Goal: Feedback & Contribution: Contribute content

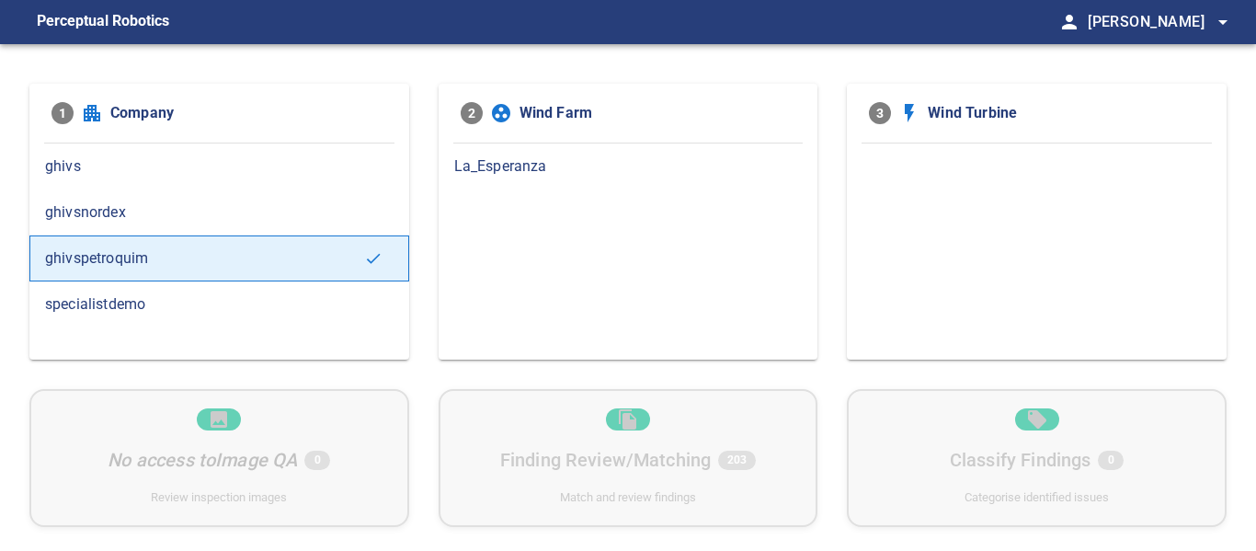
click at [515, 164] on span "La_Esperanza" at bounding box center [628, 166] width 348 height 22
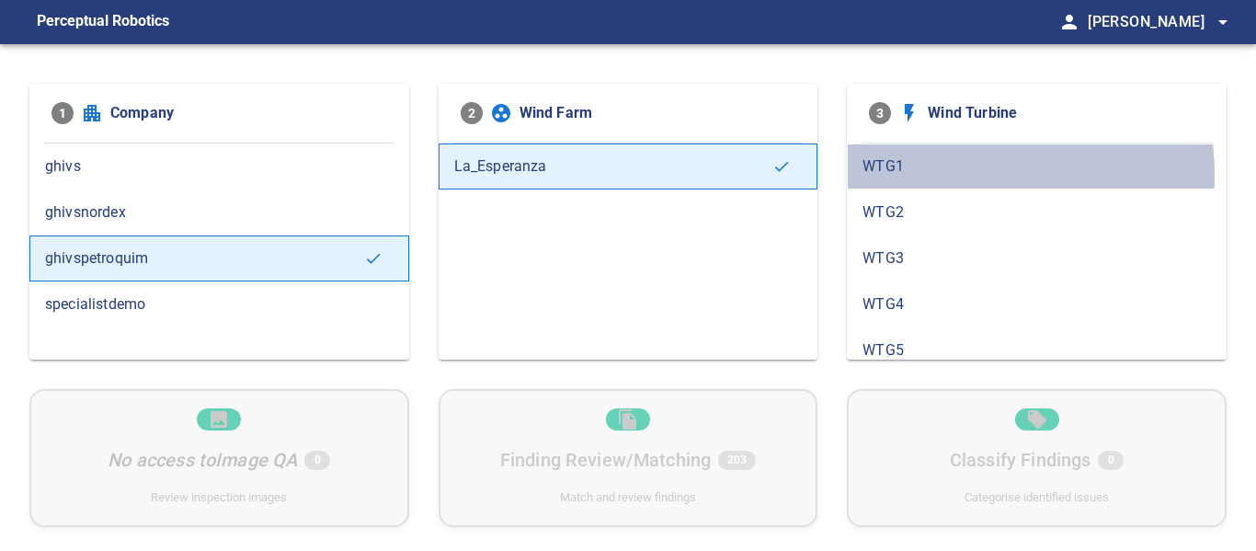
click at [937, 175] on span "WTG1" at bounding box center [1036, 166] width 348 height 22
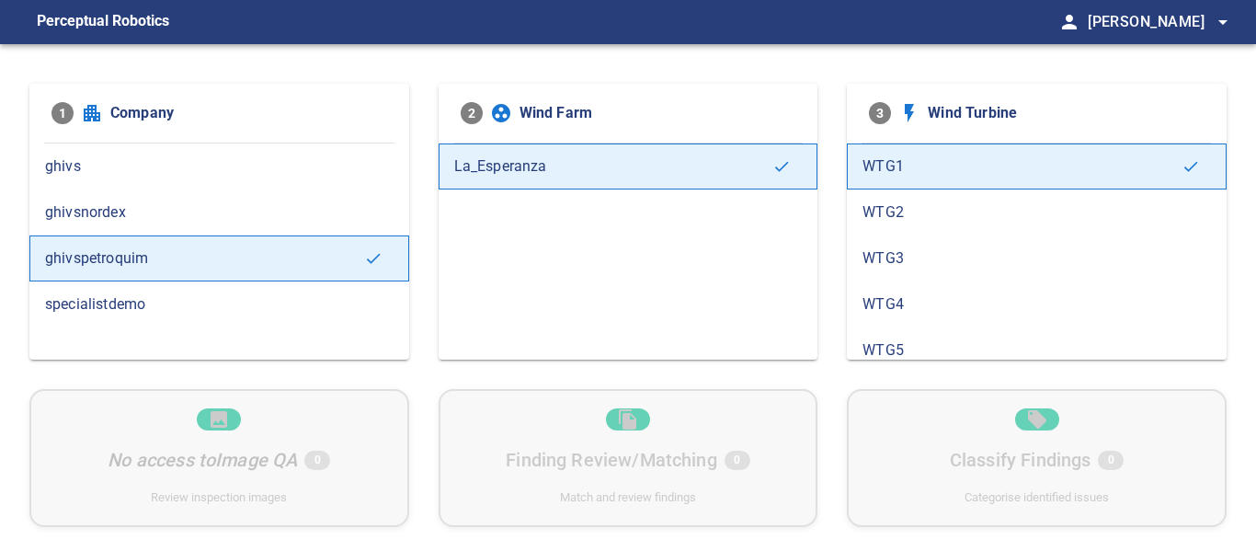
click at [924, 259] on span "WTG3" at bounding box center [1036, 258] width 348 height 22
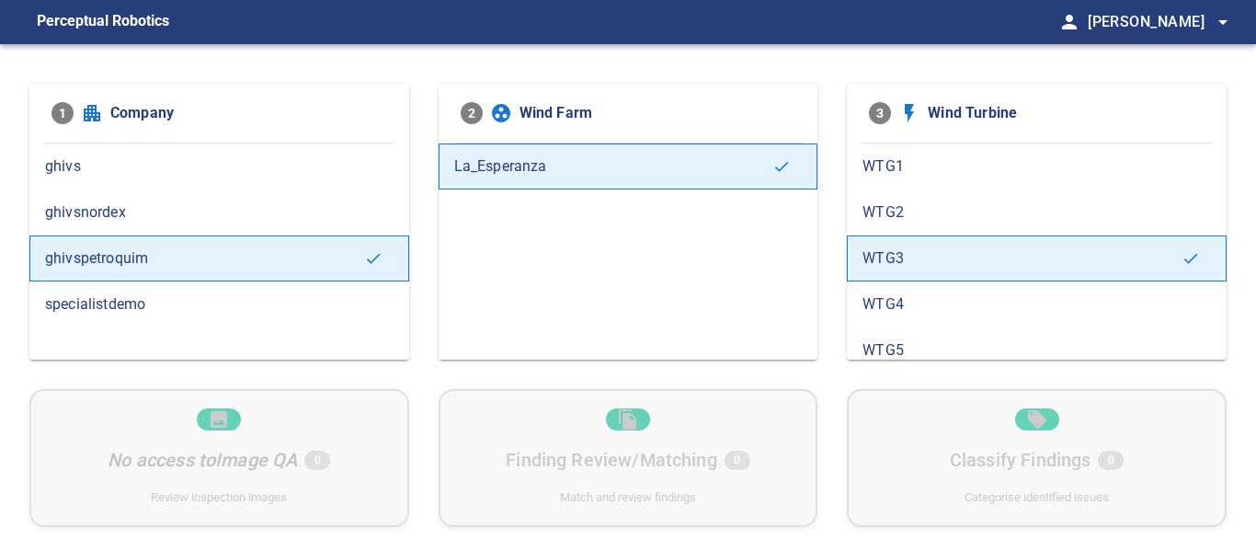
click at [924, 293] on span "WTG4" at bounding box center [1036, 304] width 348 height 22
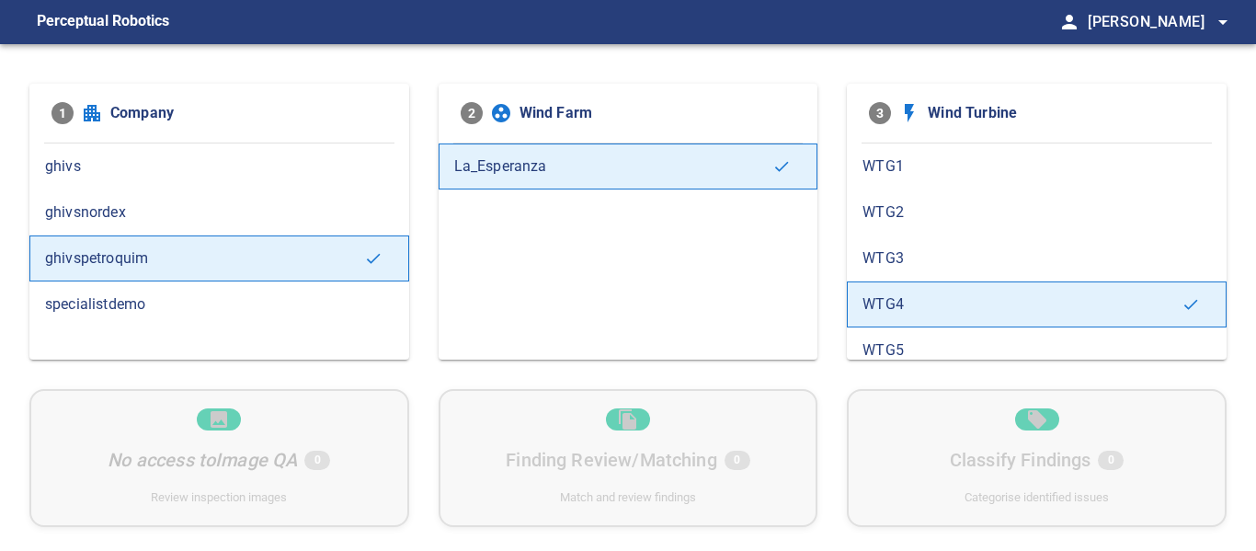
click at [916, 337] on div "WTG5" at bounding box center [1037, 350] width 380 height 46
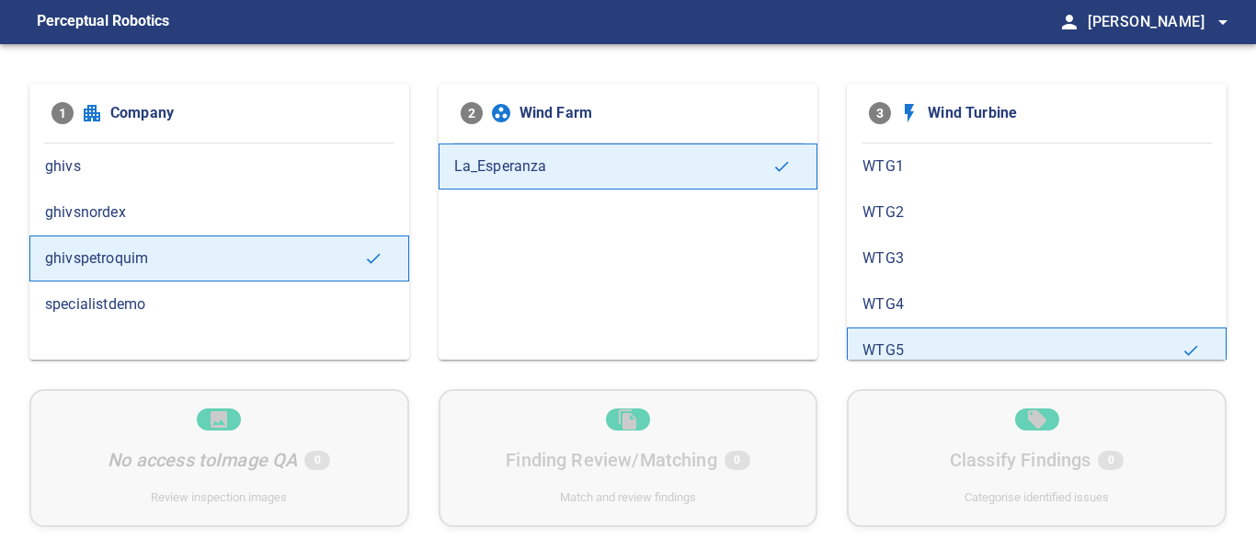
click at [921, 216] on span "WTG2" at bounding box center [1036, 212] width 348 height 22
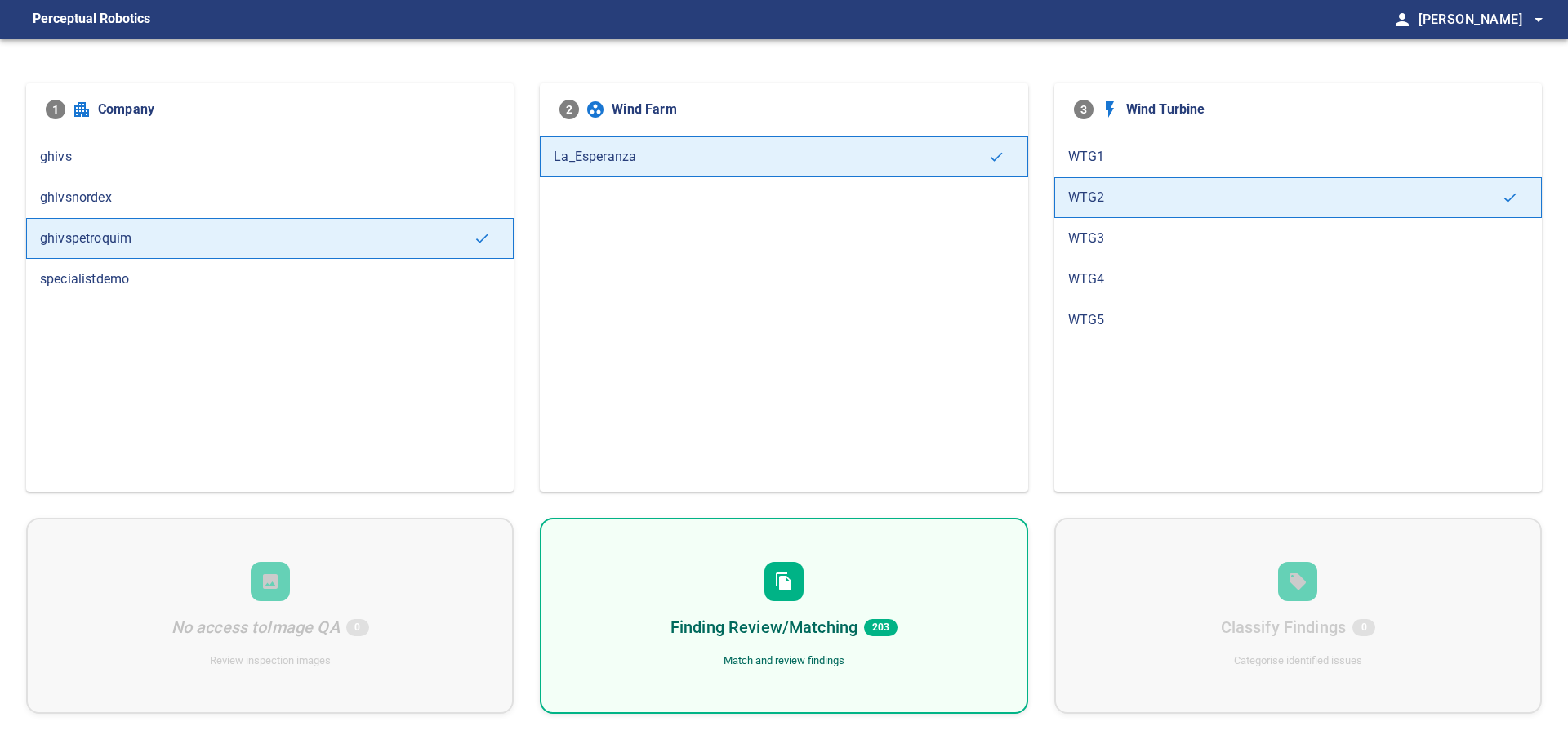
click at [838, 488] on div "Finding Review/Matching 203 Match and review findings" at bounding box center [784, 615] width 488 height 196
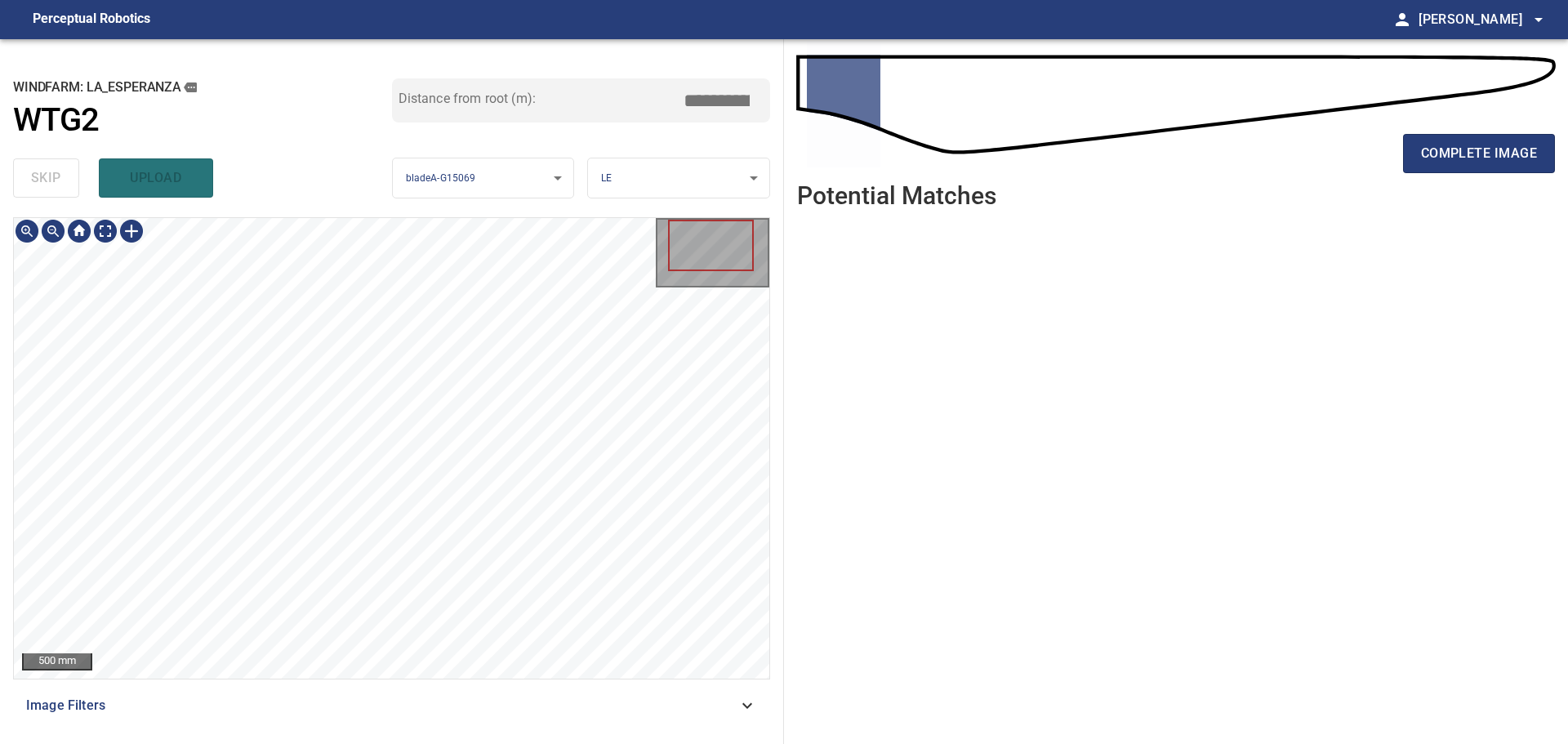
click at [705, 199] on div "**********" at bounding box center [392, 391] width 784 height 704
click at [1115, 148] on span "complete image" at bounding box center [1479, 154] width 116 height 23
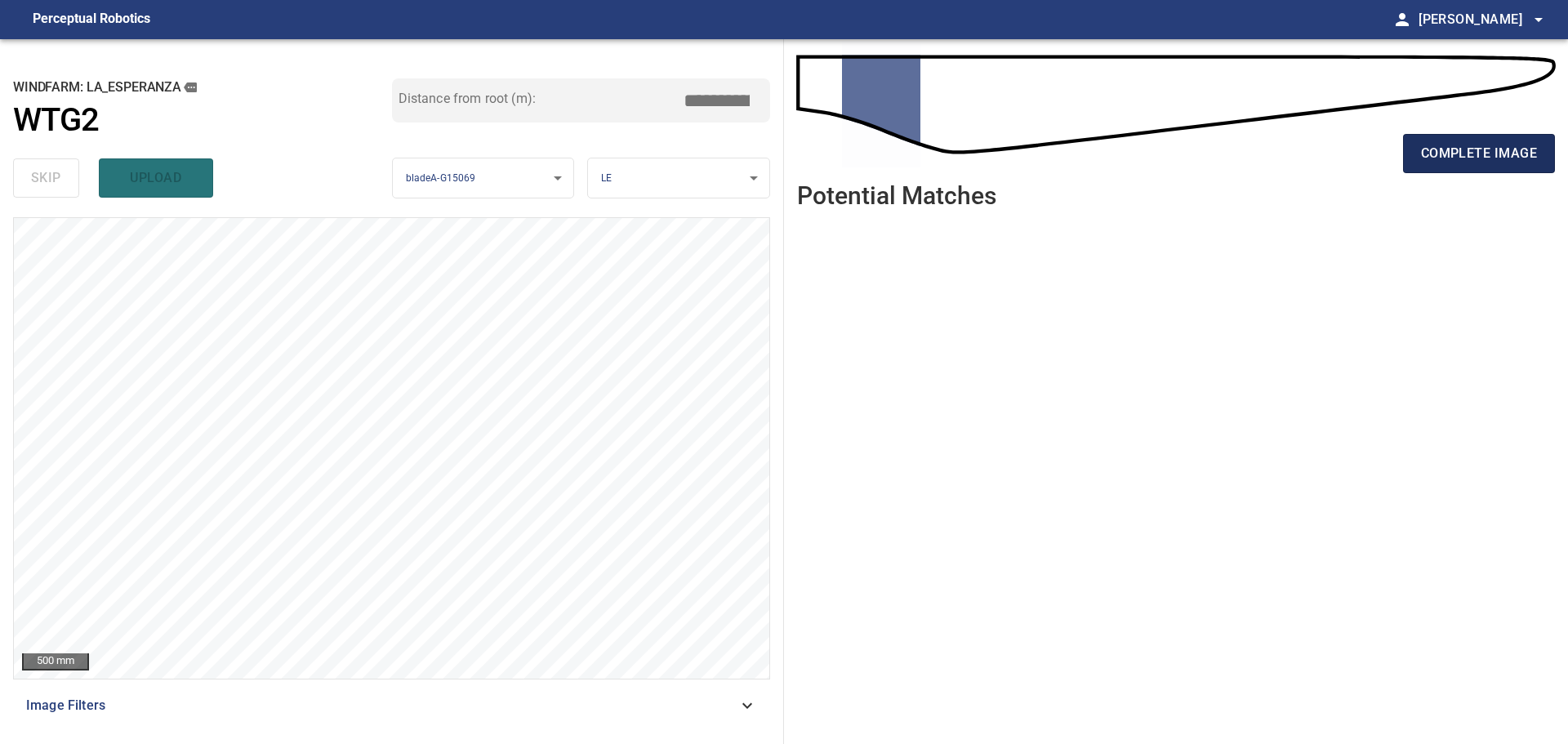
click at [1115, 157] on span "complete image" at bounding box center [1479, 154] width 116 height 23
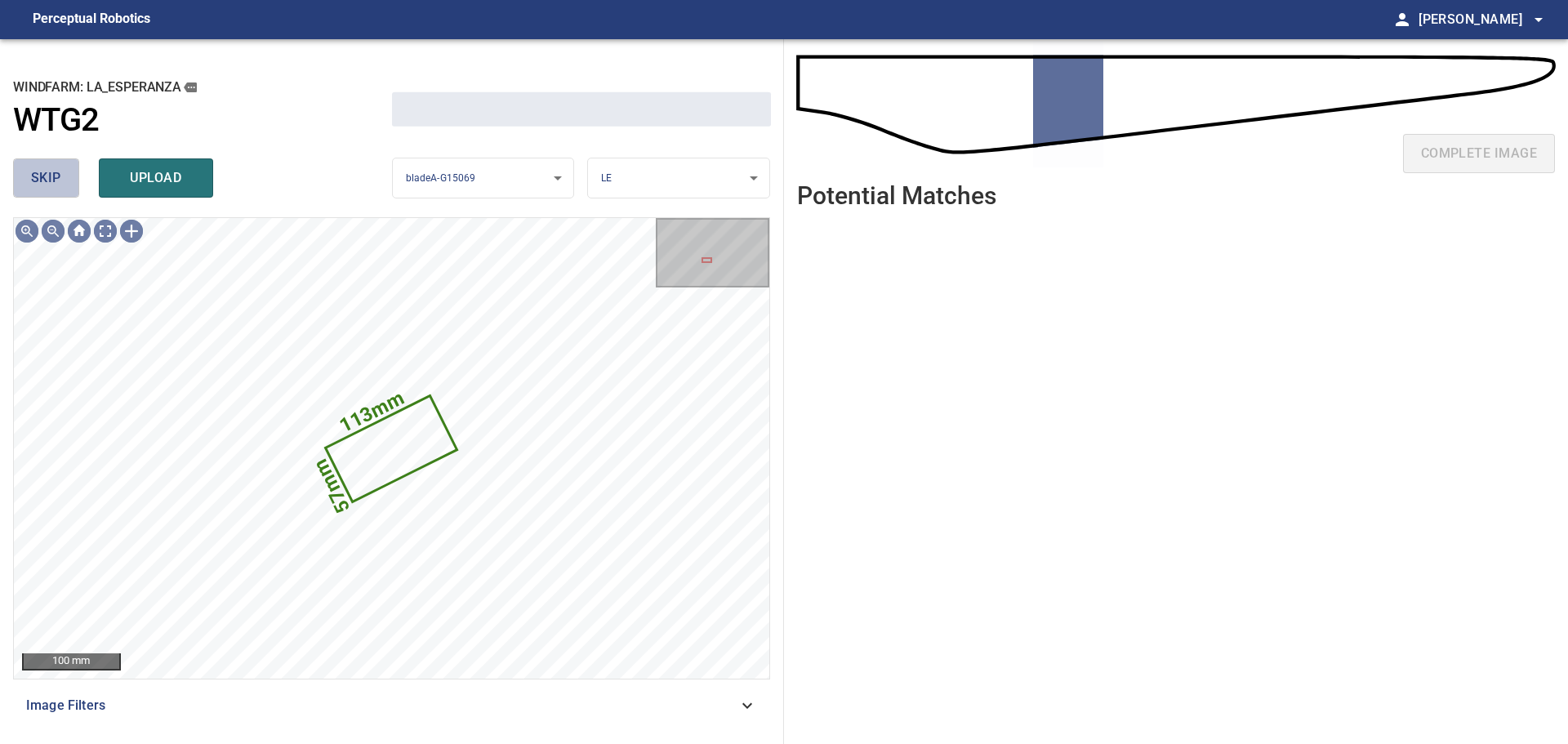
click at [70, 175] on button "skip" at bounding box center [46, 178] width 66 height 39
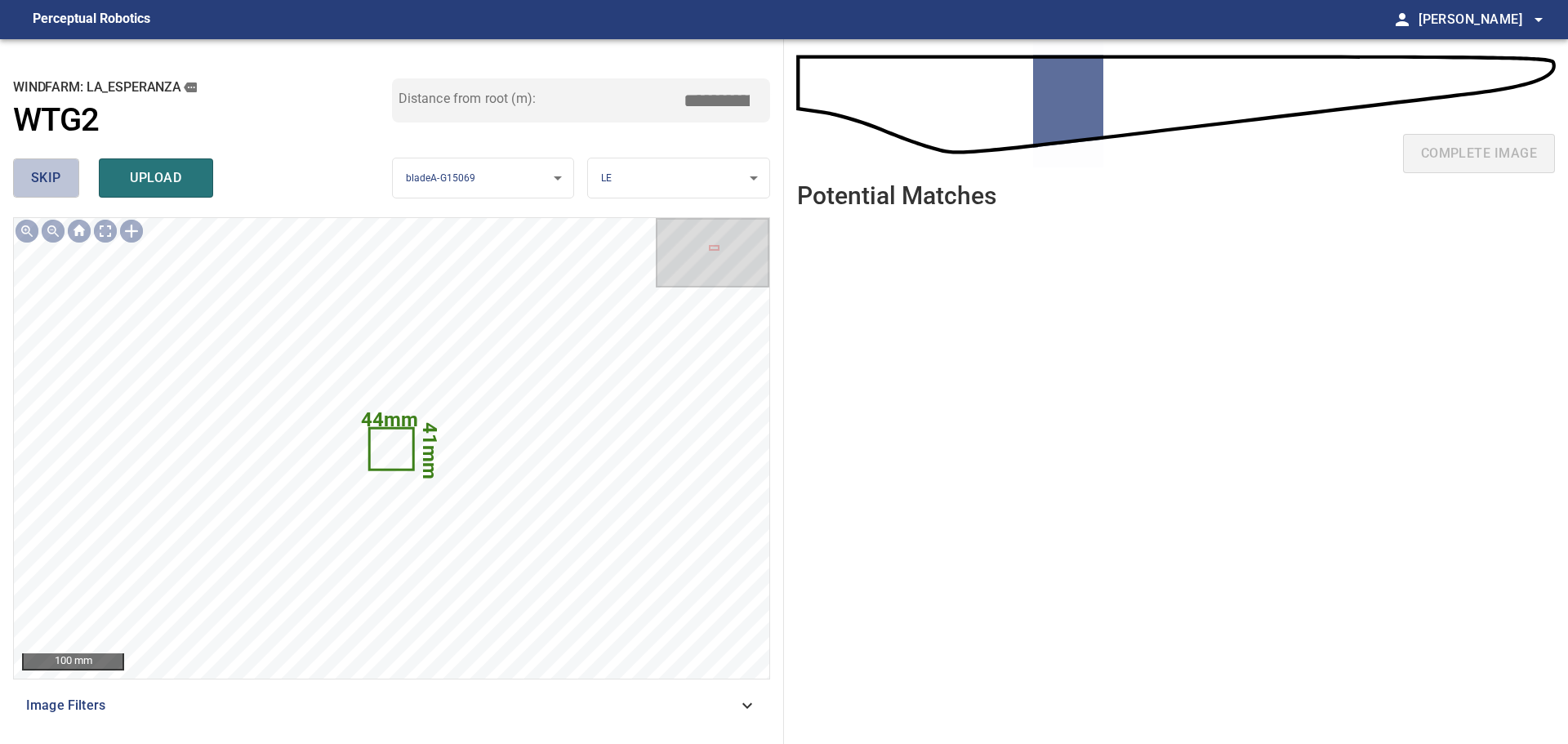
click at [70, 175] on button "skip" at bounding box center [46, 178] width 66 height 39
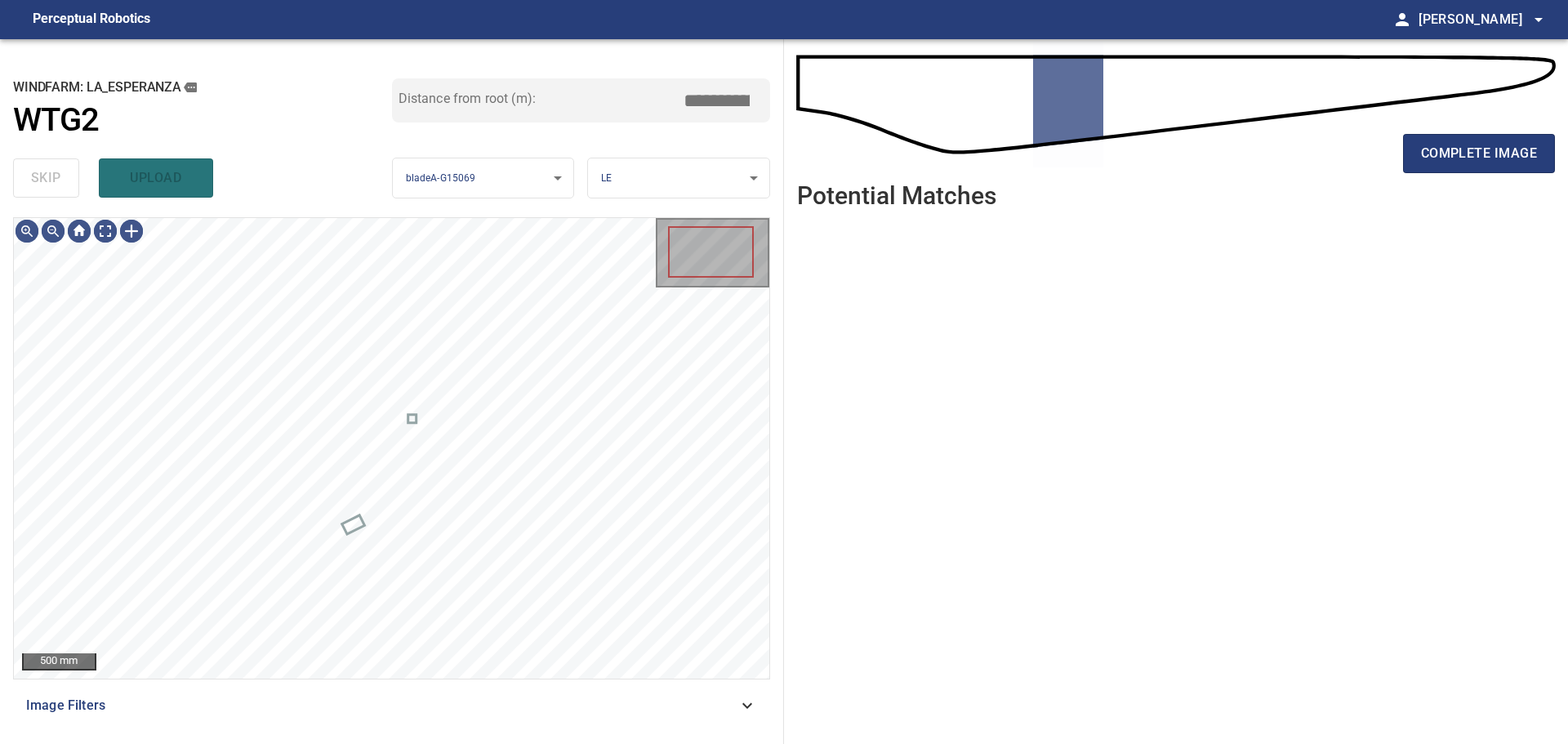
type input "*****"
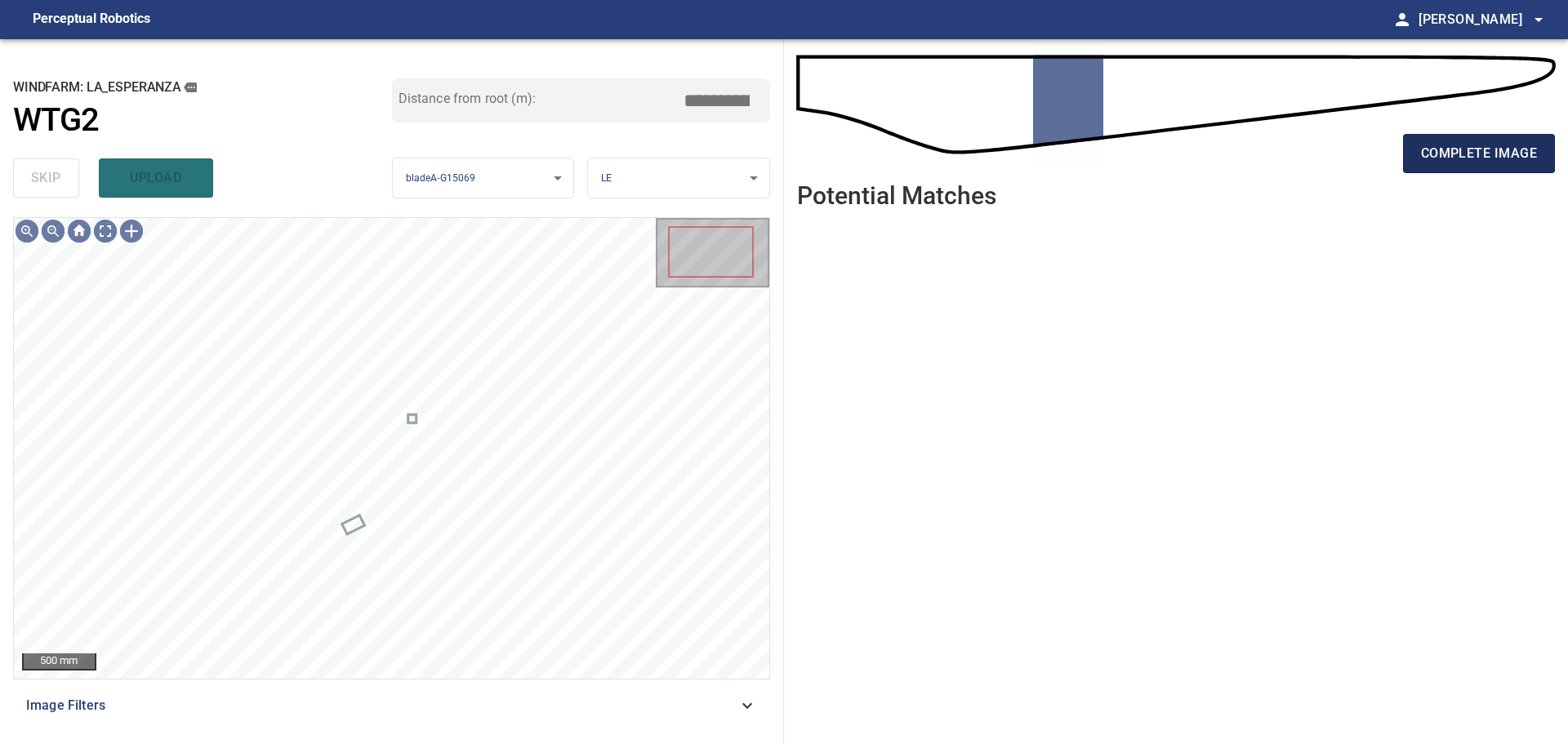
click at [1115, 169] on button "complete image" at bounding box center [1479, 154] width 152 height 39
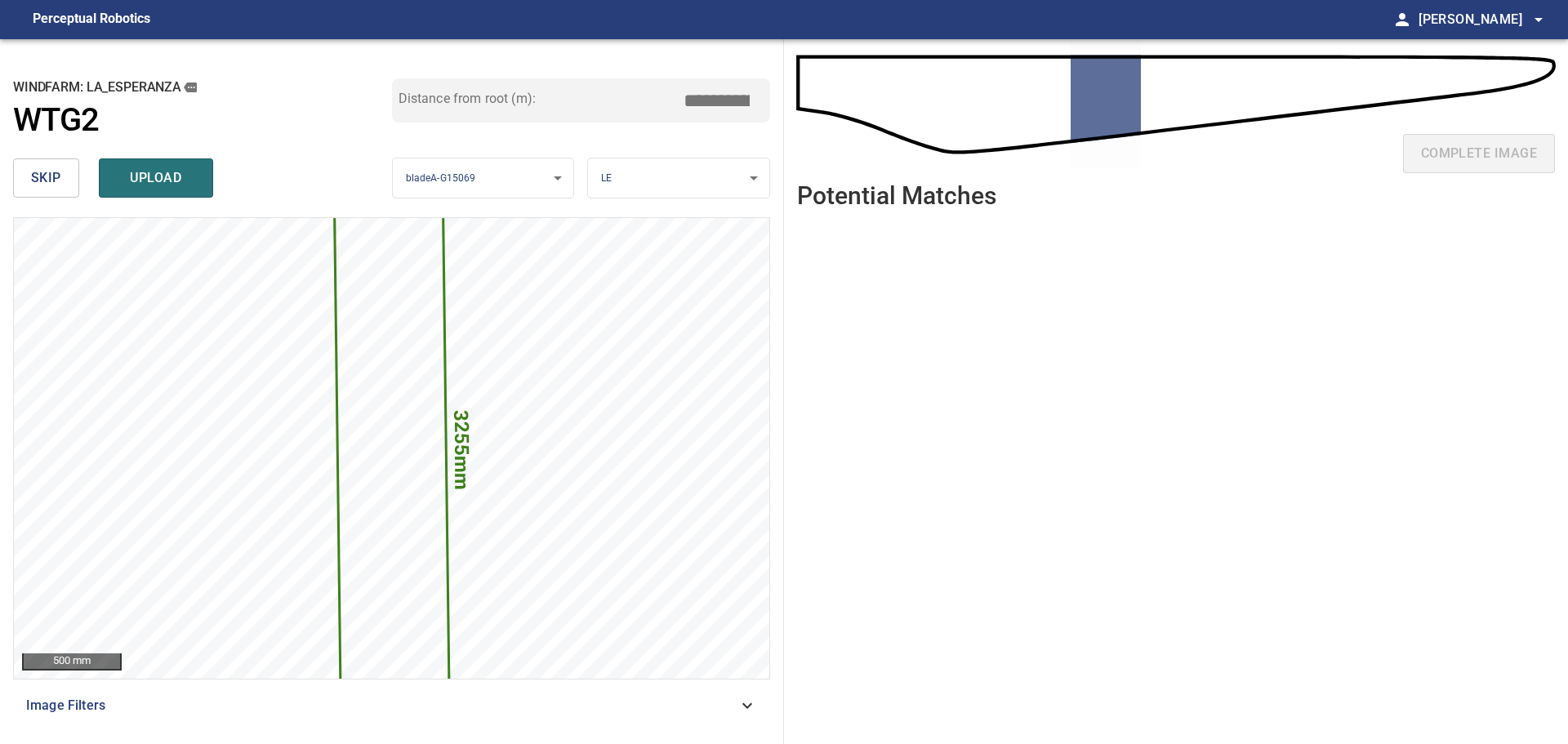
click at [48, 174] on span "skip" at bounding box center [46, 178] width 30 height 23
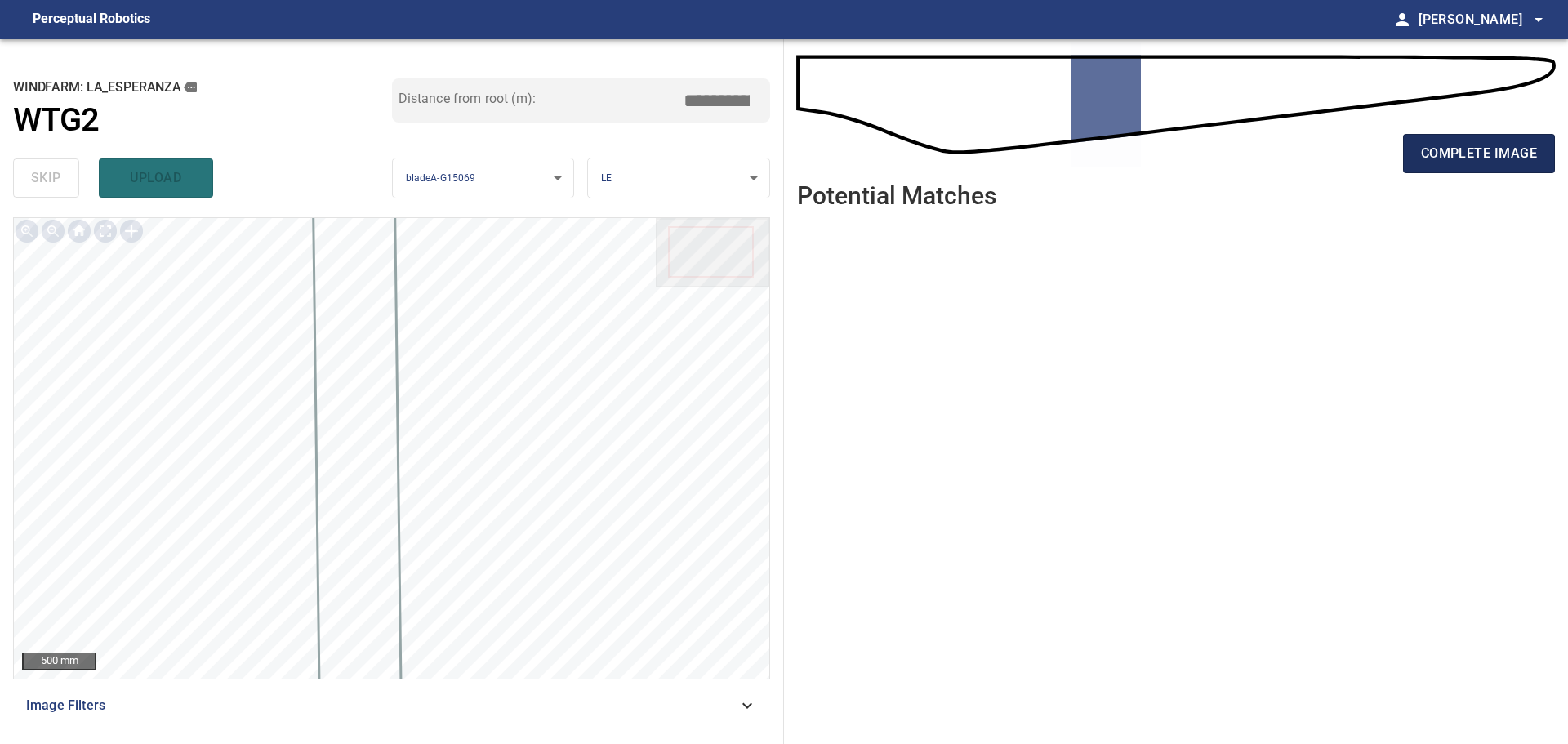
click at [1115, 143] on span "complete image" at bounding box center [1479, 154] width 116 height 23
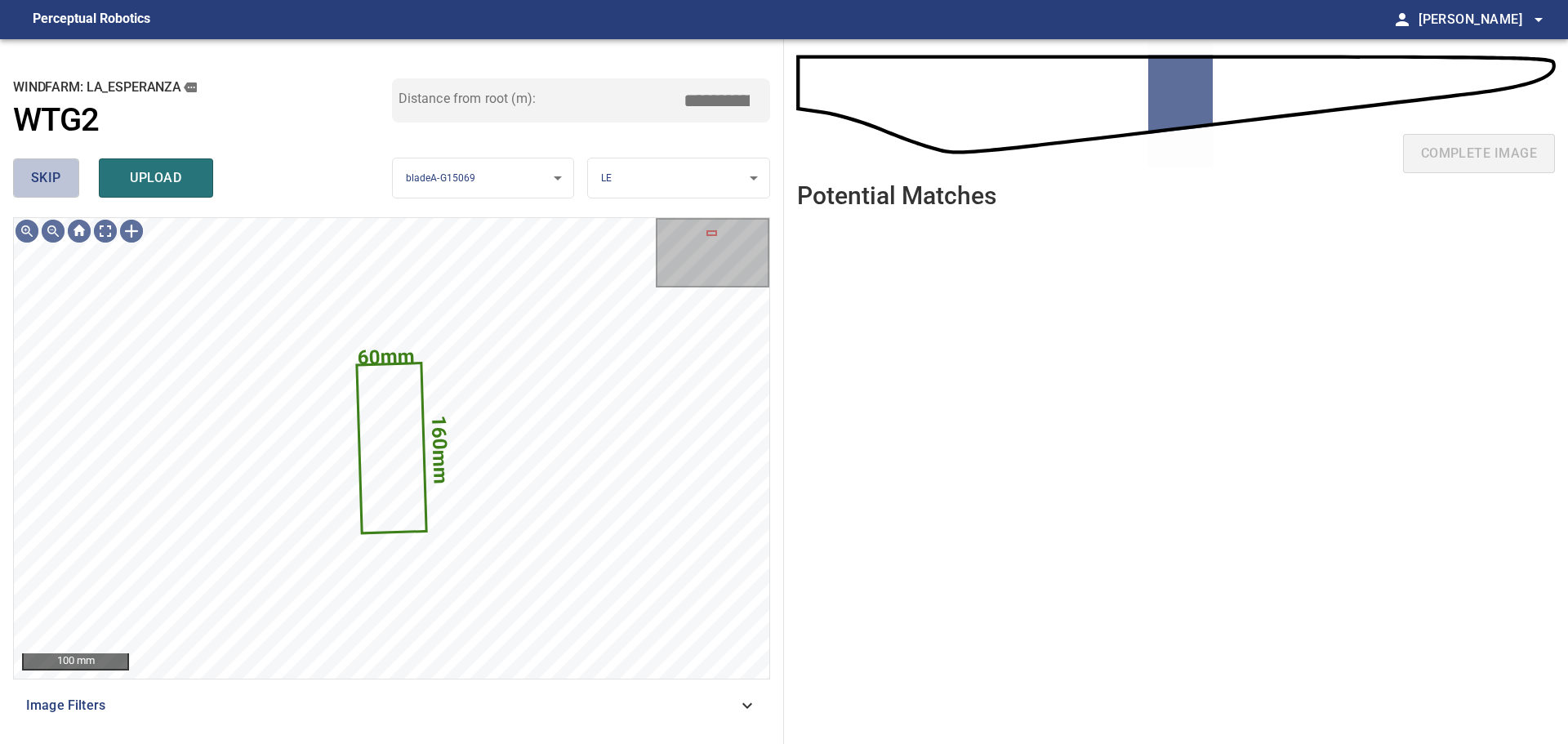
click at [49, 183] on span "skip" at bounding box center [46, 178] width 30 height 23
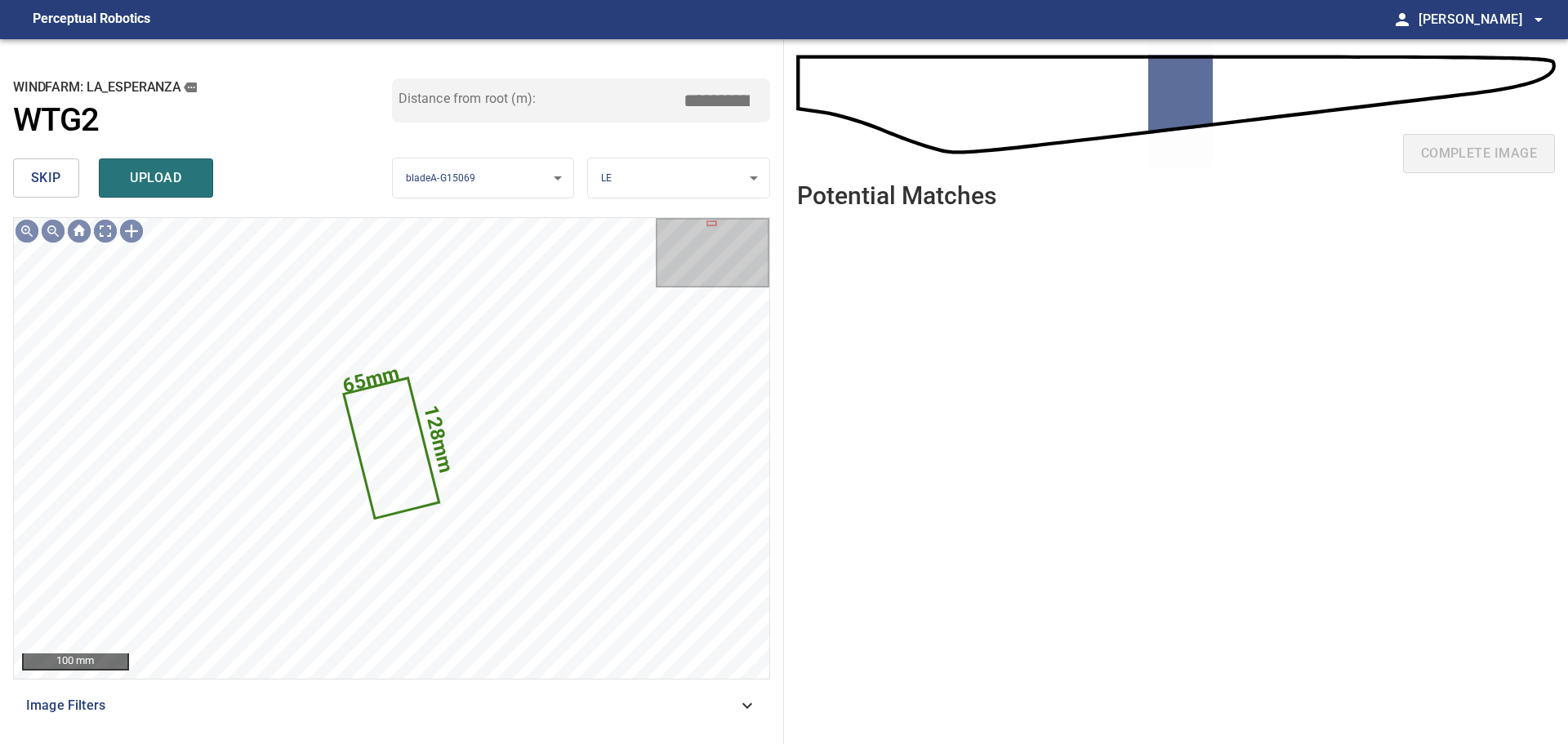
click at [49, 183] on span "skip" at bounding box center [46, 178] width 30 height 23
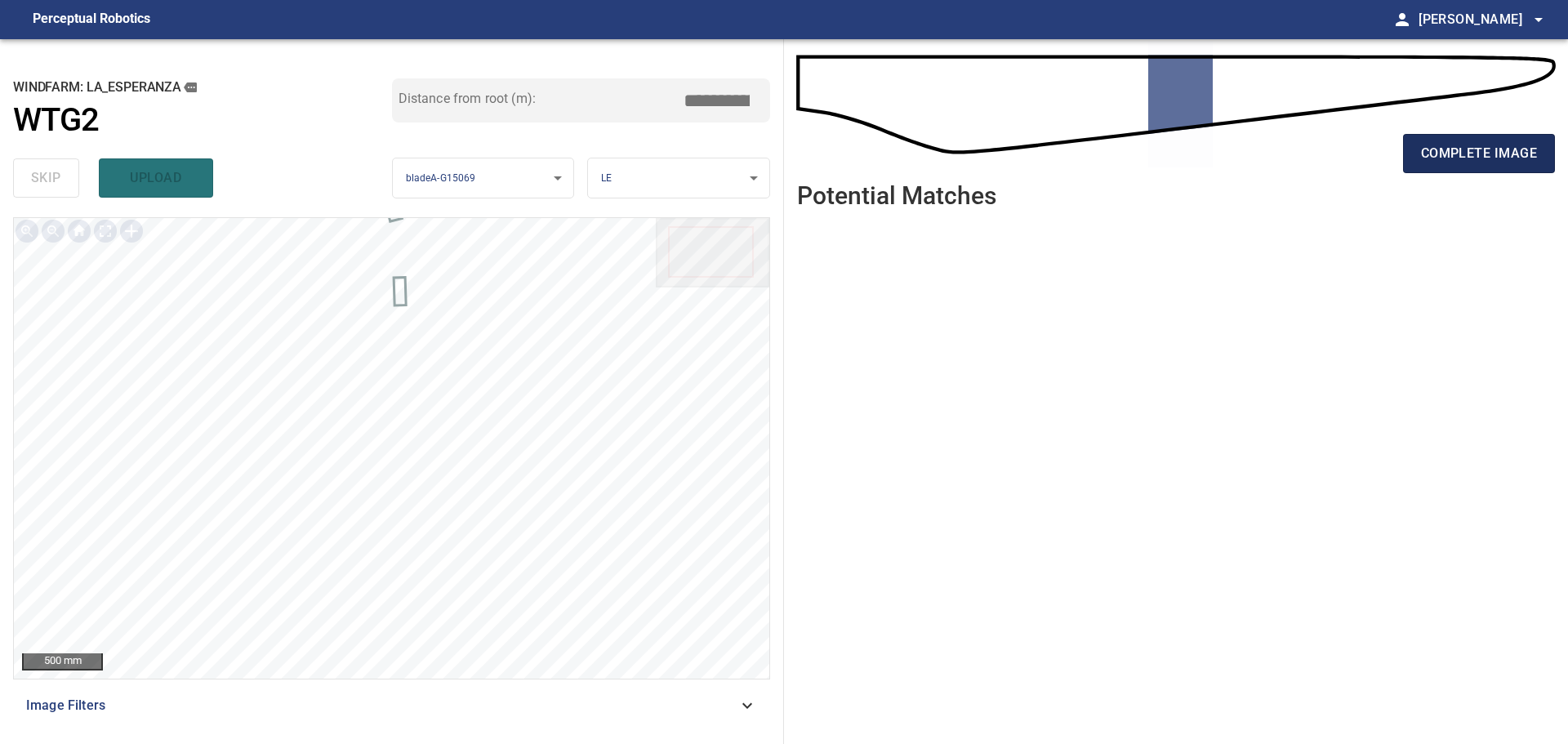
click at [1115, 155] on button "complete image" at bounding box center [1479, 154] width 152 height 39
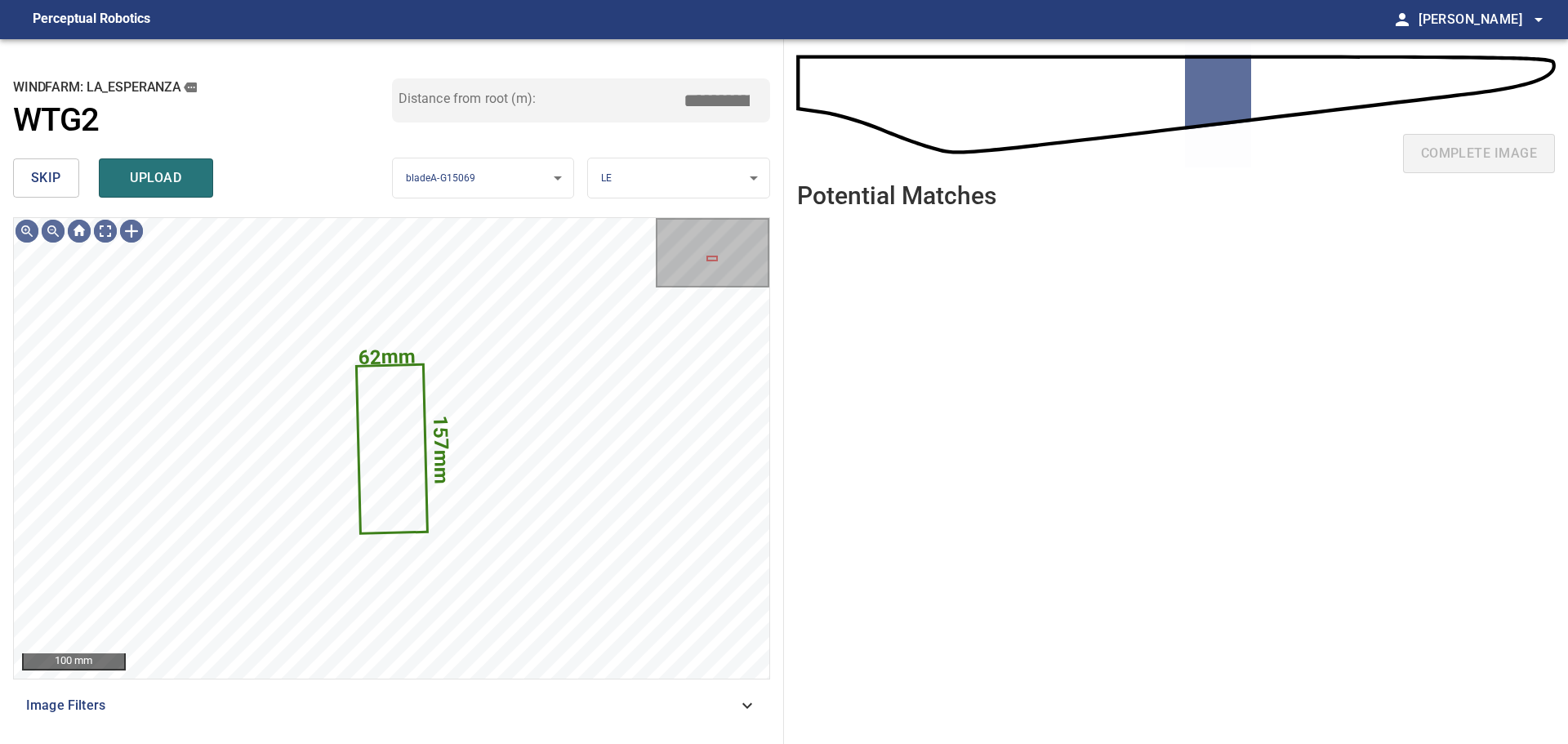
click at [51, 181] on span "skip" at bounding box center [46, 178] width 30 height 23
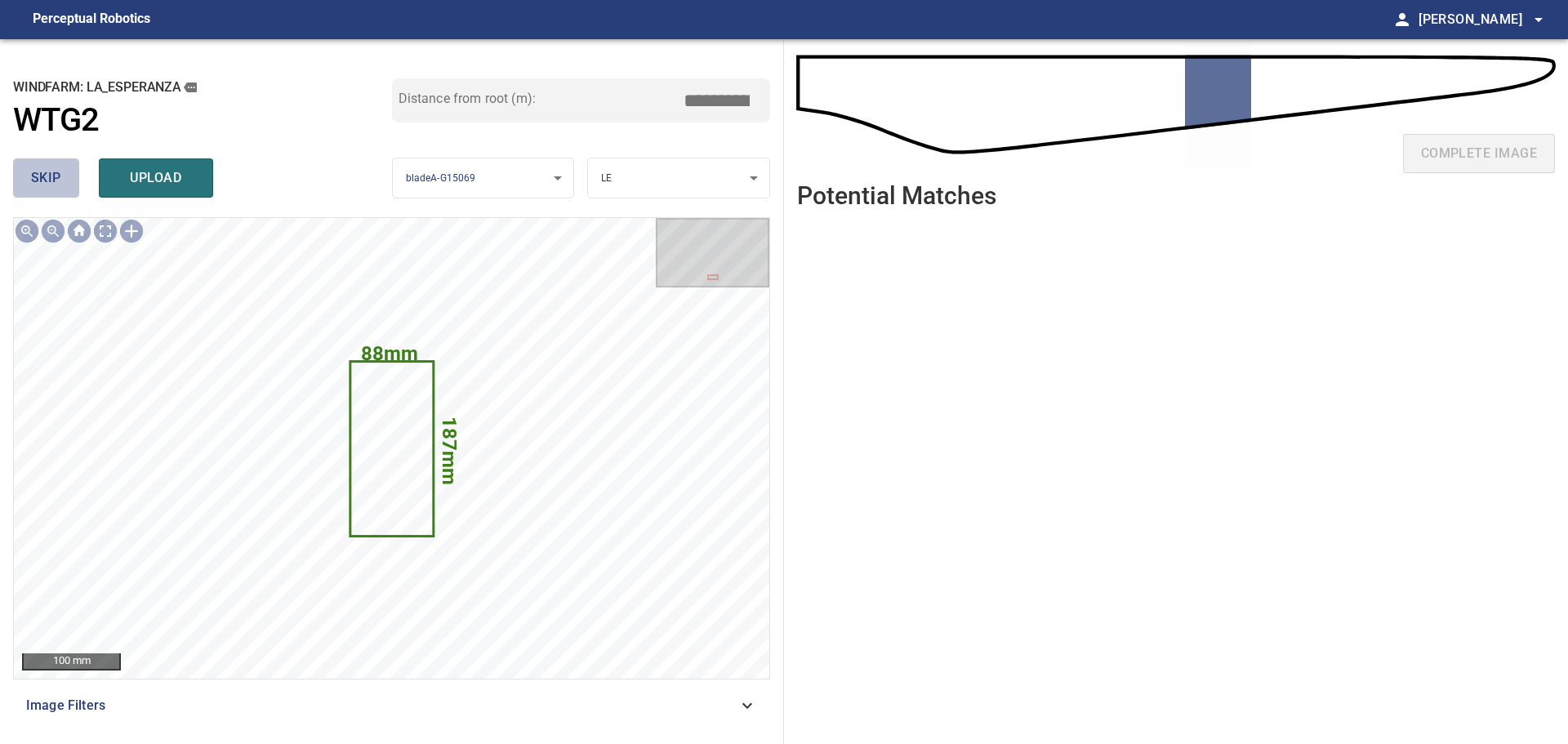
click at [51, 181] on span "skip" at bounding box center [46, 178] width 30 height 23
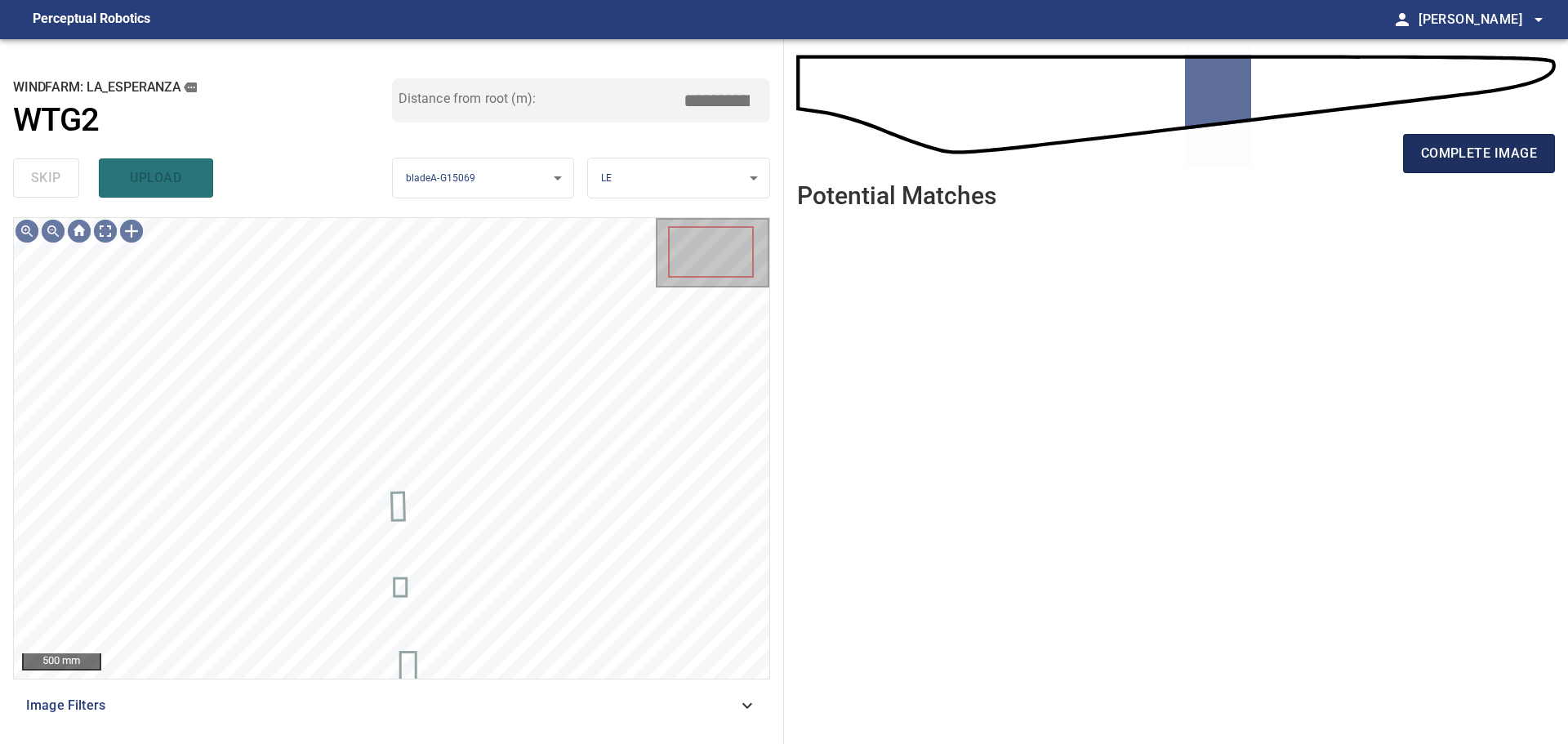
click at [1115, 162] on span "complete image" at bounding box center [1479, 154] width 116 height 23
click at [1115, 161] on span "complete image" at bounding box center [1479, 154] width 116 height 23
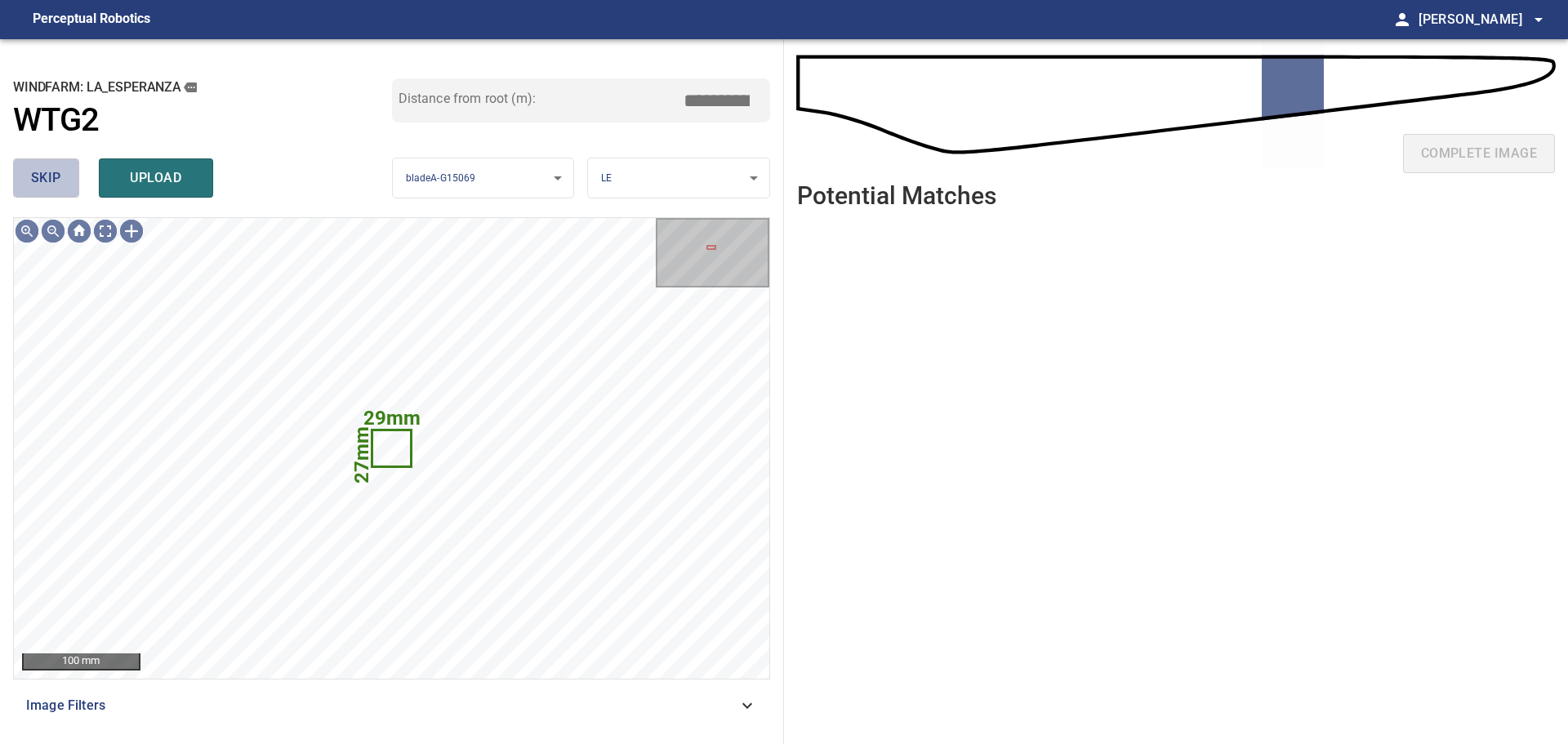
click at [42, 168] on span "skip" at bounding box center [46, 178] width 30 height 23
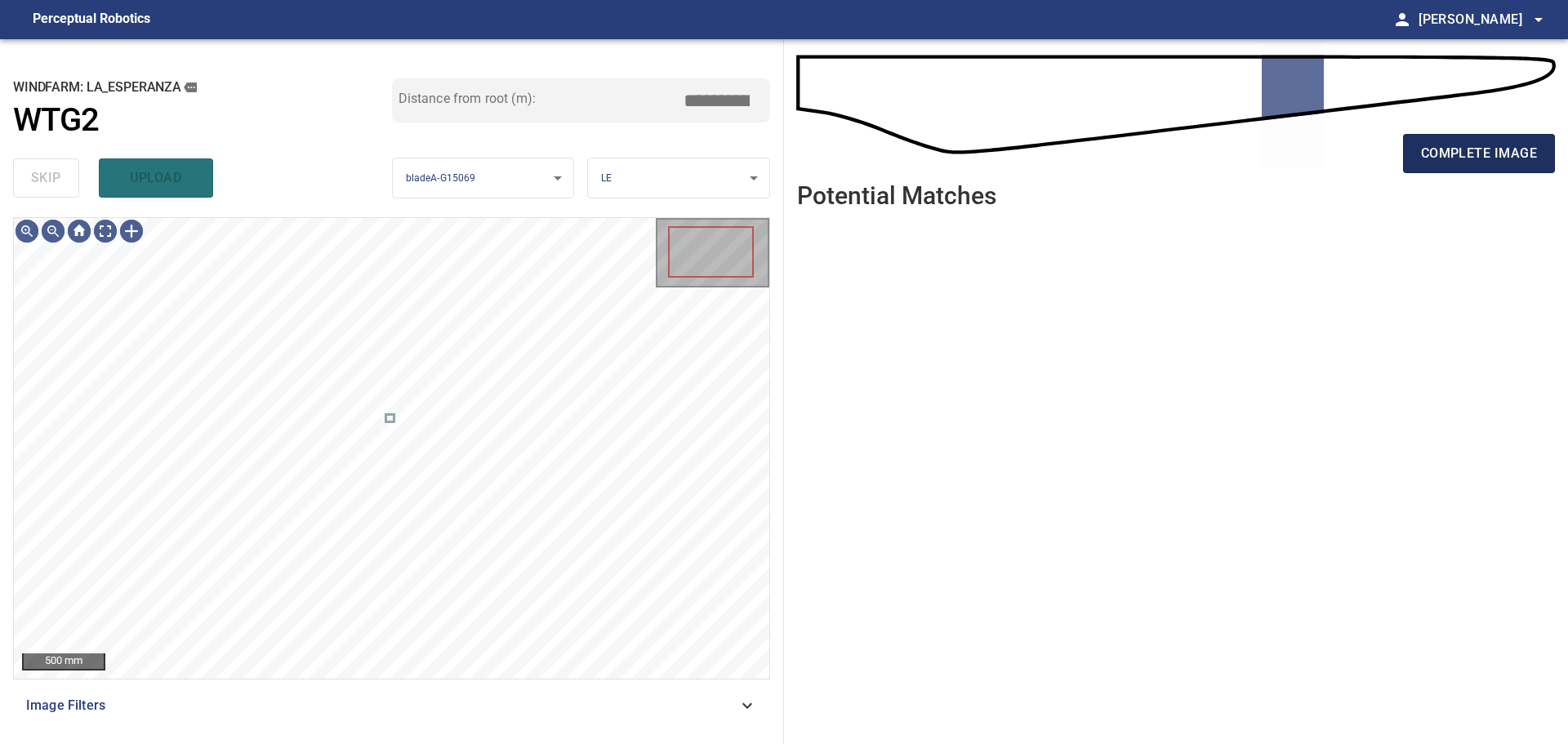
click at [1115, 150] on button "complete image" at bounding box center [1479, 154] width 152 height 39
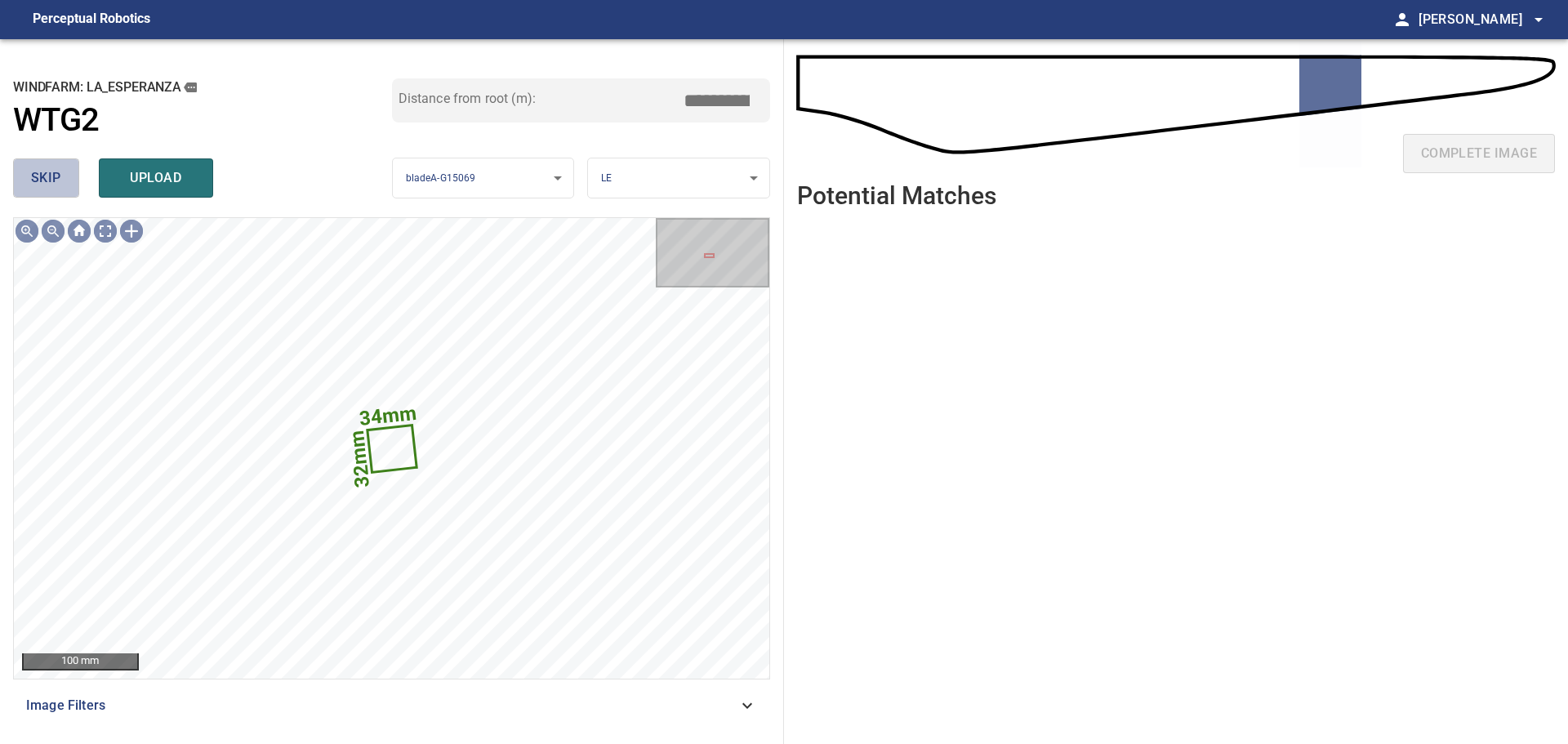
click at [68, 183] on button "skip" at bounding box center [46, 178] width 66 height 39
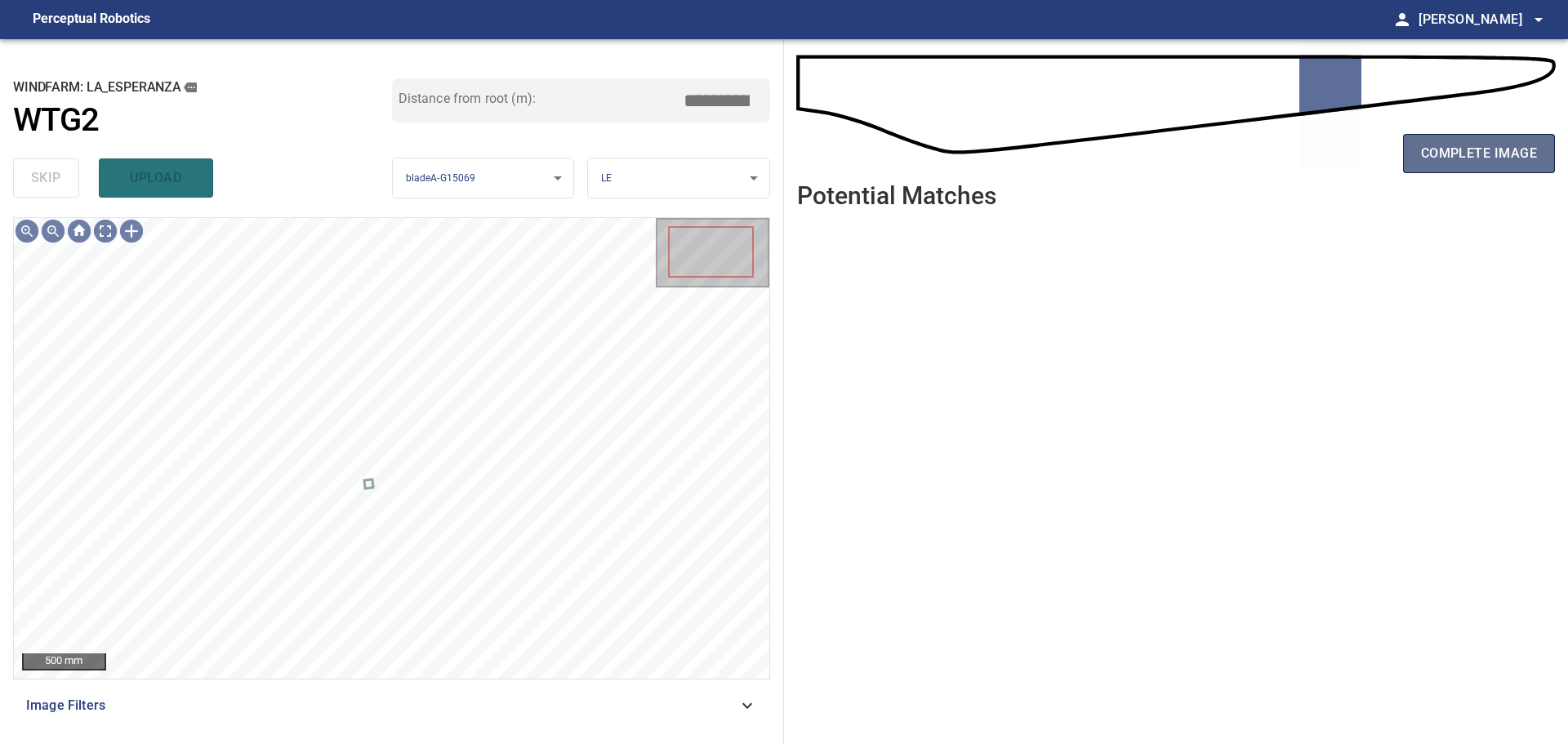
click at [1115, 166] on button "complete image" at bounding box center [1479, 154] width 152 height 39
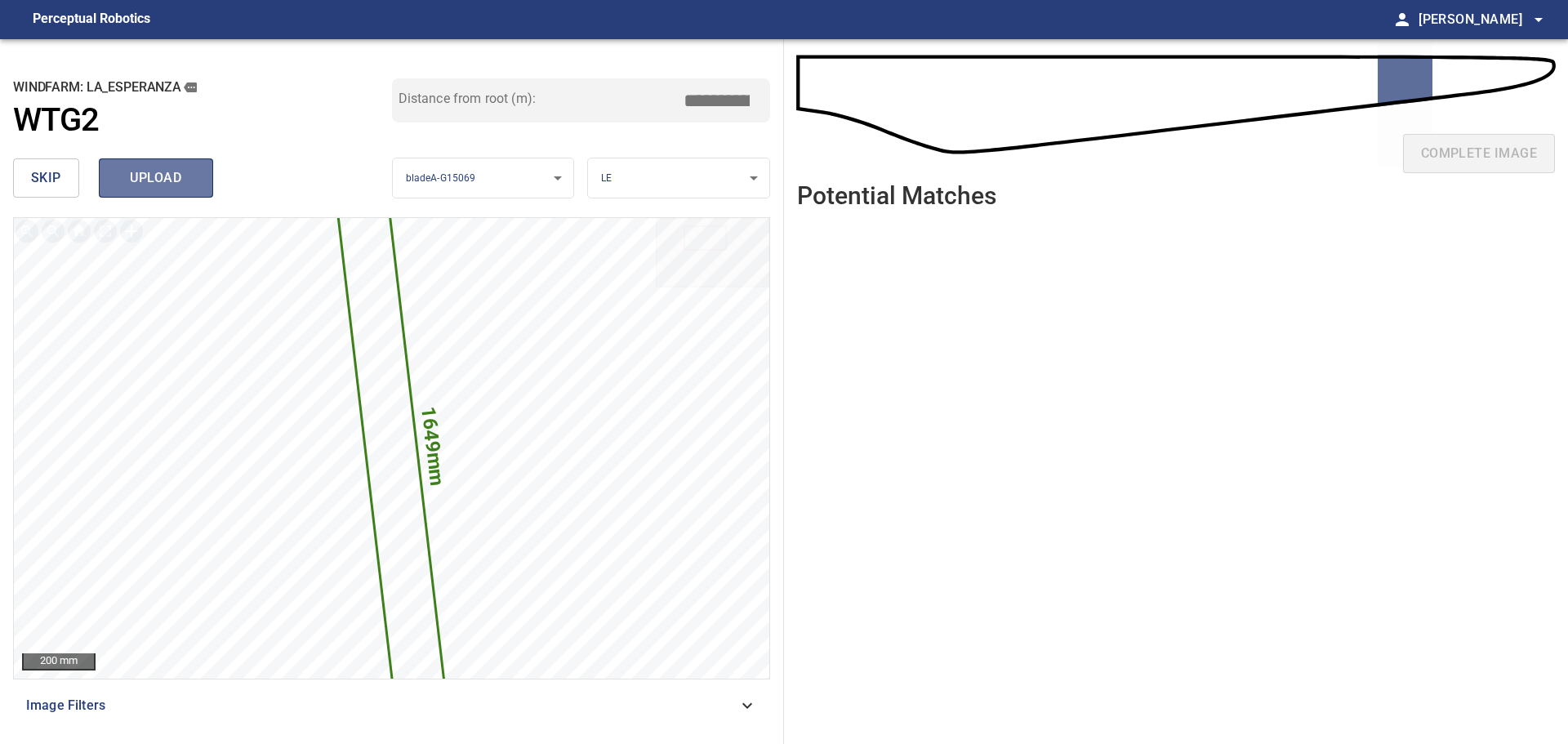
click at [171, 167] on span "upload" at bounding box center [155, 178] width 78 height 23
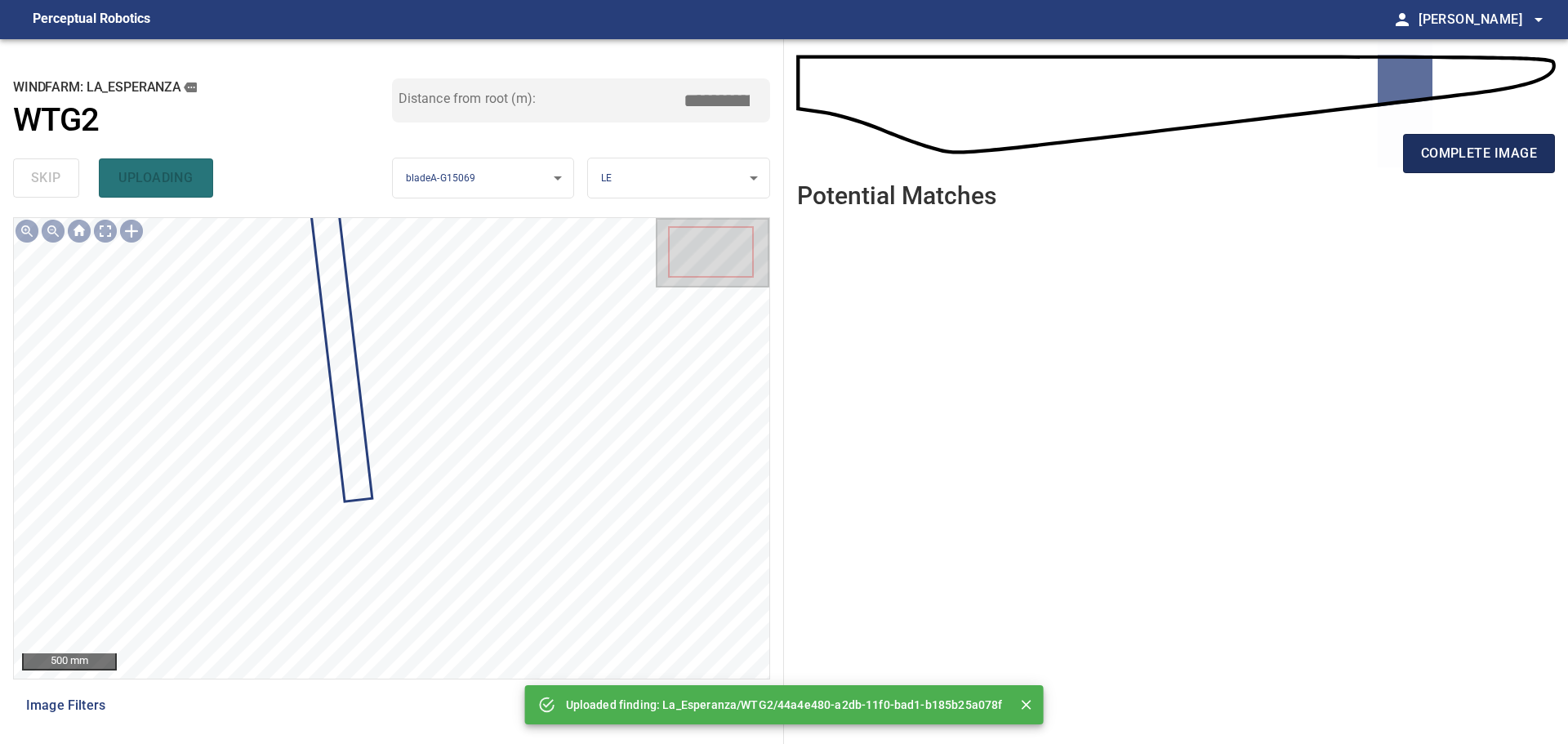
click at [1115, 162] on span "complete image" at bounding box center [1479, 154] width 116 height 23
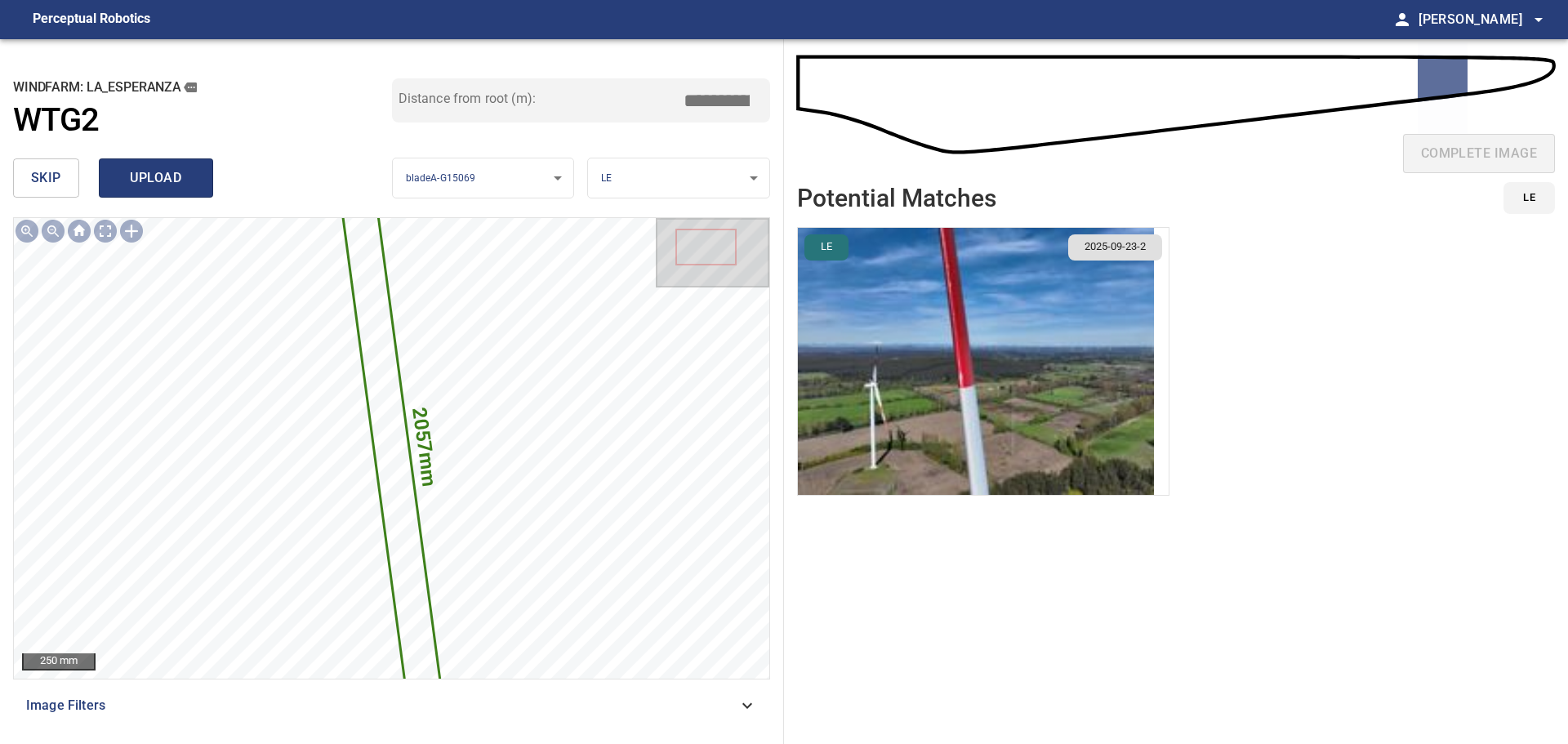
click at [200, 179] on button "upload" at bounding box center [155, 178] width 115 height 39
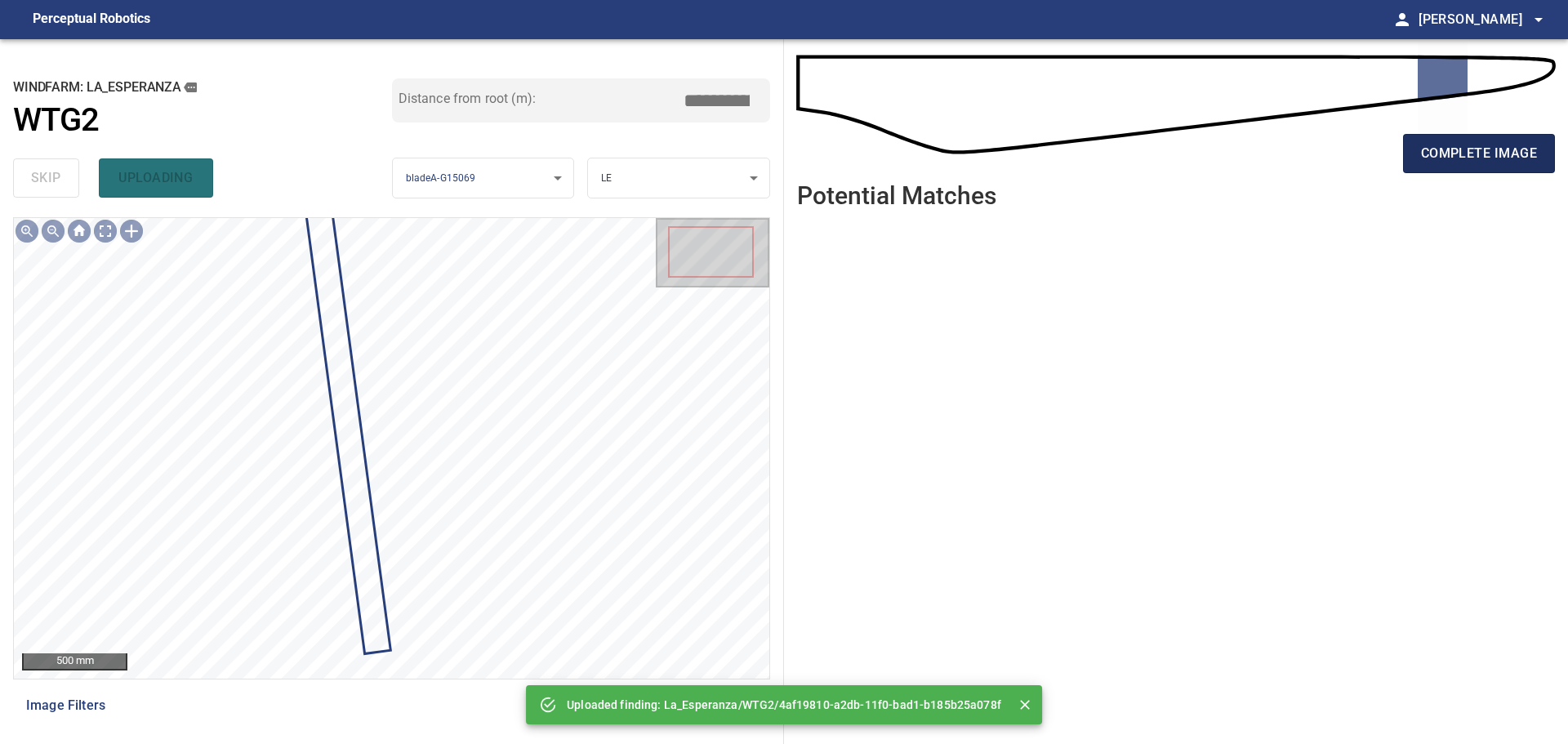
click at [1115, 160] on span "complete image" at bounding box center [1479, 154] width 116 height 23
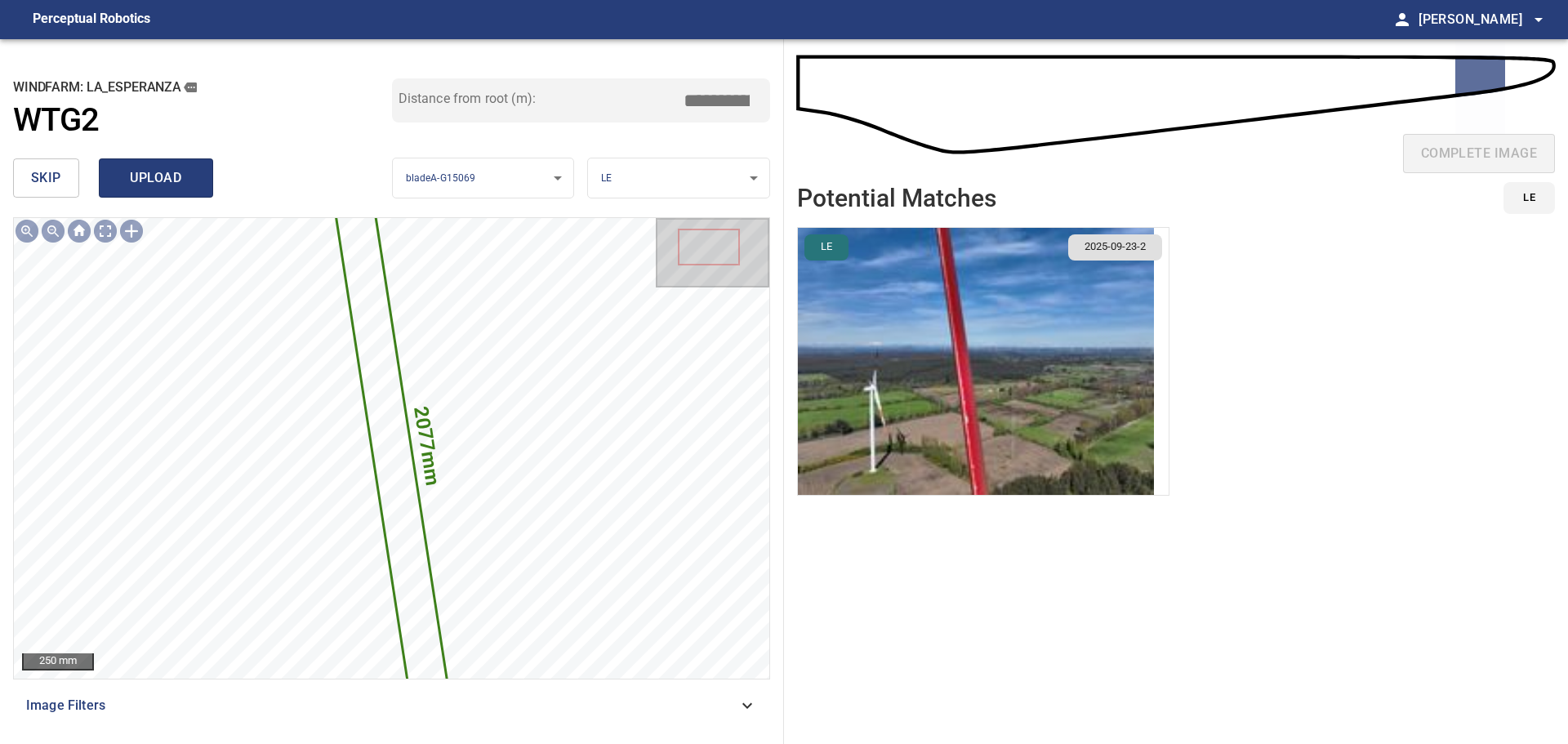
click at [174, 178] on span "upload" at bounding box center [155, 178] width 78 height 23
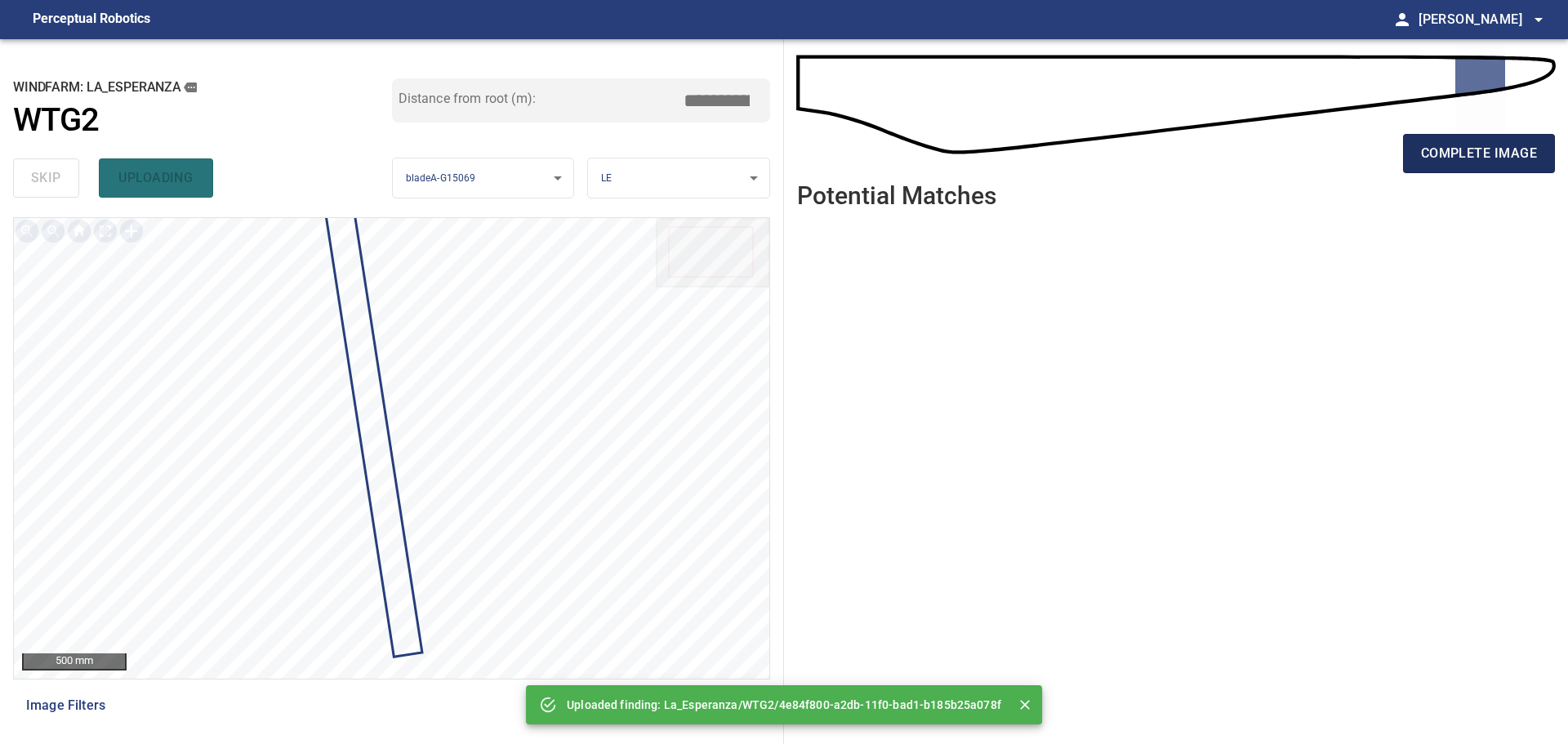
click at [1115, 155] on span "complete image" at bounding box center [1479, 154] width 116 height 23
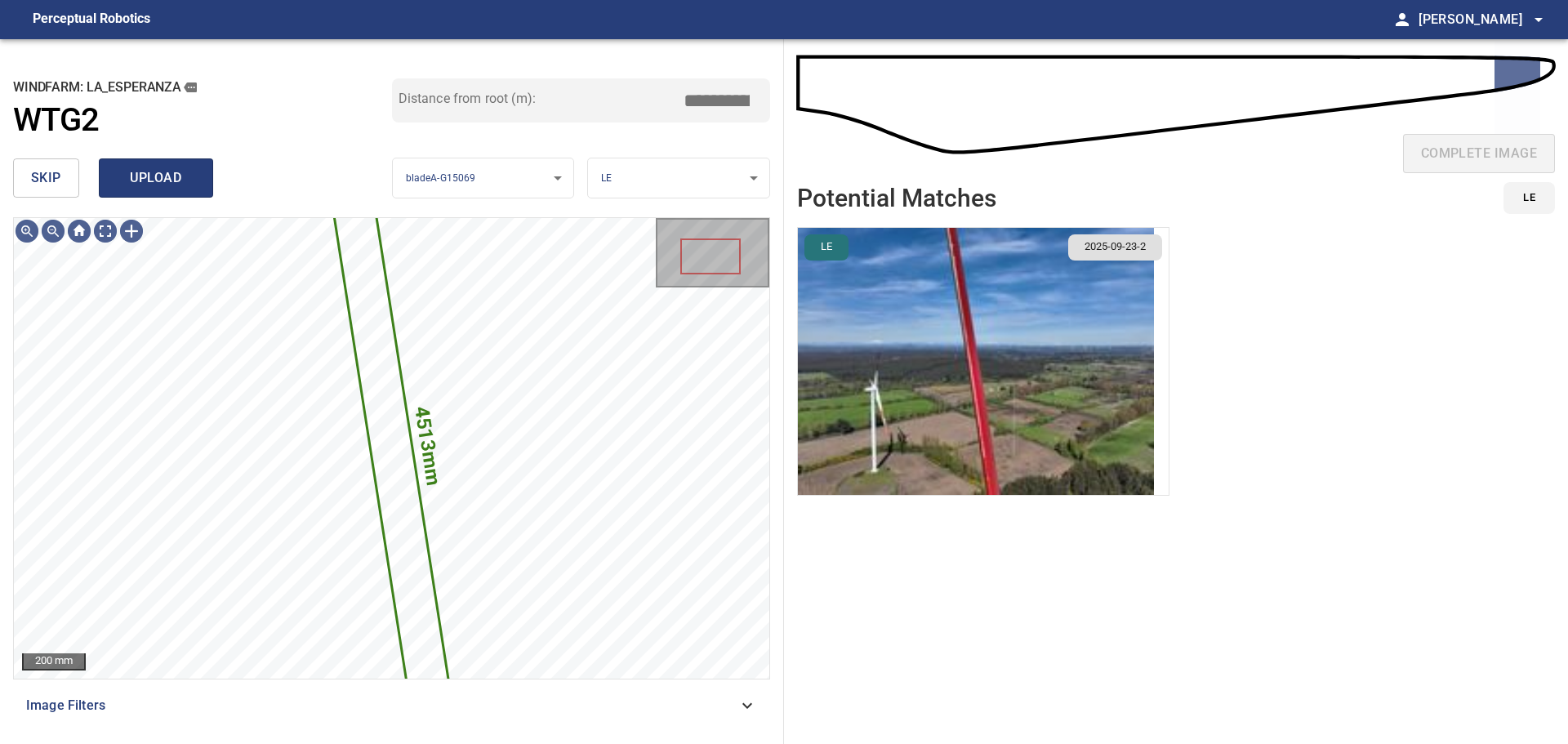
click at [164, 178] on span "upload" at bounding box center [155, 178] width 78 height 23
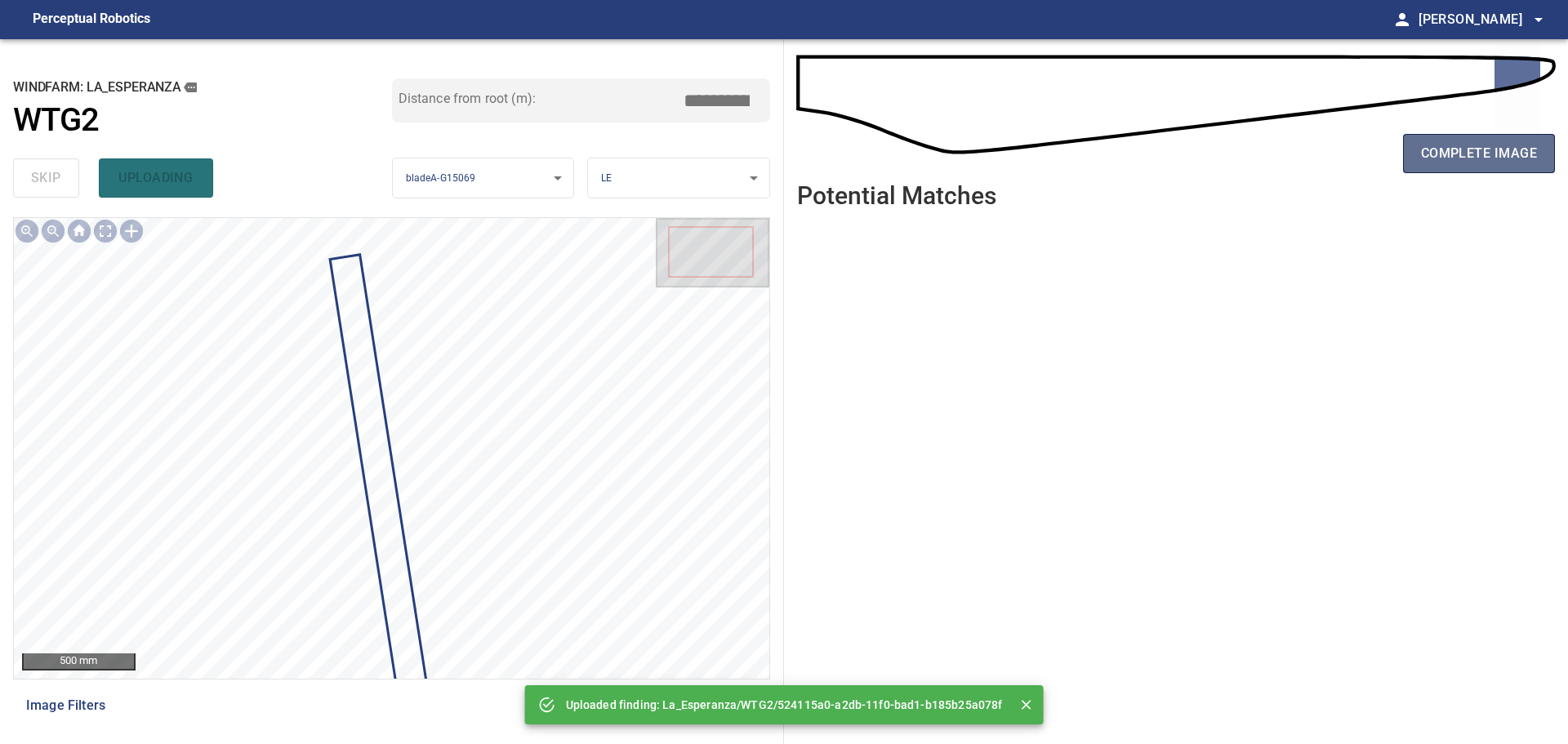
click at [1115, 139] on button "complete image" at bounding box center [1479, 154] width 152 height 39
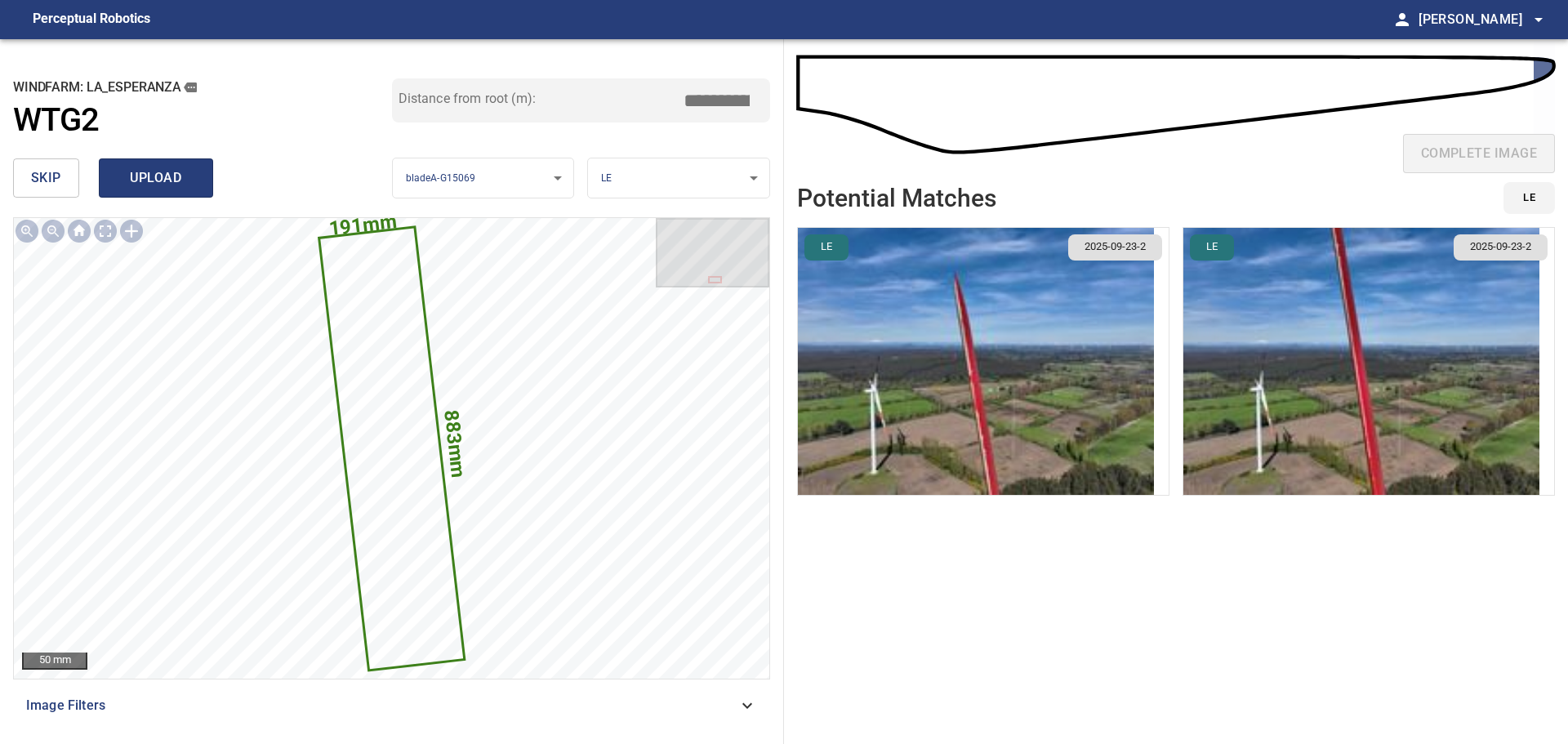
click at [180, 189] on span "upload" at bounding box center [155, 178] width 78 height 23
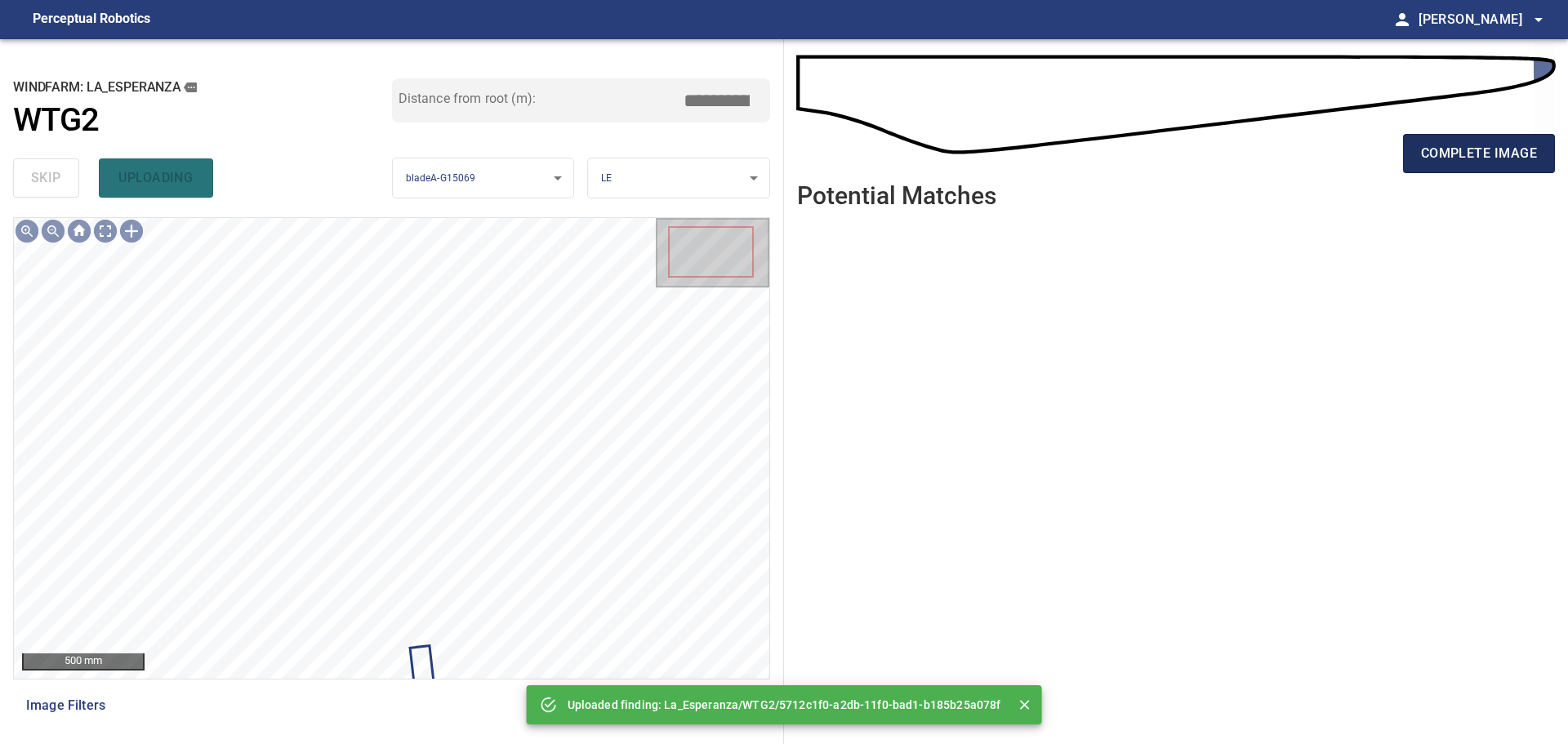
click at [1115, 163] on span "complete image" at bounding box center [1479, 154] width 116 height 23
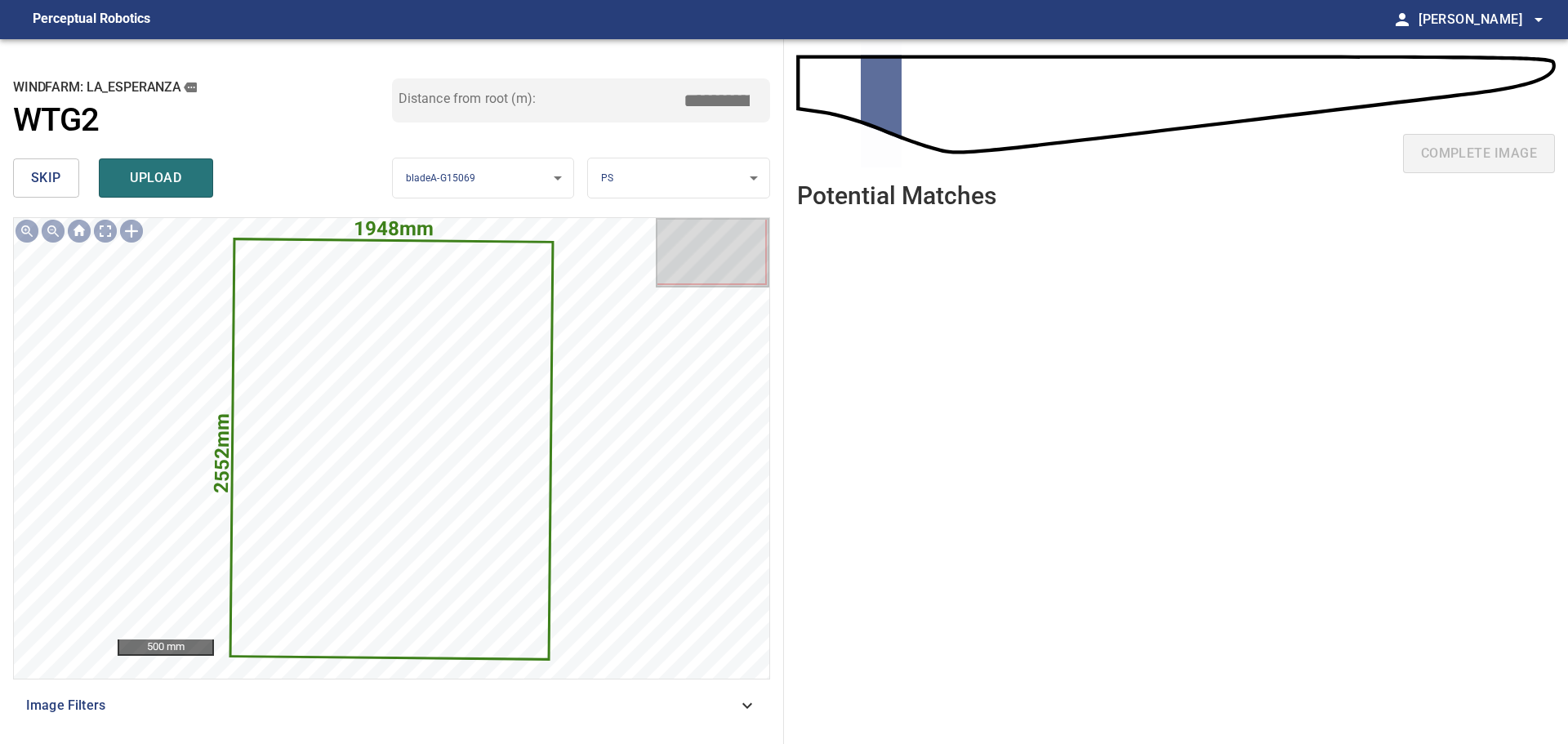
click at [63, 179] on button "skip" at bounding box center [46, 178] width 66 height 39
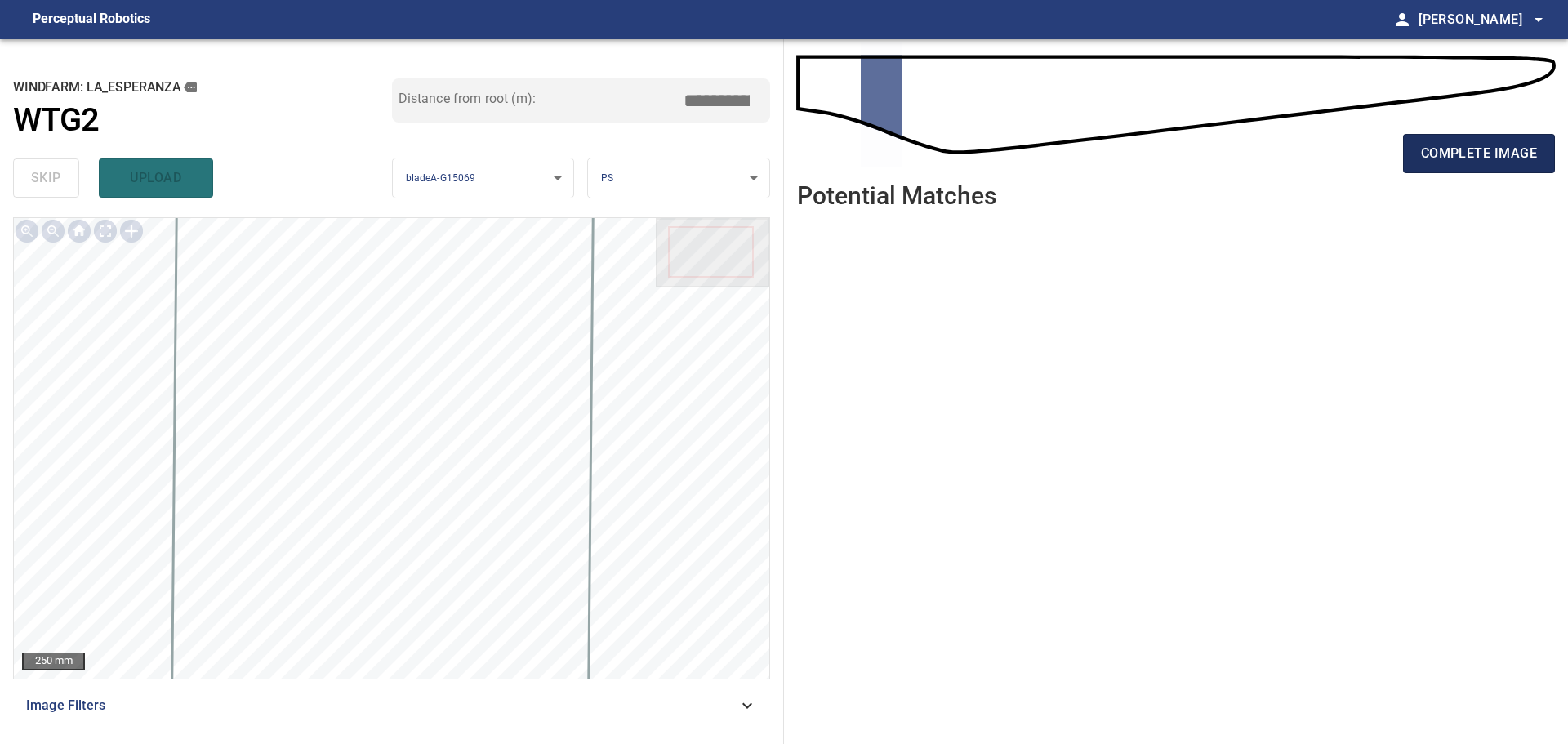
click at [1115, 155] on span "complete image" at bounding box center [1479, 154] width 116 height 23
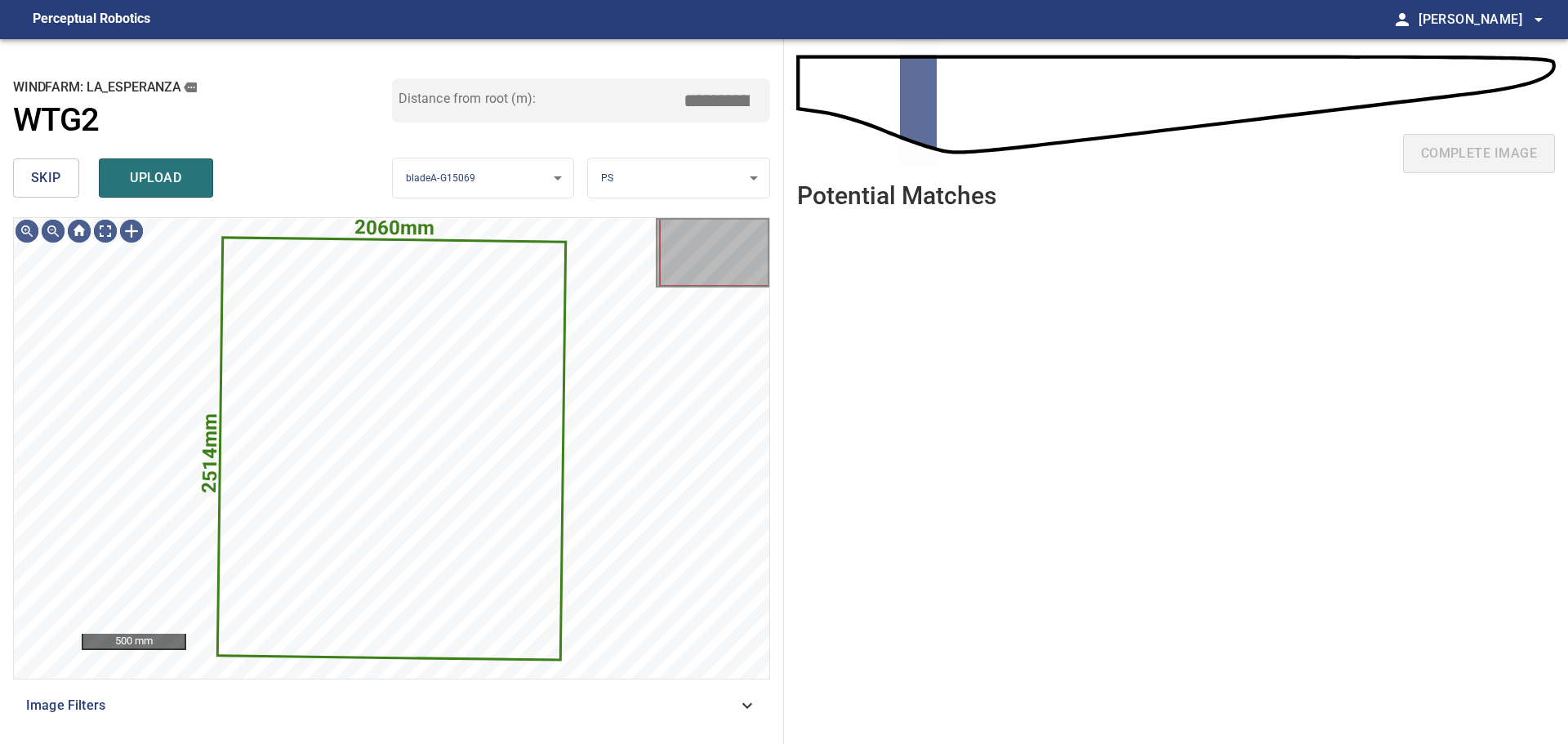
click at [49, 180] on span "skip" at bounding box center [46, 178] width 30 height 23
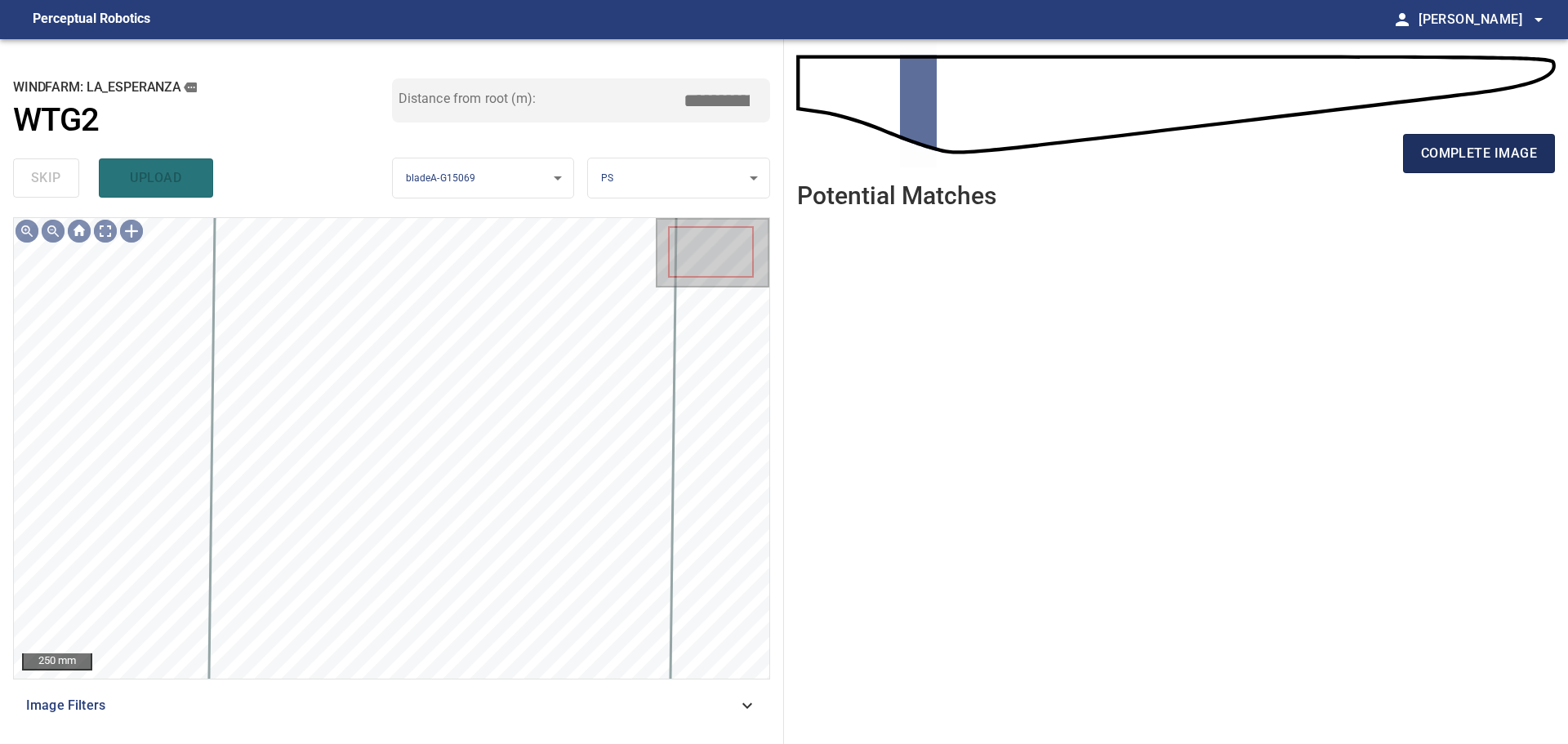
click at [1115, 157] on span "complete image" at bounding box center [1479, 154] width 116 height 23
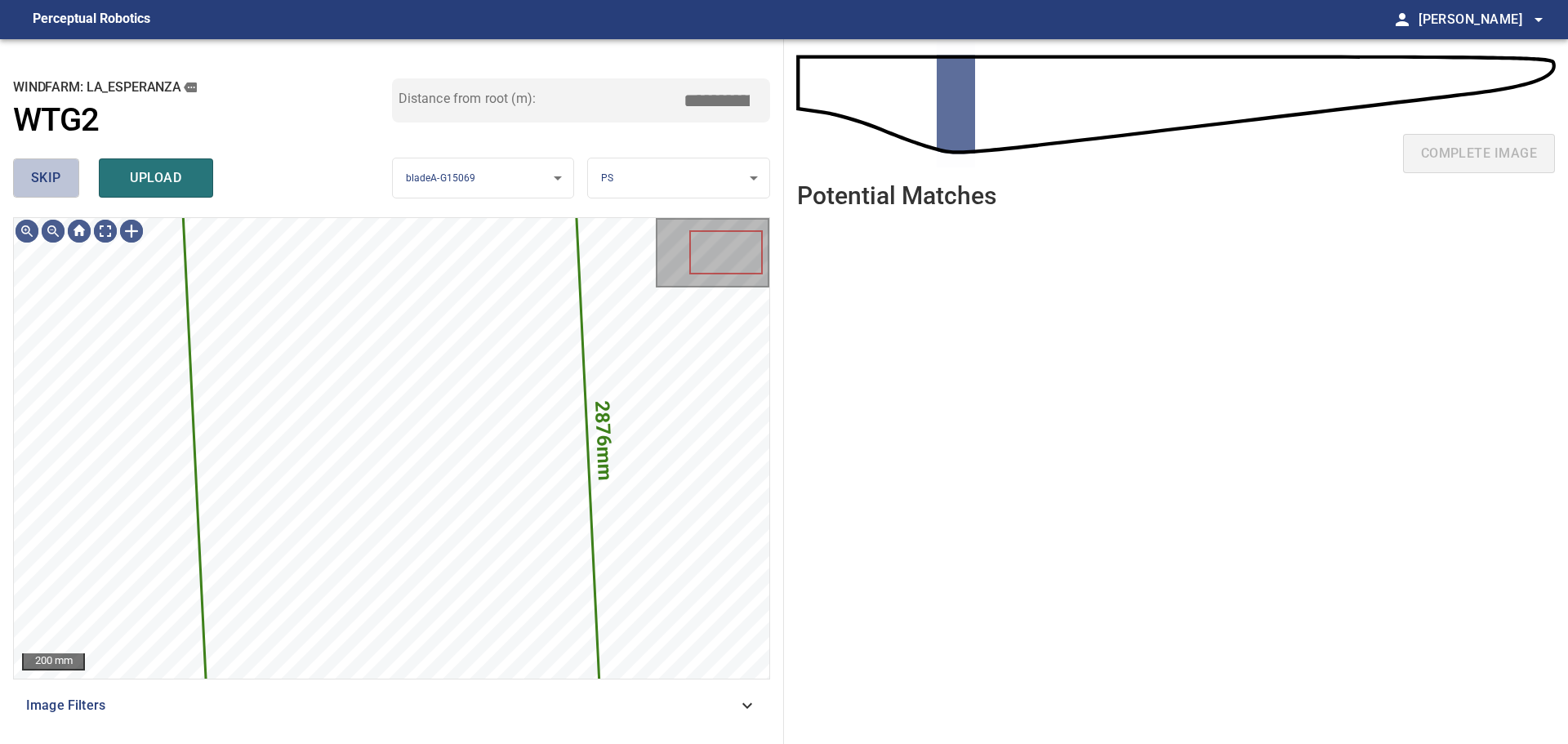
click at [50, 186] on span "skip" at bounding box center [46, 178] width 30 height 23
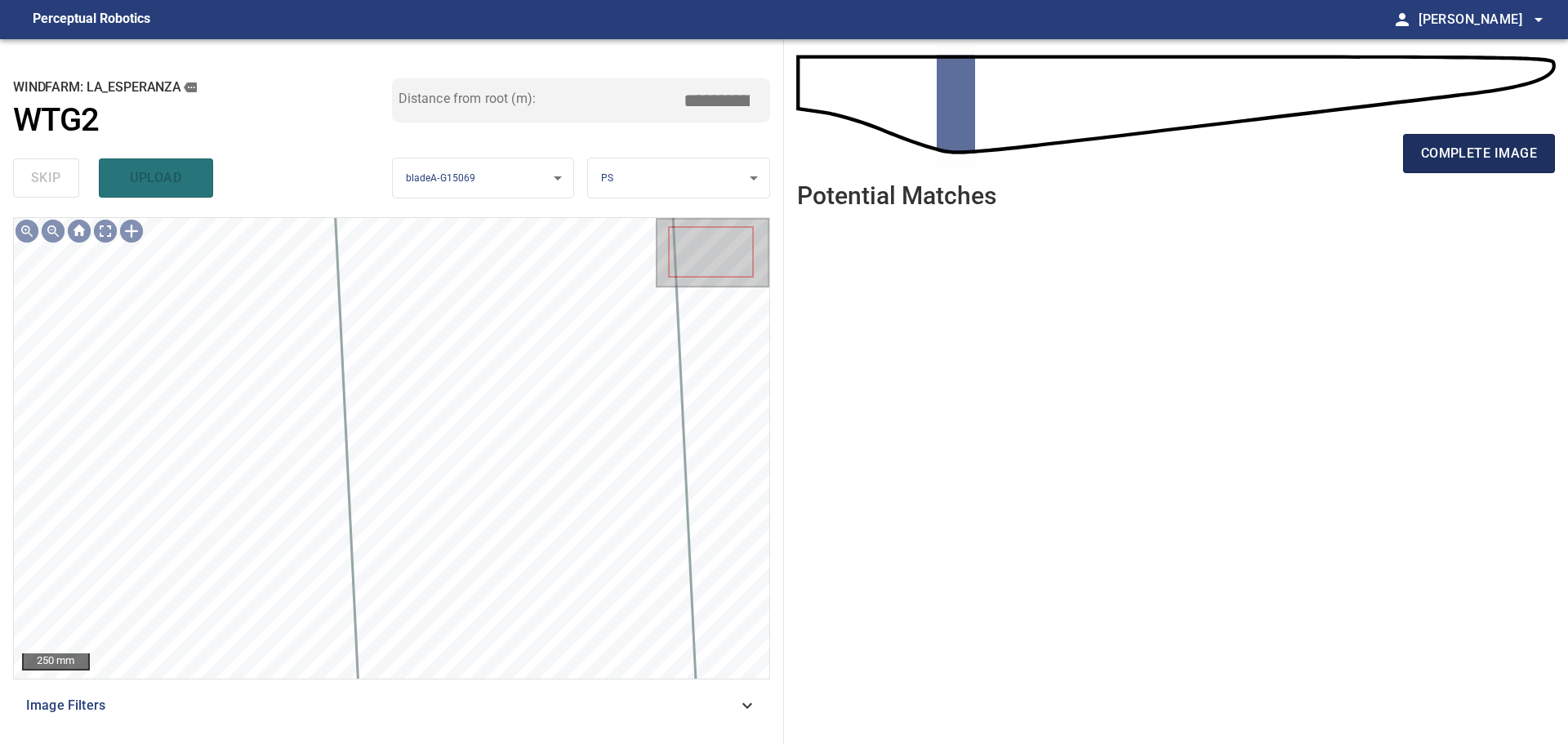
click at [1115, 148] on span "complete image" at bounding box center [1479, 154] width 116 height 23
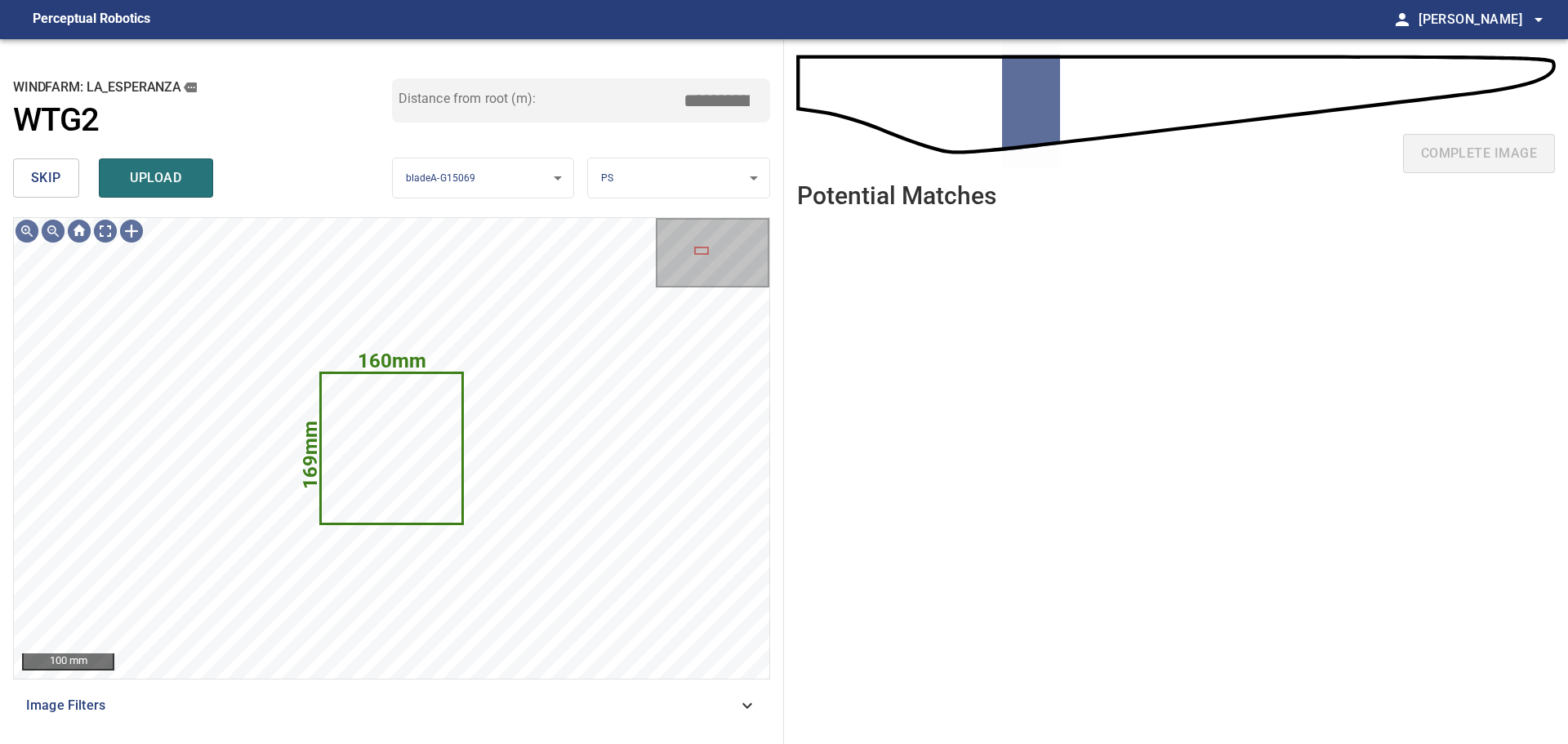
click at [58, 178] on span "skip" at bounding box center [46, 178] width 30 height 23
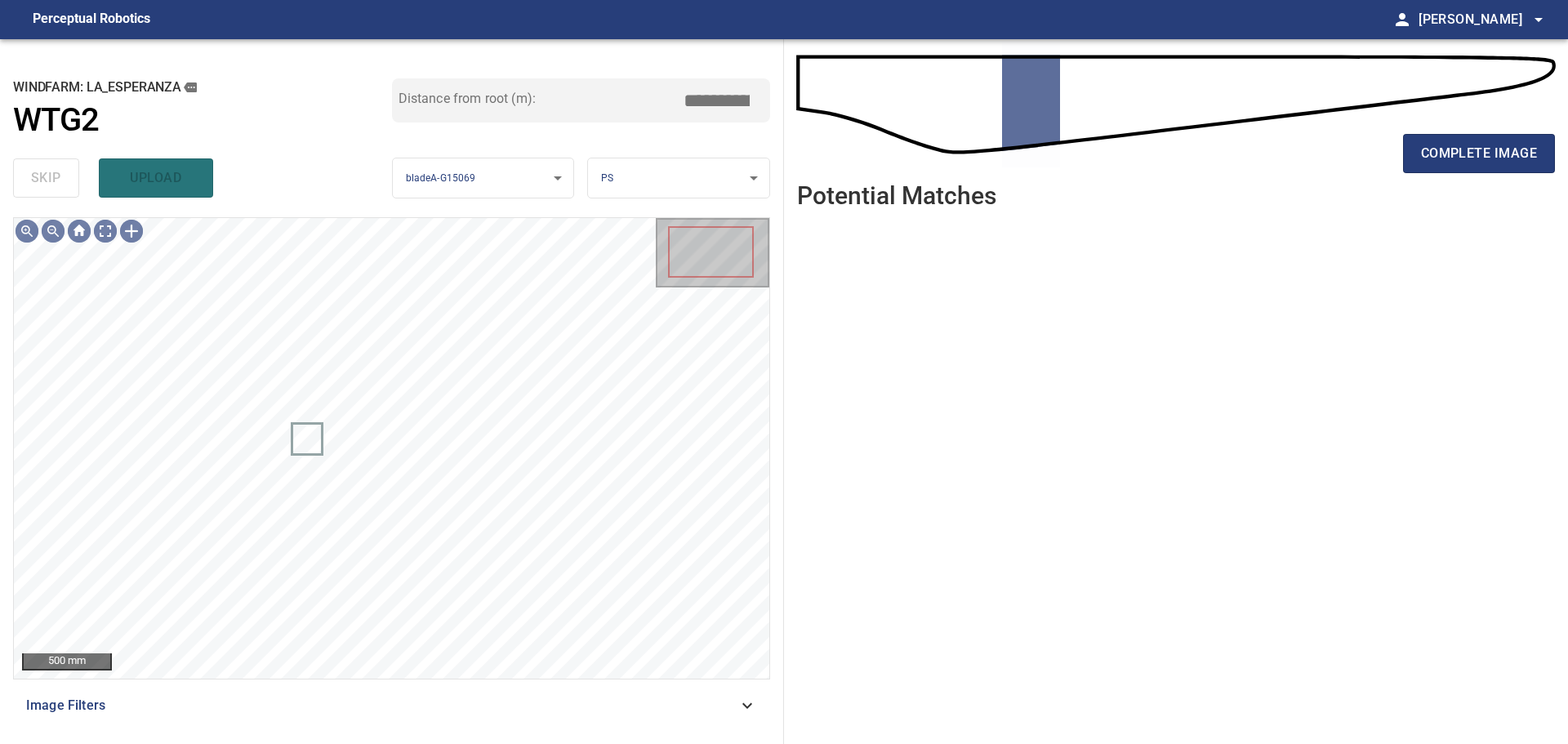
click at [1115, 167] on div "complete image" at bounding box center [1175, 160] width 758 height 66
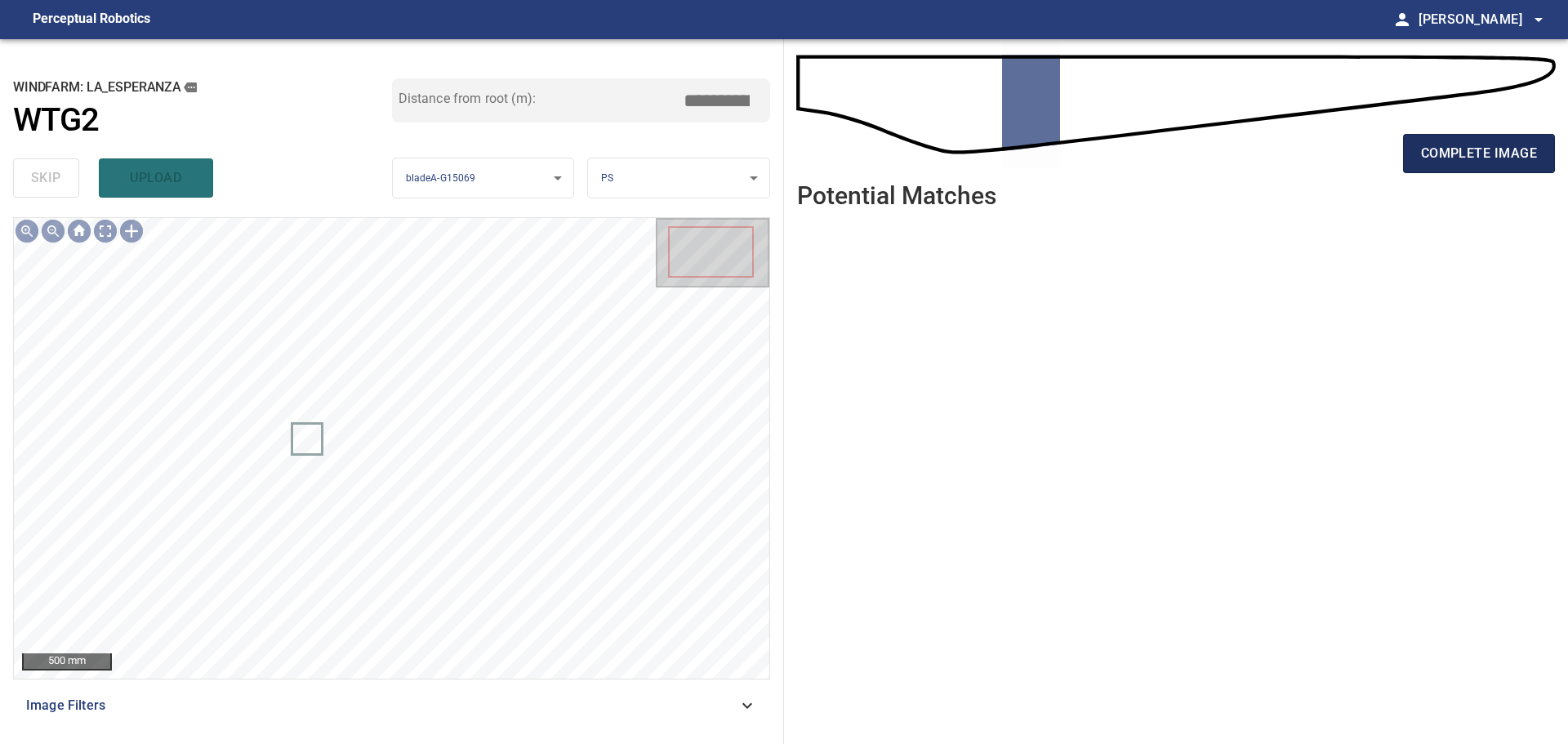
click at [1115, 163] on button "complete image" at bounding box center [1479, 154] width 152 height 39
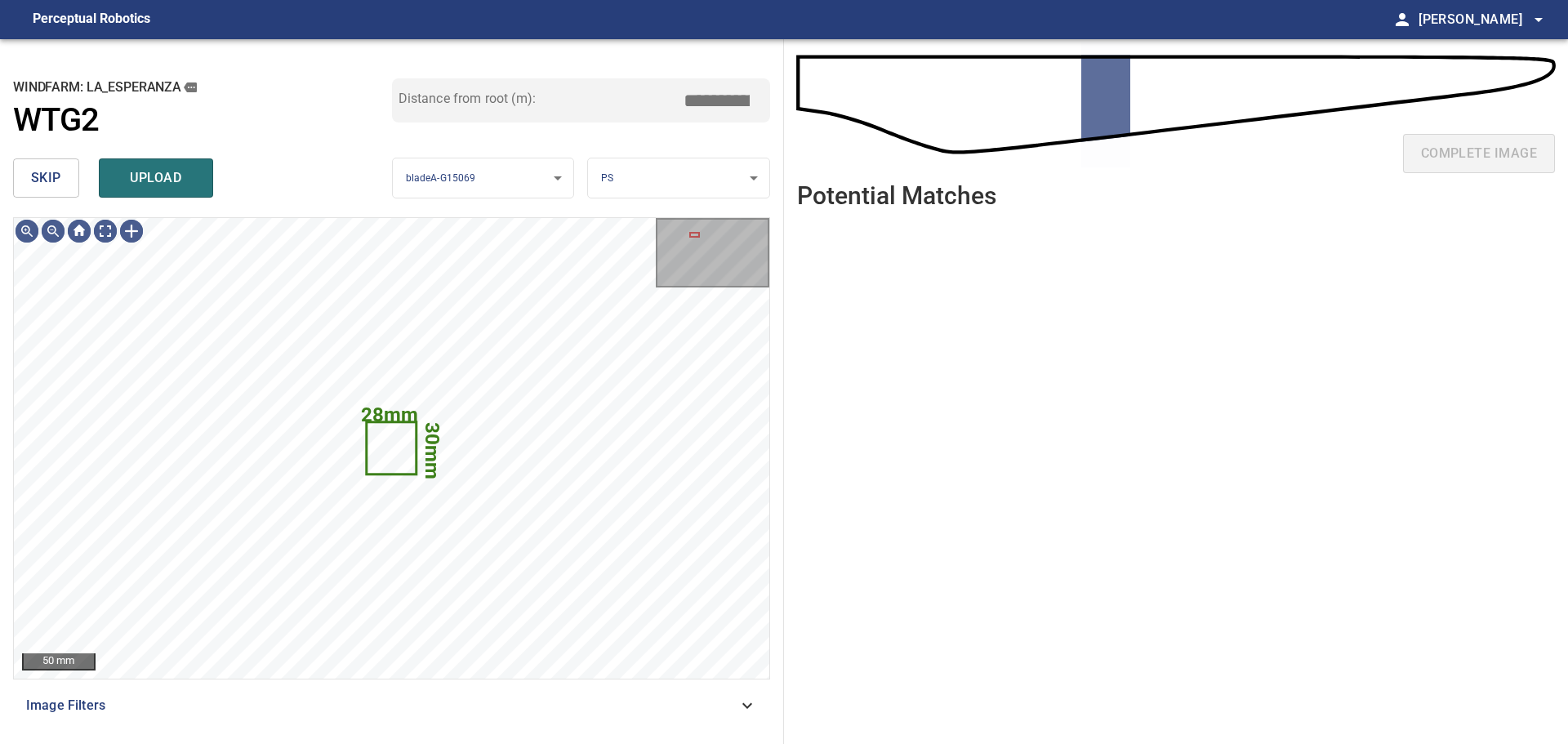
click at [56, 178] on span "skip" at bounding box center [46, 178] width 30 height 23
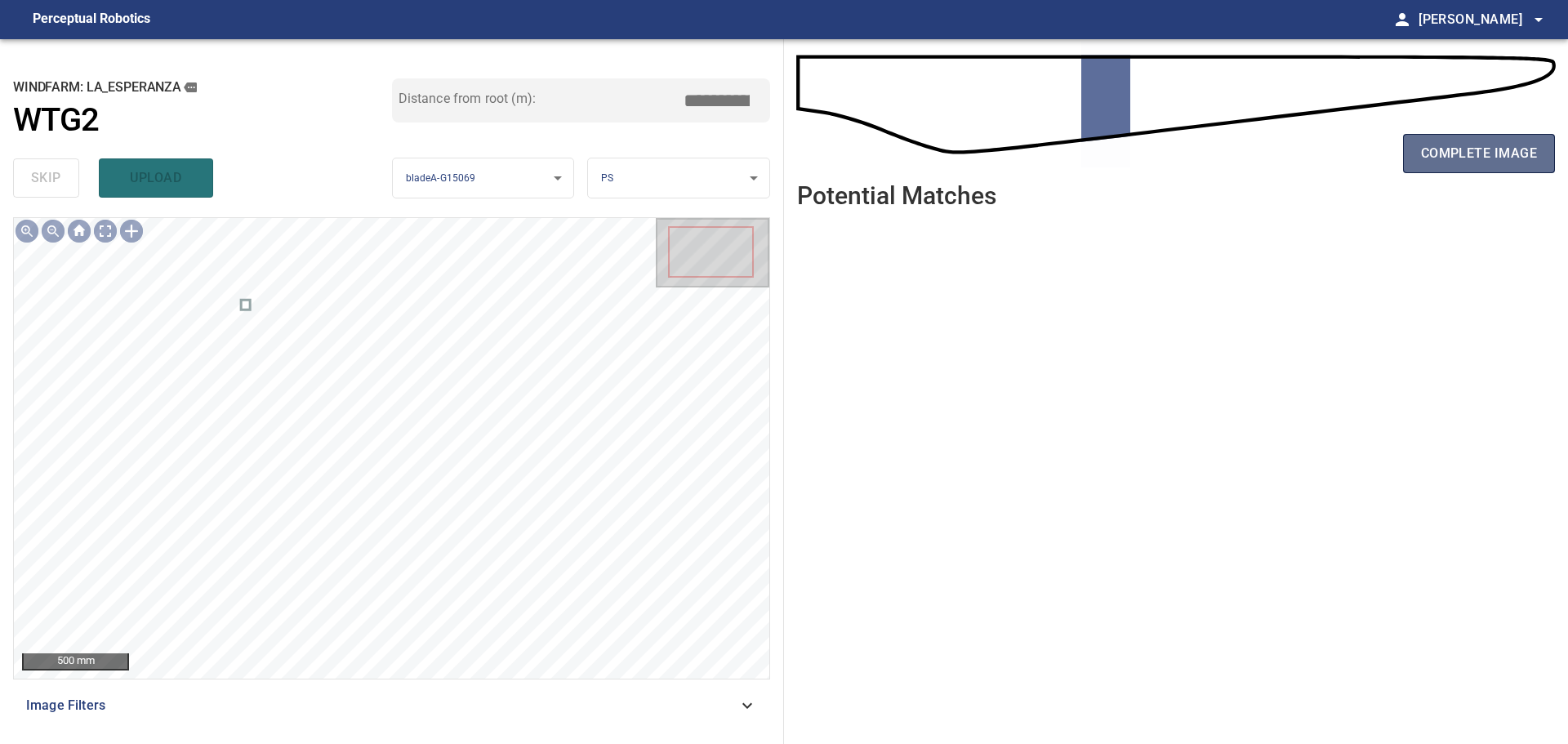
click at [1115, 152] on span "complete image" at bounding box center [1479, 154] width 116 height 23
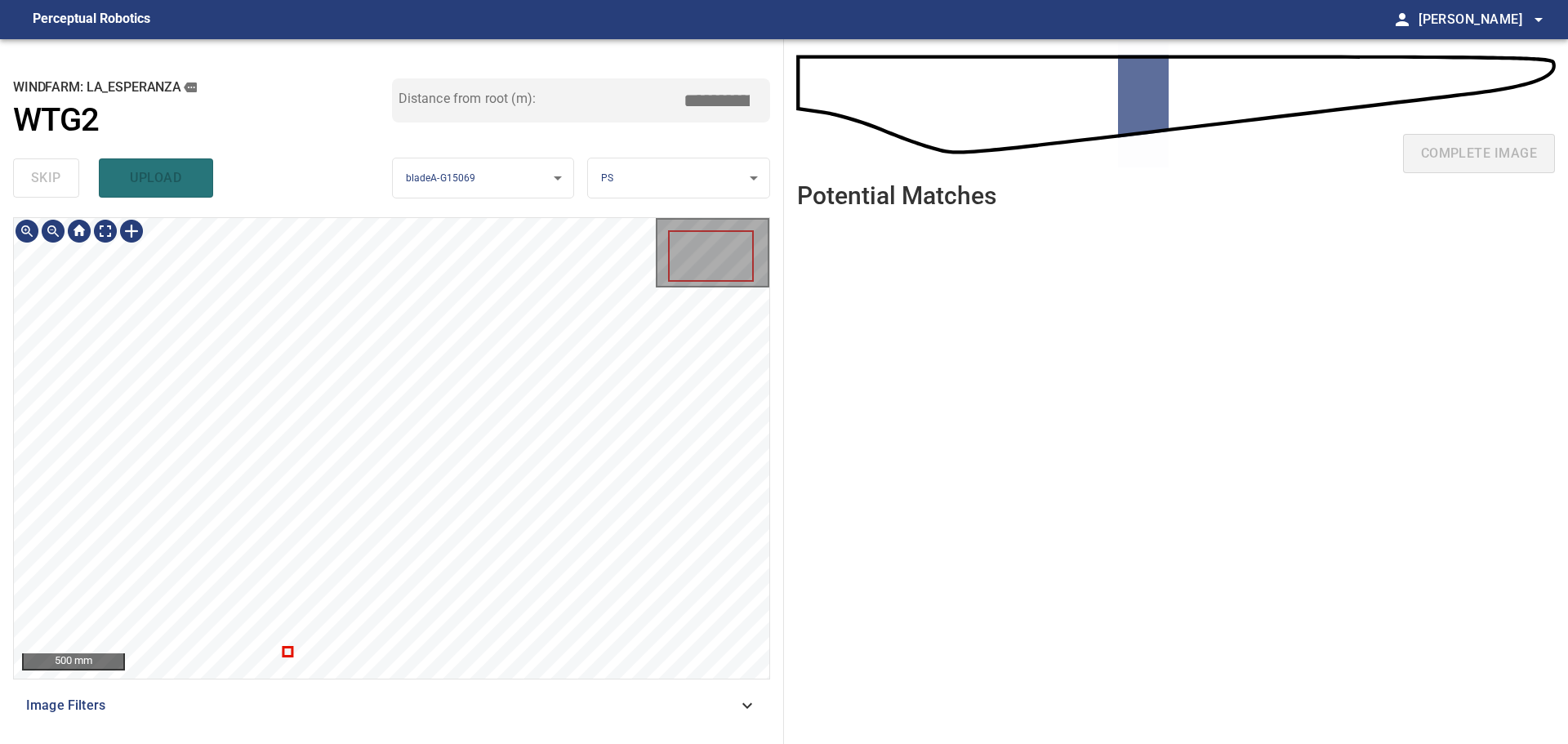
click at [704, 369] on div "500 mm" at bounding box center [392, 447] width 755 height 461
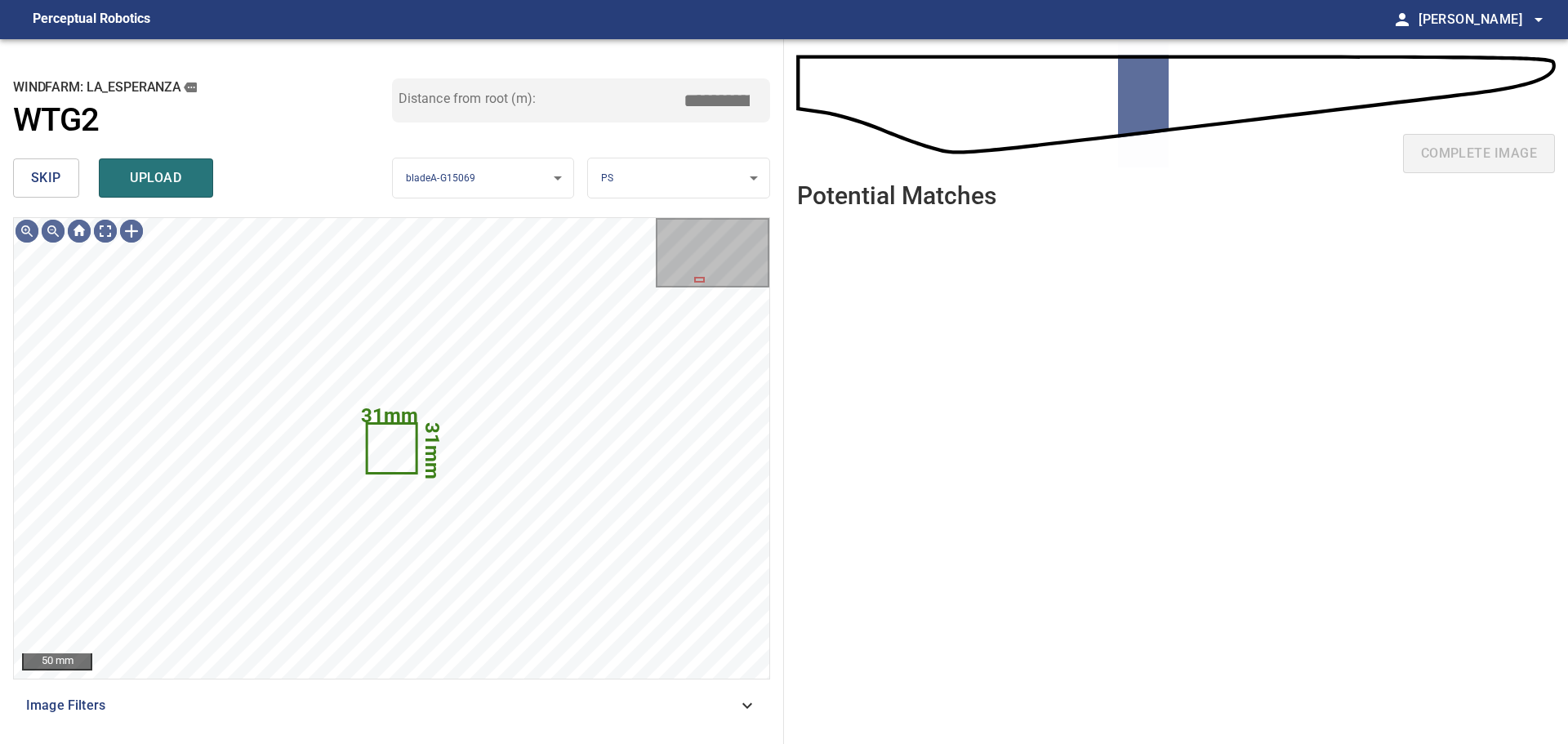
click at [58, 180] on span "skip" at bounding box center [46, 178] width 30 height 23
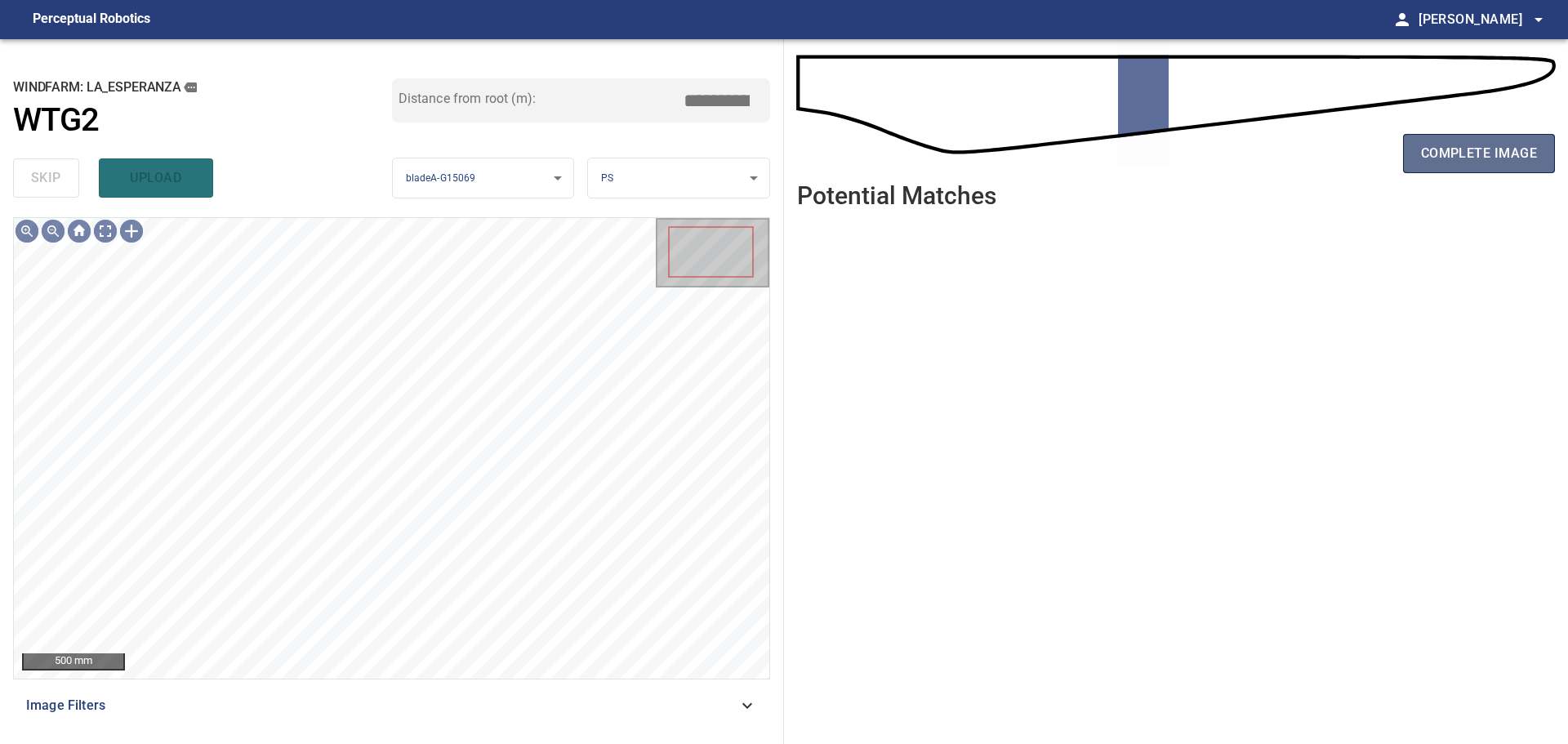
click at [1115, 156] on span "complete image" at bounding box center [1479, 154] width 116 height 23
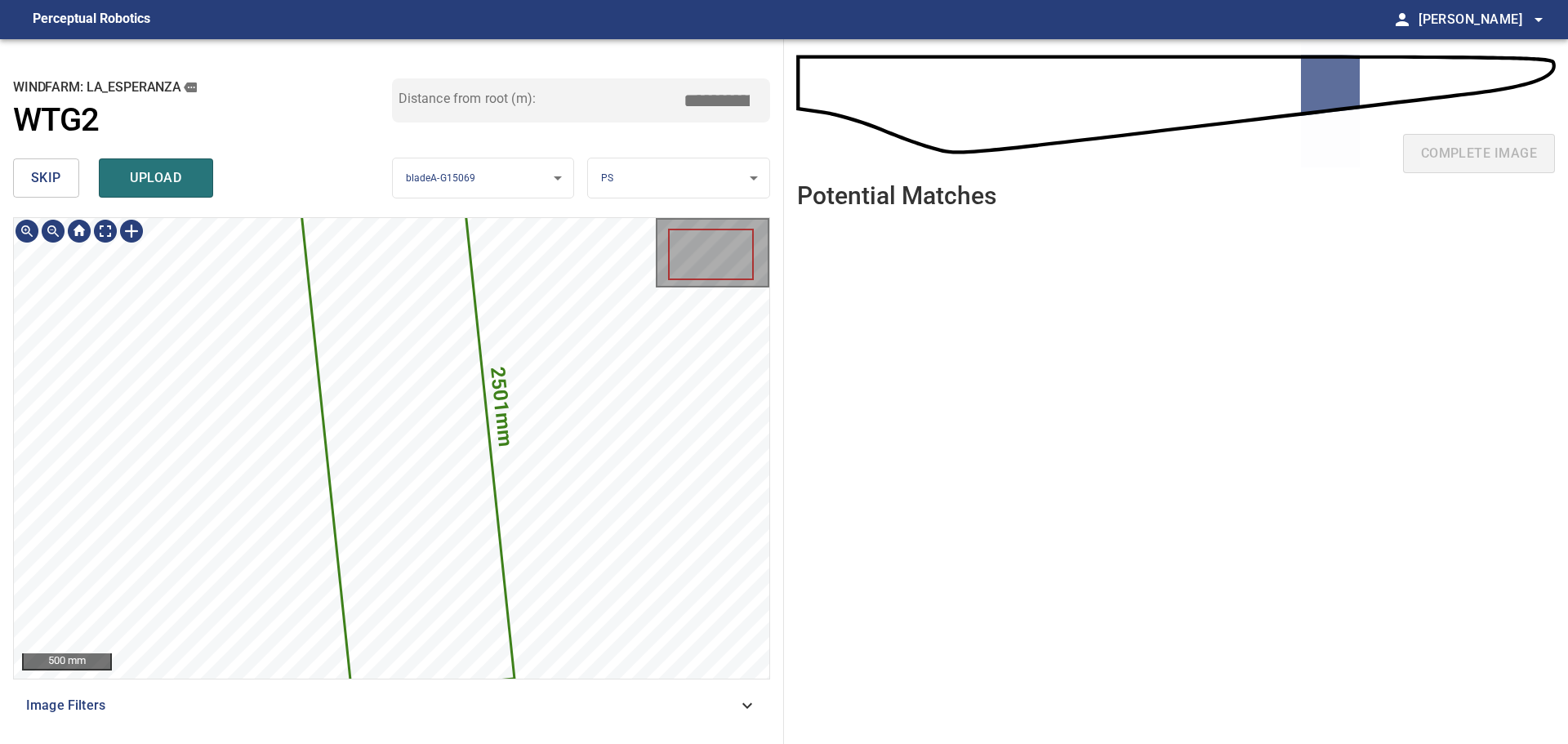
click at [704, 187] on div "**********" at bounding box center [392, 391] width 784 height 704
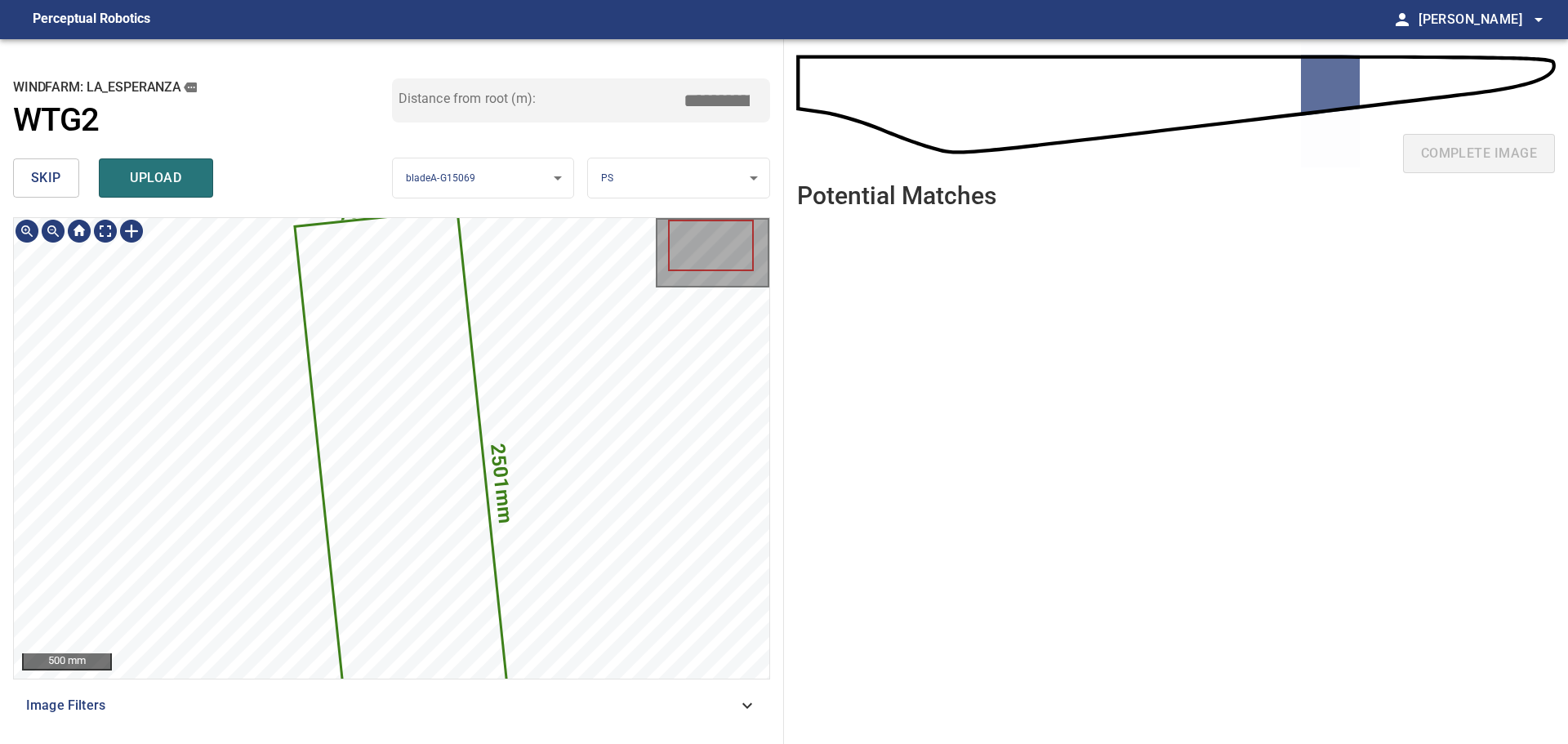
click at [61, 169] on button "skip" at bounding box center [46, 178] width 66 height 39
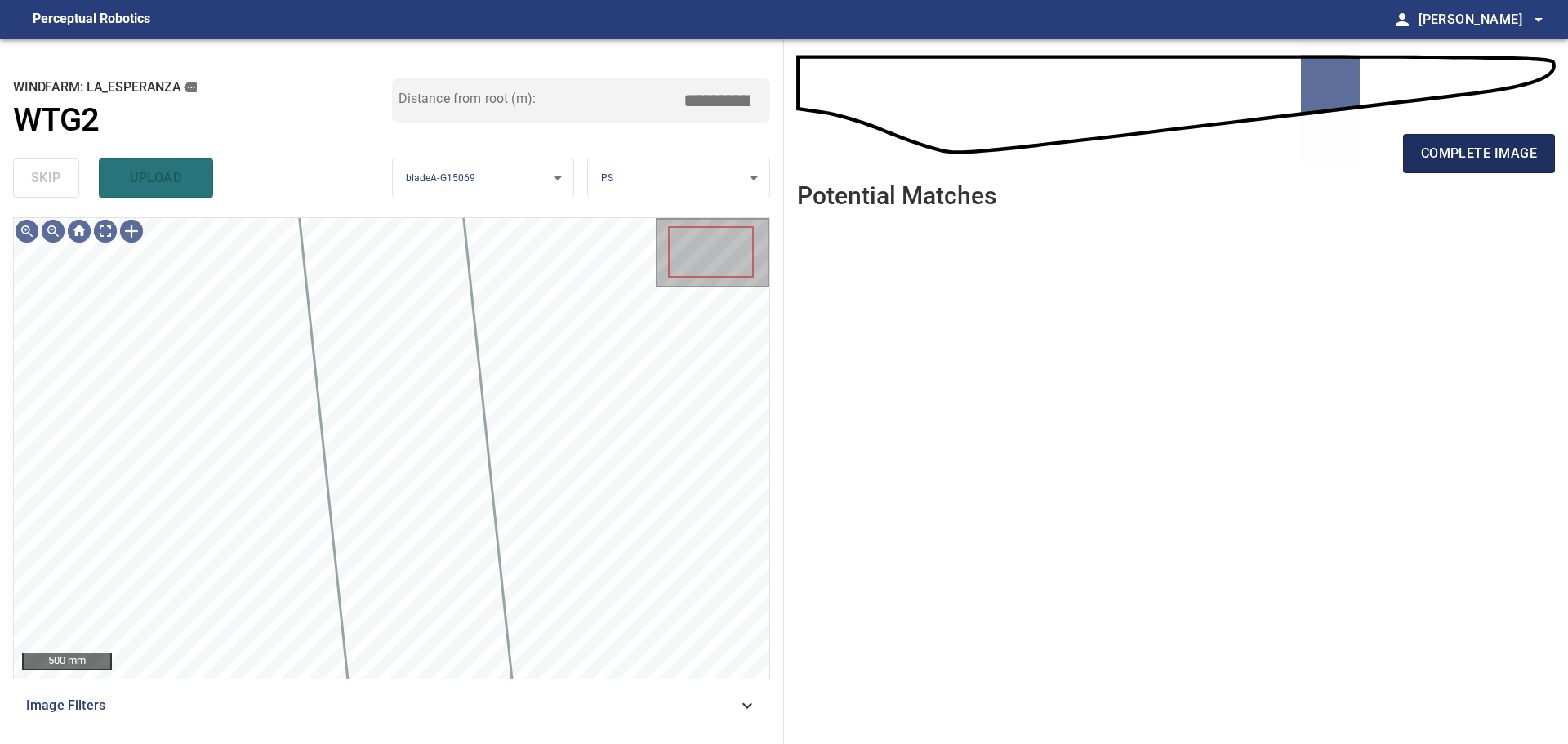
click at [1115, 163] on span "complete image" at bounding box center [1479, 154] width 116 height 23
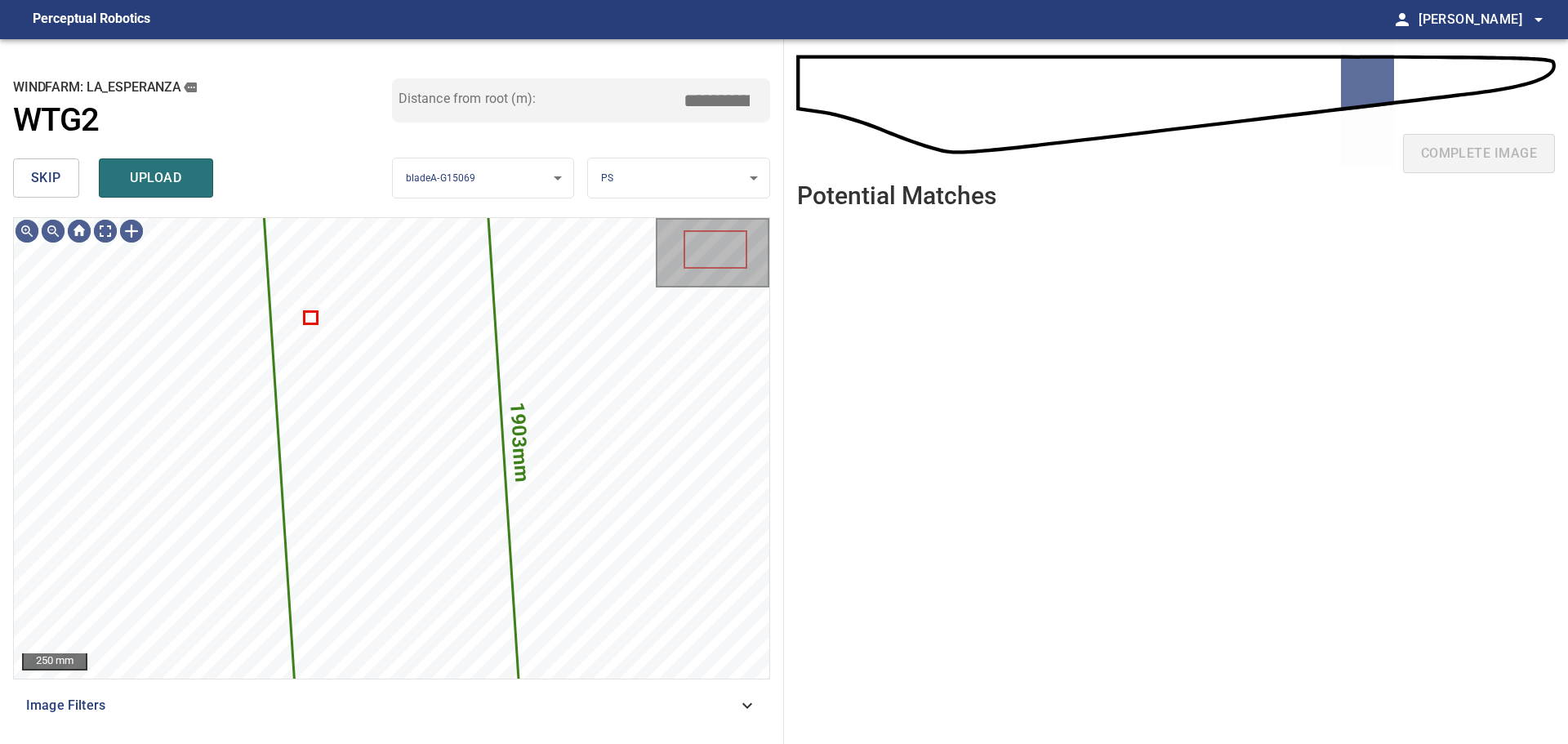
click at [56, 187] on span "skip" at bounding box center [46, 178] width 30 height 23
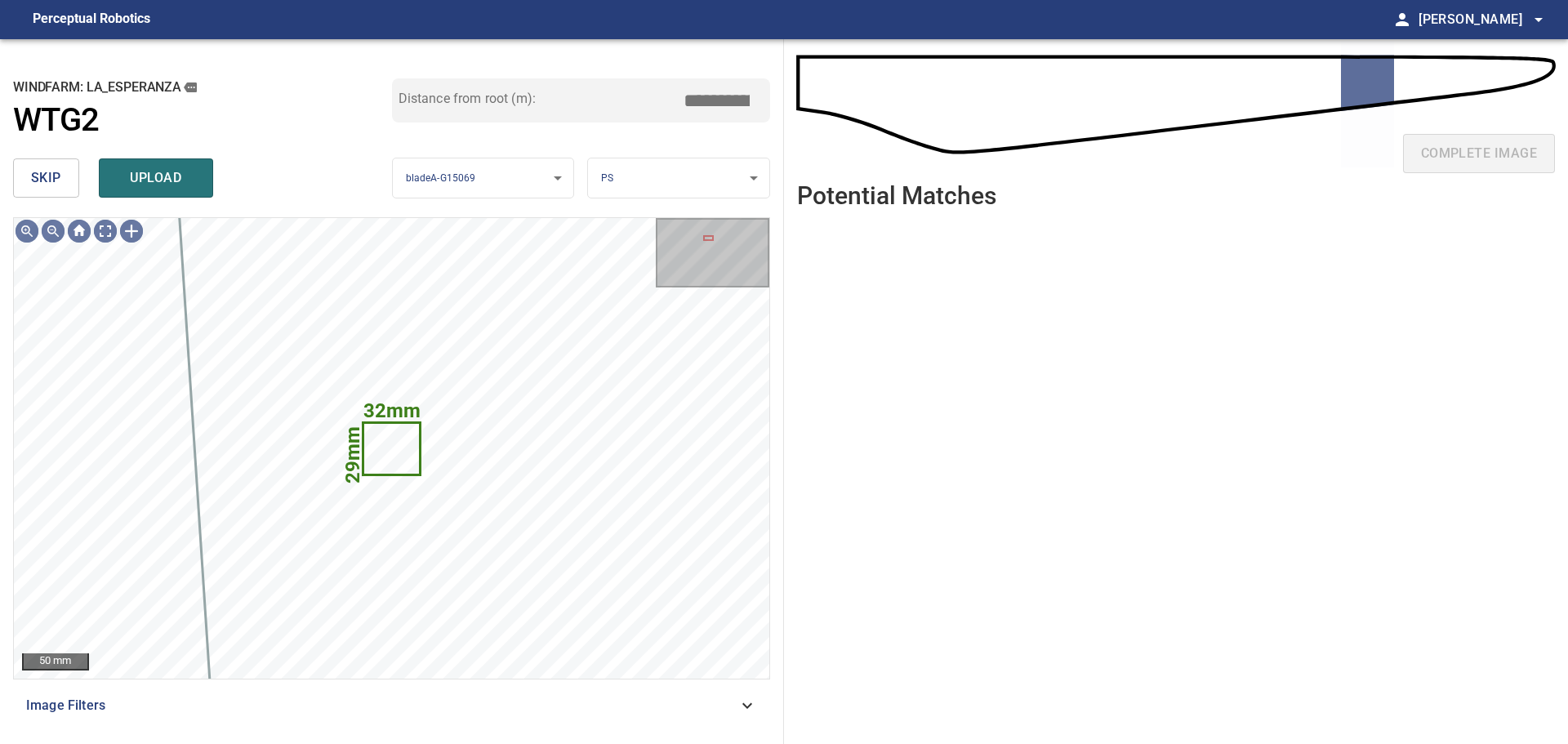
click at [56, 187] on span "skip" at bounding box center [46, 178] width 30 height 23
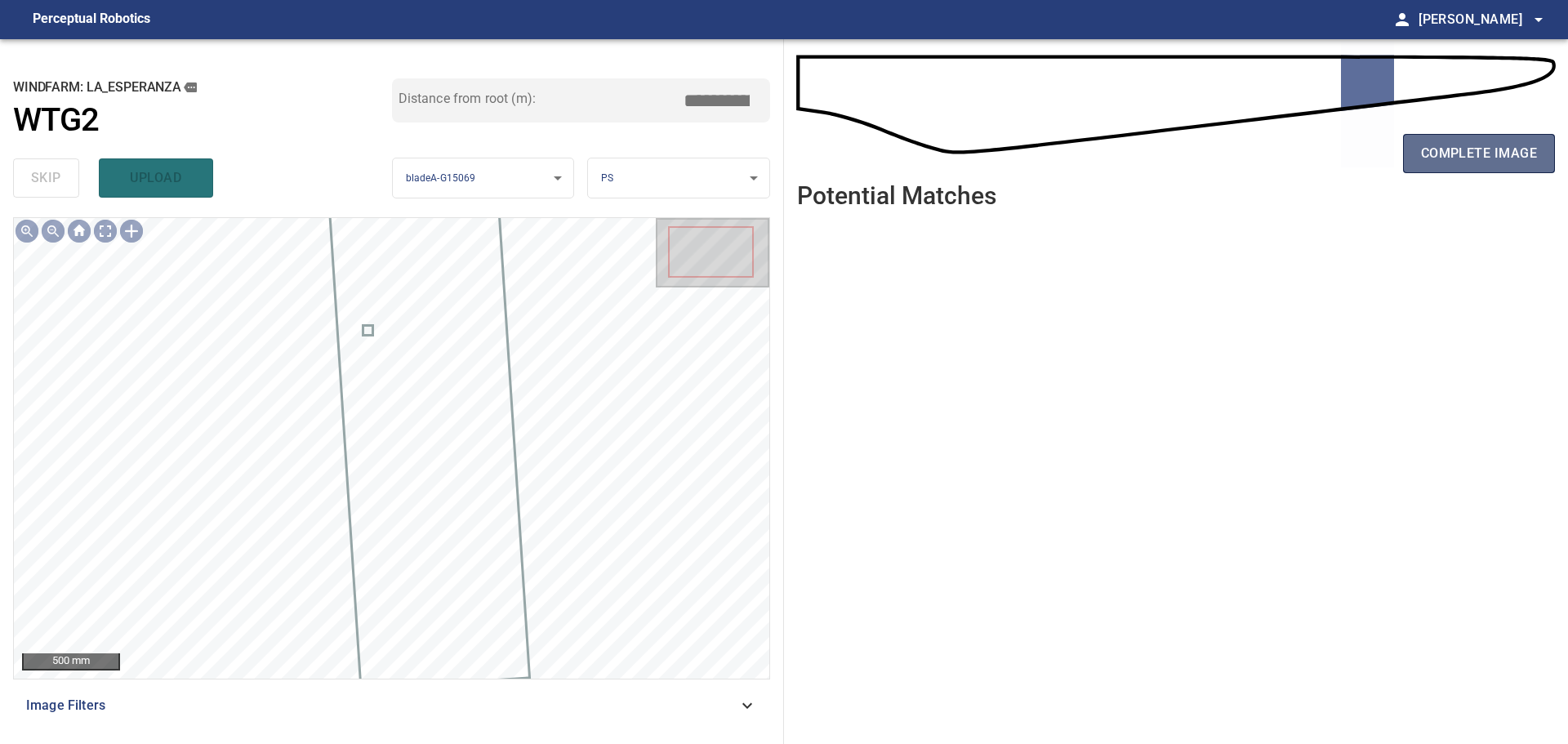
click at [1115, 157] on span "complete image" at bounding box center [1479, 154] width 116 height 23
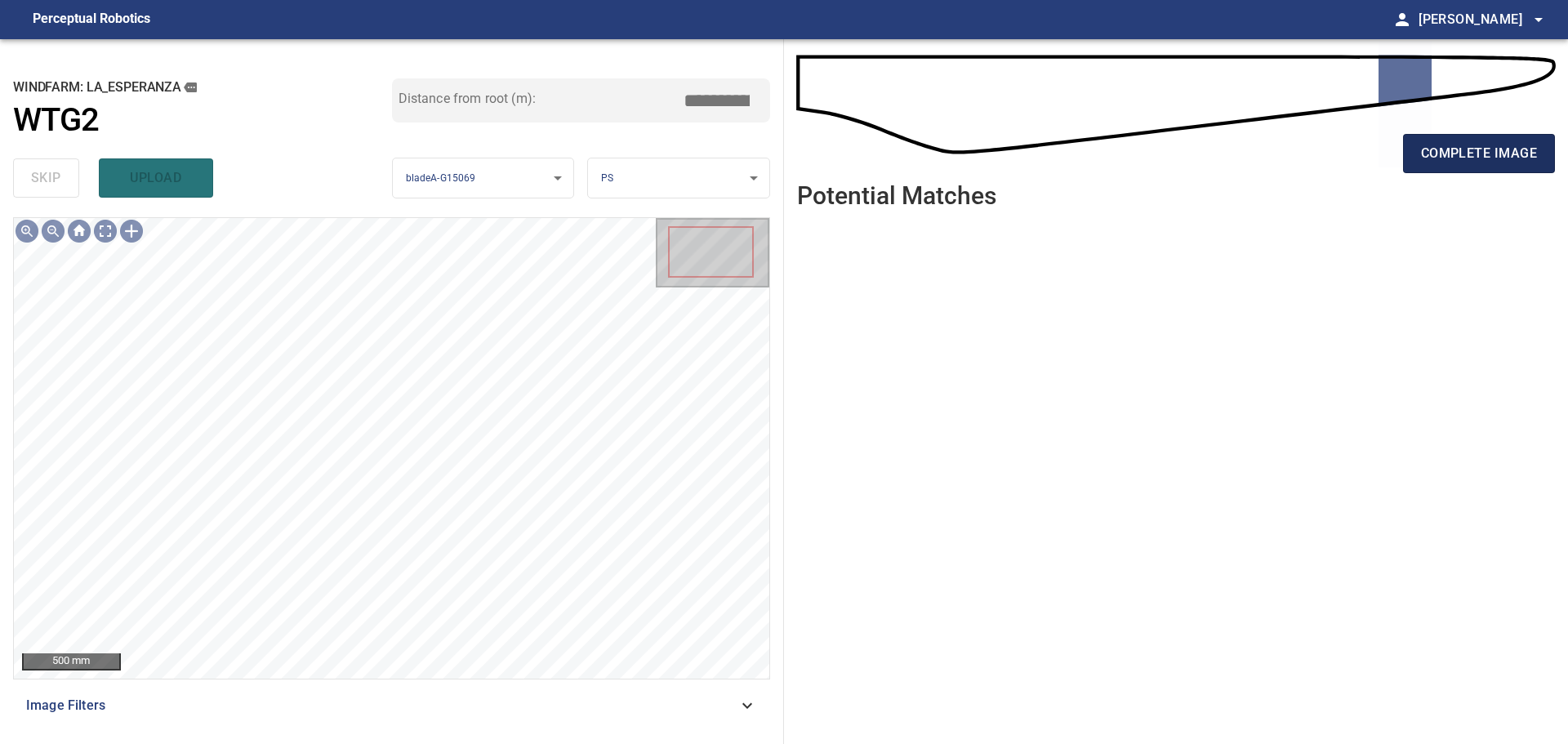
click at [1115, 150] on span "complete image" at bounding box center [1479, 154] width 116 height 23
click at [1115, 155] on span "complete image" at bounding box center [1479, 154] width 116 height 23
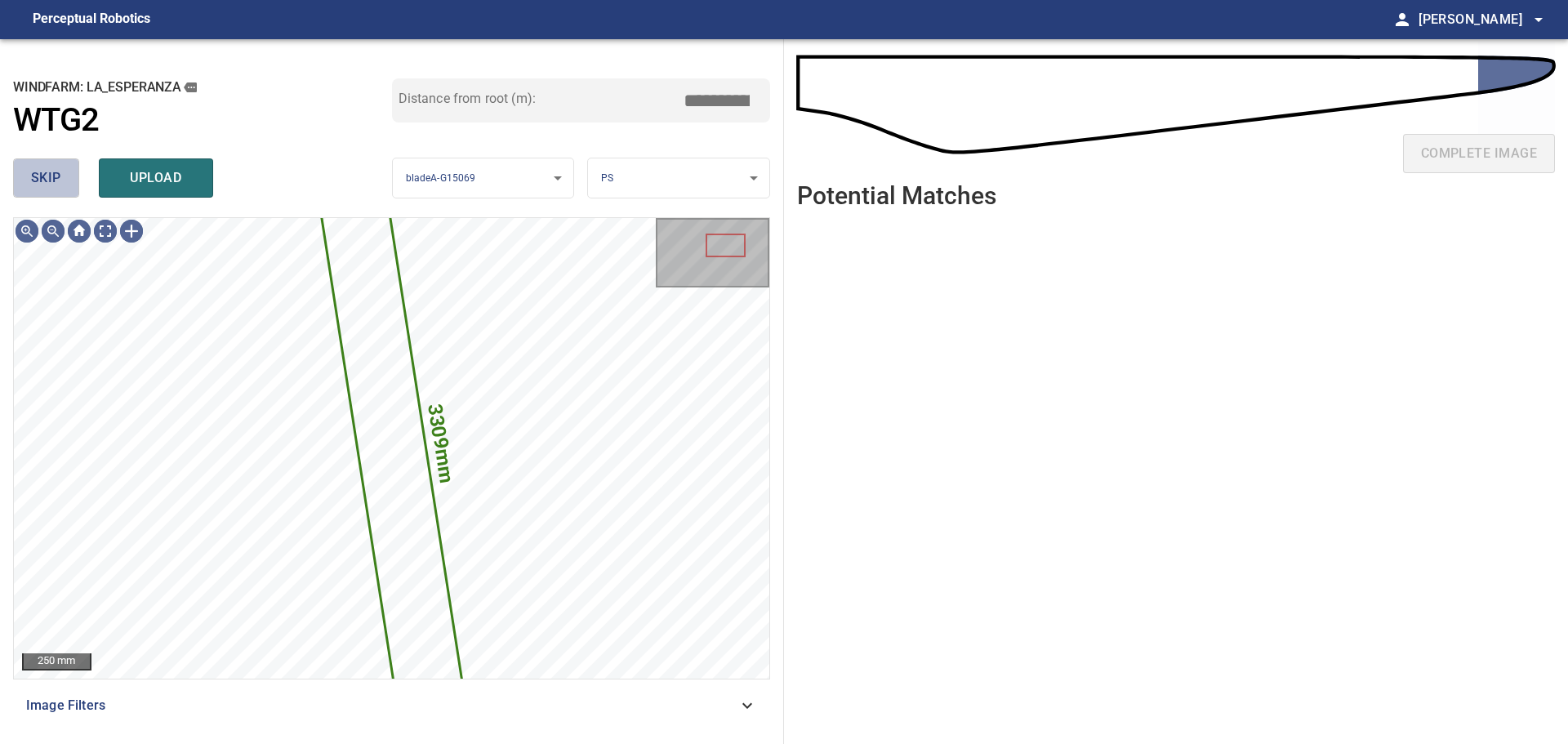
click at [53, 185] on span "skip" at bounding box center [46, 178] width 30 height 23
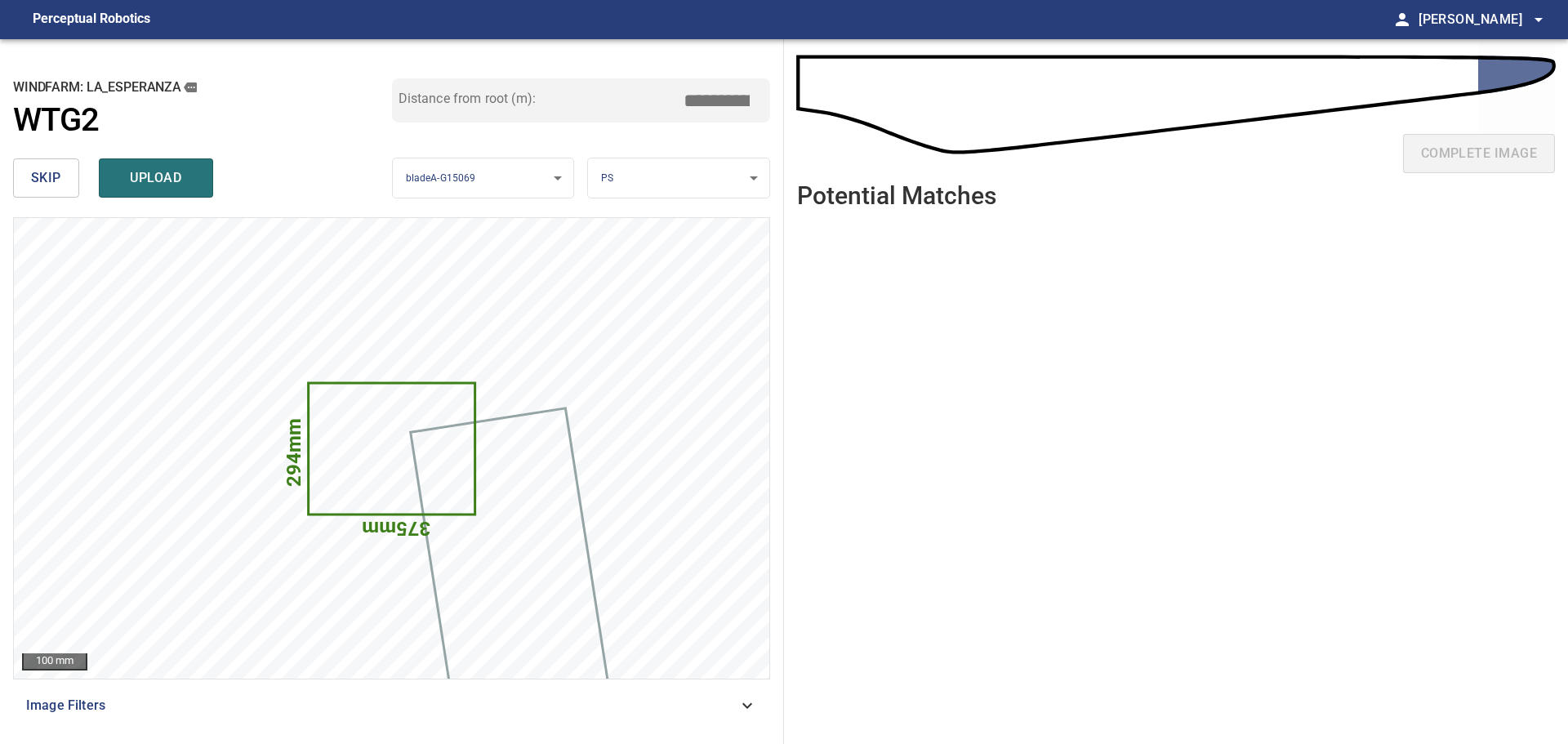
click at [53, 185] on span "skip" at bounding box center [46, 178] width 30 height 23
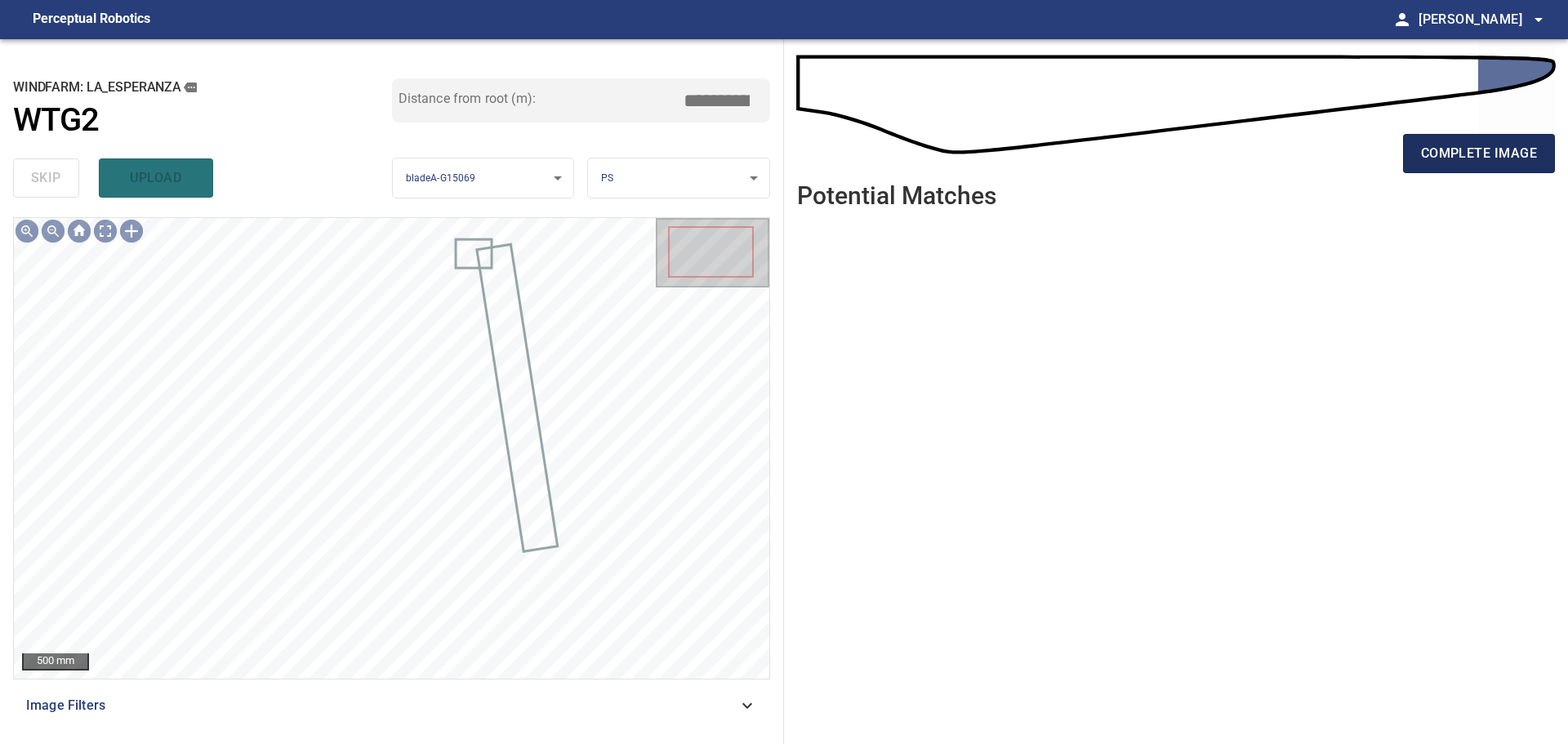
click at [1115, 167] on button "complete image" at bounding box center [1479, 154] width 152 height 39
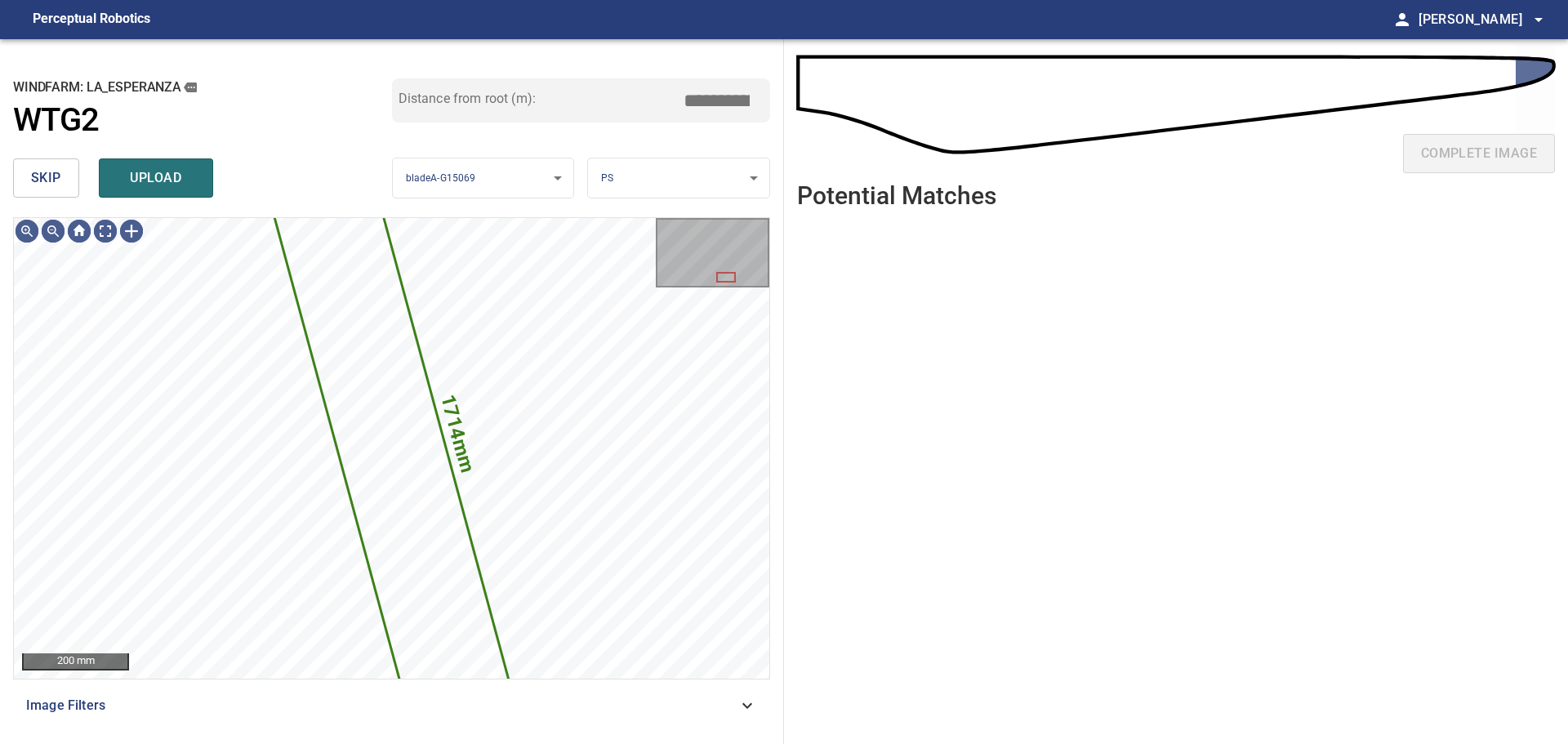
click at [56, 175] on span "skip" at bounding box center [46, 178] width 30 height 23
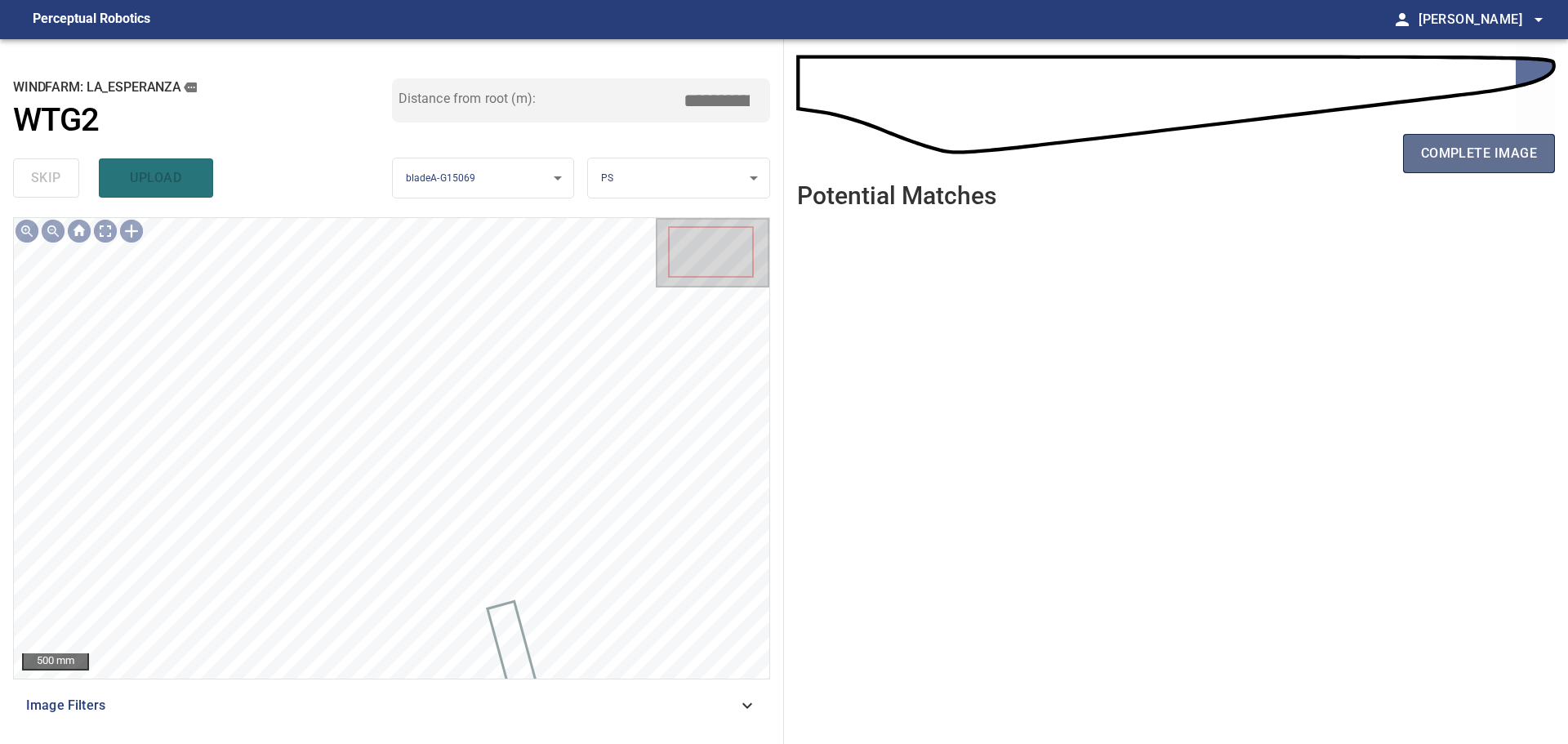
click at [1115, 160] on span "complete image" at bounding box center [1479, 154] width 116 height 23
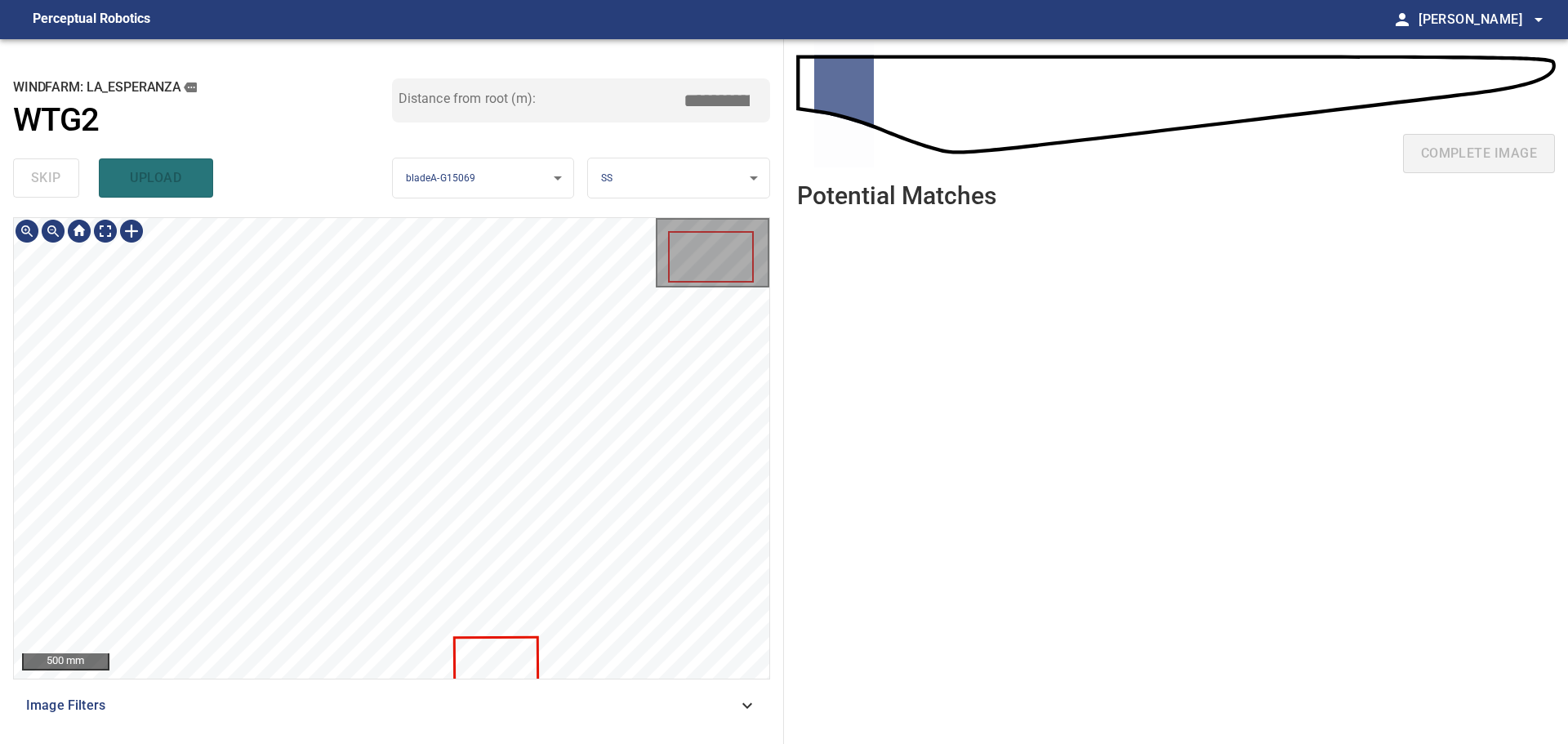
click at [723, 336] on div "500 mm" at bounding box center [392, 447] width 755 height 461
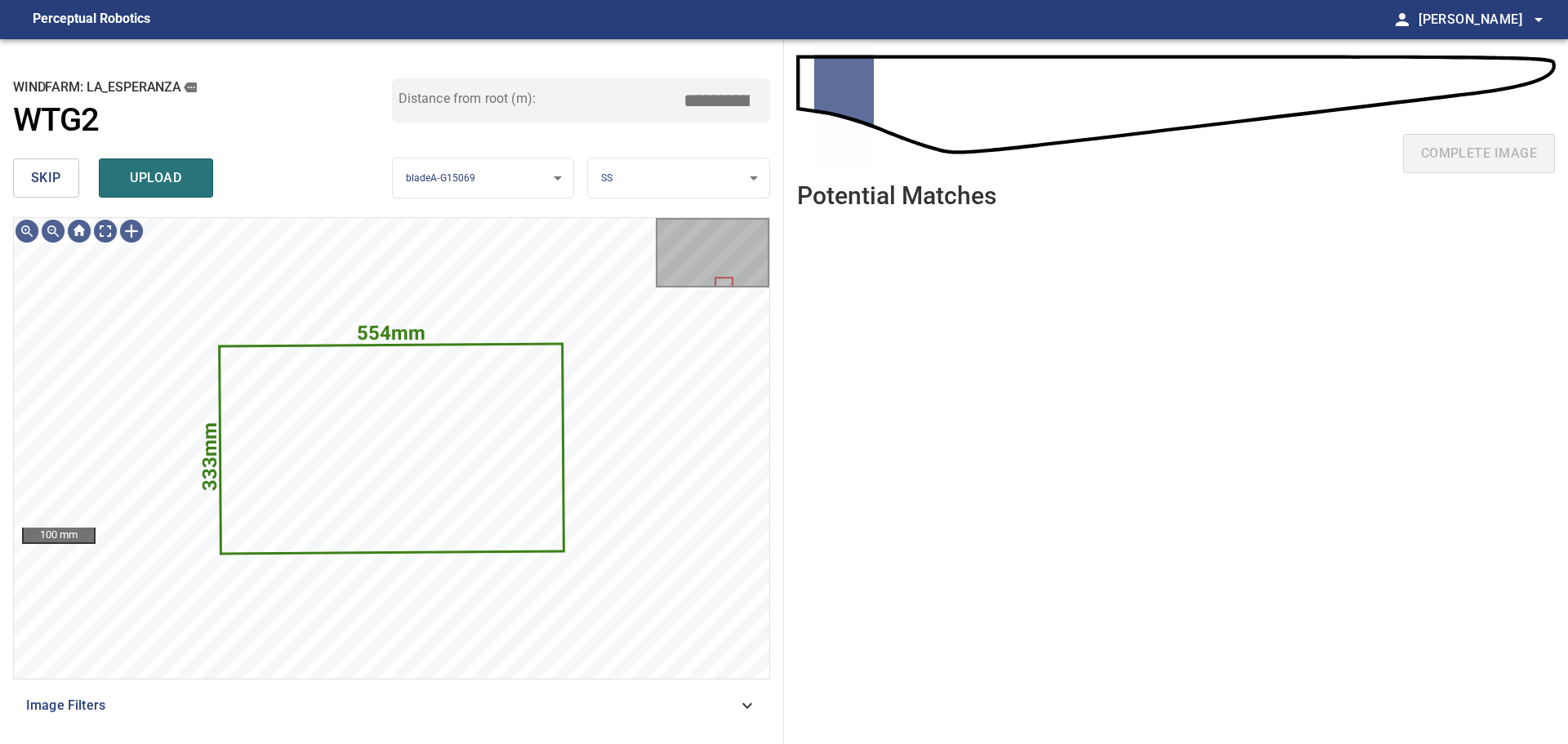
click at [61, 174] on button "skip" at bounding box center [46, 178] width 66 height 39
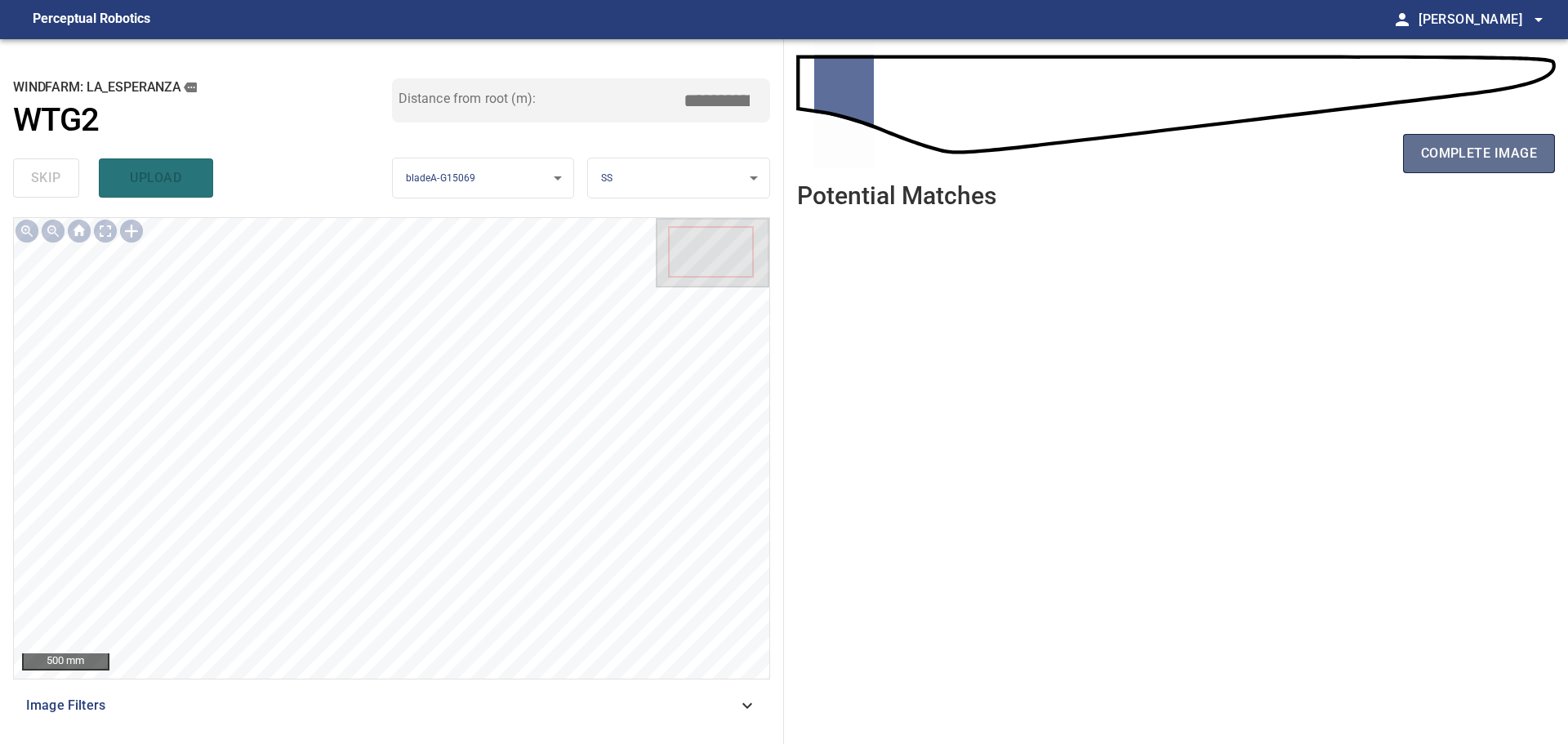
click at [1115, 169] on button "complete image" at bounding box center [1479, 154] width 152 height 39
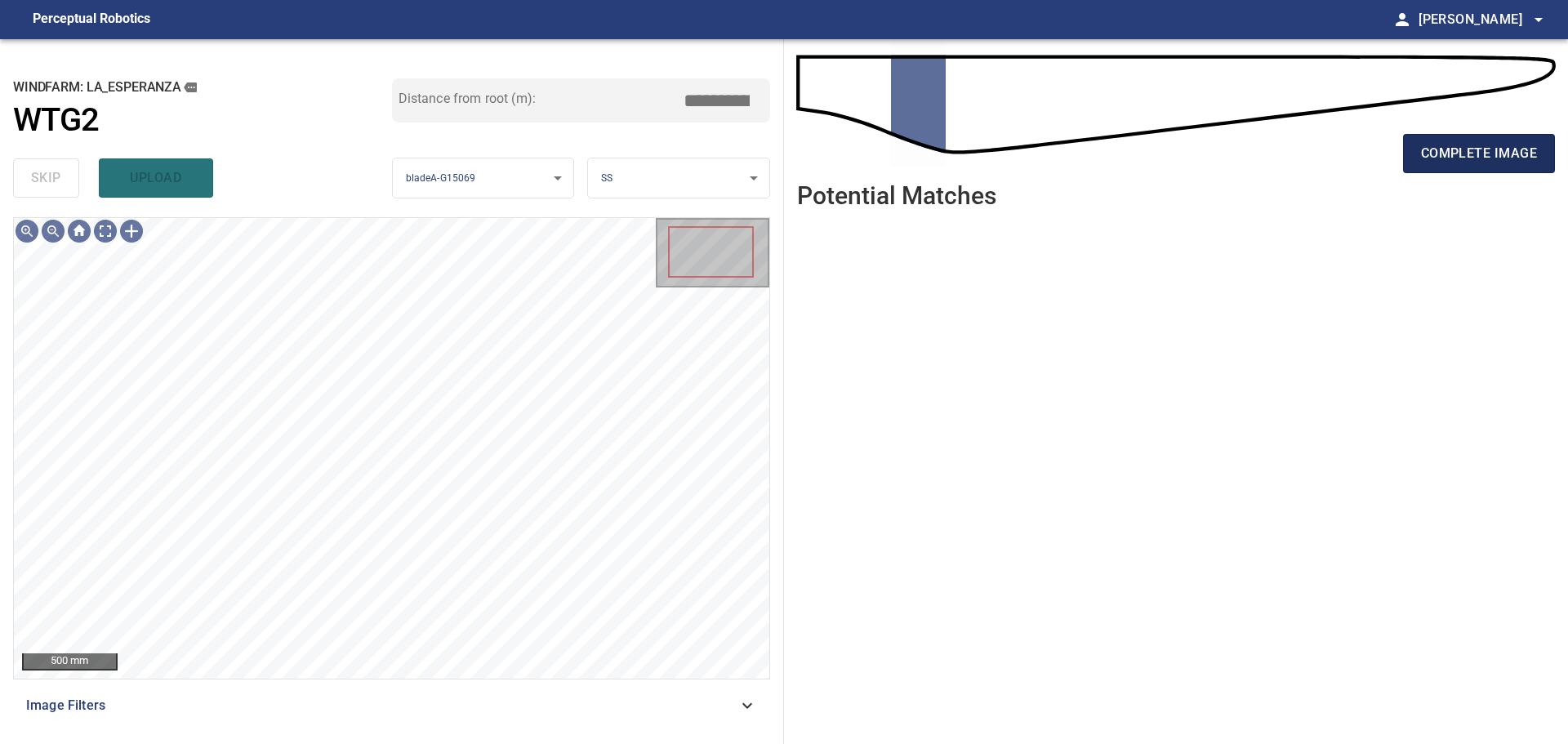
click at [1115, 164] on span "complete image" at bounding box center [1479, 154] width 116 height 23
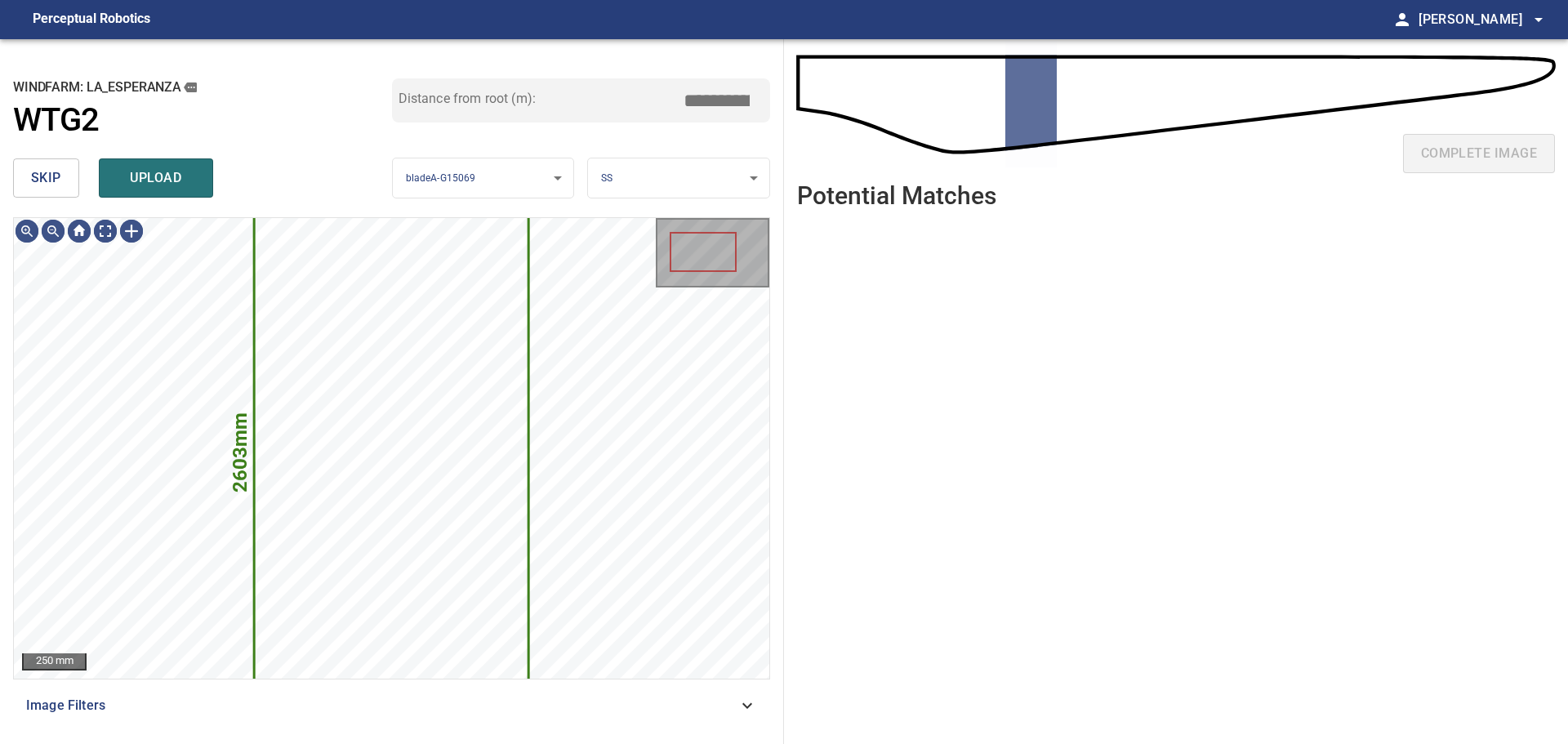
click at [60, 178] on span "skip" at bounding box center [46, 178] width 30 height 23
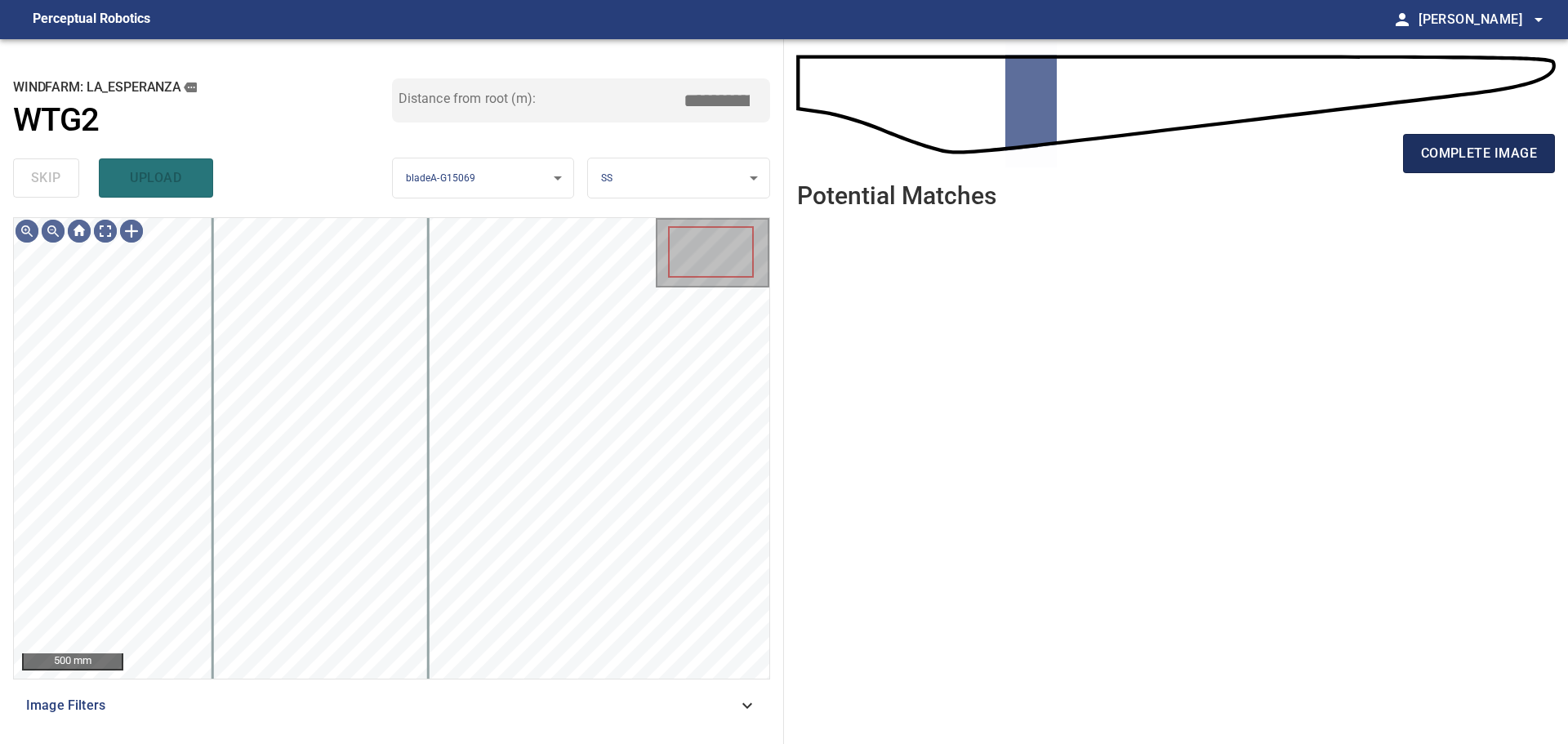
click at [1115, 151] on span "complete image" at bounding box center [1479, 154] width 116 height 23
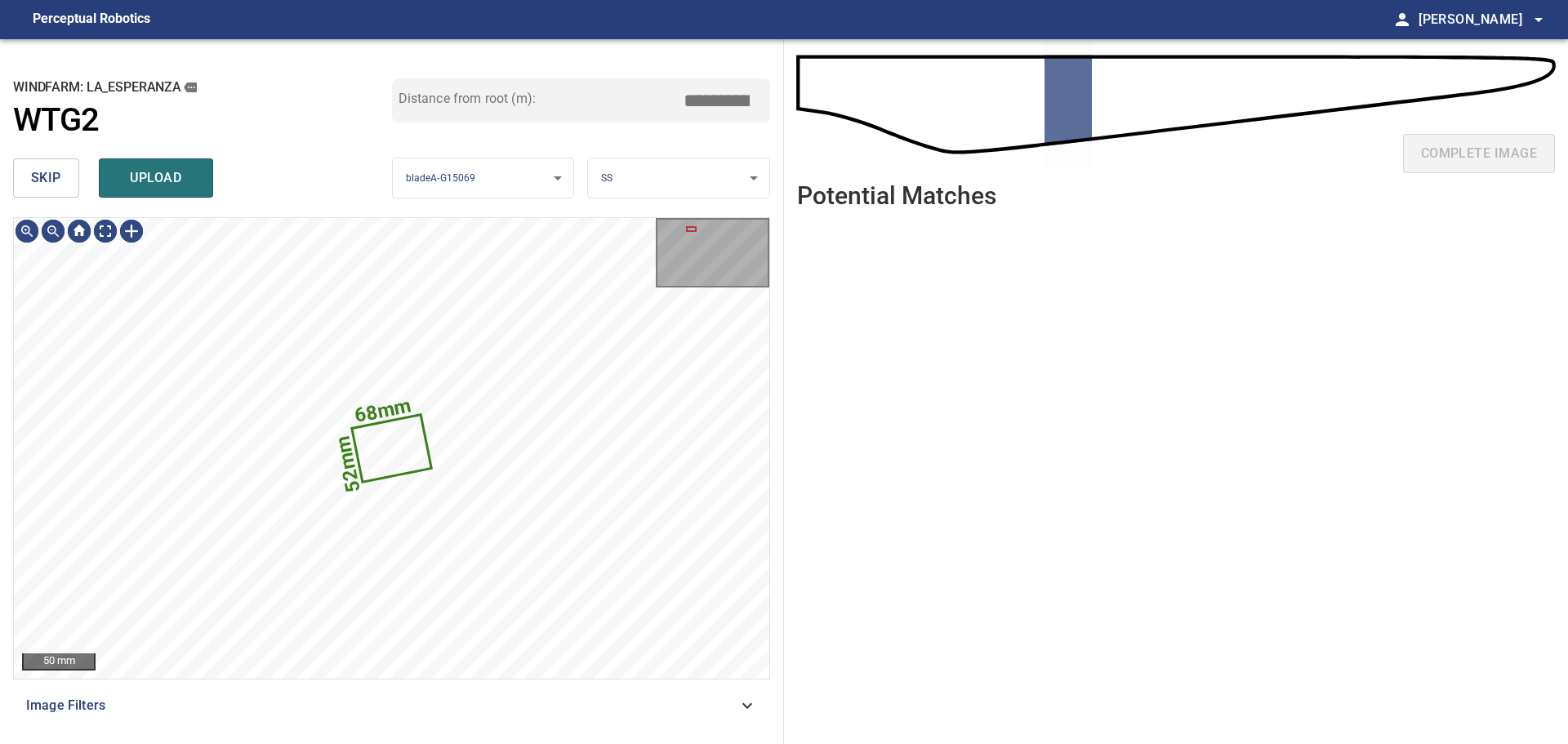
click at [57, 177] on span "skip" at bounding box center [46, 178] width 30 height 23
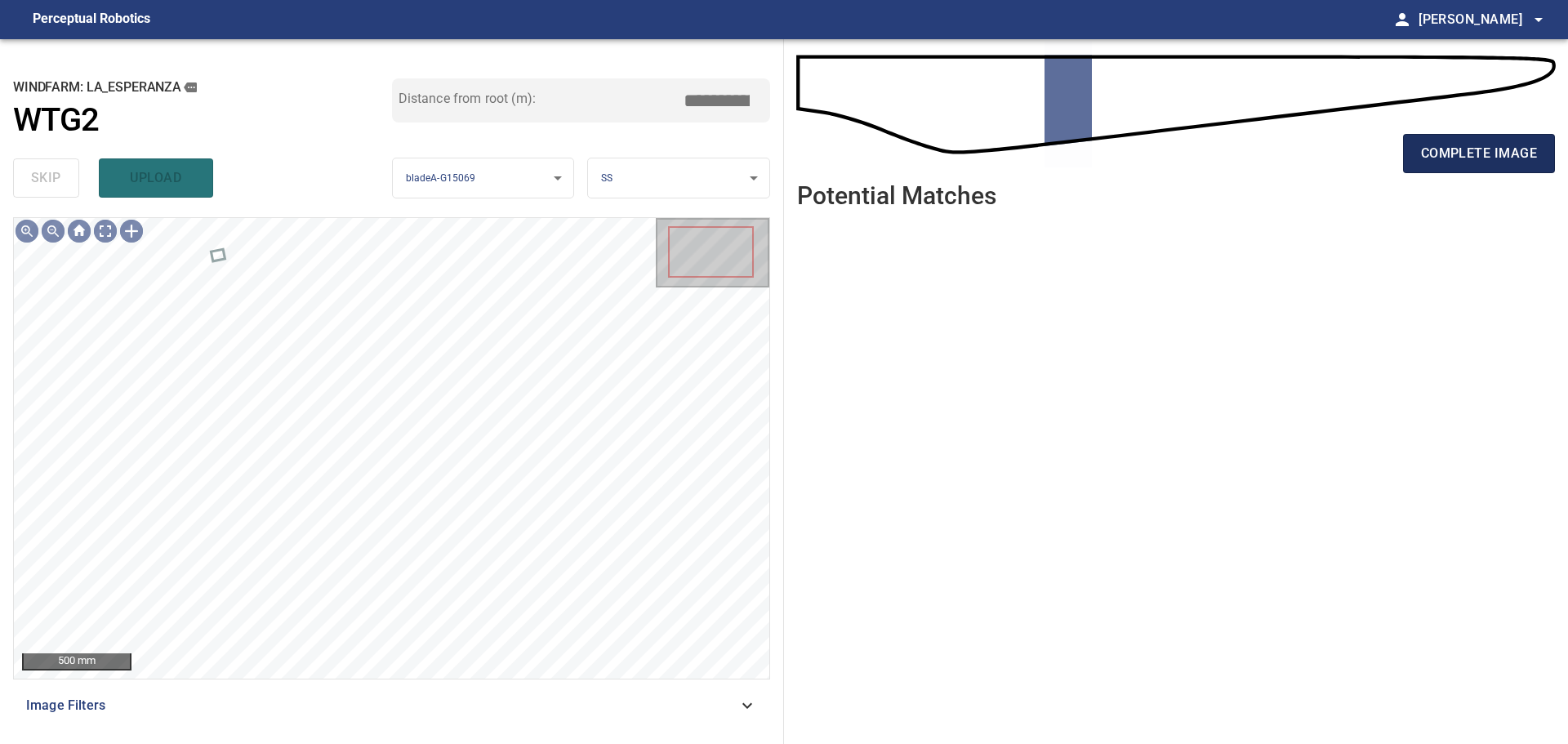
click at [1115, 141] on button "complete image" at bounding box center [1479, 154] width 152 height 39
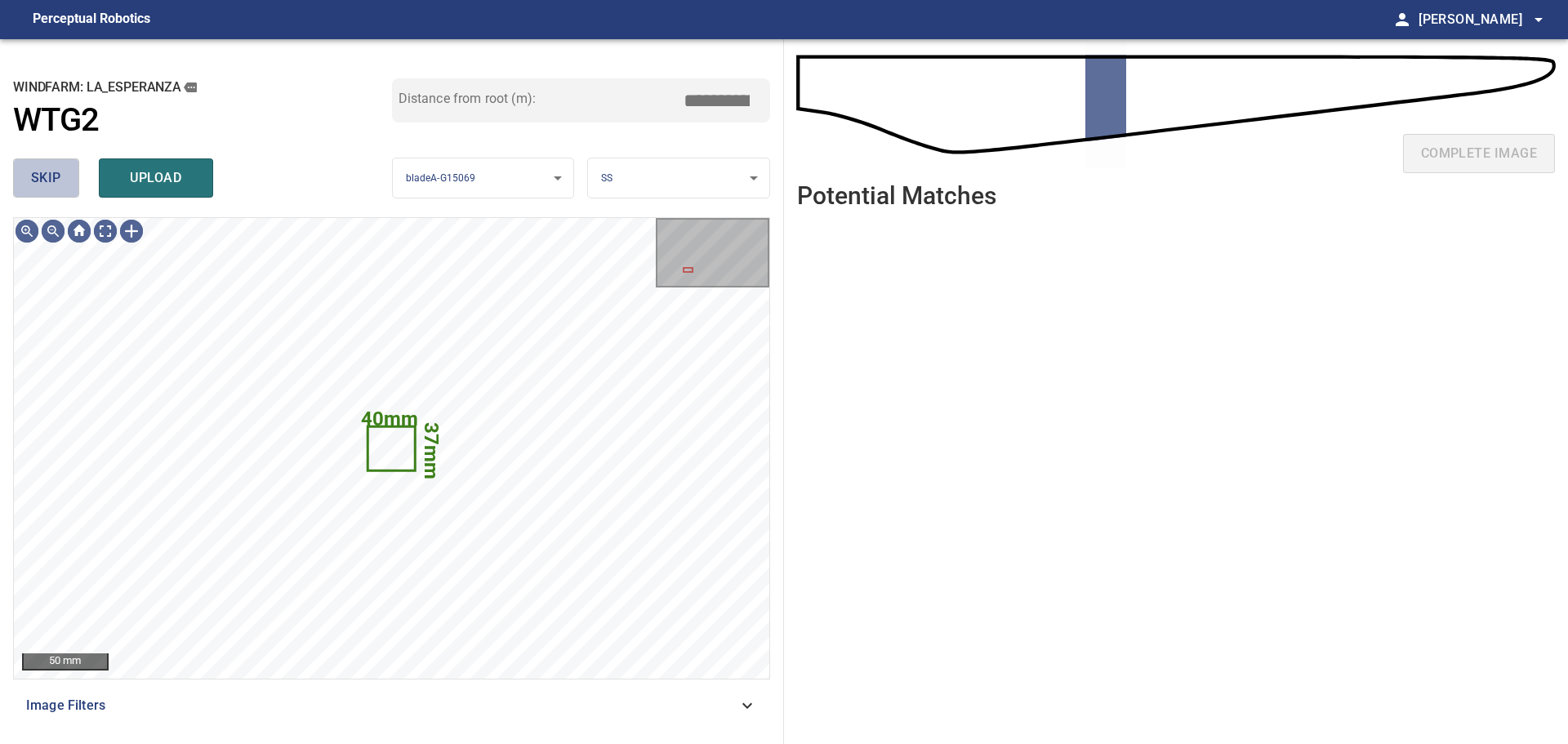
click at [65, 188] on button "skip" at bounding box center [46, 178] width 66 height 39
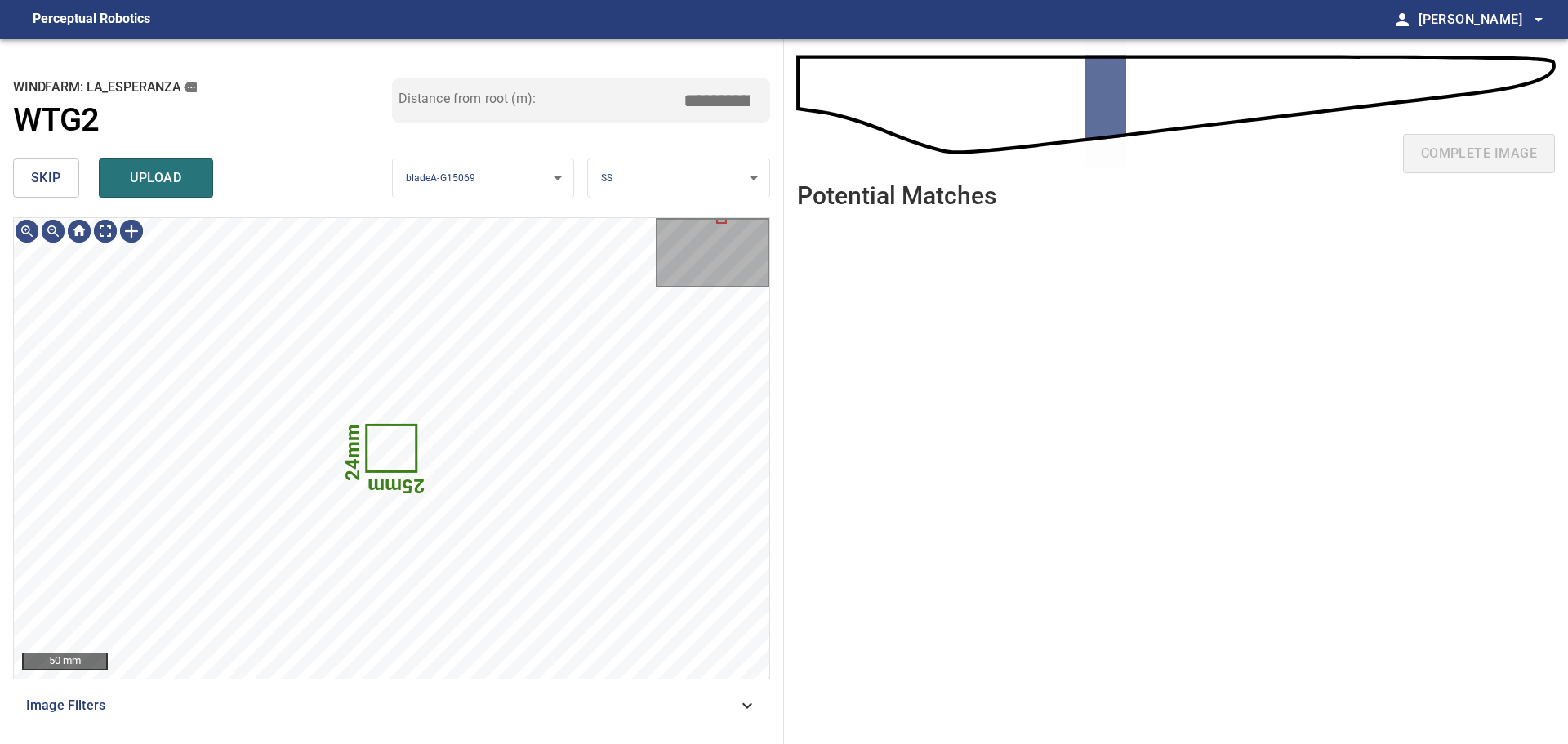
click at [51, 181] on span "skip" at bounding box center [46, 178] width 30 height 23
click at [53, 178] on span "skip" at bounding box center [46, 178] width 30 height 23
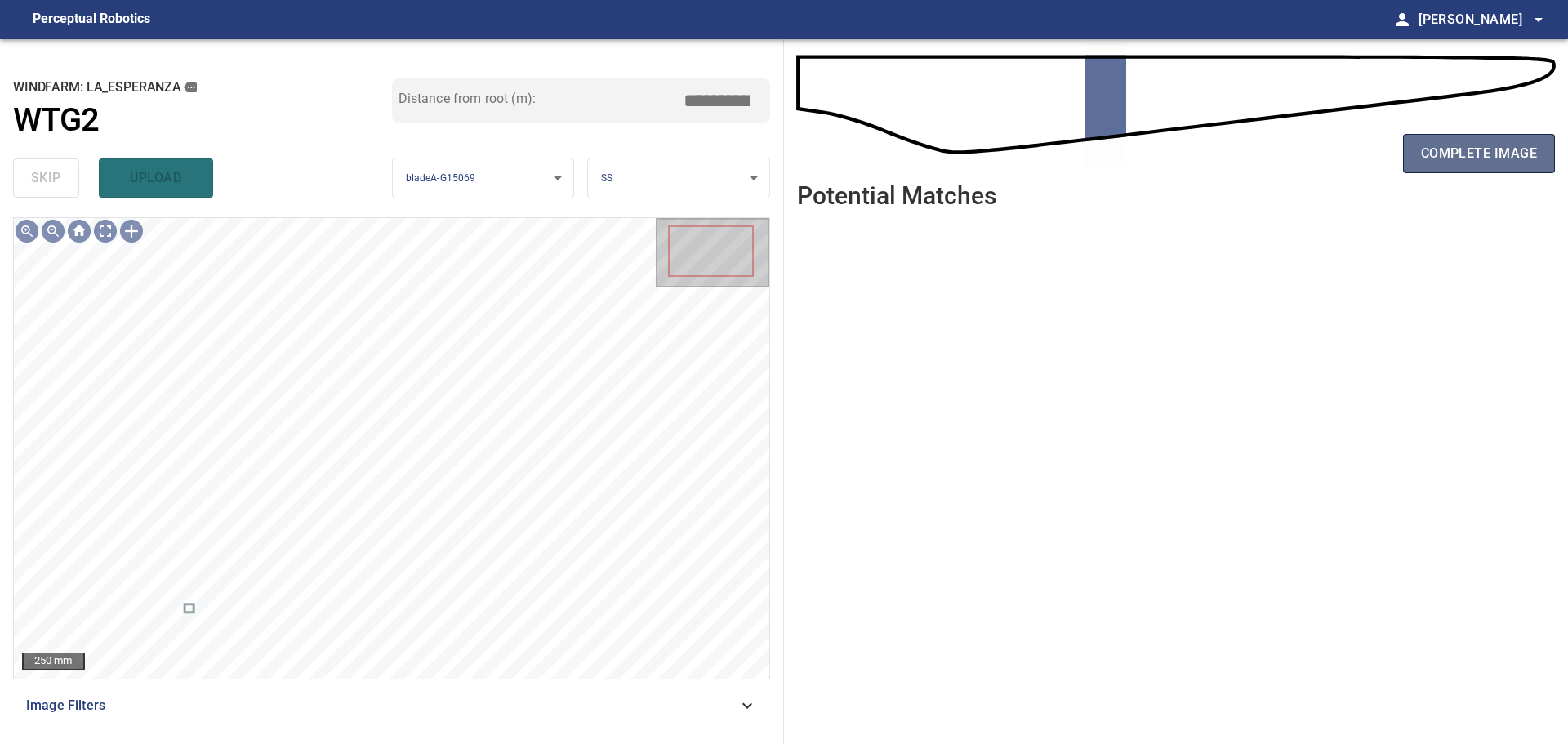
click at [1115, 153] on span "complete image" at bounding box center [1479, 154] width 116 height 23
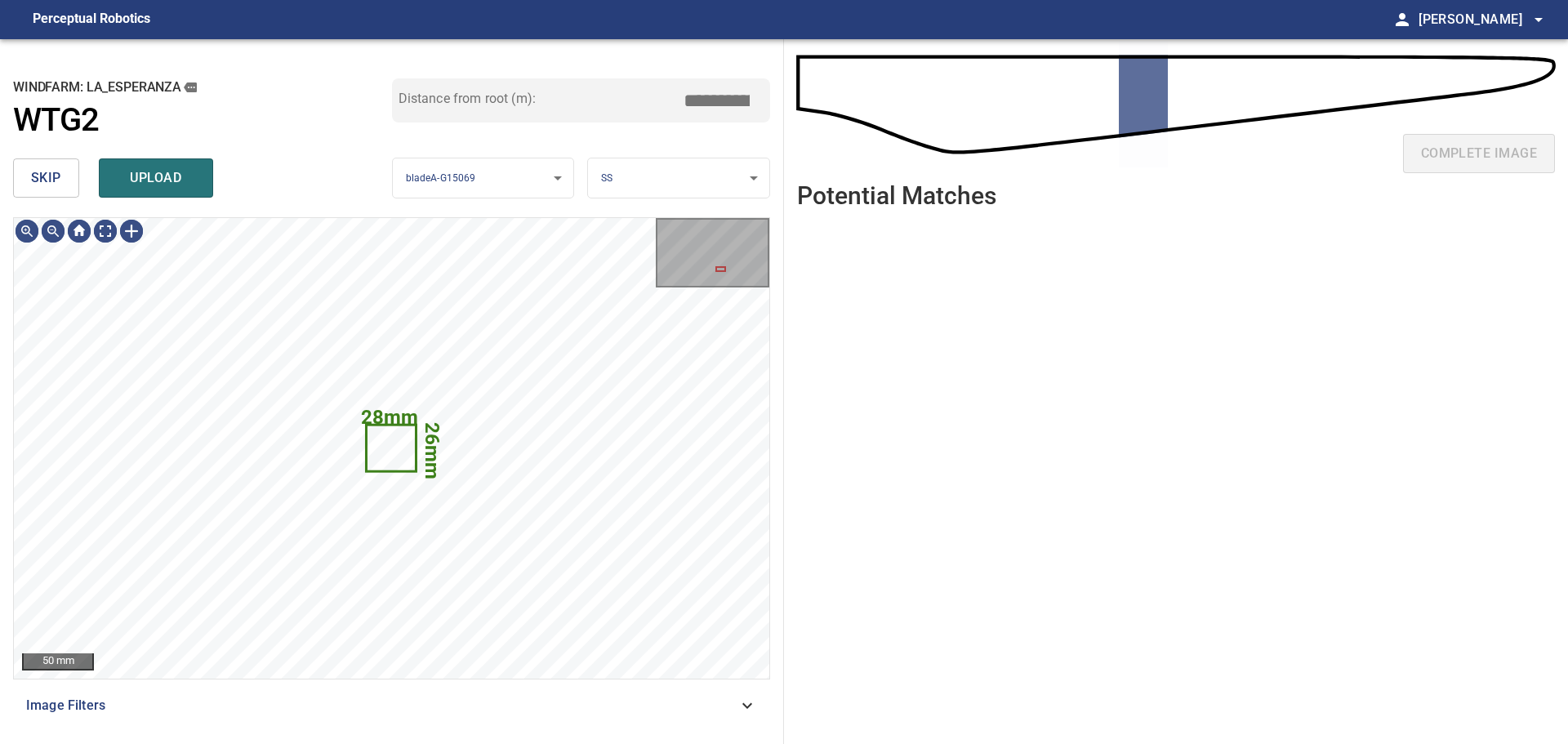
click at [51, 184] on span "skip" at bounding box center [46, 178] width 30 height 23
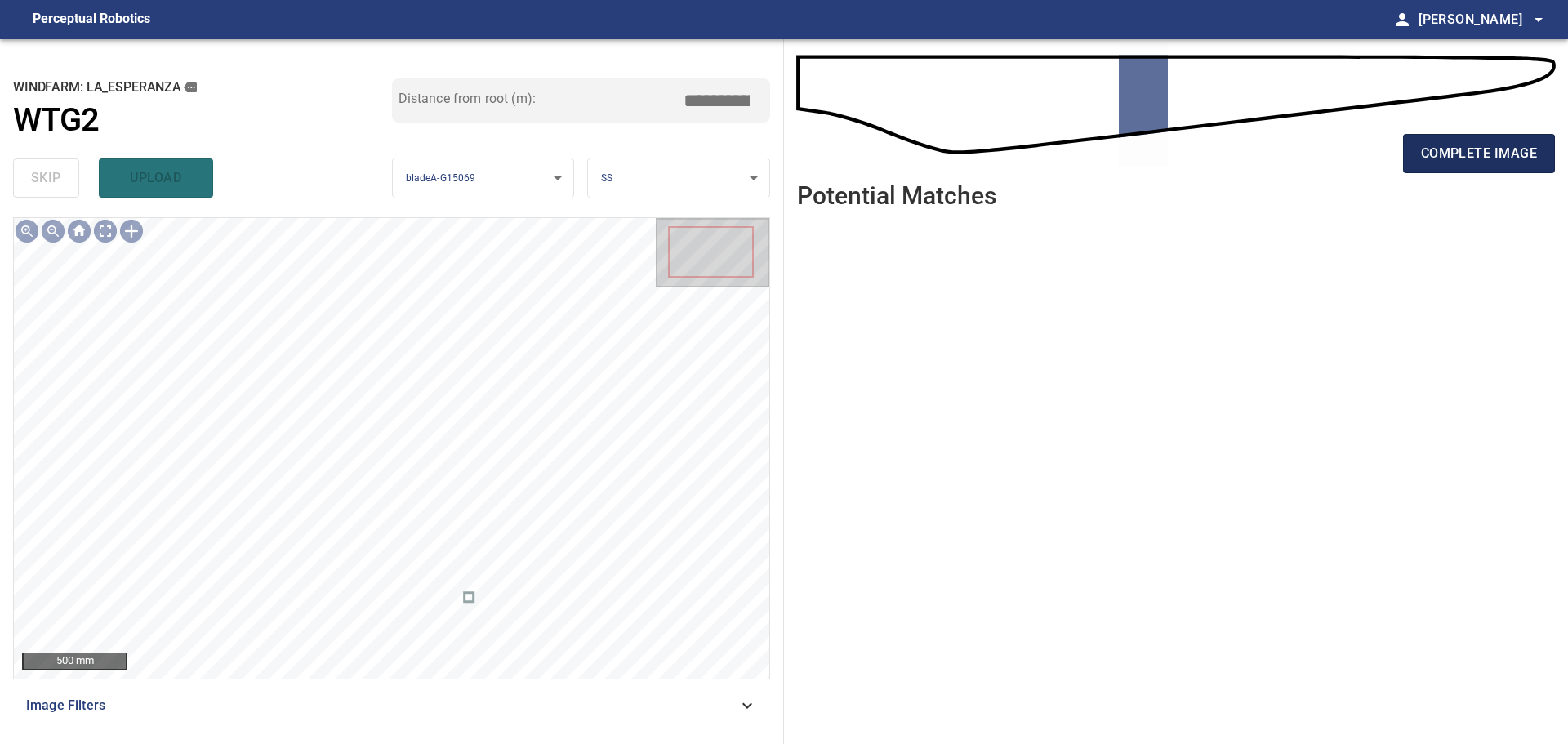
click at [1115, 158] on button "complete image" at bounding box center [1479, 154] width 152 height 39
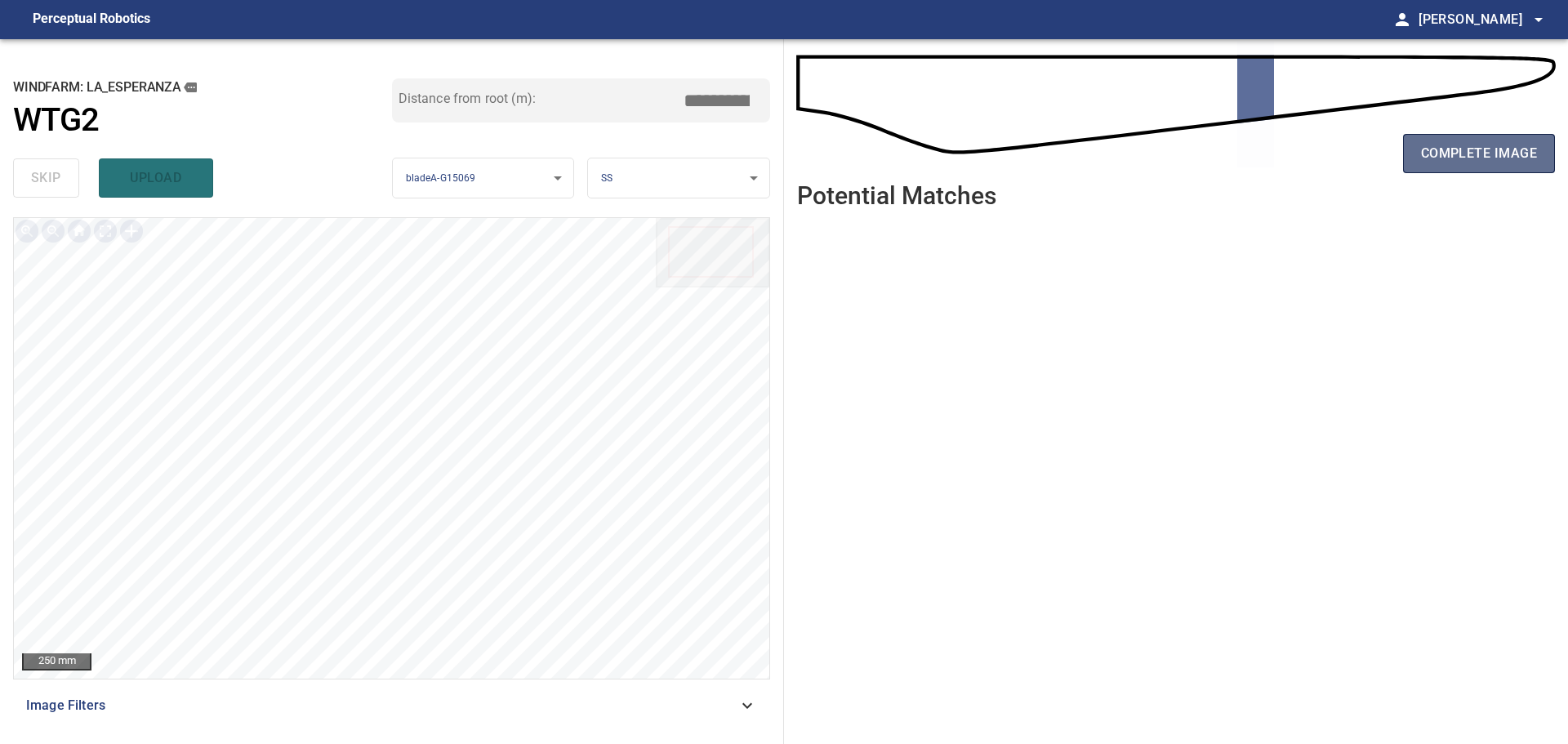
click at [1115, 154] on span "complete image" at bounding box center [1479, 154] width 116 height 23
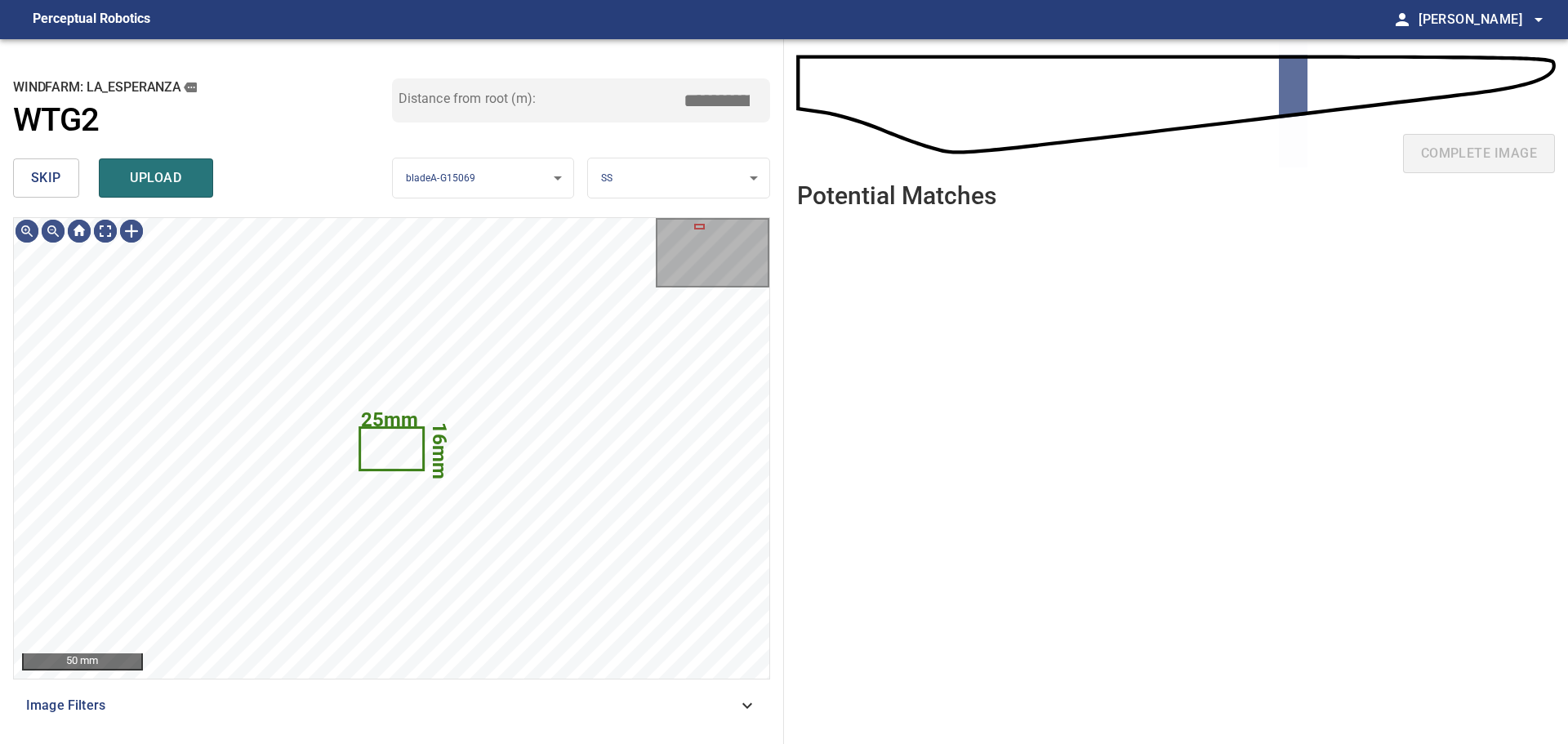
click at [29, 173] on button "skip" at bounding box center [46, 178] width 66 height 39
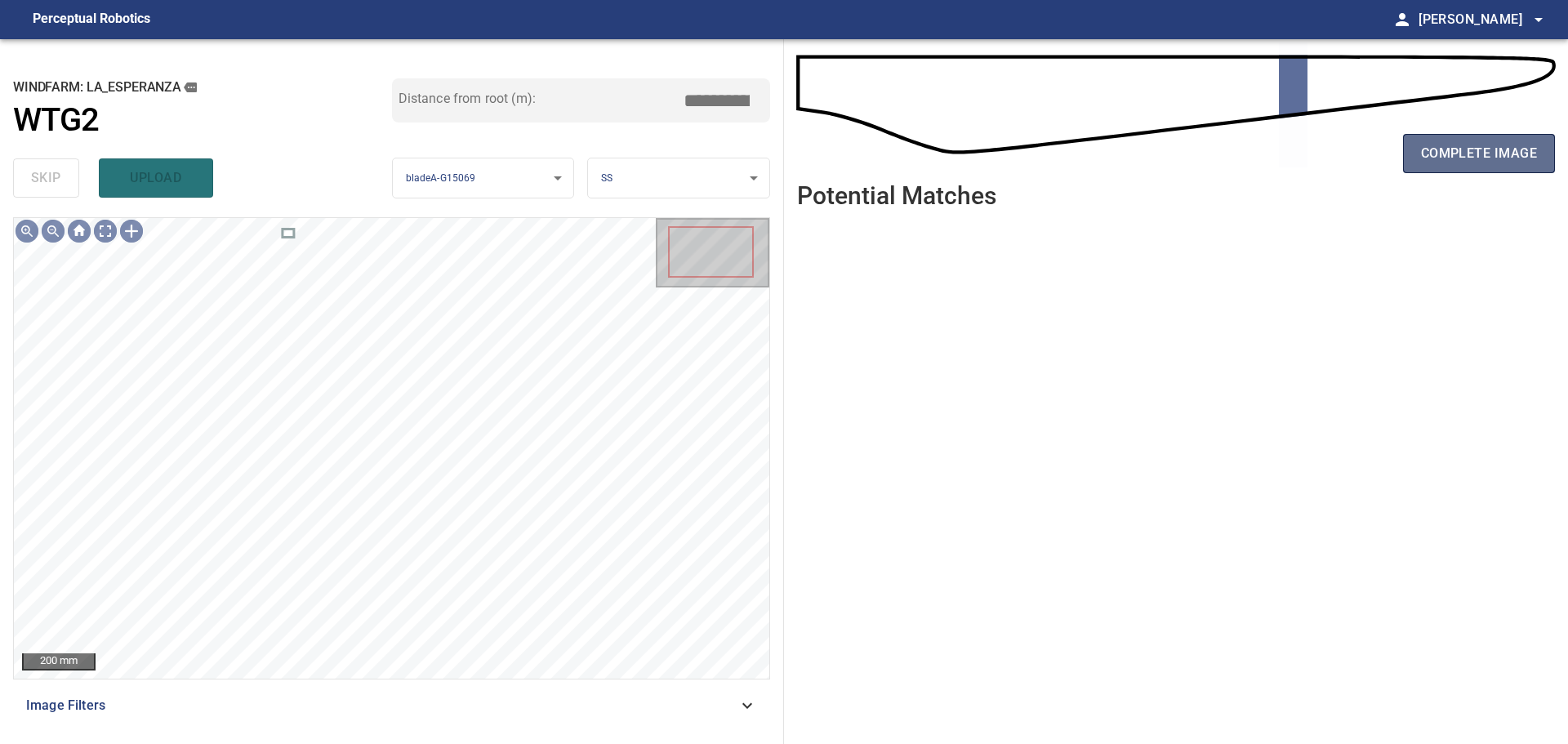
click at [1115, 146] on span "complete image" at bounding box center [1479, 154] width 116 height 23
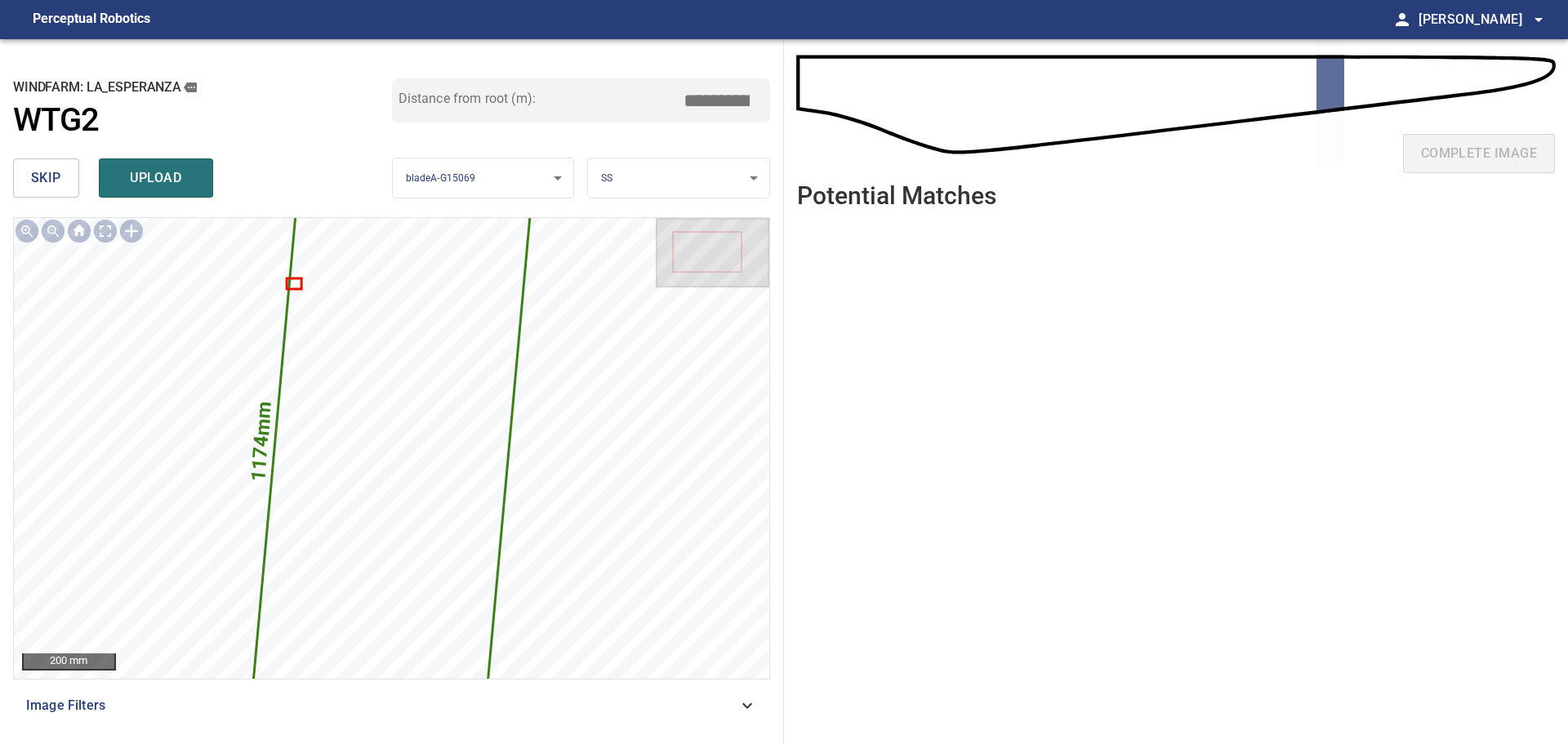
click at [55, 178] on span "skip" at bounding box center [46, 178] width 30 height 23
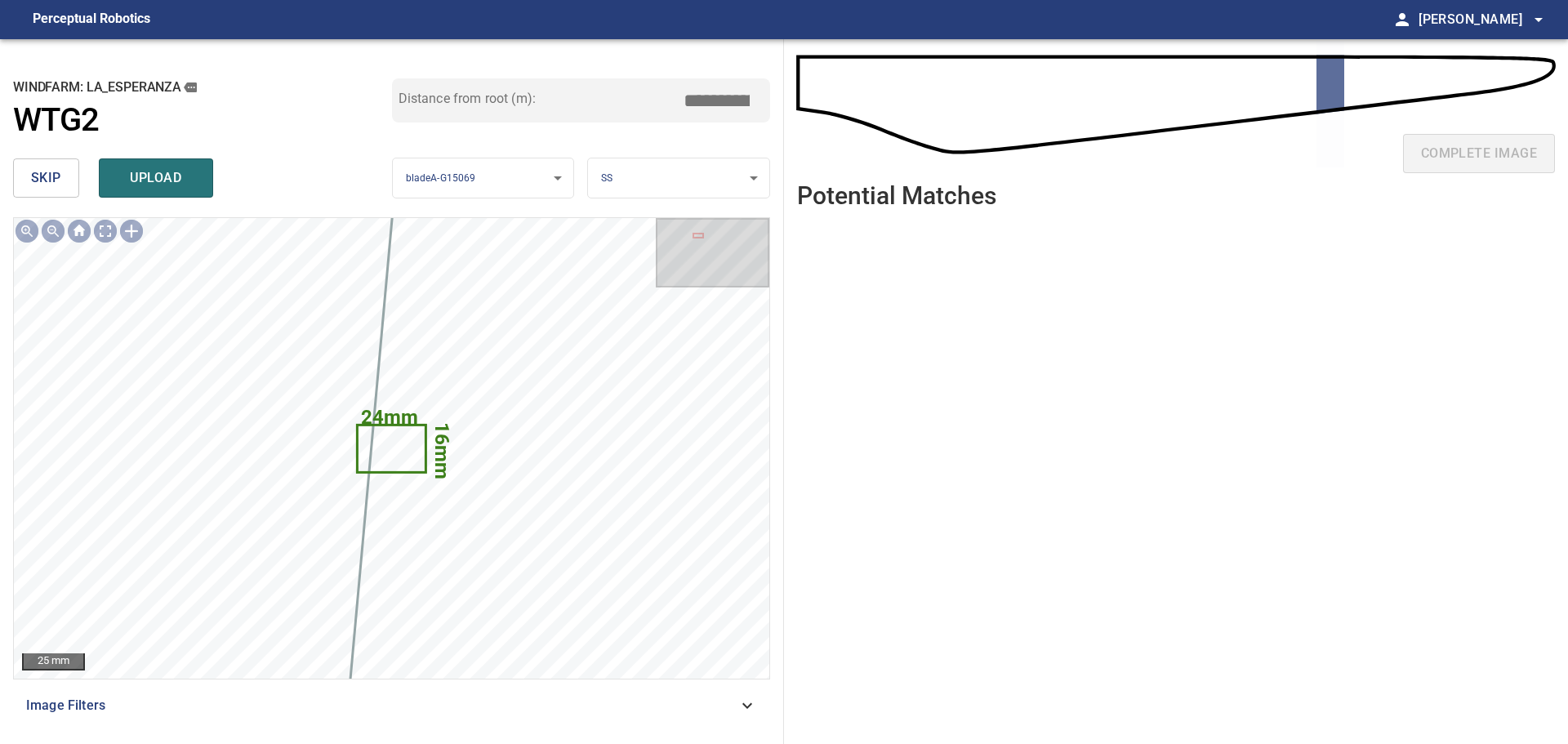
click at [55, 178] on span "skip" at bounding box center [46, 178] width 30 height 23
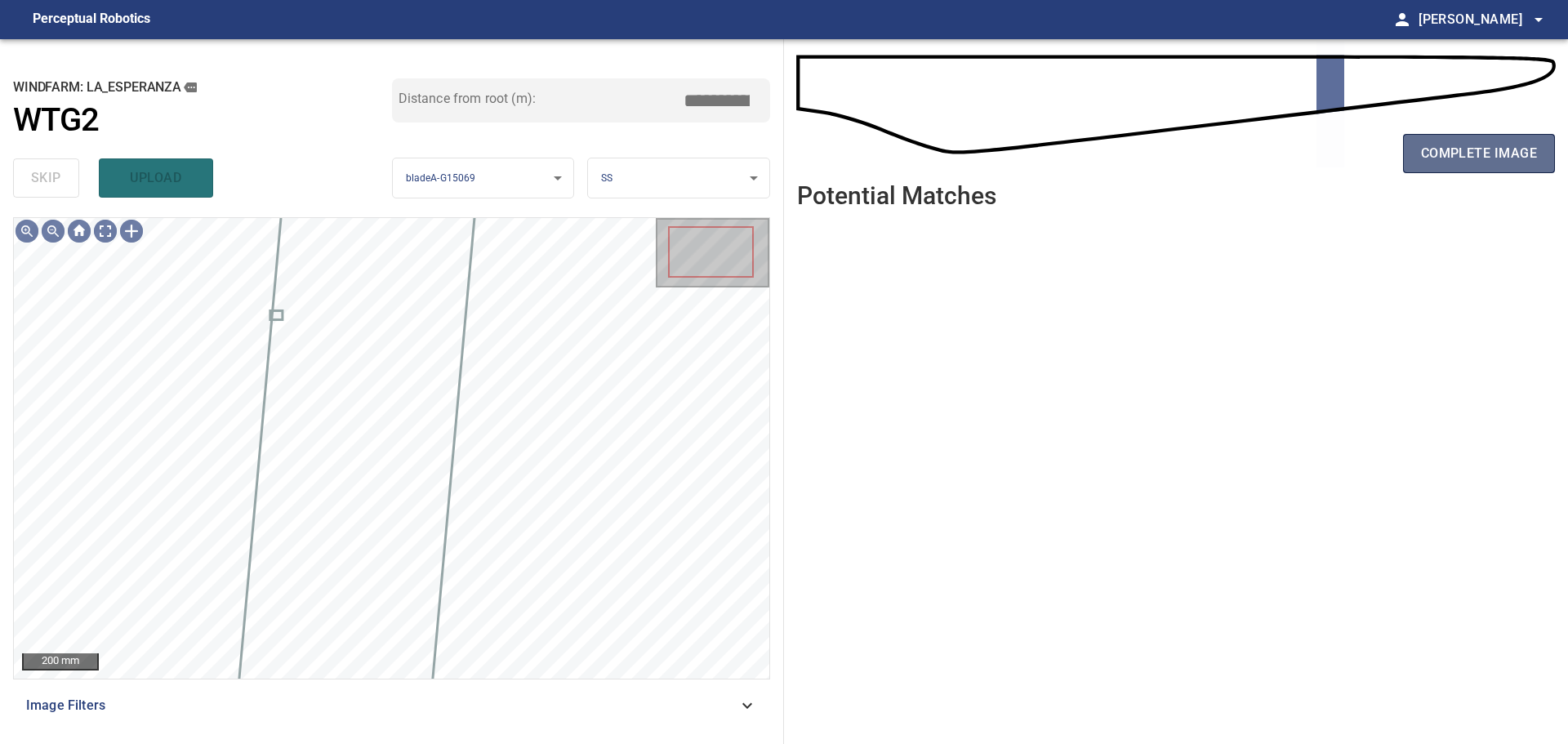
click at [1115, 152] on span "complete image" at bounding box center [1479, 154] width 116 height 23
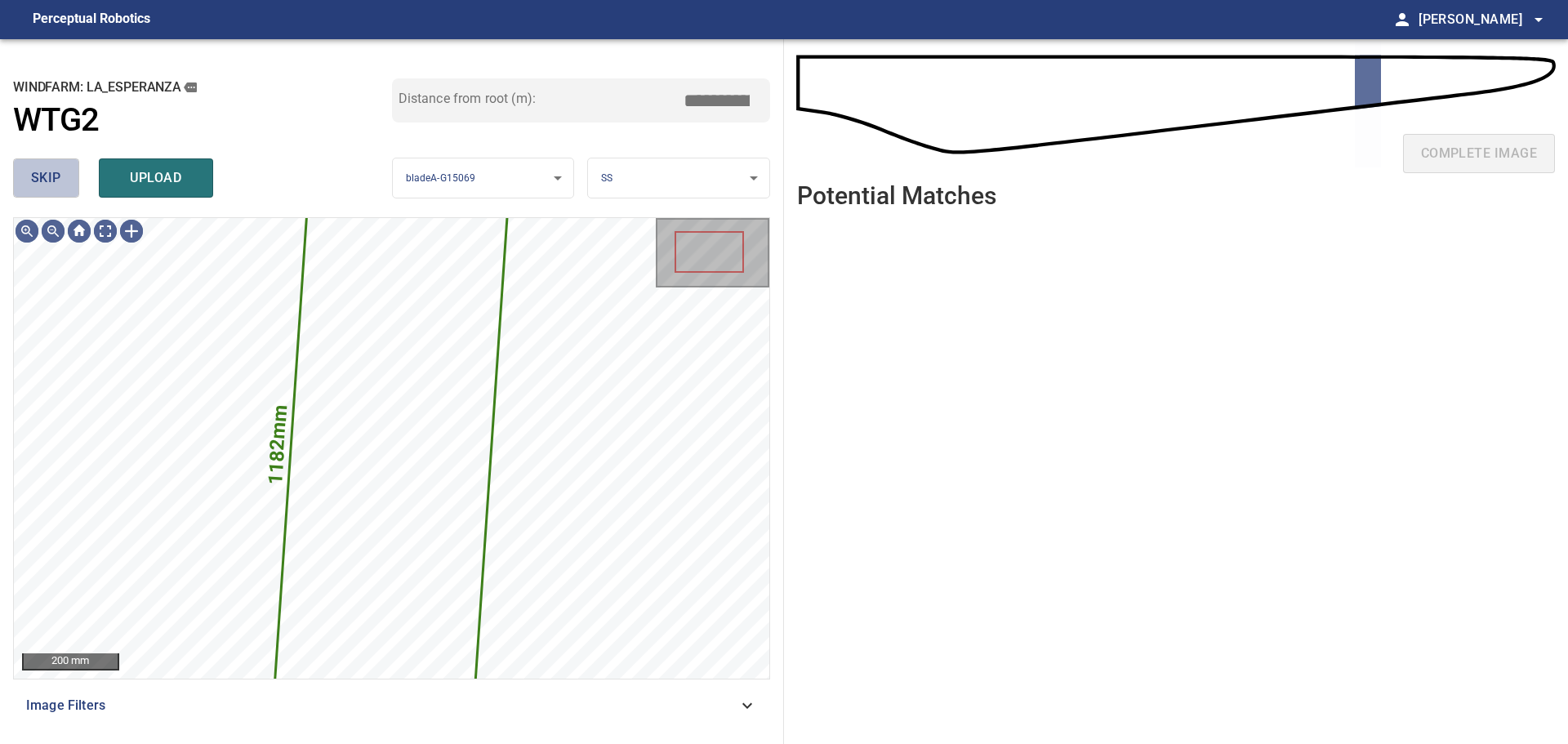
click at [63, 186] on button "skip" at bounding box center [46, 178] width 66 height 39
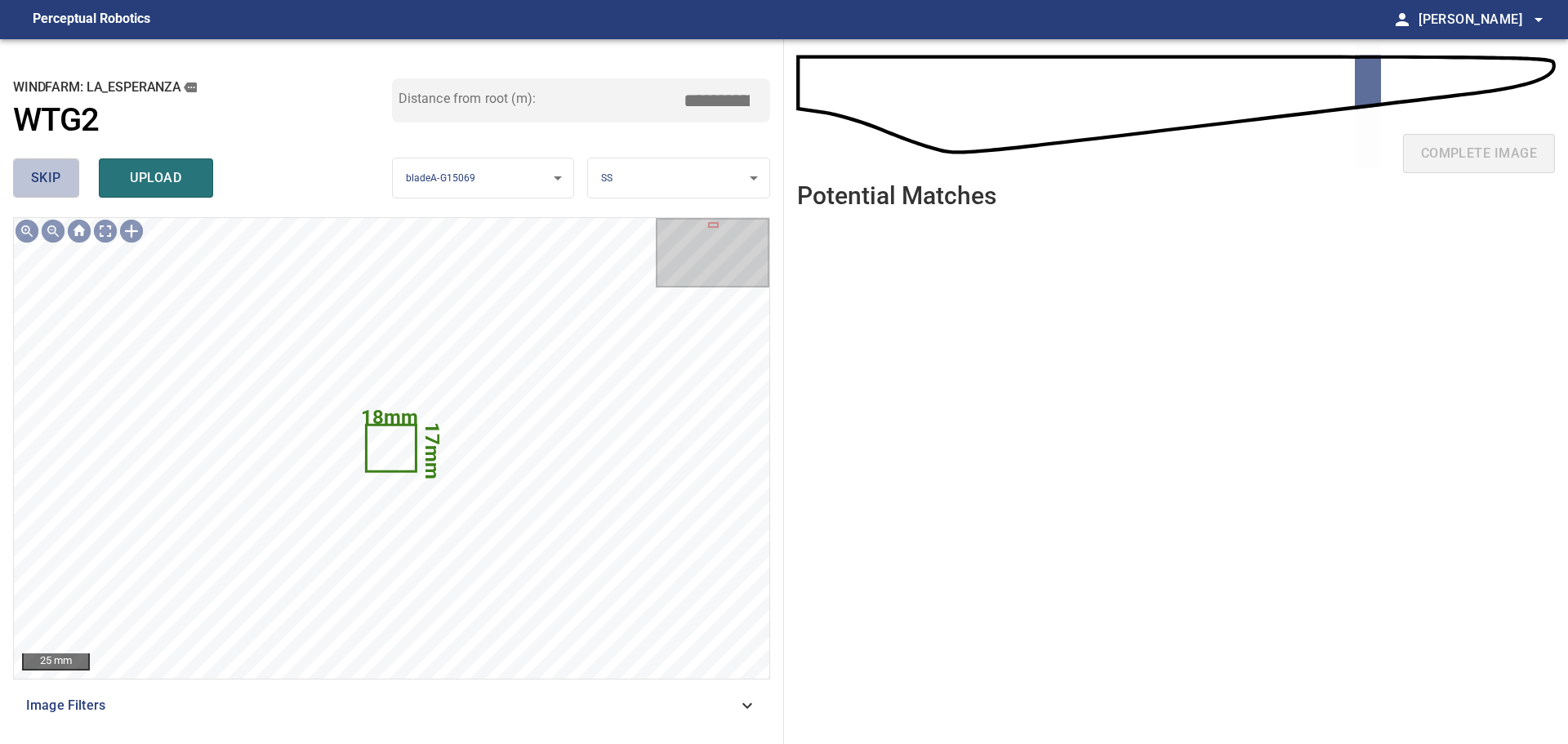
click at [63, 186] on button "skip" at bounding box center [46, 178] width 66 height 39
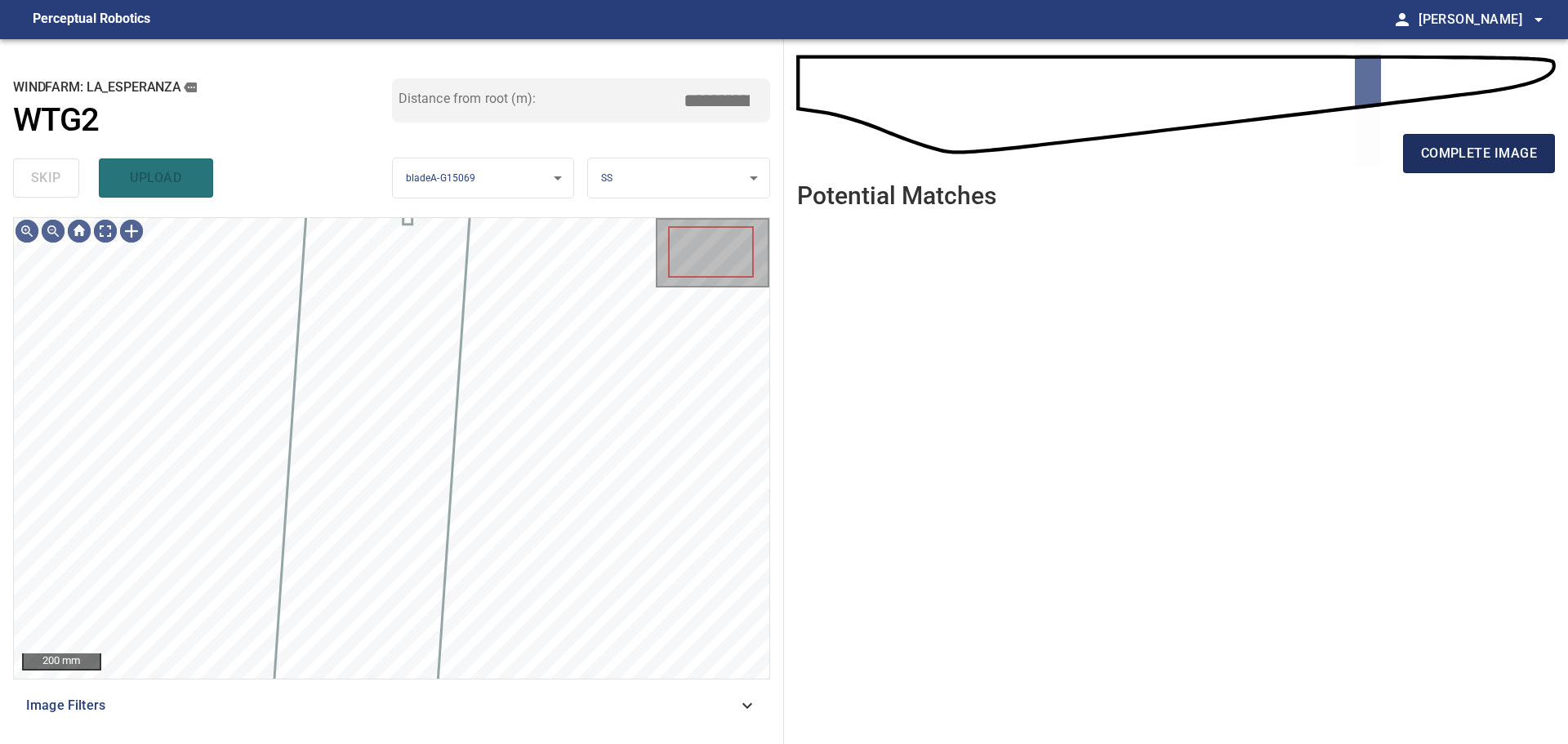
click at [1115, 154] on span "complete image" at bounding box center [1479, 154] width 116 height 23
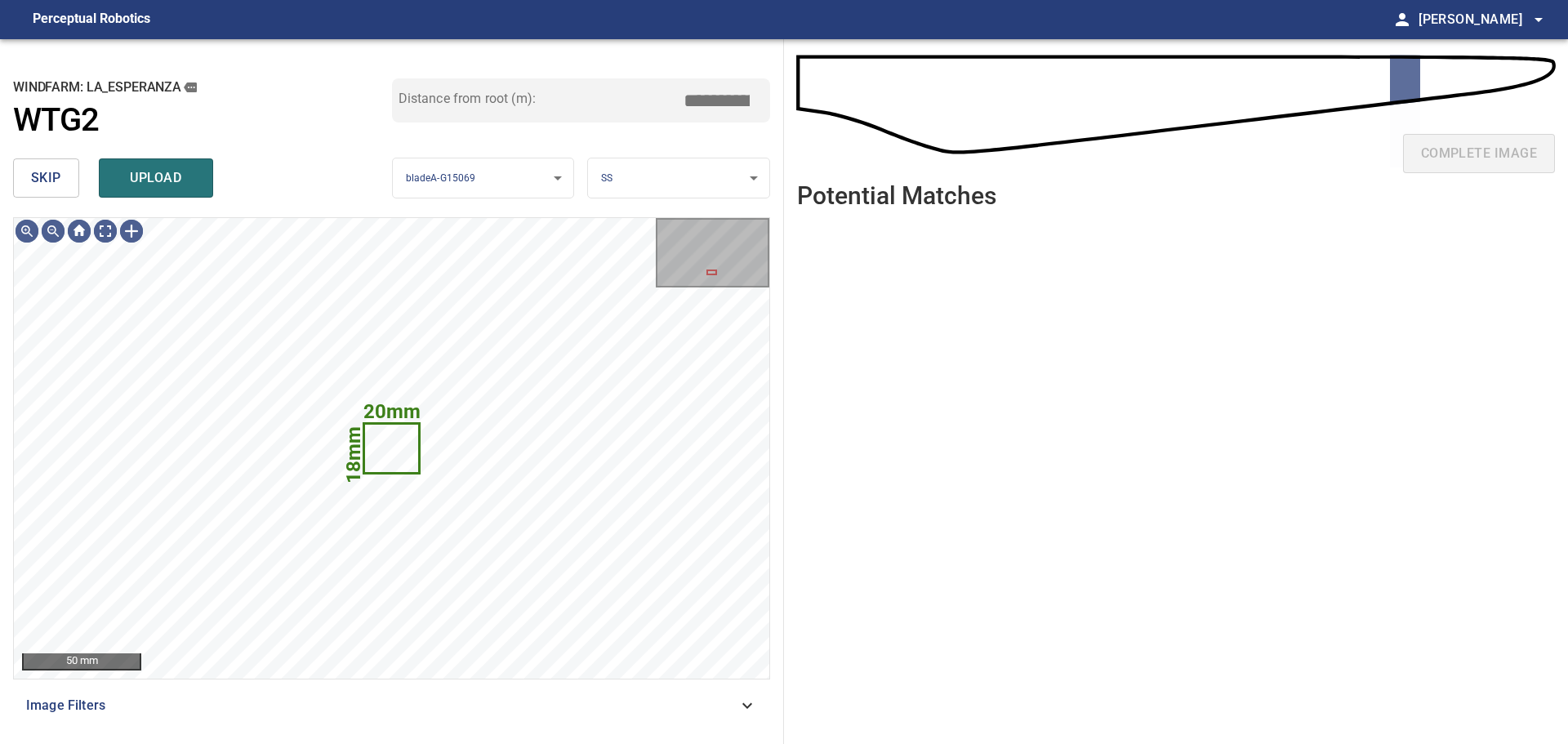
click at [66, 186] on button "skip" at bounding box center [46, 178] width 66 height 39
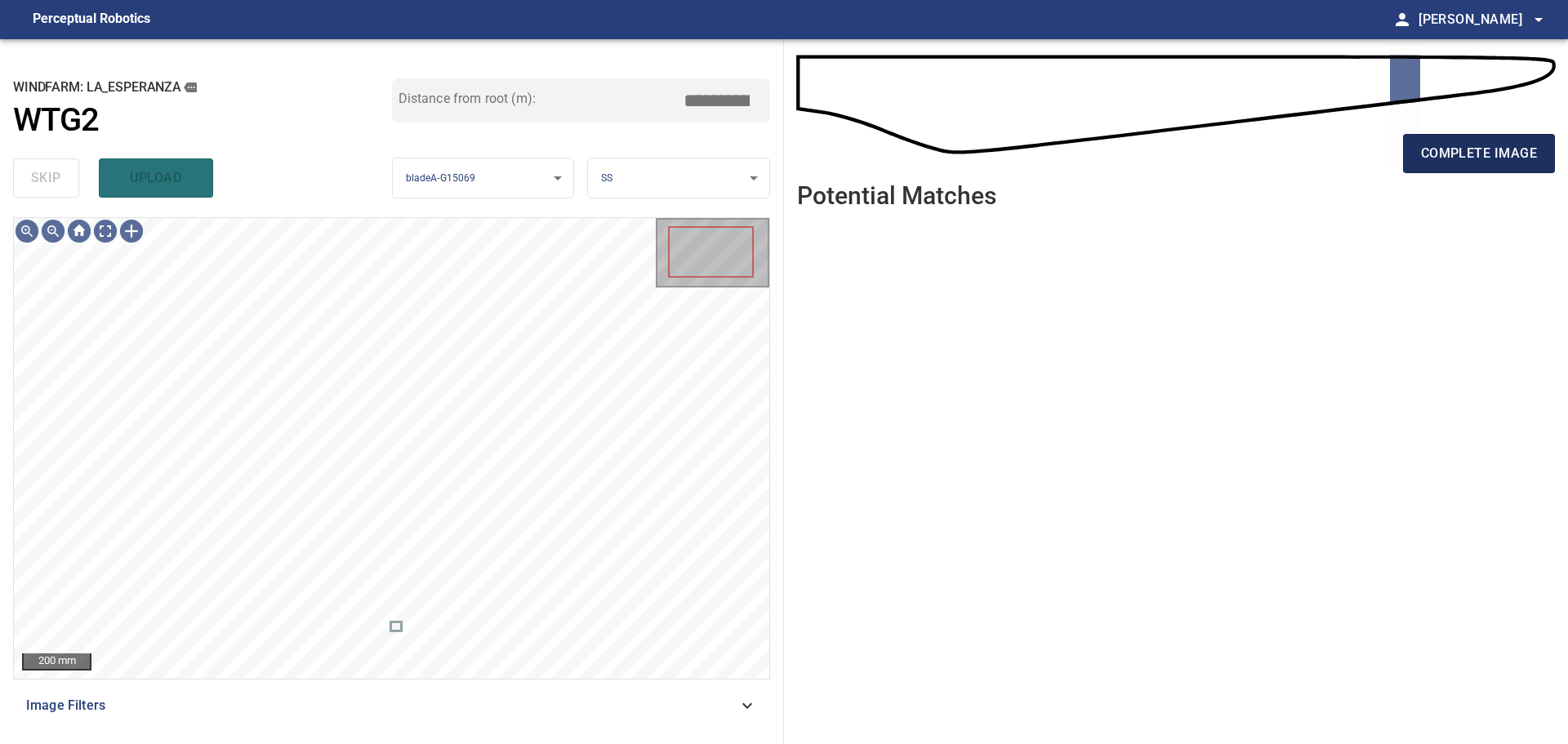
click at [1115, 168] on button "complete image" at bounding box center [1479, 154] width 152 height 39
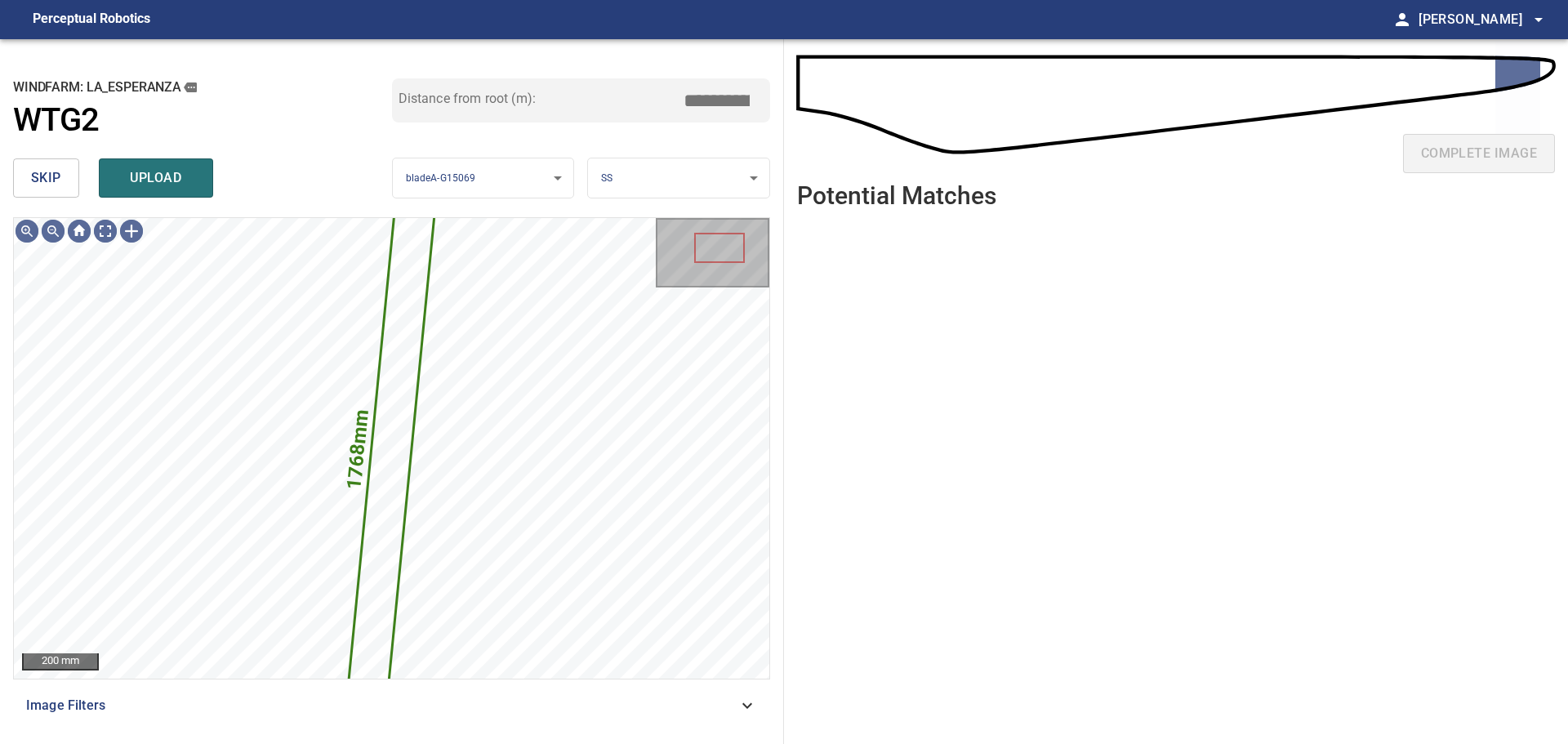
click at [52, 170] on span "skip" at bounding box center [46, 178] width 30 height 23
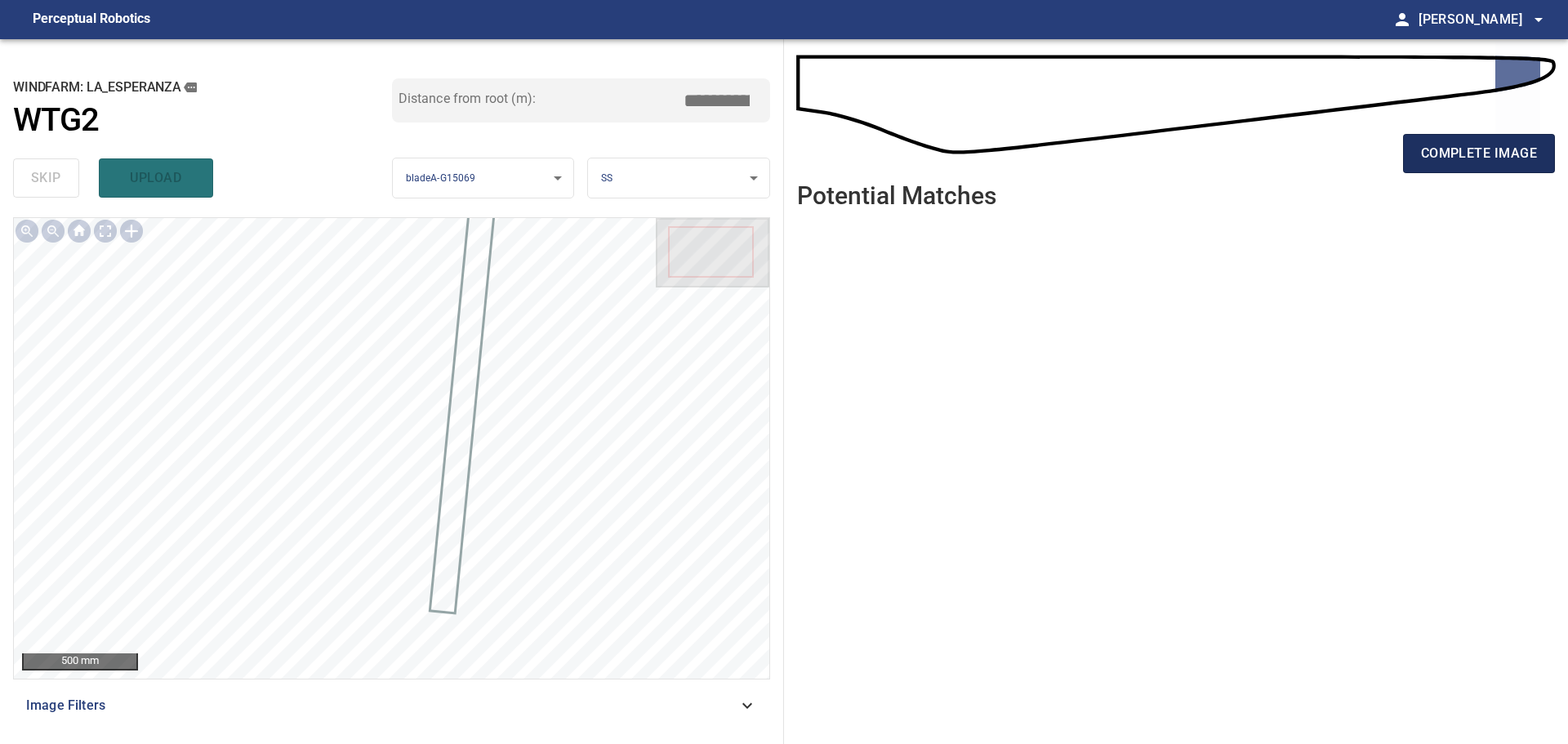
click at [1115, 149] on span "complete image" at bounding box center [1479, 154] width 116 height 23
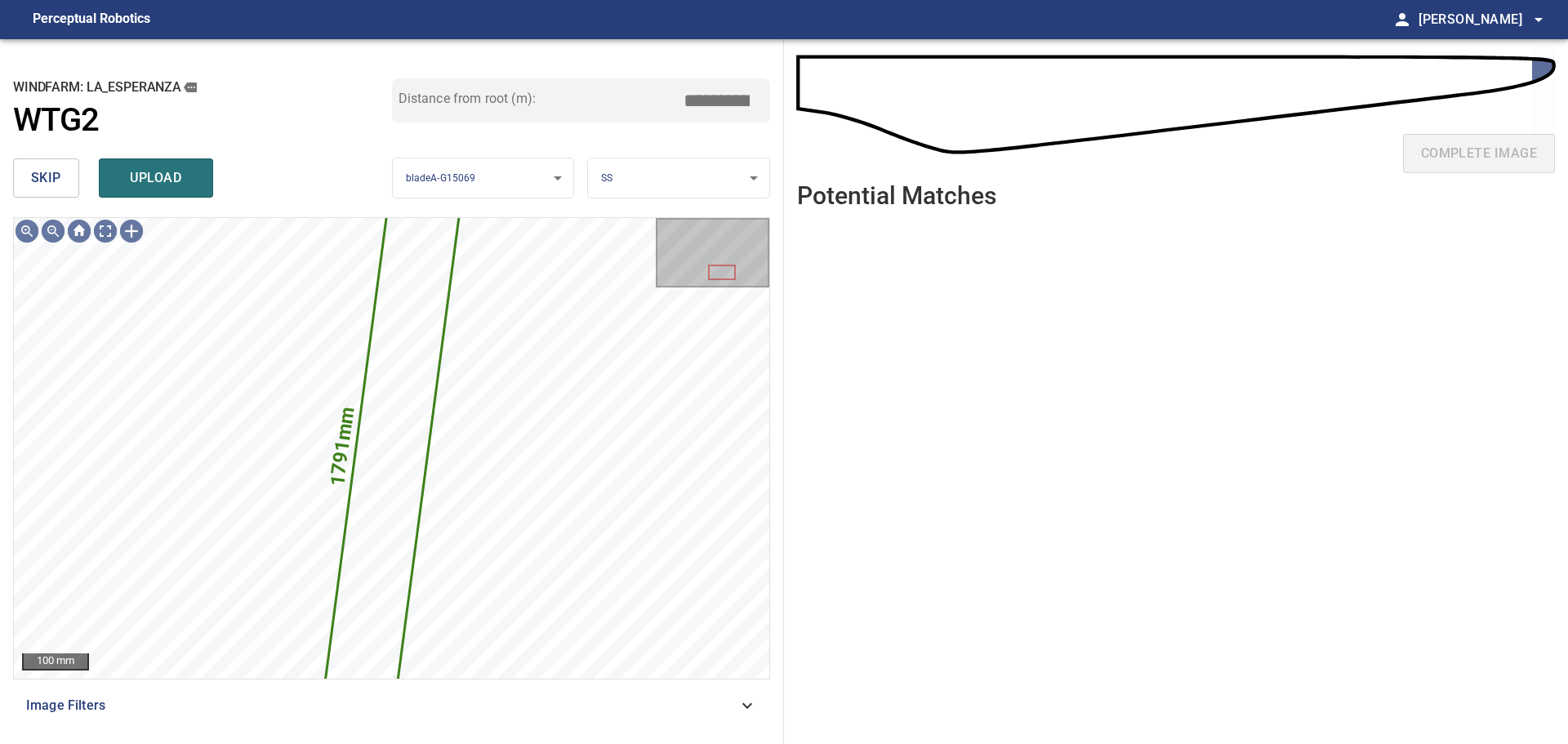
click at [48, 177] on span "skip" at bounding box center [46, 178] width 30 height 23
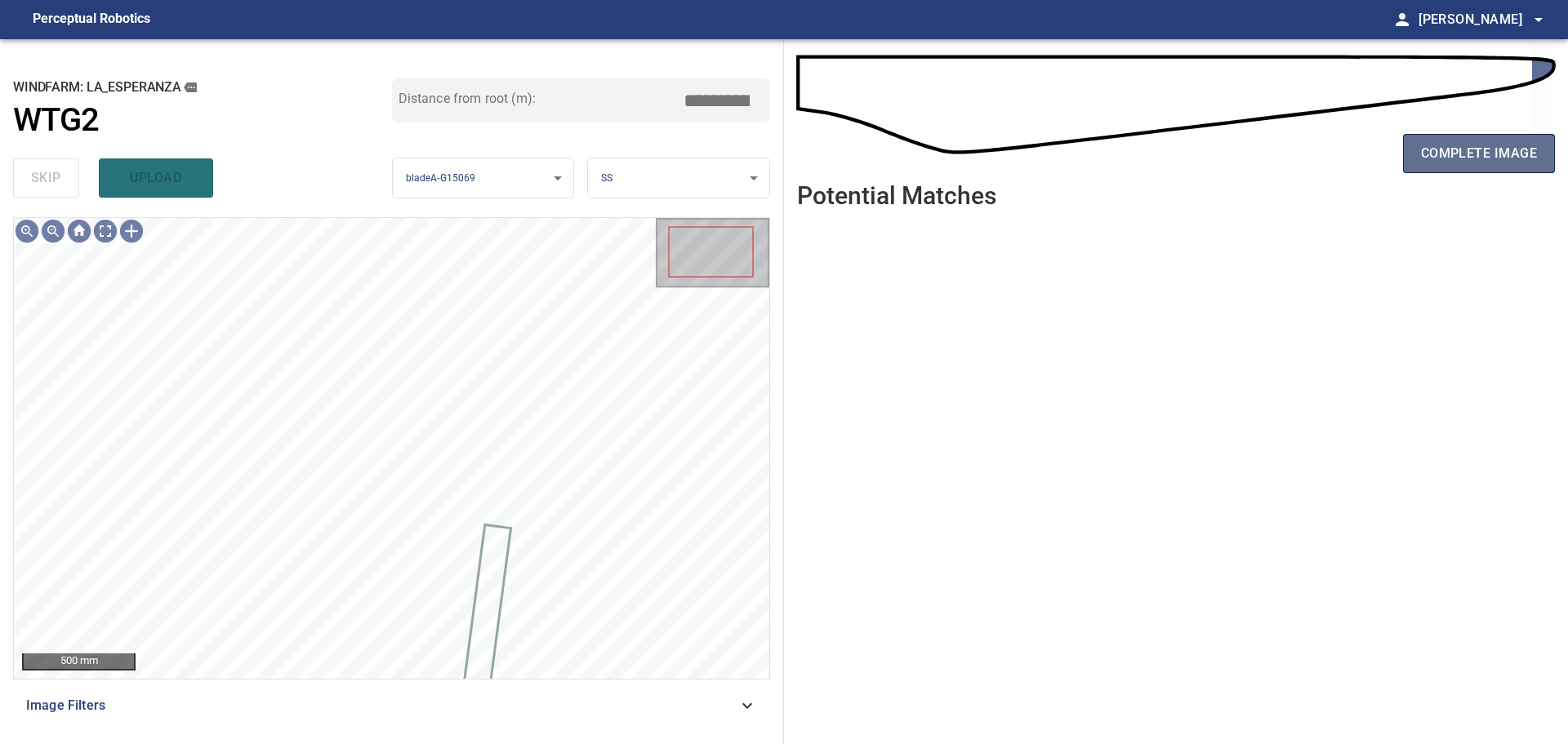
click at [1115, 160] on span "complete image" at bounding box center [1479, 154] width 116 height 23
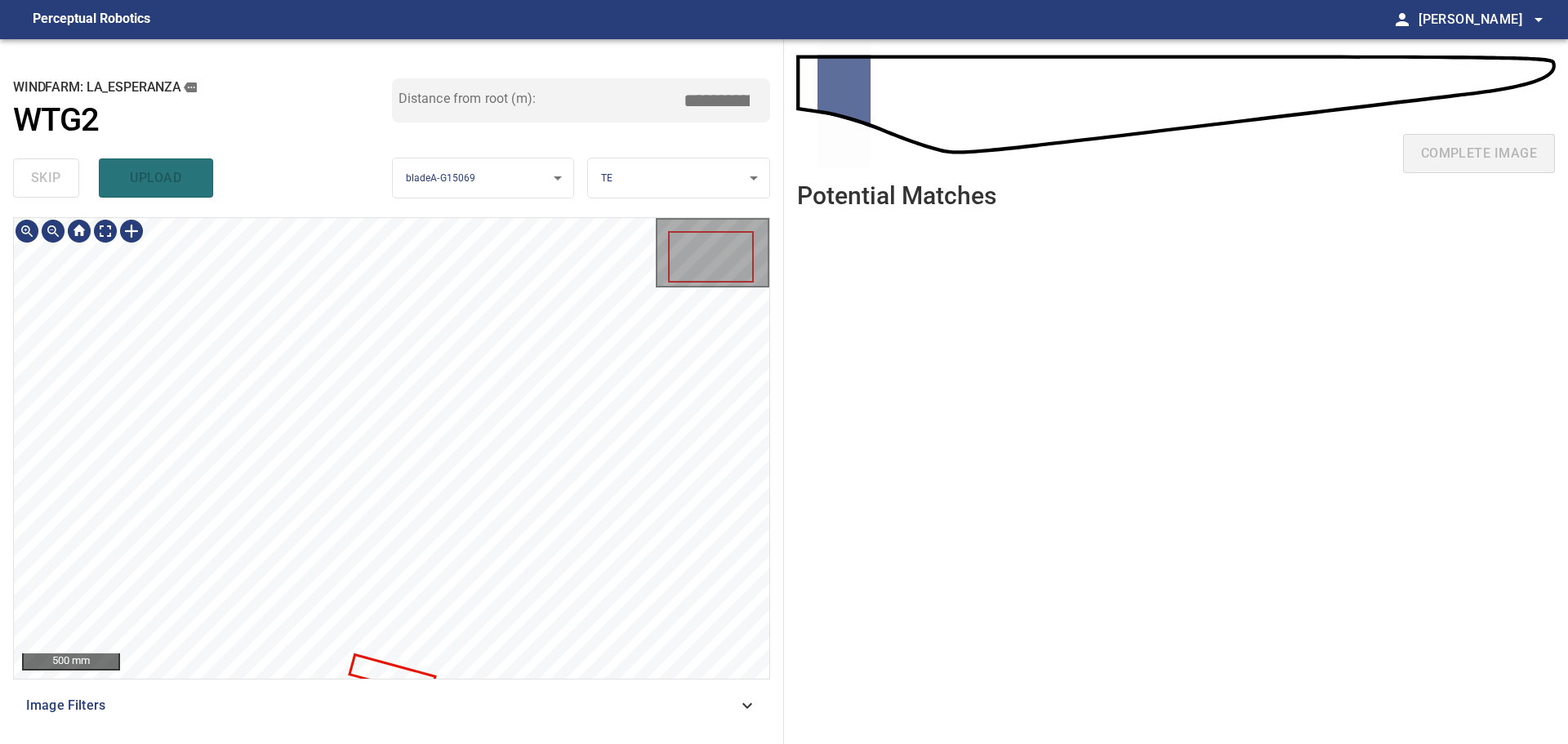
click at [724, 442] on div "500 mm" at bounding box center [392, 447] width 755 height 461
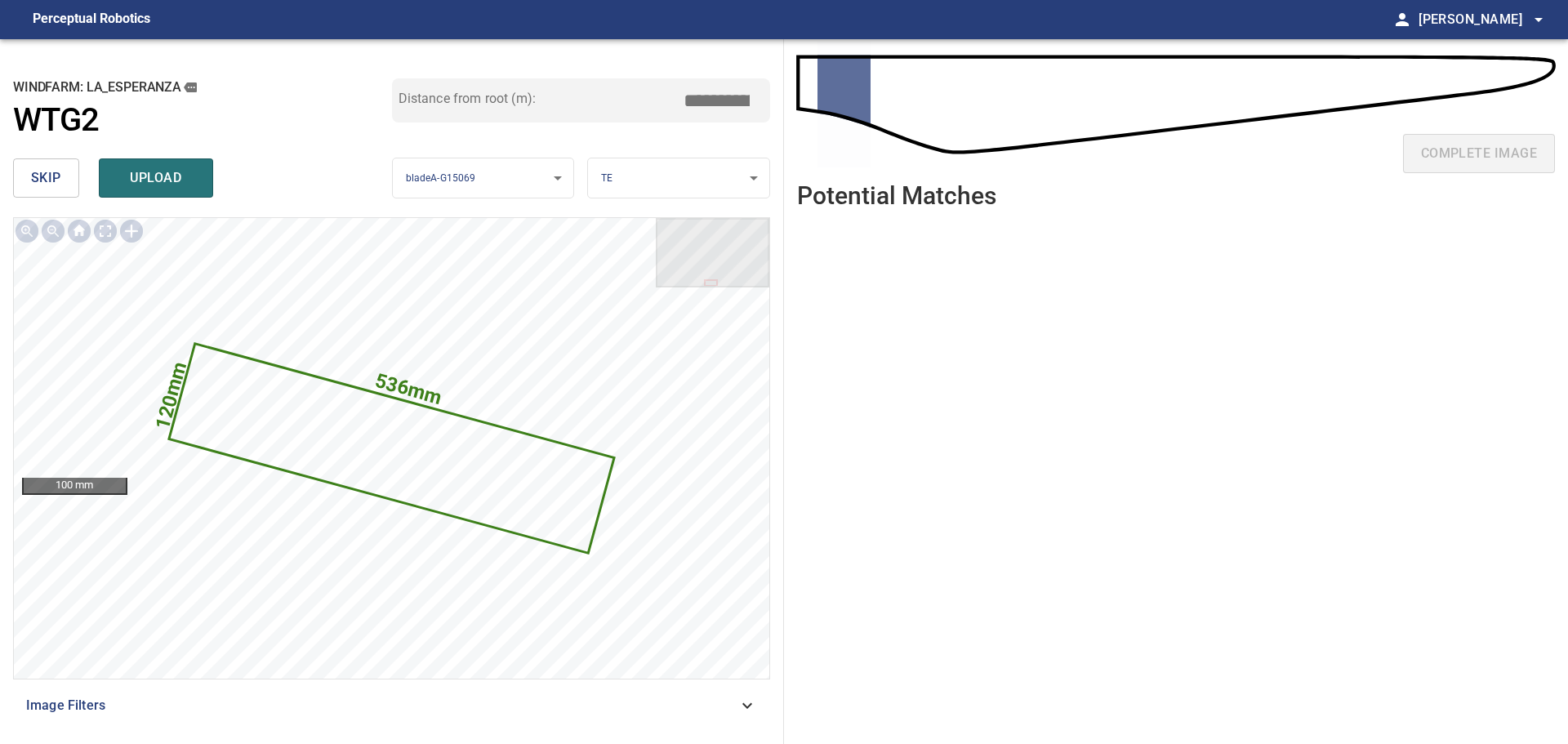
click at [57, 178] on span "skip" at bounding box center [46, 178] width 30 height 23
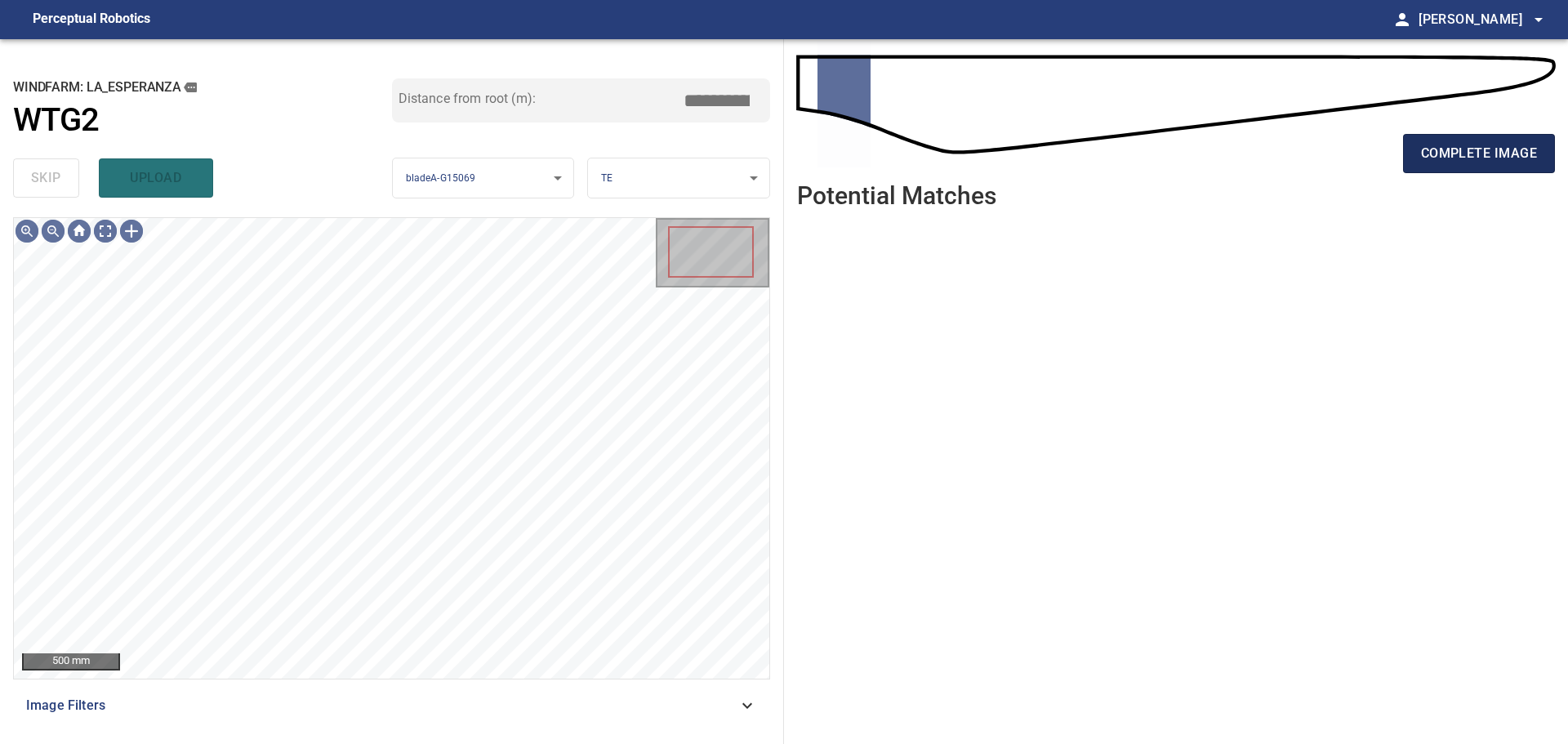
click at [1115, 140] on button "complete image" at bounding box center [1479, 154] width 152 height 39
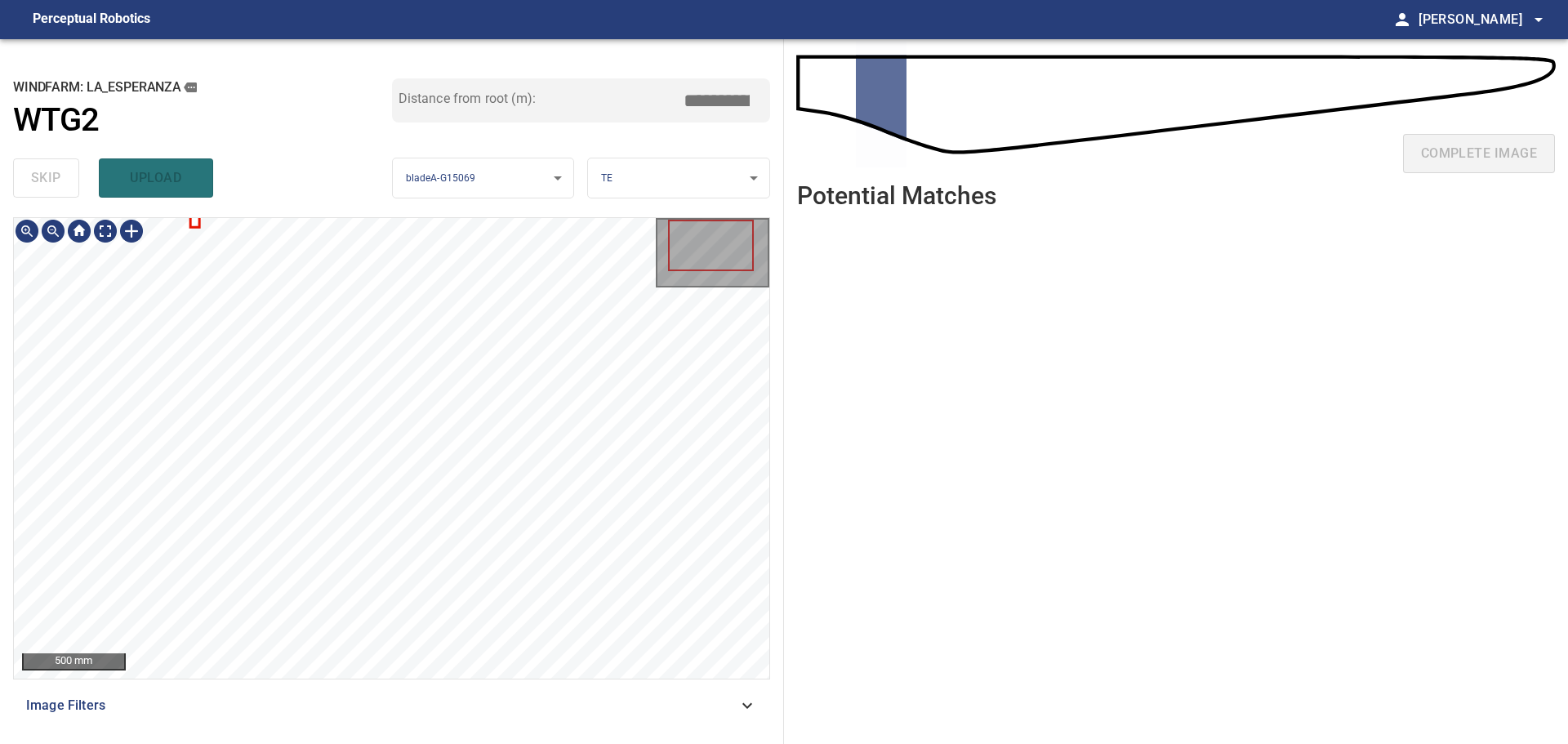
click at [713, 201] on div "**********" at bounding box center [392, 391] width 784 height 704
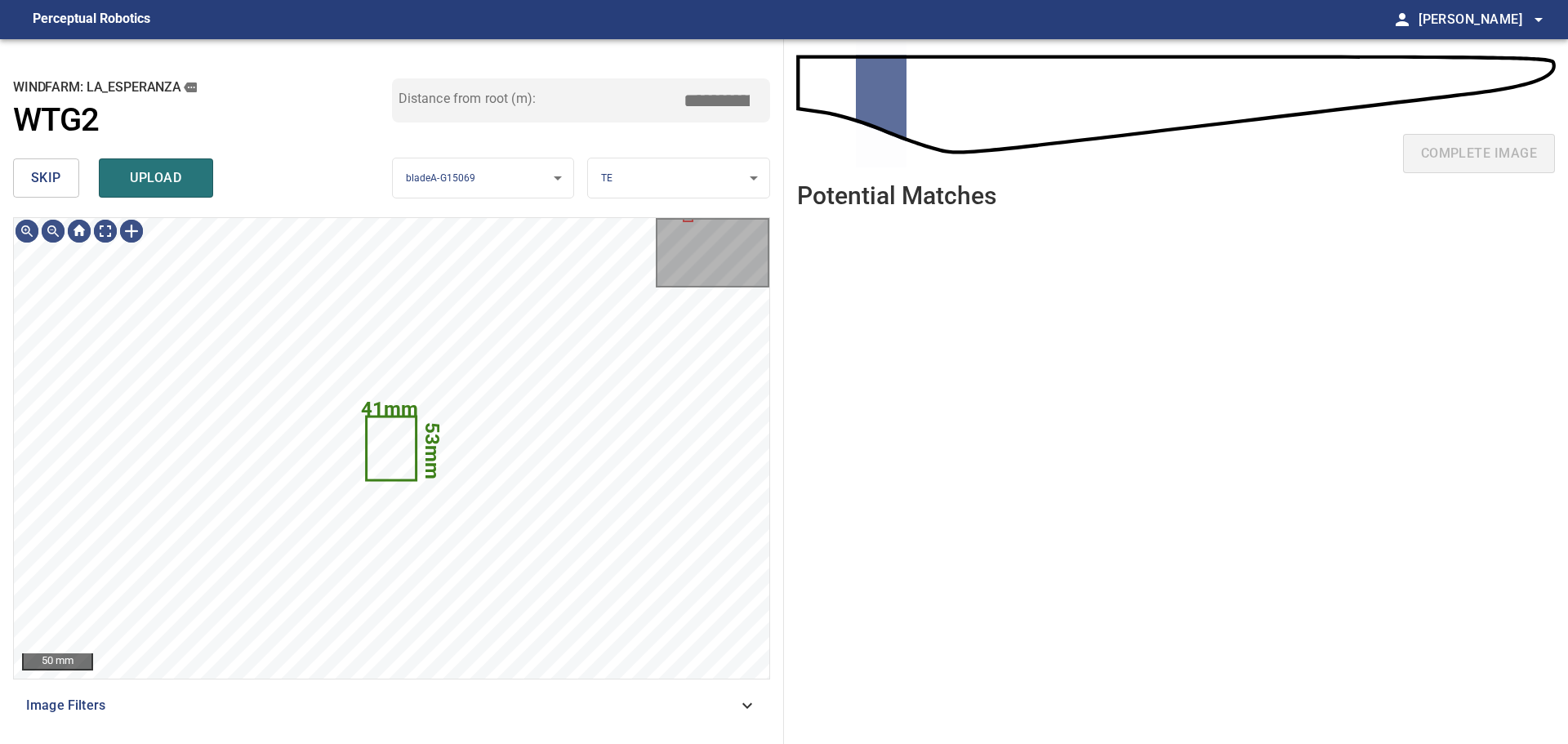
click at [54, 178] on span "skip" at bounding box center [46, 178] width 30 height 23
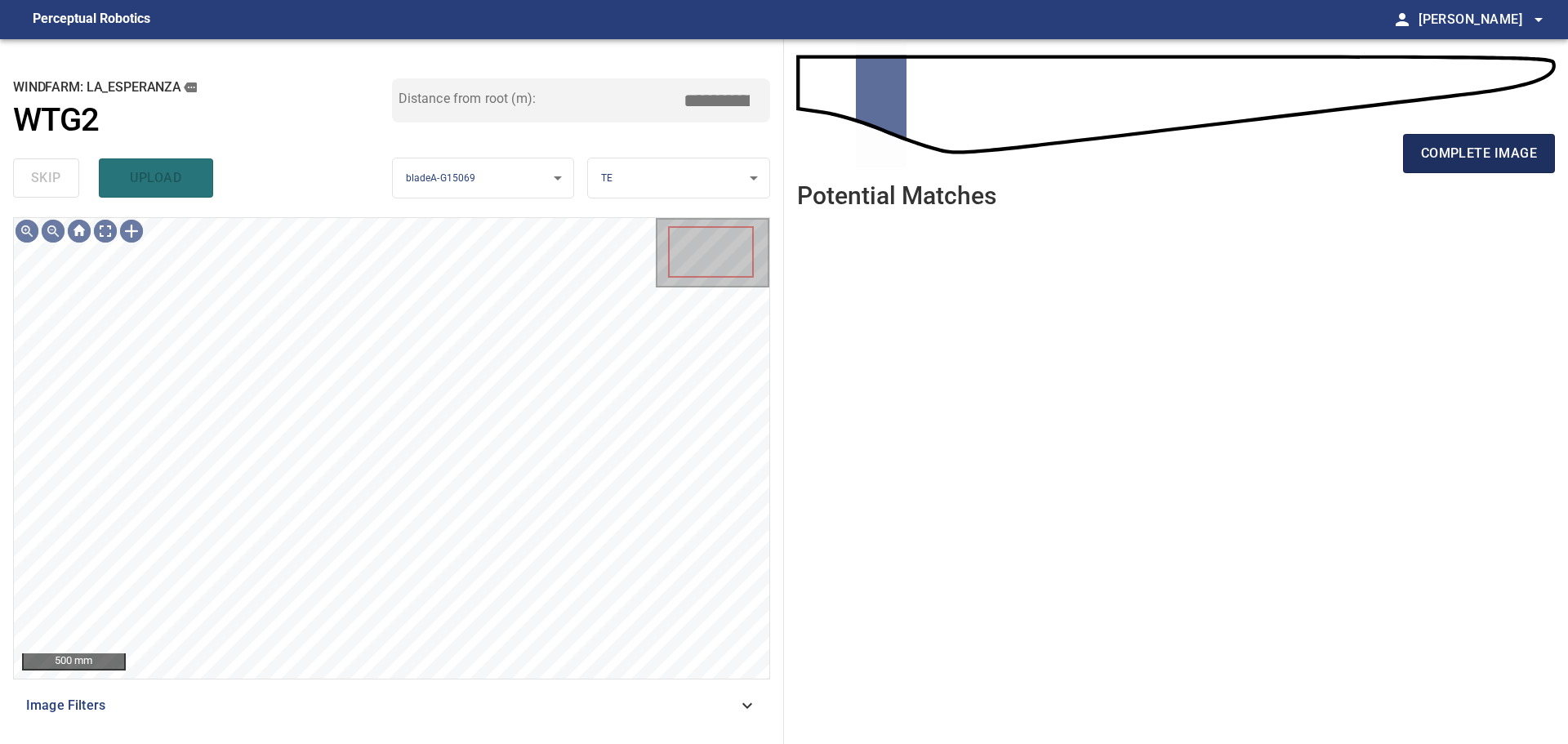
click at [1115, 148] on span "complete image" at bounding box center [1479, 154] width 116 height 23
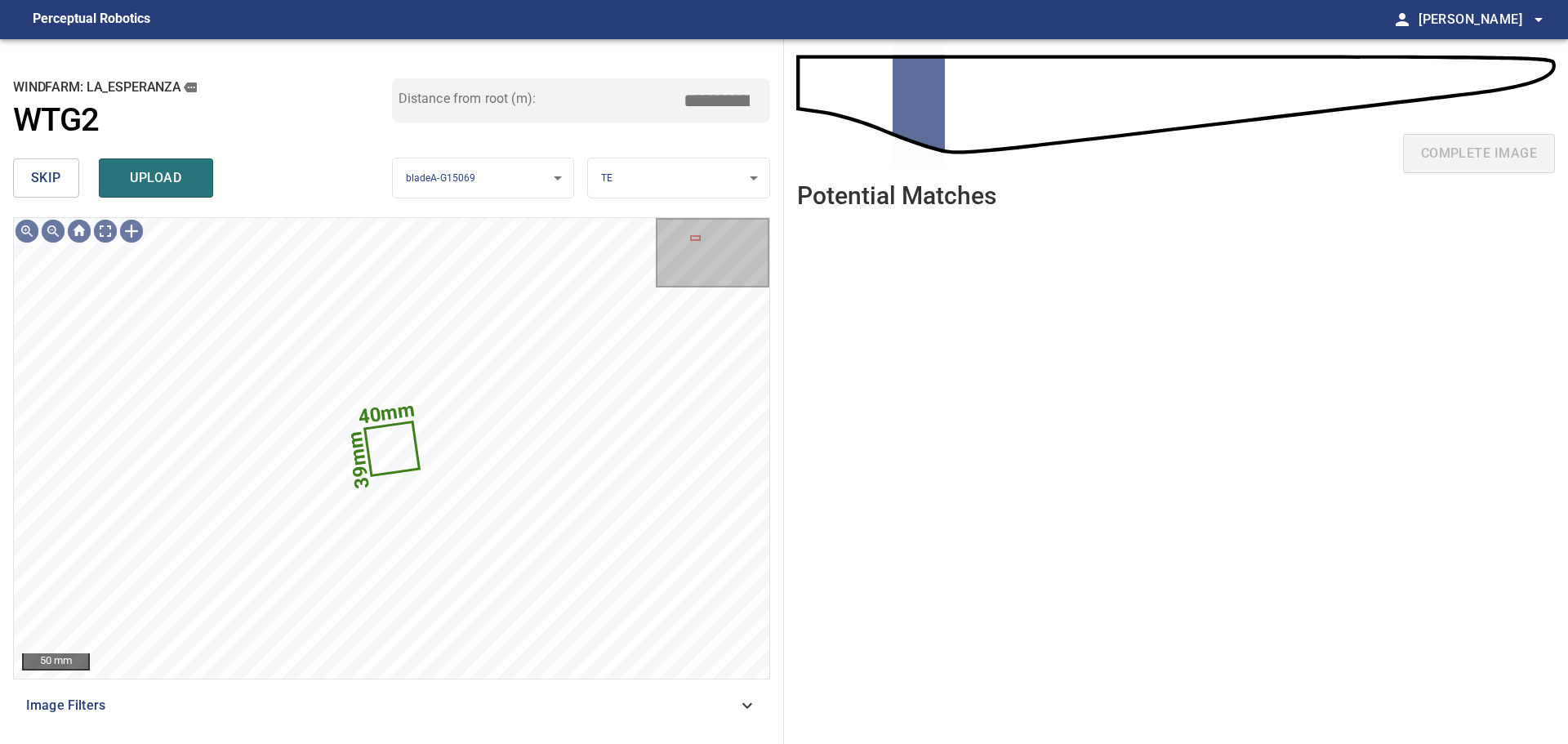
click at [45, 163] on button "skip" at bounding box center [46, 178] width 66 height 39
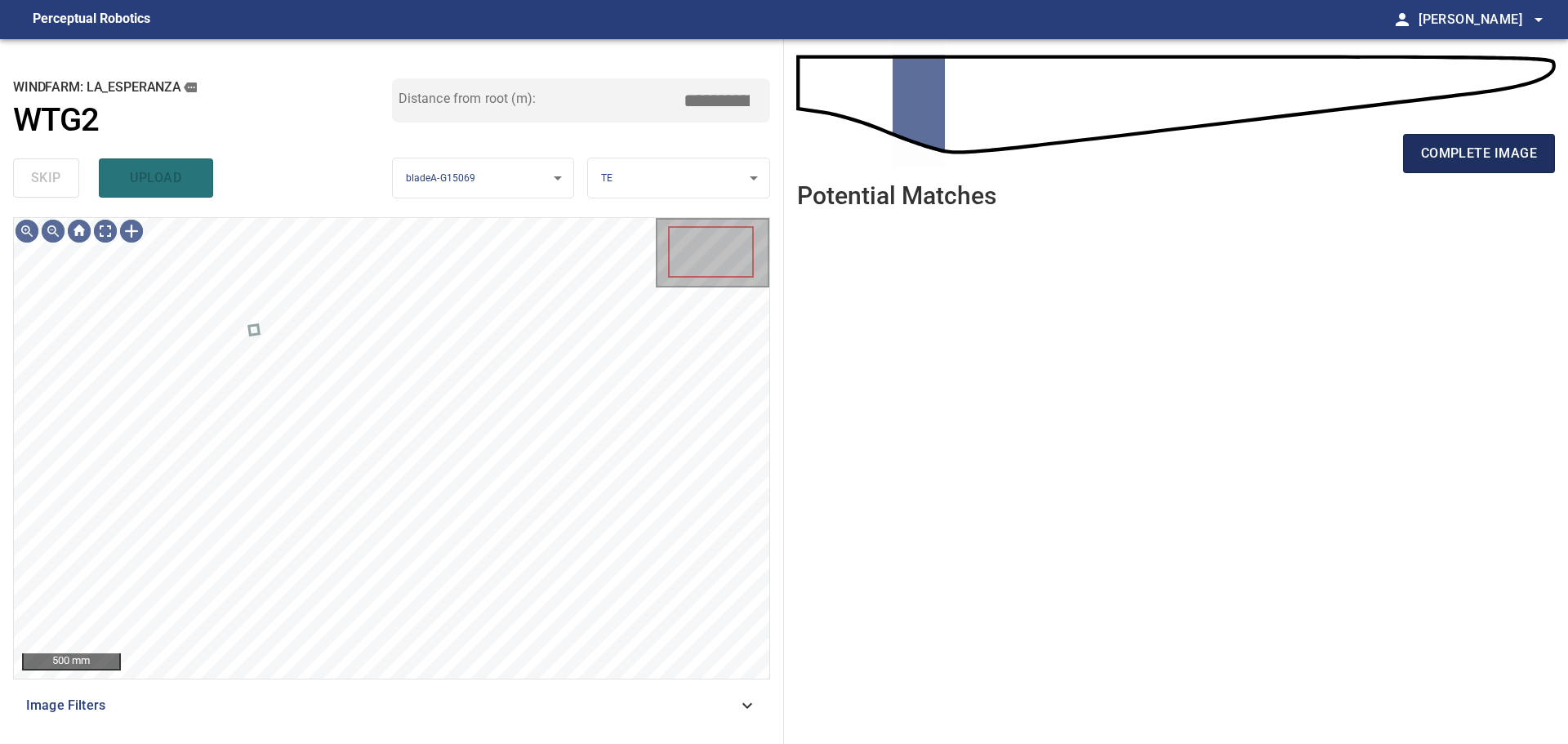
click at [1115, 157] on span "complete image" at bounding box center [1479, 154] width 116 height 23
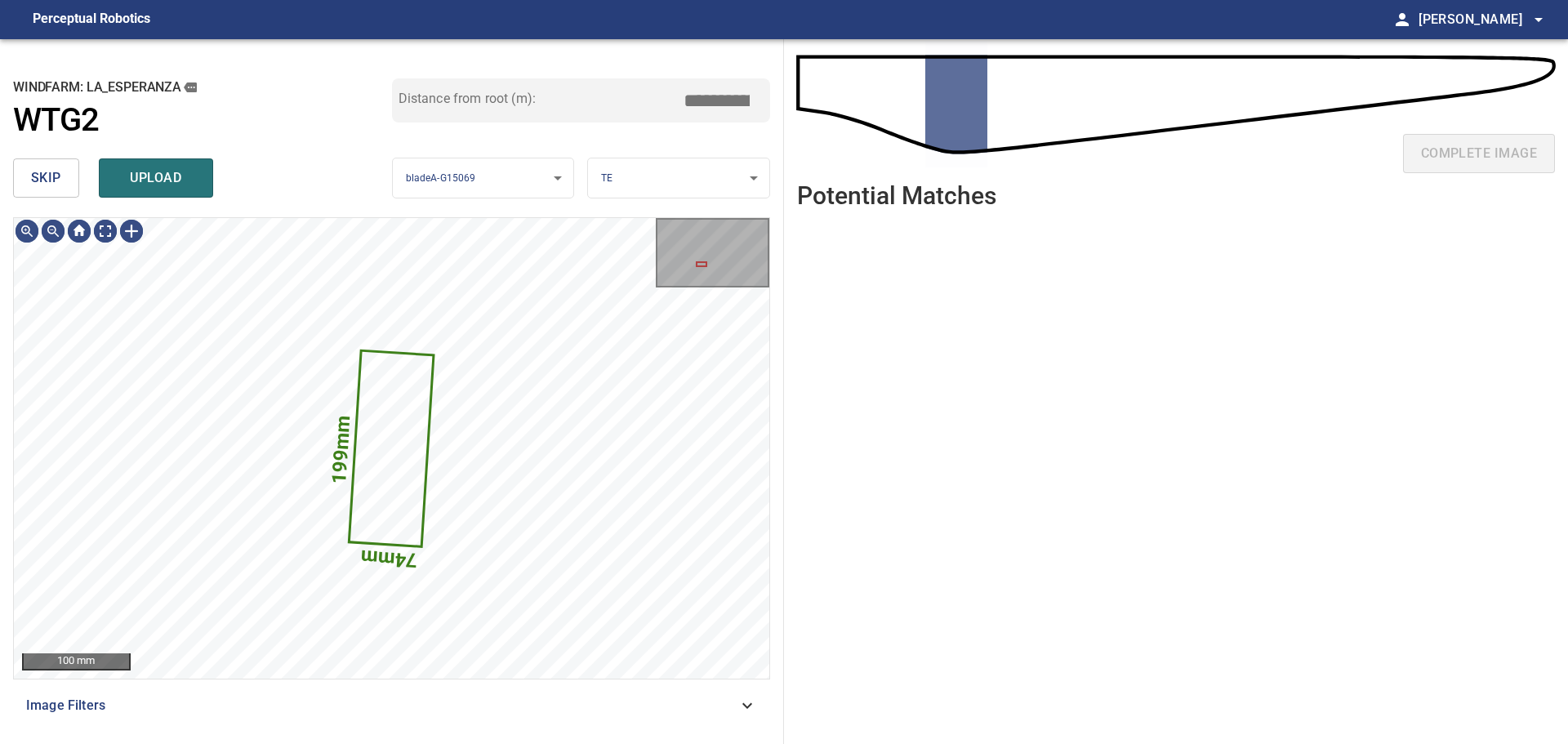
click at [64, 178] on button "skip" at bounding box center [46, 178] width 66 height 39
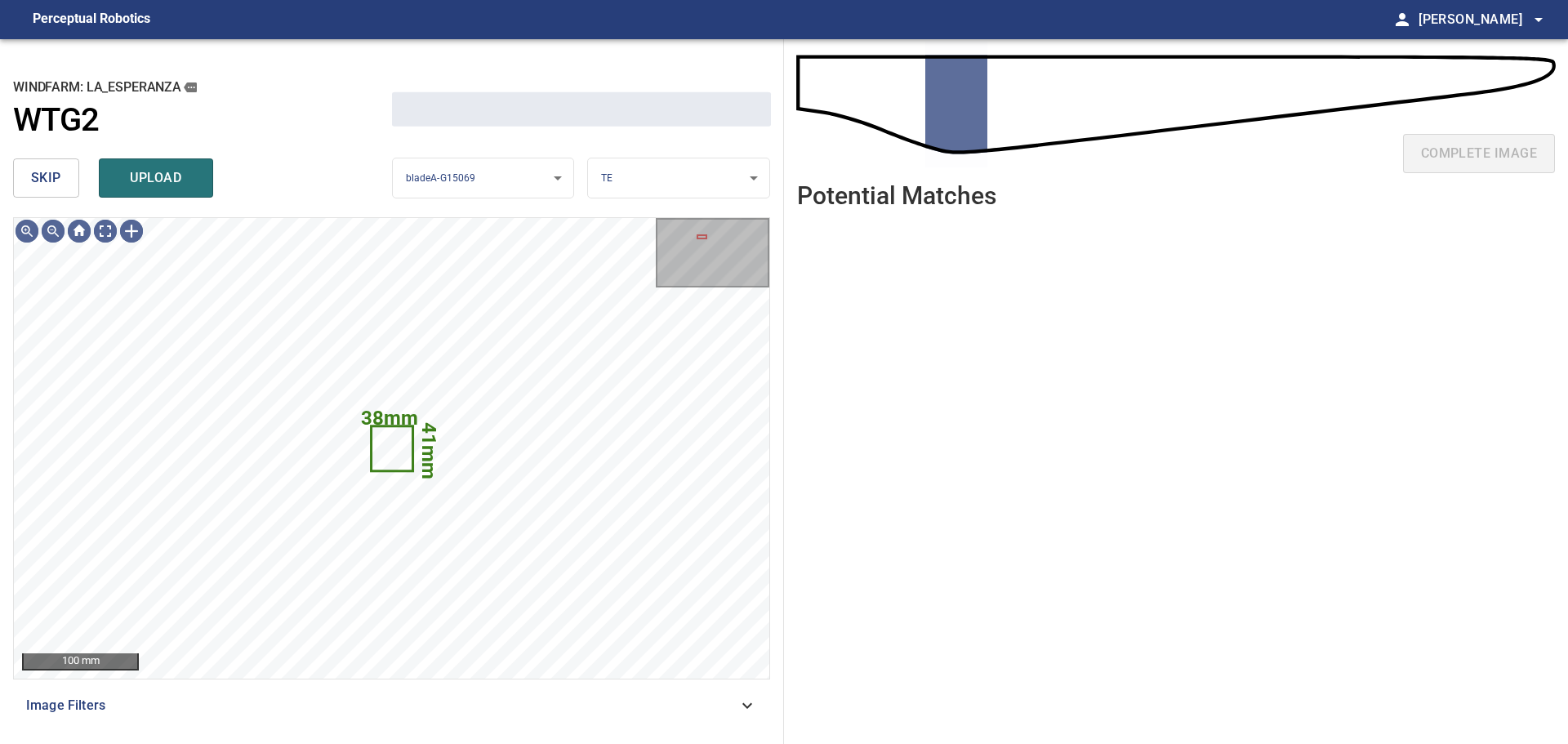
click at [64, 178] on button "skip" at bounding box center [46, 178] width 66 height 39
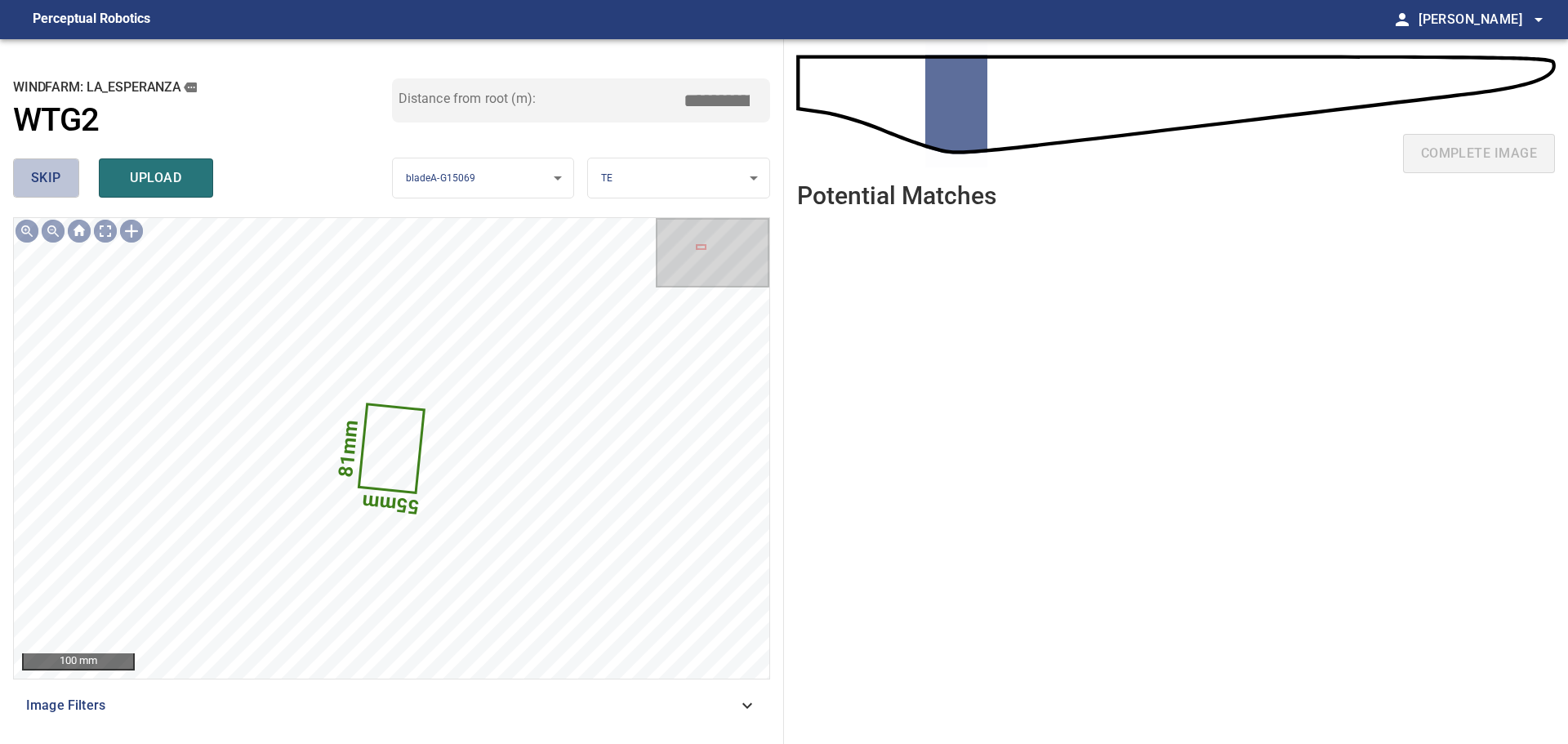
click at [64, 178] on button "skip" at bounding box center [46, 178] width 66 height 39
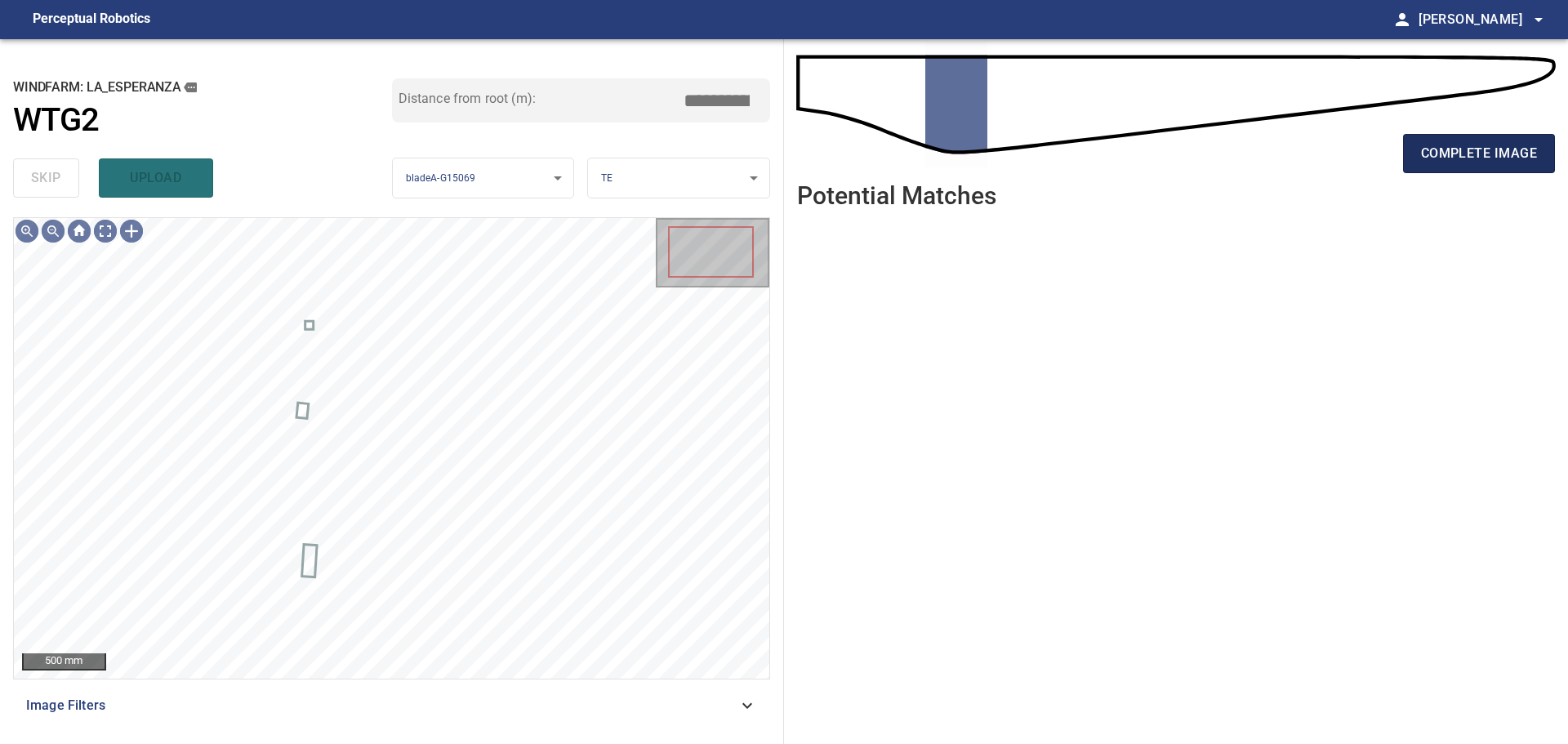
click at [1115, 155] on span "complete image" at bounding box center [1479, 154] width 116 height 23
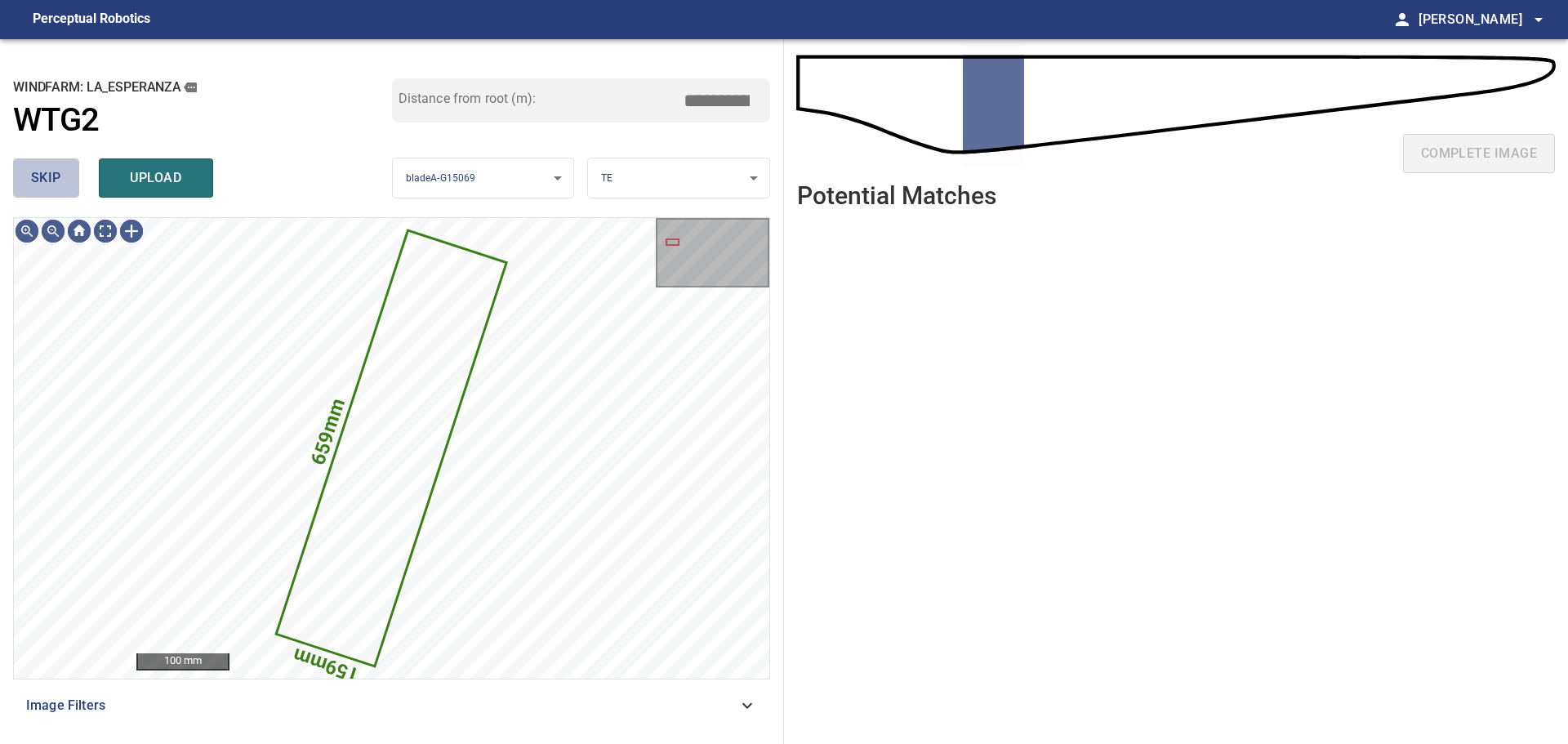
click at [41, 170] on span "skip" at bounding box center [46, 178] width 30 height 23
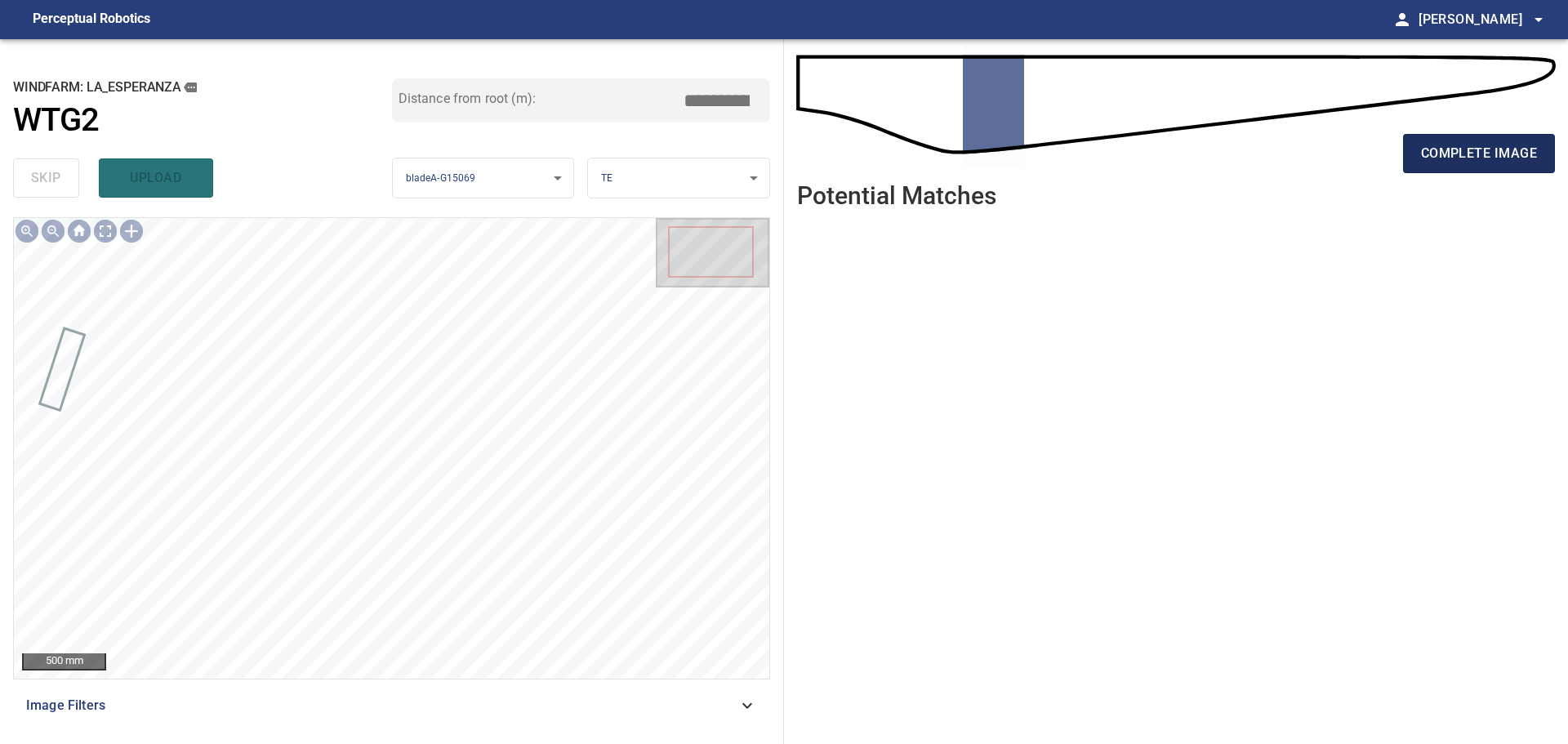
click at [1115, 146] on span "complete image" at bounding box center [1479, 154] width 116 height 23
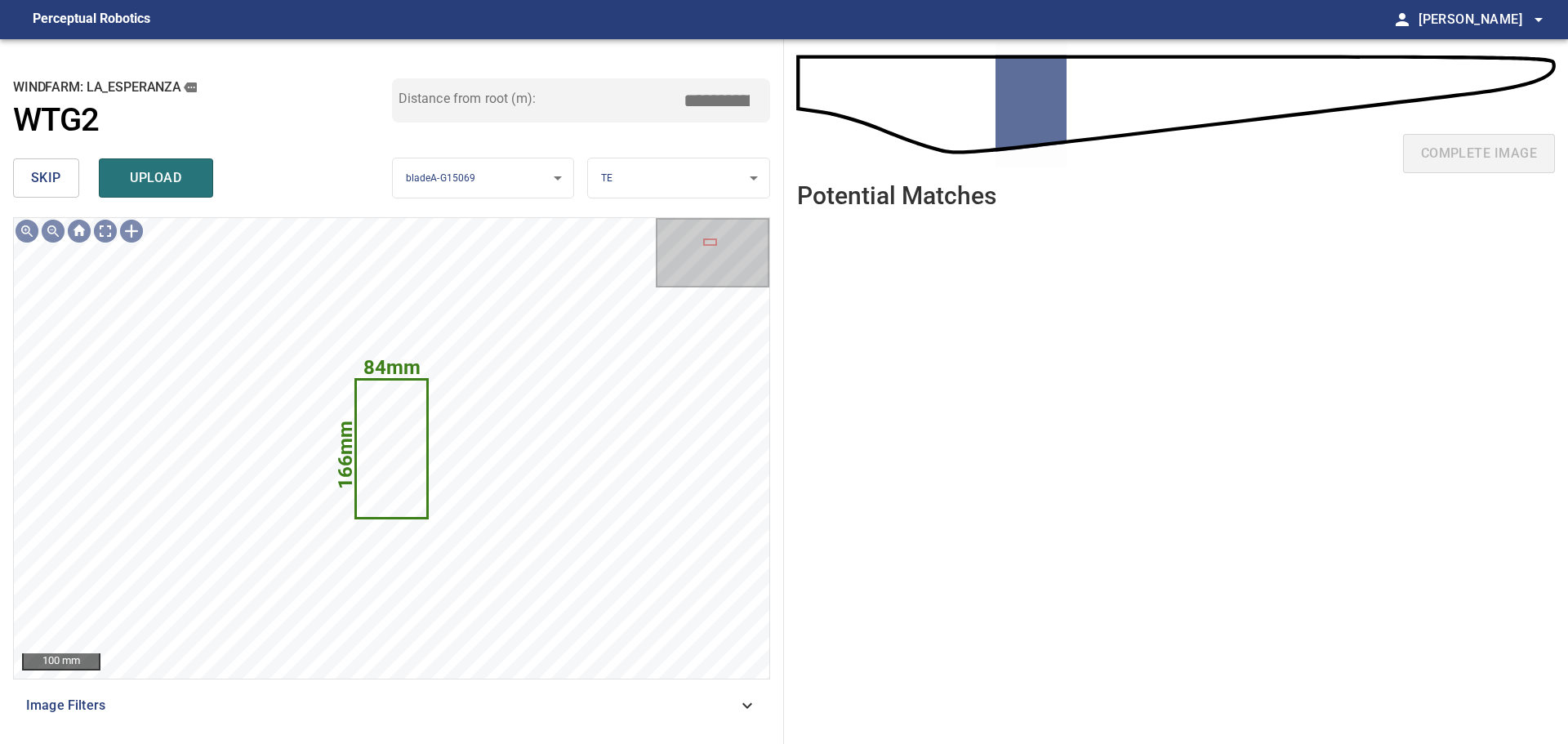
click at [44, 178] on span "skip" at bounding box center [46, 178] width 30 height 23
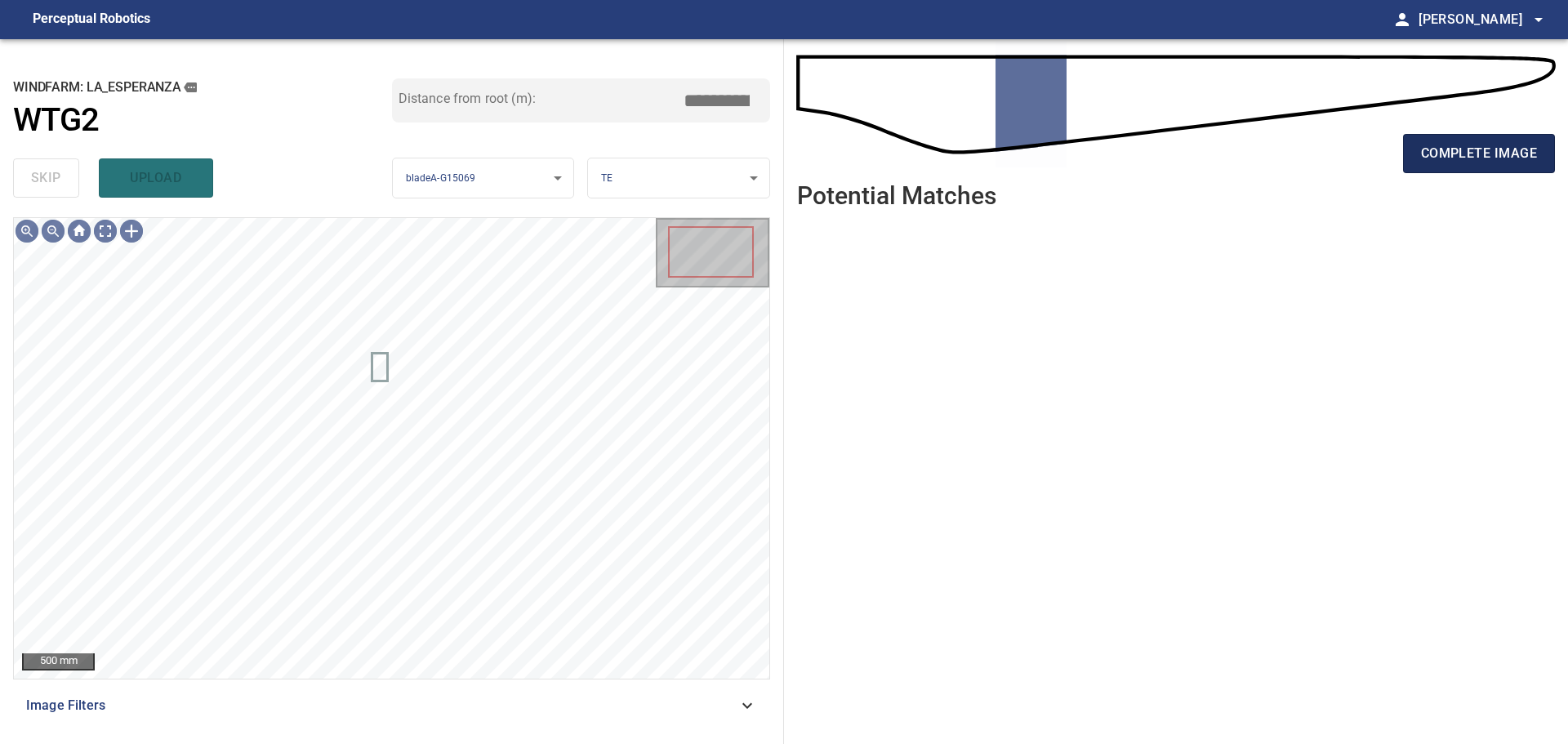
click at [1115, 169] on button "complete image" at bounding box center [1479, 154] width 152 height 39
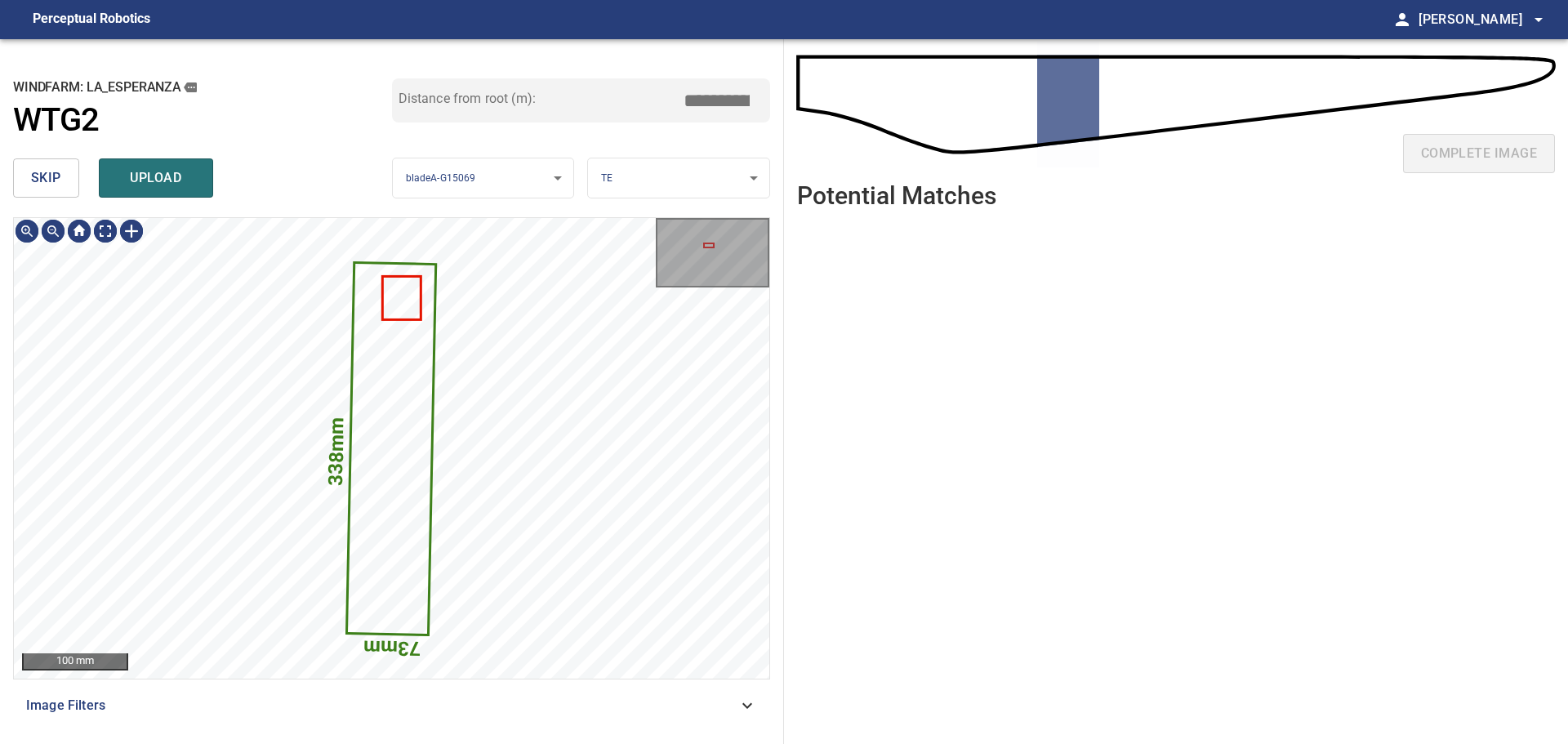
click at [68, 194] on button "skip" at bounding box center [46, 178] width 66 height 39
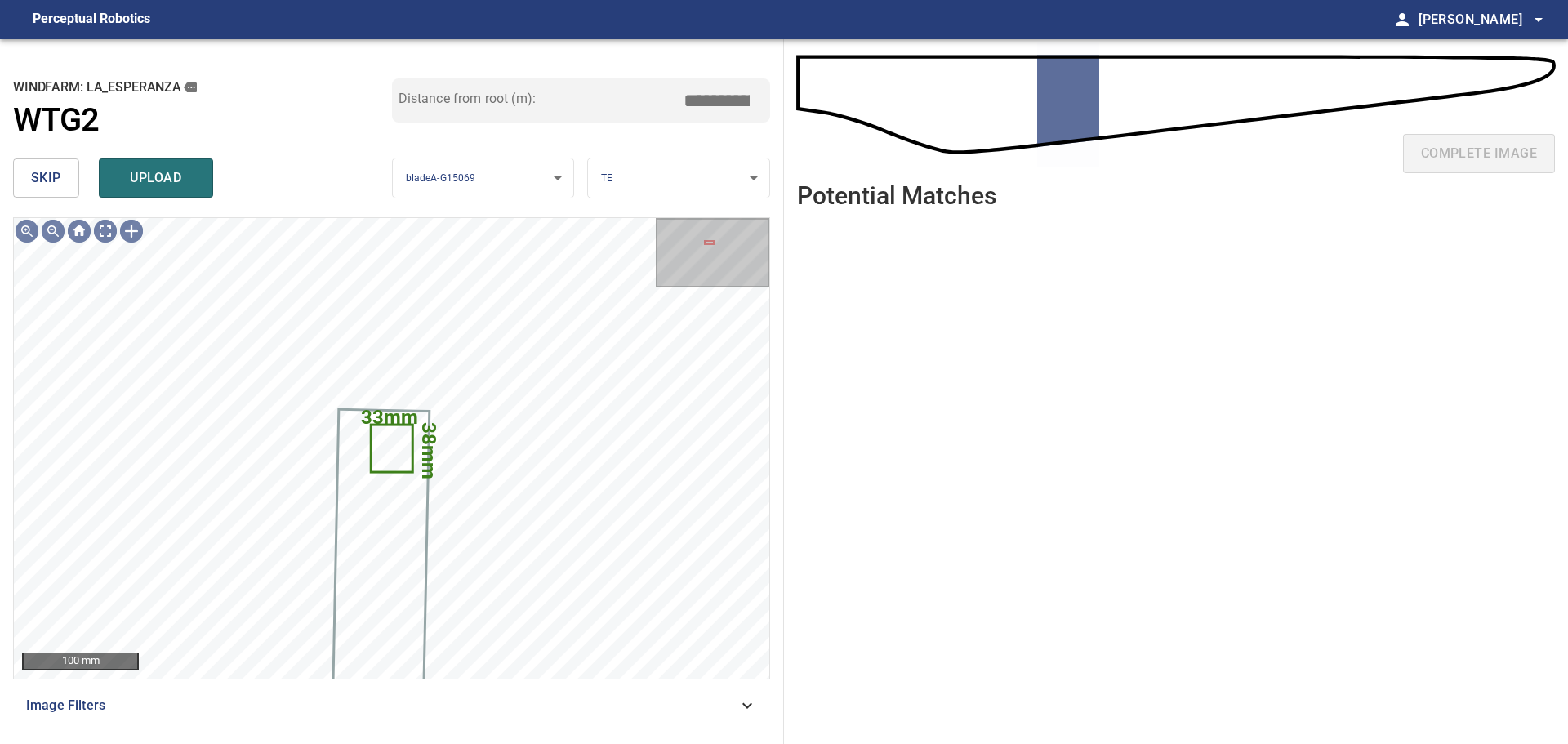
click at [68, 194] on button "skip" at bounding box center [46, 178] width 66 height 39
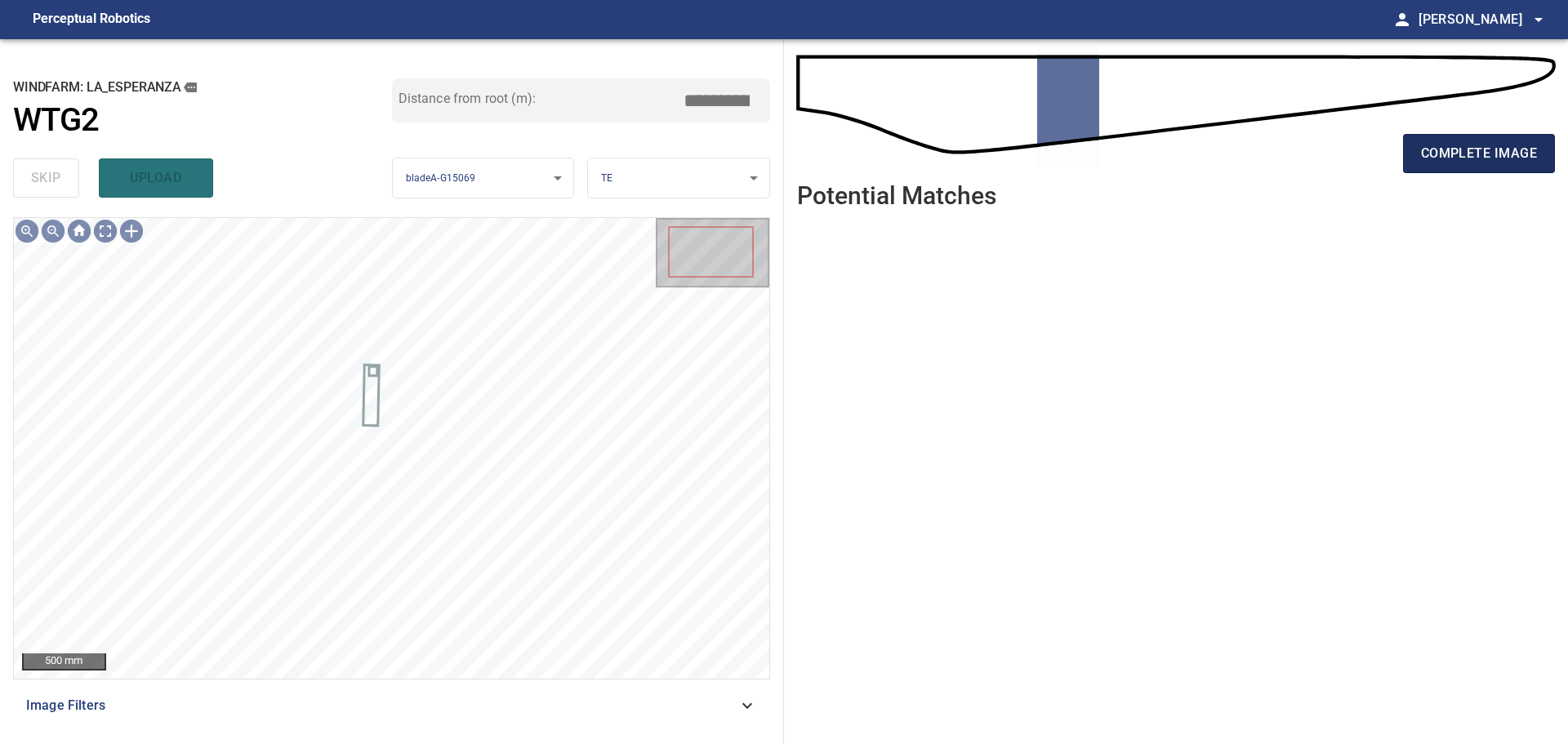
click at [1115, 142] on span "complete image" at bounding box center [1479, 154] width 116 height 23
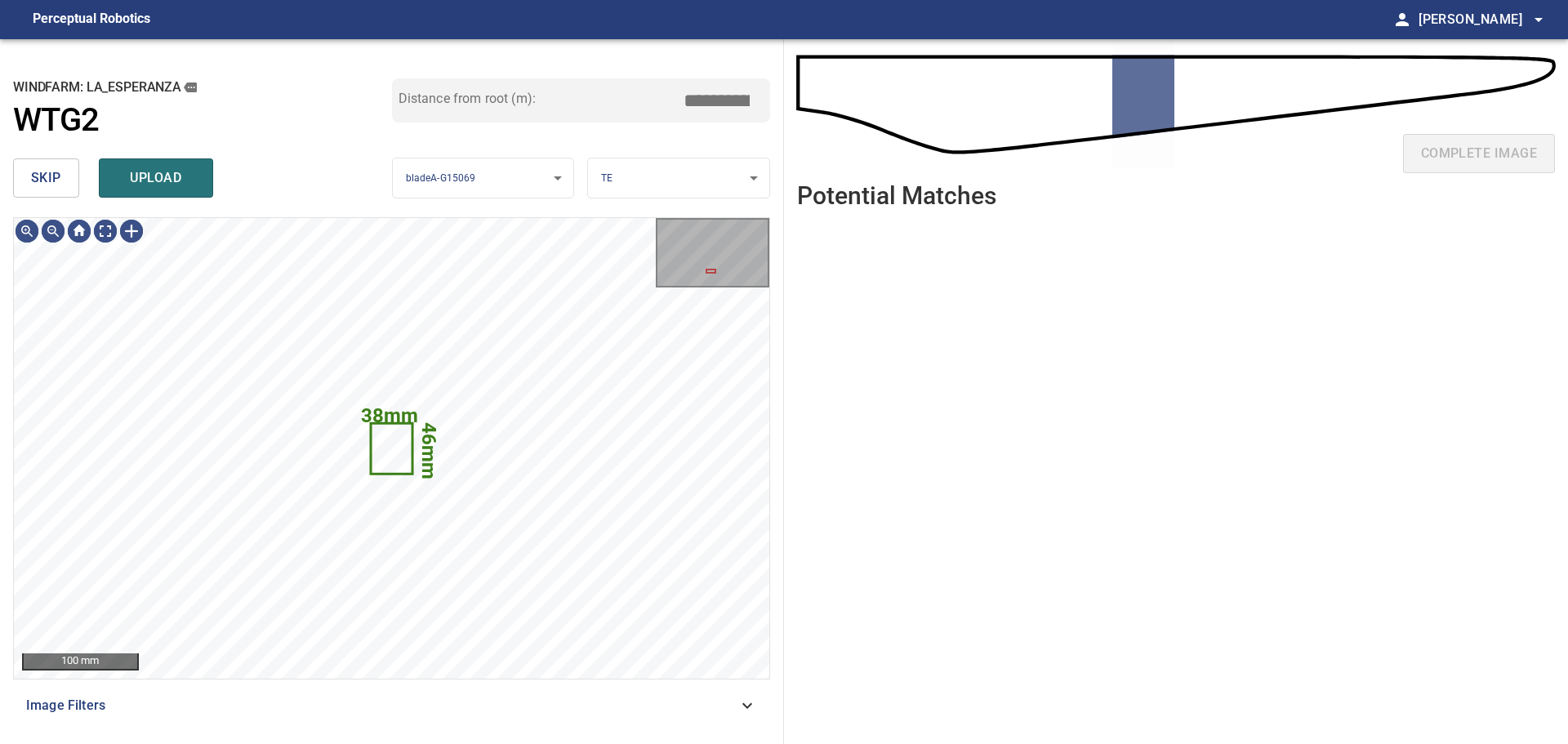
click at [47, 167] on span "skip" at bounding box center [46, 178] width 30 height 23
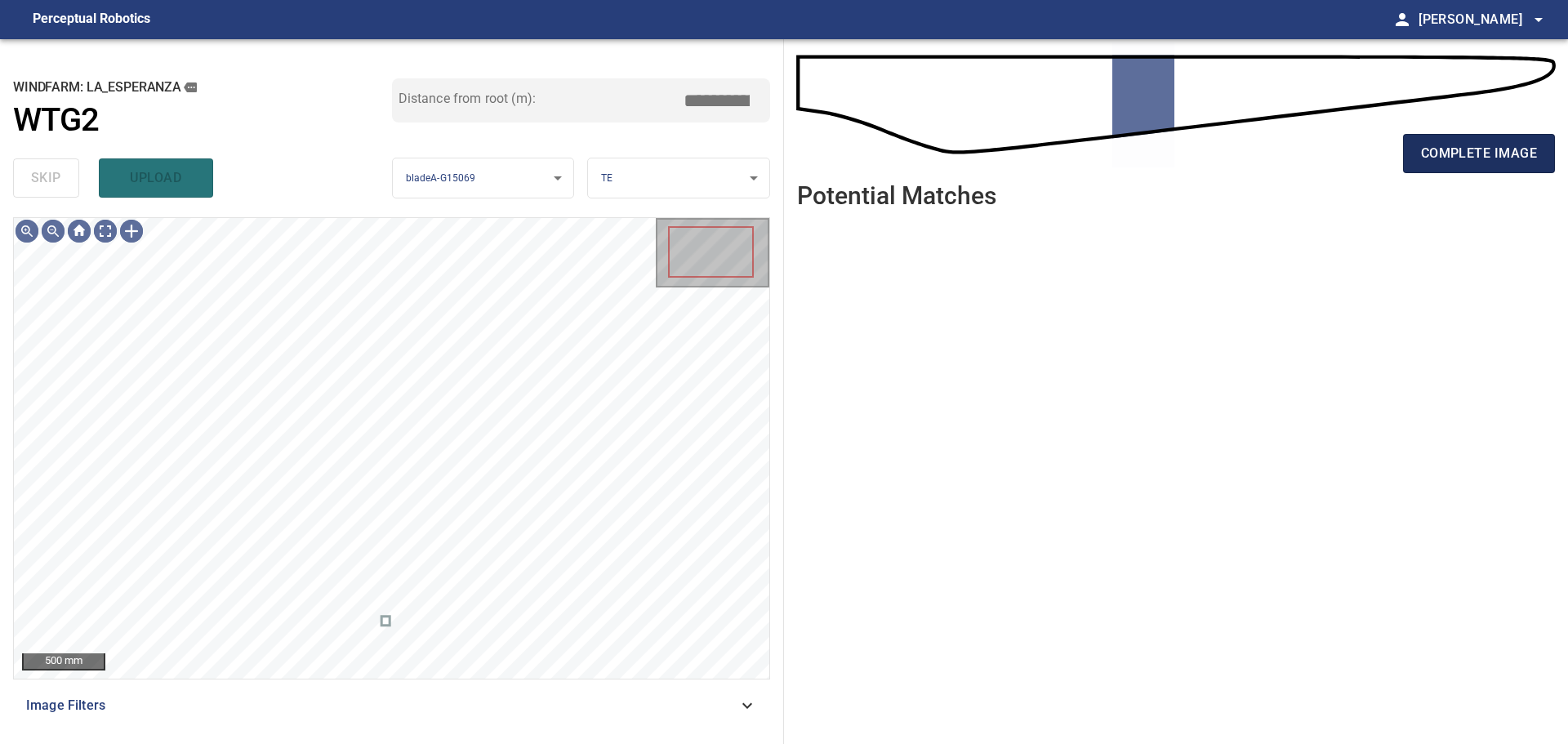
click at [1115, 158] on span "complete image" at bounding box center [1479, 154] width 116 height 23
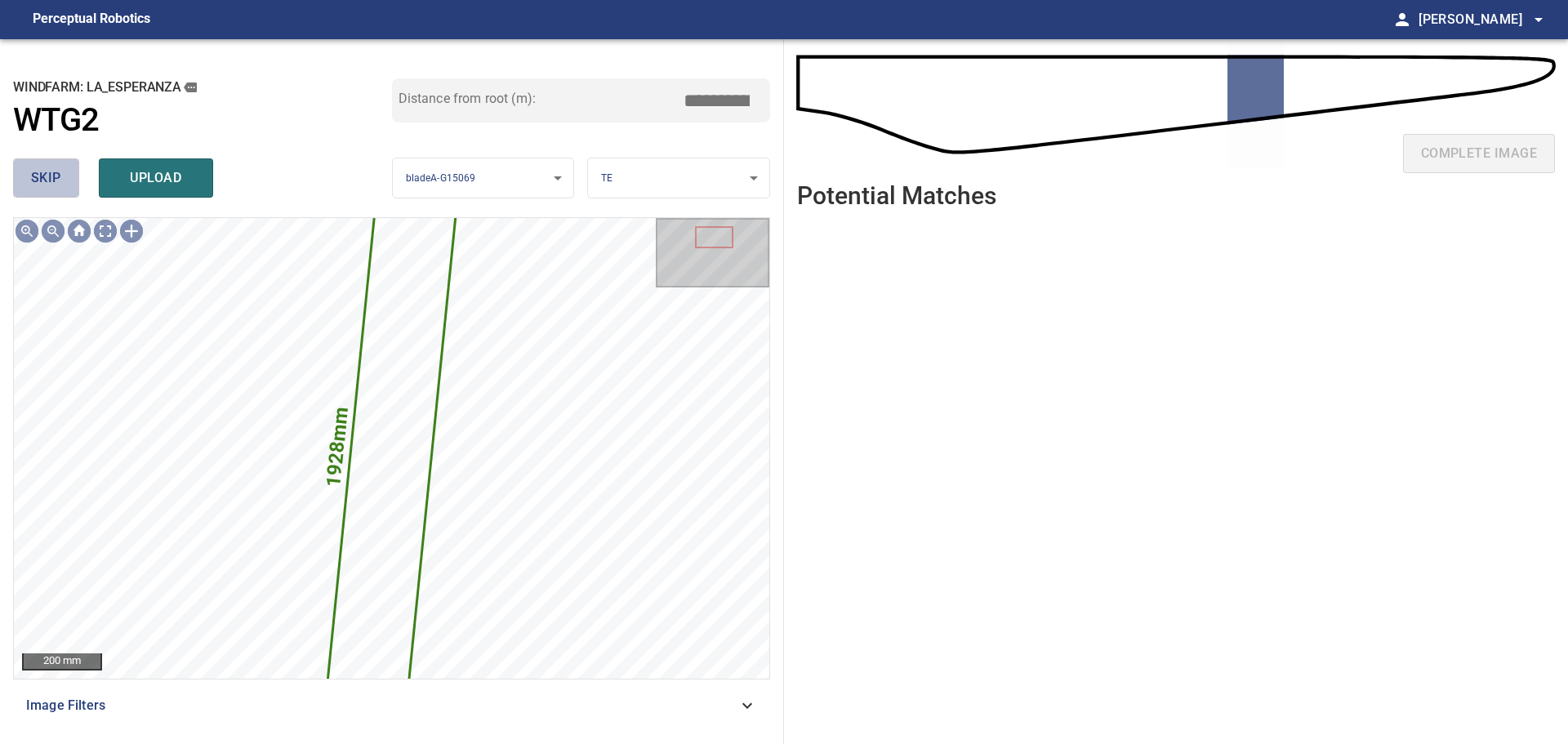
click at [57, 181] on span "skip" at bounding box center [46, 178] width 30 height 23
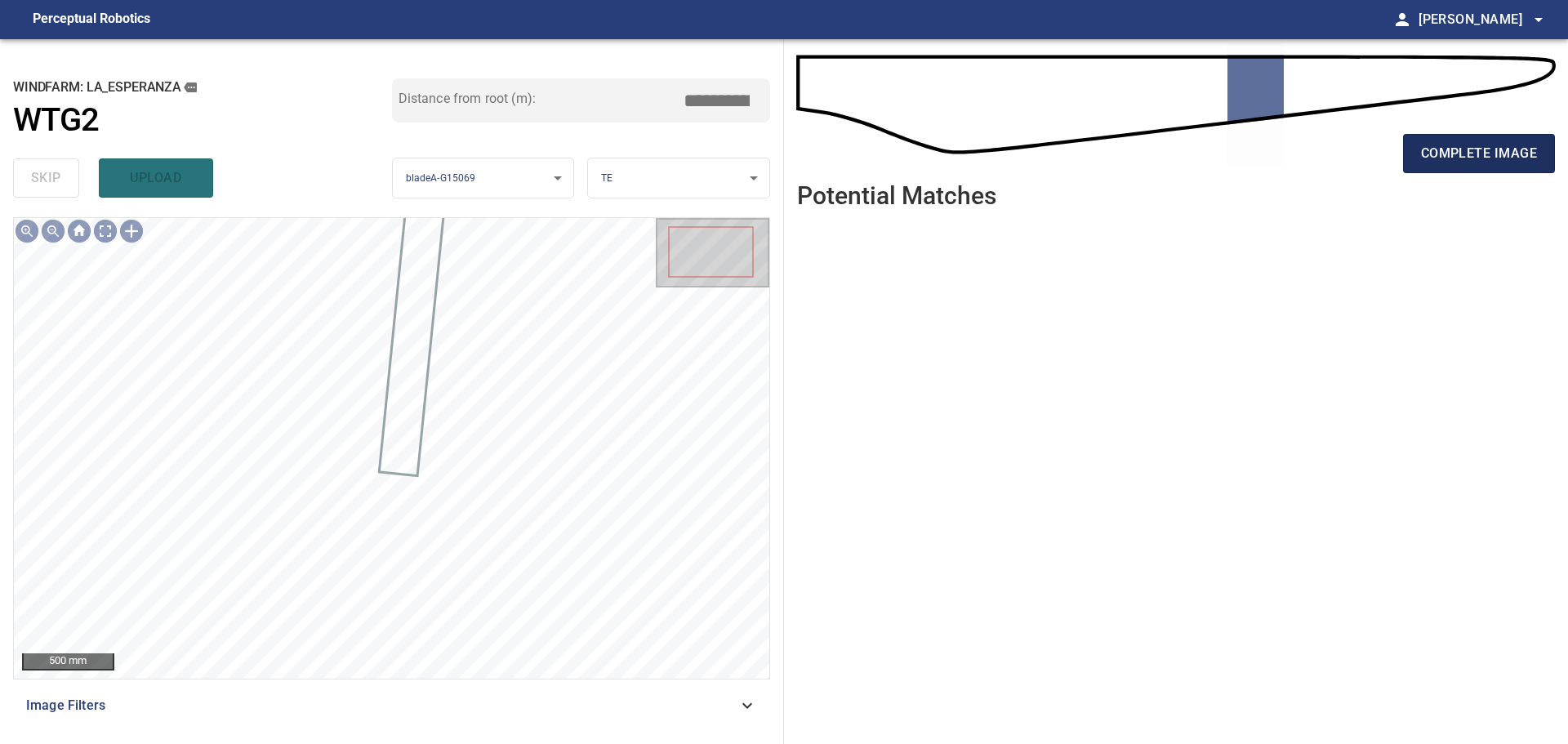
click at [1115, 152] on button "complete image" at bounding box center [1479, 154] width 152 height 39
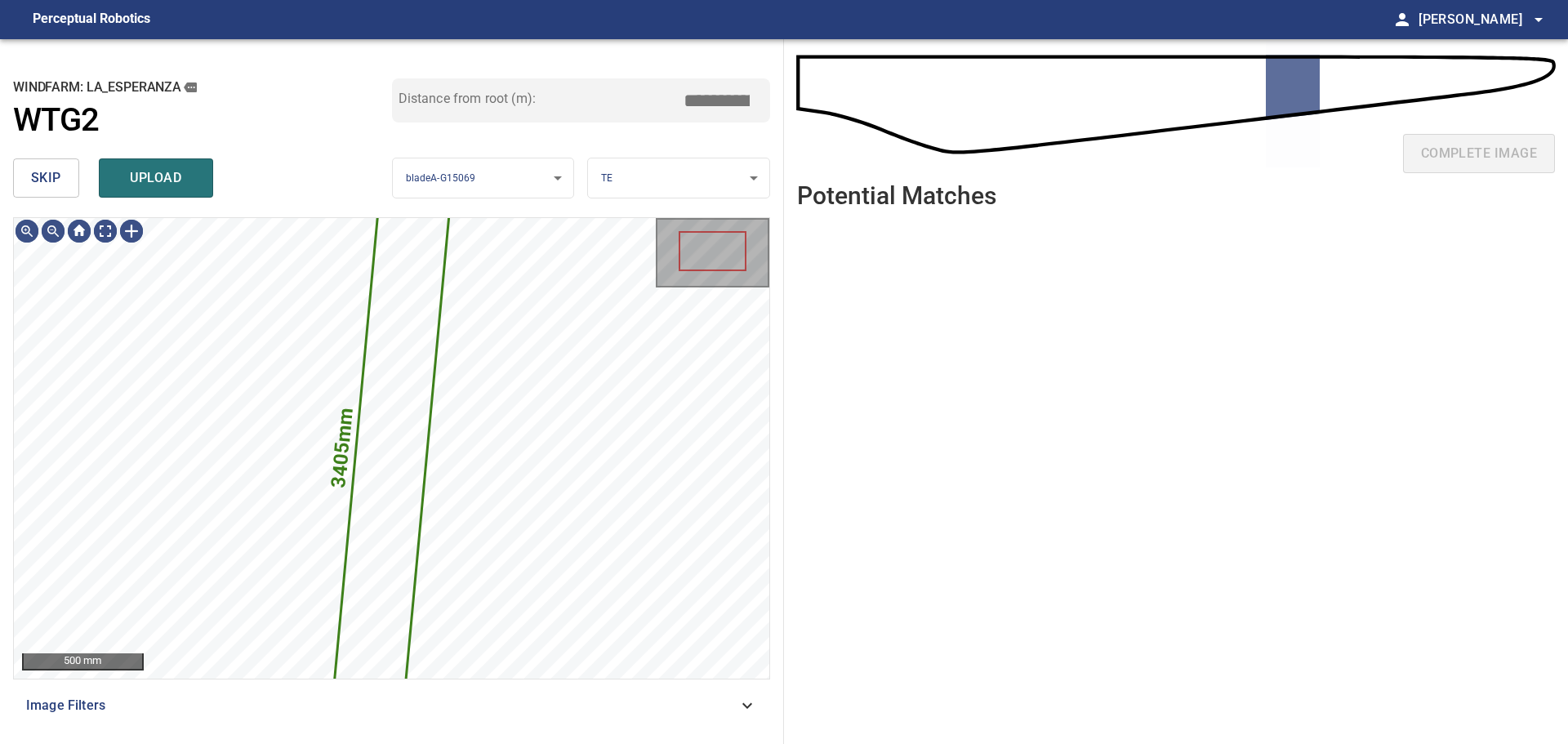
click at [56, 173] on span "skip" at bounding box center [46, 178] width 30 height 23
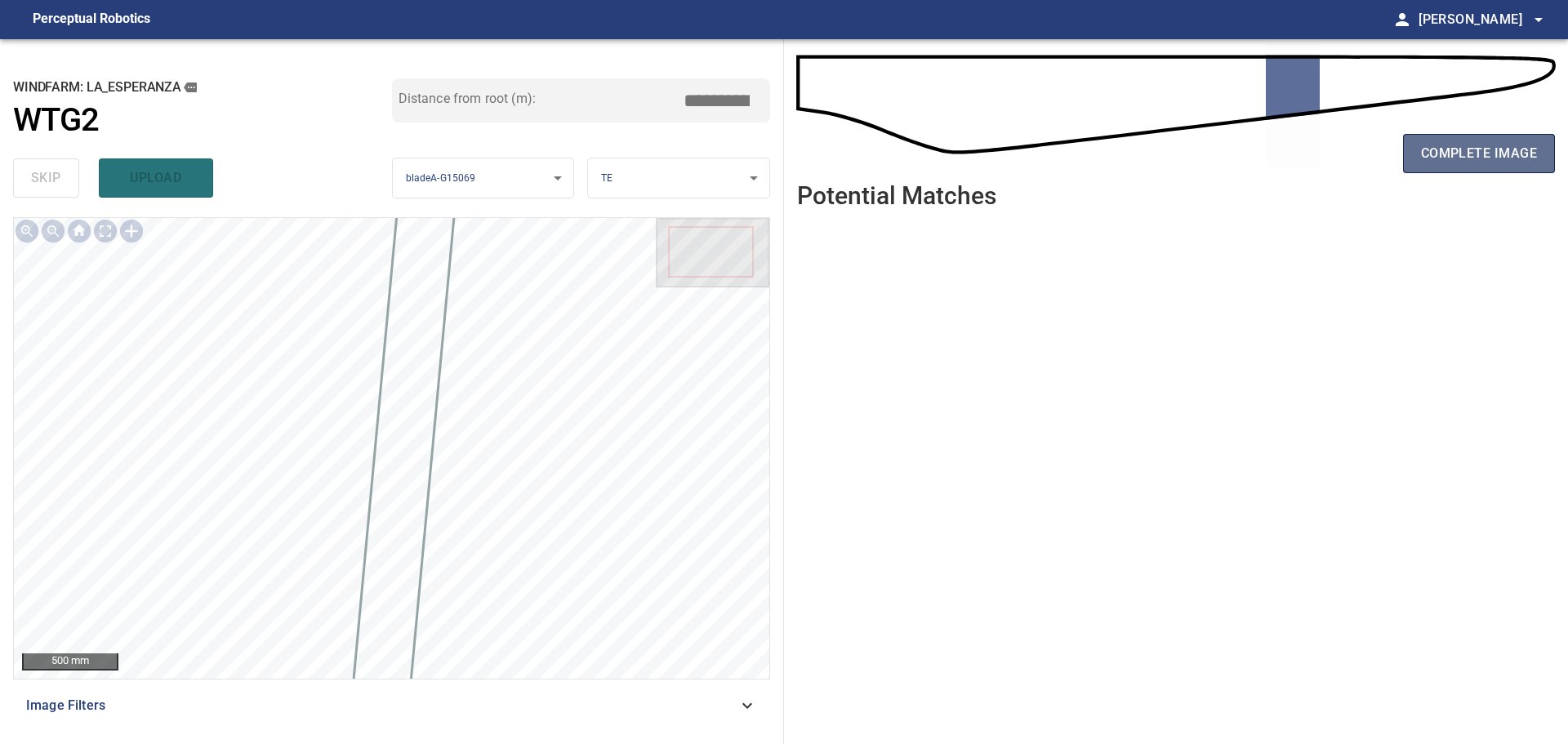
click at [1115, 164] on span "complete image" at bounding box center [1479, 154] width 116 height 23
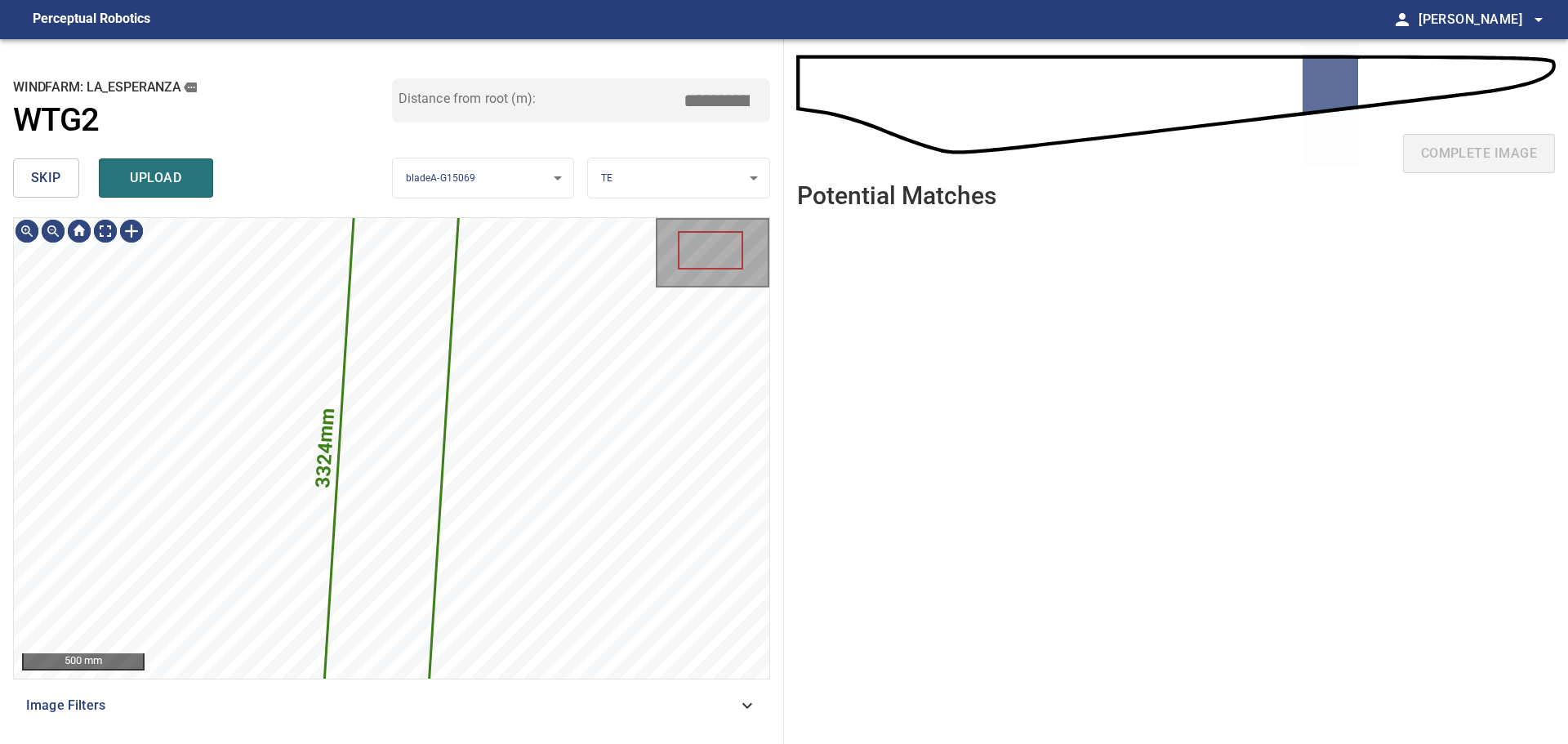
click at [46, 185] on span "skip" at bounding box center [46, 178] width 30 height 23
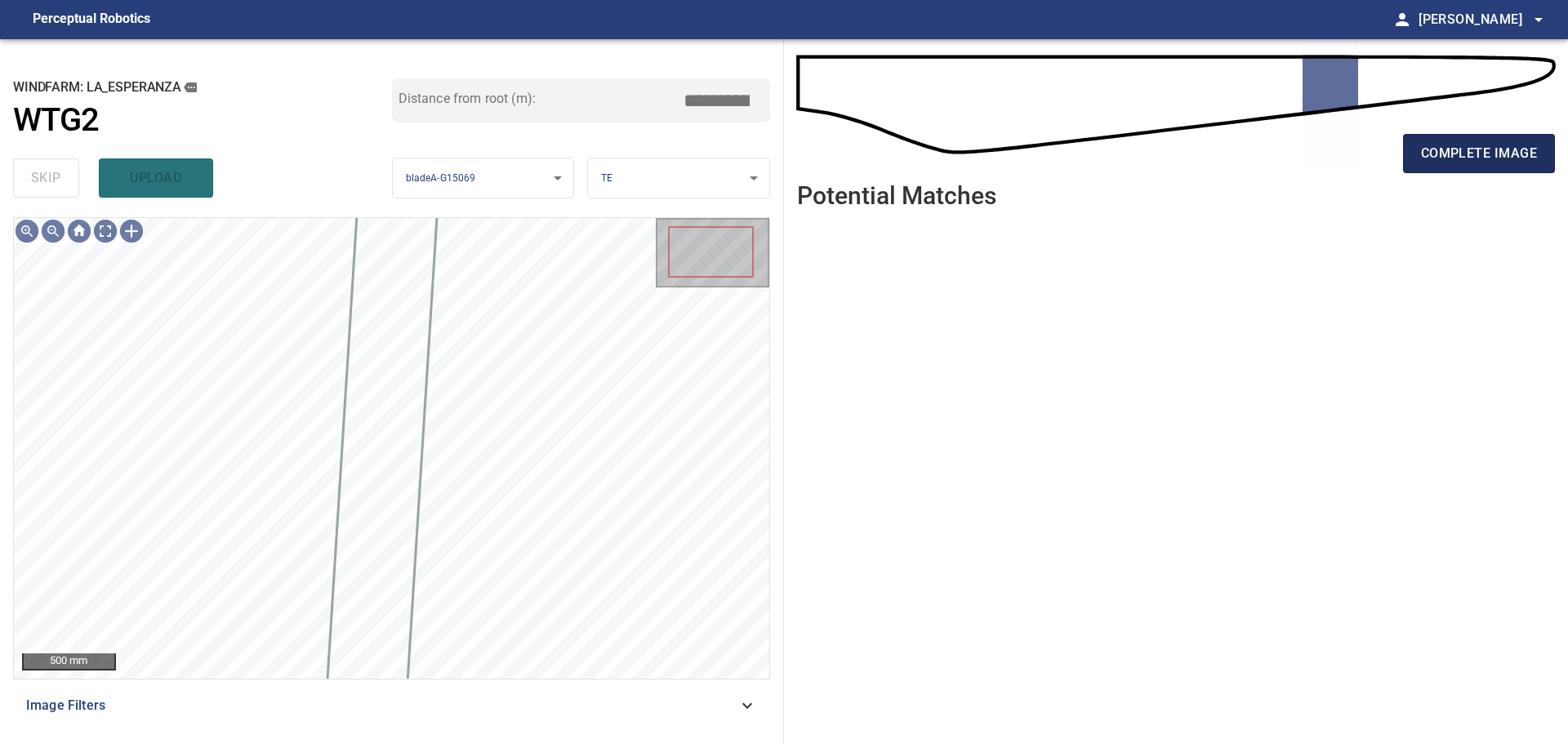
click at [1115, 149] on span "complete image" at bounding box center [1479, 154] width 116 height 23
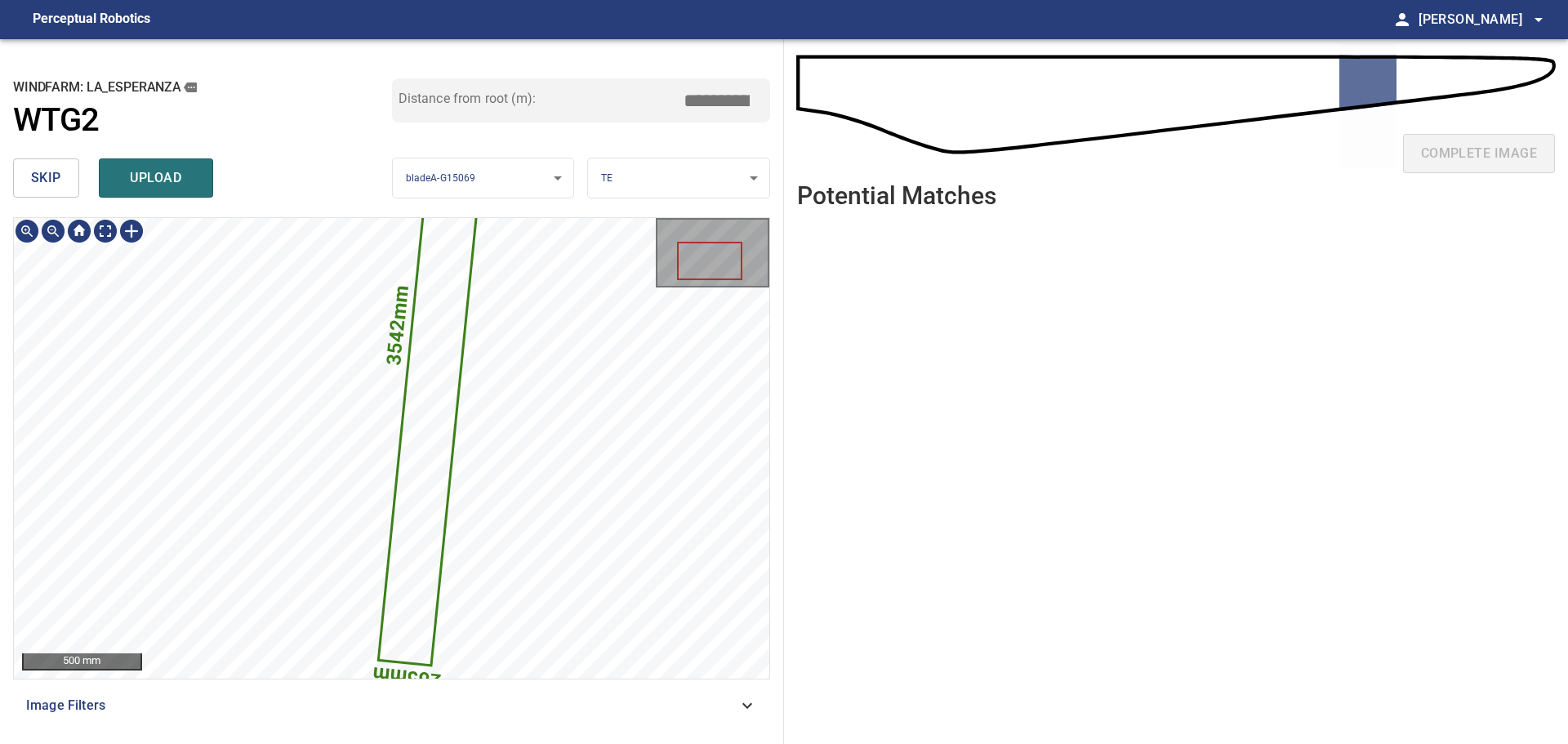
click at [743, 488] on div "3542mm 265mm 500 mm" at bounding box center [392, 447] width 755 height 461
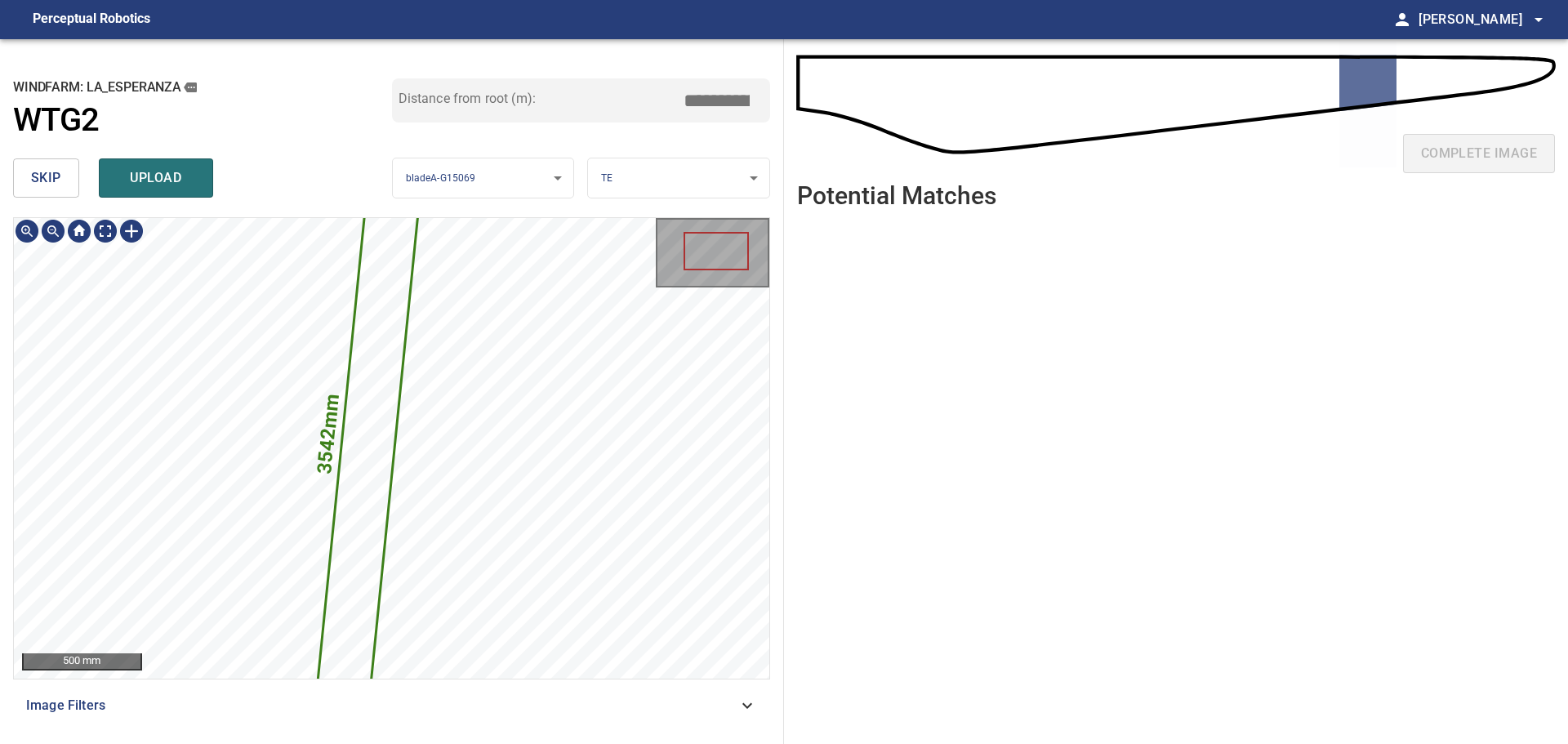
click at [747, 198] on div "**********" at bounding box center [392, 391] width 784 height 704
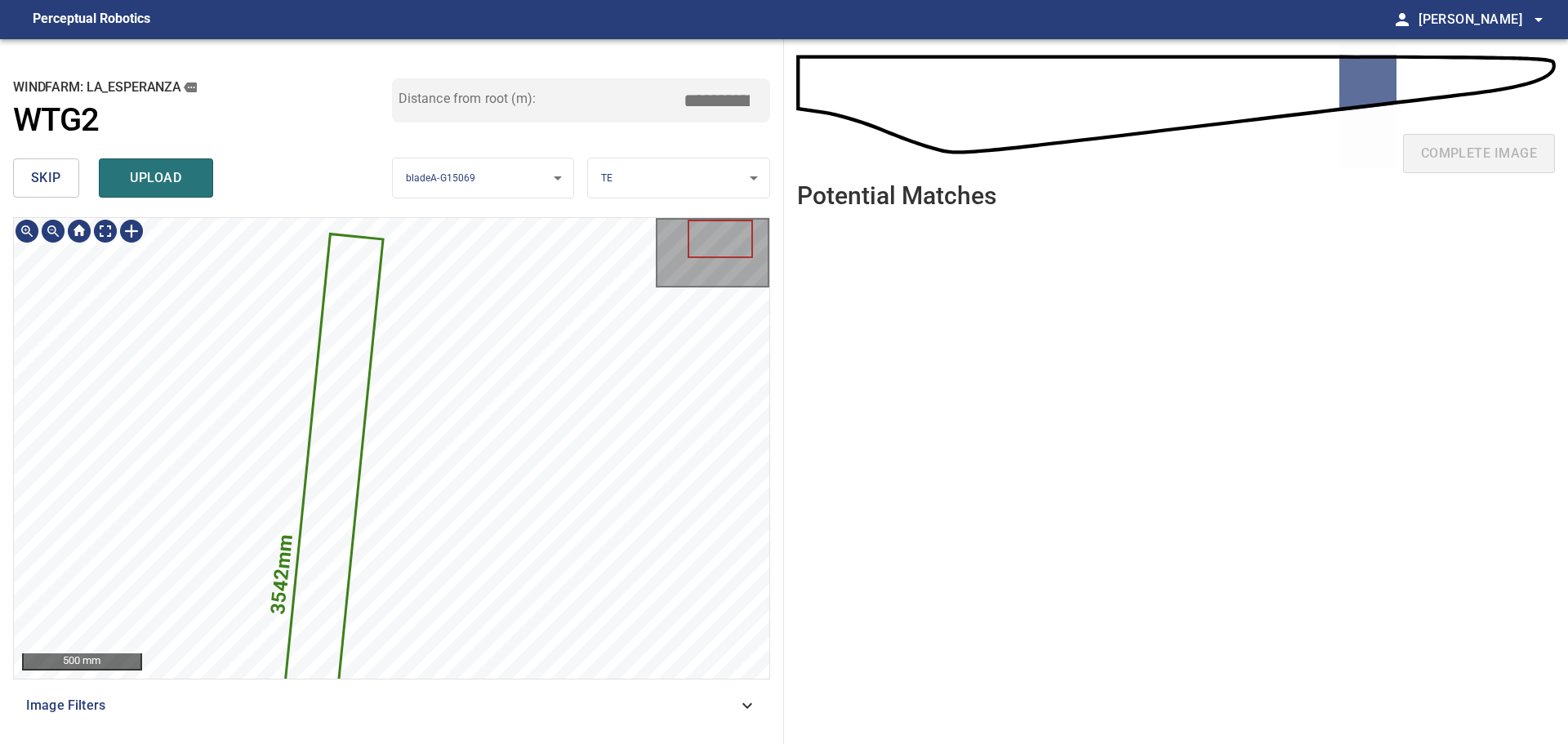
click at [721, 218] on div at bounding box center [712, 252] width 114 height 69
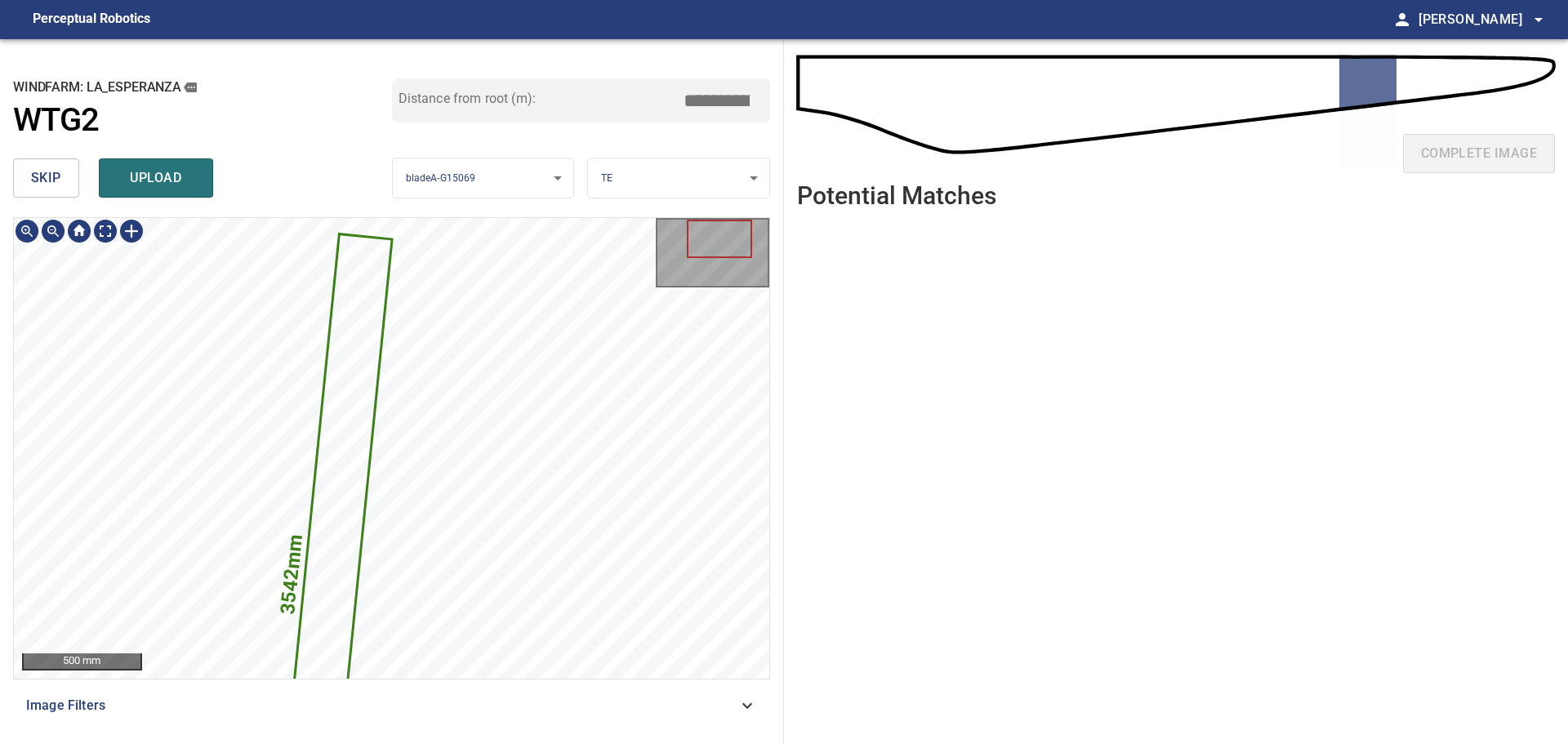
click at [357, 302] on icon at bounding box center [331, 574] width 117 height 677
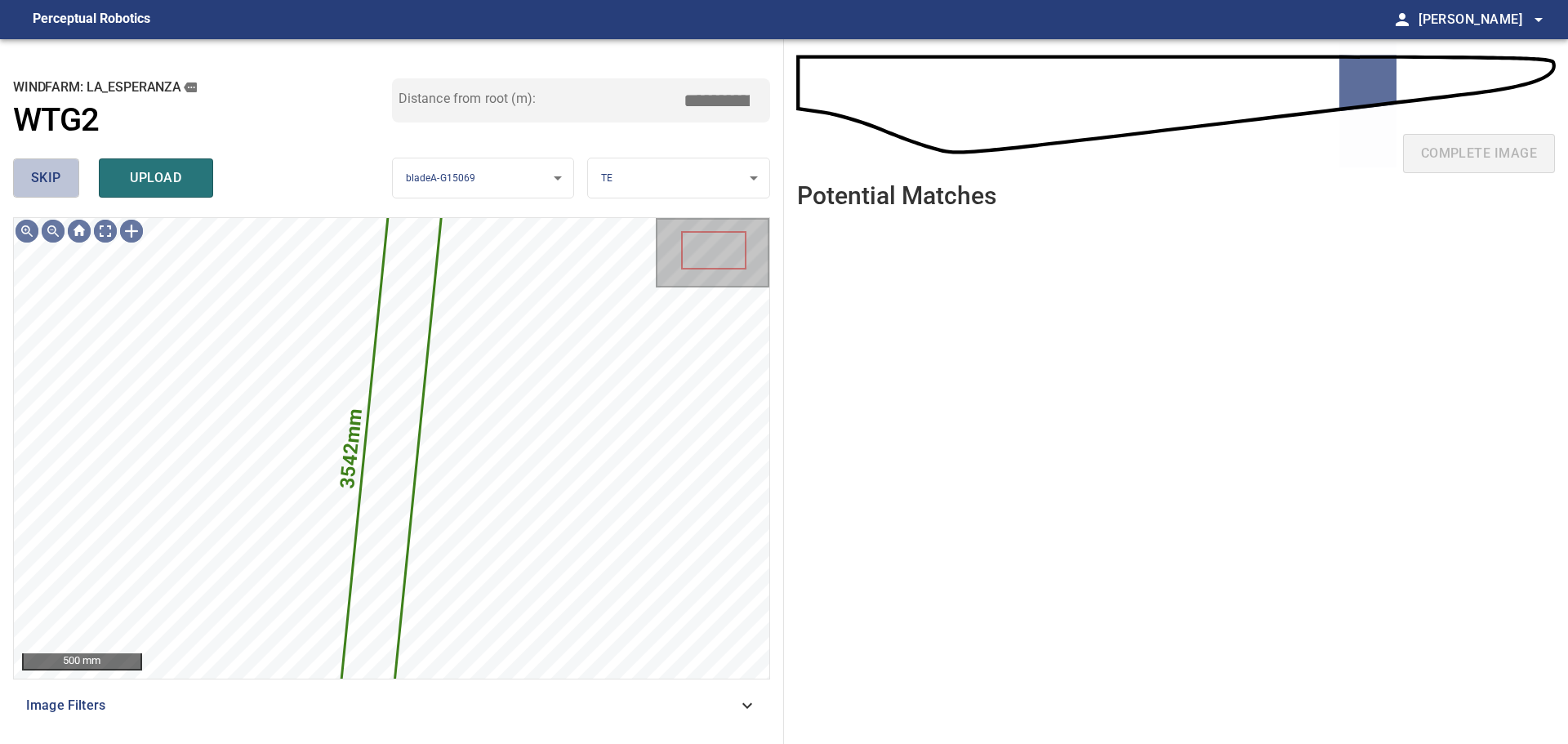
click at [69, 183] on button "skip" at bounding box center [46, 178] width 66 height 39
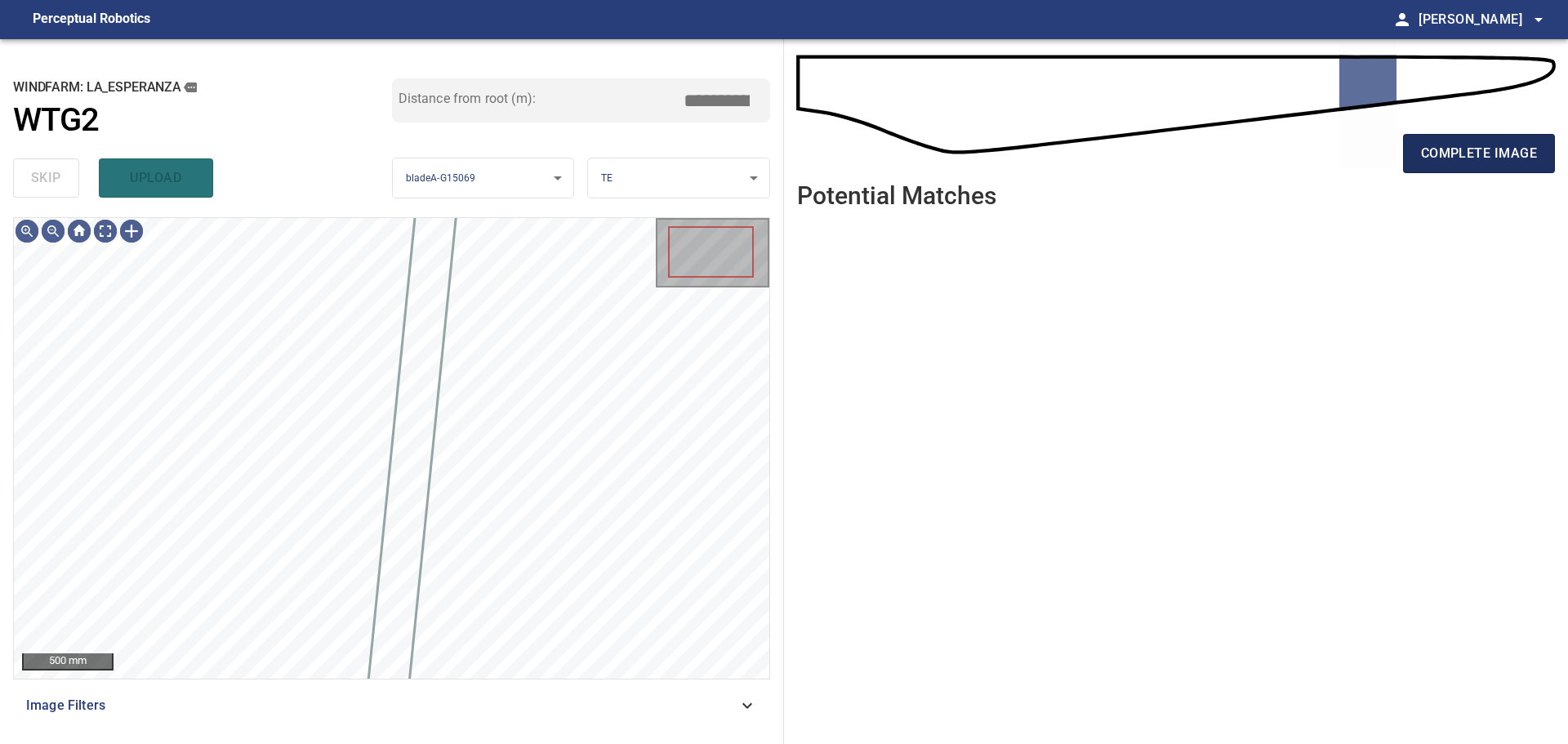
click at [1115, 156] on span "complete image" at bounding box center [1479, 154] width 116 height 23
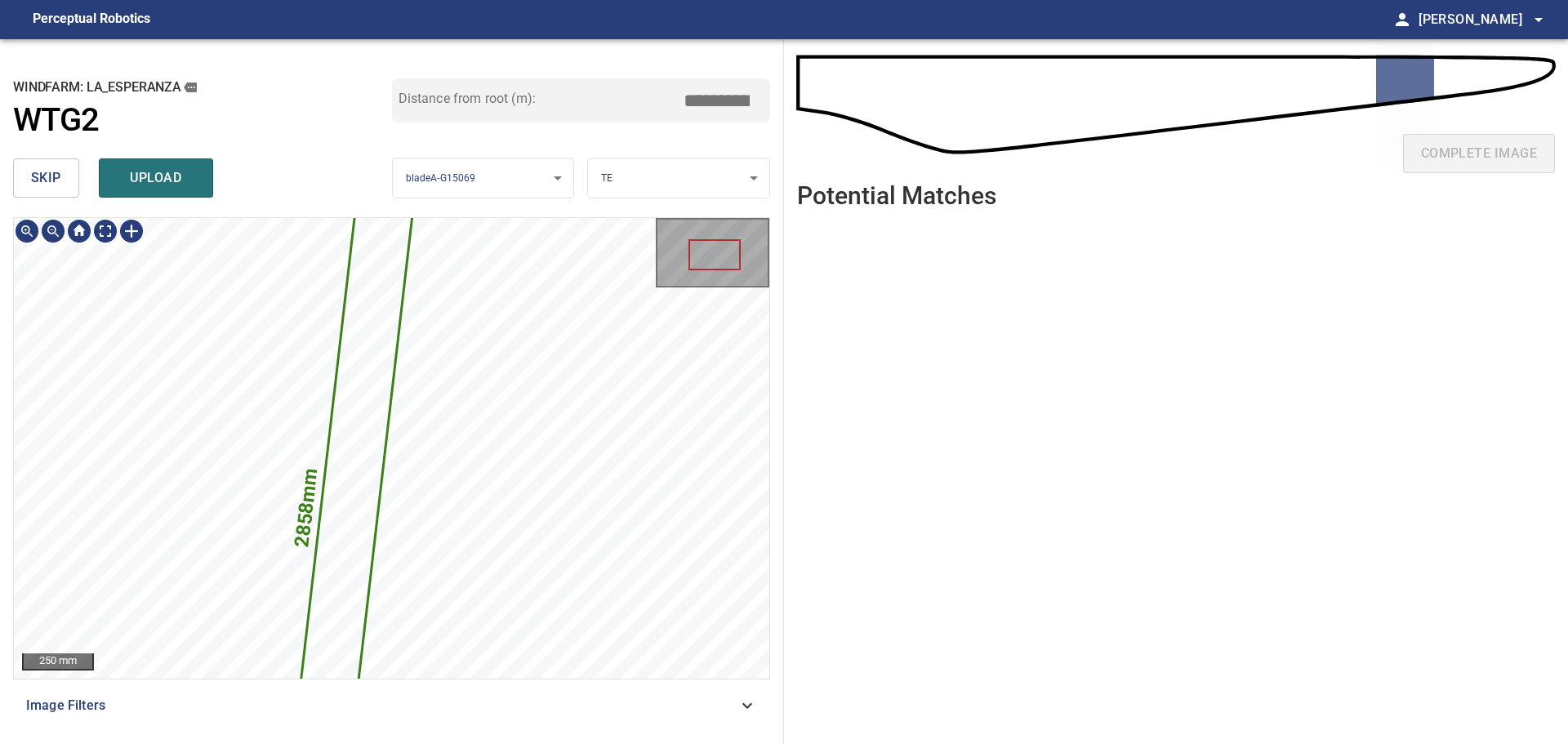
click at [705, 488] on div "2858mm 238mm 250 mm" at bounding box center [392, 447] width 755 height 461
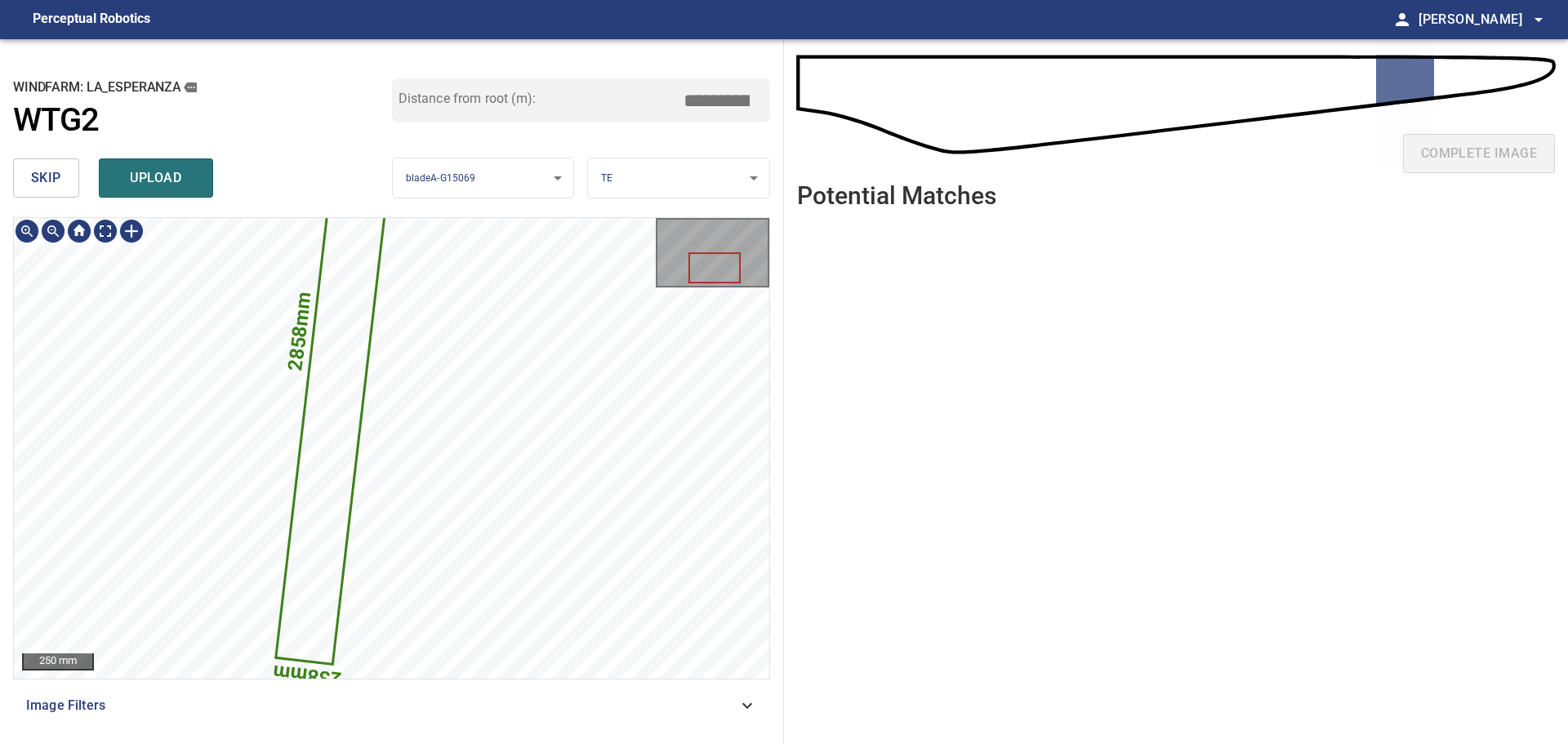
click at [725, 334] on div "2858mm 238mm 250 mm" at bounding box center [392, 447] width 755 height 461
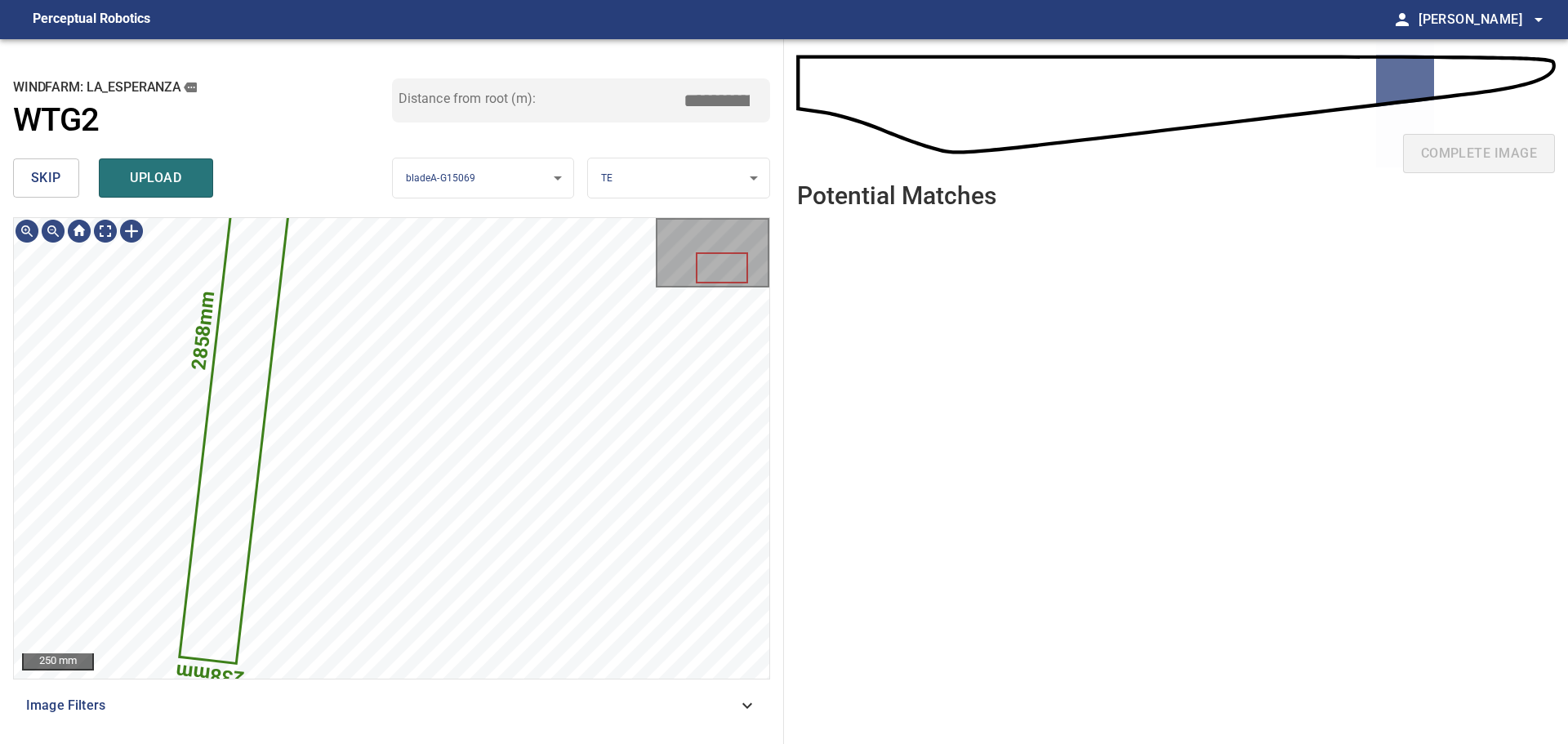
click at [74, 178] on button "skip" at bounding box center [46, 178] width 66 height 39
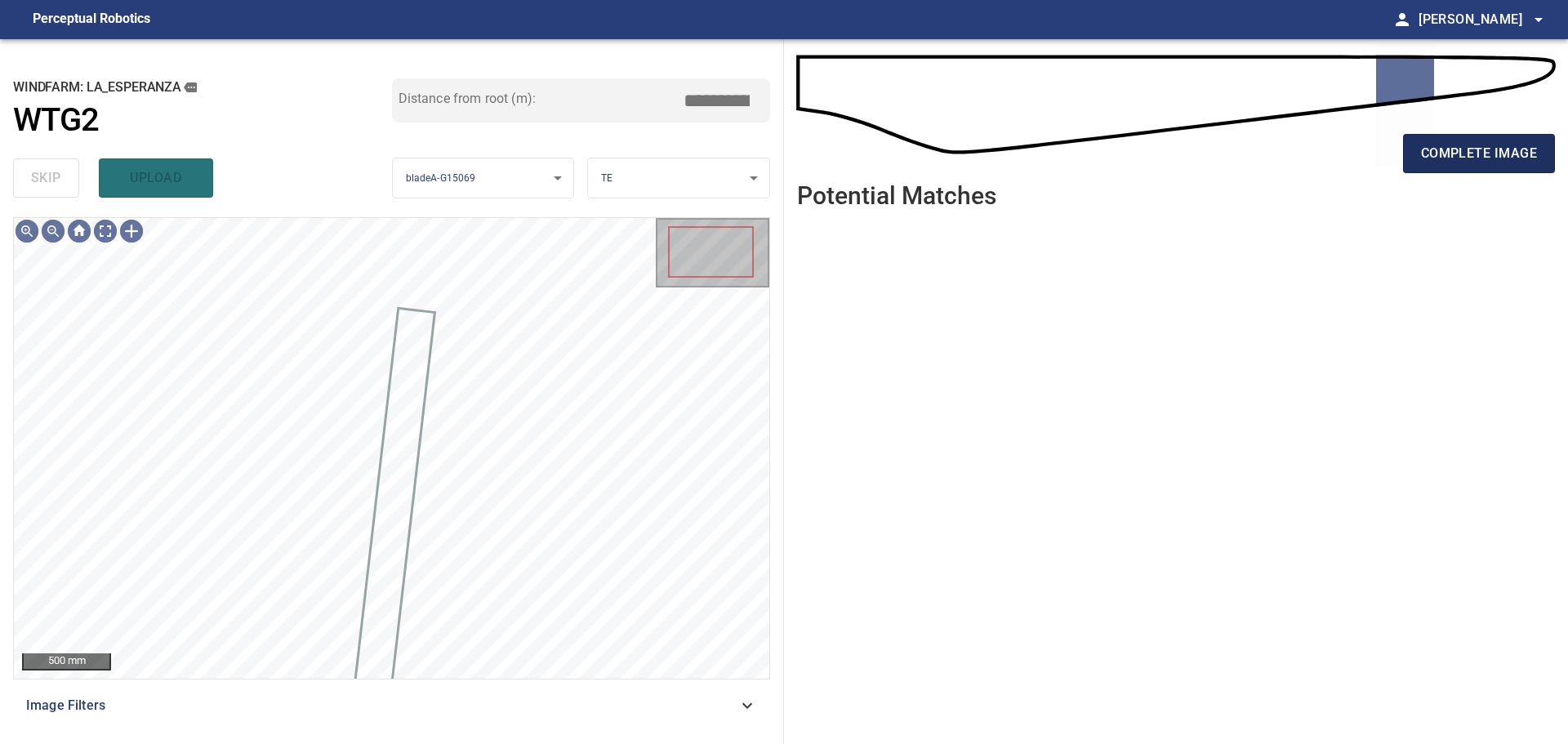
click at [1115, 137] on button "complete image" at bounding box center [1479, 154] width 152 height 39
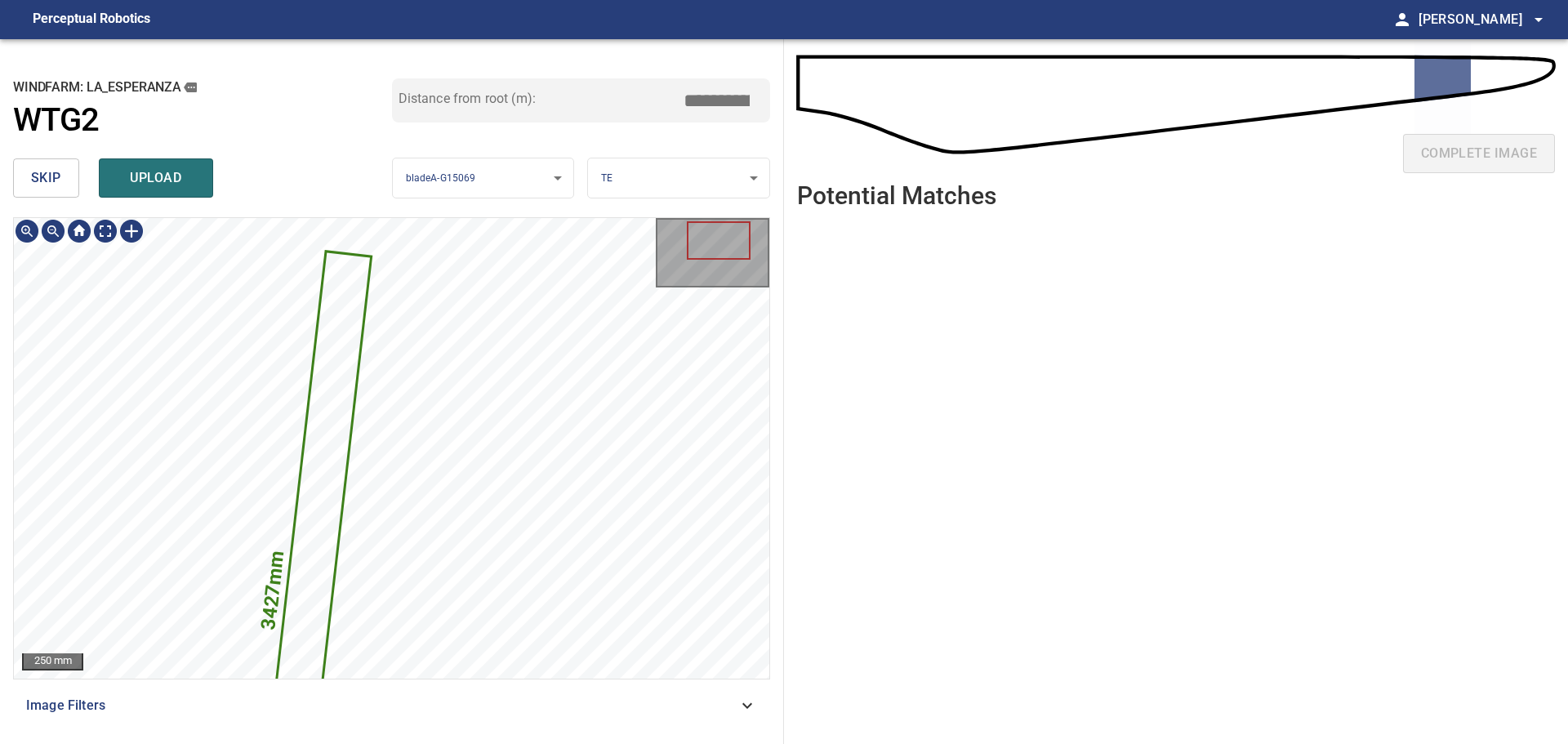
click at [714, 204] on div "**********" at bounding box center [392, 391] width 784 height 704
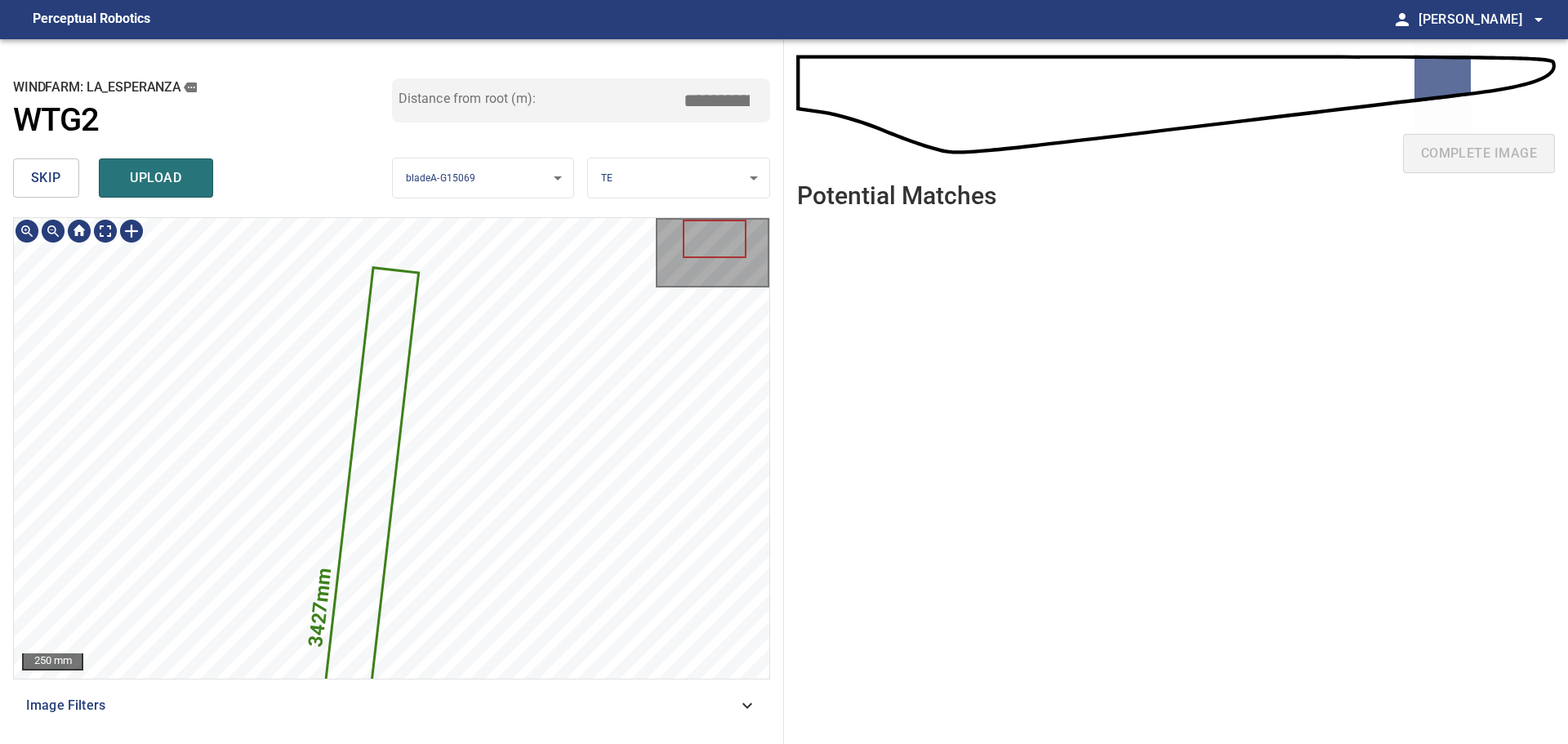
click at [53, 182] on span "skip" at bounding box center [46, 178] width 30 height 23
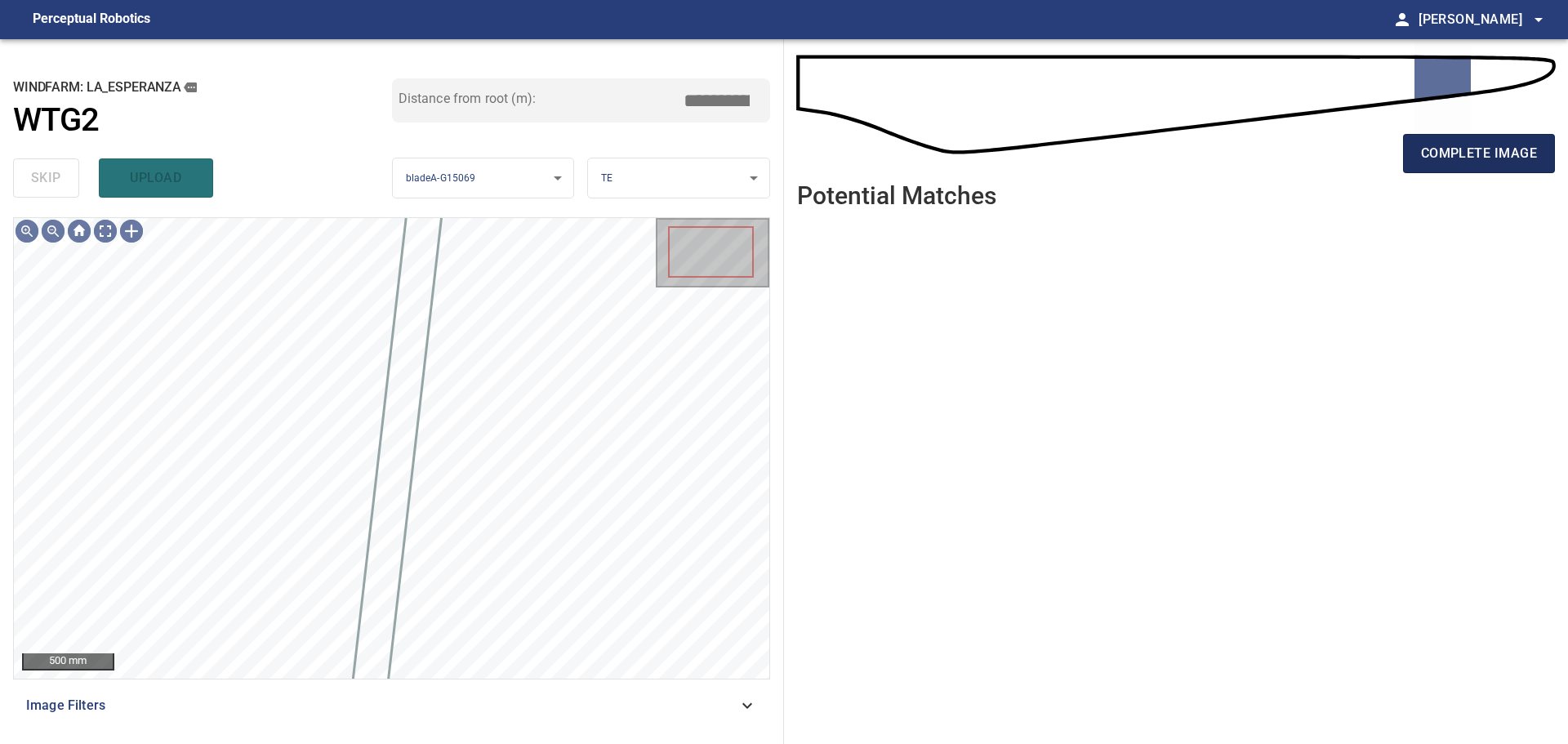
click at [1115, 154] on span "complete image" at bounding box center [1479, 154] width 116 height 23
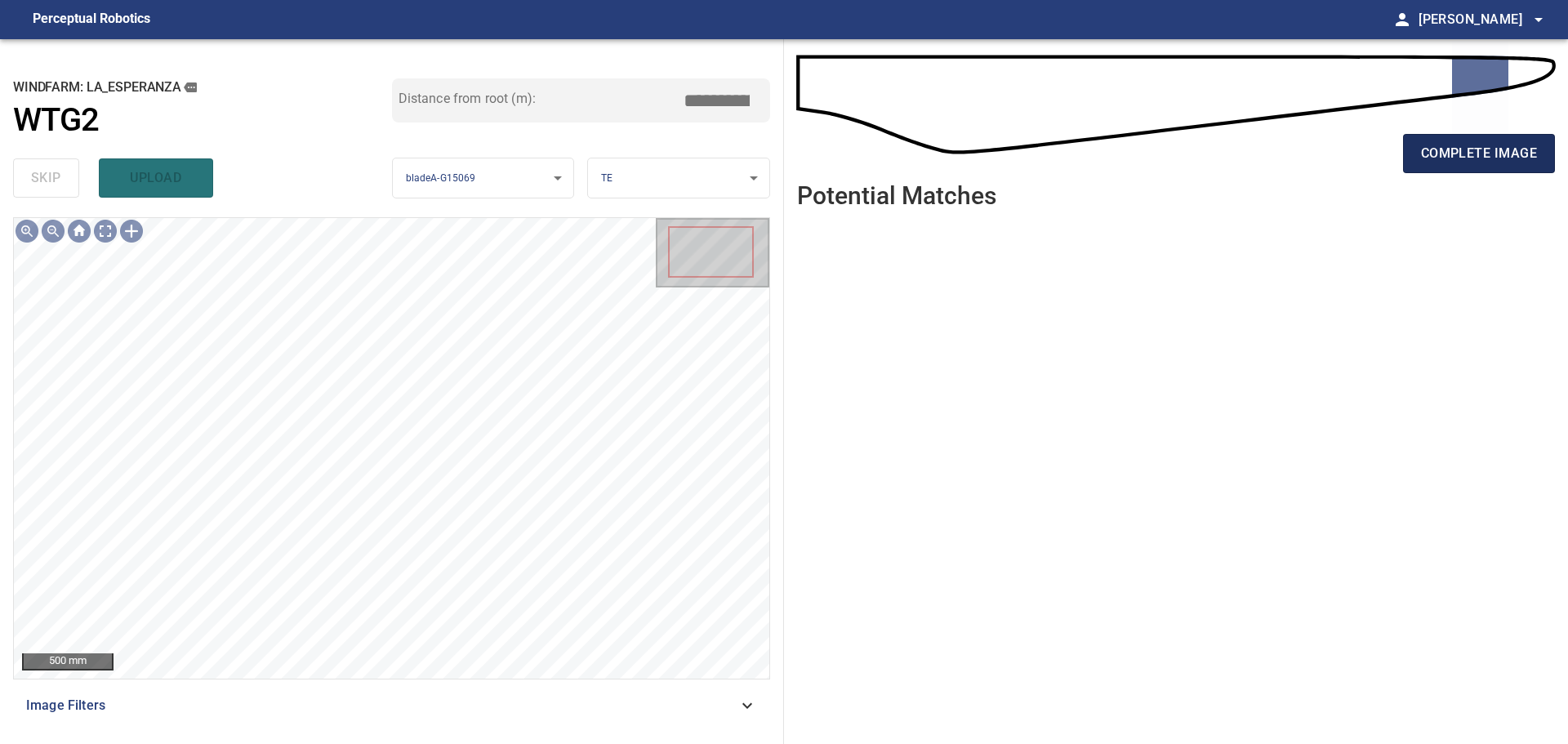
click at [1115, 145] on span "complete image" at bounding box center [1479, 154] width 116 height 23
click at [1115, 166] on button "complete image" at bounding box center [1479, 154] width 152 height 39
click at [1115, 149] on span "complete image" at bounding box center [1479, 154] width 116 height 23
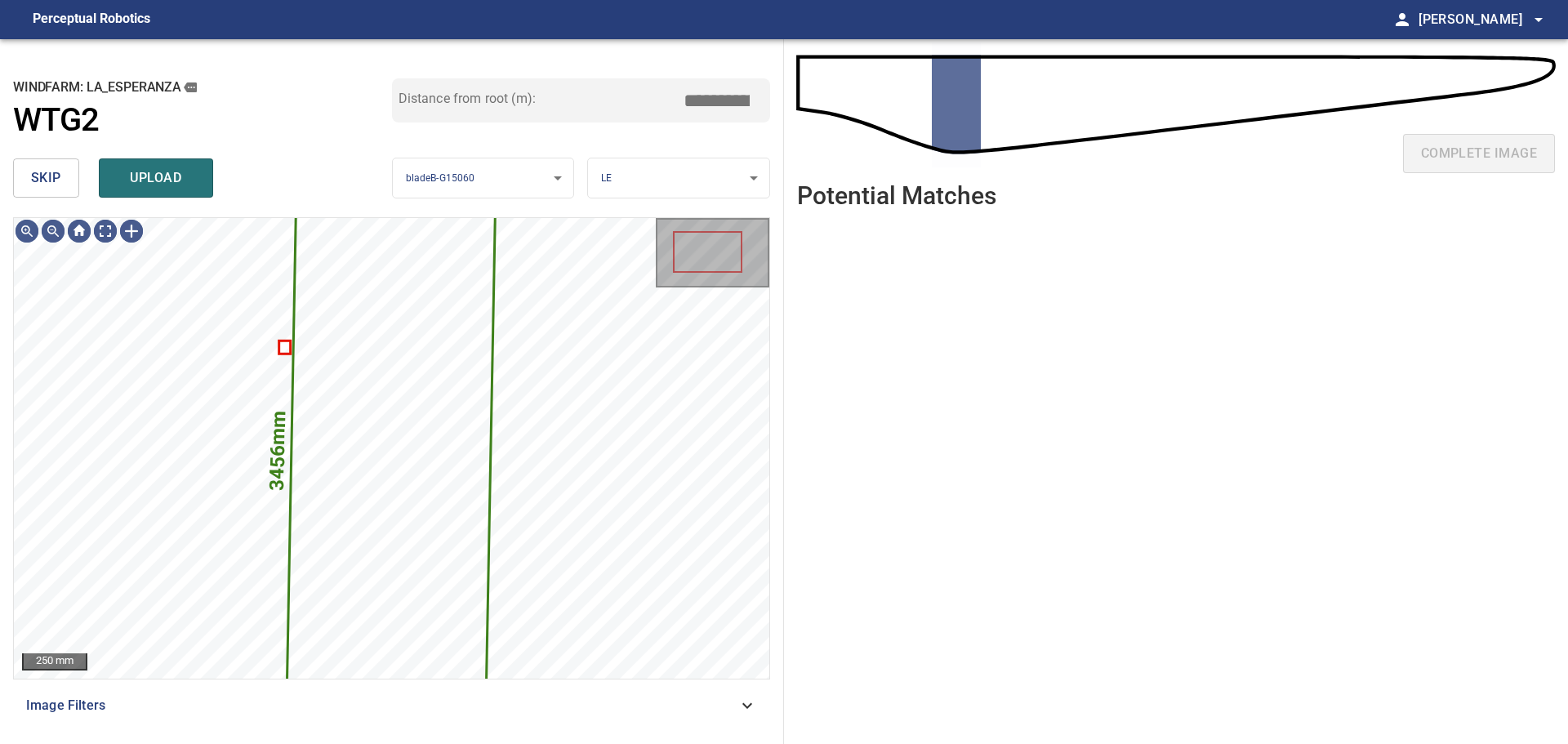
click at [51, 179] on span "skip" at bounding box center [46, 178] width 30 height 23
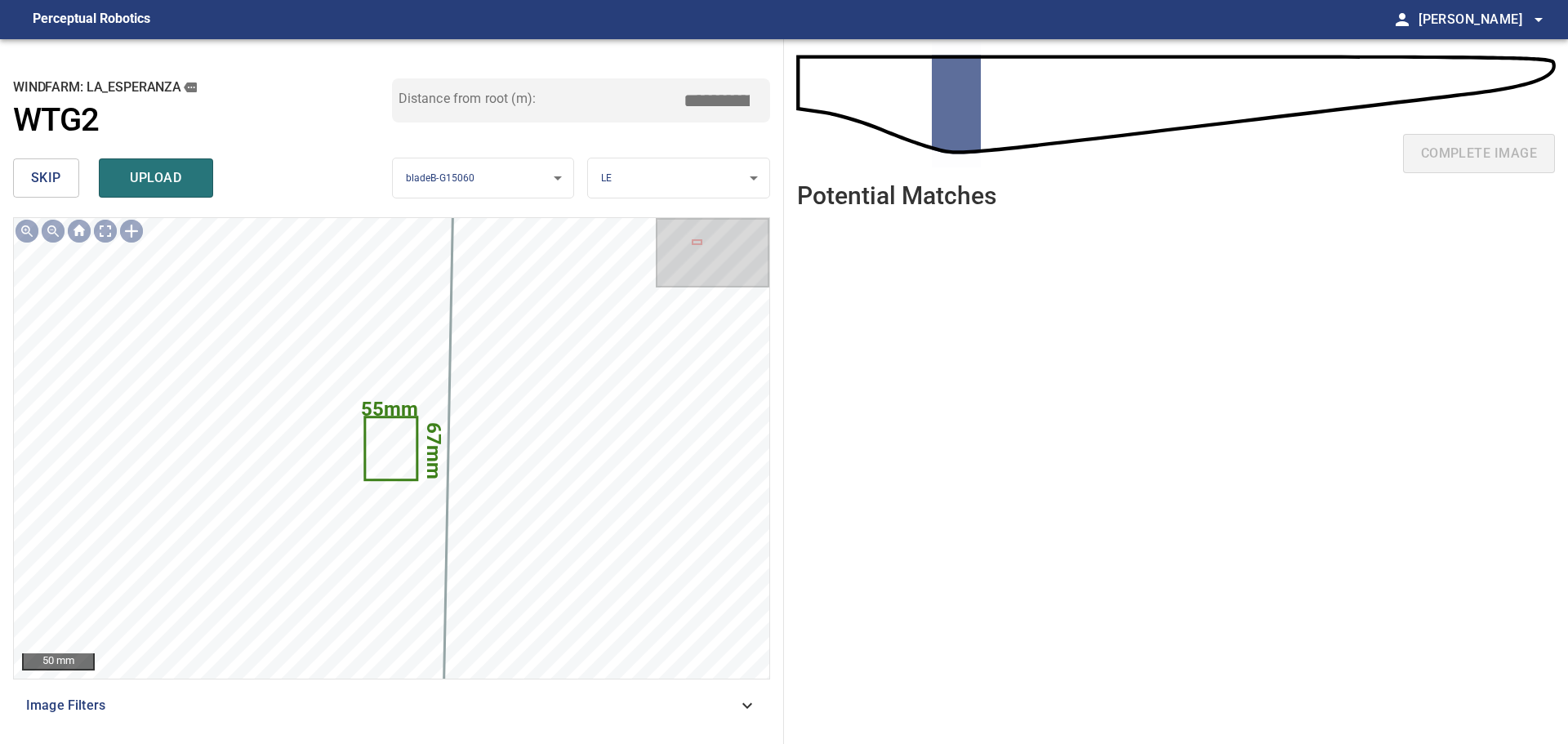
click at [51, 179] on span "skip" at bounding box center [46, 178] width 30 height 23
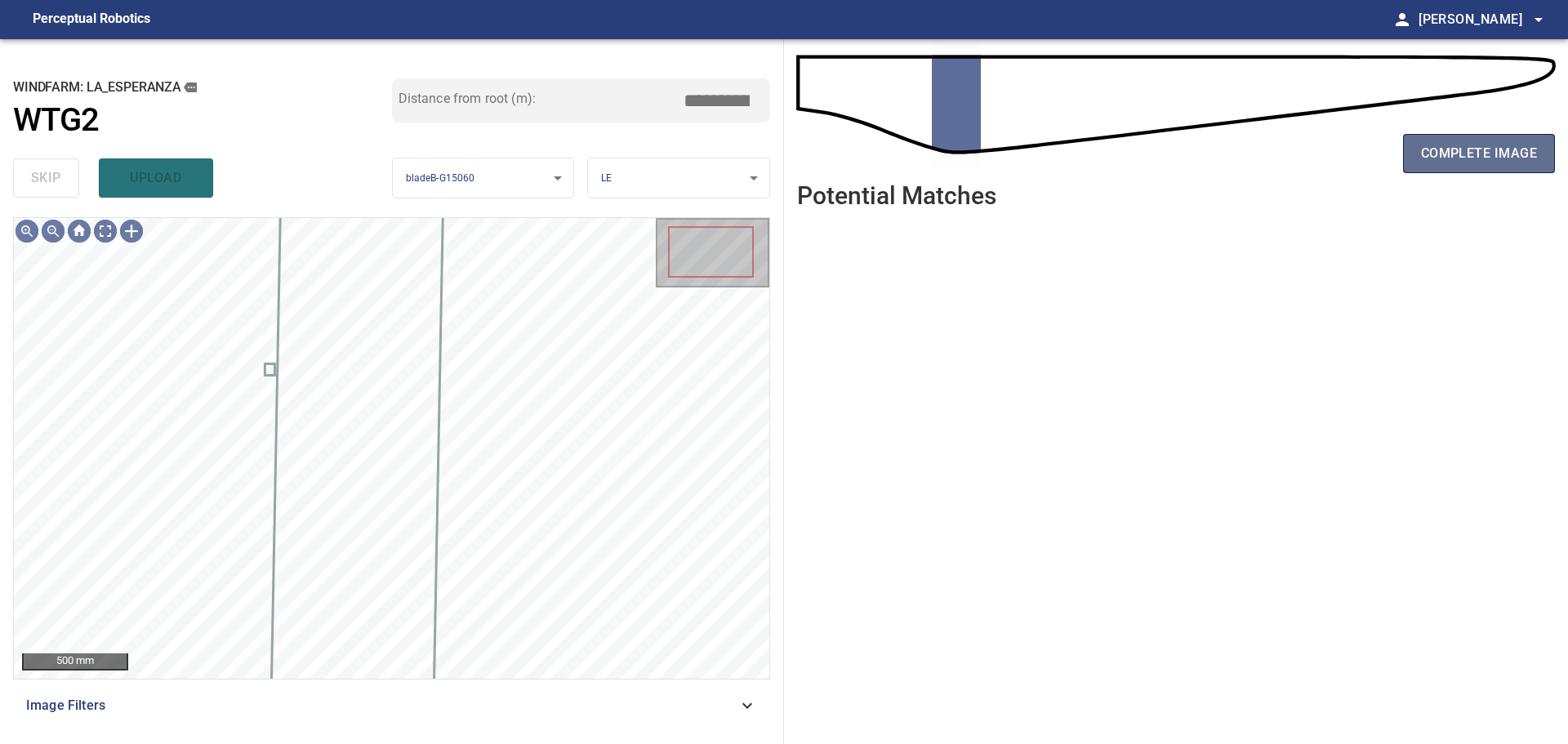
click at [1115, 161] on span "complete image" at bounding box center [1479, 154] width 116 height 23
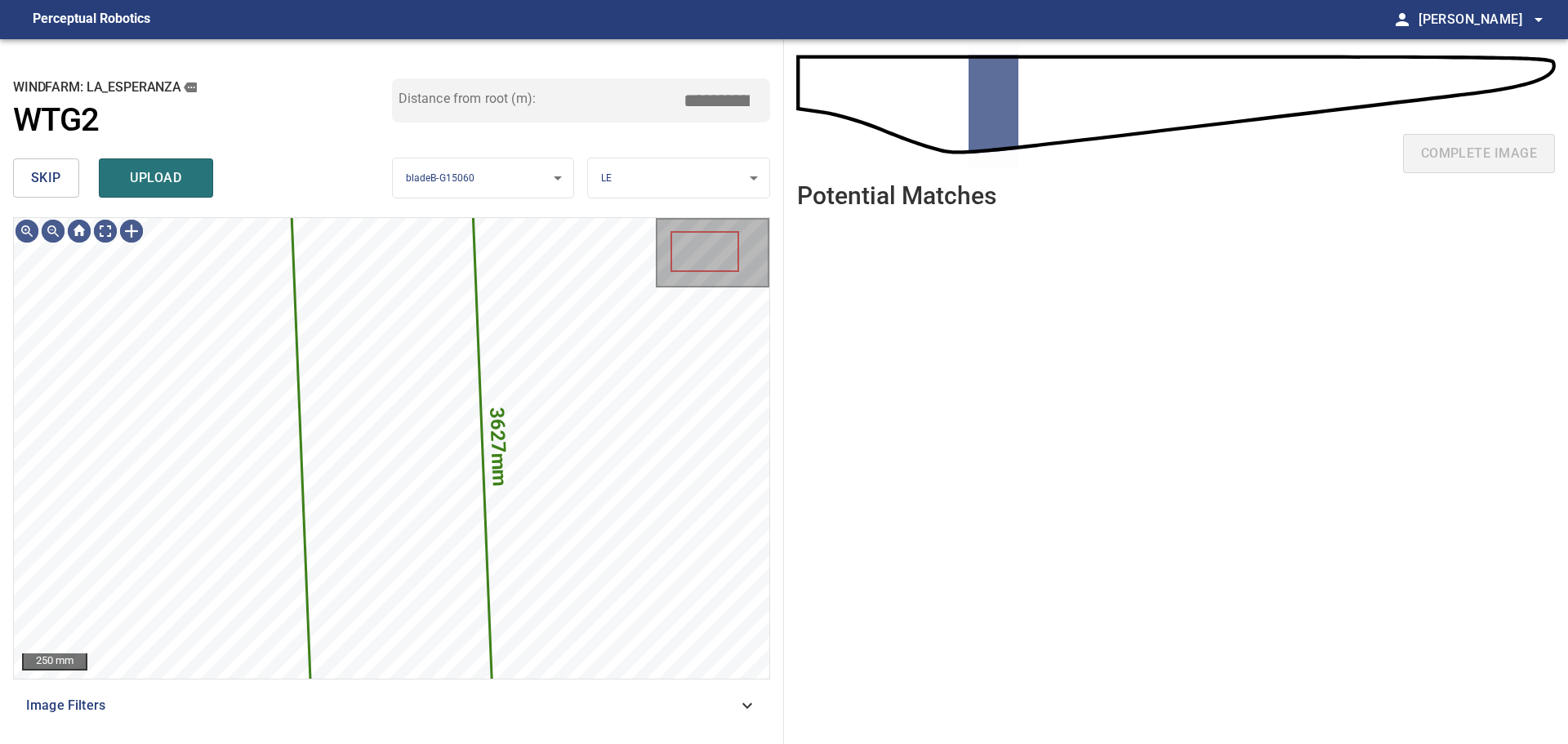
click at [61, 171] on button "skip" at bounding box center [46, 178] width 66 height 39
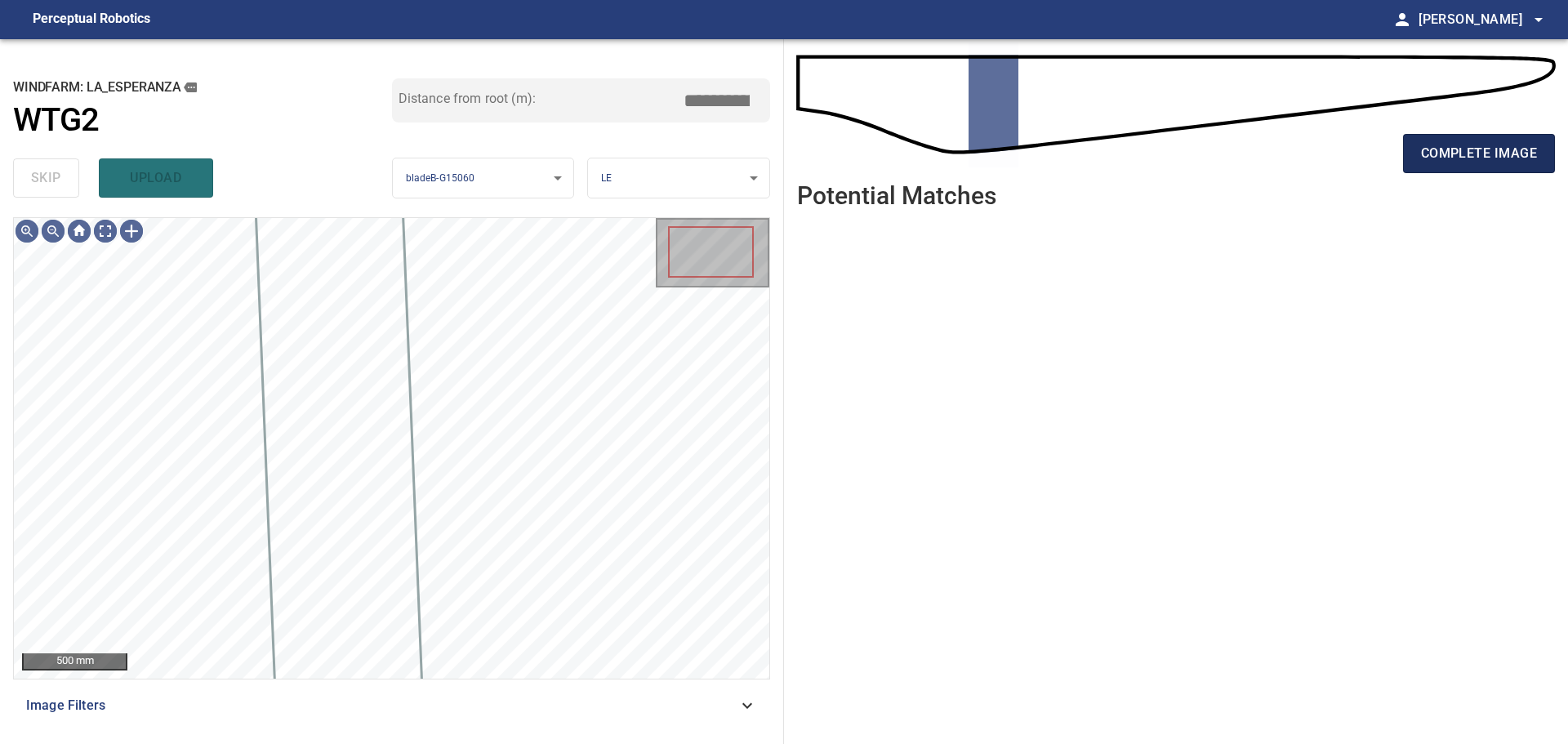
click at [1115, 162] on button "complete image" at bounding box center [1479, 154] width 152 height 39
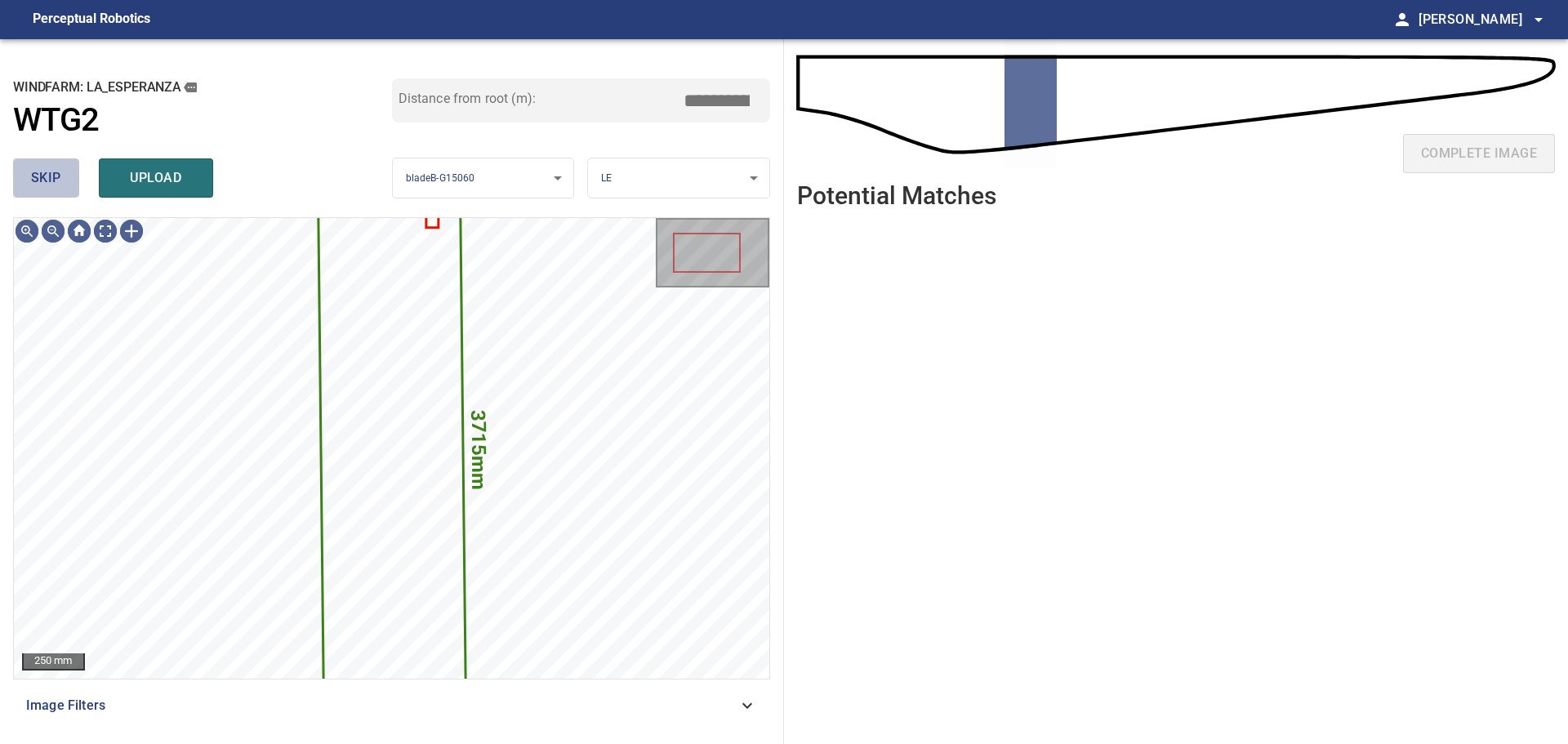
click at [44, 178] on span "skip" at bounding box center [46, 178] width 30 height 23
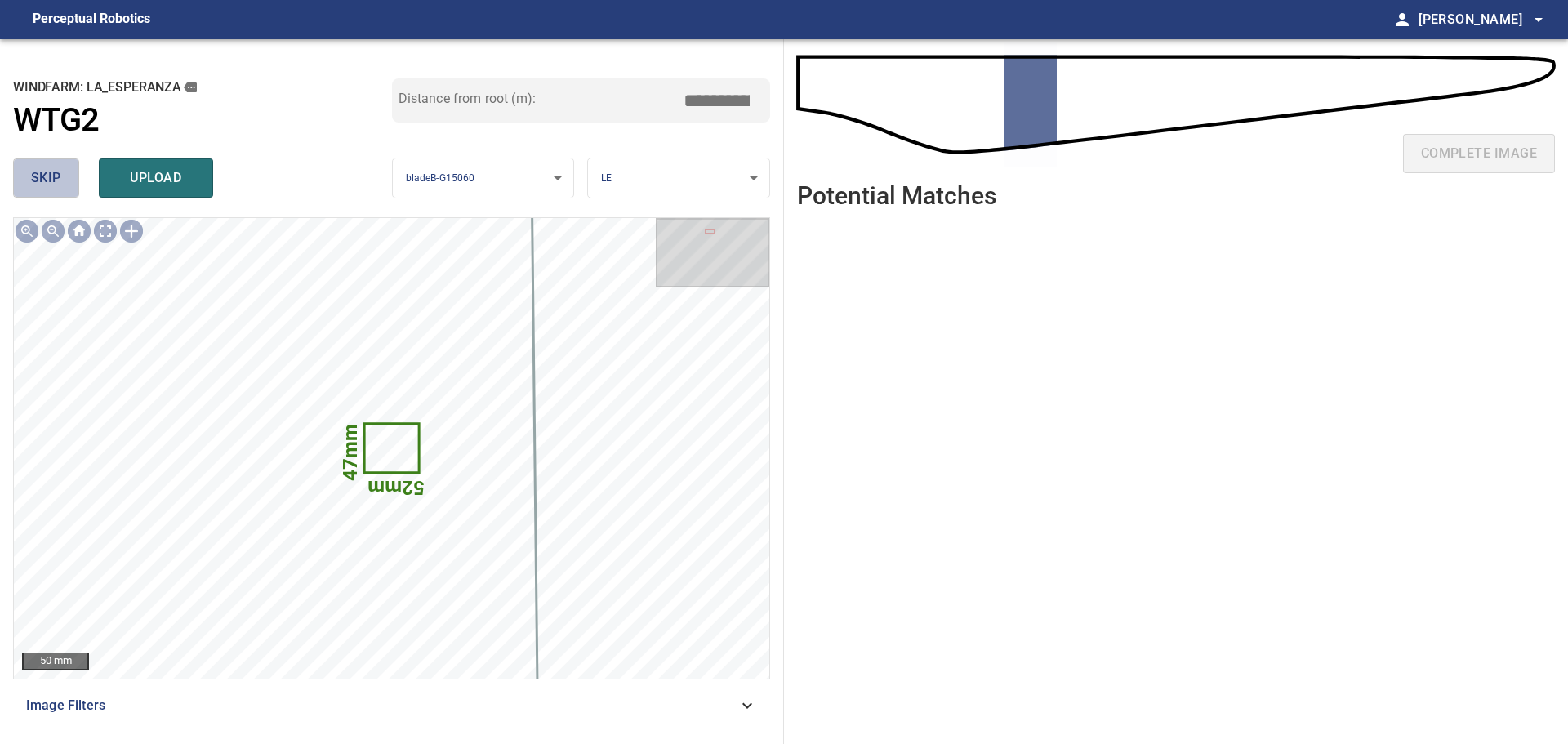
click at [44, 178] on span "skip" at bounding box center [46, 178] width 30 height 23
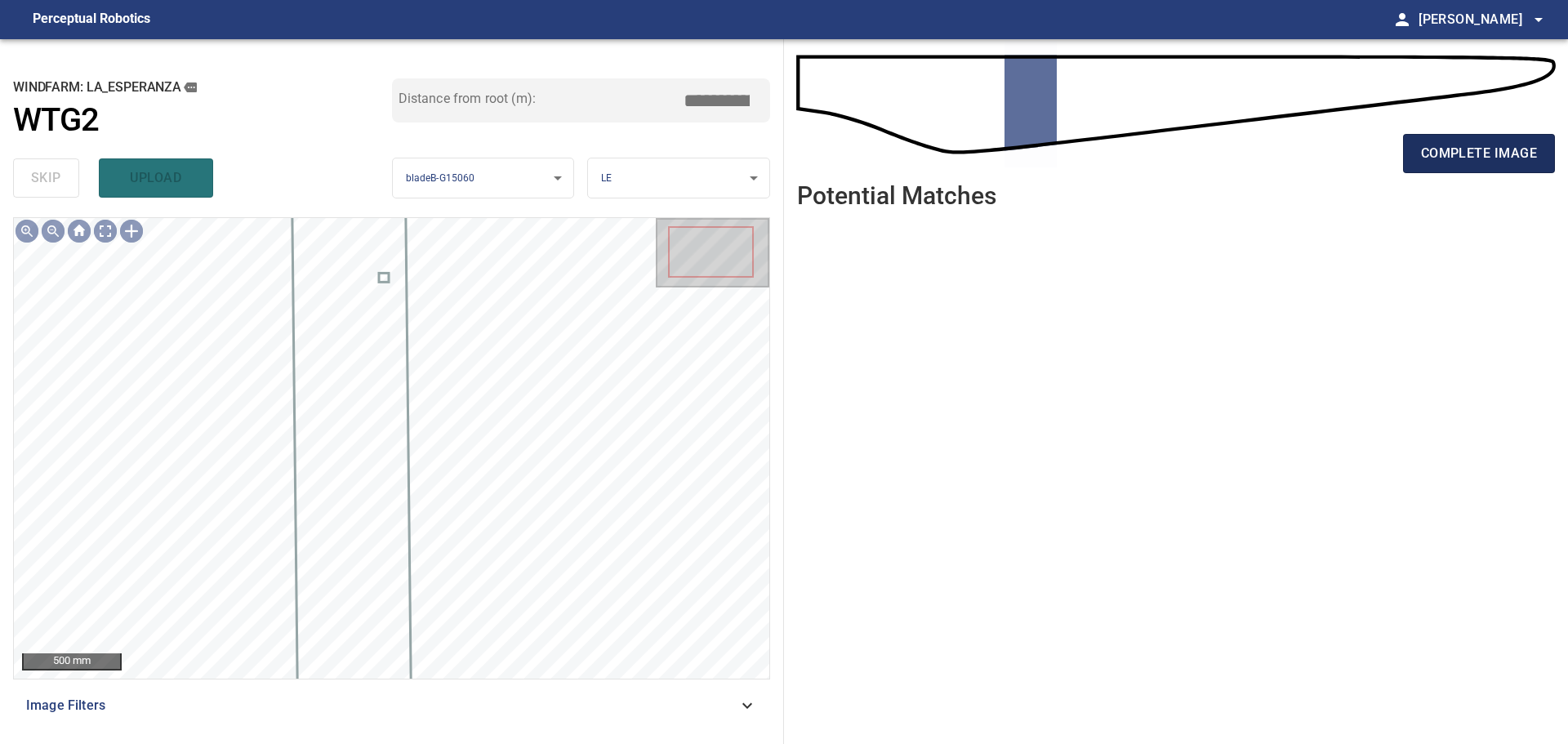
click at [1115, 154] on span "complete image" at bounding box center [1479, 154] width 116 height 23
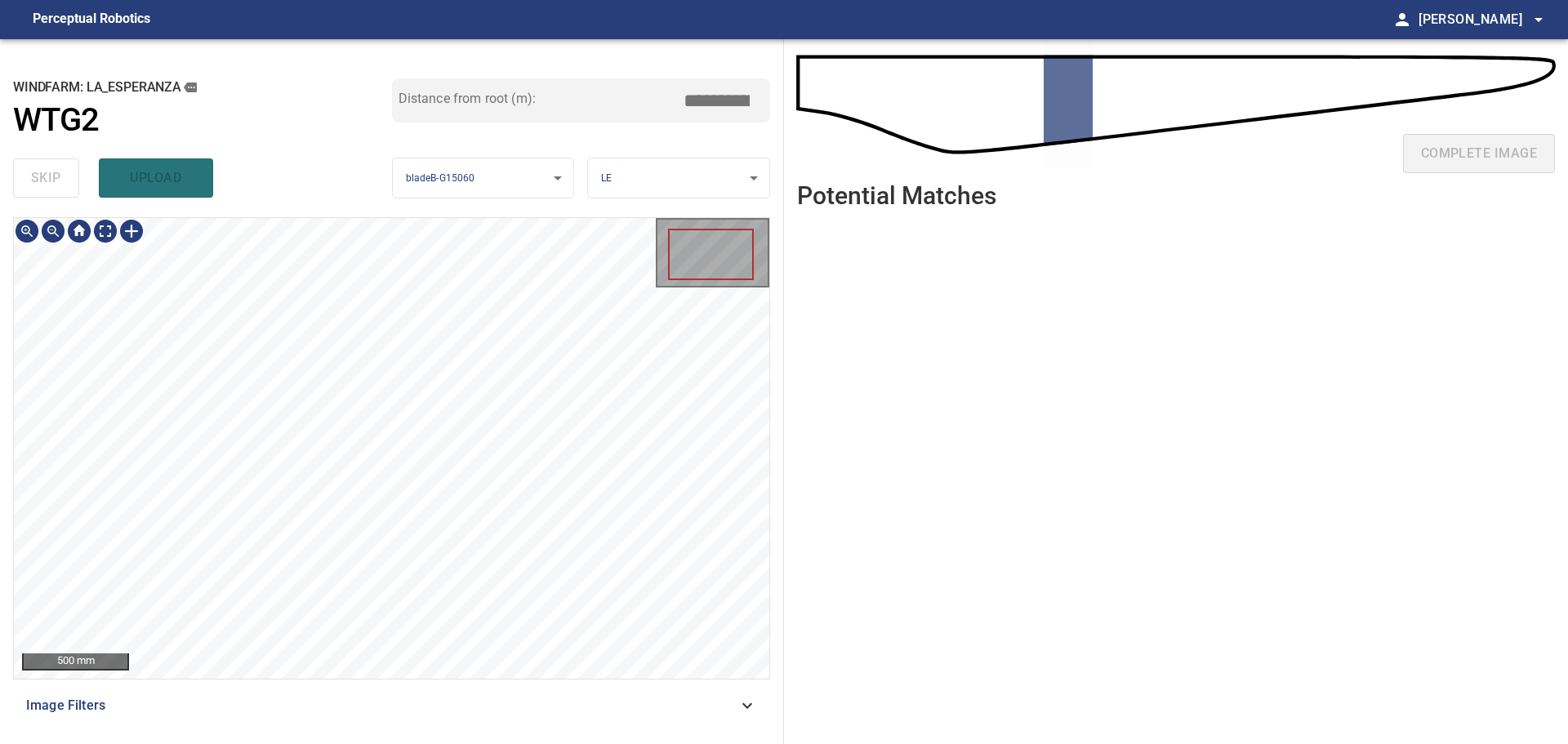
click at [710, 488] on div "500 mm" at bounding box center [392, 447] width 755 height 461
click at [704, 314] on div "500 mm" at bounding box center [392, 447] width 755 height 461
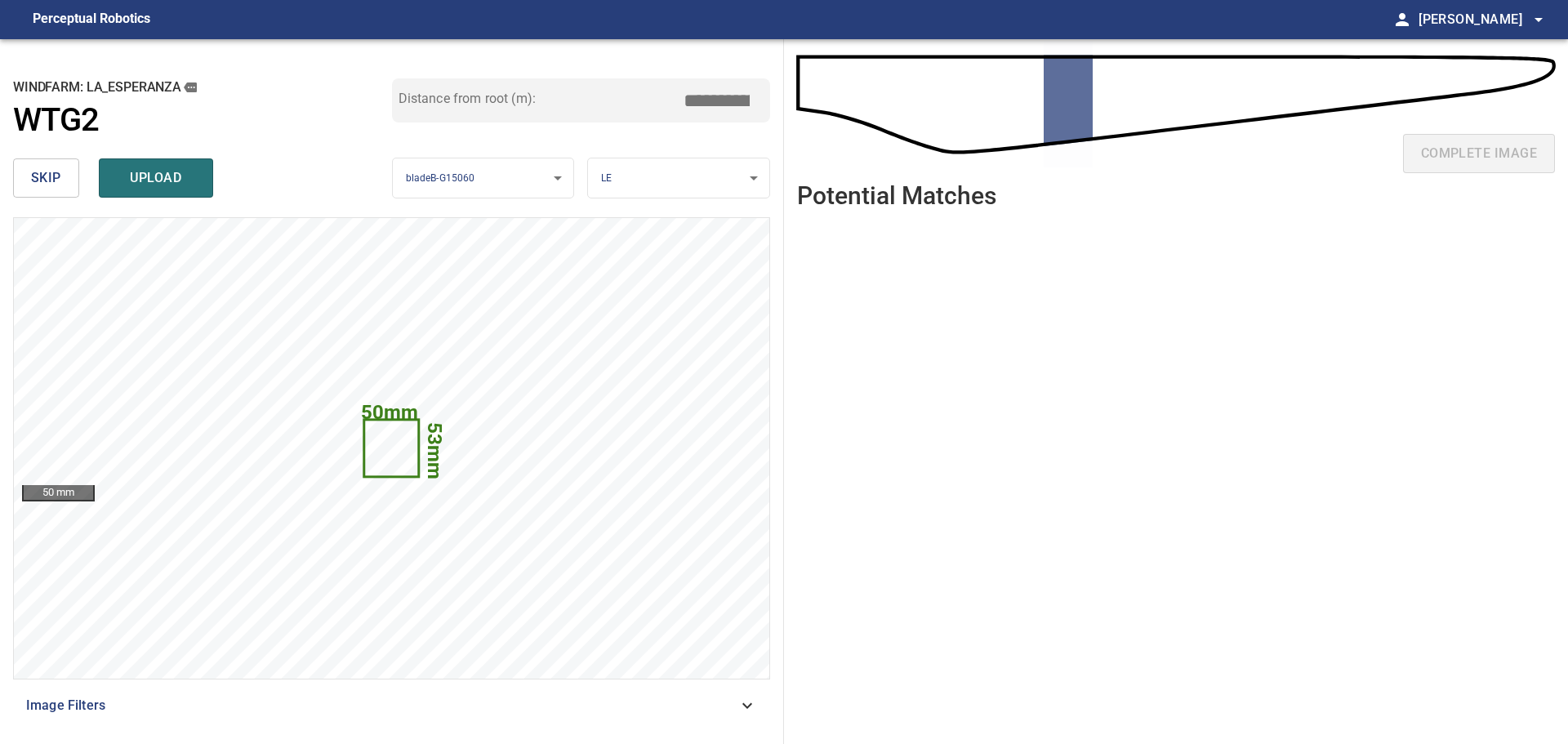
click at [66, 187] on button "skip" at bounding box center [46, 178] width 66 height 39
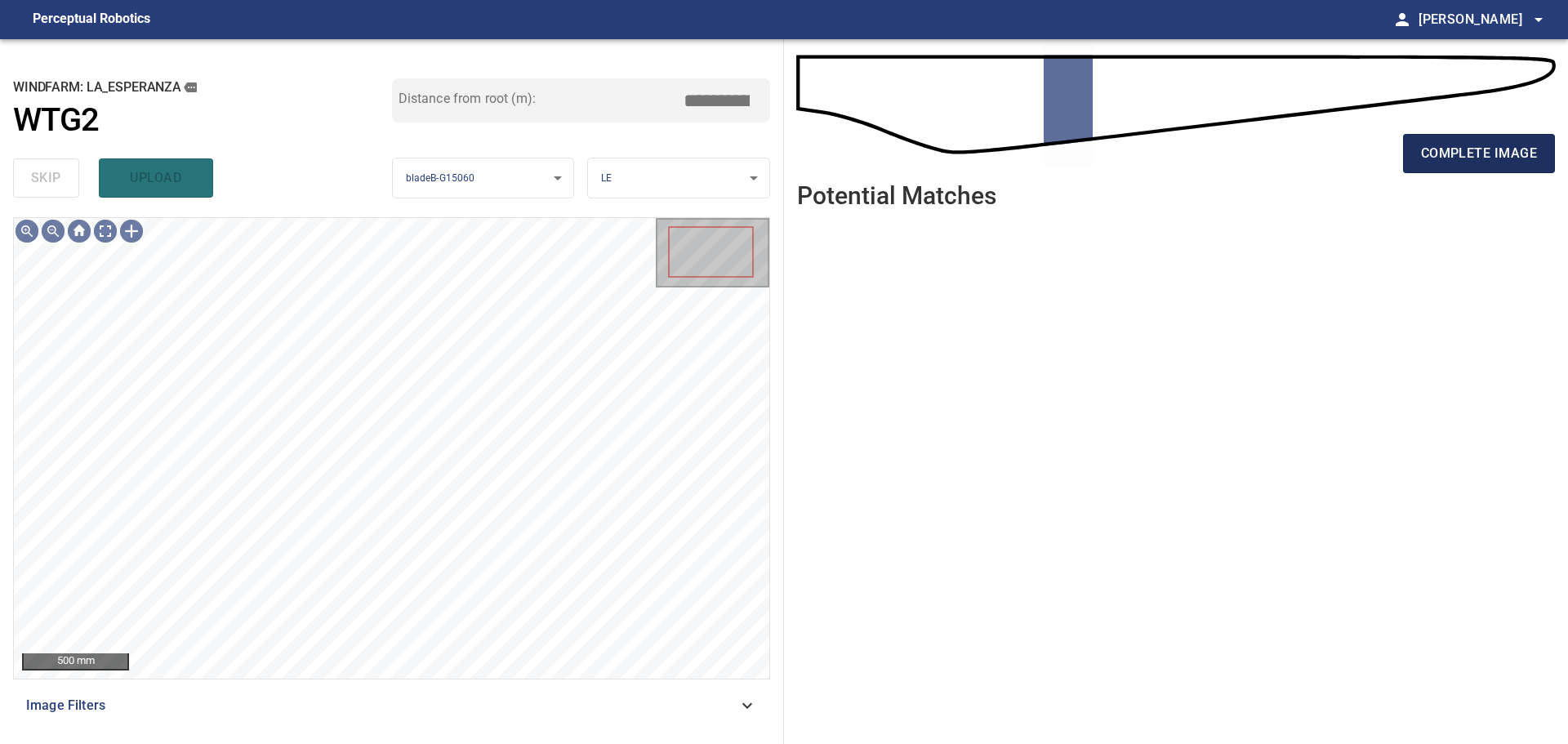
click at [1115, 157] on span "complete image" at bounding box center [1479, 154] width 116 height 23
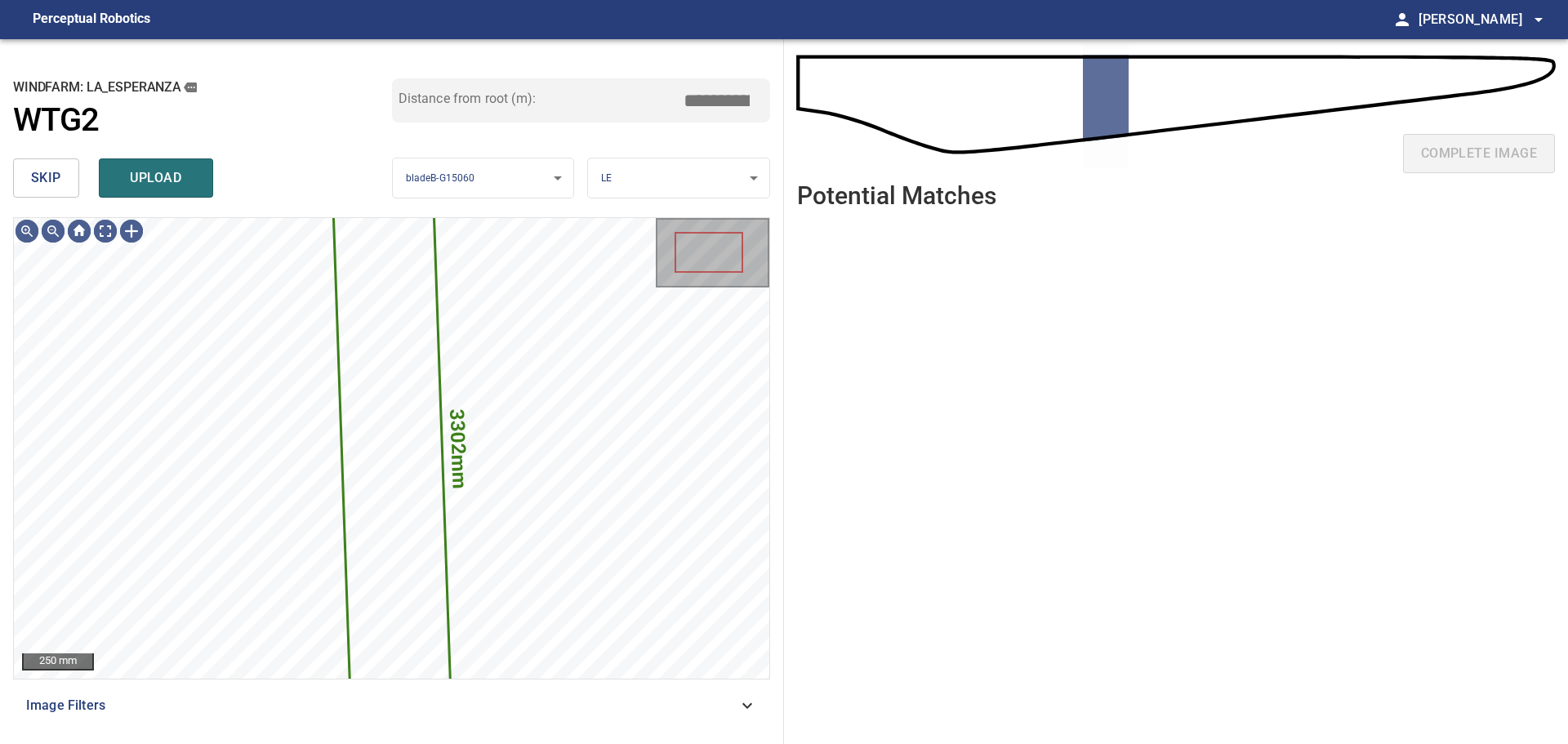
click at [57, 187] on span "skip" at bounding box center [46, 178] width 30 height 23
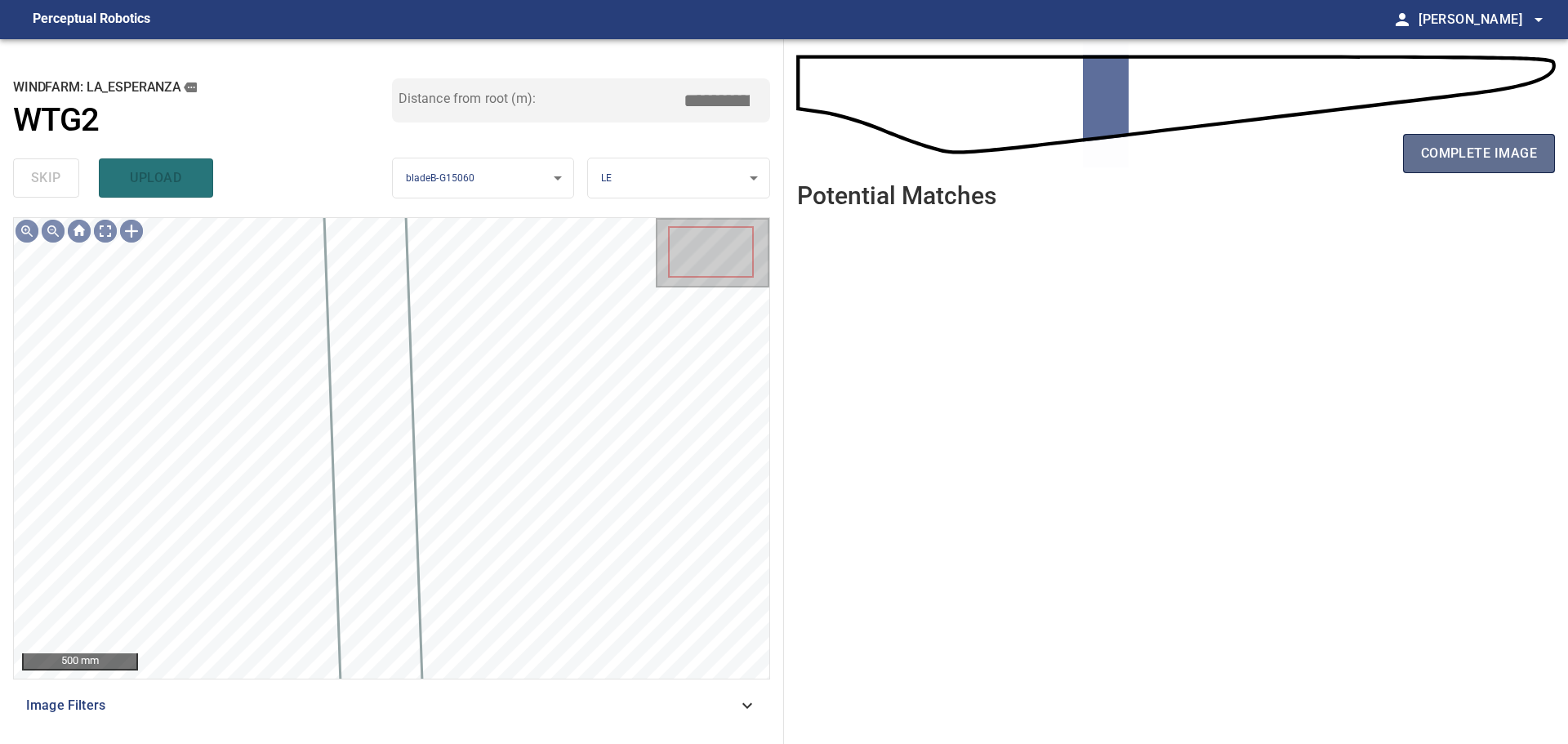
click at [1418, 153] on button "complete image" at bounding box center [1479, 154] width 152 height 39
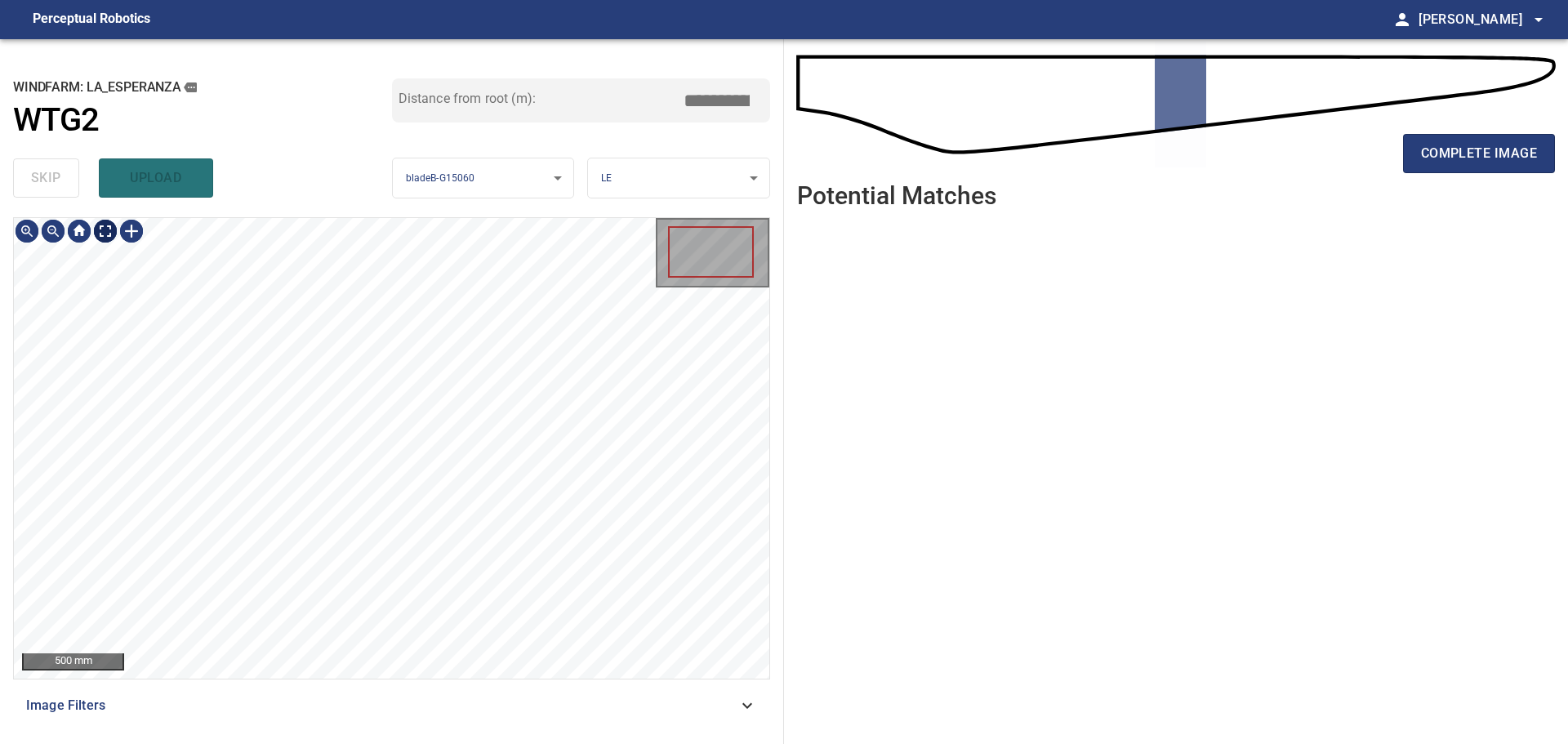
click at [122, 236] on div at bounding box center [131, 230] width 26 height 26
click at [130, 234] on img at bounding box center [131, 230] width 26 height 26
click at [128, 235] on div at bounding box center [131, 230] width 26 height 26
click at [395, 612] on div at bounding box center [392, 447] width 755 height 461
click at [396, 609] on div at bounding box center [390, 508] width 40 height 236
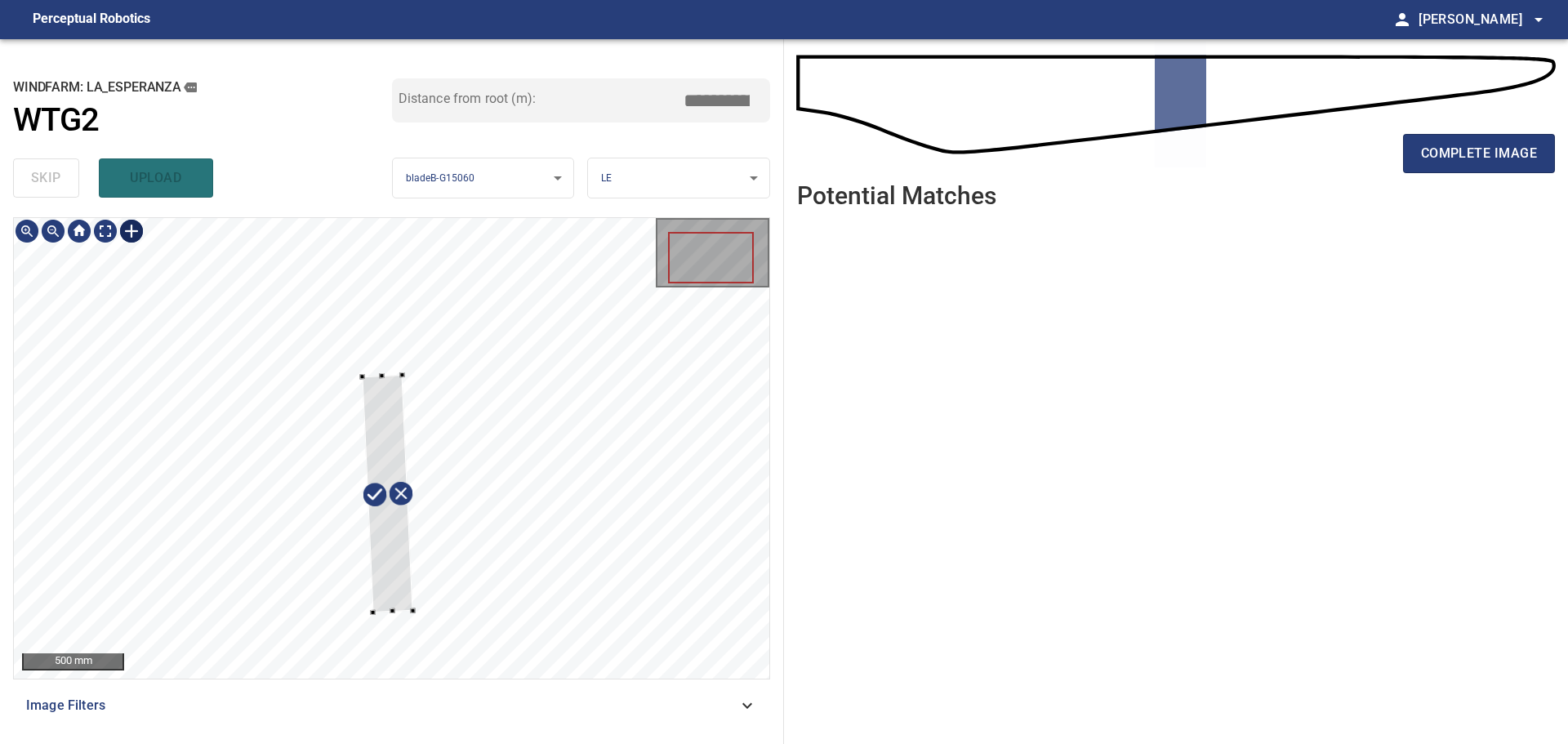
click at [378, 406] on div at bounding box center [386, 494] width 51 height 238
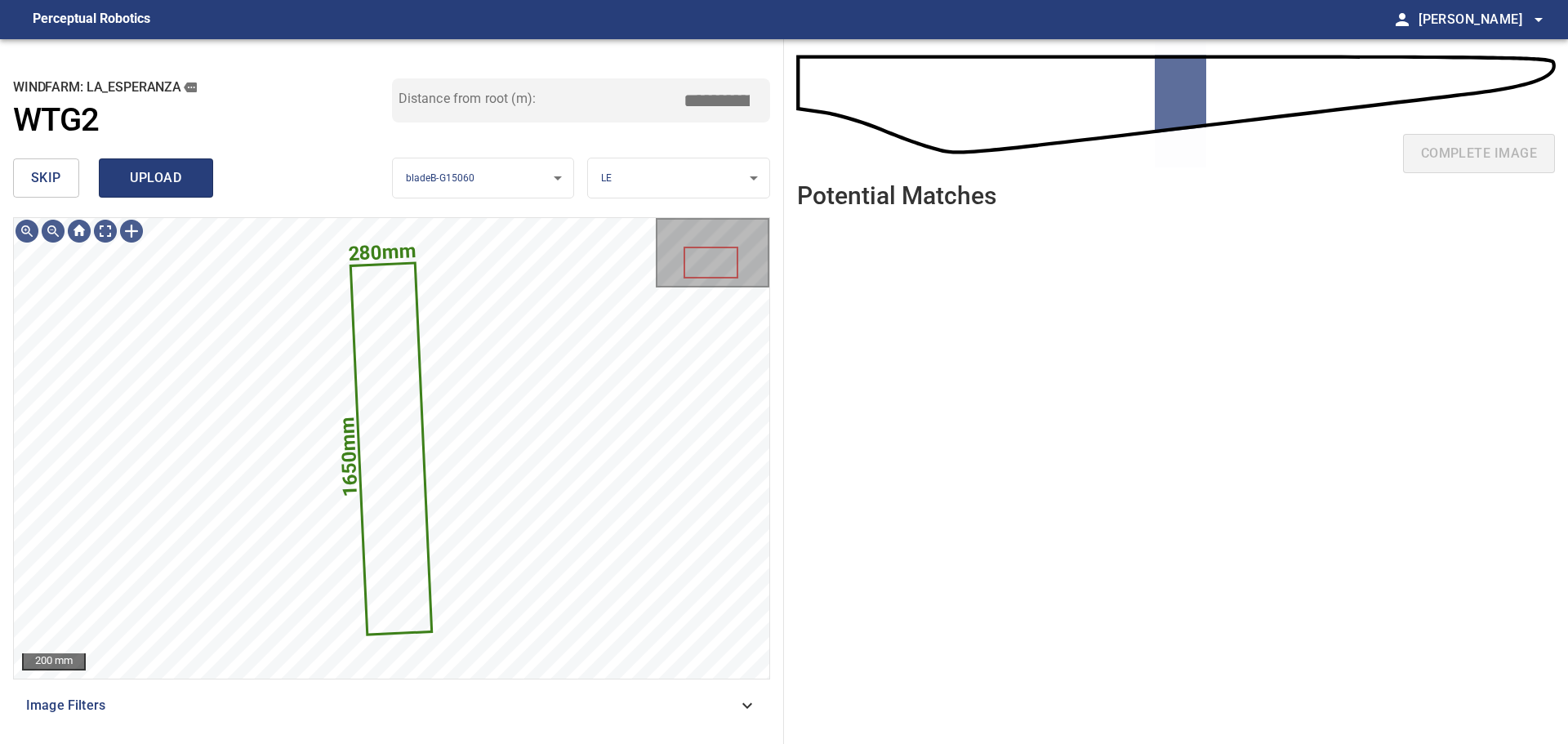
click at [141, 191] on button "upload" at bounding box center [155, 178] width 115 height 39
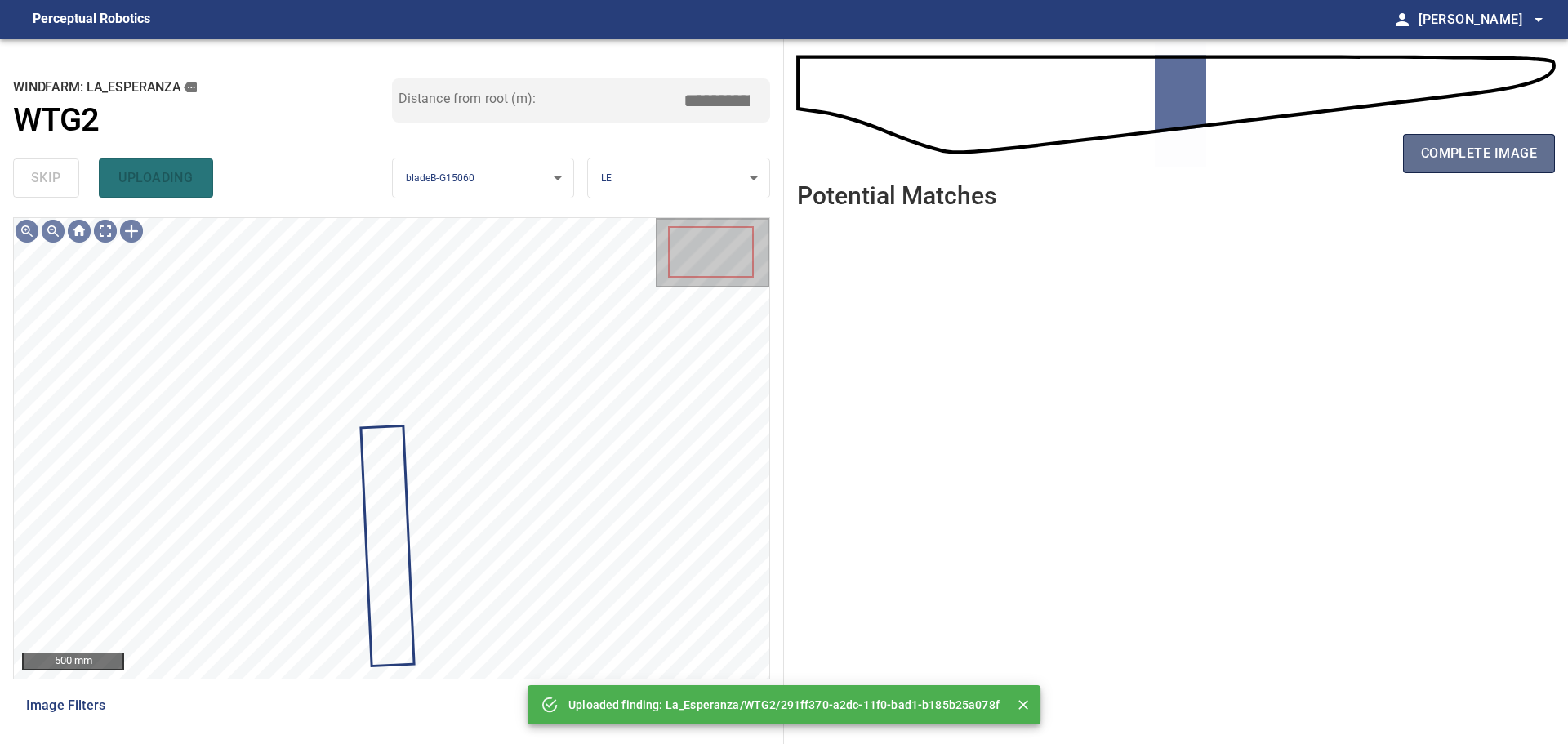
click at [1413, 158] on button "complete image" at bounding box center [1479, 154] width 152 height 39
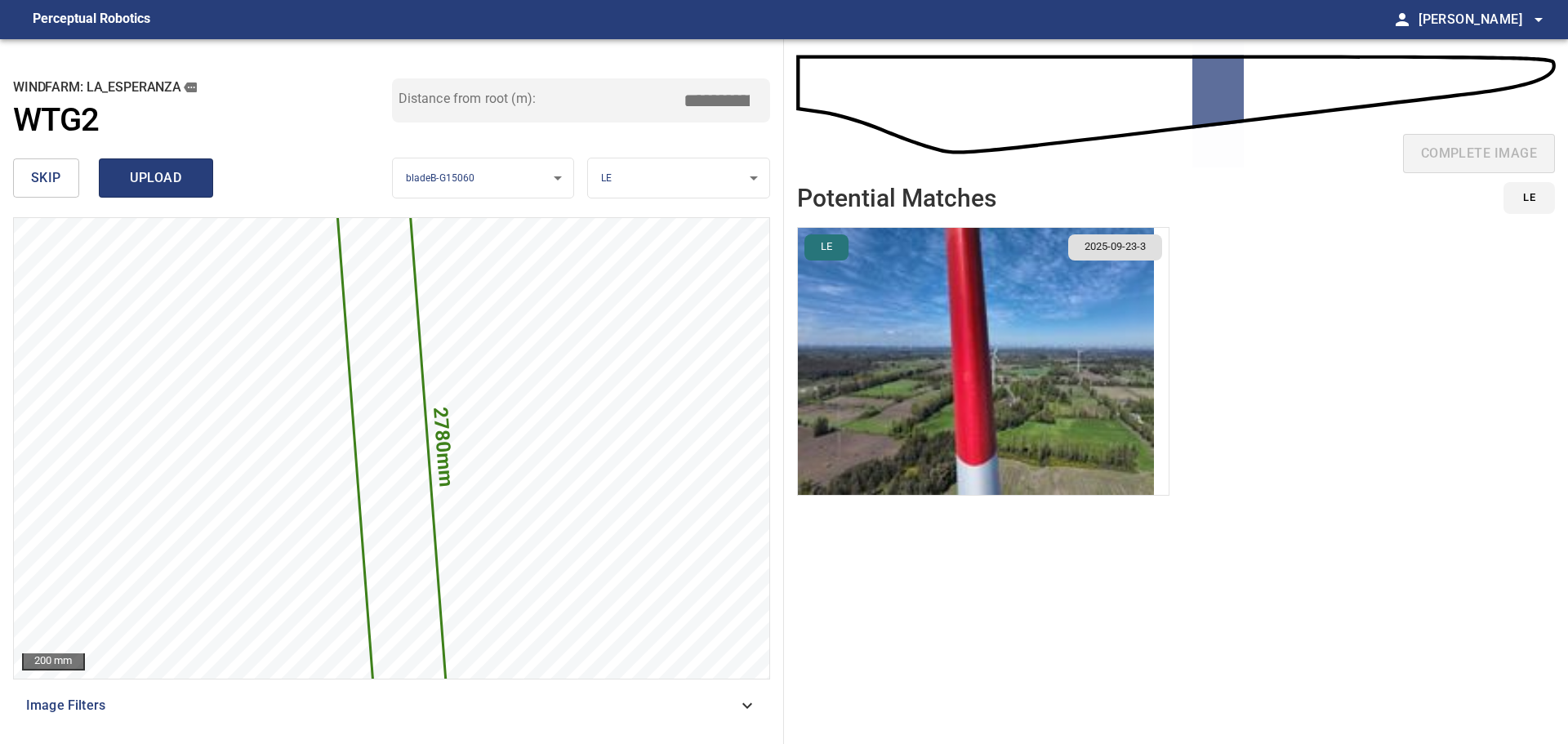
click at [172, 176] on span "upload" at bounding box center [155, 178] width 78 height 23
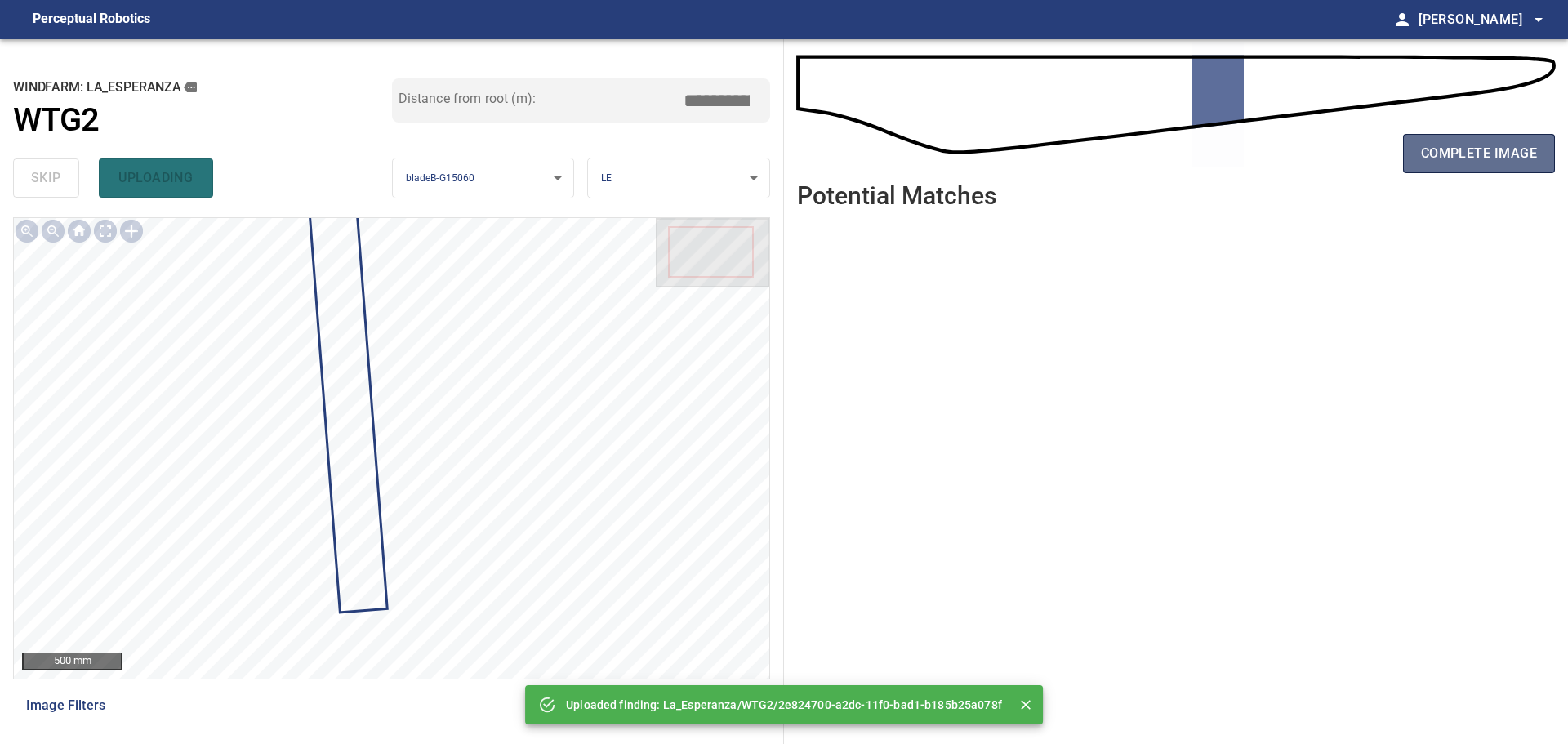
click at [1433, 160] on span "complete image" at bounding box center [1479, 154] width 116 height 23
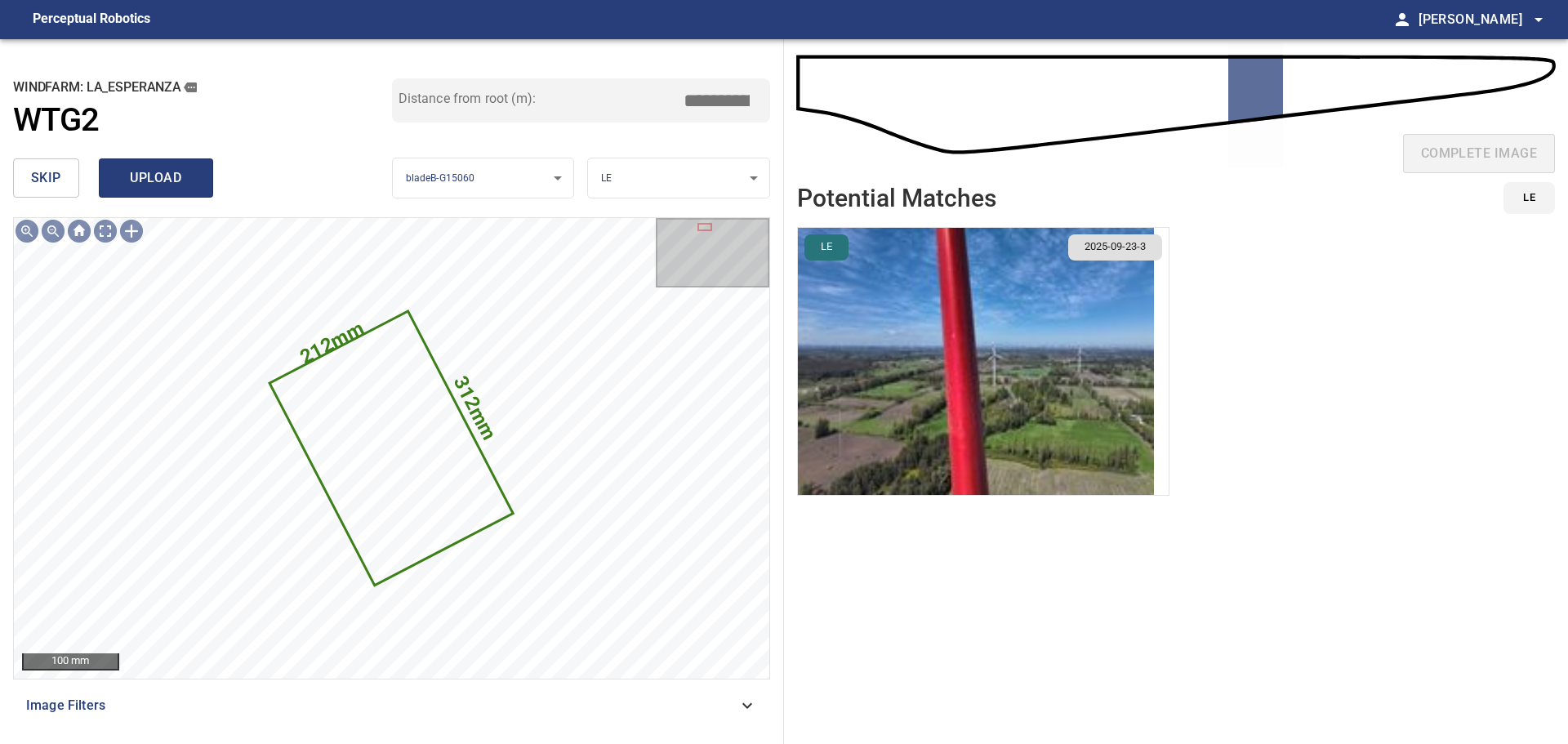
click at [131, 187] on span "upload" at bounding box center [155, 178] width 78 height 23
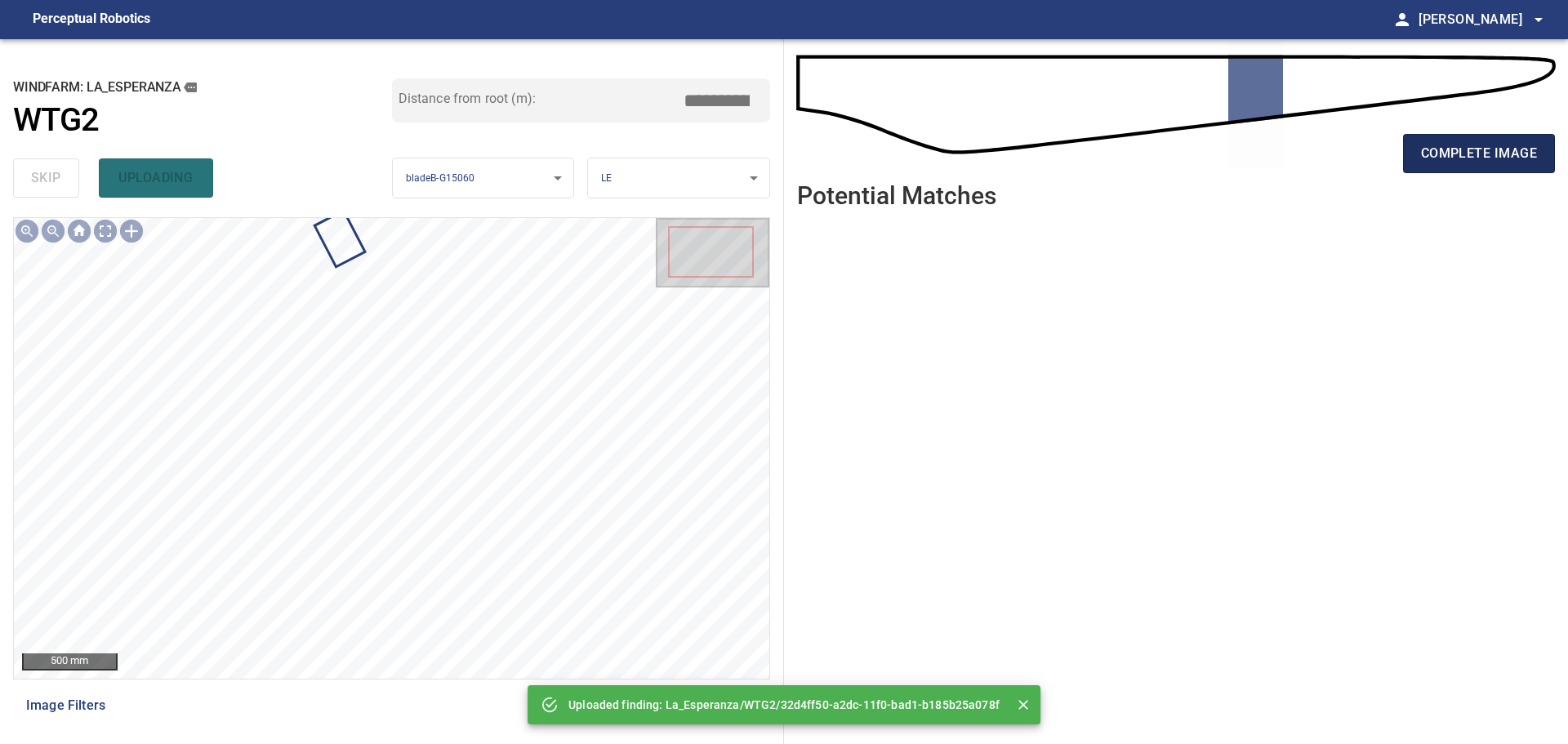
click at [1485, 148] on span "complete image" at bounding box center [1479, 154] width 116 height 23
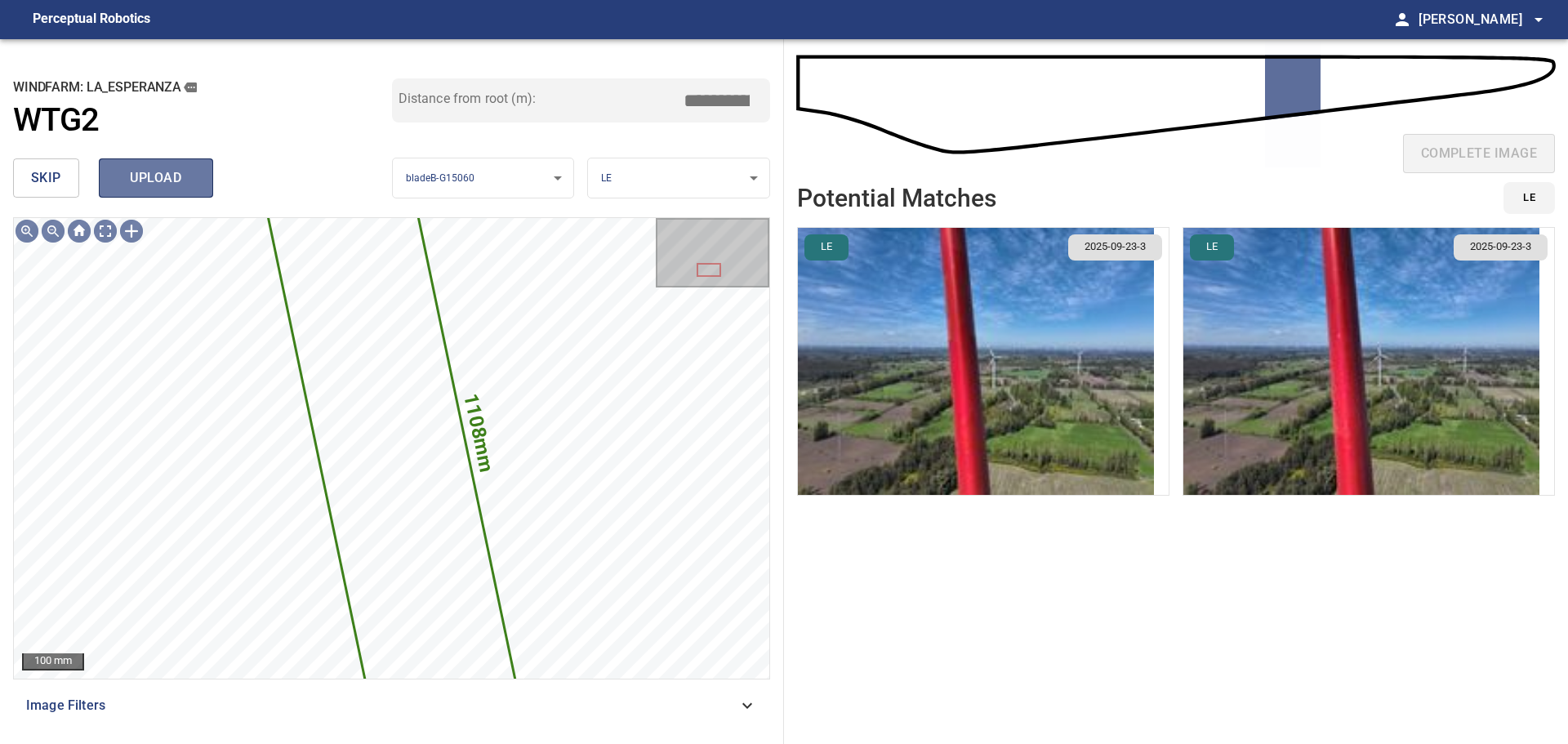
click at [174, 180] on span "upload" at bounding box center [155, 178] width 78 height 23
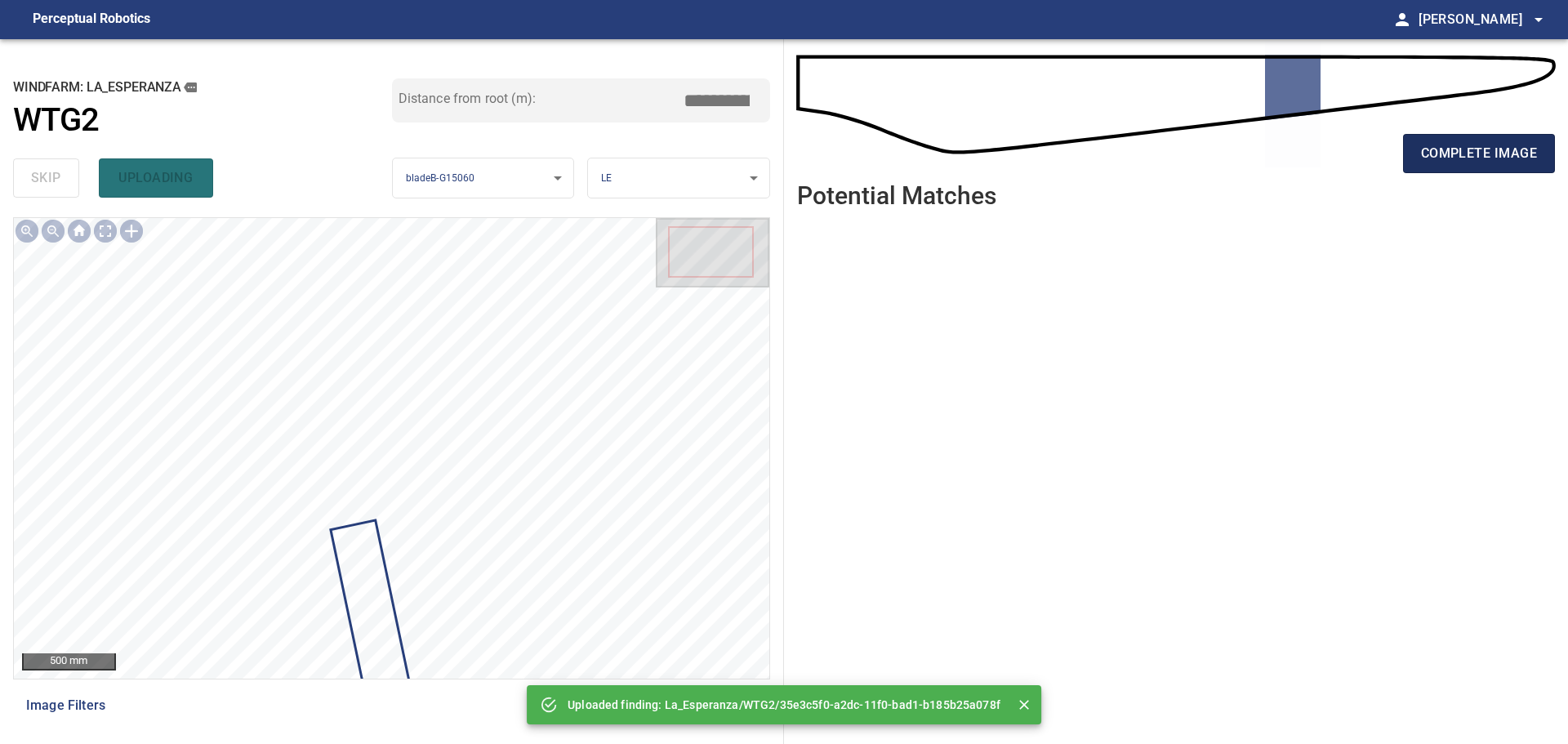
click at [1475, 154] on span "complete image" at bounding box center [1479, 154] width 116 height 23
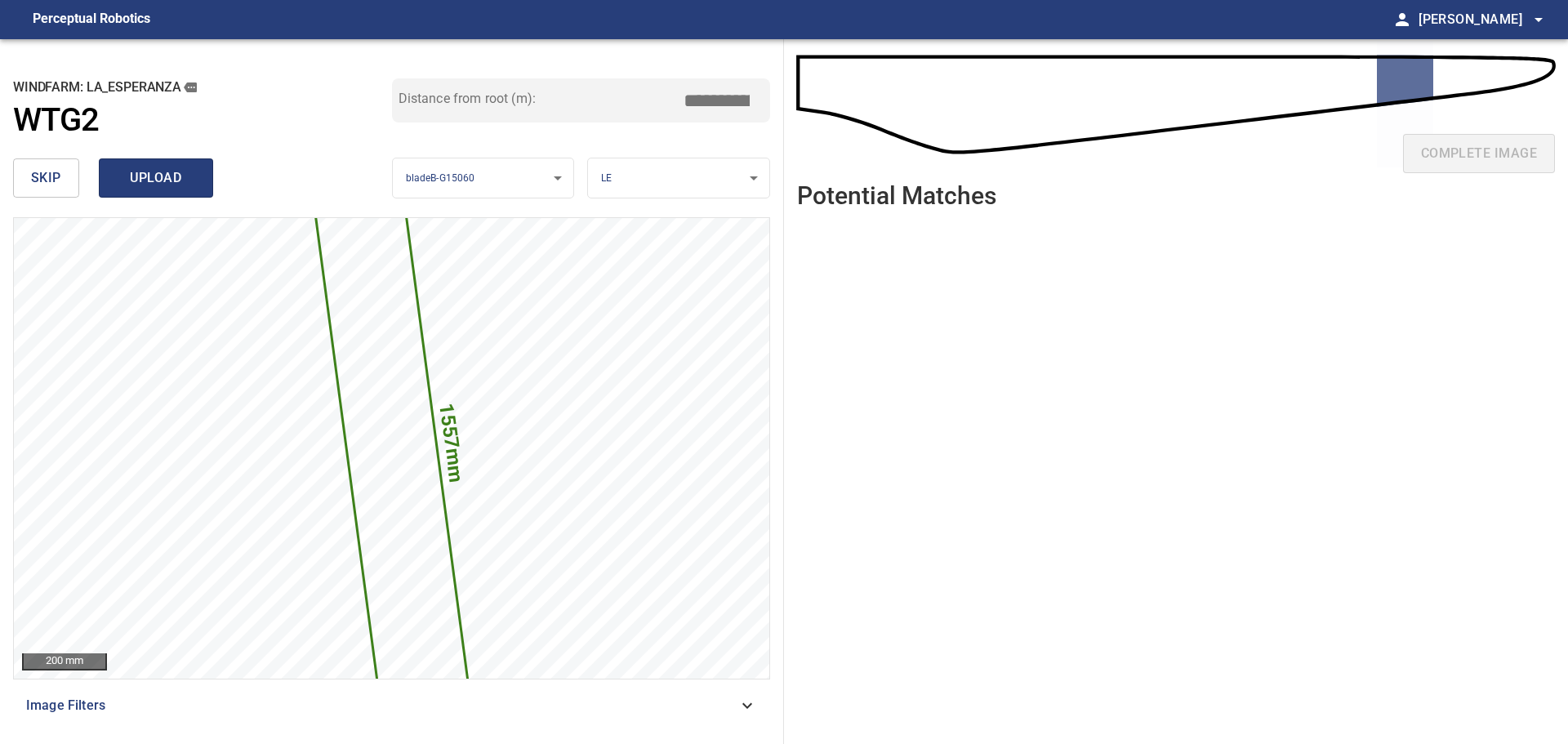
click at [187, 178] on span "upload" at bounding box center [155, 178] width 78 height 23
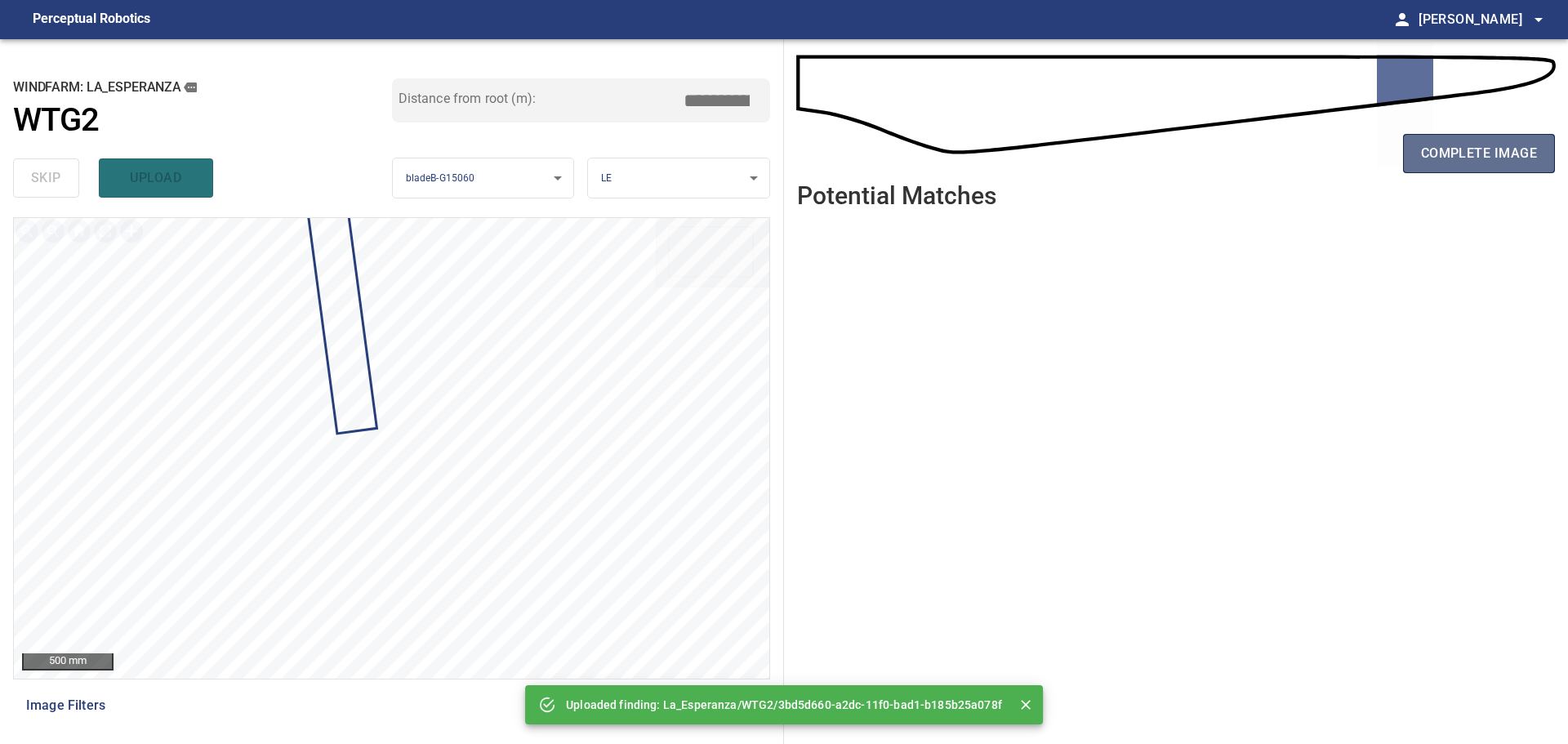
click at [1435, 154] on span "complete image" at bounding box center [1479, 154] width 116 height 23
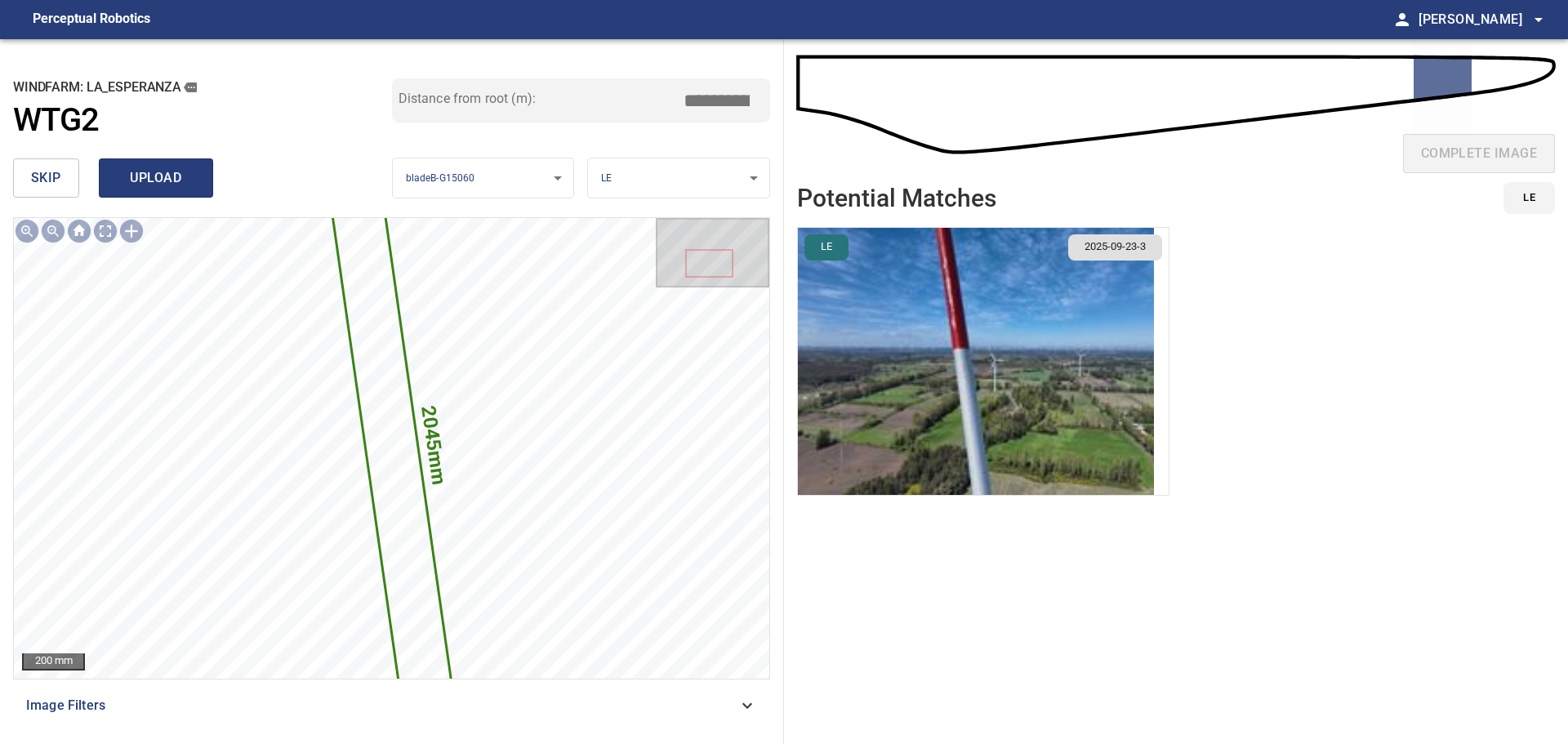
click at [131, 183] on span "upload" at bounding box center [155, 178] width 78 height 23
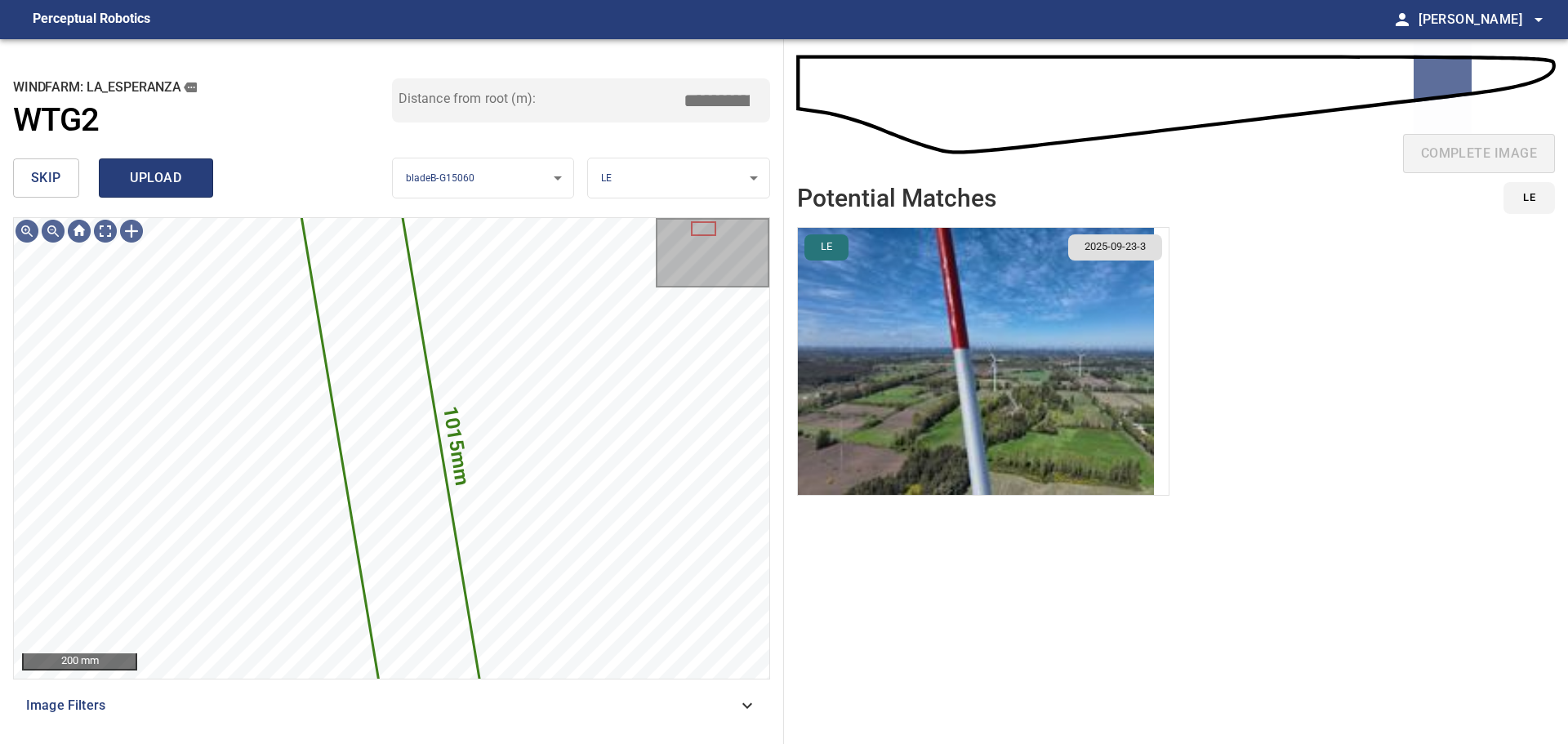
click at [183, 169] on span "upload" at bounding box center [155, 178] width 78 height 23
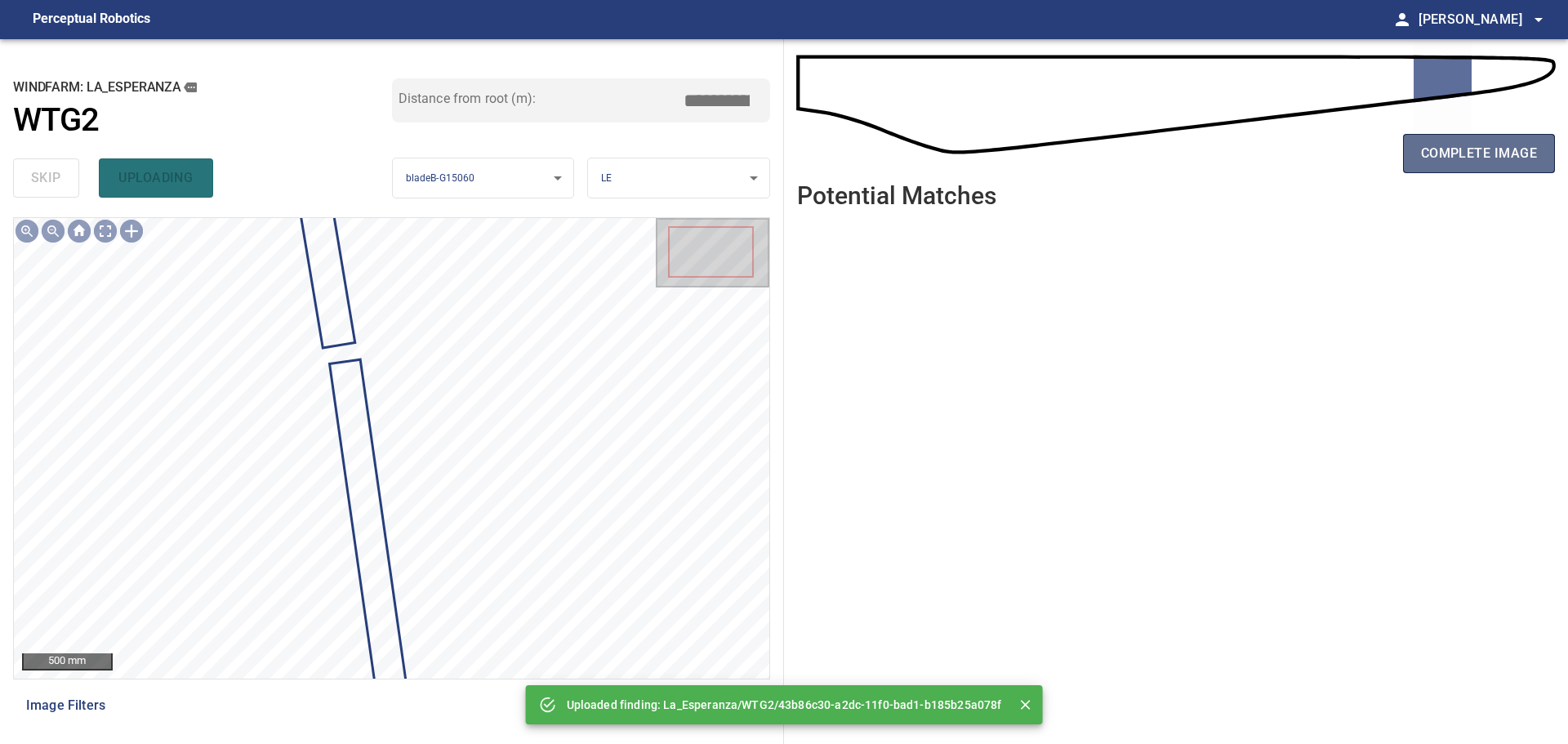
click at [1426, 148] on span "complete image" at bounding box center [1479, 154] width 116 height 23
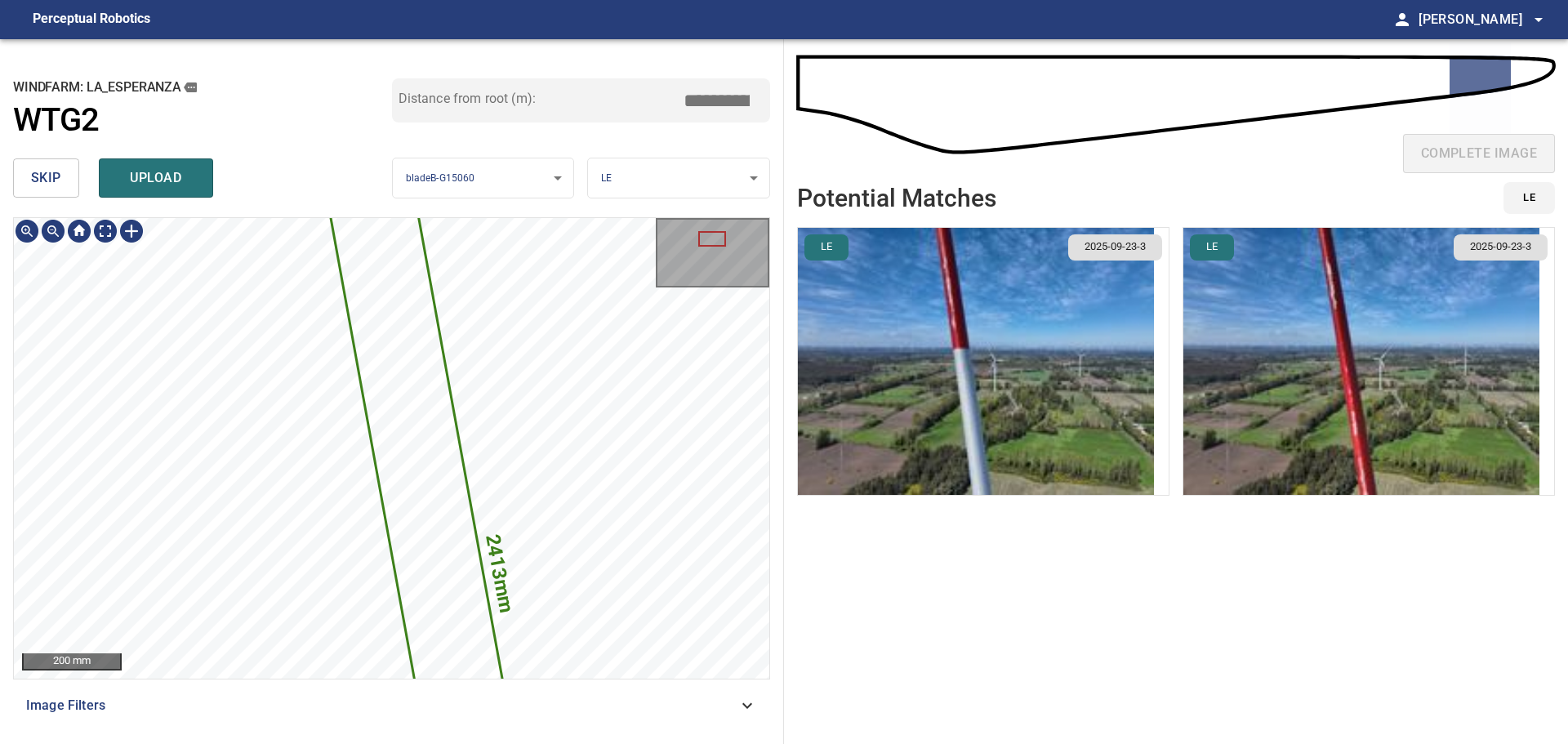
click at [453, 554] on icon at bounding box center [441, 582] width 315 height 1296
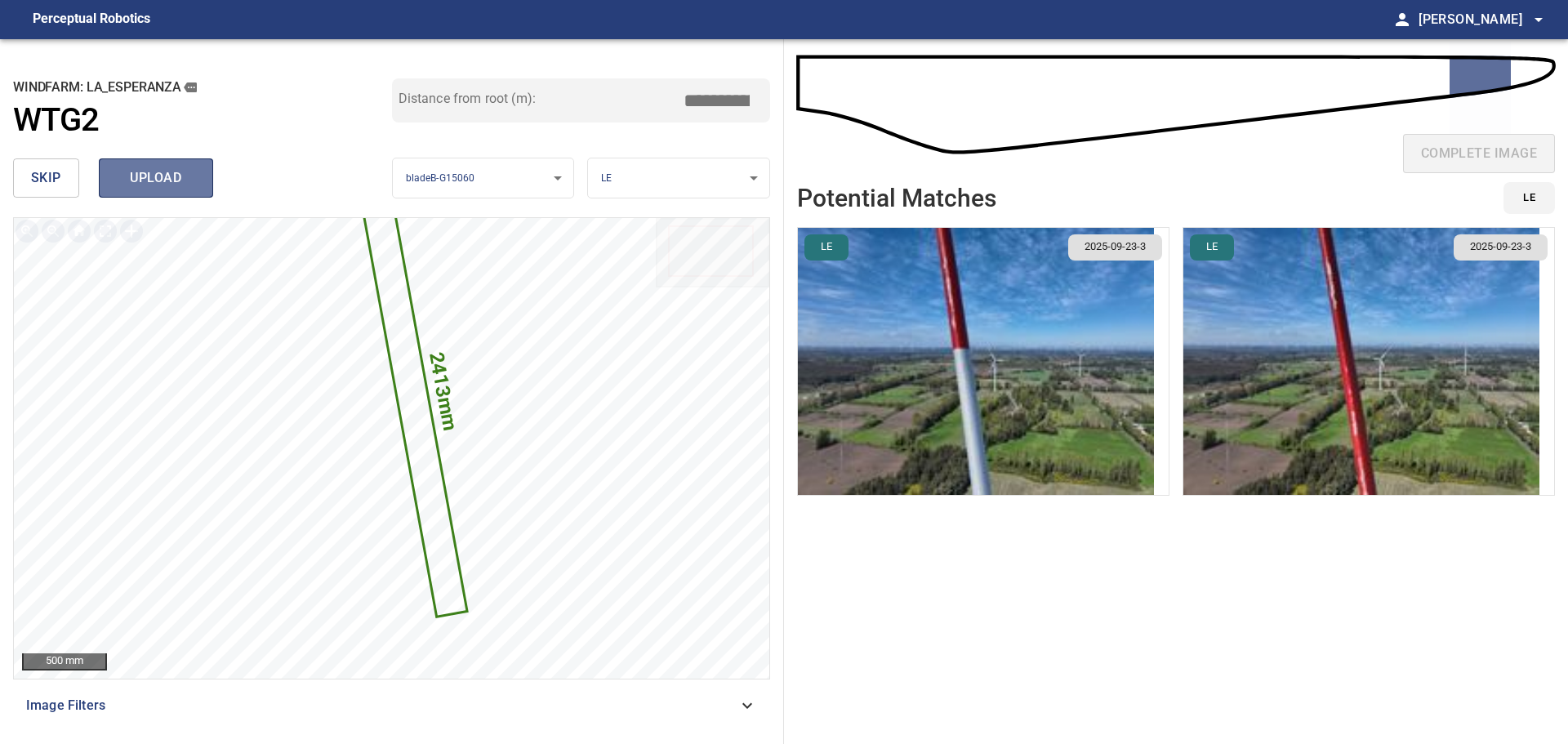
click at [154, 179] on span "upload" at bounding box center [155, 178] width 78 height 23
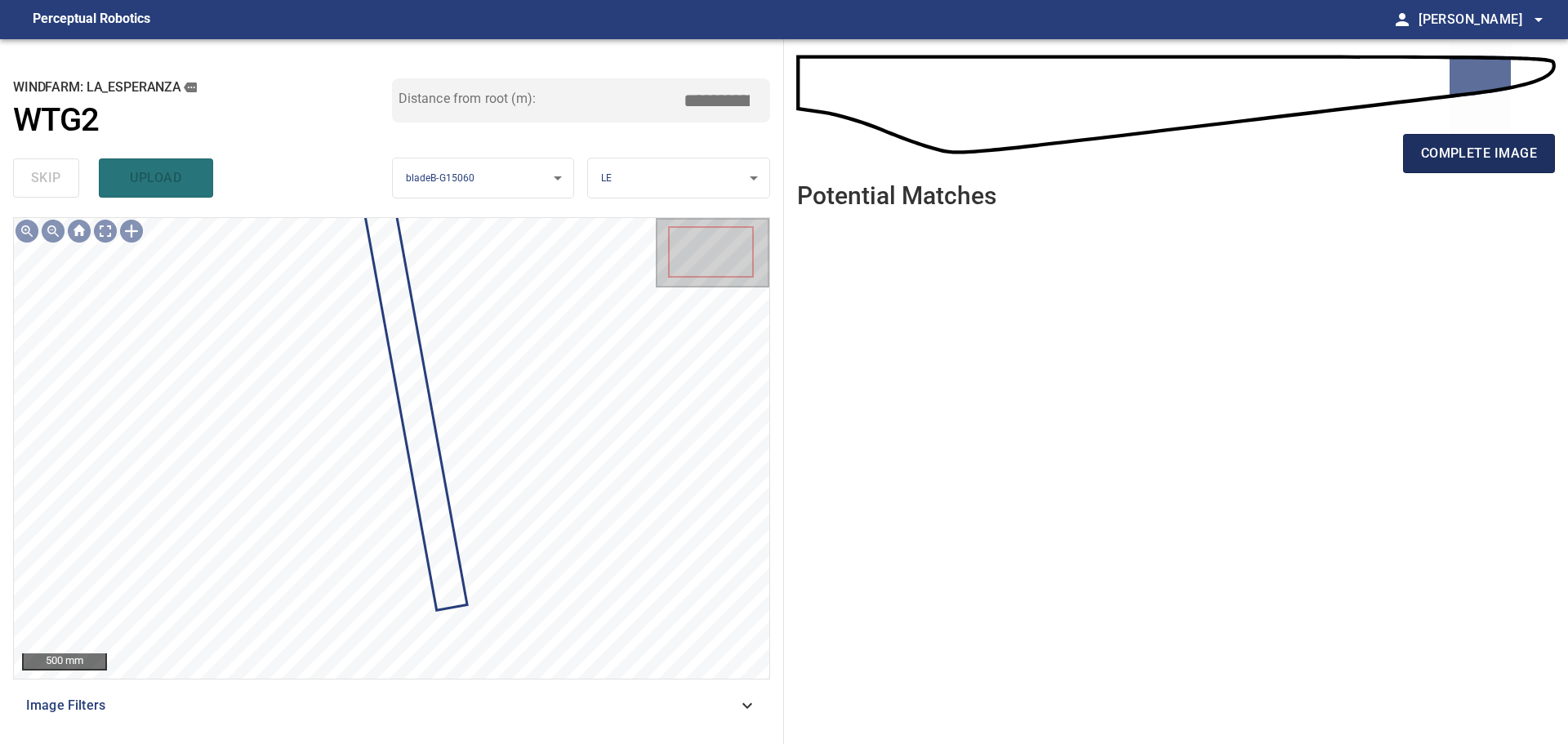
click at [1493, 159] on span "complete image" at bounding box center [1479, 154] width 116 height 23
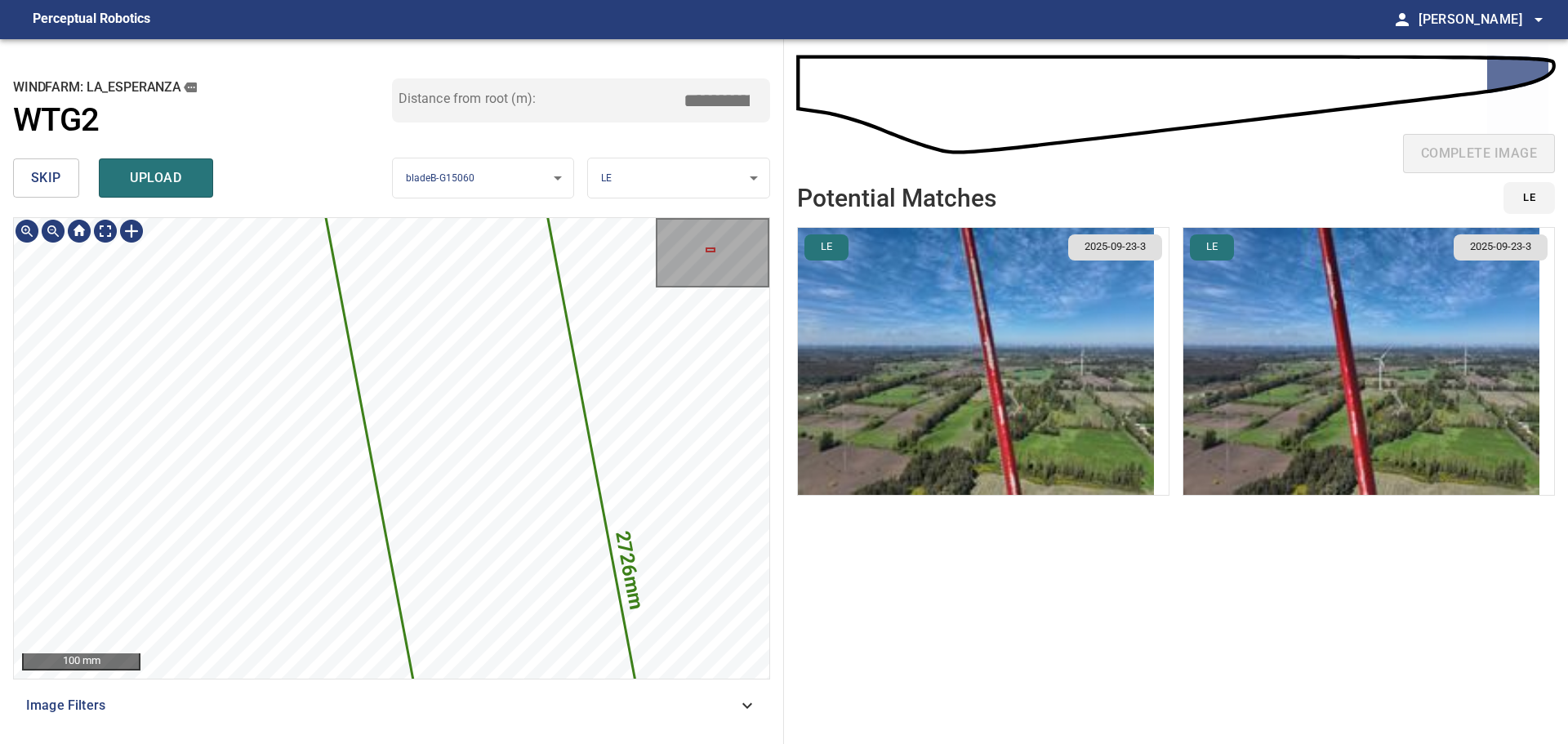
click at [494, 345] on icon at bounding box center [506, 590] width 887 height 3615
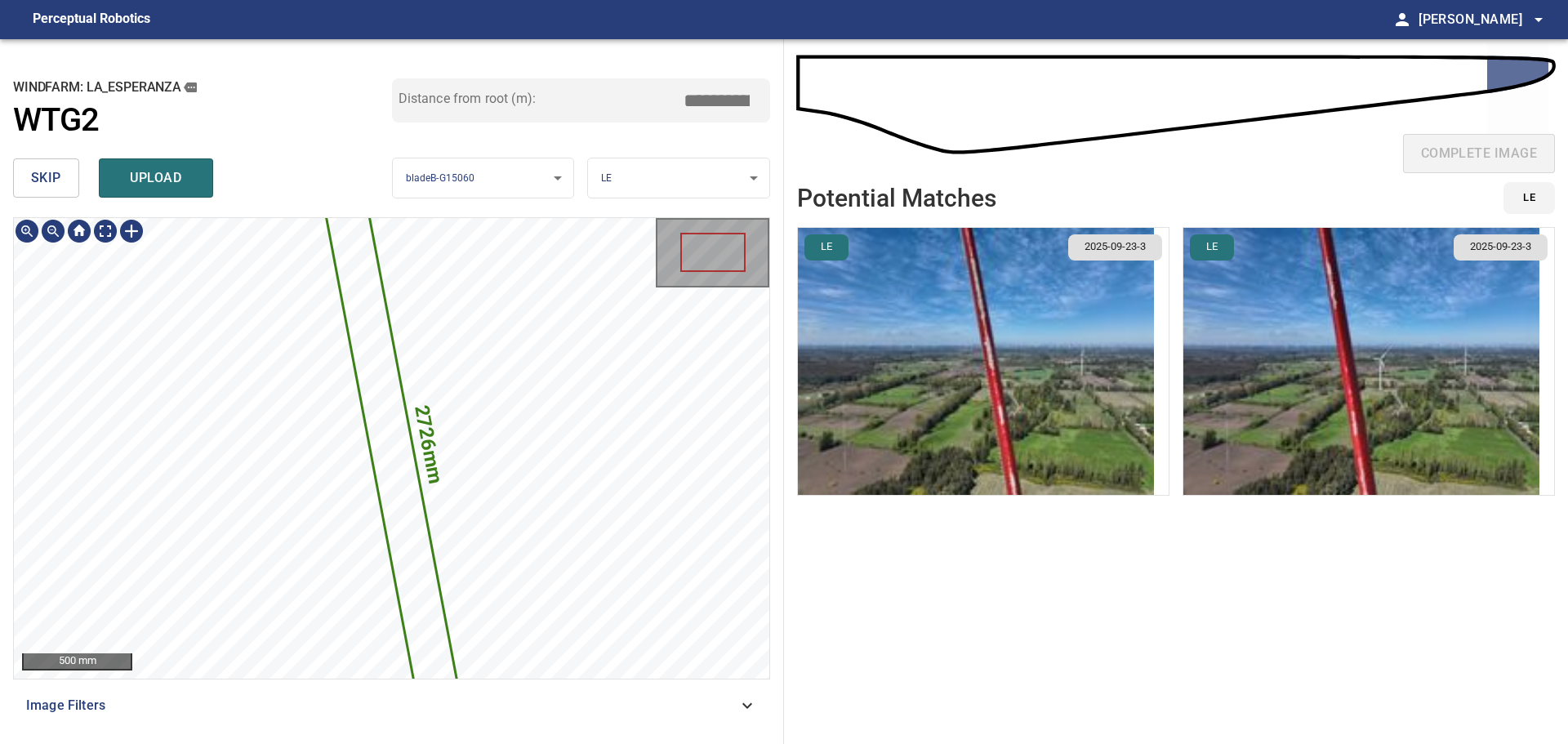
click at [424, 517] on icon at bounding box center [392, 448] width 165 height 673
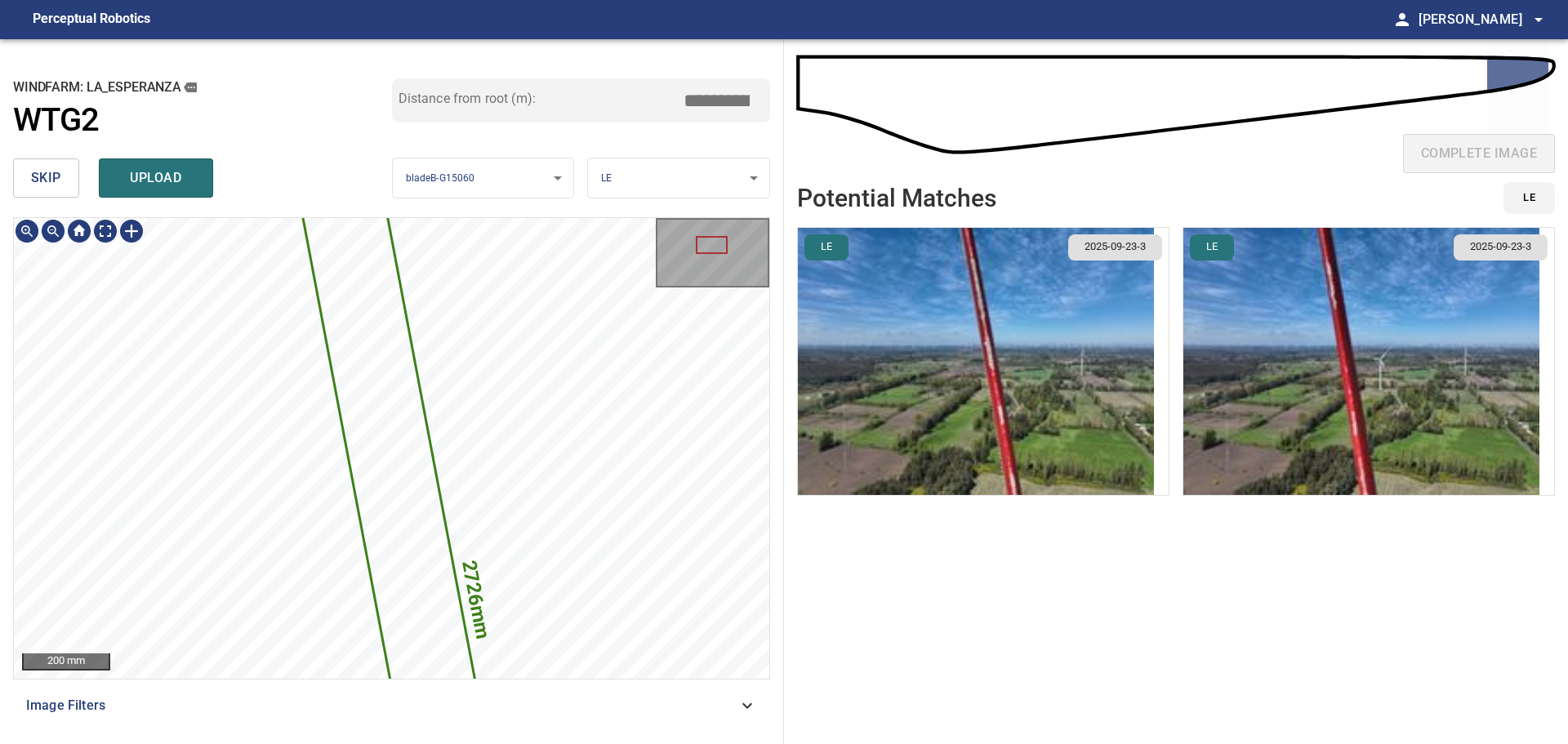
click at [365, 360] on icon at bounding box center [419, 607] width 330 height 1347
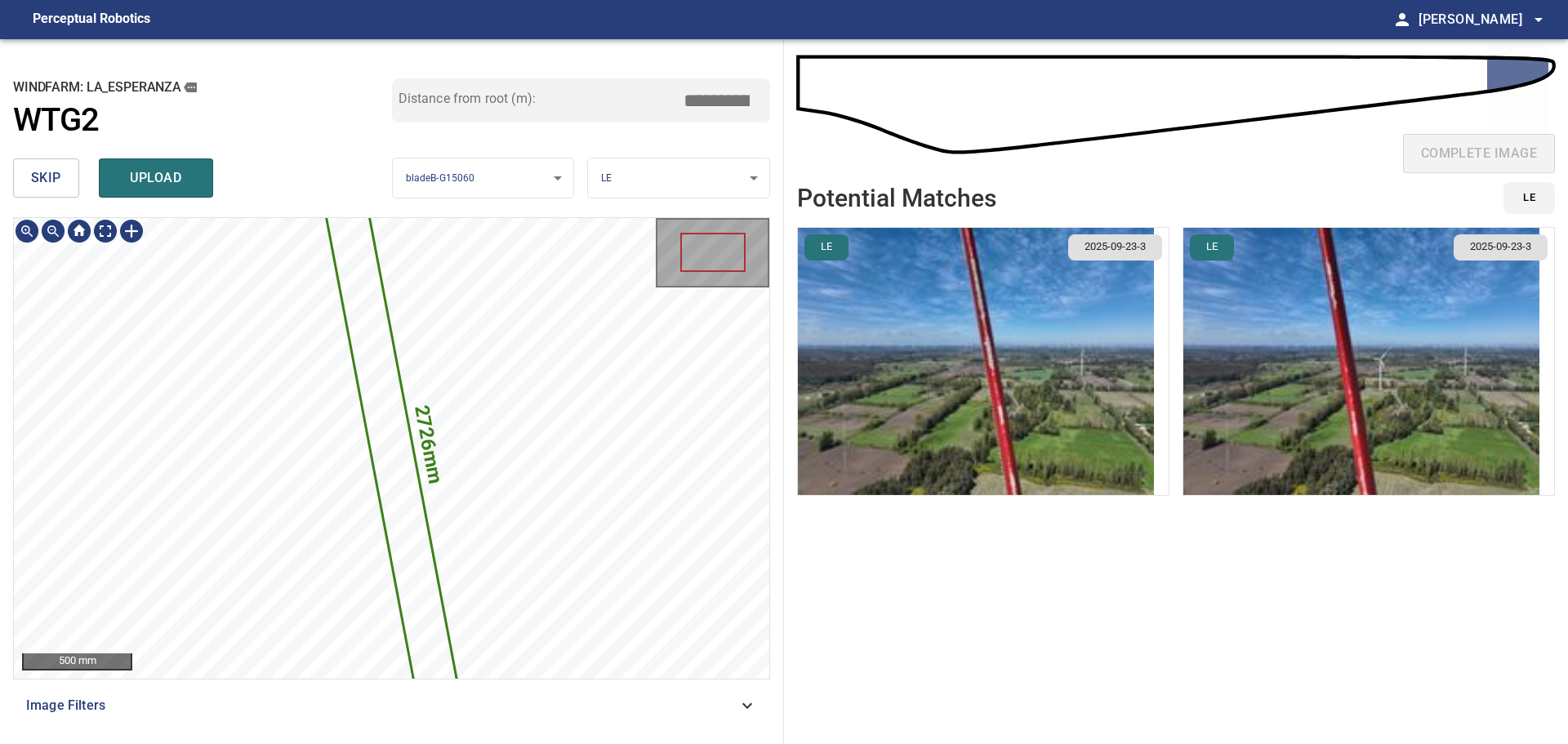
click at [389, 412] on icon at bounding box center [392, 448] width 165 height 673
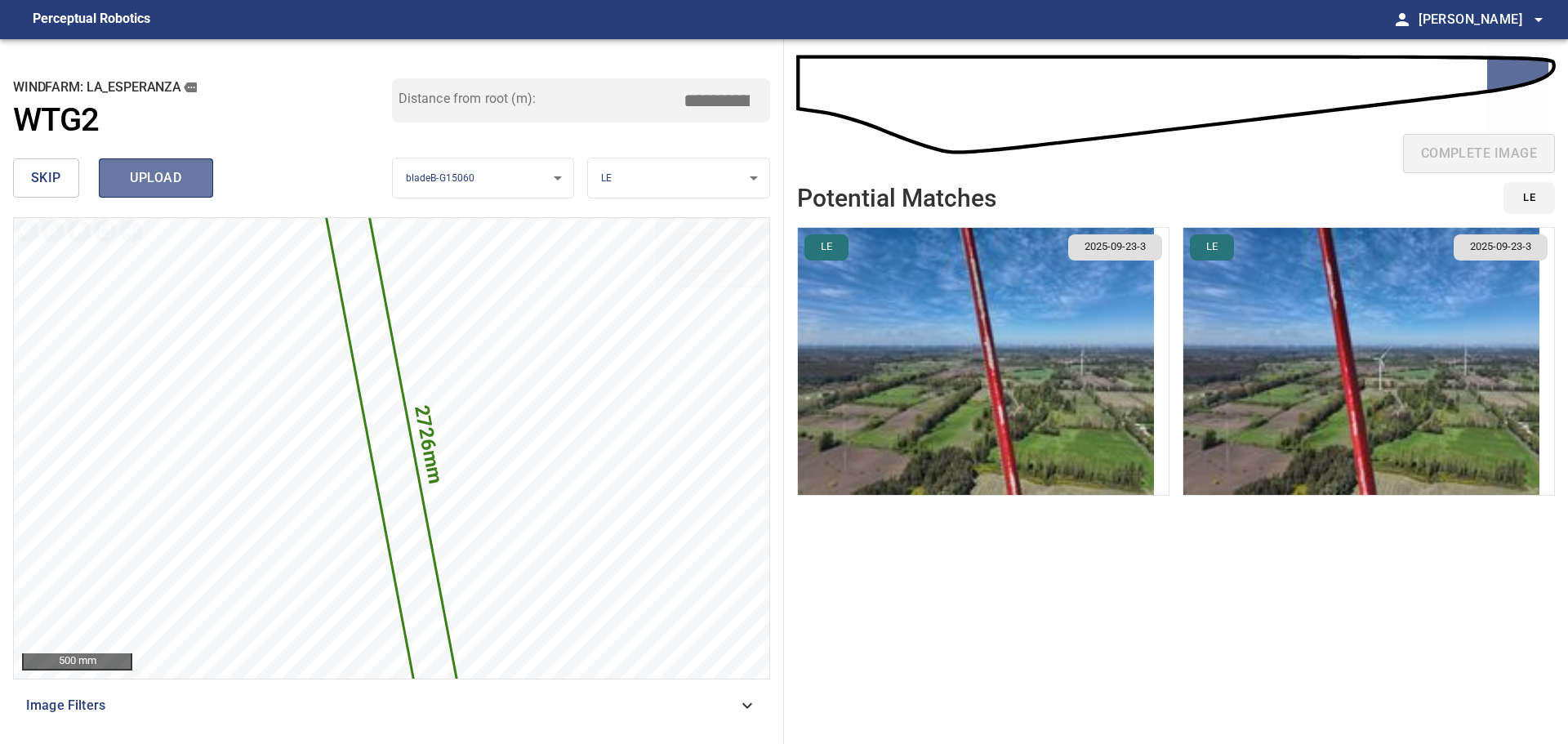
click at [184, 186] on span "upload" at bounding box center [155, 178] width 78 height 23
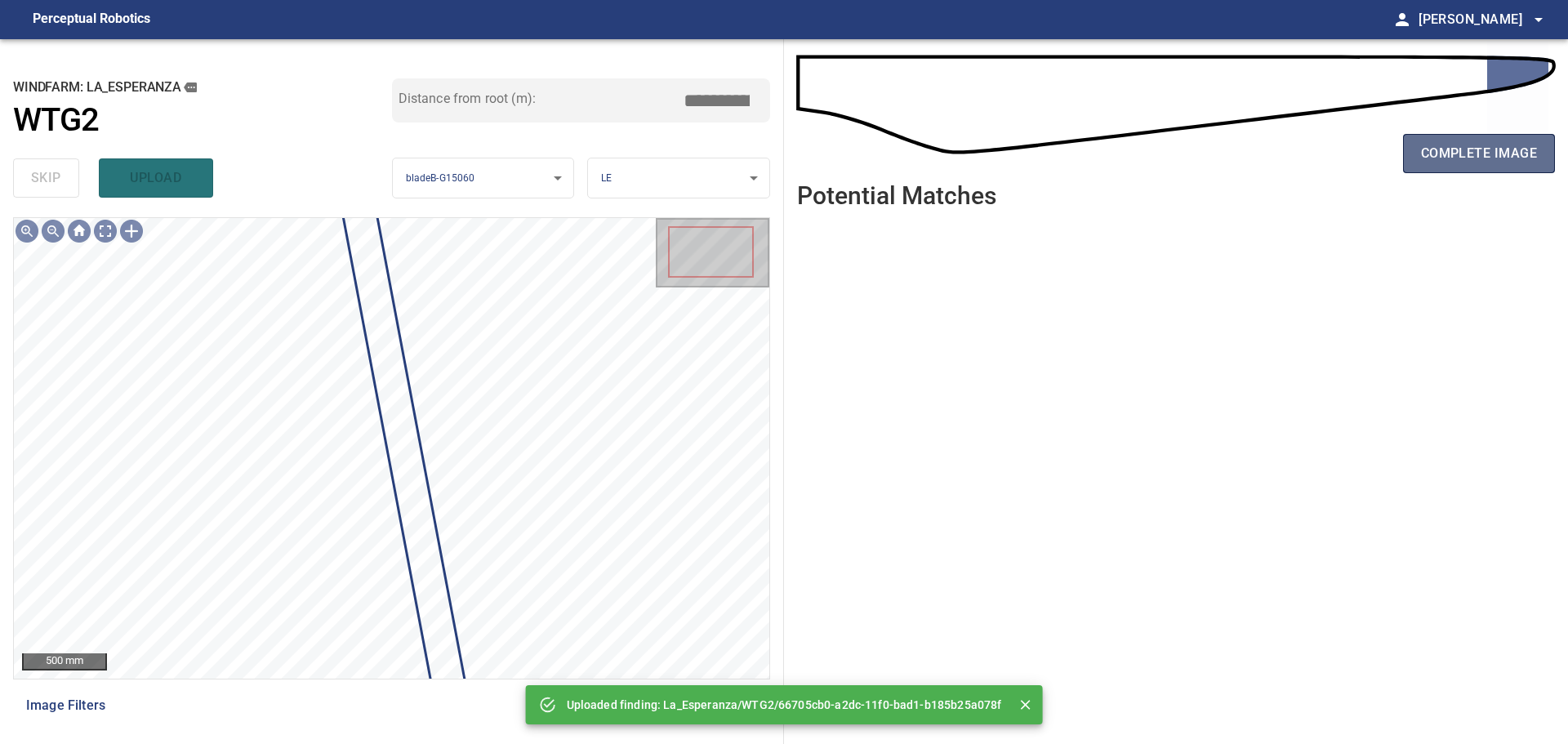
click at [1455, 170] on button "complete image" at bounding box center [1479, 154] width 152 height 39
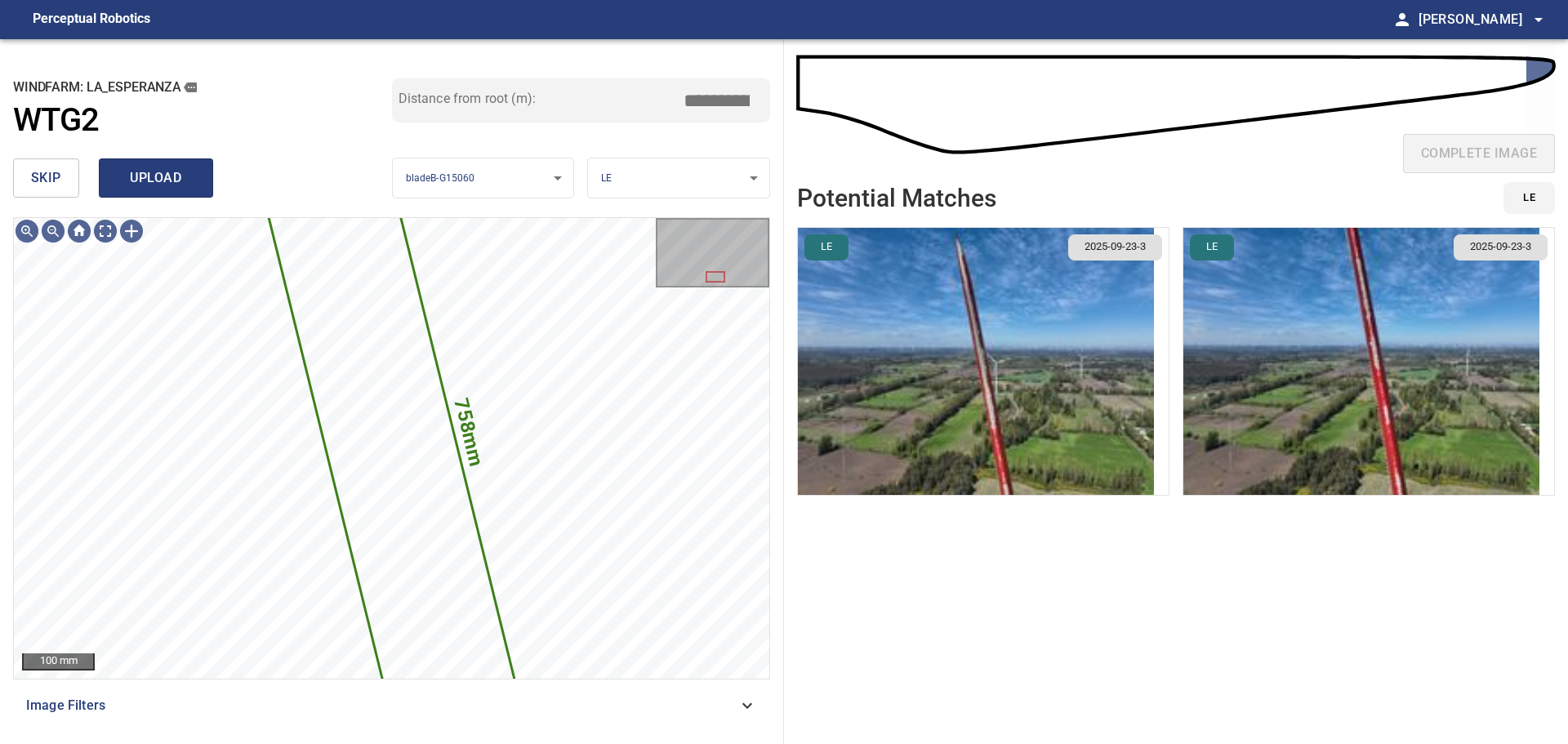
click at [190, 178] on span "upload" at bounding box center [155, 178] width 78 height 23
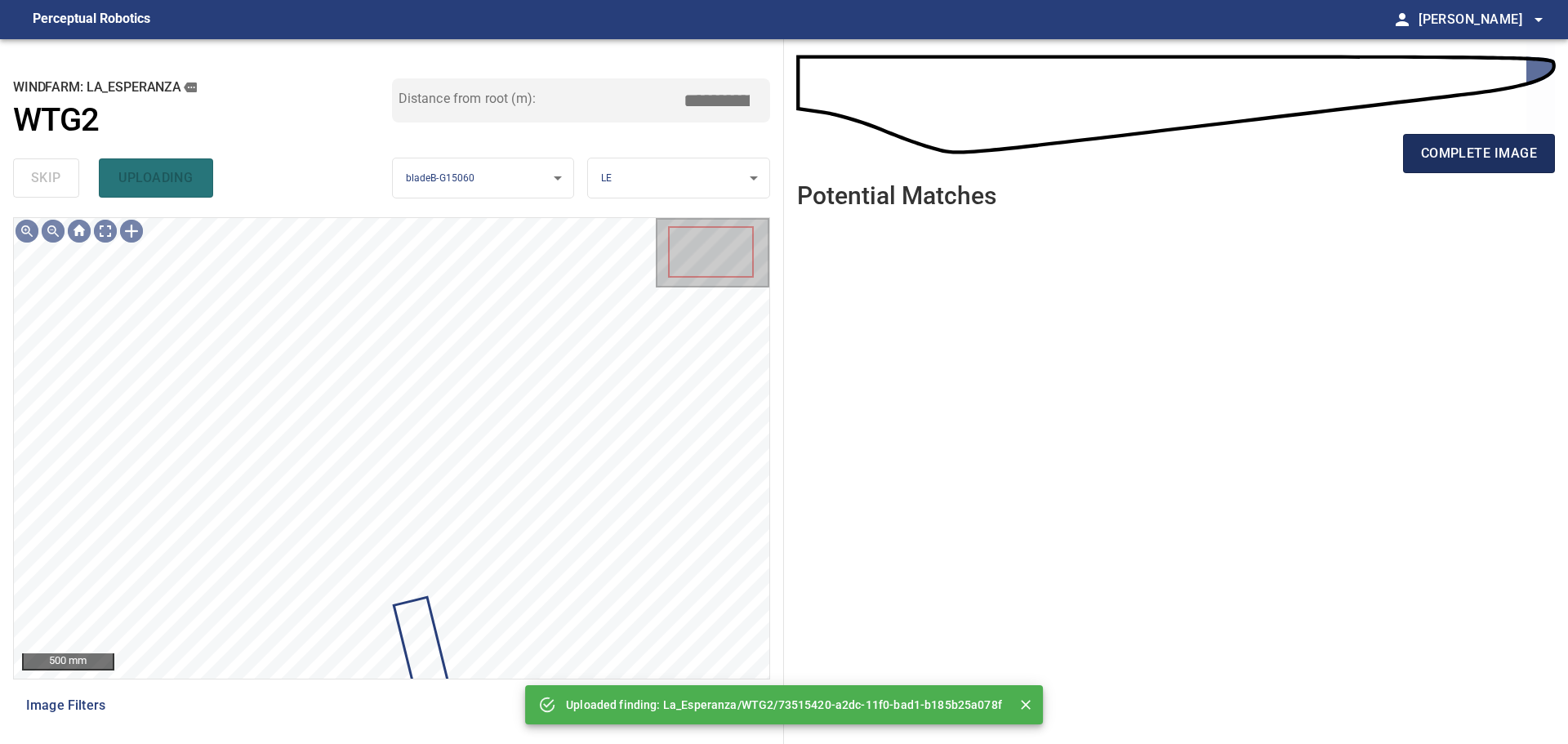
click at [1472, 165] on button "complete image" at bounding box center [1479, 154] width 152 height 39
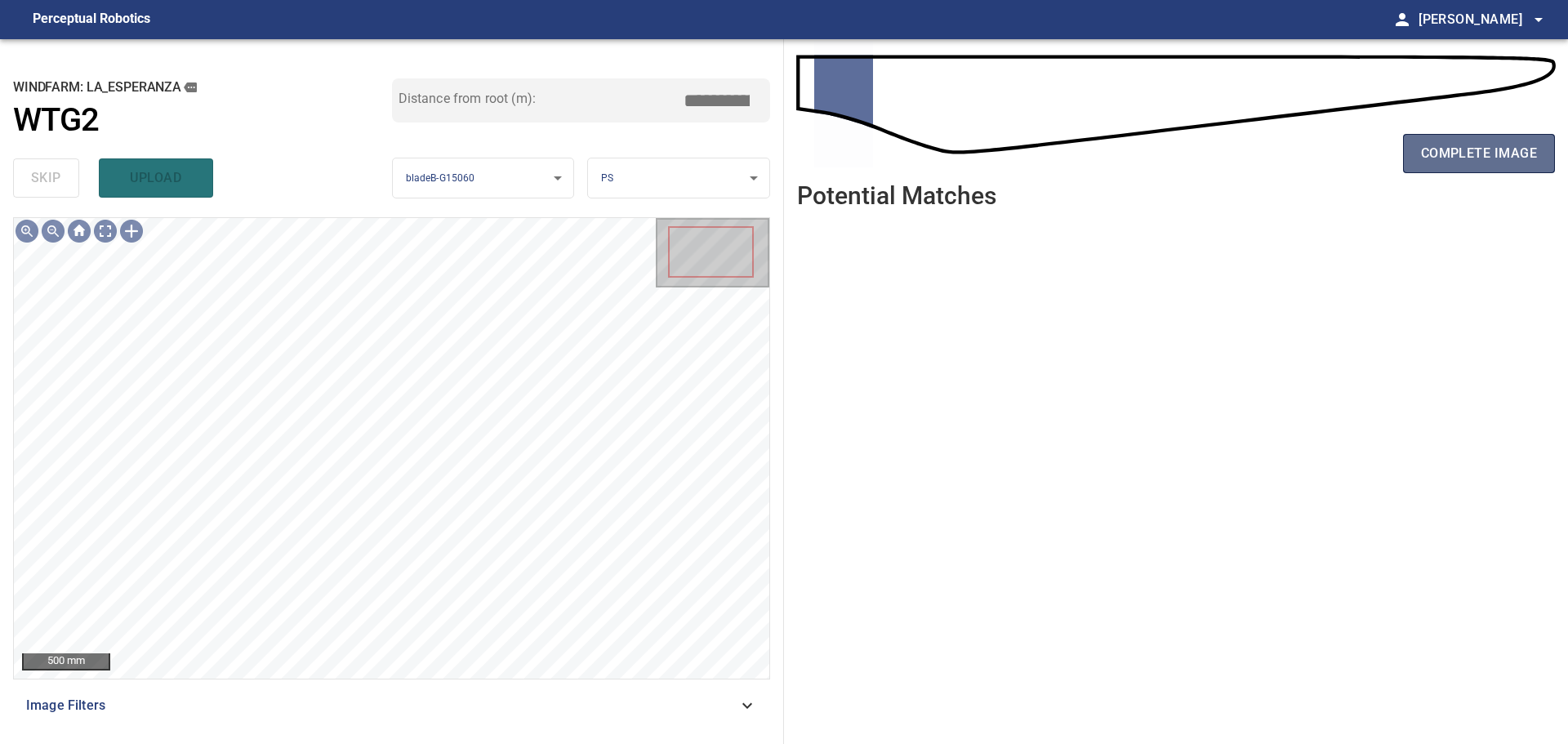
click at [1447, 165] on button "complete image" at bounding box center [1479, 154] width 152 height 39
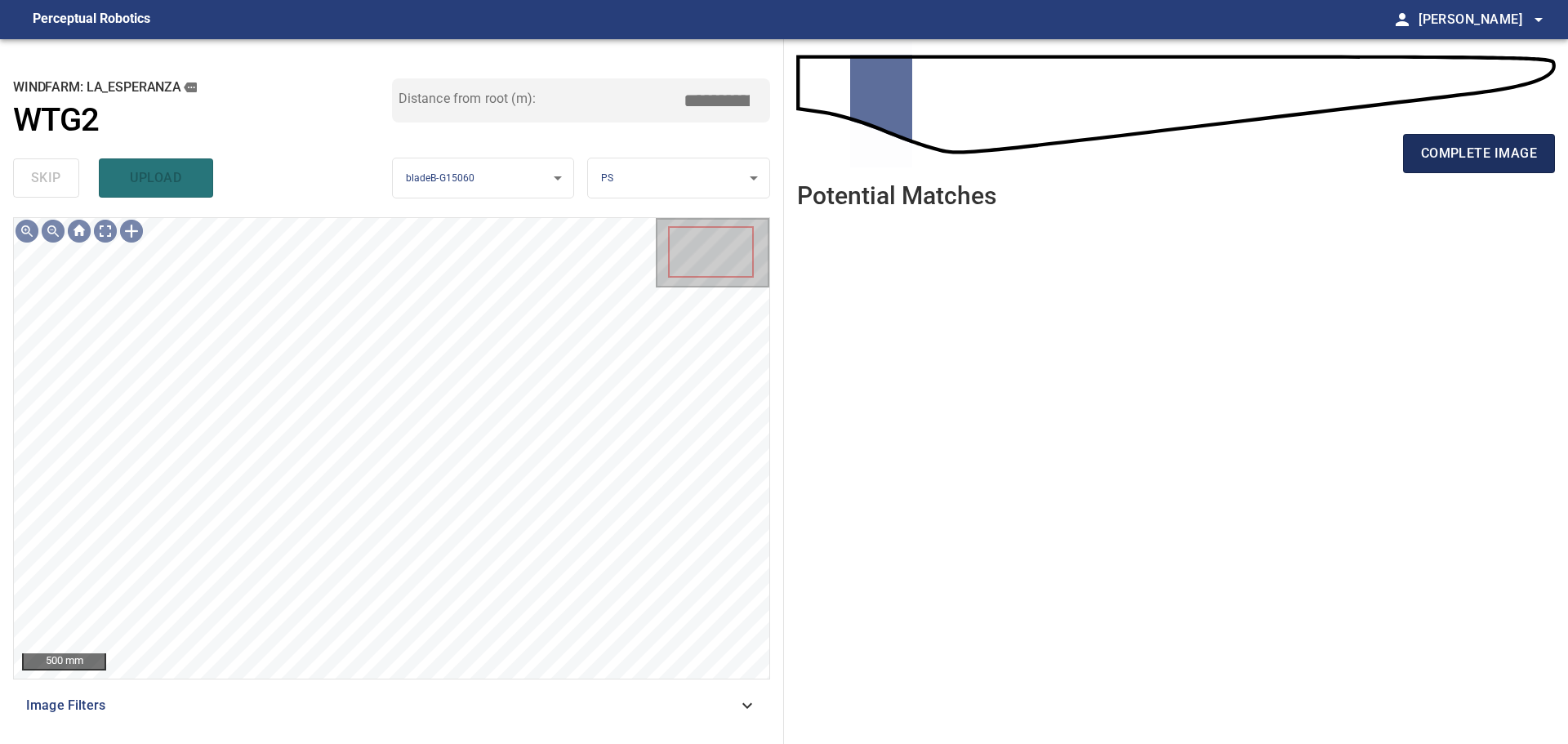
click at [1470, 153] on span "complete image" at bounding box center [1479, 154] width 116 height 23
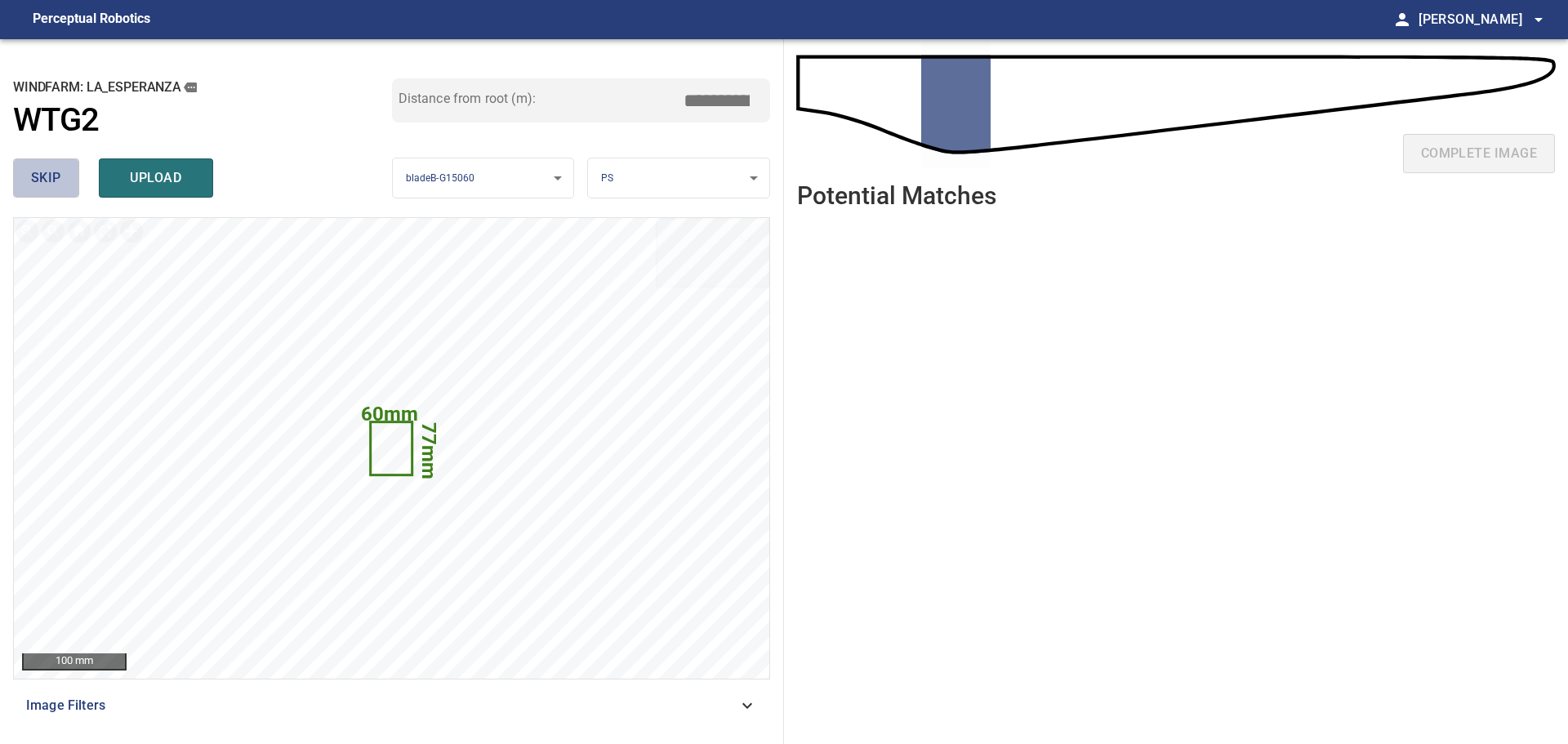
click at [76, 173] on button "skip" at bounding box center [46, 178] width 66 height 39
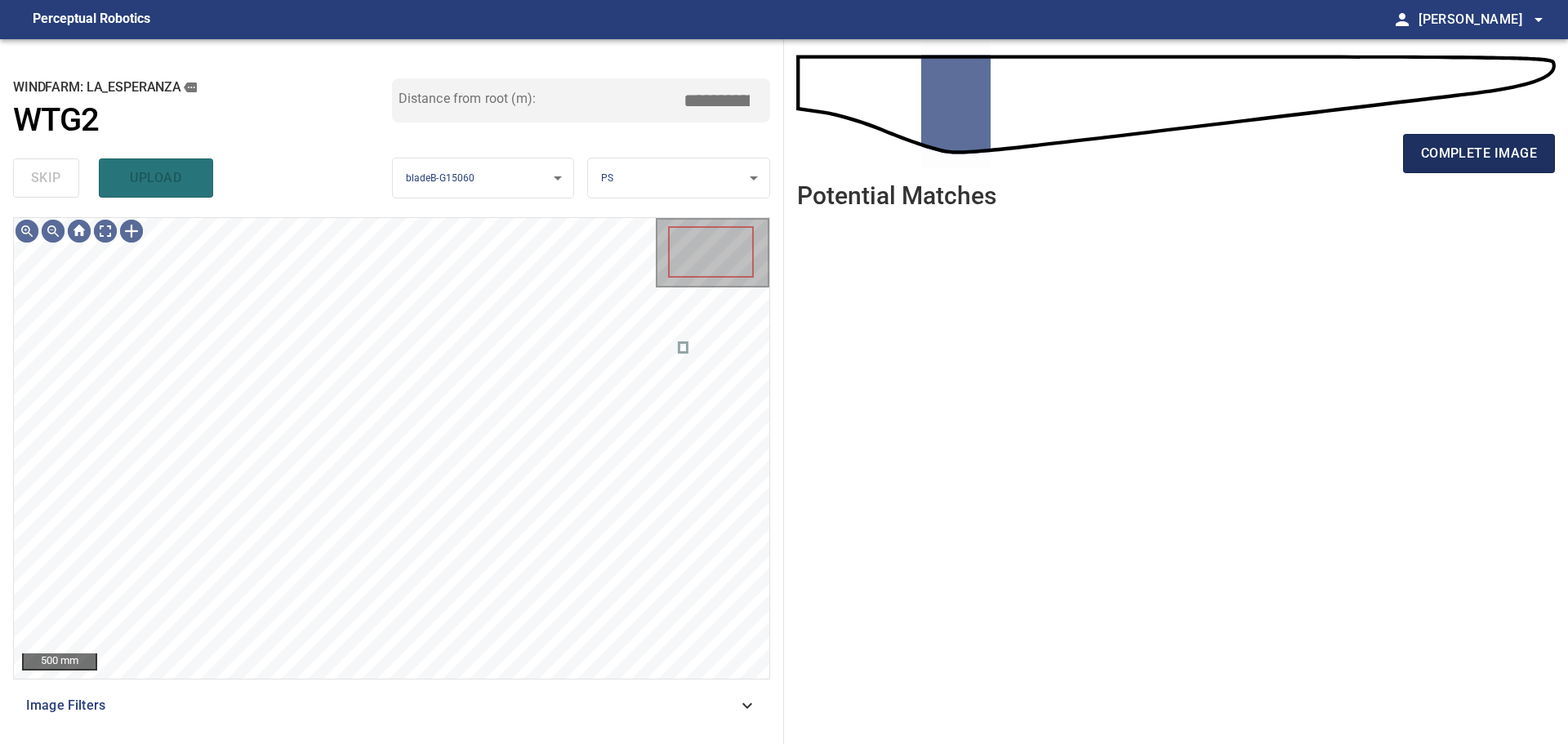
click at [1438, 152] on span "complete image" at bounding box center [1479, 154] width 116 height 23
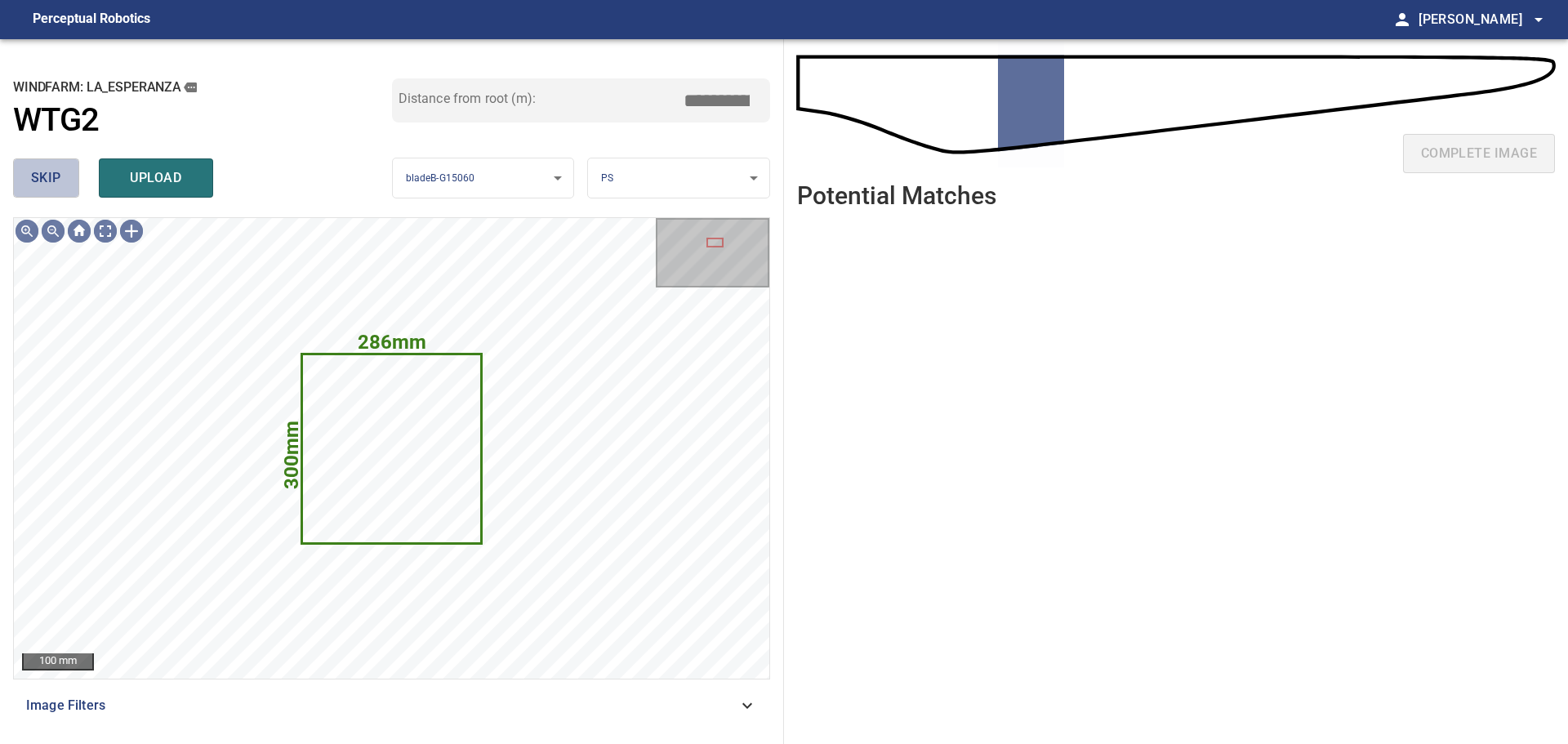
click at [51, 169] on span "skip" at bounding box center [46, 178] width 30 height 23
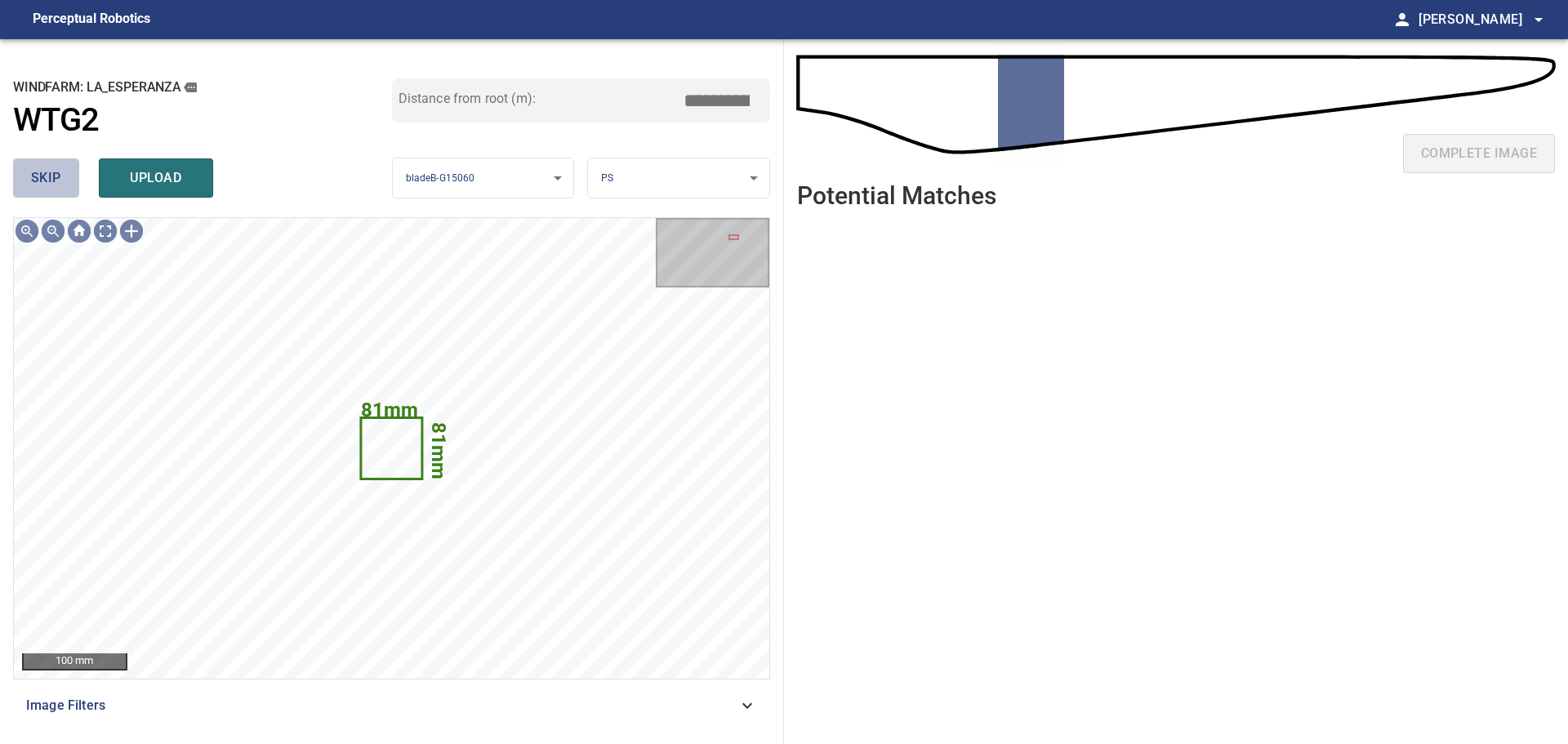
click at [51, 171] on span "skip" at bounding box center [46, 178] width 30 height 23
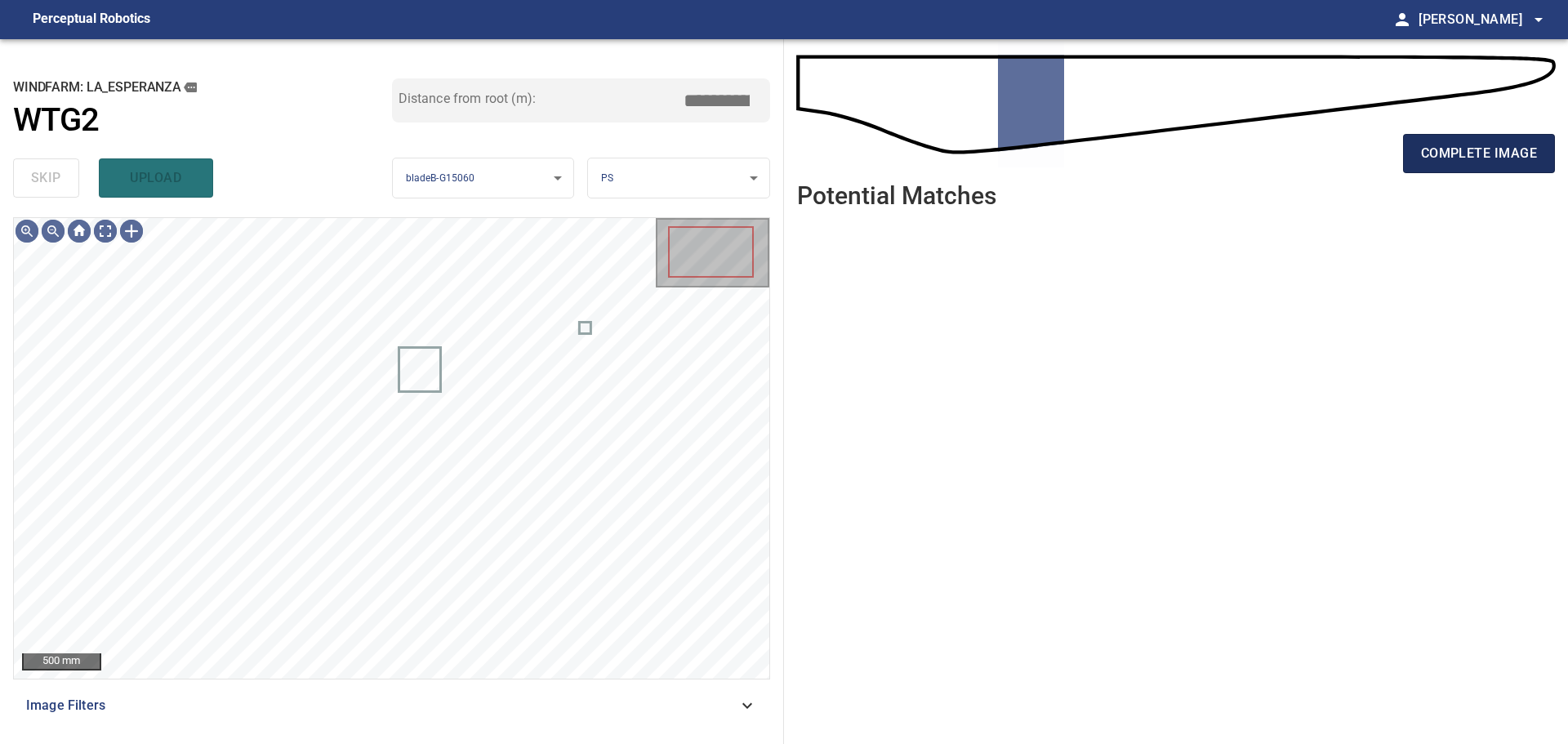
click at [1461, 157] on span "complete image" at bounding box center [1479, 154] width 116 height 23
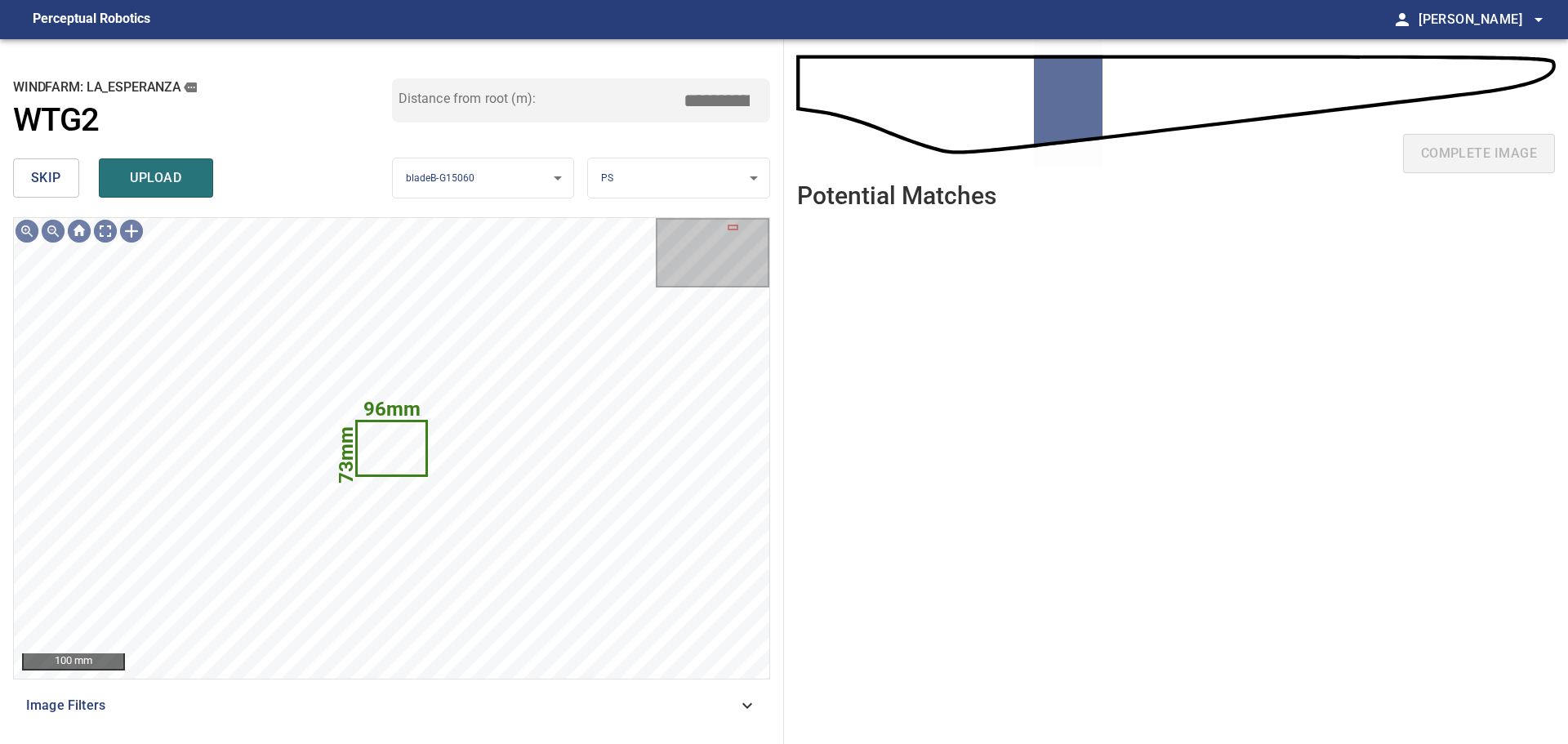
click at [53, 176] on span "skip" at bounding box center [46, 178] width 30 height 23
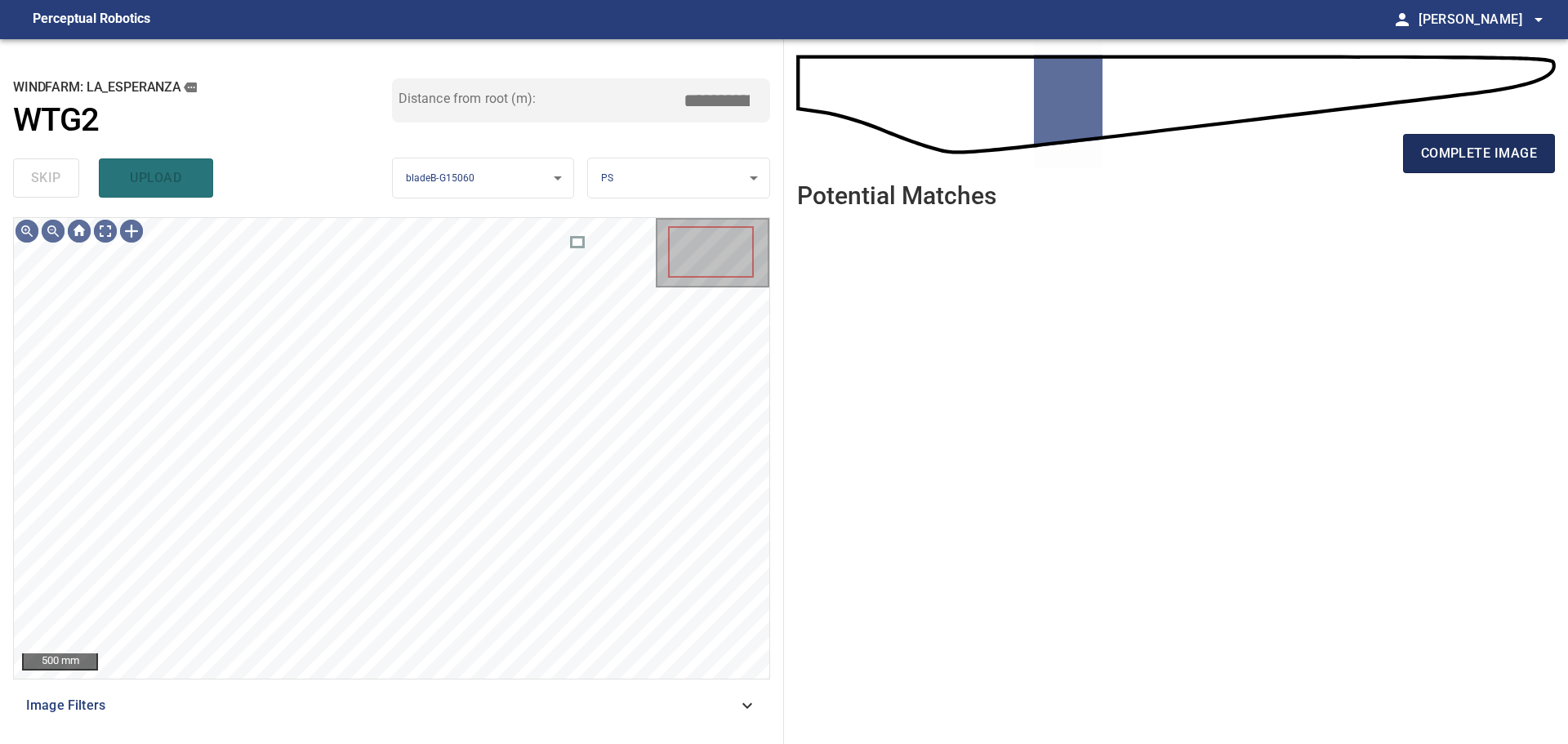
click at [1490, 152] on span "complete image" at bounding box center [1479, 154] width 116 height 23
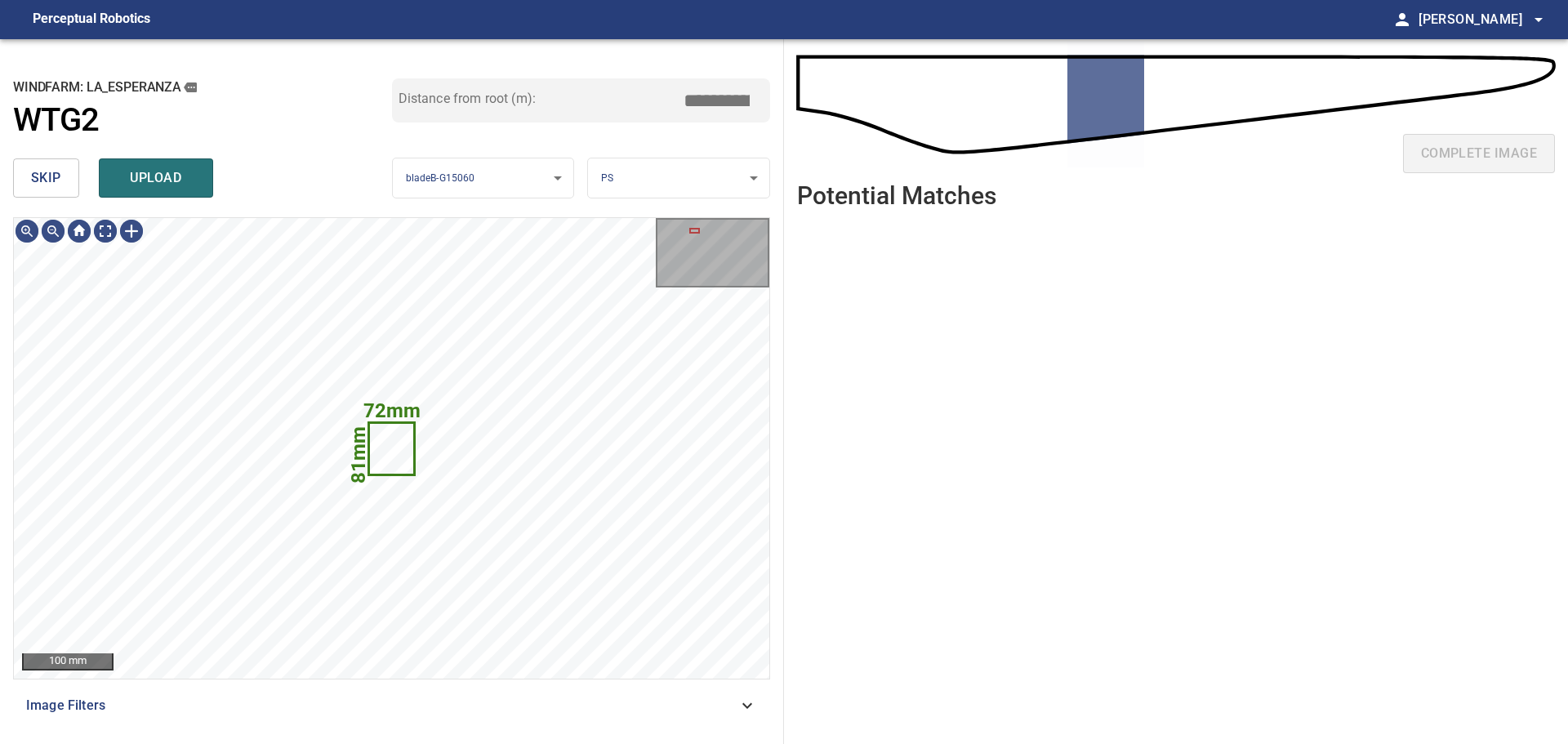
click at [65, 182] on button "skip" at bounding box center [46, 178] width 66 height 39
click at [43, 187] on span "skip" at bounding box center [46, 178] width 30 height 23
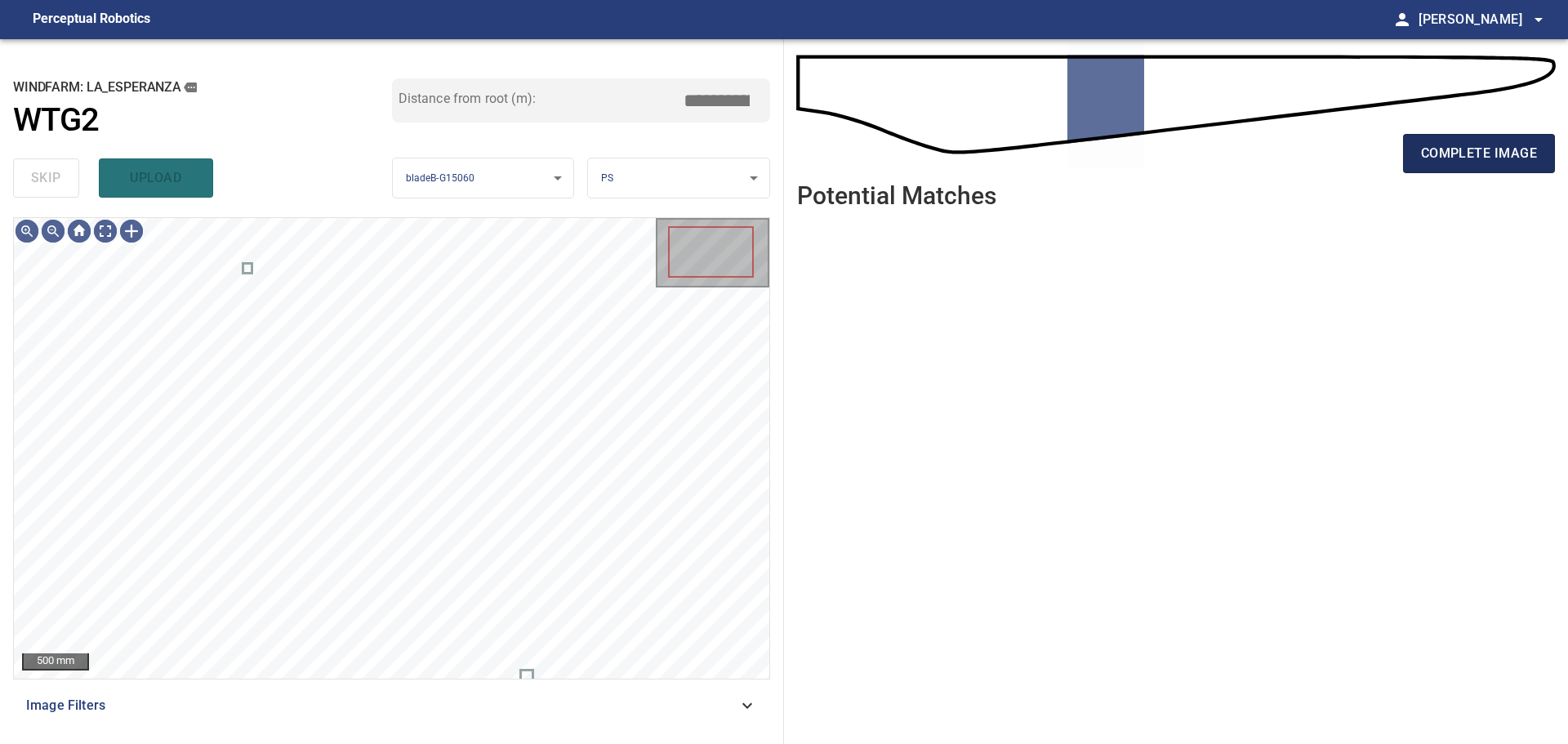
click at [1486, 162] on span "complete image" at bounding box center [1479, 154] width 116 height 23
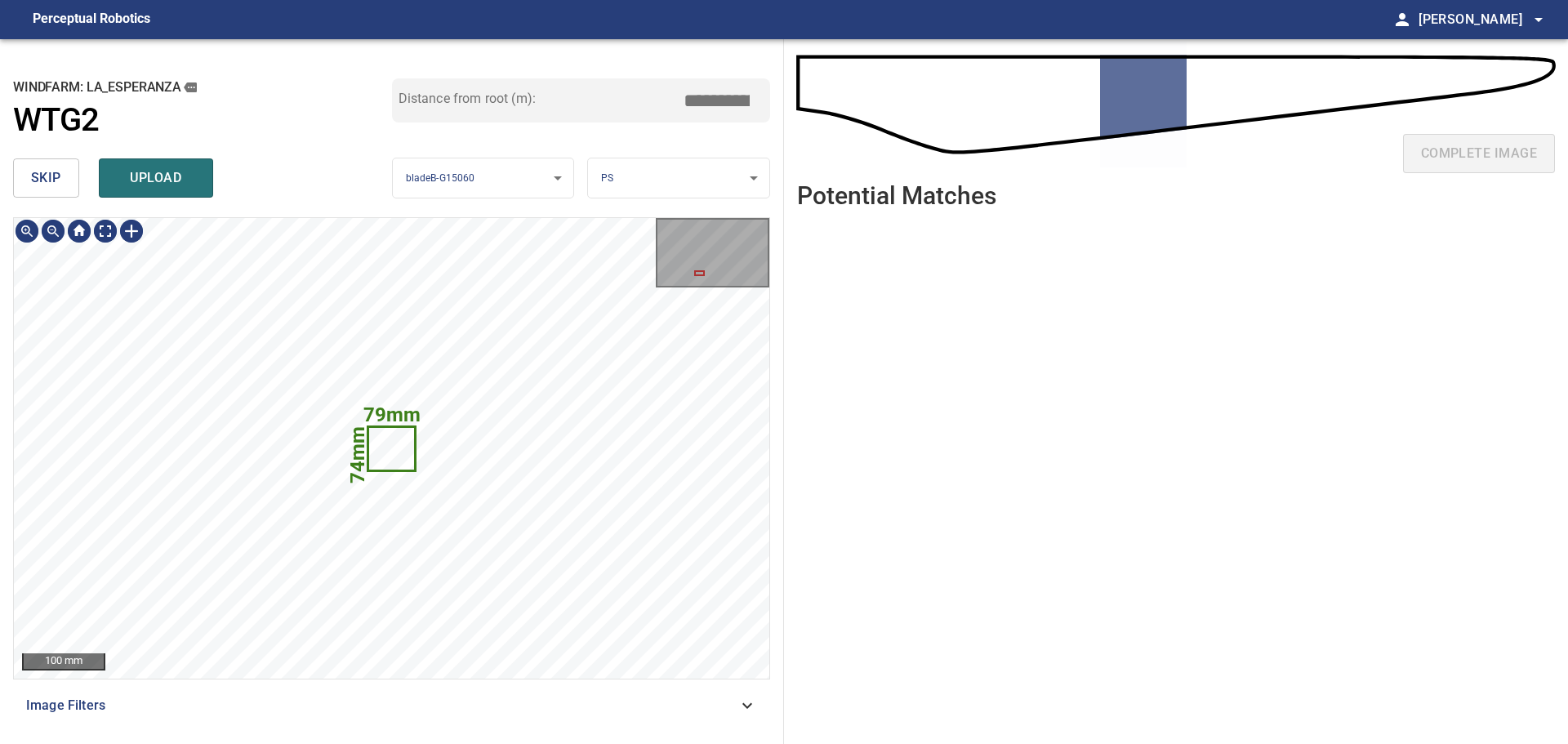
click at [60, 178] on span "skip" at bounding box center [46, 178] width 30 height 23
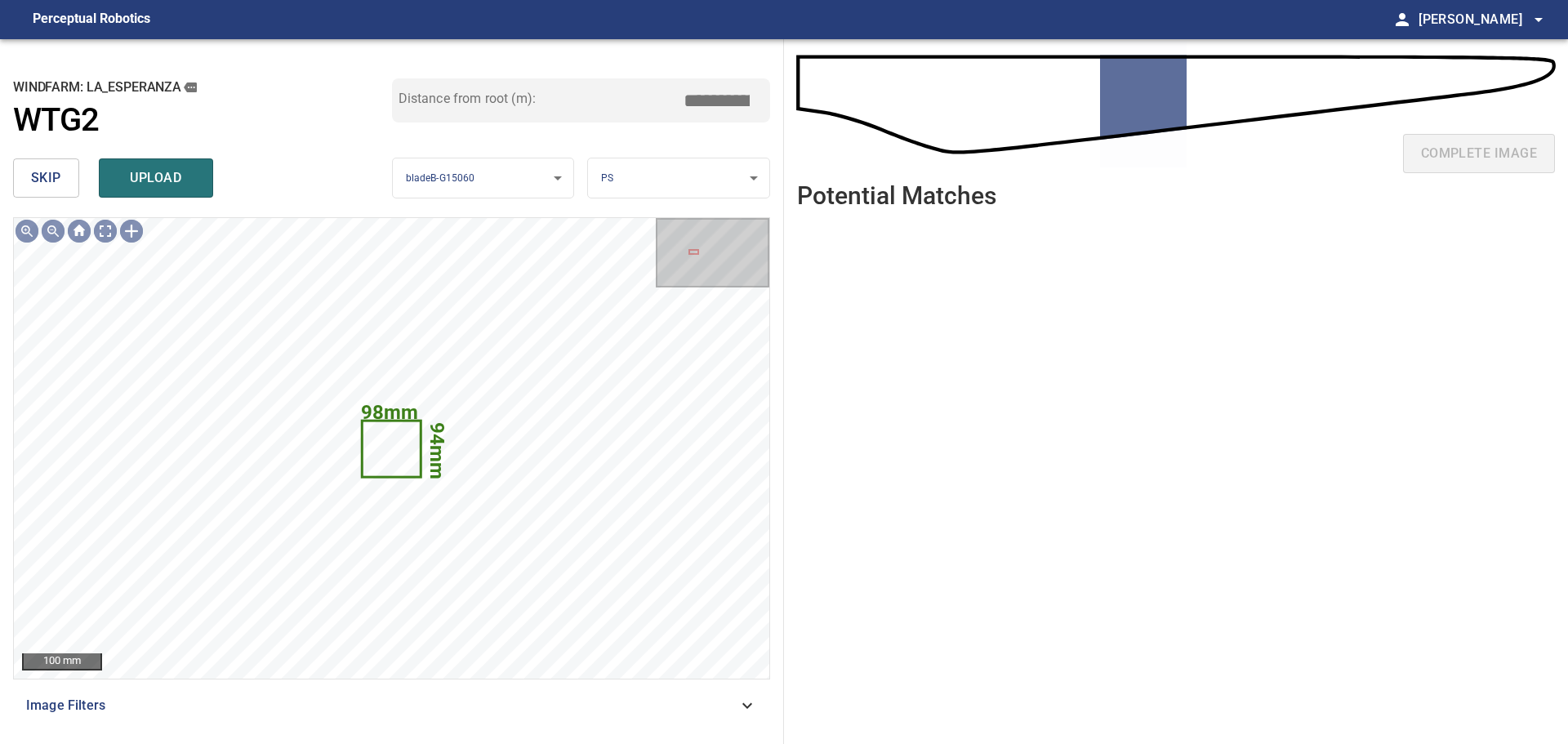
click at [60, 178] on span "skip" at bounding box center [46, 178] width 30 height 23
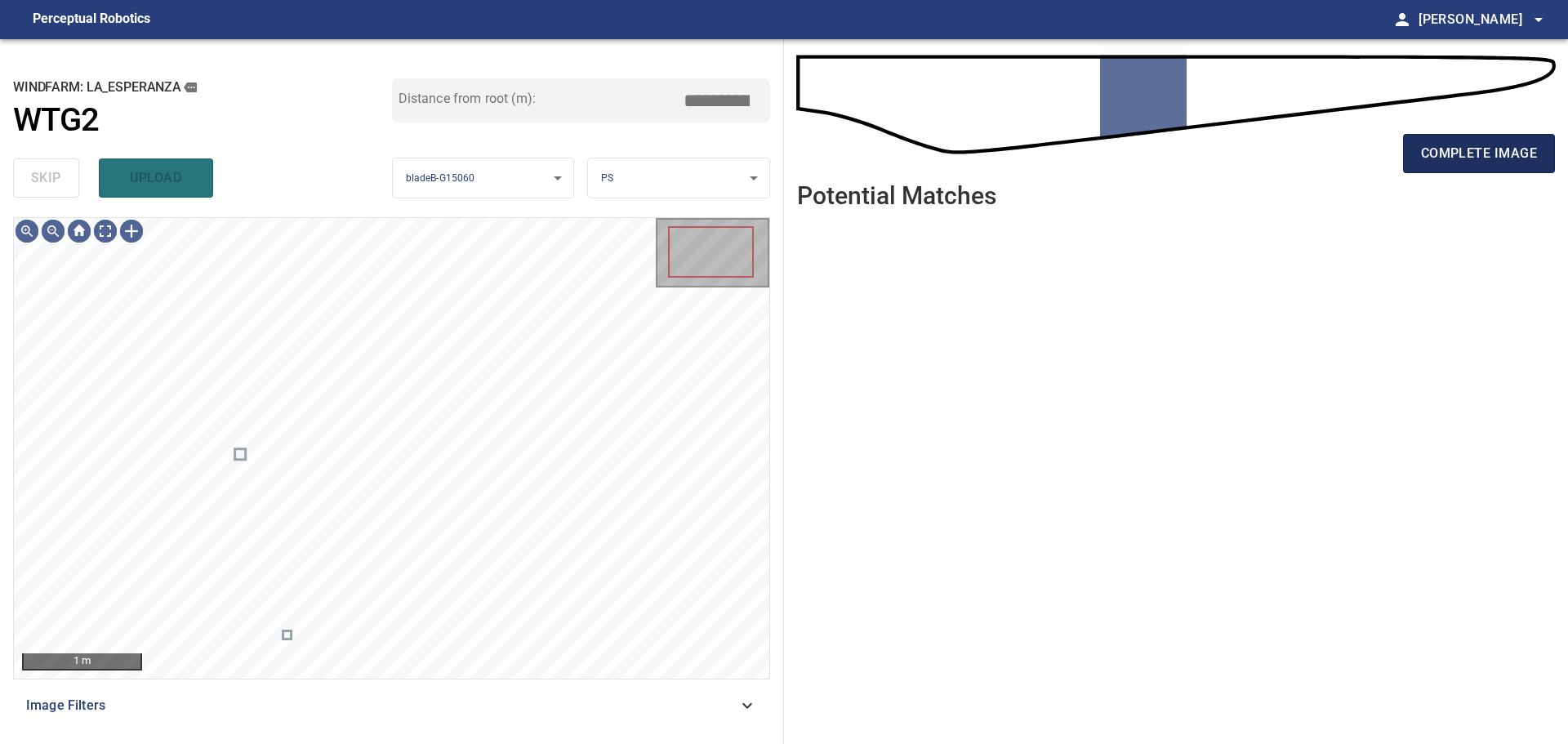
click at [1511, 156] on span "complete image" at bounding box center [1479, 154] width 116 height 23
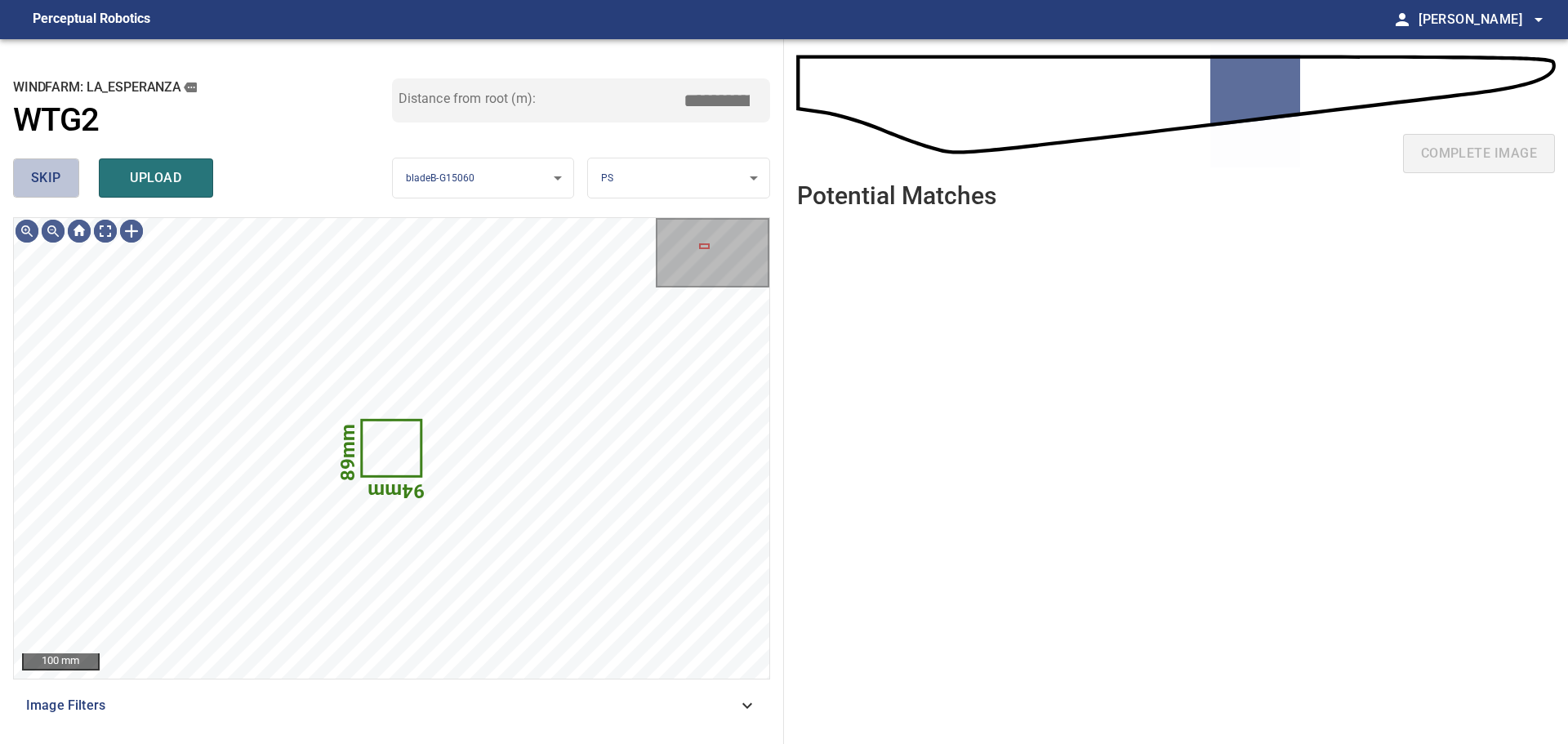
click at [65, 190] on button "skip" at bounding box center [46, 178] width 66 height 39
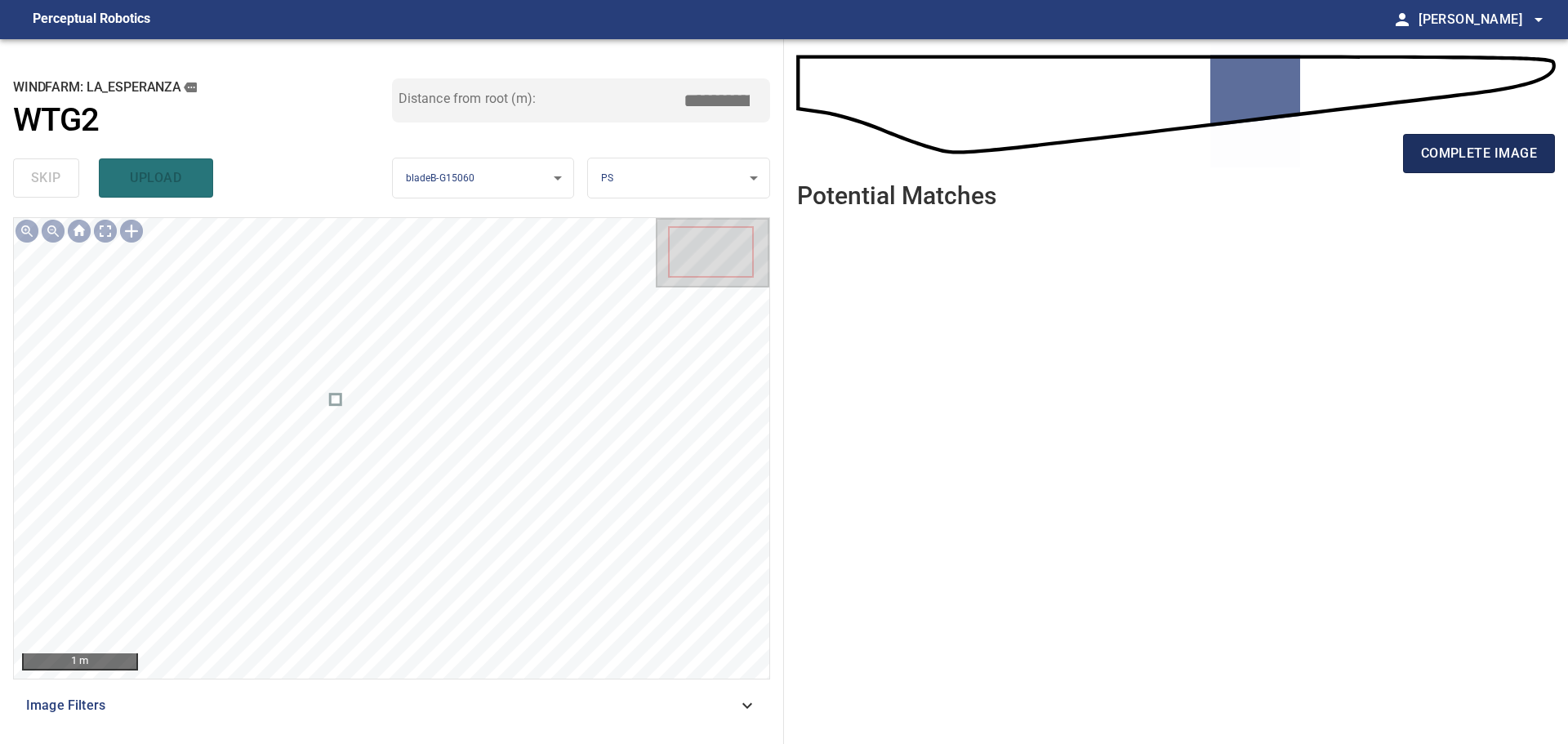
click at [1428, 152] on span "complete image" at bounding box center [1479, 154] width 116 height 23
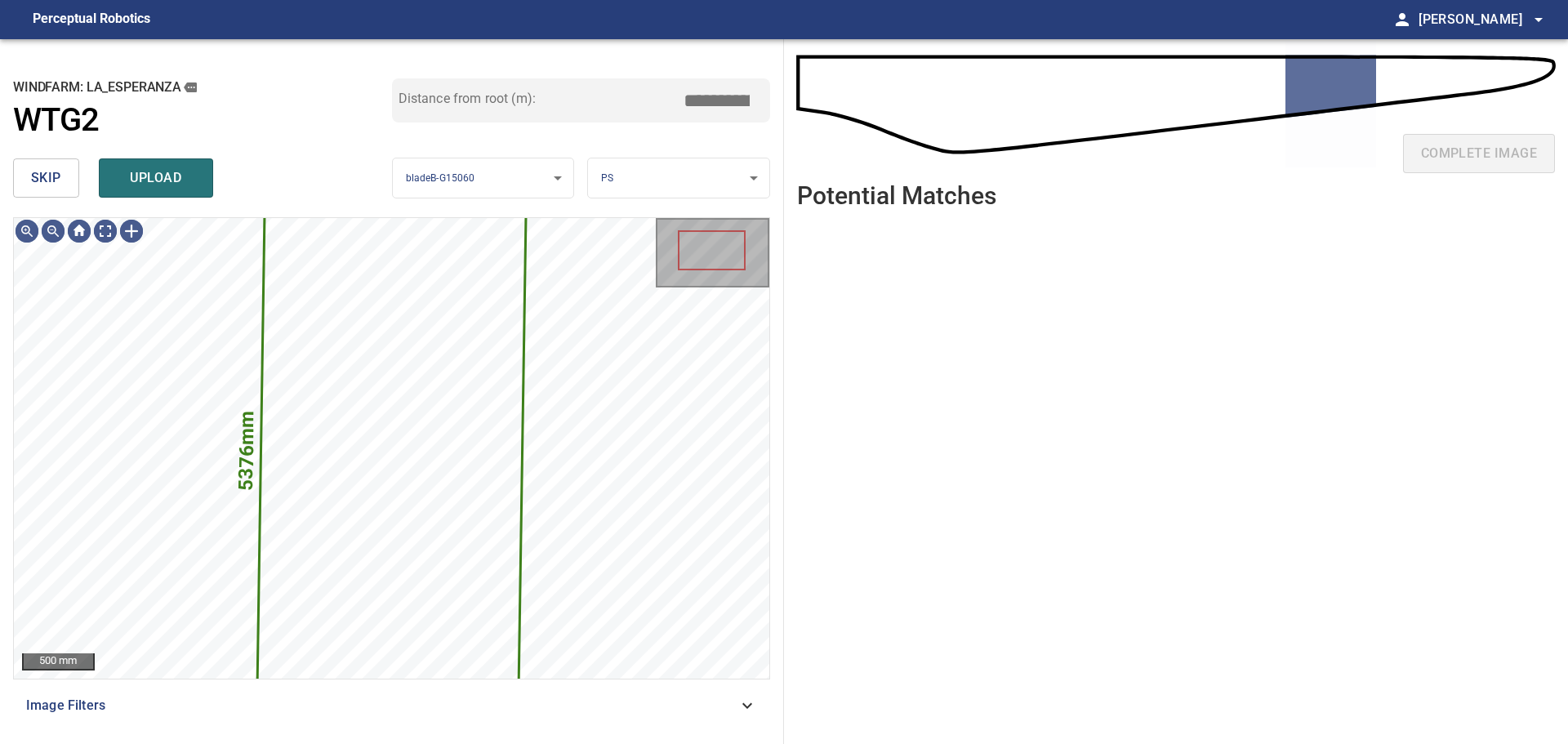
click at [45, 191] on button "skip" at bounding box center [46, 178] width 66 height 39
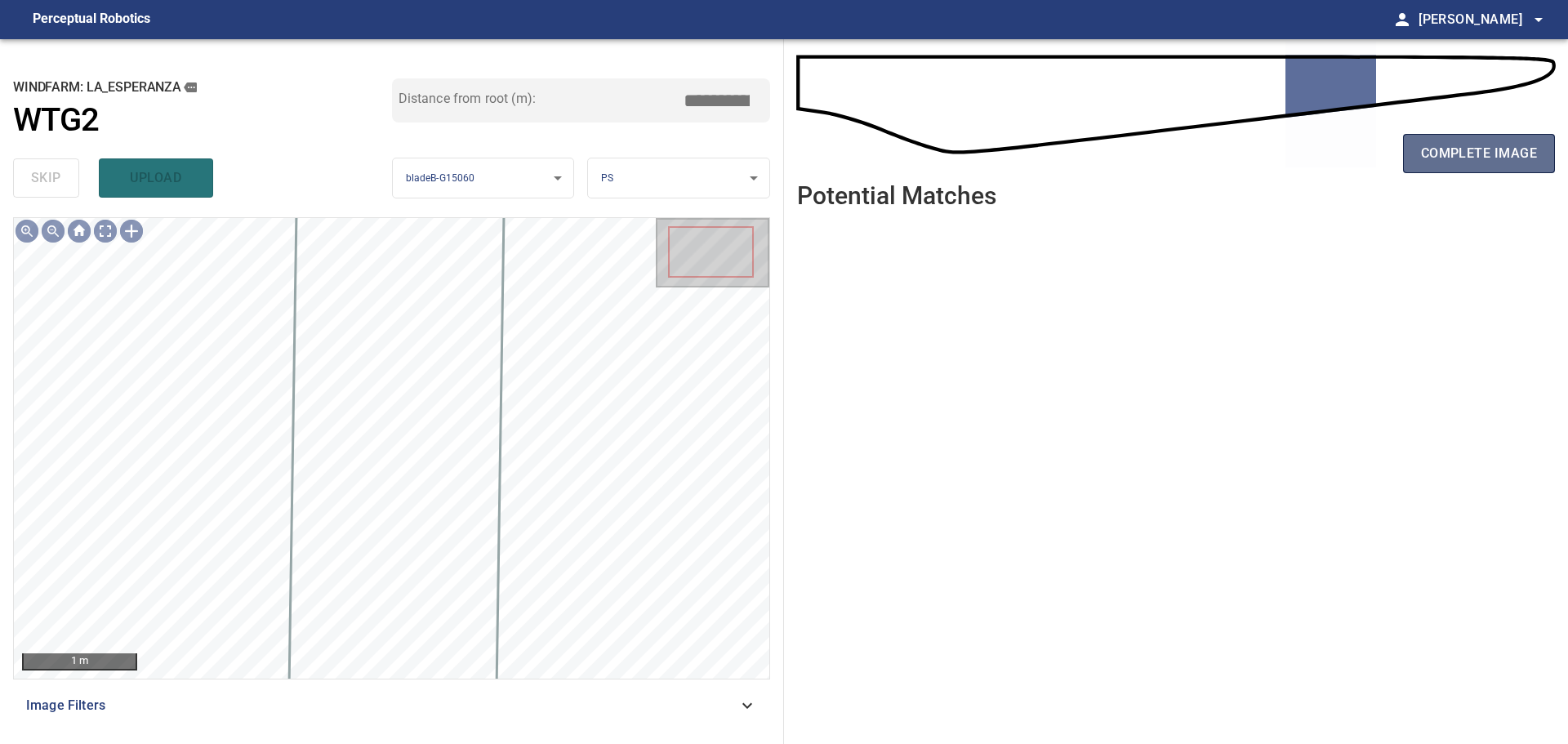
click at [1421, 158] on span "complete image" at bounding box center [1479, 154] width 116 height 23
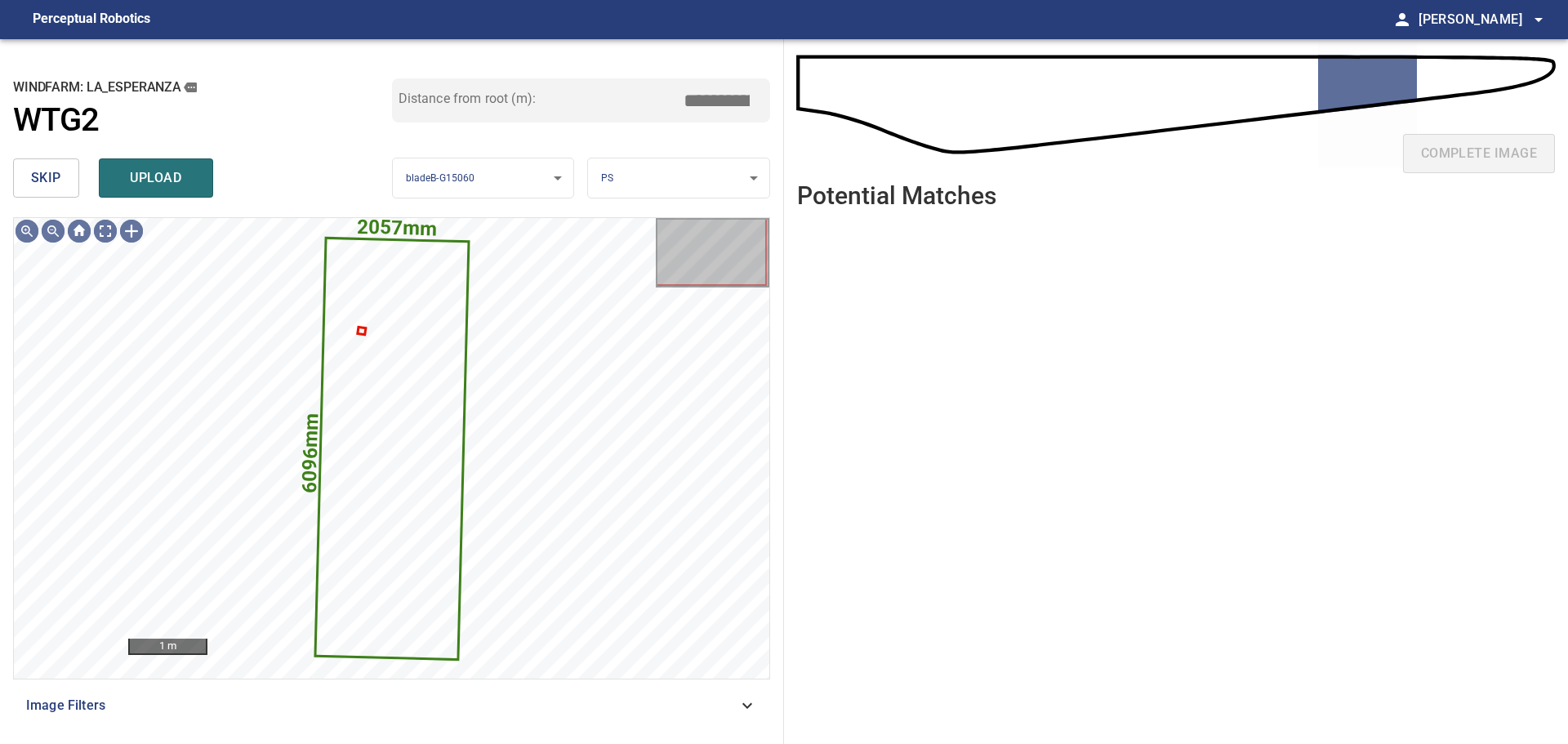
click at [44, 178] on span "skip" at bounding box center [46, 178] width 30 height 23
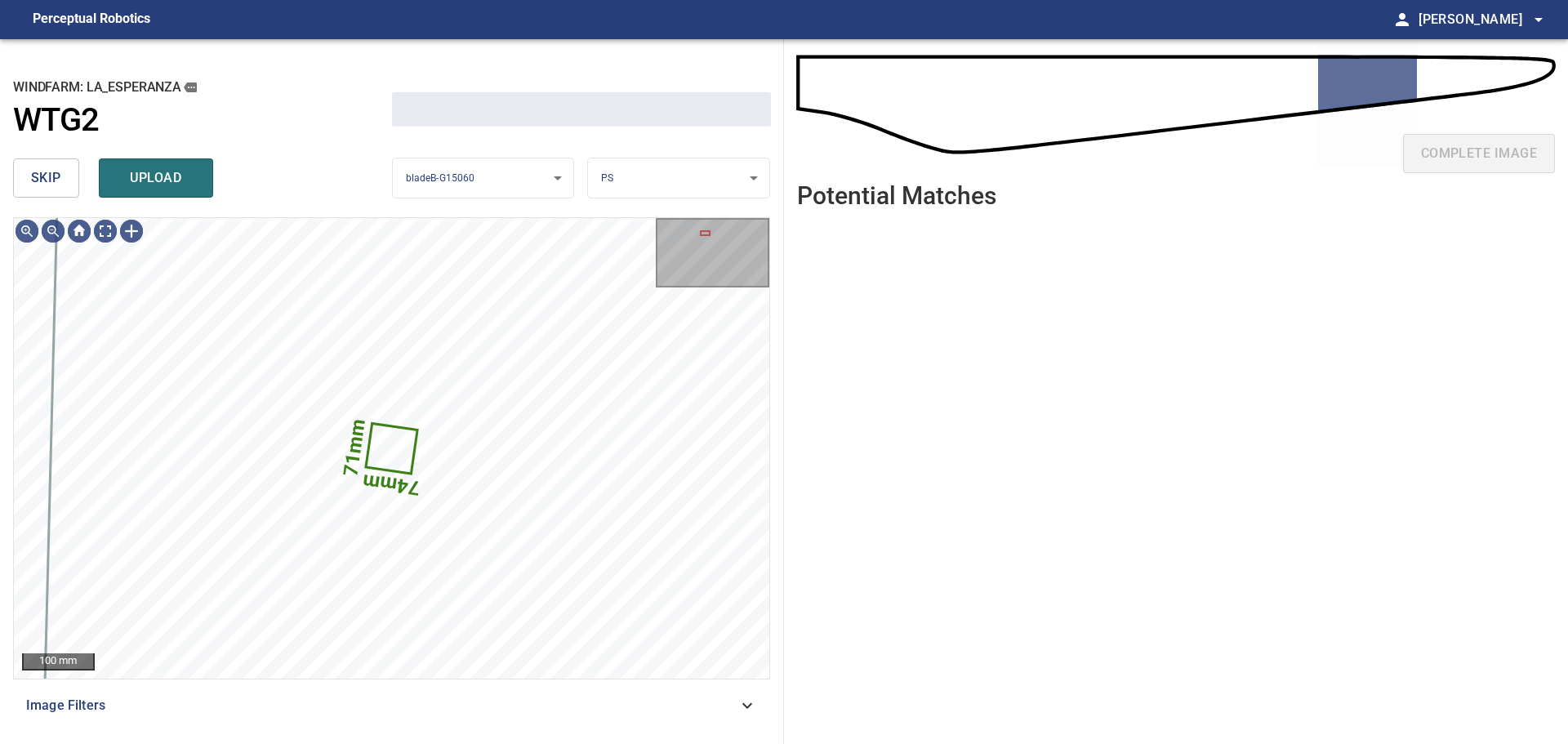
click at [44, 178] on span "skip" at bounding box center [46, 178] width 30 height 23
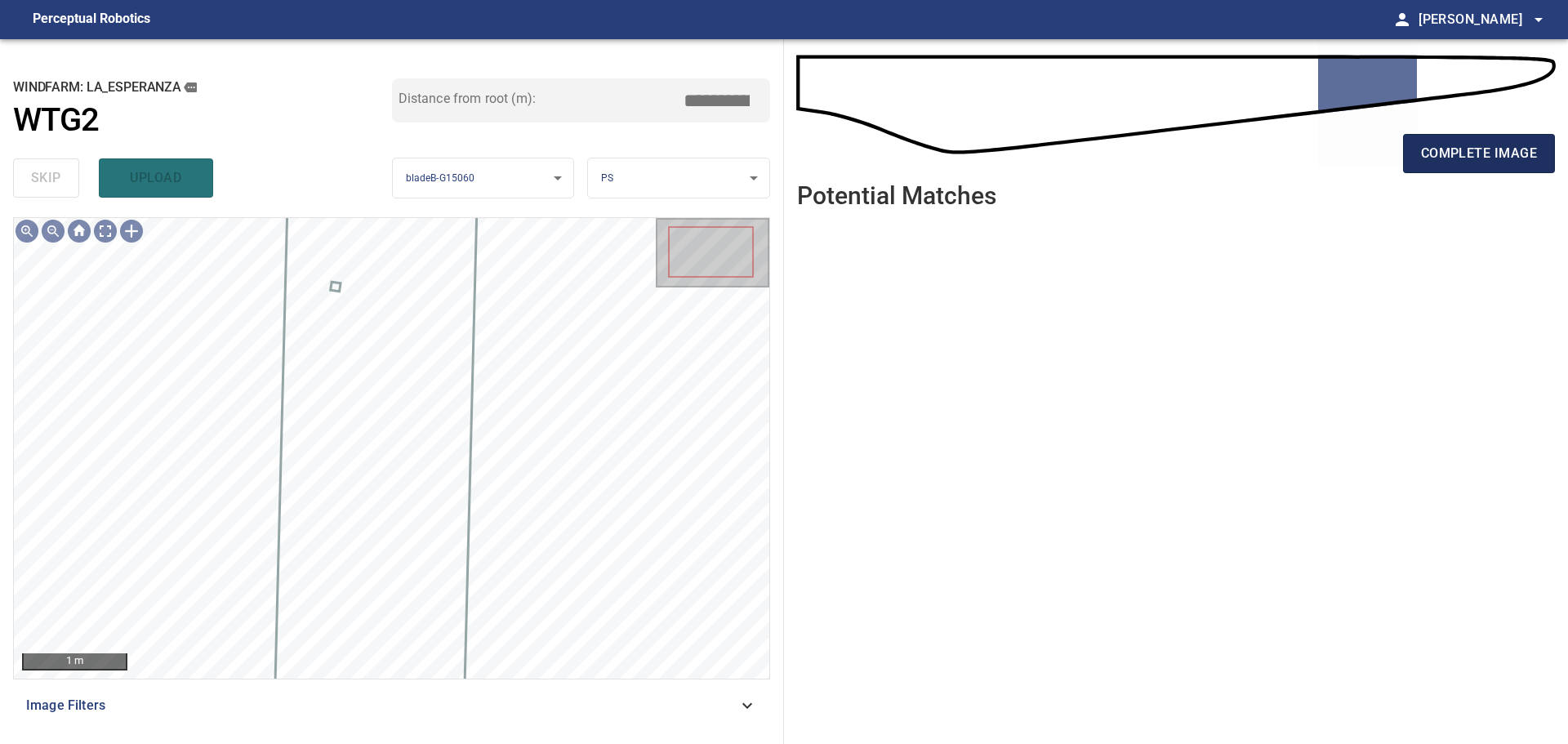
click at [1516, 151] on span "complete image" at bounding box center [1479, 154] width 116 height 23
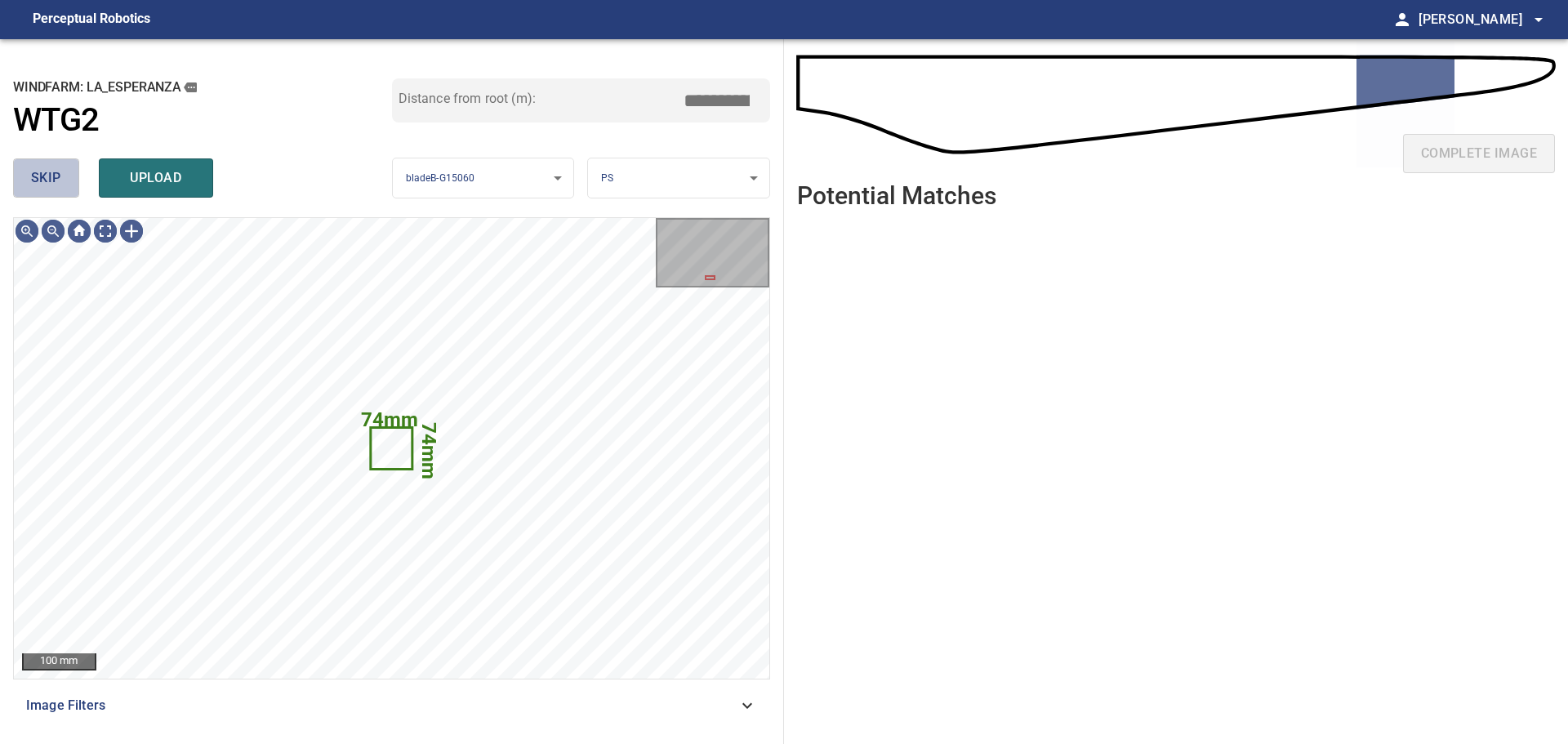
click at [50, 181] on span "skip" at bounding box center [46, 178] width 30 height 23
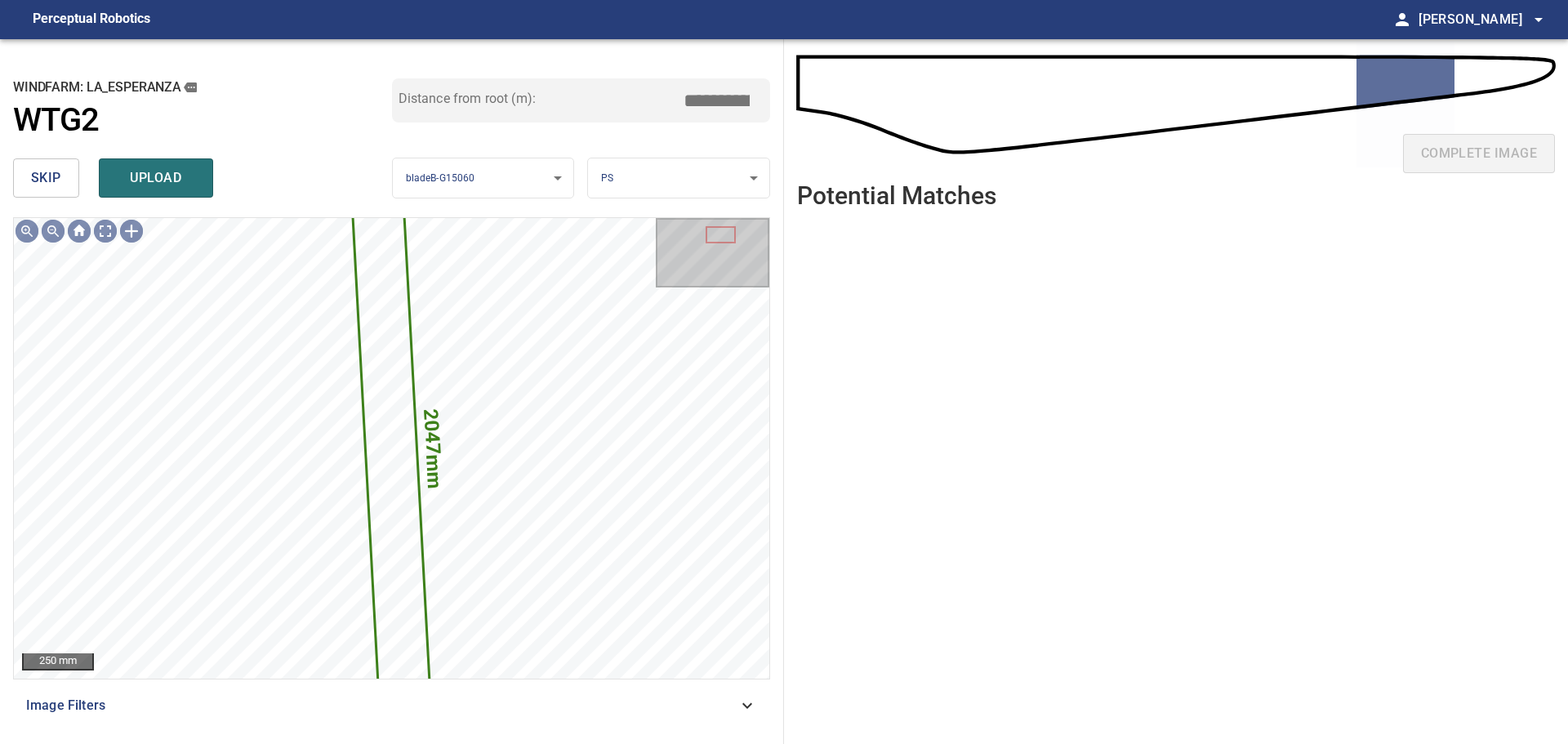
click at [50, 181] on span "skip" at bounding box center [46, 178] width 30 height 23
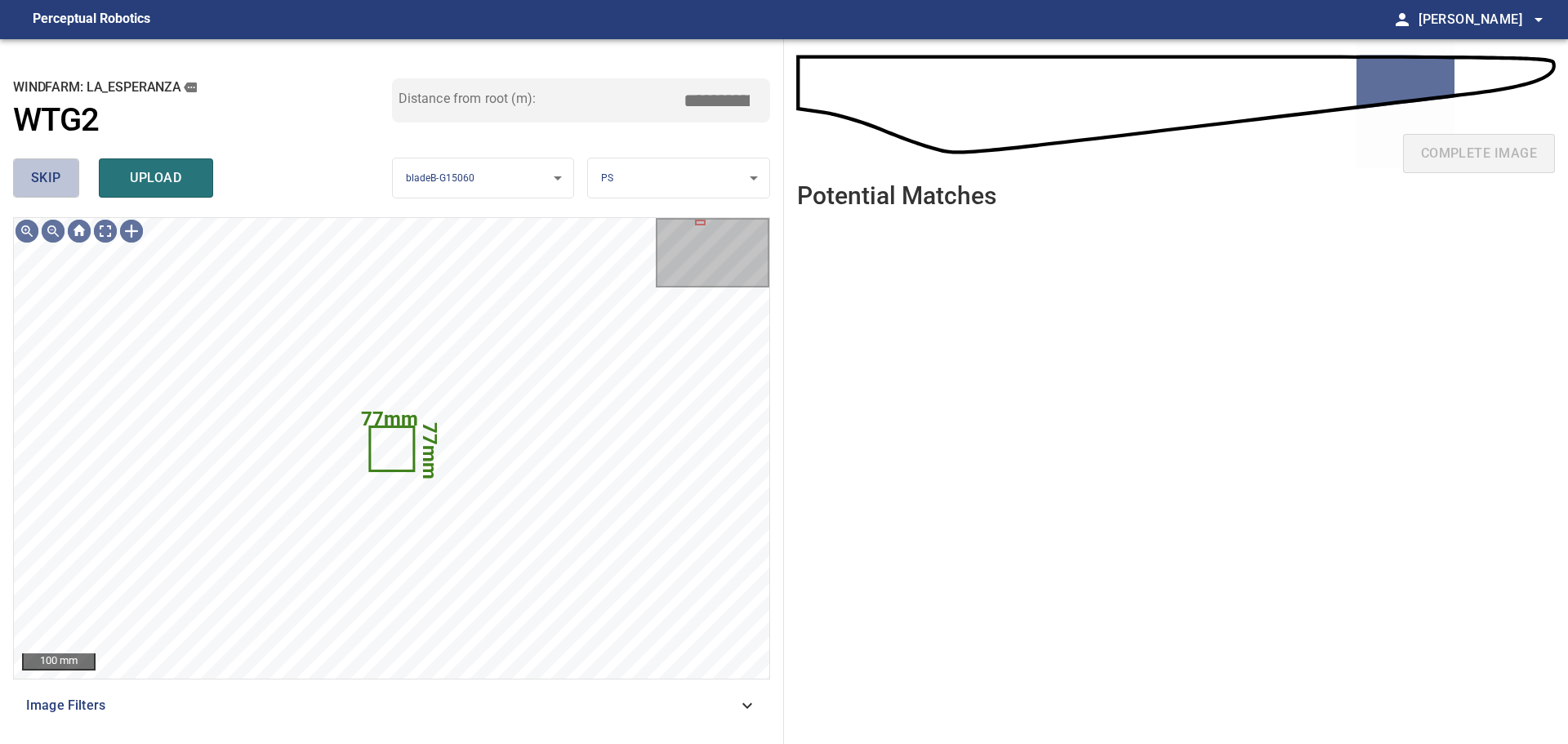
click at [58, 194] on button "skip" at bounding box center [46, 178] width 66 height 39
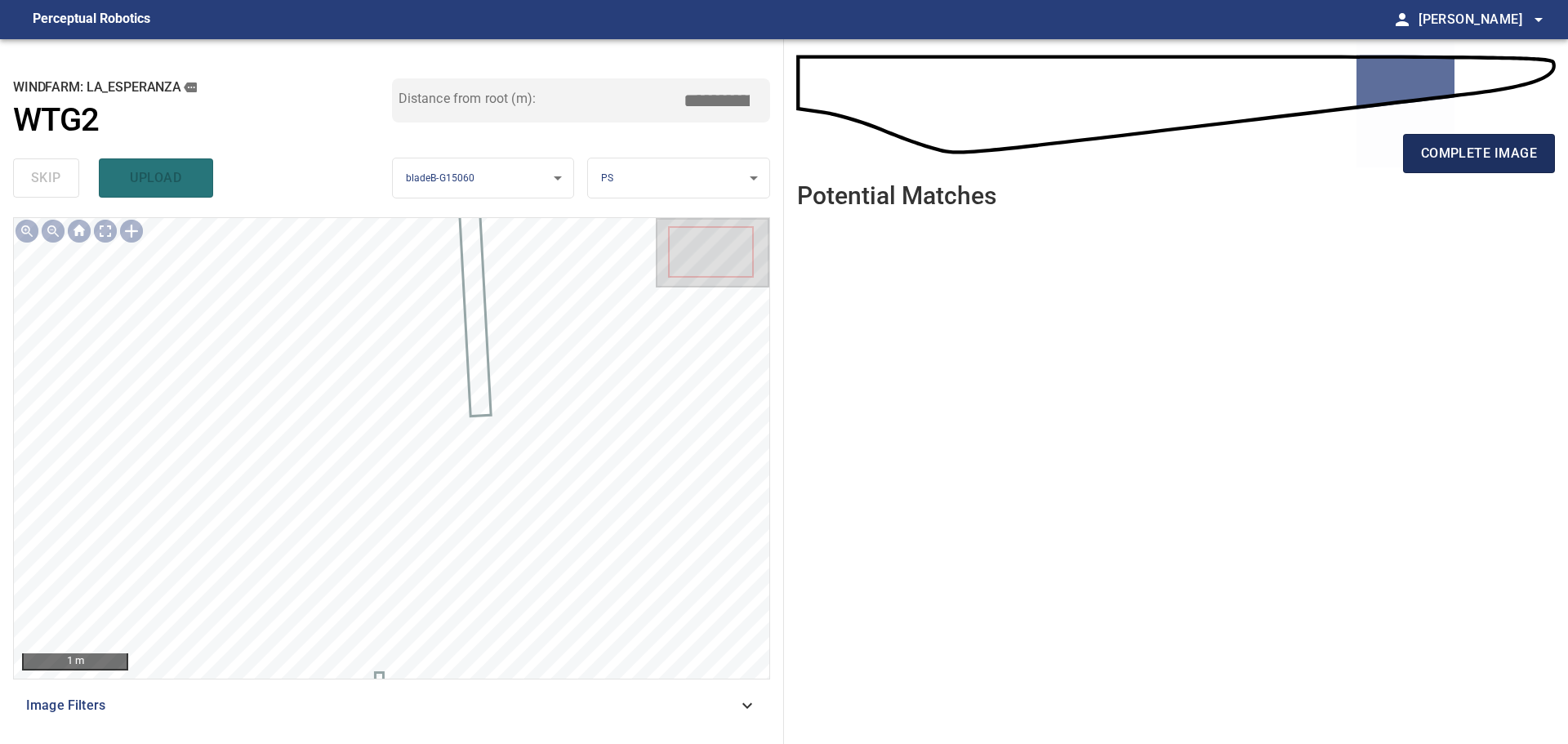
click at [1448, 157] on span "complete image" at bounding box center [1479, 154] width 116 height 23
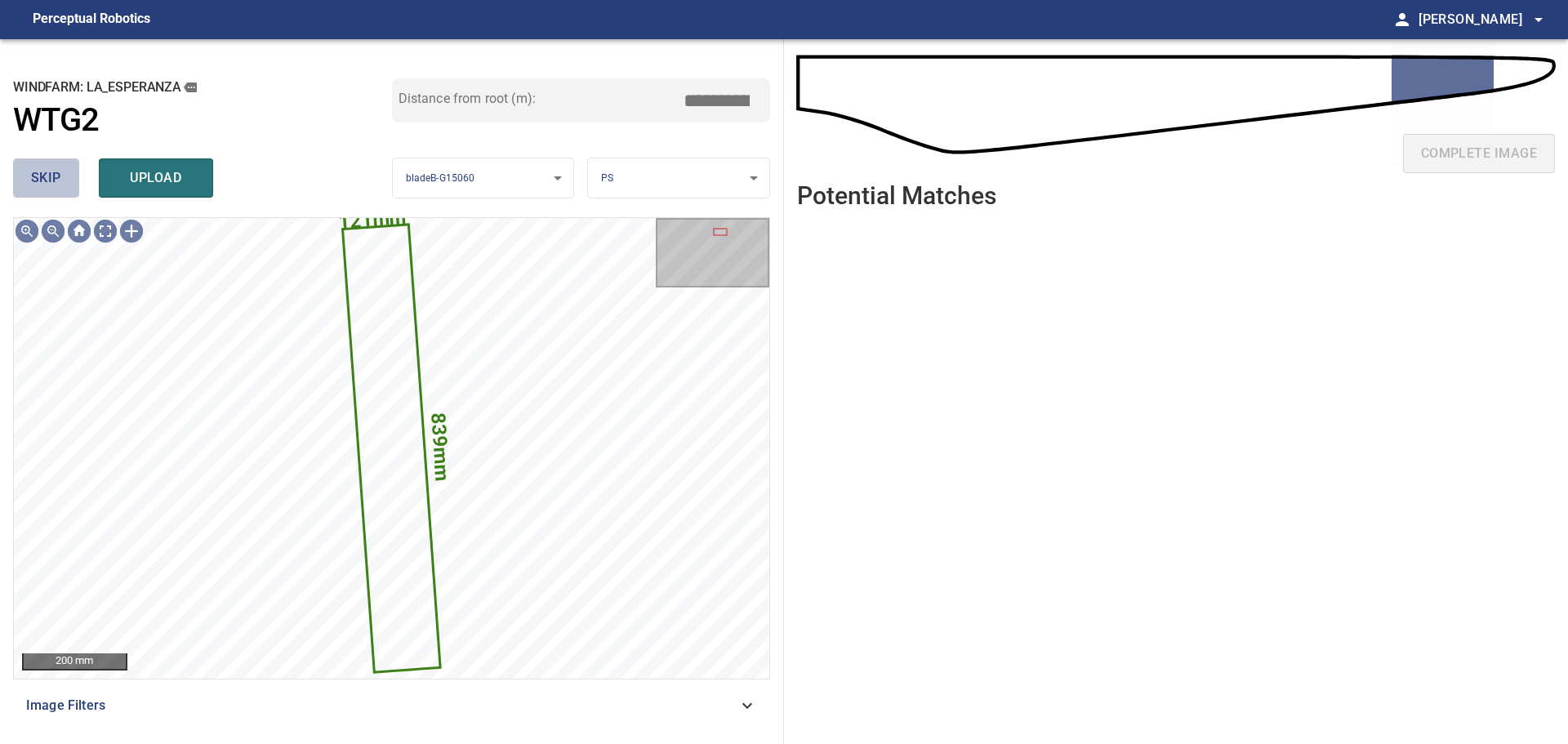
click at [41, 180] on span "skip" at bounding box center [46, 178] width 30 height 23
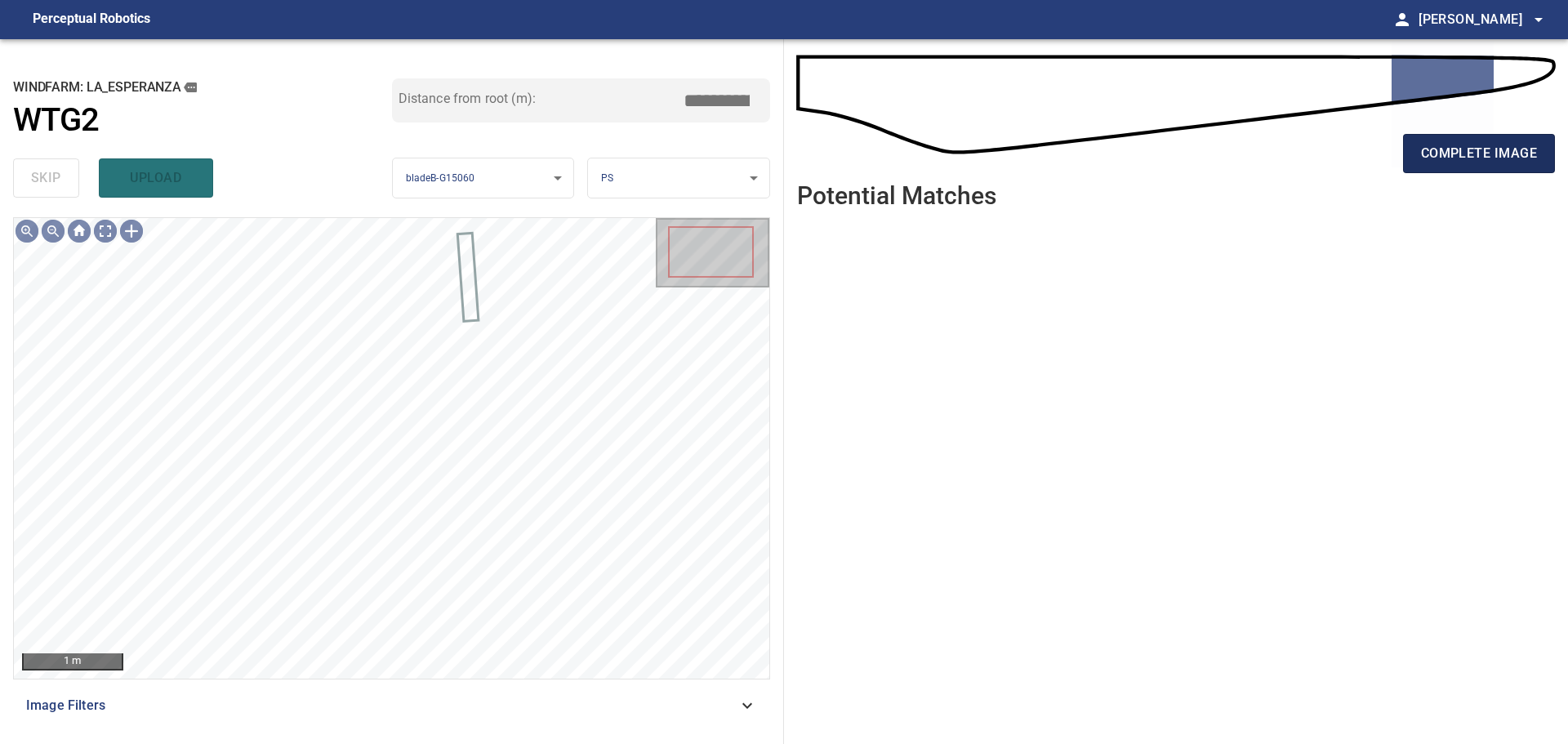
click at [1435, 162] on span "complete image" at bounding box center [1479, 154] width 116 height 23
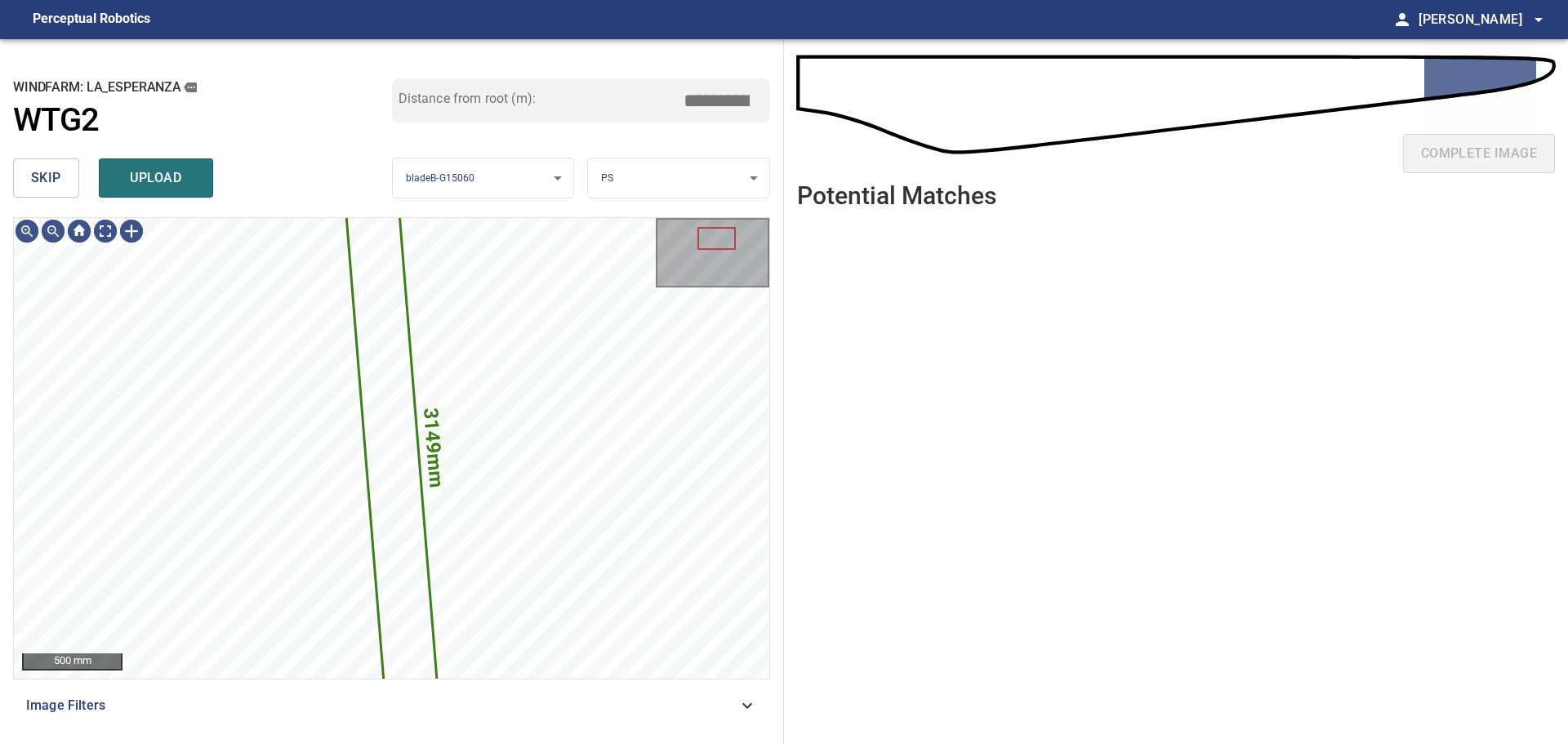
click at [55, 183] on span "skip" at bounding box center [46, 178] width 30 height 23
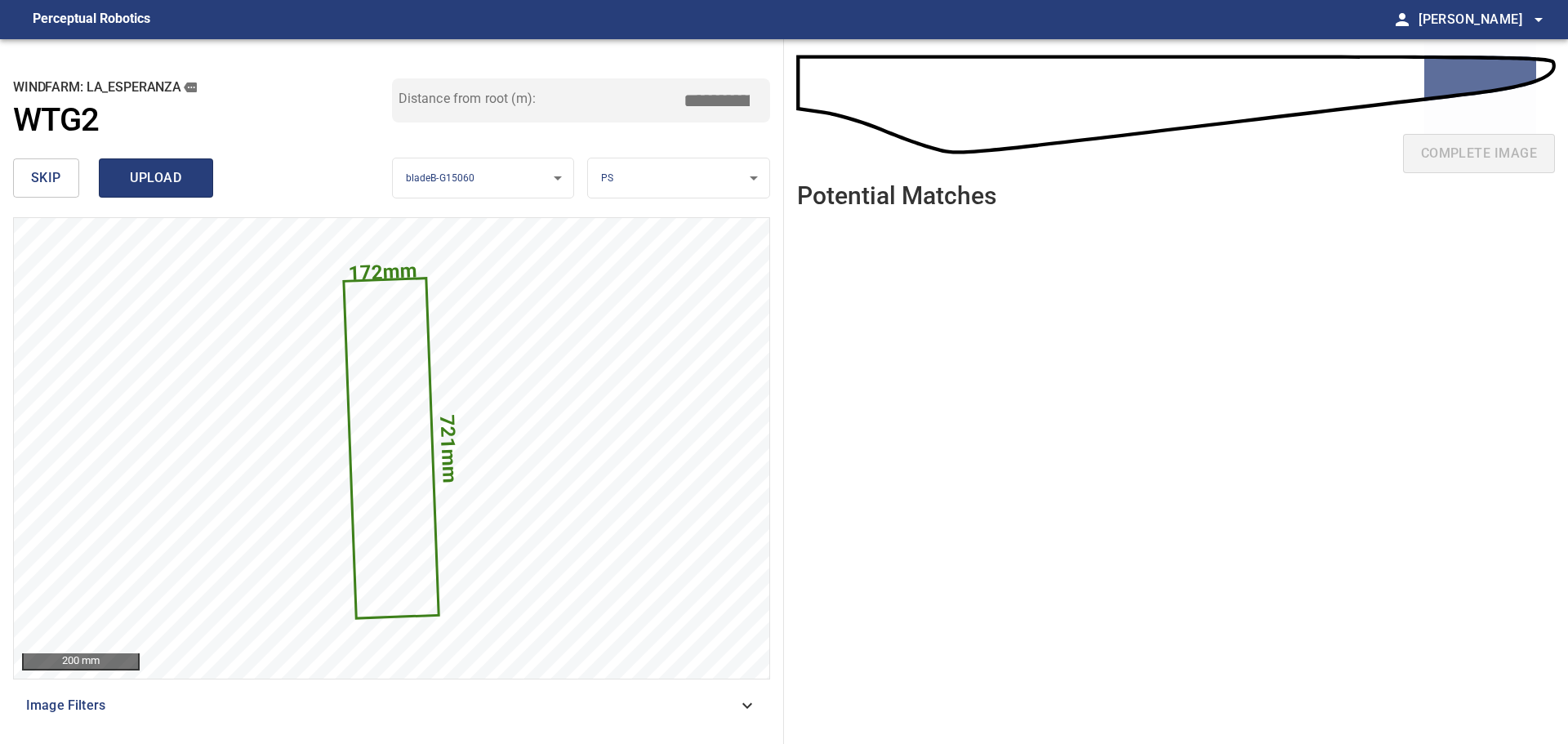
click at [131, 187] on span "upload" at bounding box center [155, 178] width 78 height 23
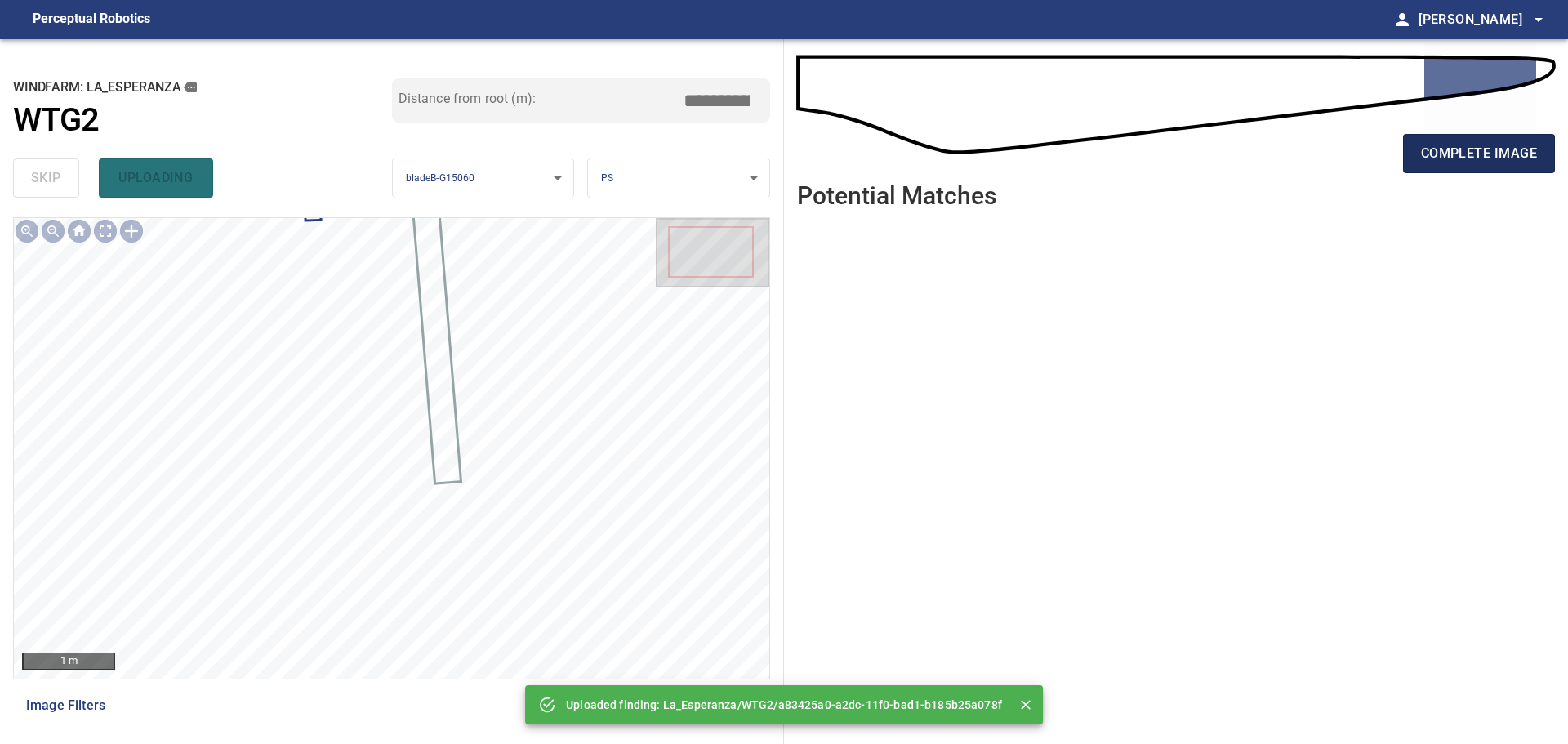
click at [1506, 144] on span "complete image" at bounding box center [1479, 154] width 116 height 23
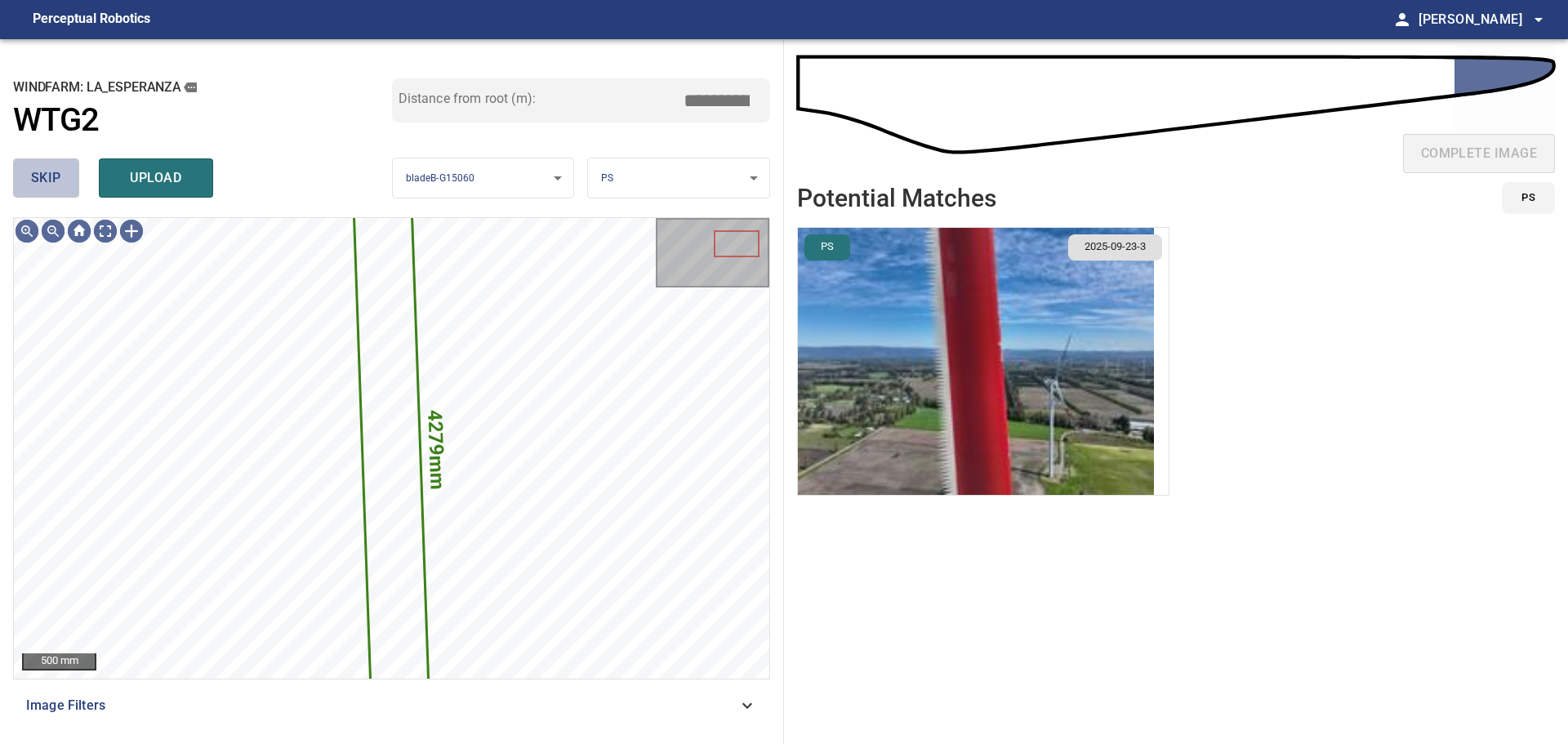
click at [45, 169] on span "skip" at bounding box center [46, 178] width 30 height 23
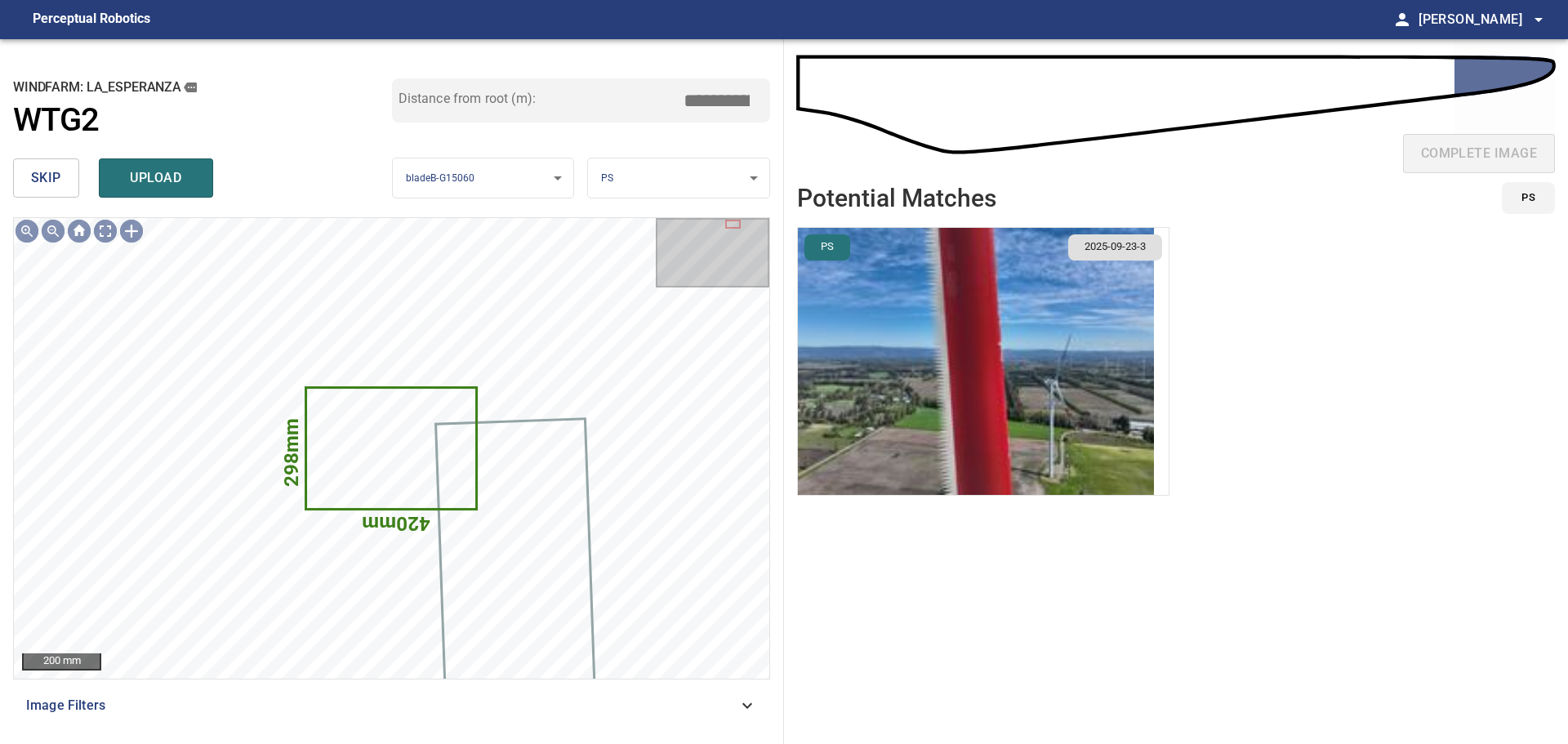
click at [45, 169] on span "skip" at bounding box center [46, 178] width 30 height 23
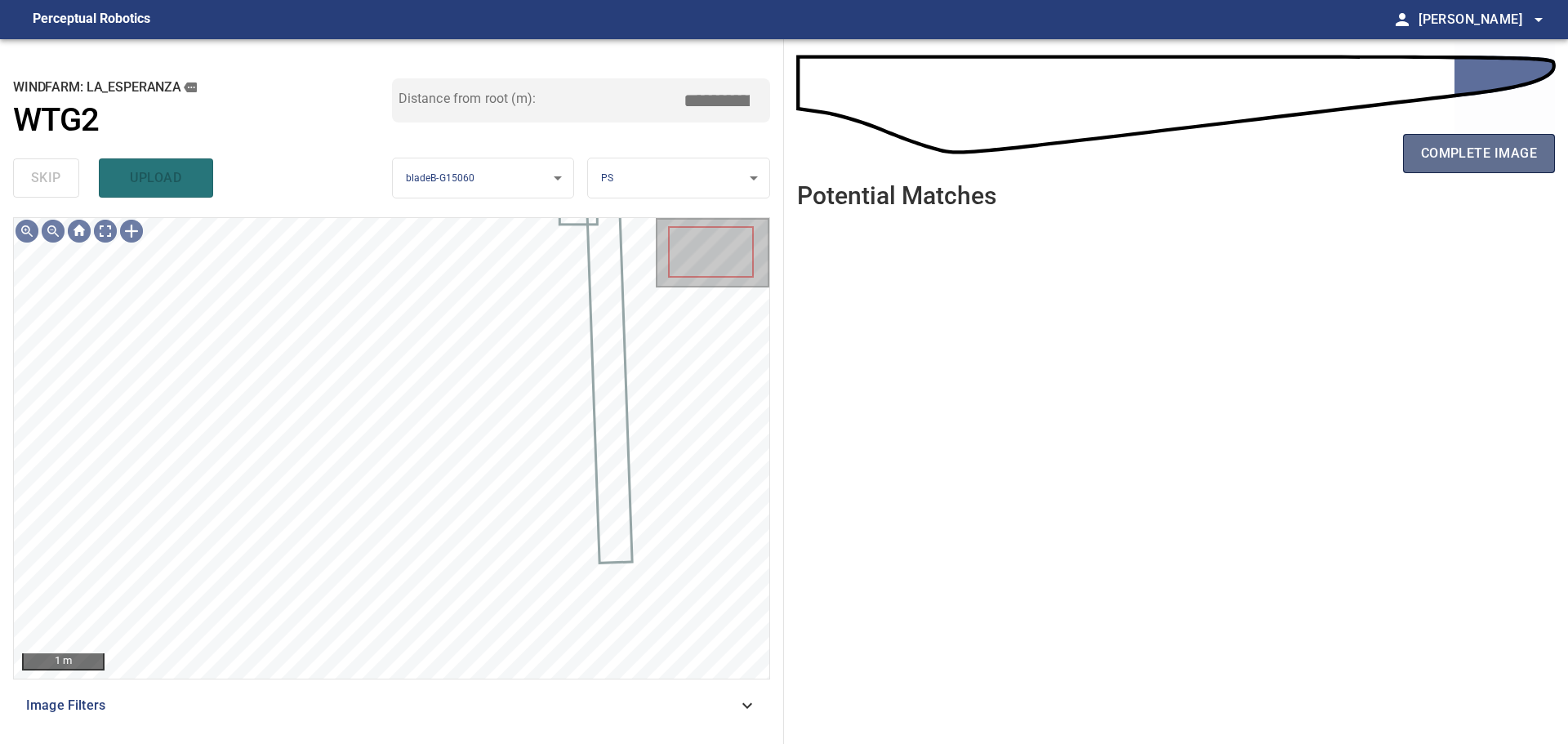
click at [1451, 170] on button "complete image" at bounding box center [1479, 154] width 152 height 39
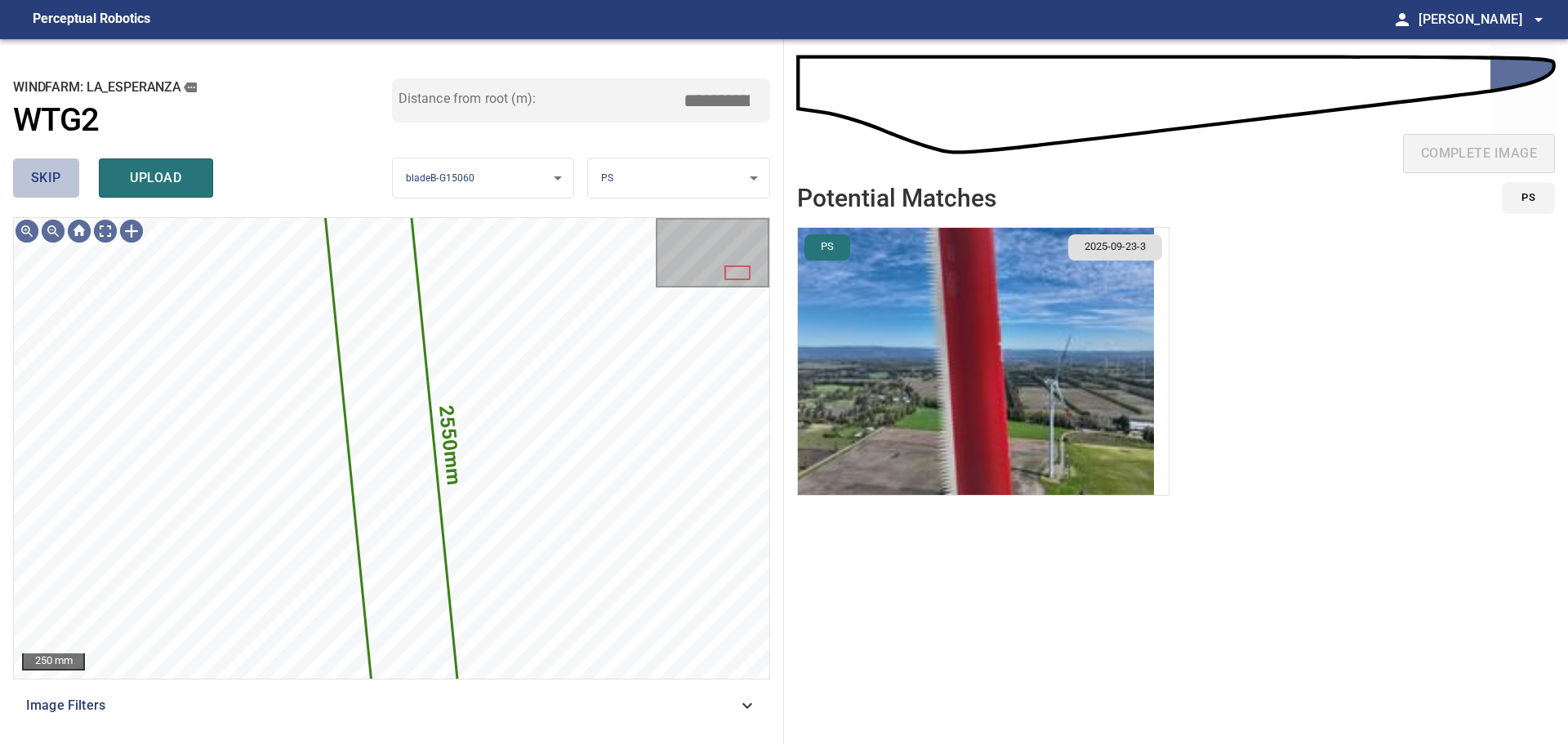
click at [58, 182] on span "skip" at bounding box center [46, 178] width 30 height 23
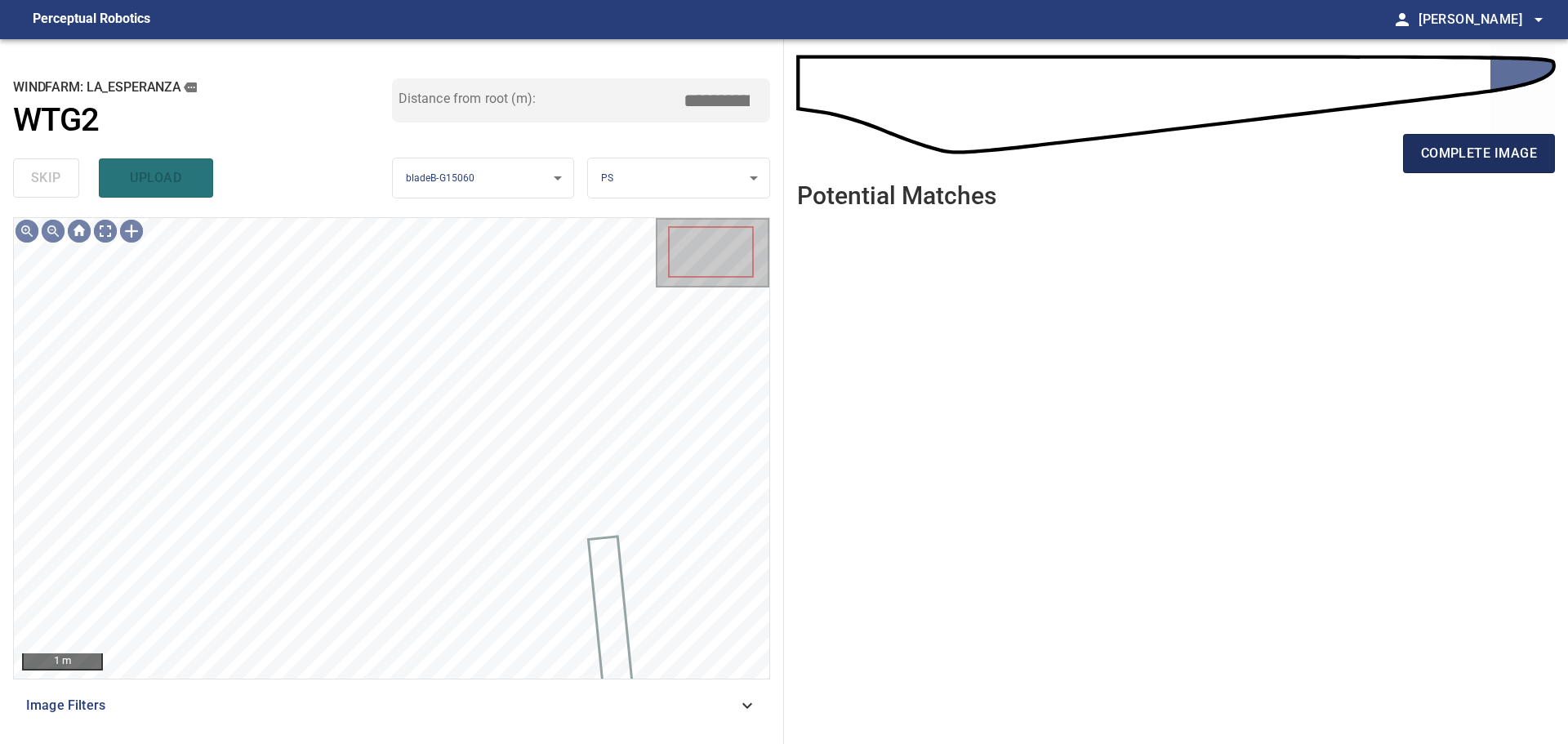
click at [1469, 142] on span "complete image" at bounding box center [1479, 154] width 116 height 23
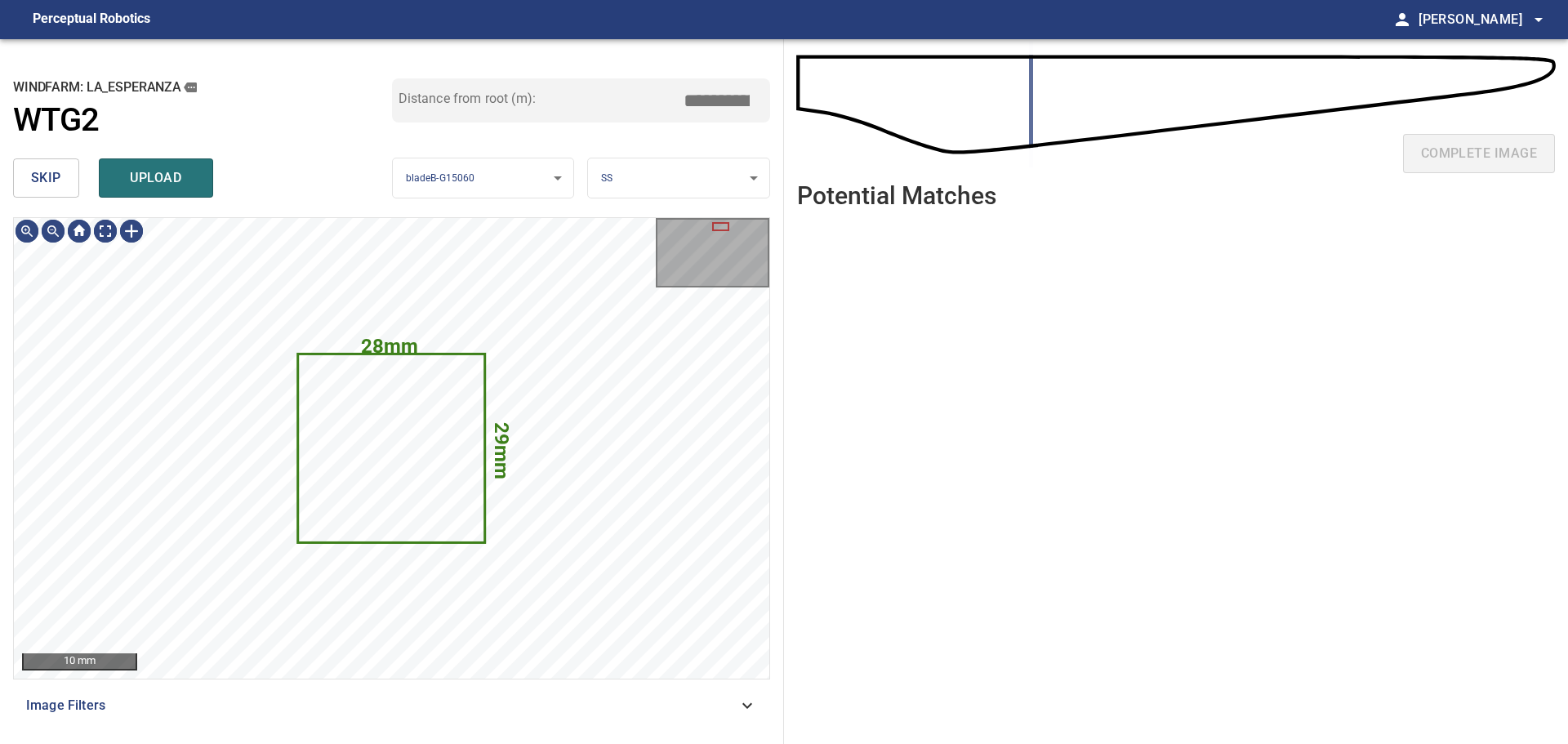
click at [56, 179] on span "skip" at bounding box center [46, 178] width 30 height 23
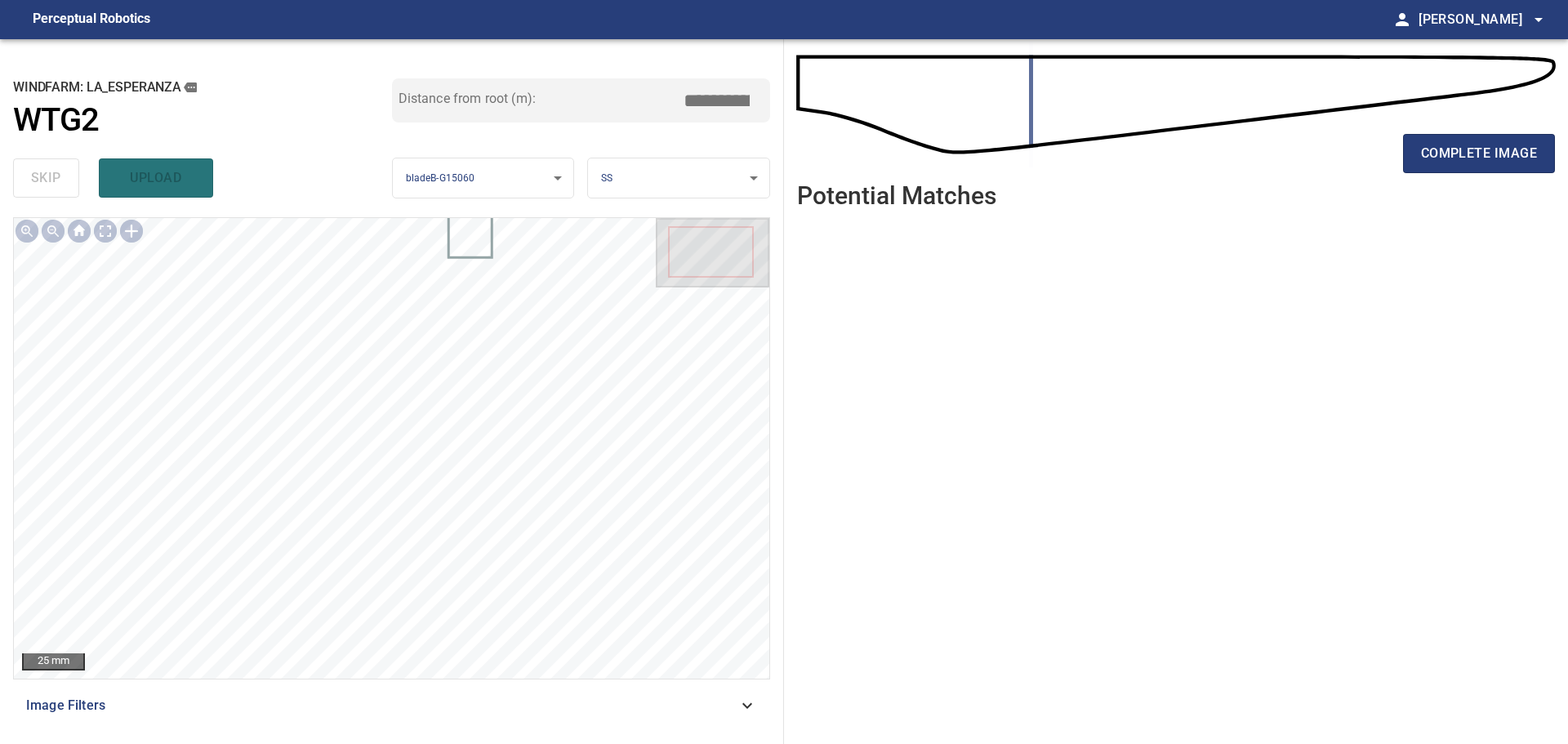
click at [1400, 174] on div "complete image" at bounding box center [1175, 160] width 758 height 66
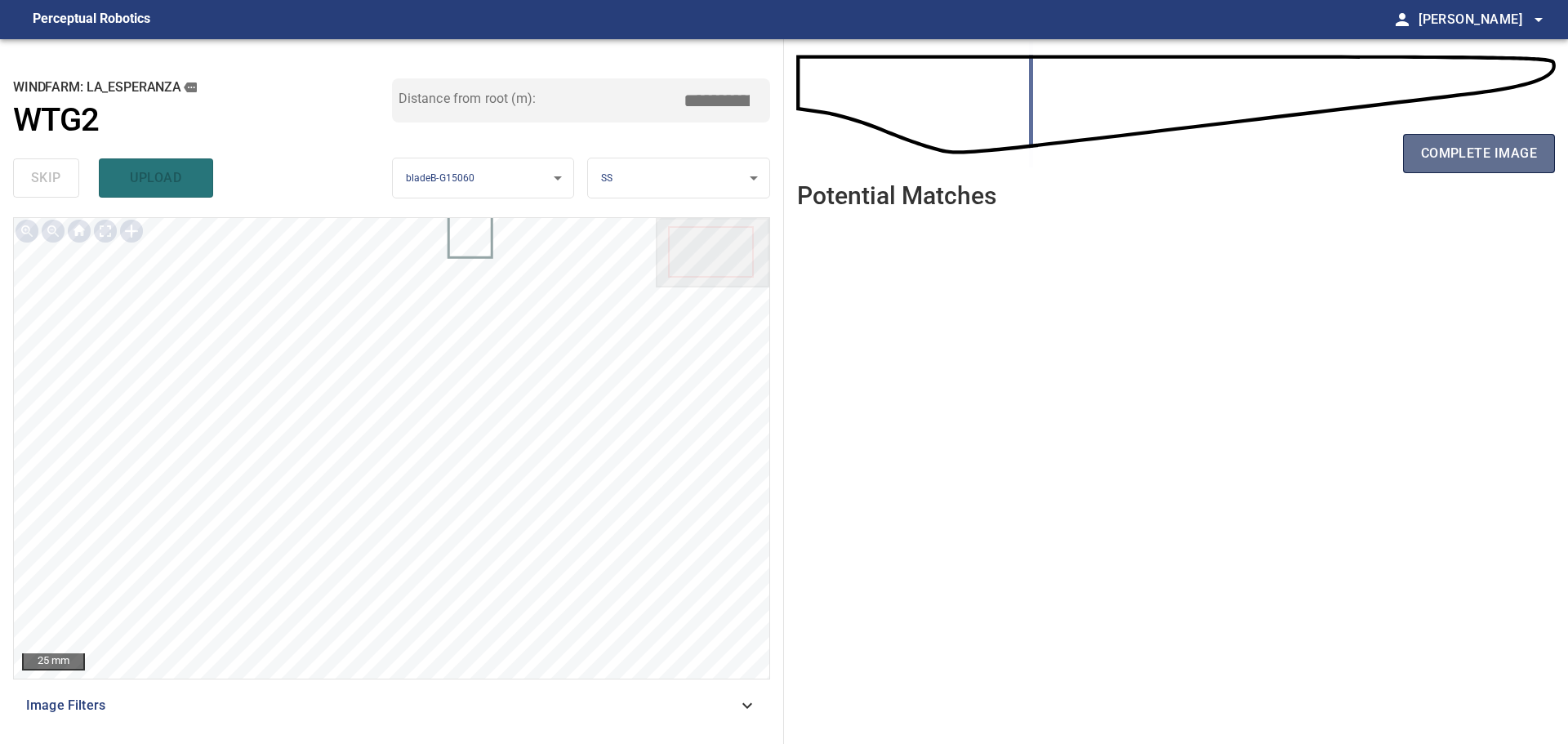
click at [1433, 152] on span "complete image" at bounding box center [1479, 154] width 116 height 23
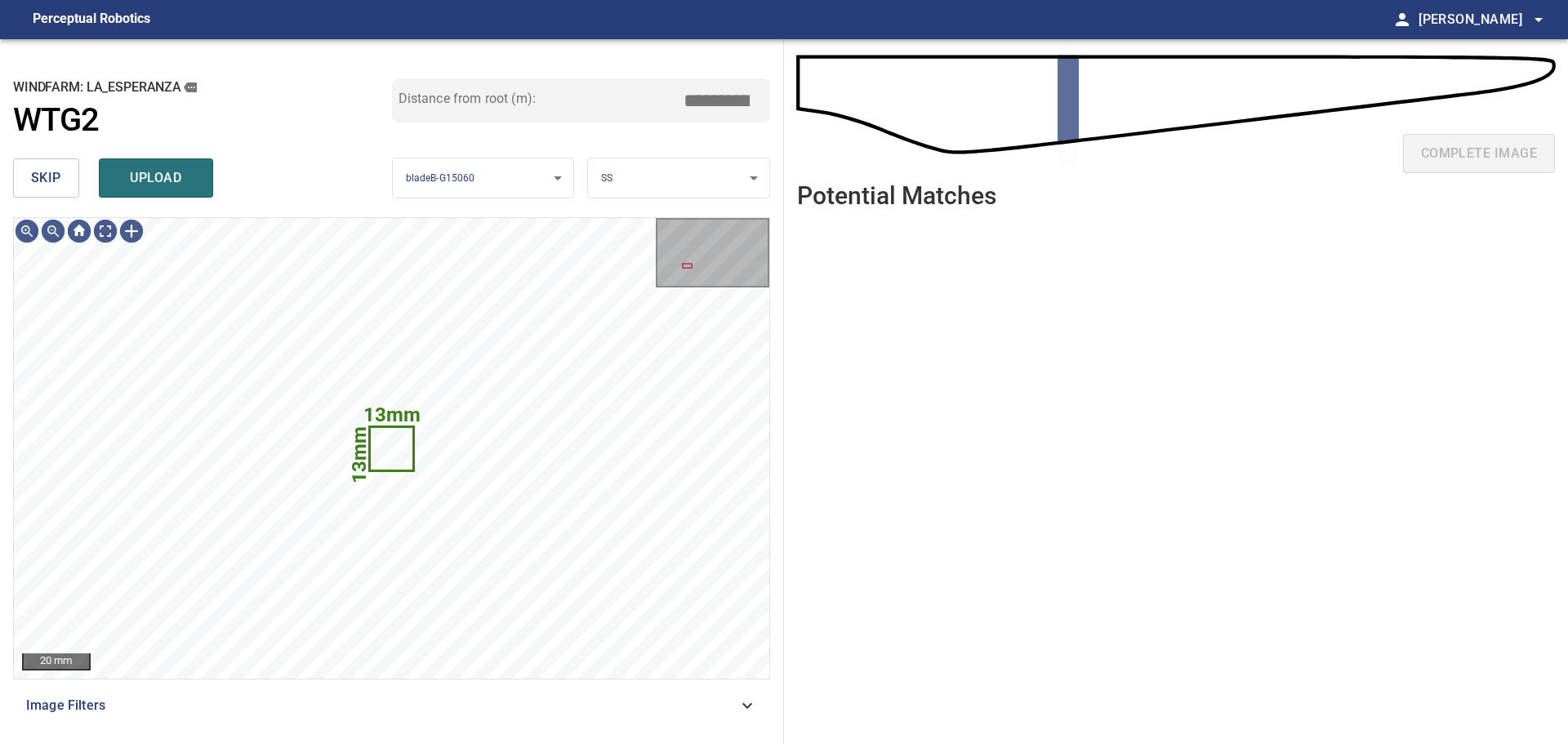
click at [61, 178] on button "skip" at bounding box center [46, 178] width 66 height 39
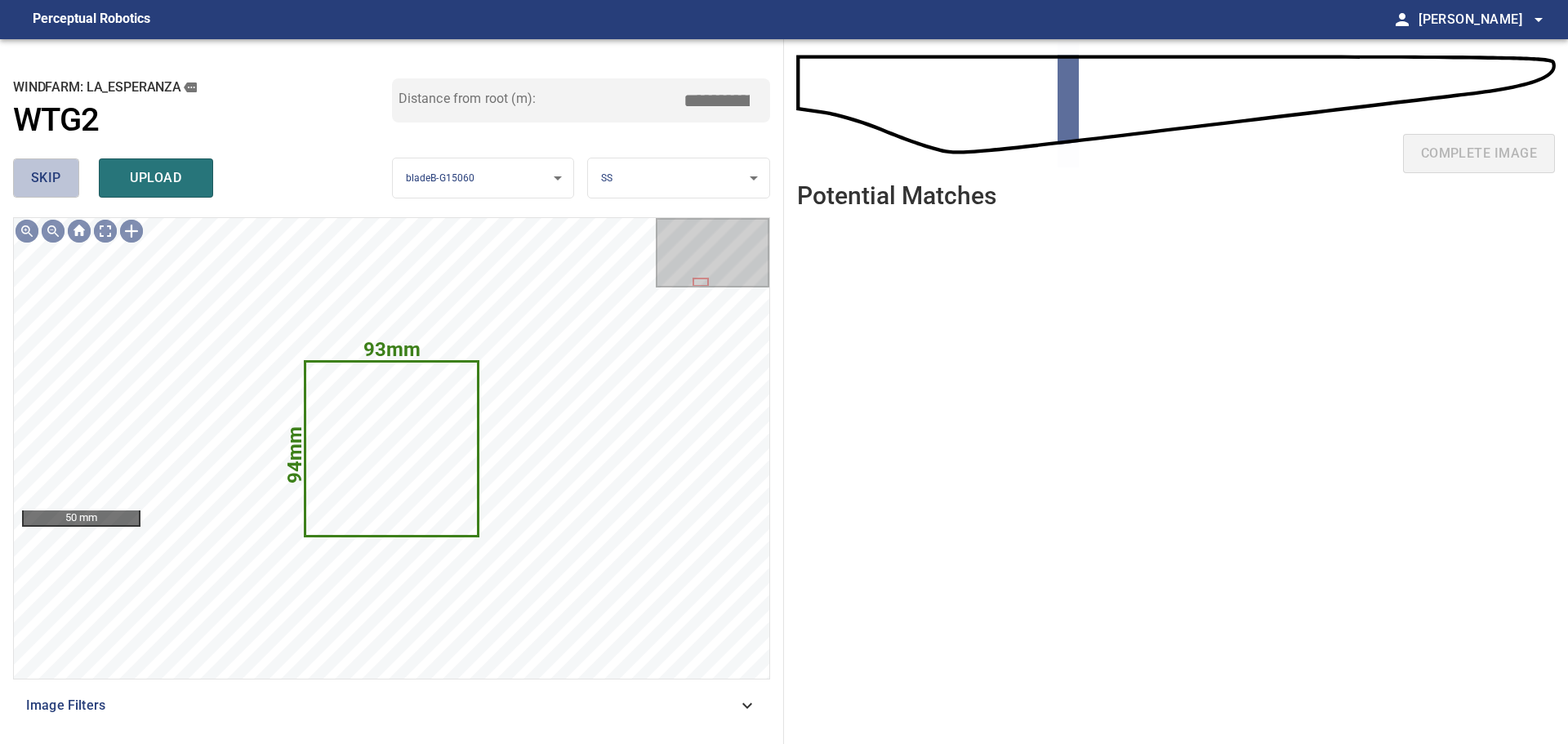
click at [61, 178] on button "skip" at bounding box center [46, 178] width 66 height 39
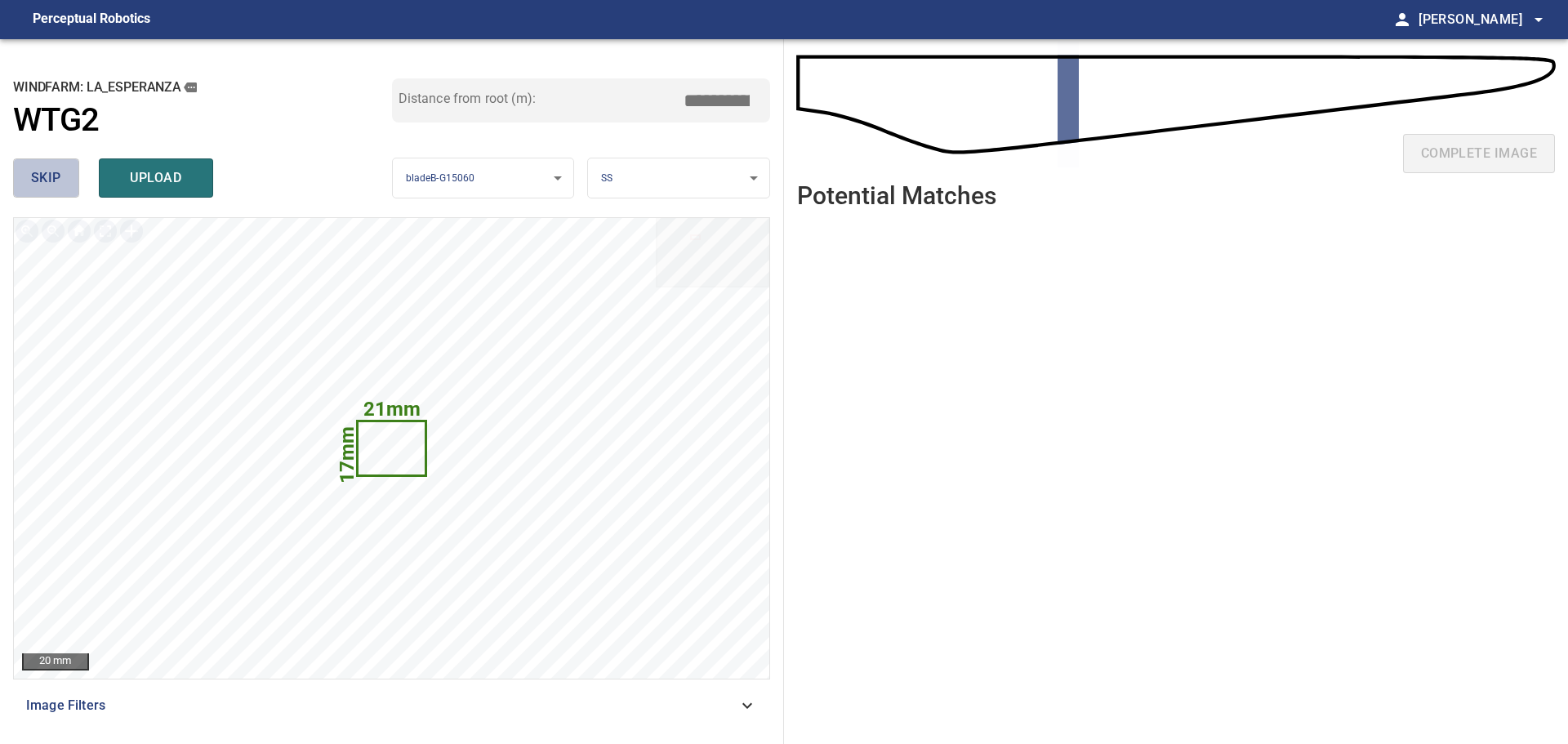
click at [37, 181] on span "skip" at bounding box center [46, 178] width 30 height 23
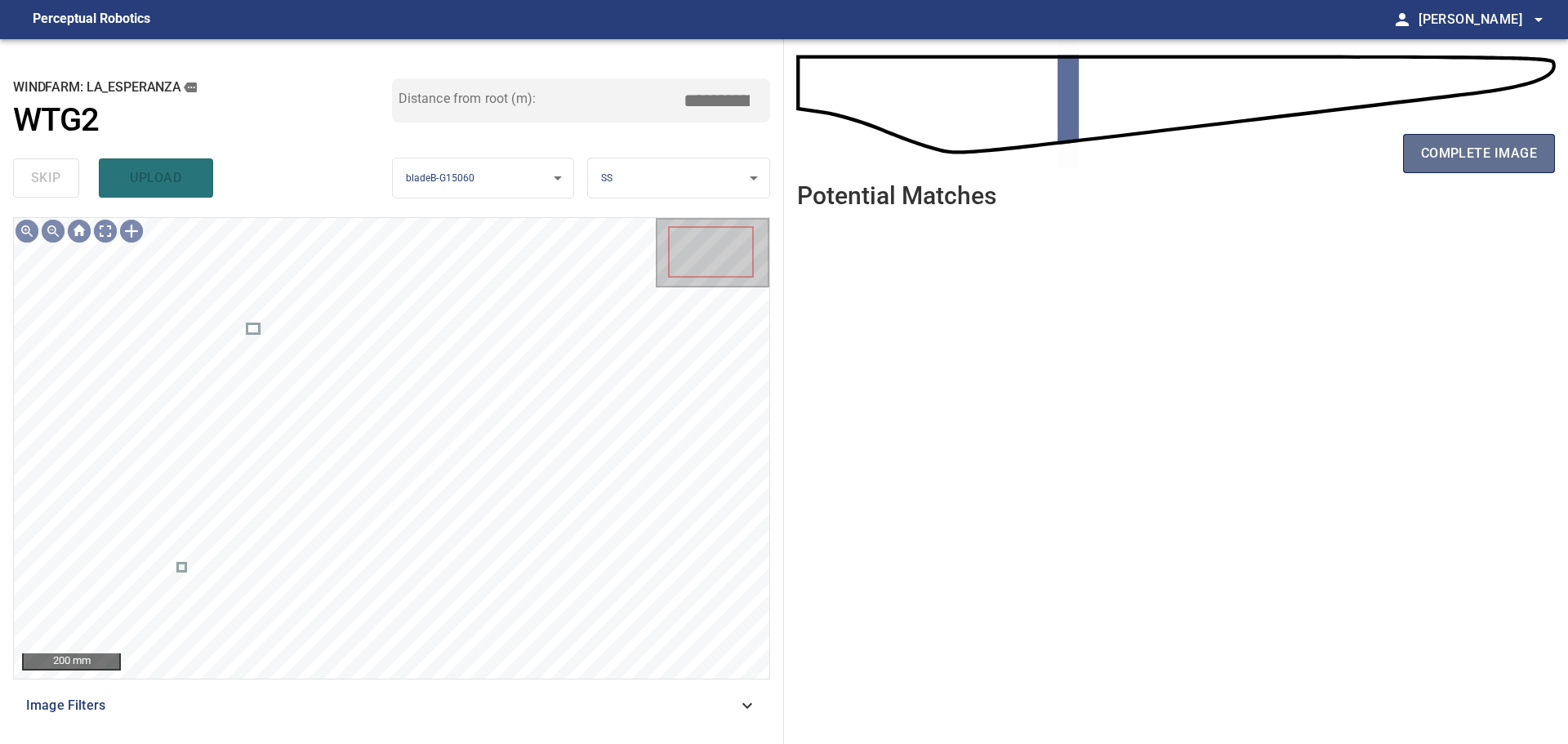
click at [1497, 160] on span "complete image" at bounding box center [1479, 154] width 116 height 23
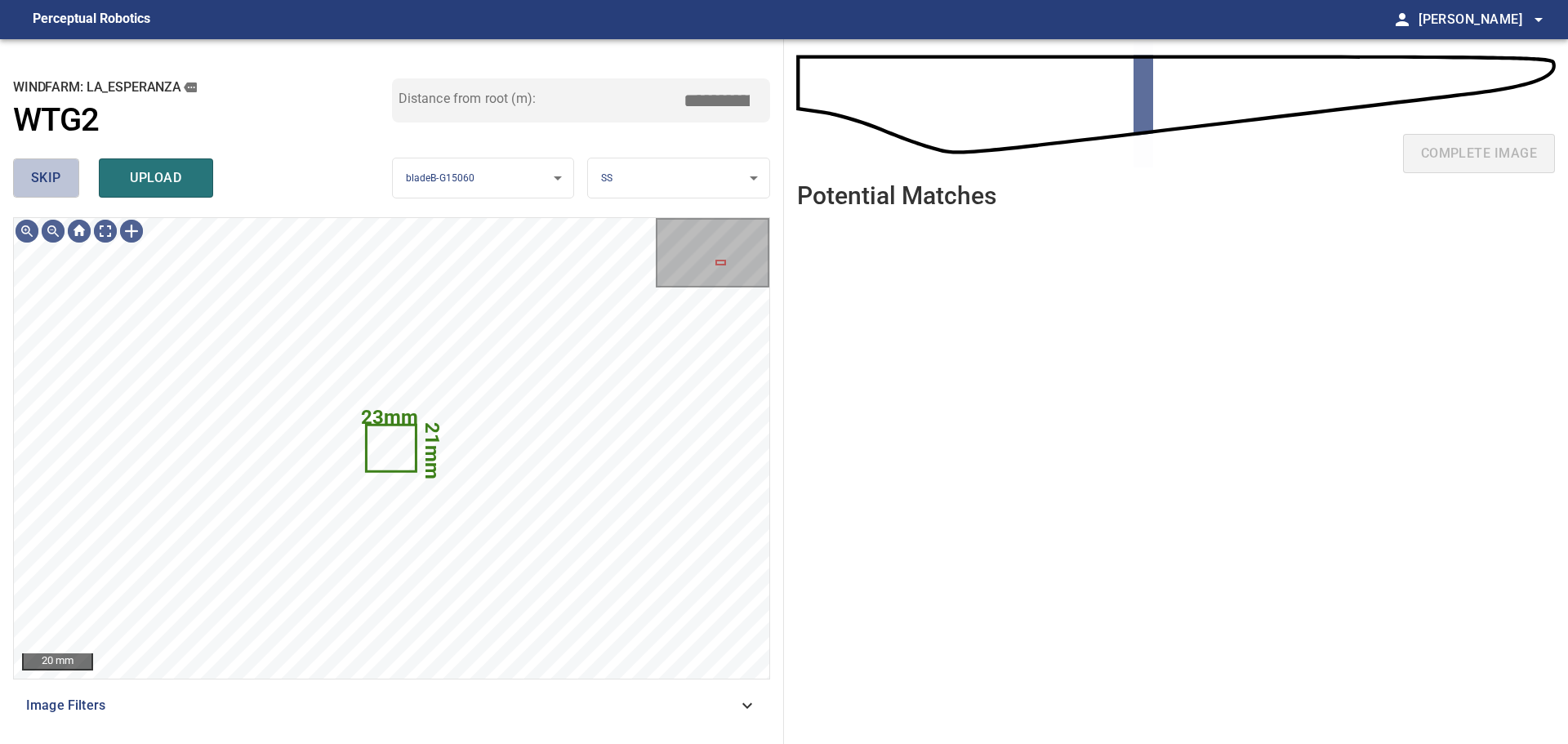
click at [62, 178] on button "skip" at bounding box center [46, 178] width 66 height 39
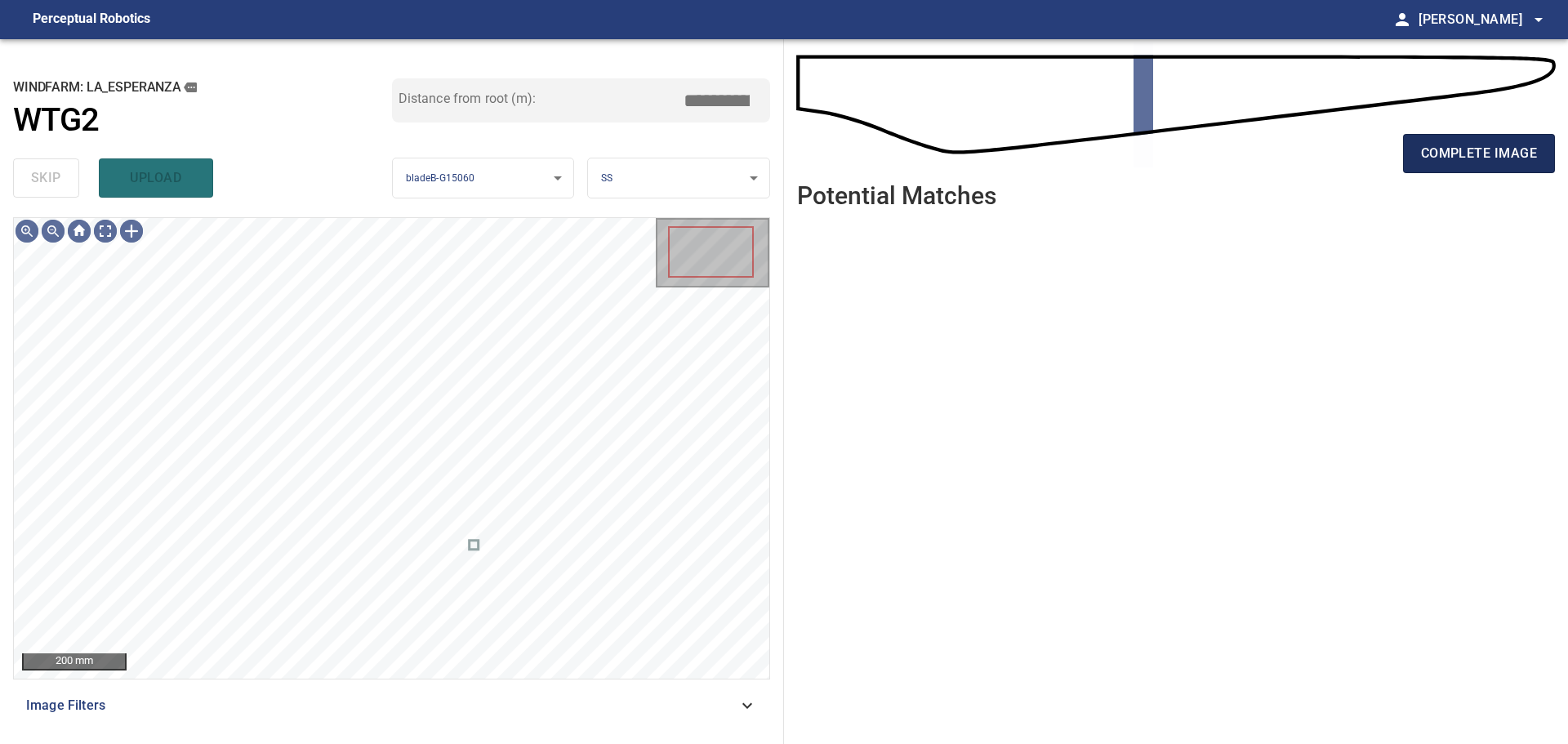
click at [1454, 155] on span "complete image" at bounding box center [1479, 154] width 116 height 23
click at [1463, 150] on span "complete image" at bounding box center [1479, 154] width 116 height 23
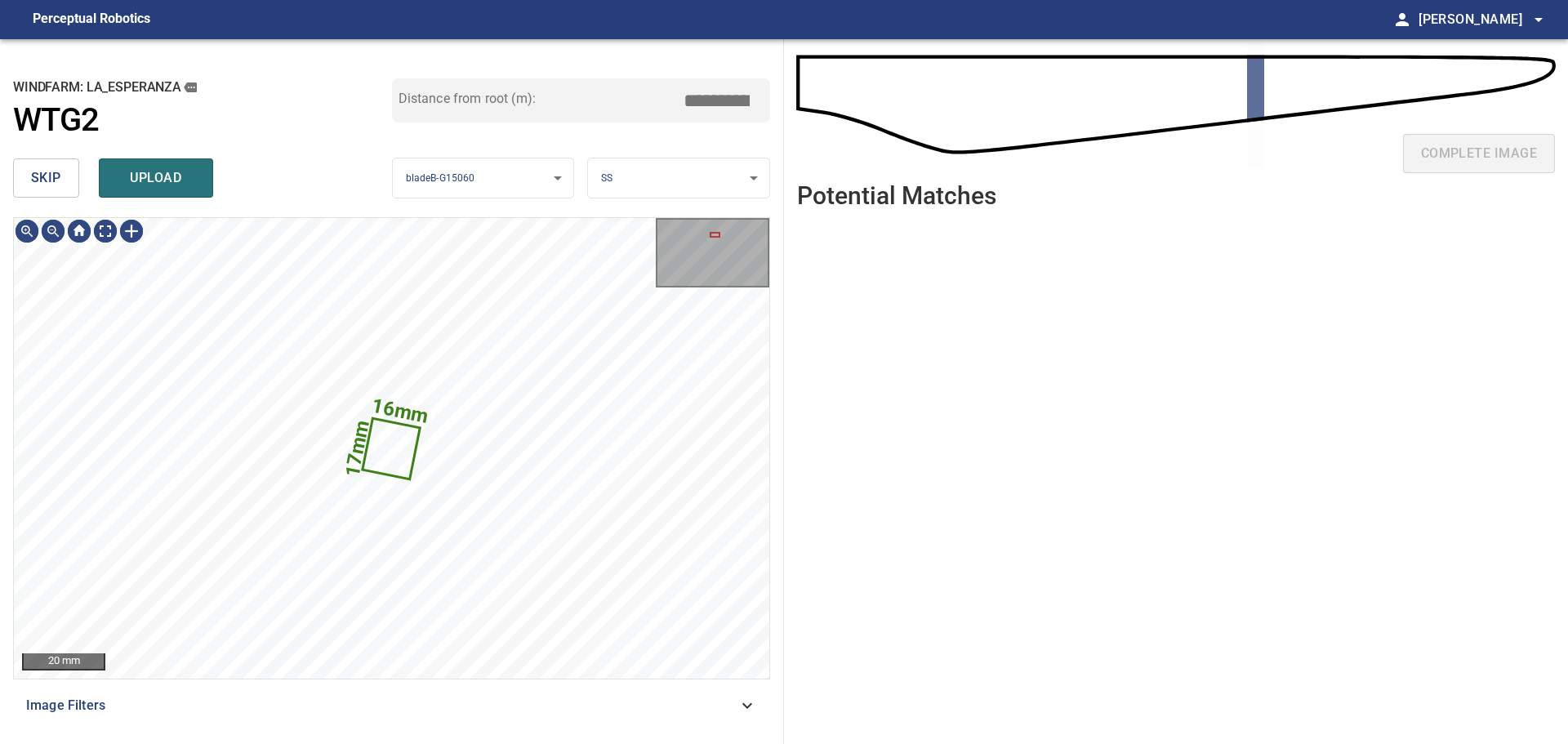
click at [69, 187] on button "skip" at bounding box center [46, 178] width 66 height 39
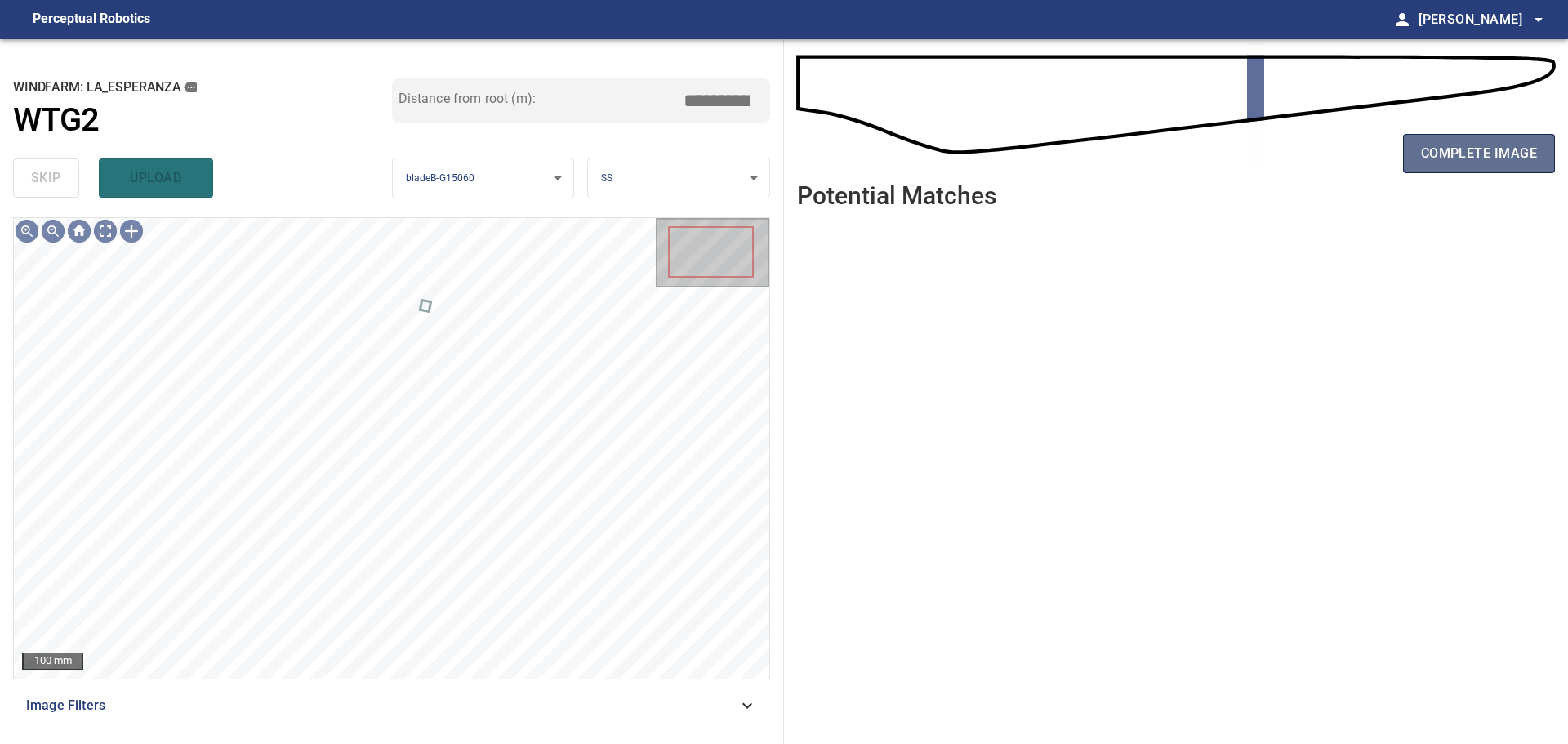
click at [1461, 157] on span "complete image" at bounding box center [1479, 154] width 116 height 23
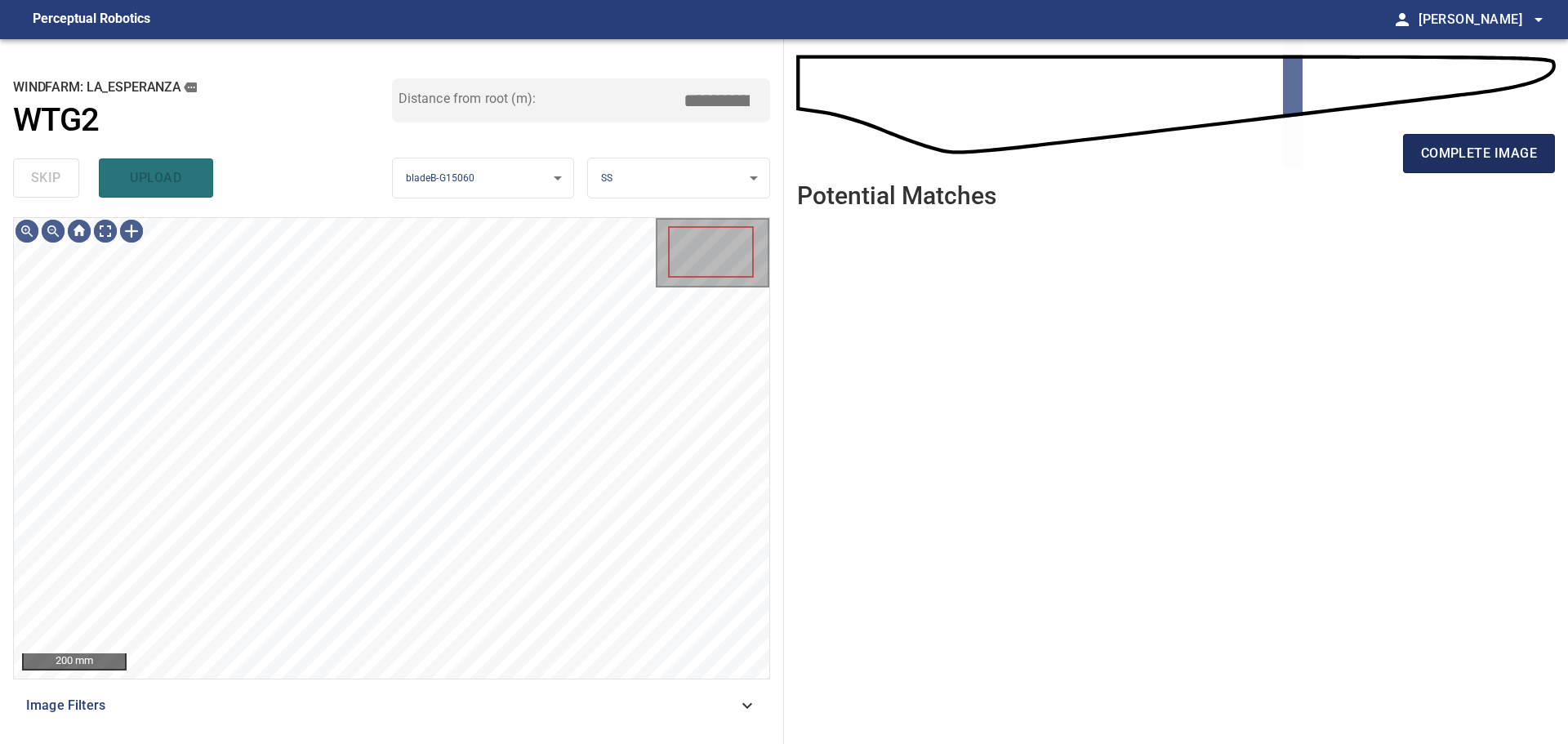
click at [1438, 164] on span "complete image" at bounding box center [1479, 154] width 116 height 23
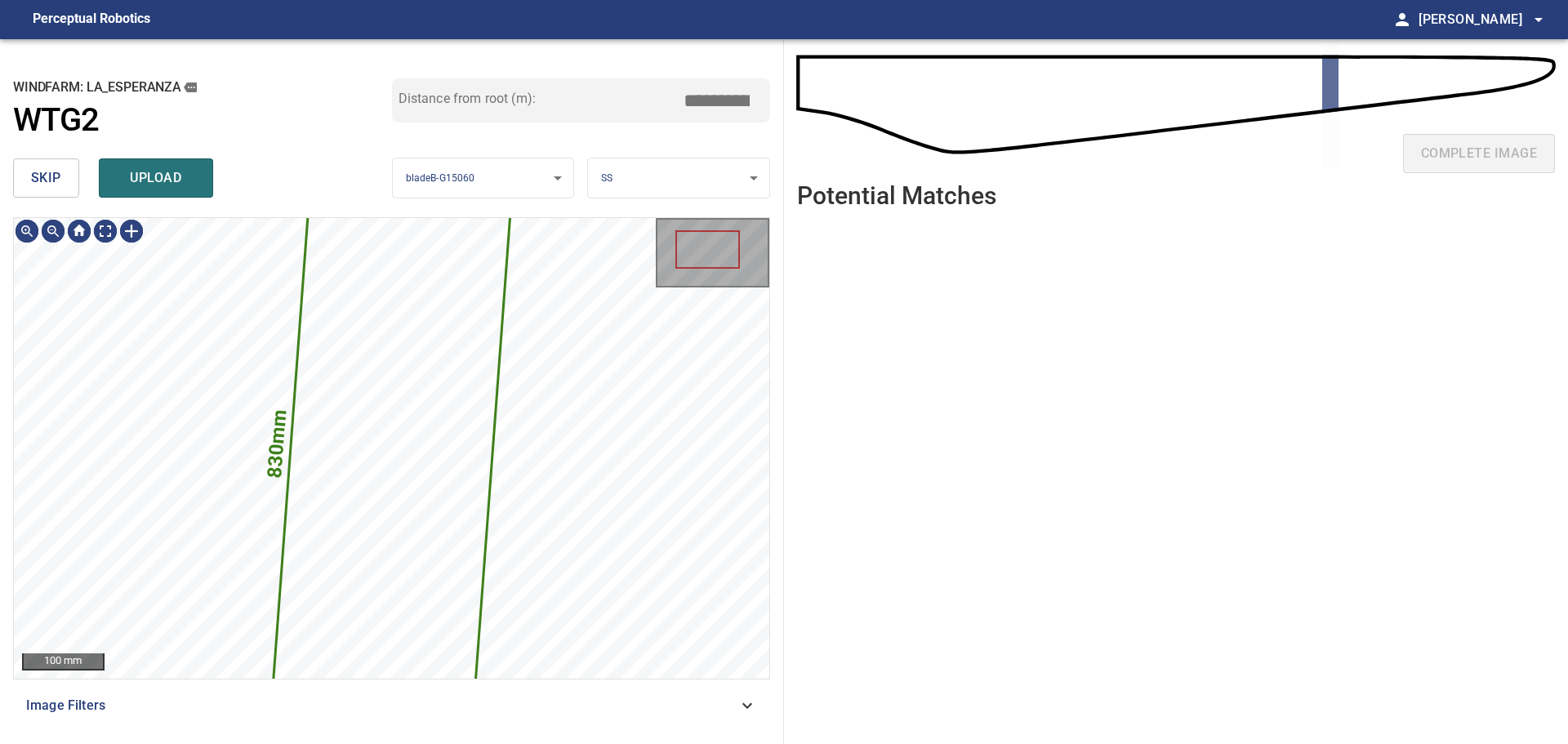
click at [49, 191] on button "skip" at bounding box center [46, 178] width 66 height 39
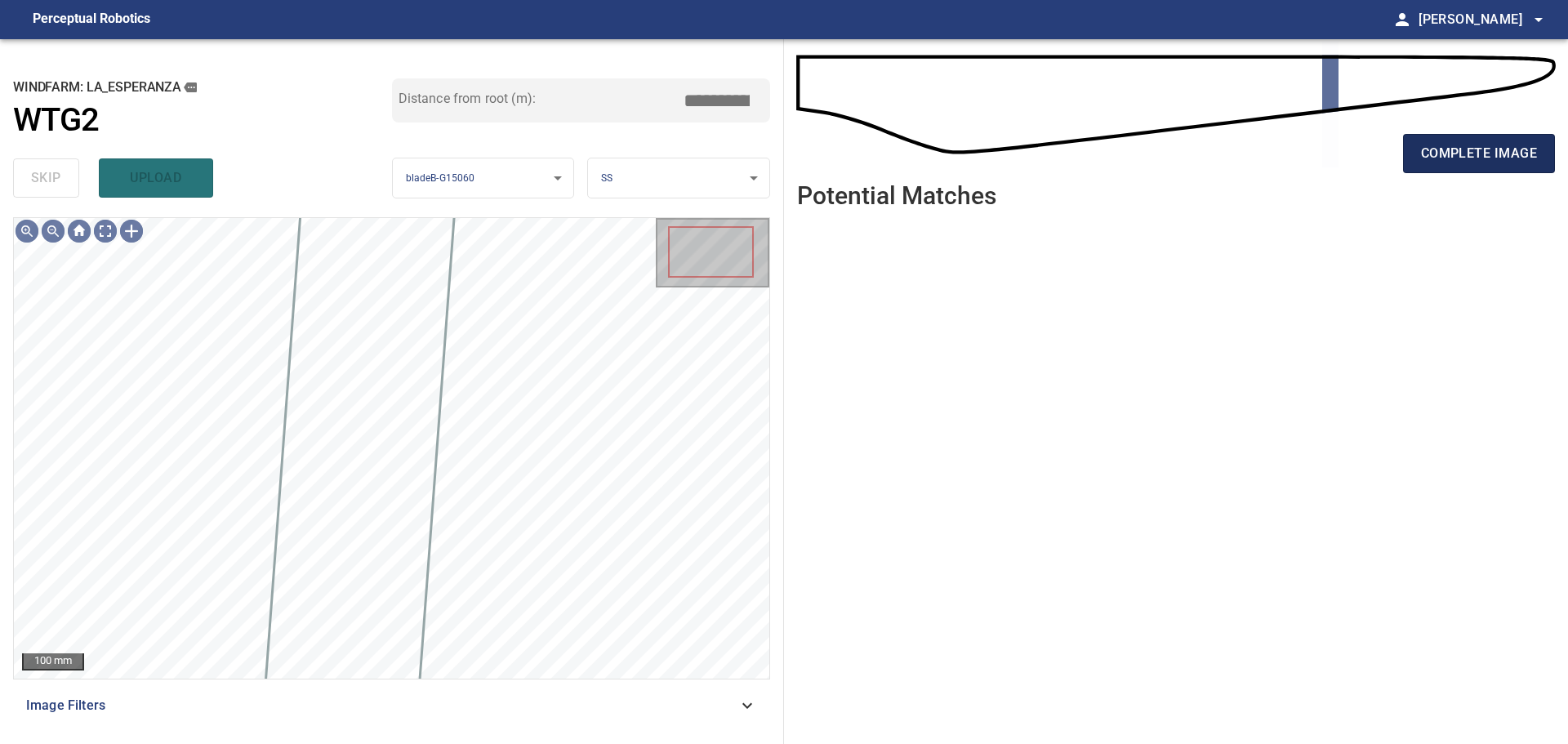
click at [1467, 160] on span "complete image" at bounding box center [1479, 154] width 116 height 23
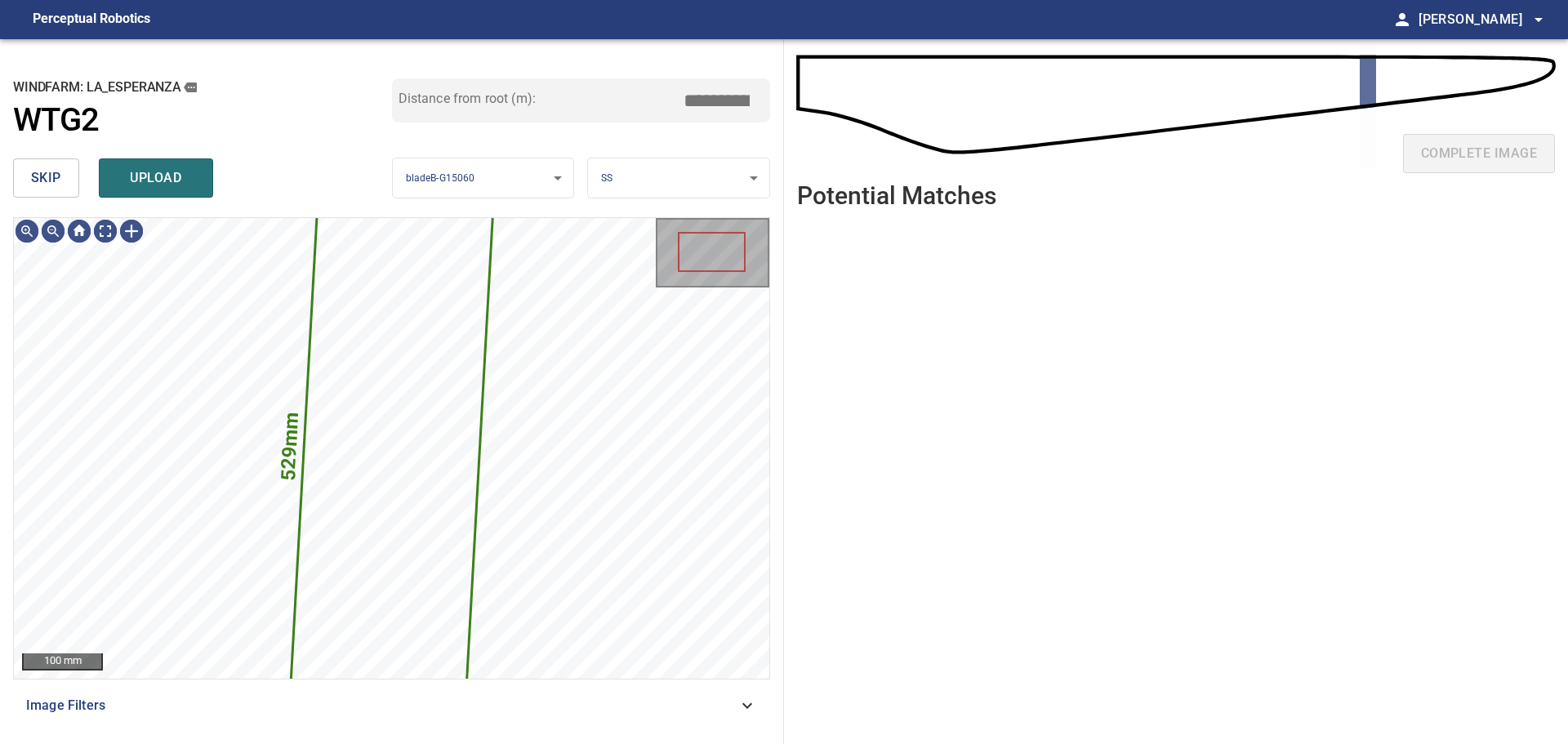
click at [49, 192] on button "skip" at bounding box center [46, 178] width 66 height 39
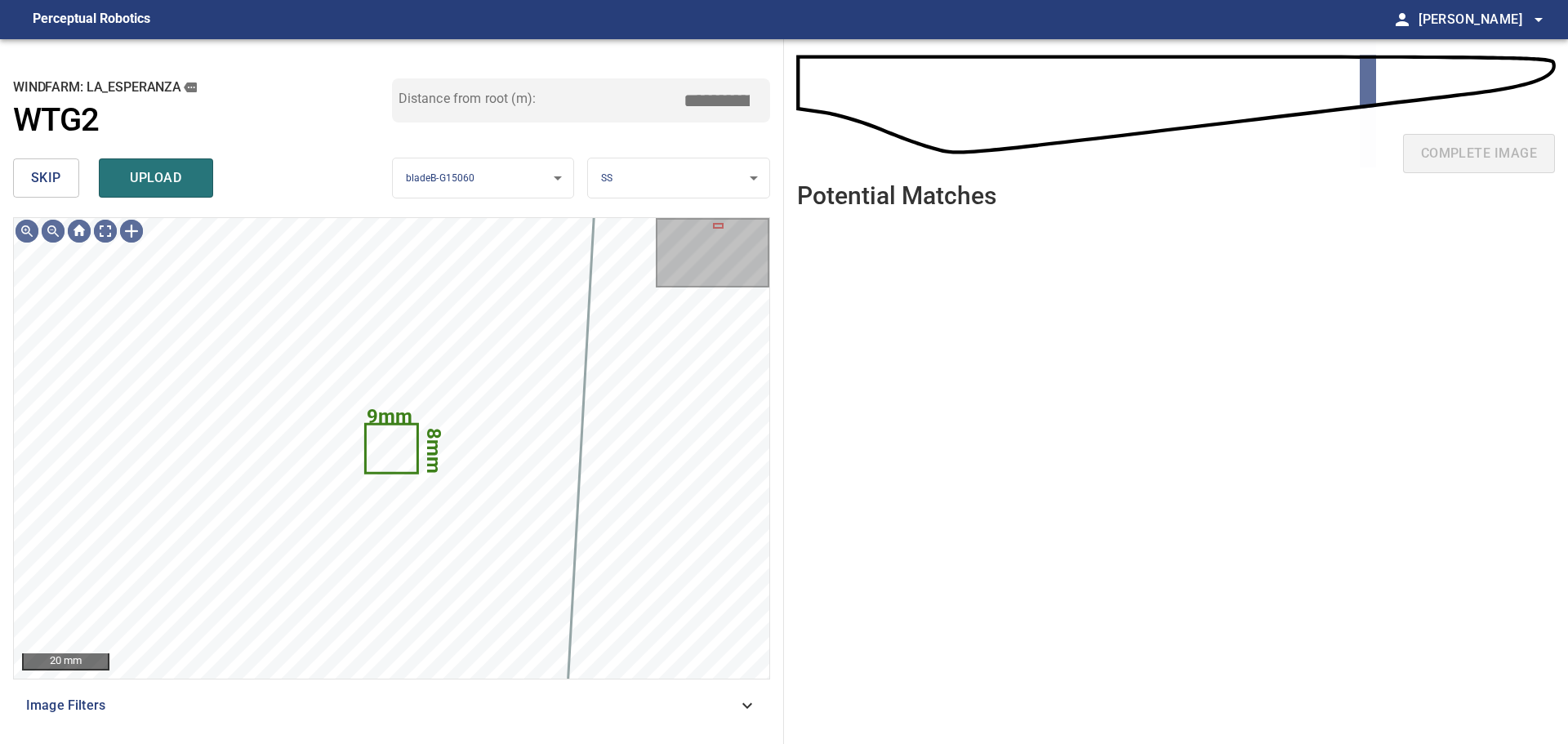
click at [49, 192] on button "skip" at bounding box center [46, 178] width 66 height 39
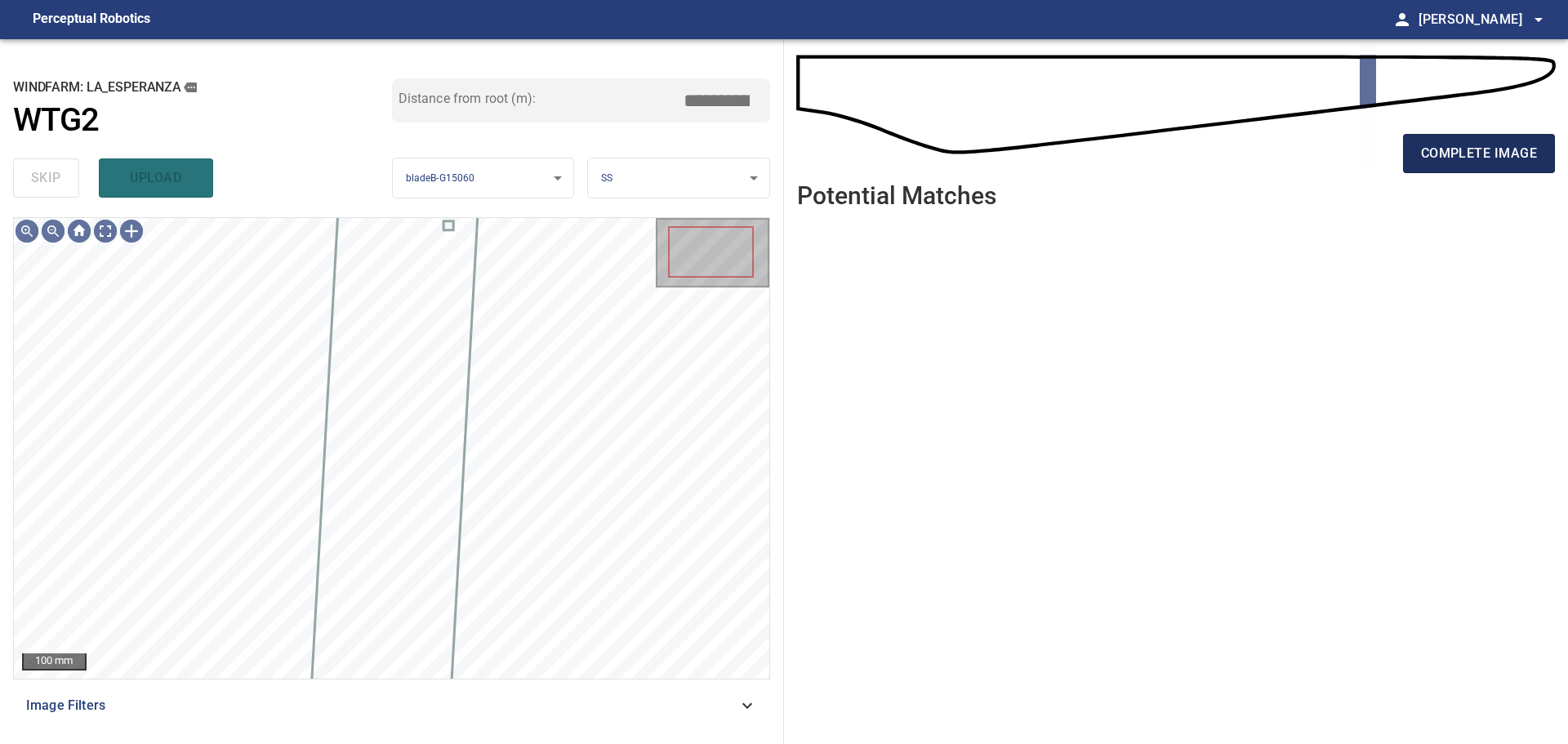
click at [1448, 168] on button "complete image" at bounding box center [1479, 154] width 152 height 39
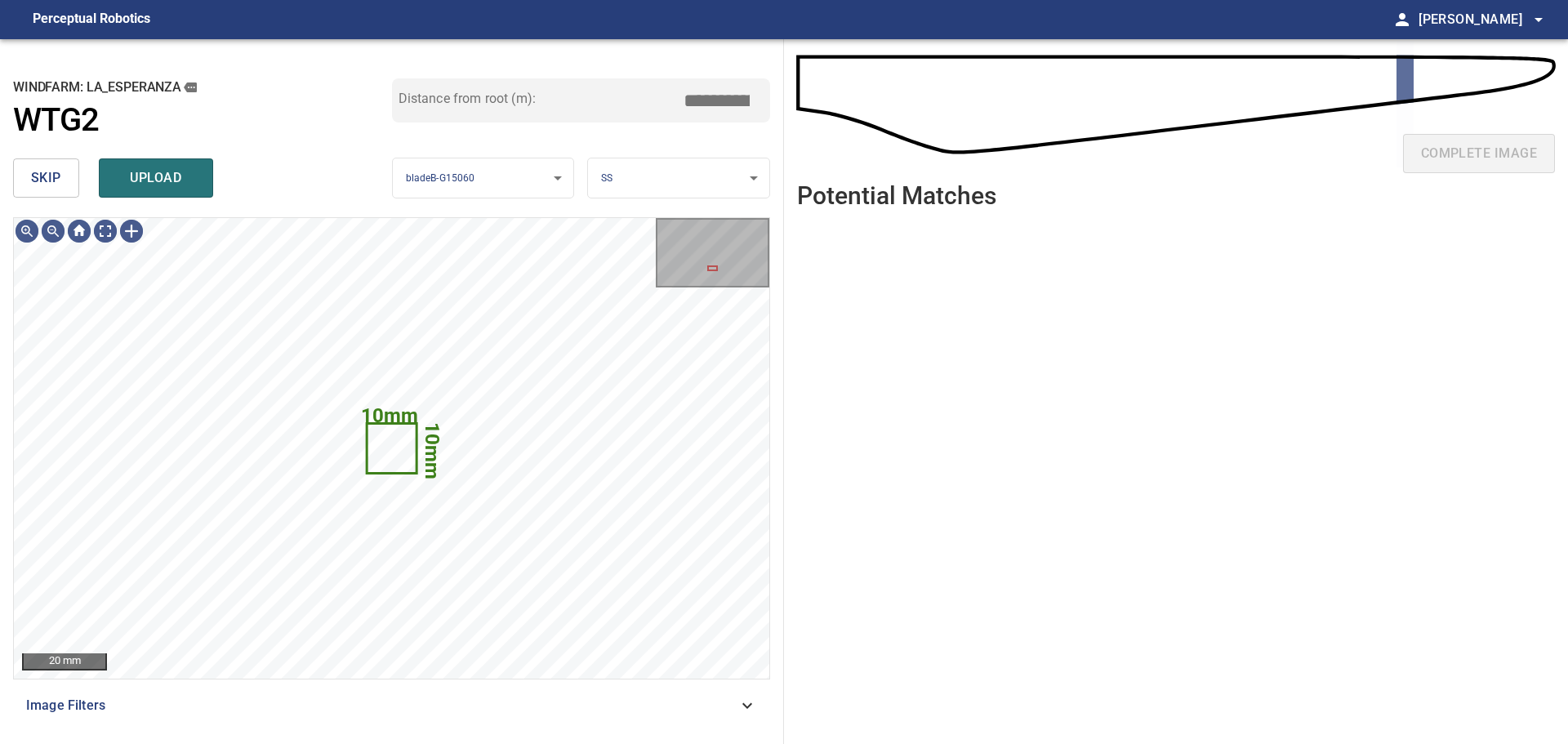
click at [54, 165] on button "skip" at bounding box center [46, 178] width 66 height 39
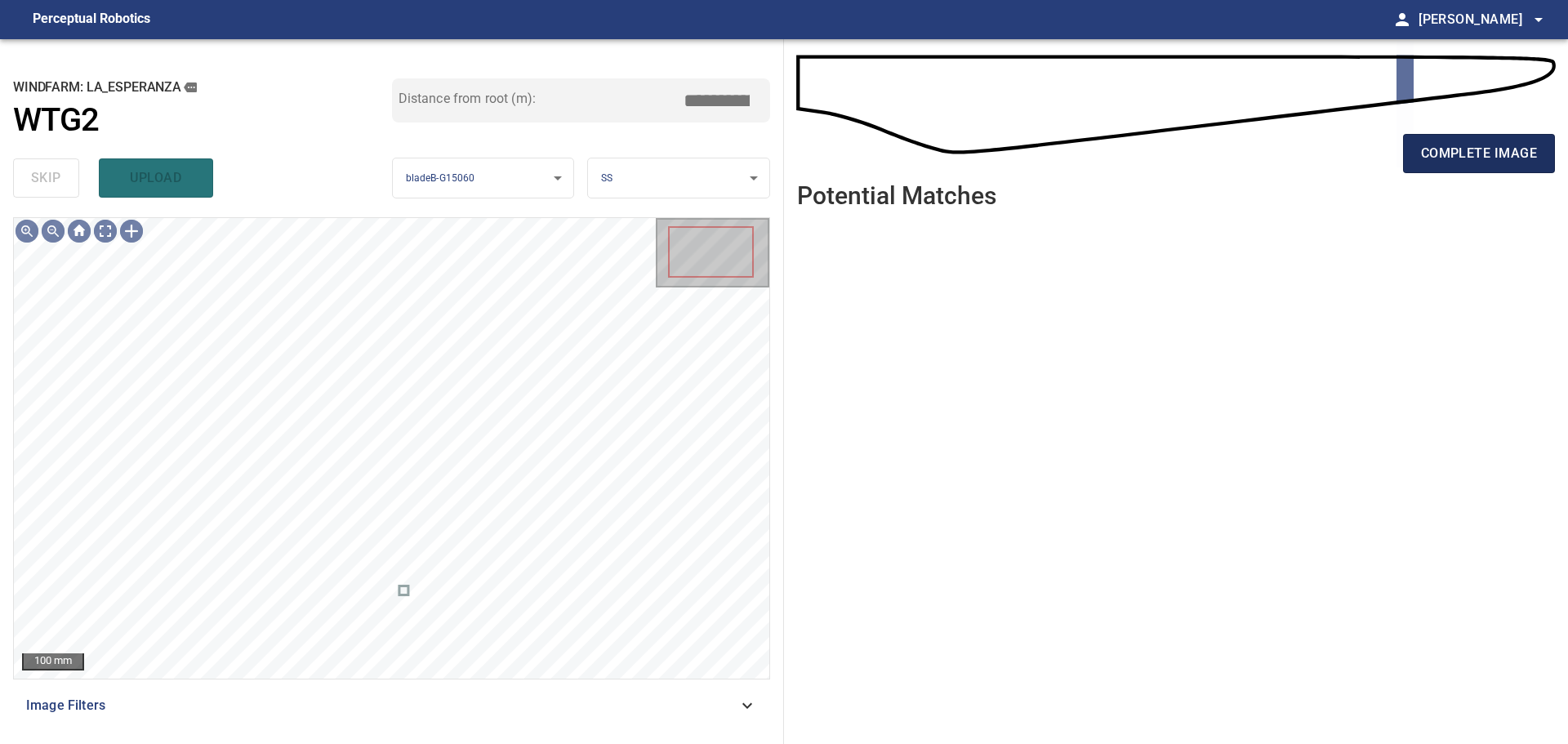
click at [1421, 151] on span "complete image" at bounding box center [1479, 154] width 116 height 23
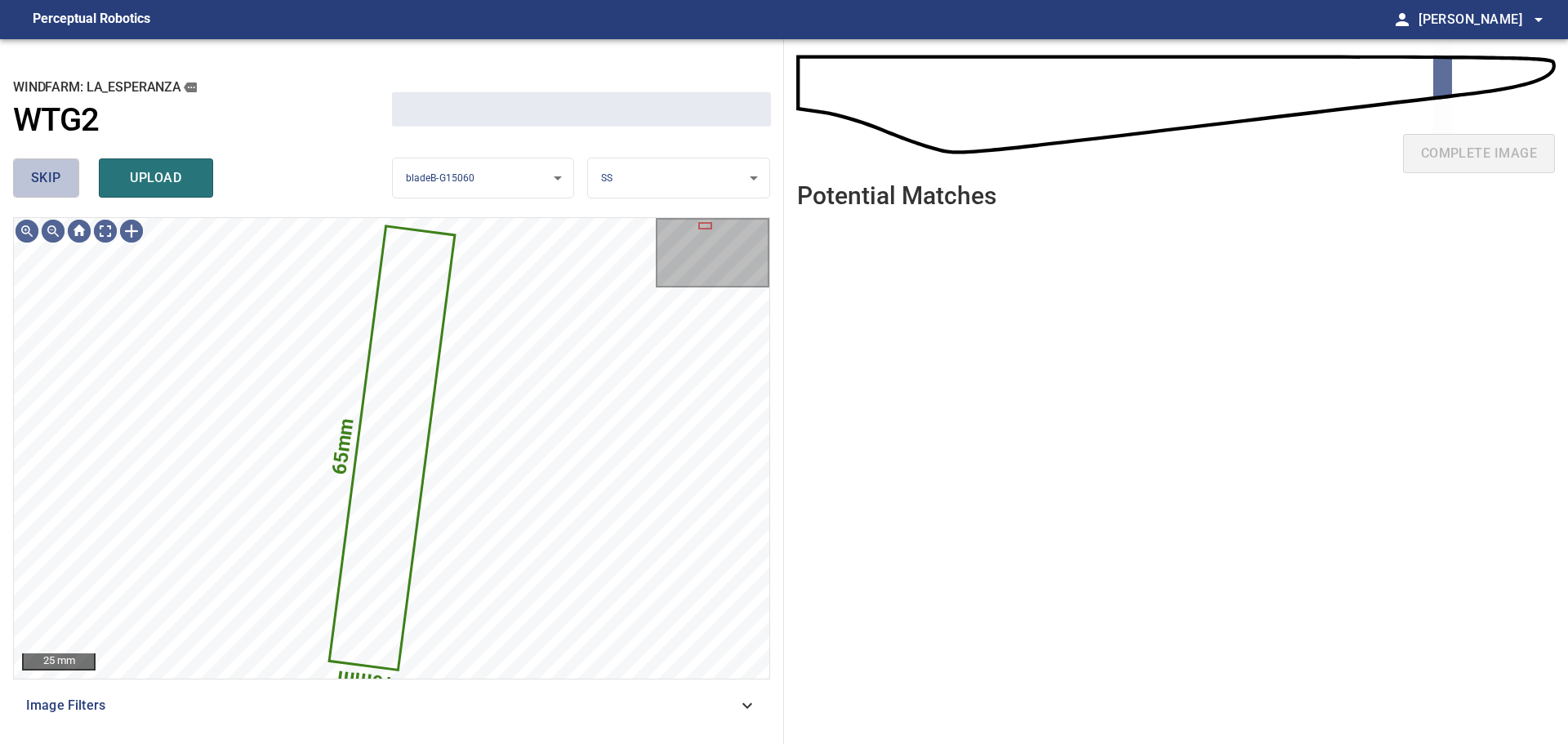
click at [44, 172] on span "skip" at bounding box center [46, 178] width 30 height 23
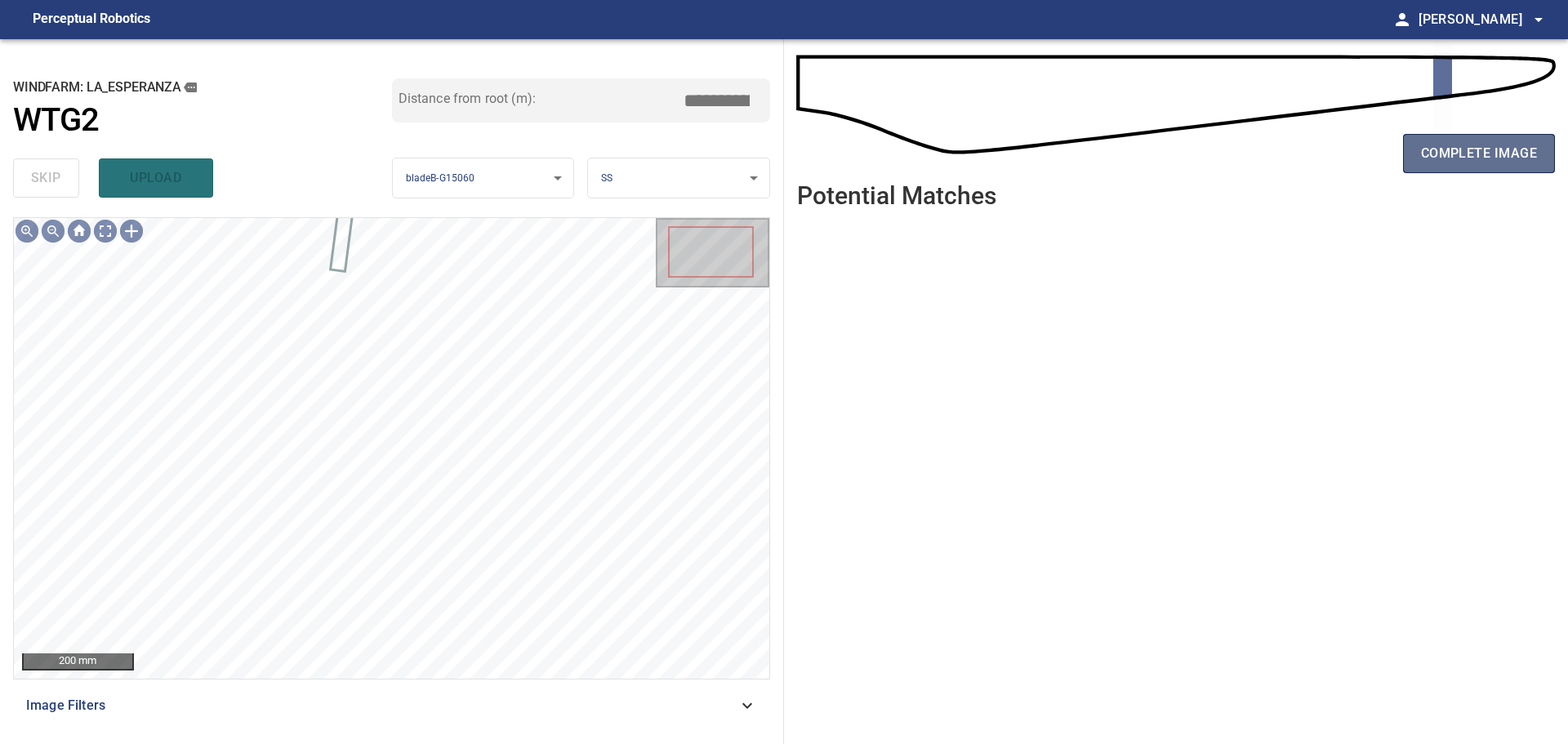
click at [1463, 148] on span "complete image" at bounding box center [1479, 154] width 116 height 23
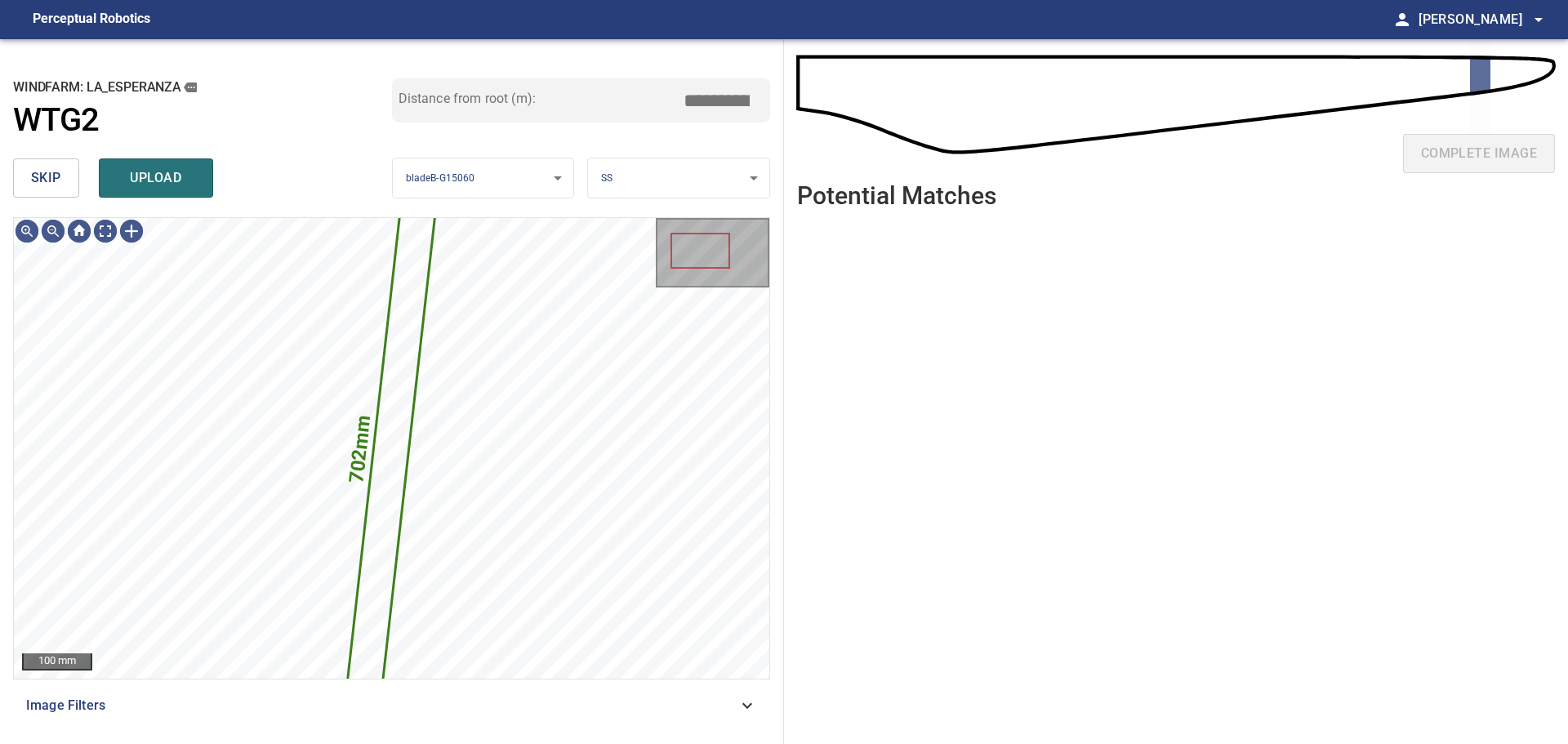
click at [62, 184] on button "skip" at bounding box center [46, 178] width 66 height 39
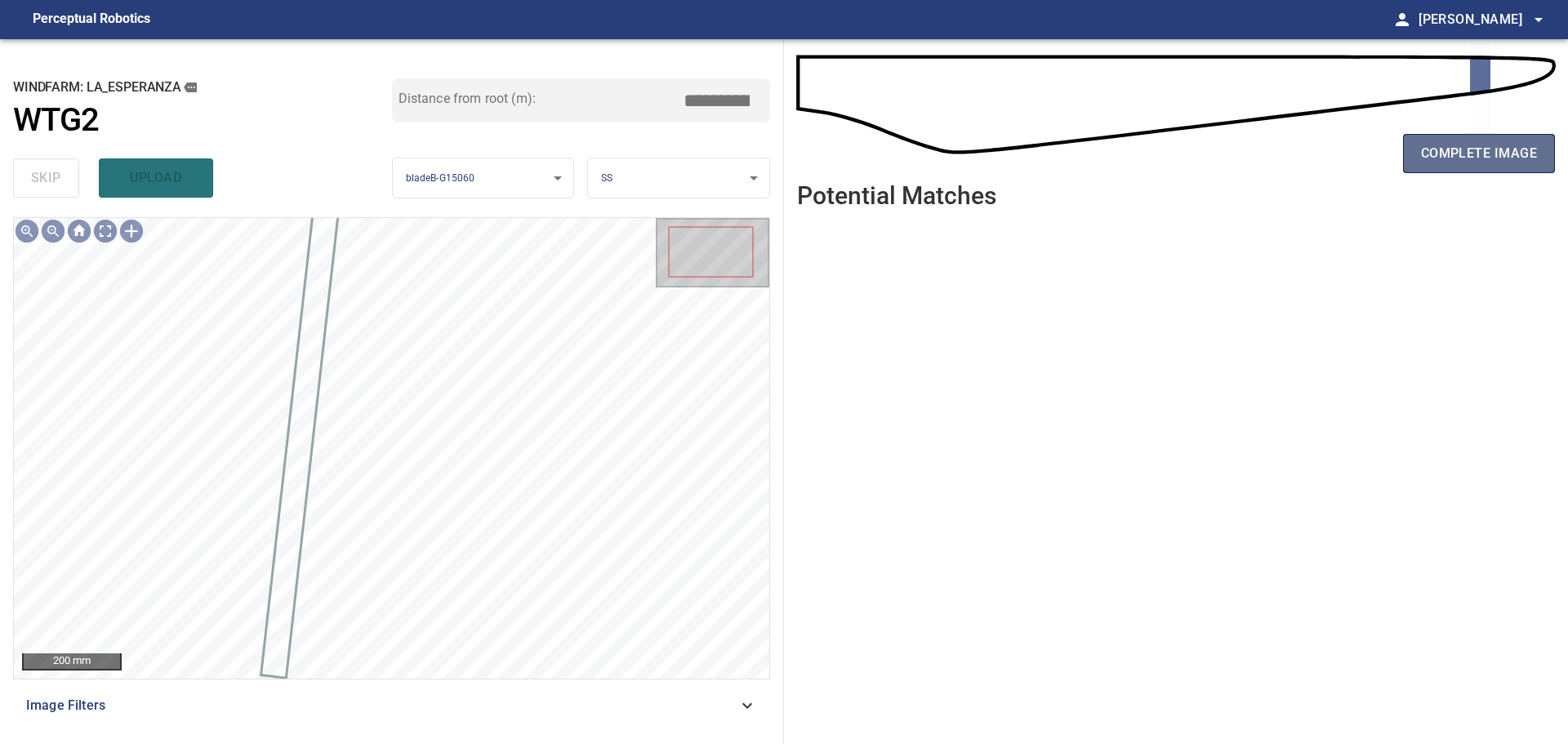
click at [1430, 157] on span "complete image" at bounding box center [1479, 154] width 116 height 23
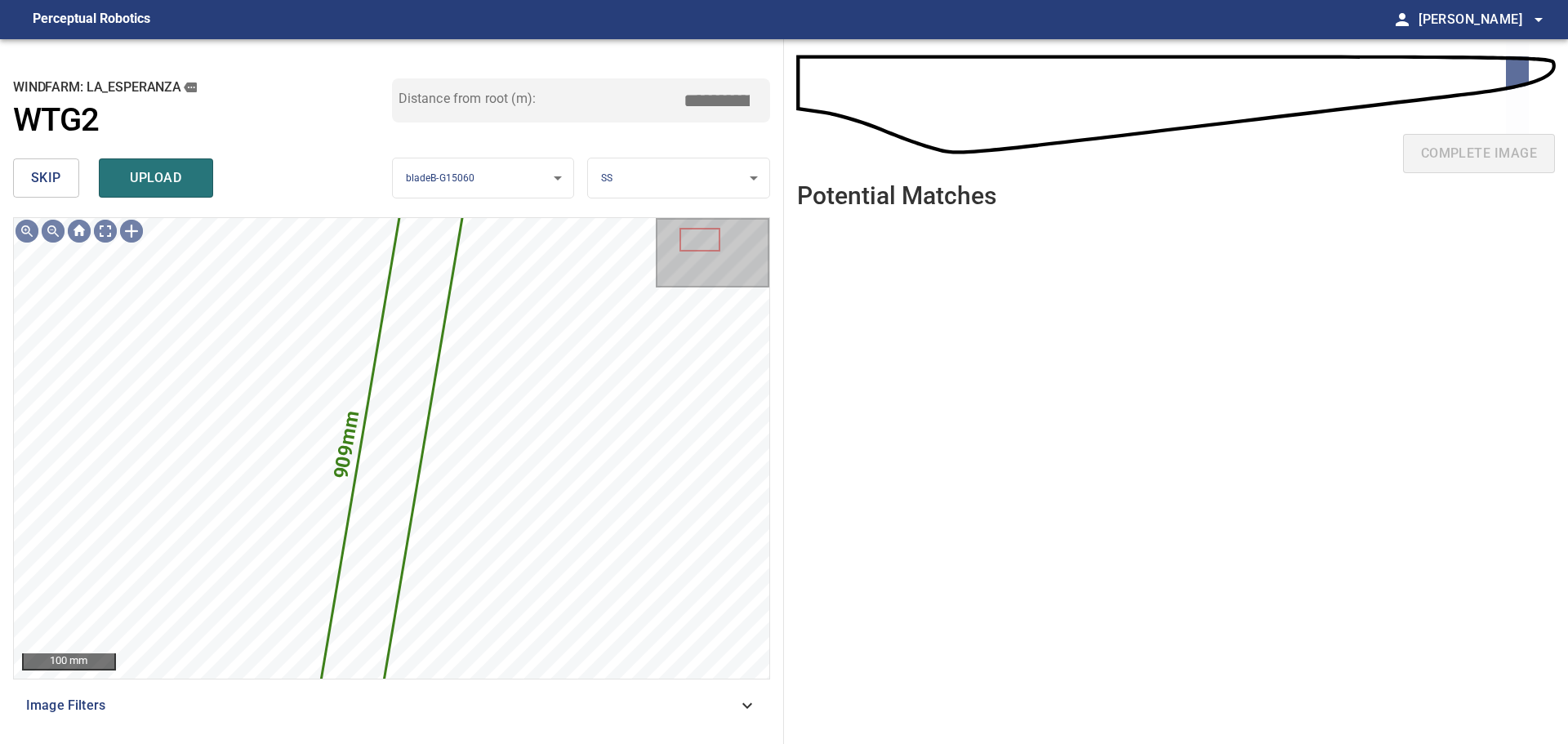
click at [43, 170] on span "skip" at bounding box center [46, 178] width 30 height 23
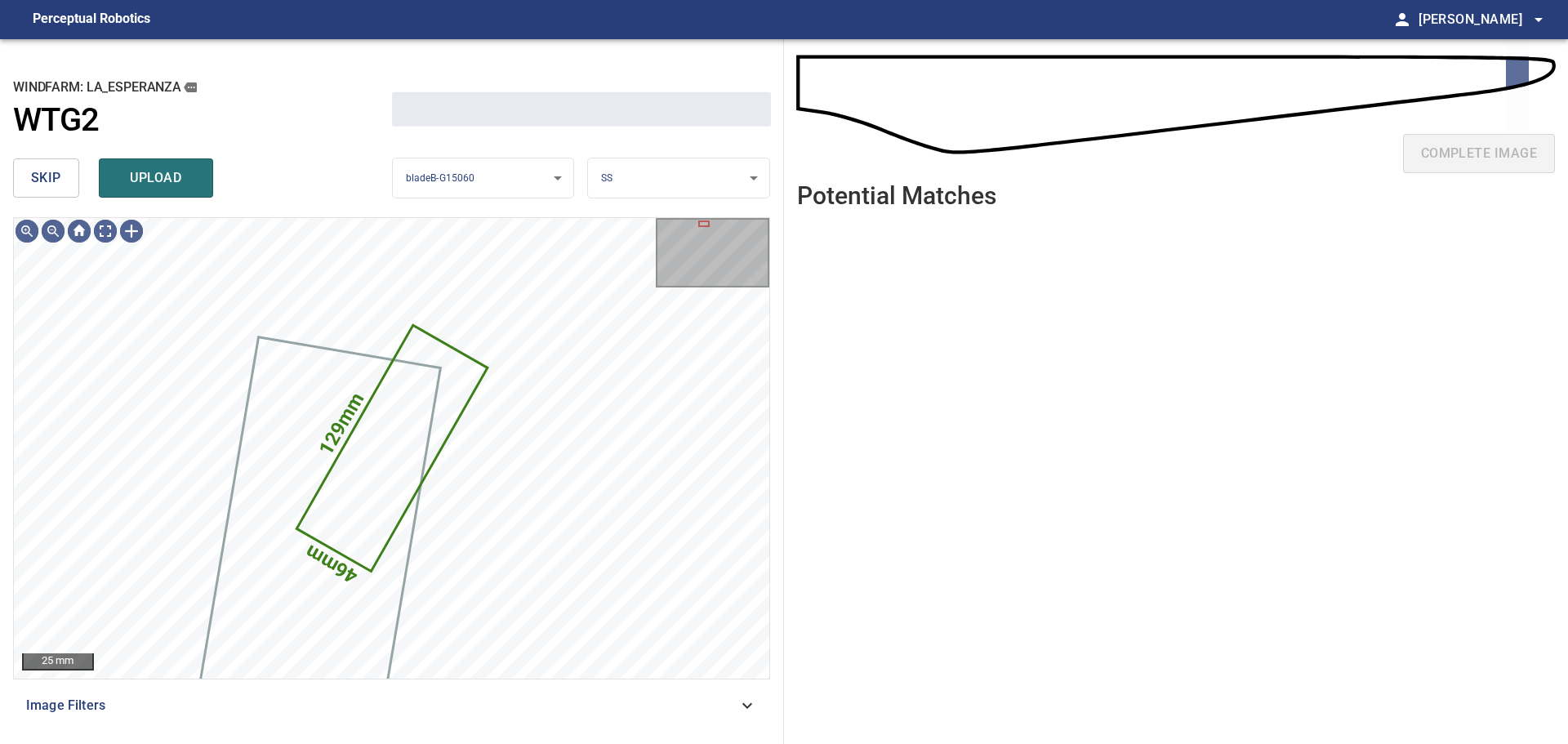
click at [43, 173] on span "skip" at bounding box center [46, 178] width 30 height 23
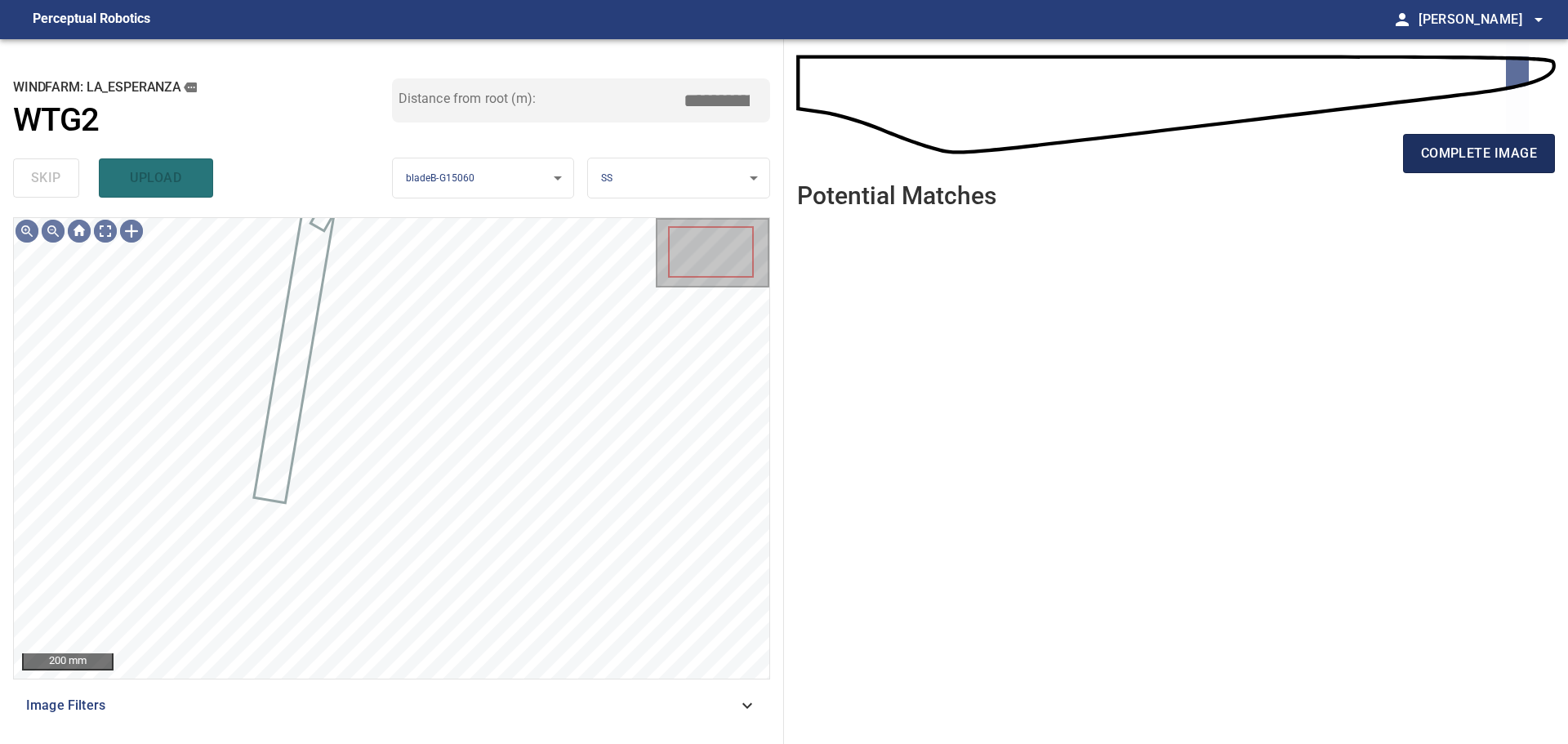
click at [1439, 154] on span "complete image" at bounding box center [1479, 154] width 116 height 23
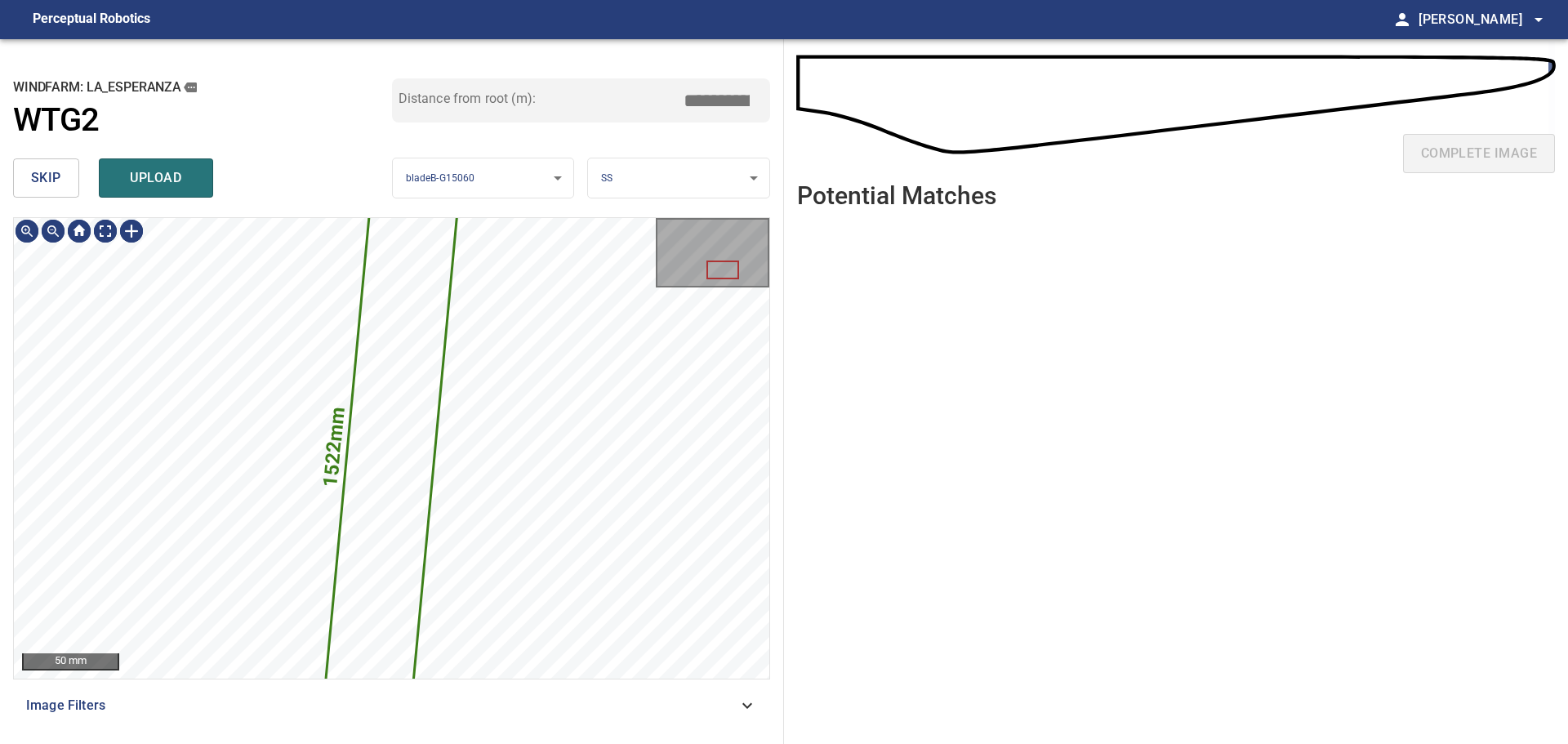
click at [19, 178] on button "skip" at bounding box center [46, 178] width 66 height 39
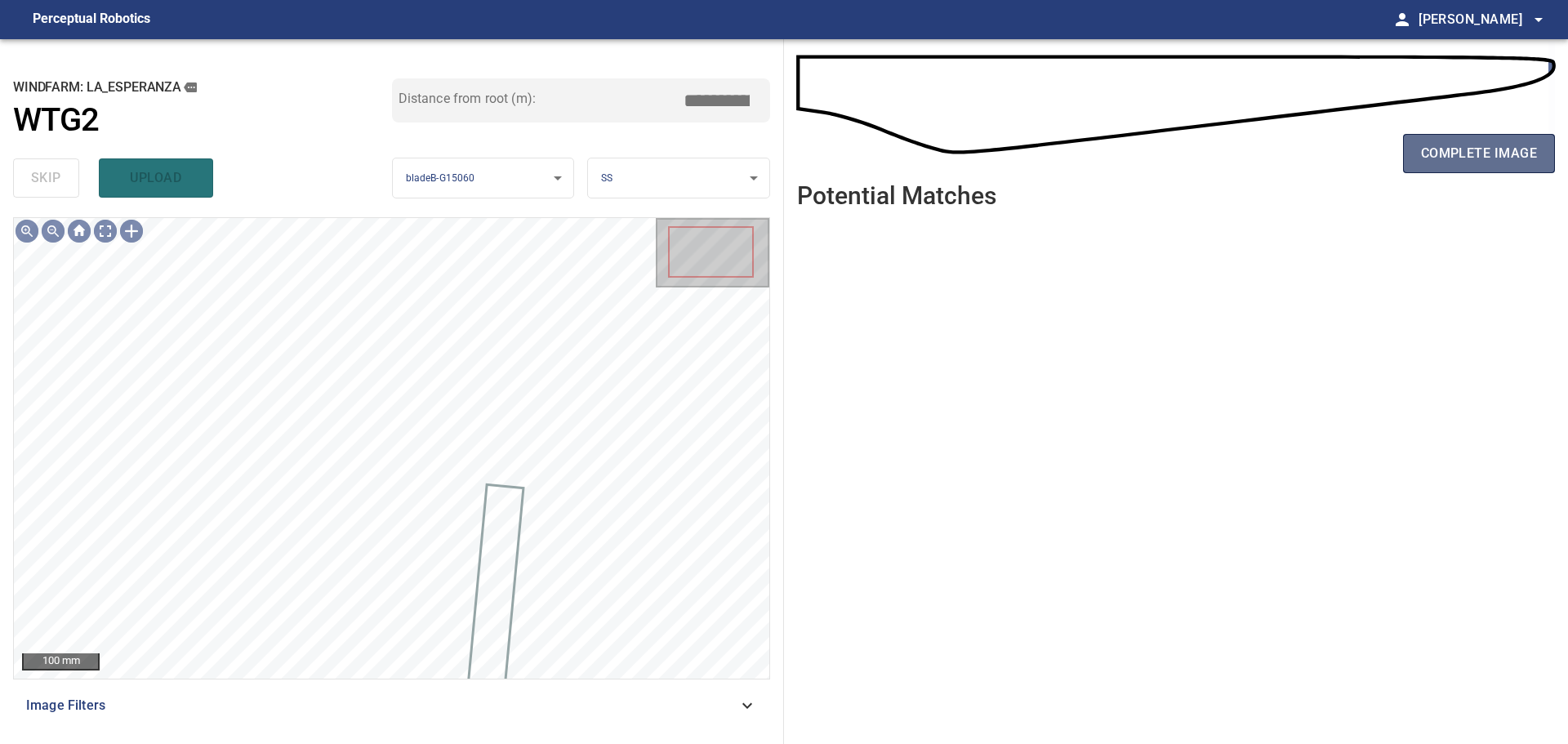
click at [1511, 151] on span "complete image" at bounding box center [1479, 154] width 116 height 23
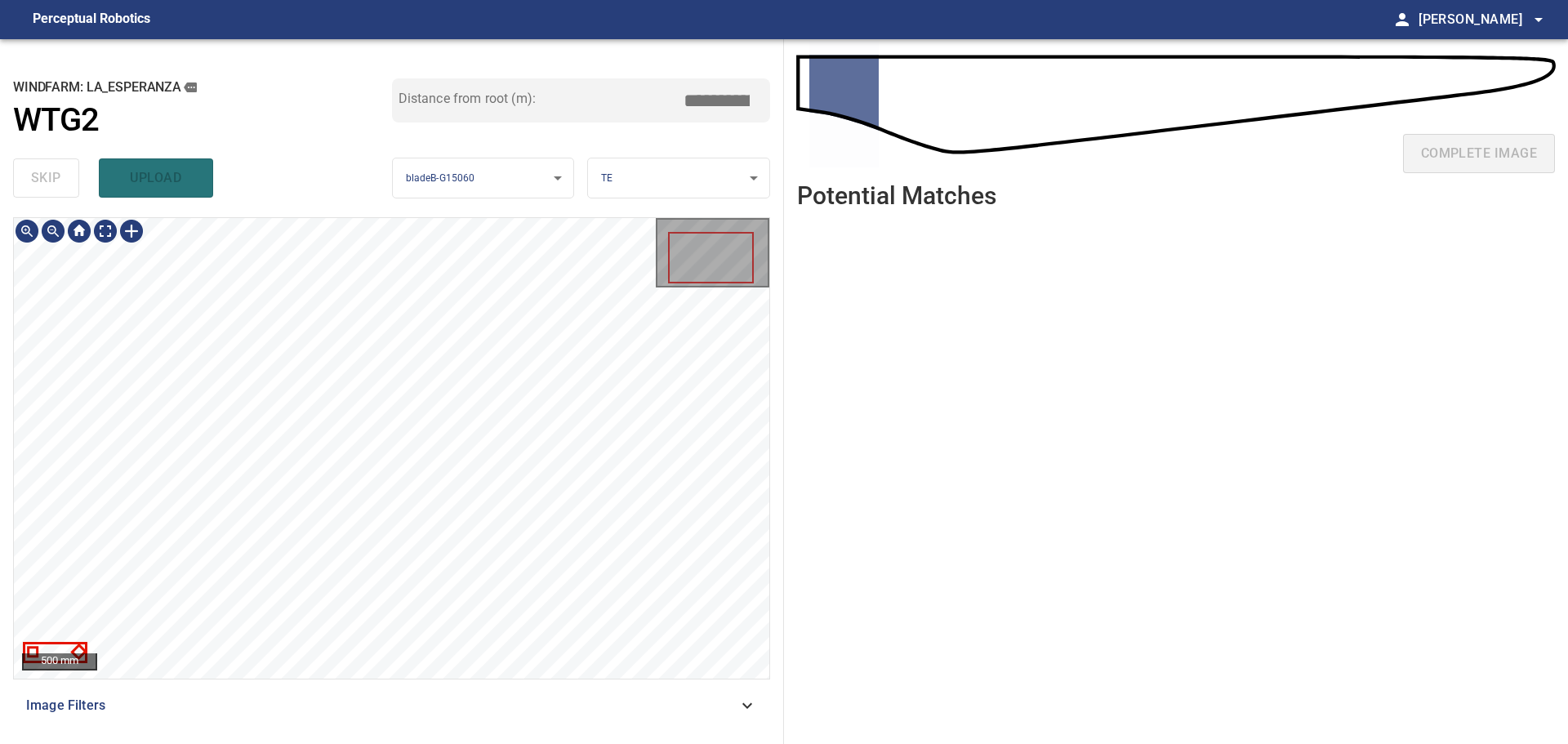
click at [752, 297] on div "500 mm" at bounding box center [392, 447] width 755 height 461
click at [696, 333] on div "500 mm" at bounding box center [392, 447] width 755 height 461
click at [743, 707] on icon at bounding box center [747, 705] width 20 height 20
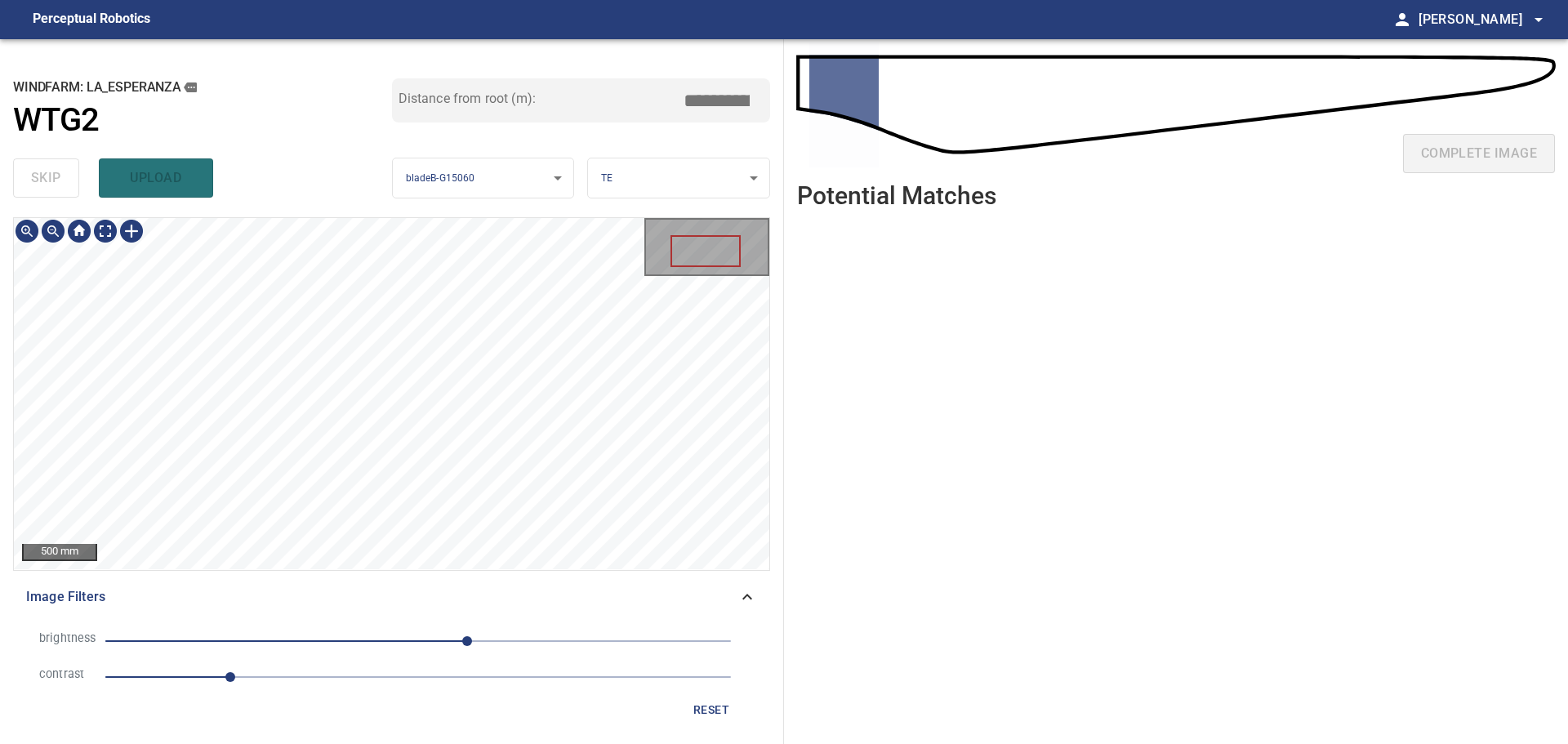
click at [438, 613] on div "500 mm Image Filters brightness 40 contrast 1 reset" at bounding box center [392, 474] width 757 height 513
click at [514, 624] on div "500 mm Image Filters brightness 40 contrast 1 reset" at bounding box center [392, 474] width 757 height 513
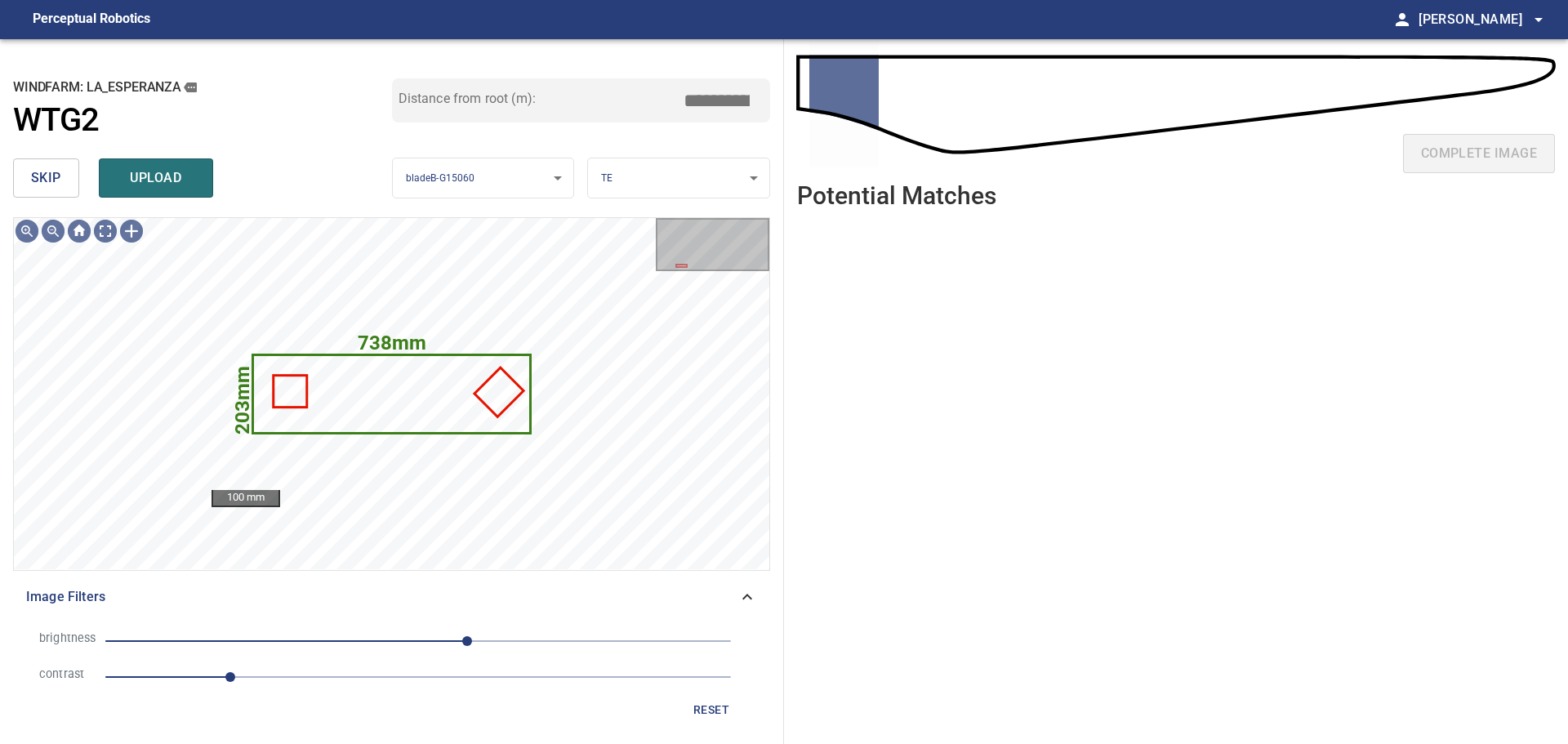
click at [64, 185] on button "skip" at bounding box center [46, 178] width 66 height 39
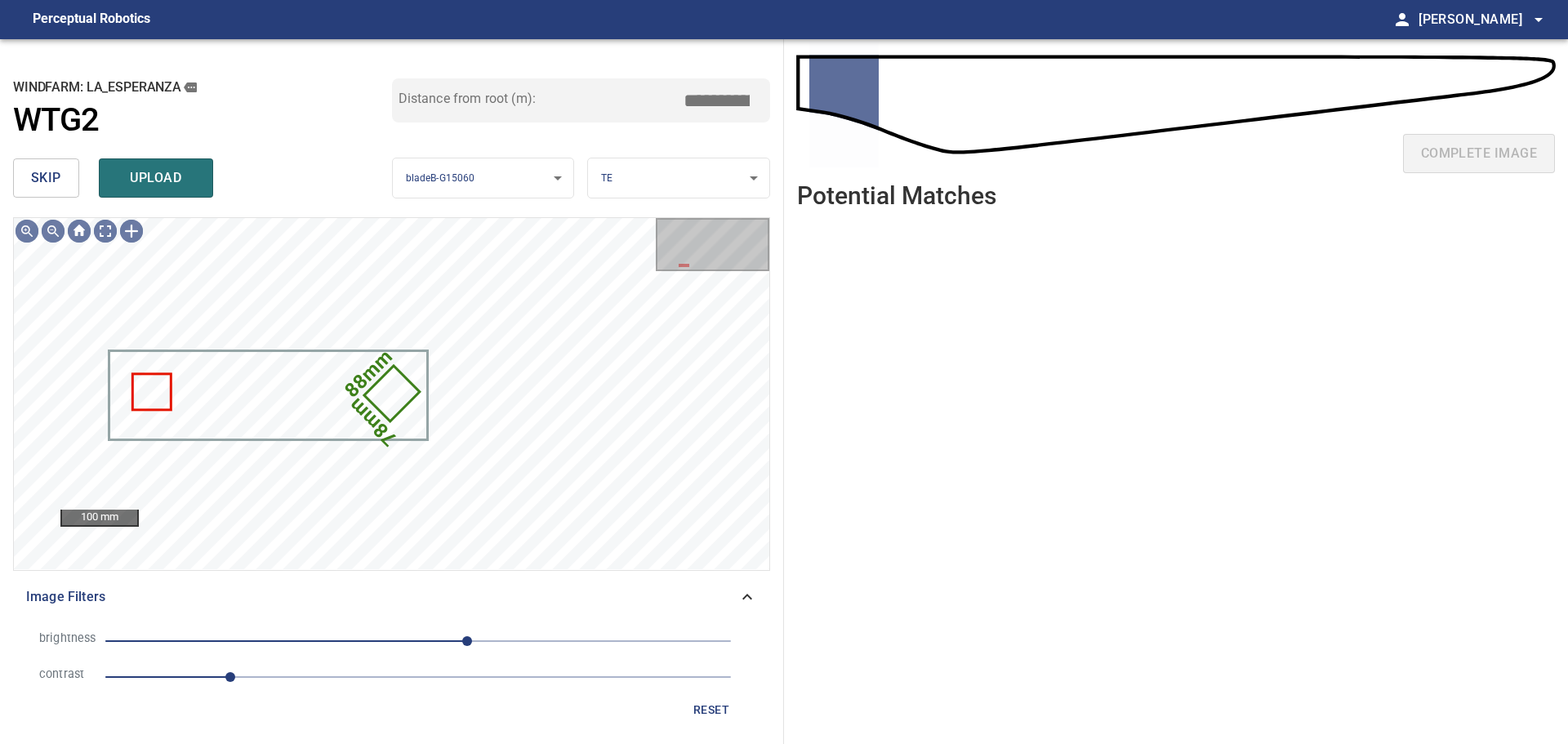
click at [64, 185] on button "skip" at bounding box center [46, 178] width 66 height 39
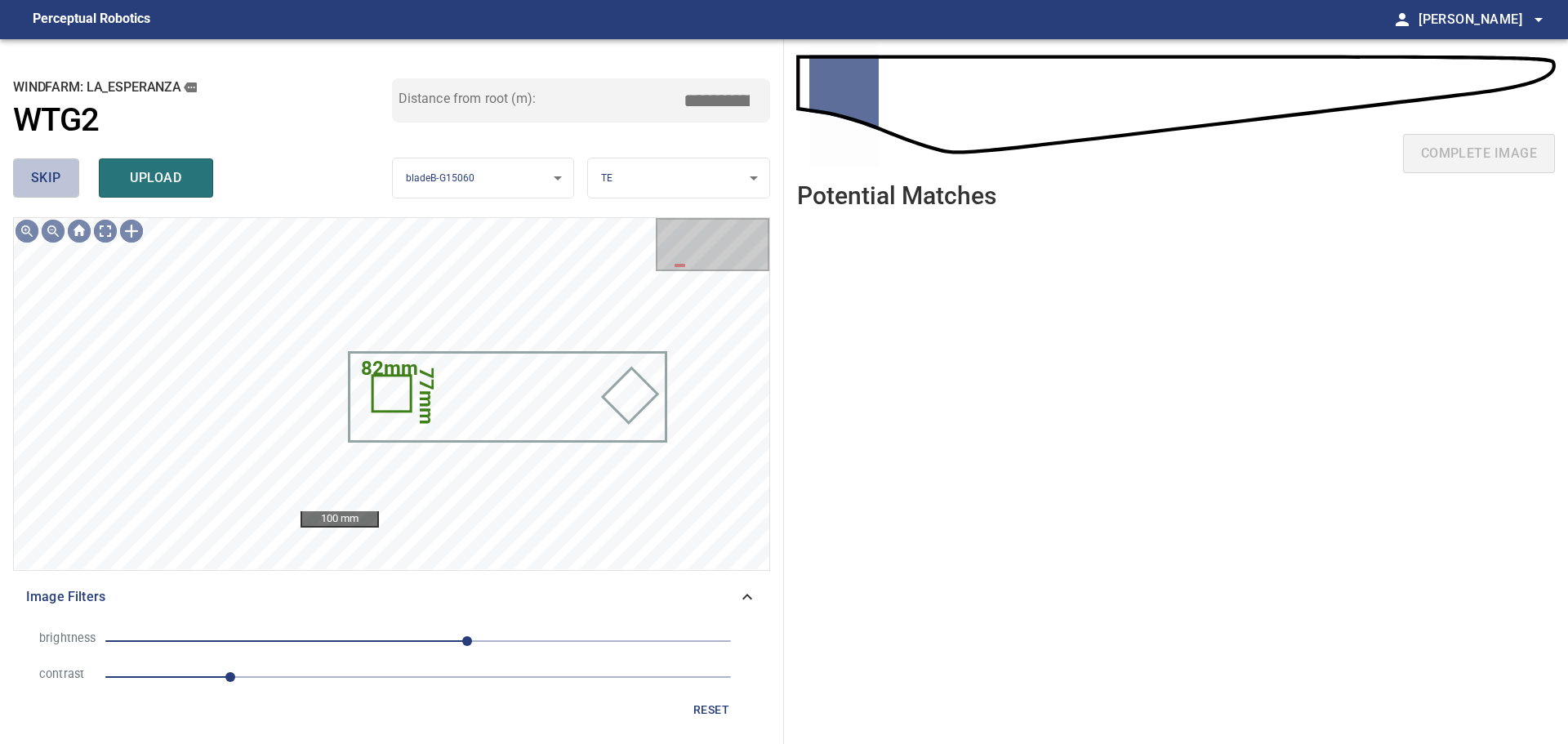
click at [64, 185] on button "skip" at bounding box center [46, 178] width 66 height 39
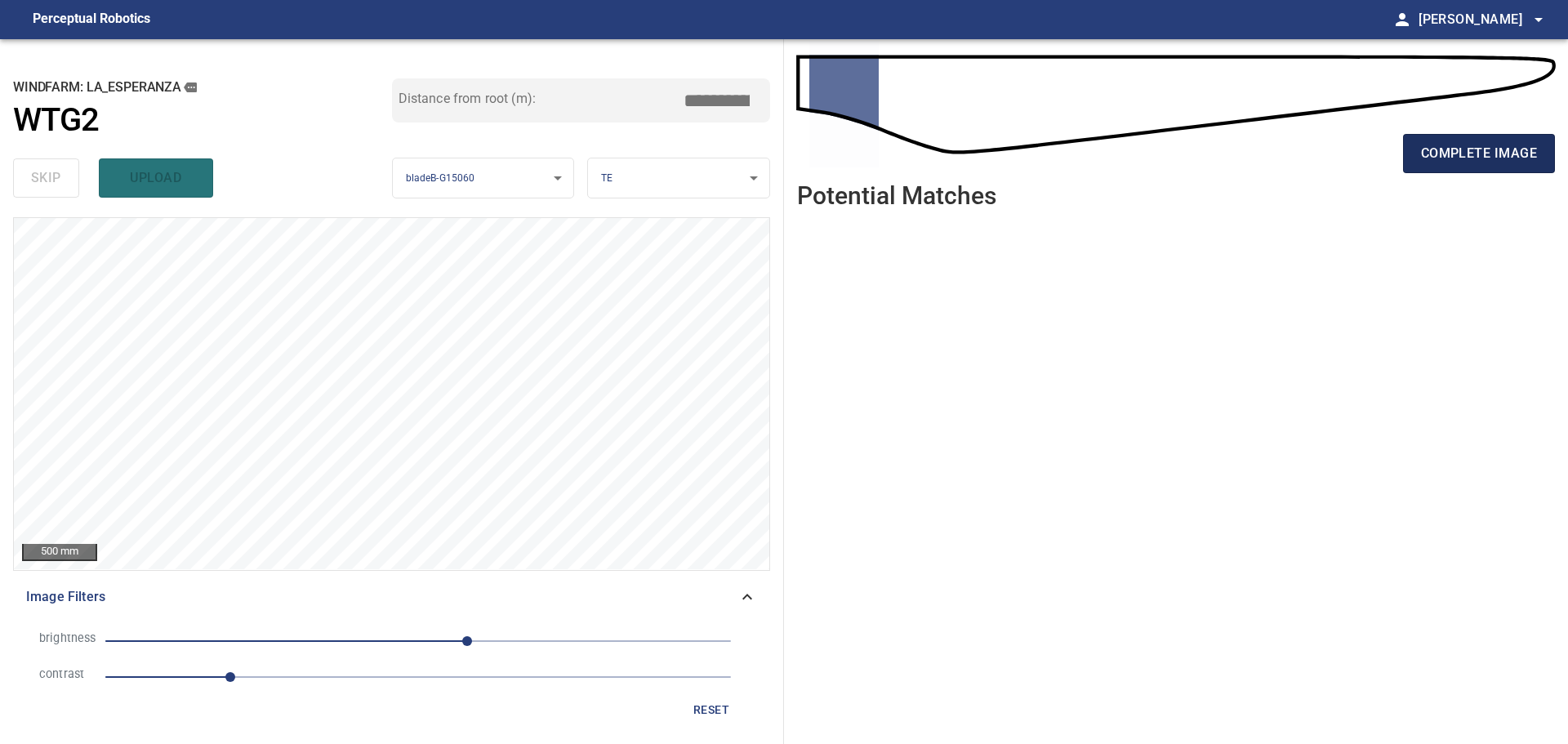
click at [1481, 153] on span "complete image" at bounding box center [1479, 154] width 116 height 23
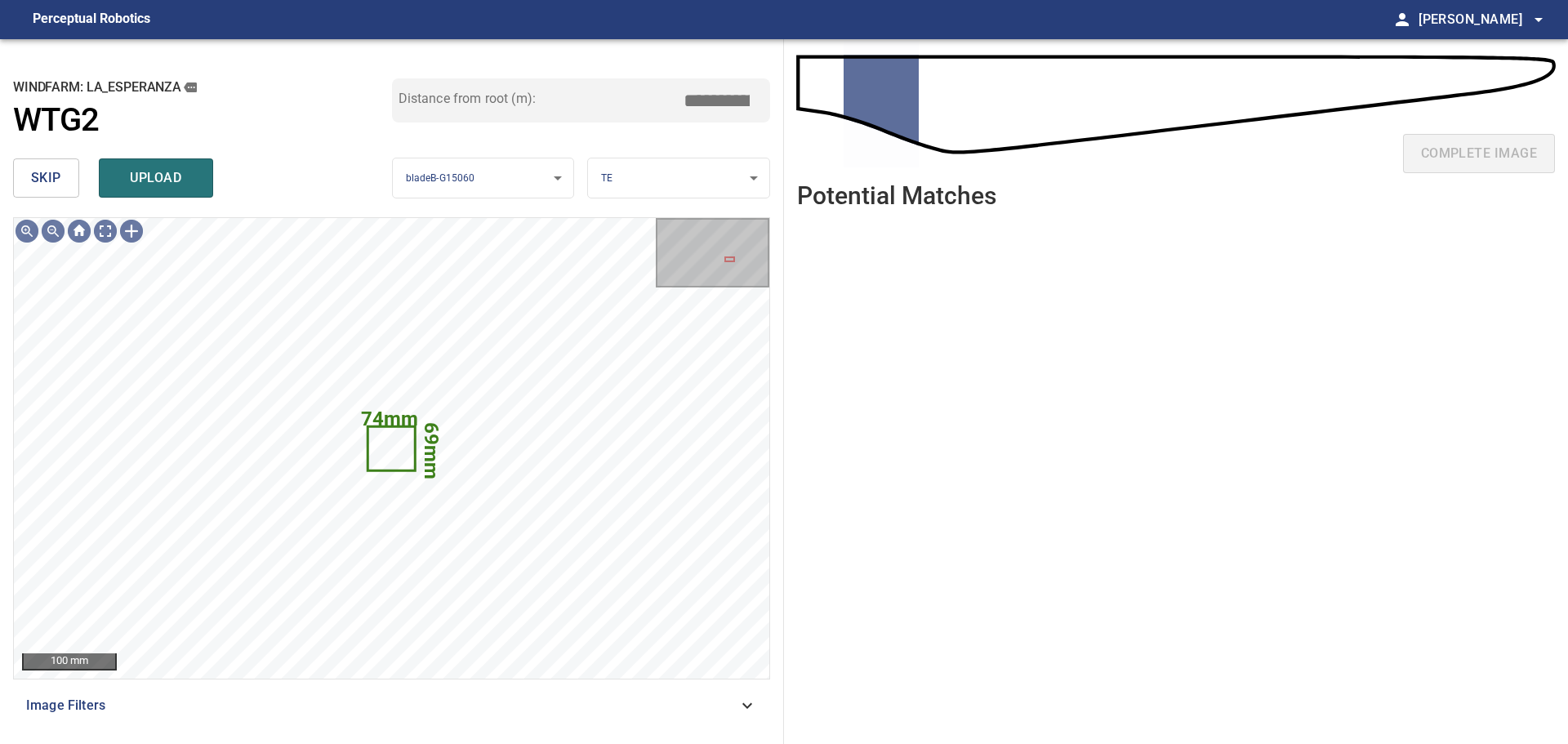
click at [54, 180] on span "skip" at bounding box center [46, 178] width 30 height 23
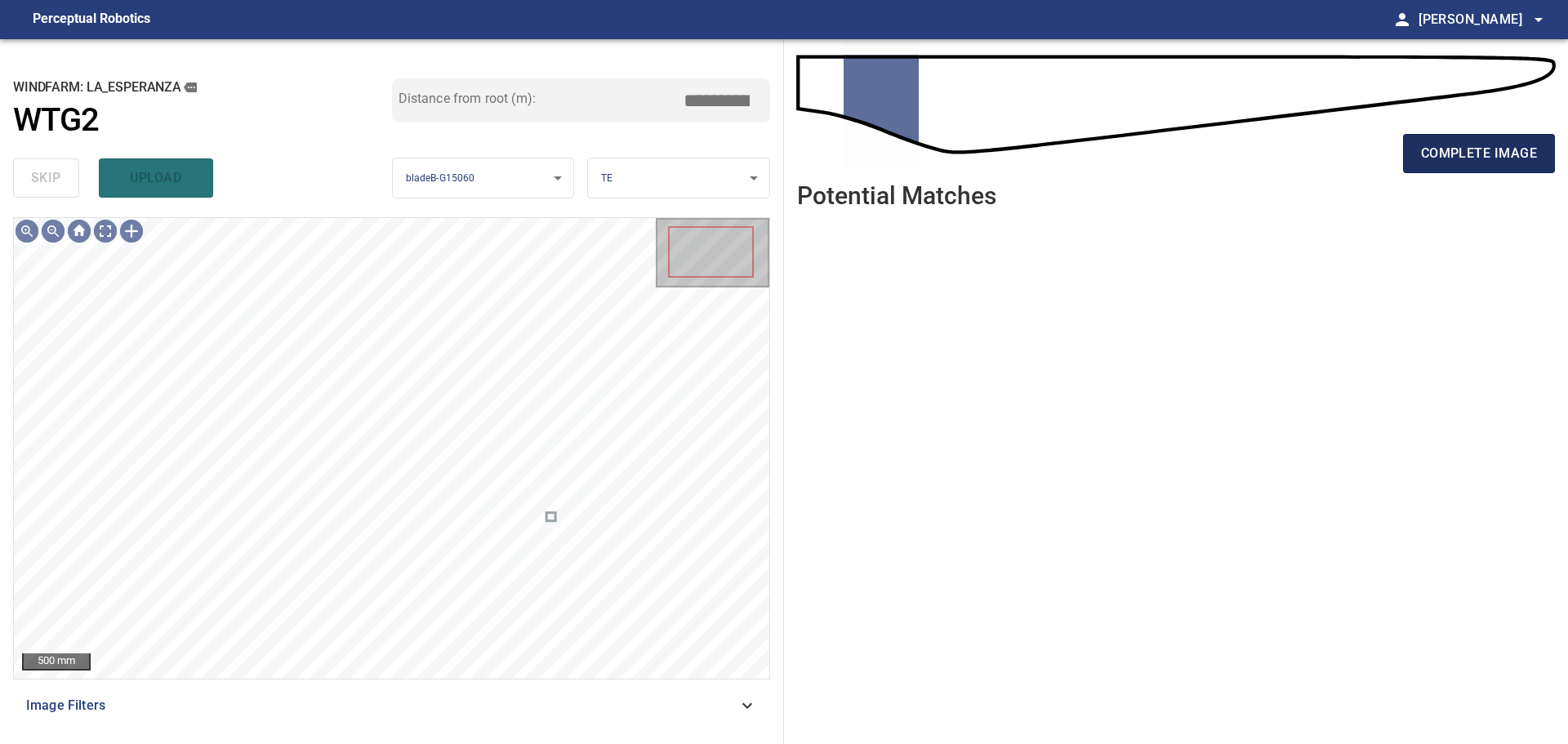
click at [1437, 157] on span "complete image" at bounding box center [1479, 154] width 116 height 23
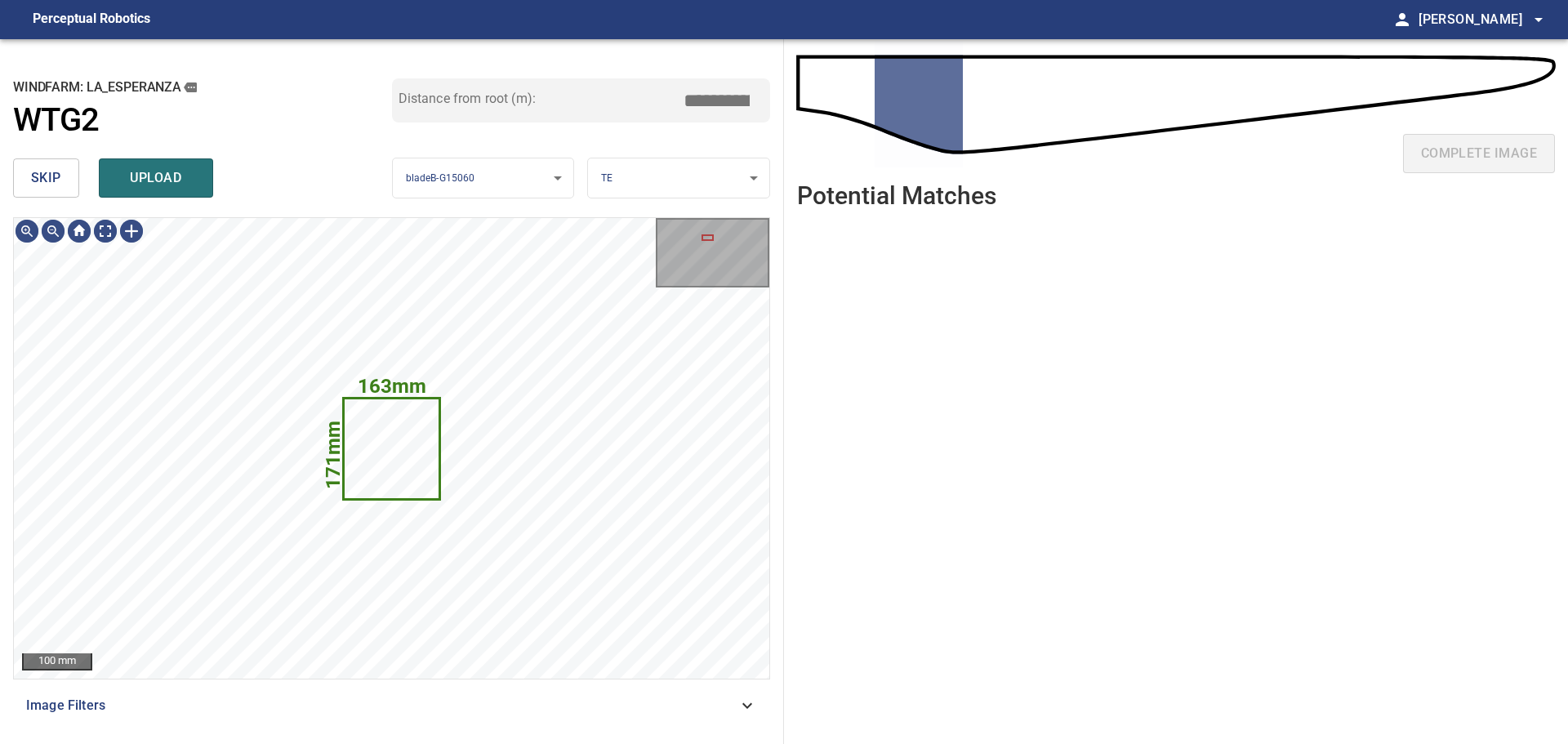
click at [36, 177] on span "skip" at bounding box center [46, 178] width 30 height 23
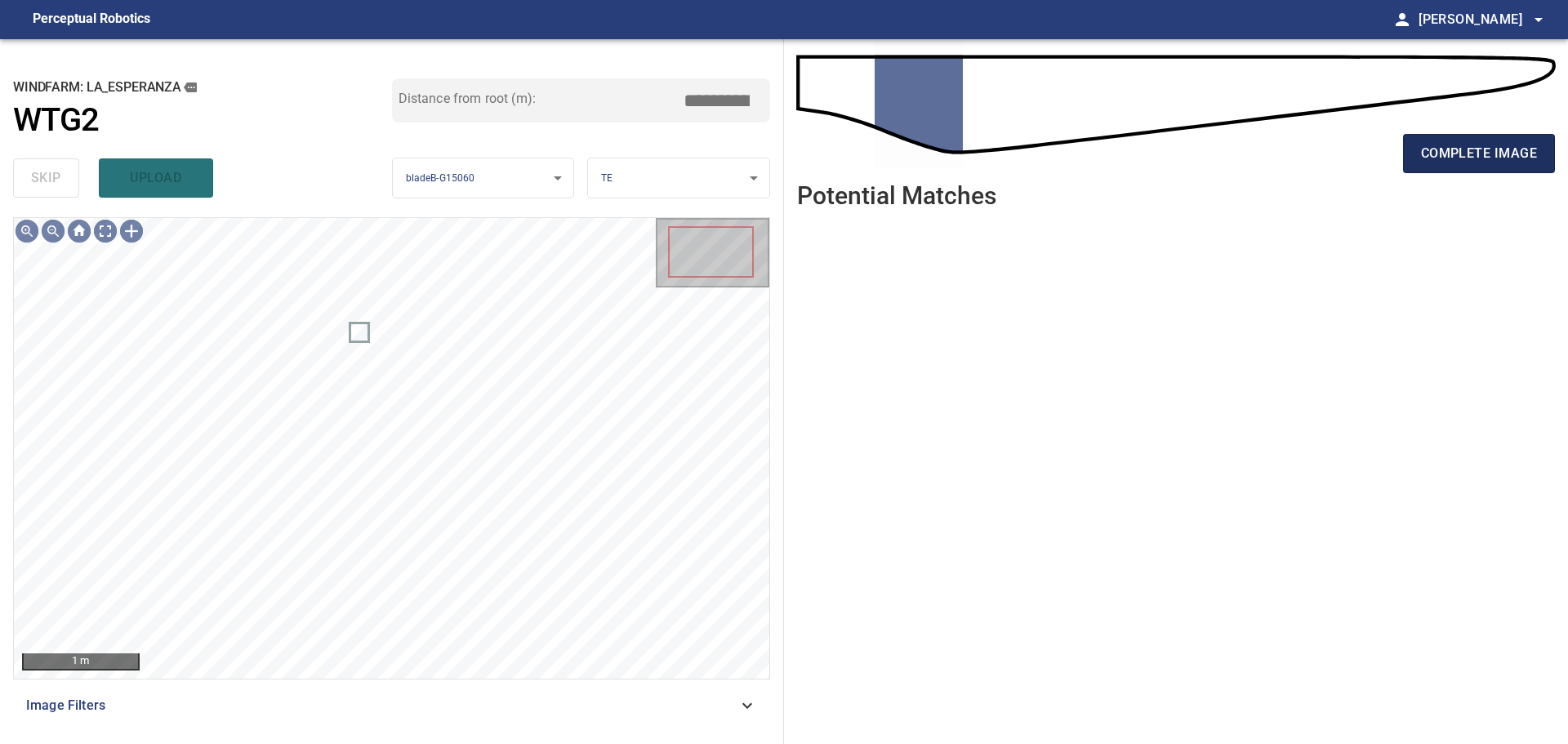
click at [1467, 156] on span "complete image" at bounding box center [1479, 154] width 116 height 23
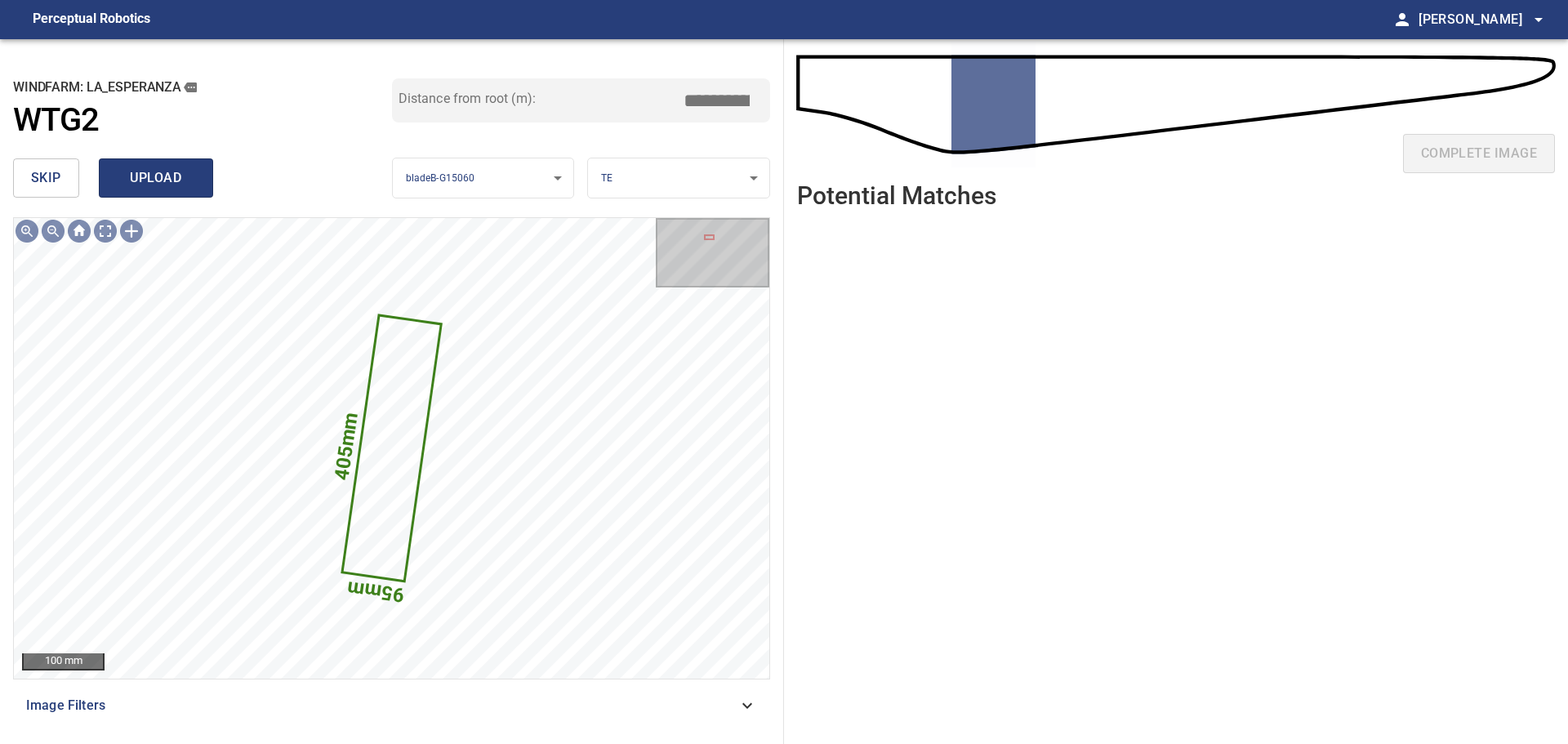
click at [187, 181] on span "upload" at bounding box center [155, 178] width 78 height 23
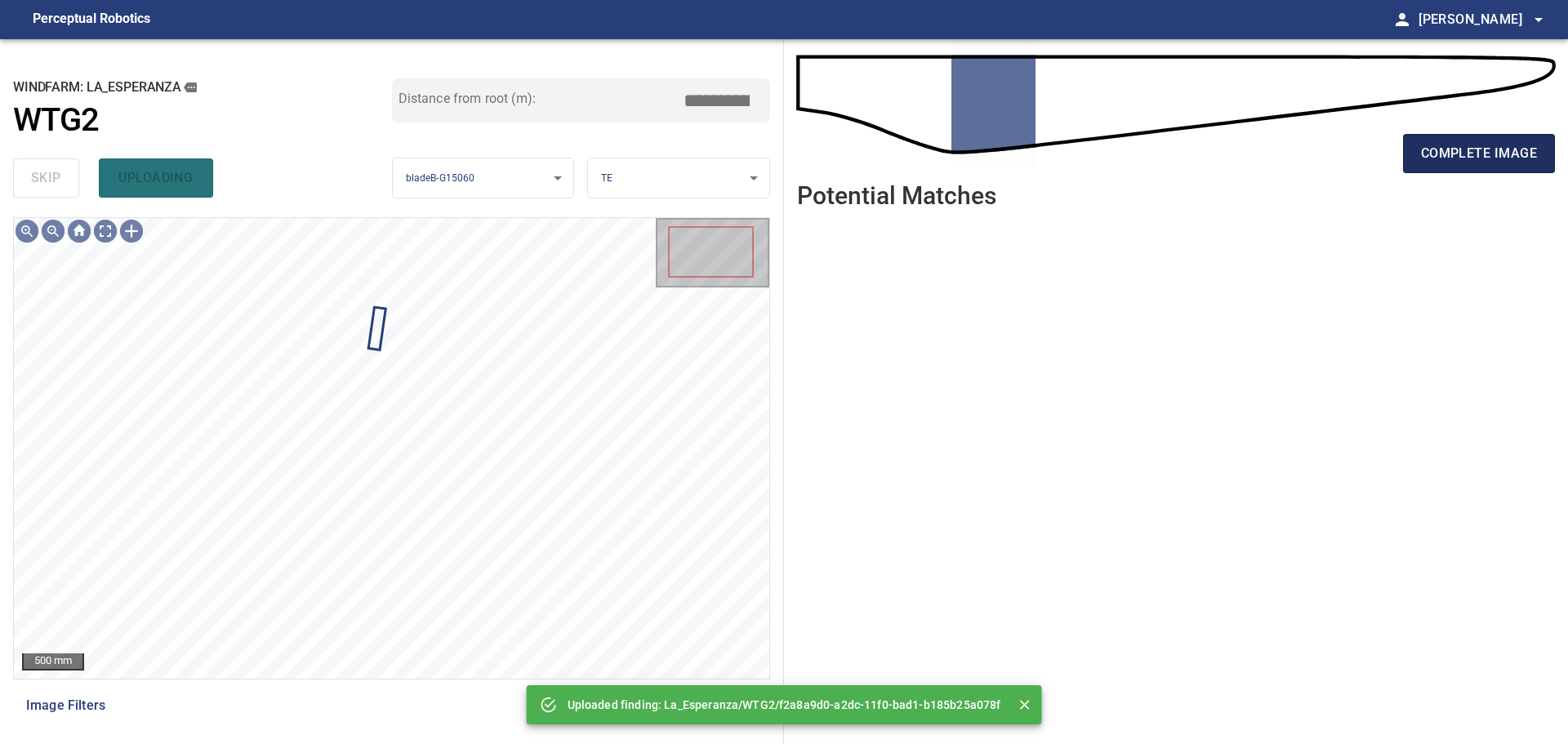
click at [1407, 146] on button "complete image" at bounding box center [1479, 154] width 152 height 39
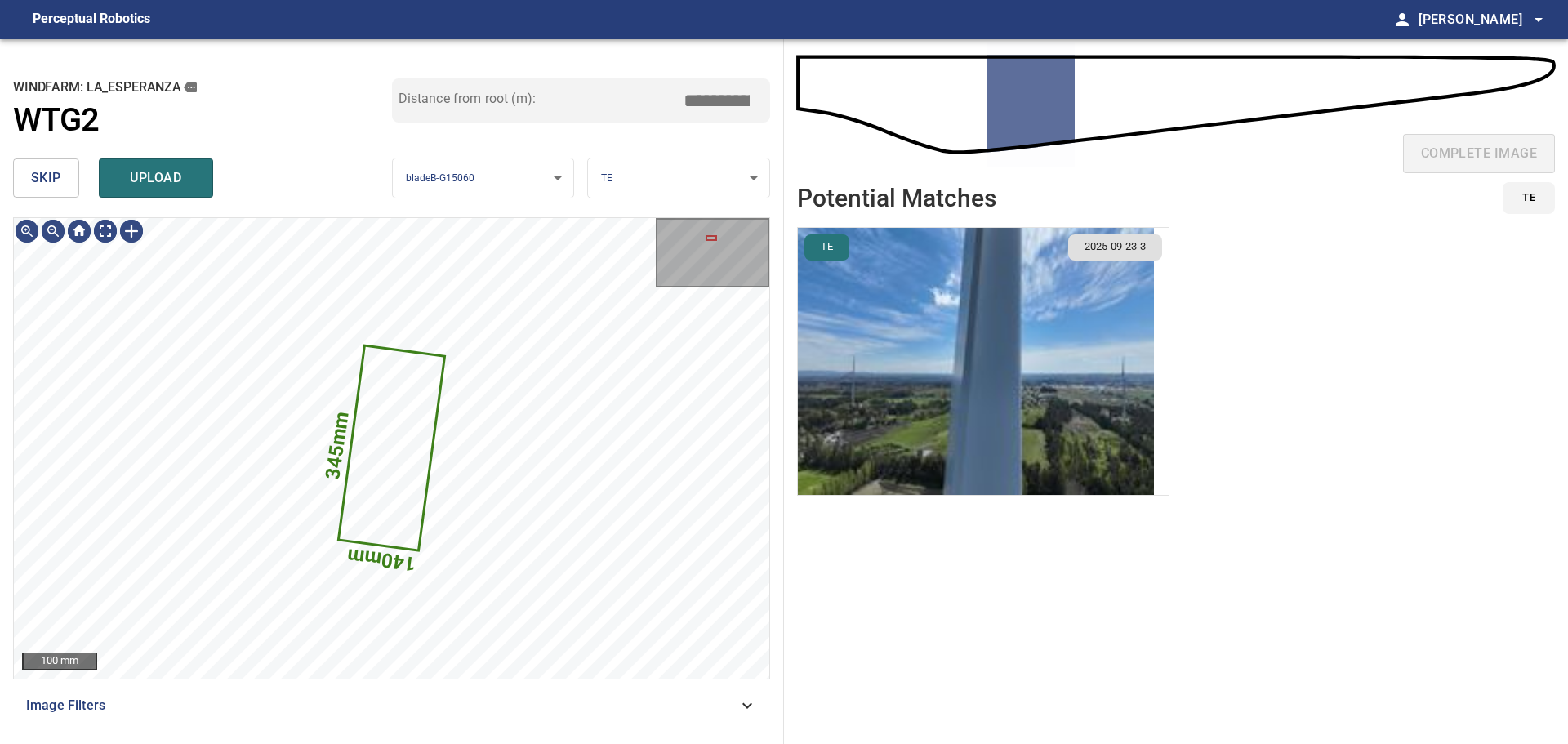
click at [64, 182] on button "skip" at bounding box center [46, 178] width 66 height 39
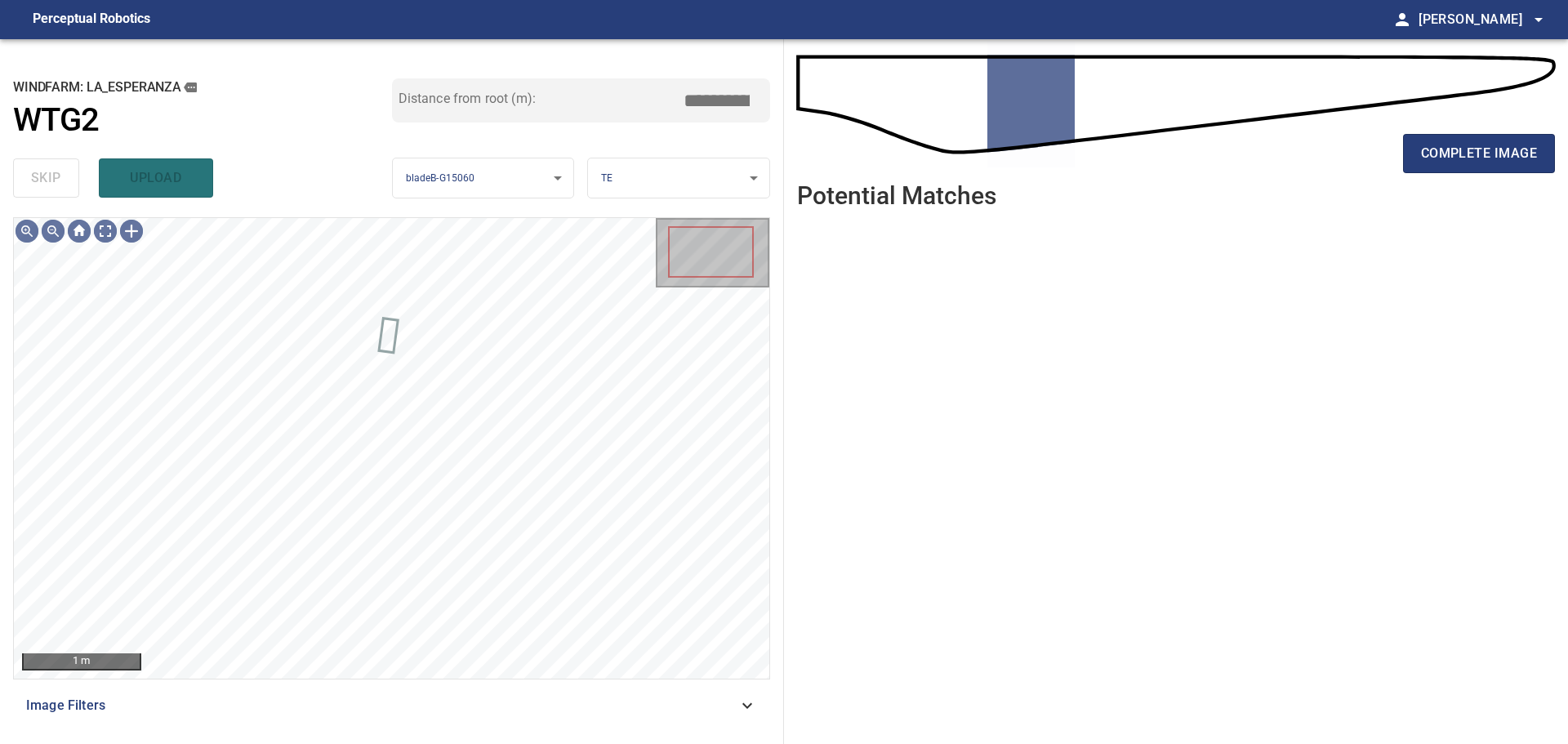
click at [1403, 151] on div "complete image" at bounding box center [1175, 160] width 758 height 66
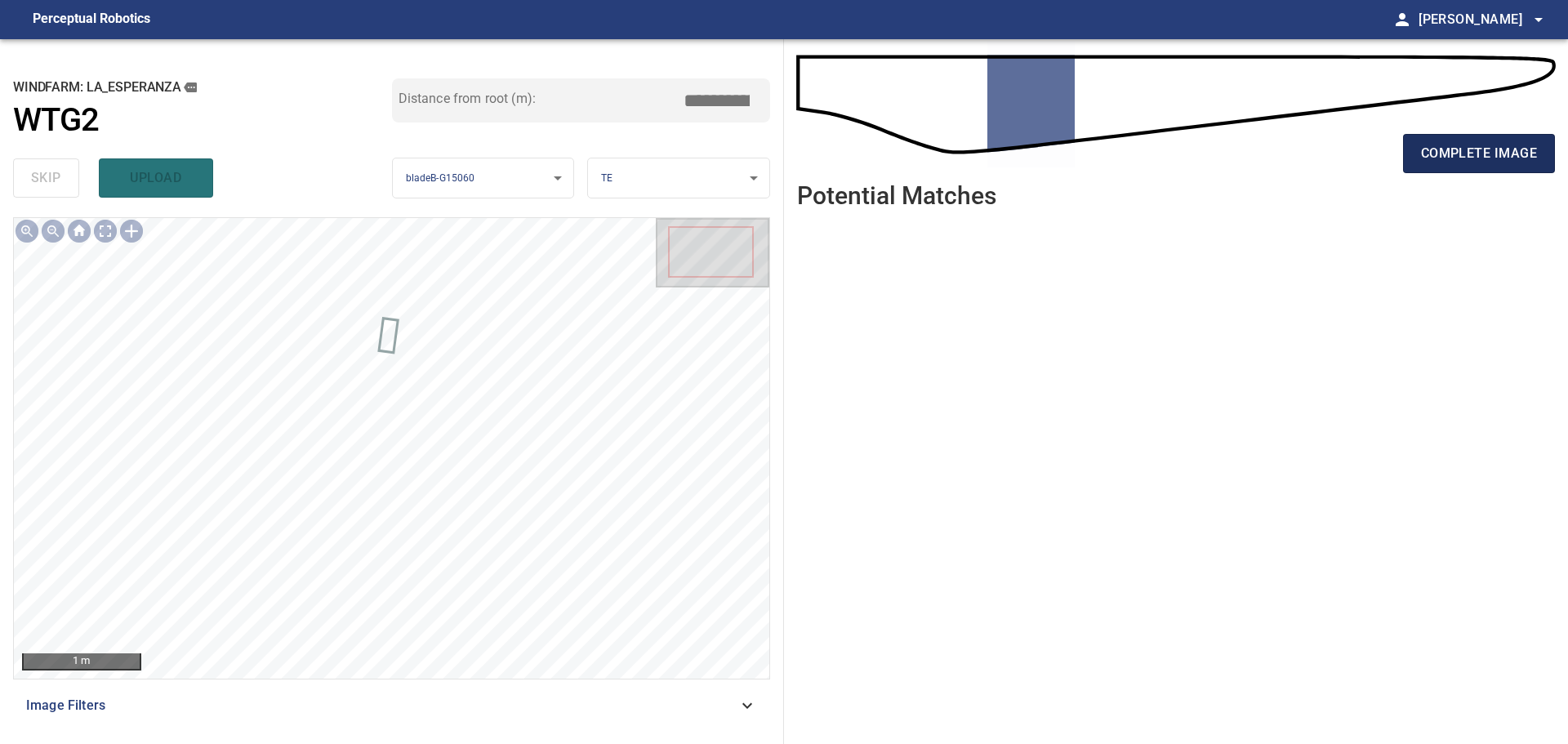
click at [1404, 151] on button "complete image" at bounding box center [1479, 154] width 152 height 39
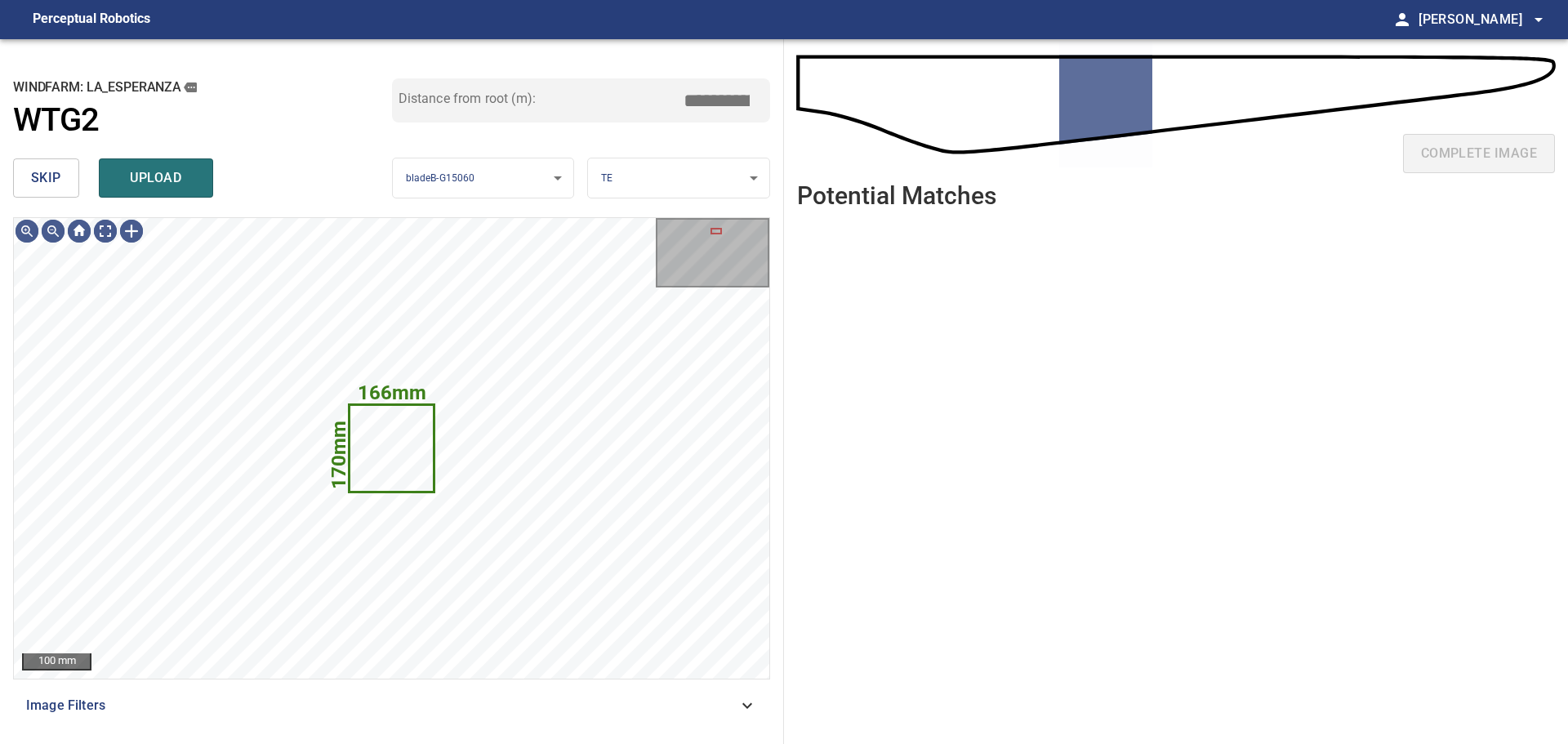
click at [56, 170] on span "skip" at bounding box center [46, 178] width 30 height 23
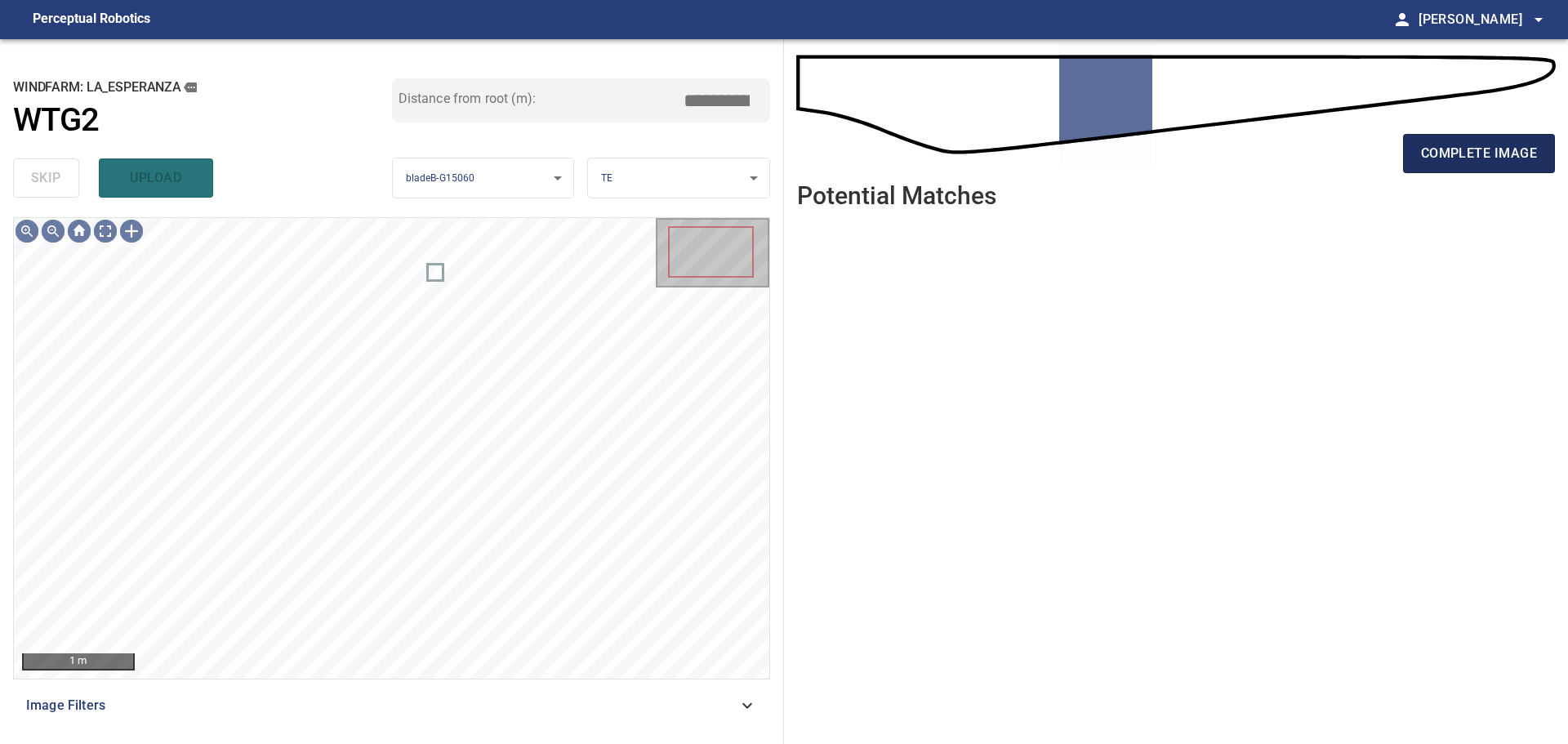
click at [1417, 162] on button "complete image" at bounding box center [1479, 154] width 152 height 39
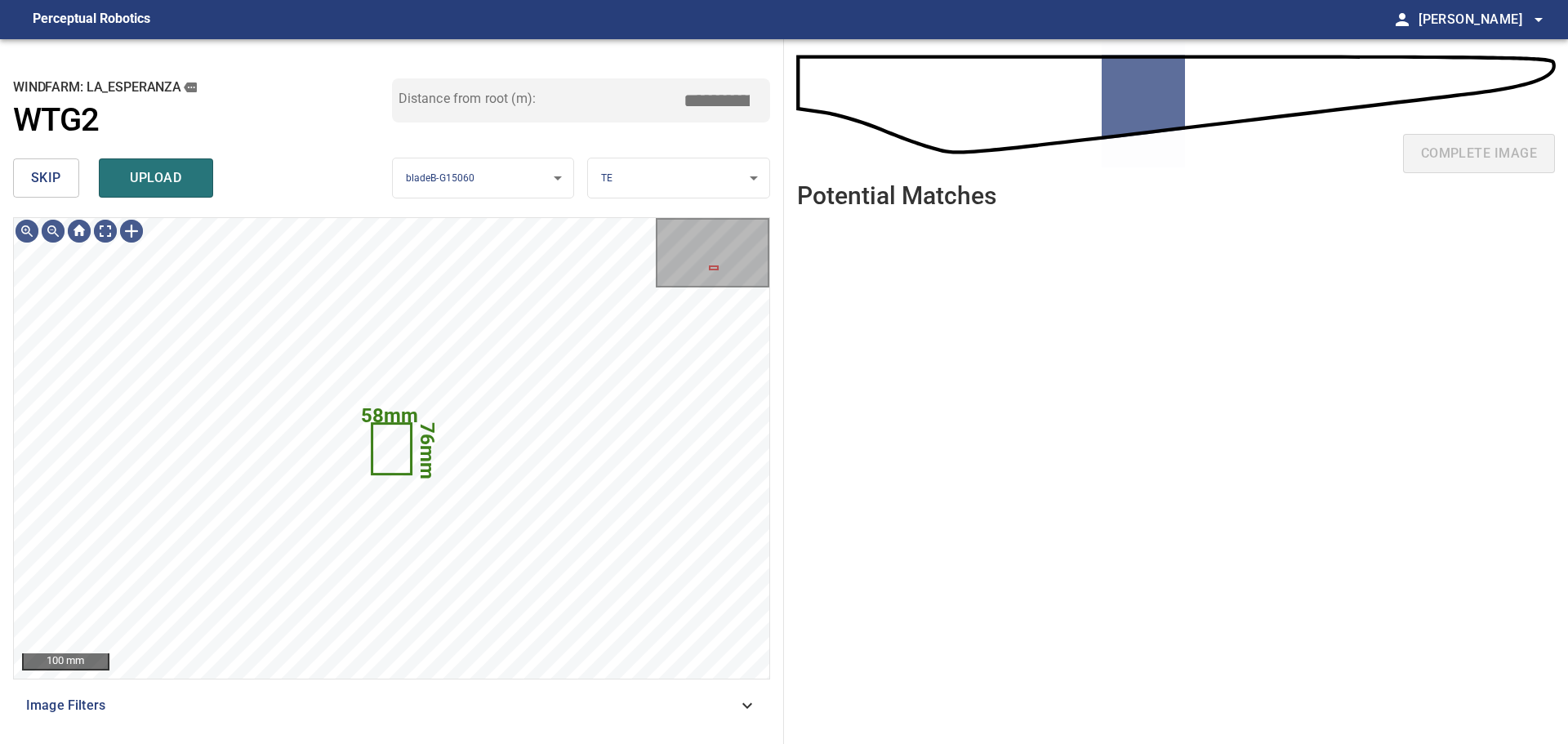
click at [55, 183] on span "skip" at bounding box center [46, 178] width 30 height 23
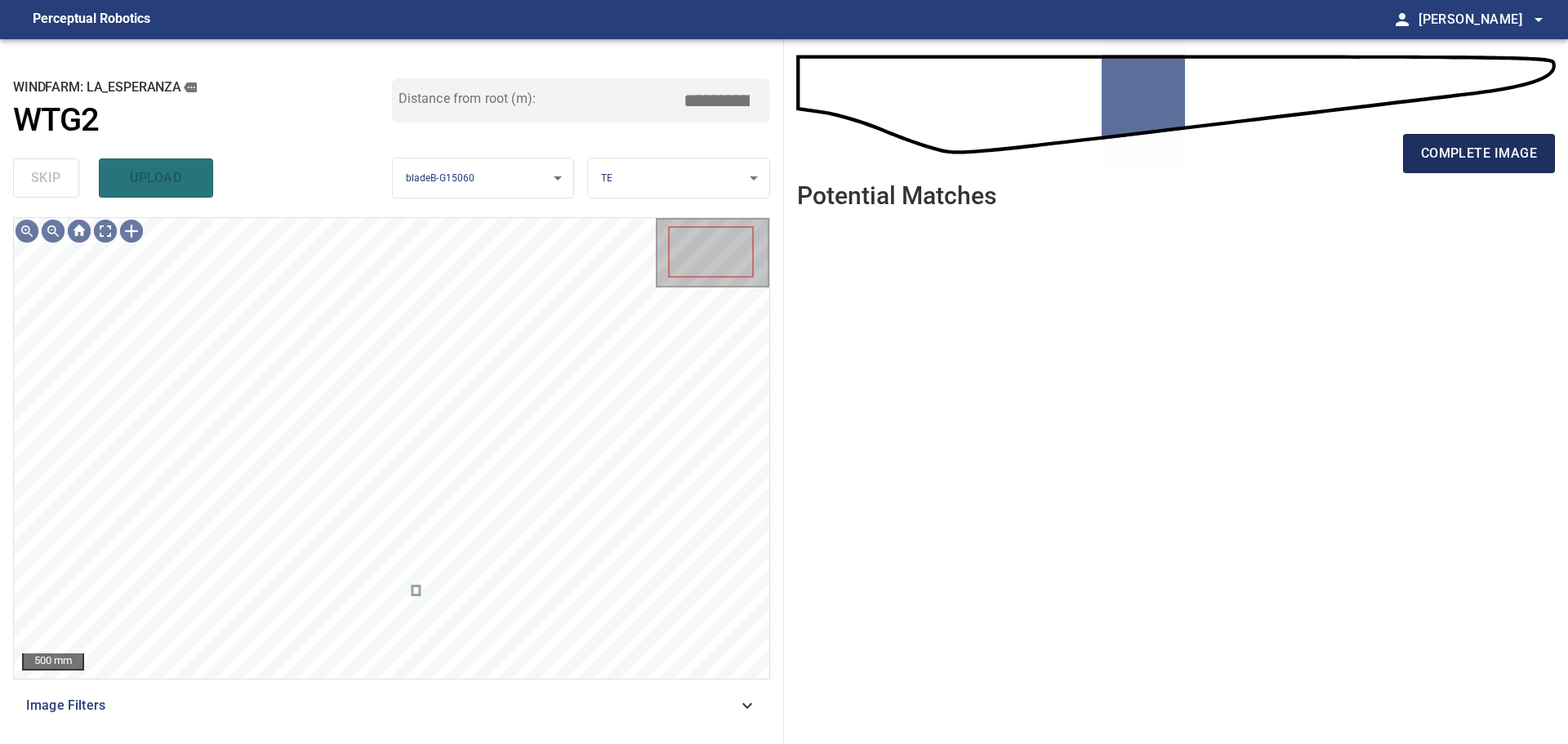
click at [1433, 137] on button "complete image" at bounding box center [1479, 154] width 152 height 39
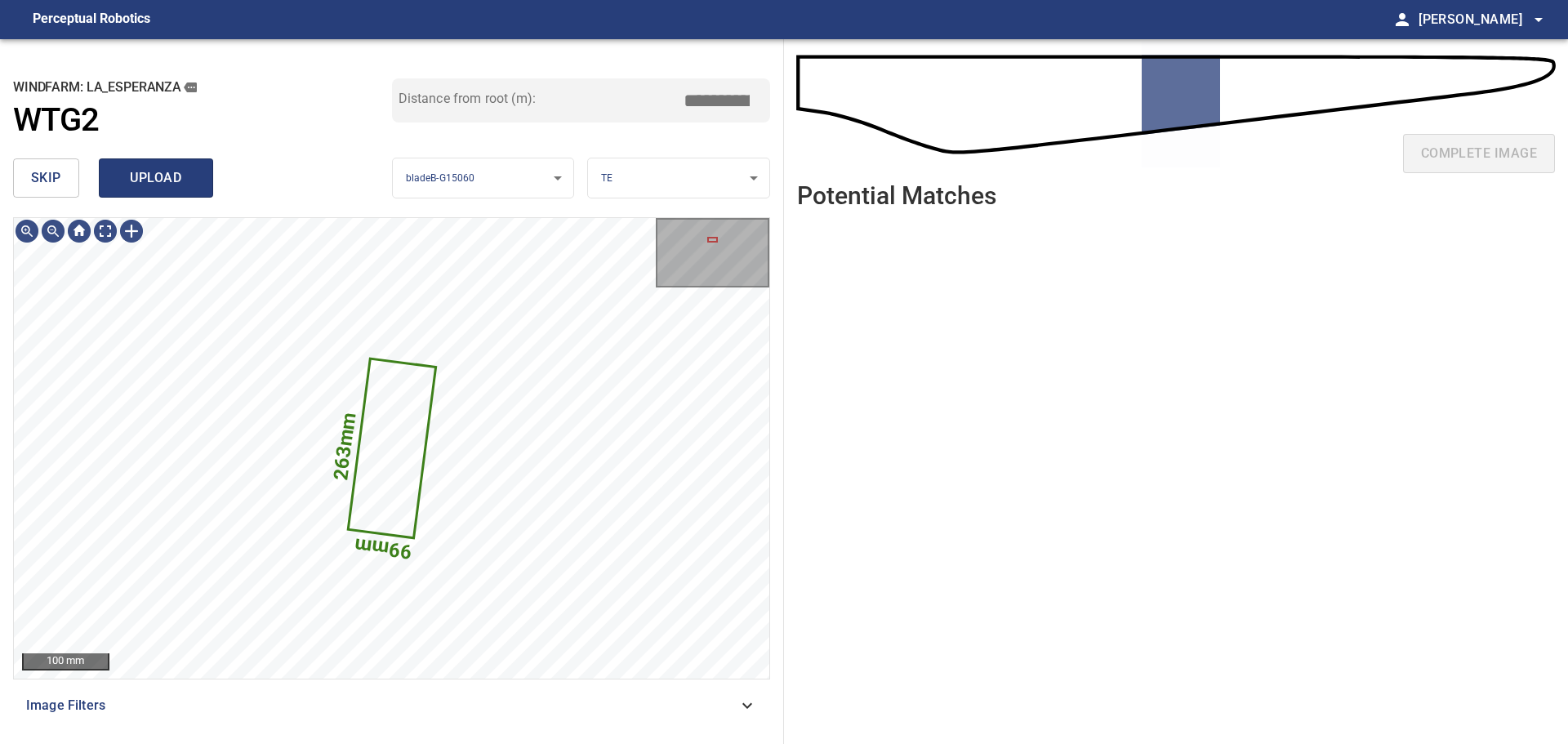
click at [147, 174] on span "upload" at bounding box center [155, 178] width 78 height 23
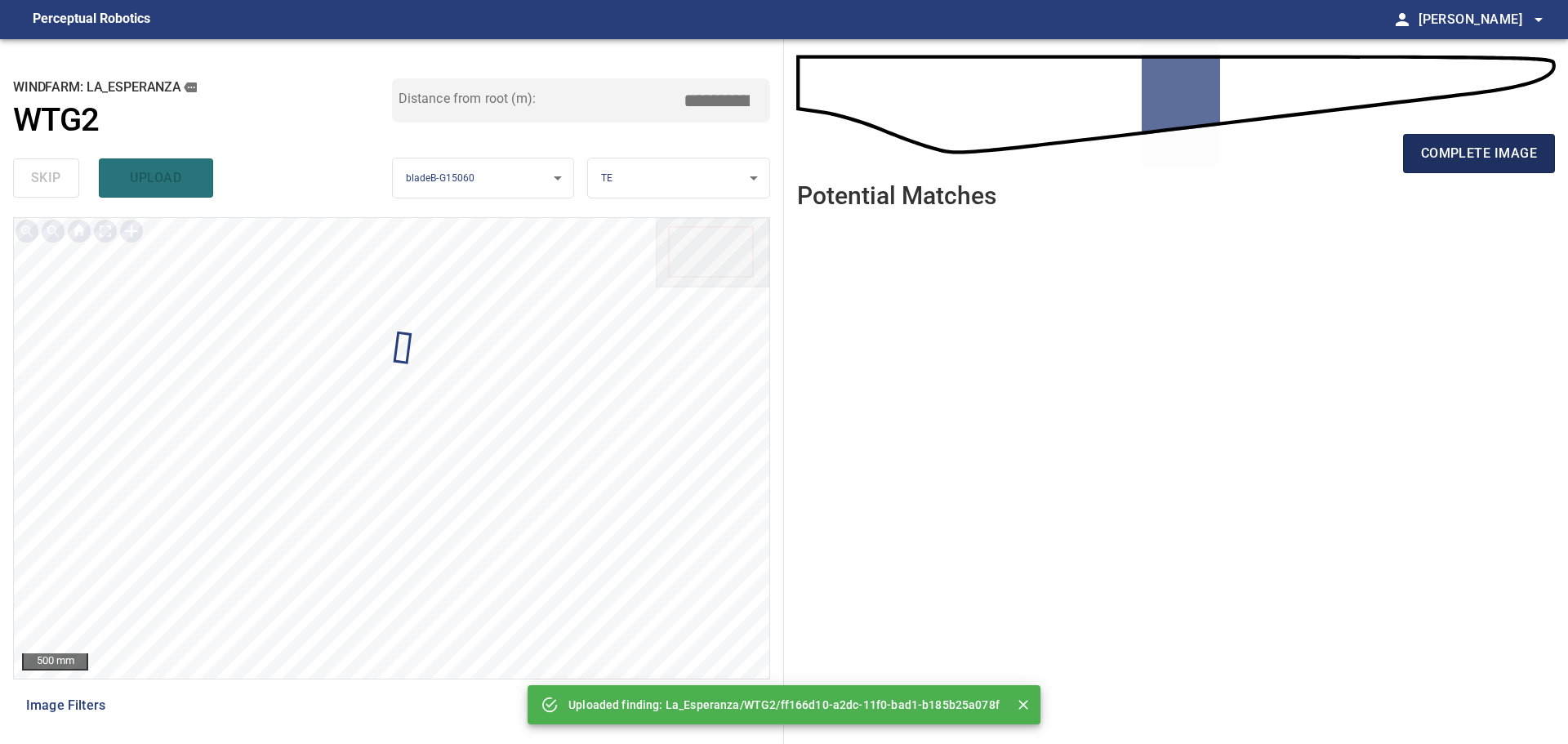
click at [1448, 155] on span "complete image" at bounding box center [1479, 154] width 116 height 23
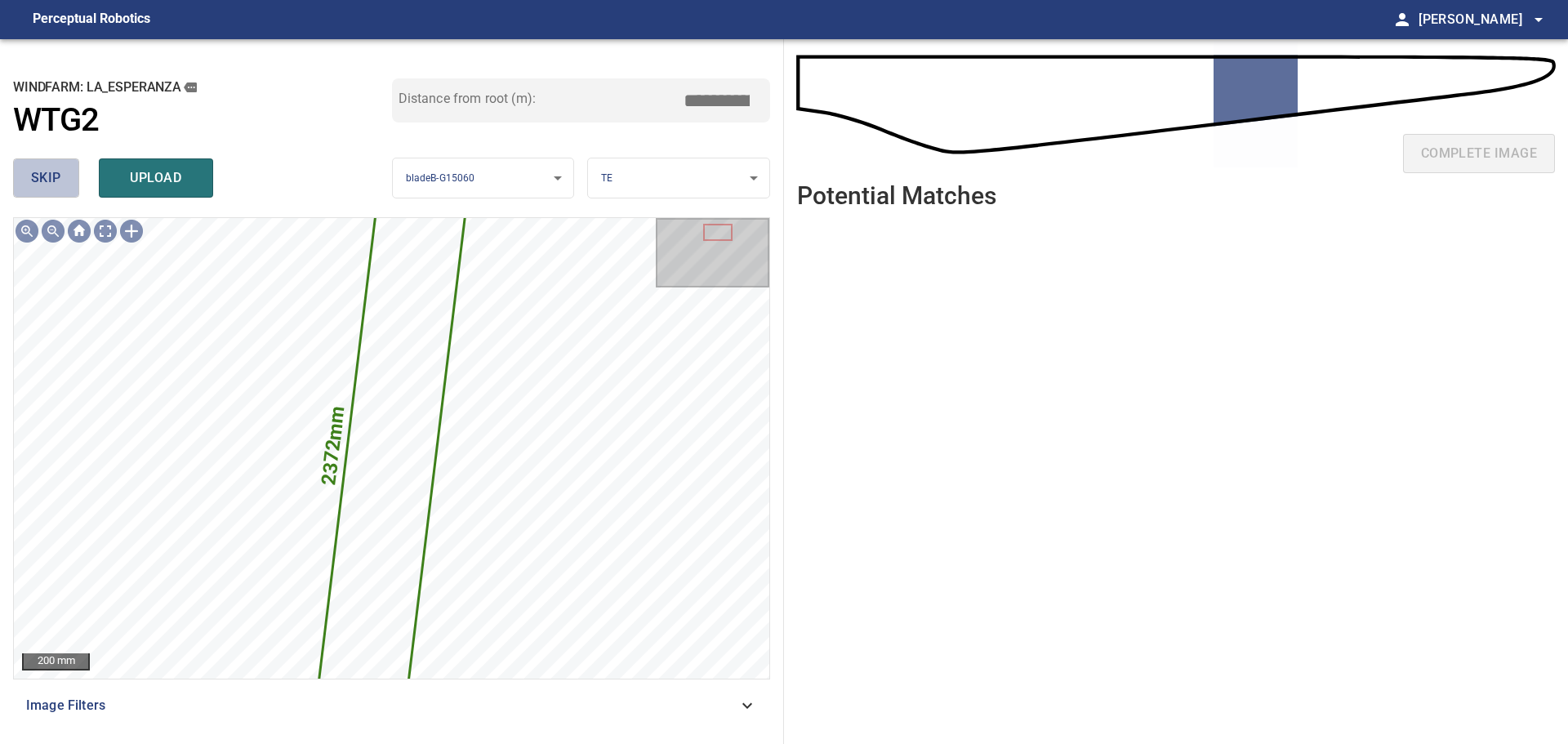
click at [54, 178] on span "skip" at bounding box center [46, 178] width 30 height 23
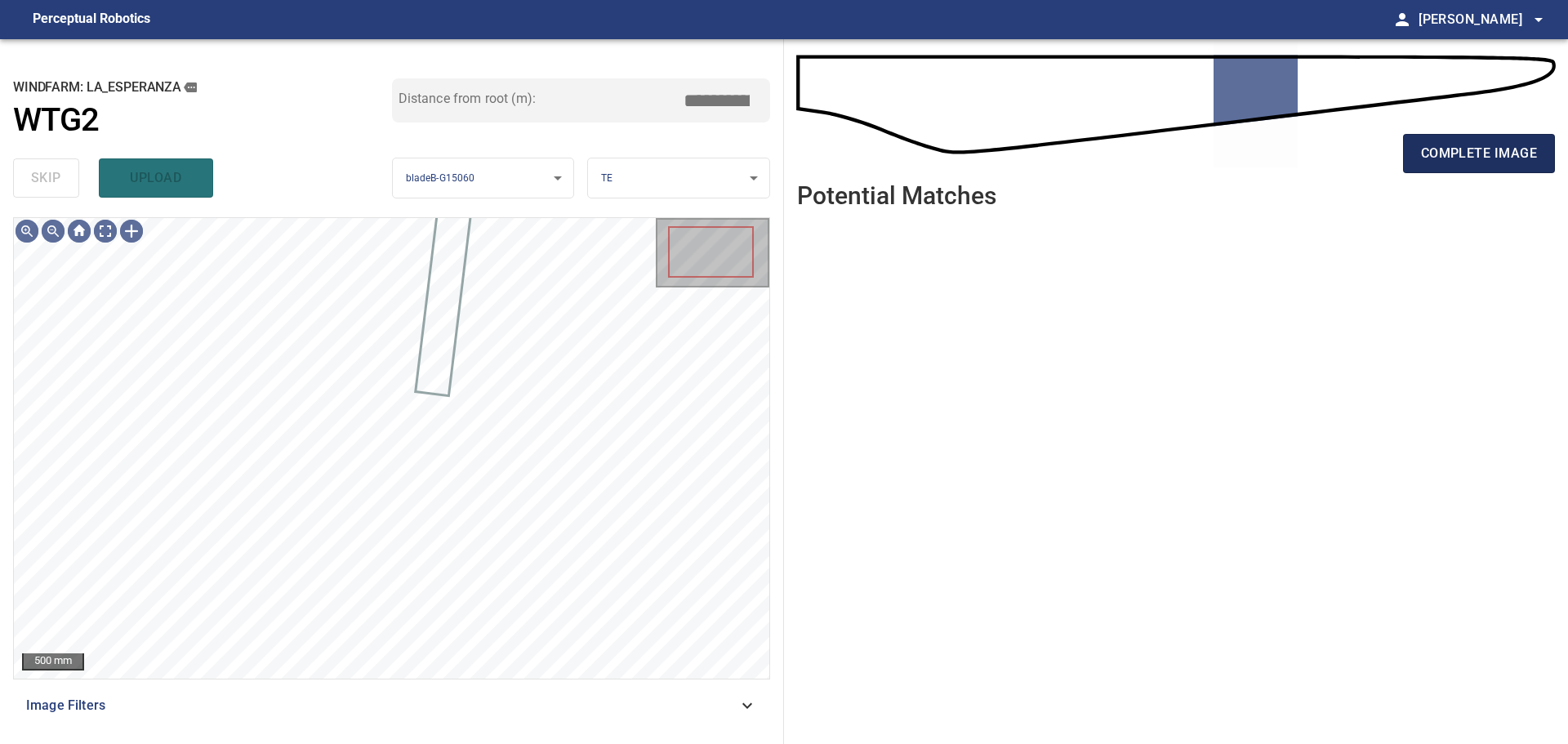
click at [1456, 165] on button "complete image" at bounding box center [1479, 154] width 152 height 39
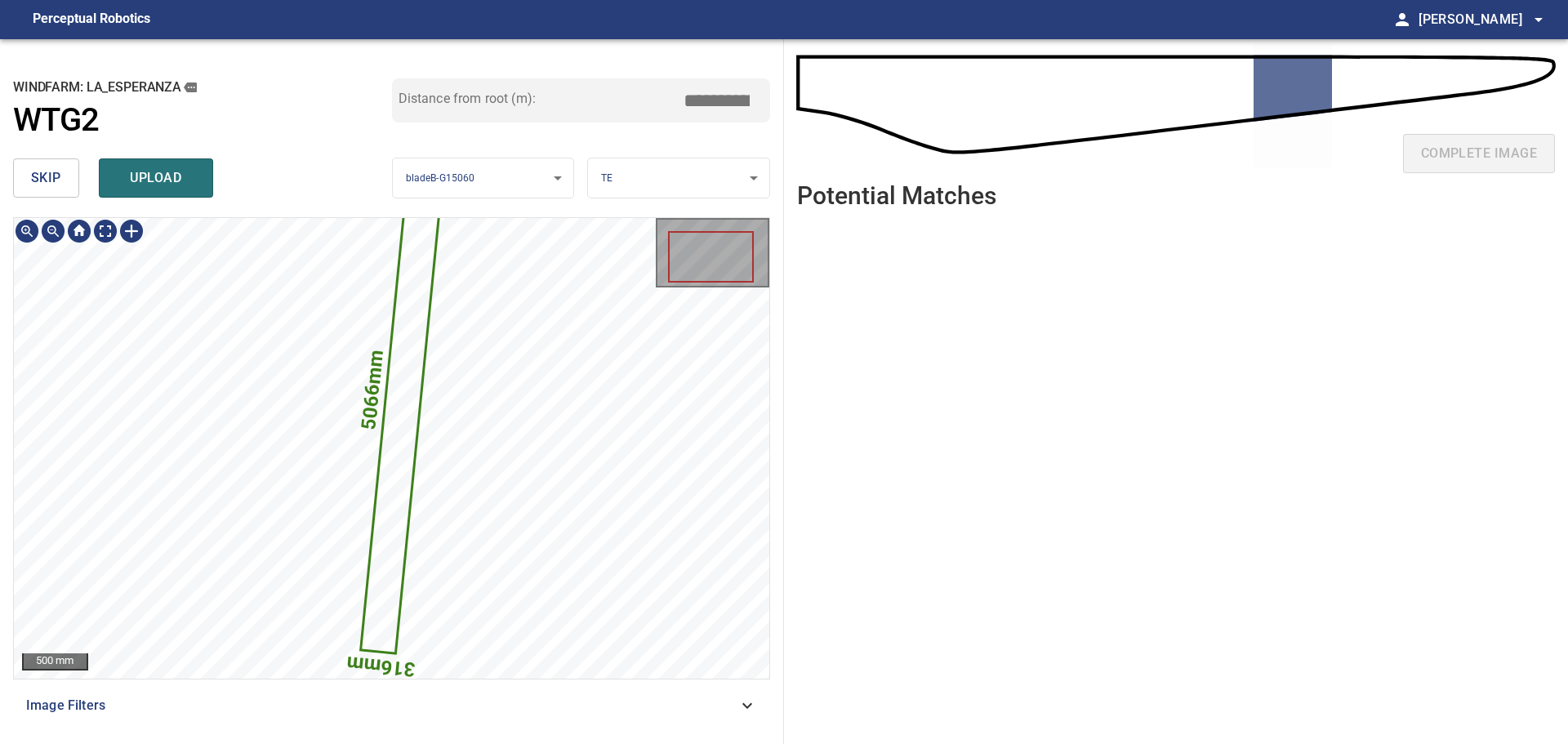
click at [714, 453] on div "5066mm 316mm 500 mm" at bounding box center [392, 447] width 755 height 461
click at [59, 181] on span "skip" at bounding box center [46, 178] width 30 height 23
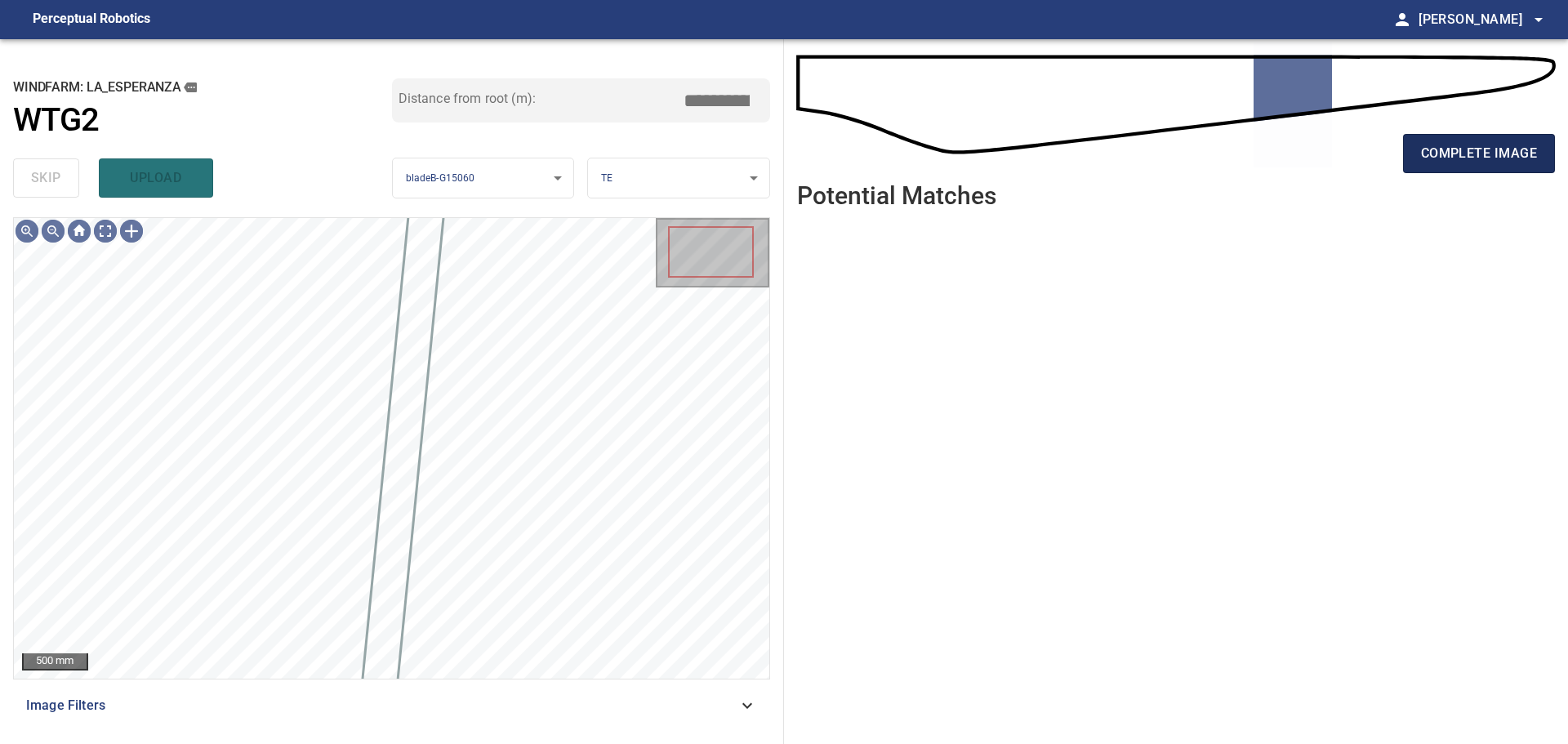
click at [1445, 153] on span "complete image" at bounding box center [1479, 154] width 116 height 23
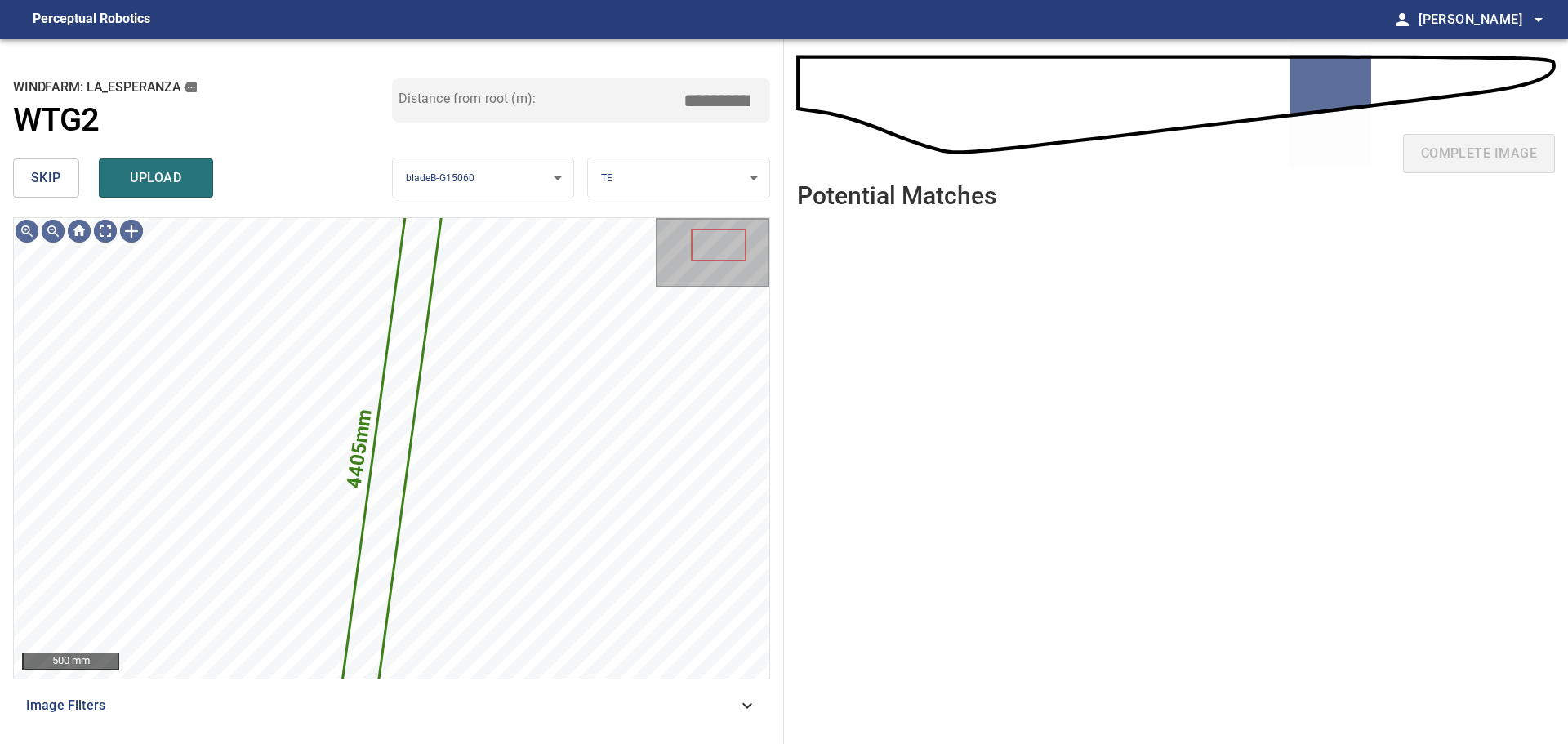
click at [30, 179] on button "skip" at bounding box center [46, 178] width 66 height 39
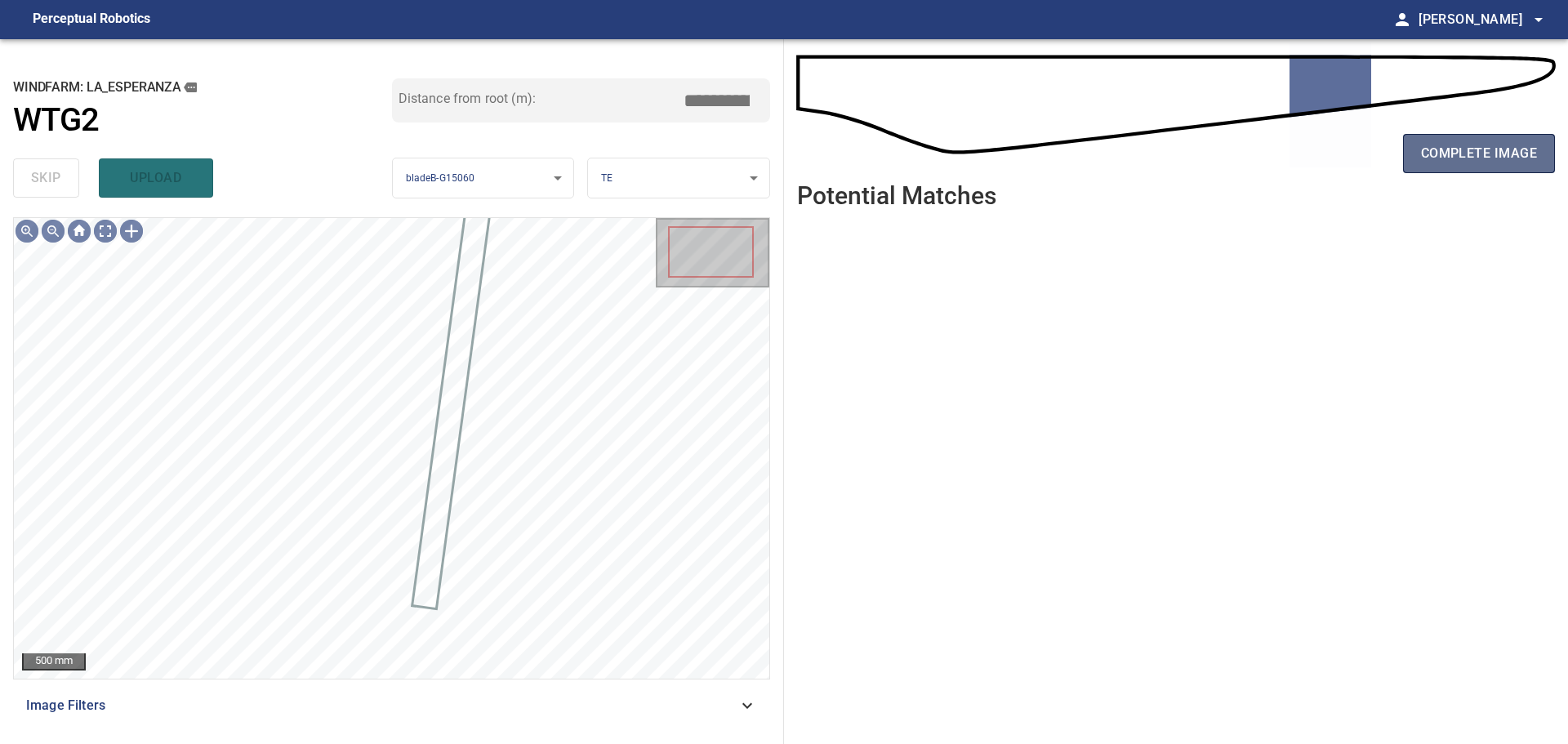
click at [1429, 146] on span "complete image" at bounding box center [1479, 154] width 116 height 23
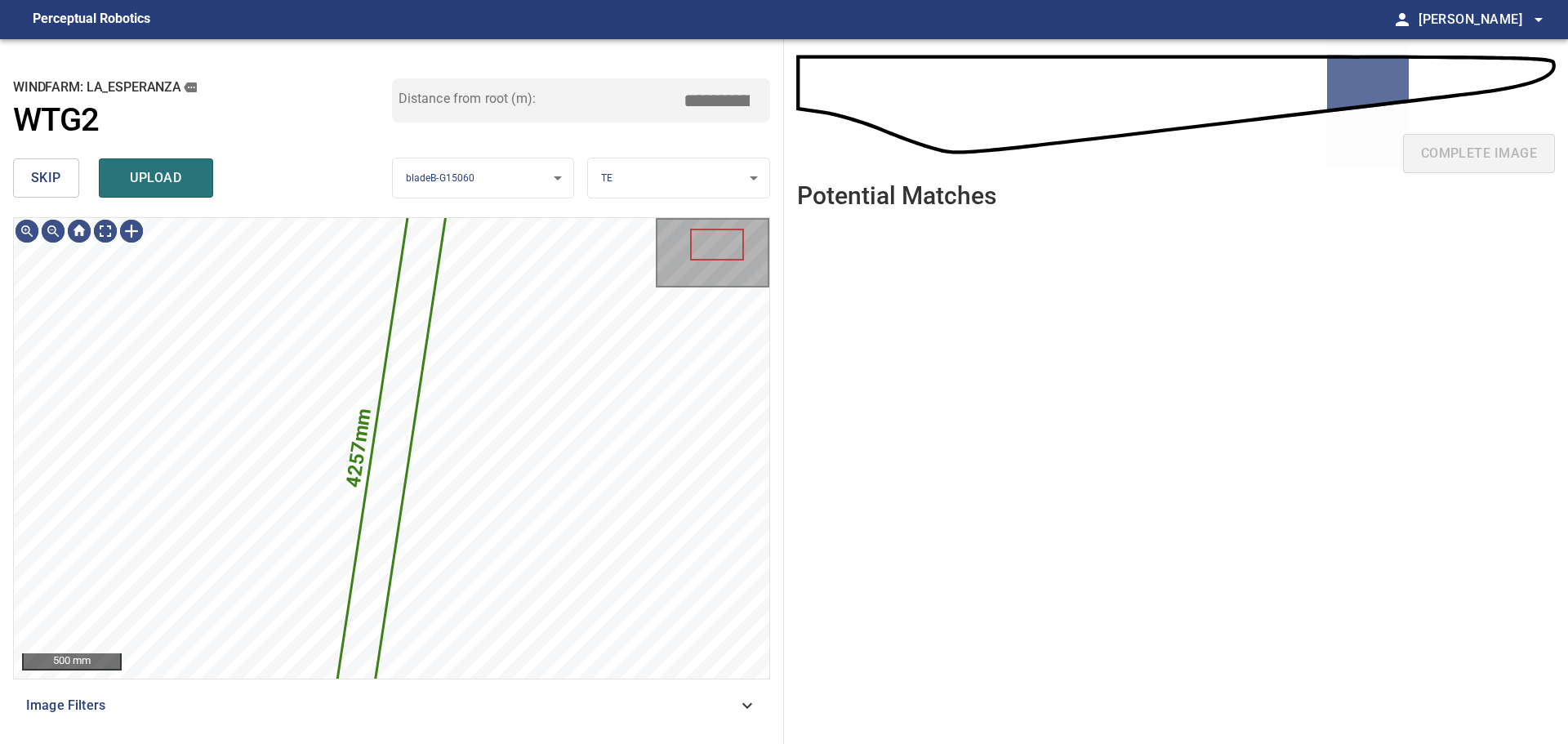
click at [60, 184] on span "skip" at bounding box center [46, 178] width 30 height 23
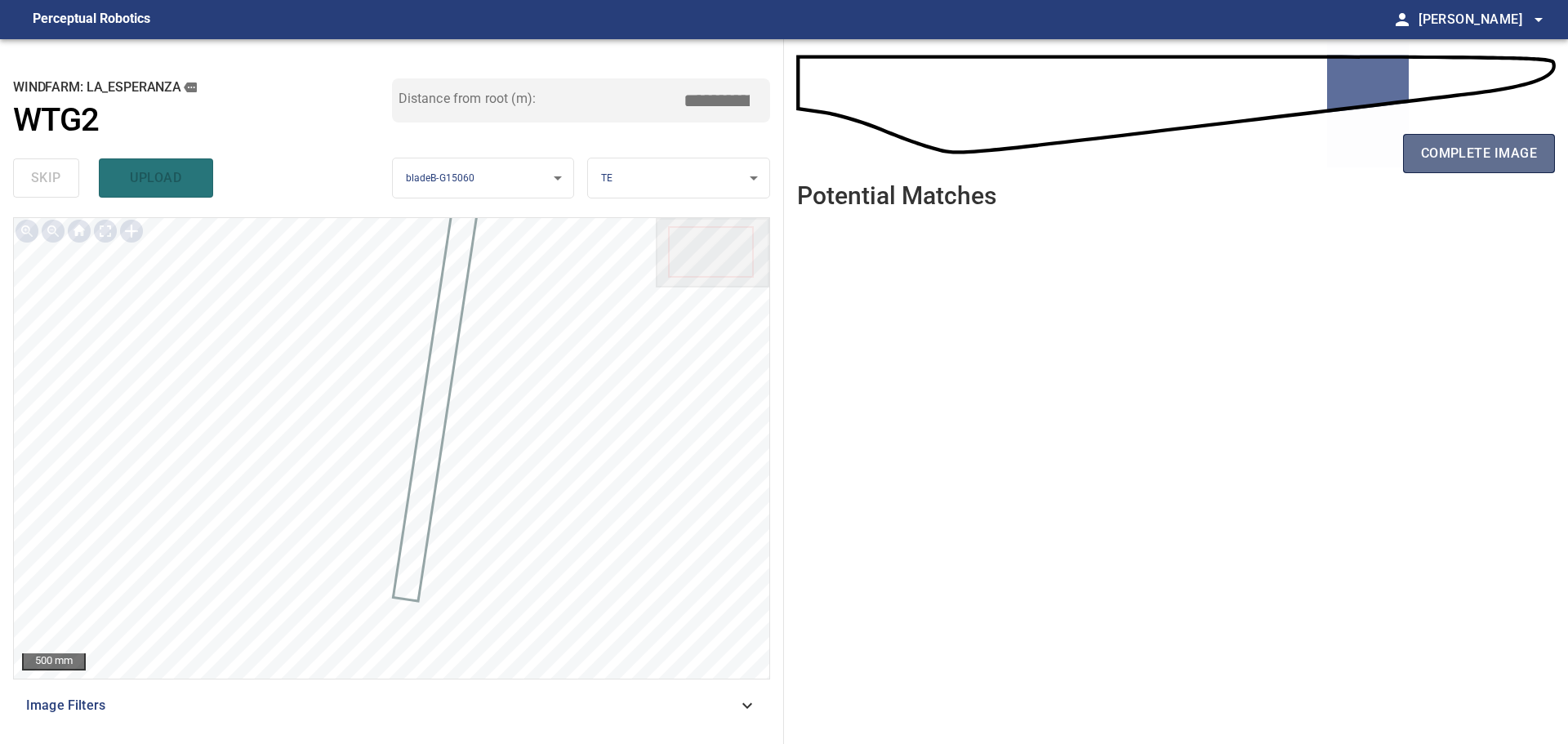
click at [1442, 144] on span "complete image" at bounding box center [1479, 154] width 116 height 23
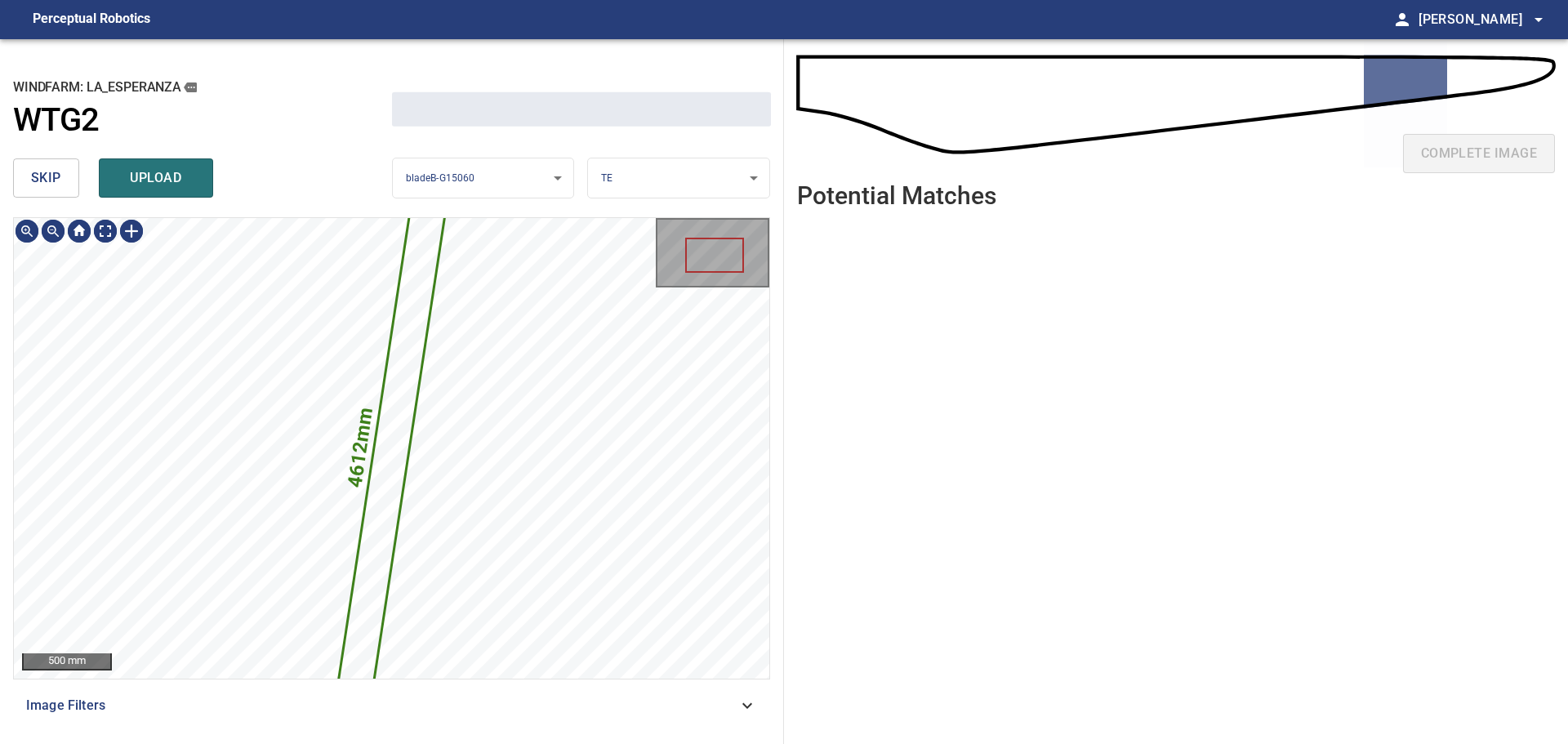
click at [56, 175] on span "skip" at bounding box center [46, 178] width 30 height 23
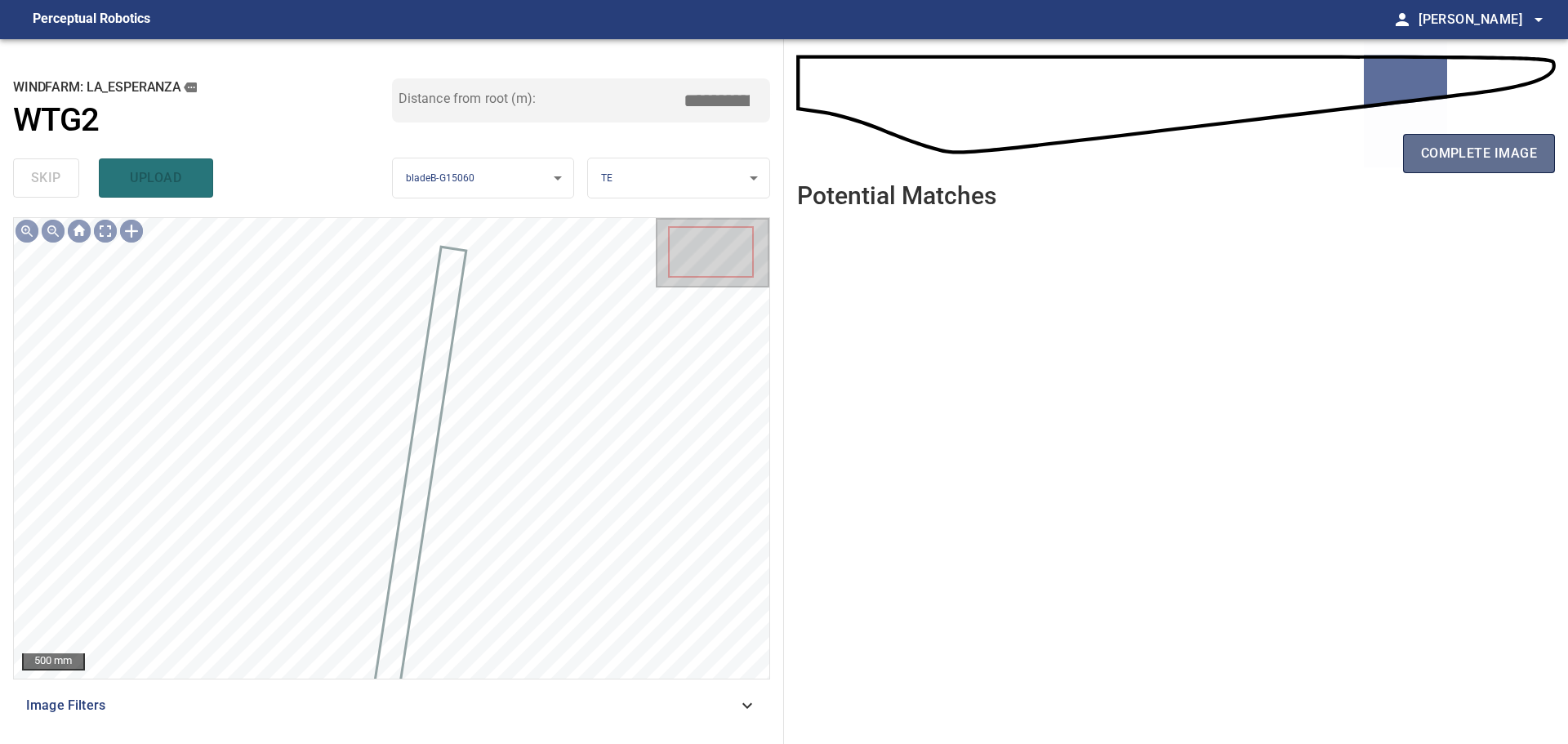
click at [1469, 145] on span "complete image" at bounding box center [1479, 154] width 116 height 23
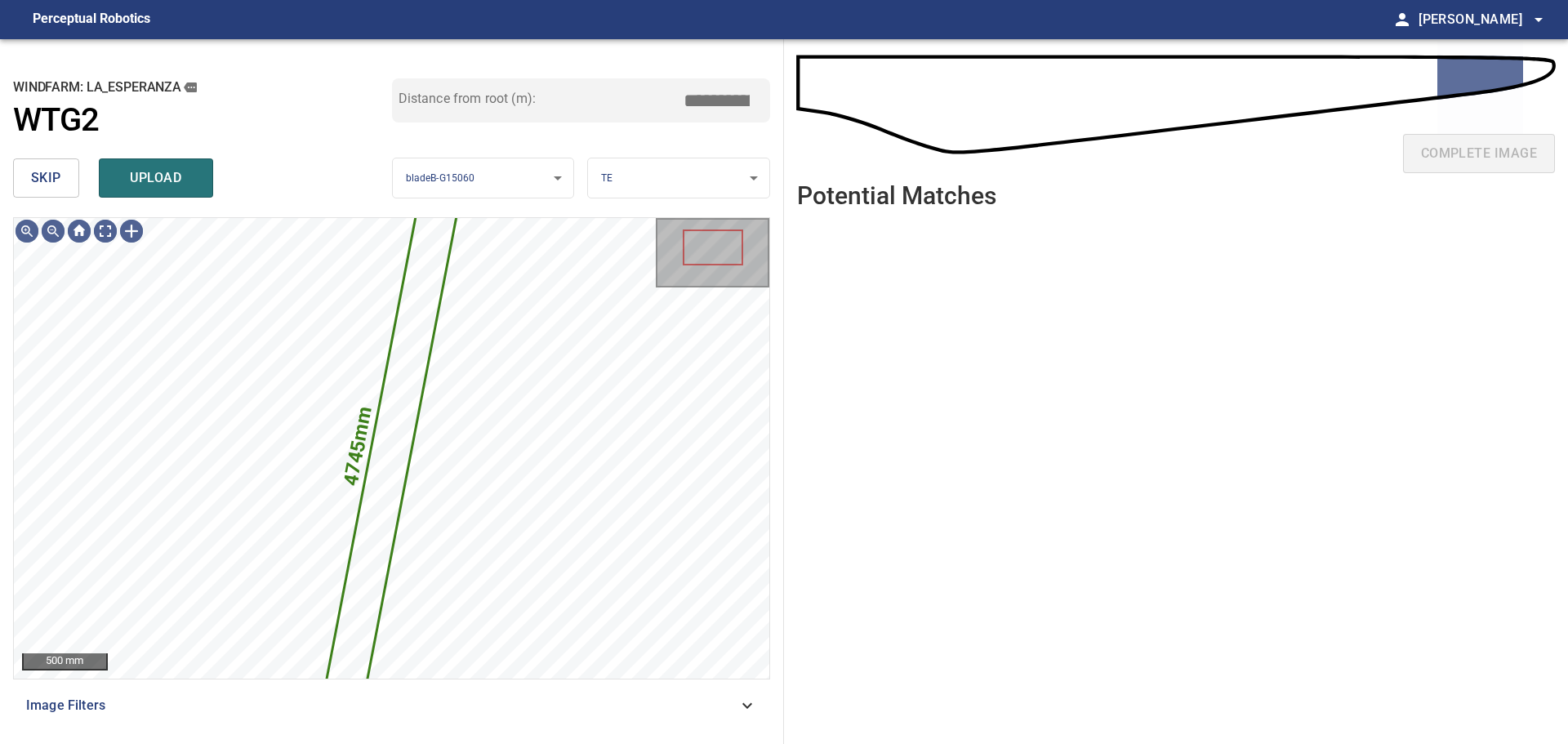
click at [58, 170] on span "skip" at bounding box center [46, 178] width 30 height 23
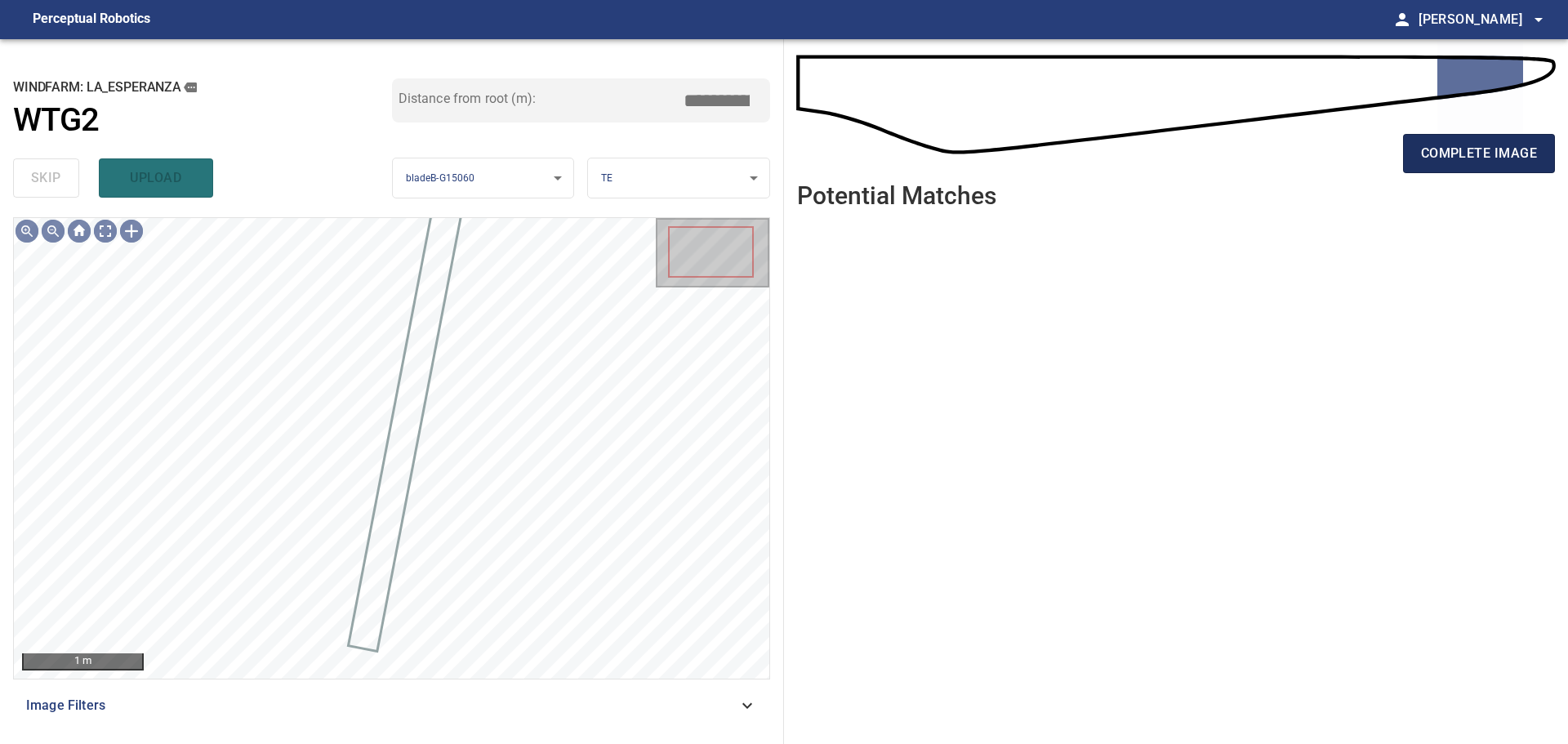
click at [1505, 152] on span "complete image" at bounding box center [1479, 154] width 116 height 23
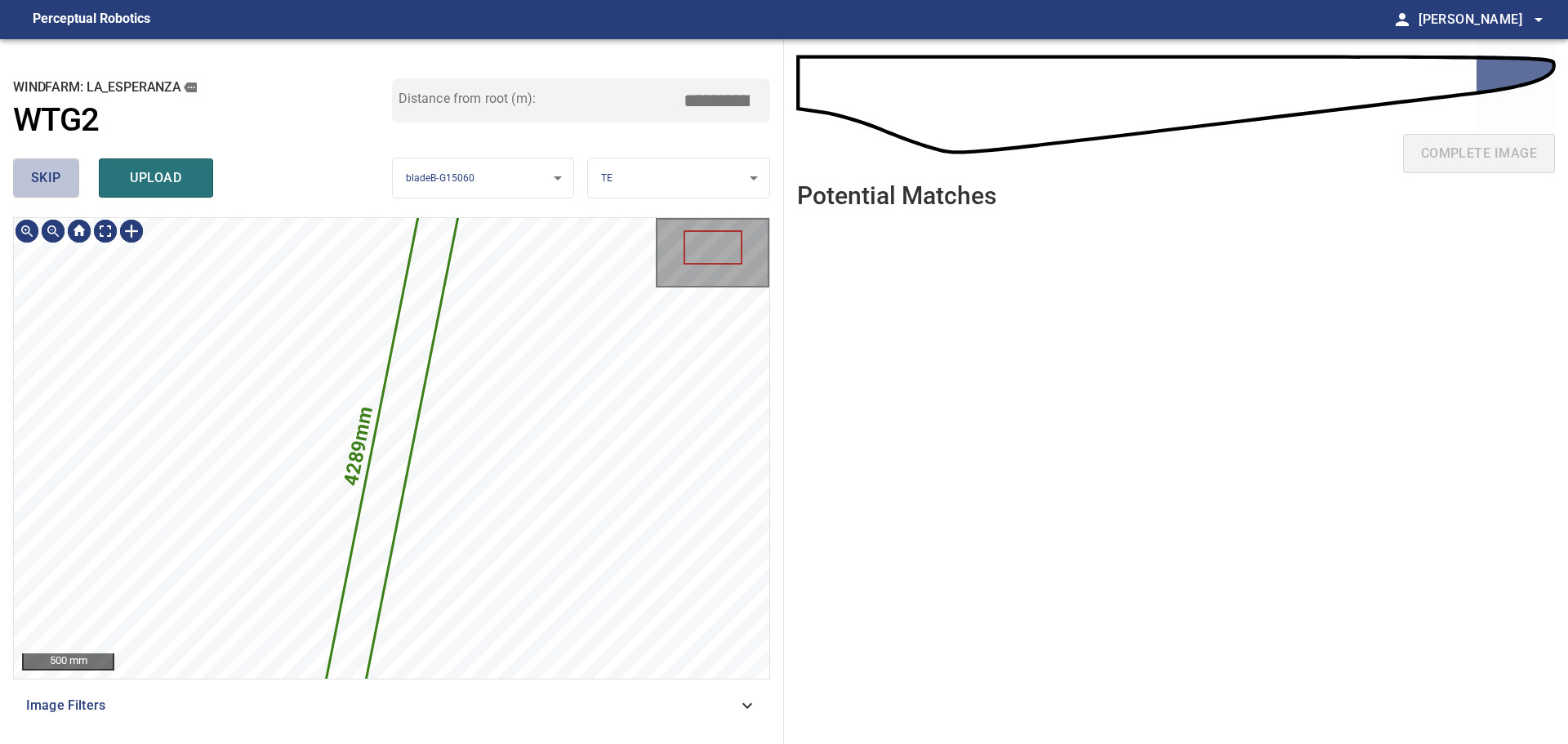
click at [37, 184] on span "skip" at bounding box center [46, 178] width 30 height 23
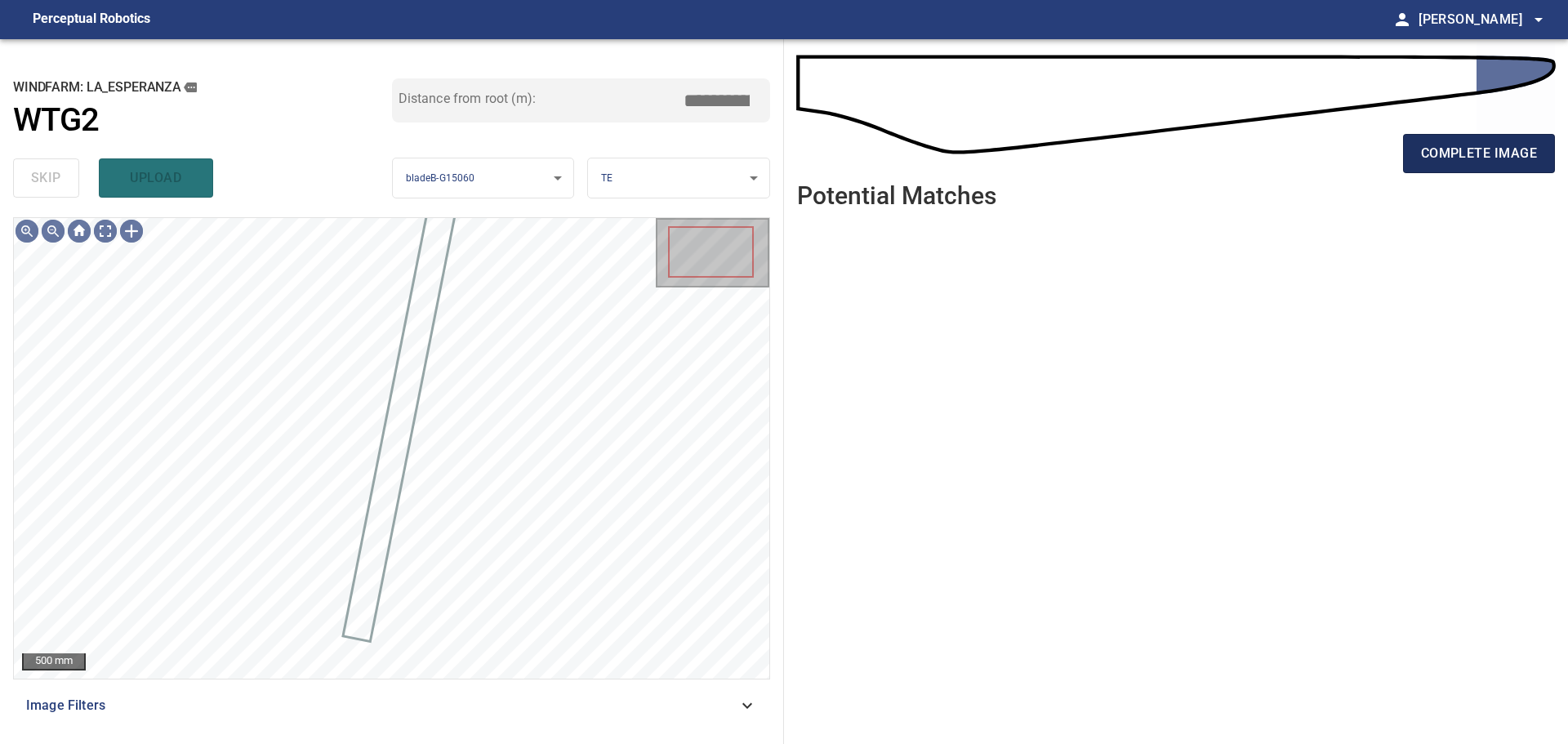
click at [1434, 152] on span "complete image" at bounding box center [1479, 154] width 116 height 23
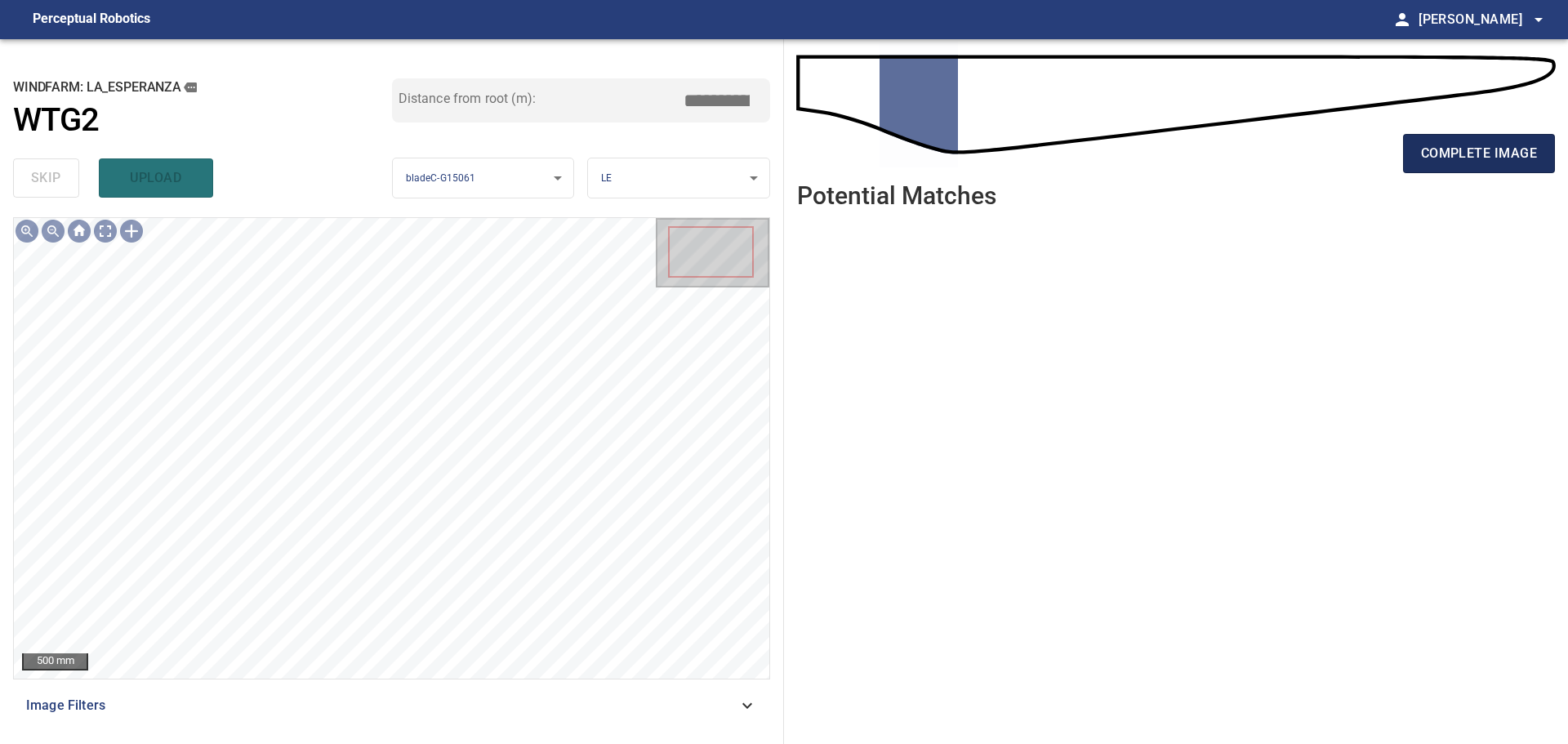
click at [1461, 166] on button "complete image" at bounding box center [1479, 154] width 152 height 39
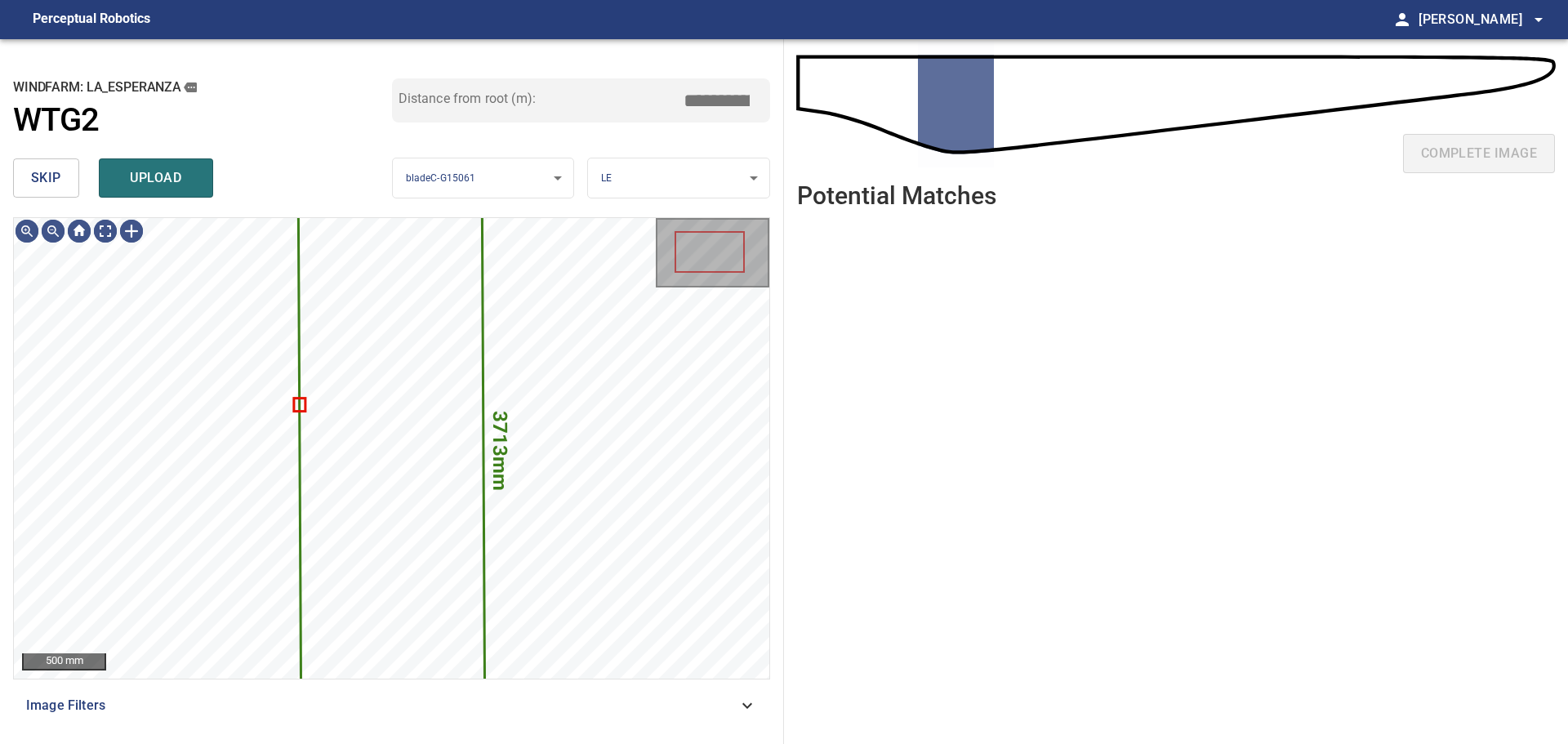
click at [56, 176] on span "skip" at bounding box center [46, 178] width 30 height 23
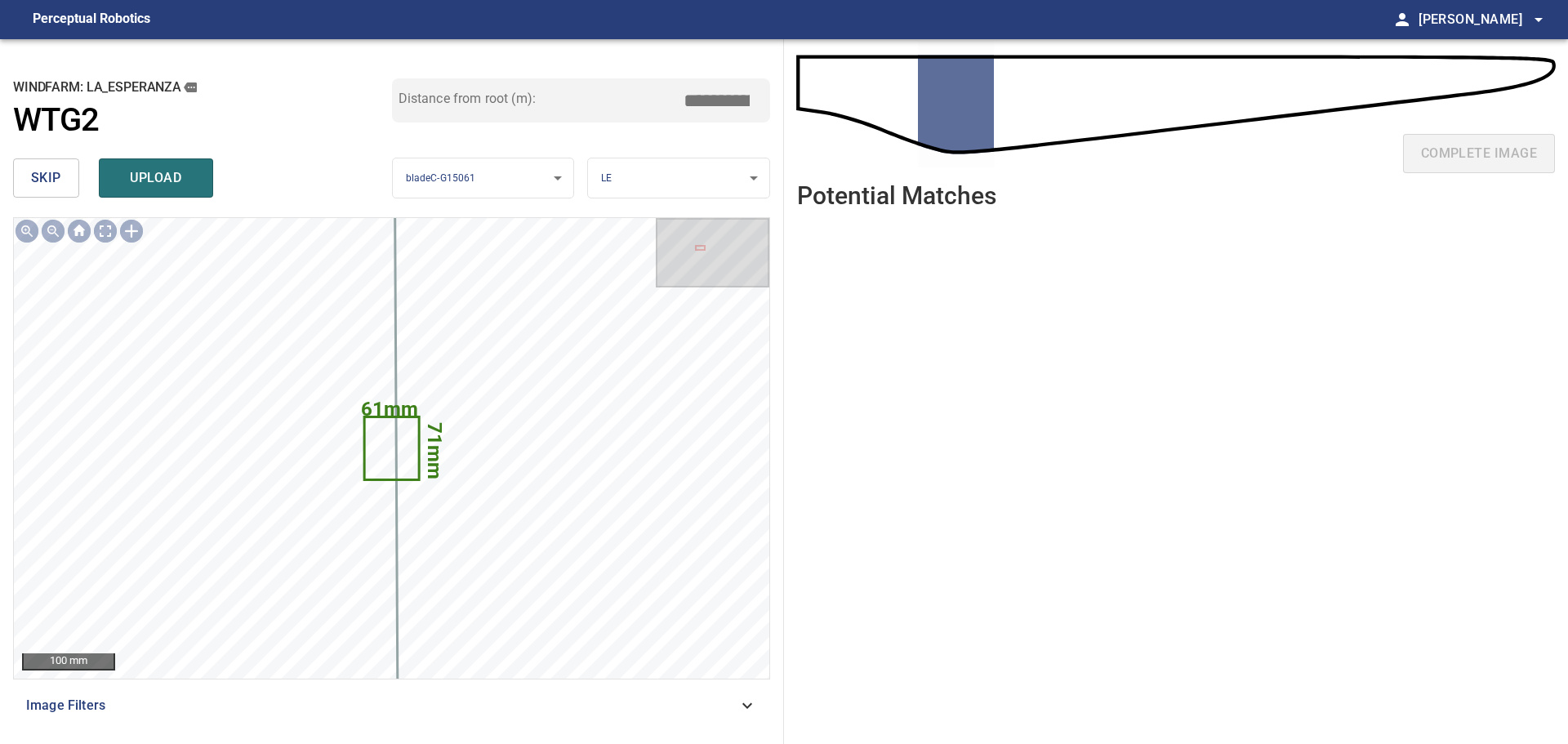
click at [56, 176] on span "skip" at bounding box center [46, 178] width 30 height 23
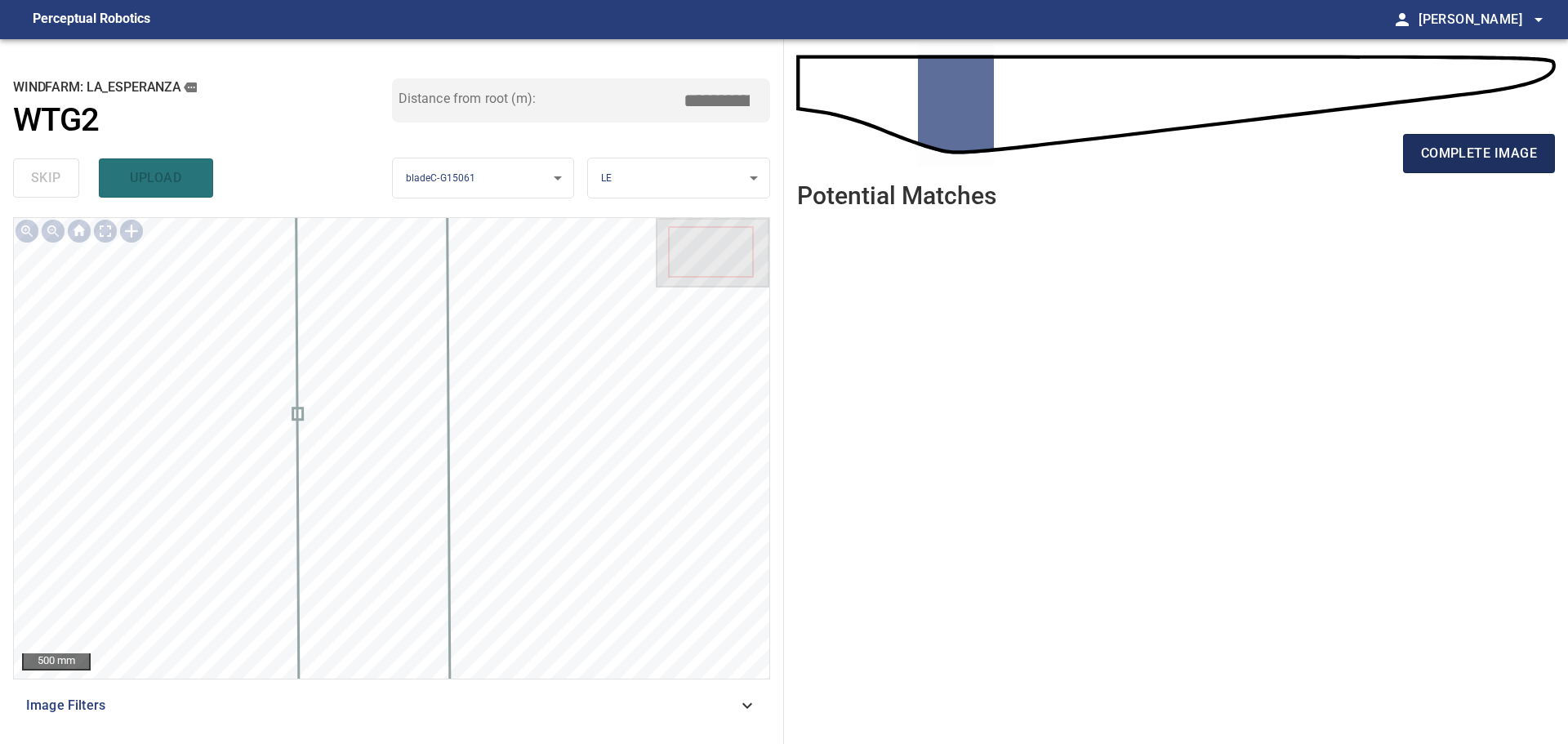
click at [1473, 150] on span "complete image" at bounding box center [1479, 154] width 116 height 23
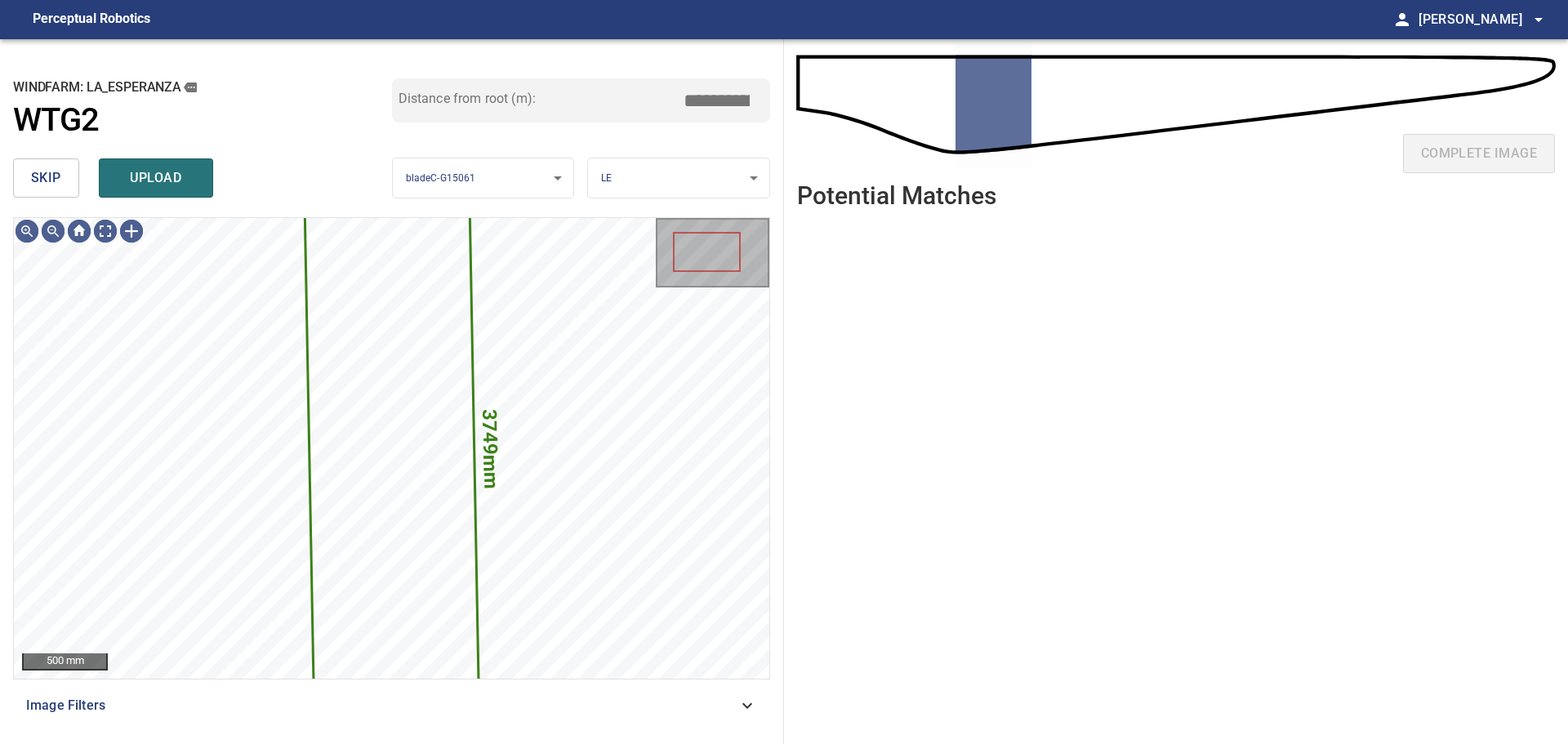
click at [16, 173] on button "skip" at bounding box center [46, 178] width 66 height 39
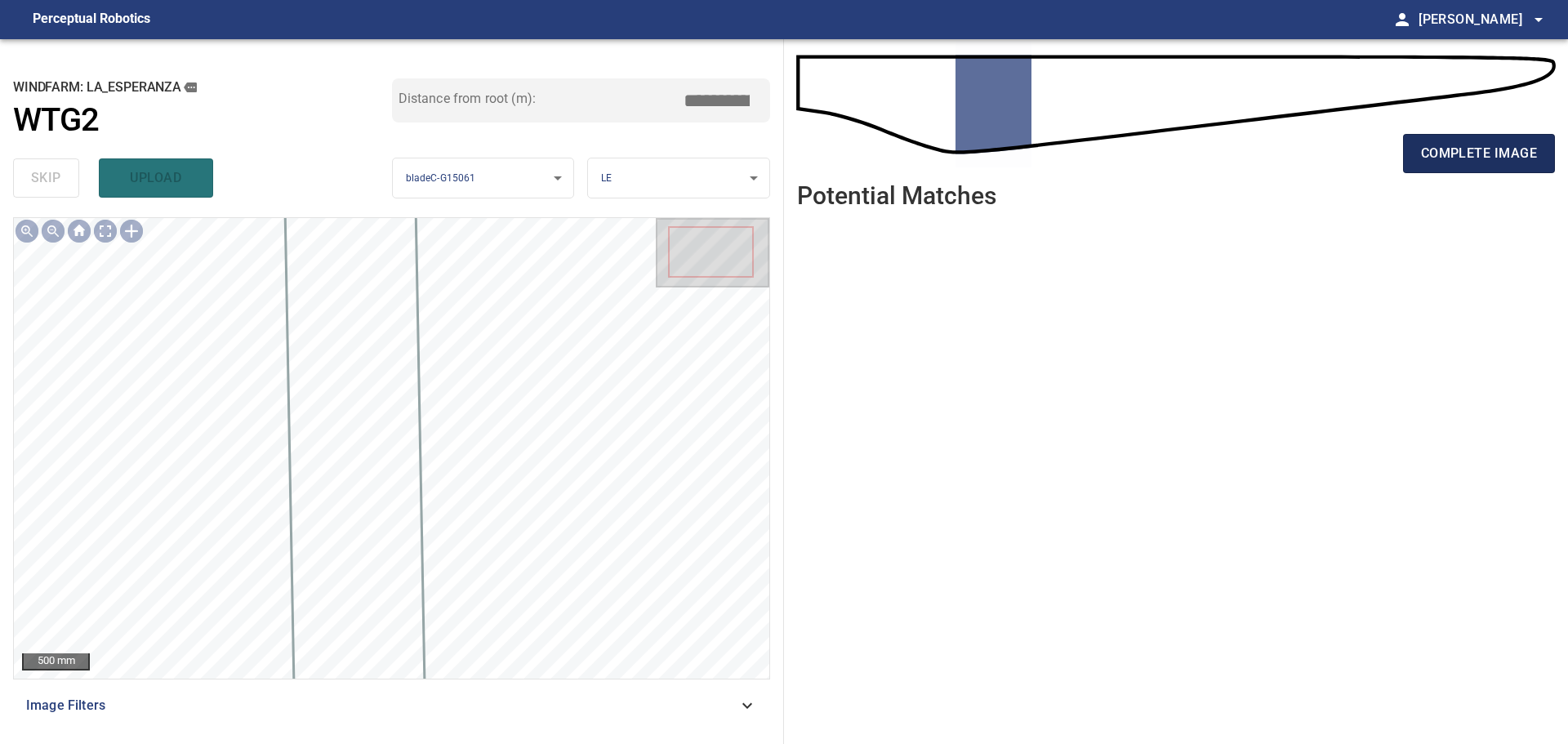
click at [1518, 139] on button "complete image" at bounding box center [1479, 154] width 152 height 39
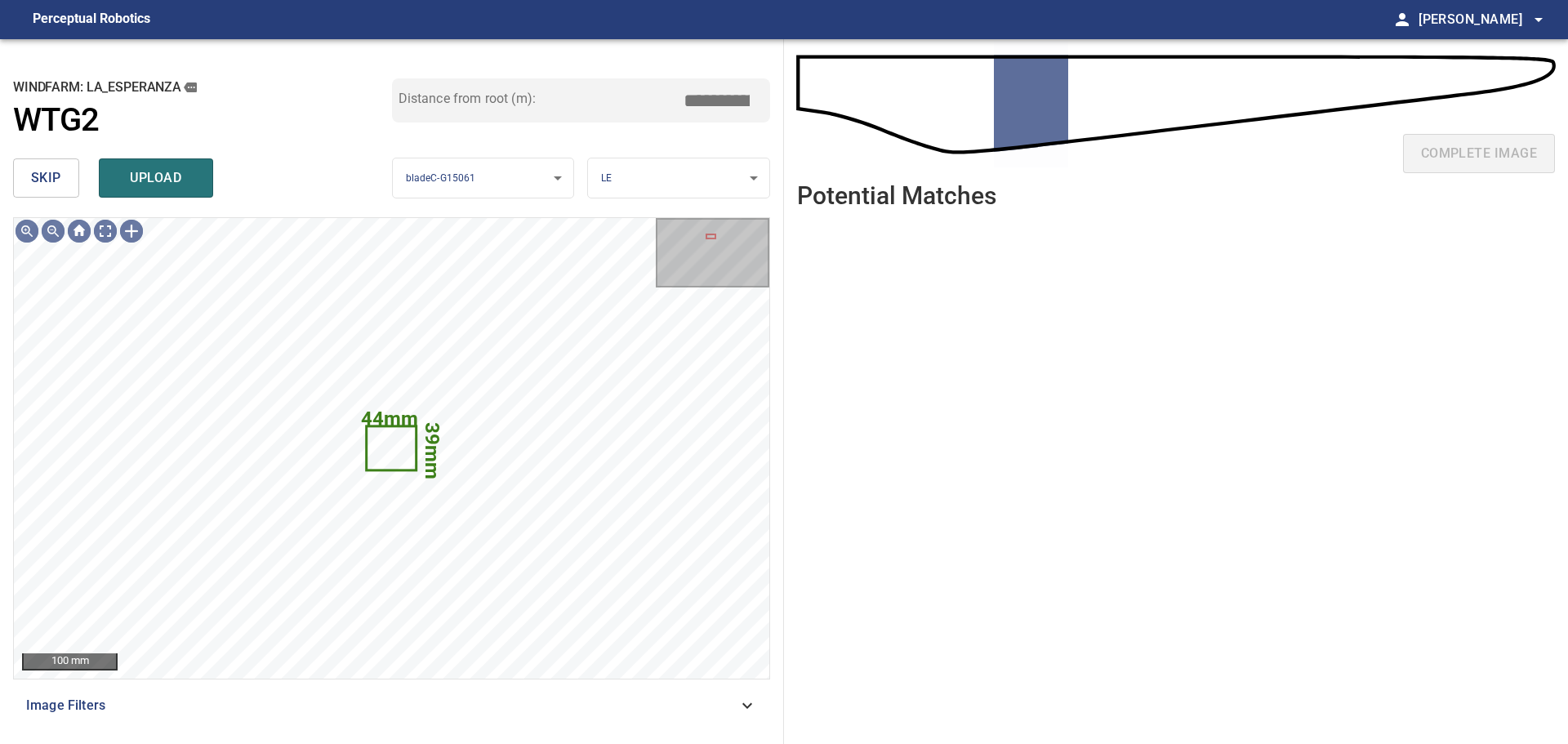
click at [53, 168] on span "skip" at bounding box center [46, 178] width 30 height 23
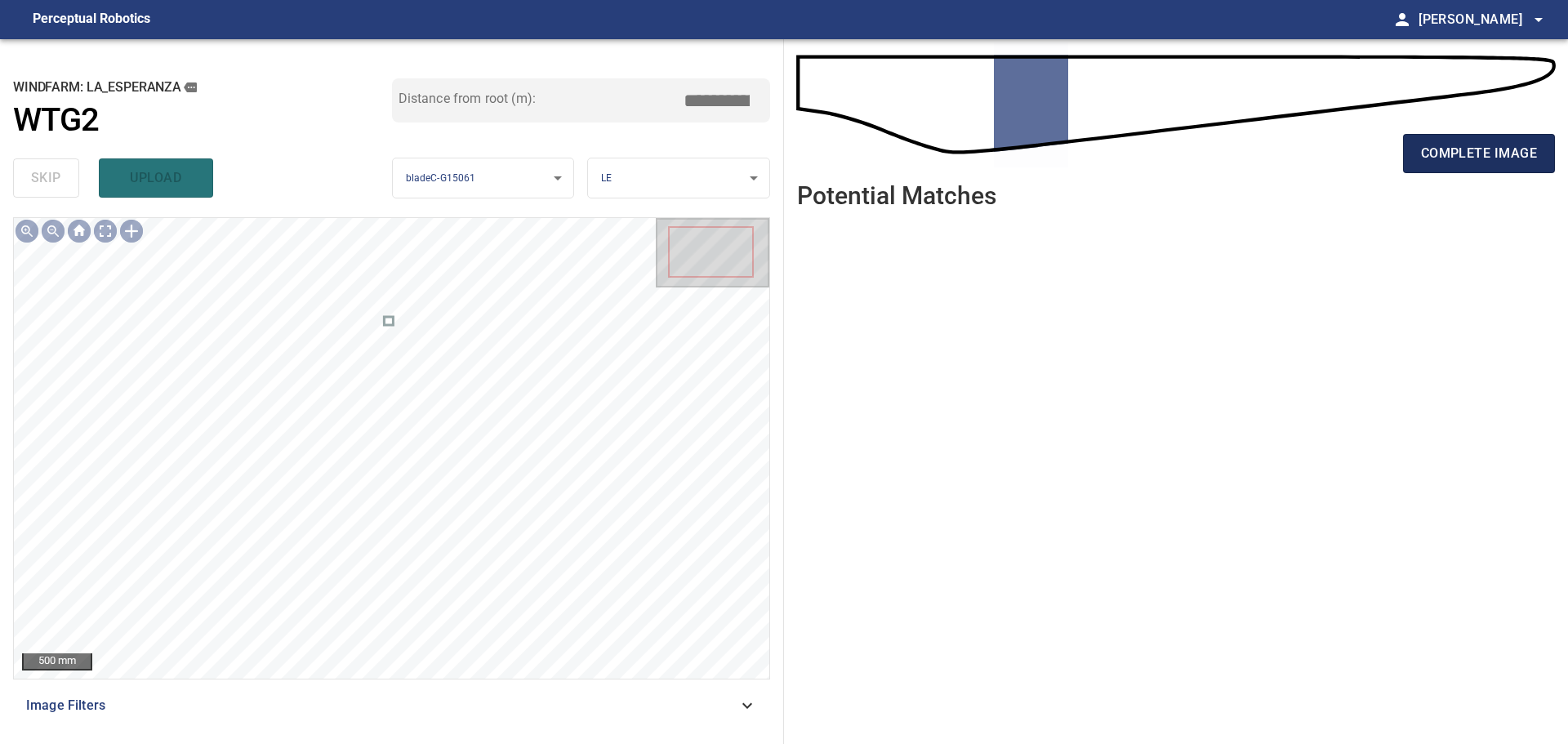
click at [1431, 151] on span "complete image" at bounding box center [1479, 154] width 116 height 23
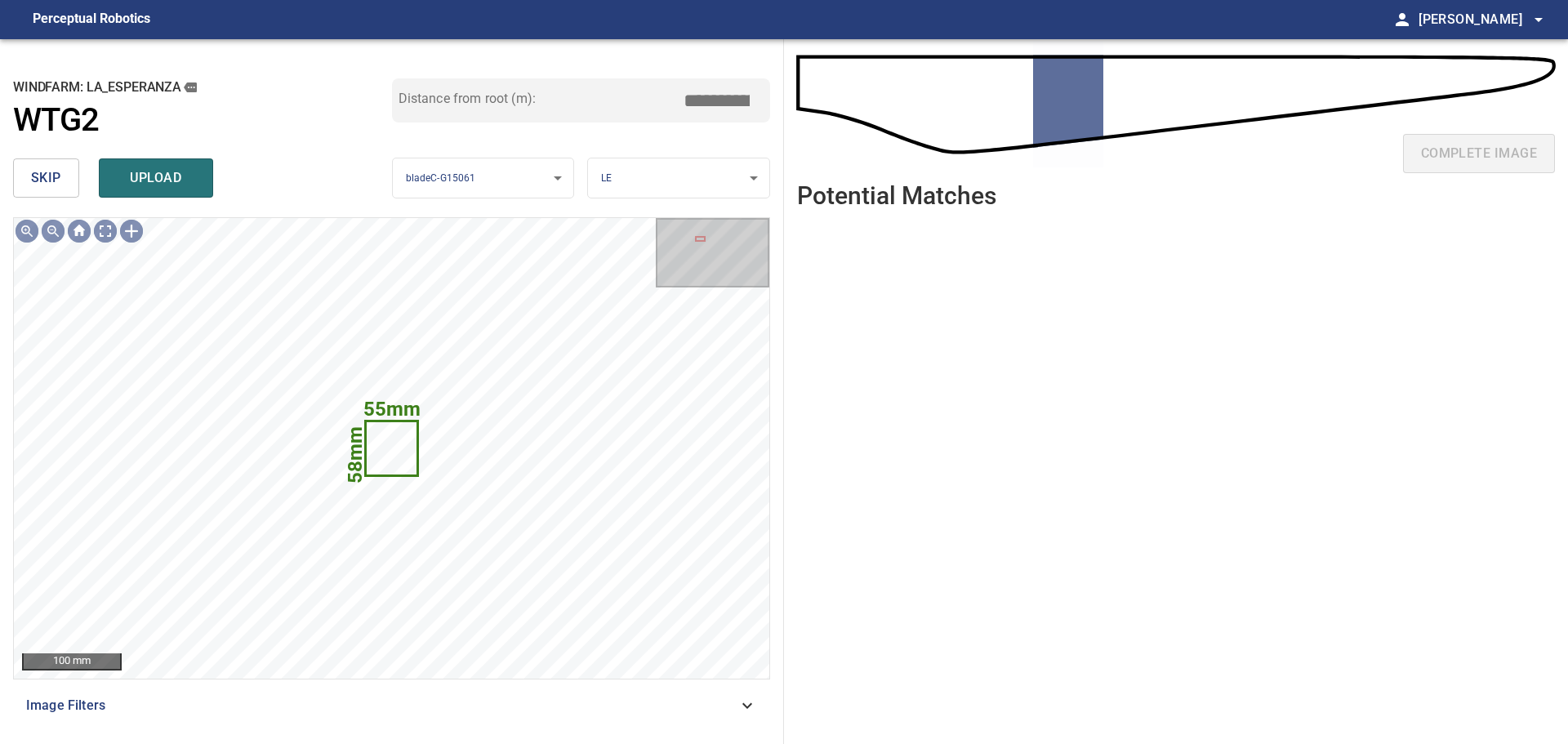
click at [62, 187] on button "skip" at bounding box center [46, 178] width 66 height 39
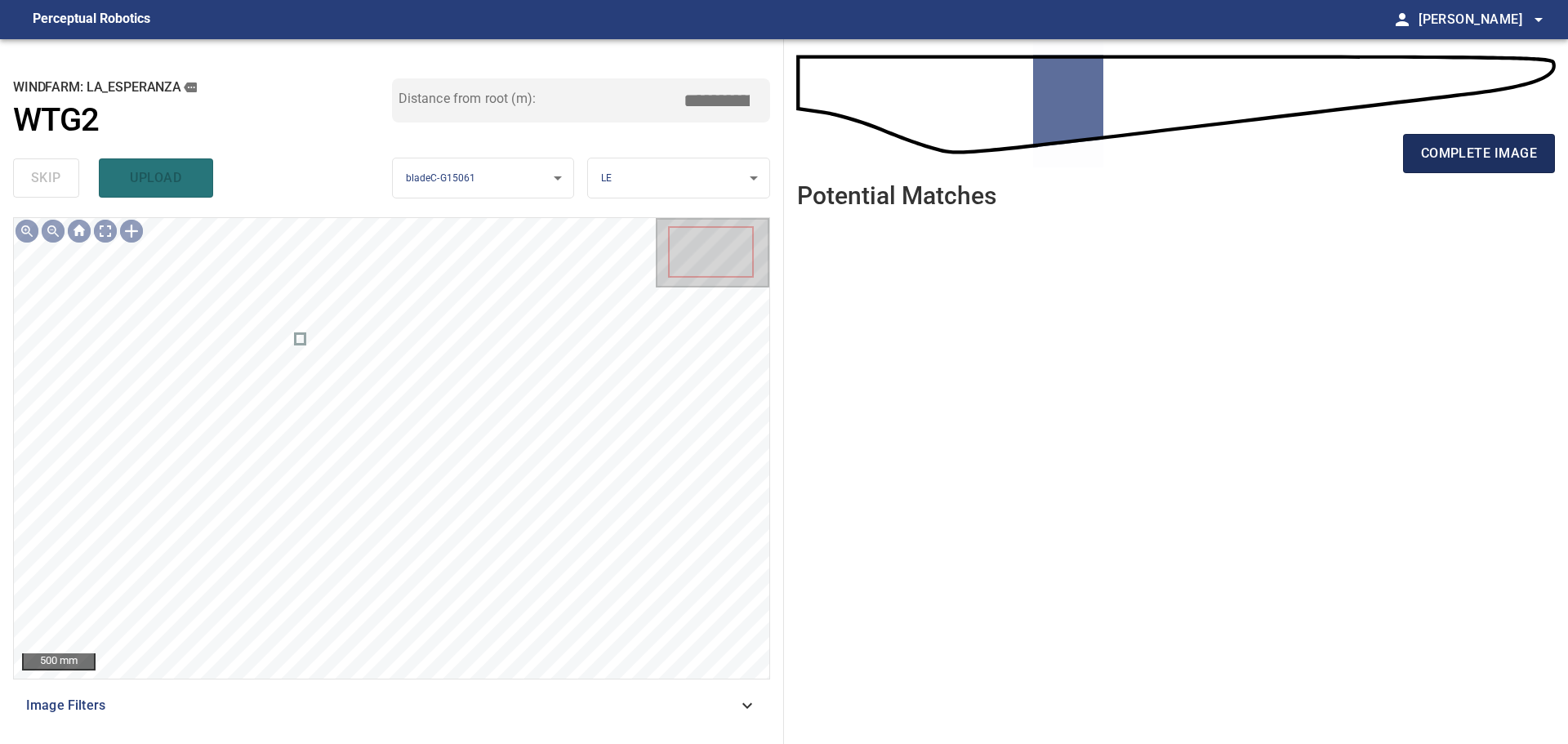
click at [1507, 154] on span "complete image" at bounding box center [1479, 154] width 116 height 23
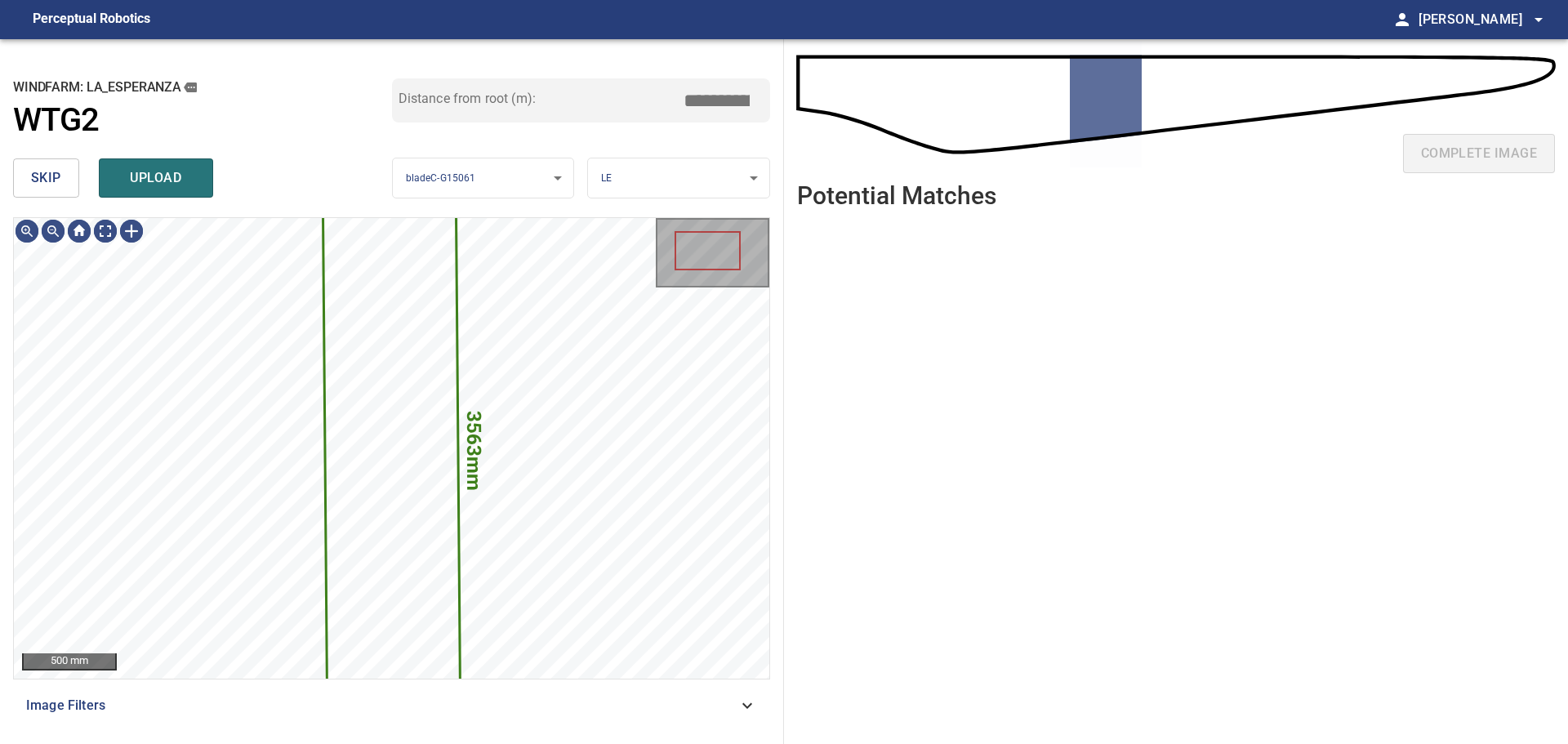
click at [45, 168] on span "skip" at bounding box center [46, 178] width 30 height 23
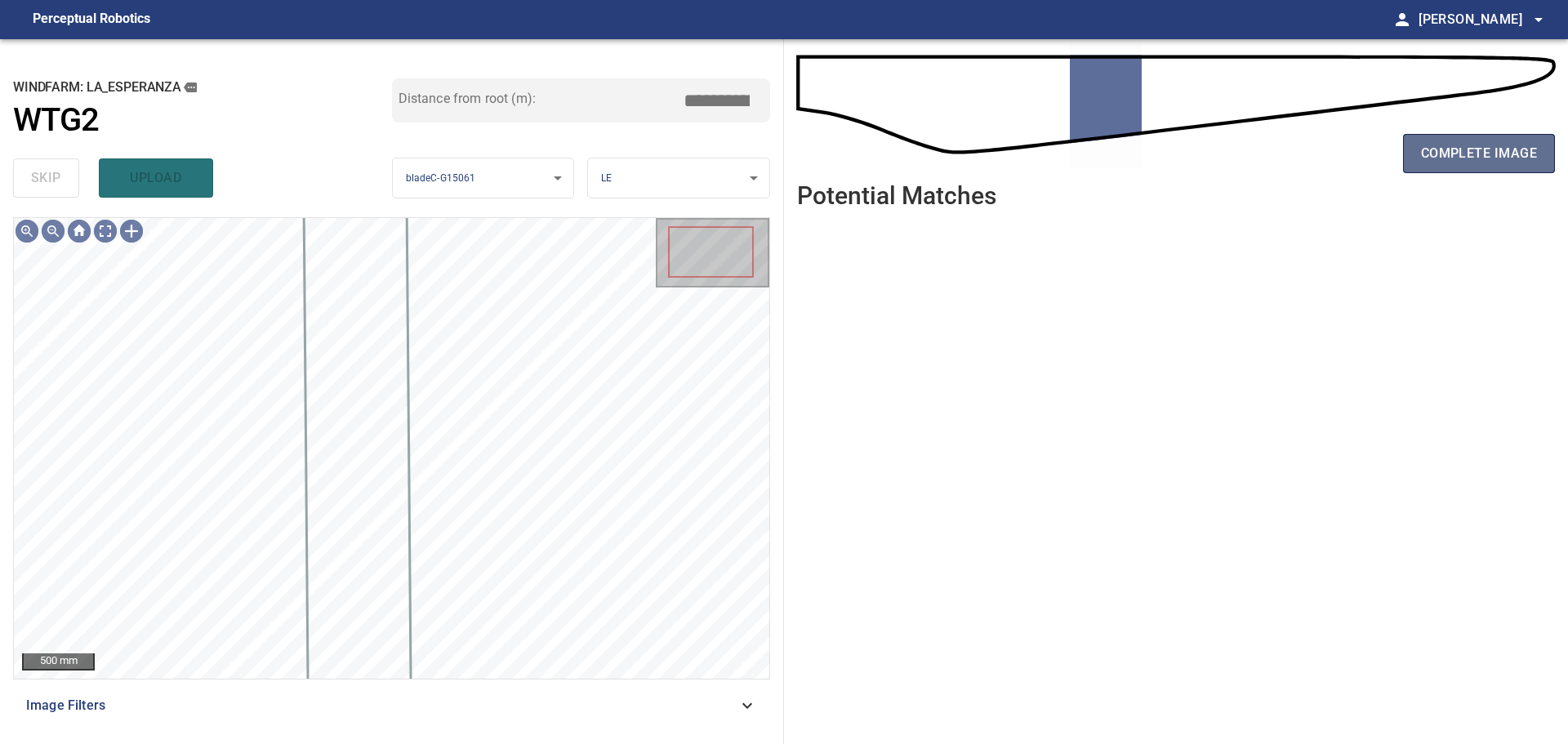
click at [1445, 164] on span "complete image" at bounding box center [1479, 154] width 116 height 23
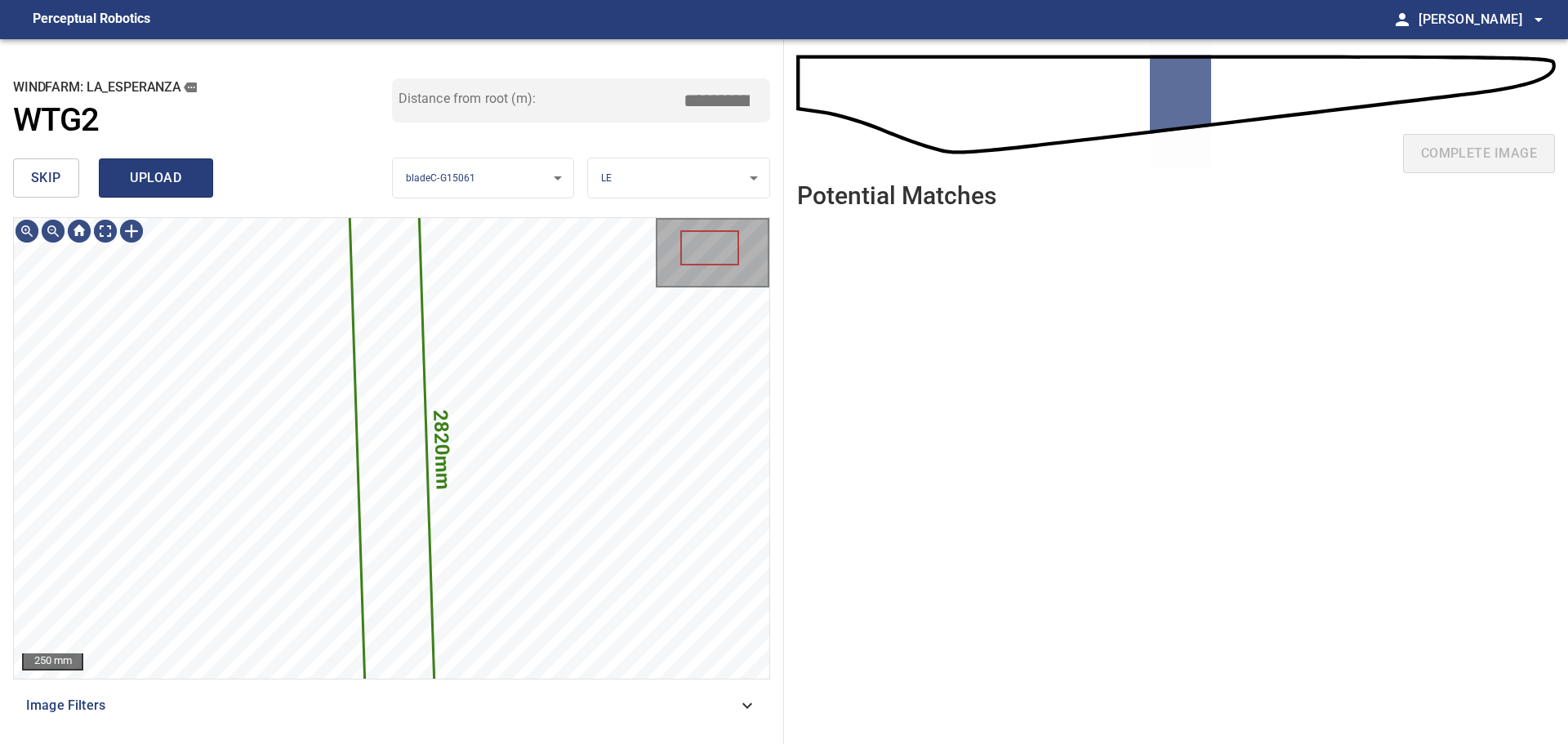
click at [168, 169] on span "upload" at bounding box center [155, 178] width 78 height 23
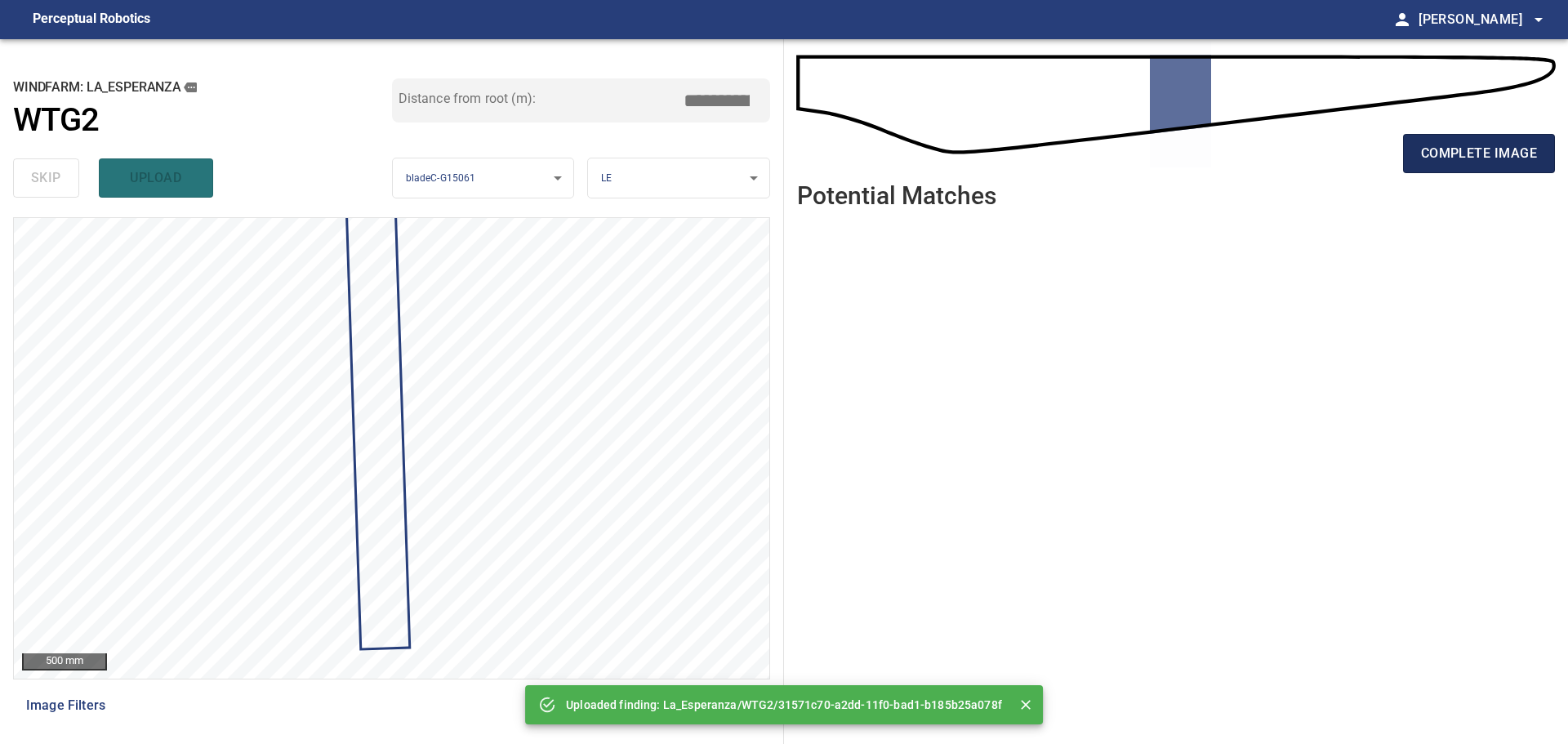
click at [1506, 157] on span "complete image" at bounding box center [1479, 154] width 116 height 23
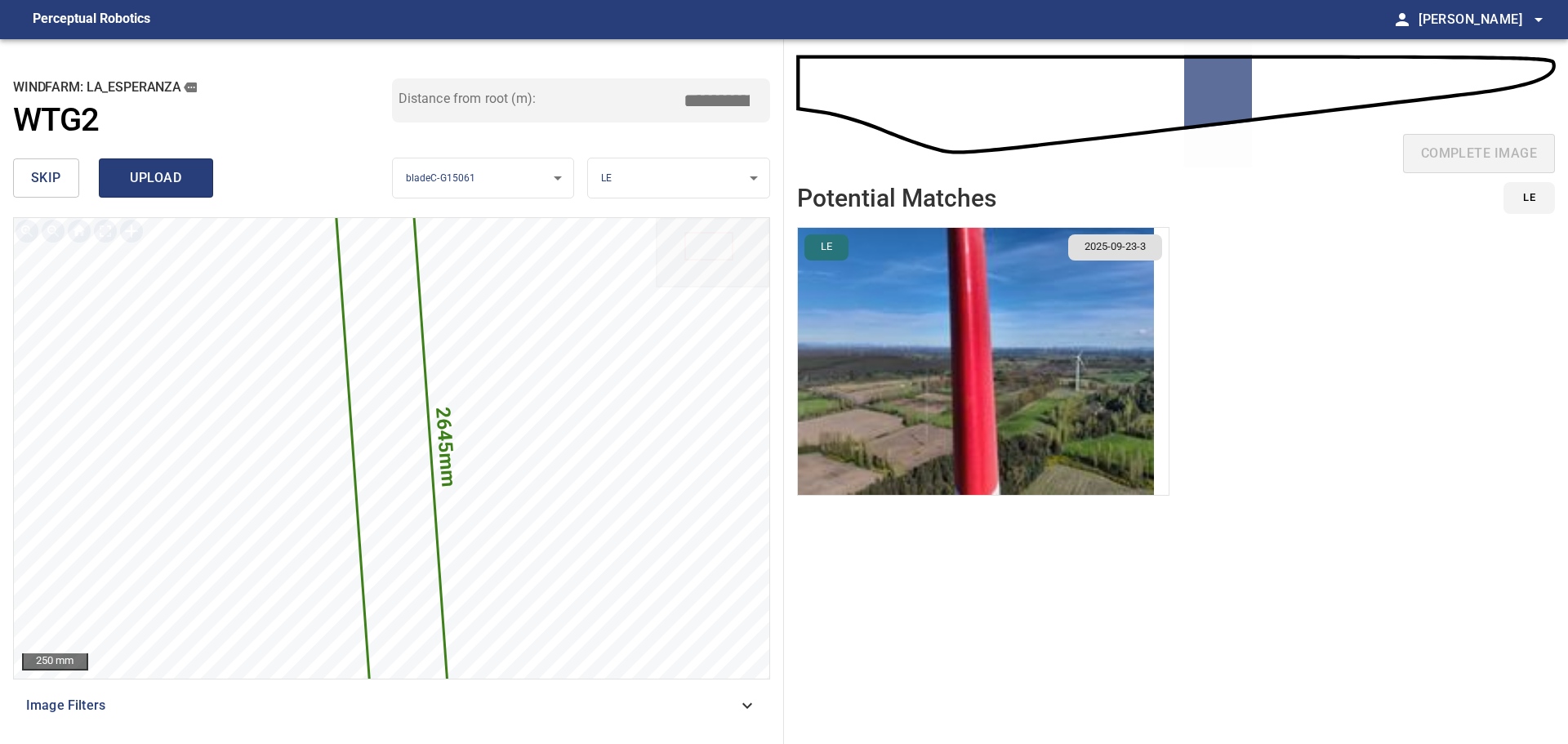
click at [170, 182] on span "upload" at bounding box center [155, 178] width 78 height 23
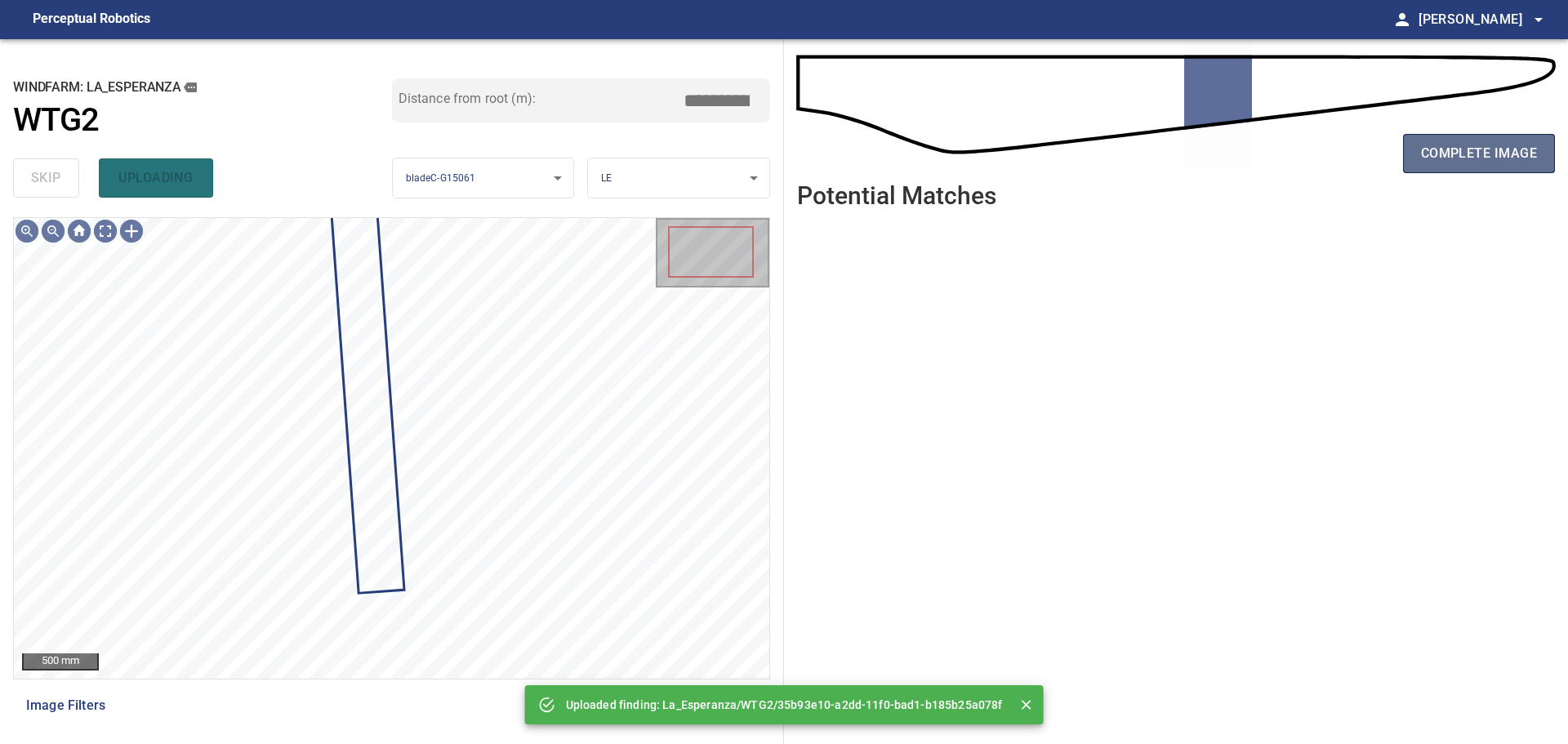
click at [1477, 146] on span "complete image" at bounding box center [1479, 154] width 116 height 23
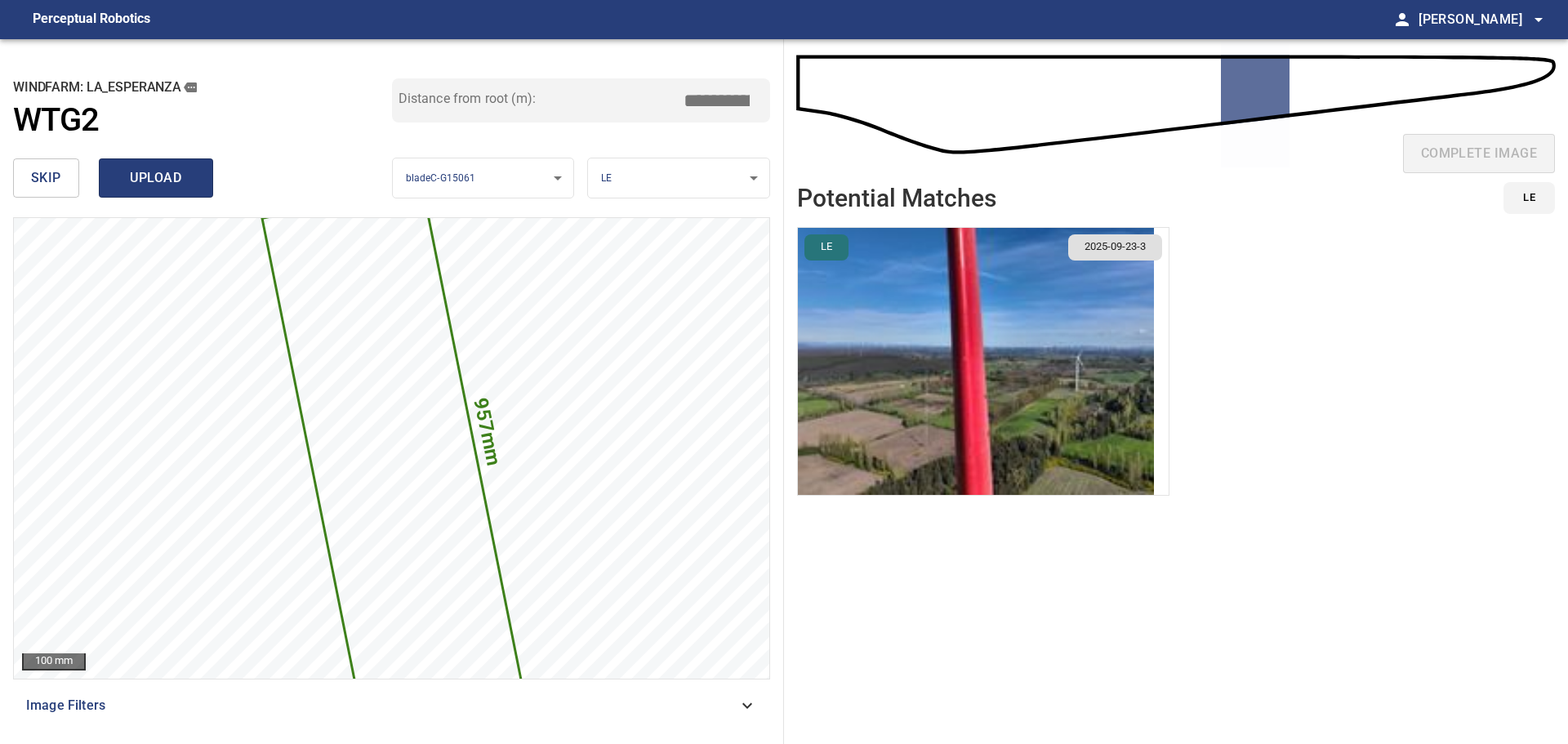
click at [139, 183] on span "upload" at bounding box center [155, 178] width 78 height 23
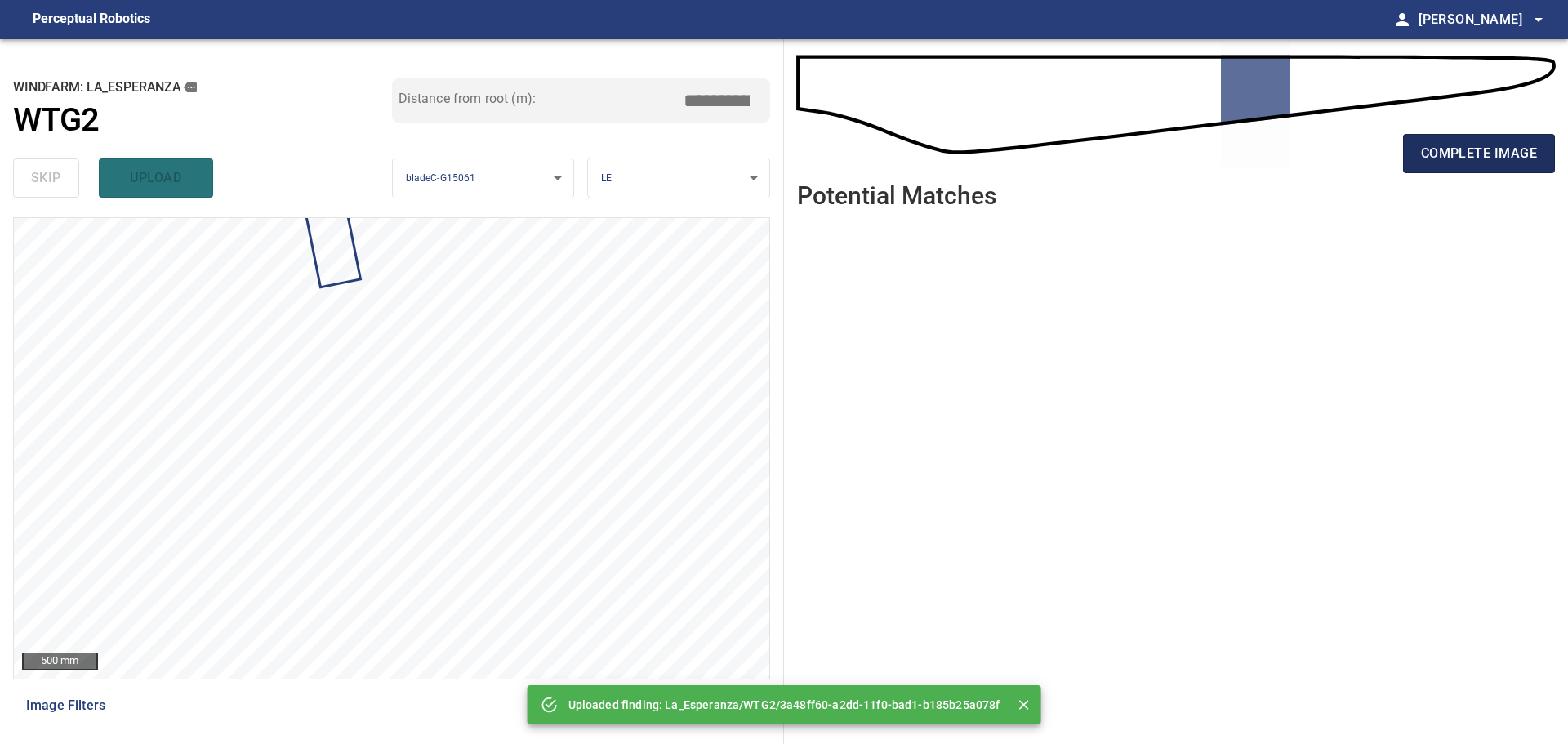
click at [1512, 151] on span "complete image" at bounding box center [1479, 154] width 116 height 23
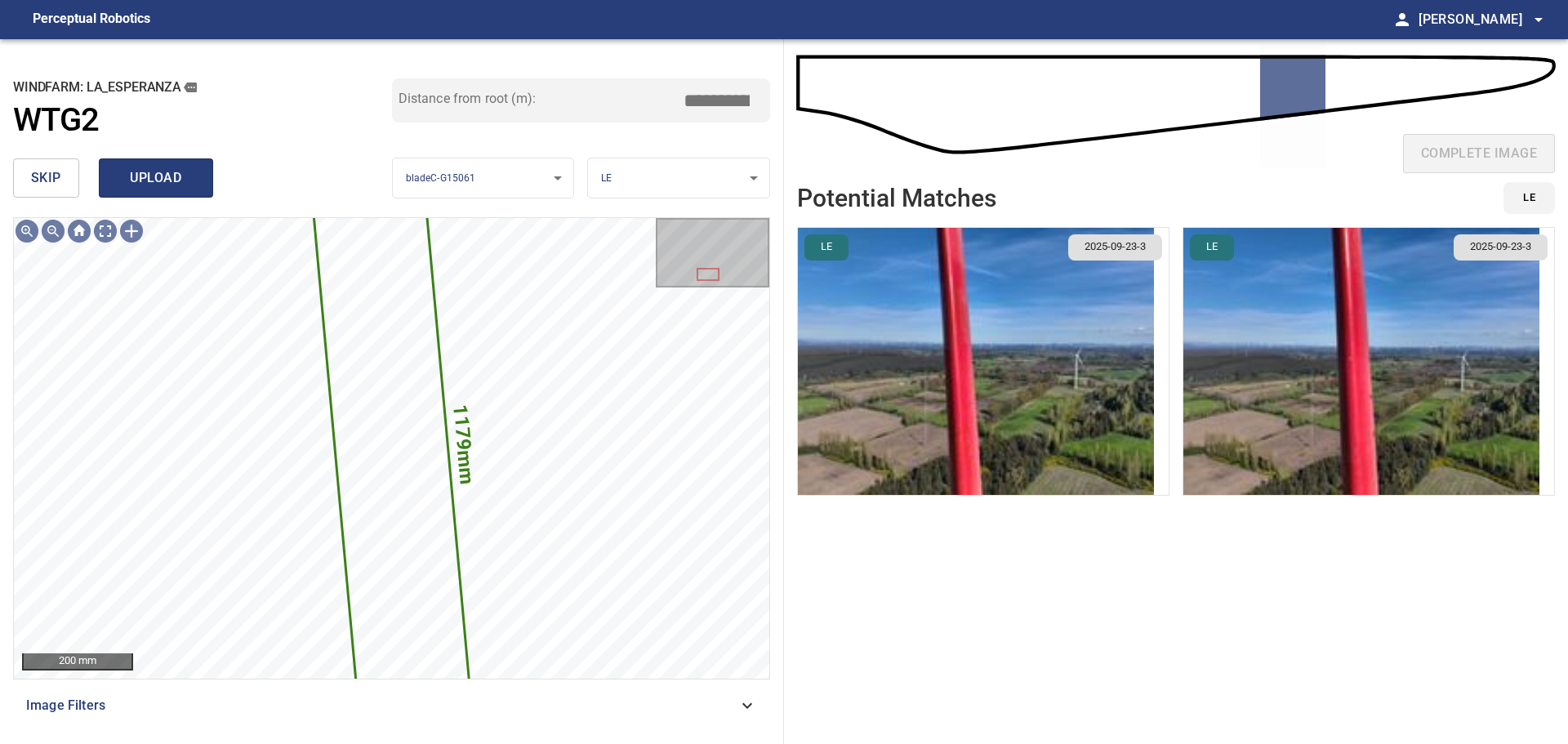
click at [174, 188] on span "upload" at bounding box center [155, 178] width 78 height 23
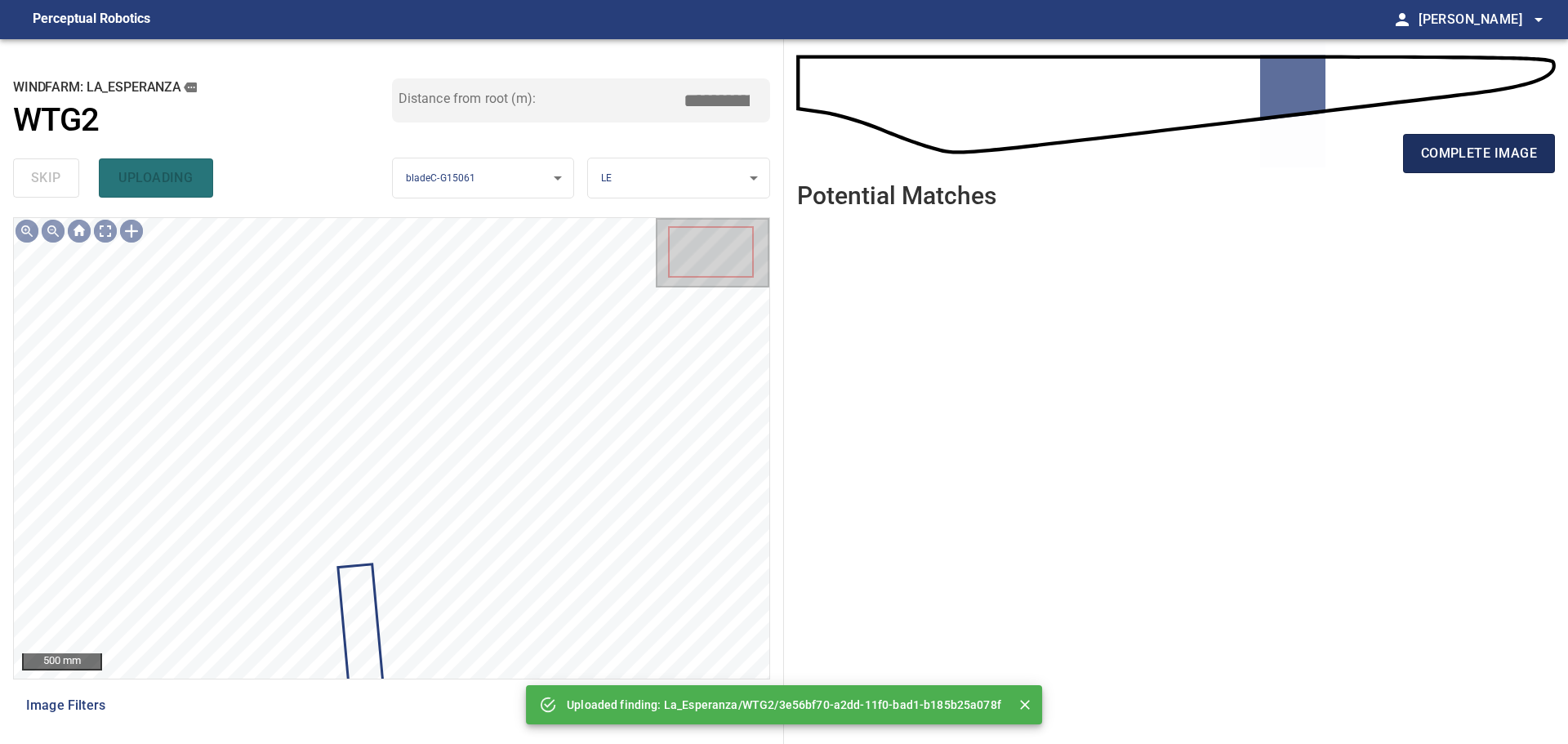
click at [1440, 157] on span "complete image" at bounding box center [1479, 154] width 116 height 23
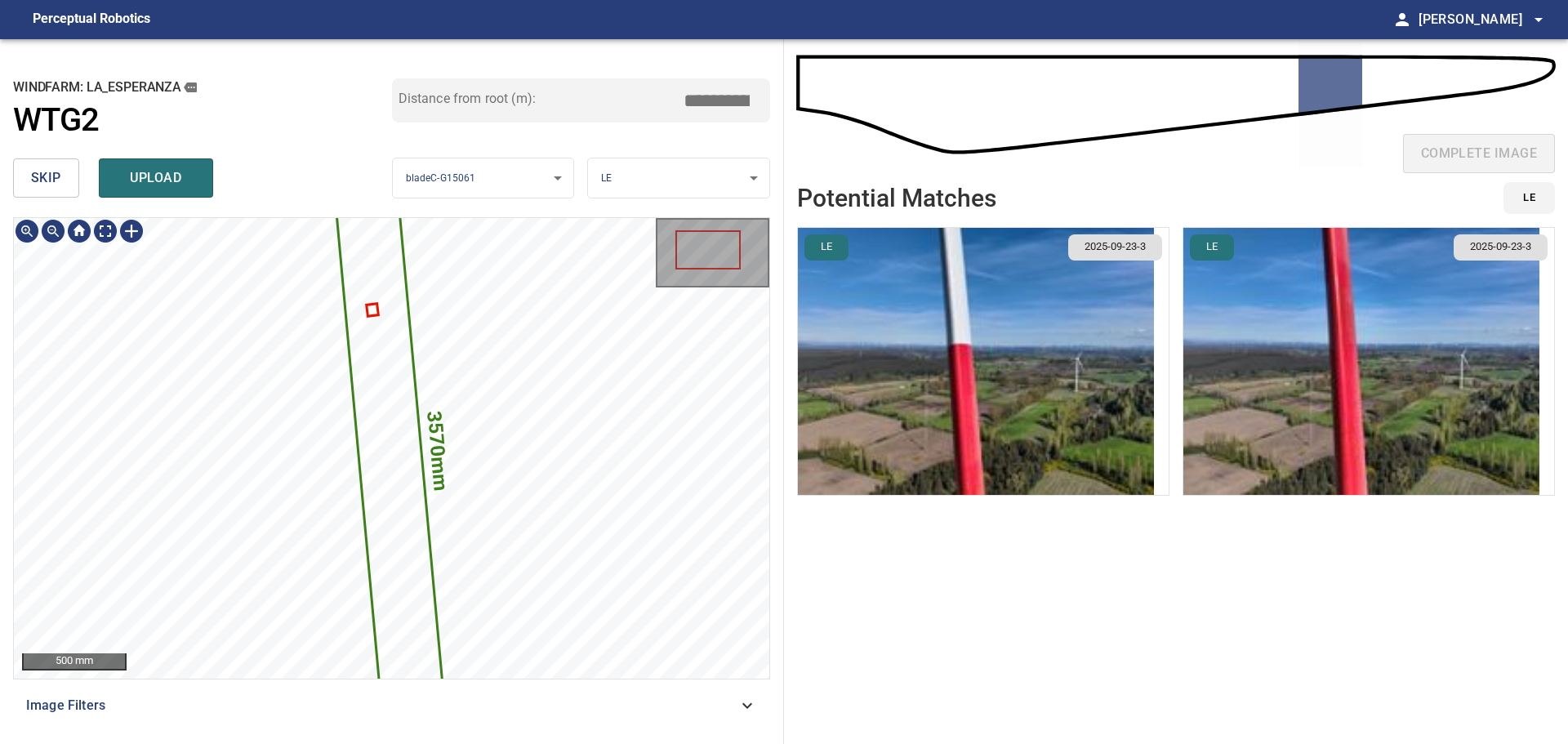
click at [34, 181] on span "skip" at bounding box center [46, 178] width 30 height 23
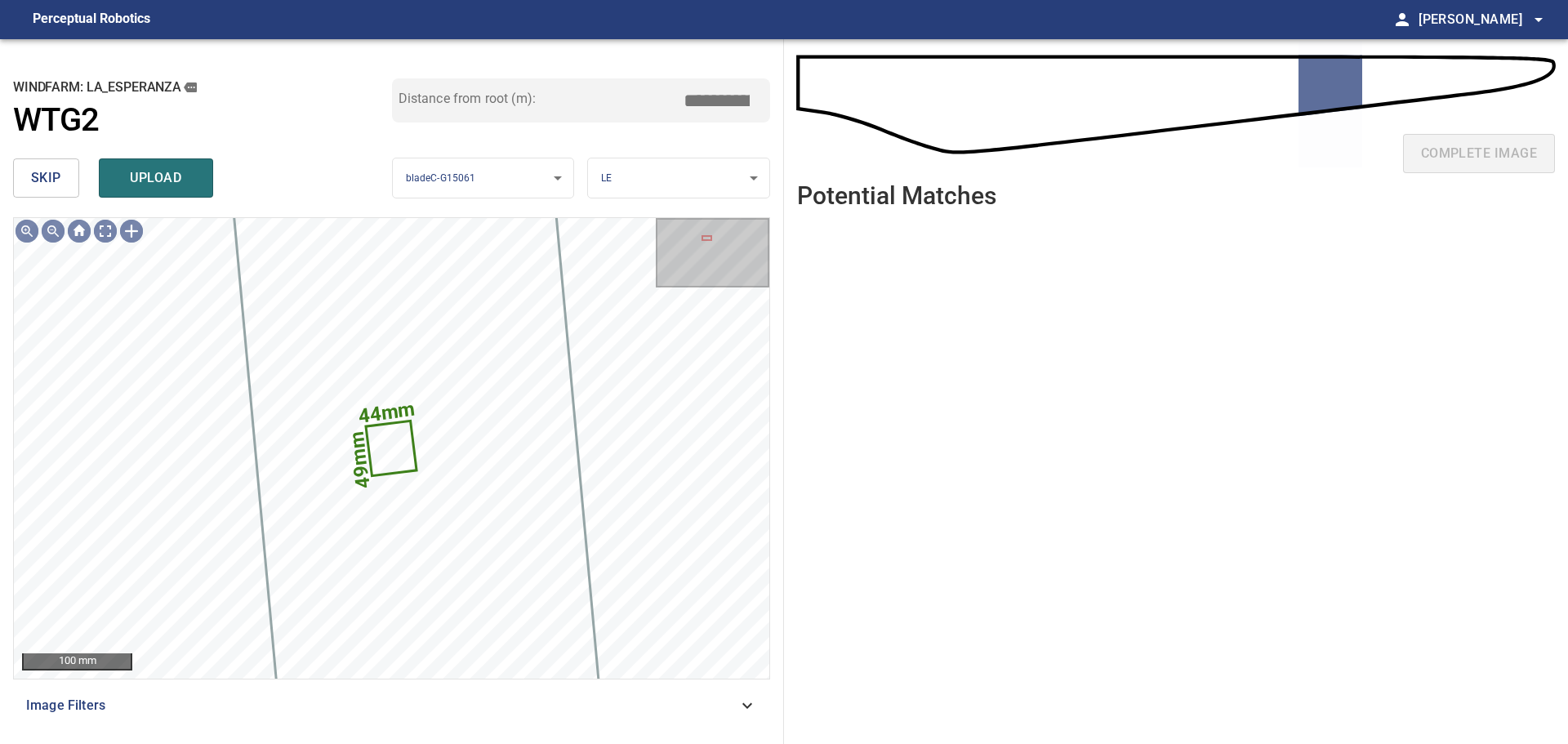
click at [38, 181] on span "skip" at bounding box center [46, 178] width 30 height 23
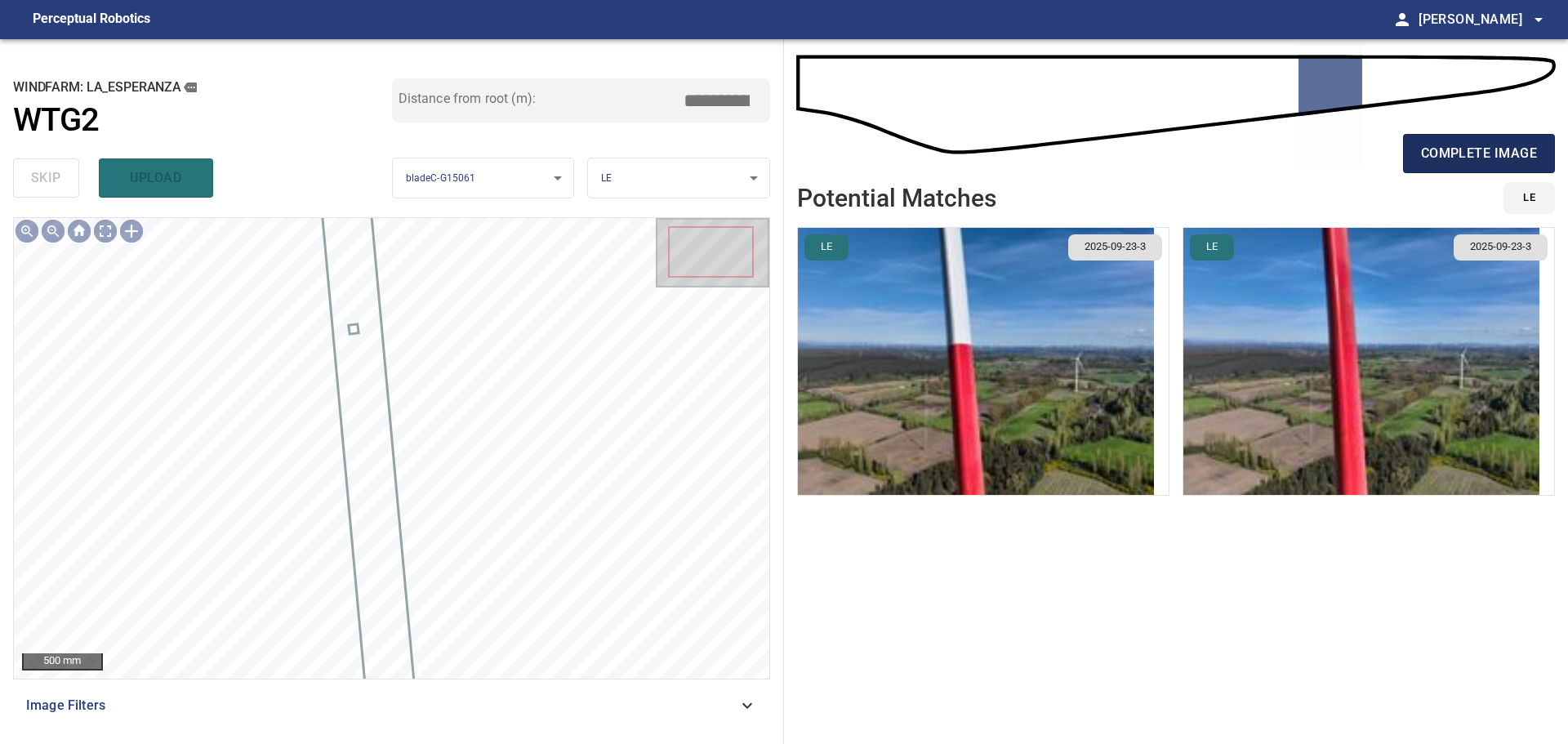
click at [1494, 156] on span "complete image" at bounding box center [1479, 154] width 116 height 23
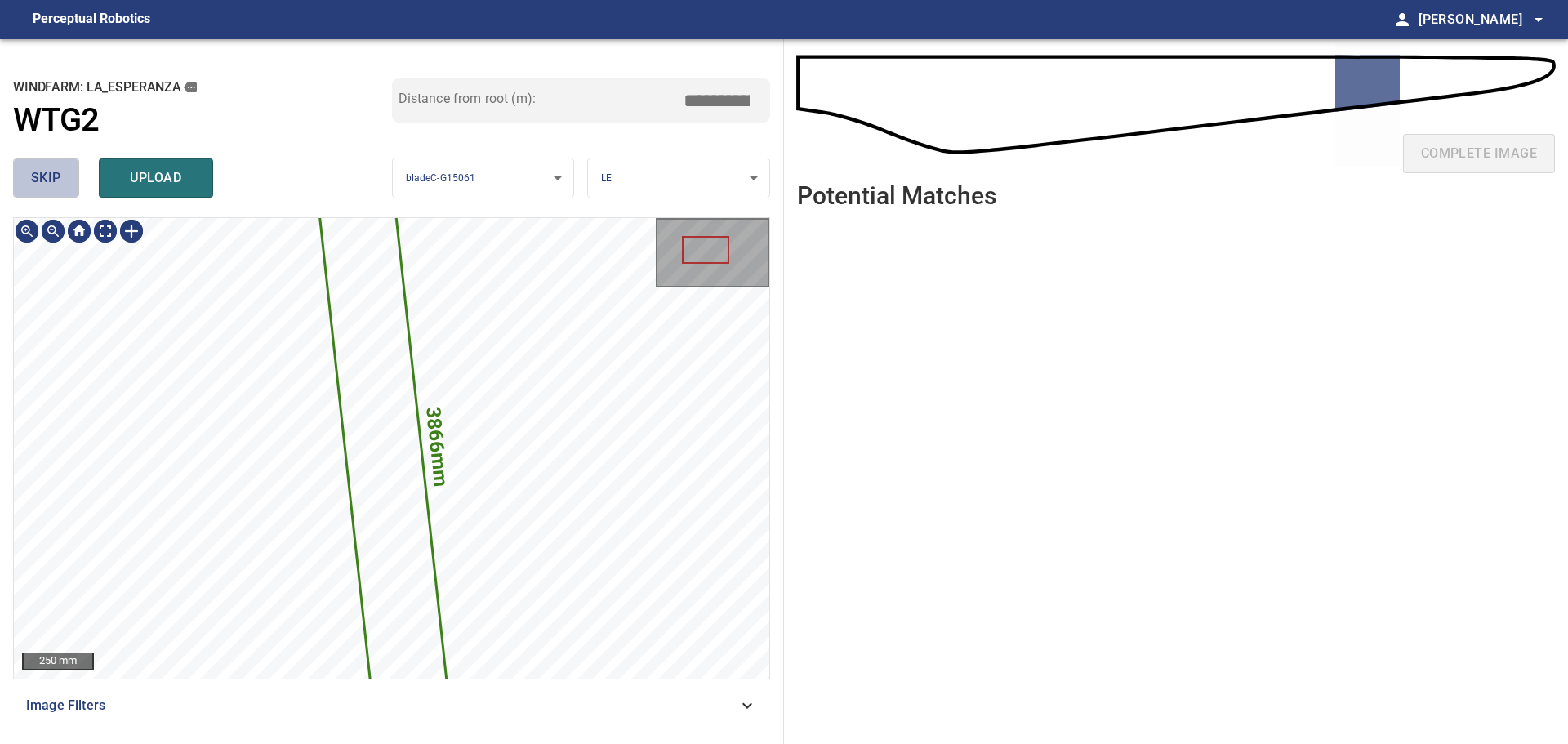
click at [46, 189] on span "skip" at bounding box center [46, 178] width 30 height 23
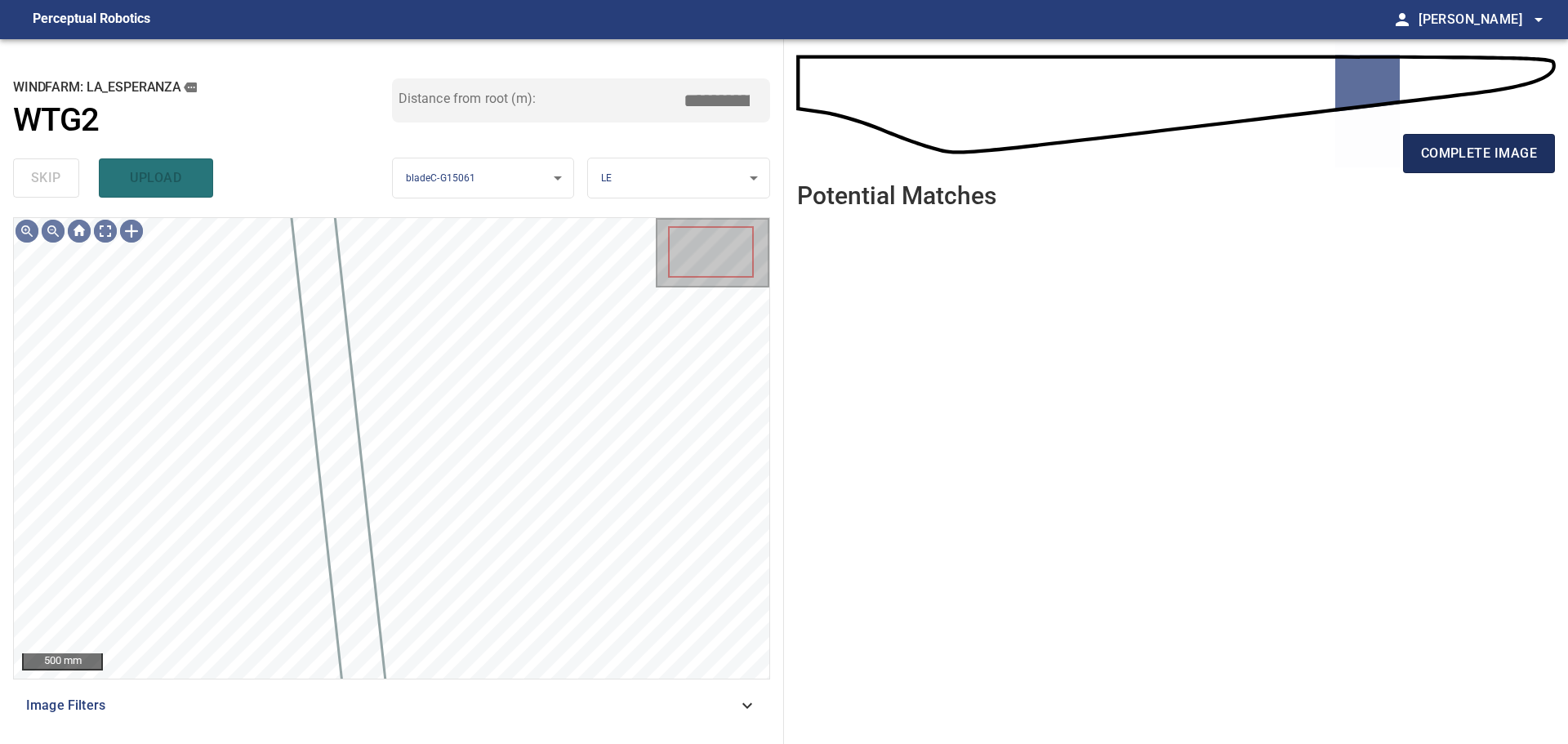
click at [1406, 164] on button "complete image" at bounding box center [1479, 154] width 152 height 39
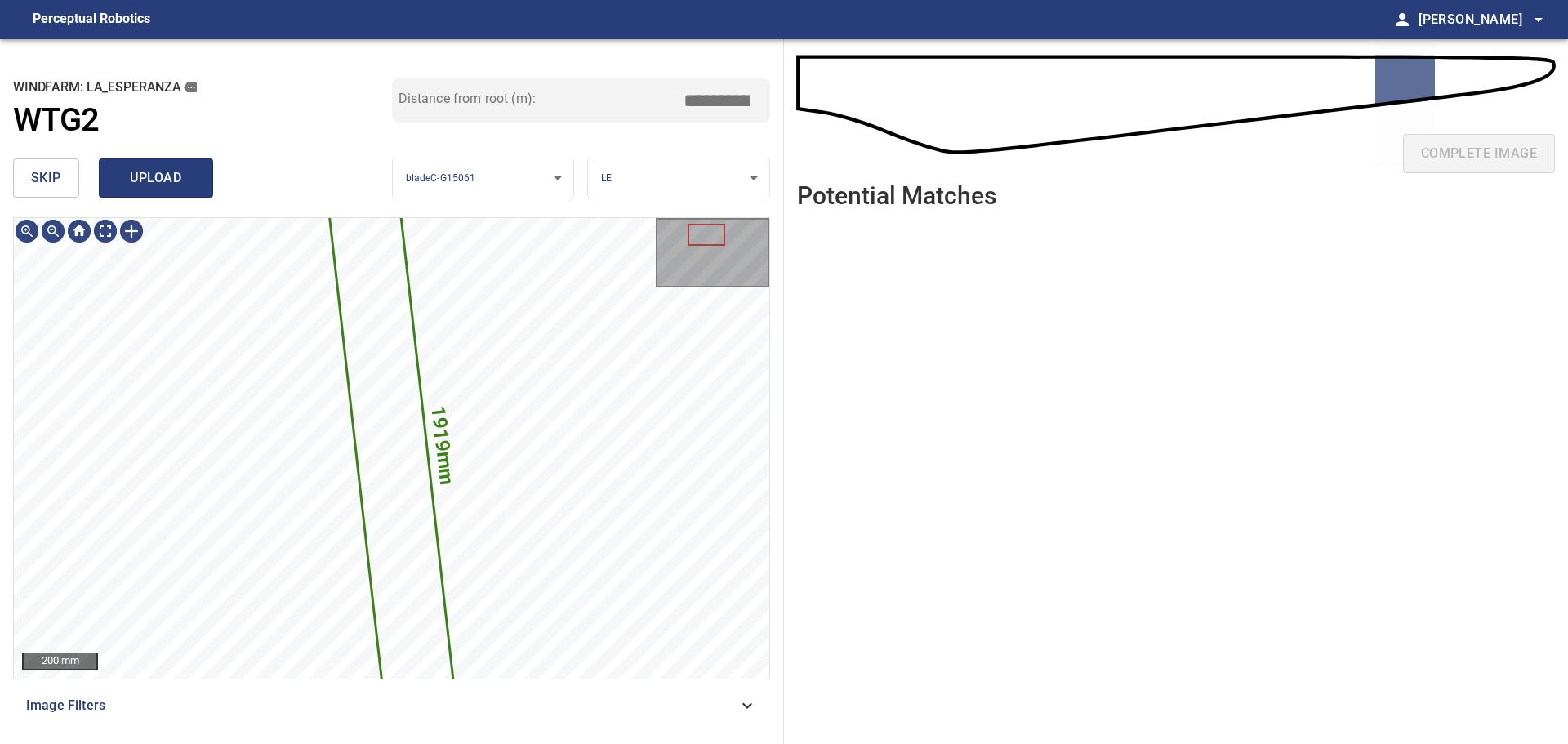
click at [156, 178] on span "upload" at bounding box center [155, 178] width 78 height 23
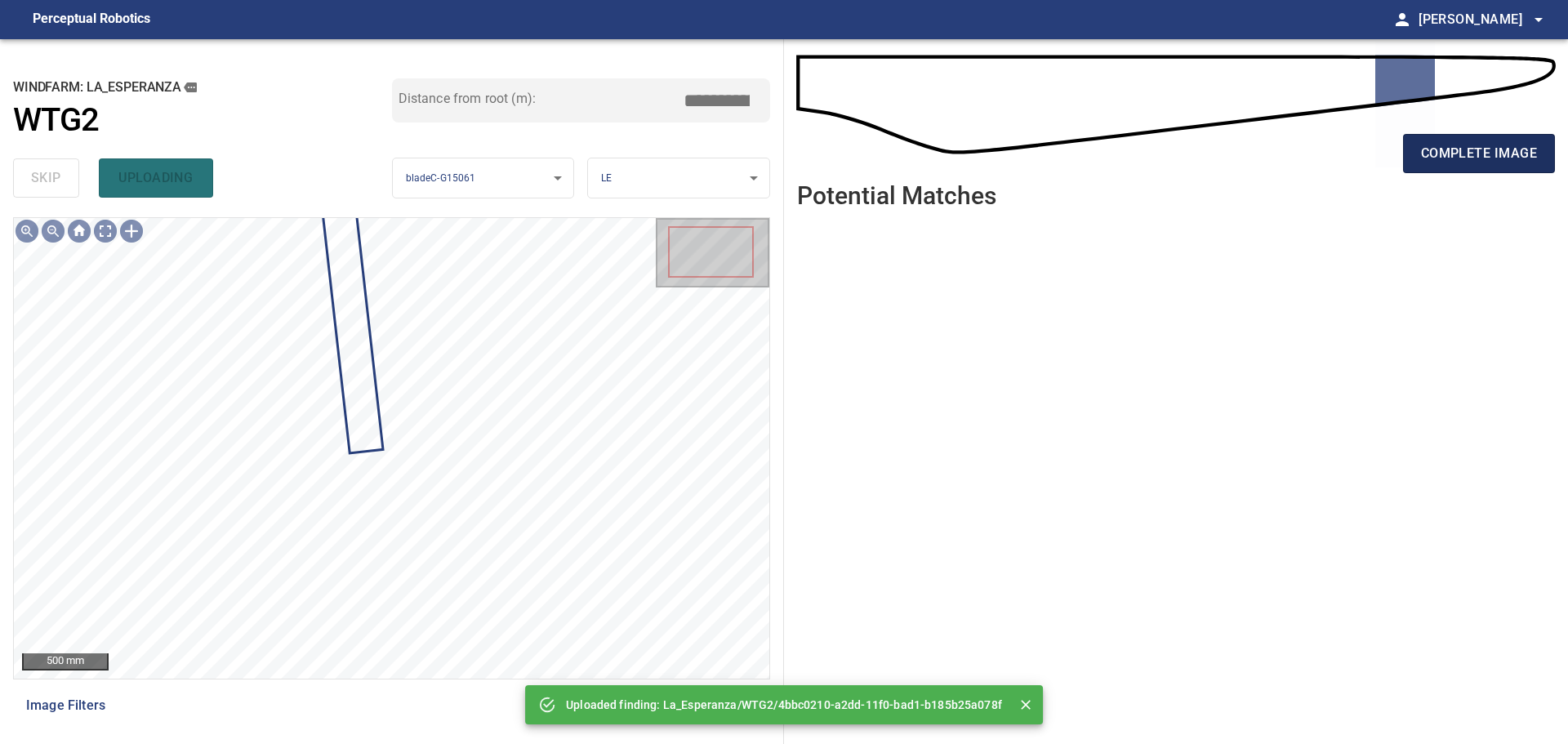
click at [1429, 153] on span "complete image" at bounding box center [1479, 154] width 116 height 23
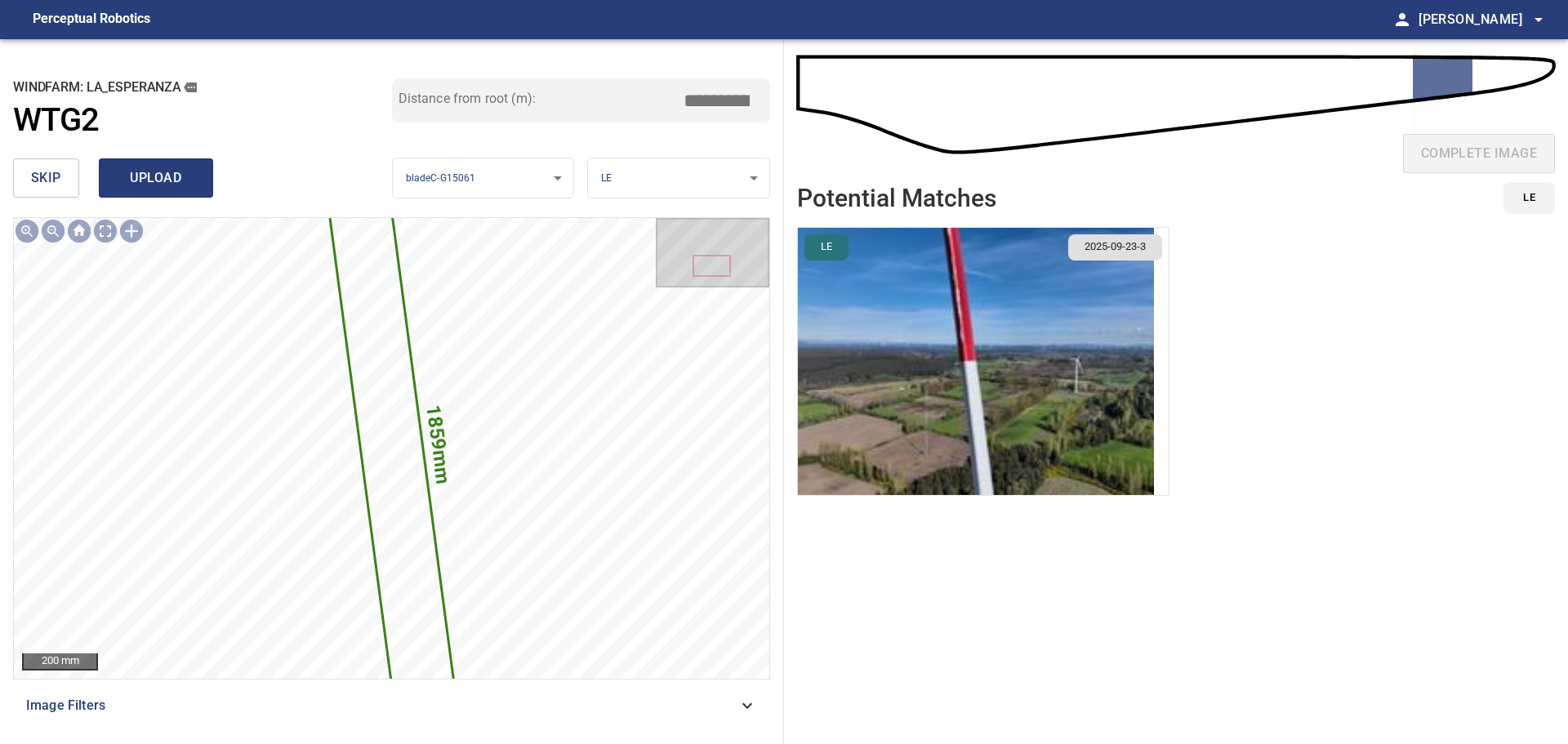
click at [131, 184] on span "upload" at bounding box center [155, 178] width 78 height 23
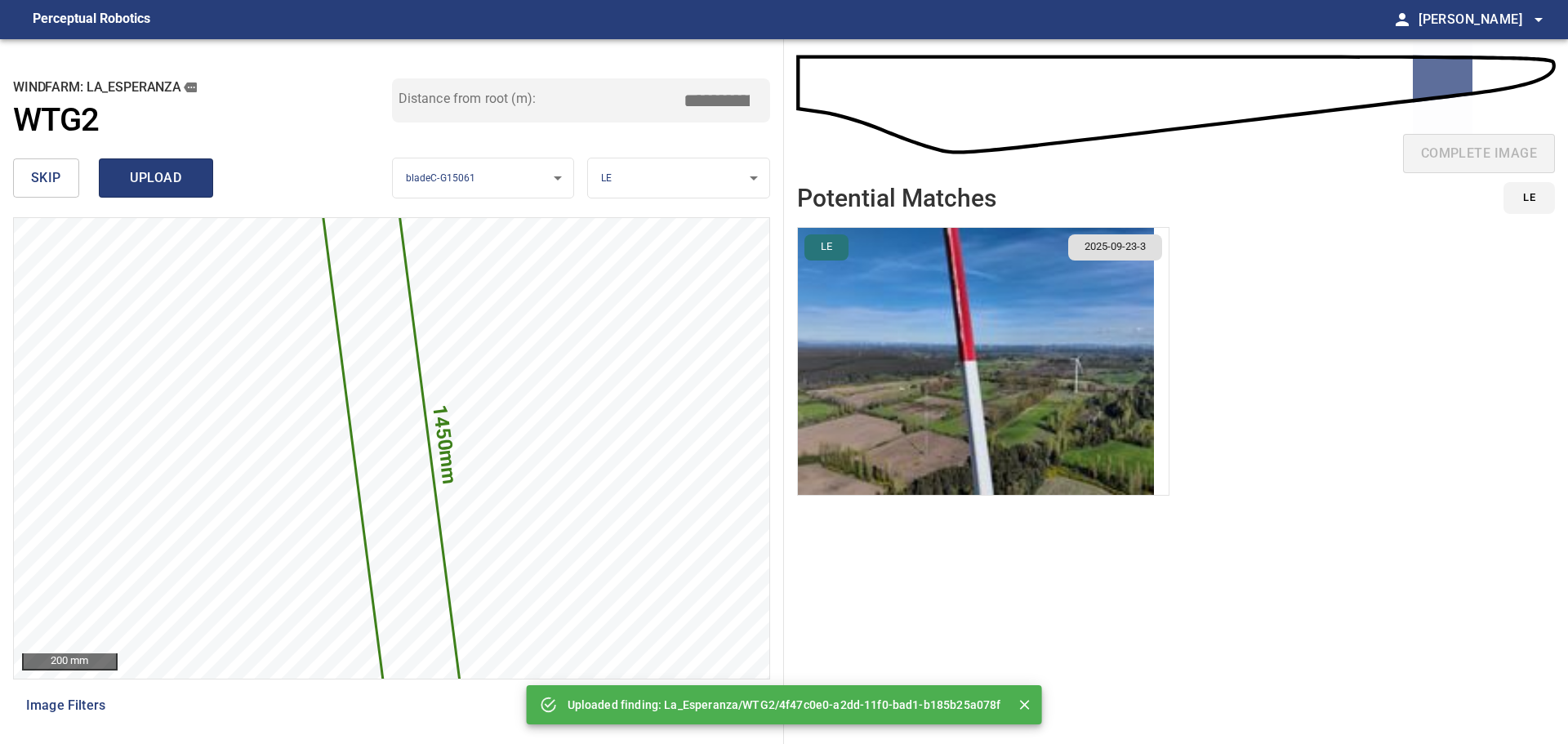
click at [131, 184] on span "upload" at bounding box center [155, 178] width 78 height 23
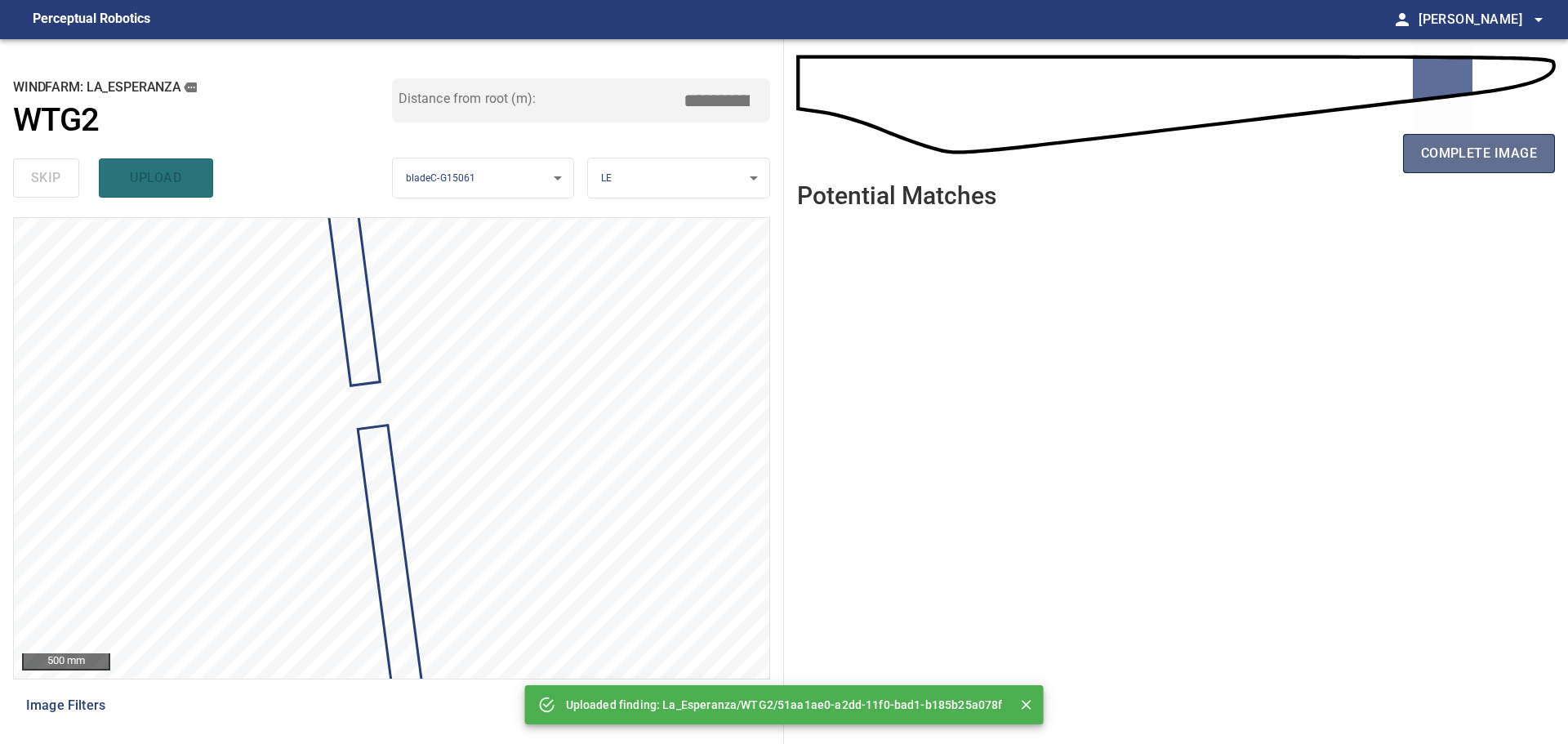
click at [1448, 166] on button "complete image" at bounding box center [1479, 154] width 152 height 39
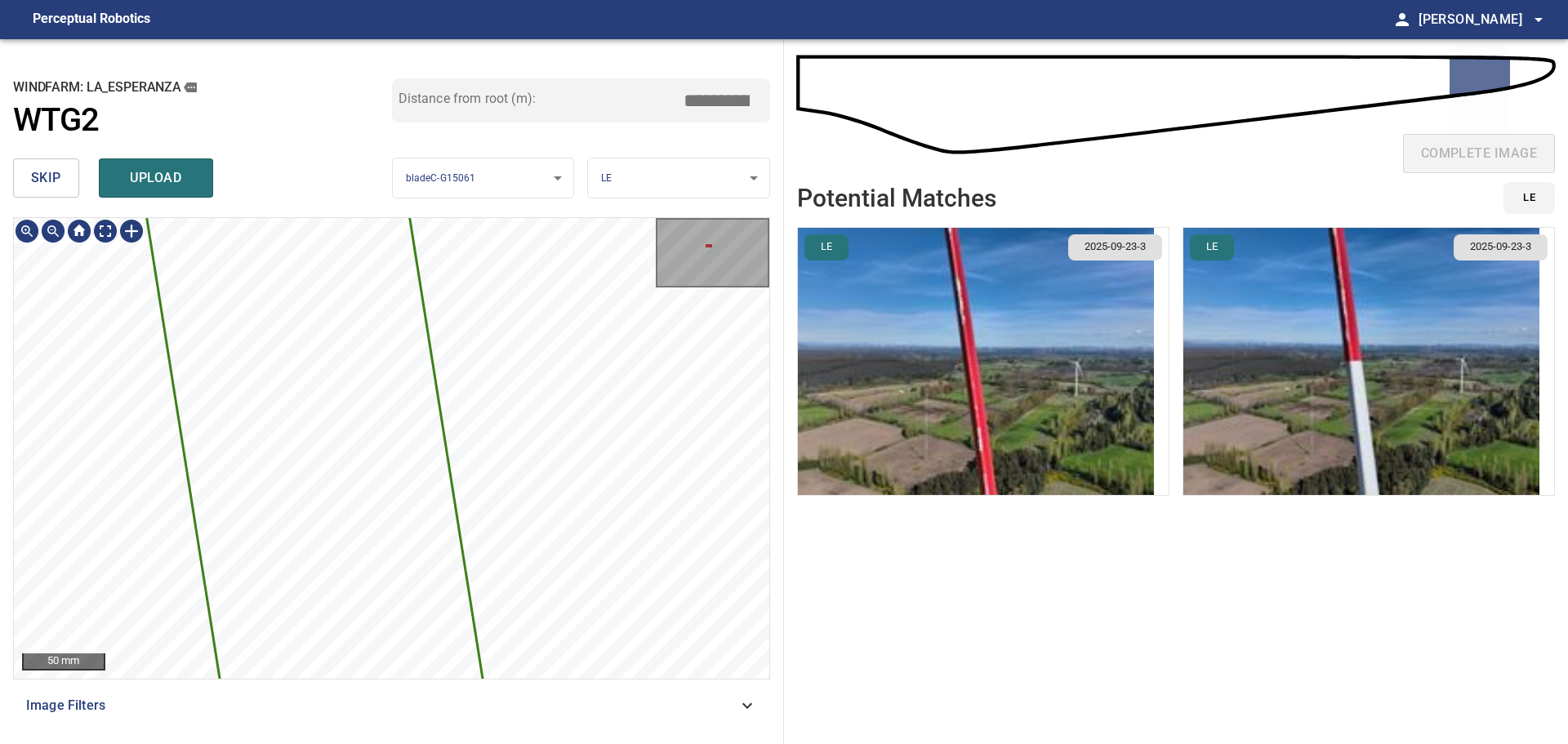
click at [373, 577] on icon at bounding box center [362, 744] width 1053 height 5081
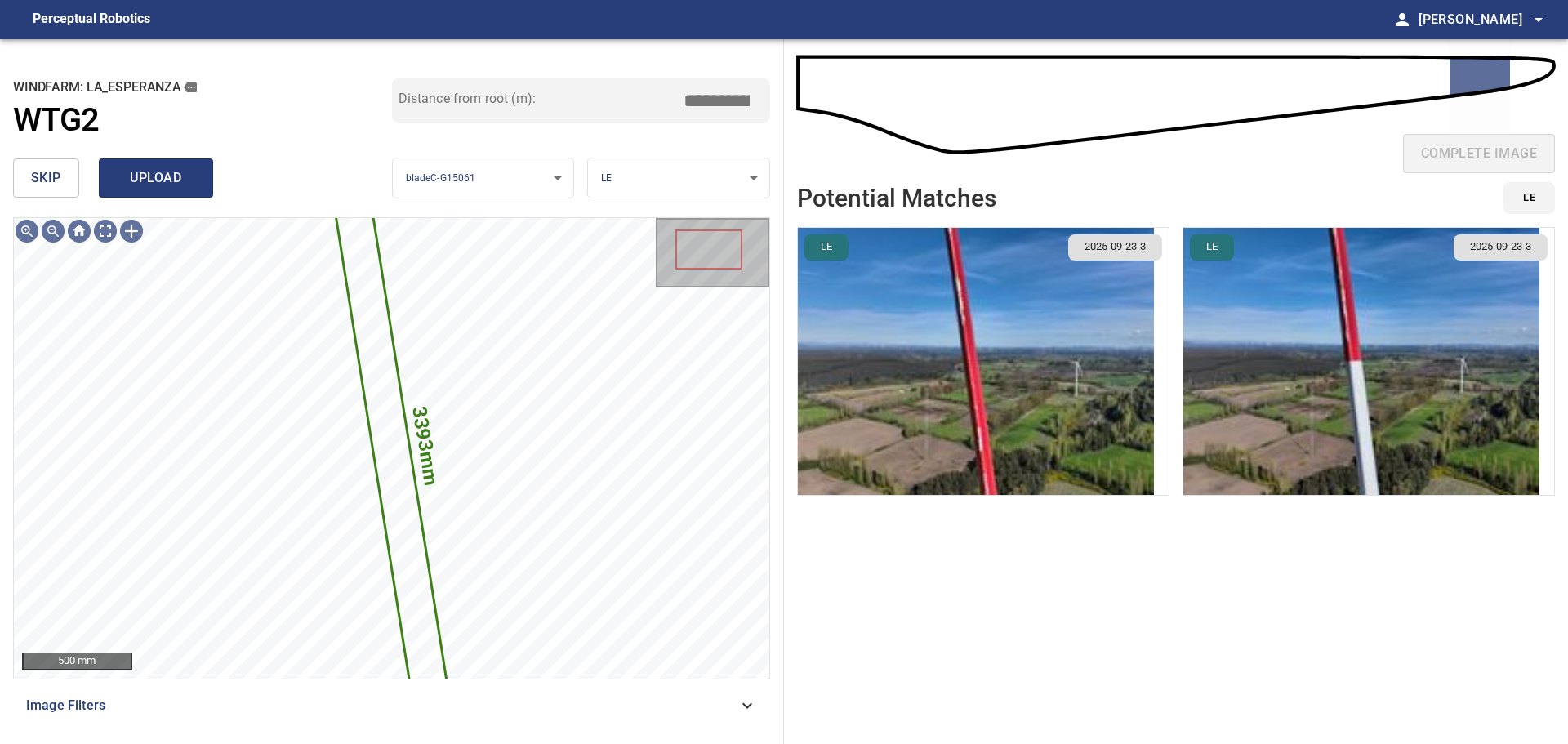
click at [163, 186] on span "upload" at bounding box center [155, 178] width 78 height 23
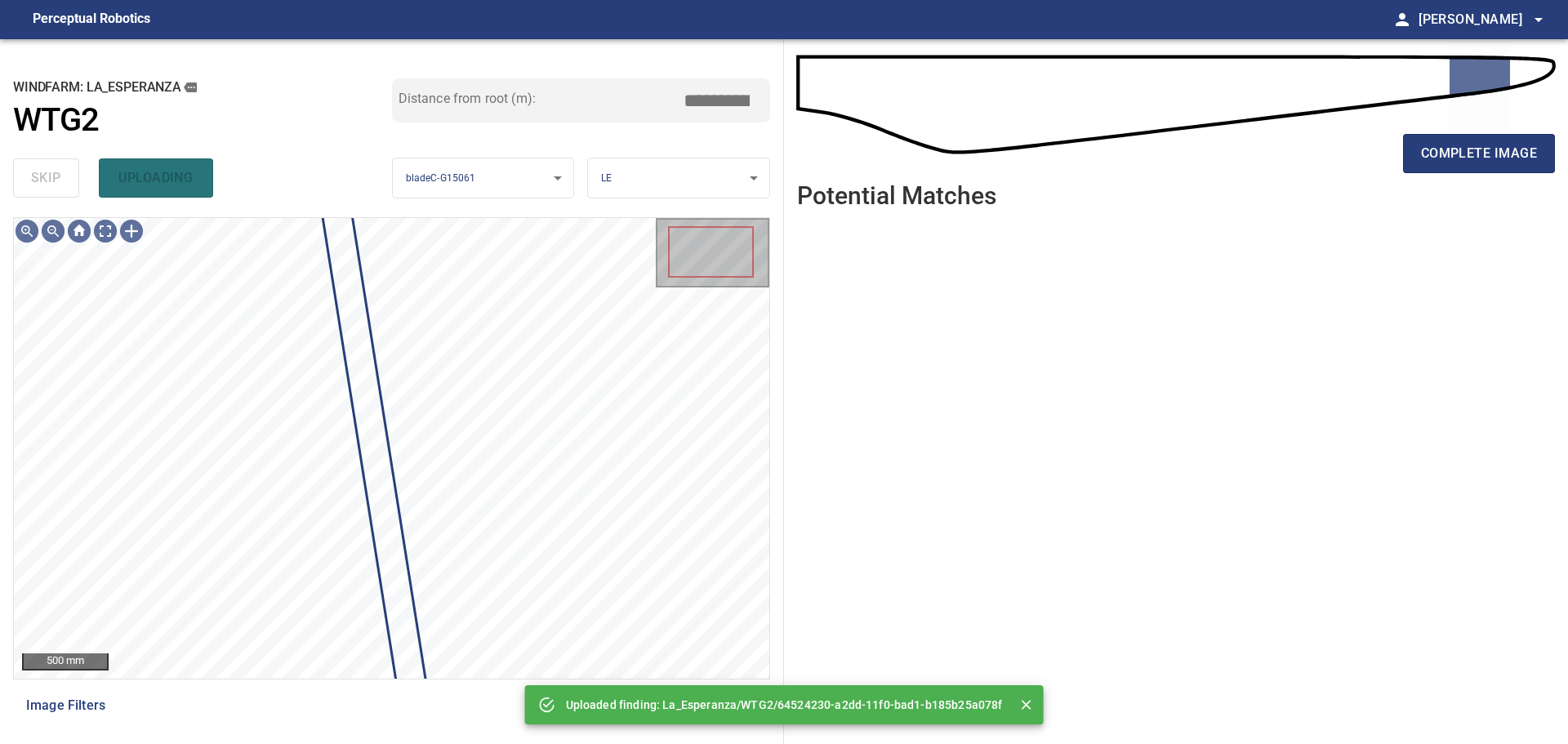
click at [1469, 131] on div "complete image" at bounding box center [1175, 160] width 758 height 66
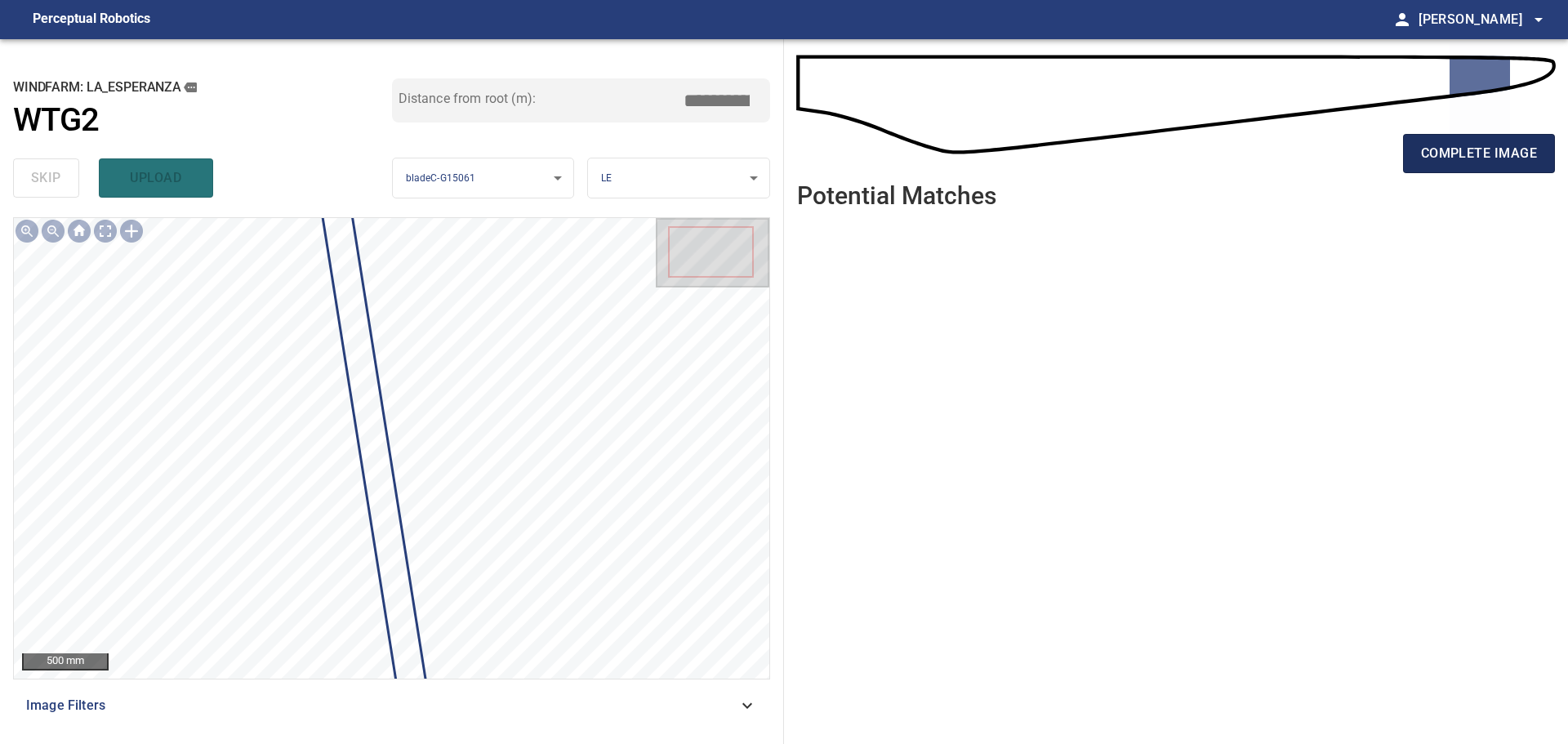
click at [1469, 142] on span "complete image" at bounding box center [1479, 154] width 116 height 23
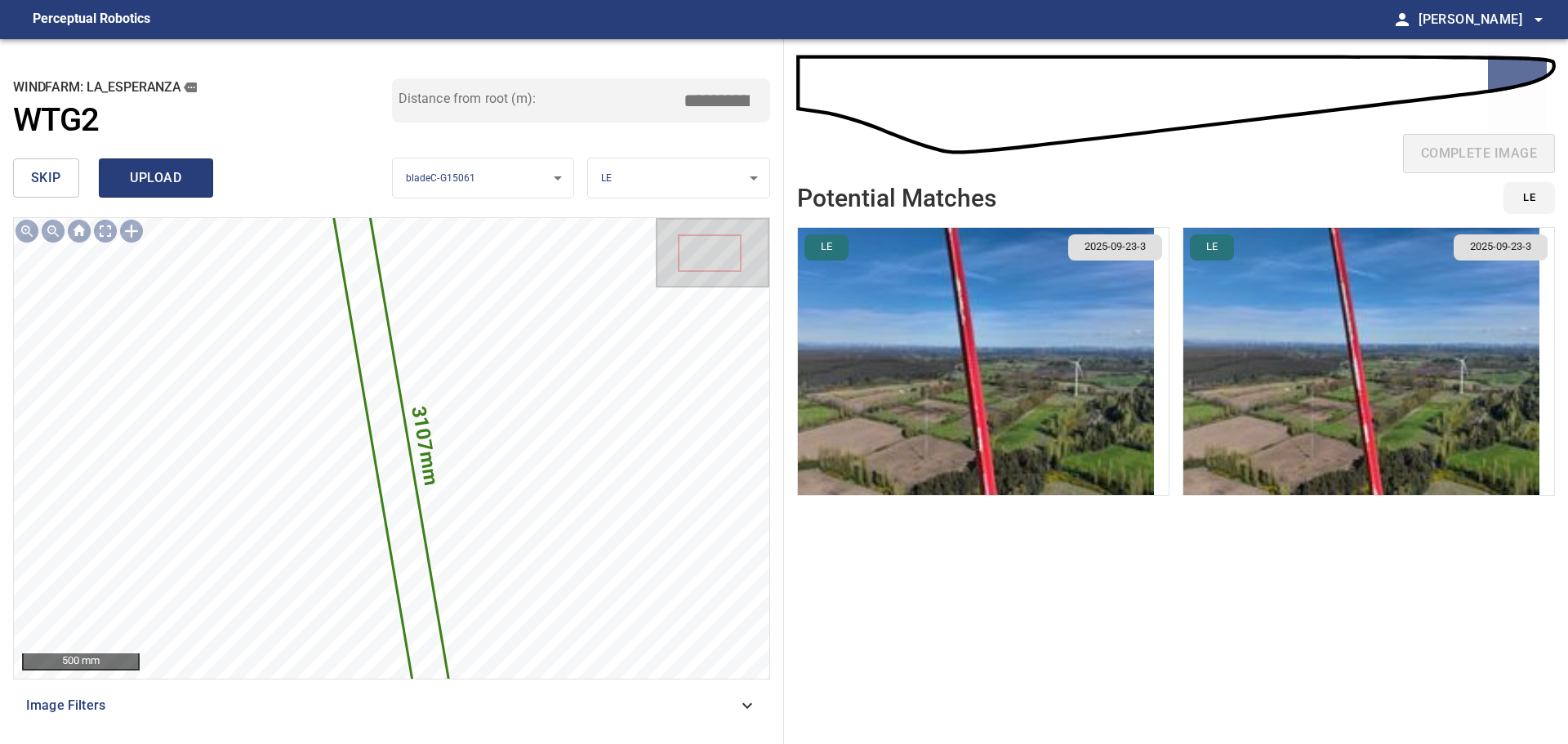
click at [152, 178] on span "upload" at bounding box center [155, 178] width 78 height 23
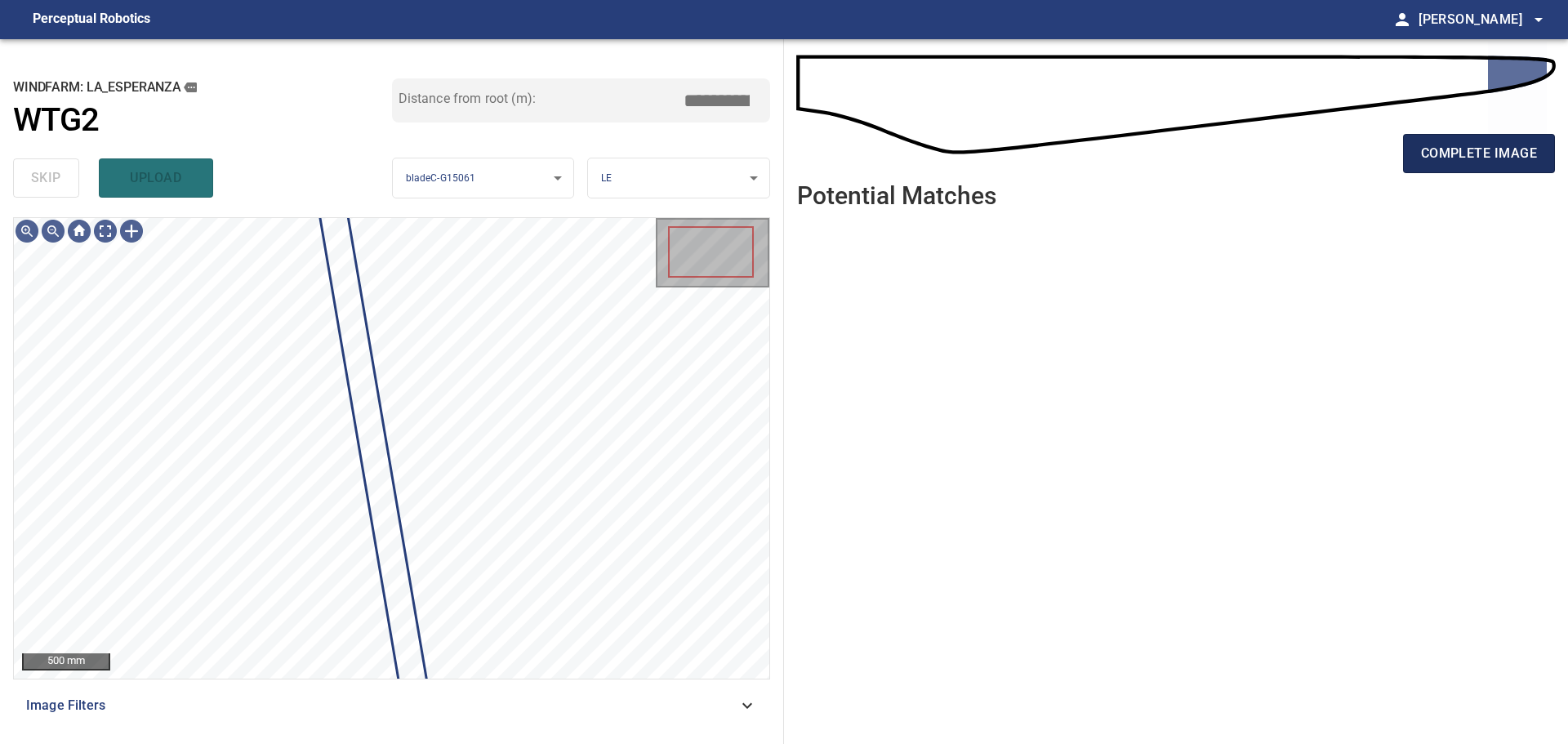
click at [1427, 154] on span "complete image" at bounding box center [1479, 154] width 116 height 23
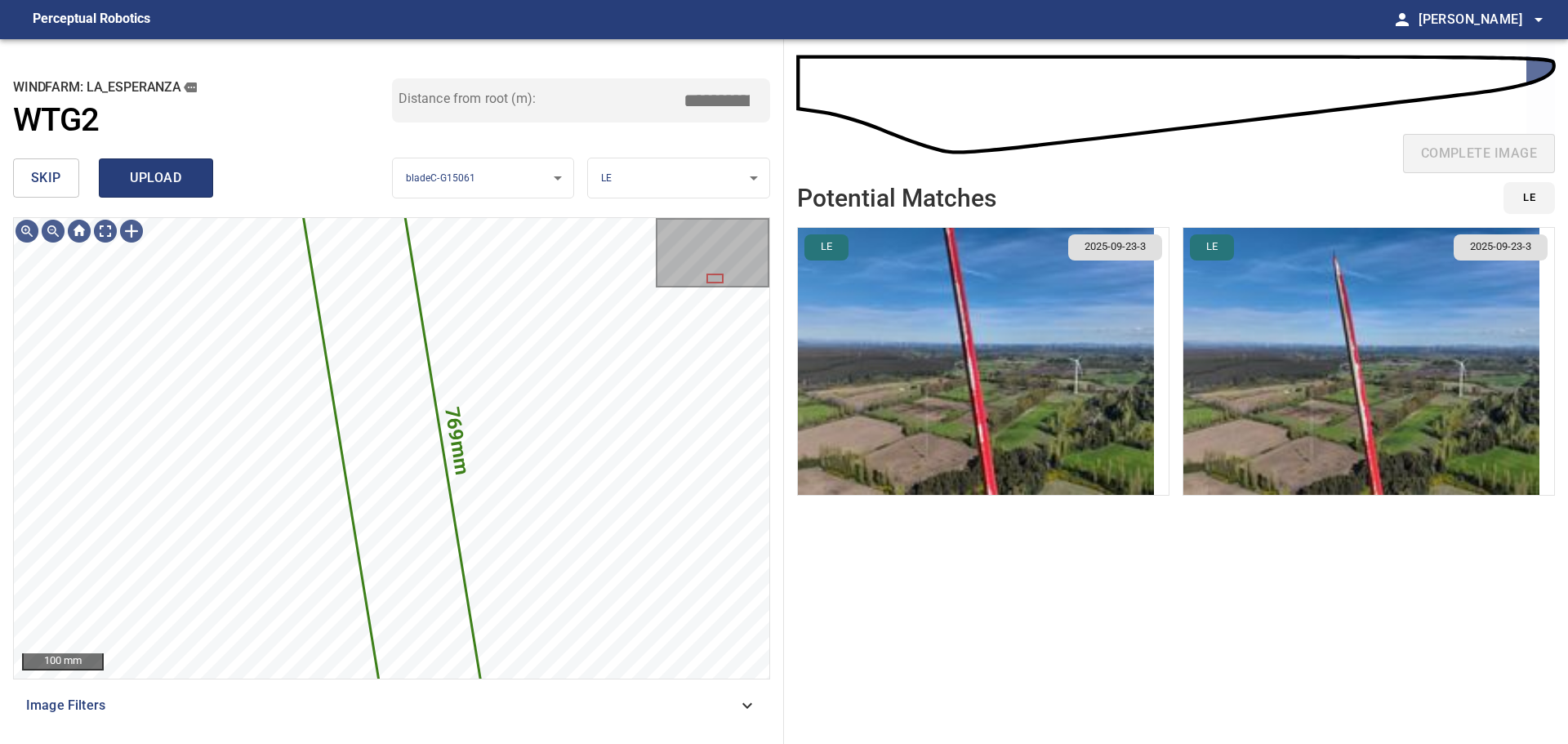
click at [187, 187] on span "upload" at bounding box center [155, 178] width 78 height 23
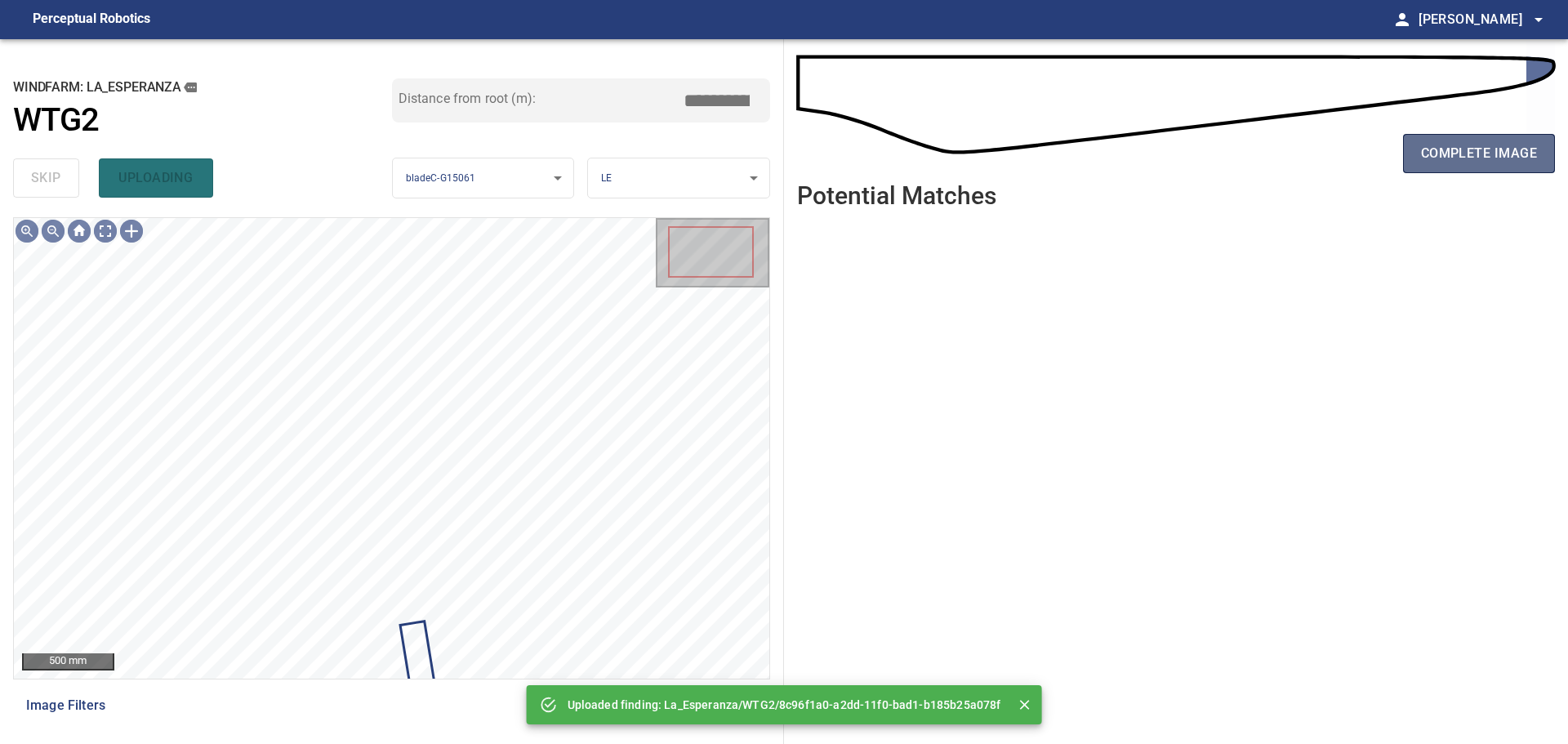
click at [1437, 142] on span "complete image" at bounding box center [1479, 154] width 116 height 23
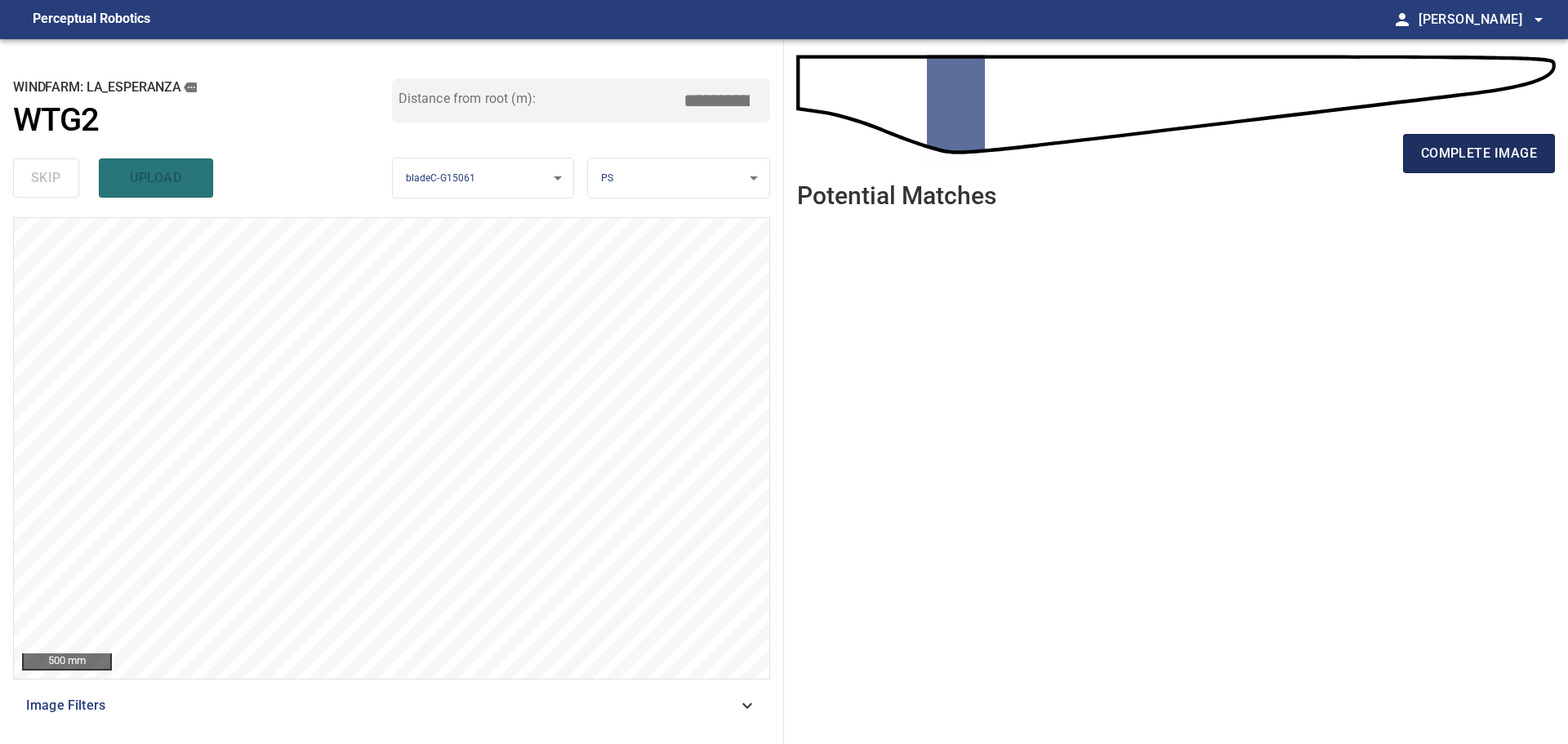
click at [1530, 157] on span "complete image" at bounding box center [1479, 154] width 116 height 23
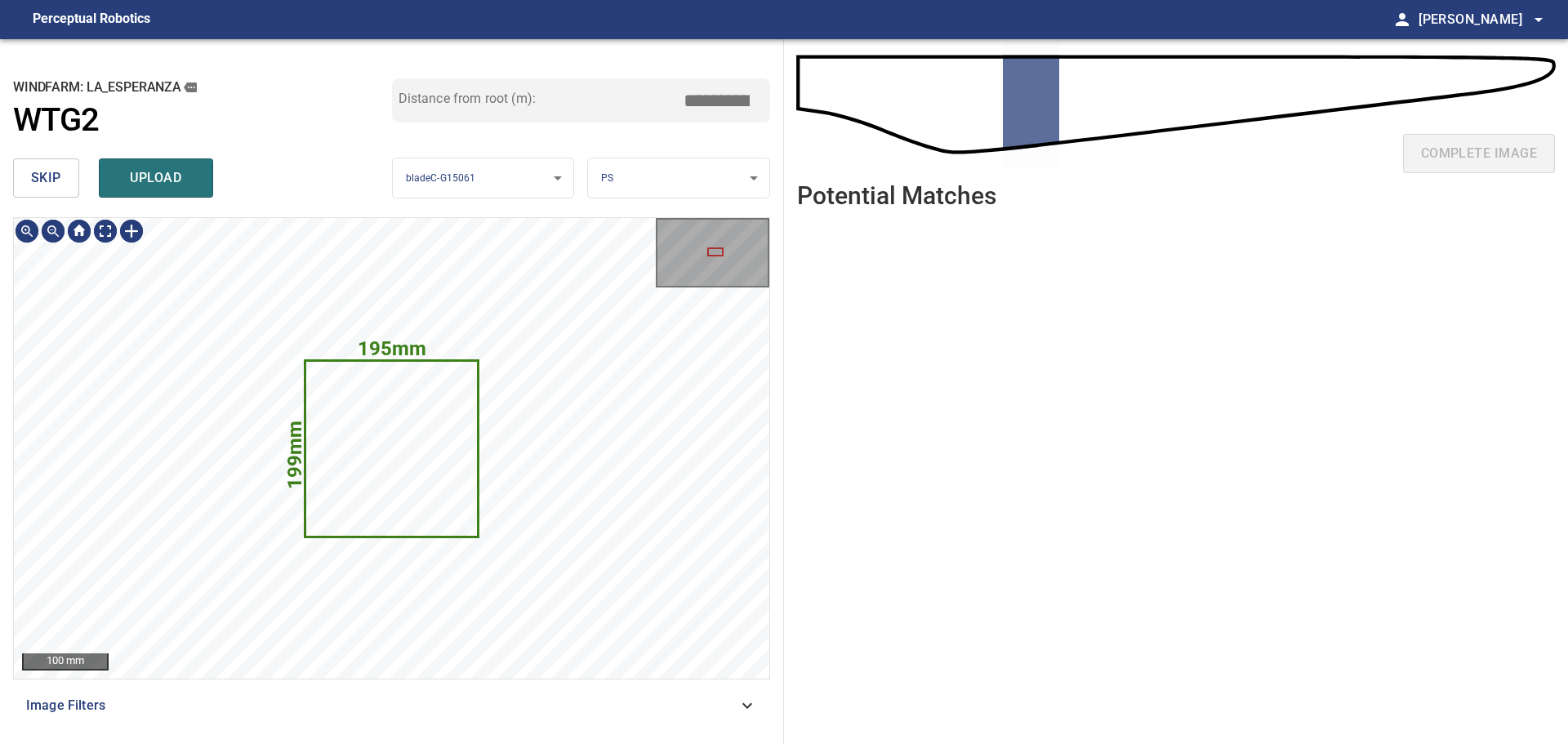
click at [57, 186] on span "skip" at bounding box center [46, 178] width 30 height 23
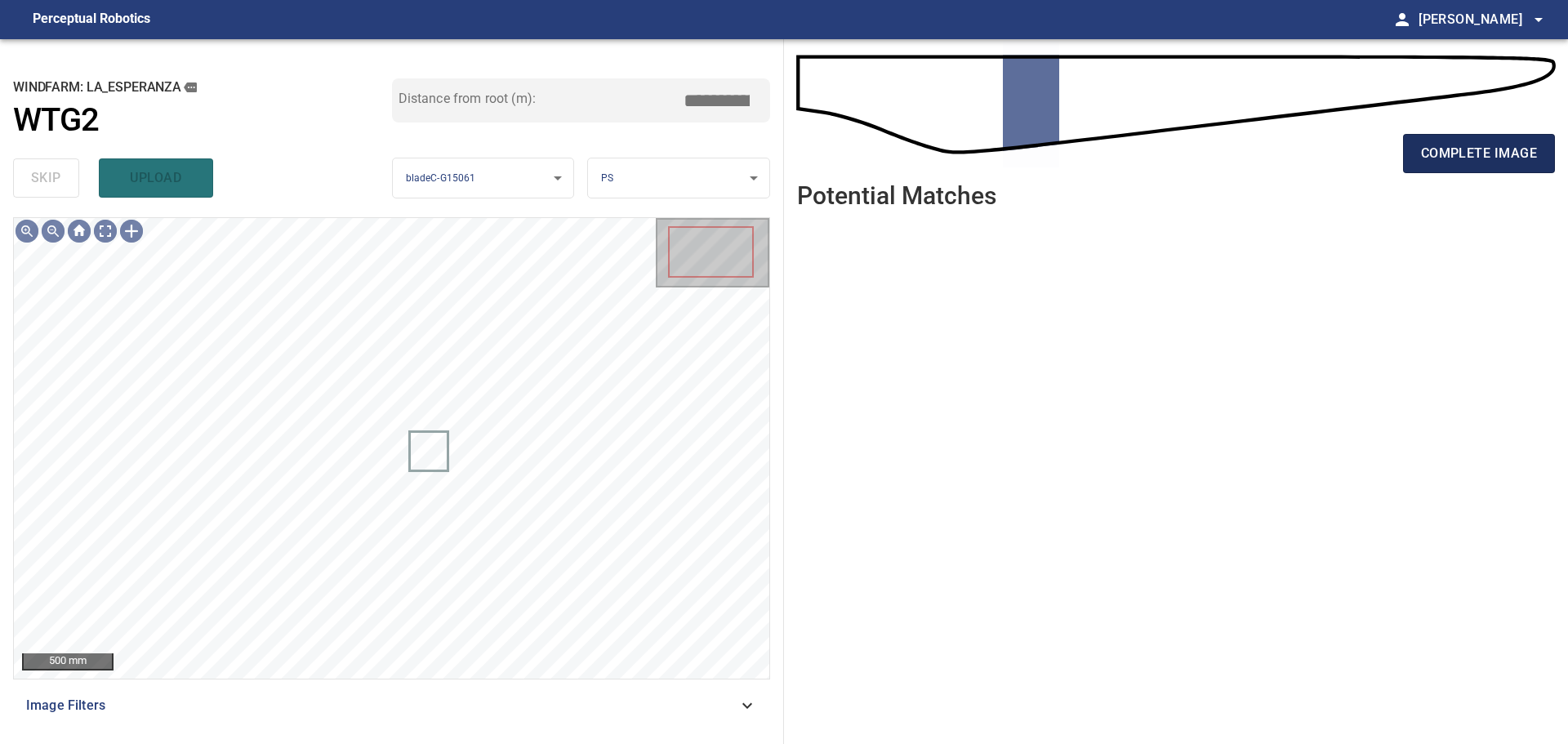
click at [1449, 167] on button "complete image" at bounding box center [1479, 154] width 152 height 39
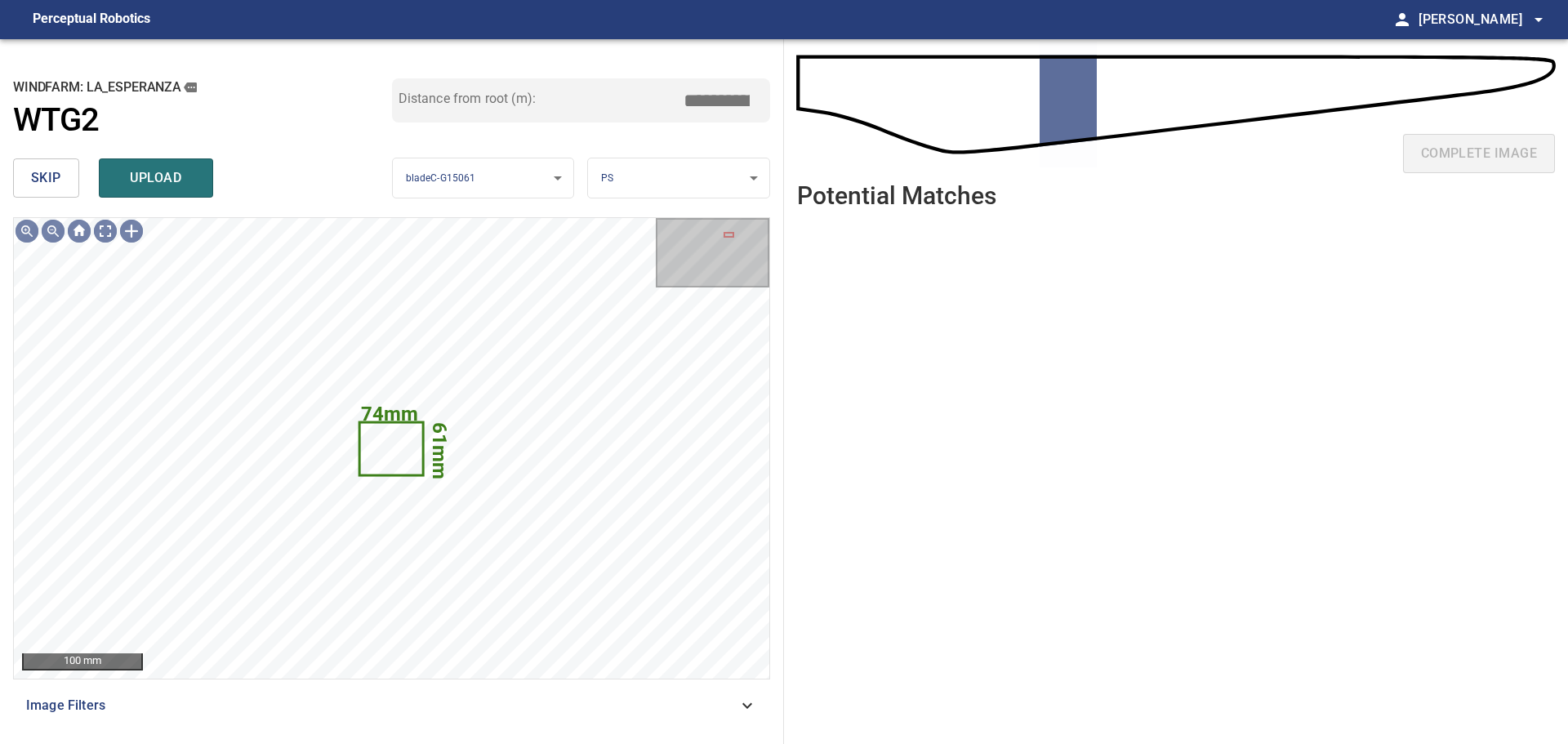
click at [69, 177] on button "skip" at bounding box center [46, 178] width 66 height 39
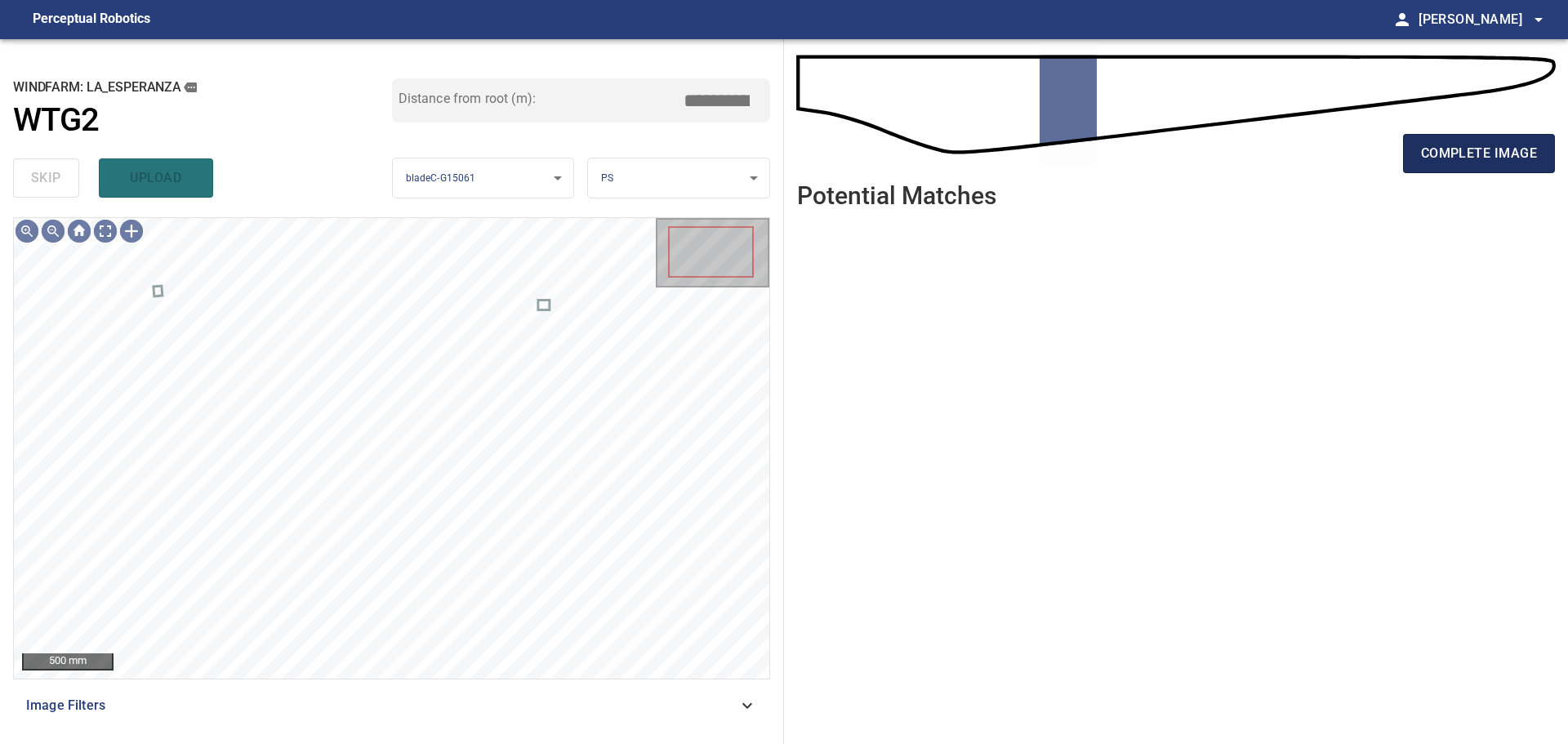
click at [1525, 154] on span "complete image" at bounding box center [1479, 154] width 116 height 23
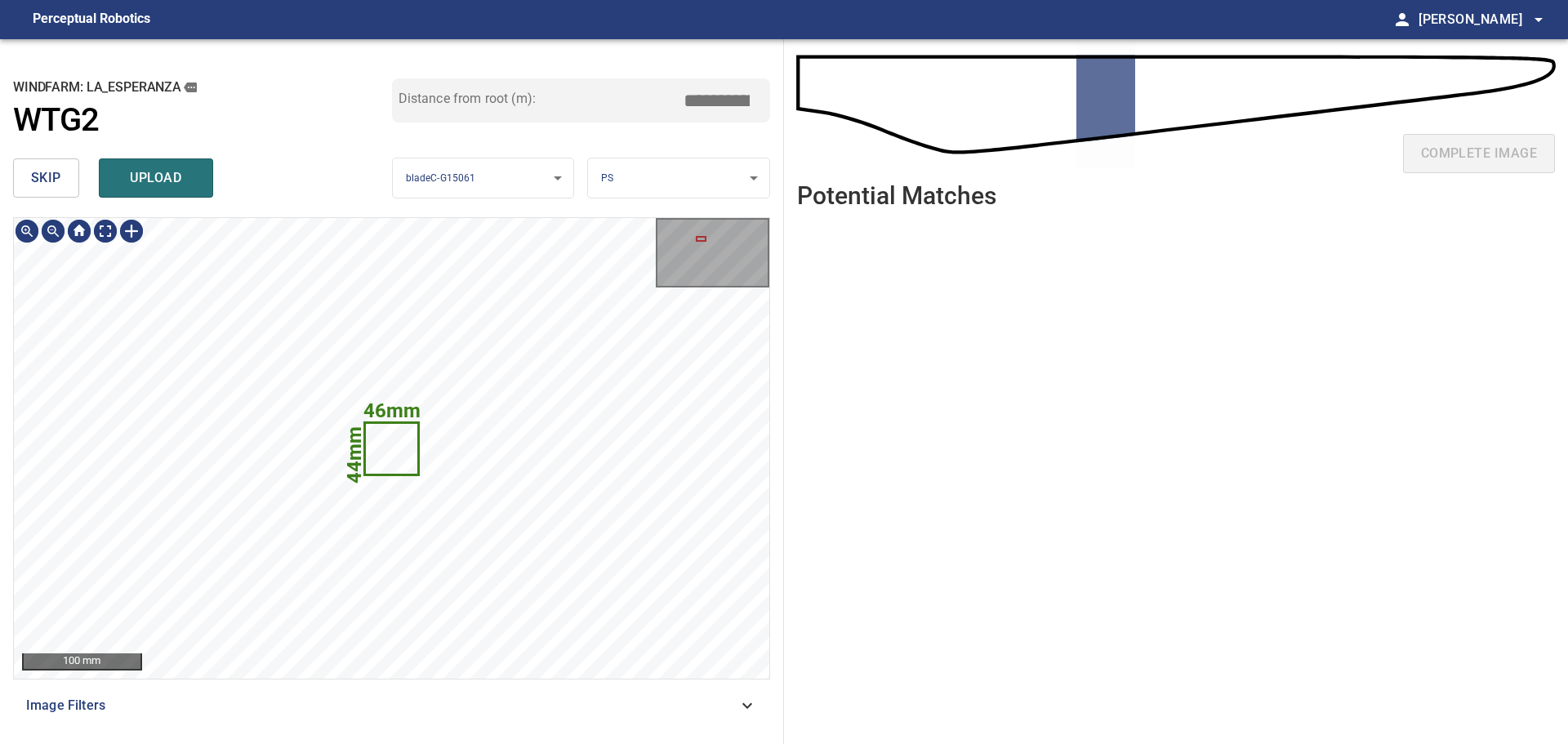
click at [52, 177] on span "skip" at bounding box center [46, 178] width 30 height 23
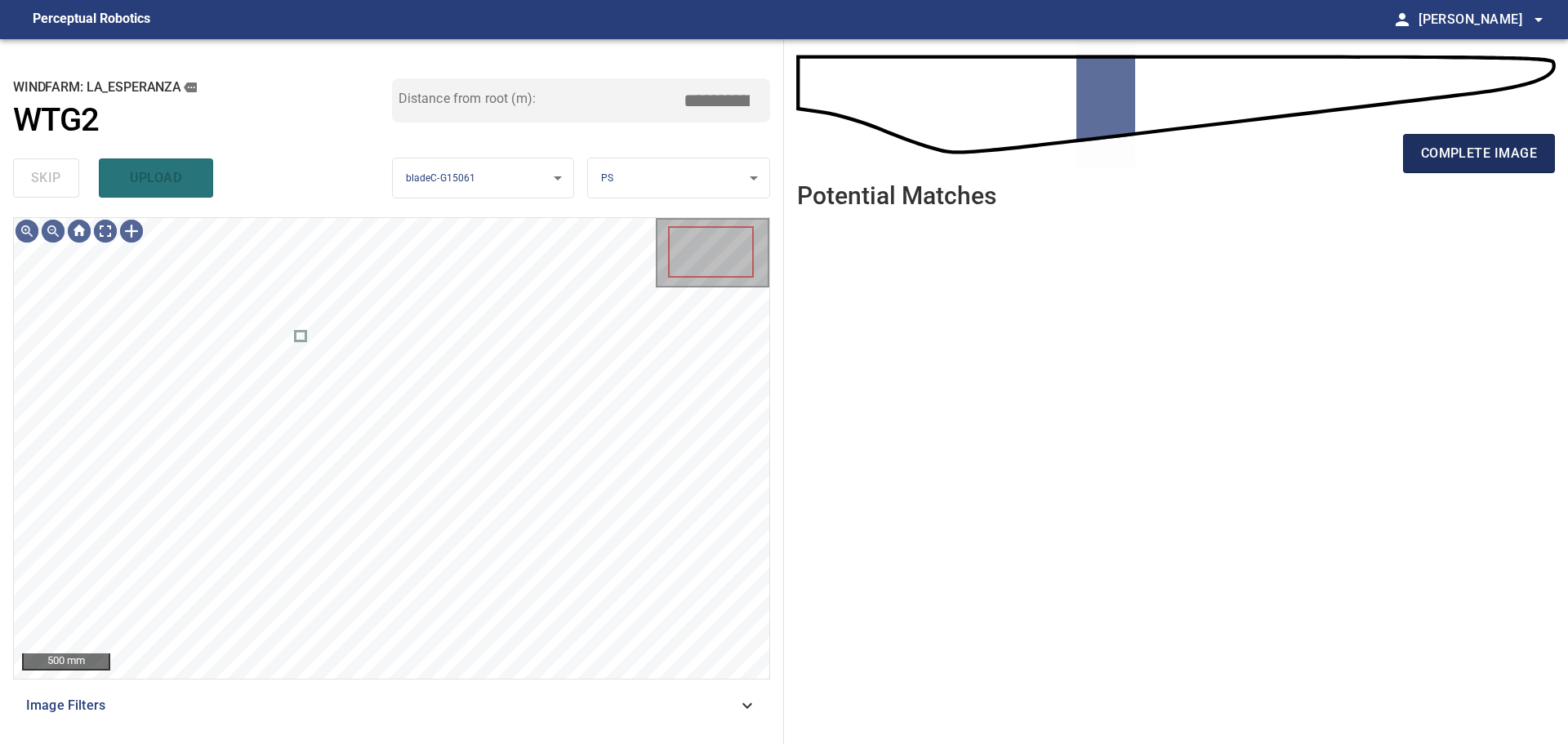
click at [1451, 146] on span "complete image" at bounding box center [1479, 154] width 116 height 23
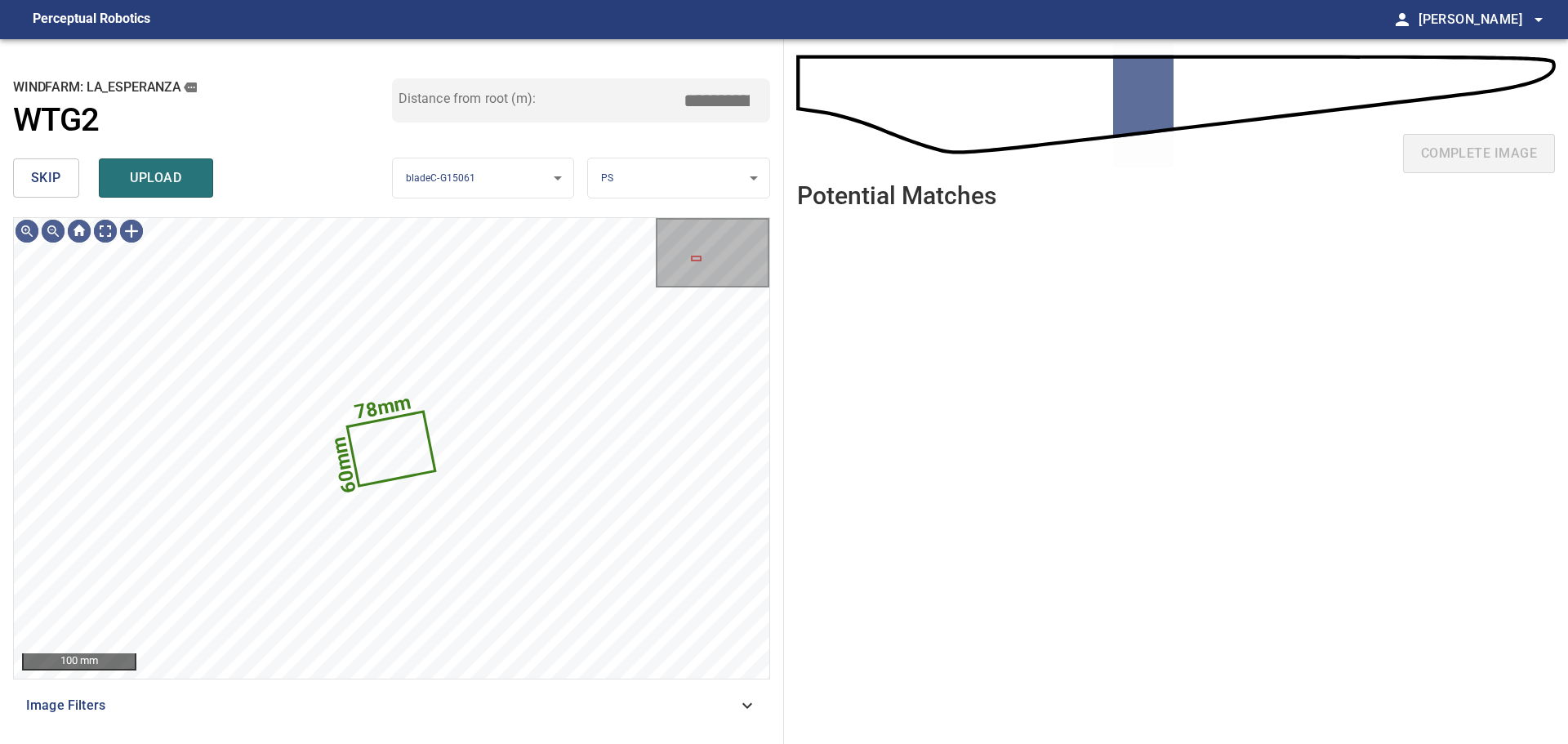
click at [54, 178] on span "skip" at bounding box center [46, 178] width 30 height 23
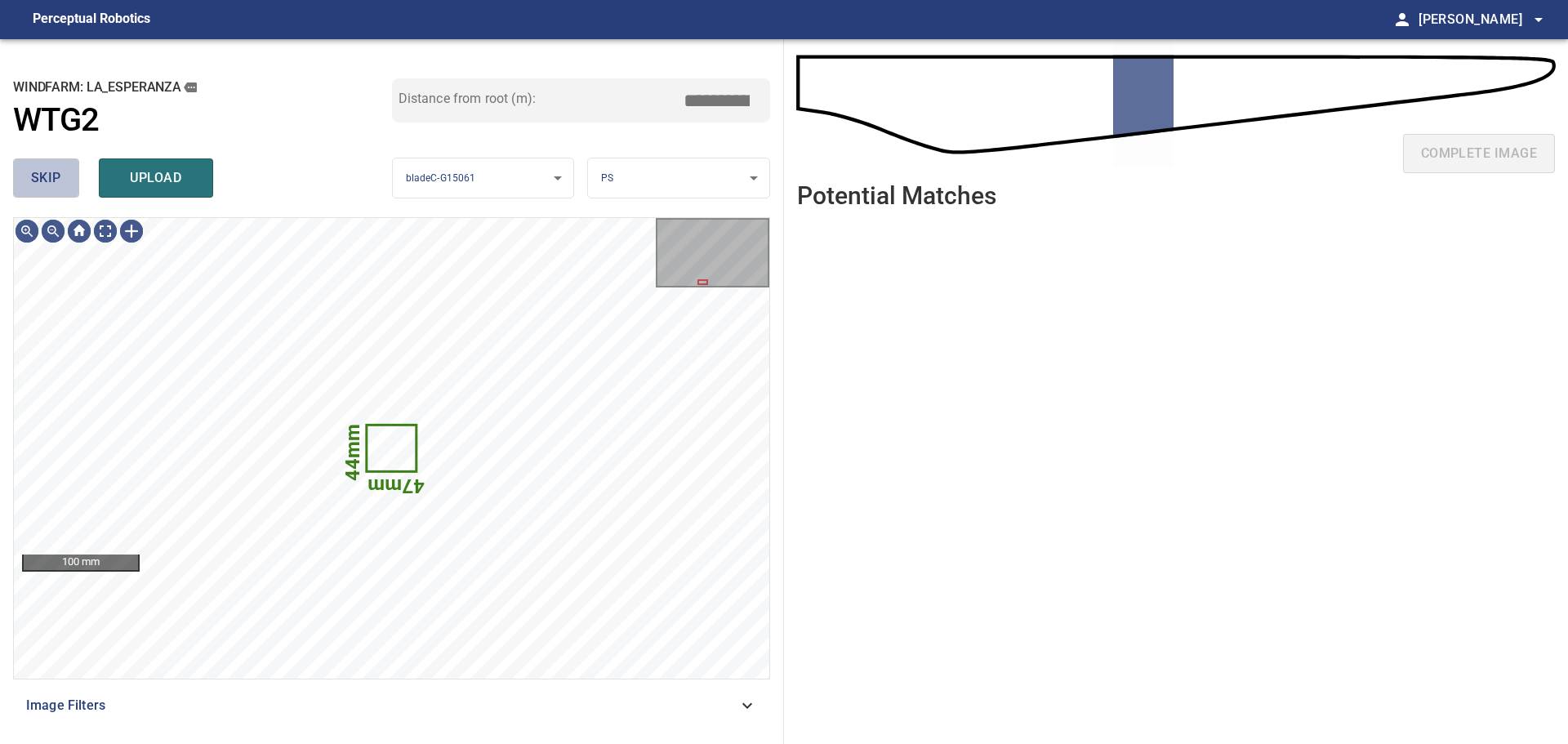
click at [59, 180] on span "skip" at bounding box center [46, 178] width 30 height 23
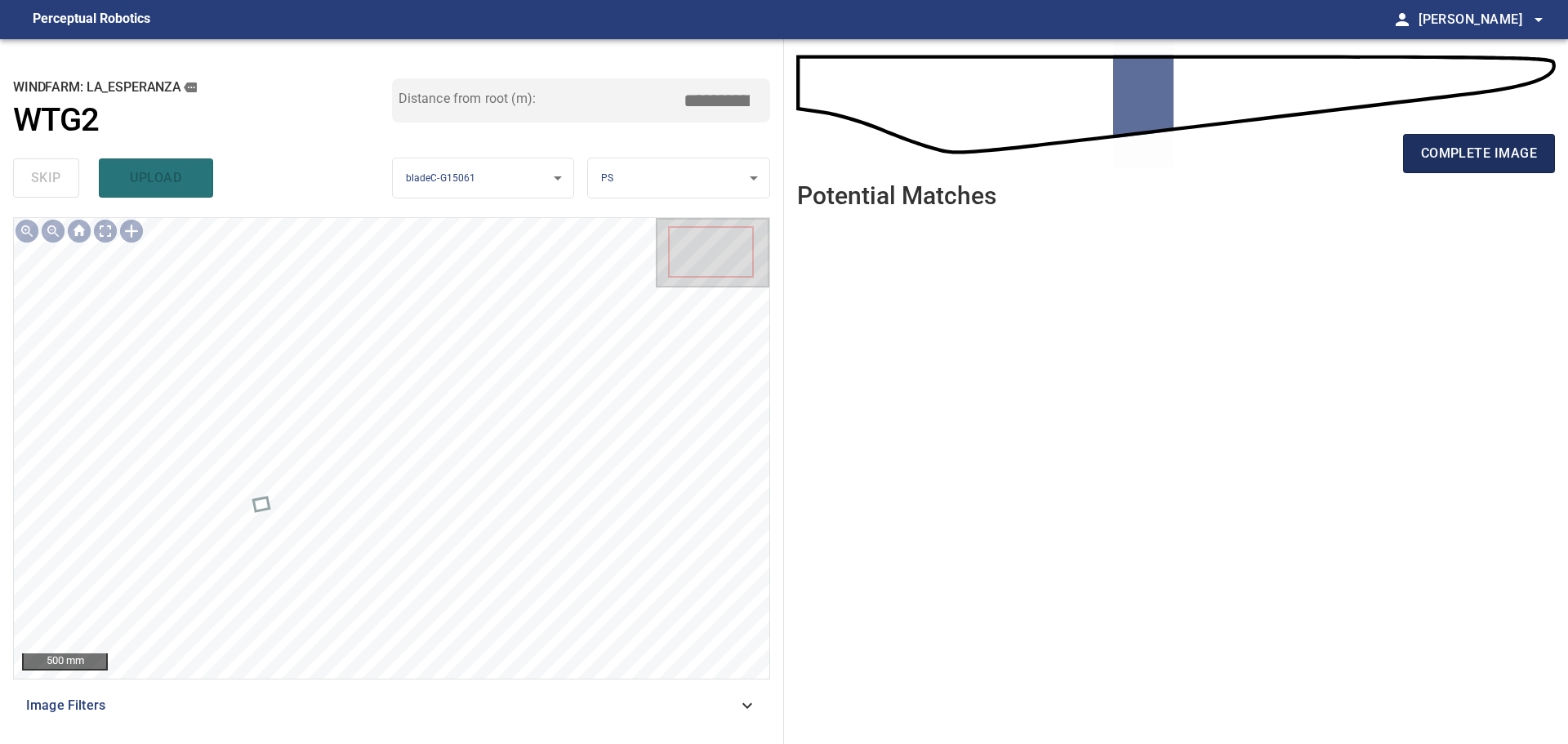
click at [1488, 148] on span "complete image" at bounding box center [1479, 154] width 116 height 23
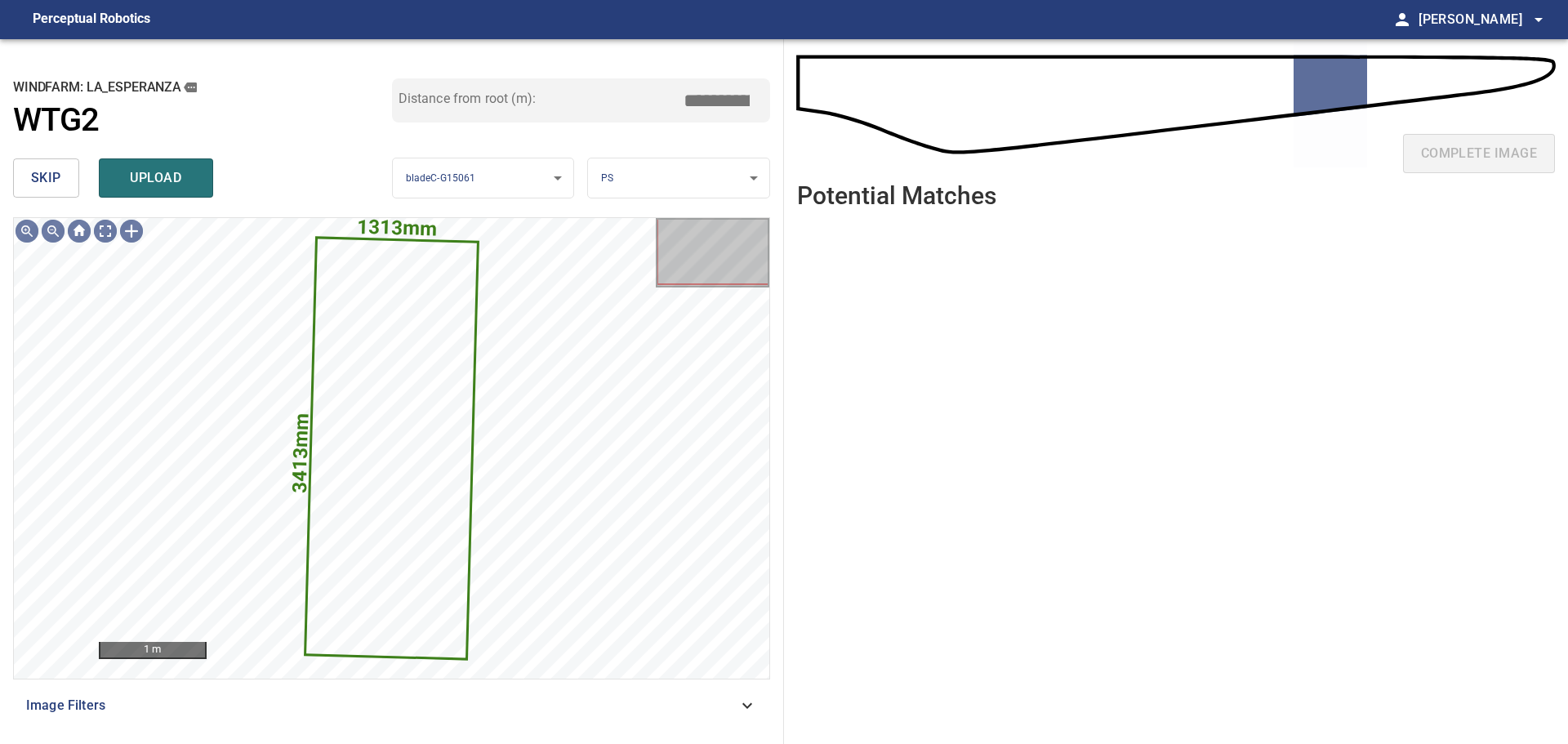
click at [63, 172] on button "skip" at bounding box center [46, 178] width 66 height 39
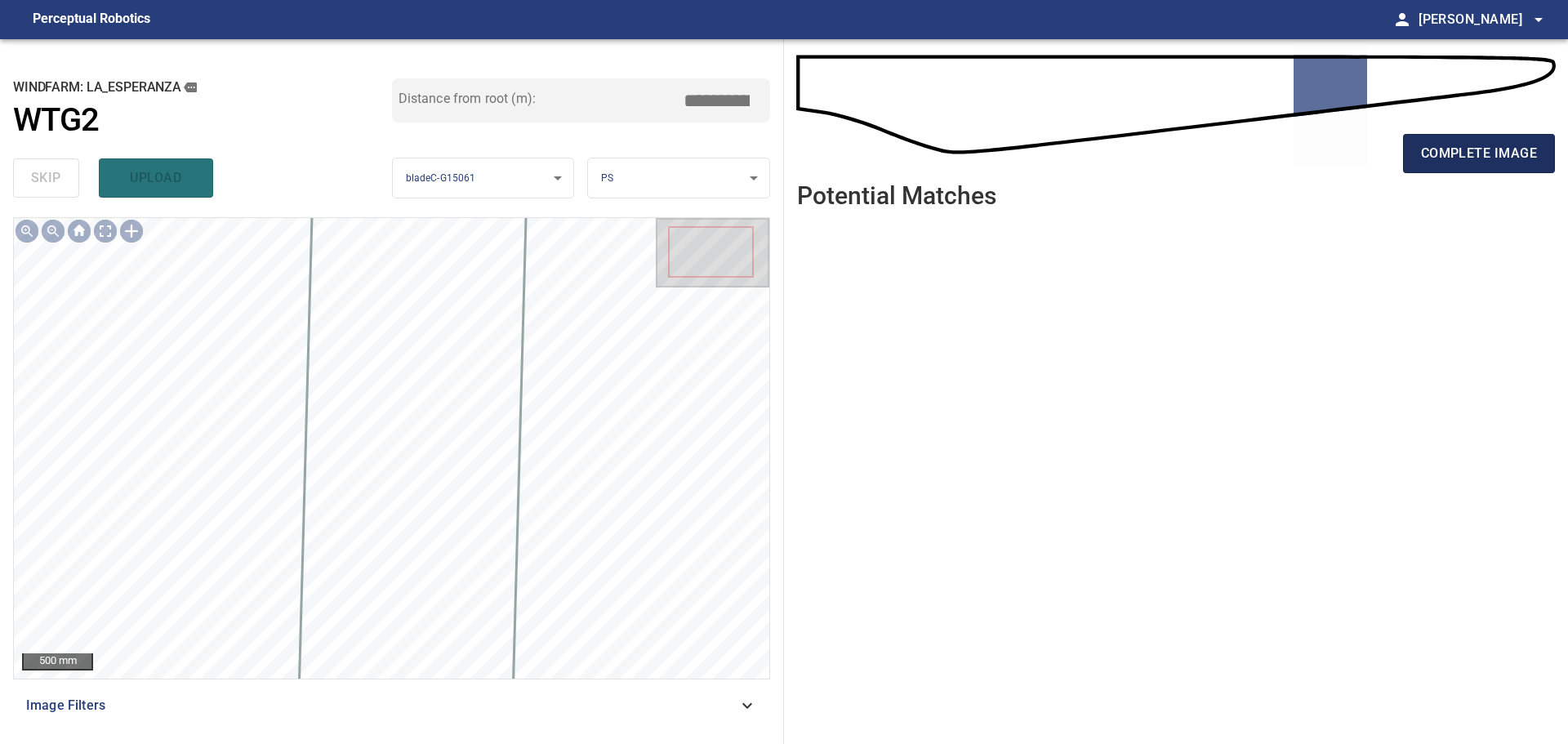
click at [1418, 149] on button "complete image" at bounding box center [1479, 154] width 152 height 39
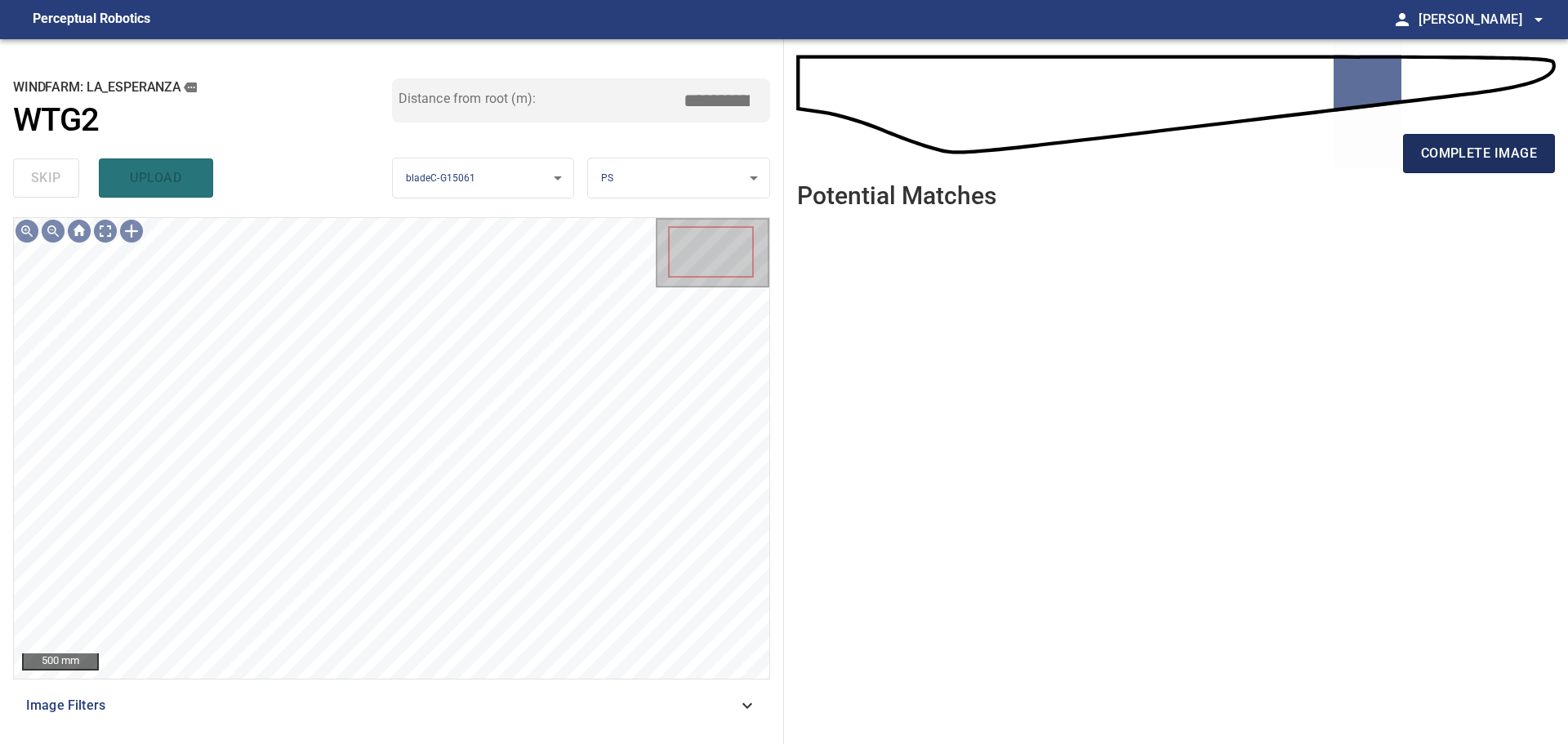
click at [1447, 155] on span "complete image" at bounding box center [1479, 154] width 116 height 23
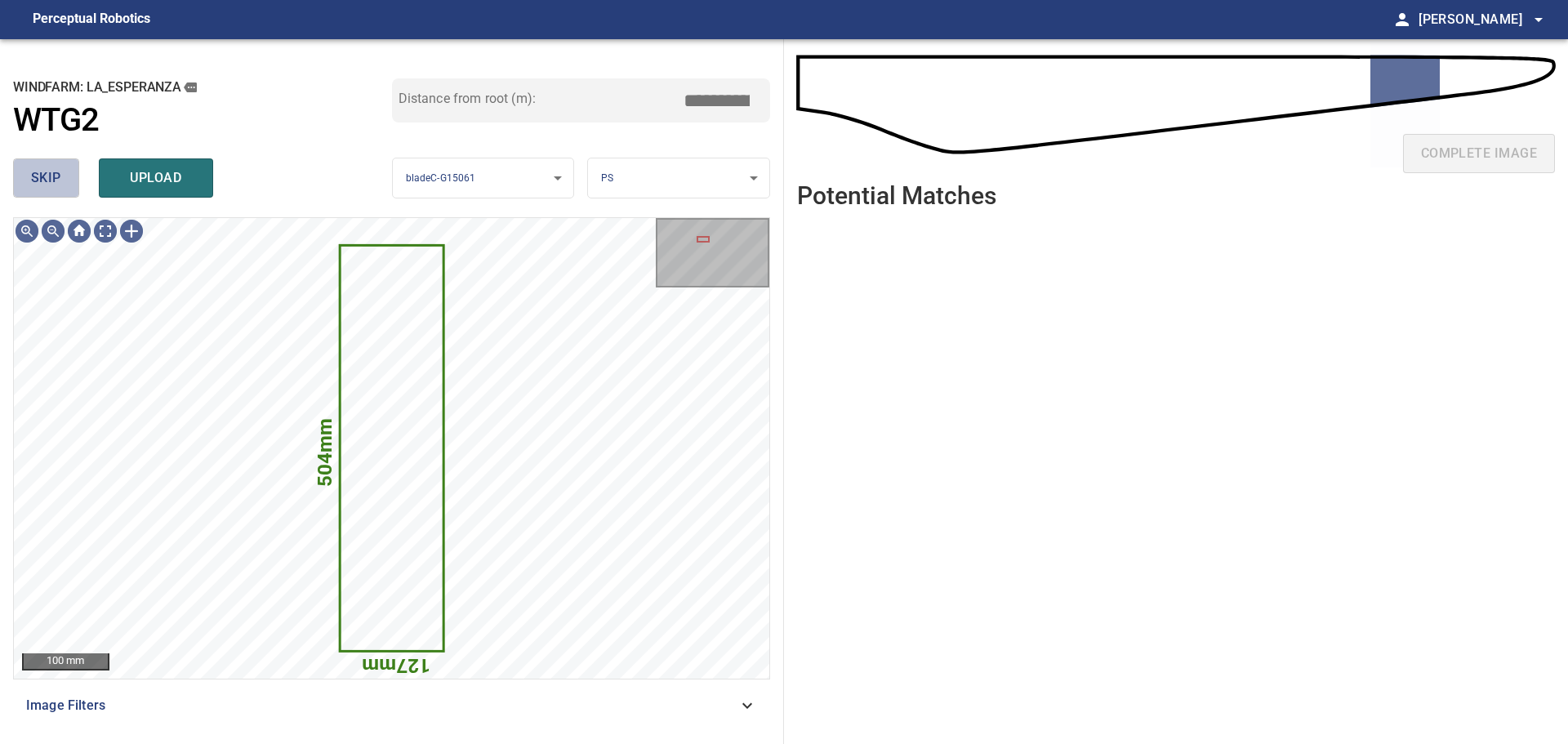
click at [60, 182] on span "skip" at bounding box center [46, 178] width 30 height 23
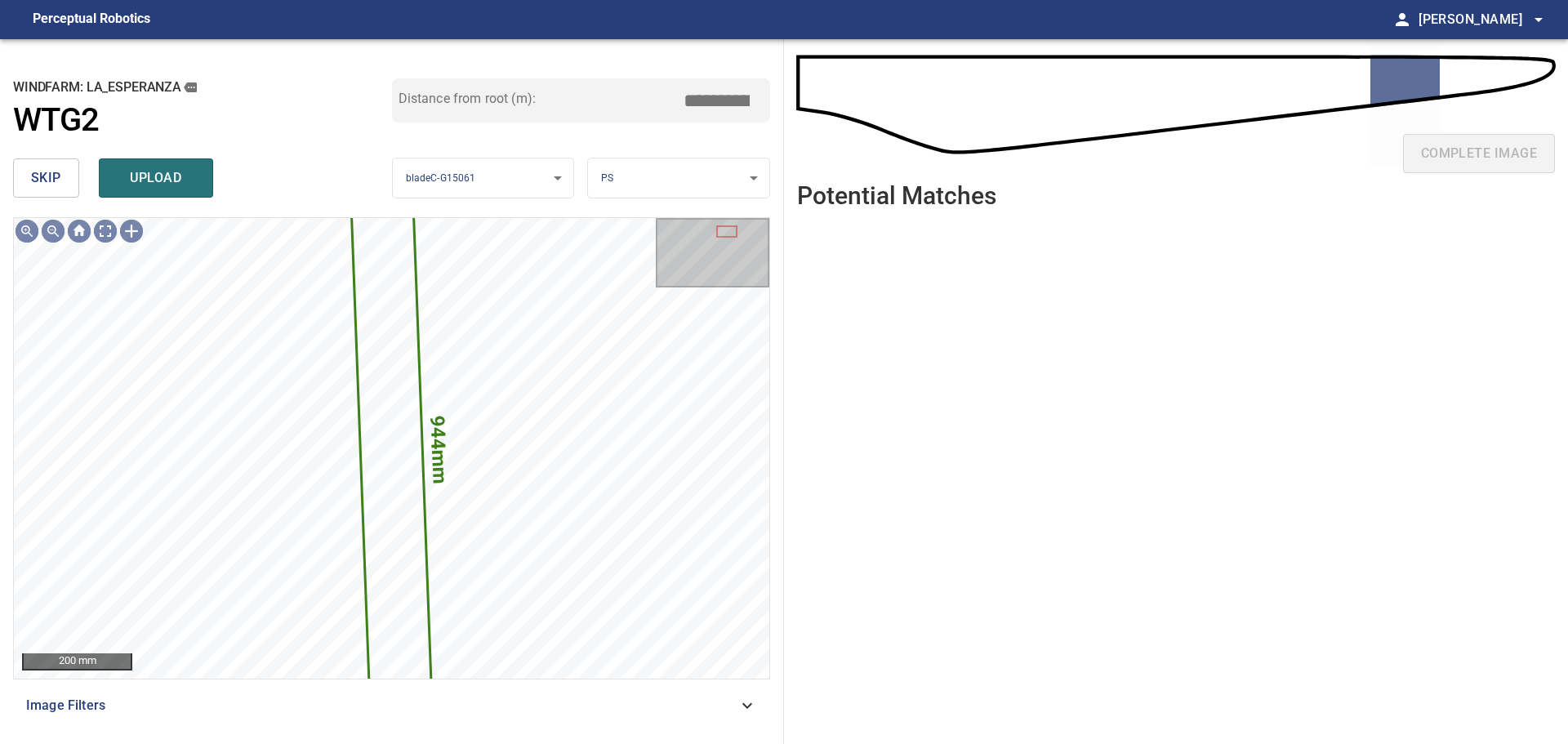
click at [60, 182] on span "skip" at bounding box center [46, 178] width 30 height 23
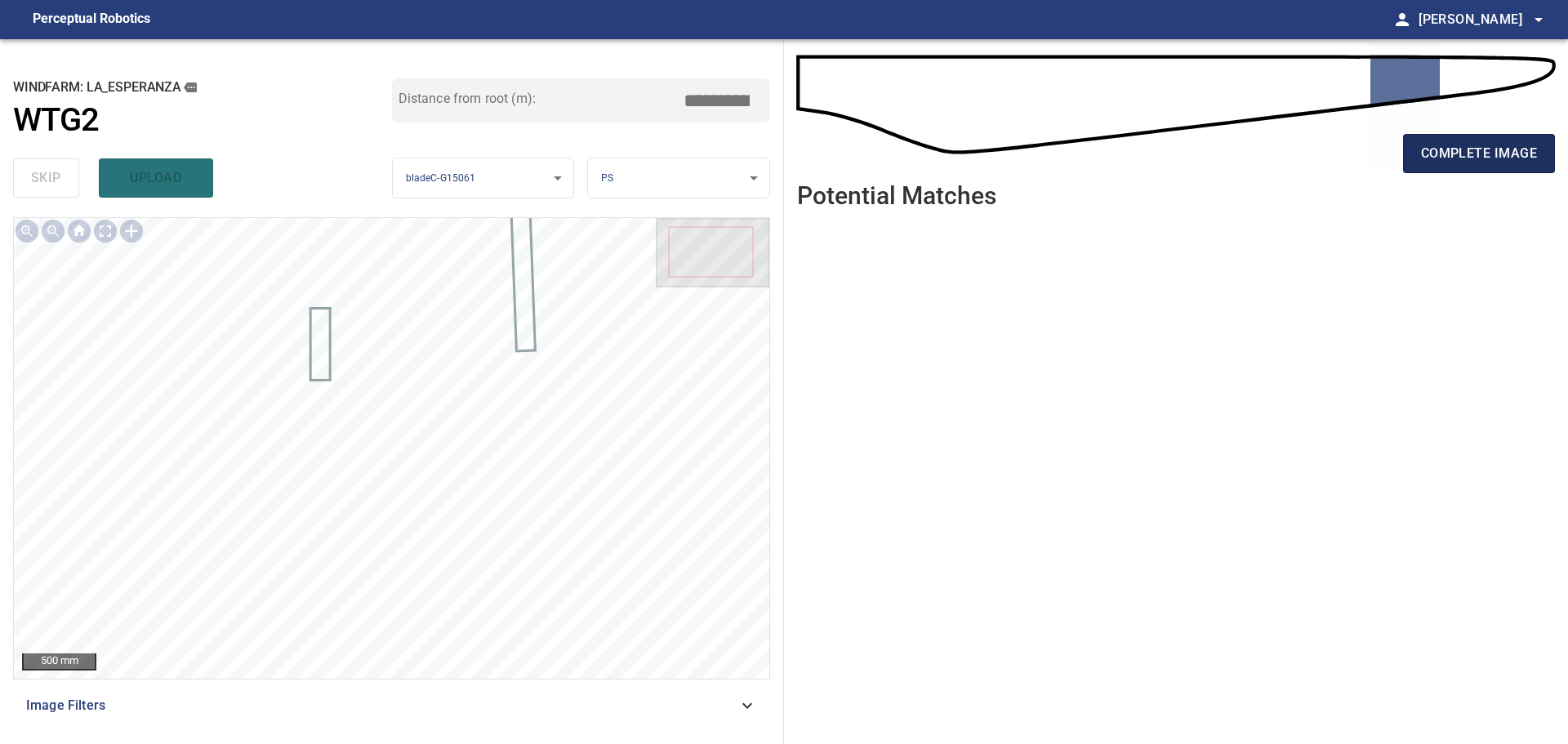
click at [1486, 157] on span "complete image" at bounding box center [1479, 154] width 116 height 23
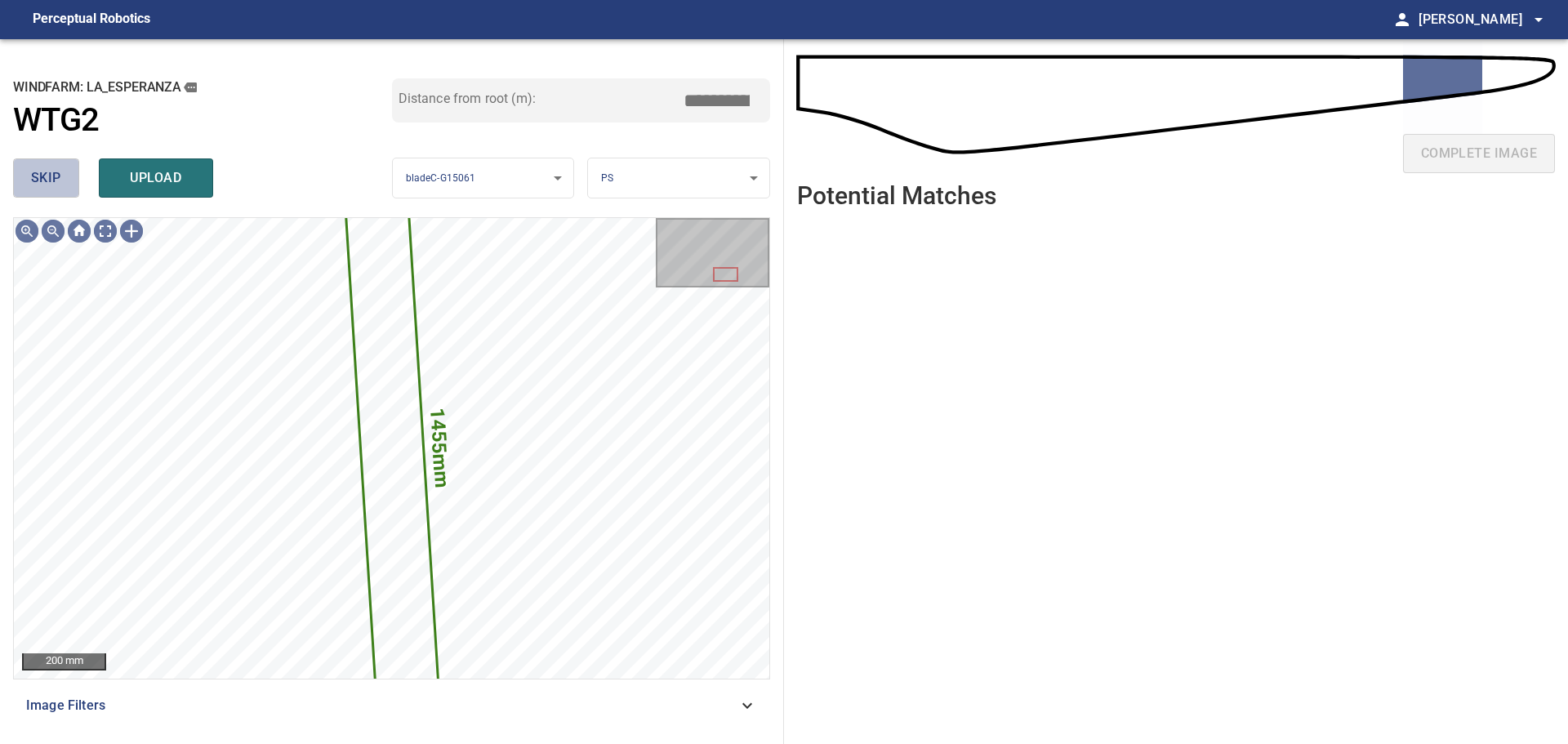
click at [56, 187] on span "skip" at bounding box center [46, 178] width 30 height 23
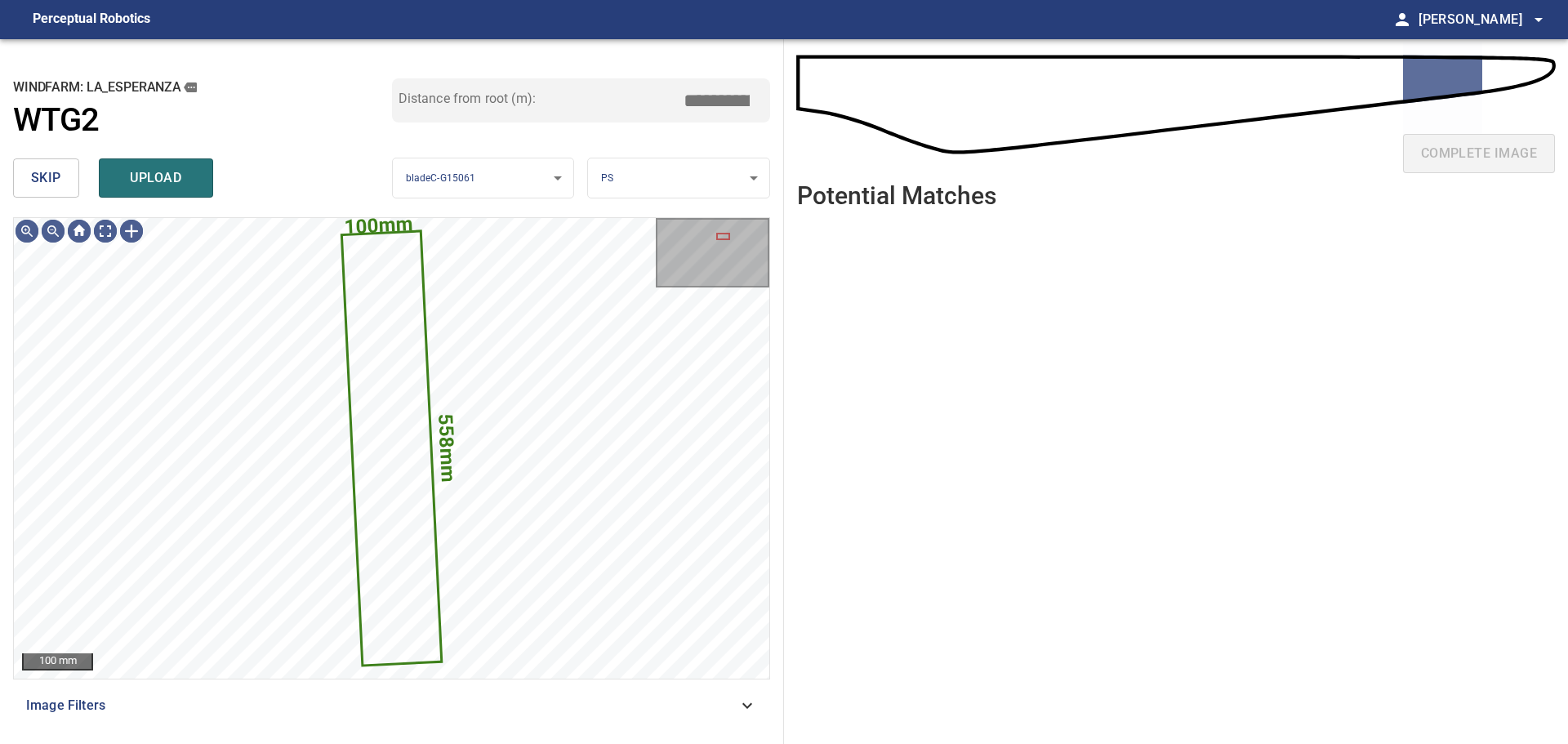
click at [56, 187] on span "skip" at bounding box center [46, 178] width 30 height 23
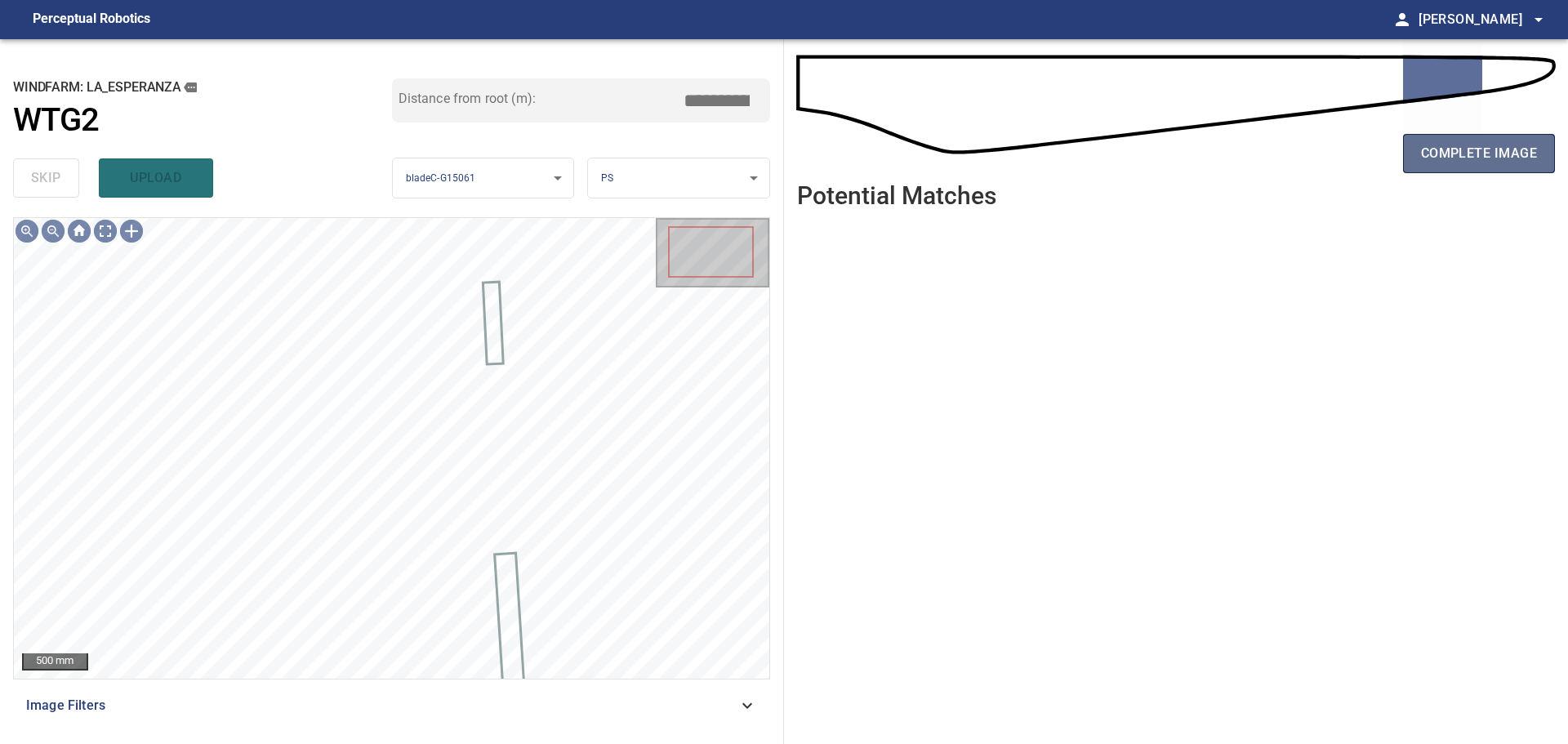
click at [1414, 167] on button "complete image" at bounding box center [1479, 154] width 152 height 39
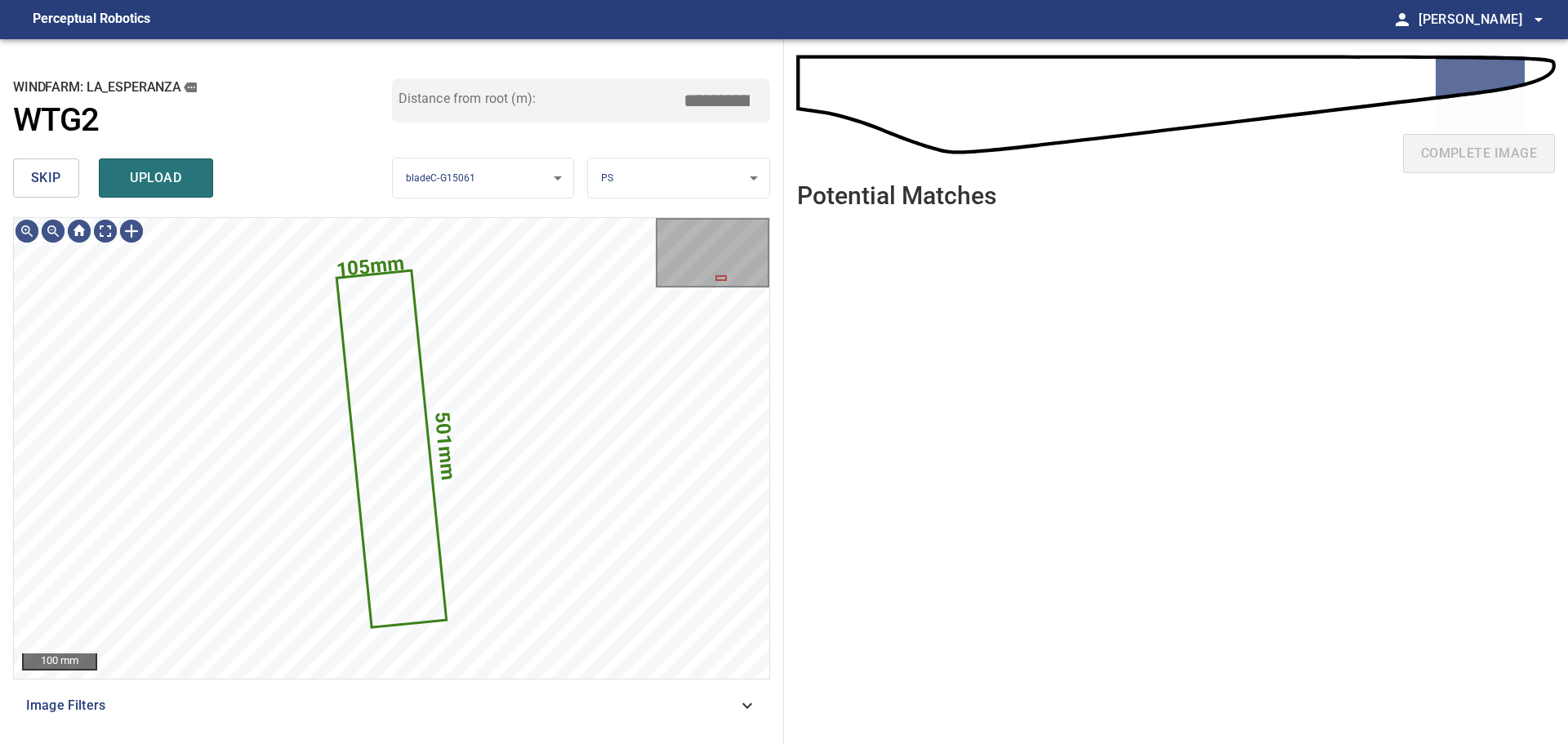
click at [55, 178] on span "skip" at bounding box center [46, 178] width 30 height 23
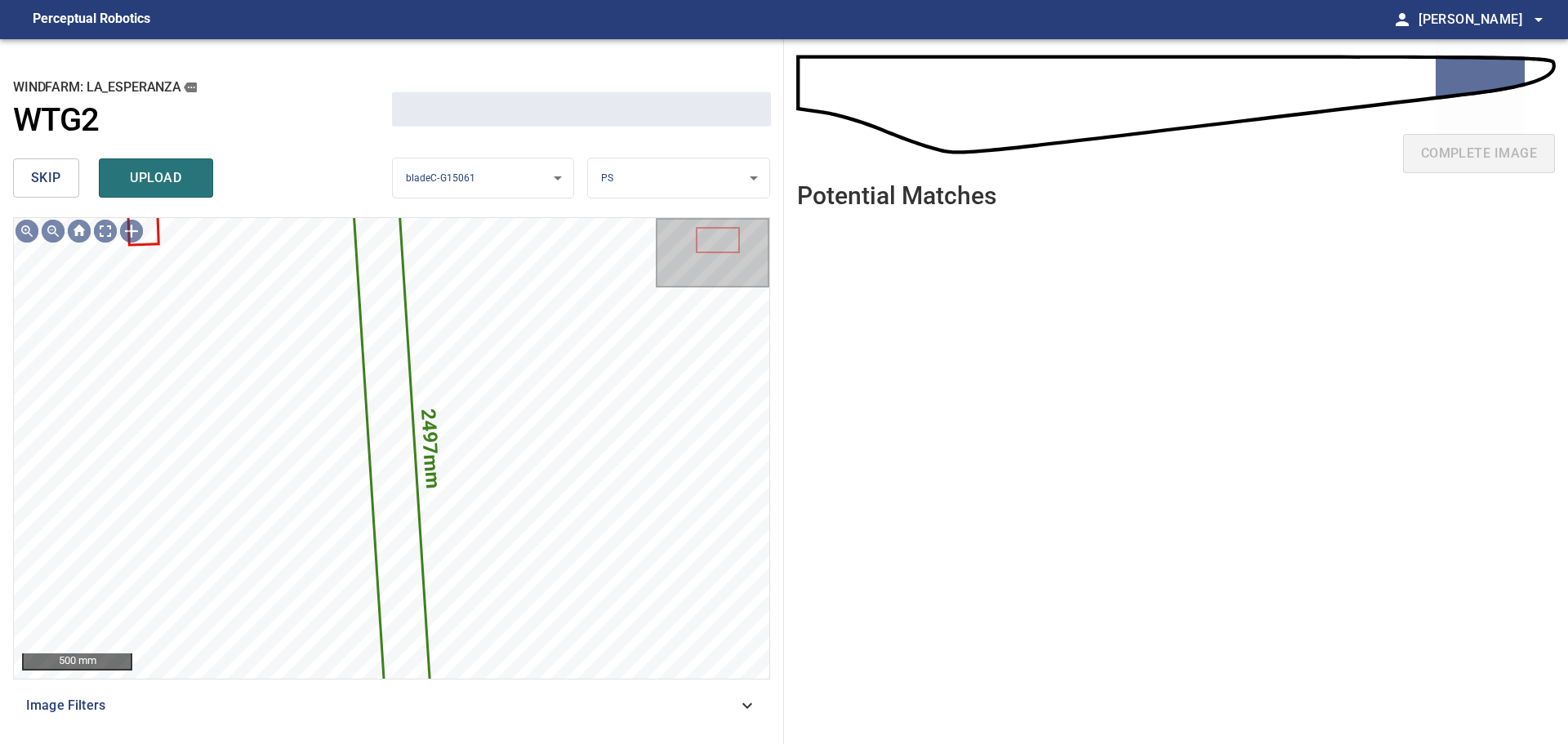
click at [55, 178] on span "skip" at bounding box center [46, 178] width 30 height 23
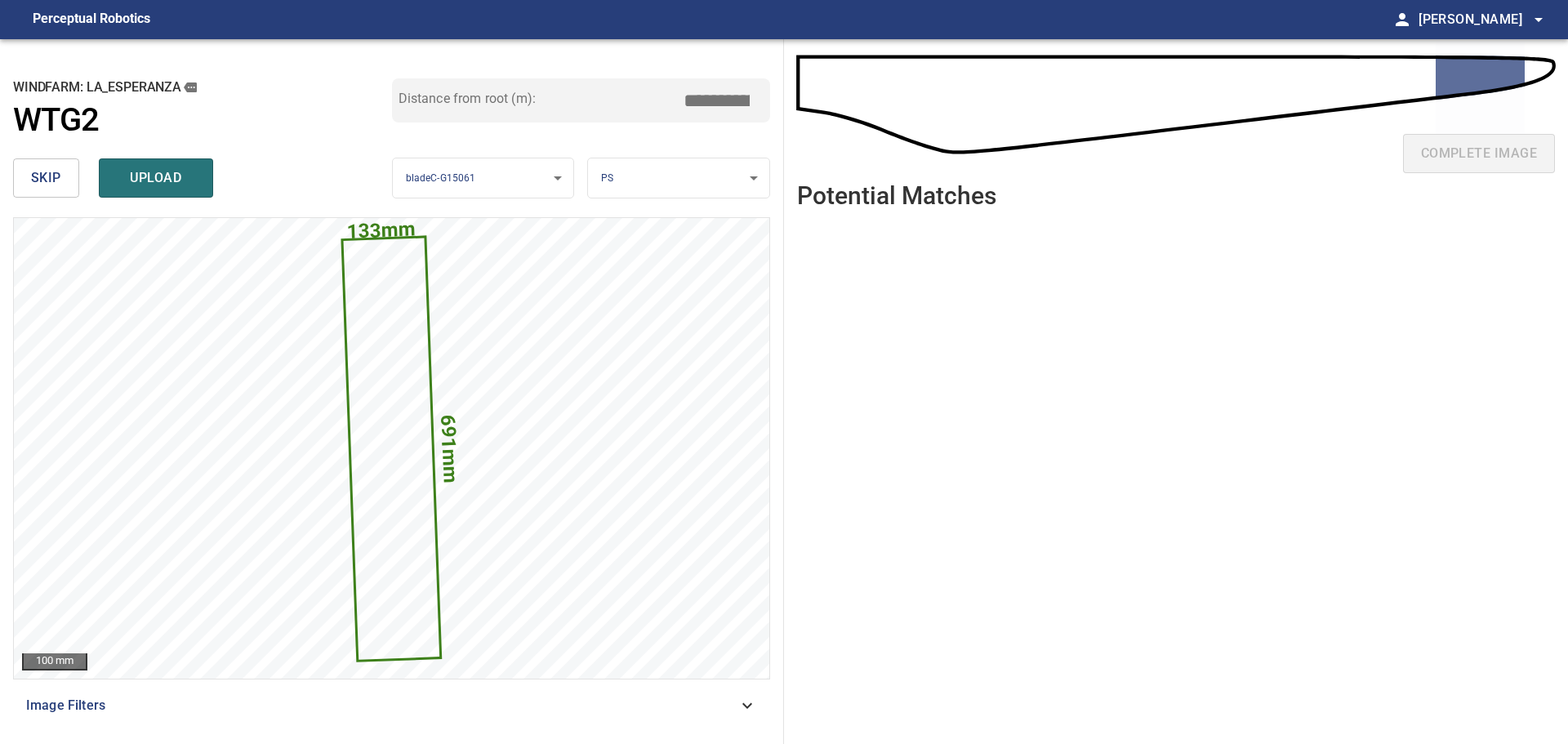
click at [56, 186] on span "skip" at bounding box center [46, 178] width 30 height 23
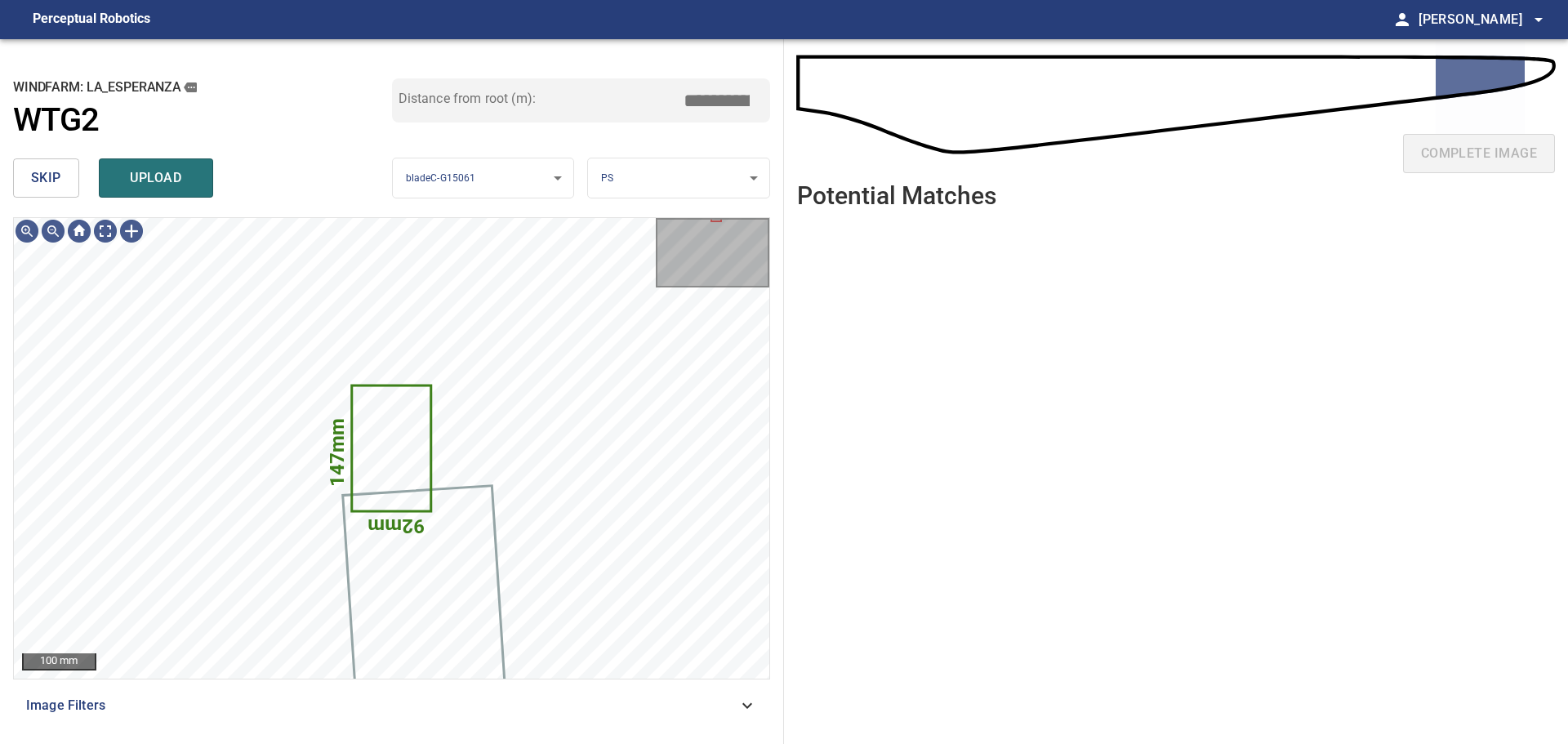
click at [61, 178] on button "skip" at bounding box center [46, 178] width 66 height 39
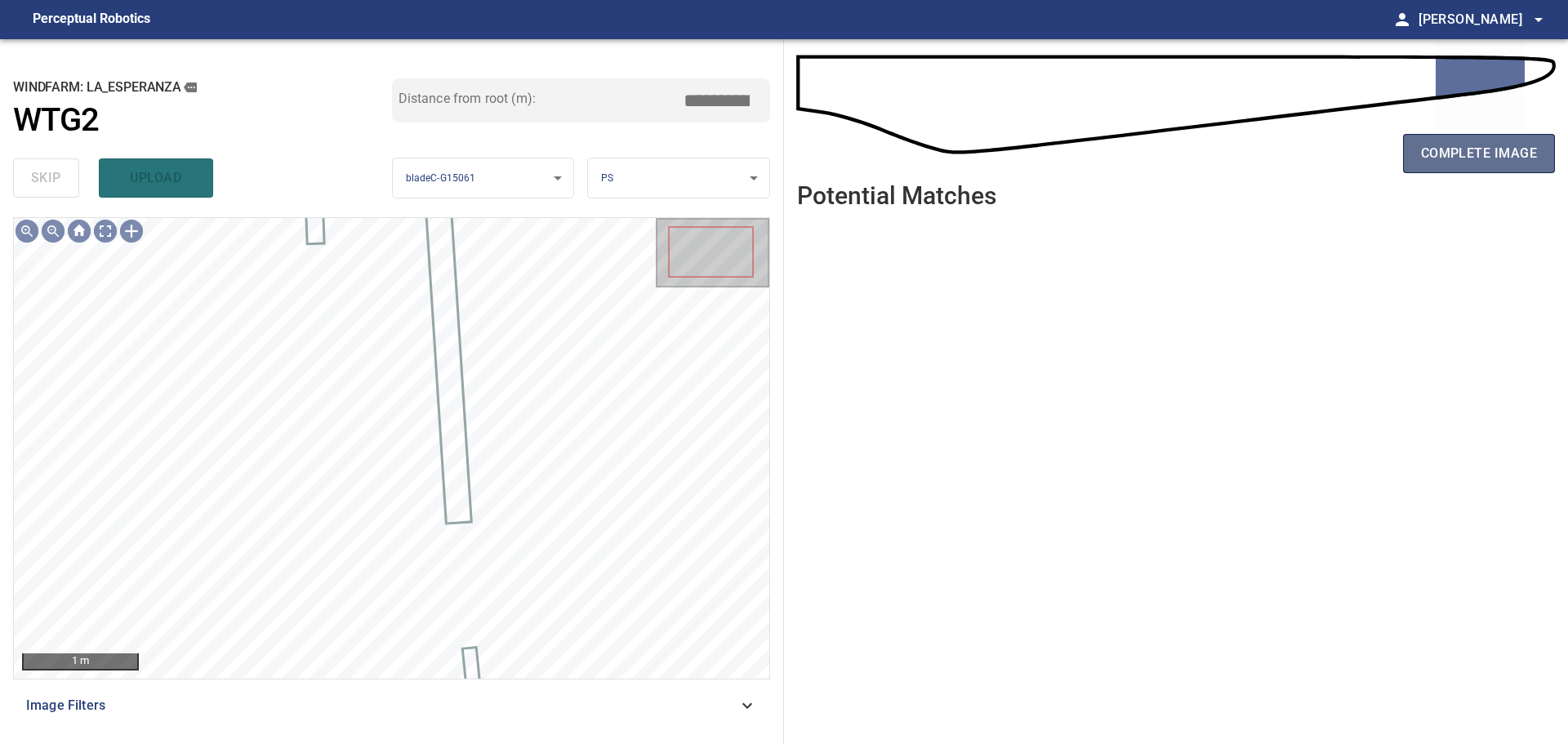
click at [1418, 154] on button "complete image" at bounding box center [1479, 154] width 152 height 39
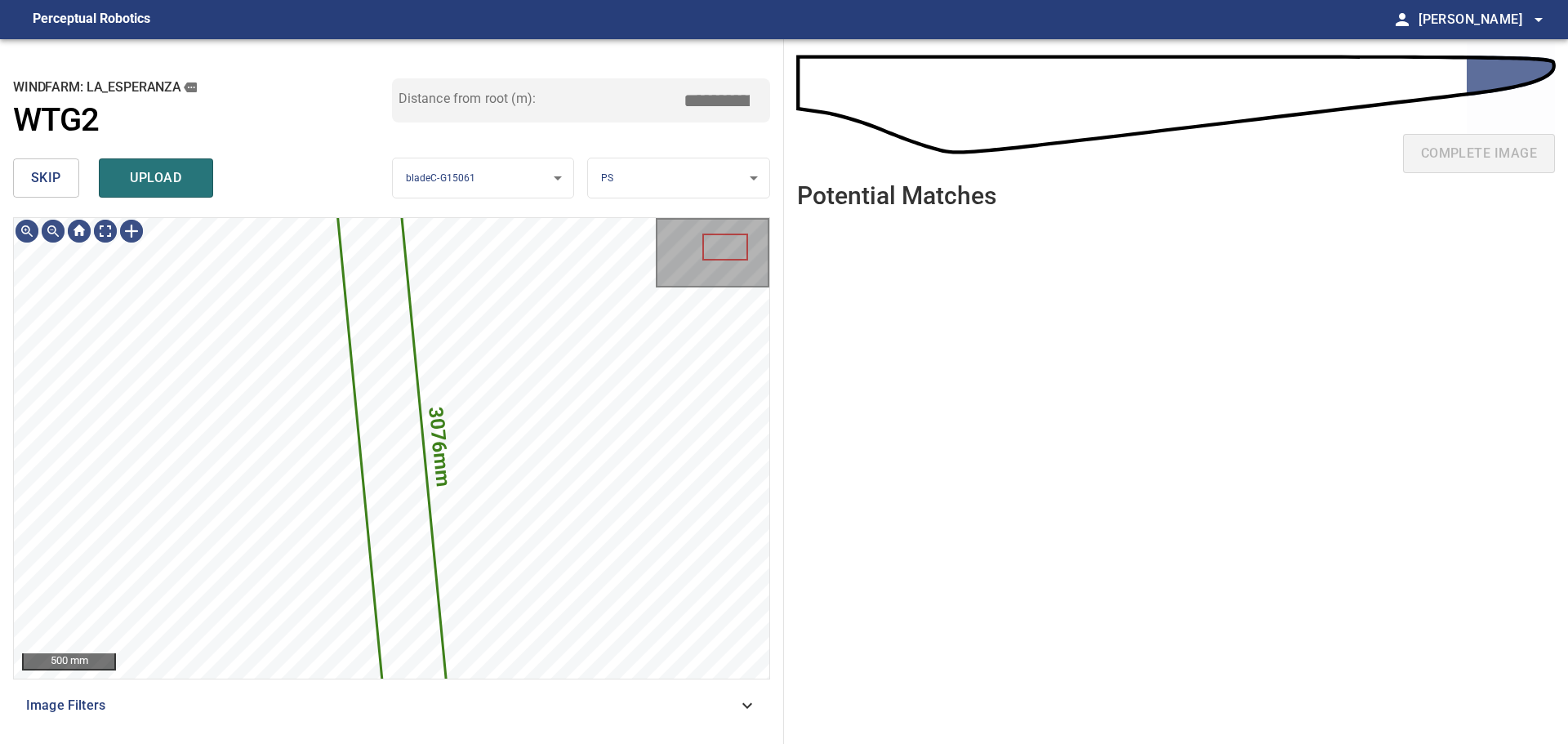
click at [46, 166] on button "skip" at bounding box center [46, 178] width 66 height 39
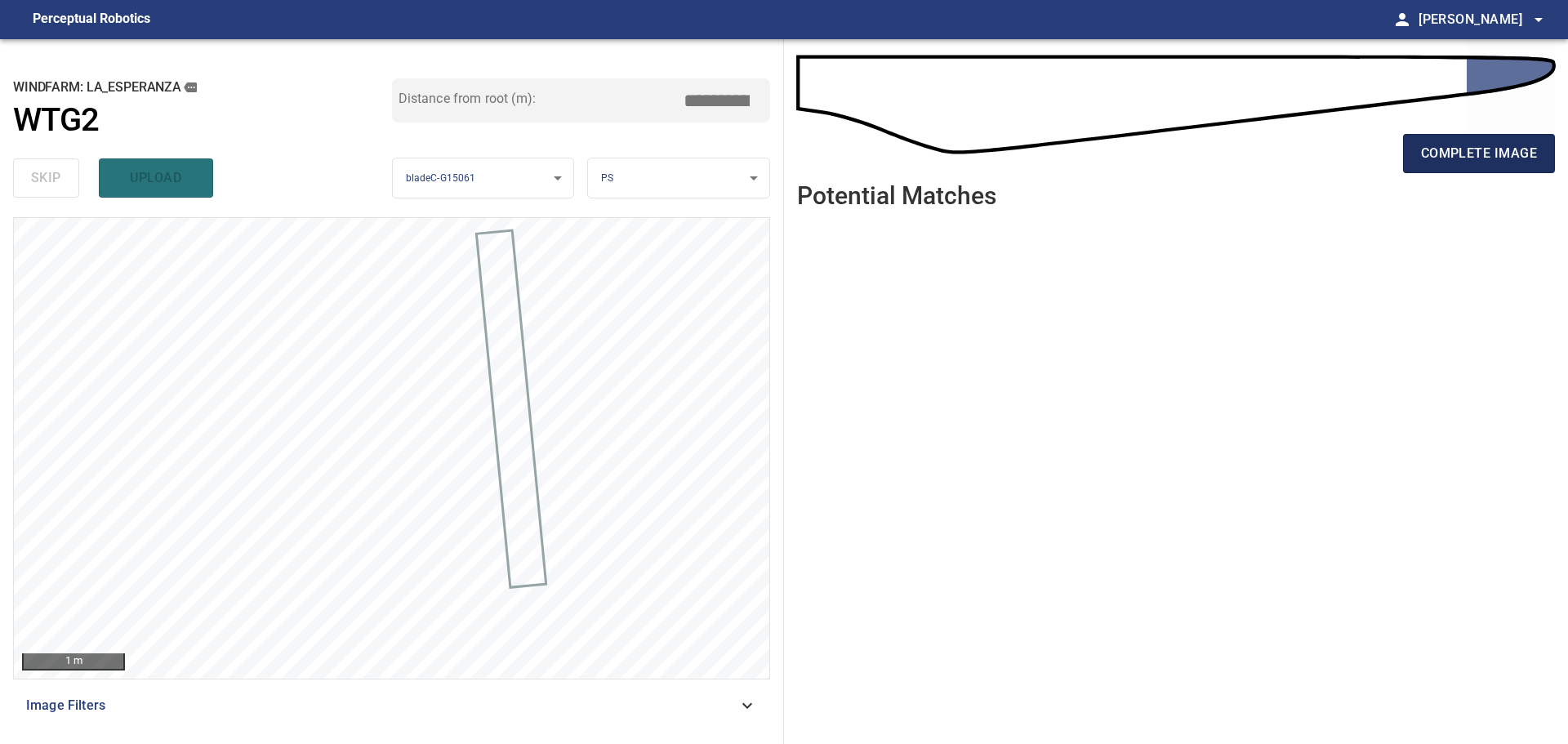
click at [1492, 165] on button "complete image" at bounding box center [1479, 154] width 152 height 39
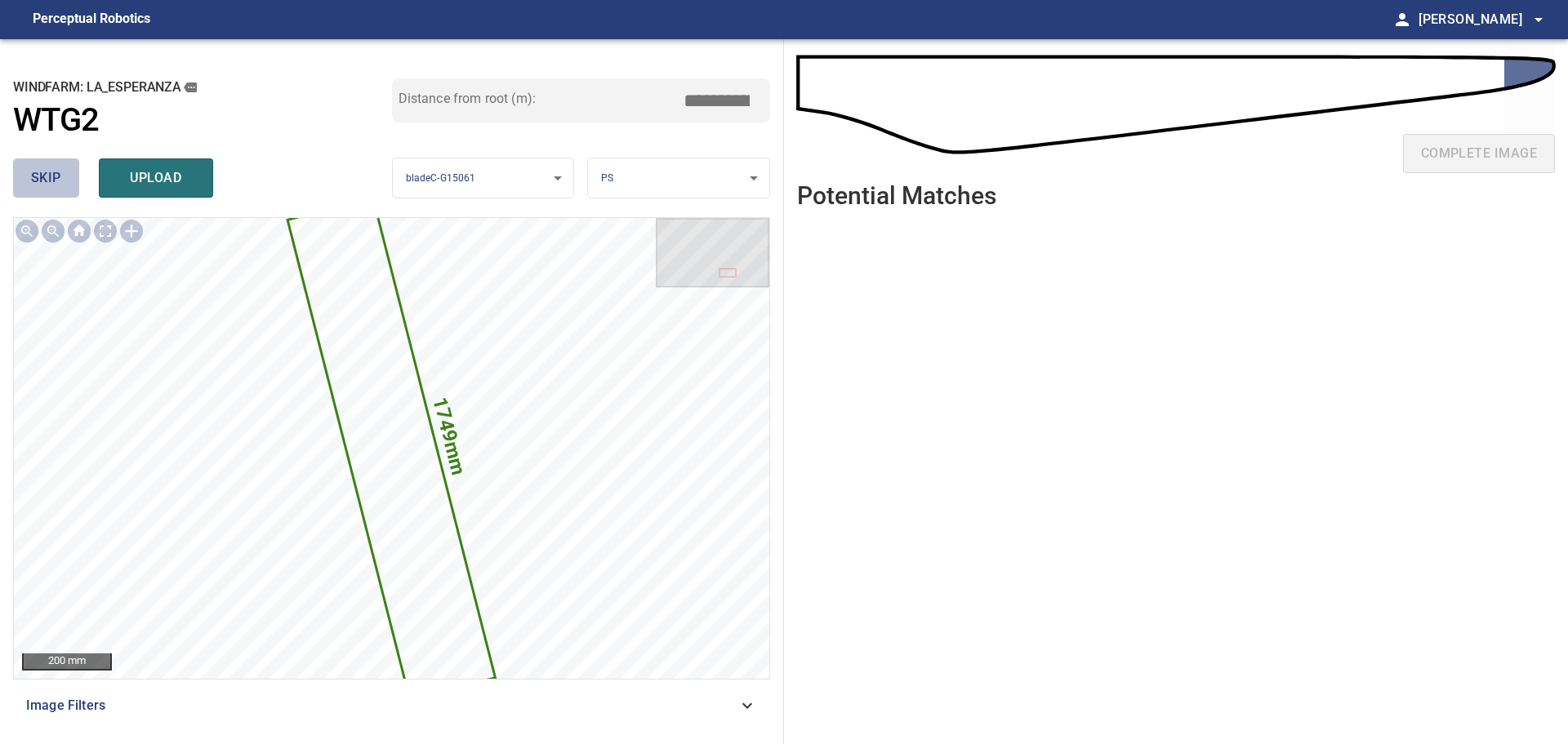
click at [61, 181] on button "skip" at bounding box center [46, 178] width 66 height 39
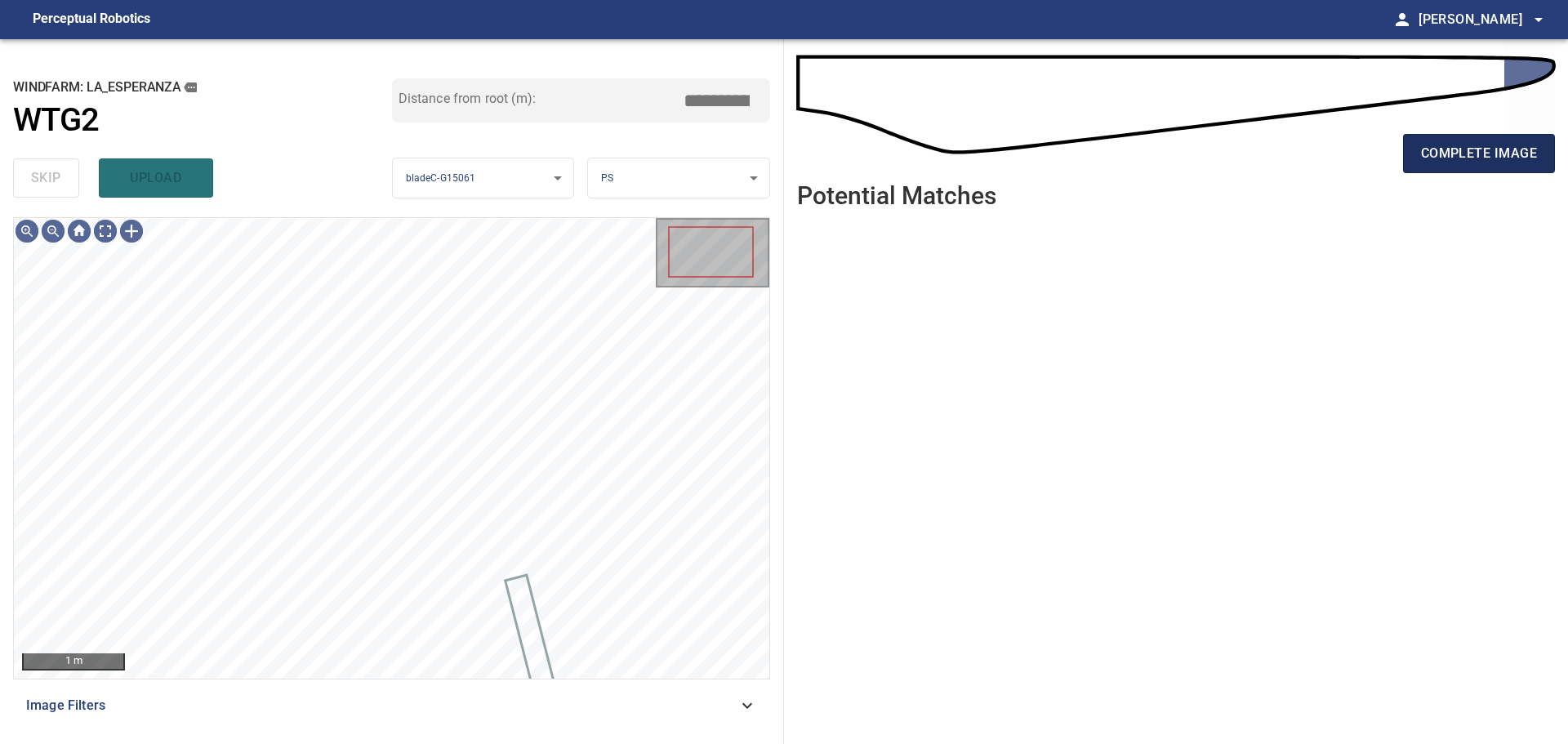
click at [1475, 147] on span "complete image" at bounding box center [1479, 154] width 116 height 23
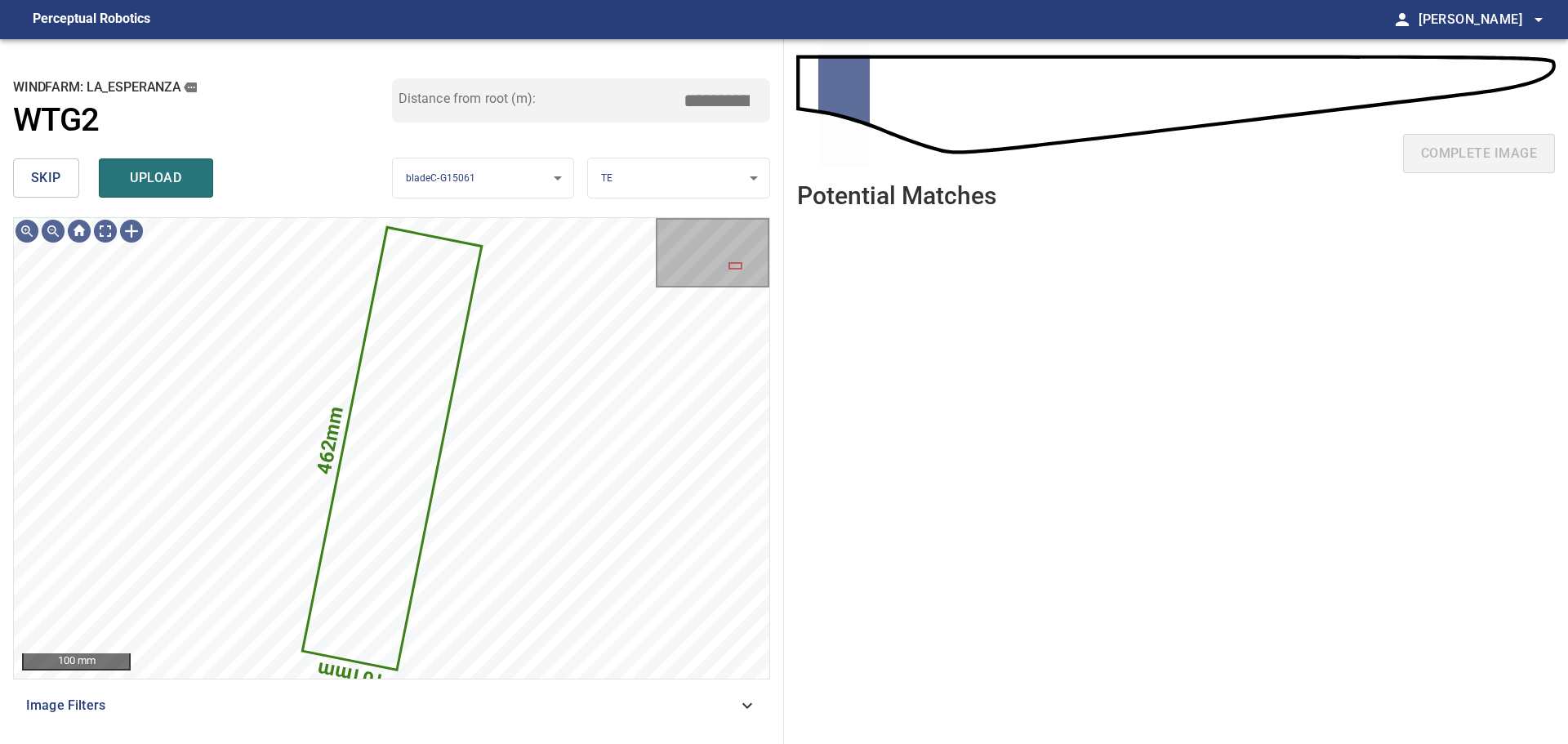
click at [65, 186] on button "skip" at bounding box center [46, 178] width 66 height 39
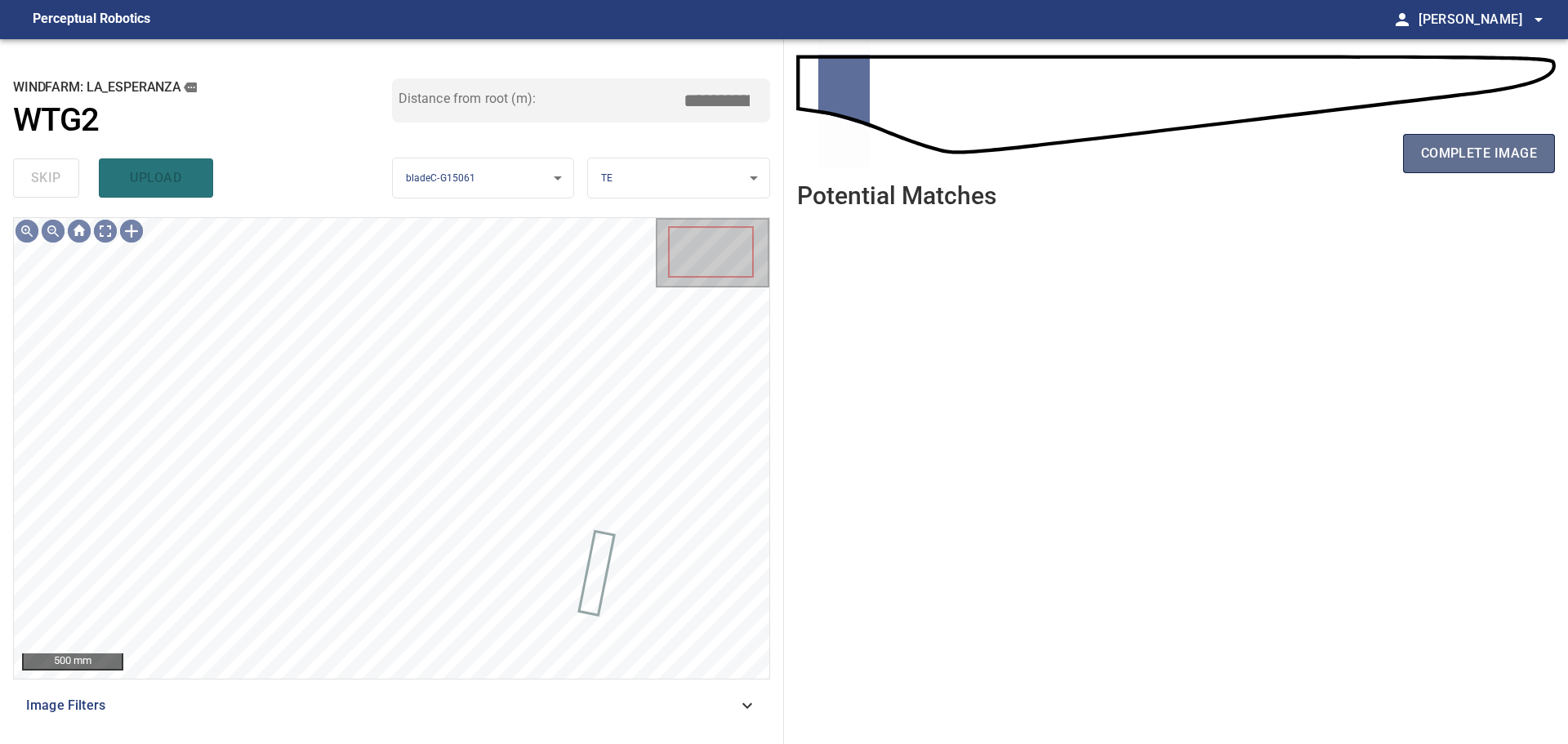
click at [1442, 162] on span "complete image" at bounding box center [1479, 154] width 116 height 23
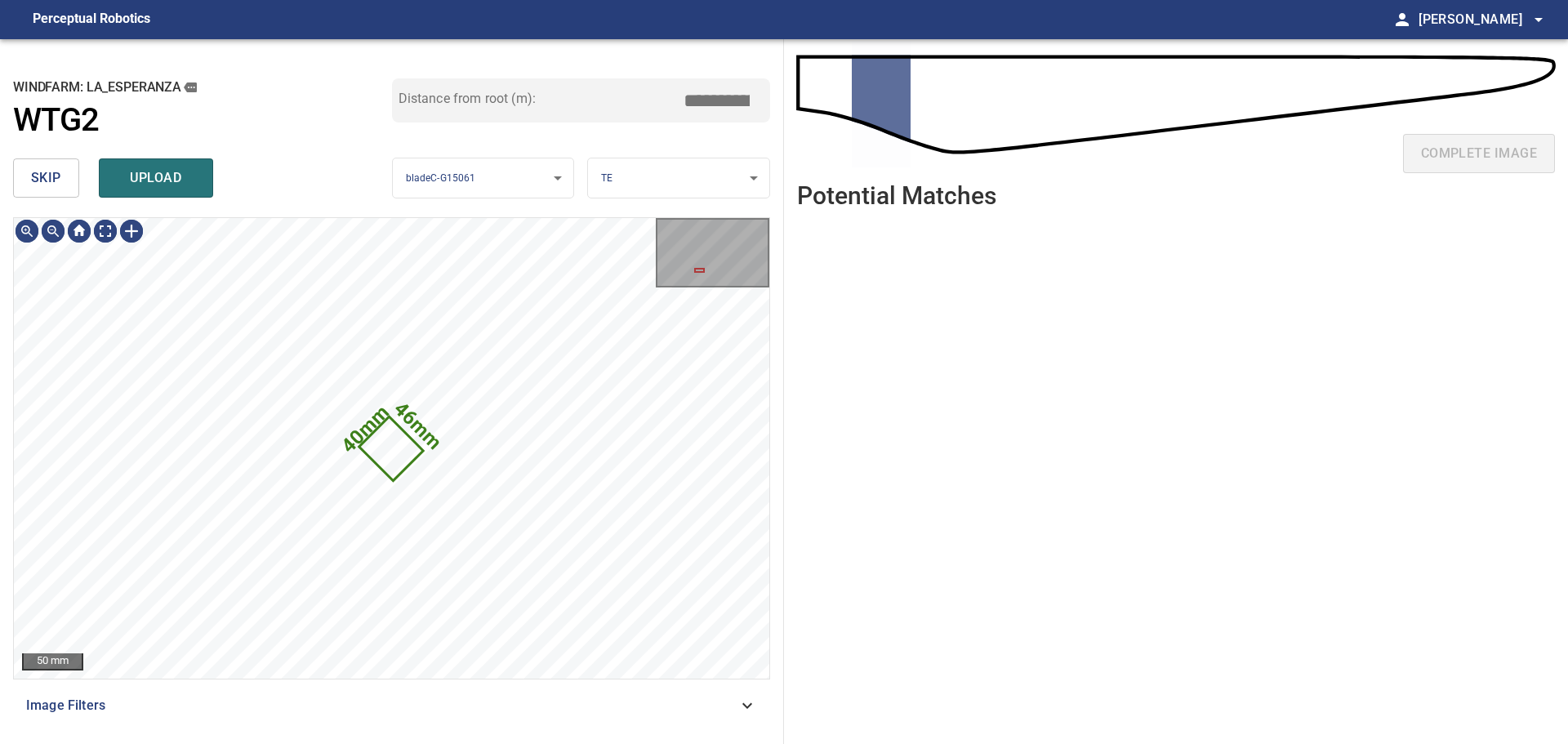
click at [53, 175] on span "skip" at bounding box center [46, 178] width 30 height 23
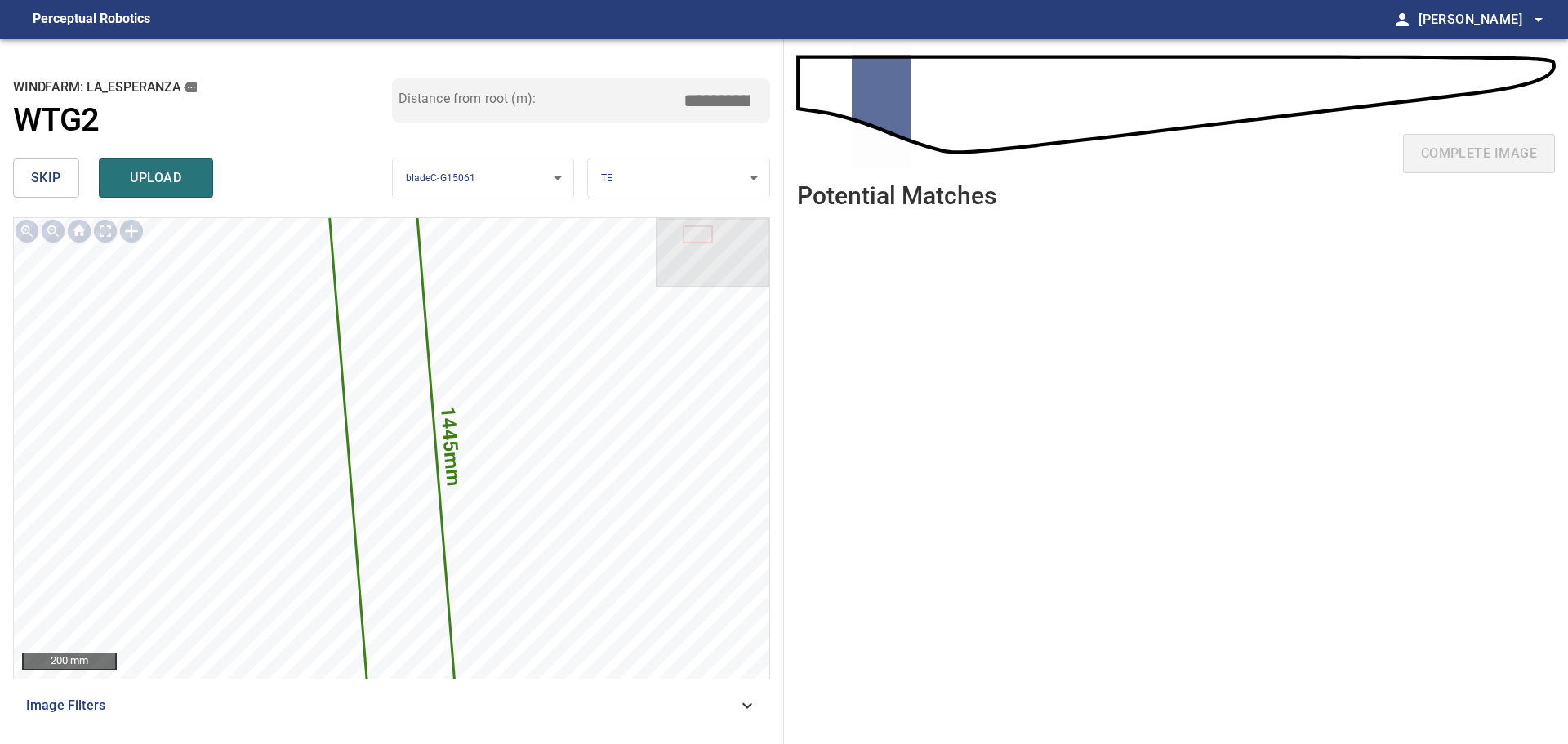
click at [53, 175] on span "skip" at bounding box center [46, 178] width 30 height 23
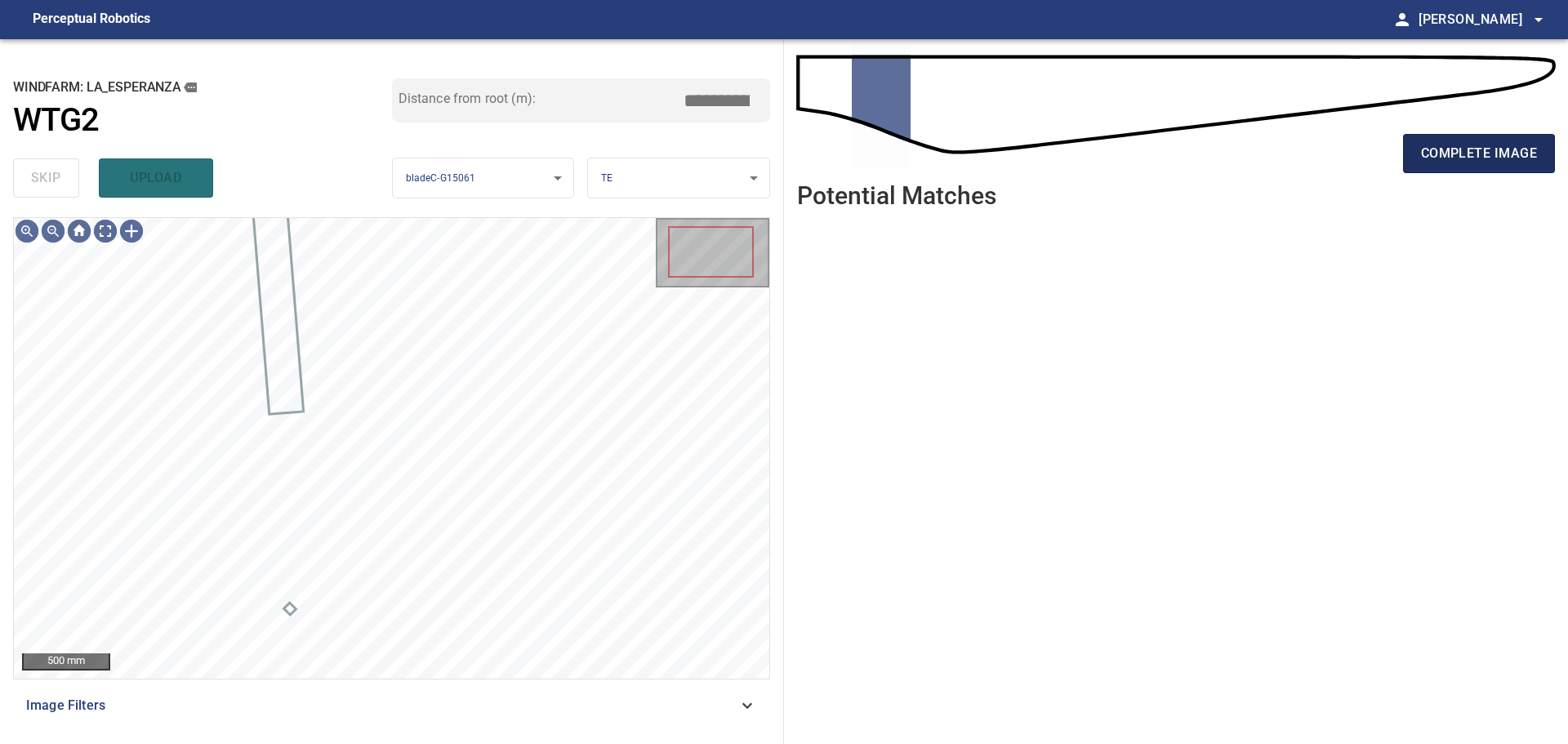
click at [1435, 166] on button "complete image" at bounding box center [1479, 154] width 152 height 39
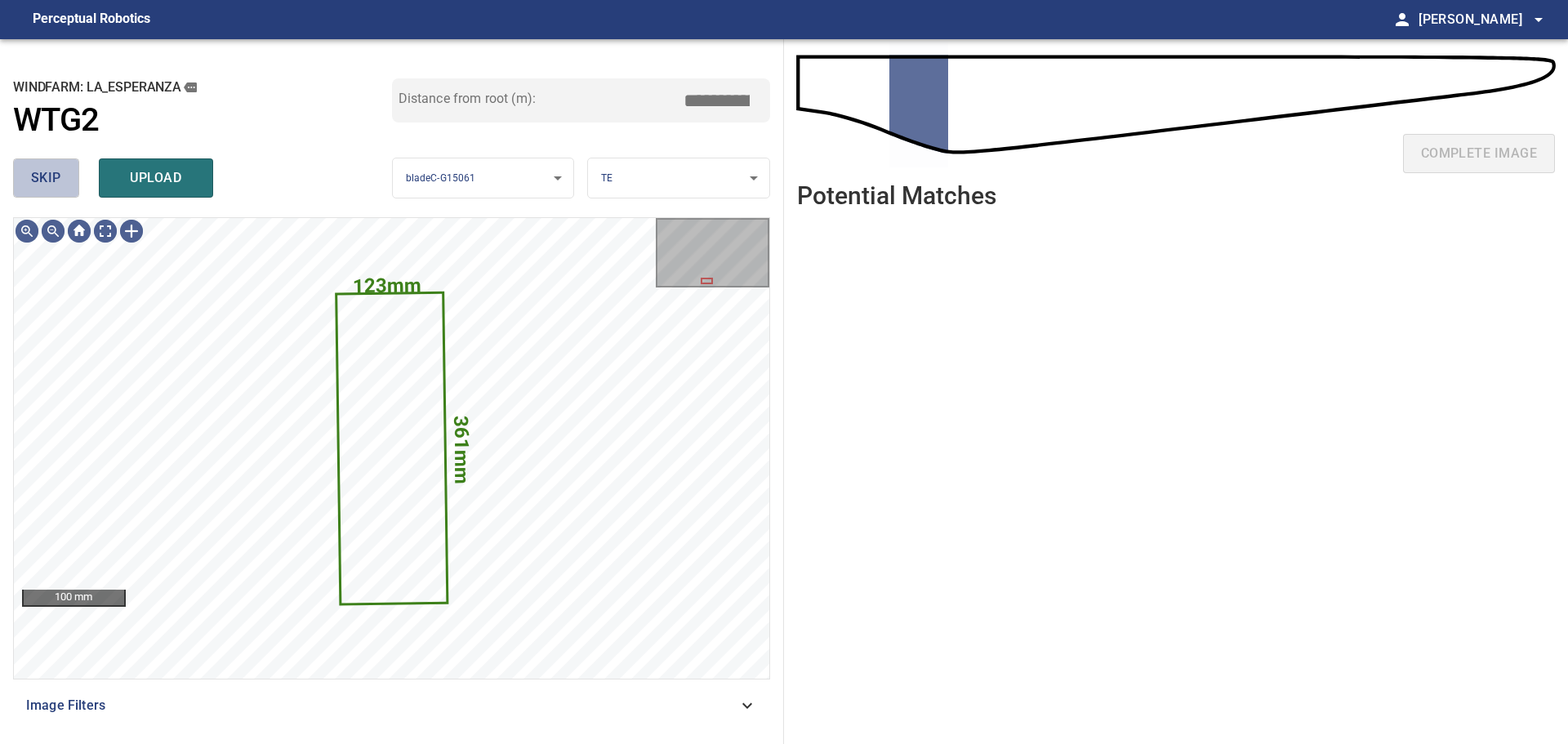
click at [56, 168] on span "skip" at bounding box center [46, 178] width 30 height 23
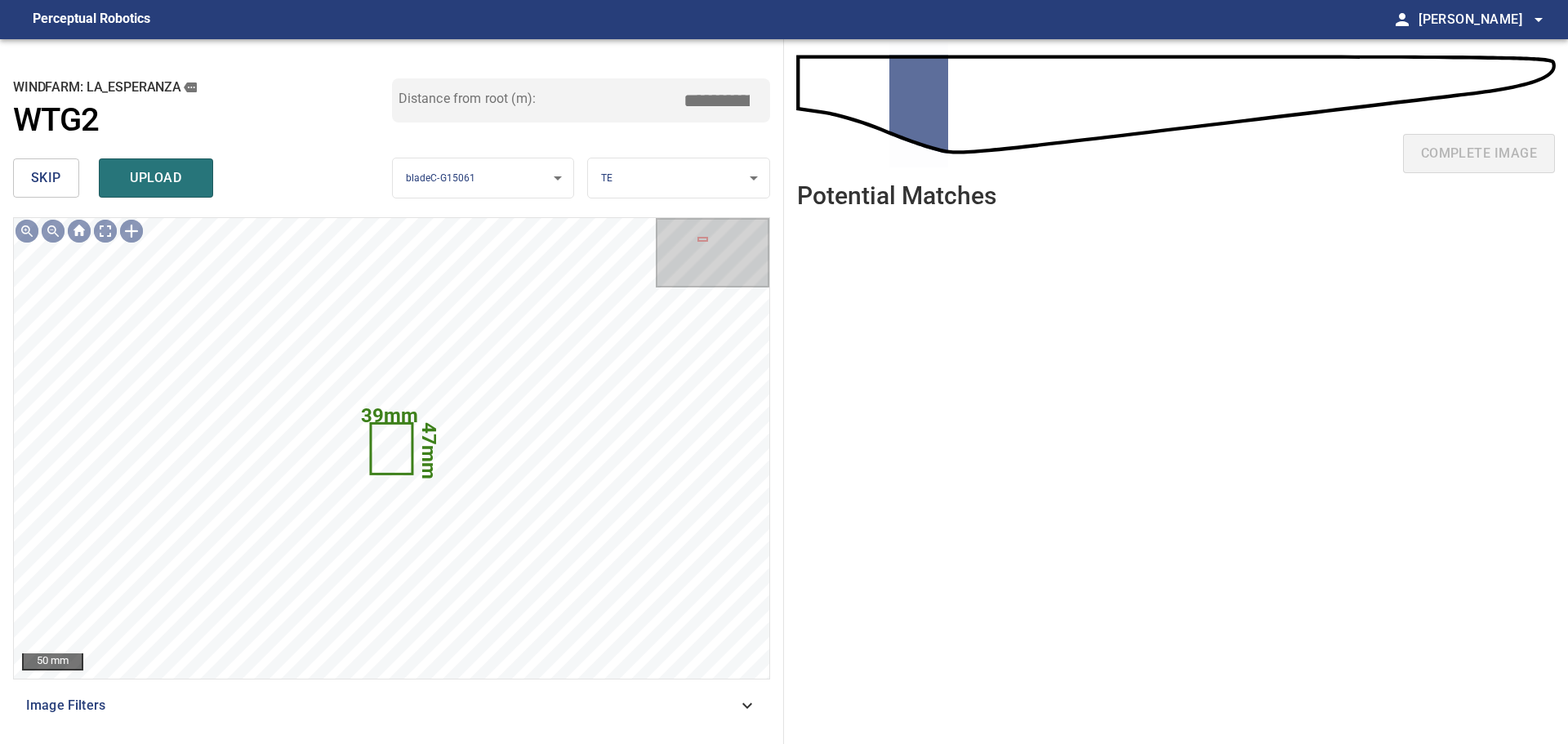
click at [56, 168] on span "skip" at bounding box center [46, 178] width 30 height 23
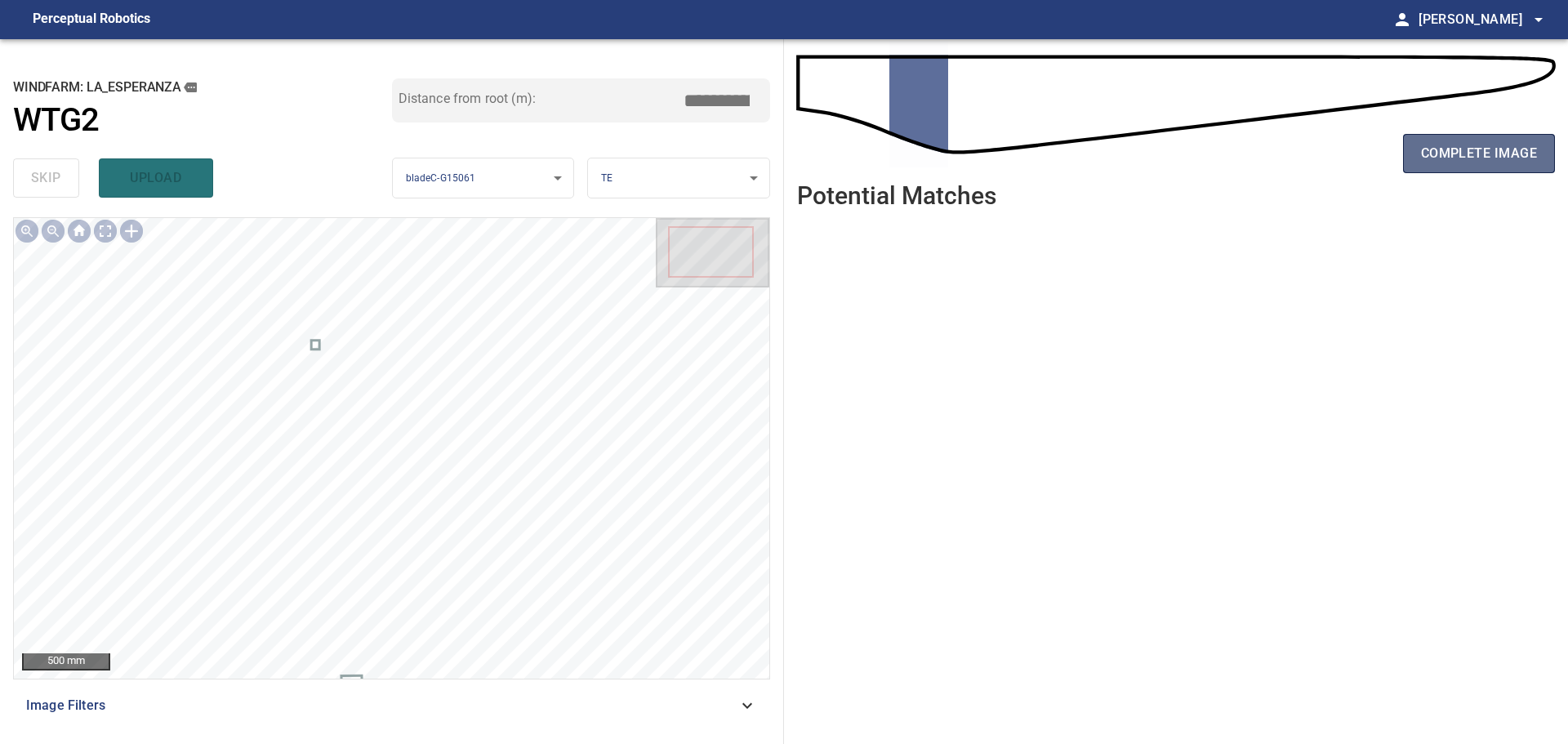
click at [1431, 159] on span "complete image" at bounding box center [1479, 154] width 116 height 23
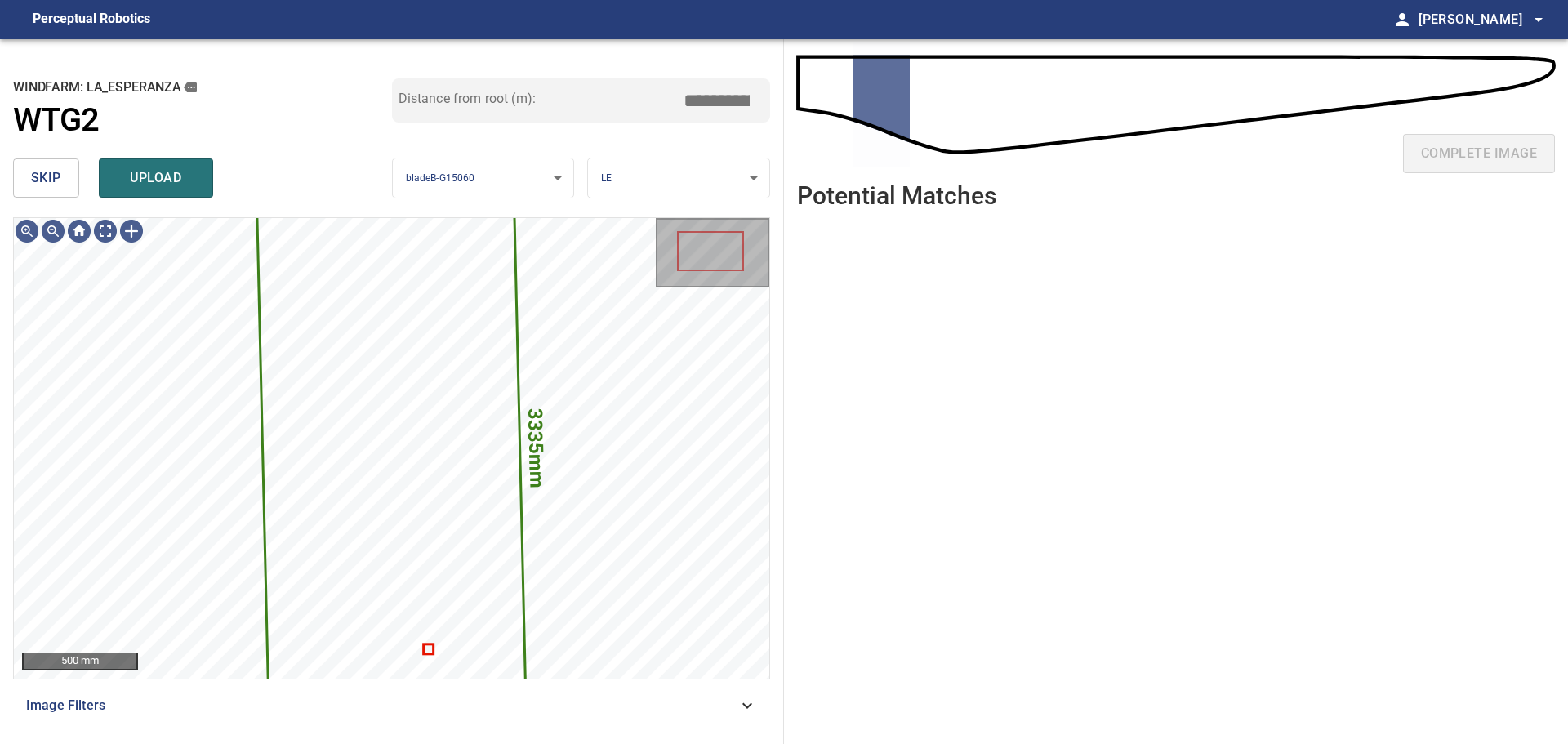
click at [37, 189] on span "skip" at bounding box center [46, 178] width 30 height 23
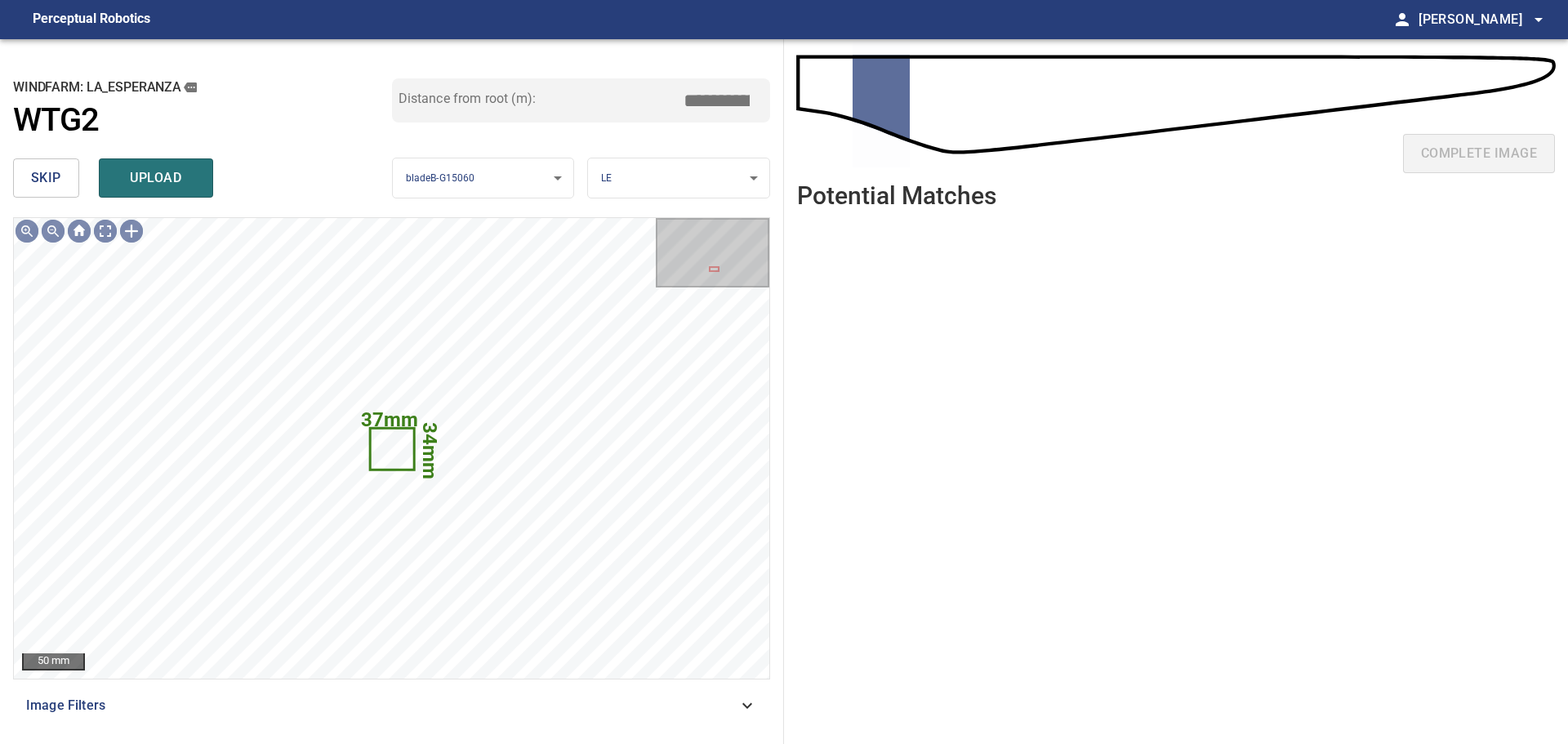
click at [37, 189] on span "skip" at bounding box center [46, 178] width 30 height 23
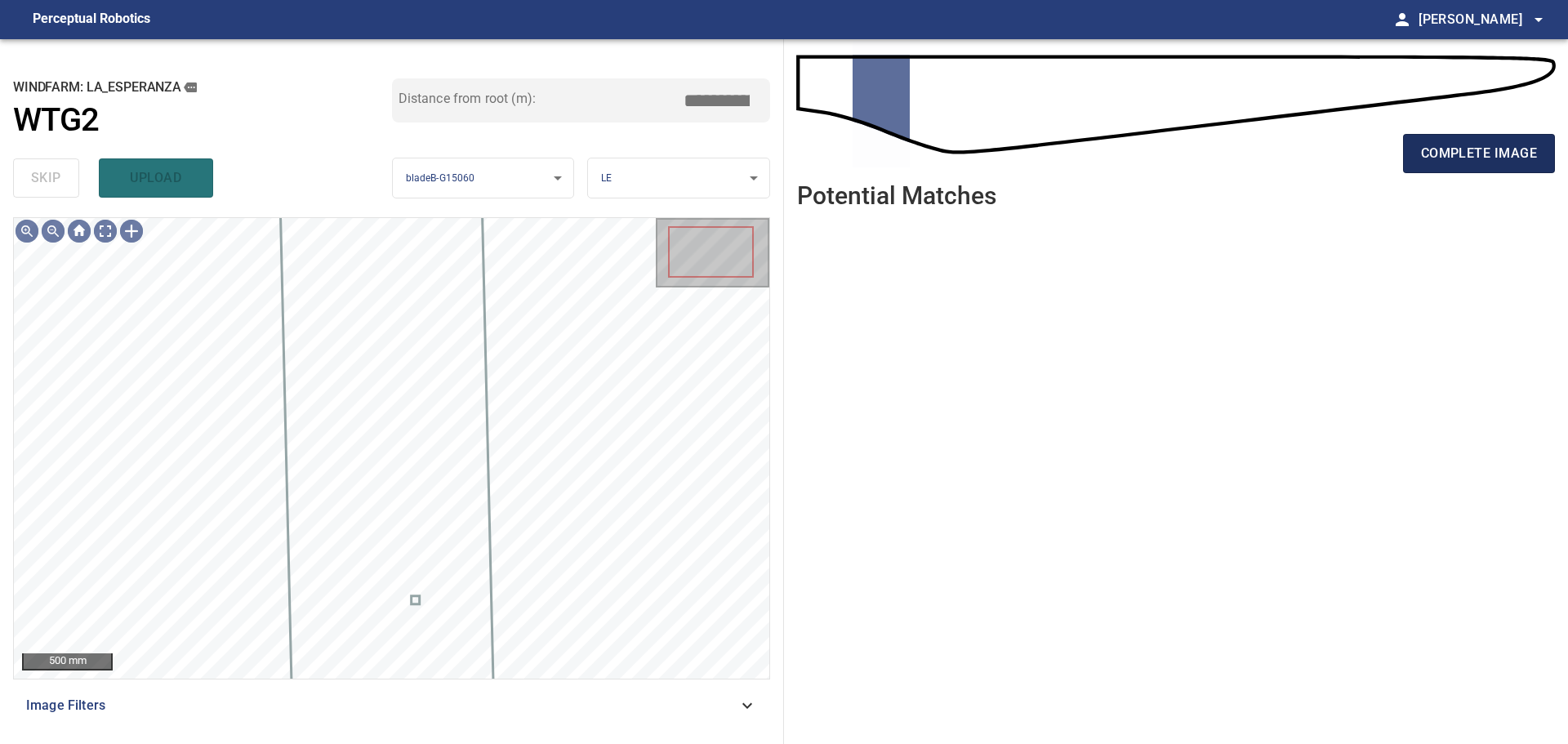
click at [1428, 154] on span "complete image" at bounding box center [1479, 154] width 116 height 23
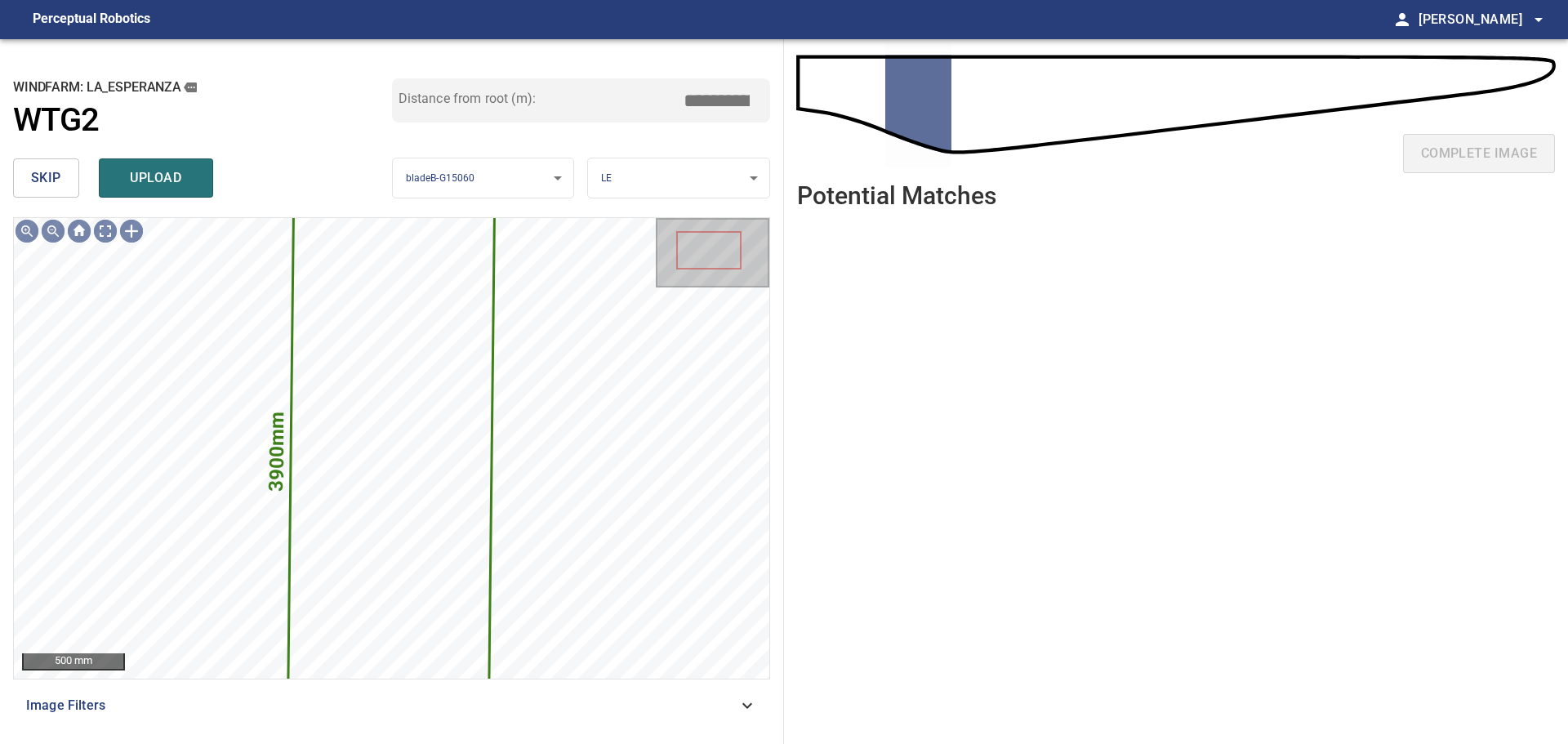
click at [49, 184] on span "skip" at bounding box center [46, 178] width 30 height 23
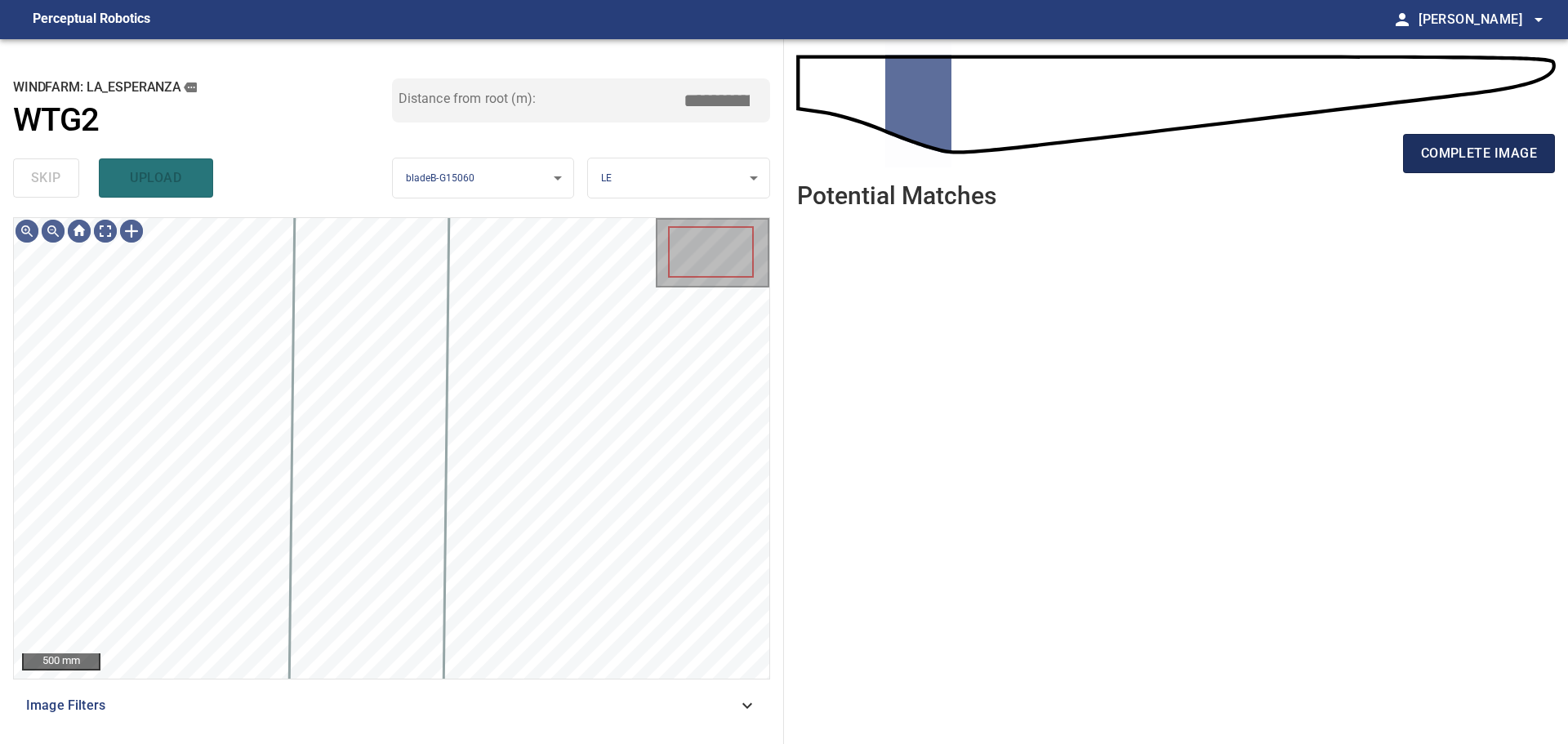
click at [1460, 160] on span "complete image" at bounding box center [1479, 154] width 116 height 23
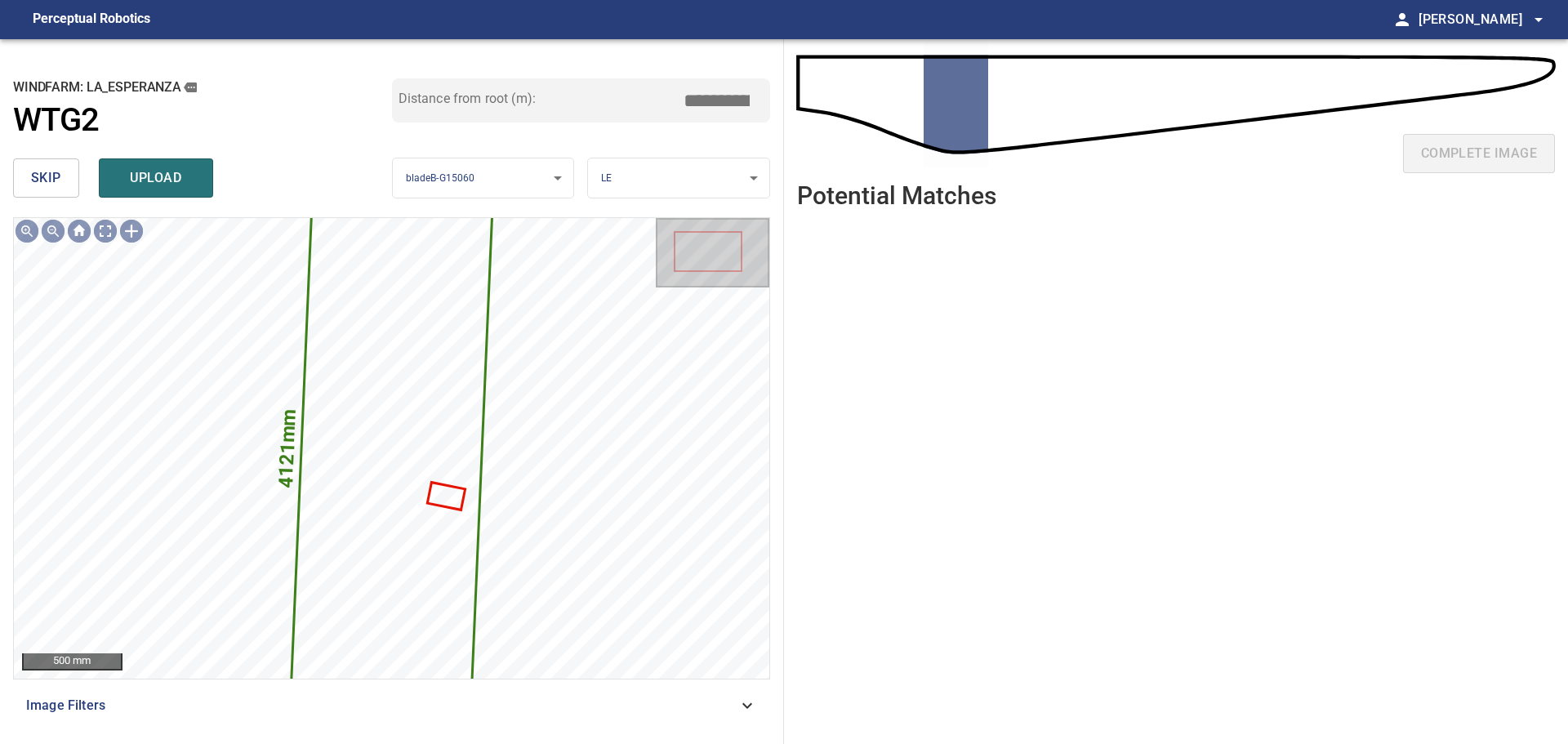
click at [25, 178] on button "skip" at bounding box center [46, 178] width 66 height 39
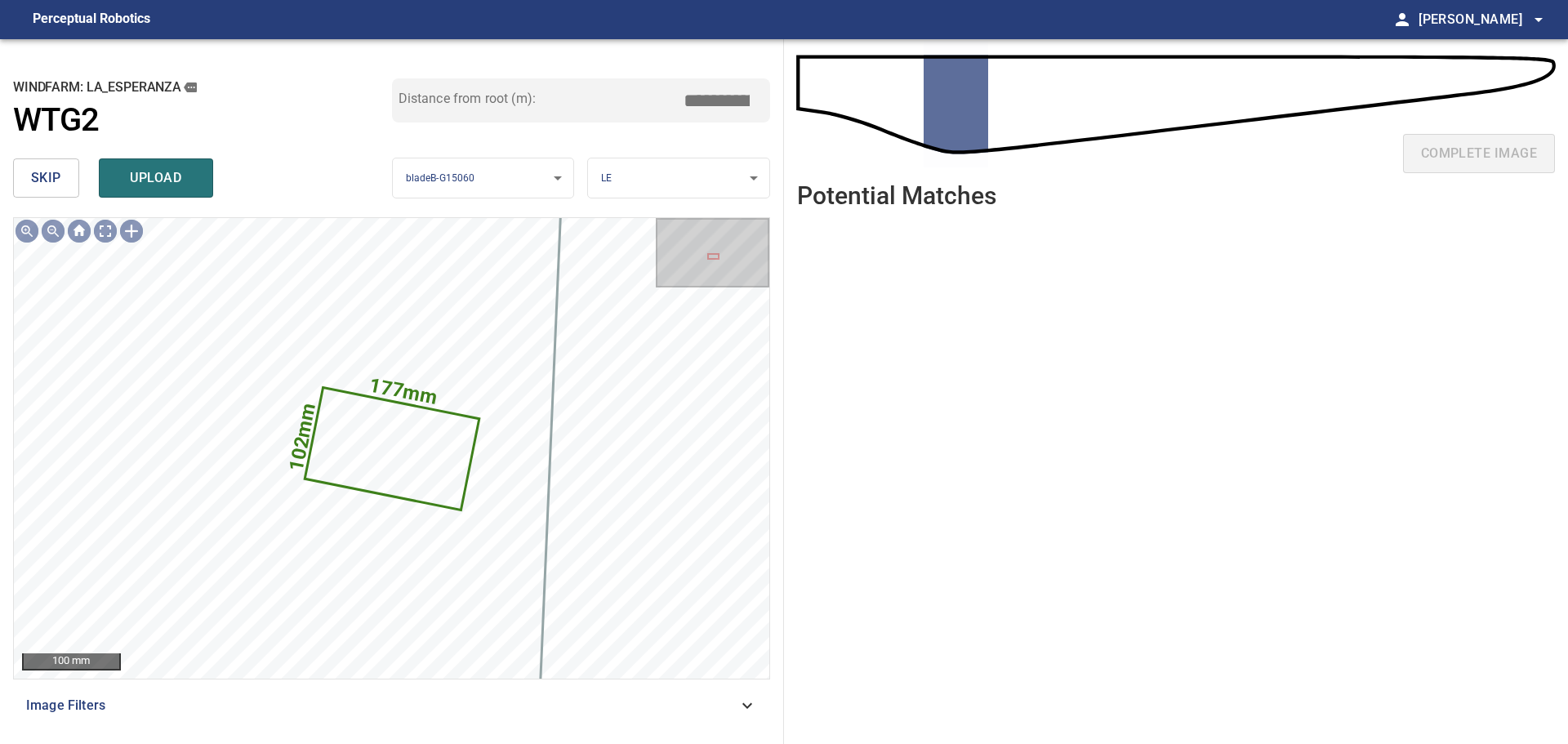
click at [28, 178] on button "skip" at bounding box center [46, 178] width 66 height 39
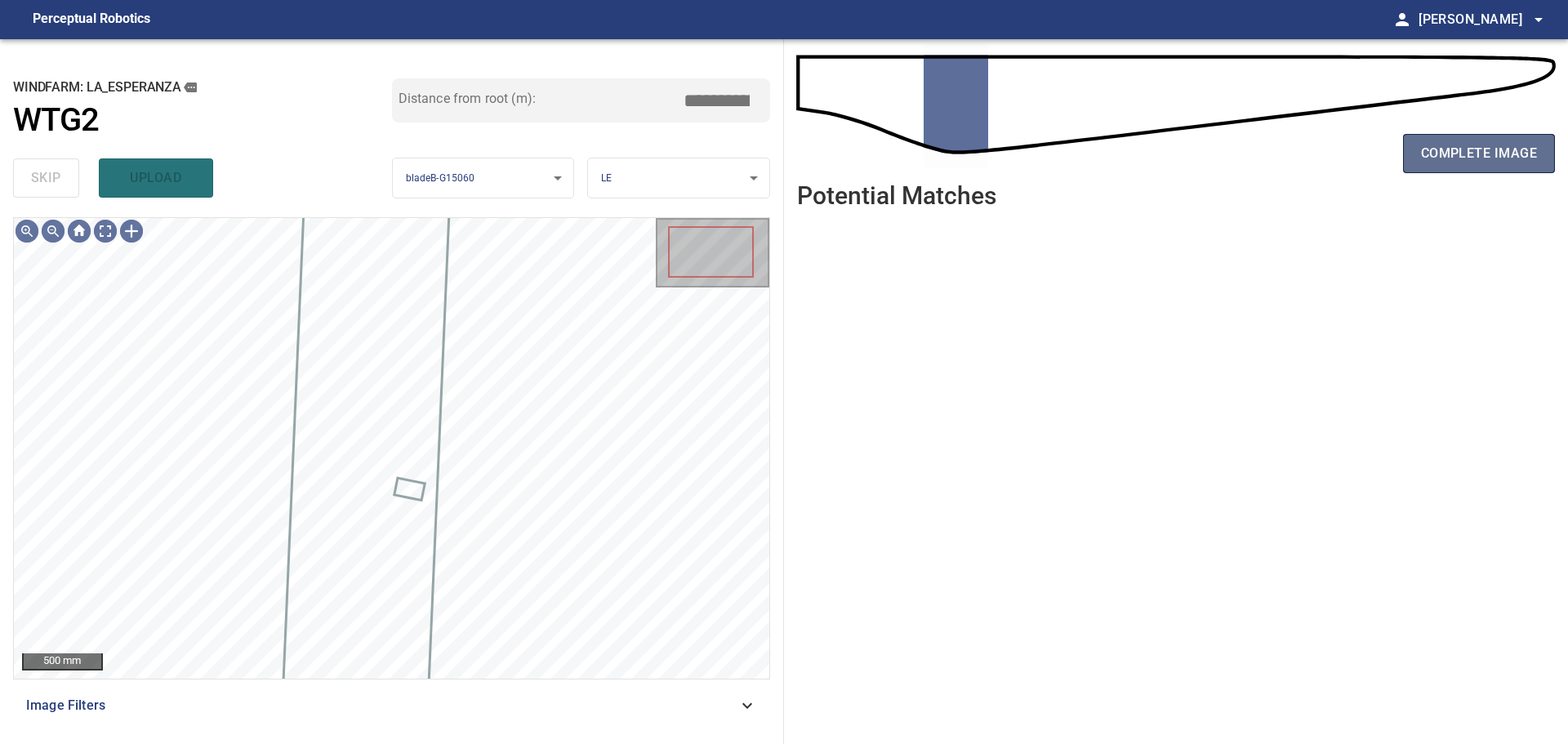
click at [1434, 158] on span "complete image" at bounding box center [1479, 154] width 116 height 23
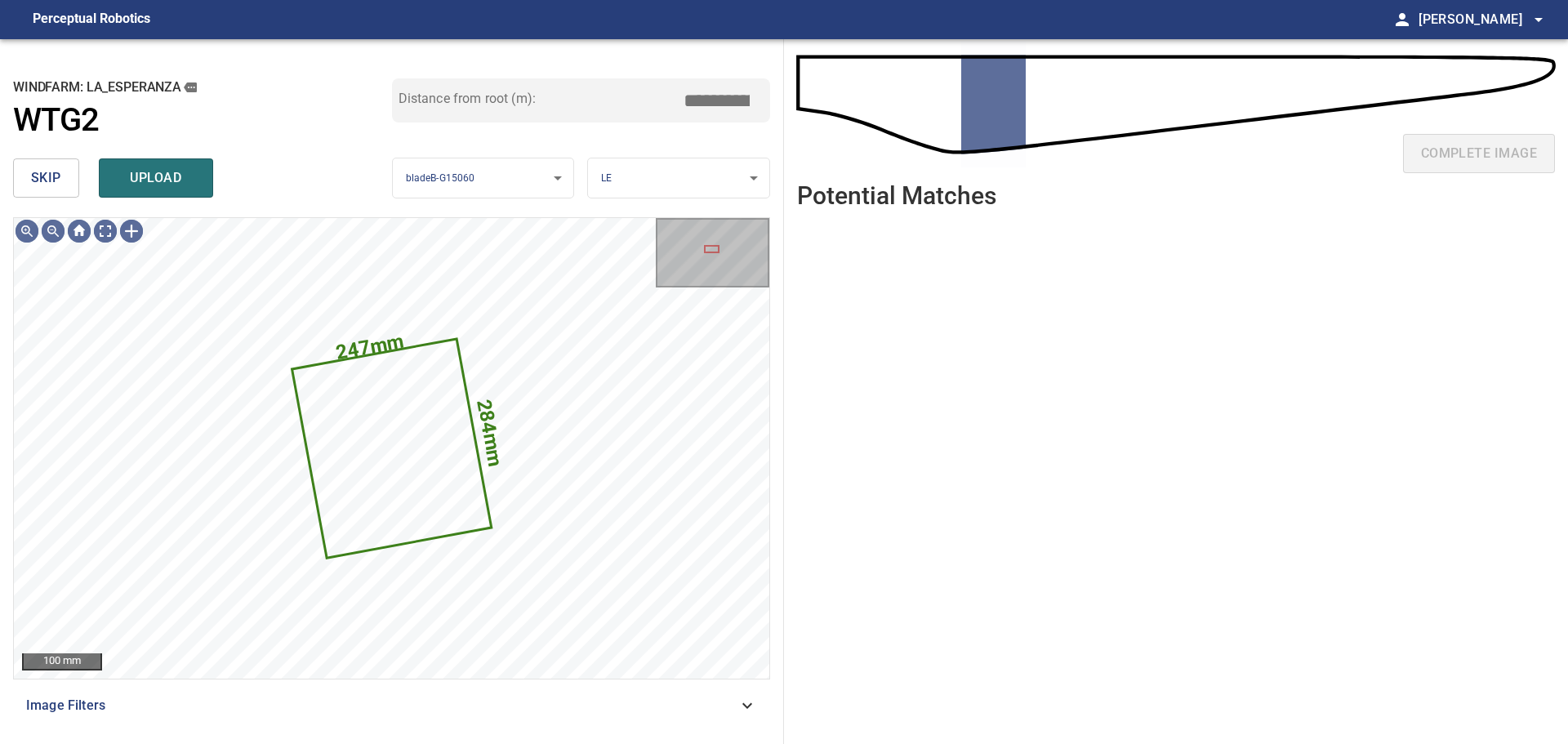
click at [69, 176] on button "skip" at bounding box center [46, 178] width 66 height 39
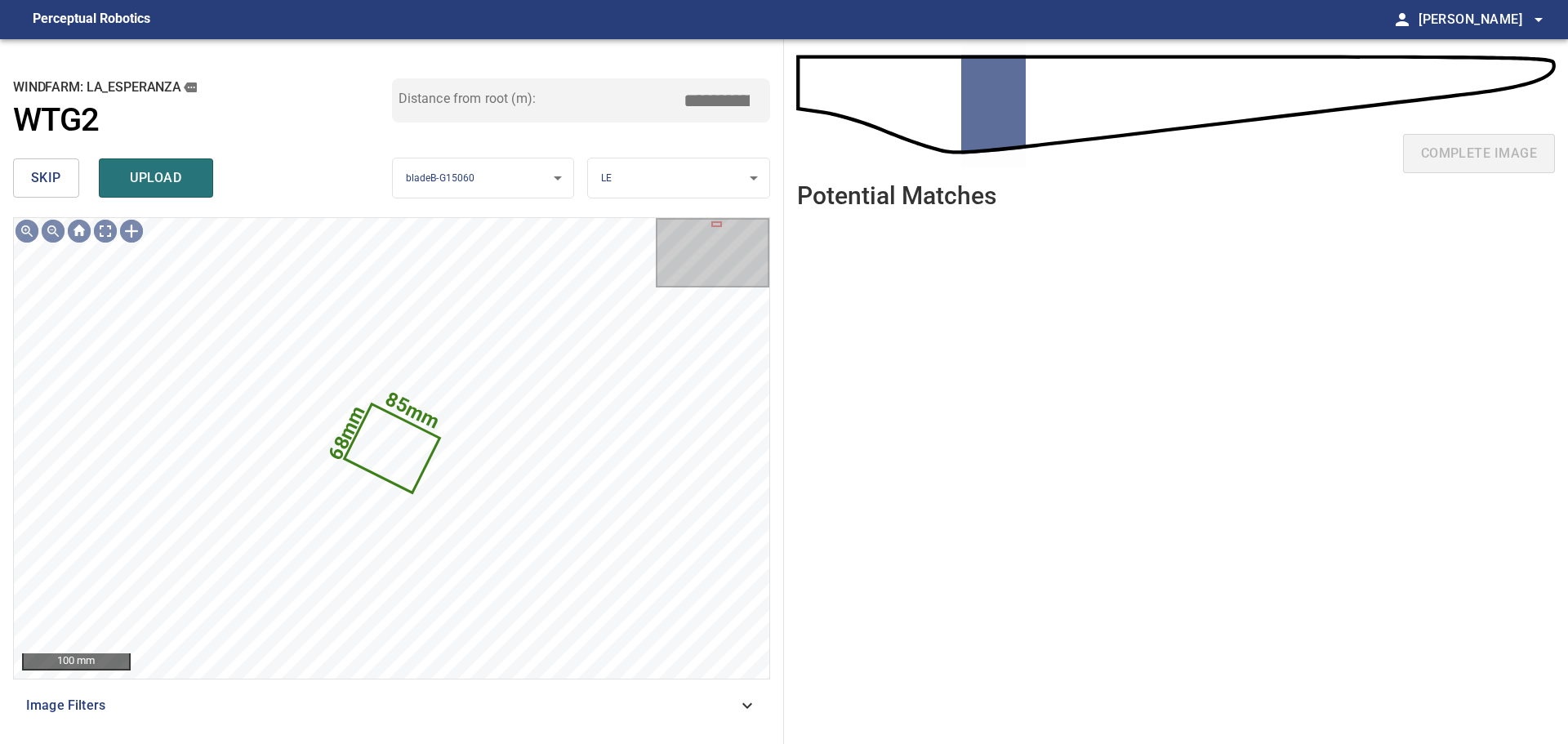
click at [69, 176] on button "skip" at bounding box center [46, 178] width 66 height 39
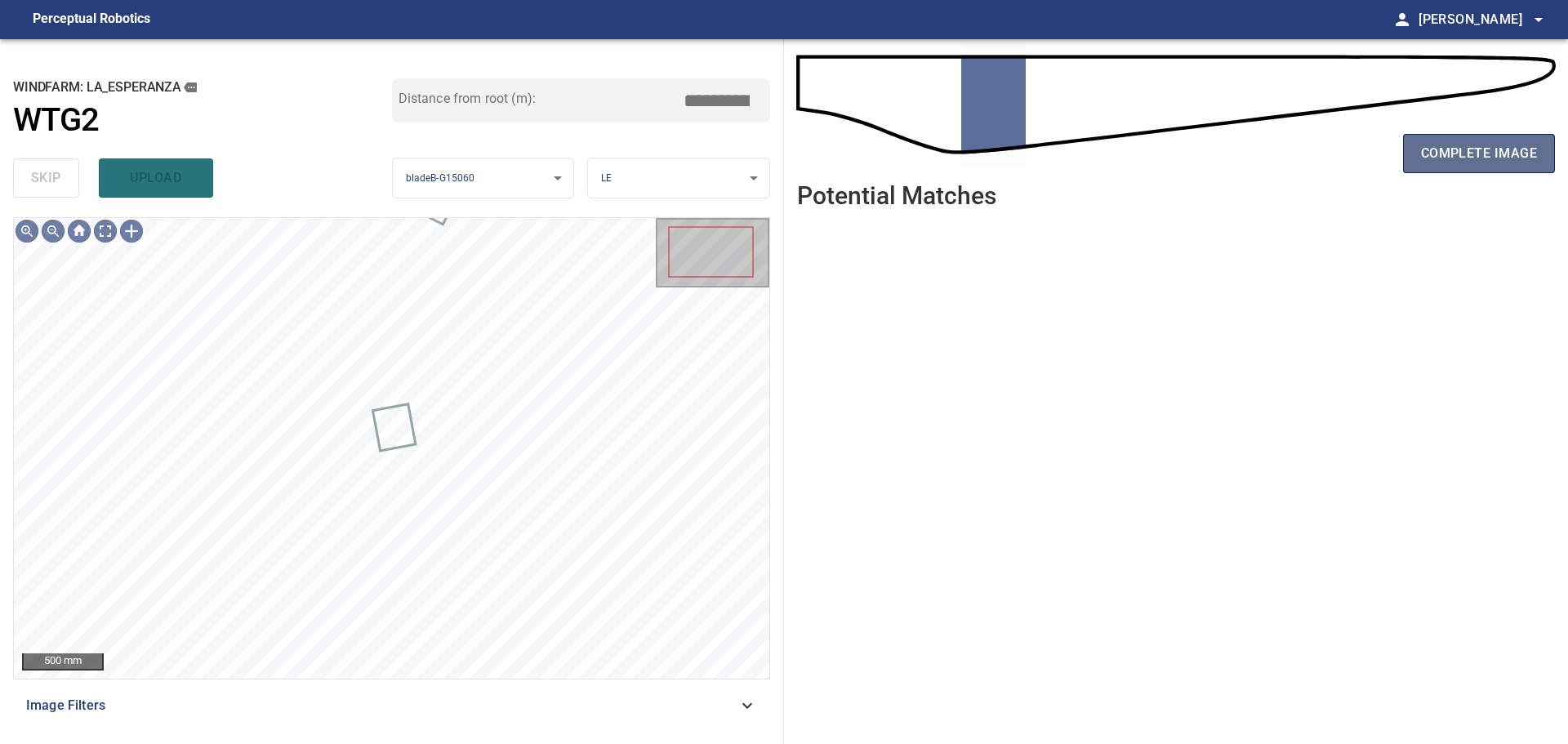
click at [1525, 156] on span "complete image" at bounding box center [1479, 154] width 116 height 23
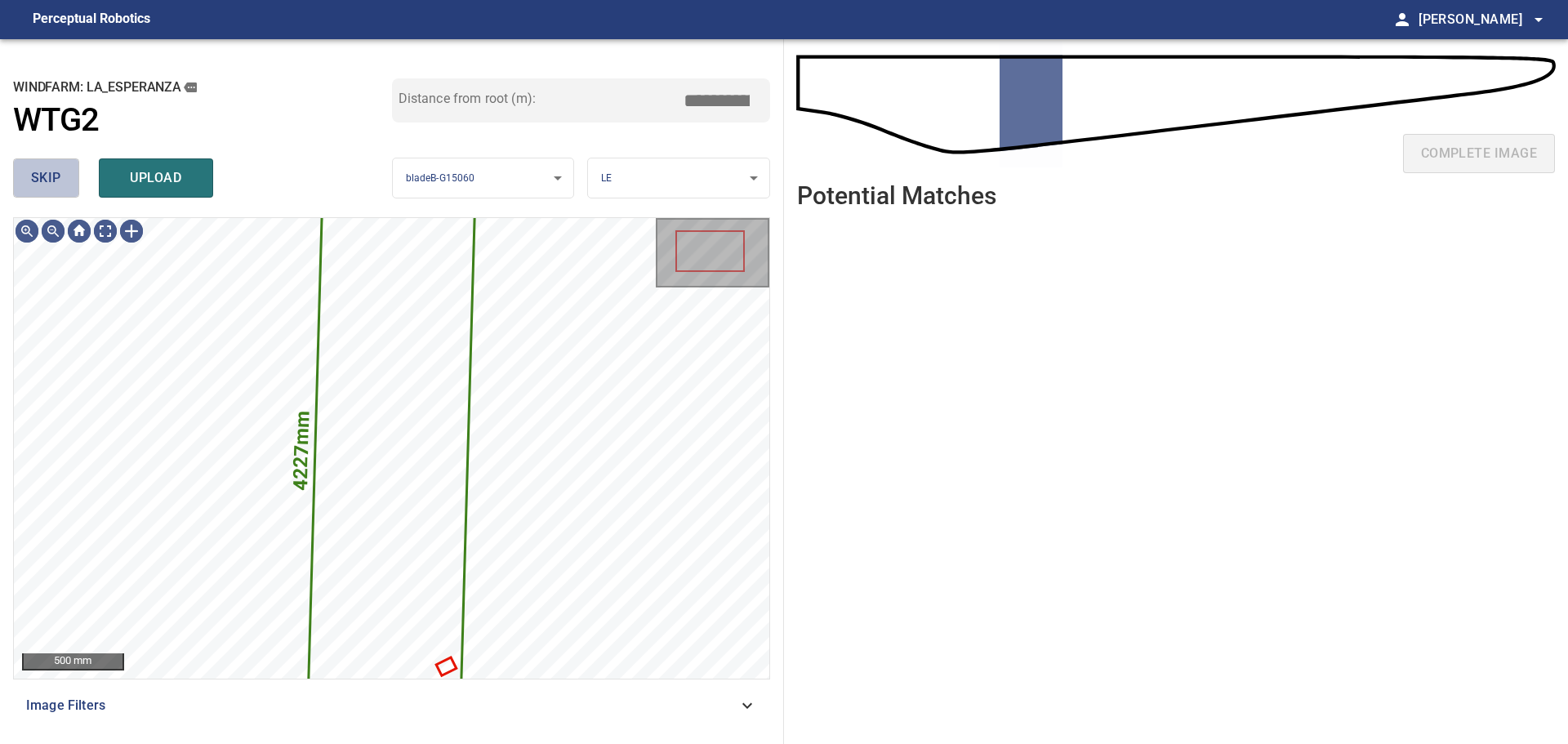
click at [36, 174] on span "skip" at bounding box center [46, 178] width 30 height 23
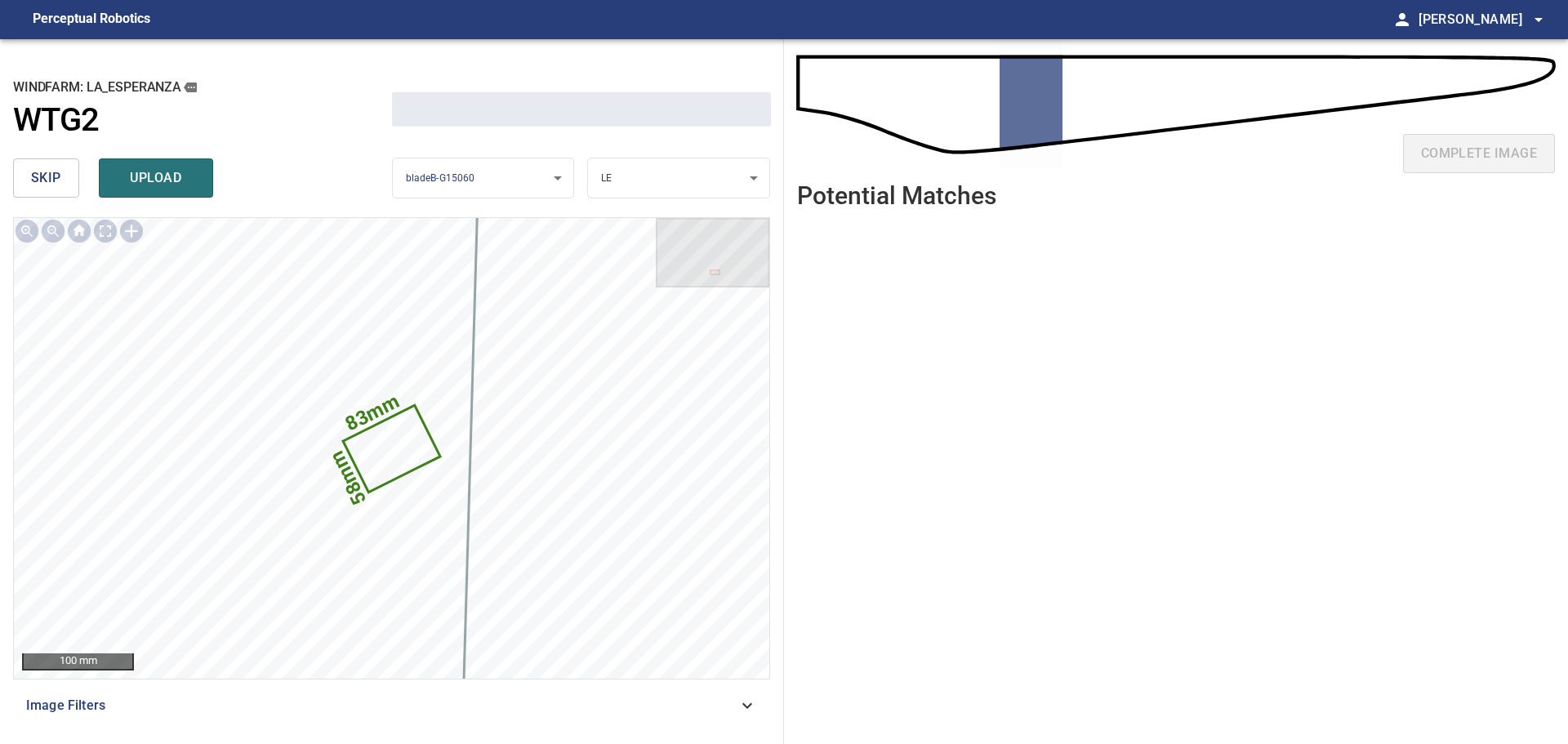
click at [36, 174] on span "skip" at bounding box center [46, 178] width 30 height 23
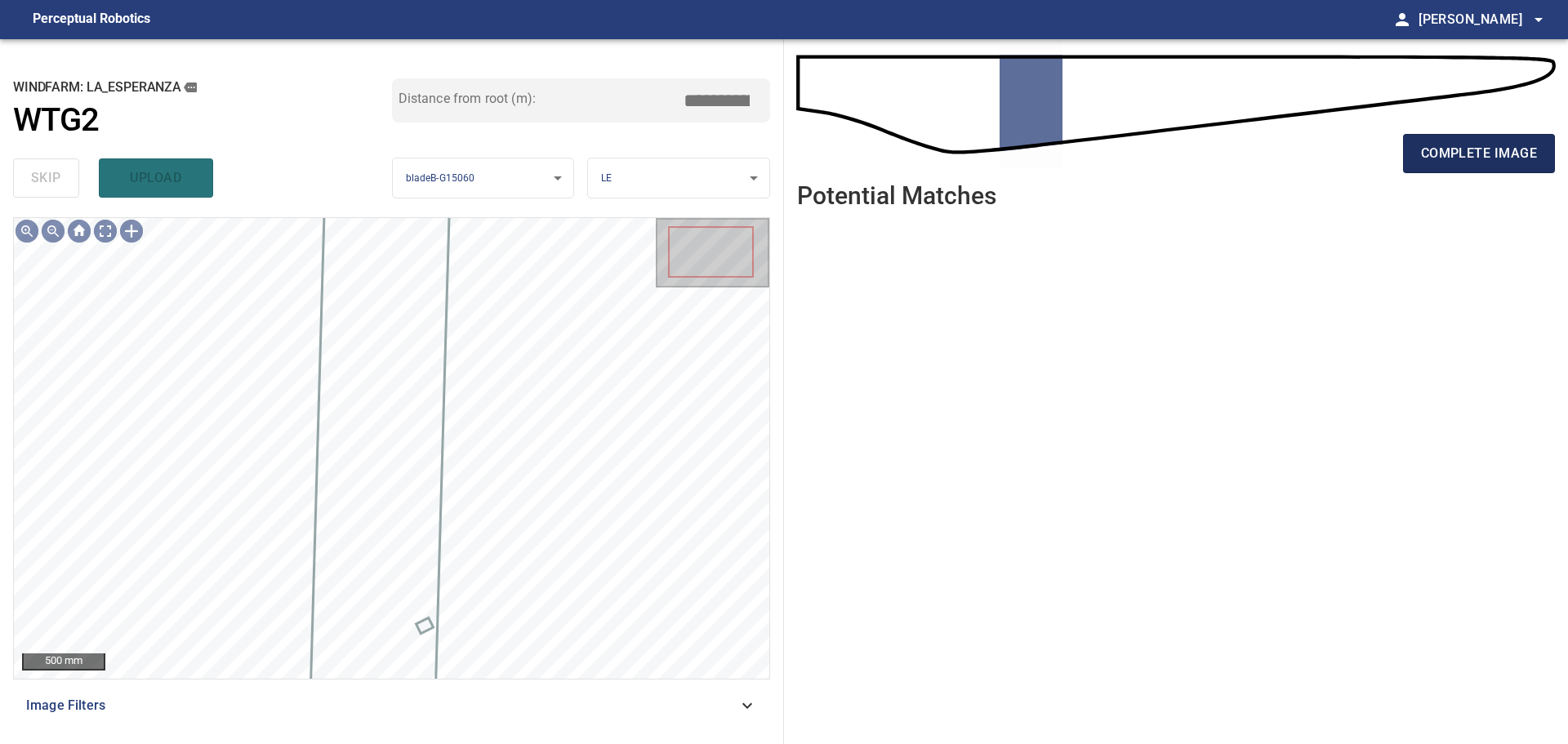
click at [1421, 146] on button "complete image" at bounding box center [1479, 154] width 152 height 39
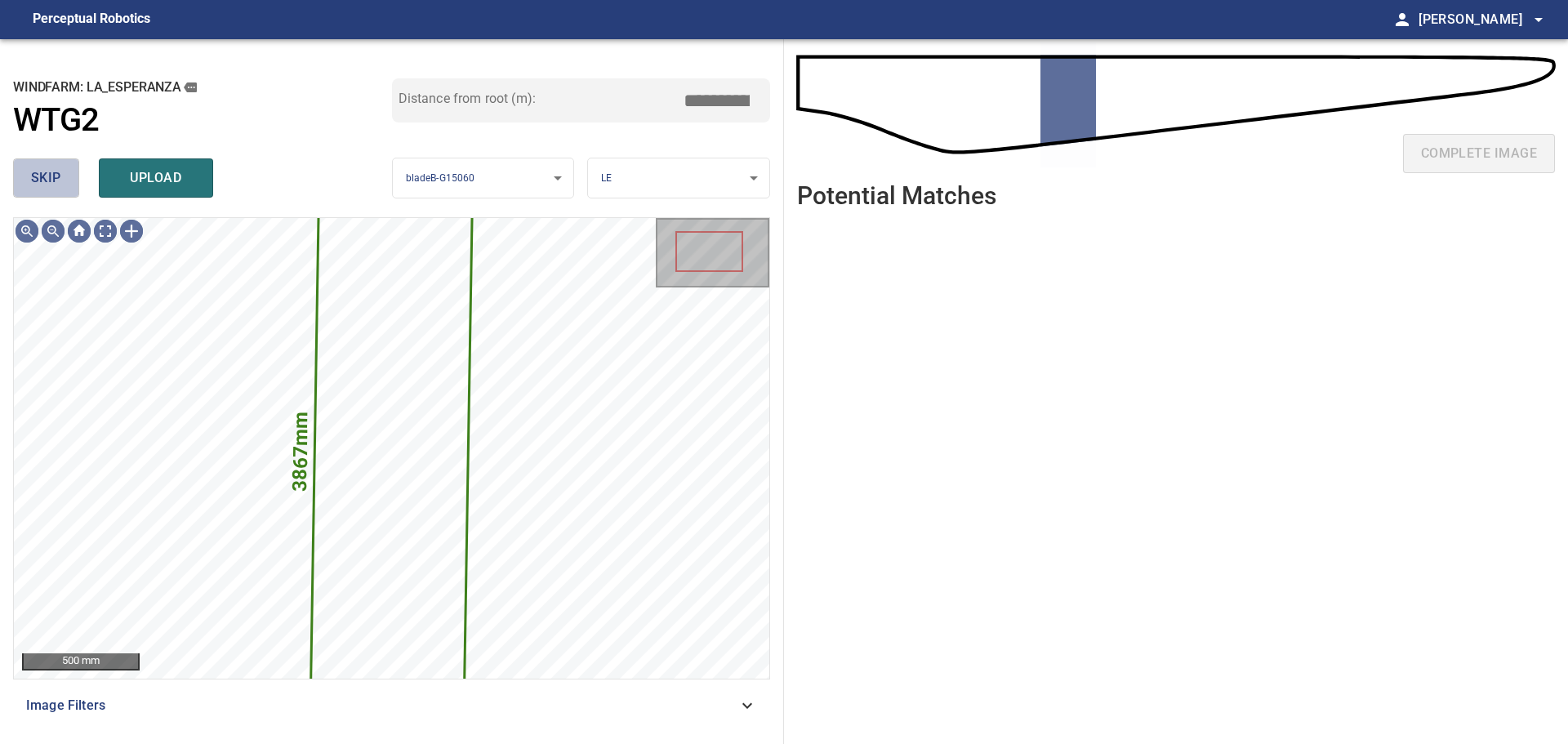
click at [58, 193] on button "skip" at bounding box center [46, 178] width 66 height 39
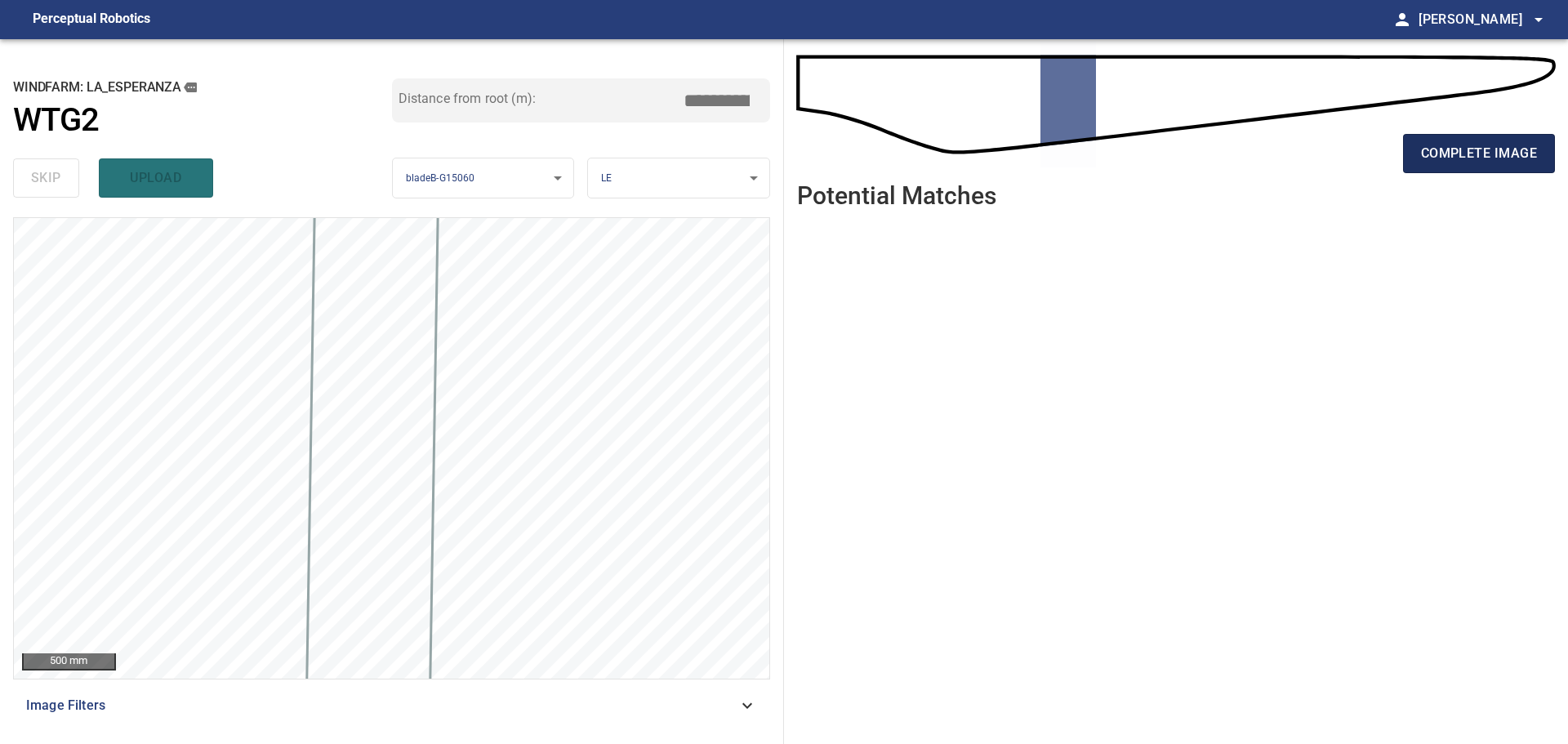
click at [1459, 158] on span "complete image" at bounding box center [1479, 154] width 116 height 23
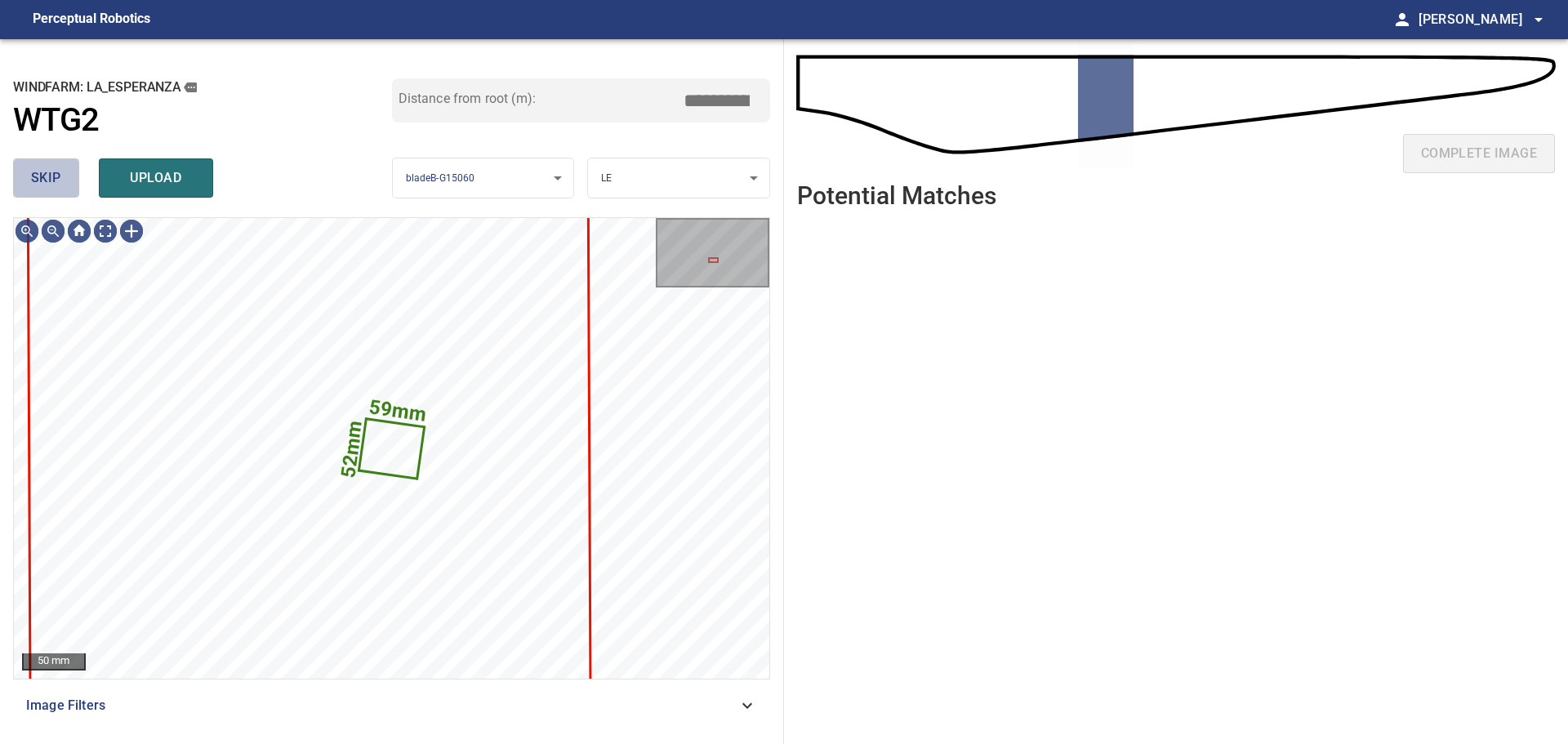
click at [51, 183] on span "skip" at bounding box center [46, 178] width 30 height 23
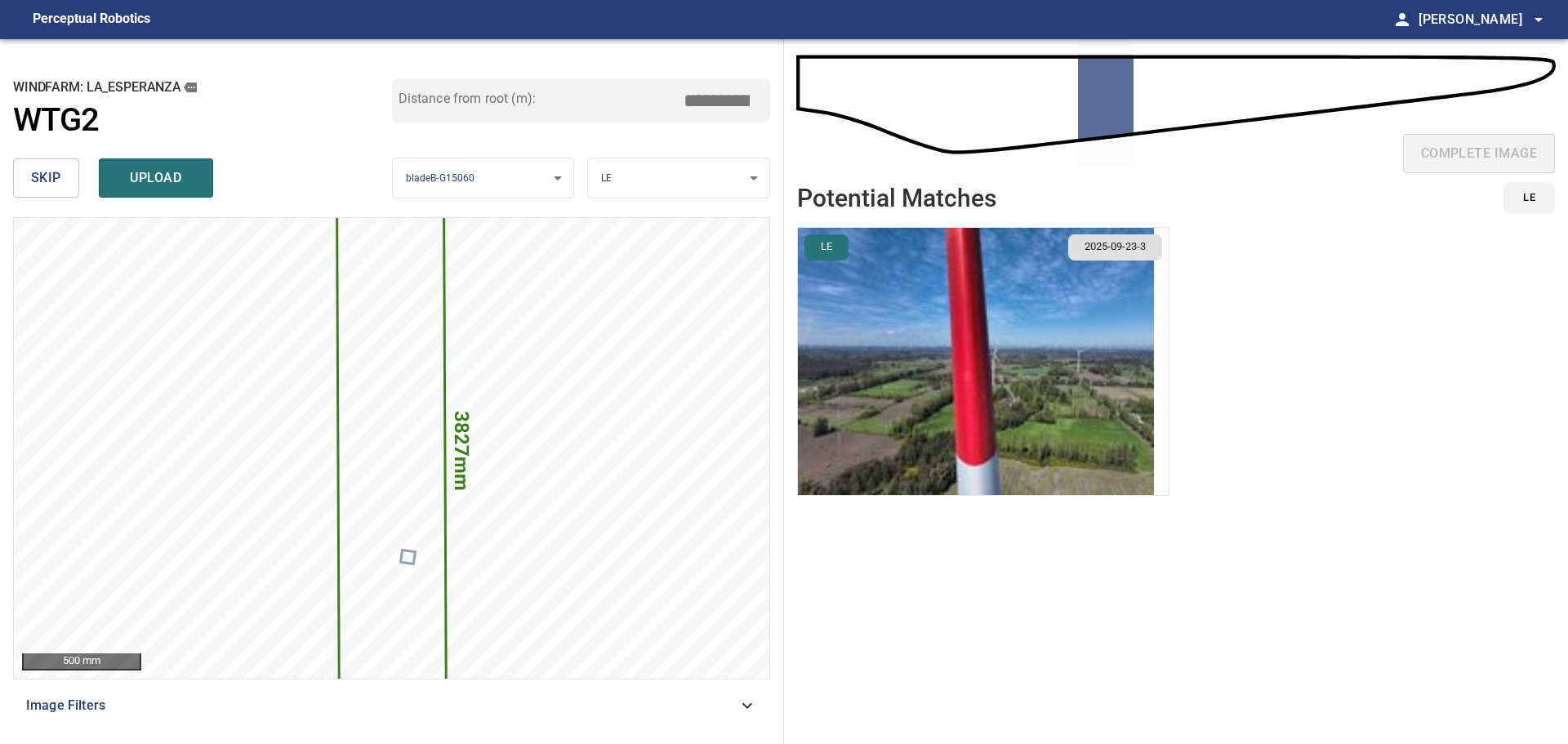
click at [51, 183] on span "skip" at bounding box center [46, 178] width 30 height 23
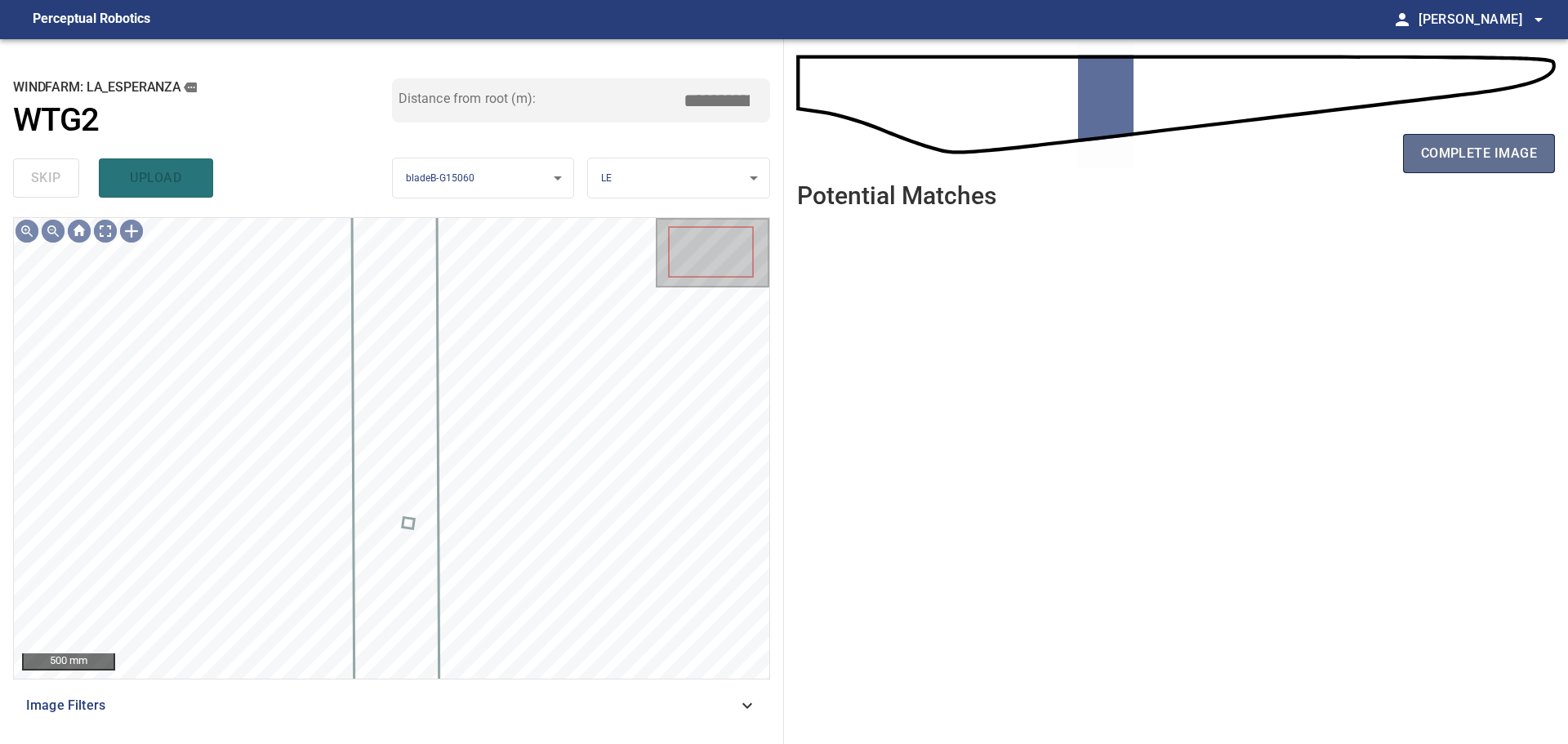
click at [1442, 156] on span "complete image" at bounding box center [1479, 154] width 116 height 23
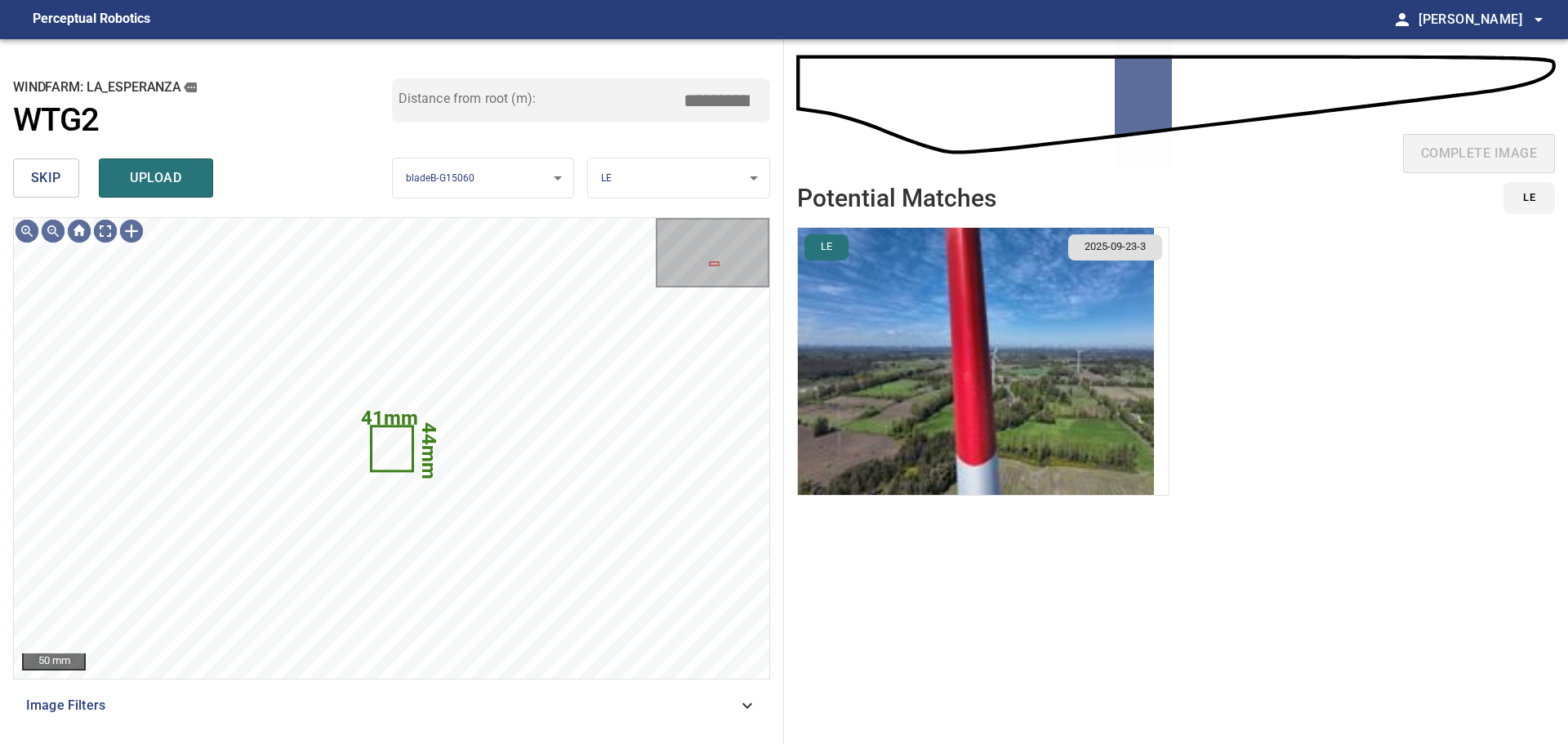
click at [53, 177] on span "skip" at bounding box center [46, 178] width 30 height 23
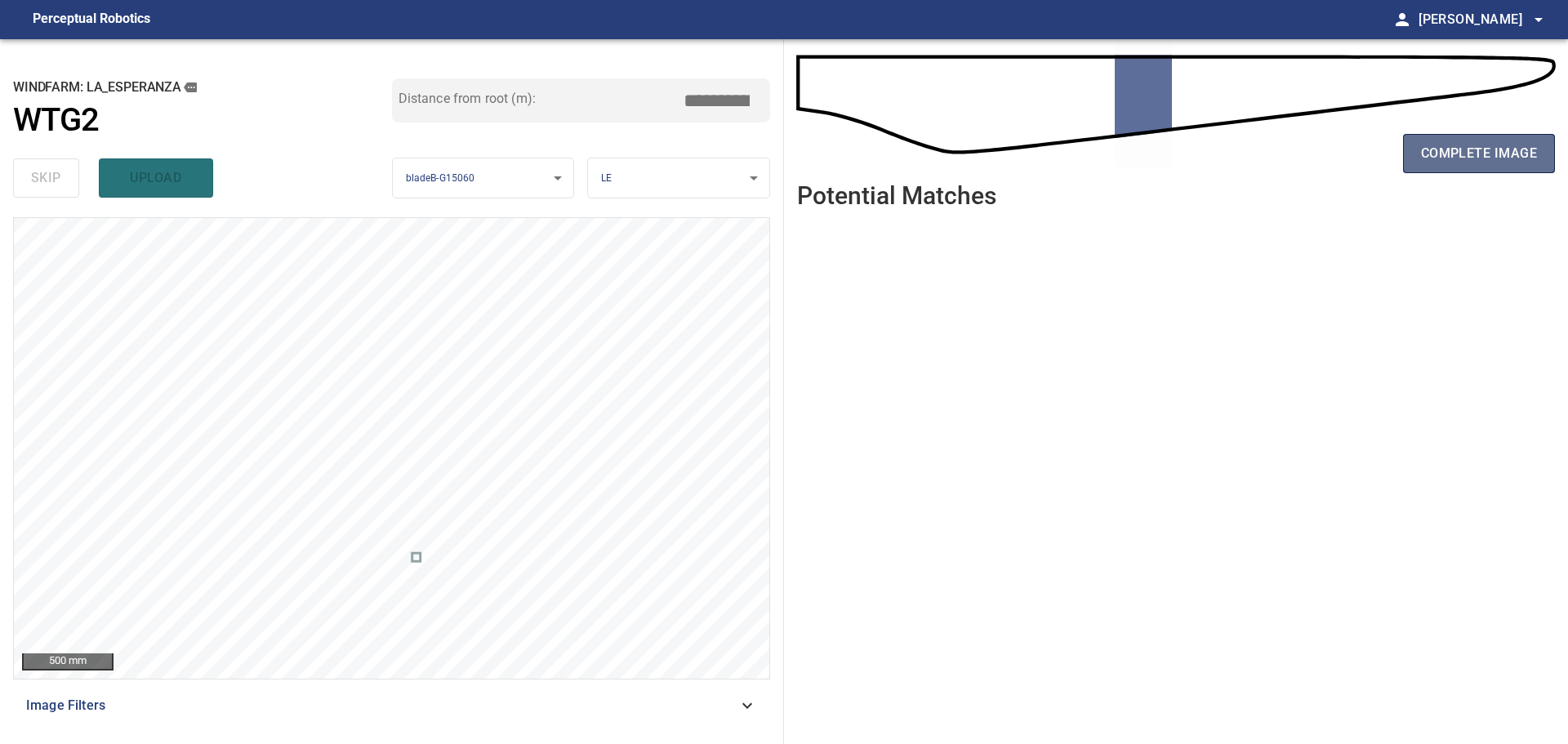
click at [1420, 154] on button "complete image" at bounding box center [1479, 154] width 152 height 39
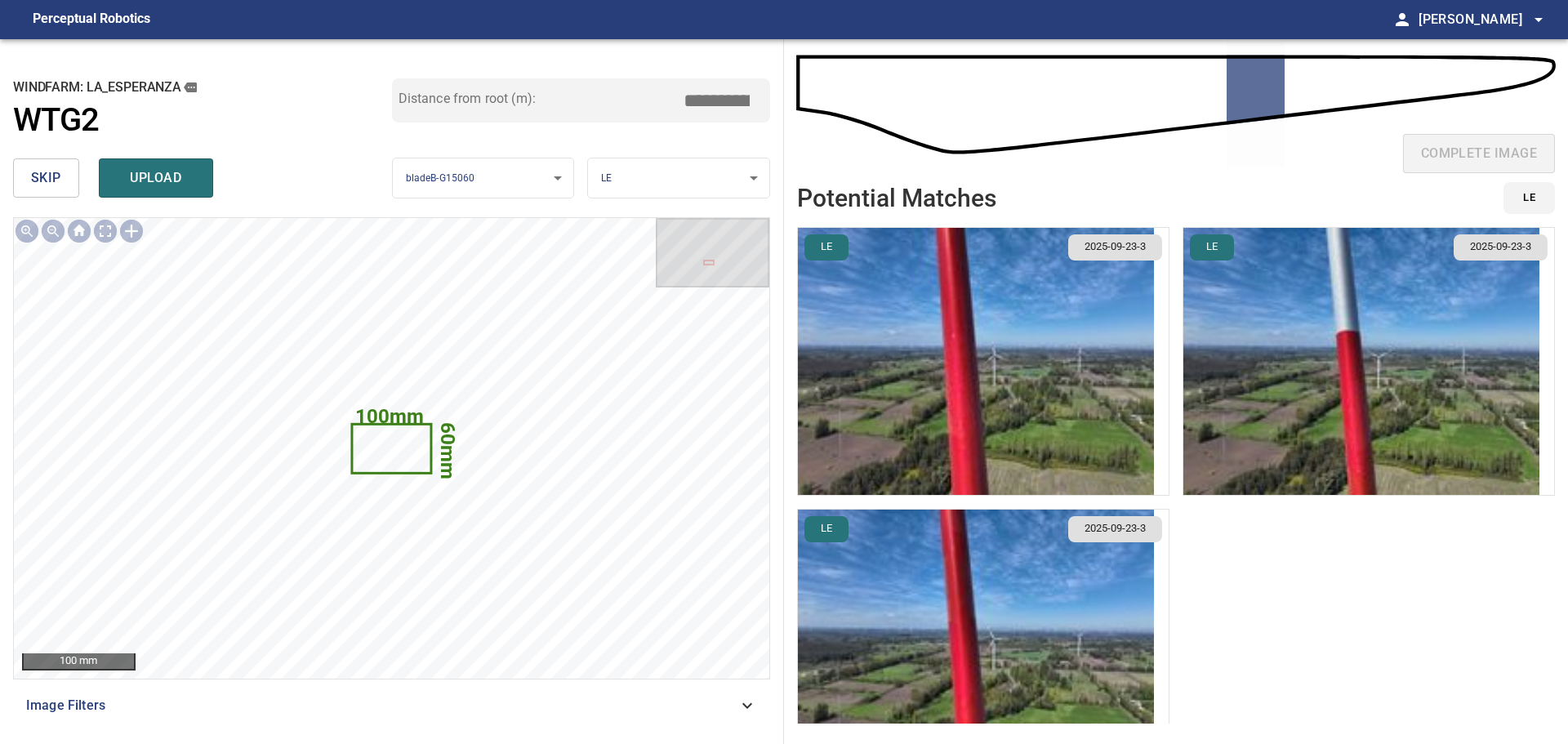
click at [57, 174] on span "skip" at bounding box center [46, 178] width 30 height 23
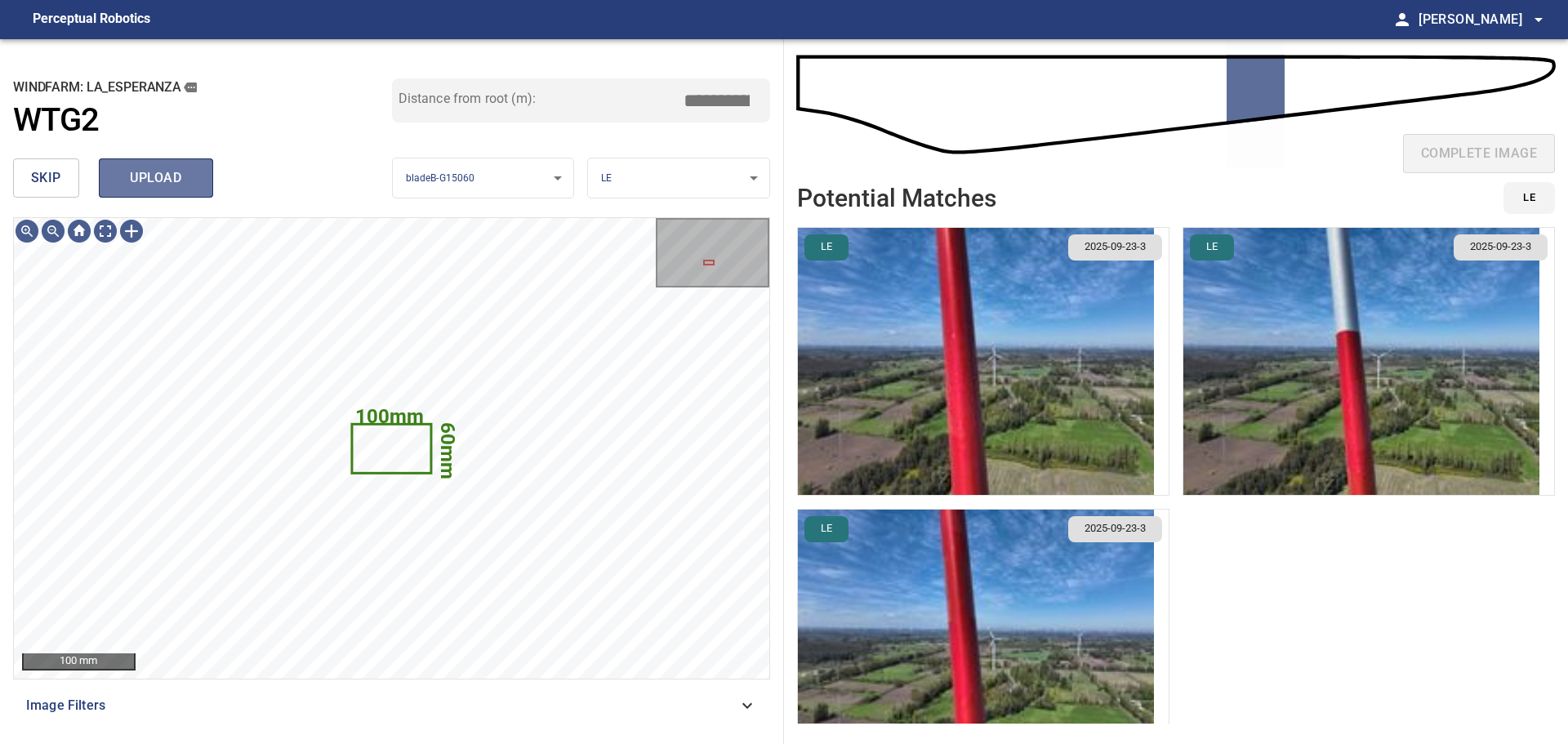
click at [179, 181] on span "upload" at bounding box center [155, 178] width 78 height 23
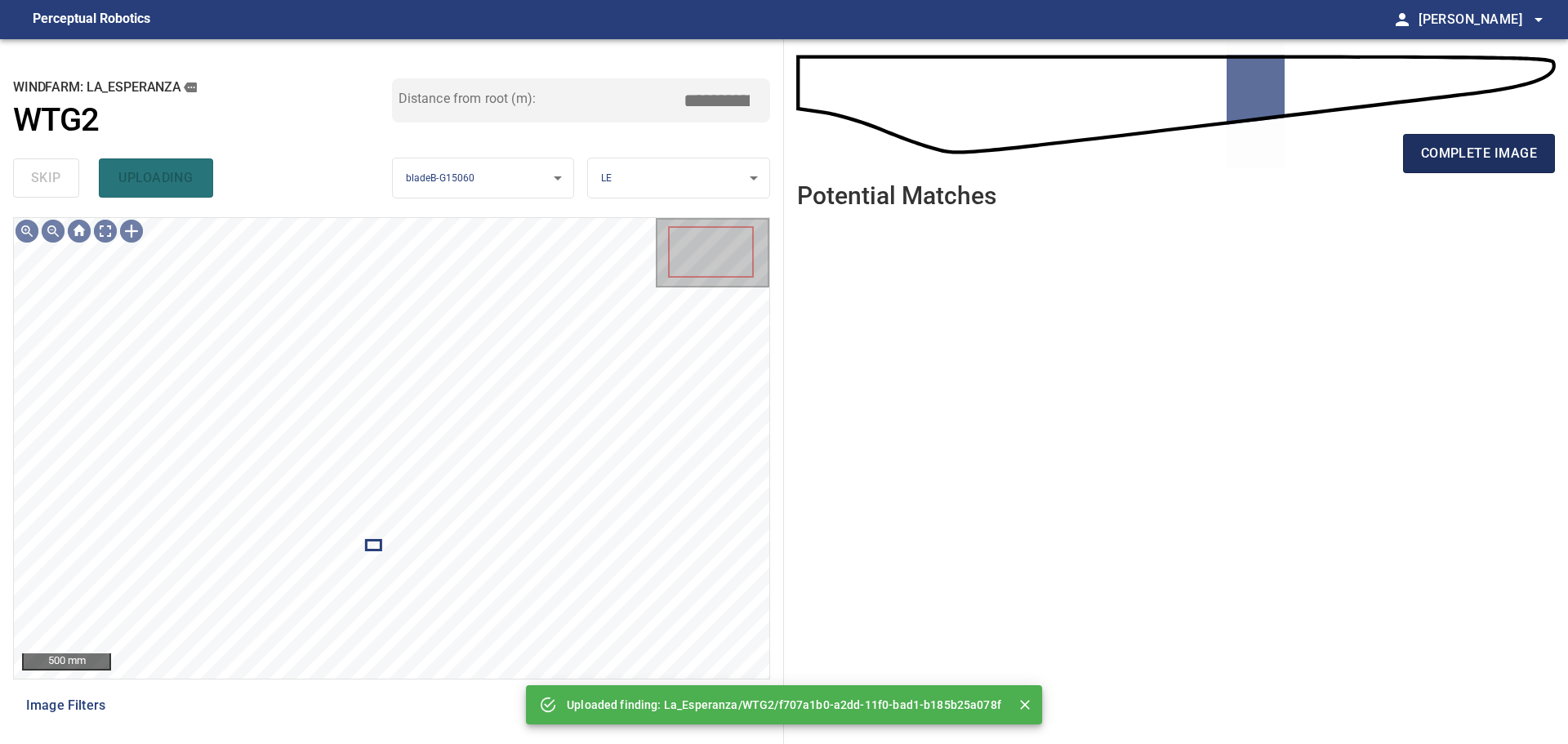
click at [1437, 143] on span "complete image" at bounding box center [1479, 154] width 116 height 23
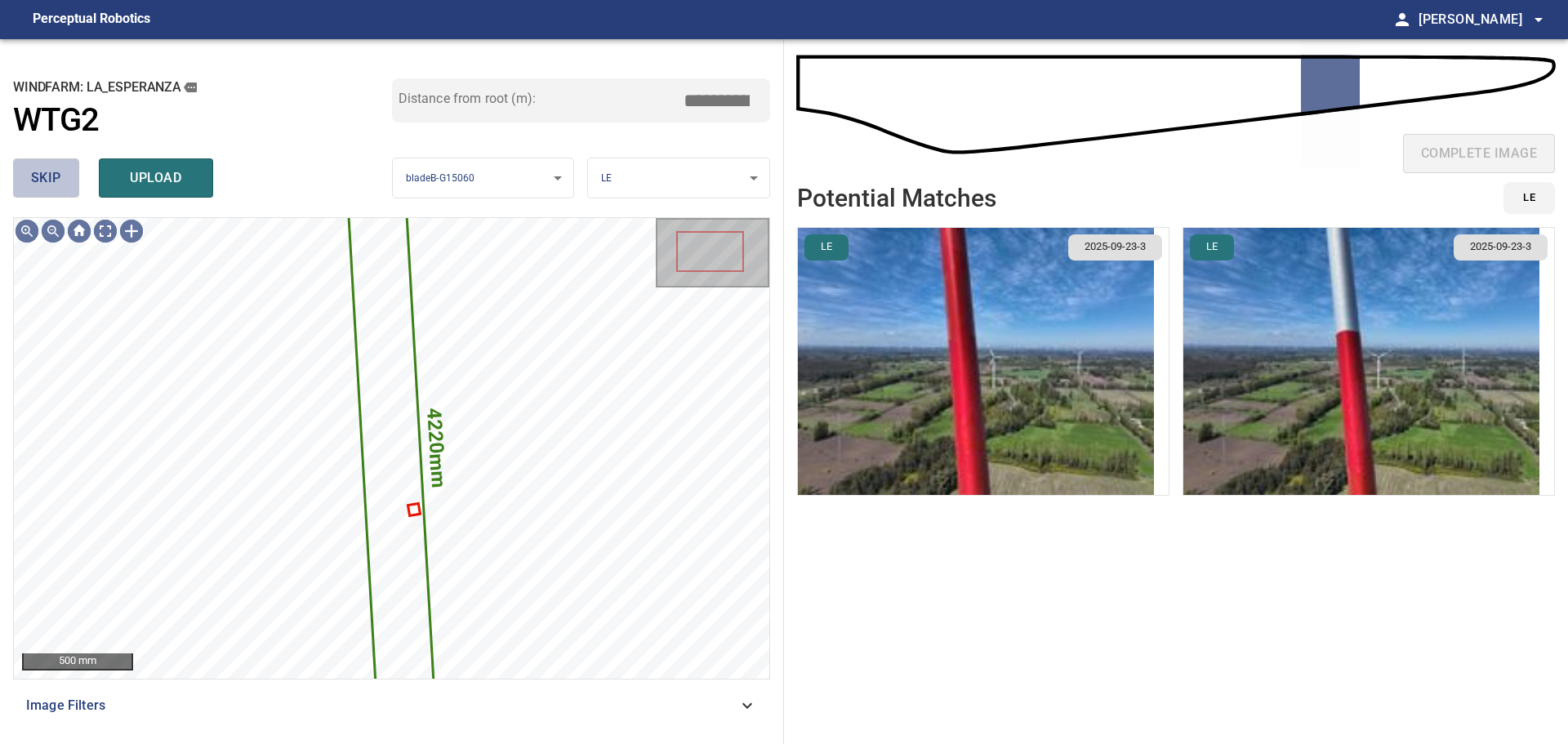
click at [58, 169] on span "skip" at bounding box center [46, 178] width 30 height 23
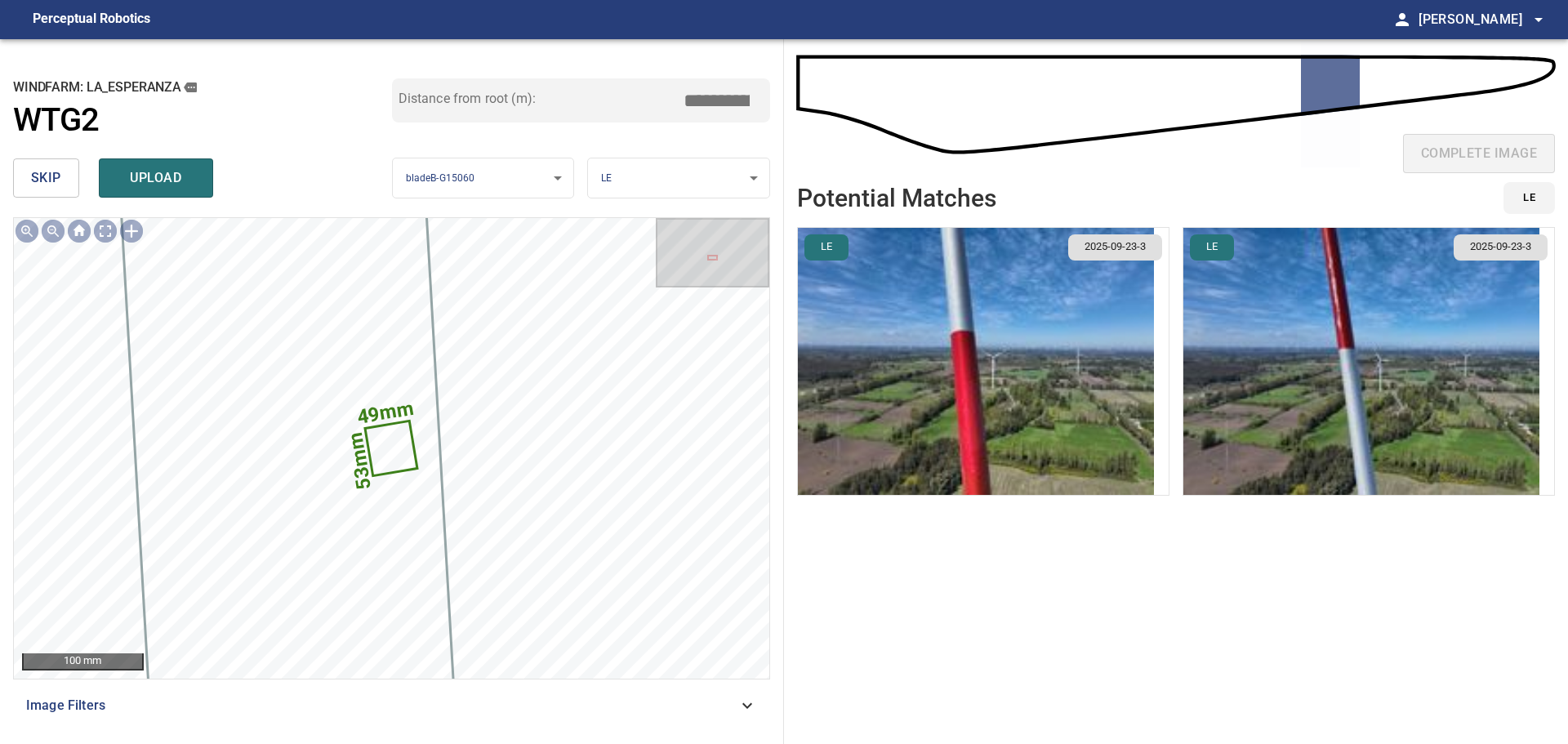
click at [58, 169] on span "skip" at bounding box center [46, 178] width 30 height 23
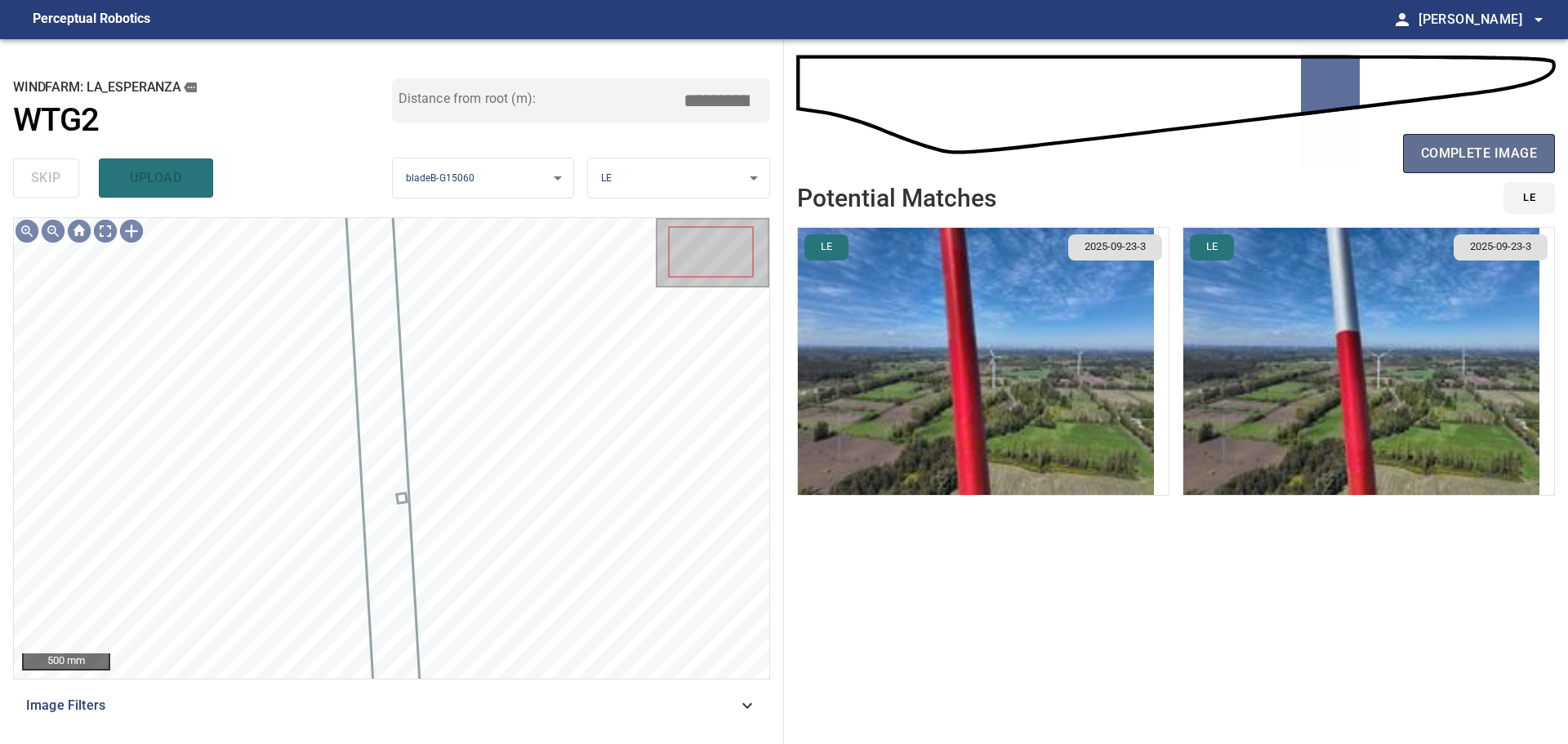
click at [1479, 156] on span "complete image" at bounding box center [1479, 154] width 116 height 23
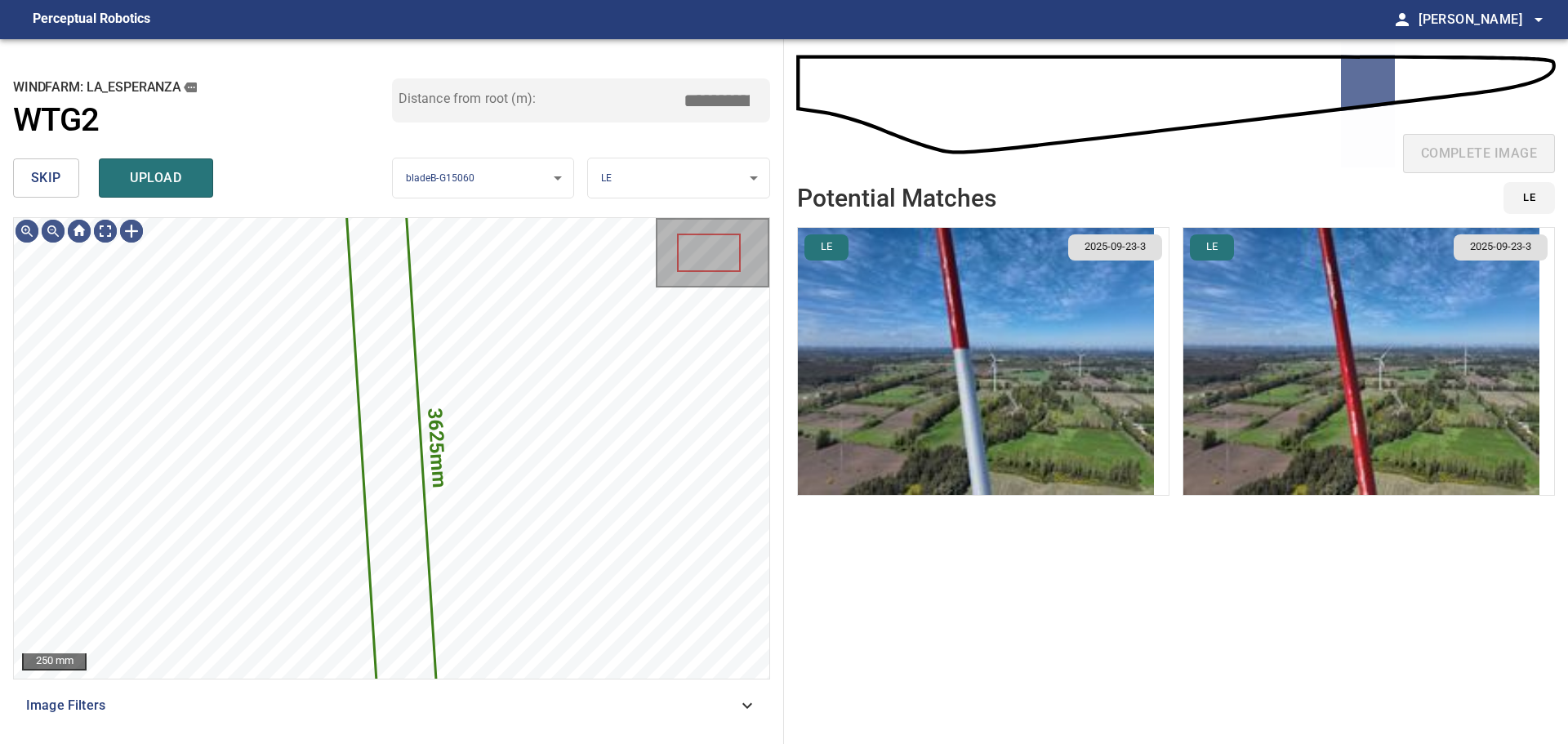
click at [56, 176] on span "skip" at bounding box center [46, 178] width 30 height 23
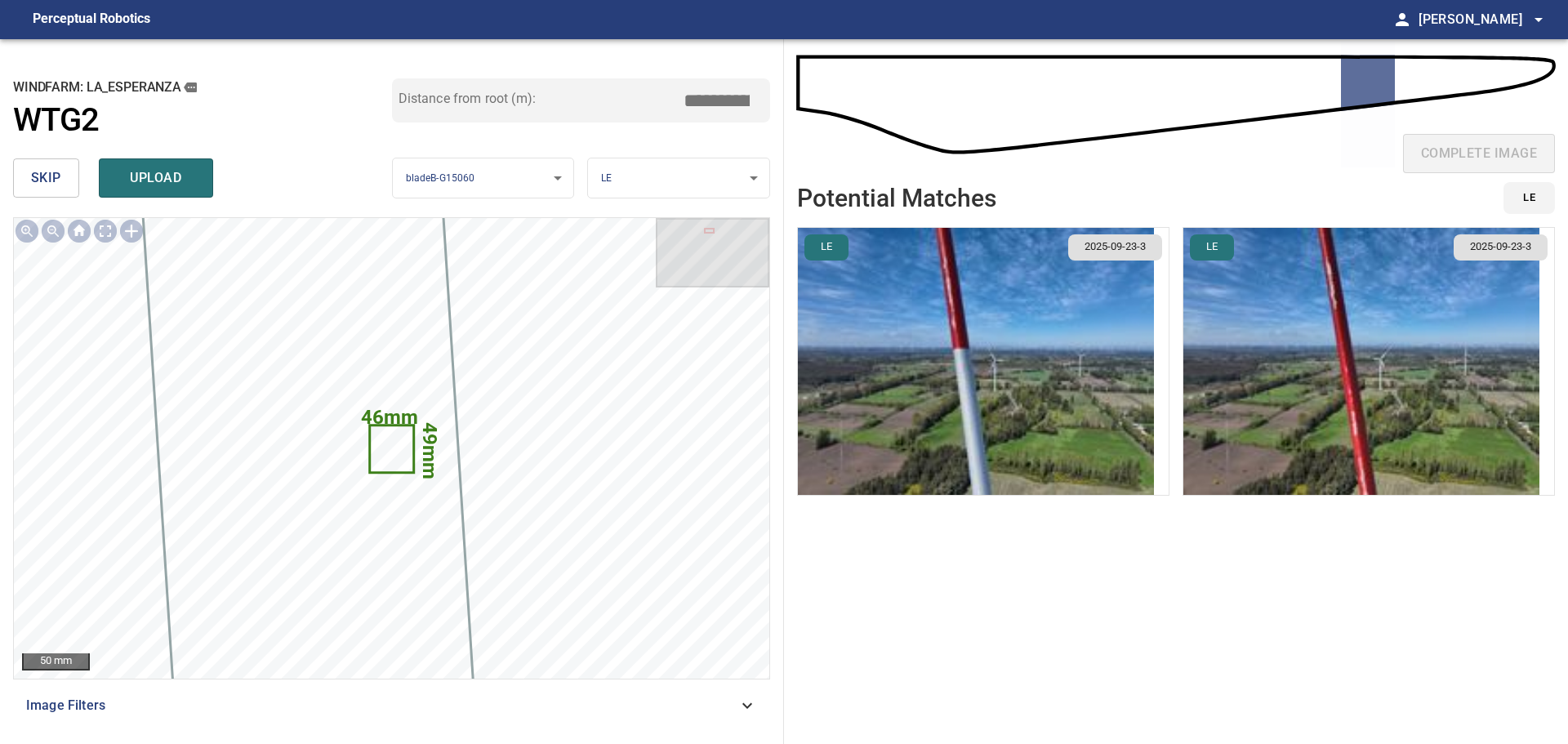
click at [56, 176] on span "skip" at bounding box center [46, 178] width 30 height 23
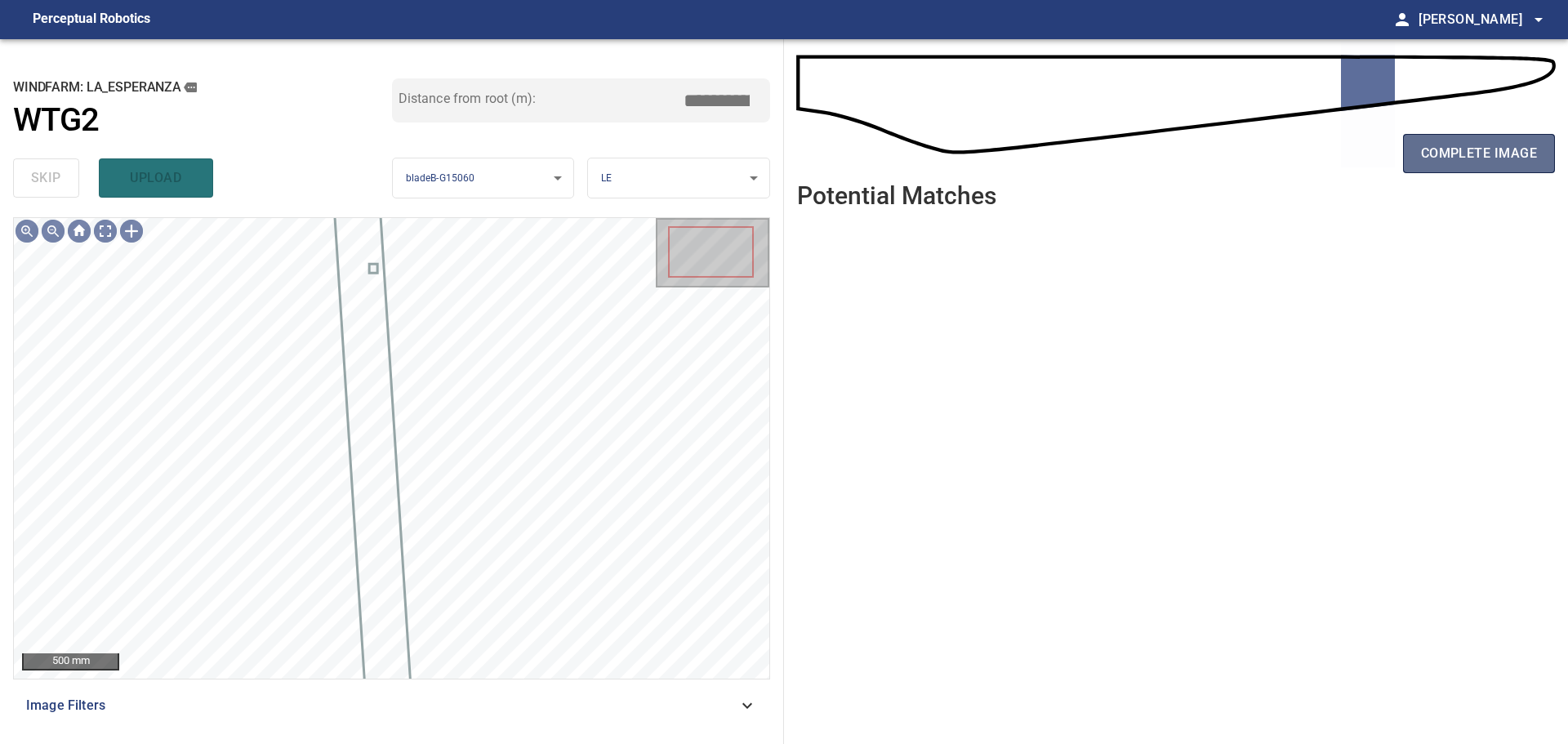
click at [1442, 160] on span "complete image" at bounding box center [1479, 154] width 116 height 23
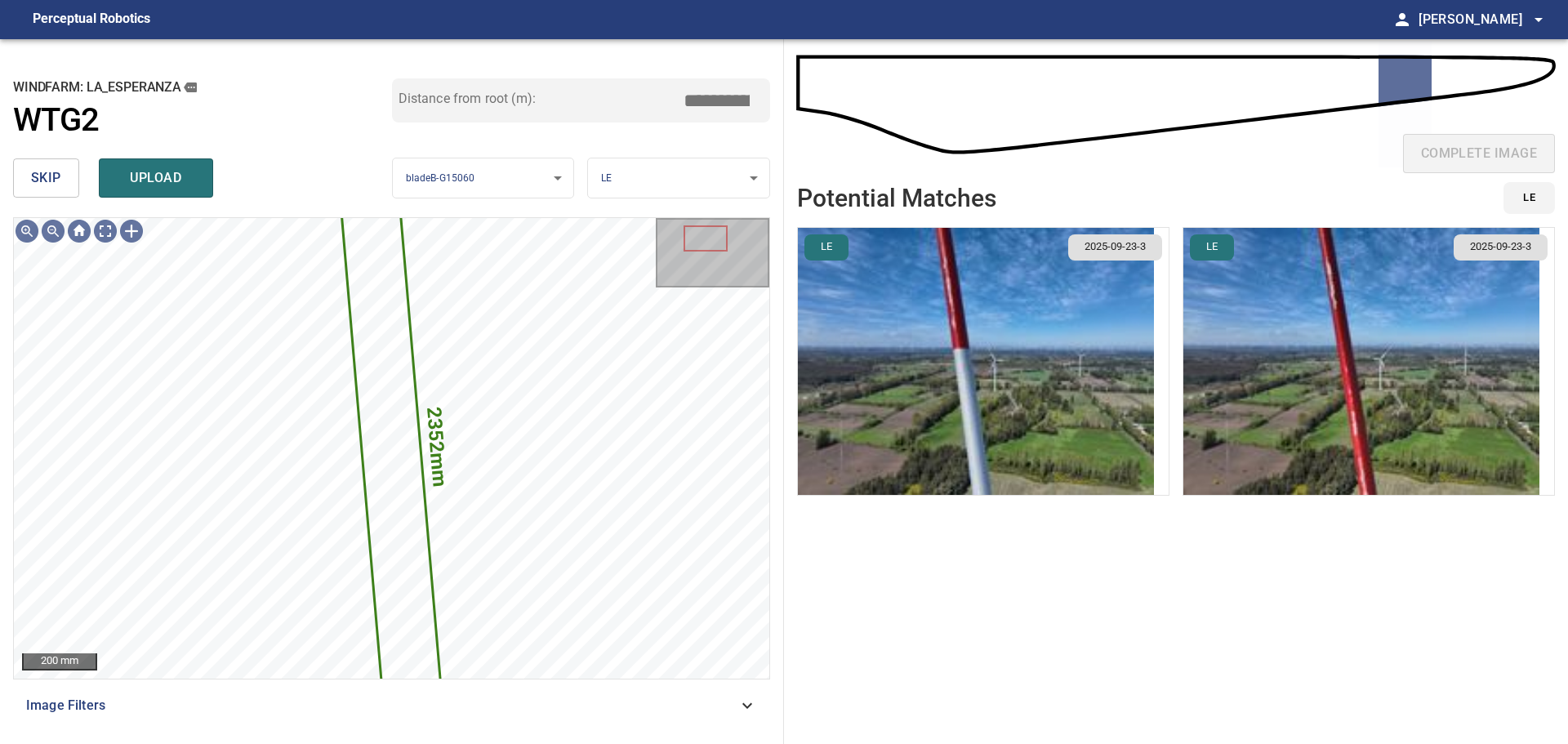
click at [933, 391] on img "button" at bounding box center [975, 361] width 356 height 267
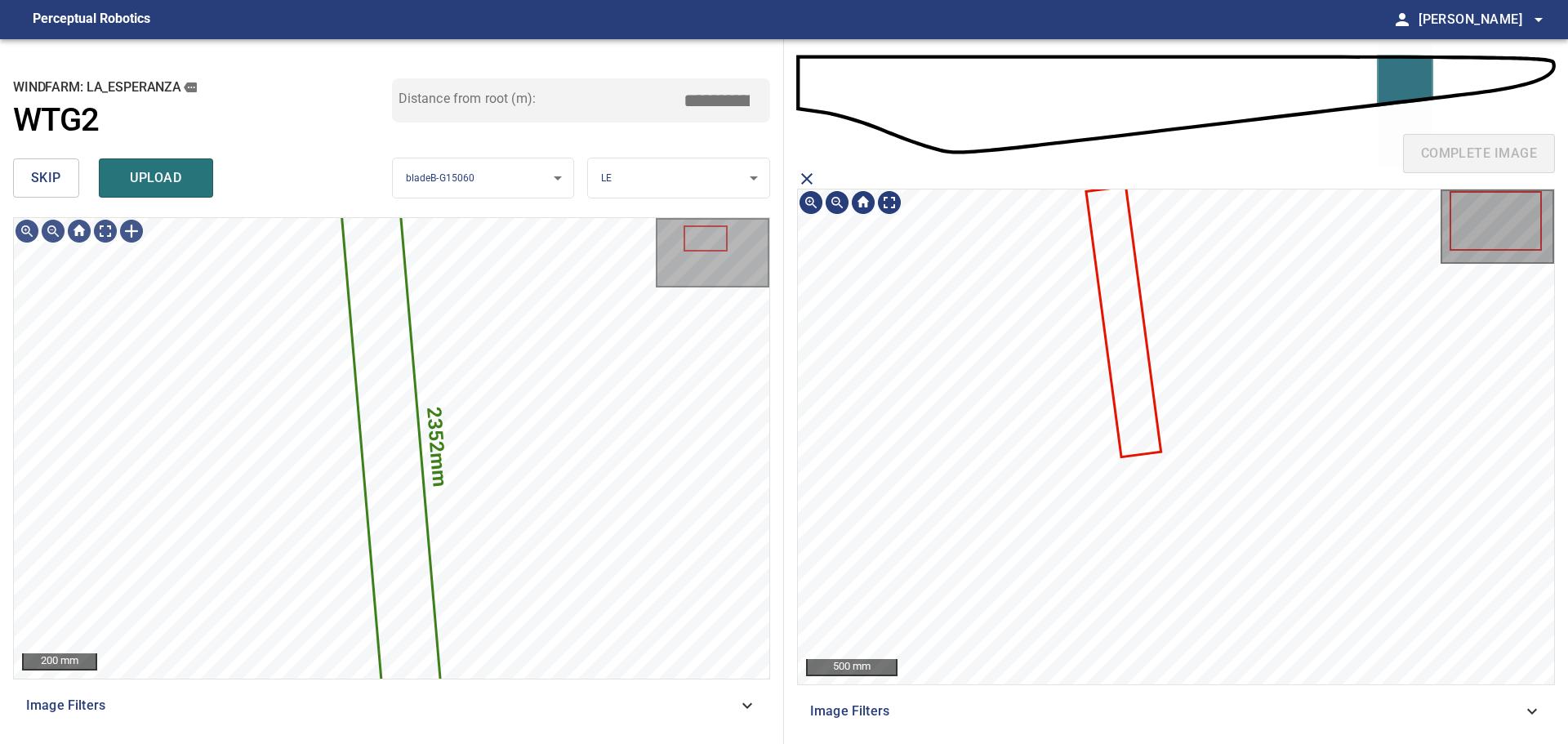
click at [552, 172] on body "**********" at bounding box center [784, 372] width 1568 height 744
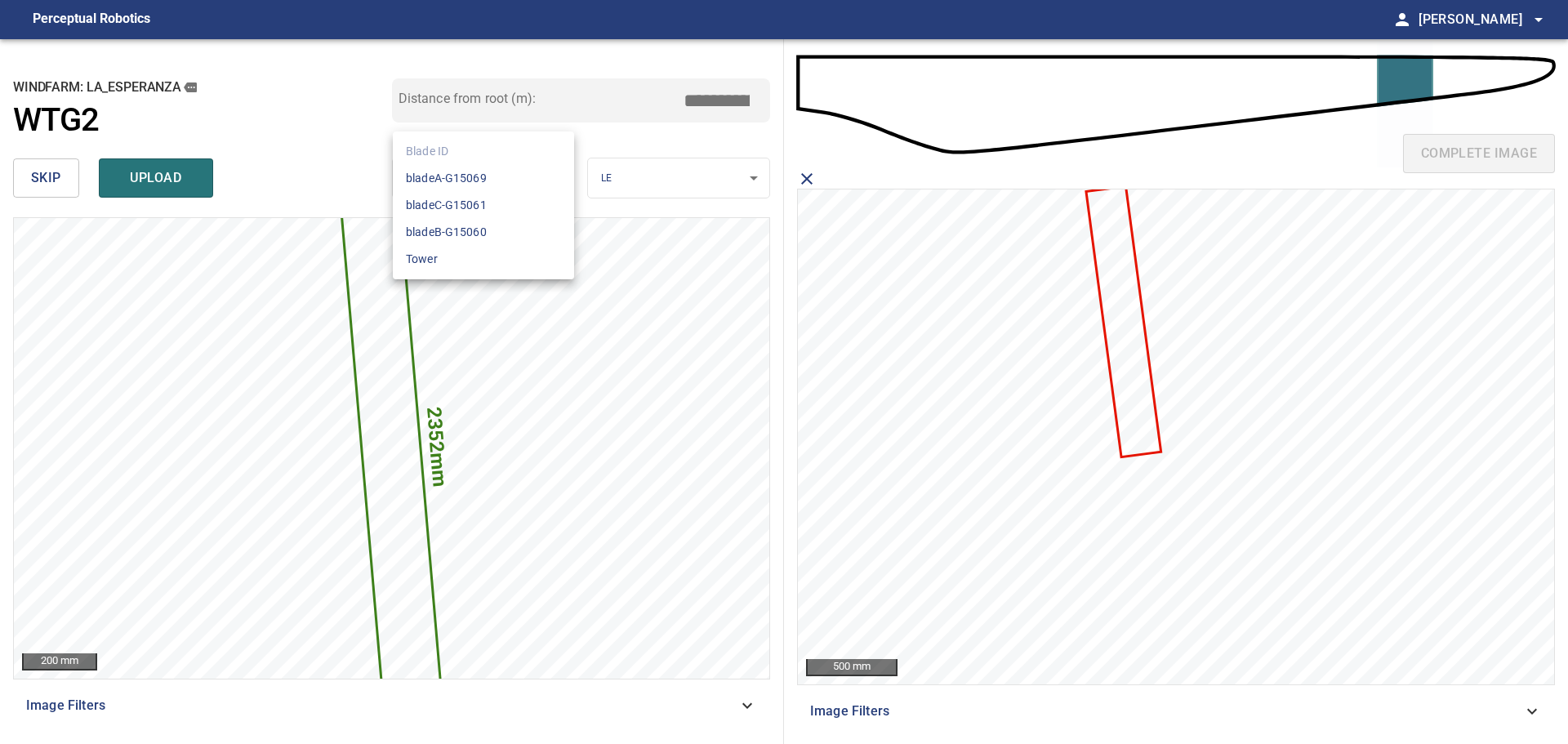
click at [999, 309] on div at bounding box center [784, 372] width 1568 height 744
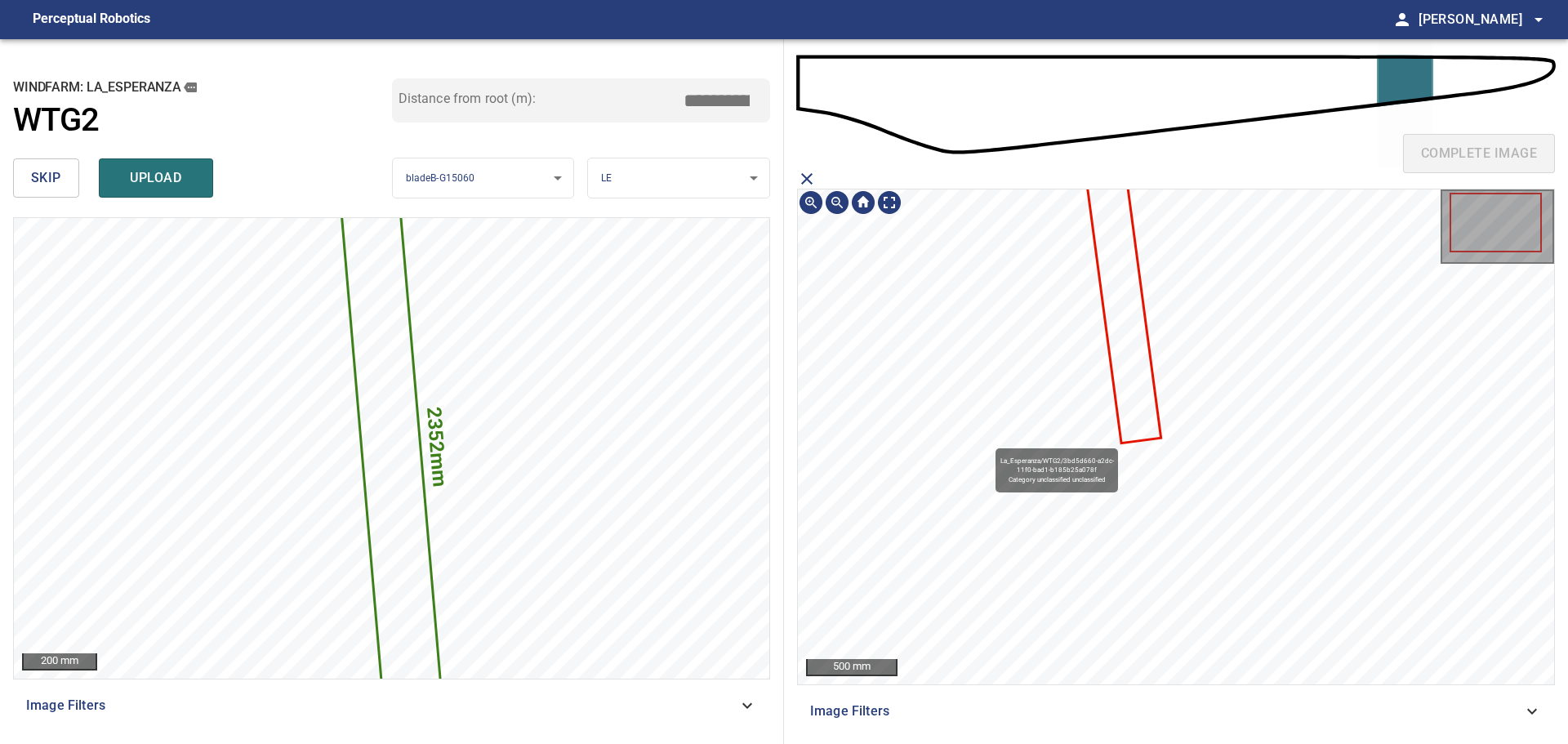
click at [1122, 324] on icon at bounding box center [1125, 308] width 73 height 268
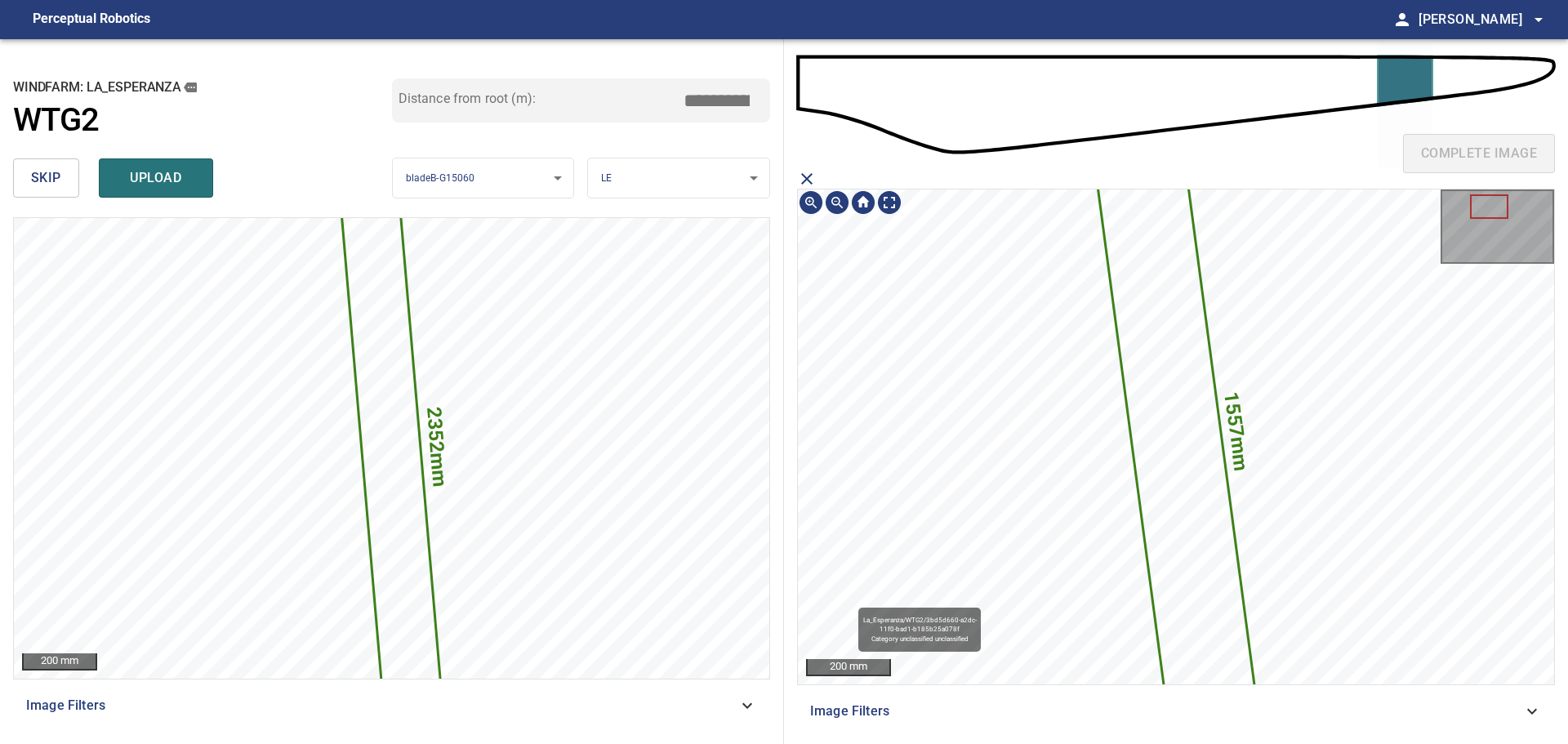
click at [1159, 325] on icon at bounding box center [1175, 437] width 167 height 622
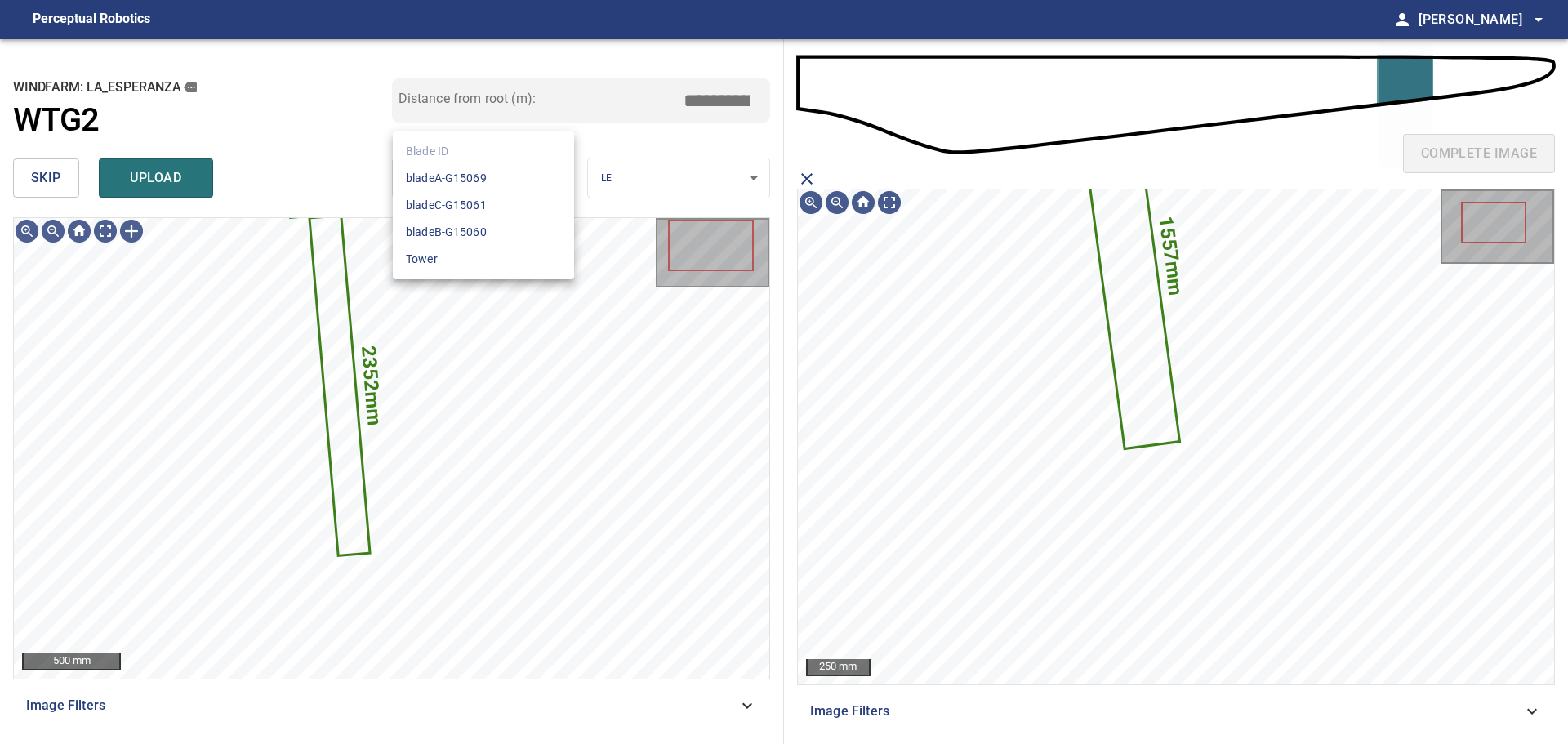
click at [558, 178] on body "**********" at bounding box center [784, 372] width 1568 height 744
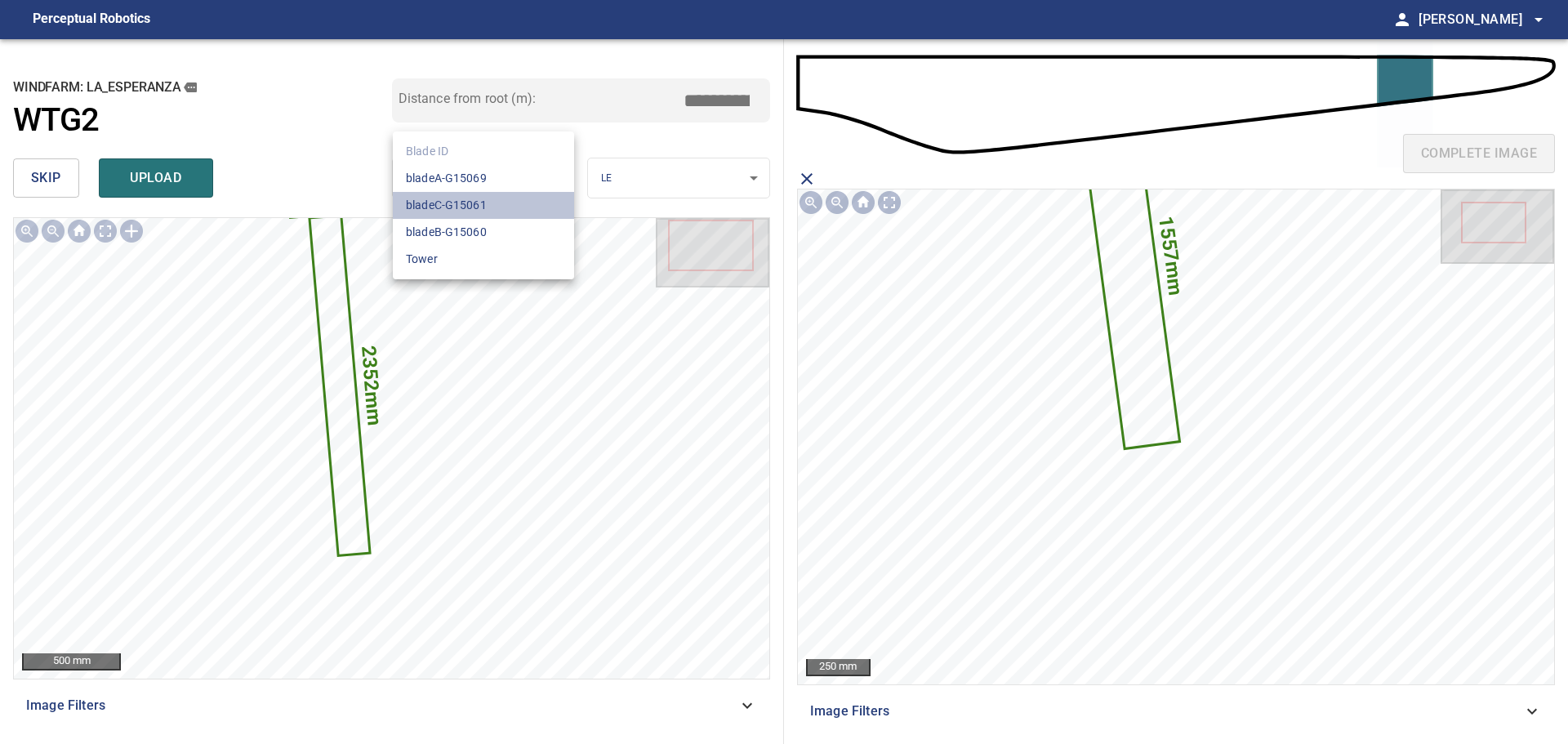
click at [516, 208] on li "bladeC-G15061" at bounding box center [483, 205] width 181 height 27
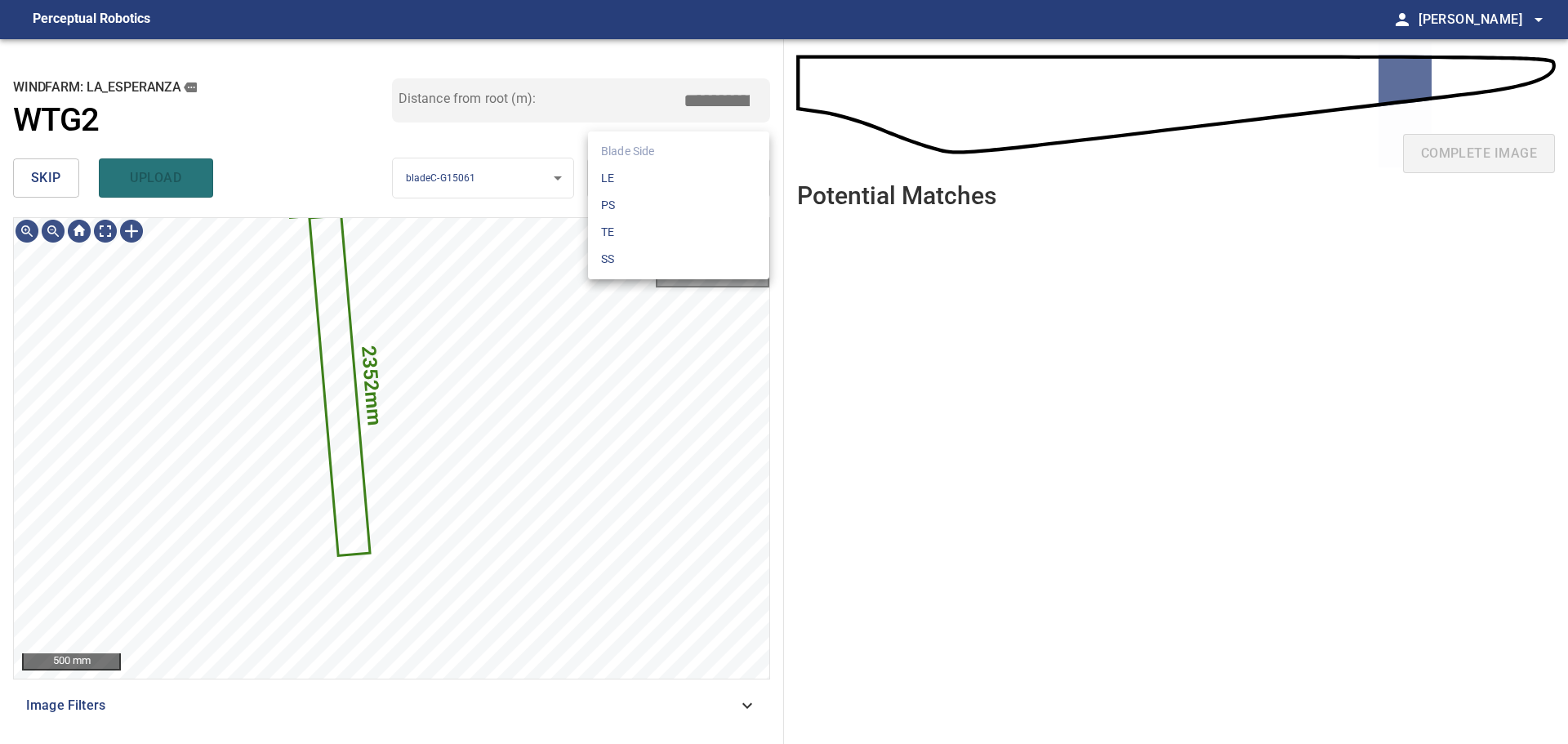
click at [674, 191] on body "**********" at bounding box center [784, 372] width 1568 height 744
click at [668, 190] on li "LE" at bounding box center [679, 178] width 181 height 27
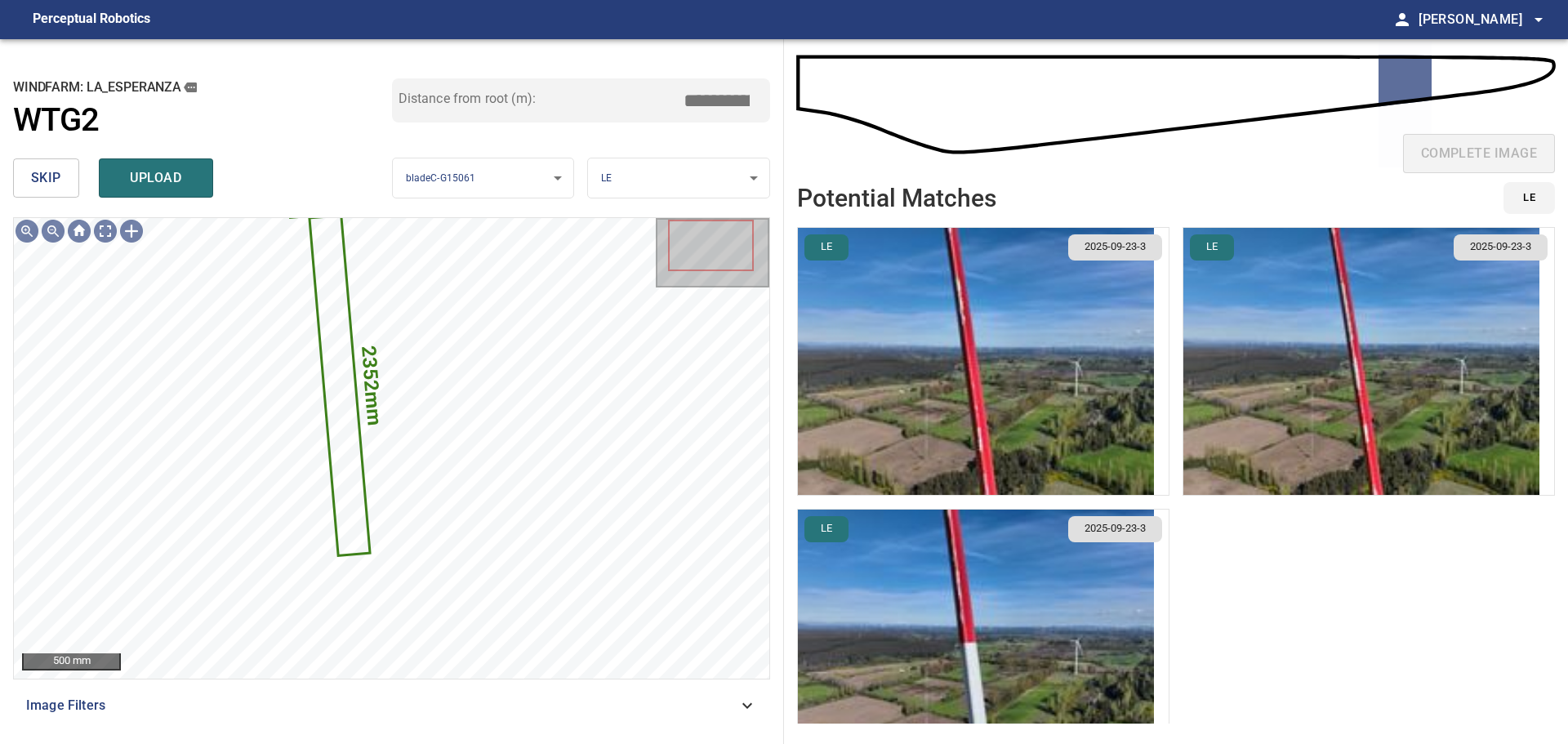
click at [1009, 436] on img "button" at bounding box center [975, 361] width 356 height 267
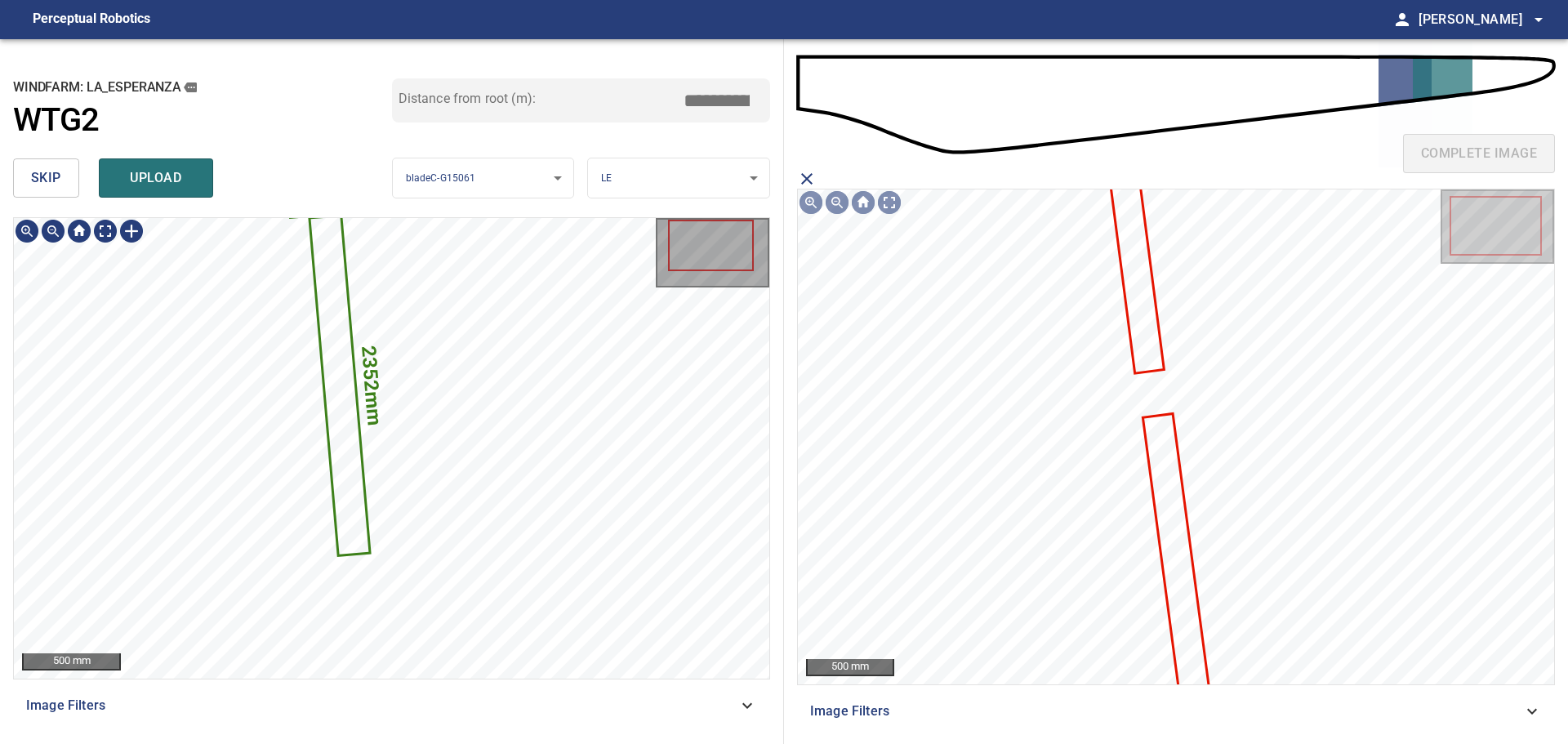
click at [332, 344] on icon at bounding box center [338, 386] width 58 height 337
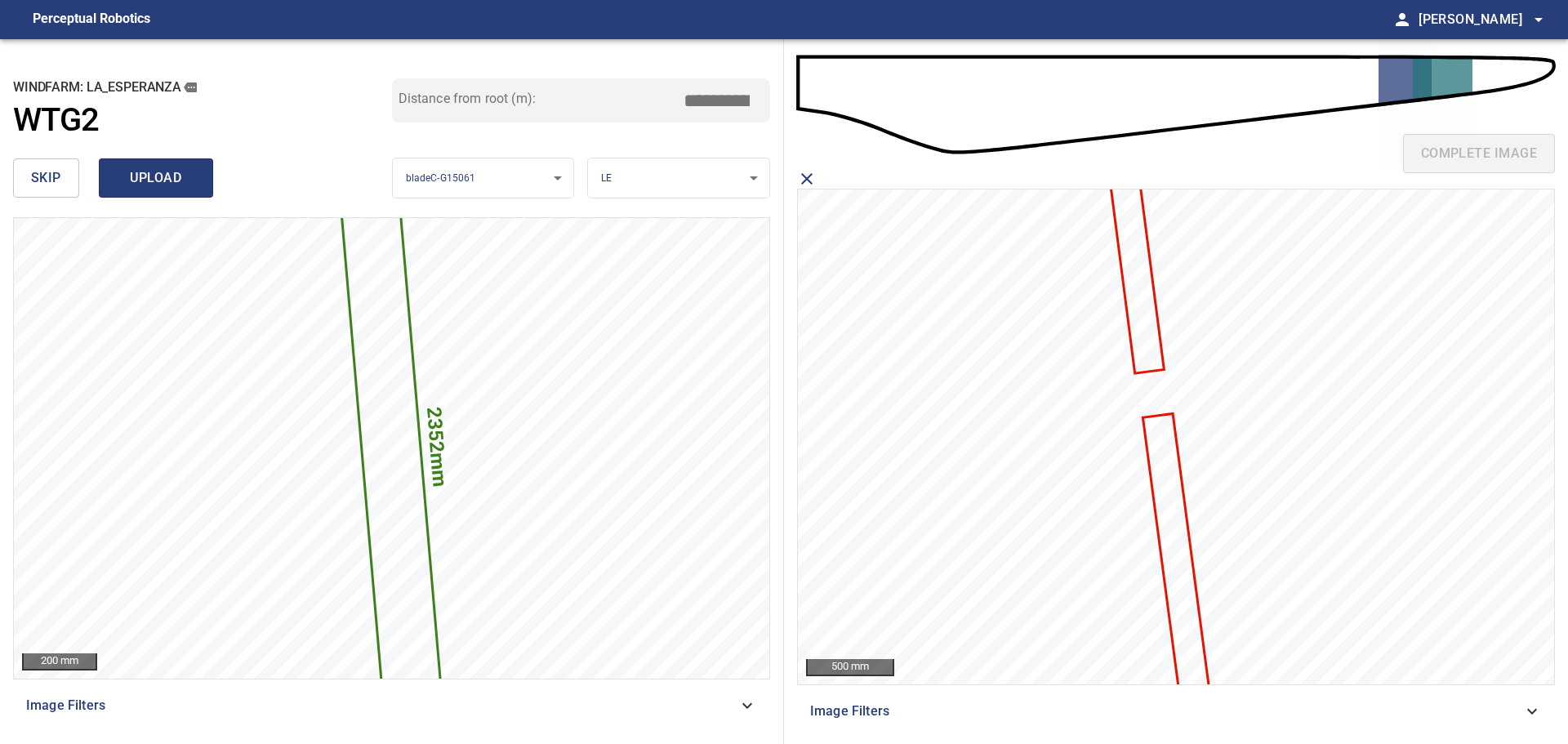
click at [146, 187] on span "upload" at bounding box center [155, 178] width 78 height 23
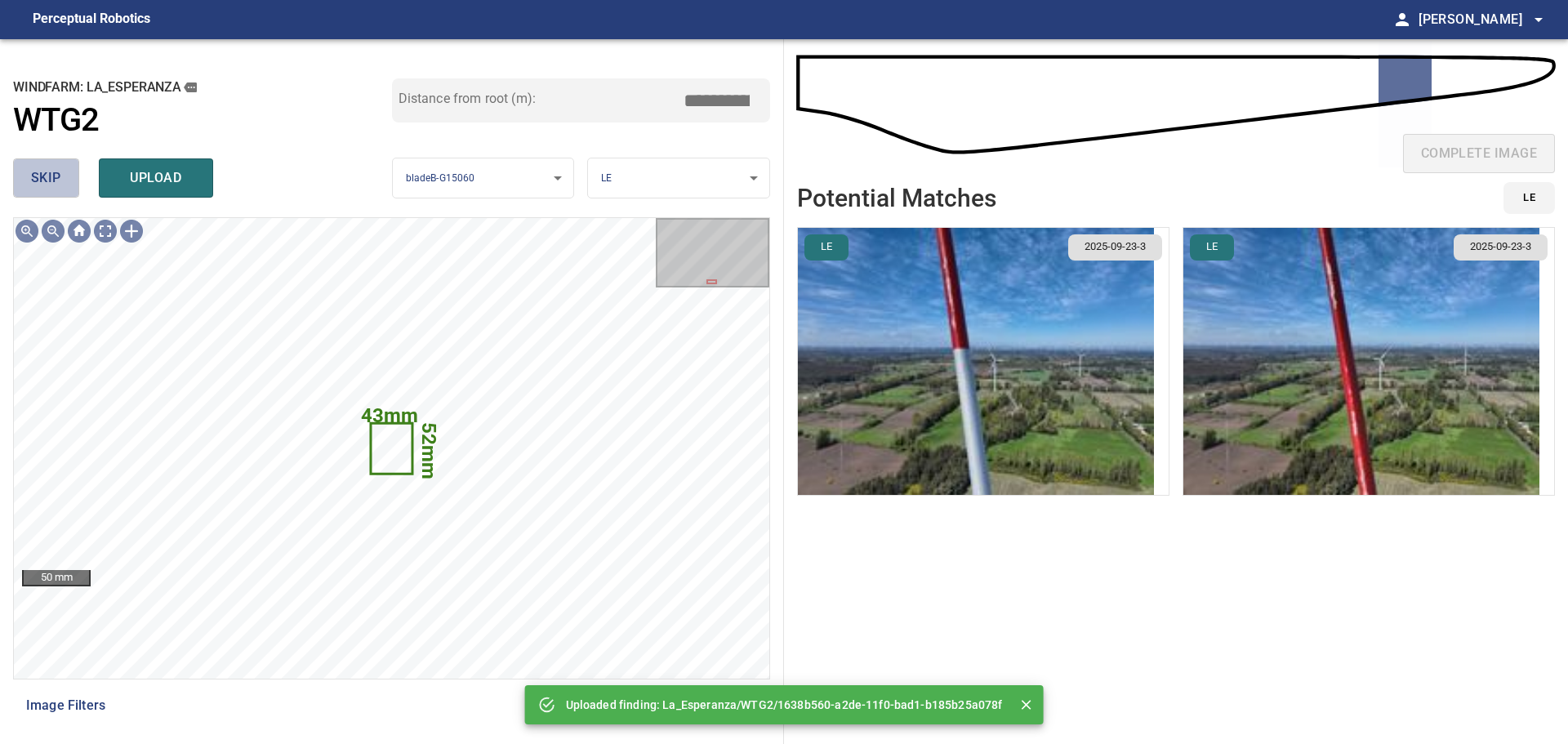
click at [62, 175] on button "skip" at bounding box center [46, 178] width 66 height 39
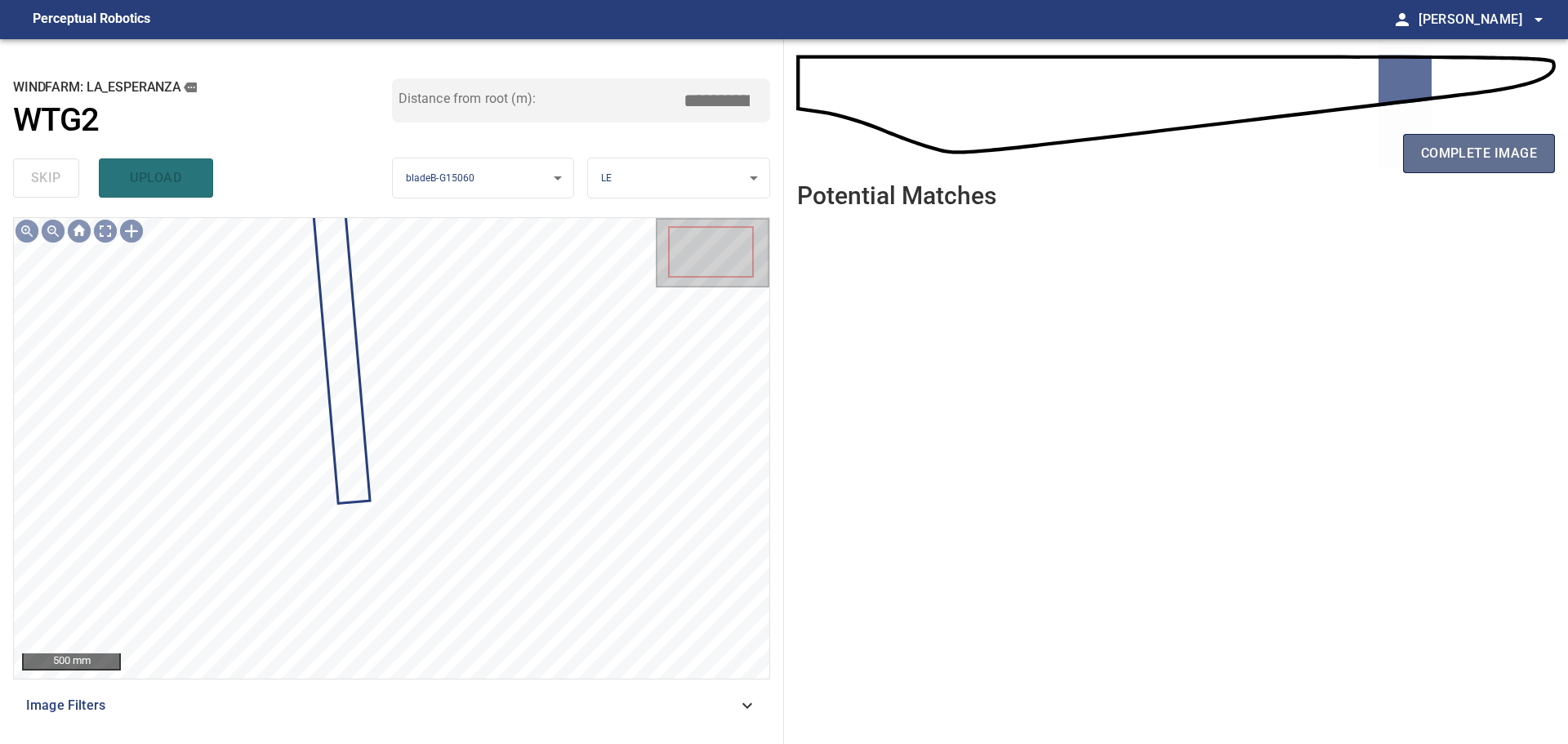
click at [1445, 151] on span "complete image" at bounding box center [1479, 154] width 116 height 23
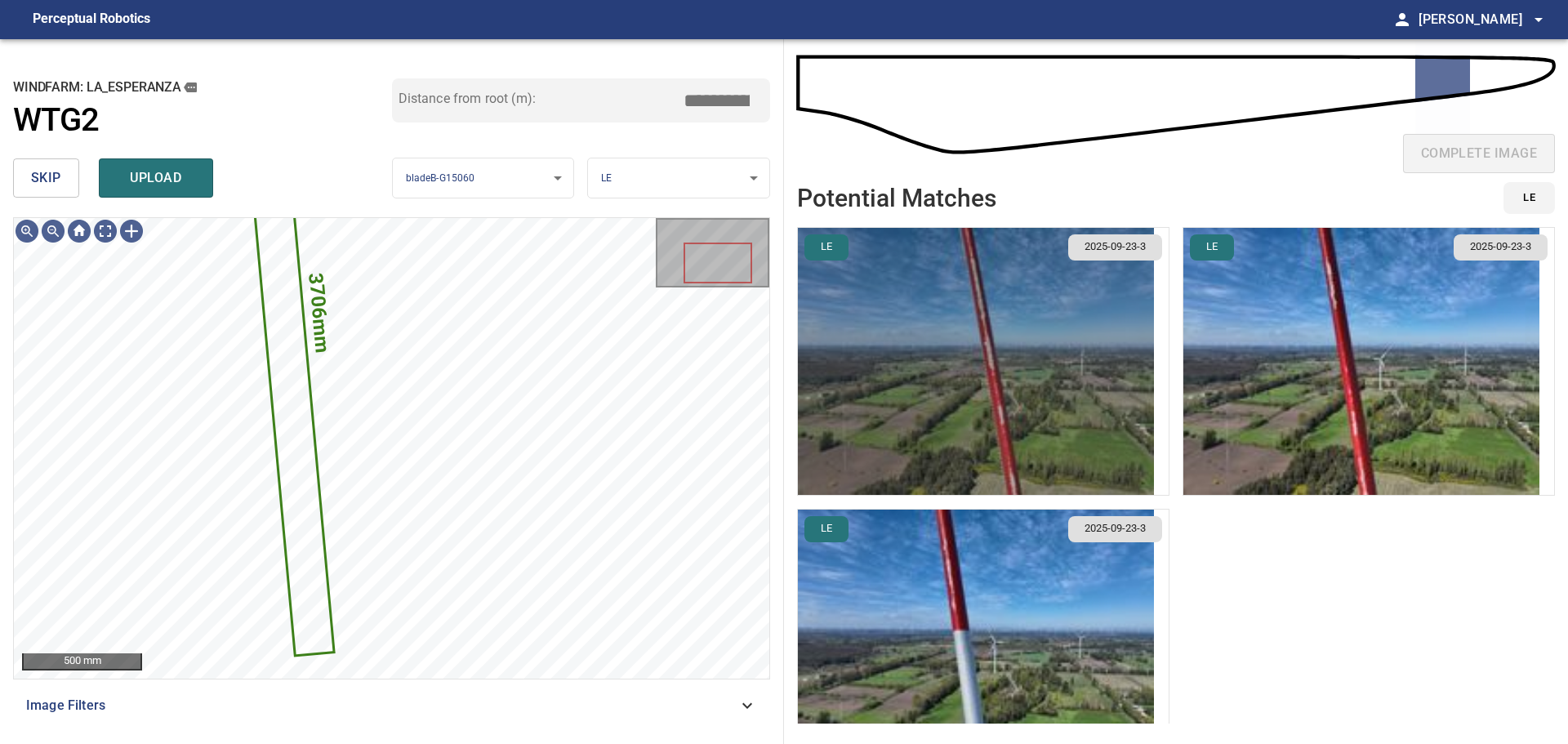
click at [873, 419] on img "button" at bounding box center [975, 361] width 356 height 267
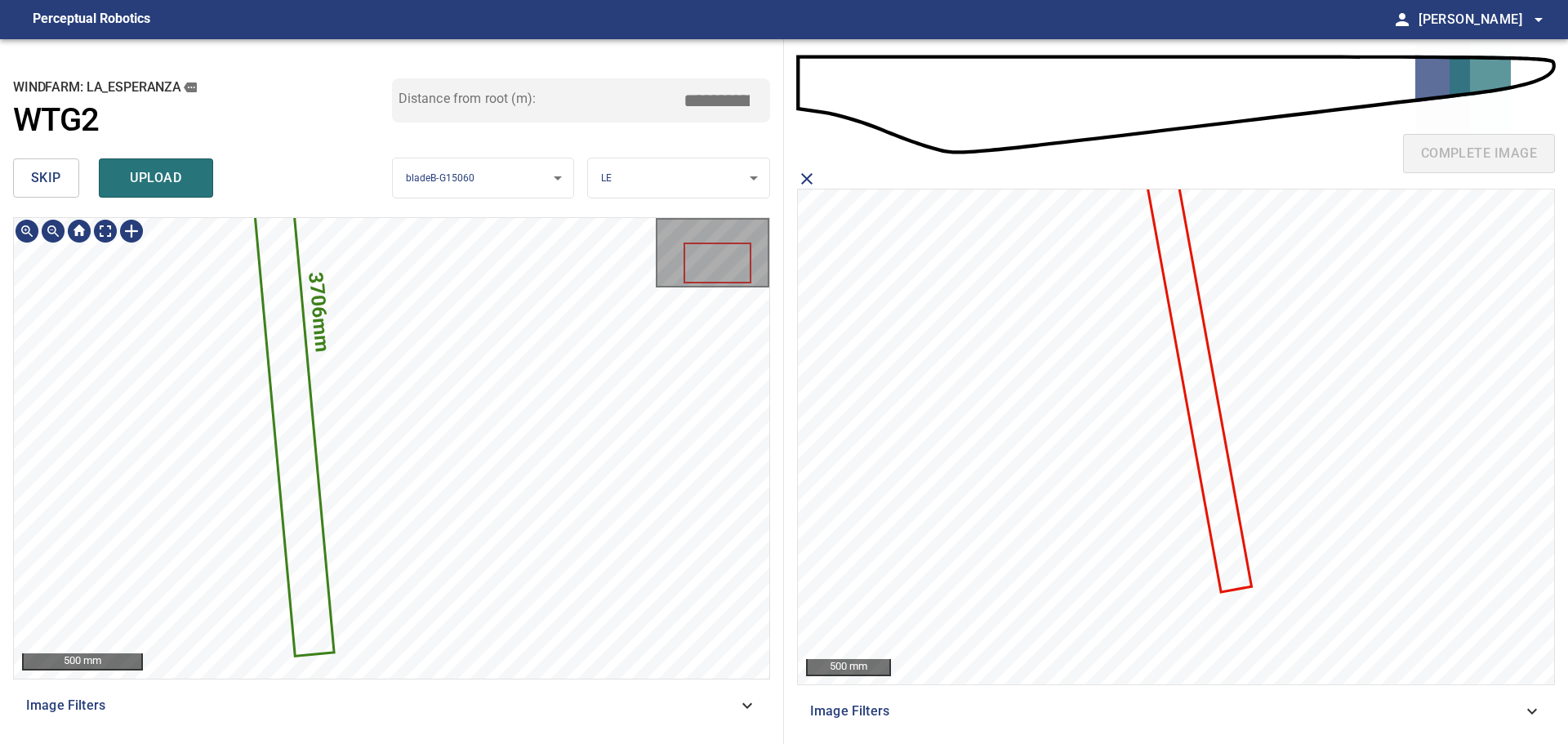
click at [535, 170] on body "**********" at bounding box center [784, 372] width 1568 height 744
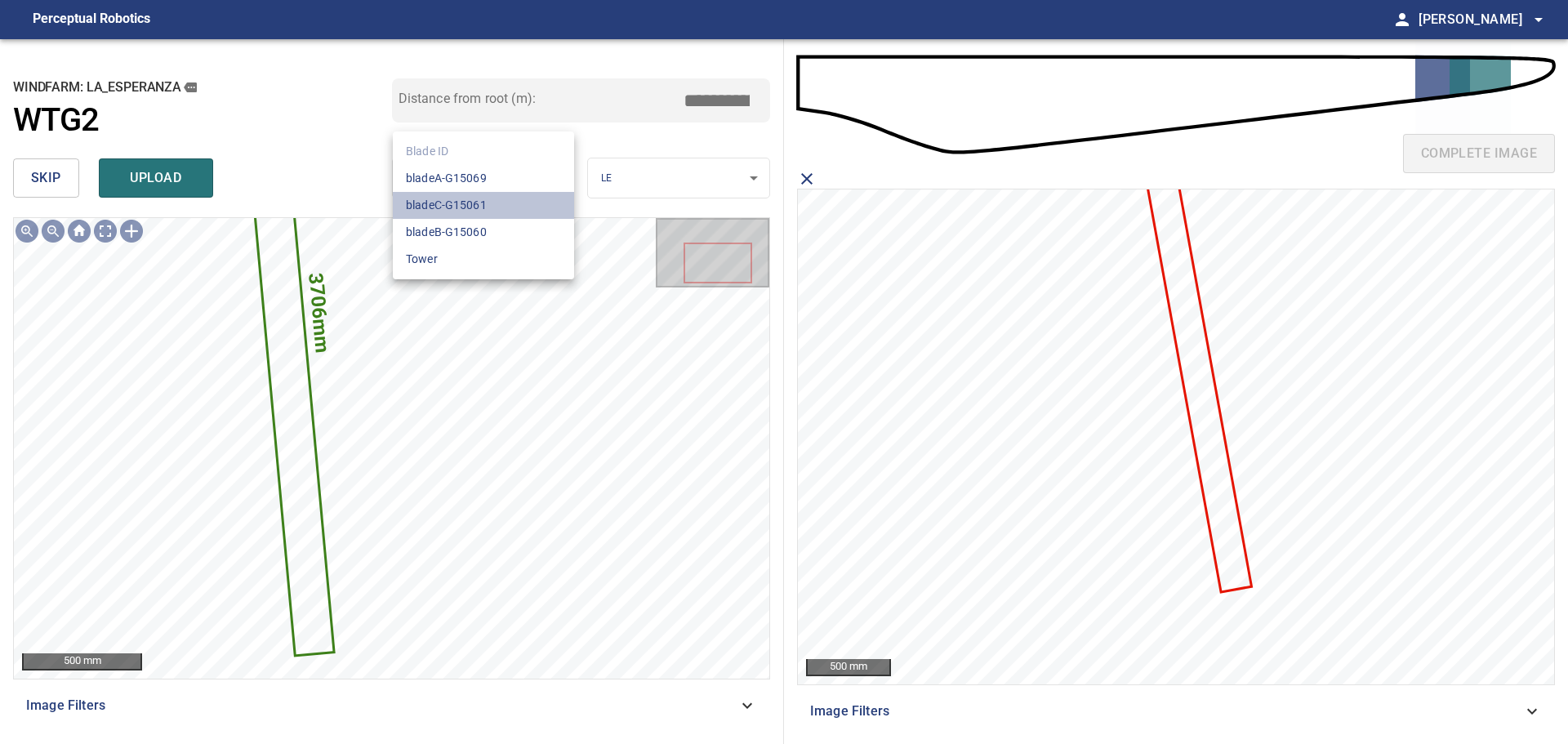
click at [497, 202] on li "bladeC-G15061" at bounding box center [483, 205] width 181 height 27
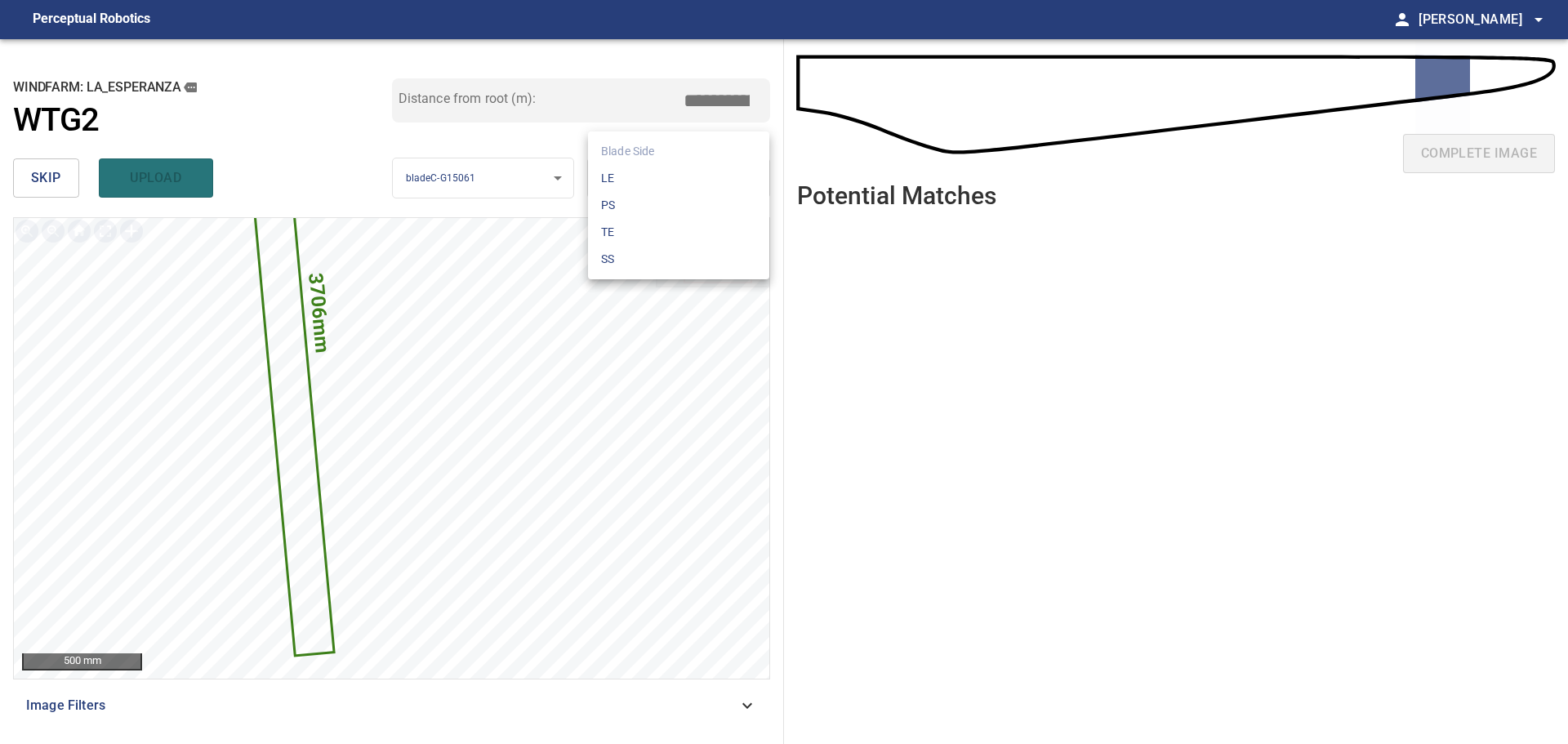
click at [617, 184] on body "**********" at bounding box center [784, 372] width 1568 height 744
click at [625, 184] on li "LE" at bounding box center [679, 178] width 181 height 27
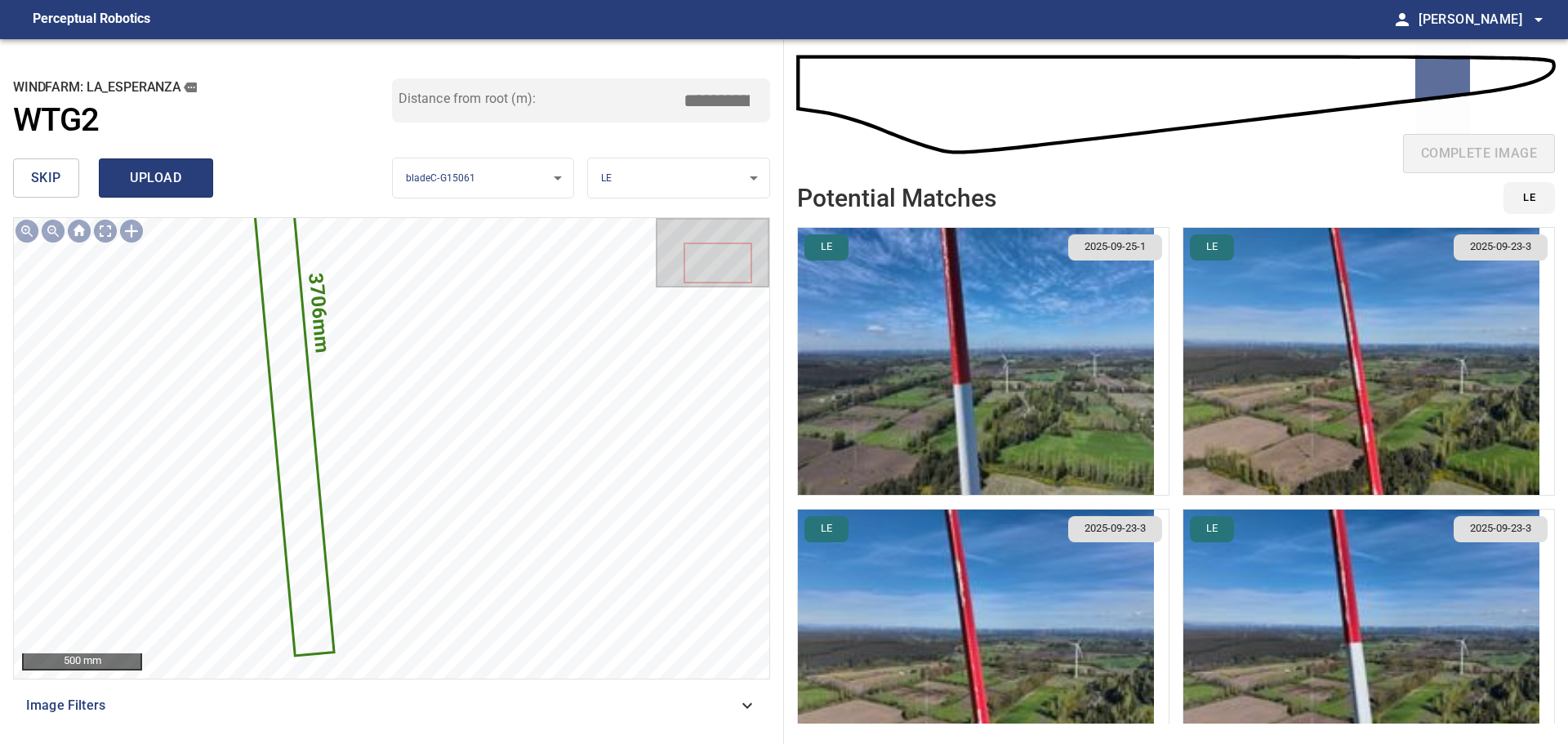
click at [181, 179] on span "upload" at bounding box center [155, 178] width 78 height 23
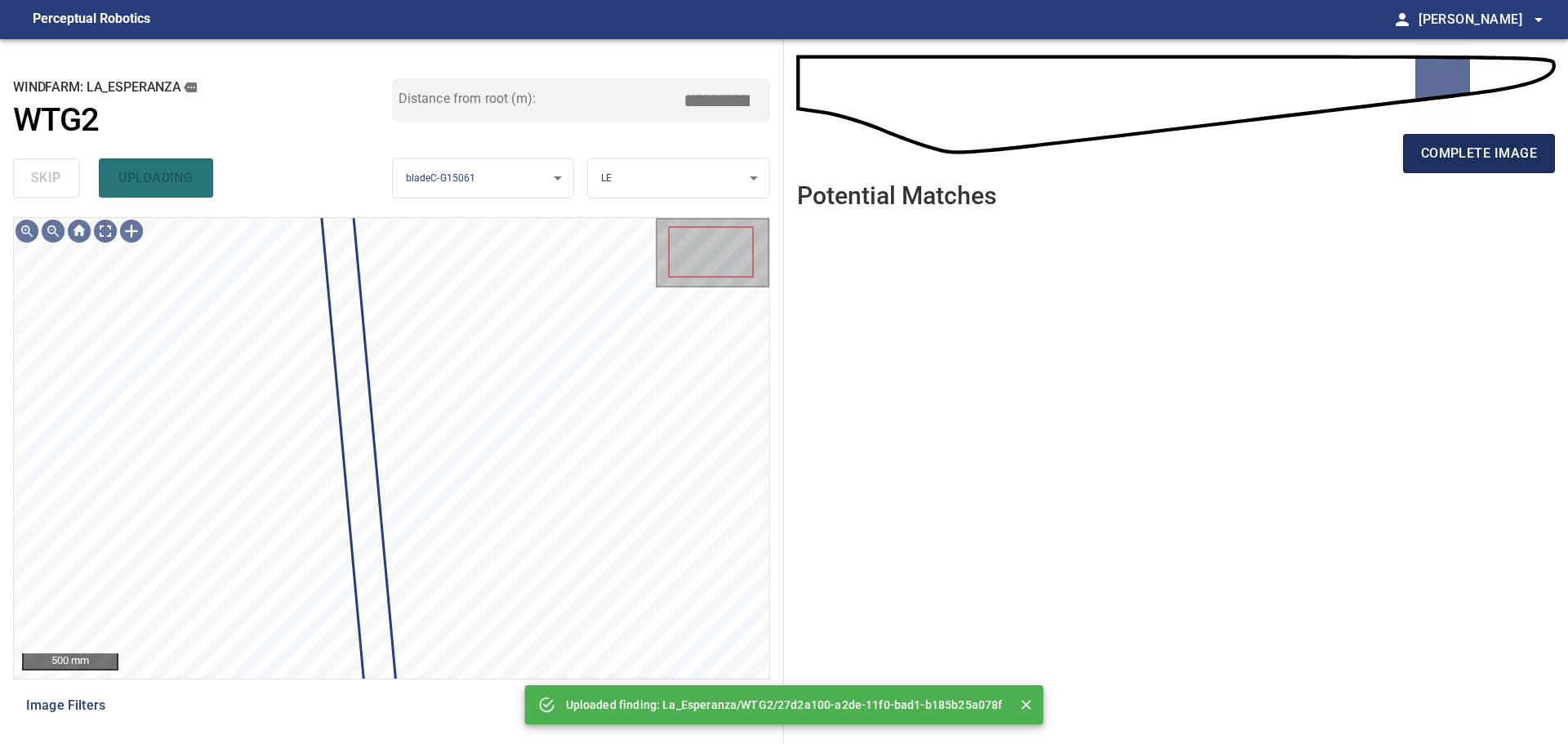
click at [1503, 152] on span "complete image" at bounding box center [1479, 154] width 116 height 23
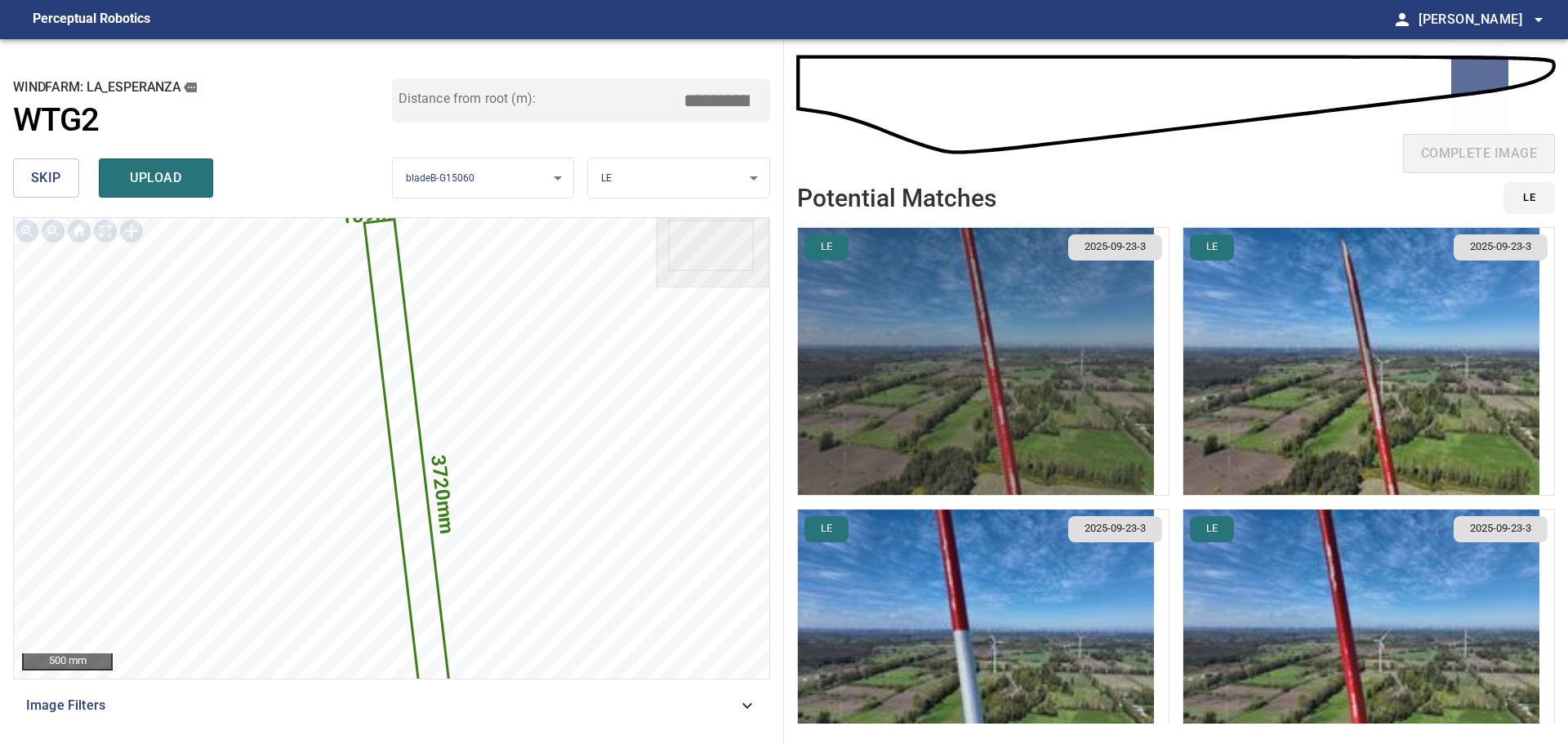
click at [1037, 416] on img "button" at bounding box center [975, 361] width 356 height 267
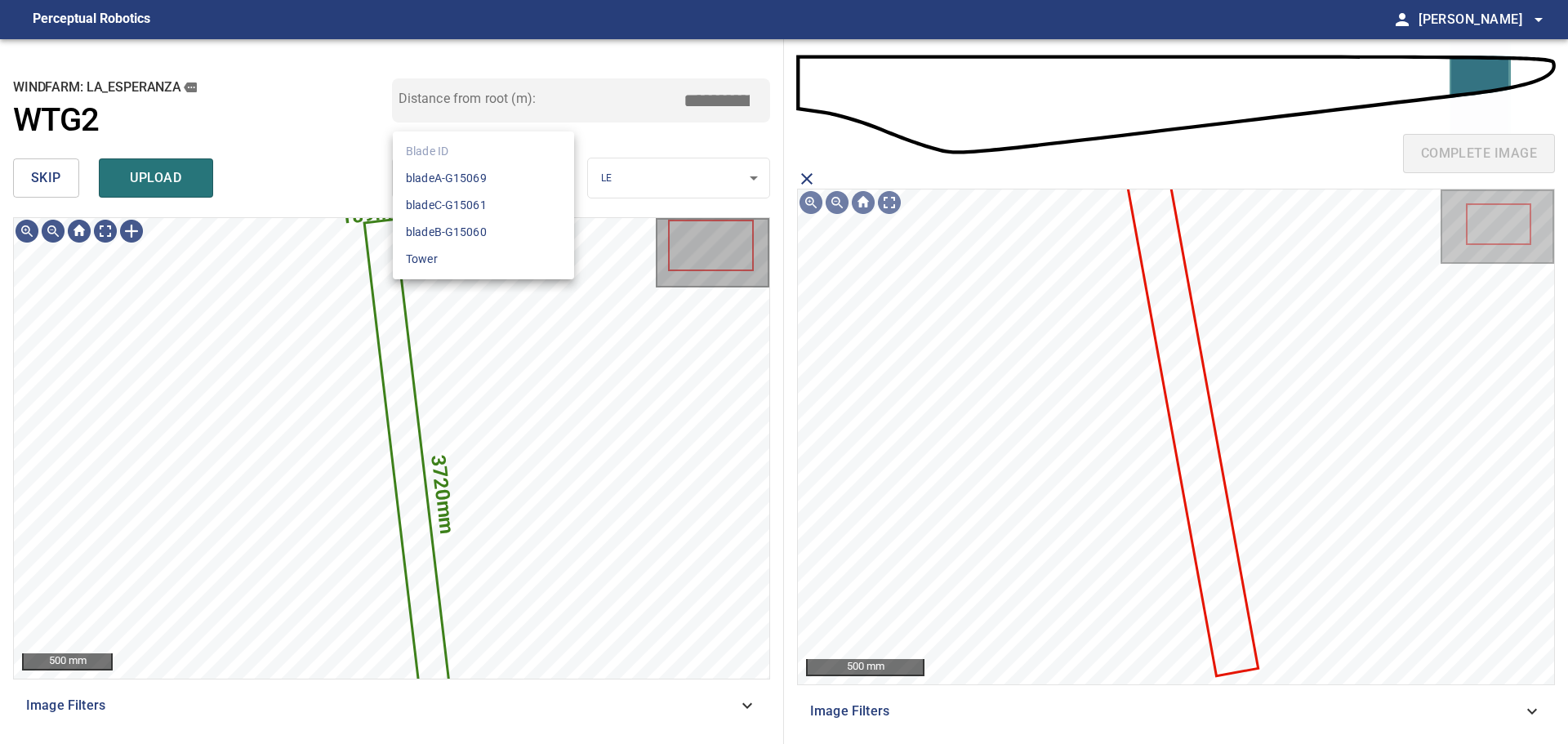
click at [456, 184] on body "**********" at bounding box center [784, 372] width 1568 height 744
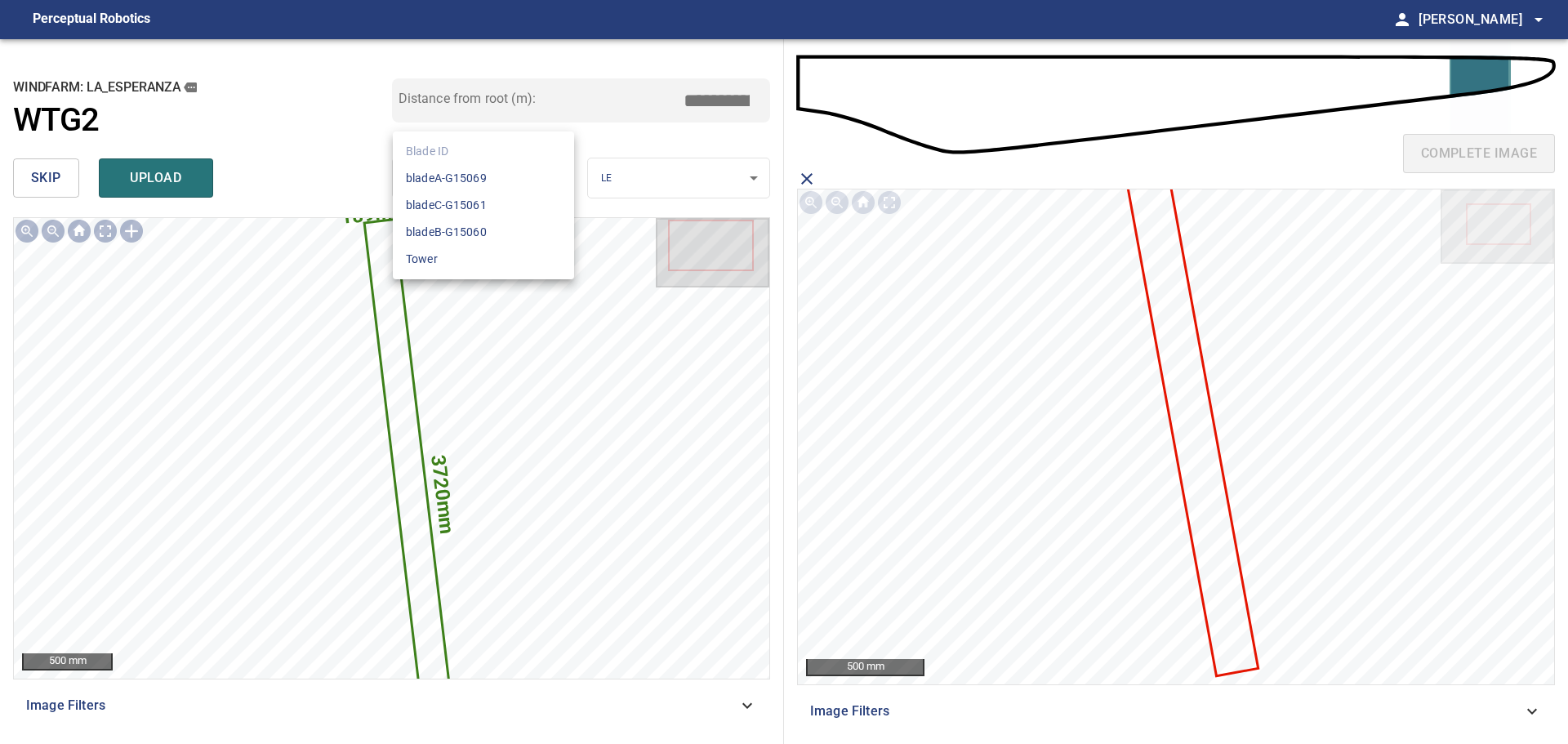
click at [458, 204] on li "bladeC-G15061" at bounding box center [483, 205] width 181 height 27
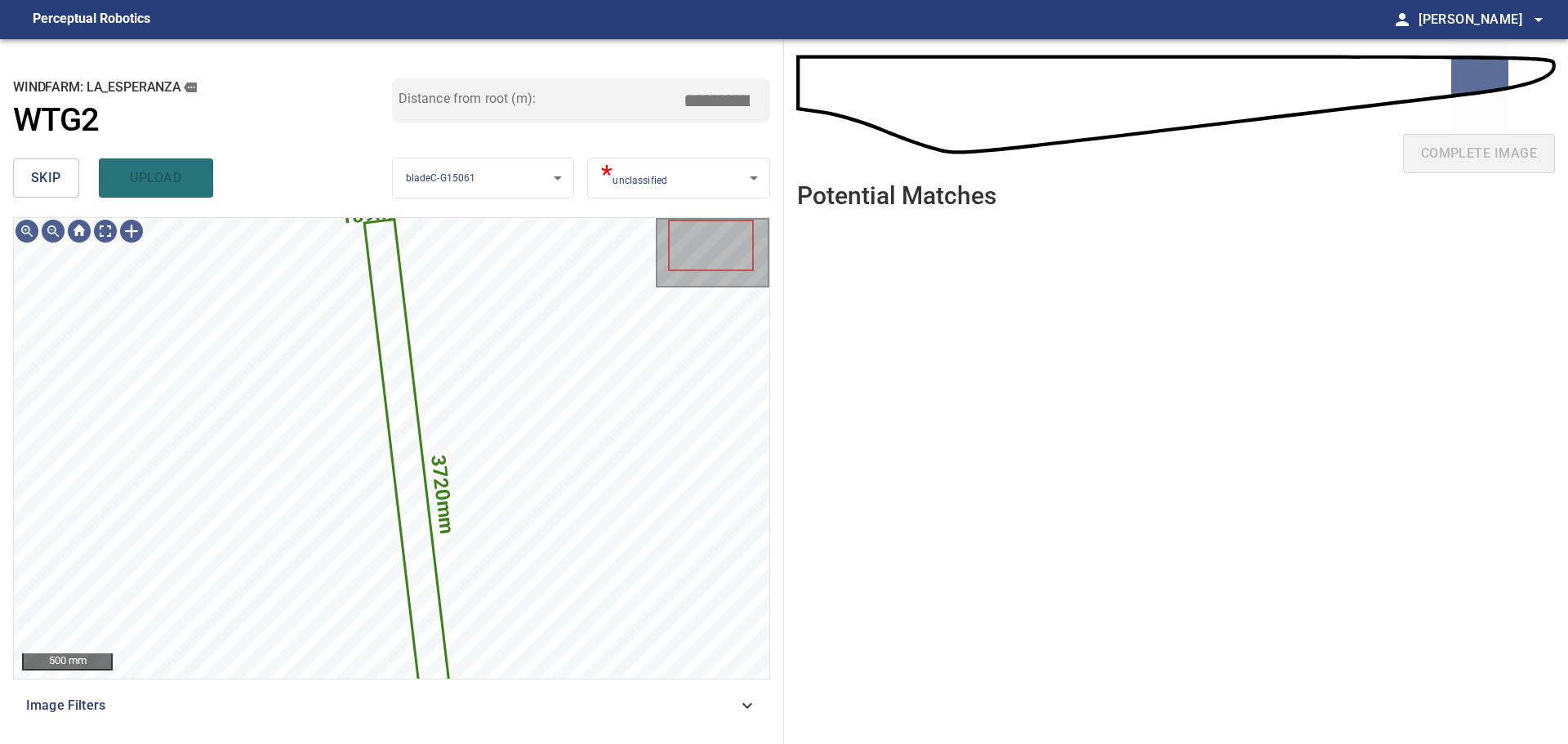
click at [673, 182] on body "**********" at bounding box center [784, 372] width 1568 height 744
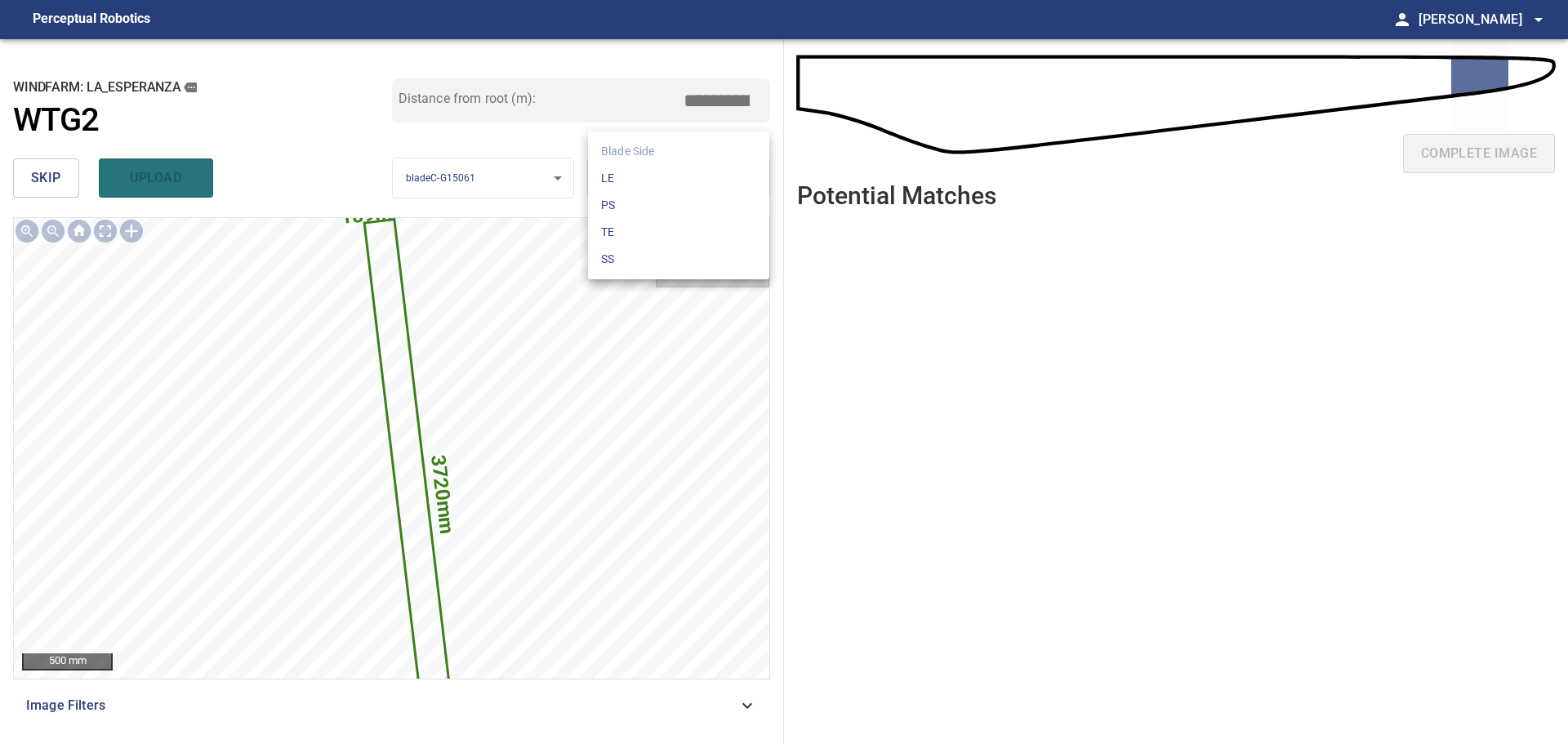
click at [646, 179] on li "LE" at bounding box center [679, 178] width 181 height 27
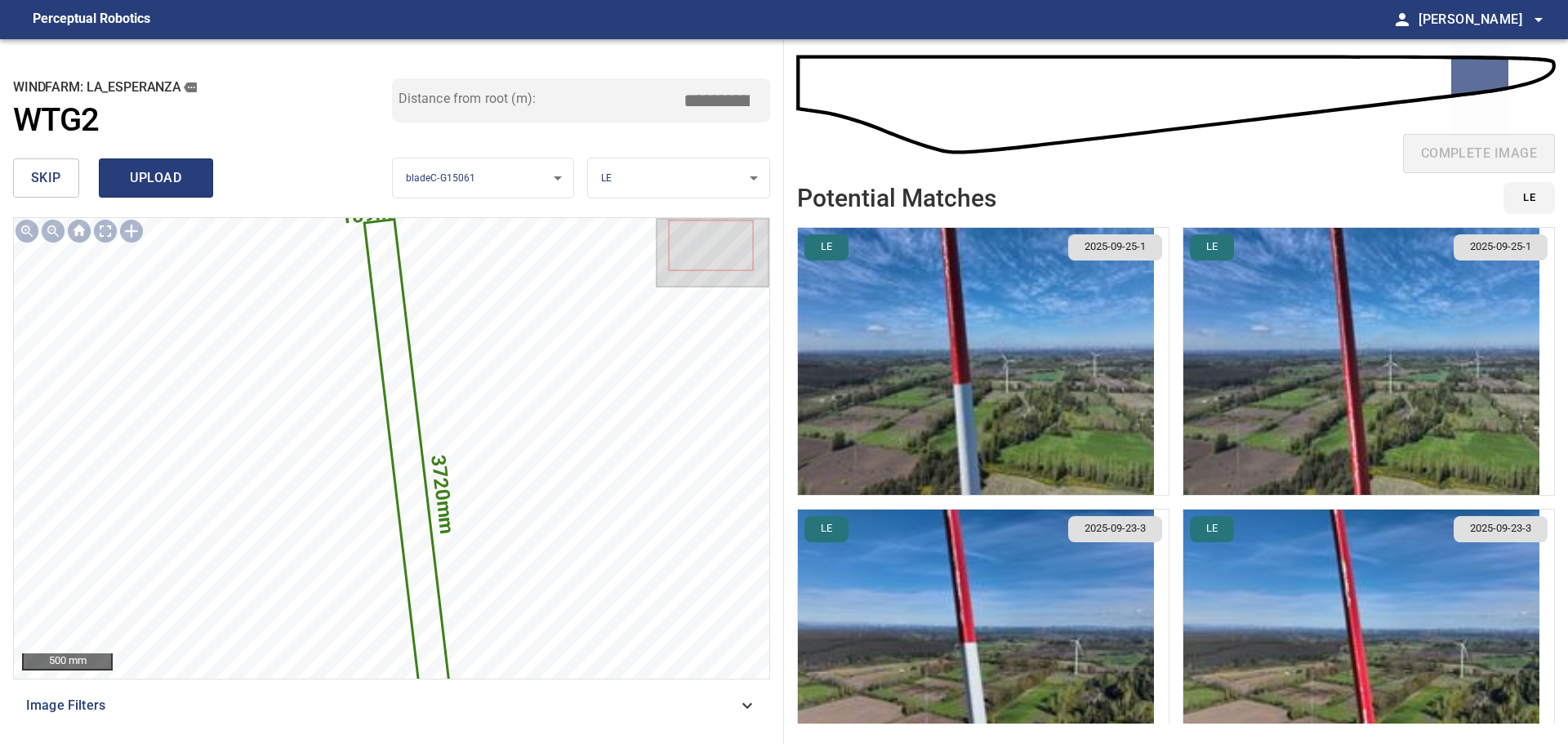
click at [178, 183] on span "upload" at bounding box center [155, 178] width 78 height 23
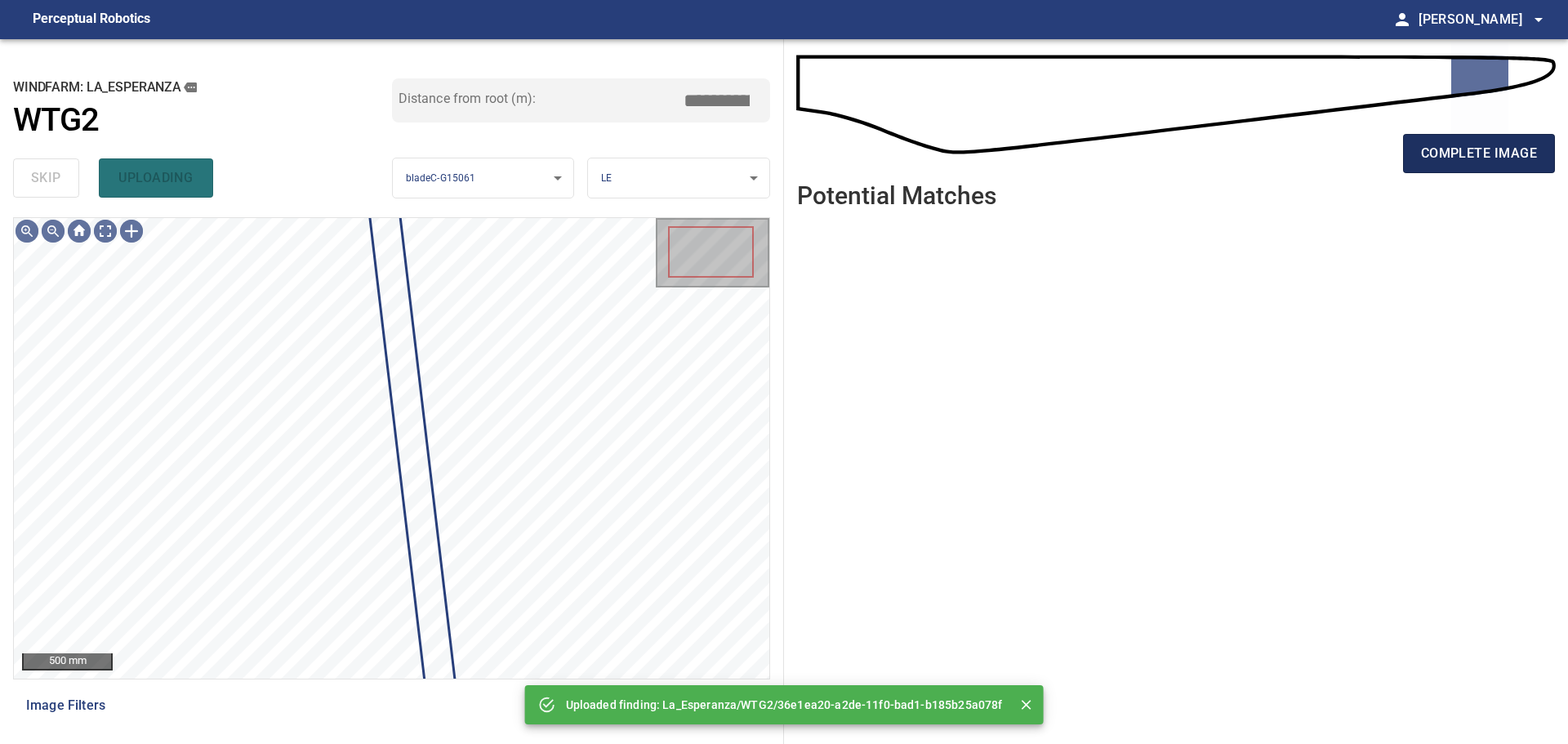
click at [1437, 148] on span "complete image" at bounding box center [1479, 154] width 116 height 23
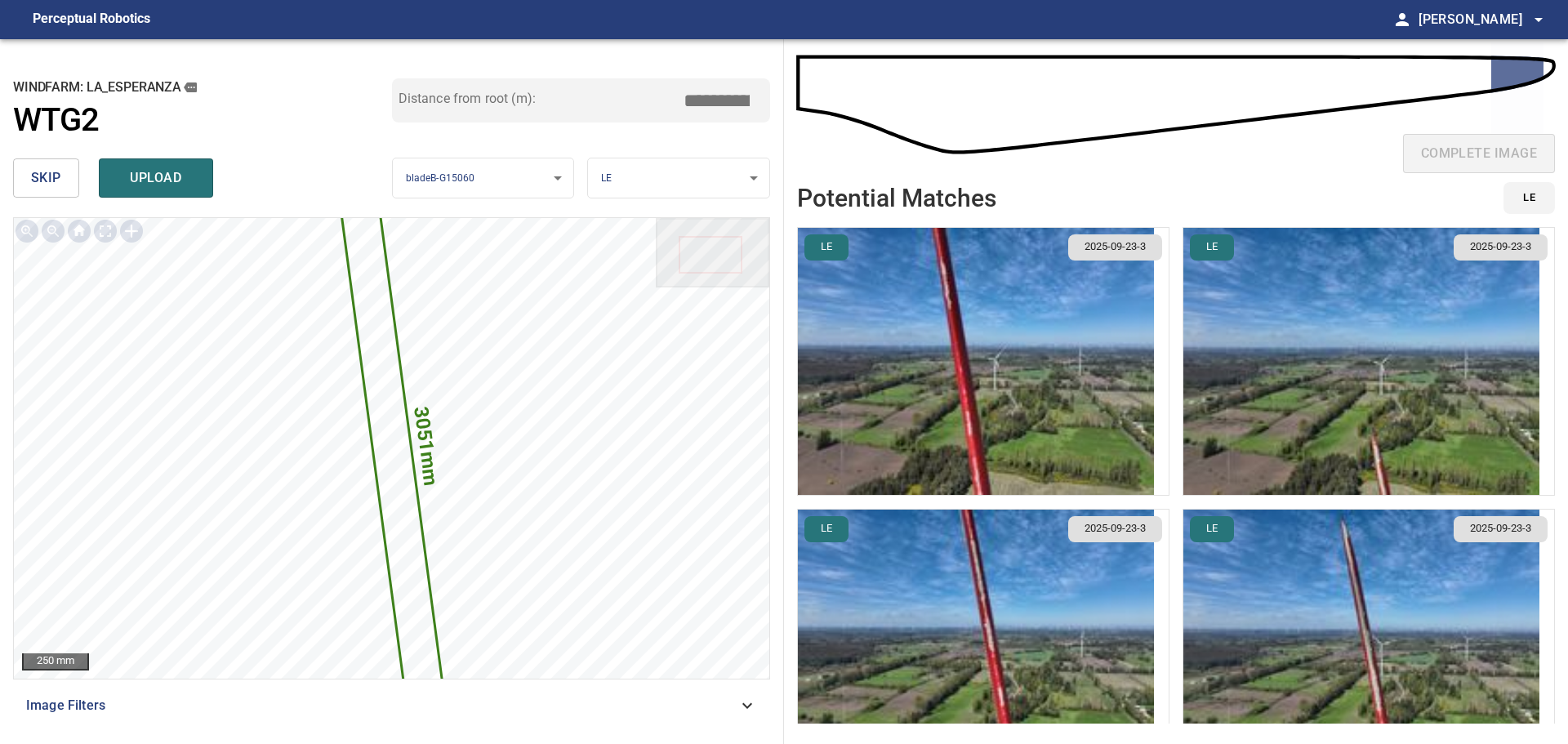
click at [1307, 556] on img "button" at bounding box center [1361, 643] width 356 height 267
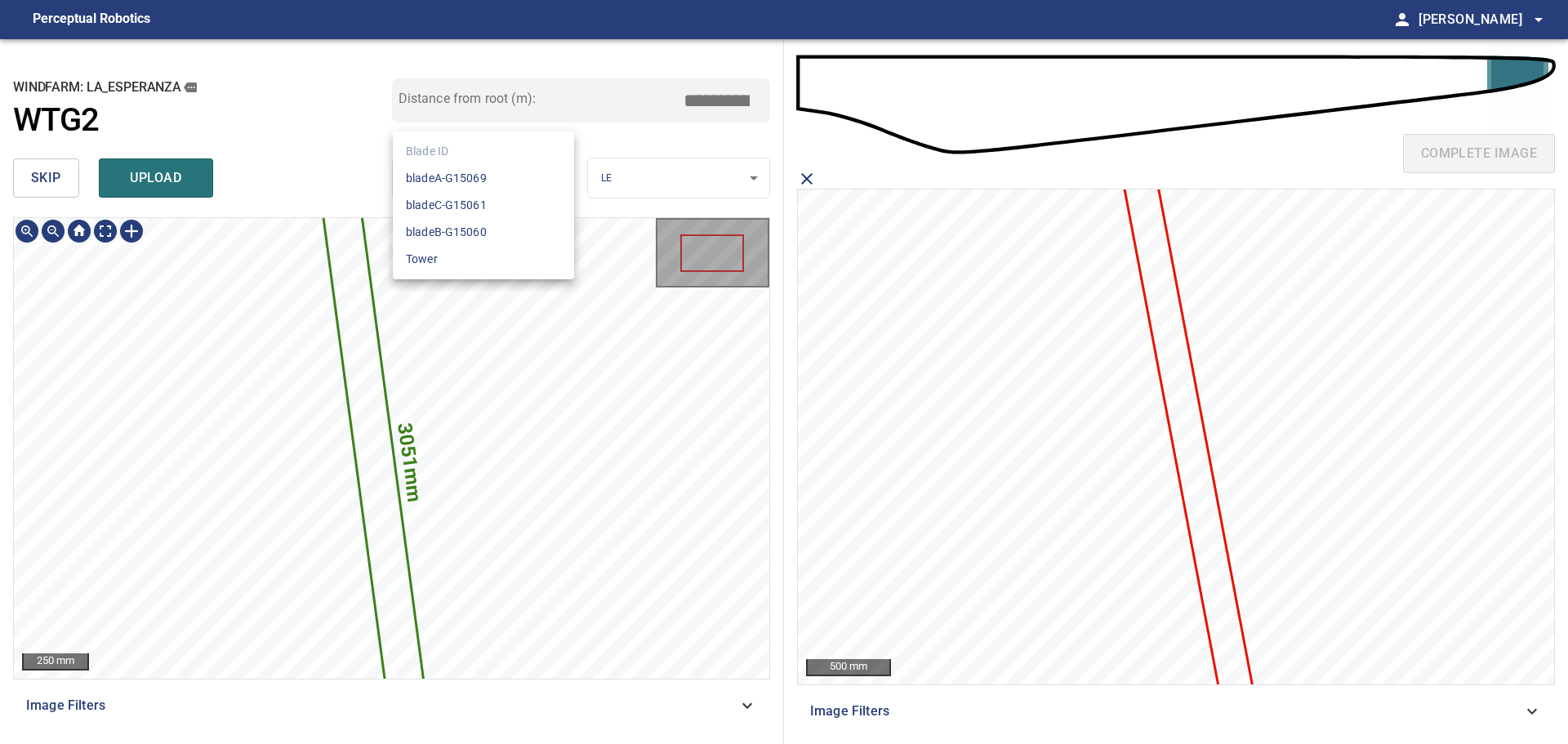
click at [497, 178] on body "**********" at bounding box center [784, 372] width 1568 height 744
click at [500, 210] on li "bladeC-G15061" at bounding box center [483, 205] width 181 height 27
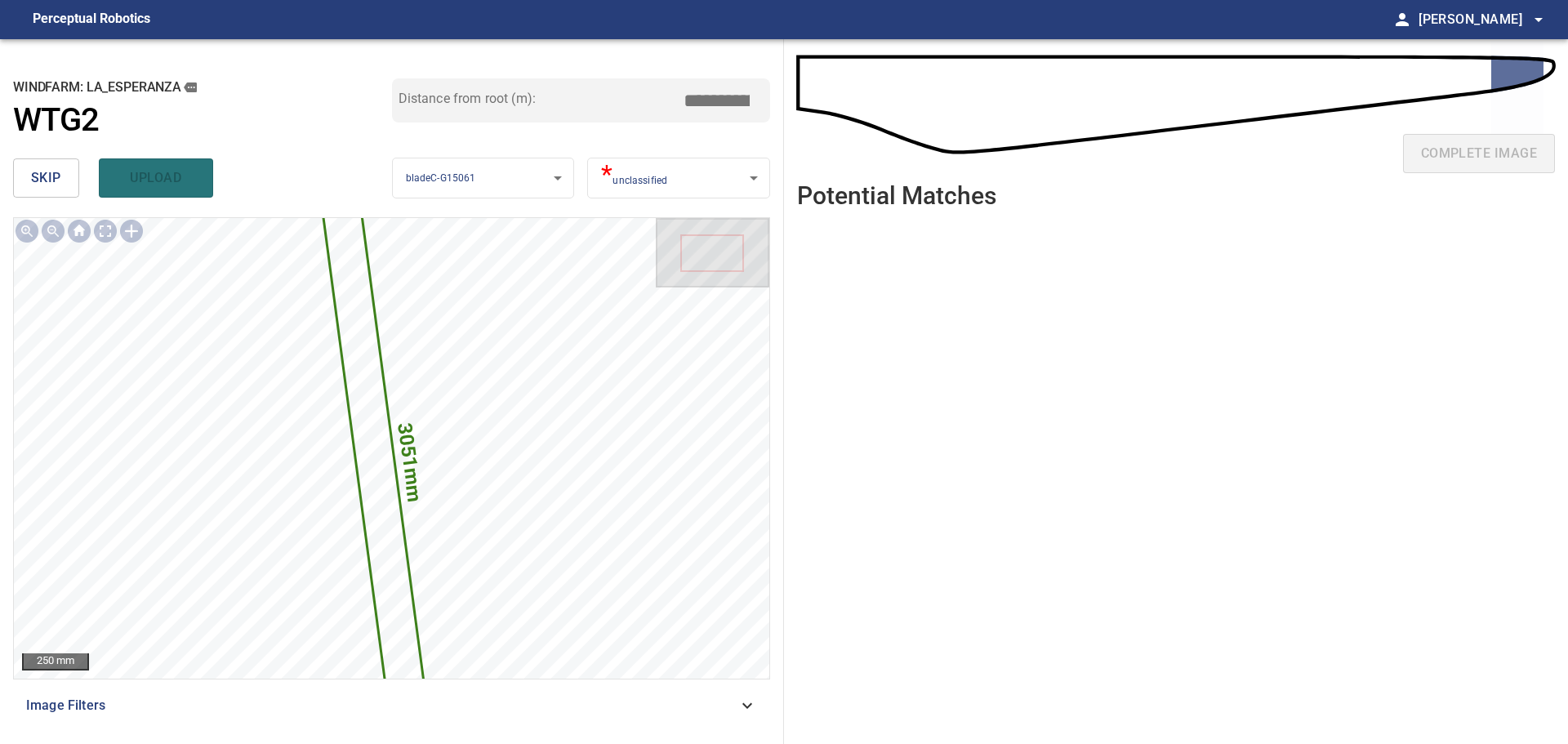
click at [631, 190] on body "**********" at bounding box center [784, 372] width 1568 height 744
click at [642, 178] on li "LE" at bounding box center [679, 178] width 181 height 27
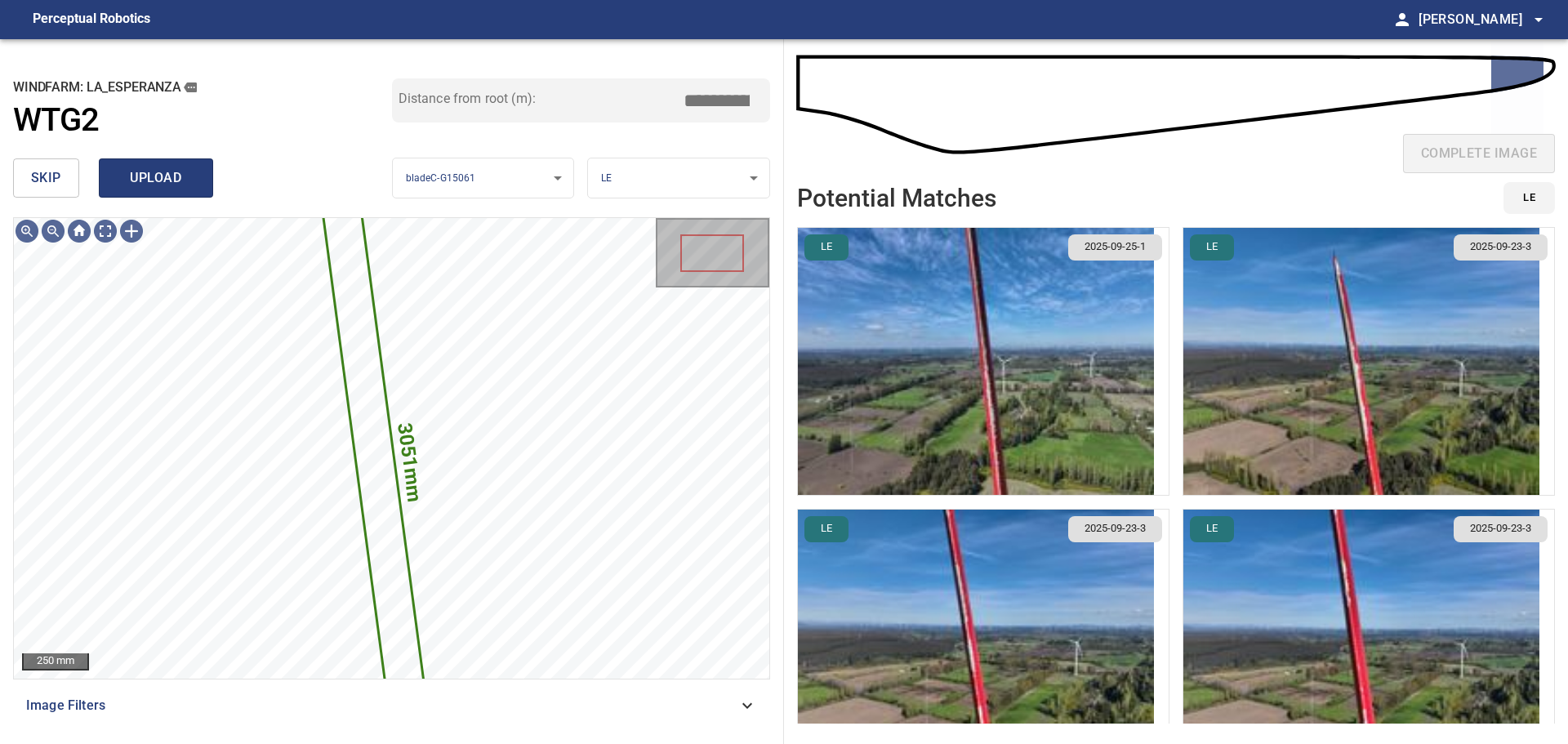
click at [194, 188] on span "upload" at bounding box center [155, 178] width 78 height 23
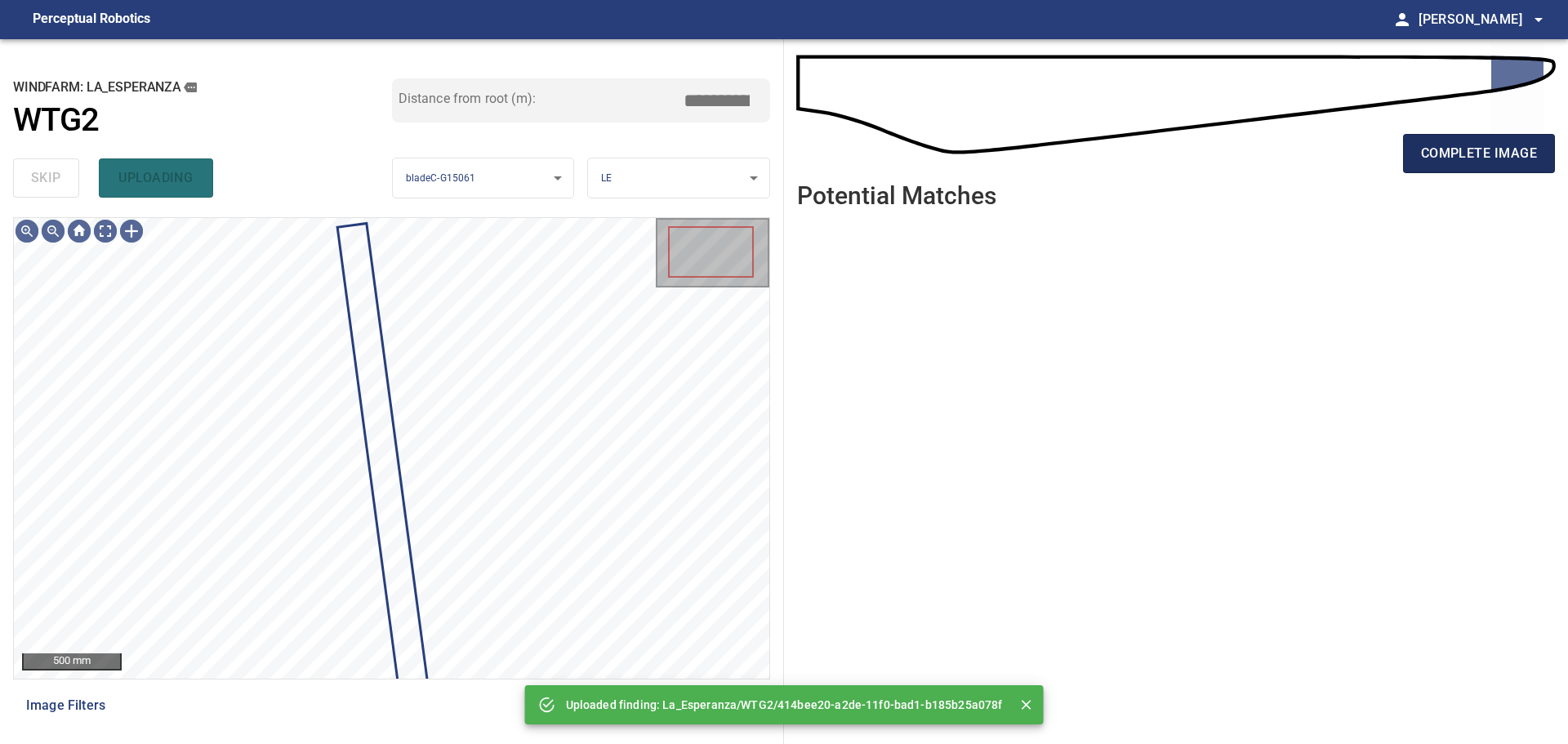
click at [1500, 154] on span "complete image" at bounding box center [1479, 154] width 116 height 23
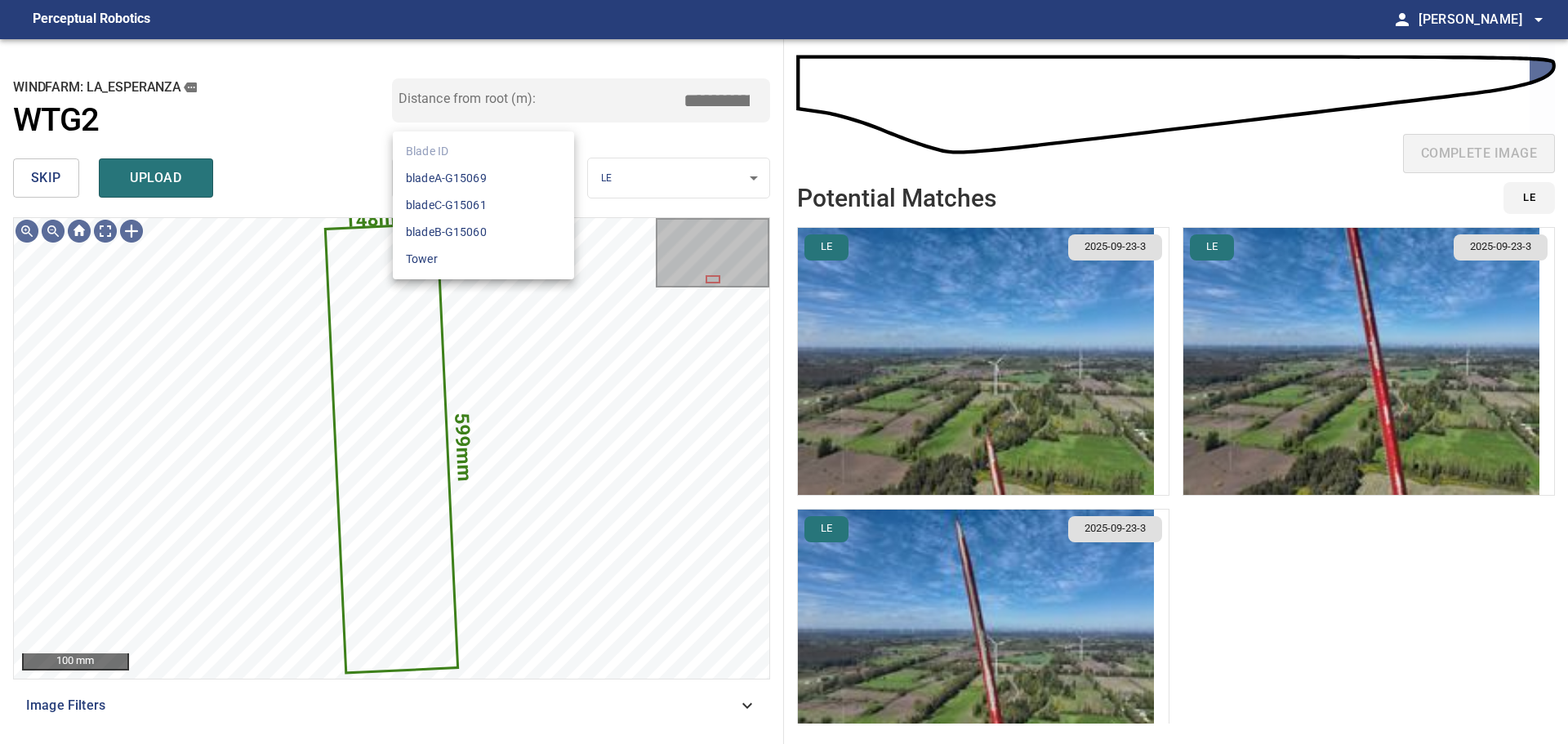
click at [522, 186] on body "**********" at bounding box center [784, 372] width 1568 height 744
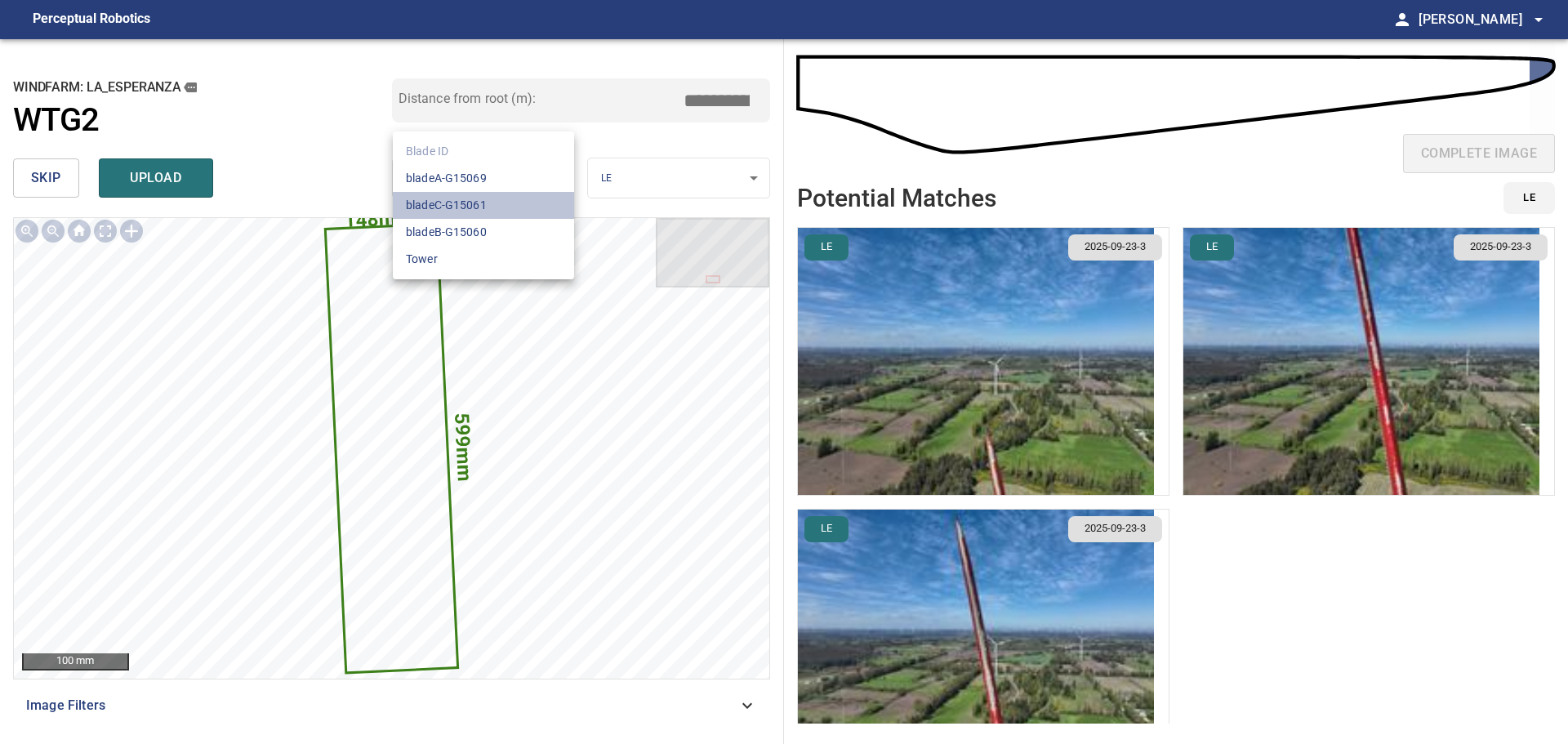
click at [512, 198] on li "bladeC-G15061" at bounding box center [483, 205] width 181 height 27
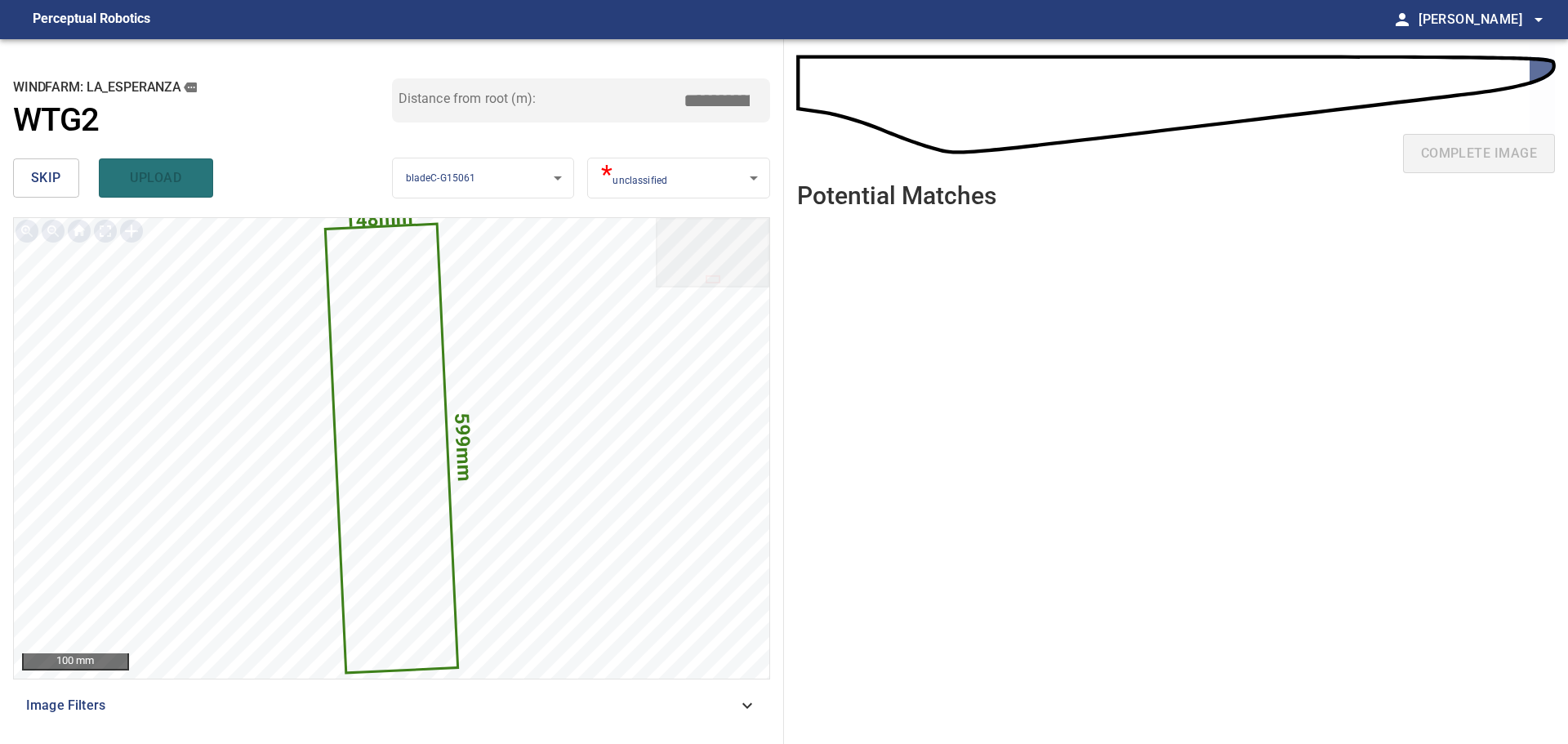
click at [618, 177] on body "**********" at bounding box center [784, 372] width 1568 height 744
click at [629, 182] on li "LE" at bounding box center [679, 178] width 181 height 27
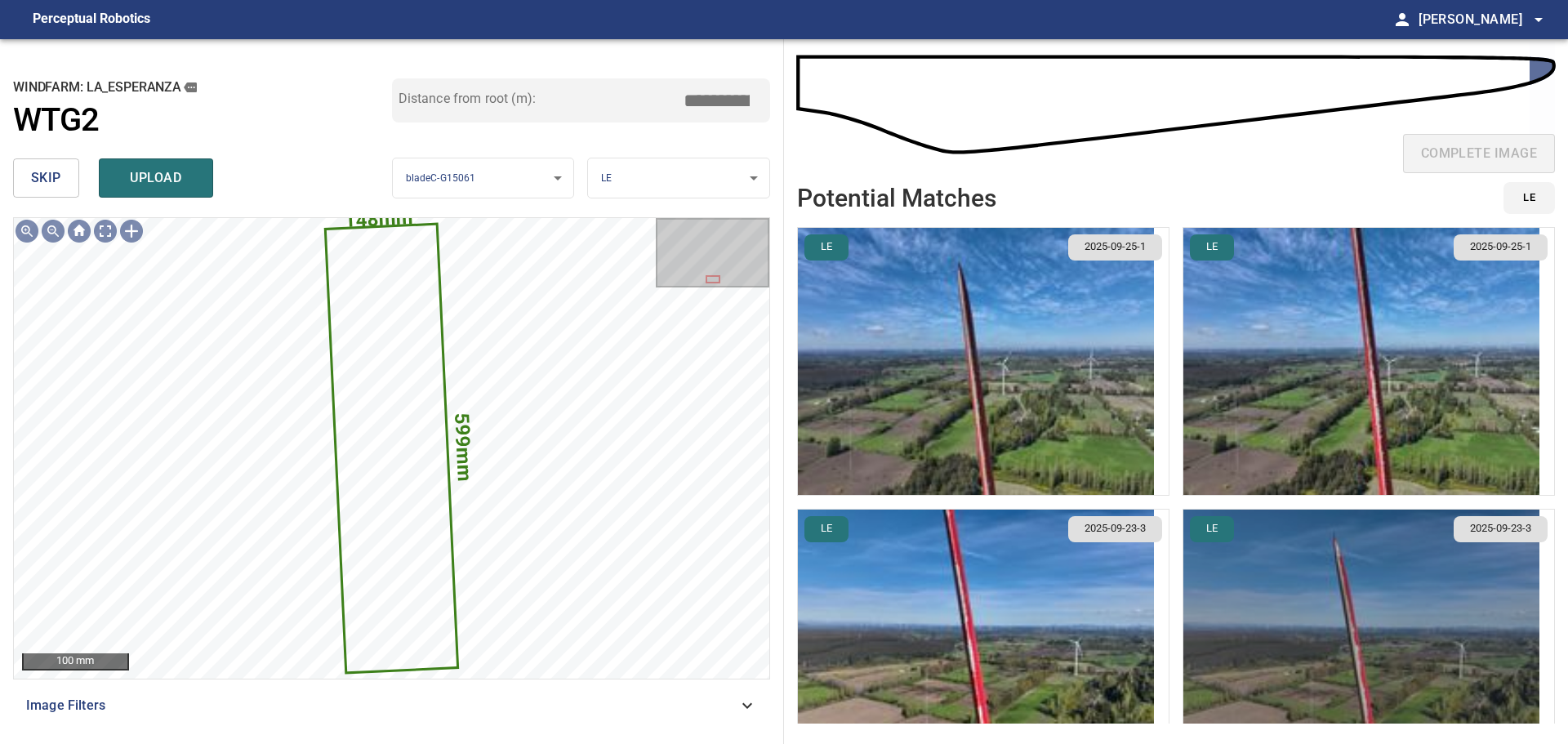
click at [1293, 566] on img "button" at bounding box center [1361, 643] width 356 height 267
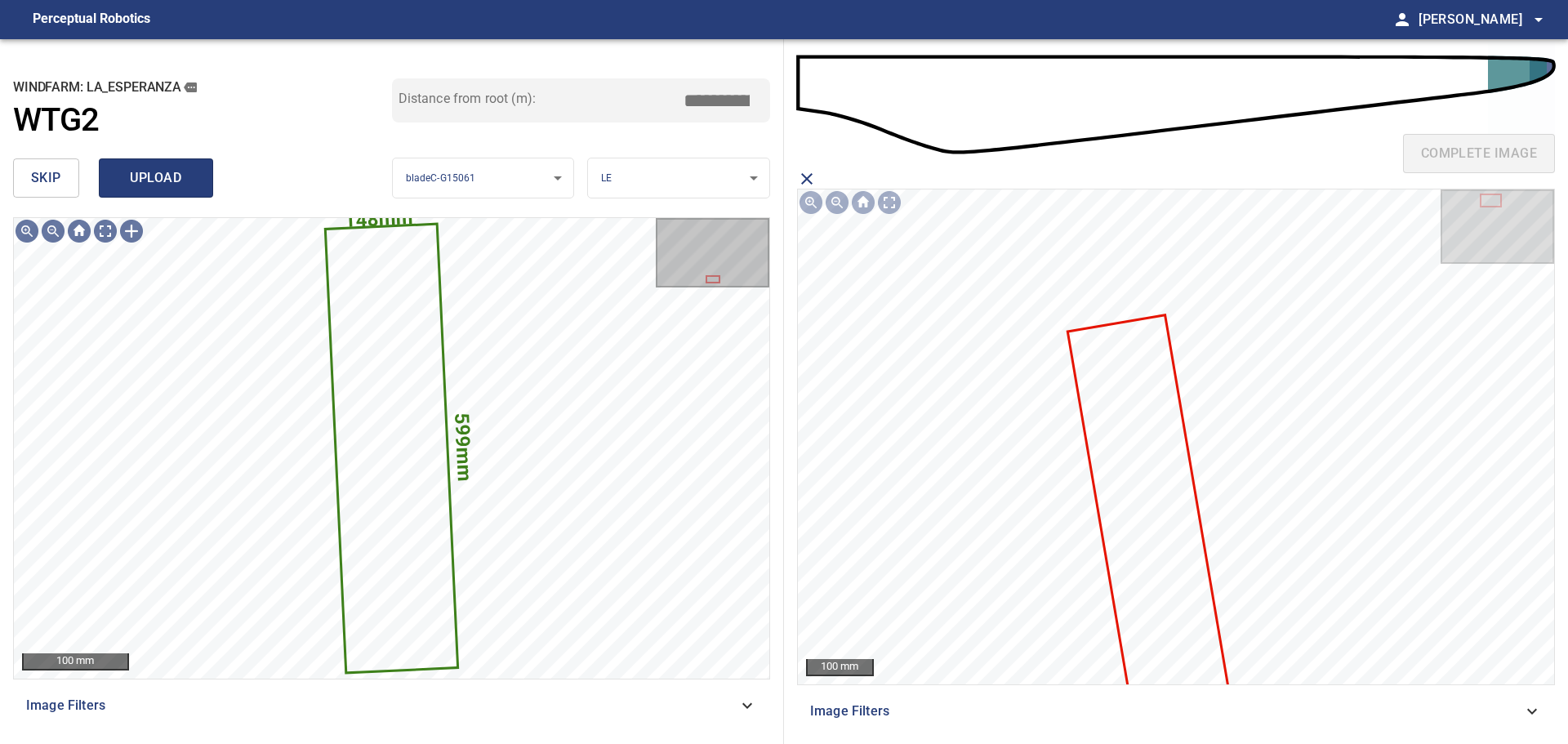
click at [177, 179] on span "upload" at bounding box center [155, 178] width 78 height 23
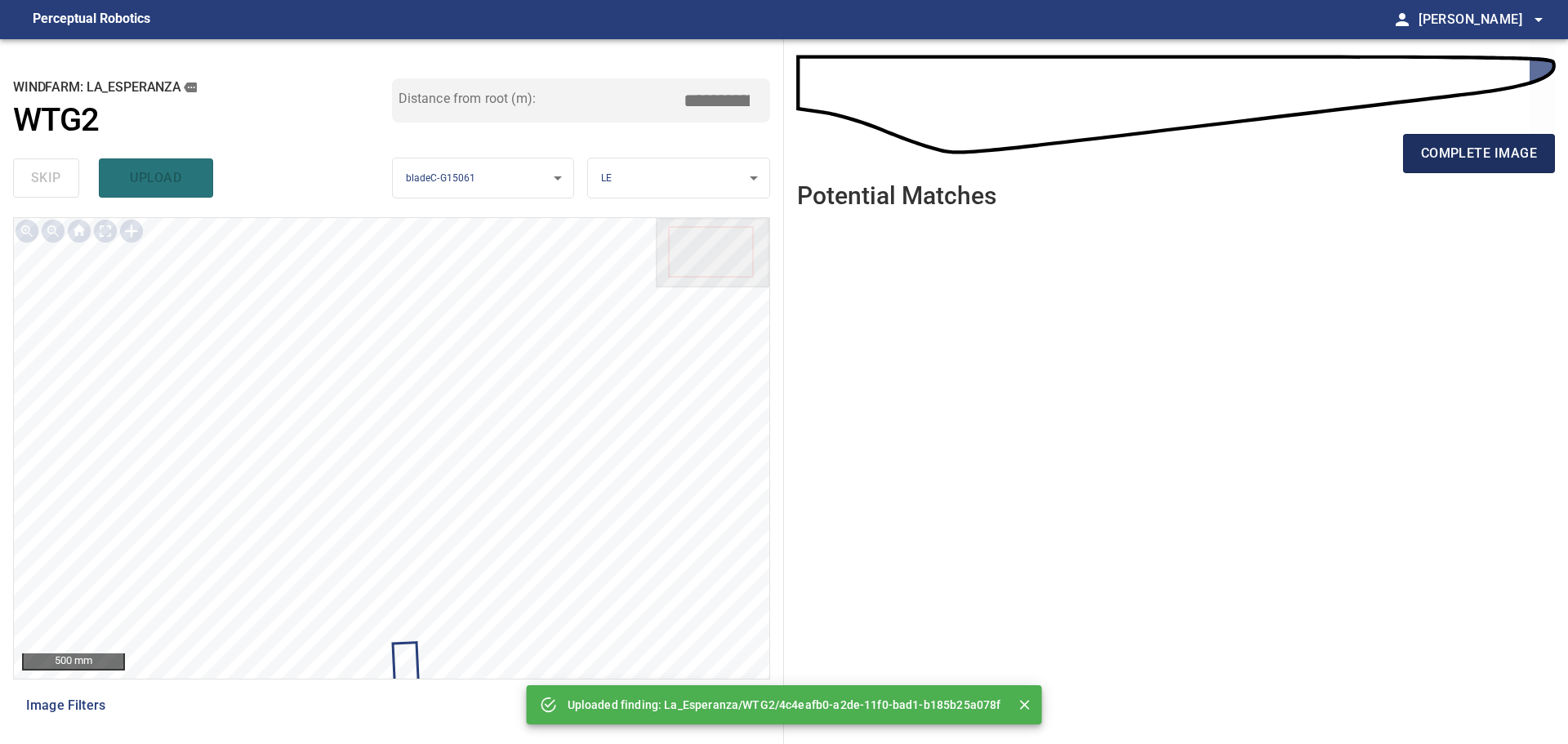
click at [1454, 158] on span "complete image" at bounding box center [1479, 154] width 116 height 23
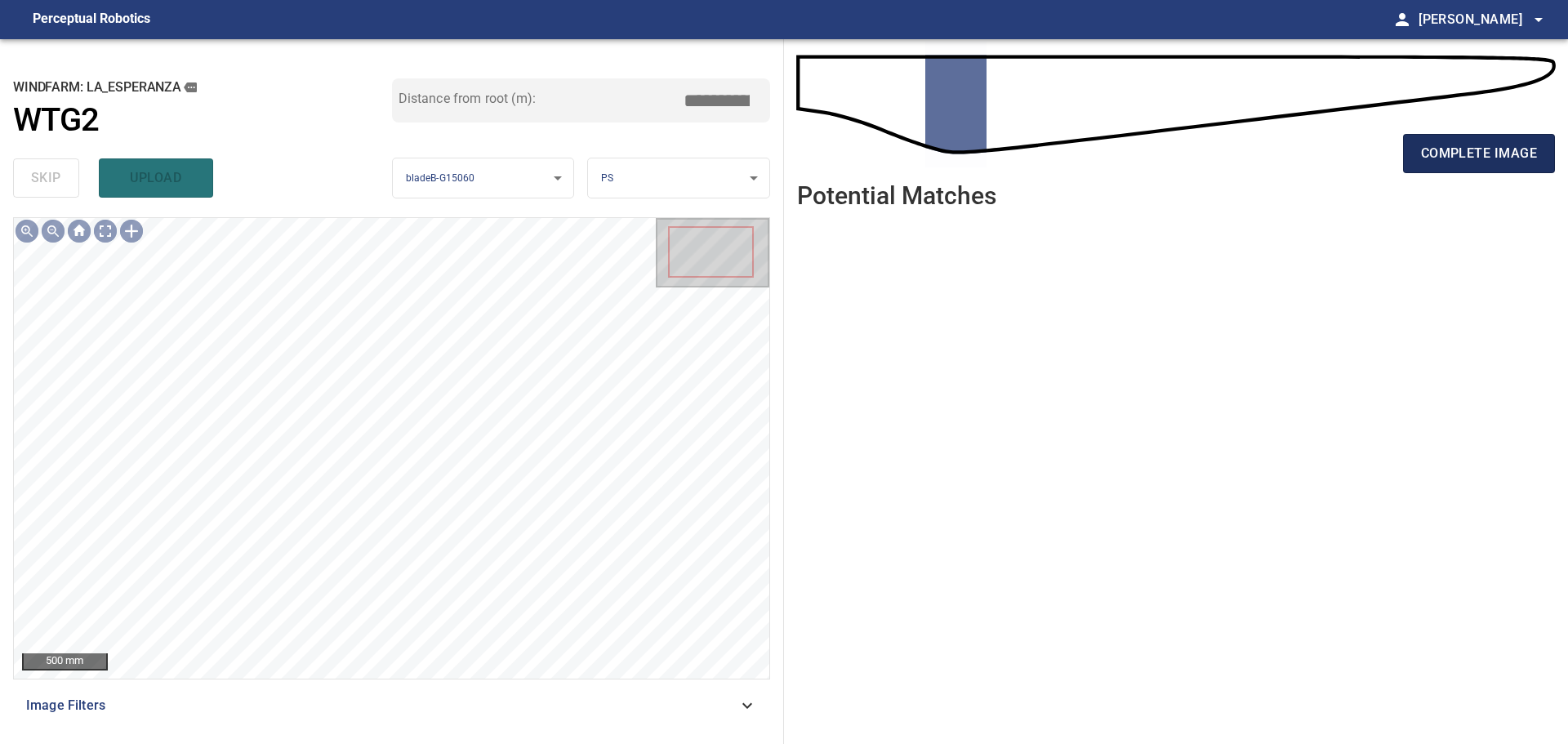
click at [1464, 163] on span "complete image" at bounding box center [1479, 154] width 116 height 23
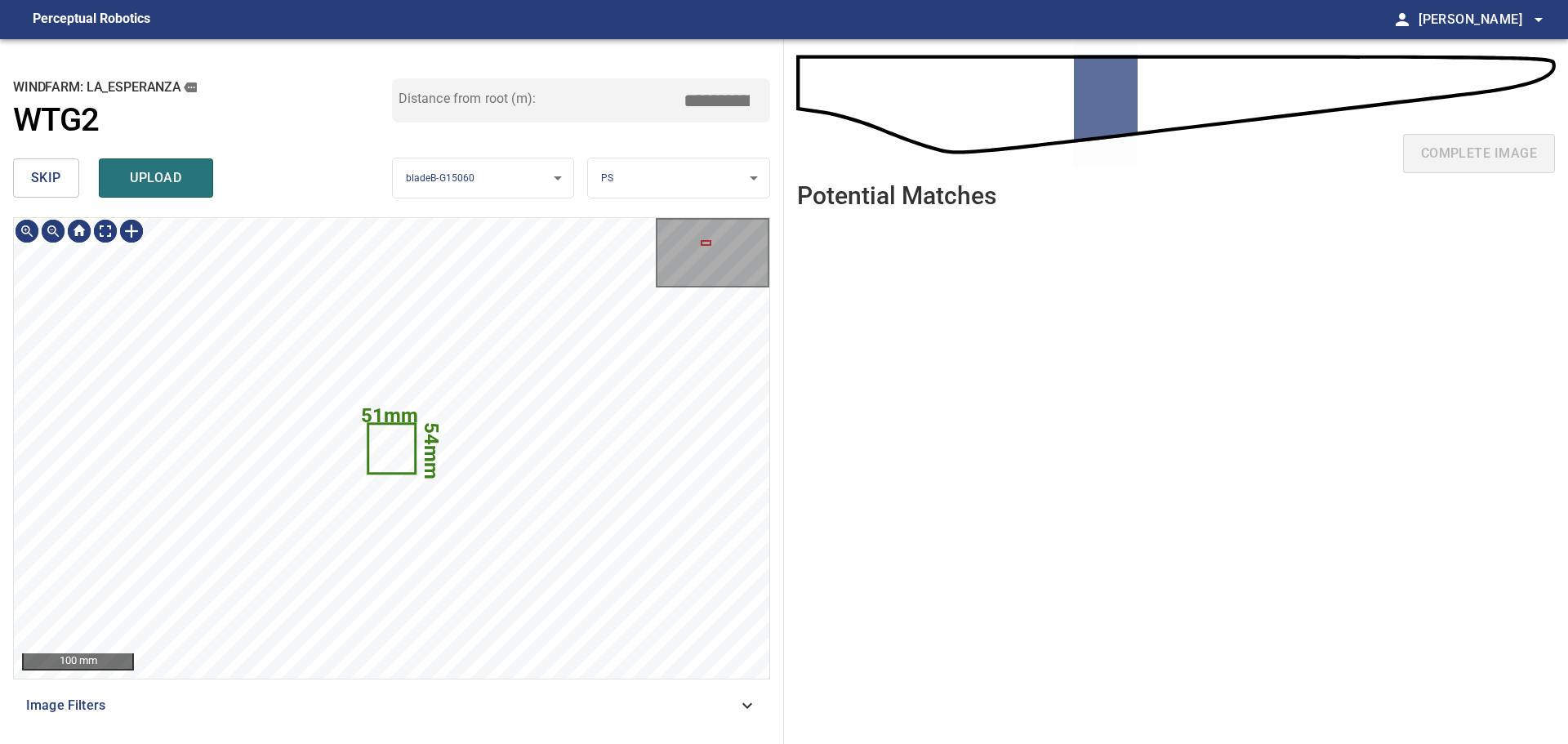
click at [65, 182] on button "skip" at bounding box center [46, 178] width 66 height 39
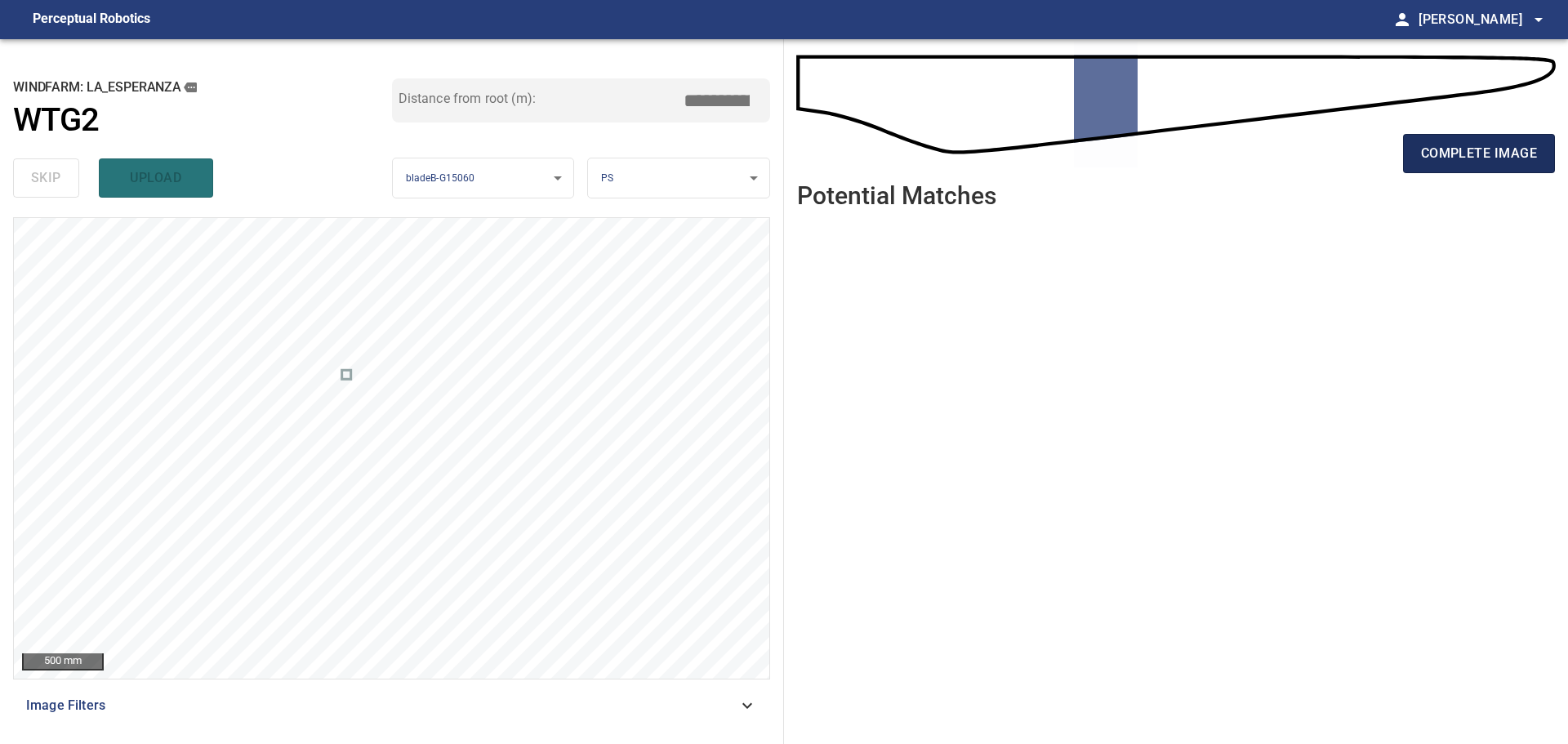
click at [1420, 160] on button "complete image" at bounding box center [1479, 154] width 152 height 39
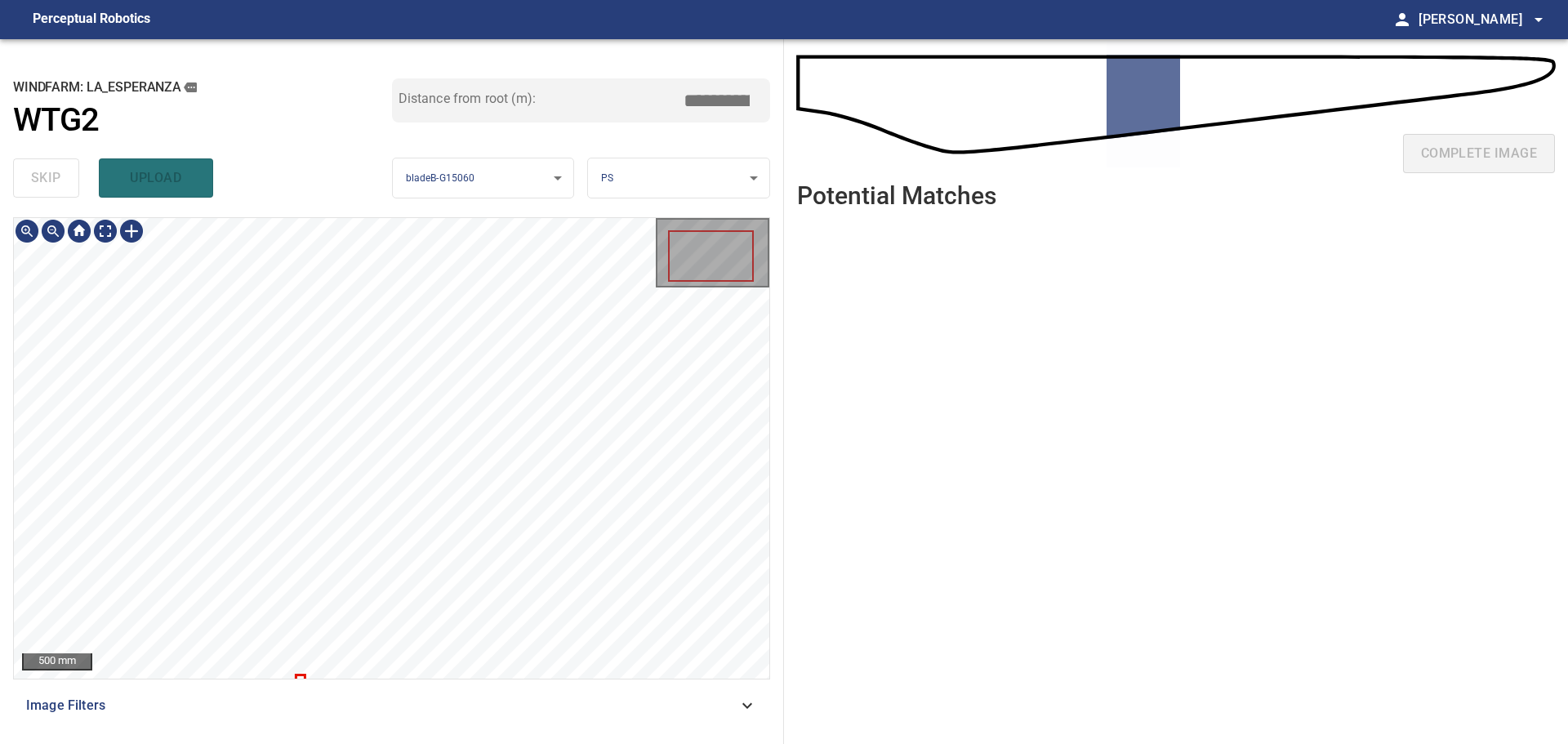
click at [690, 622] on div "500 mm" at bounding box center [392, 447] width 755 height 461
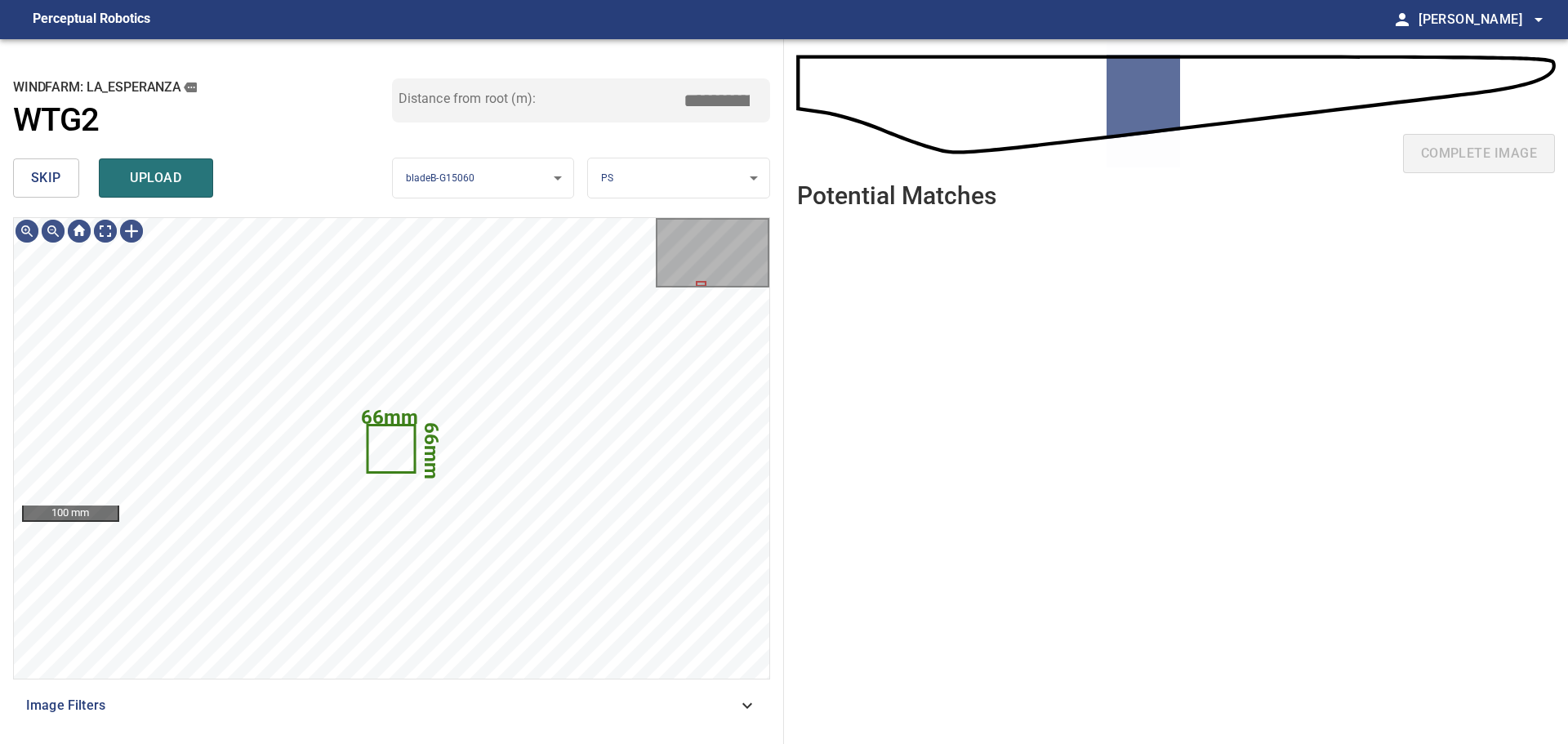
click at [48, 184] on span "skip" at bounding box center [46, 178] width 30 height 23
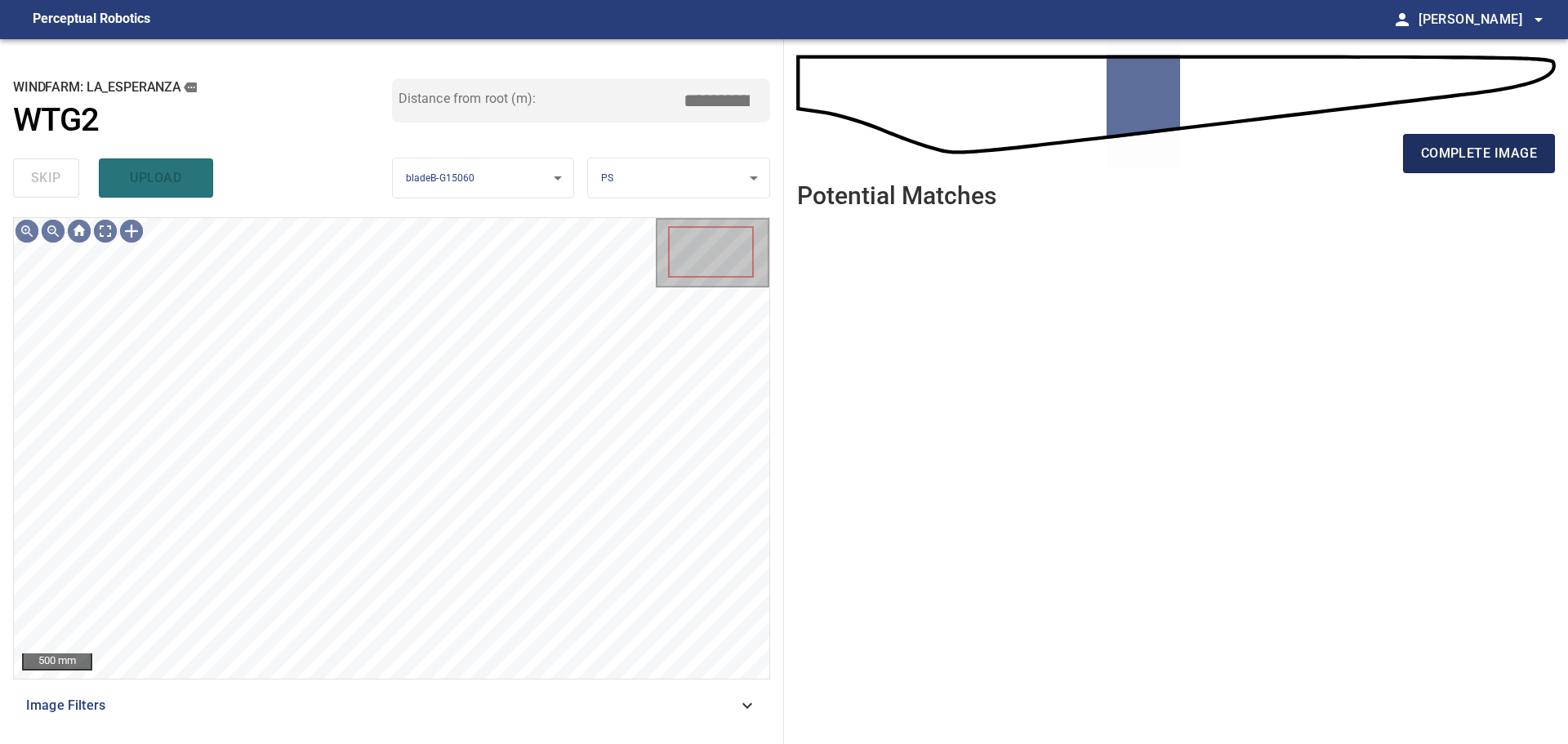
click at [1409, 161] on button "complete image" at bounding box center [1479, 154] width 152 height 39
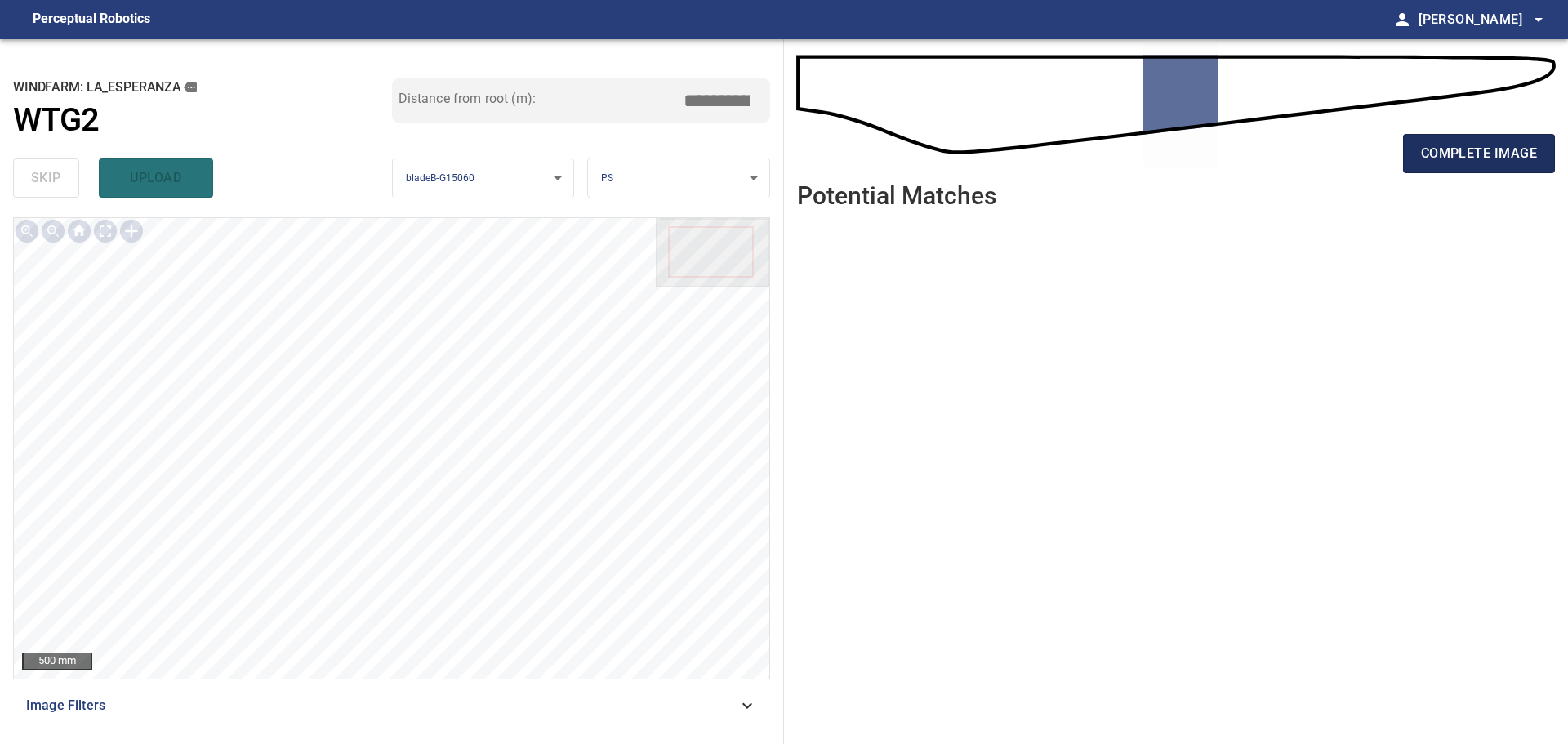
click at [1425, 154] on span "complete image" at bounding box center [1479, 154] width 116 height 23
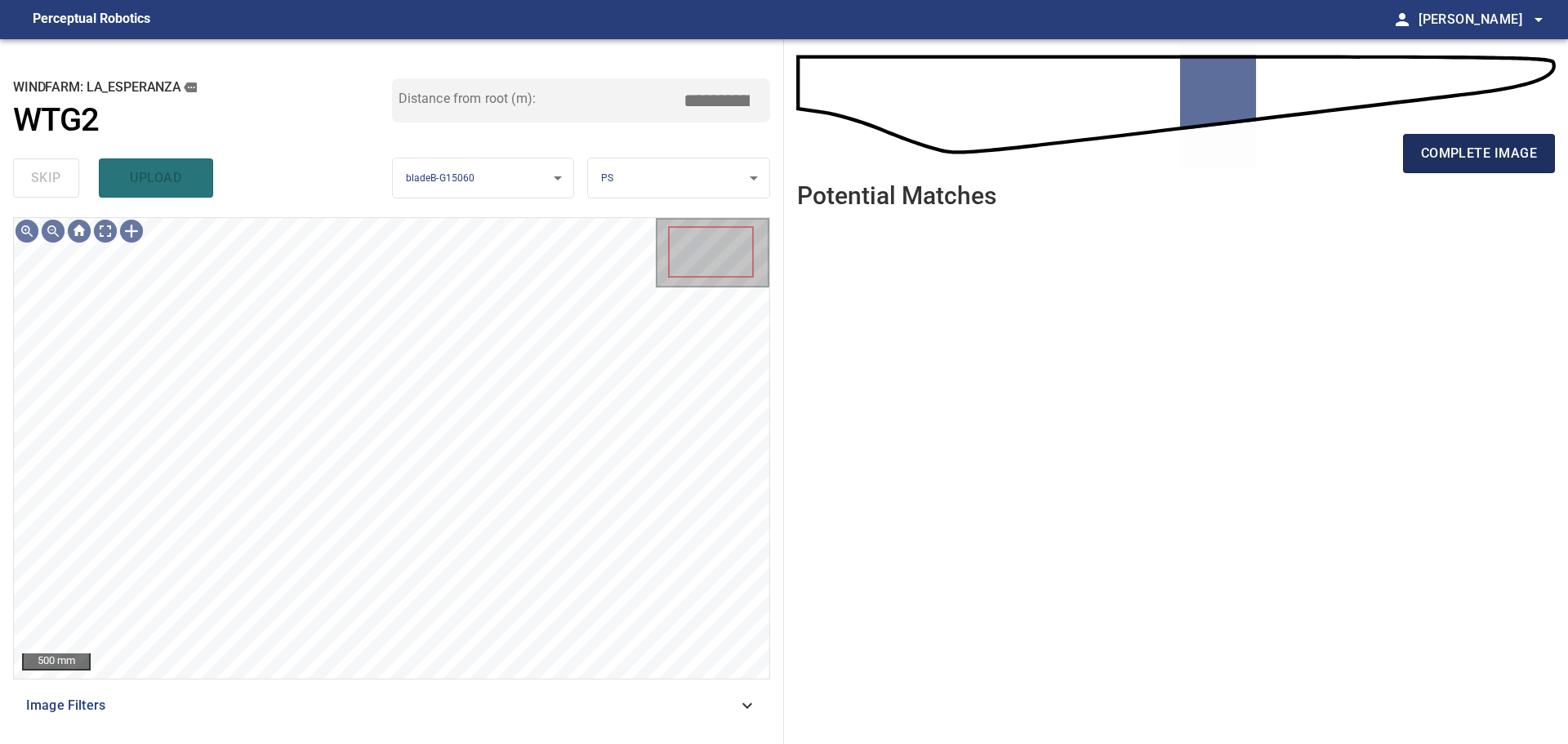
click at [1443, 161] on span "complete image" at bounding box center [1479, 154] width 116 height 23
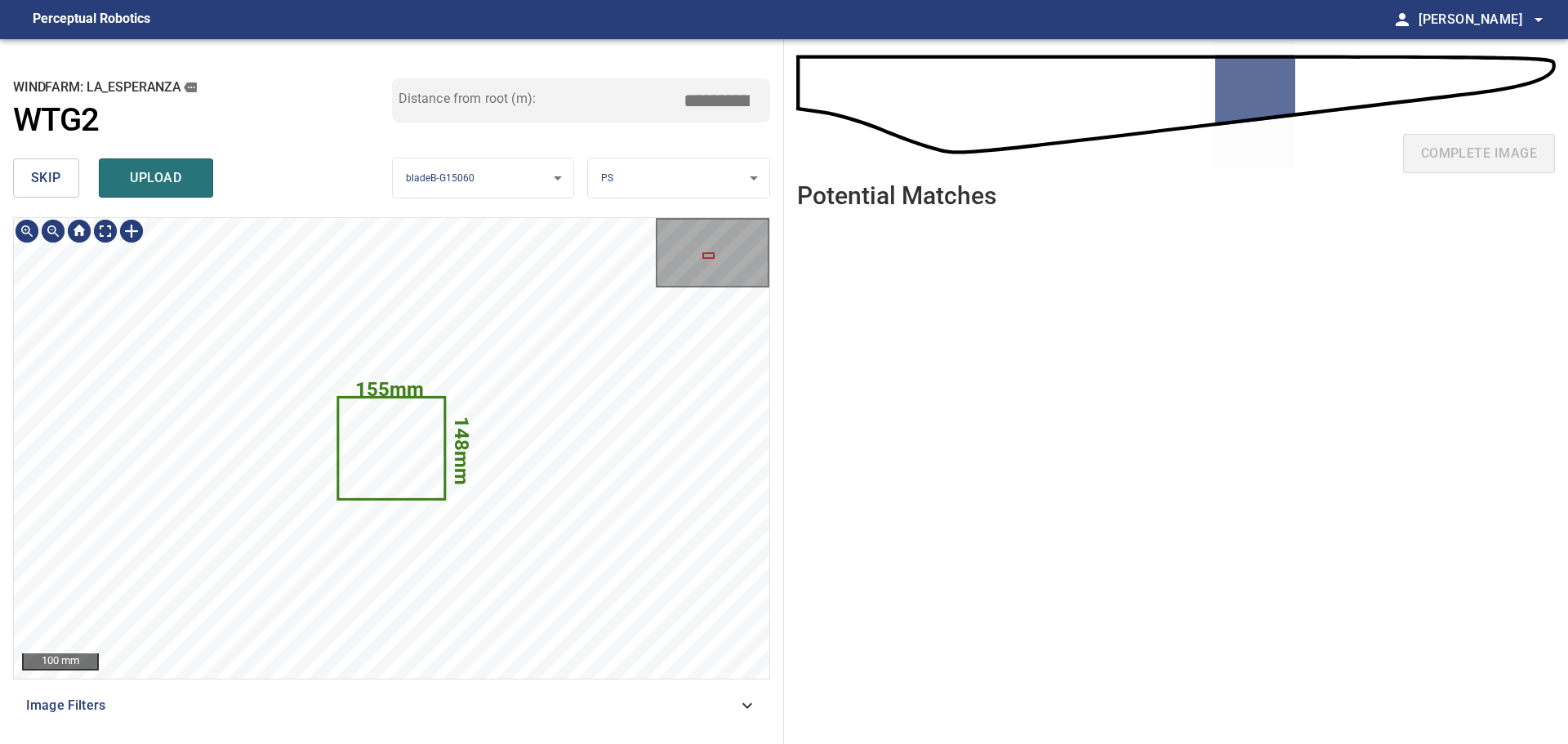
click at [33, 178] on span "skip" at bounding box center [46, 178] width 30 height 23
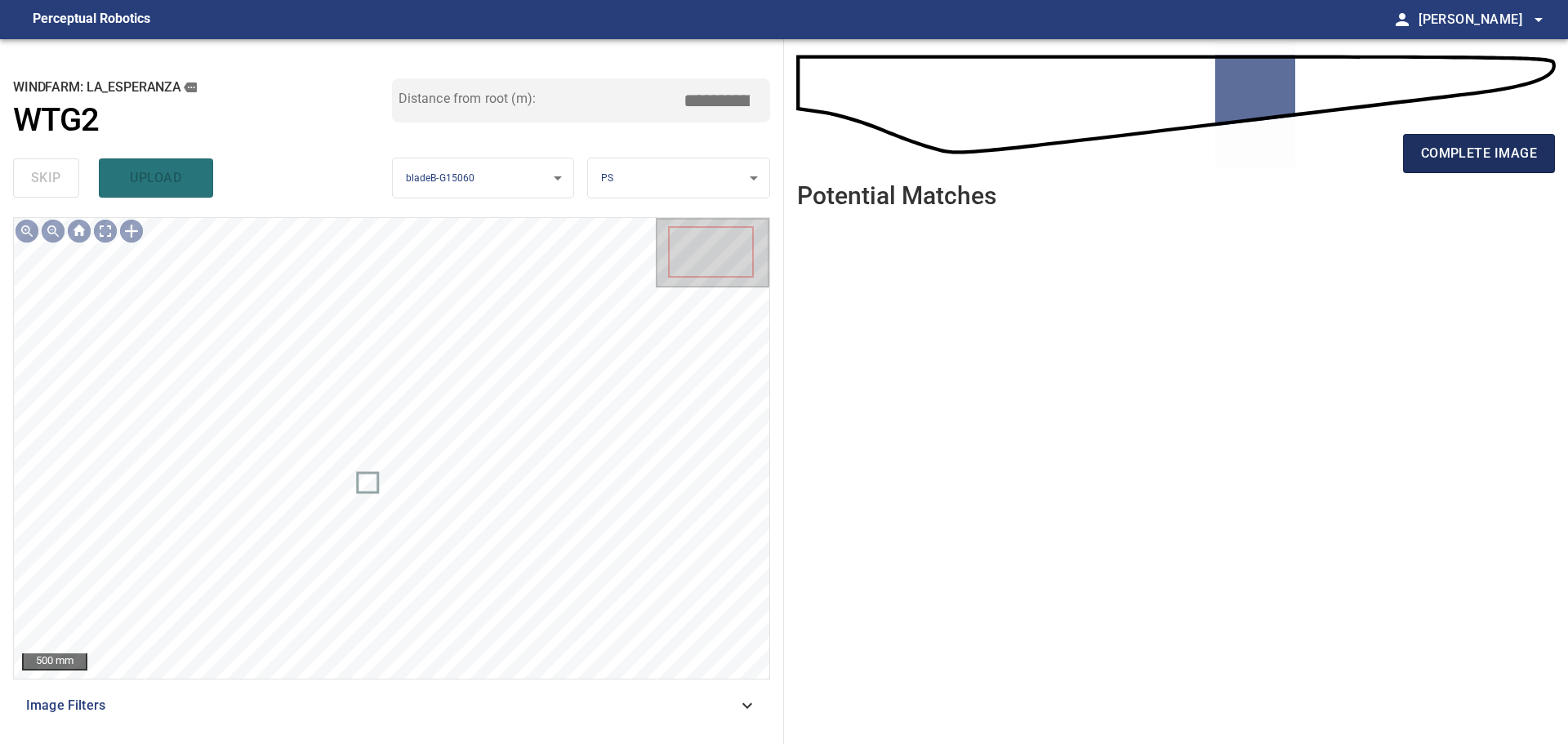
click at [1467, 161] on span "complete image" at bounding box center [1479, 154] width 116 height 23
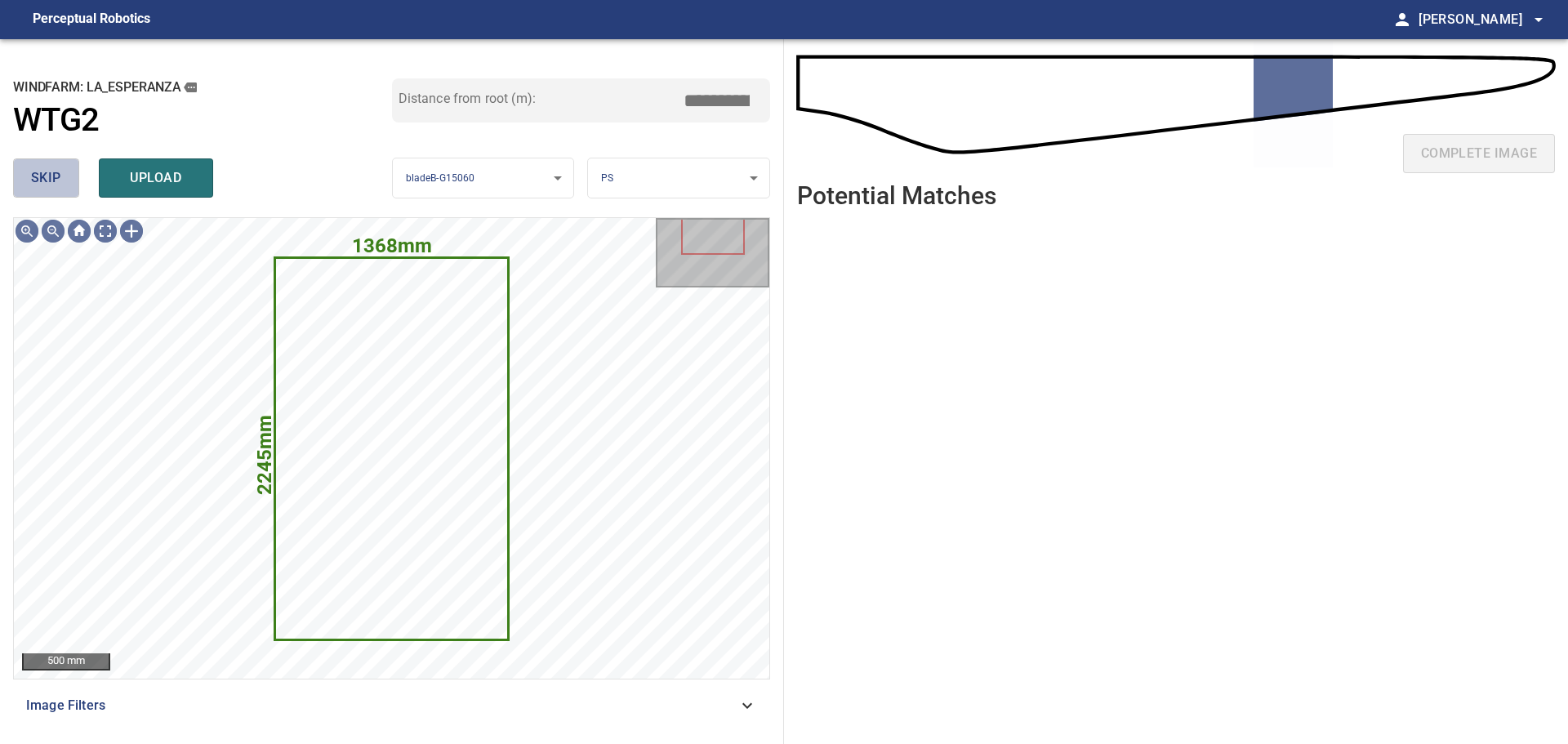
click at [48, 188] on span "skip" at bounding box center [46, 178] width 30 height 23
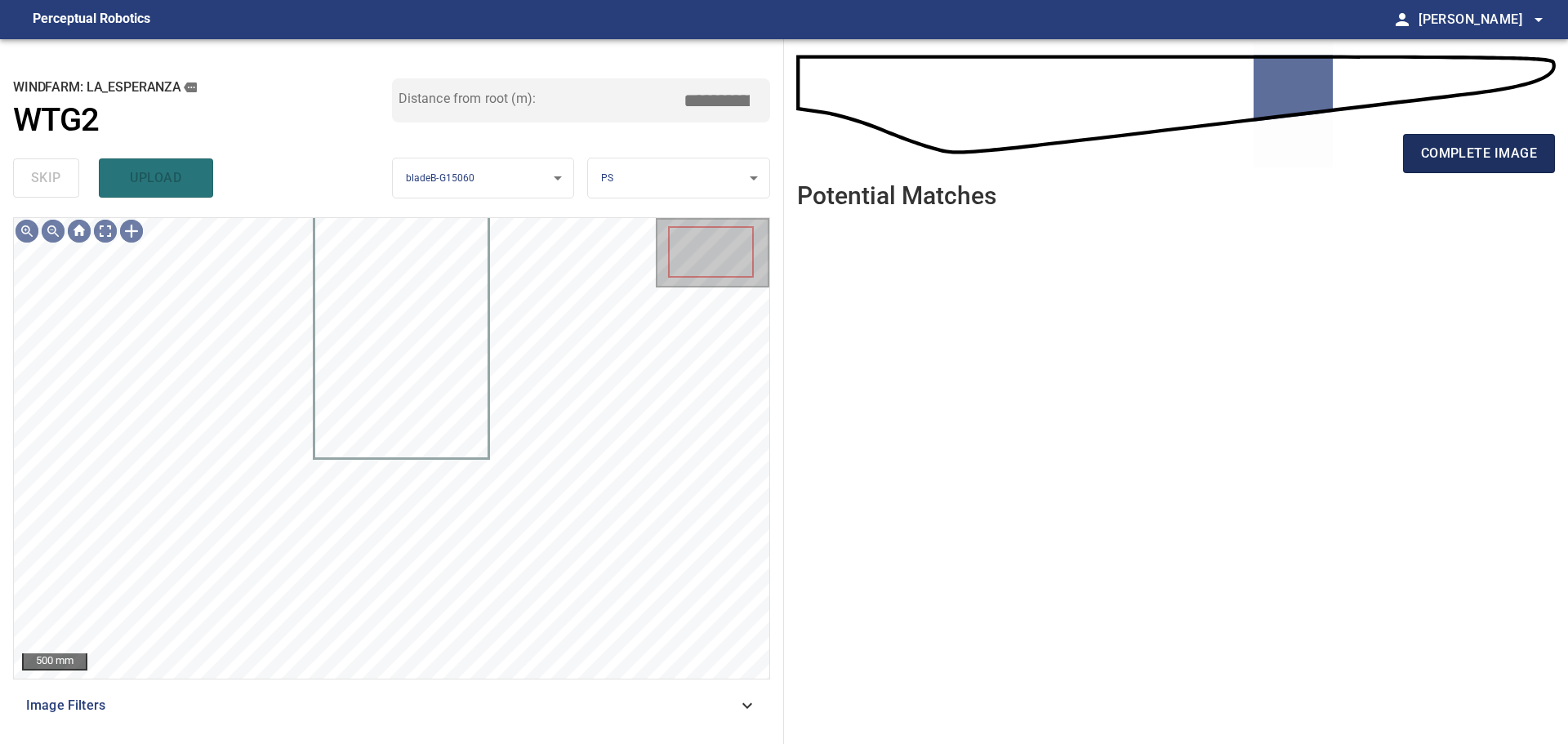
click at [1421, 159] on button "complete image" at bounding box center [1479, 154] width 152 height 39
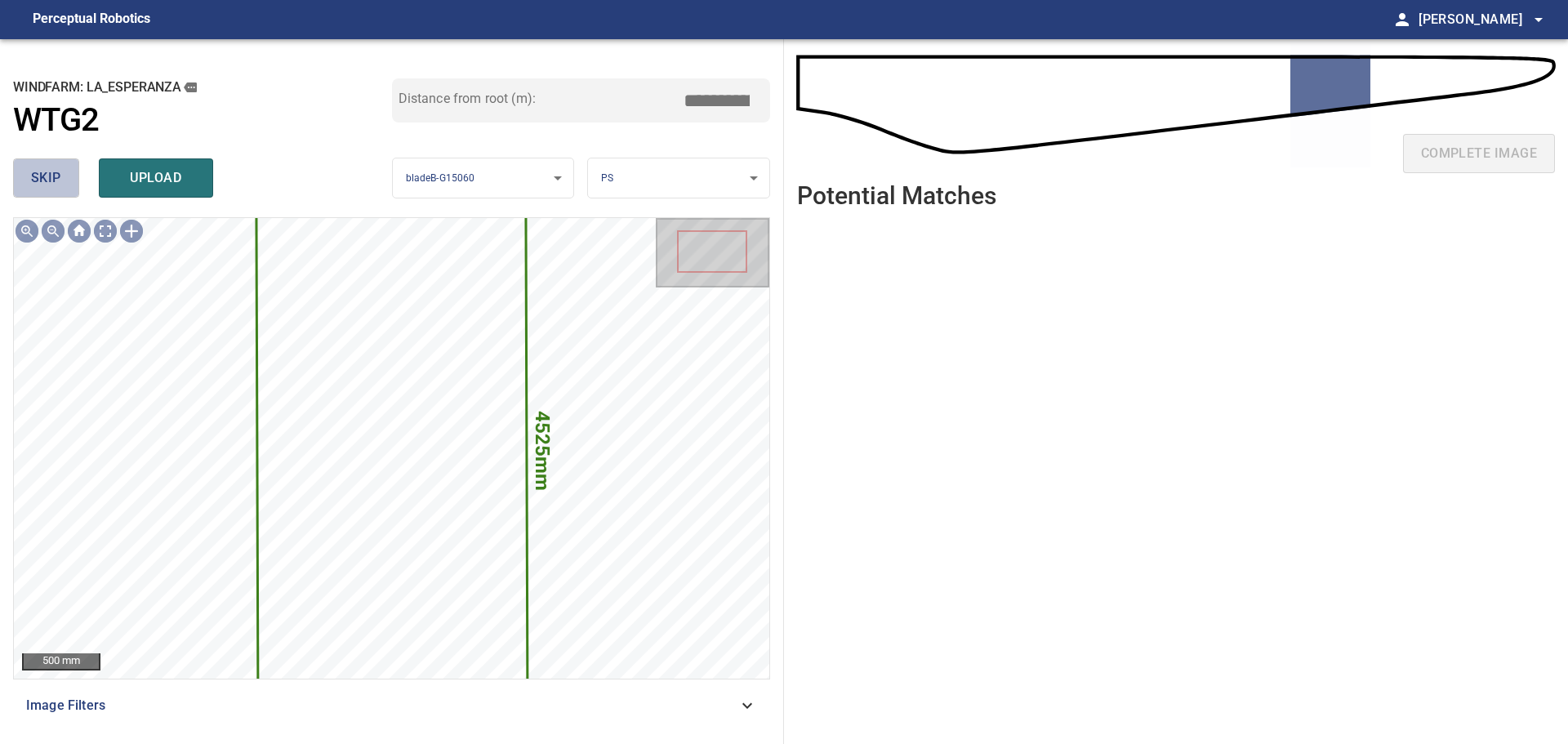
click at [45, 177] on span "skip" at bounding box center [46, 178] width 30 height 23
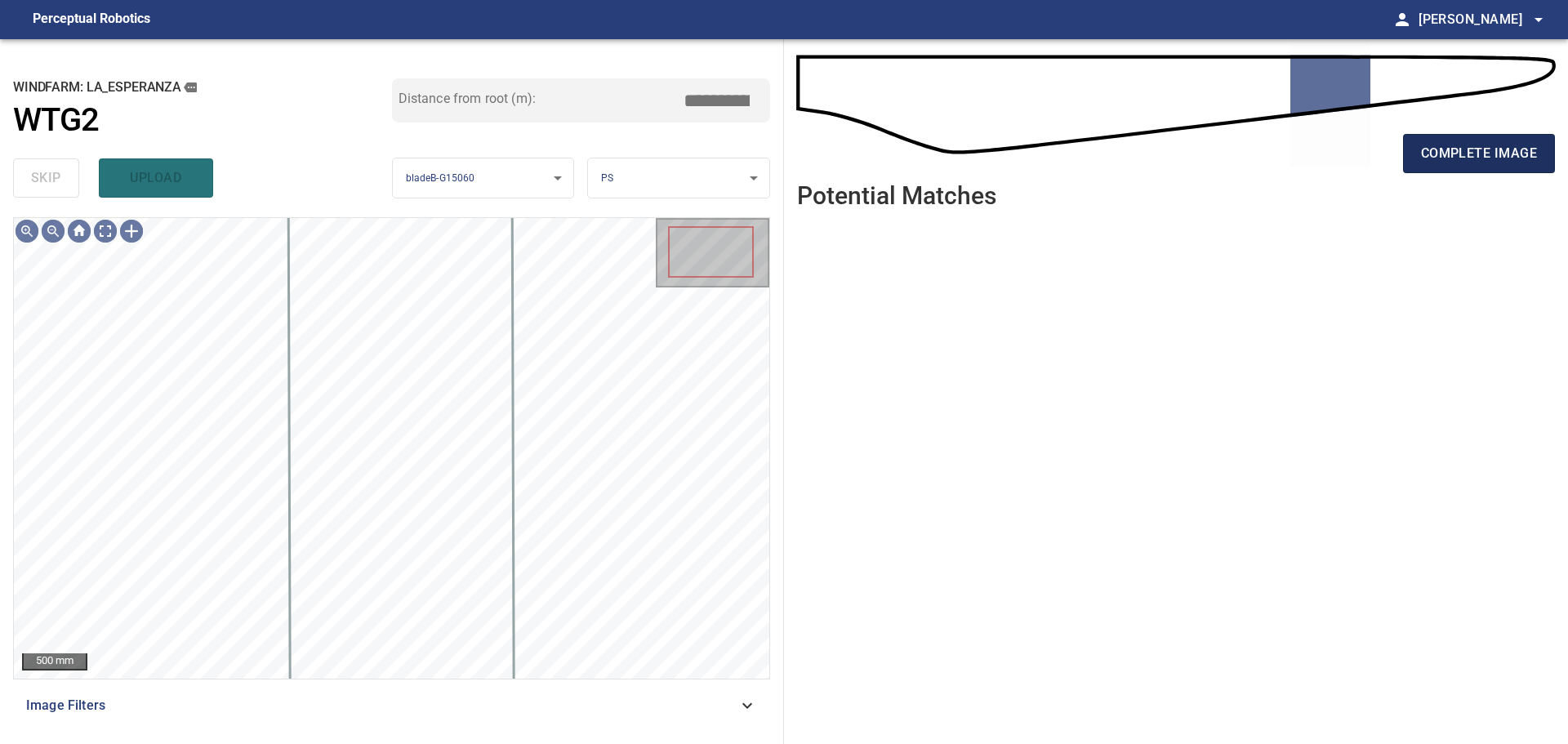
click at [1524, 154] on span "complete image" at bounding box center [1479, 154] width 116 height 23
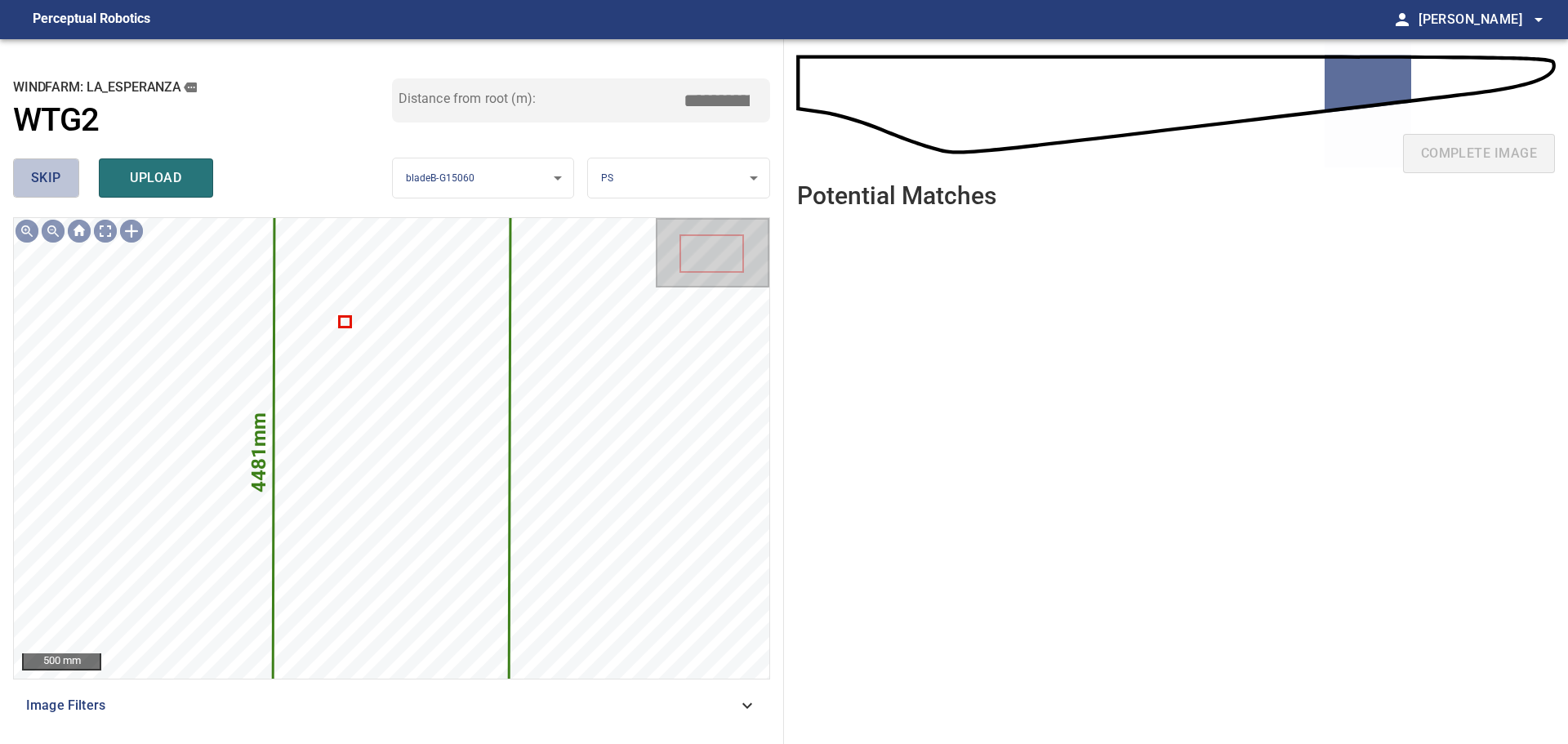
click at [63, 168] on button "skip" at bounding box center [46, 178] width 66 height 39
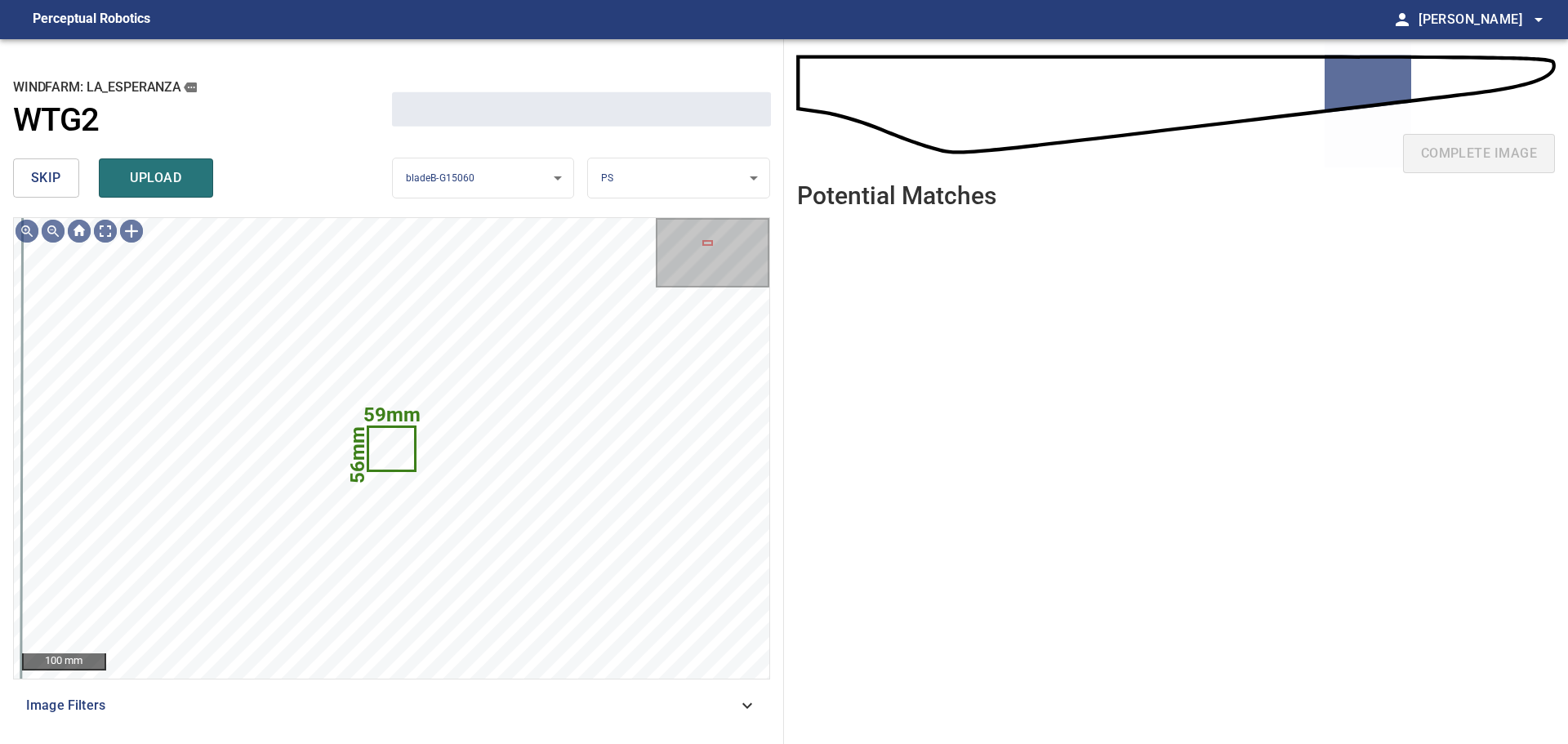
click at [62, 170] on button "skip" at bounding box center [46, 178] width 66 height 39
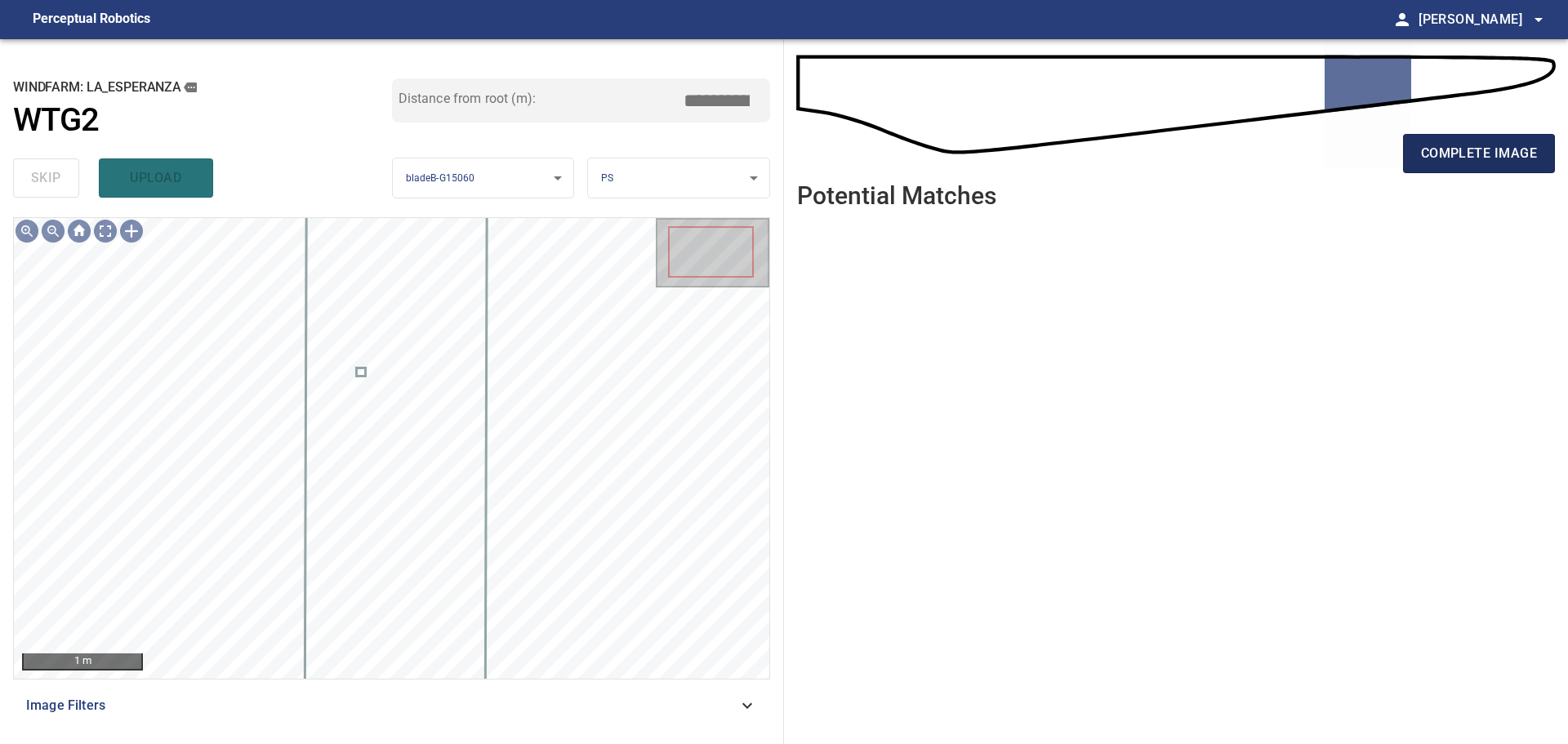
click at [1506, 160] on span "complete image" at bounding box center [1479, 154] width 116 height 23
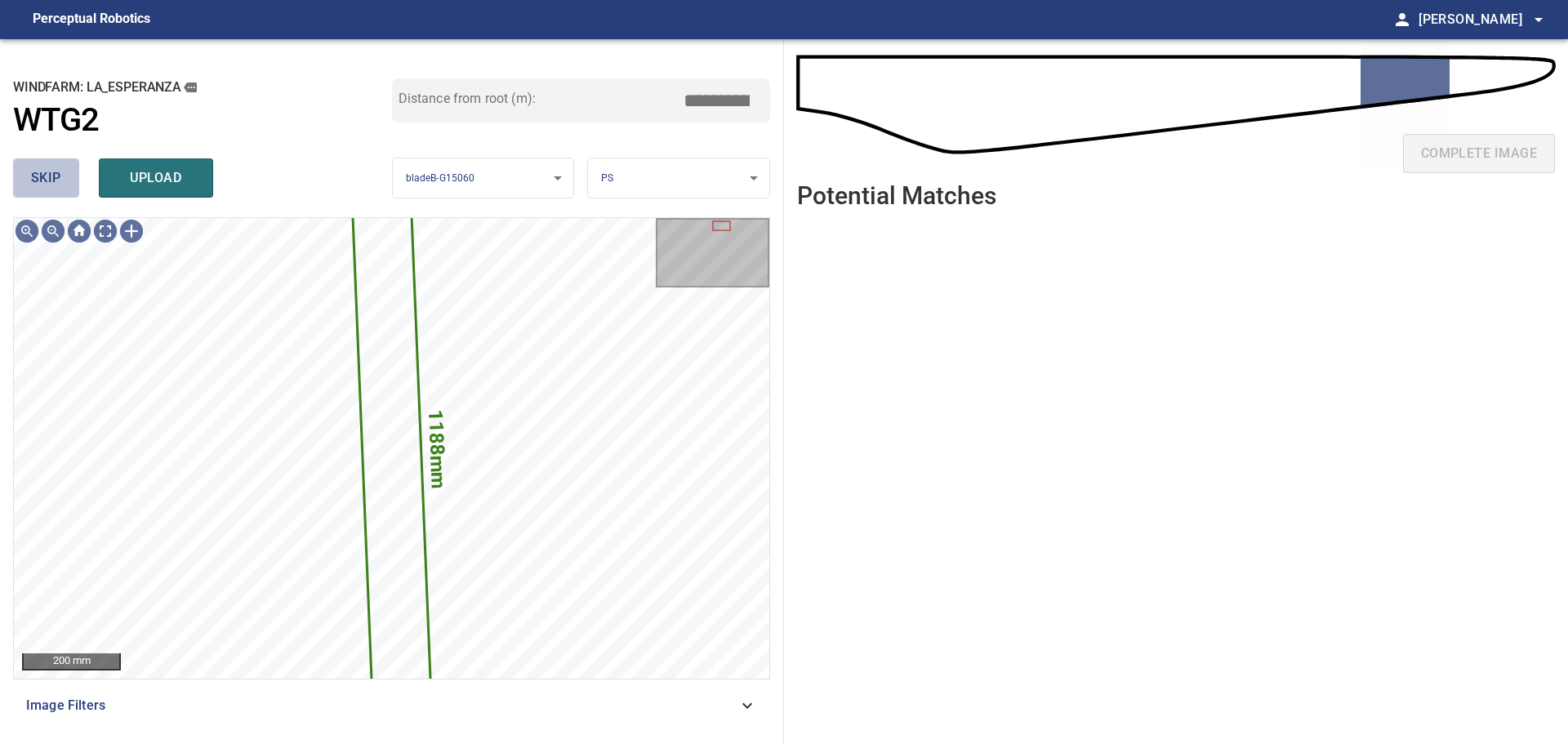
click at [44, 179] on span "skip" at bounding box center [46, 178] width 30 height 23
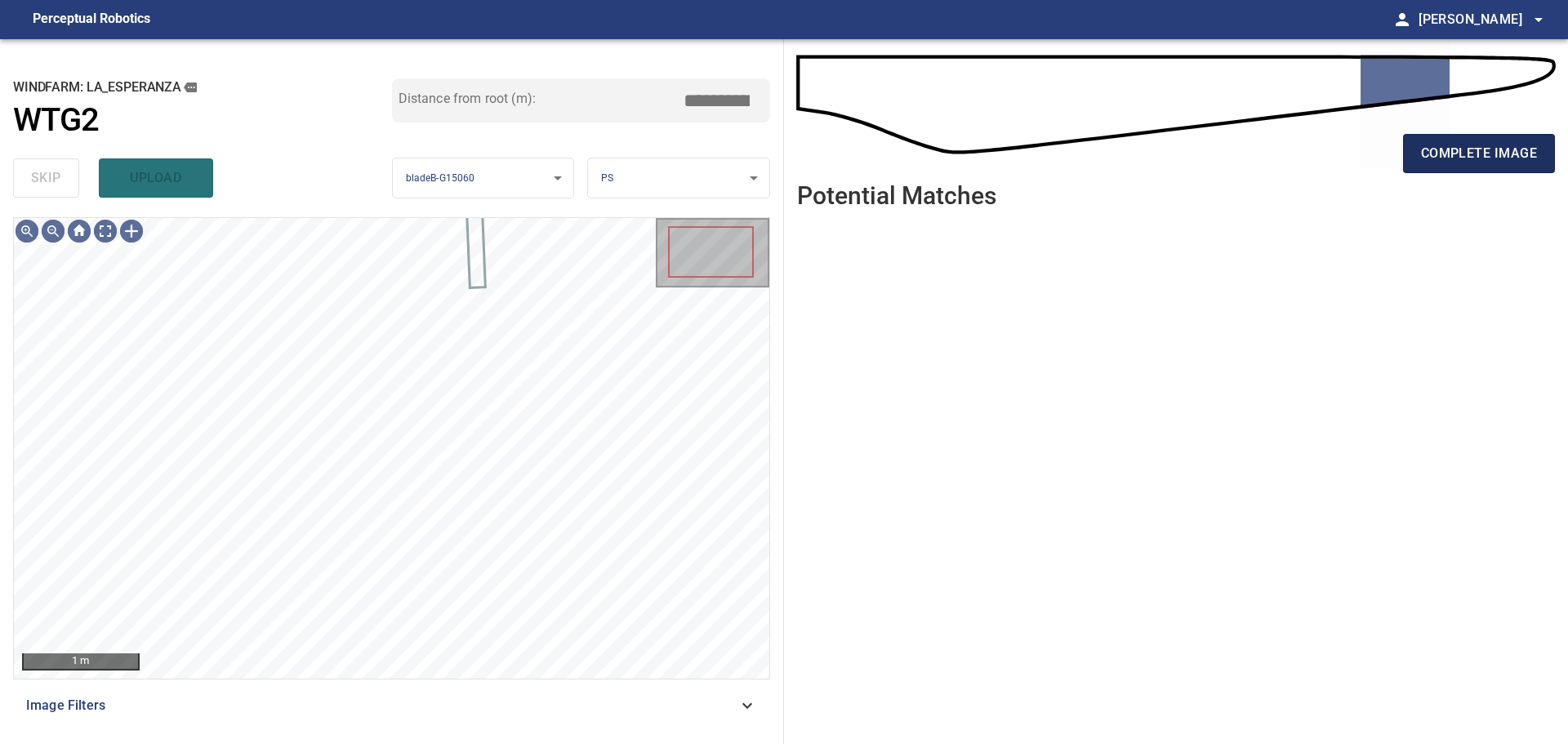
click at [1437, 157] on span "complete image" at bounding box center [1479, 154] width 116 height 23
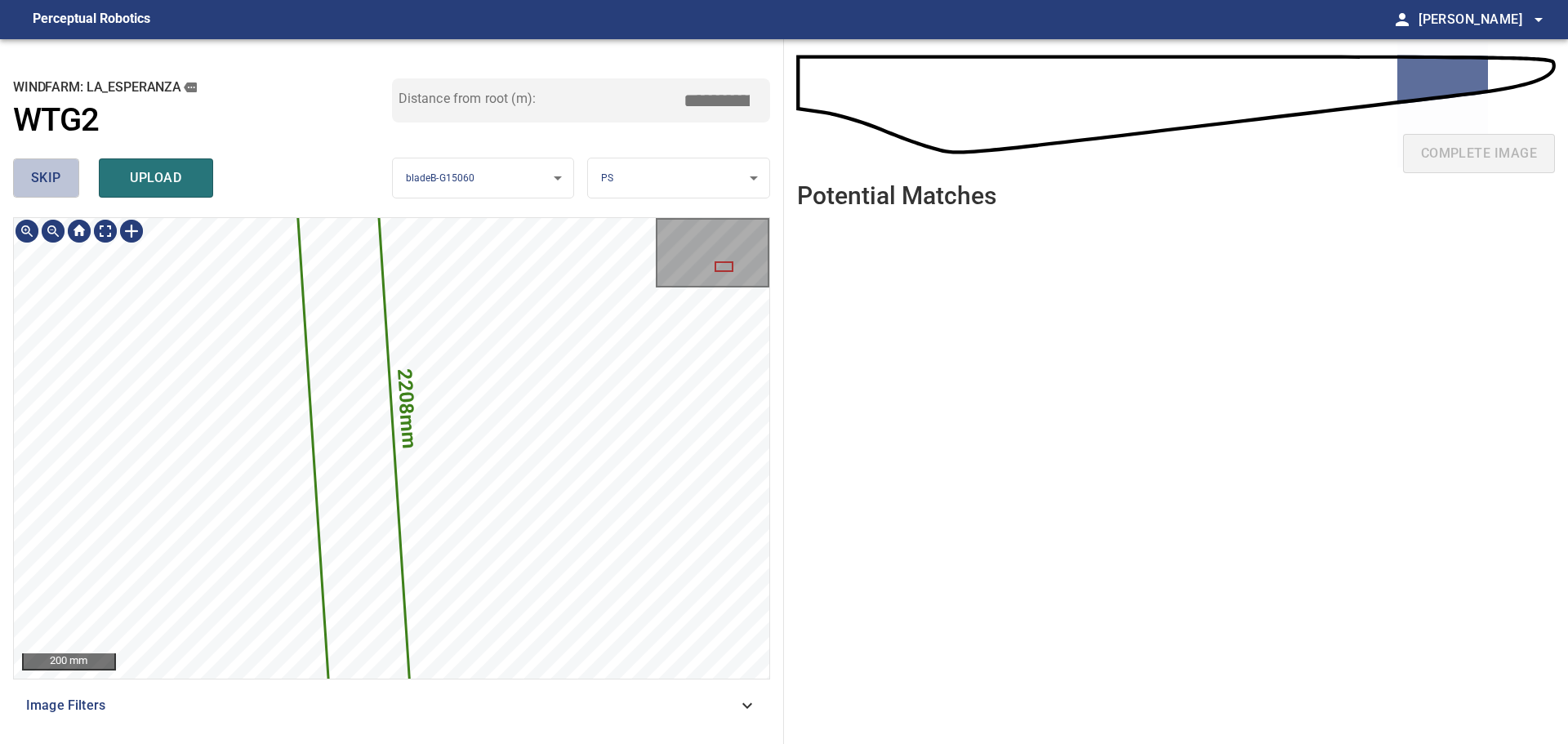
click at [45, 167] on span "skip" at bounding box center [46, 178] width 30 height 23
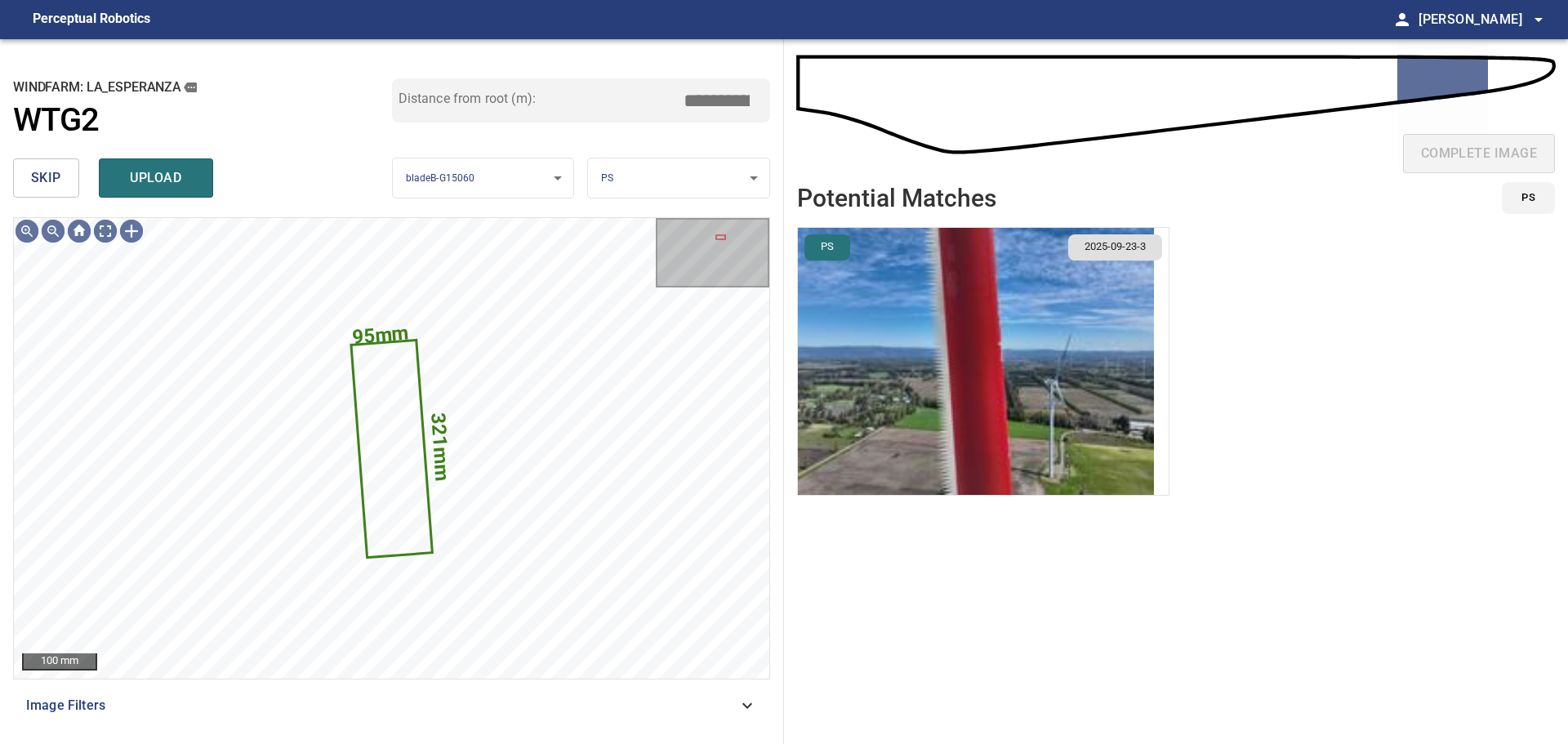
click at [45, 170] on span "skip" at bounding box center [46, 178] width 30 height 23
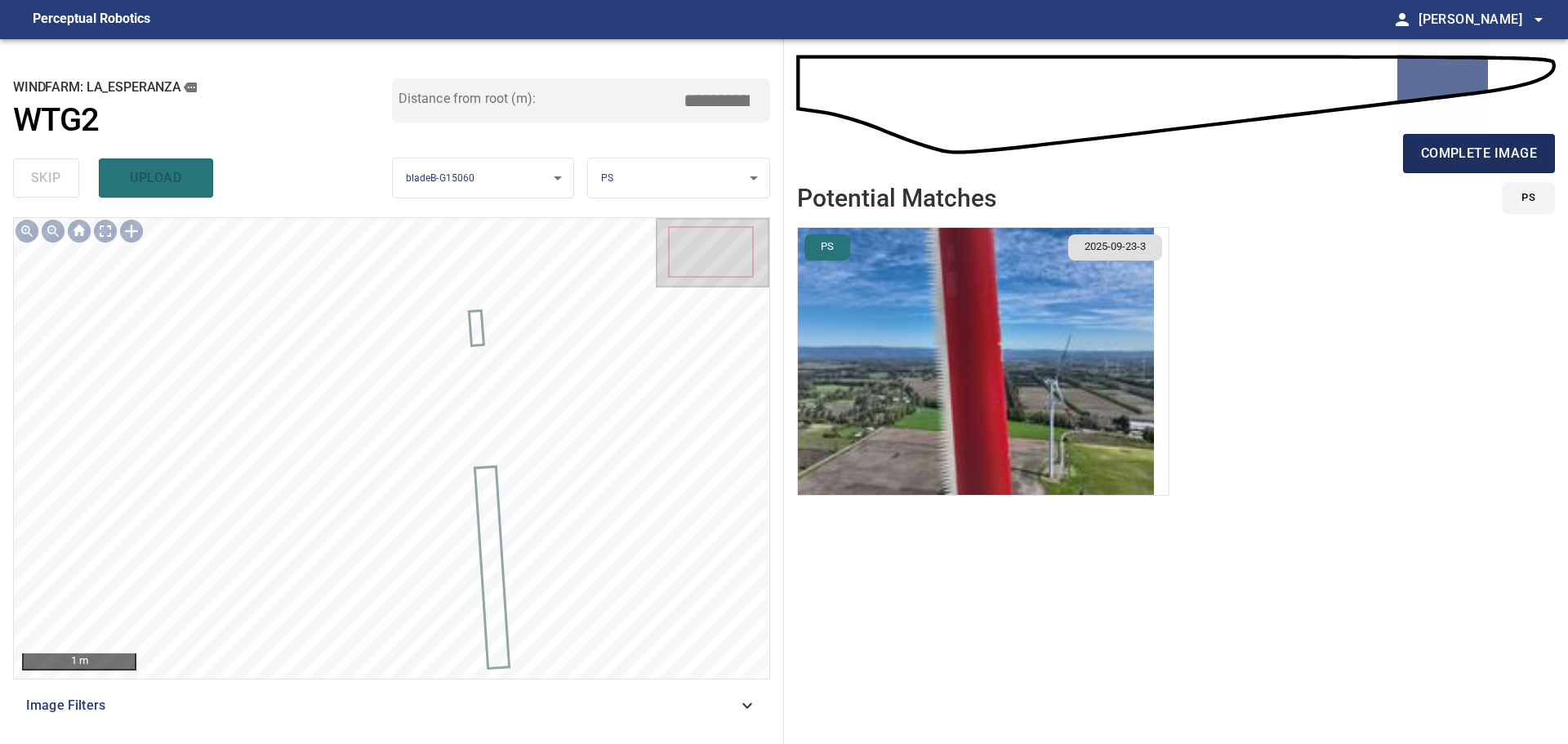
click at [1429, 156] on span "complete image" at bounding box center [1479, 154] width 116 height 23
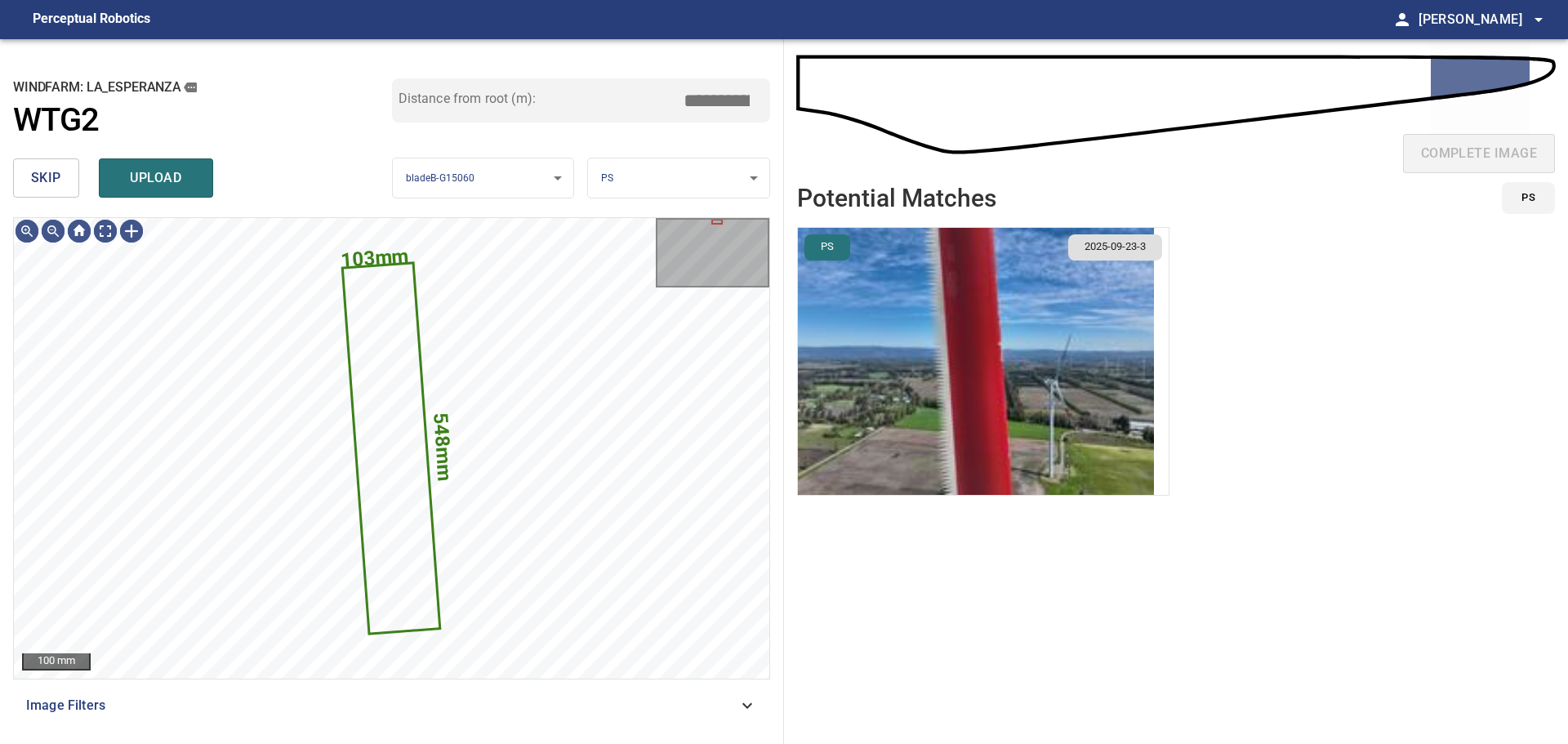
click at [52, 185] on span "skip" at bounding box center [46, 178] width 30 height 23
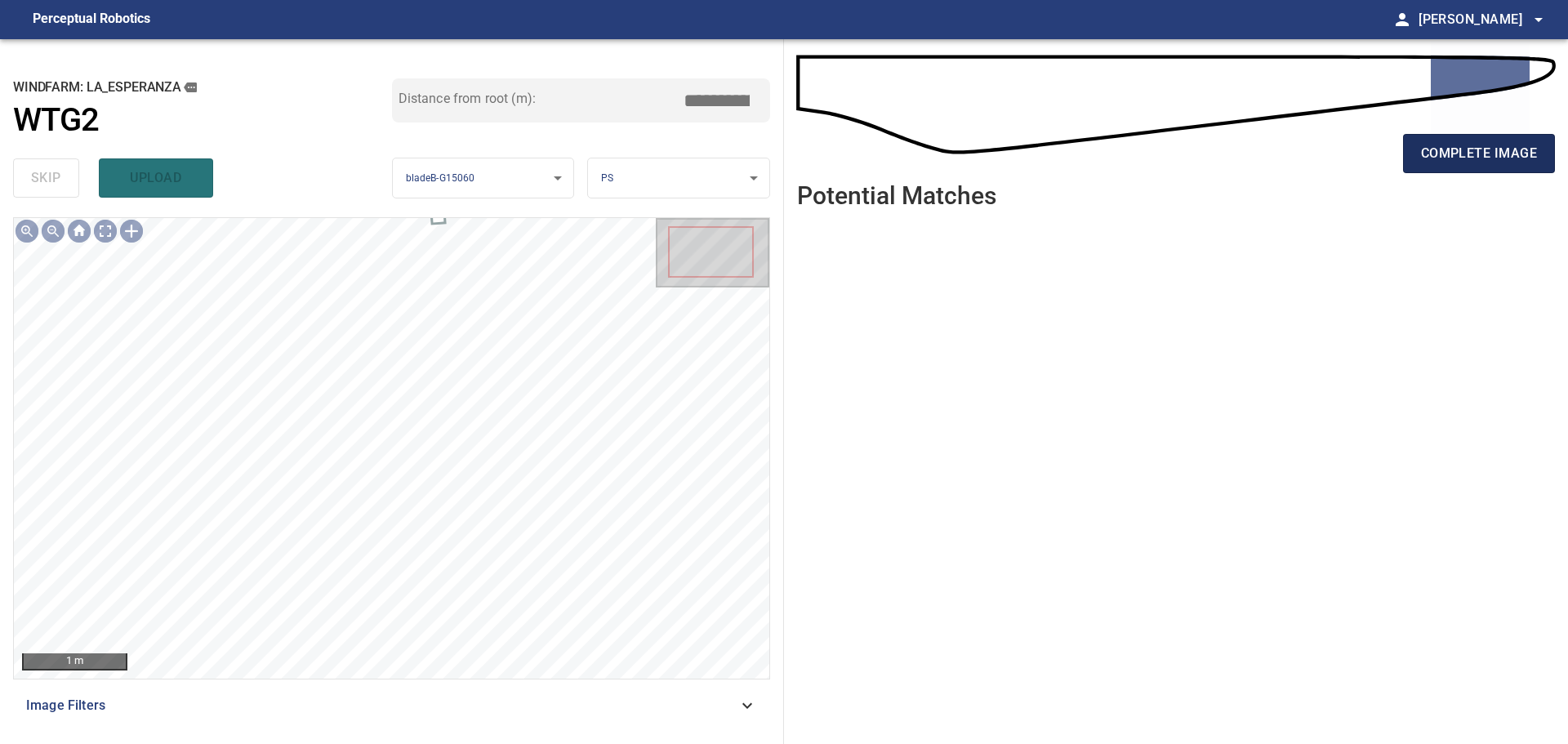
click at [1432, 153] on span "complete image" at bounding box center [1479, 154] width 116 height 23
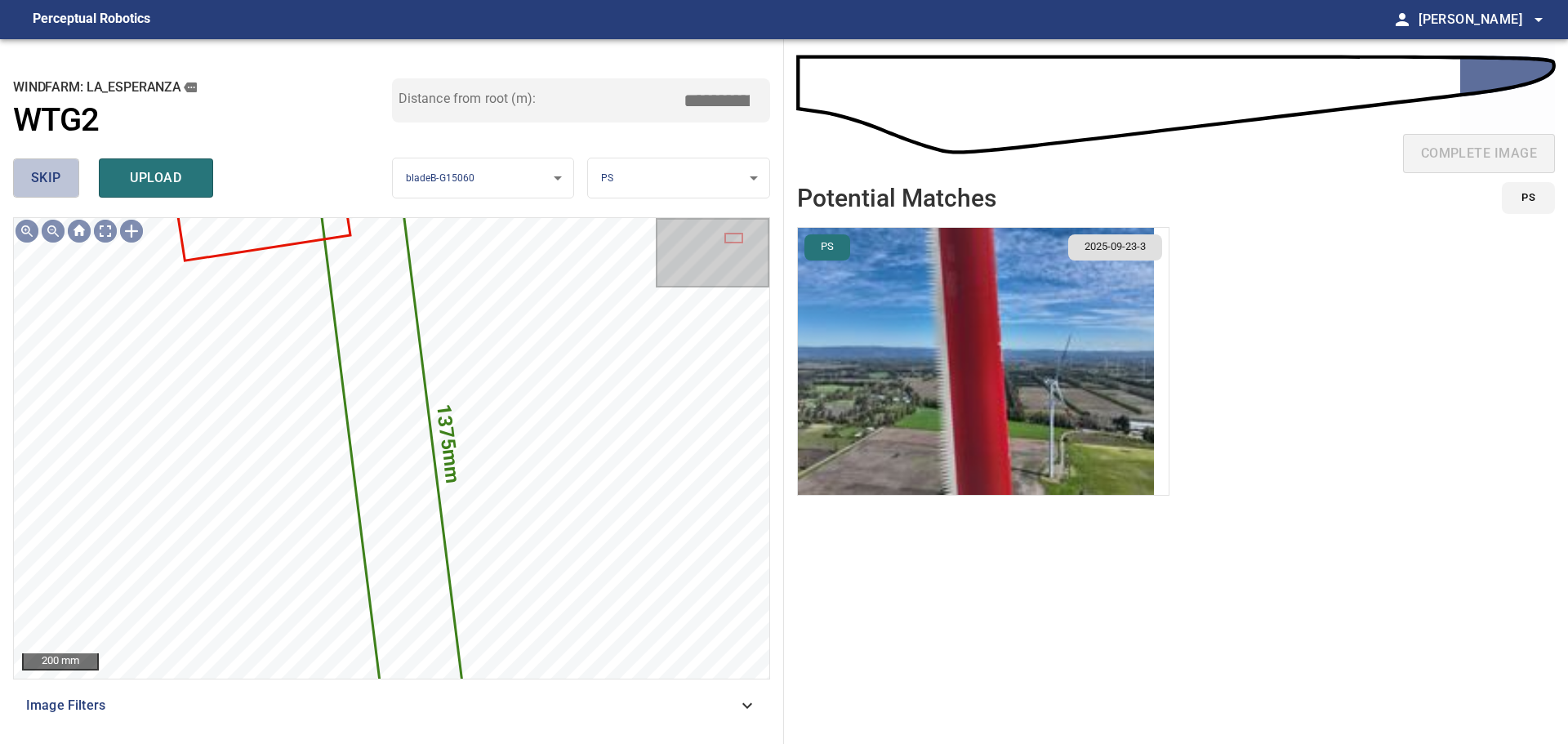
click at [36, 186] on span "skip" at bounding box center [46, 178] width 30 height 23
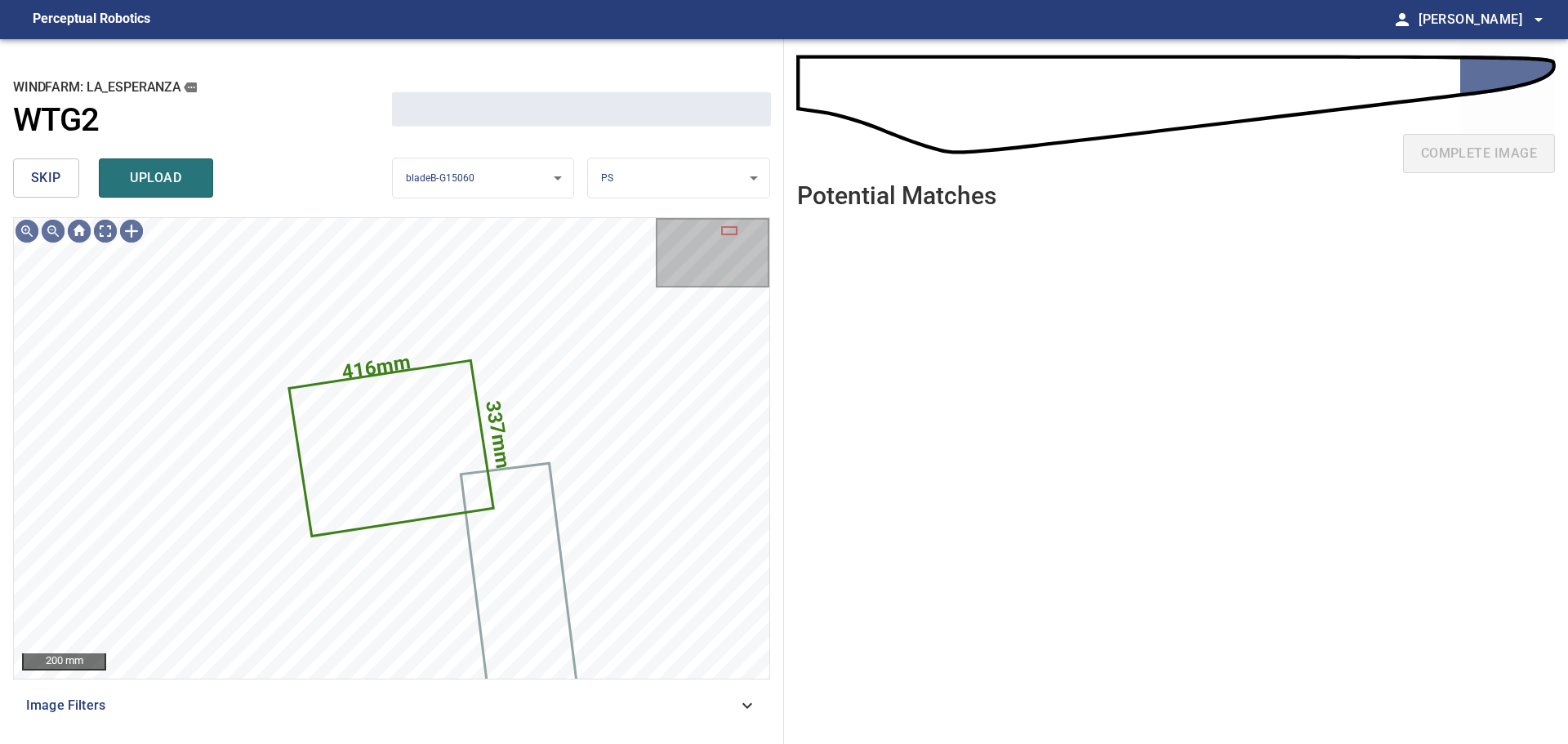
click at [36, 186] on span "skip" at bounding box center [46, 178] width 30 height 23
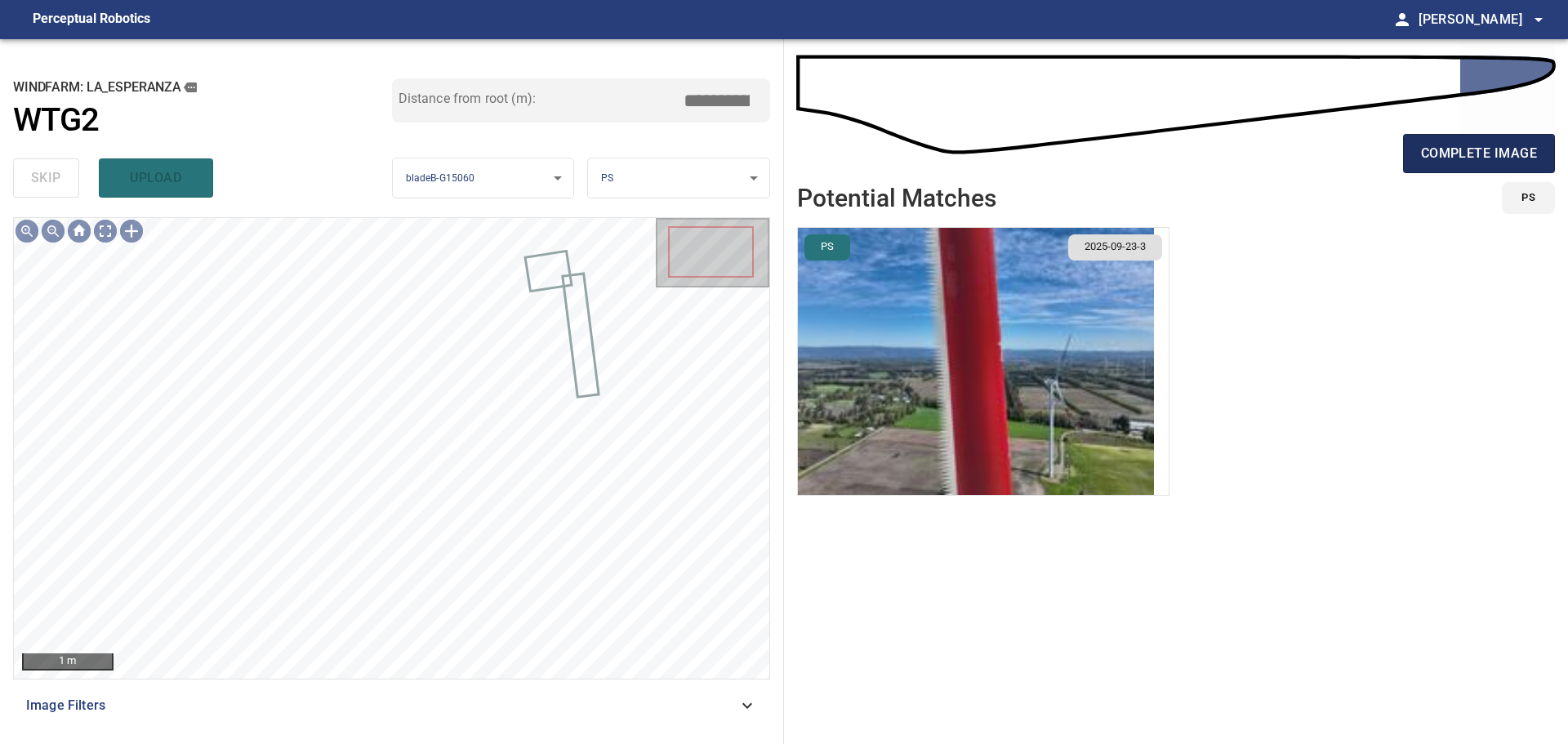
click at [1495, 147] on span "complete image" at bounding box center [1479, 154] width 116 height 23
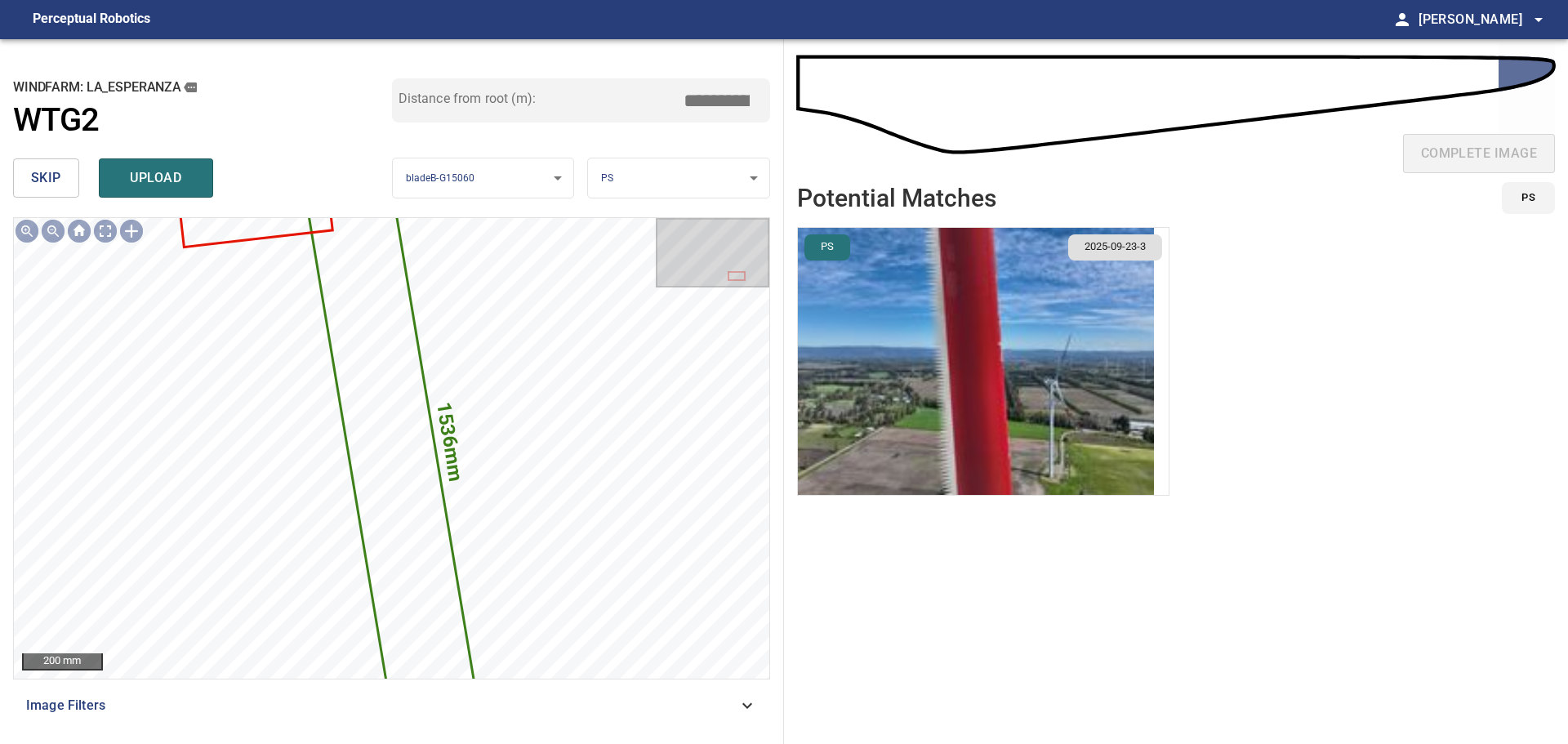
click at [50, 173] on span "skip" at bounding box center [46, 178] width 30 height 23
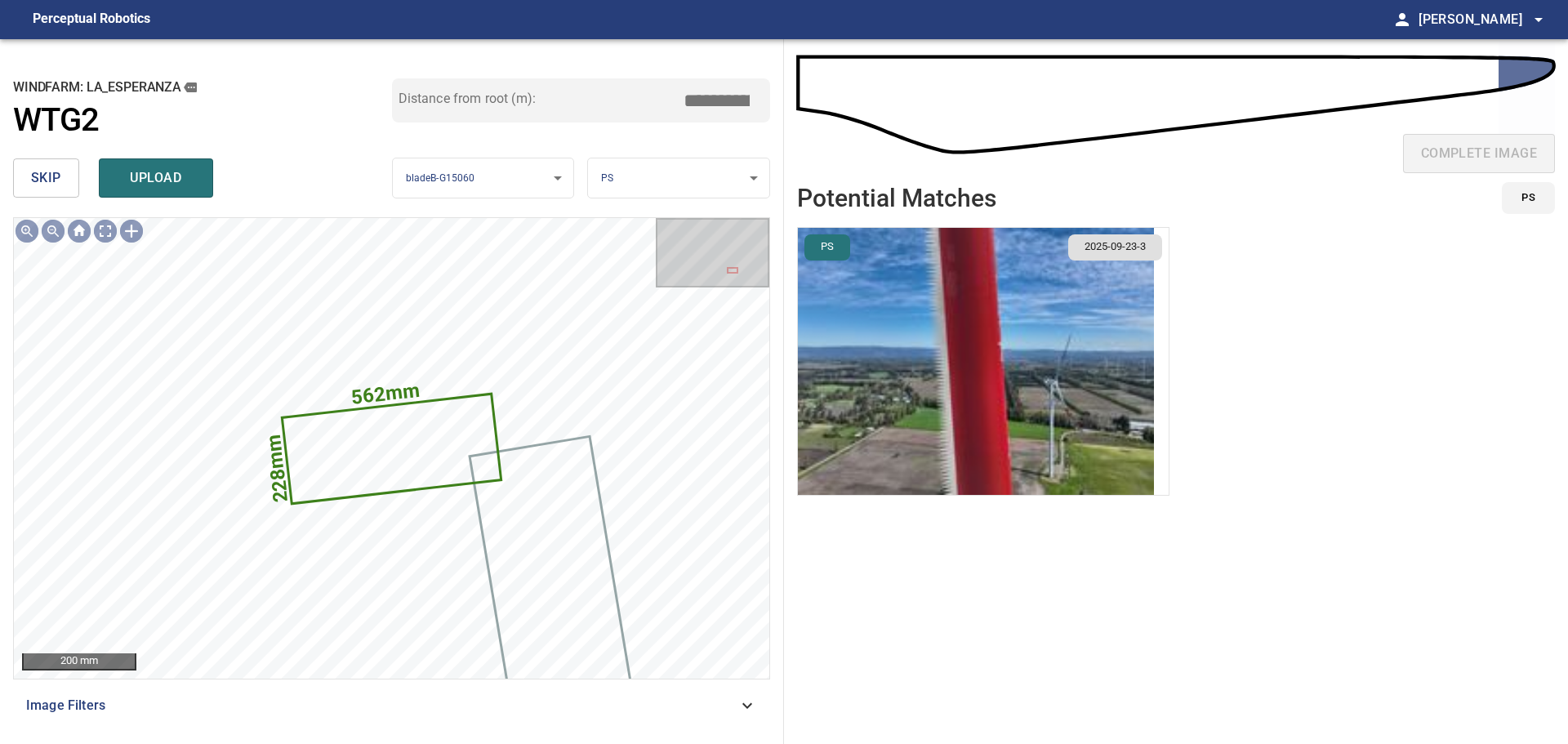
click at [50, 173] on span "skip" at bounding box center [46, 178] width 30 height 23
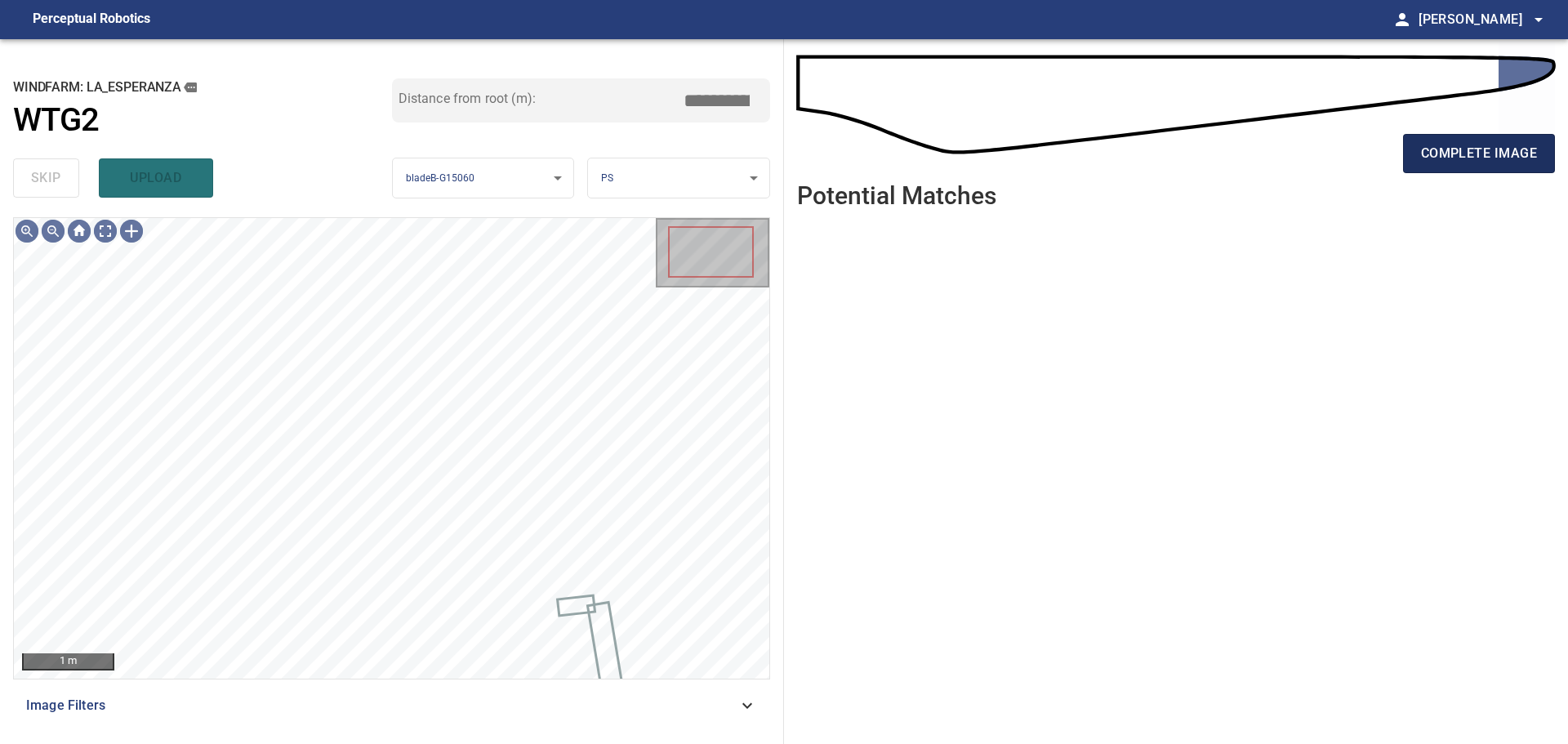
click at [1479, 144] on span "complete image" at bounding box center [1479, 154] width 116 height 23
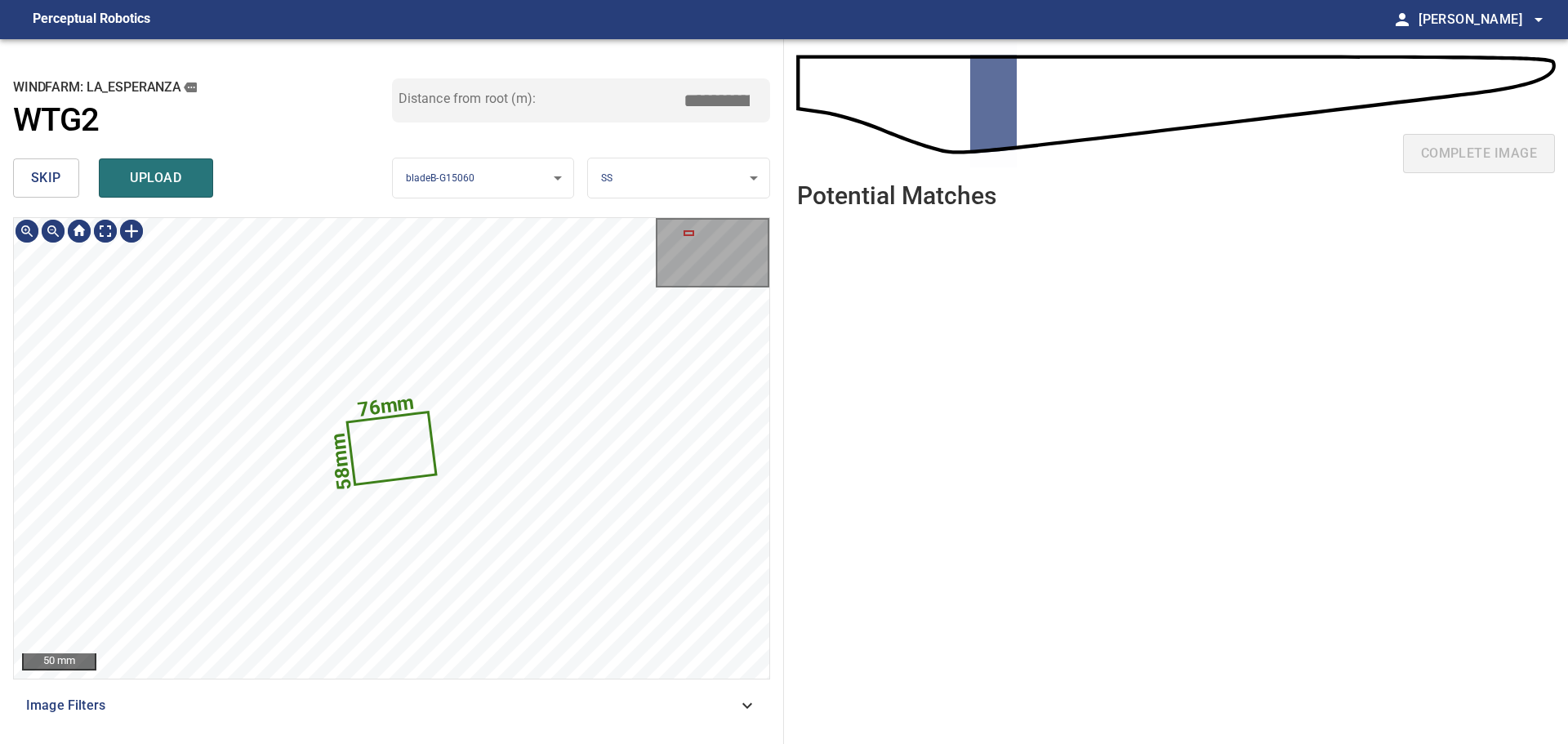
click at [38, 161] on button "skip" at bounding box center [46, 178] width 66 height 39
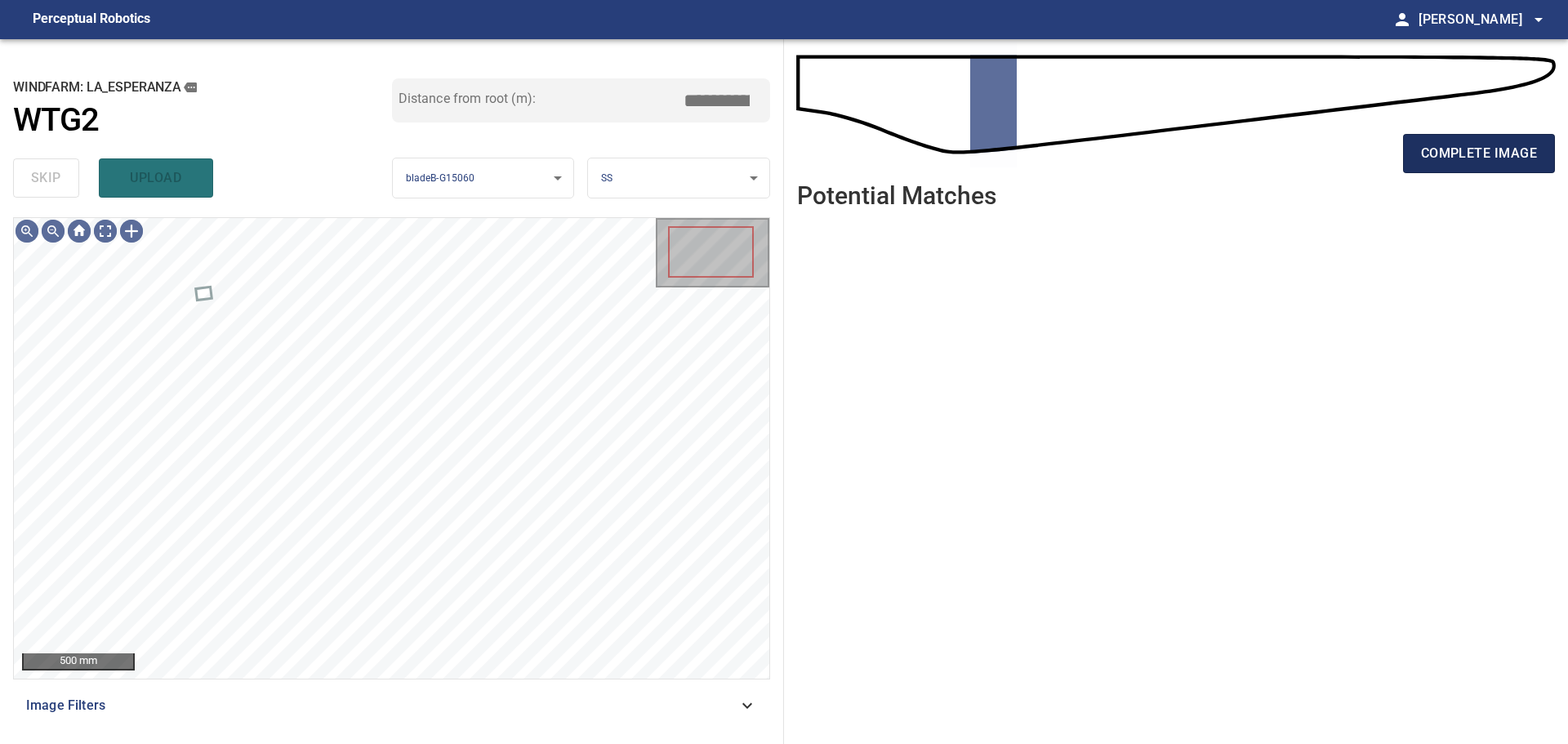
click at [1424, 154] on span "complete image" at bounding box center [1479, 154] width 116 height 23
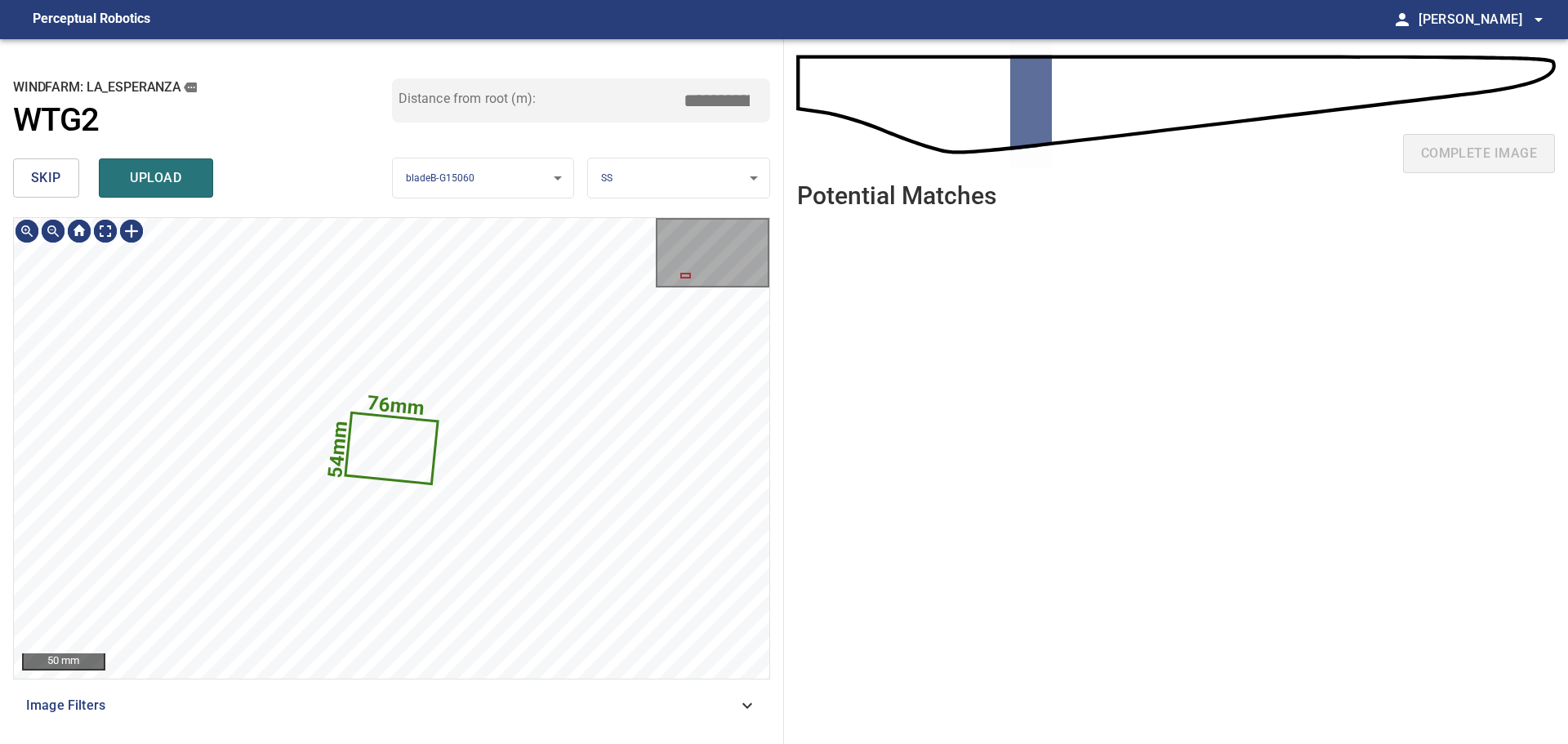
click at [44, 180] on span "skip" at bounding box center [46, 178] width 30 height 23
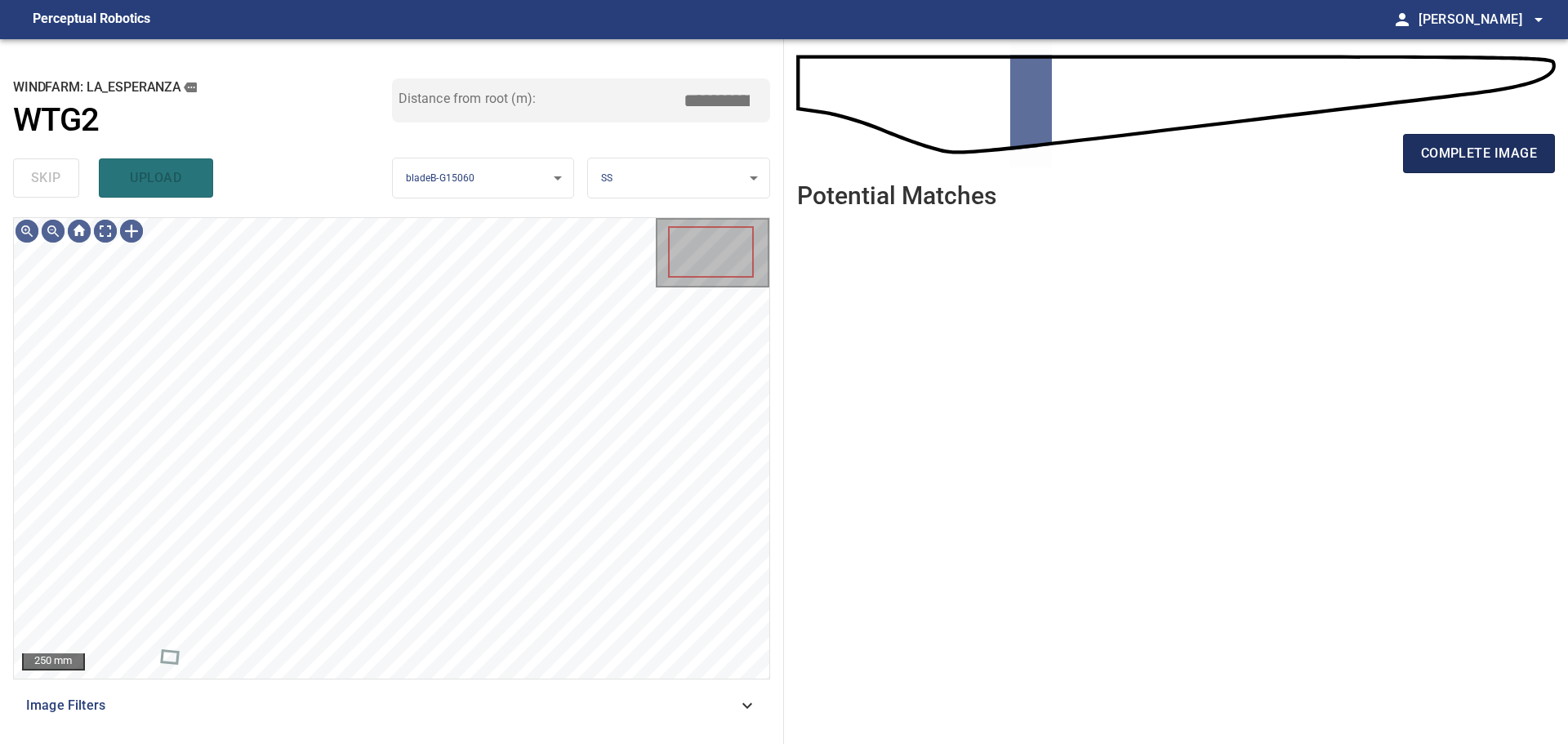
click at [1495, 157] on span "complete image" at bounding box center [1479, 154] width 116 height 23
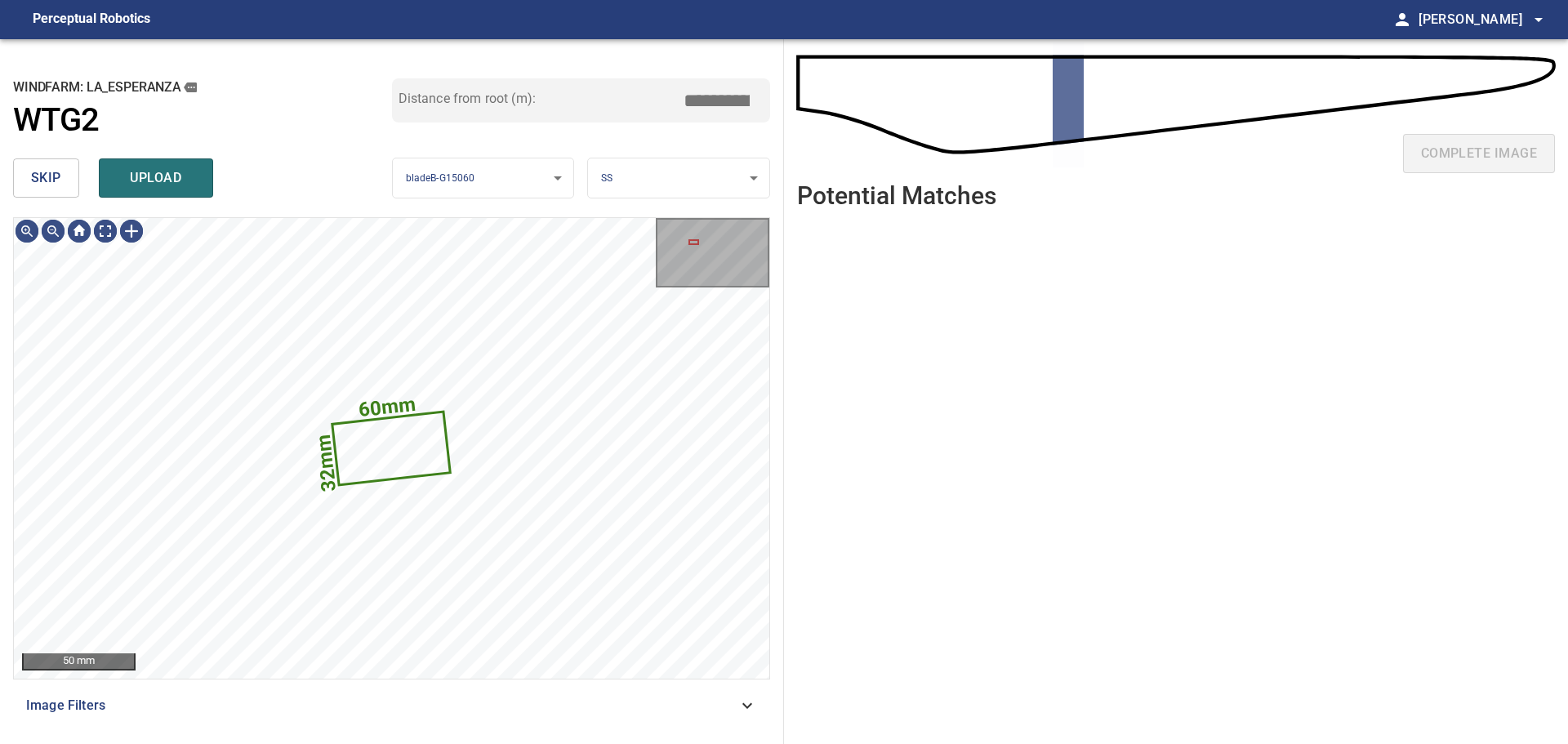
click at [50, 184] on span "skip" at bounding box center [46, 178] width 30 height 23
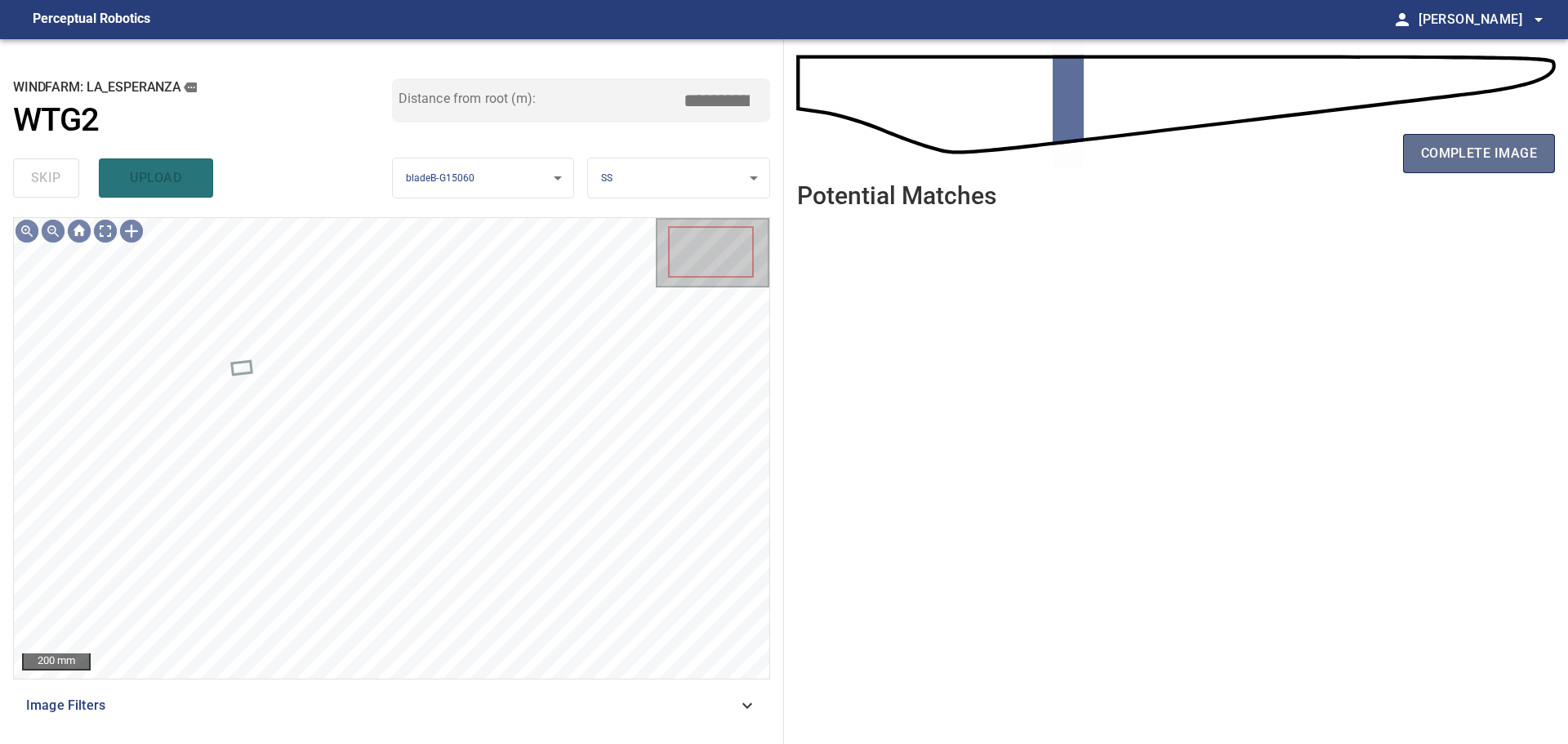
click at [1432, 150] on span "complete image" at bounding box center [1479, 154] width 116 height 23
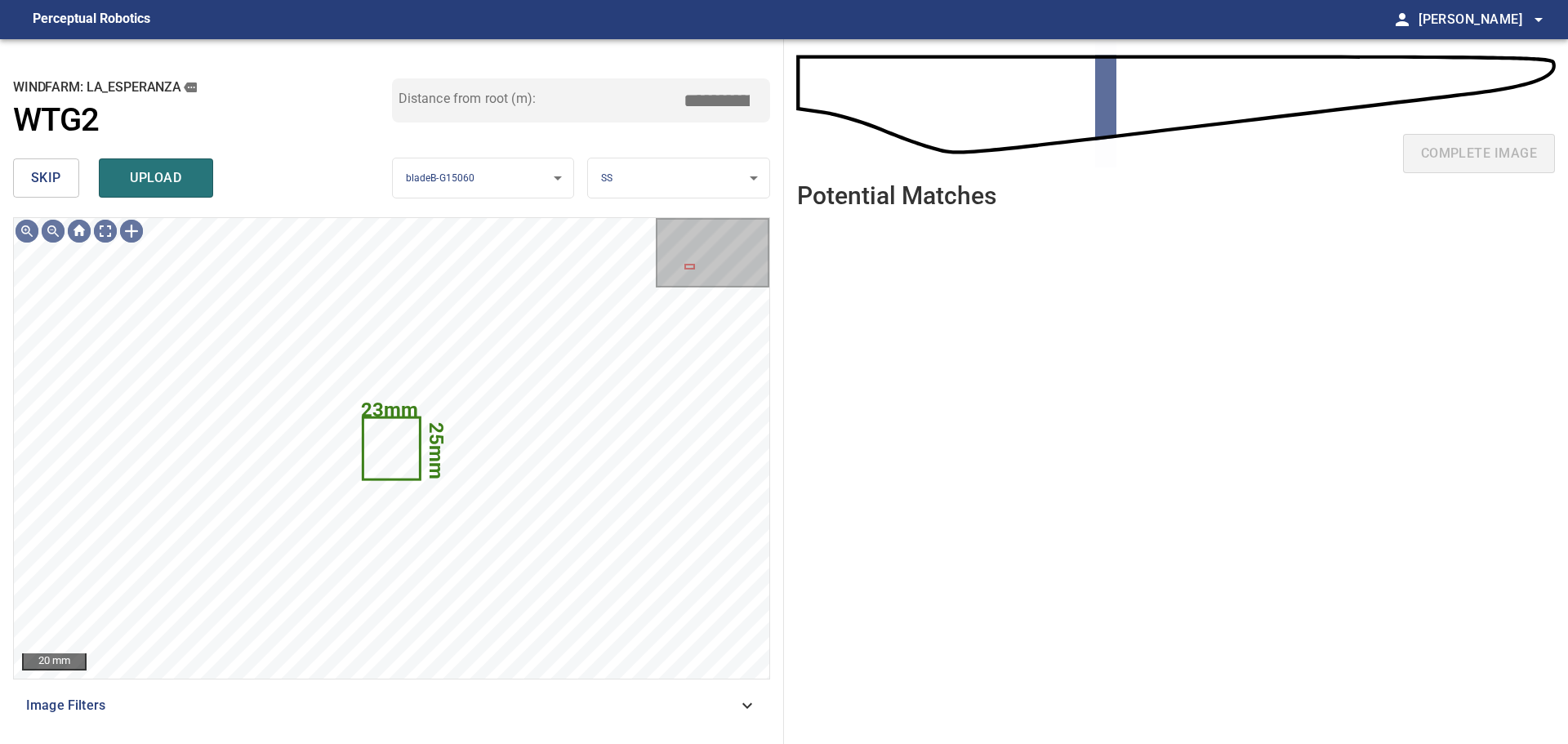
click at [54, 174] on span "skip" at bounding box center [46, 178] width 30 height 23
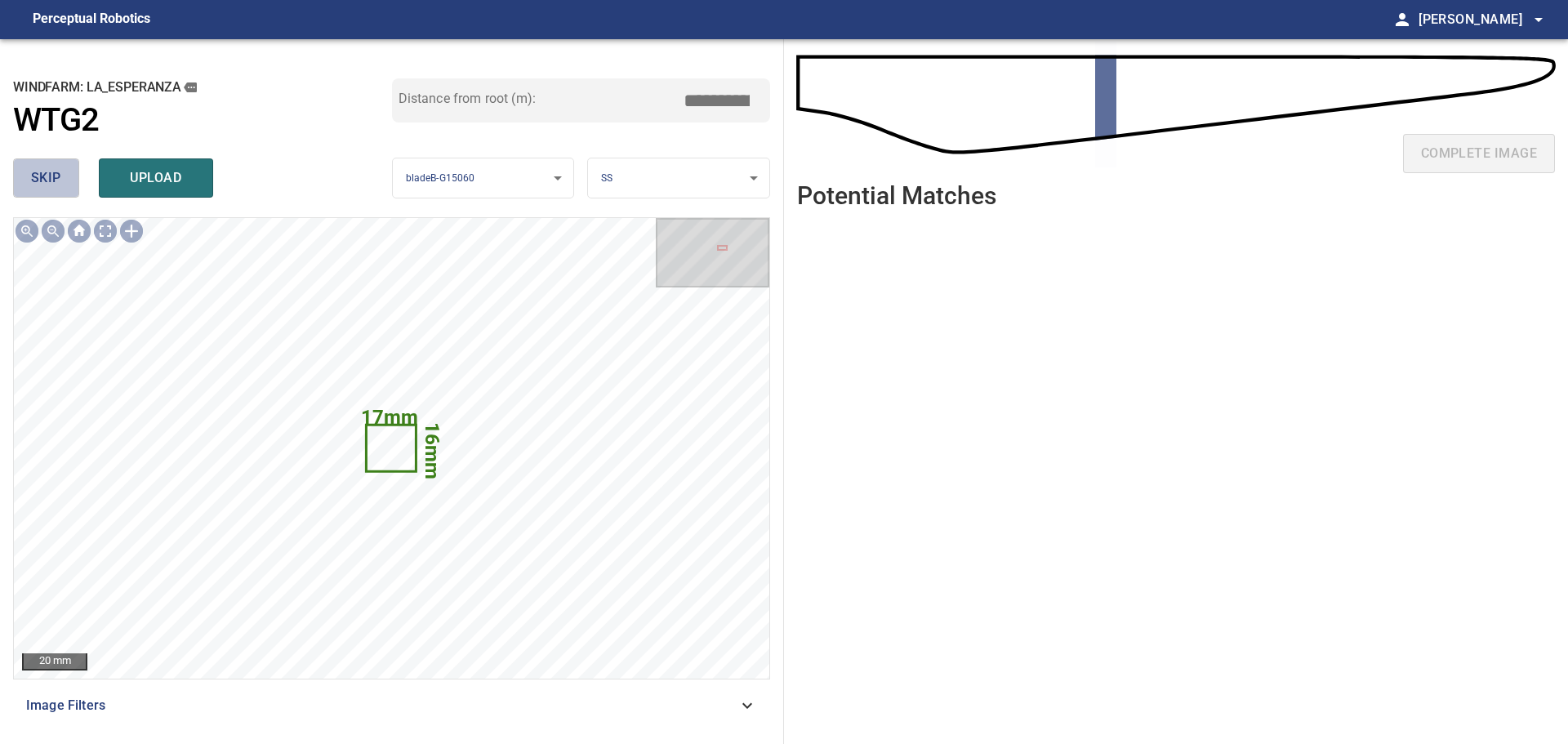
click at [54, 174] on span "skip" at bounding box center [46, 178] width 30 height 23
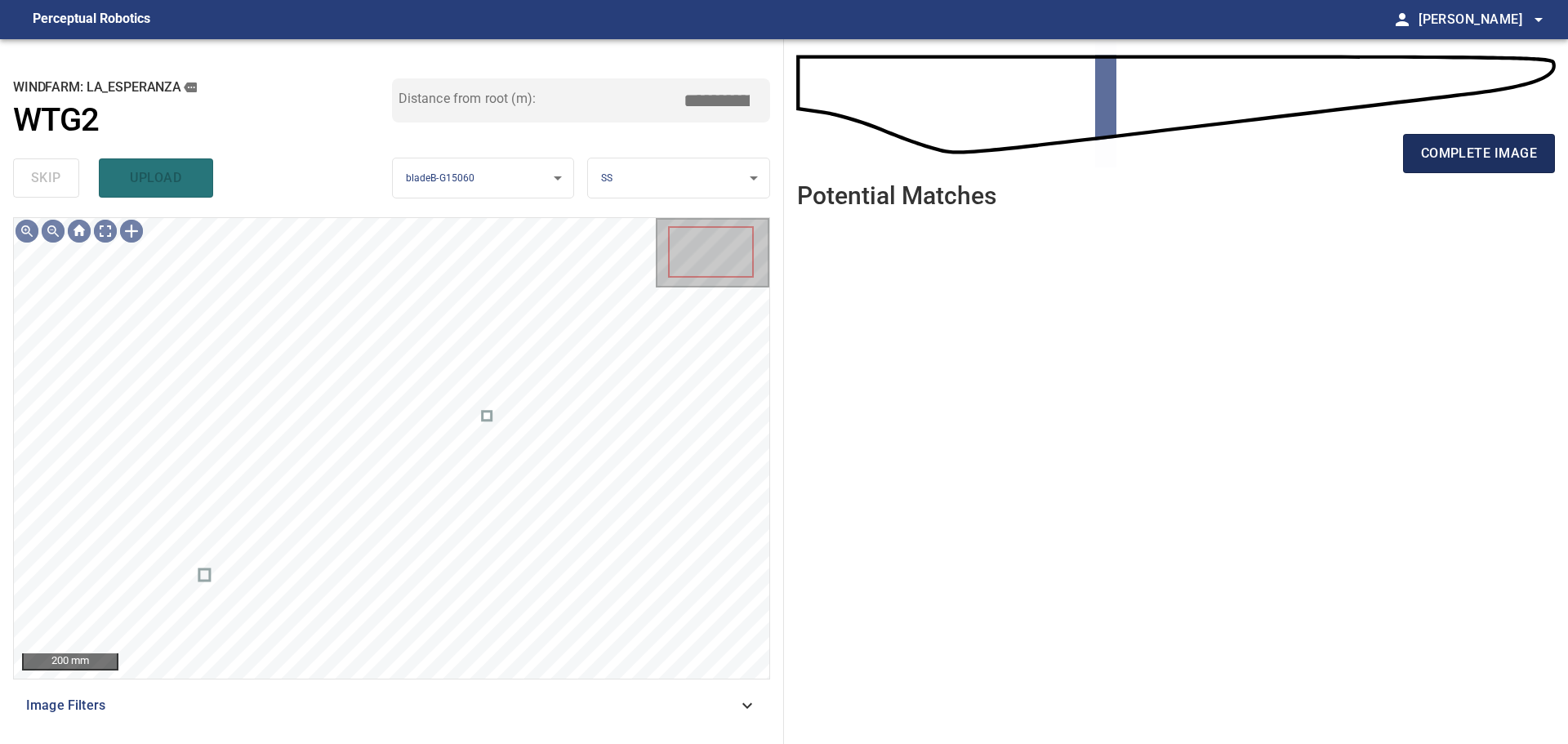
click at [1429, 151] on span "complete image" at bounding box center [1479, 154] width 116 height 23
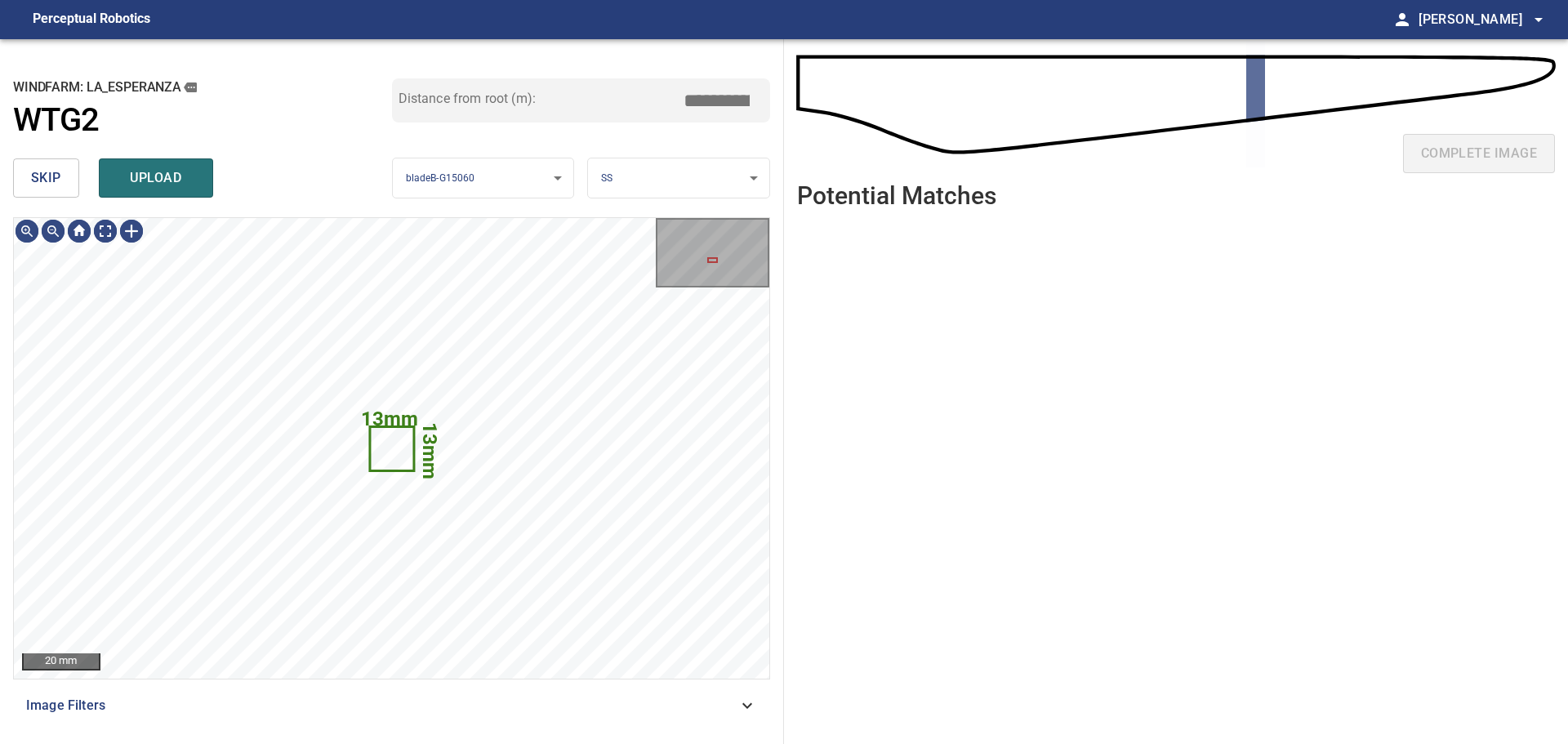
click at [57, 184] on span "skip" at bounding box center [46, 178] width 30 height 23
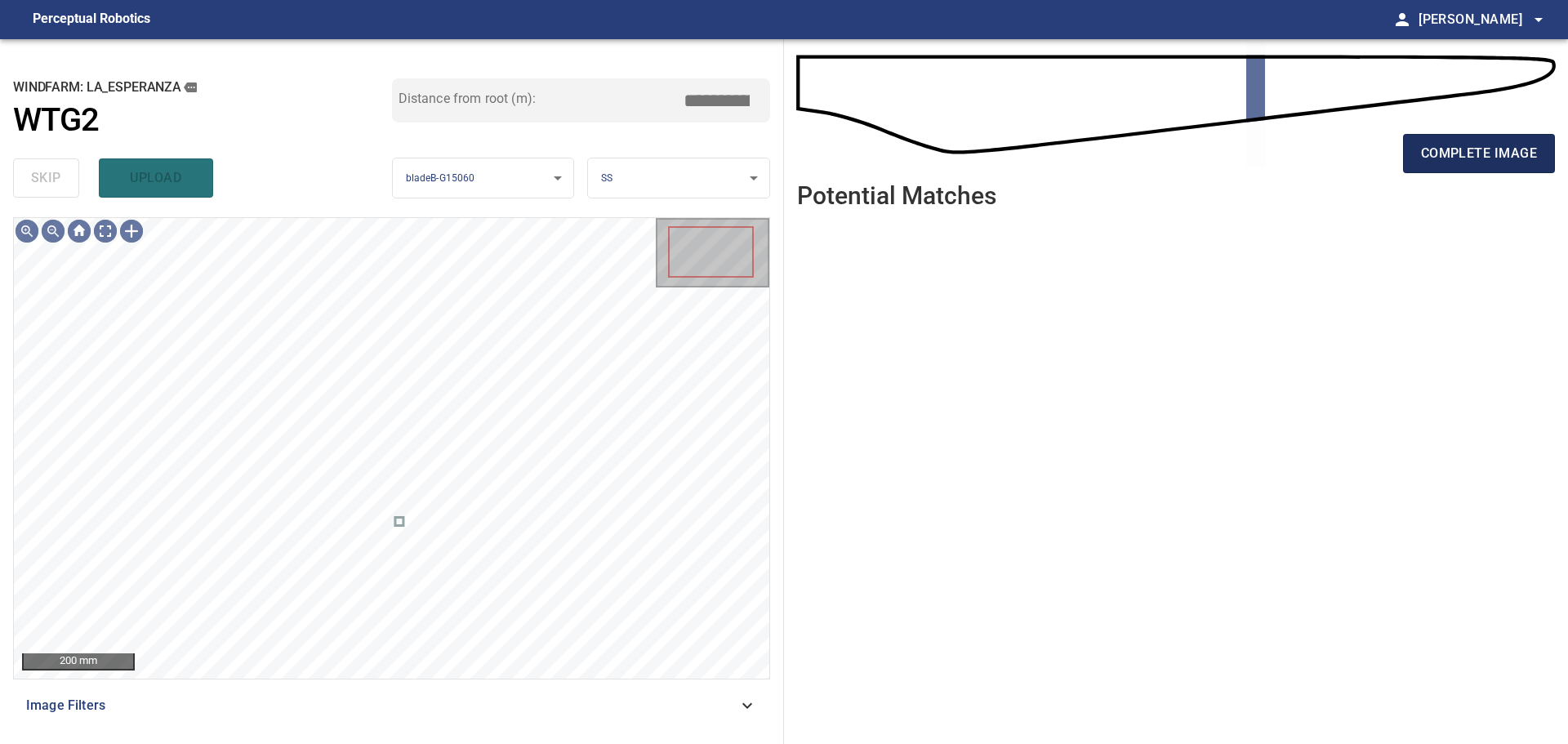
click at [1510, 157] on span "complete image" at bounding box center [1479, 154] width 116 height 23
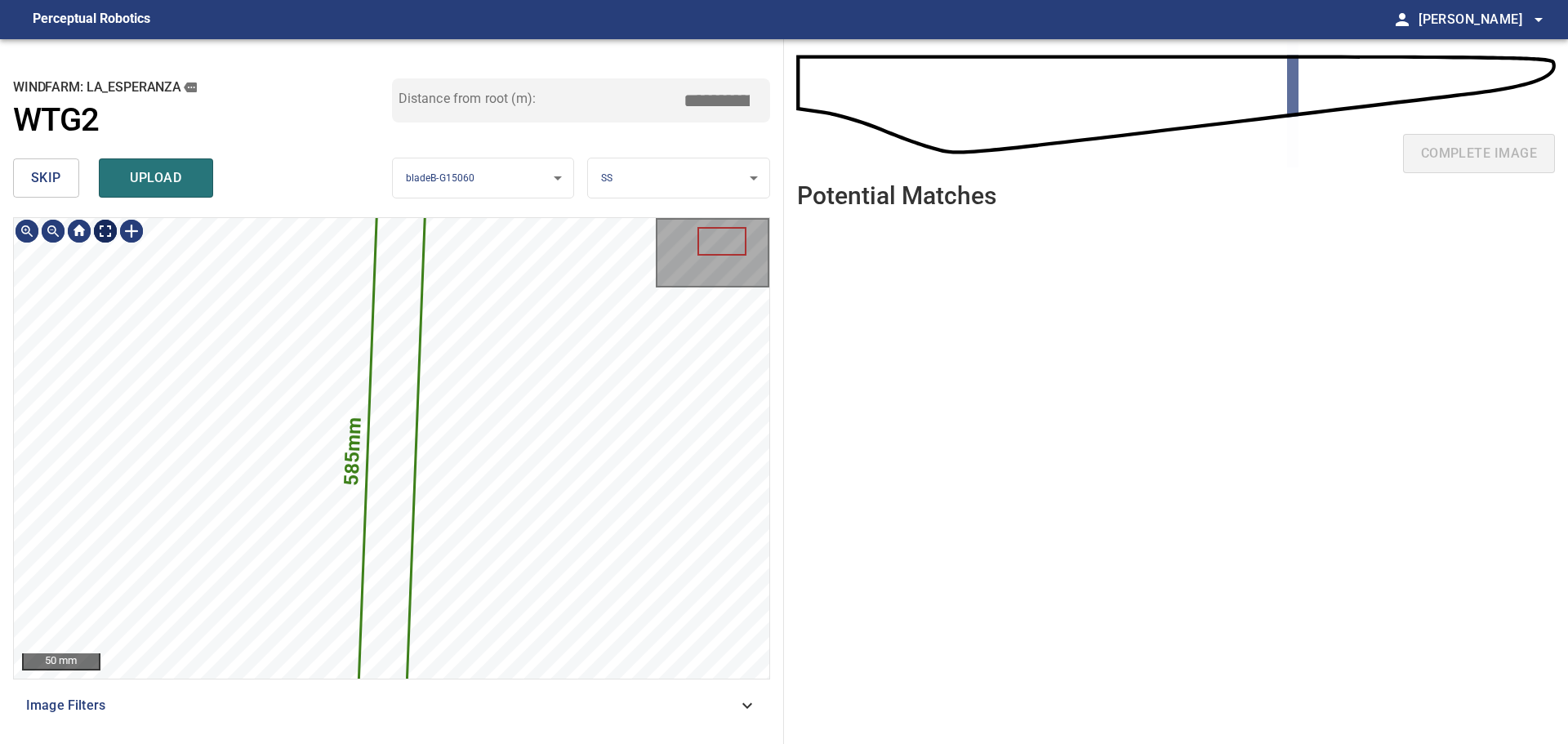
click at [58, 178] on span "skip" at bounding box center [46, 178] width 30 height 23
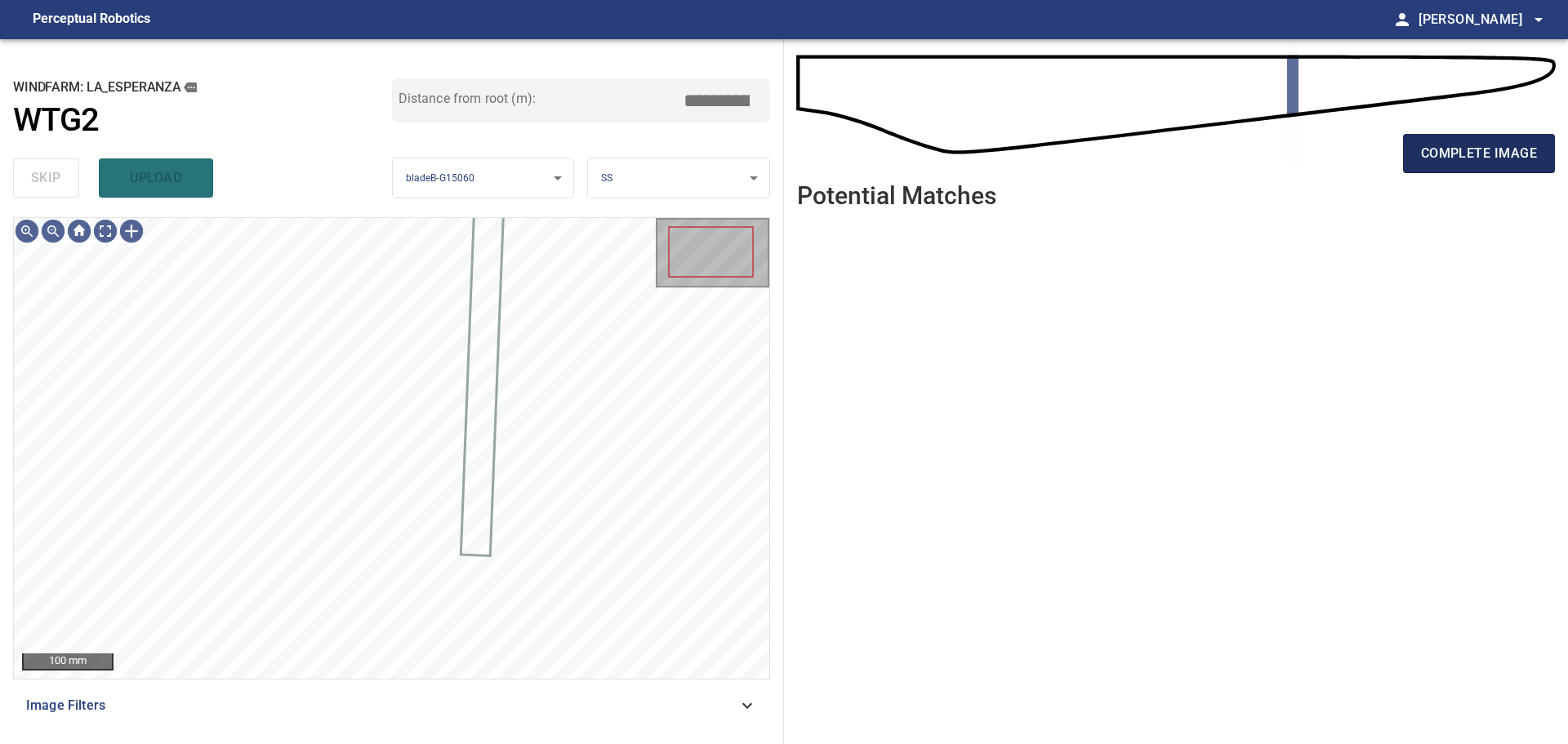
click at [1445, 162] on span "complete image" at bounding box center [1479, 154] width 116 height 23
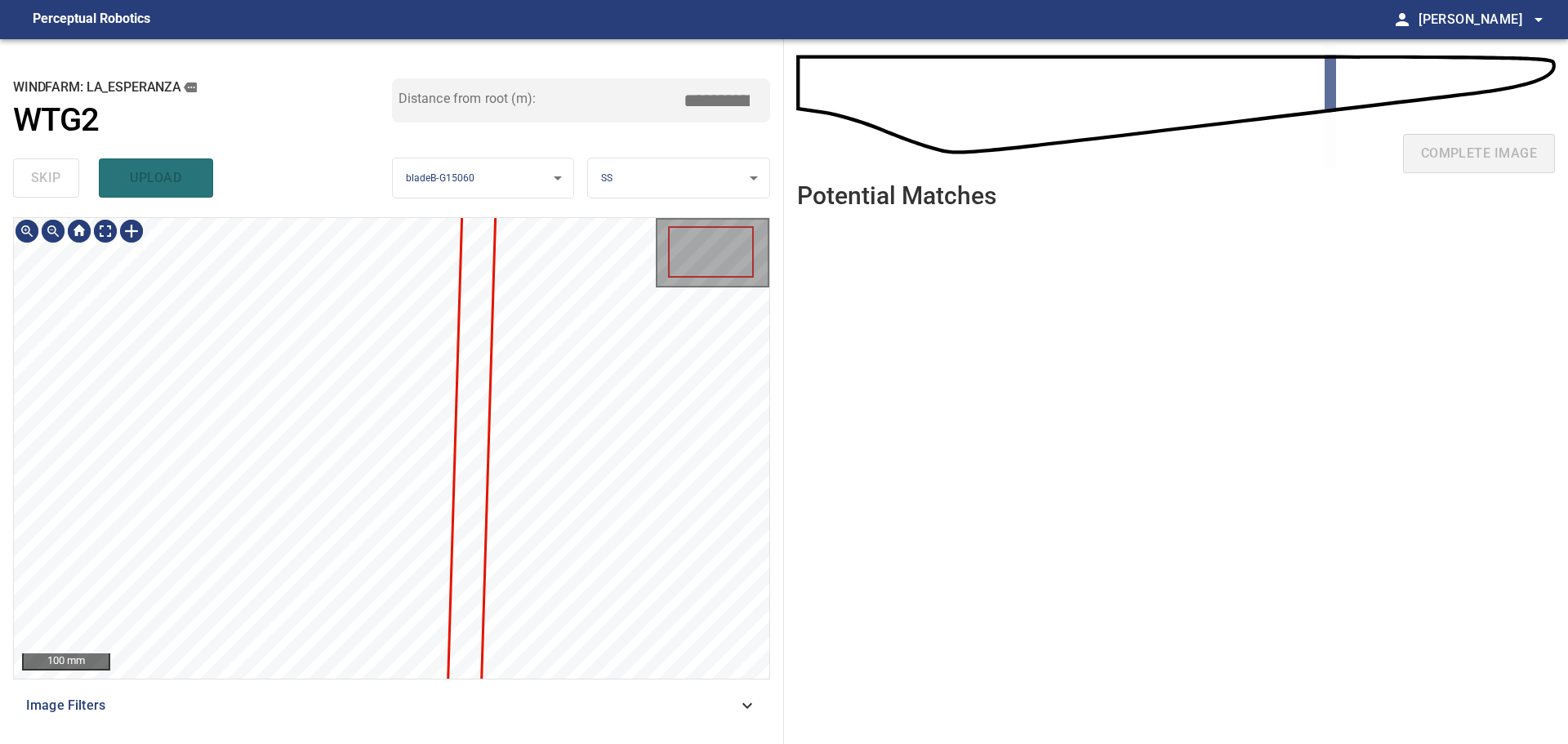
click at [460, 342] on div at bounding box center [392, 447] width 755 height 461
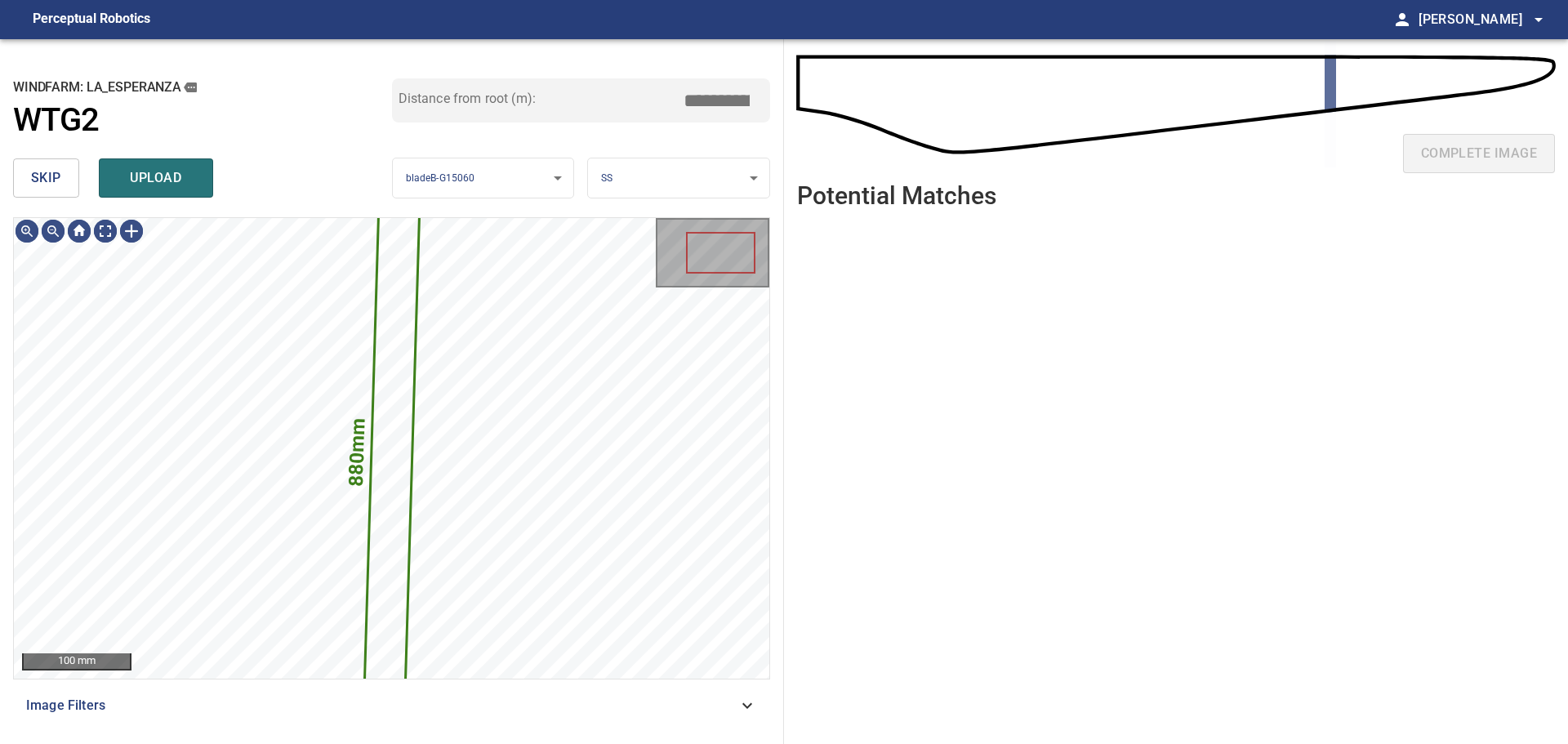
click at [51, 186] on span "skip" at bounding box center [46, 178] width 30 height 23
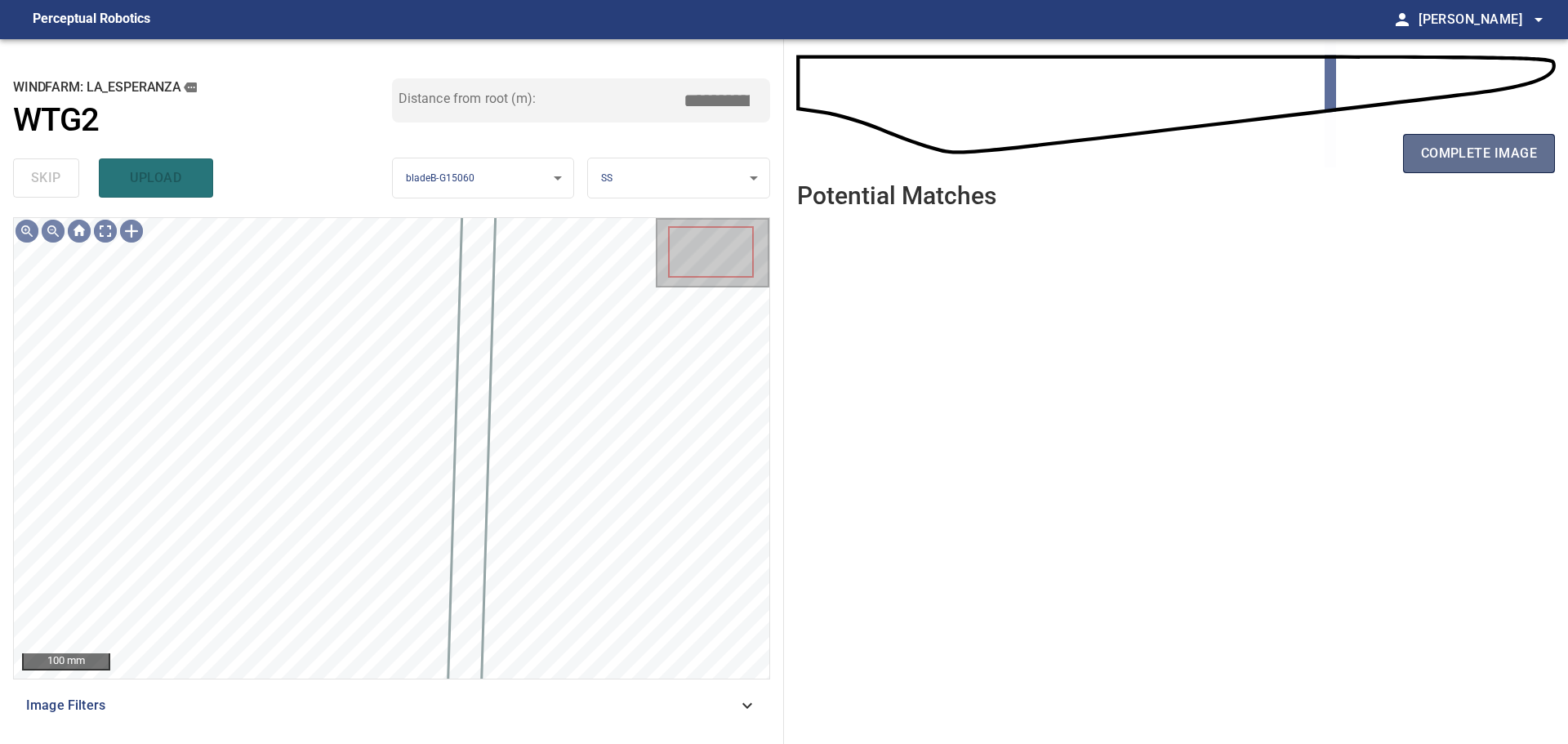
click at [1419, 153] on button "complete image" at bounding box center [1479, 154] width 152 height 39
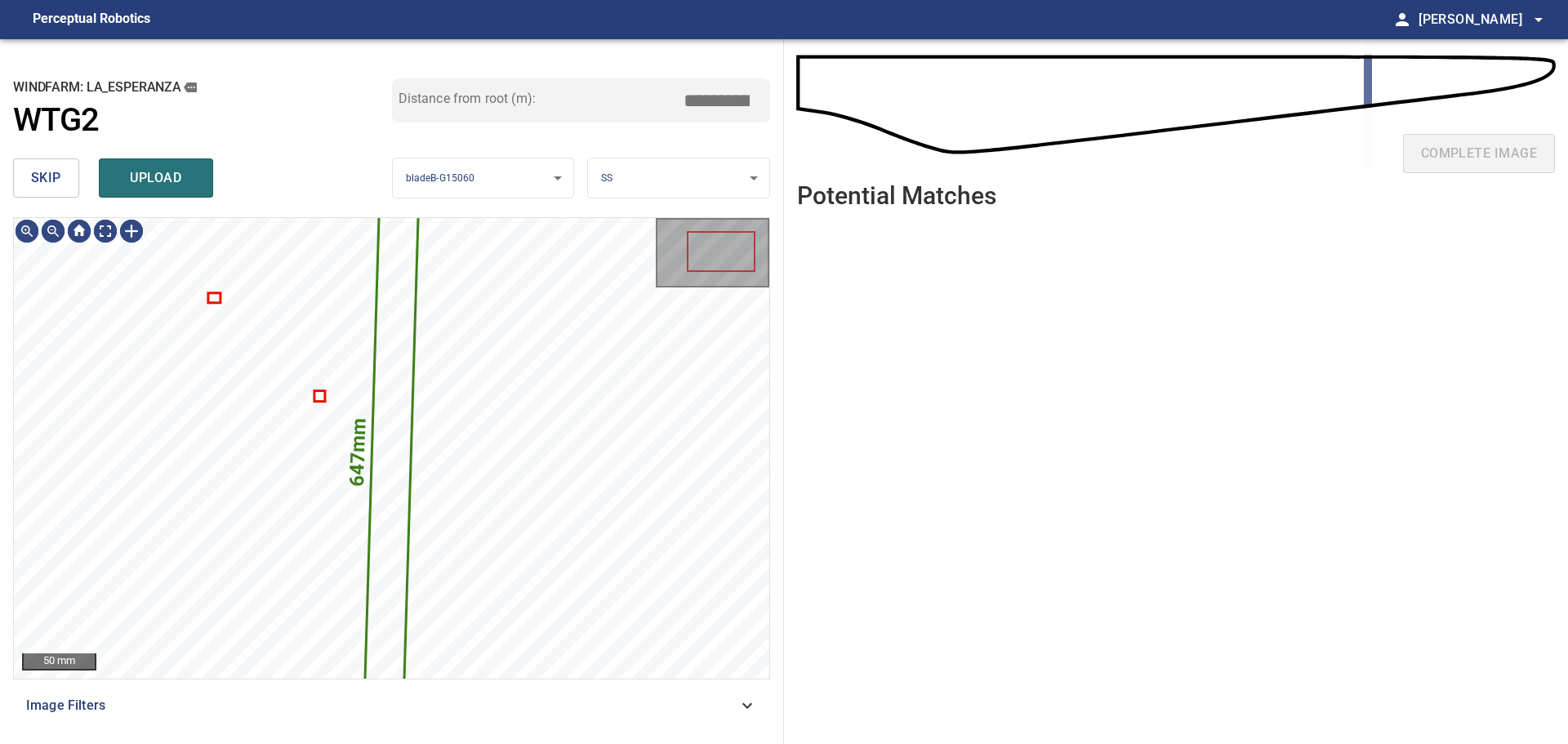
click at [60, 184] on span "skip" at bounding box center [46, 178] width 30 height 23
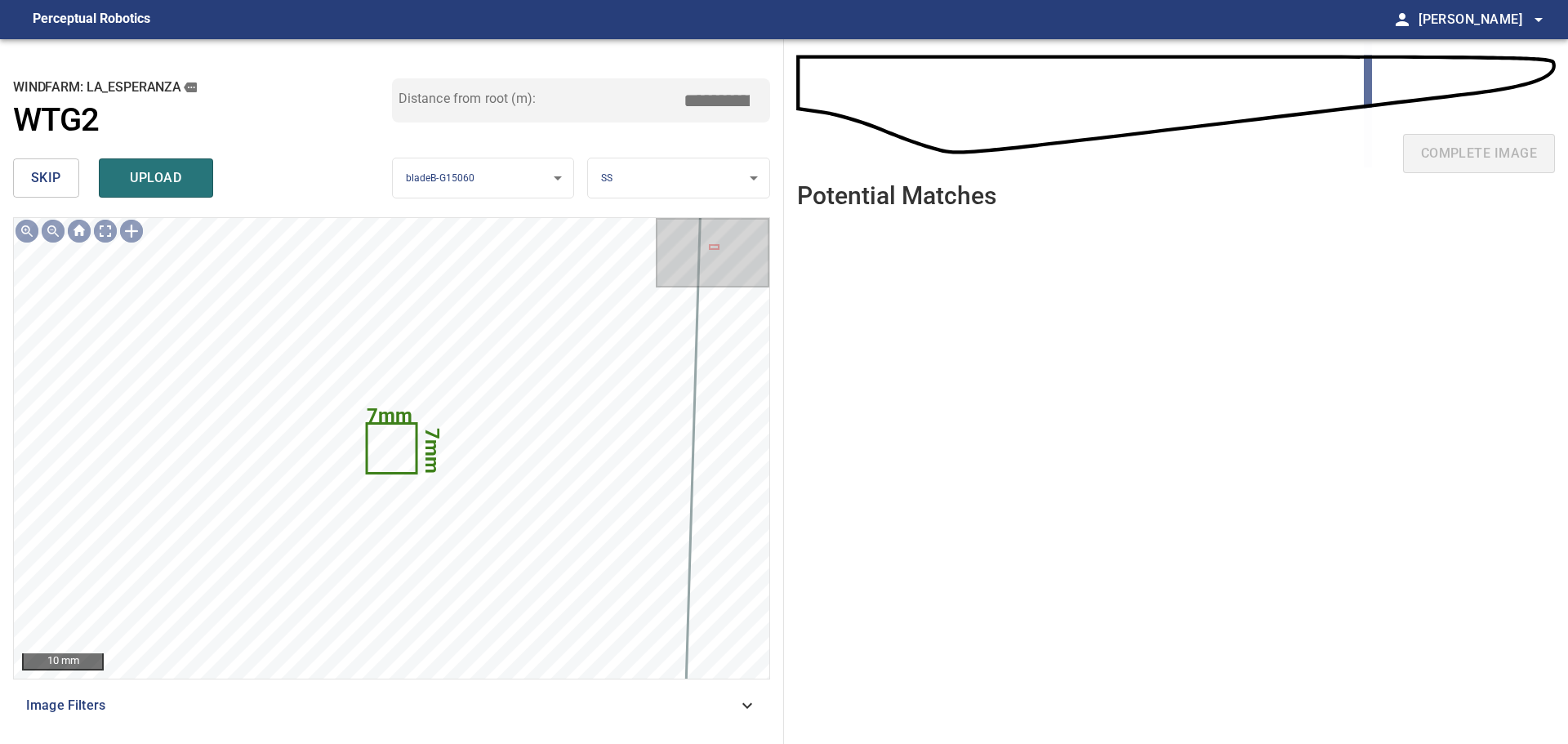
click at [60, 184] on span "skip" at bounding box center [46, 178] width 30 height 23
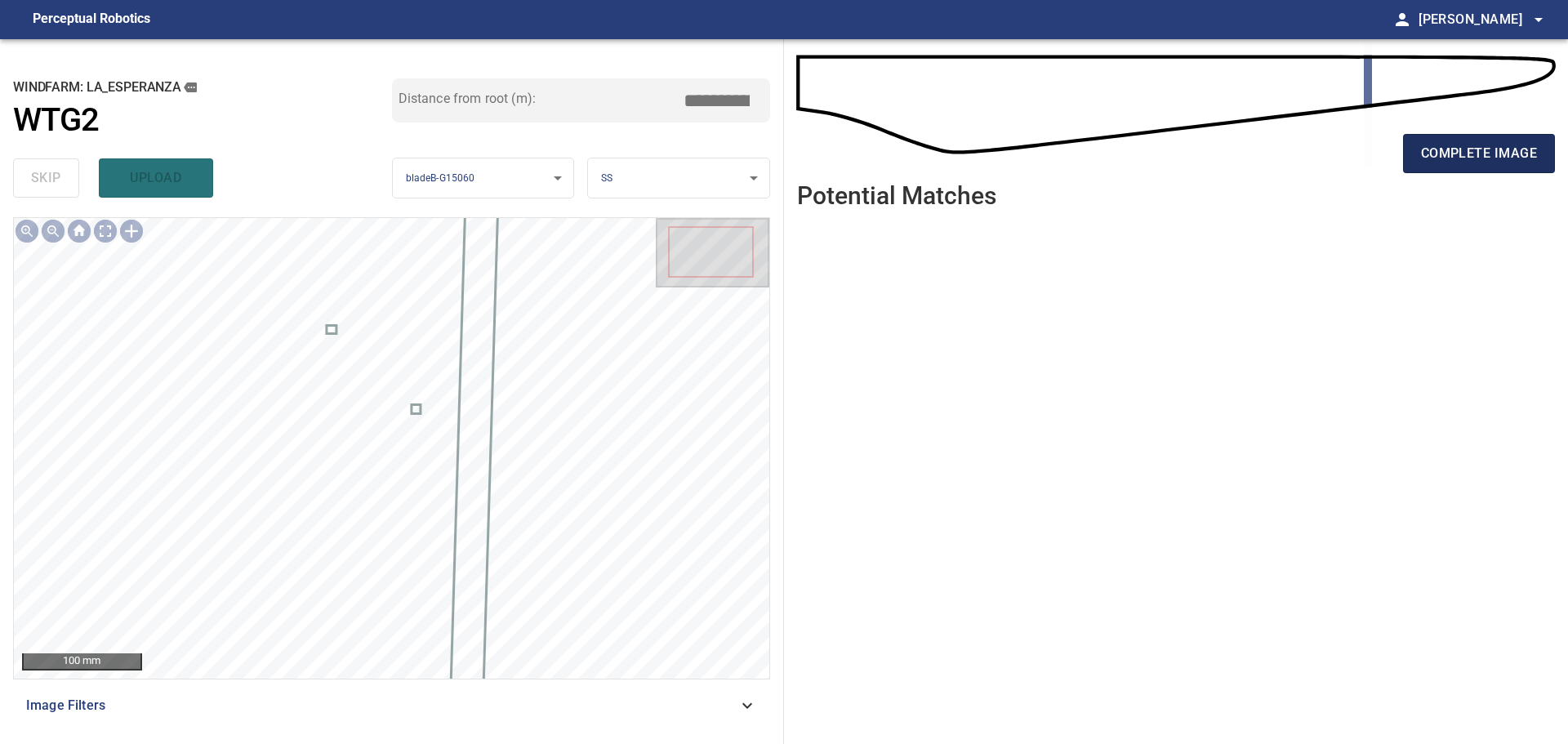
click at [1449, 142] on button "complete image" at bounding box center [1479, 154] width 152 height 39
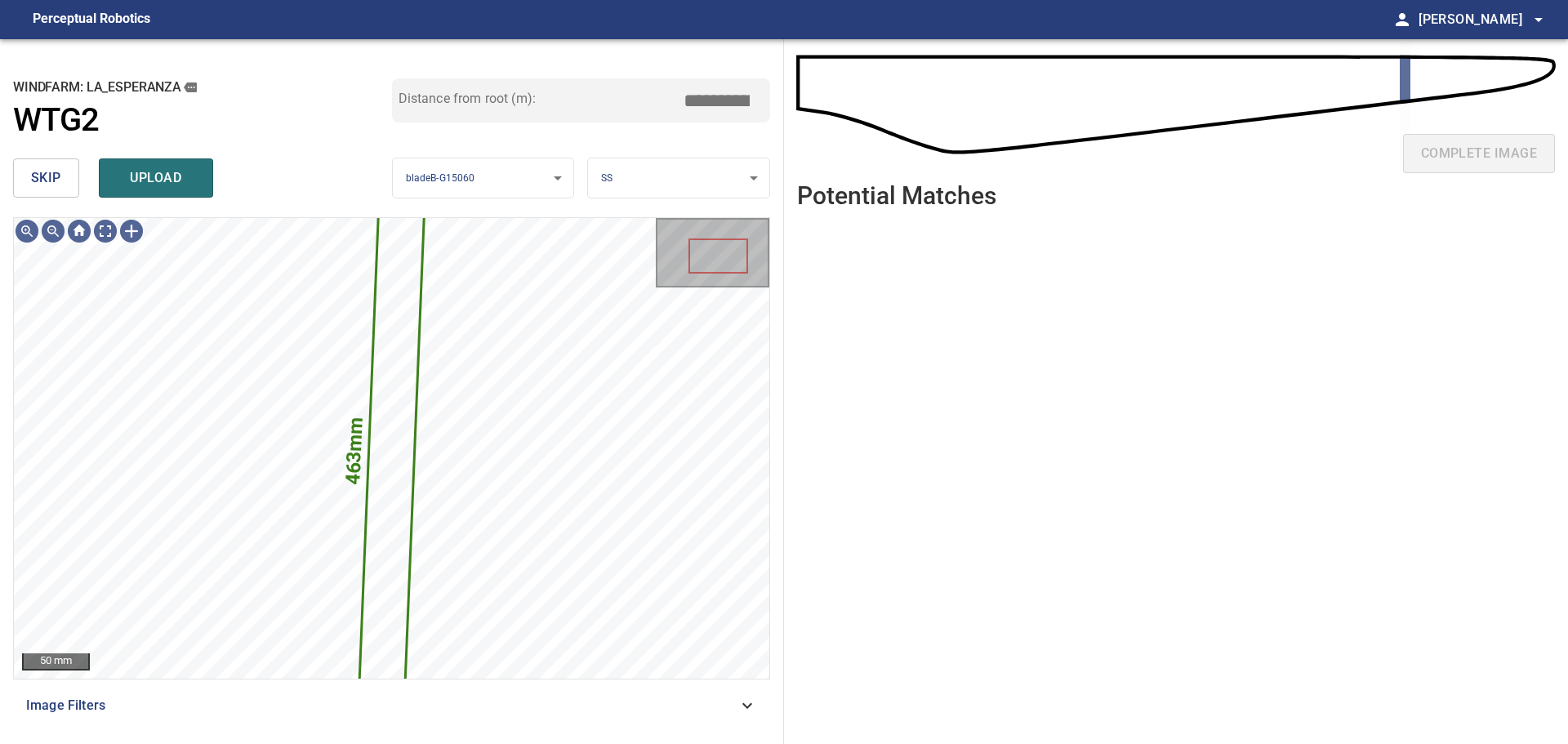
click at [73, 174] on button "skip" at bounding box center [46, 178] width 66 height 39
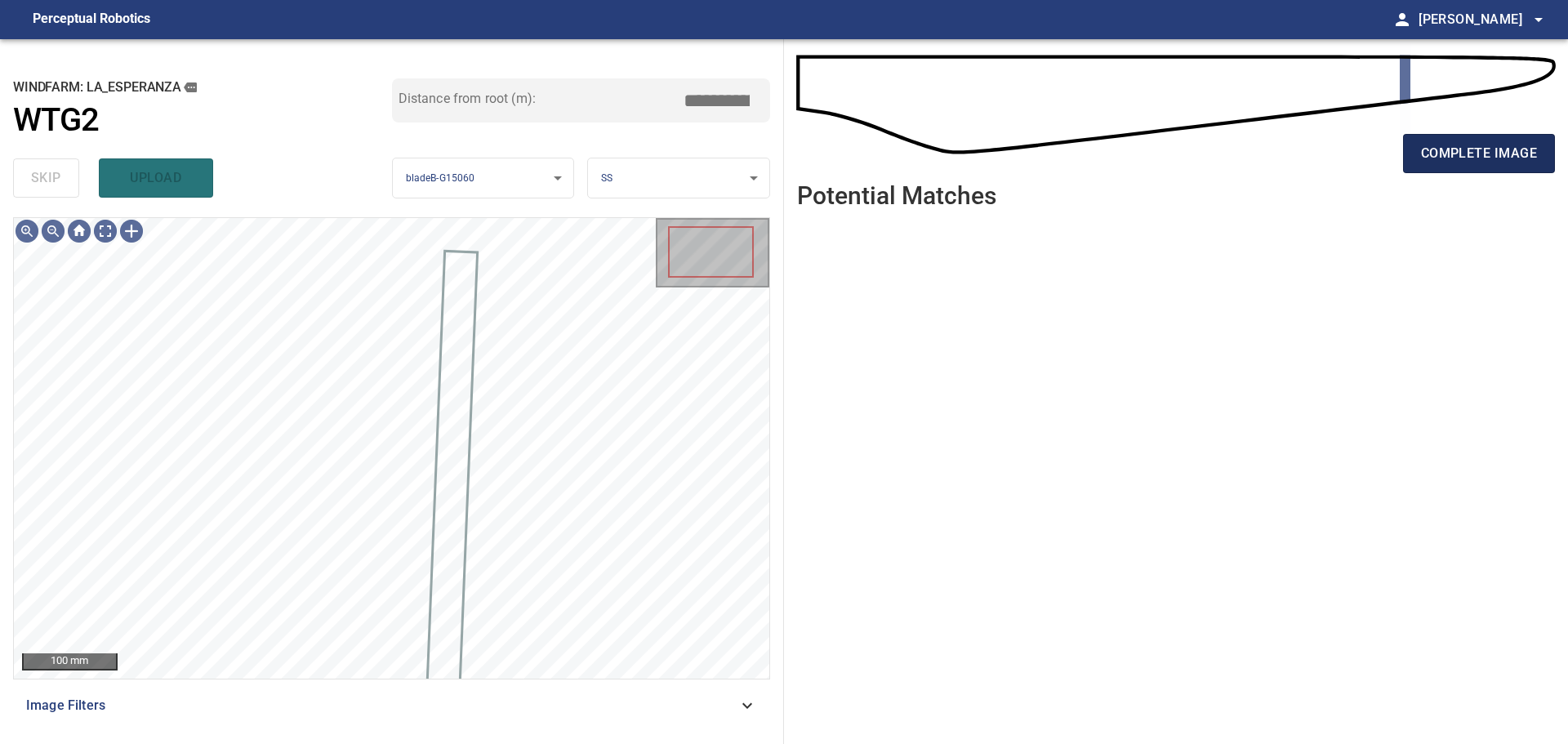
click at [1424, 147] on span "complete image" at bounding box center [1479, 154] width 116 height 23
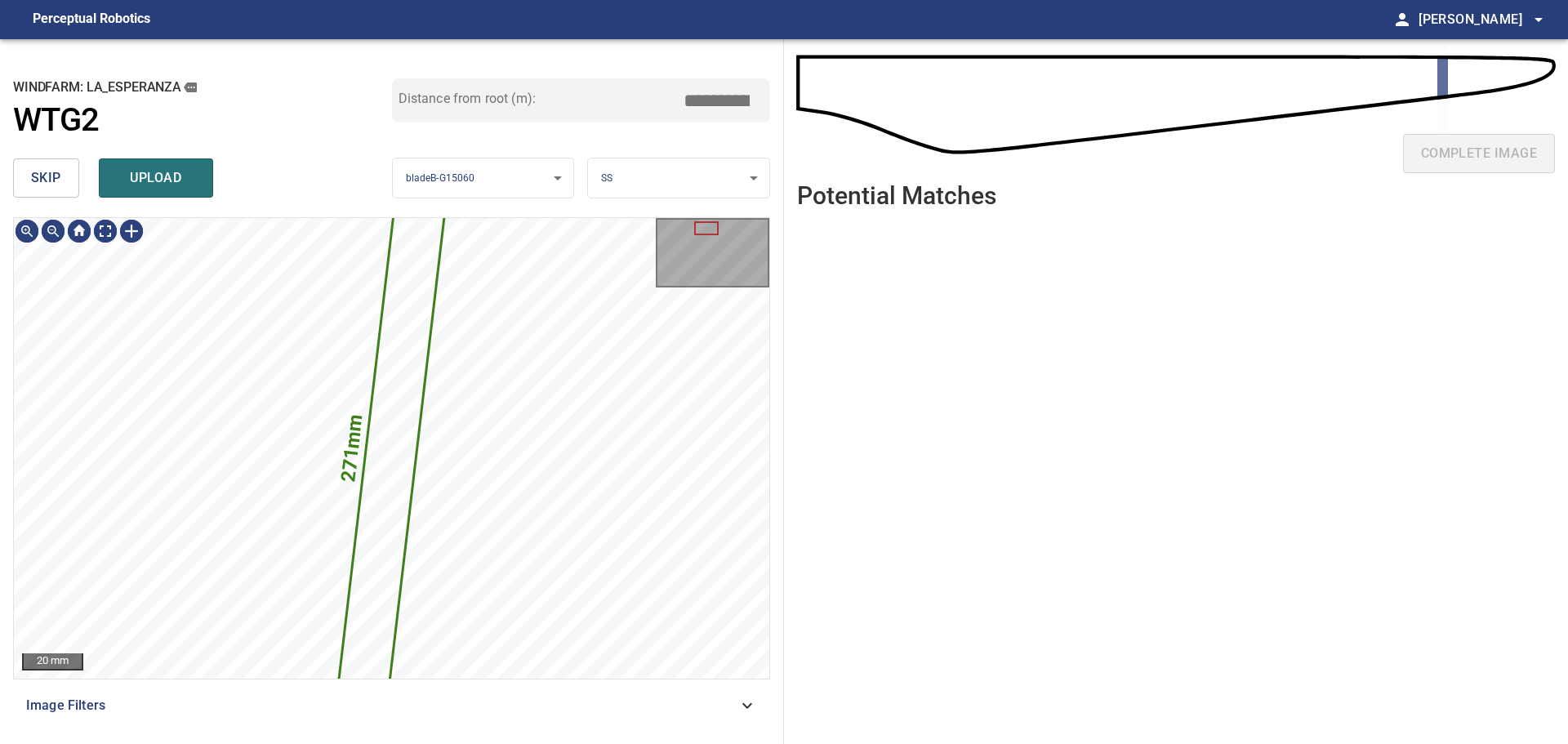
click at [34, 178] on span "skip" at bounding box center [46, 178] width 30 height 23
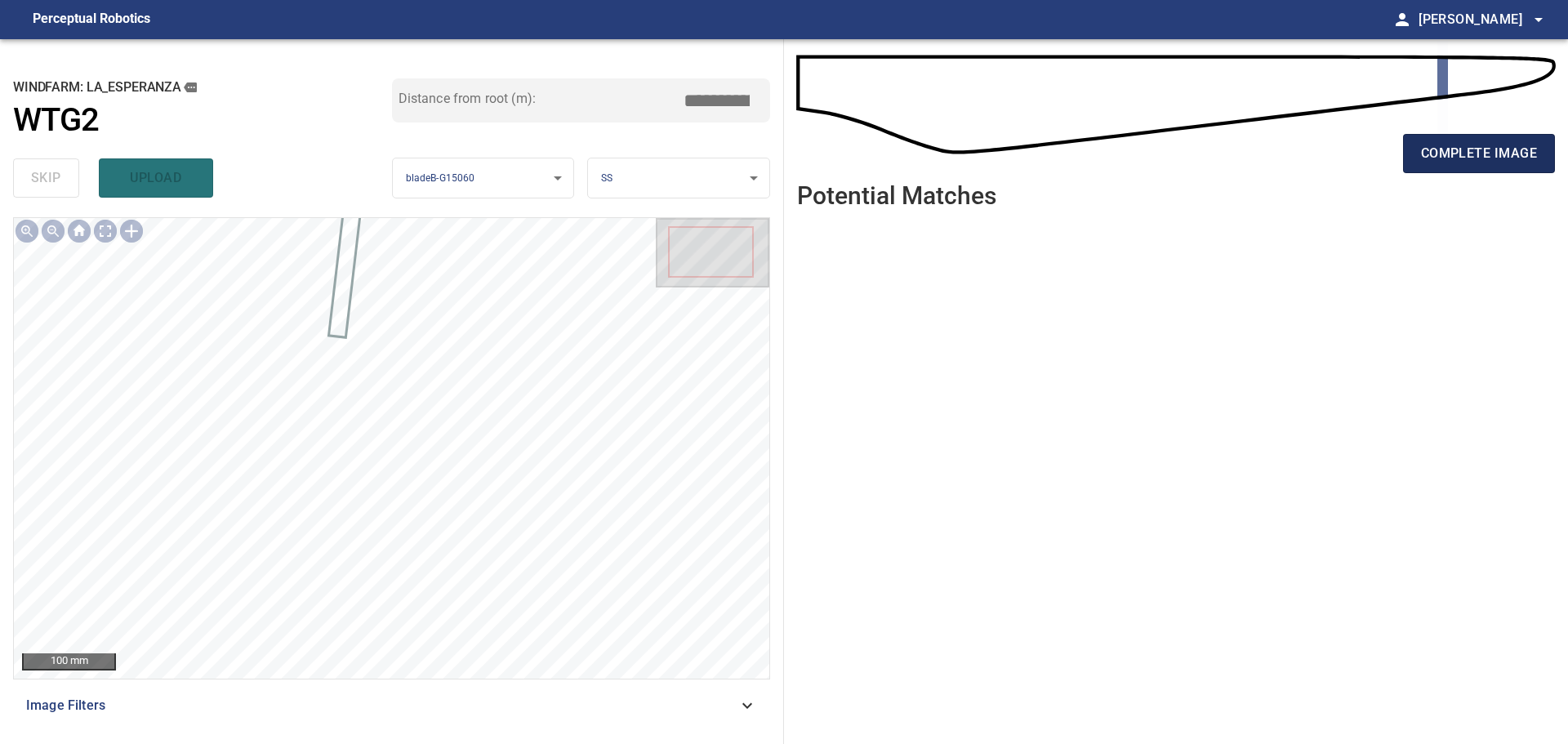
click at [1441, 169] on button "complete image" at bounding box center [1479, 154] width 152 height 39
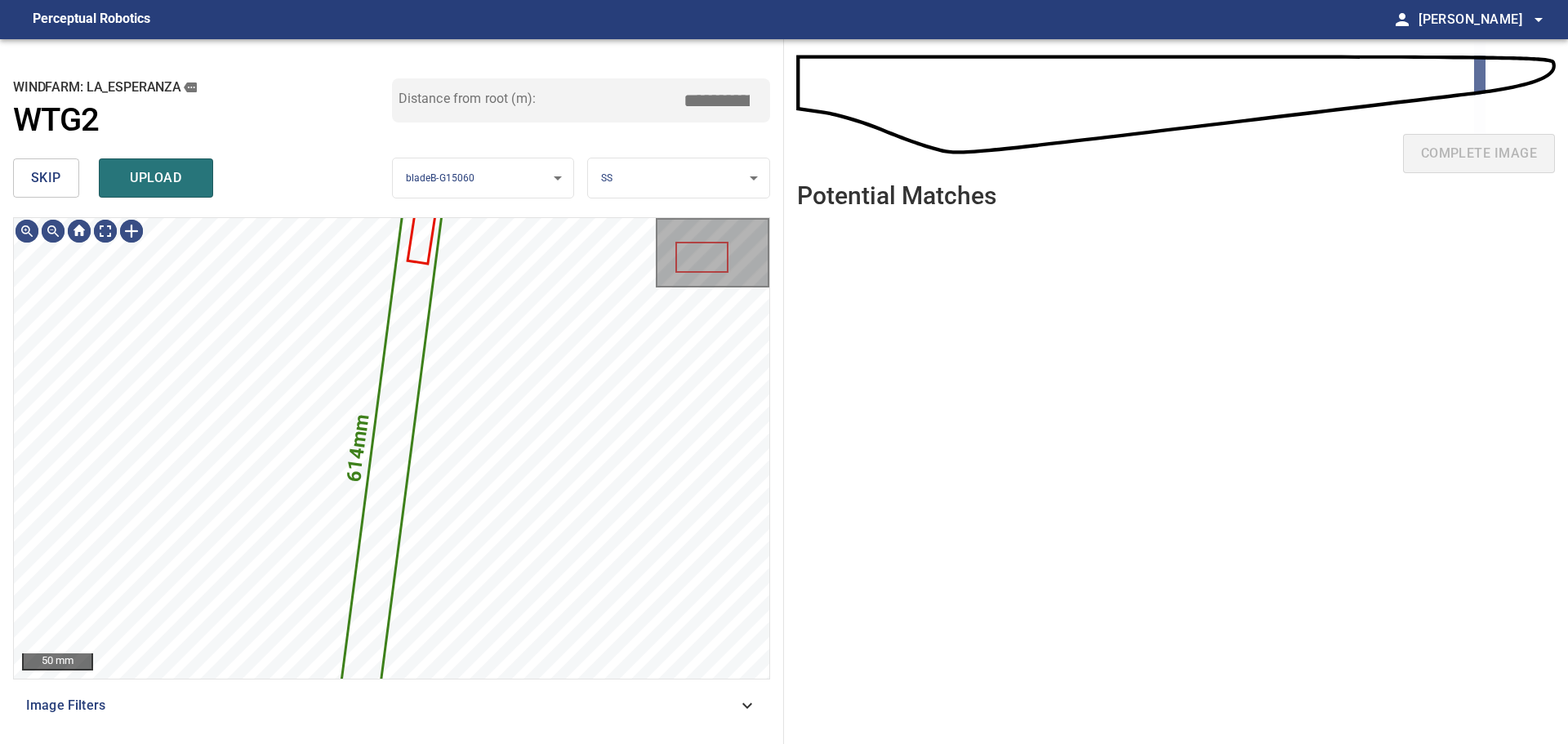
click at [37, 178] on span "skip" at bounding box center [46, 178] width 30 height 23
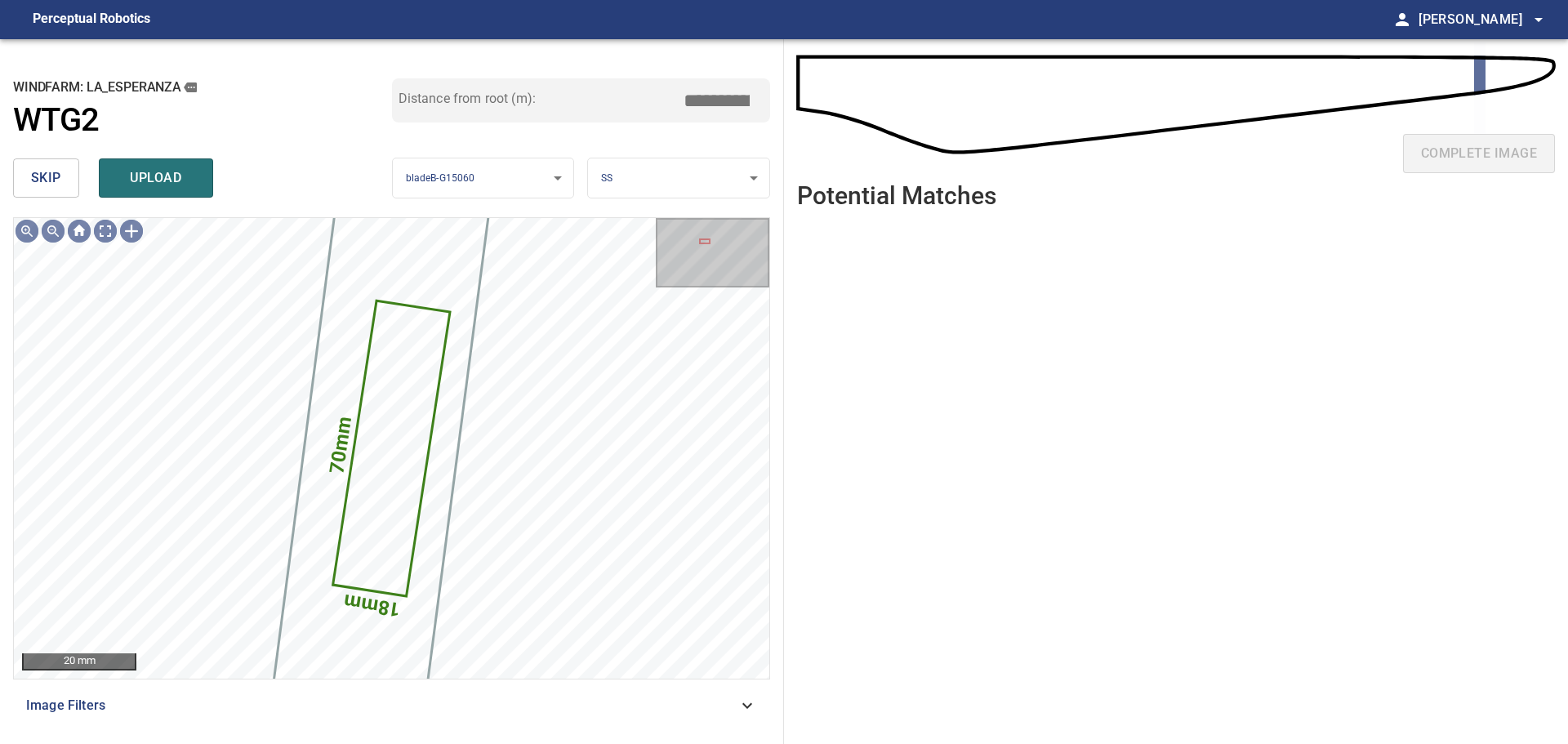
click at [37, 178] on span "skip" at bounding box center [46, 178] width 30 height 23
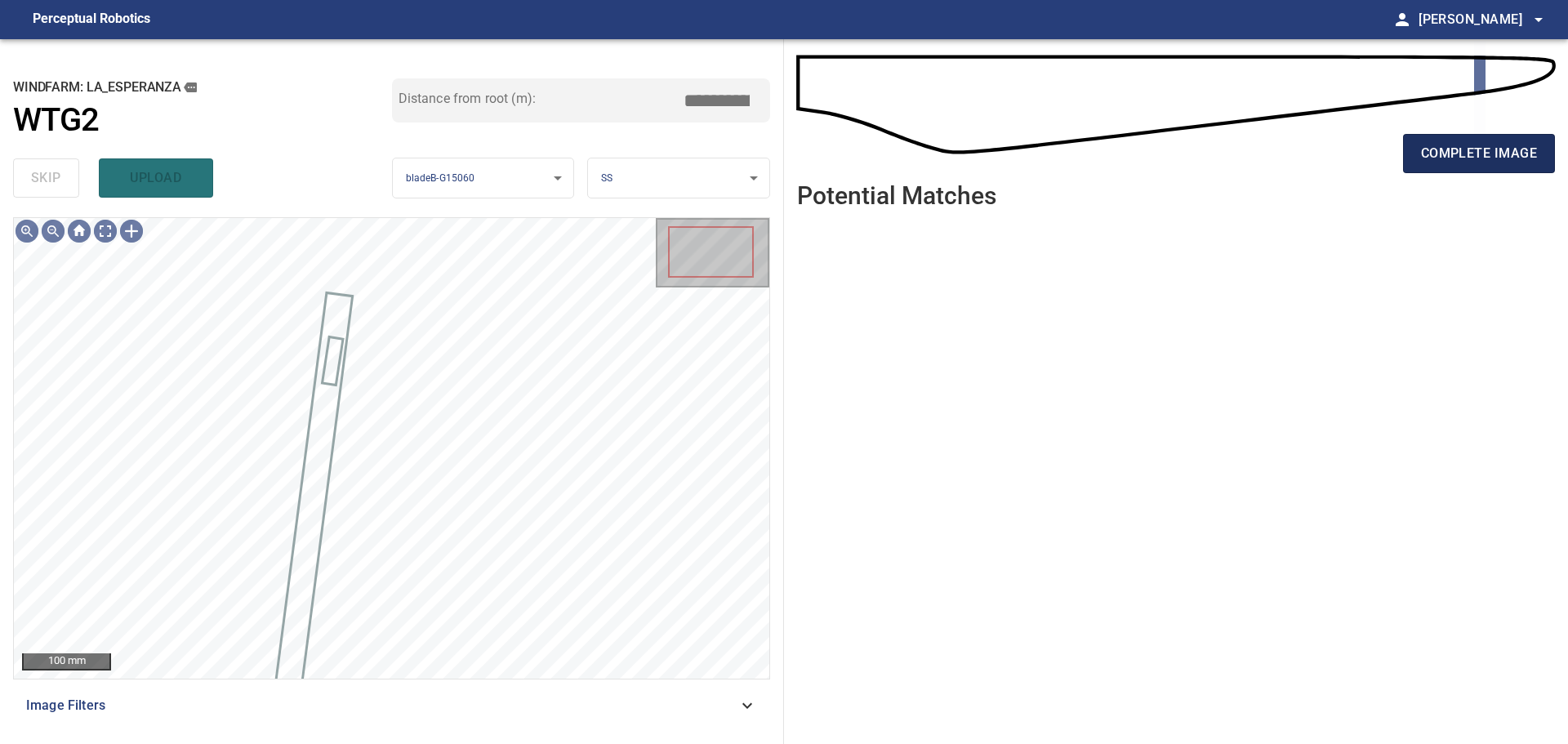
click at [1444, 162] on span "complete image" at bounding box center [1479, 154] width 116 height 23
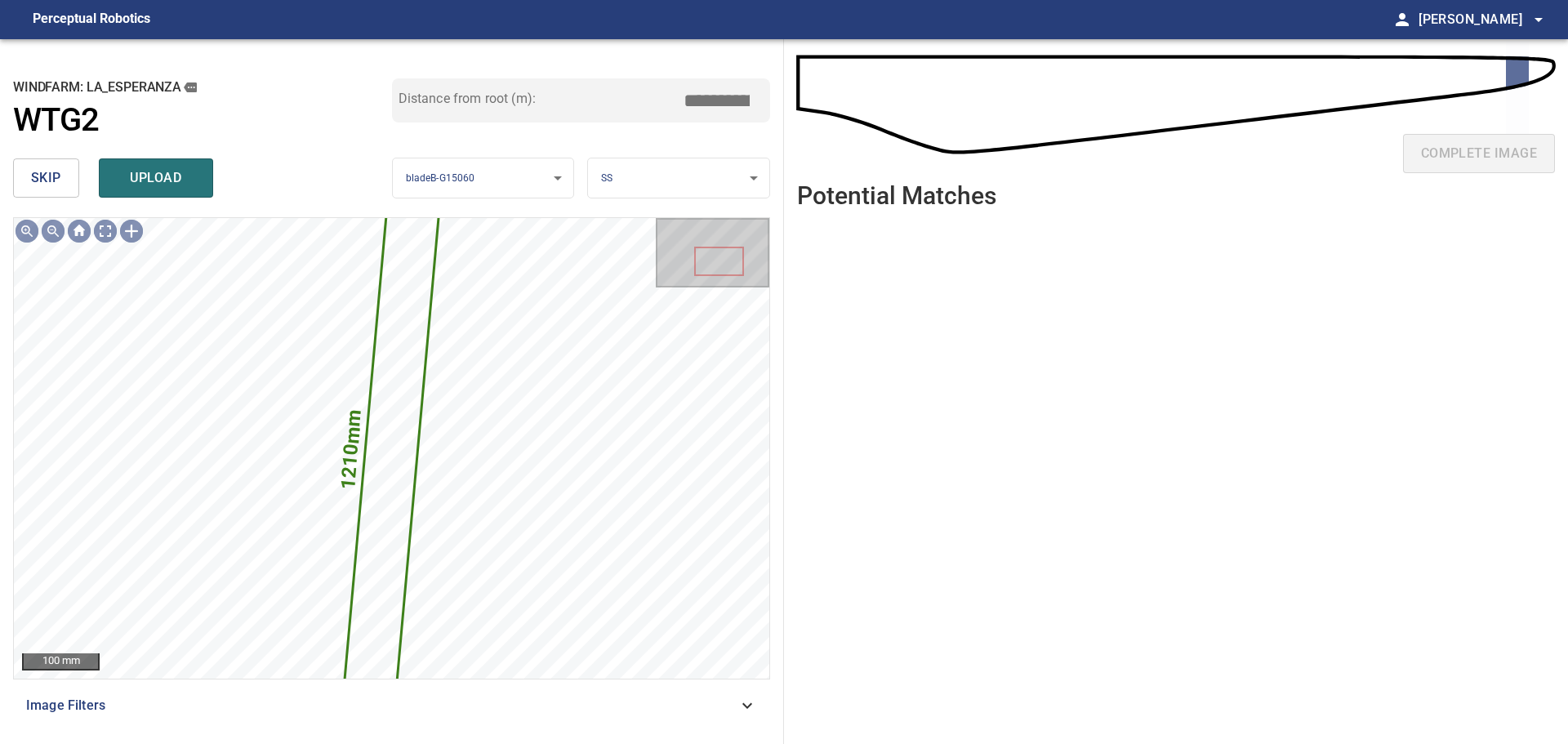
click at [37, 168] on span "skip" at bounding box center [46, 178] width 30 height 23
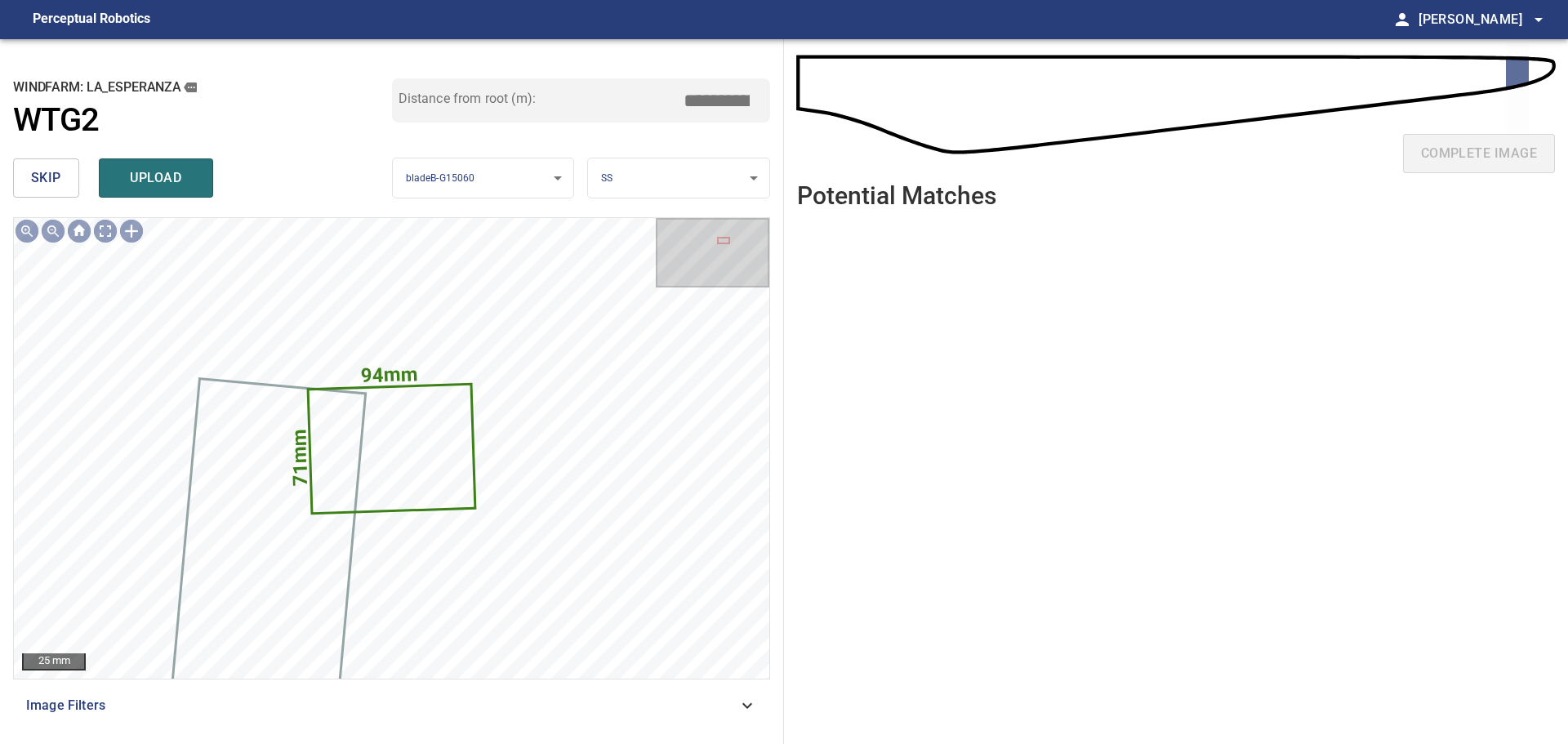
click at [37, 168] on span "skip" at bounding box center [46, 178] width 30 height 23
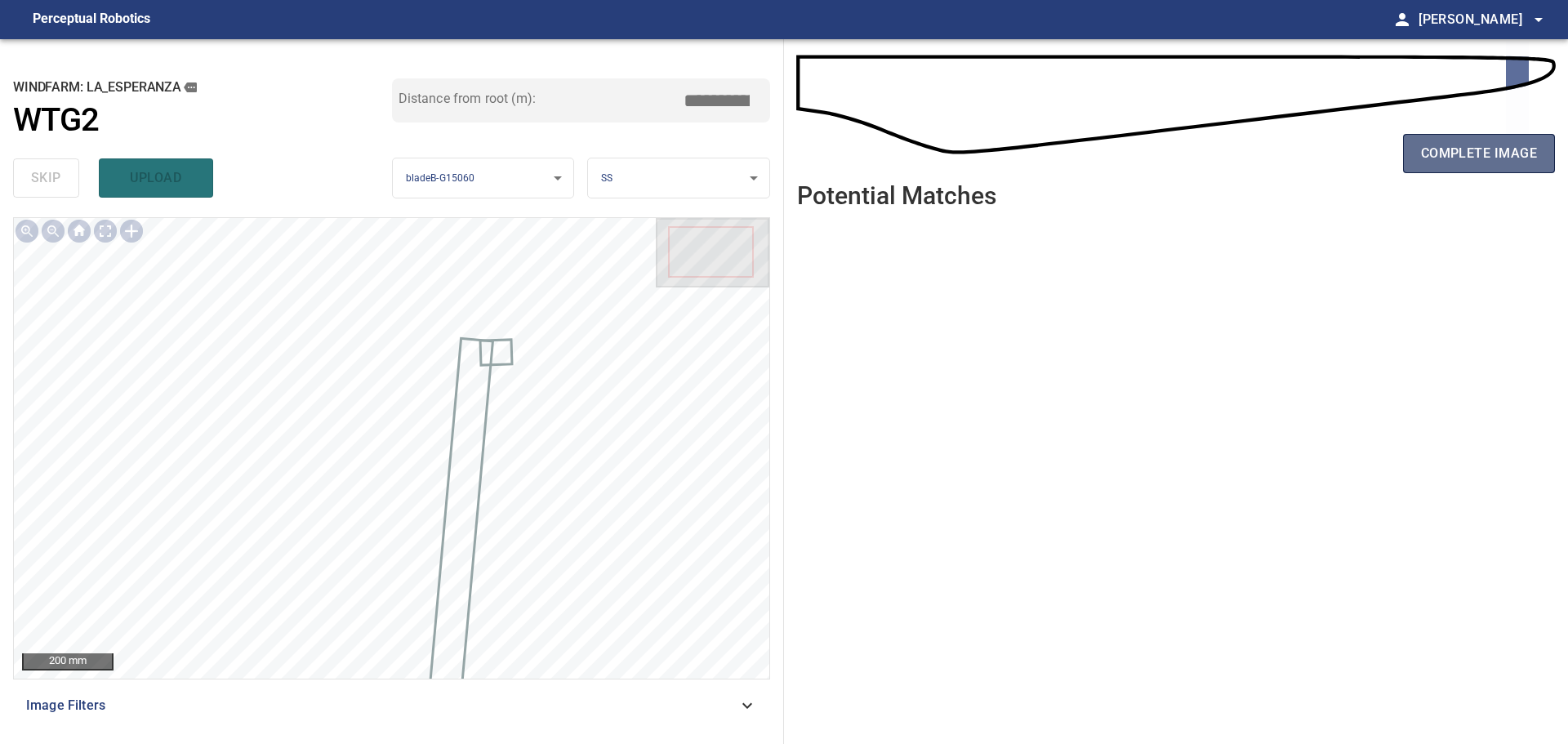
click at [1426, 146] on span "complete image" at bounding box center [1479, 154] width 116 height 23
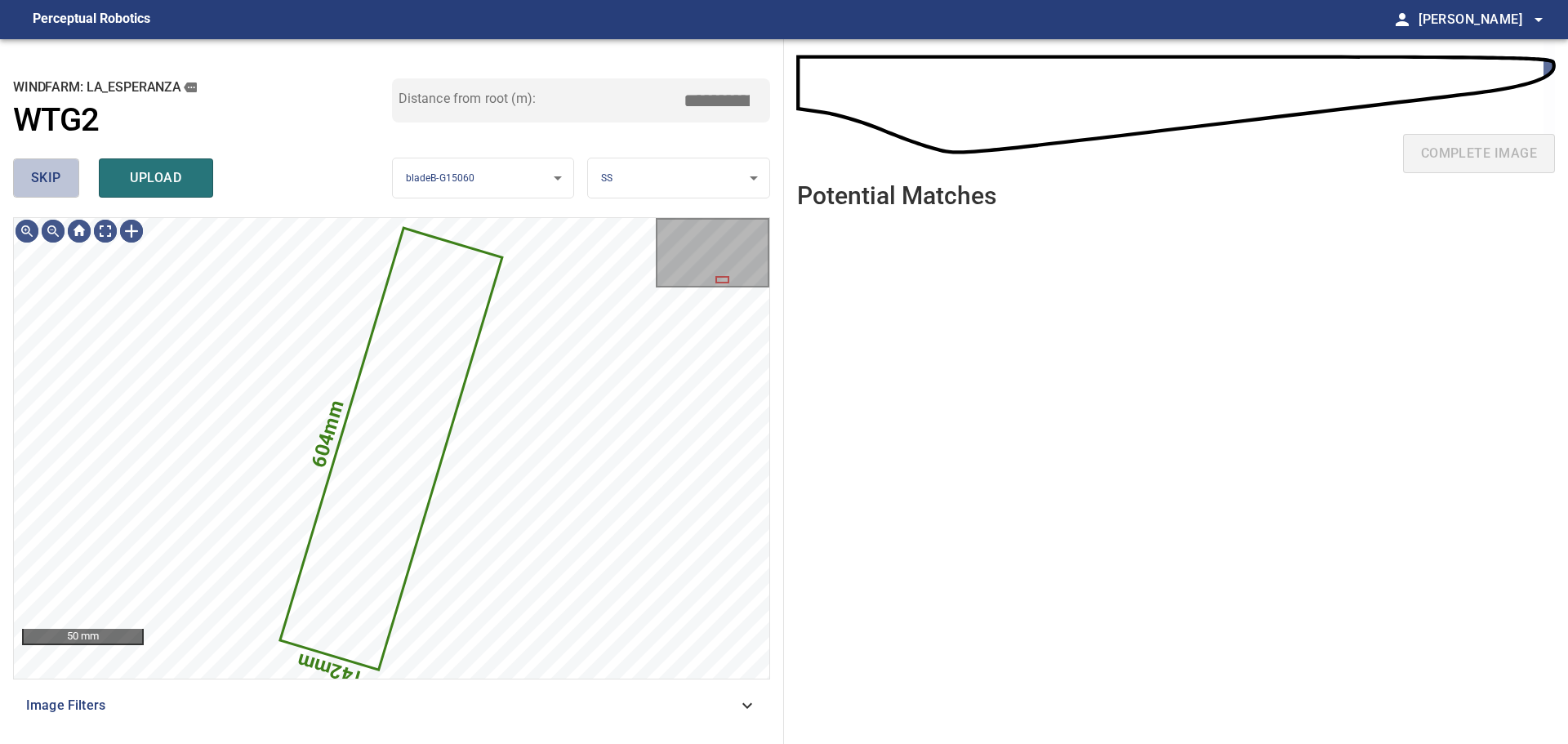
click at [66, 190] on button "skip" at bounding box center [46, 178] width 66 height 39
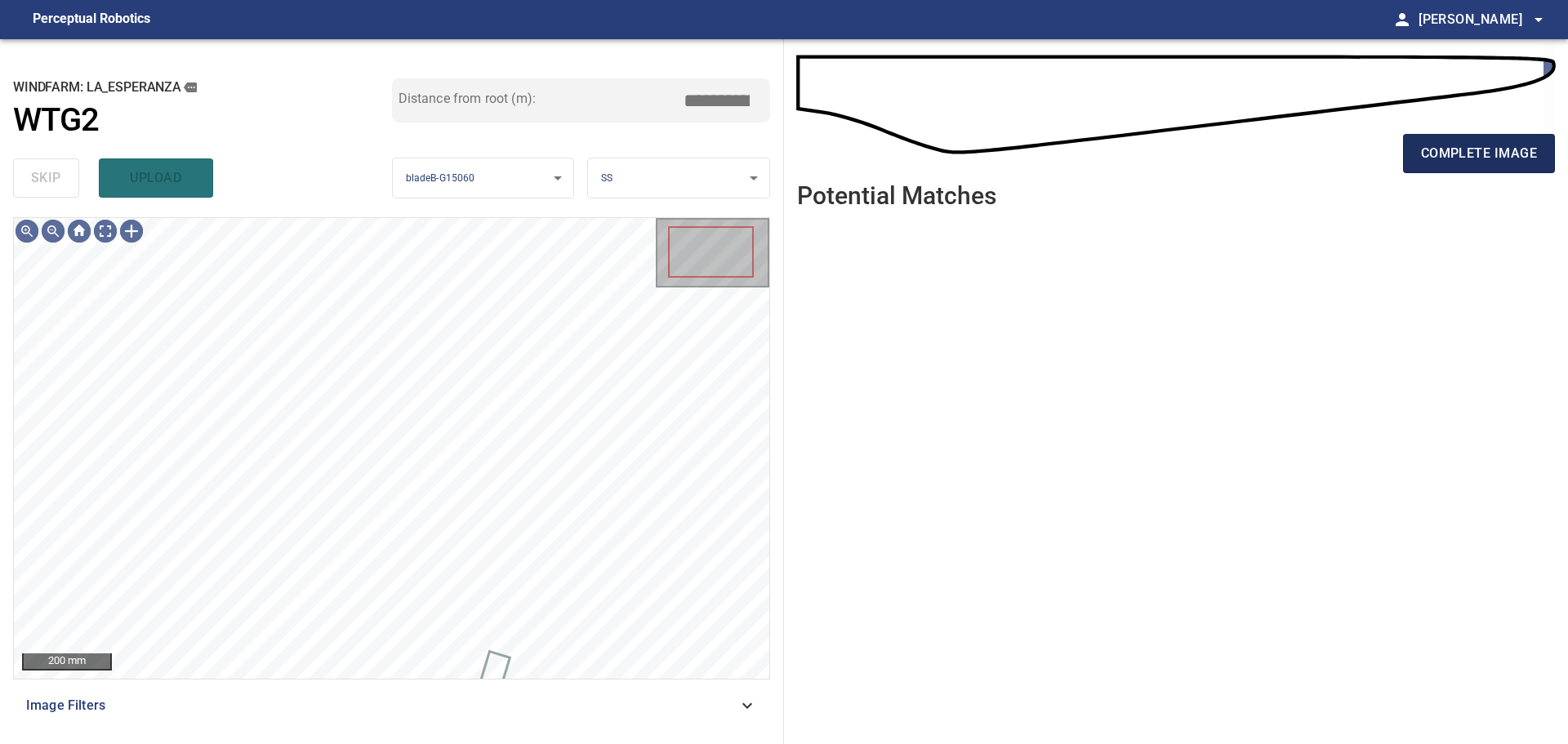
click at [1448, 139] on button "complete image" at bounding box center [1479, 154] width 152 height 39
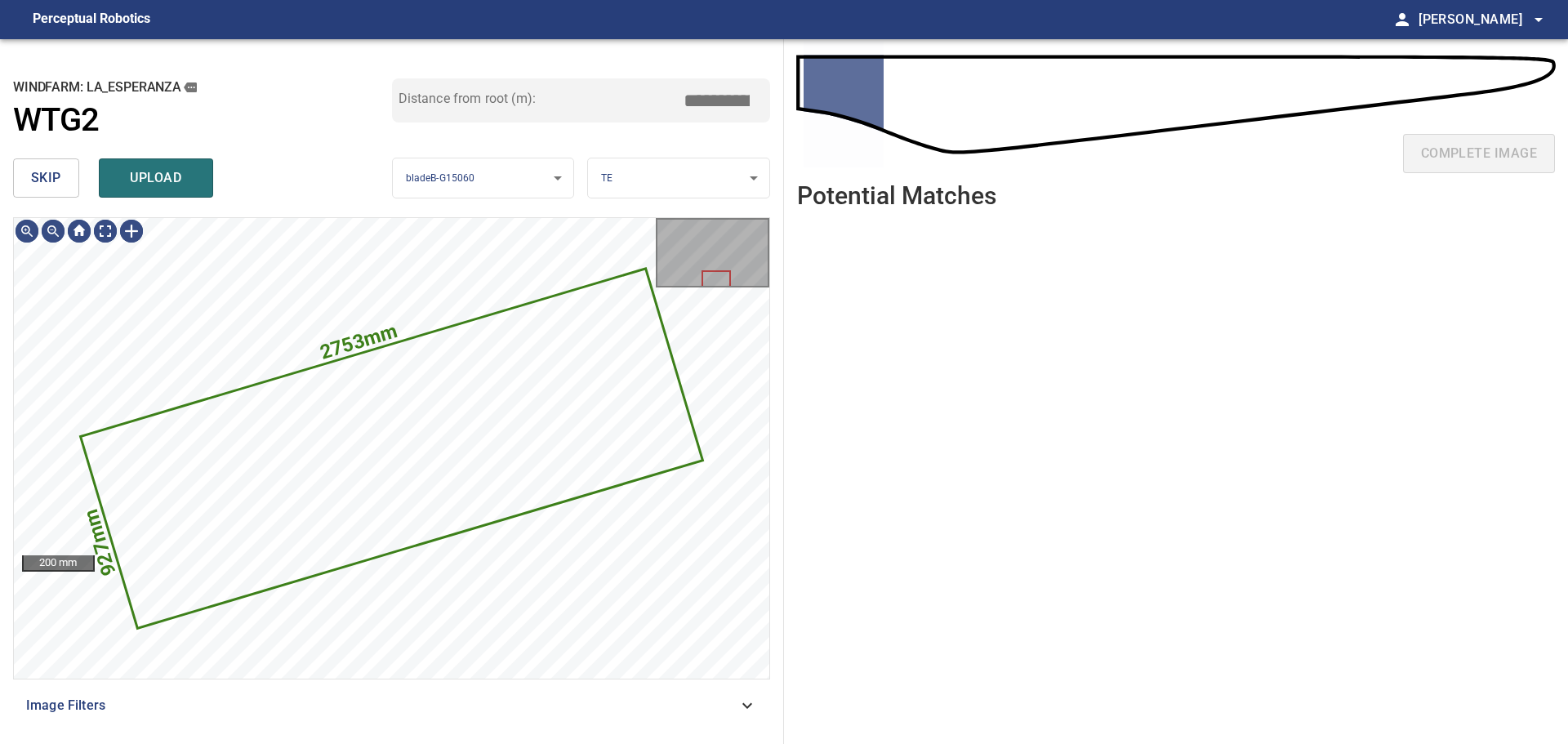
click at [54, 185] on span "skip" at bounding box center [46, 178] width 30 height 23
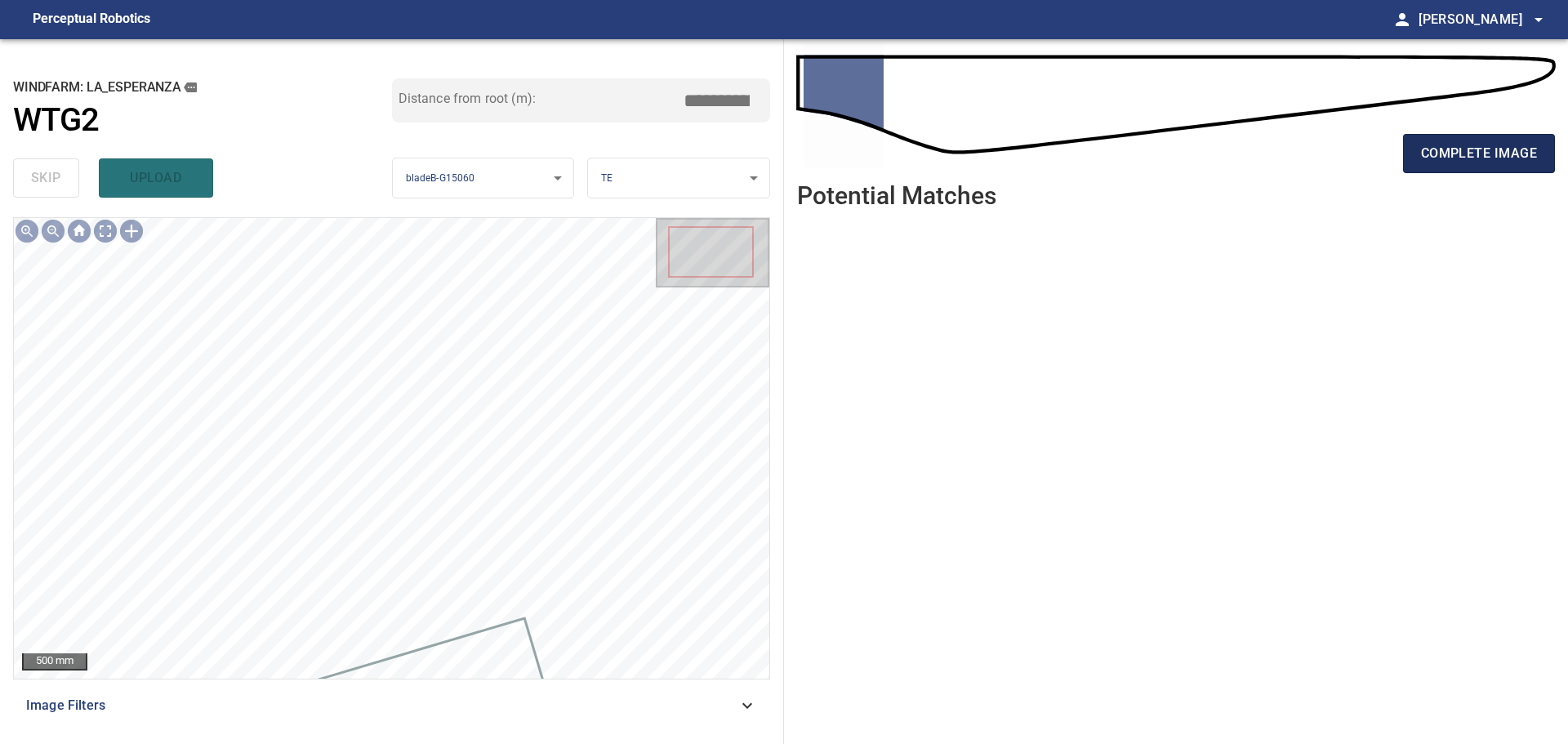
click at [1474, 157] on span "complete image" at bounding box center [1479, 154] width 116 height 23
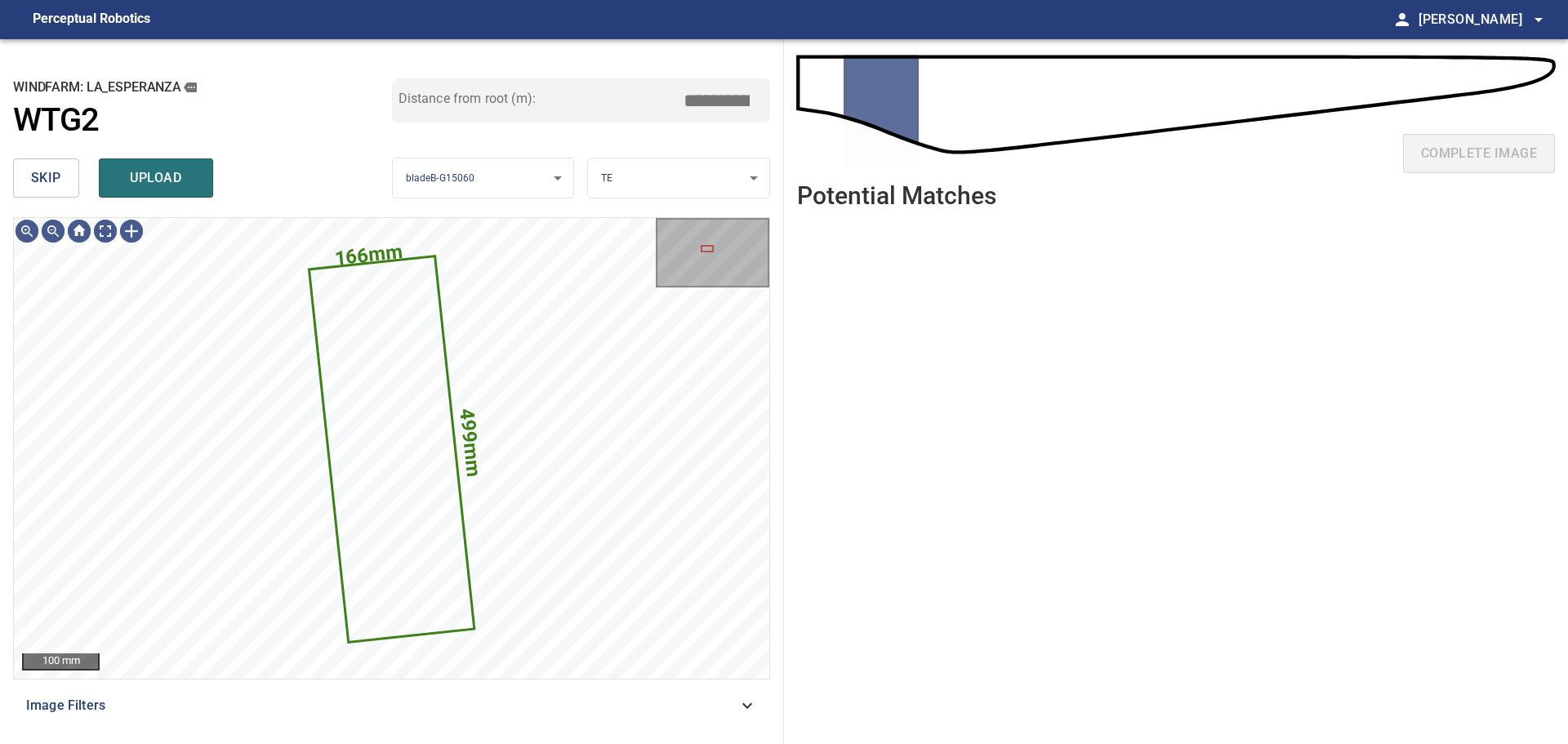
click at [60, 173] on span "skip" at bounding box center [46, 178] width 30 height 23
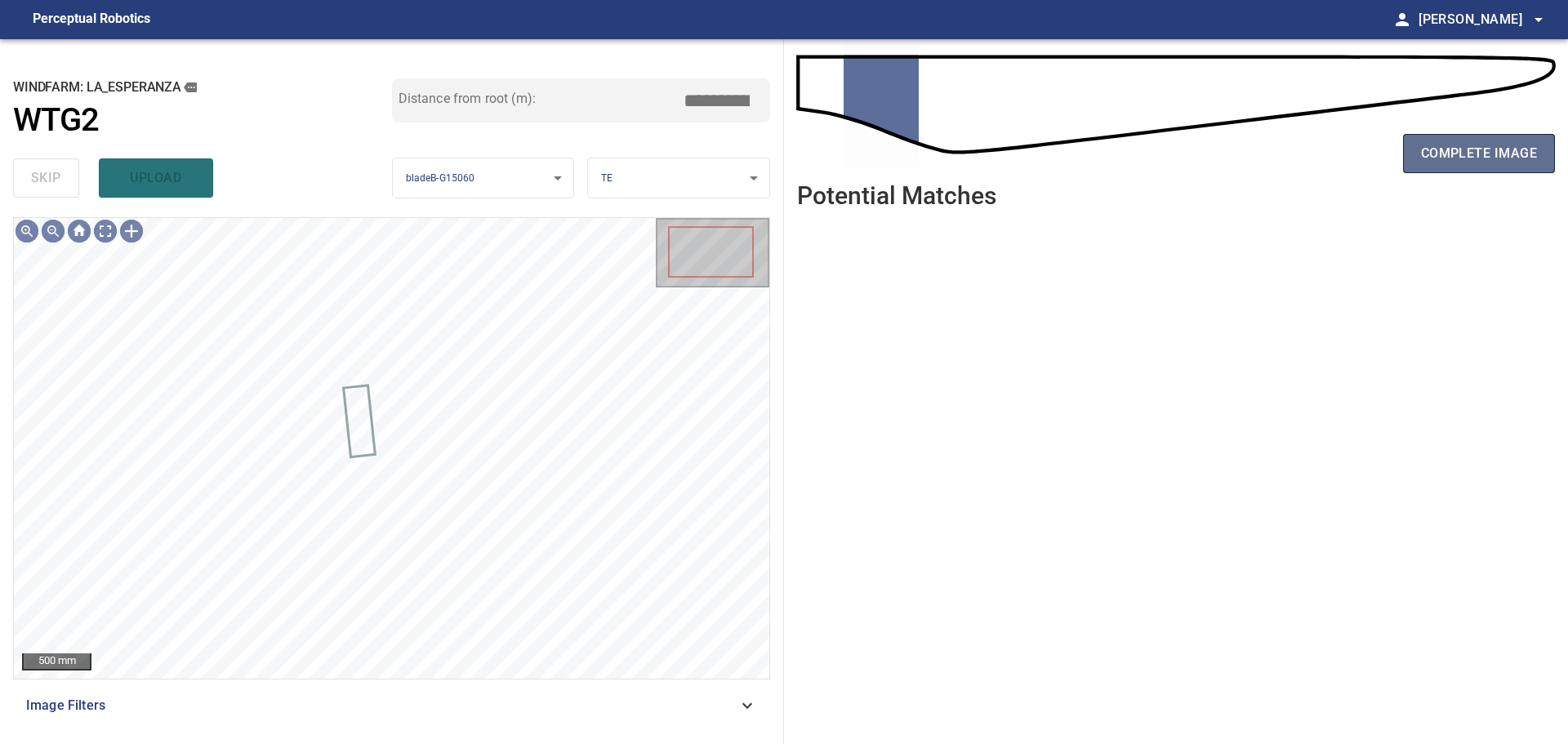
click at [1516, 152] on span "complete image" at bounding box center [1479, 154] width 116 height 23
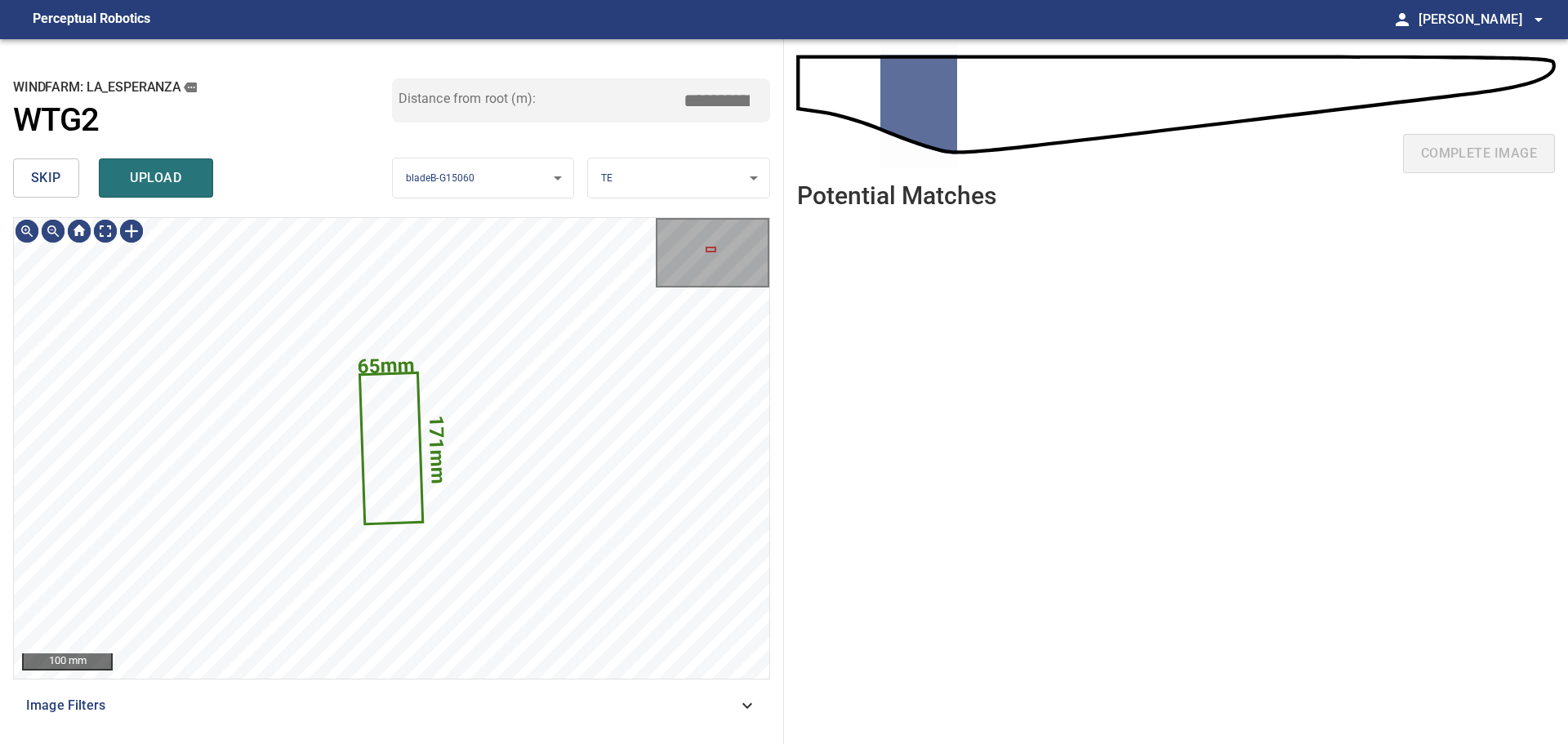
click at [28, 182] on button "skip" at bounding box center [46, 178] width 66 height 39
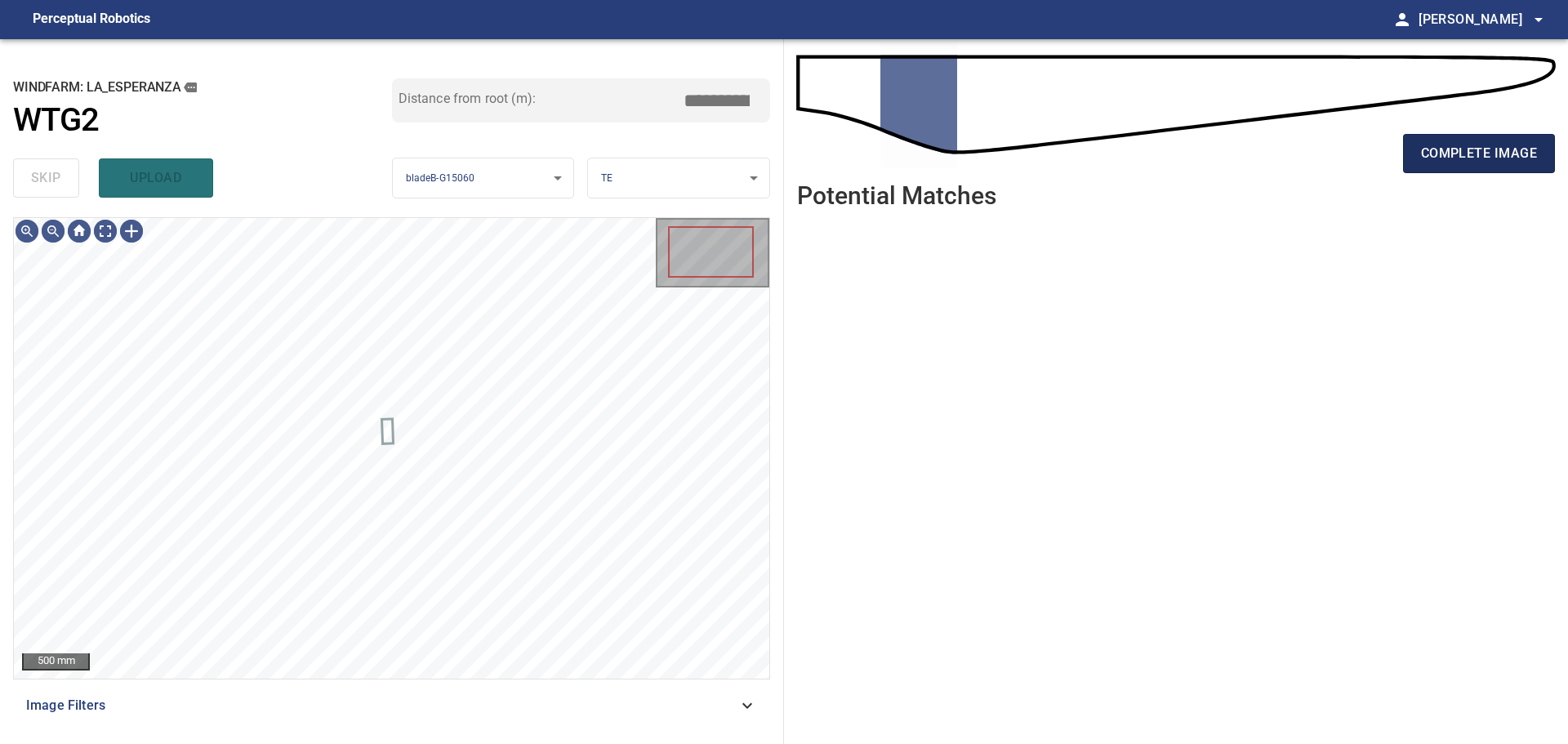
click at [1441, 146] on span "complete image" at bounding box center [1479, 154] width 116 height 23
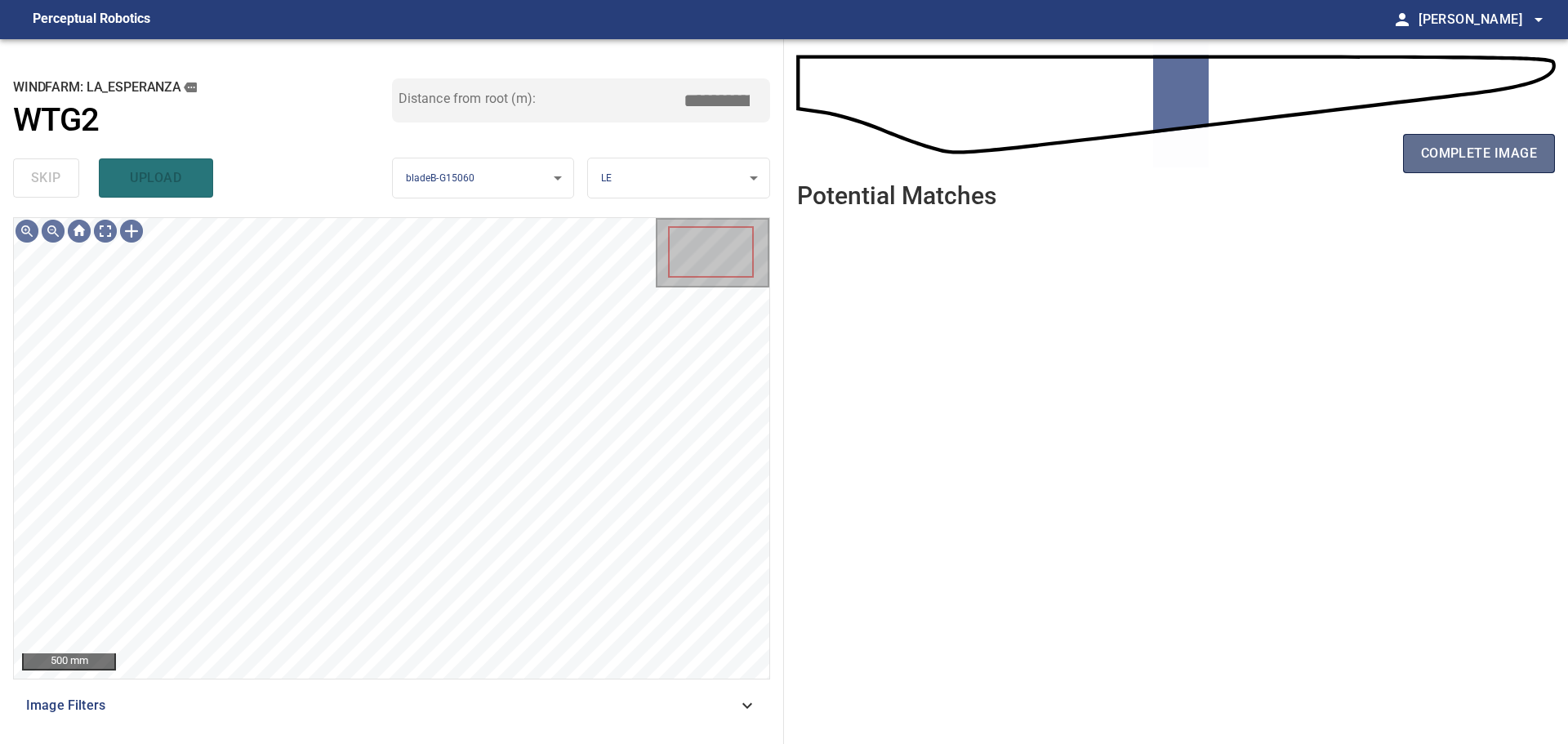
click at [1450, 154] on span "complete image" at bounding box center [1479, 154] width 116 height 23
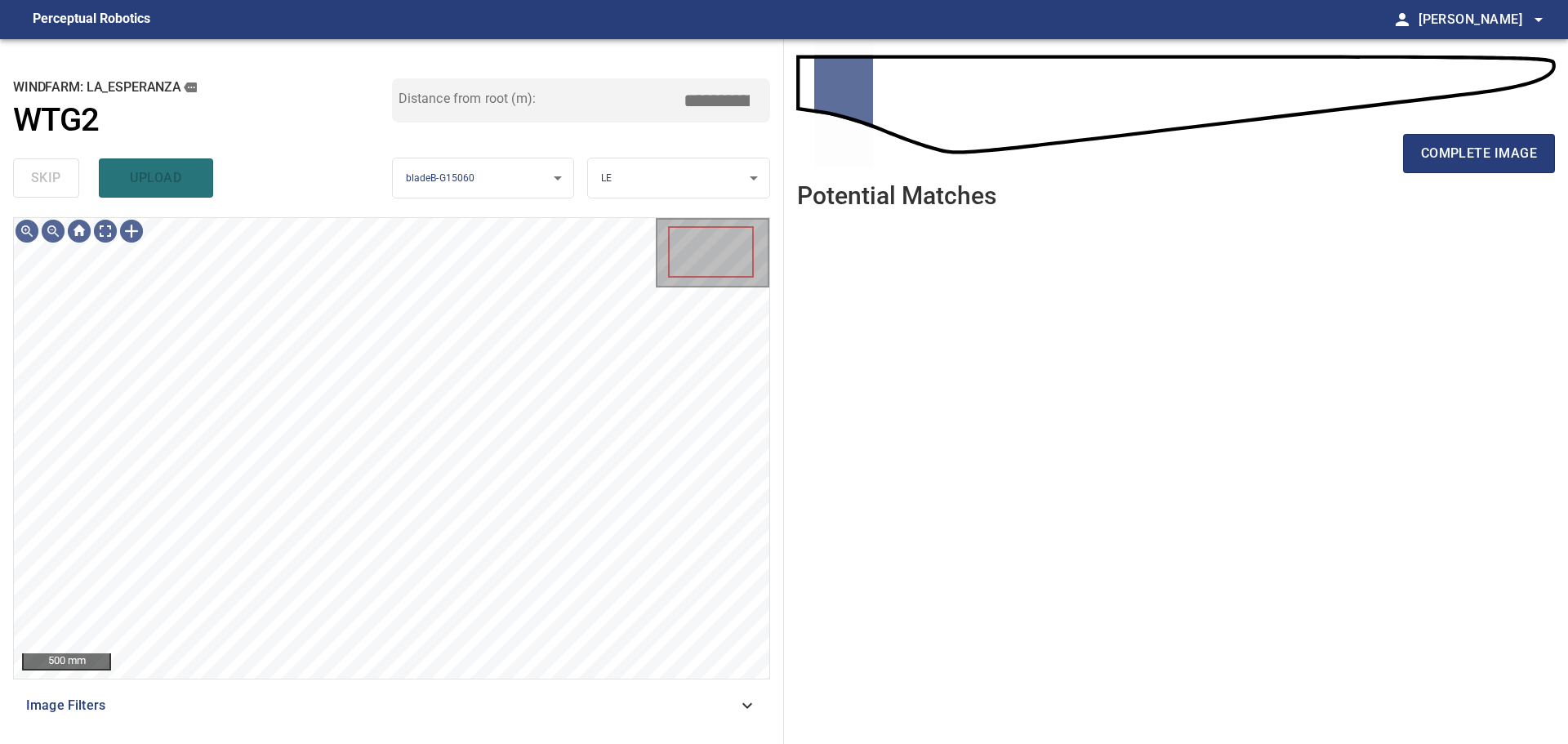
click at [1431, 174] on div "complete image" at bounding box center [1175, 160] width 758 height 66
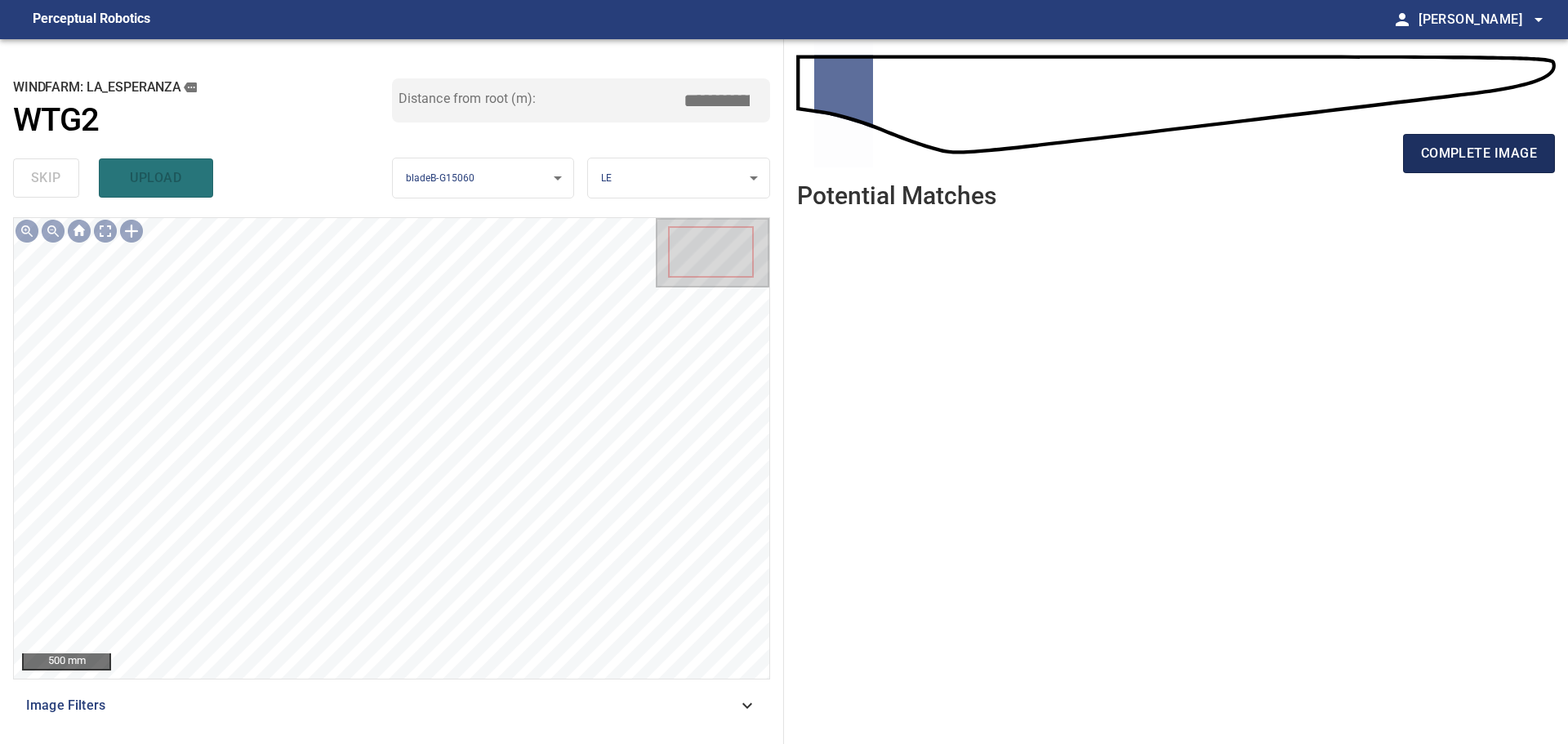
click at [1434, 169] on button "complete image" at bounding box center [1479, 154] width 152 height 39
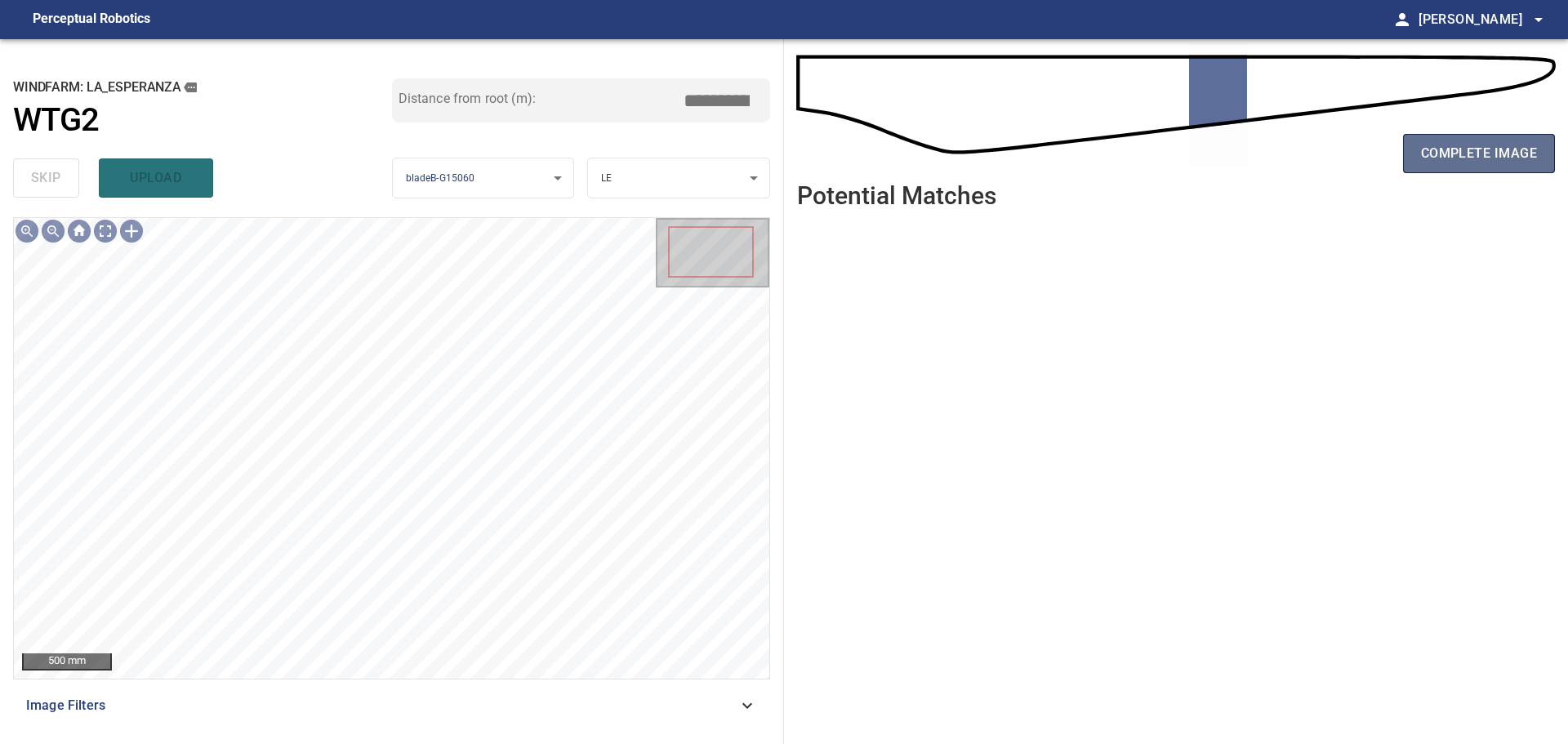
click at [1549, 146] on button "complete image" at bounding box center [1479, 154] width 152 height 39
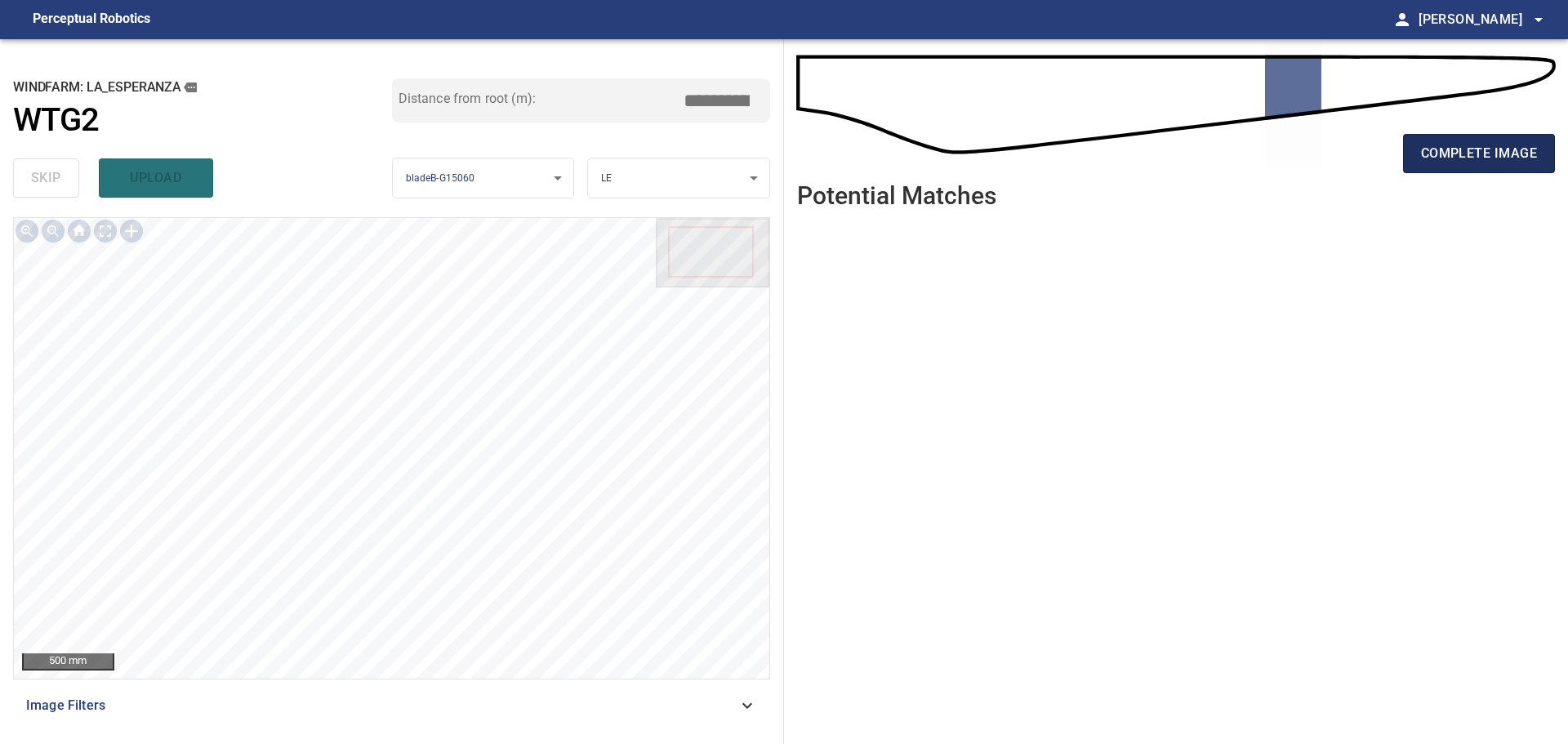
click at [1478, 162] on span "complete image" at bounding box center [1479, 154] width 116 height 23
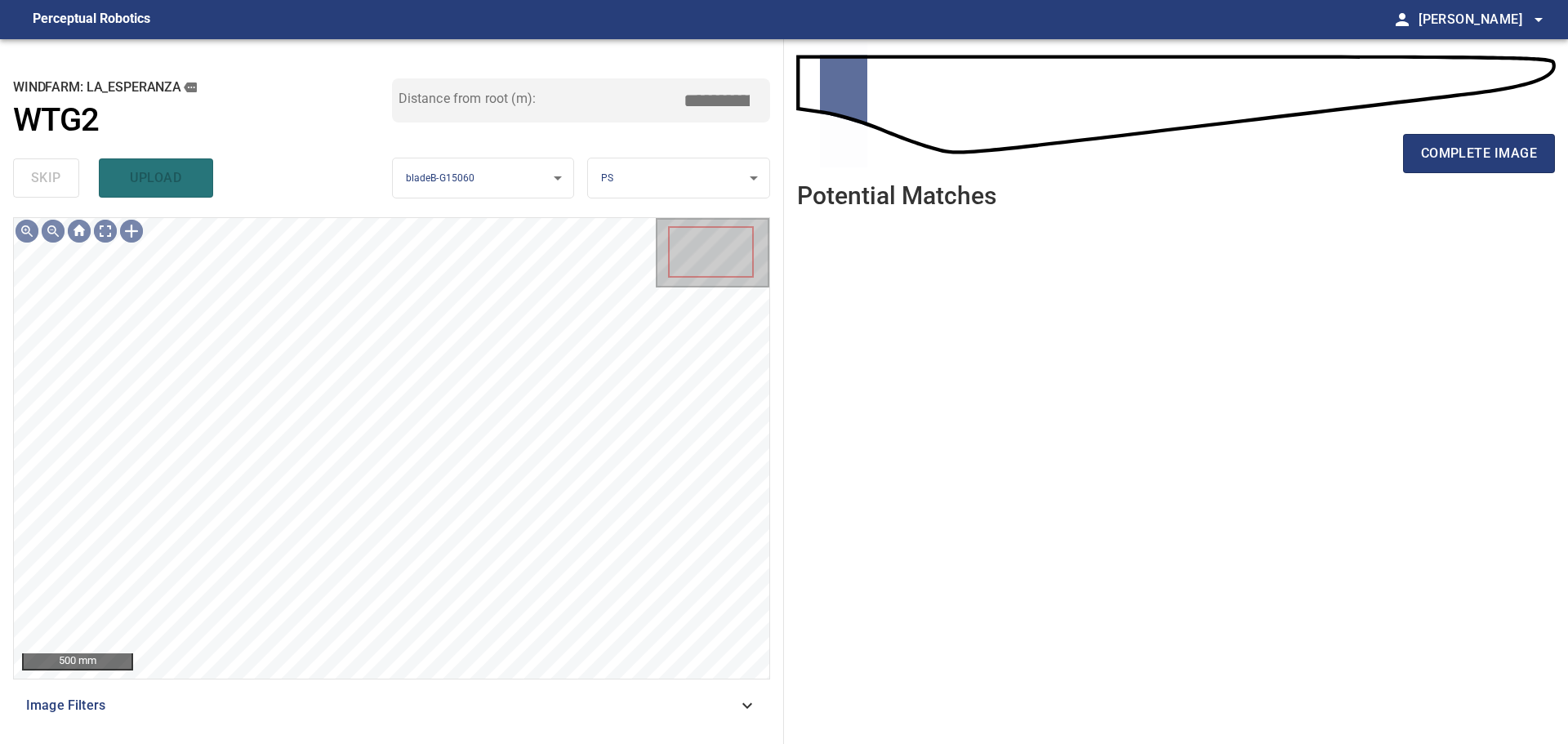
click at [1401, 170] on div "complete image" at bounding box center [1175, 160] width 758 height 66
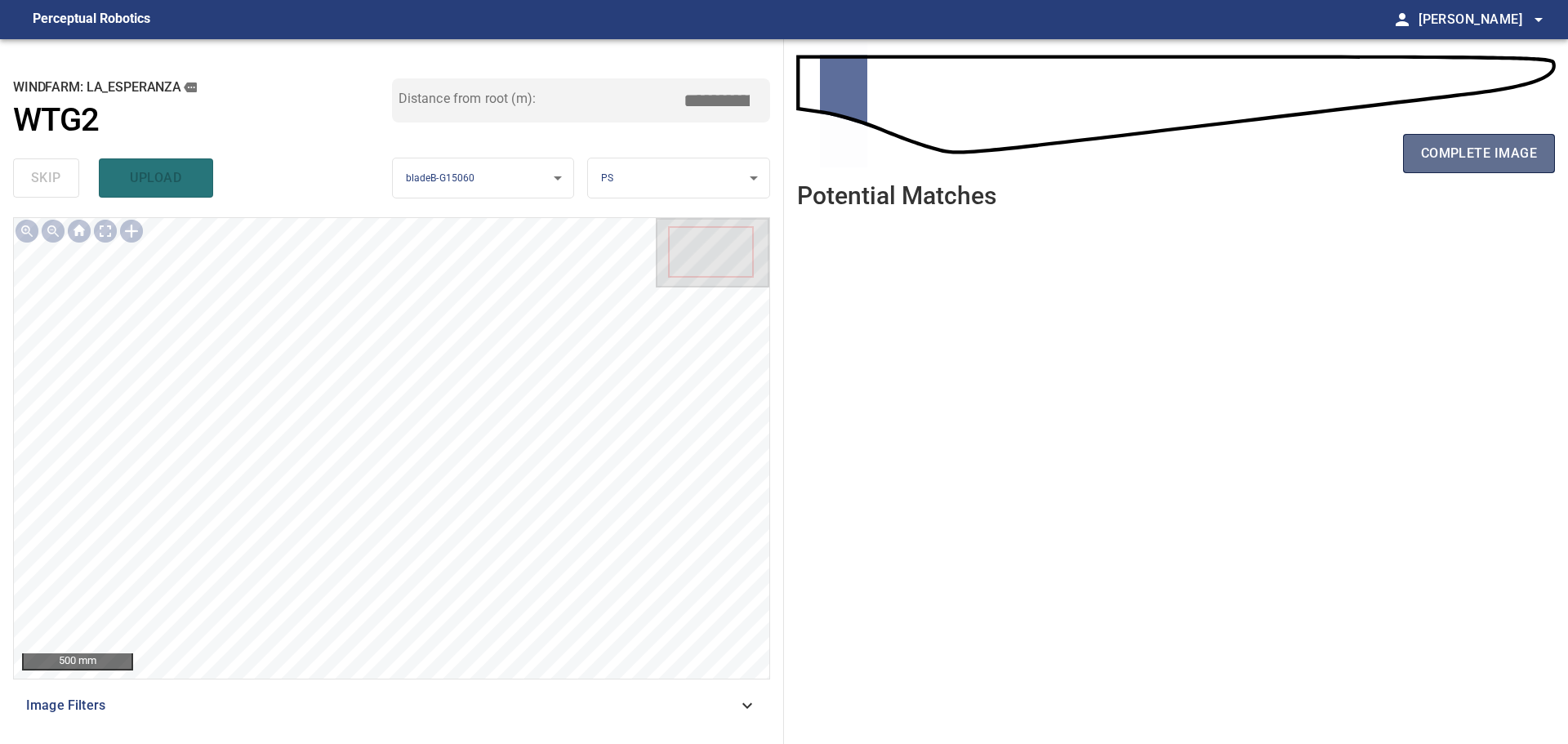
click at [1421, 162] on button "complete image" at bounding box center [1479, 154] width 152 height 39
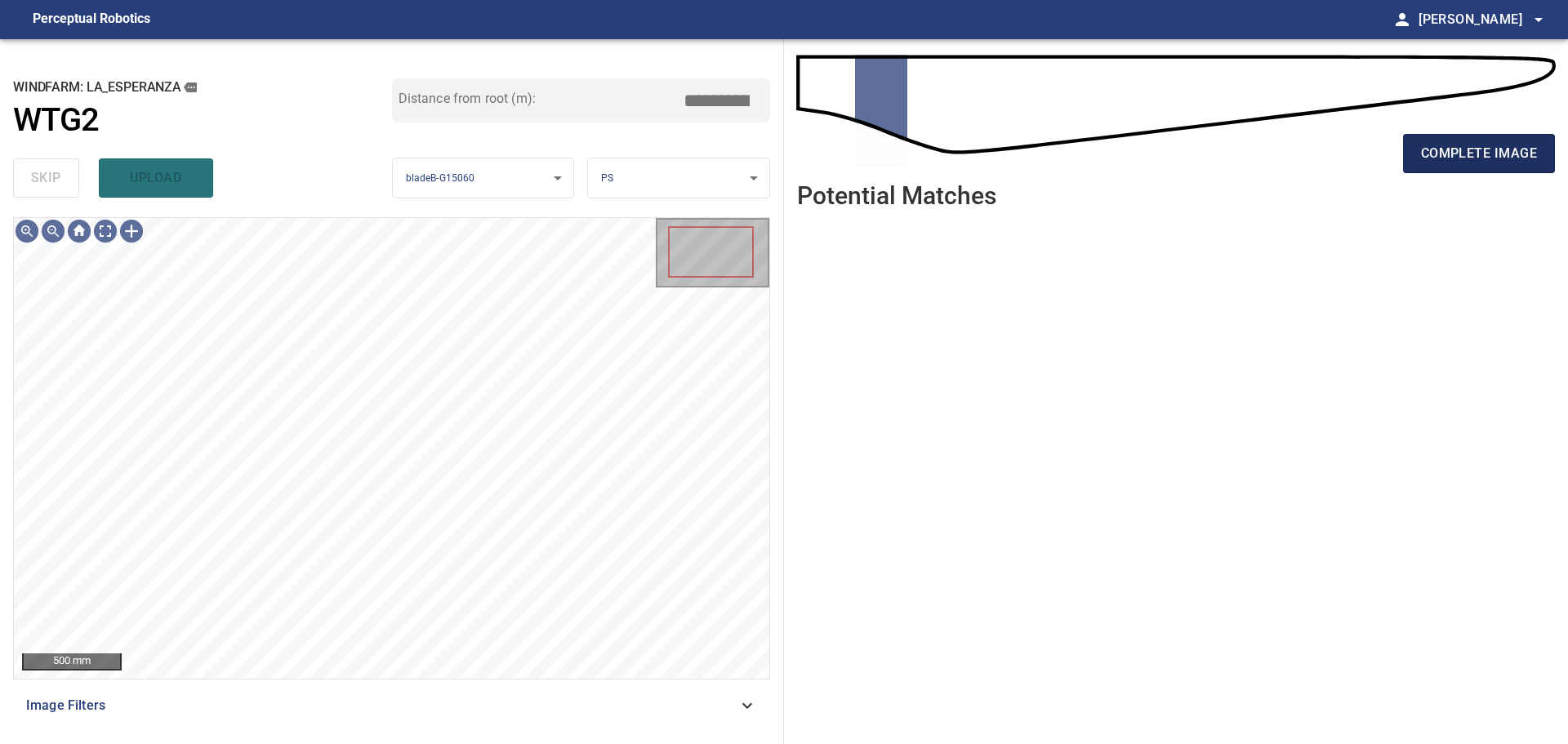
click at [1449, 160] on span "complete image" at bounding box center [1479, 154] width 116 height 23
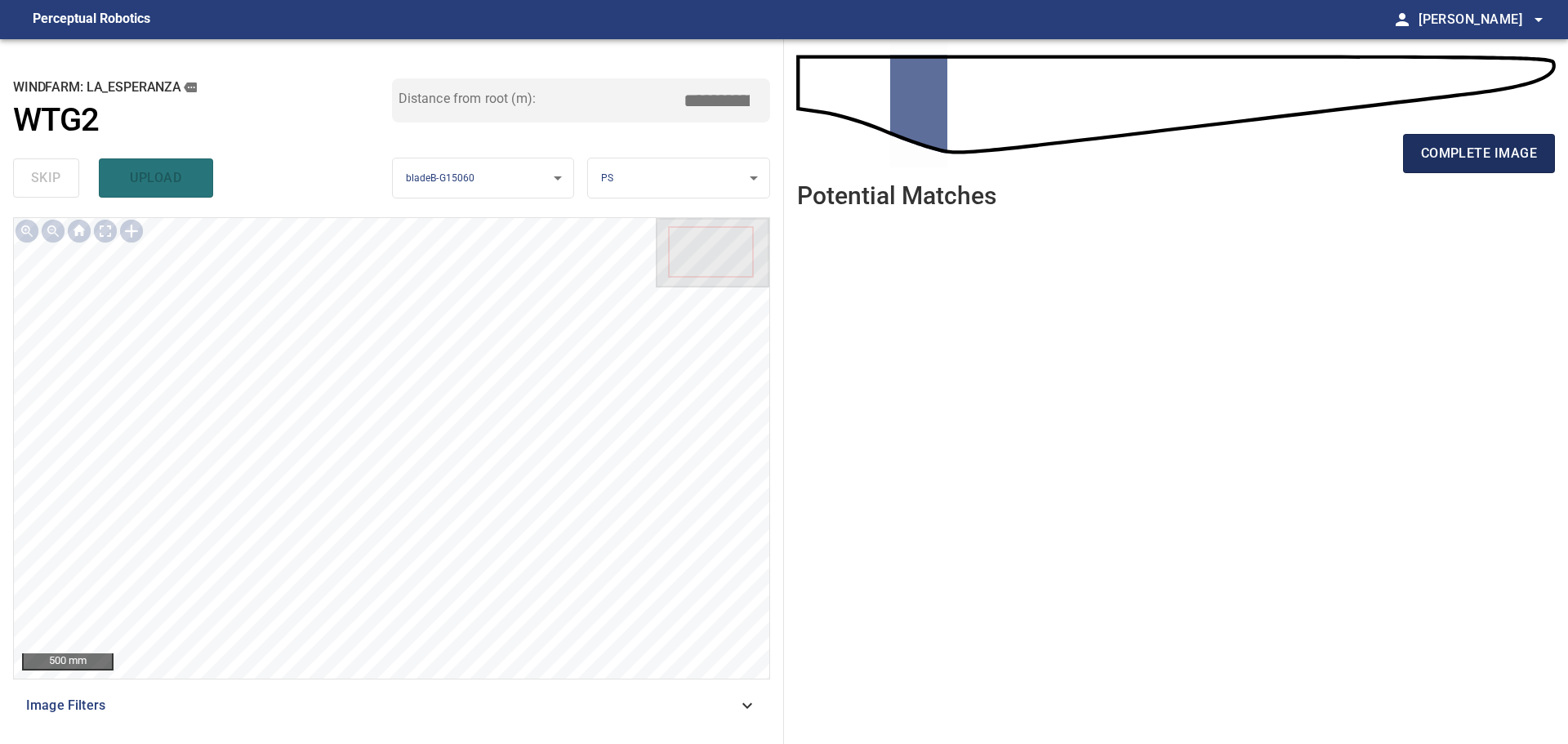
click at [1466, 157] on span "complete image" at bounding box center [1479, 154] width 116 height 23
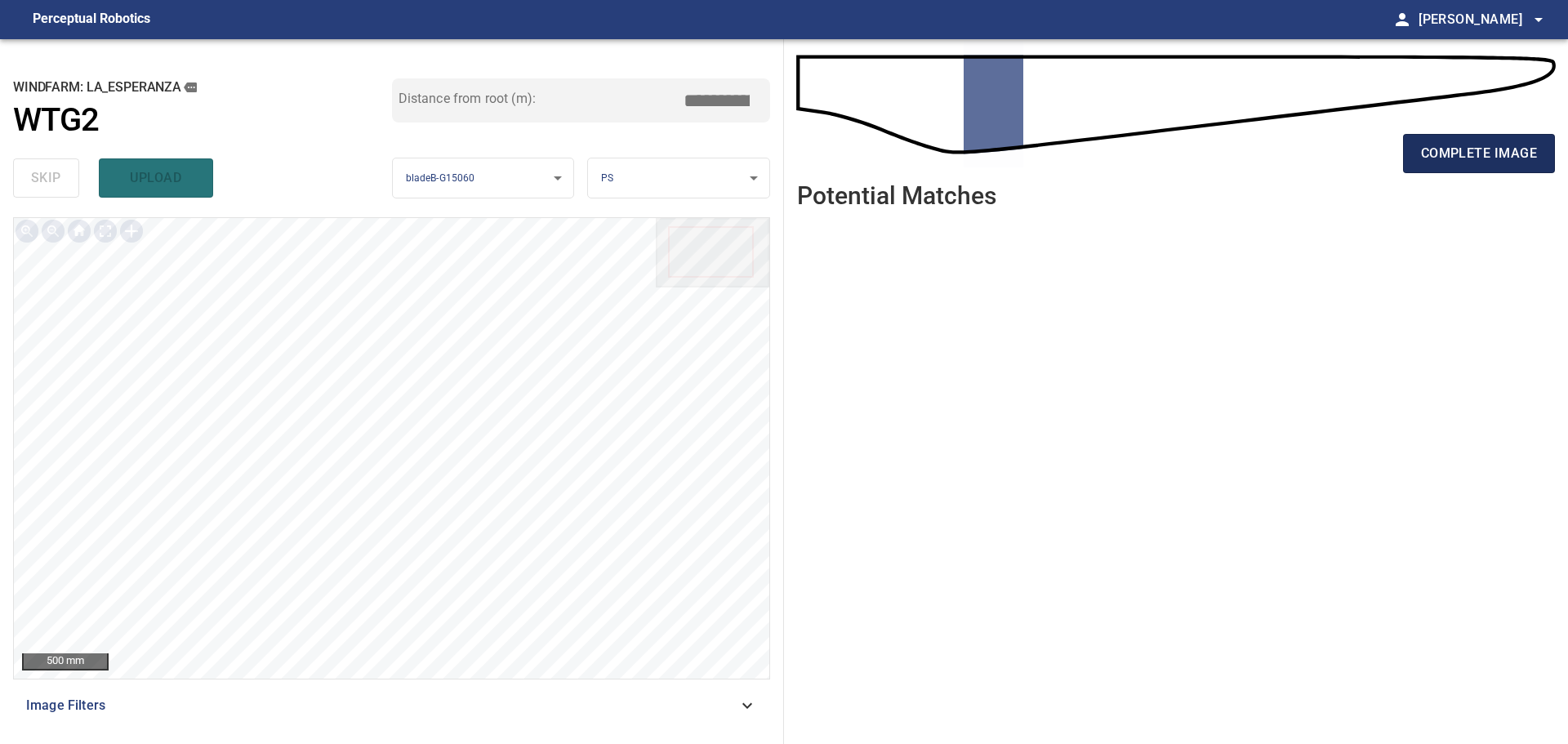
click at [1444, 160] on span "complete image" at bounding box center [1479, 154] width 116 height 23
click at [1441, 160] on span "complete image" at bounding box center [1479, 154] width 116 height 23
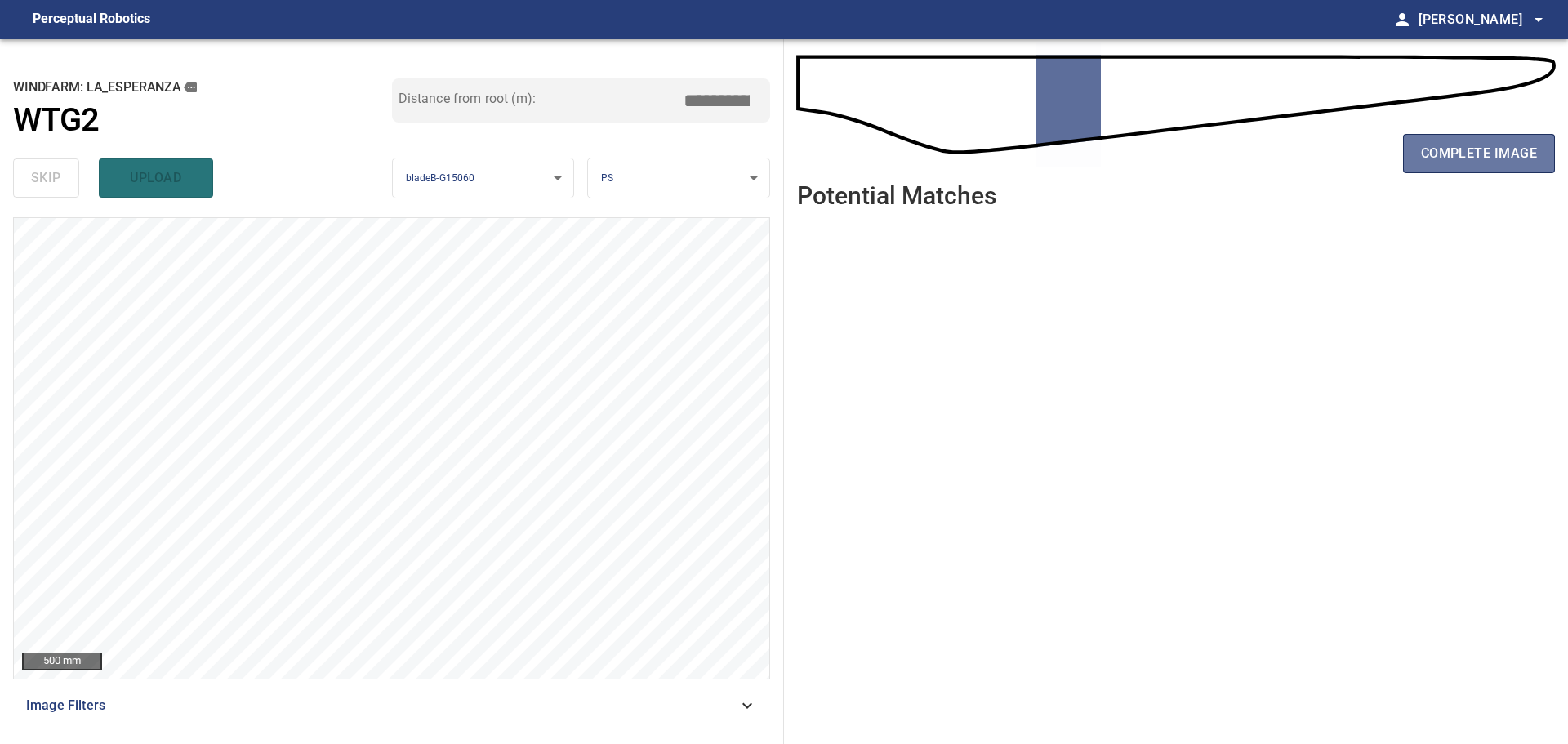
click at [1441, 160] on span "complete image" at bounding box center [1479, 154] width 116 height 23
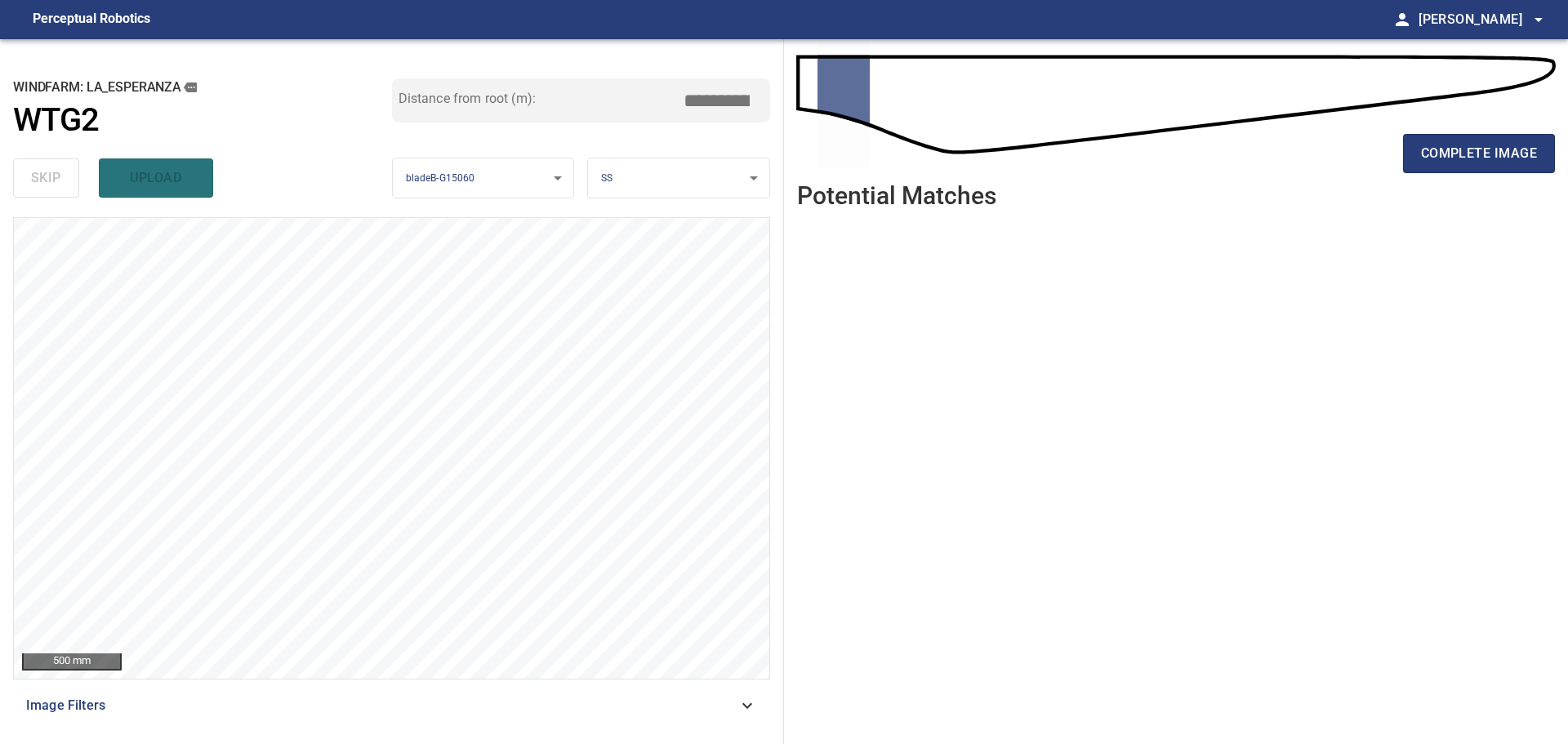
click at [1441, 160] on span "complete image" at bounding box center [1479, 154] width 116 height 23
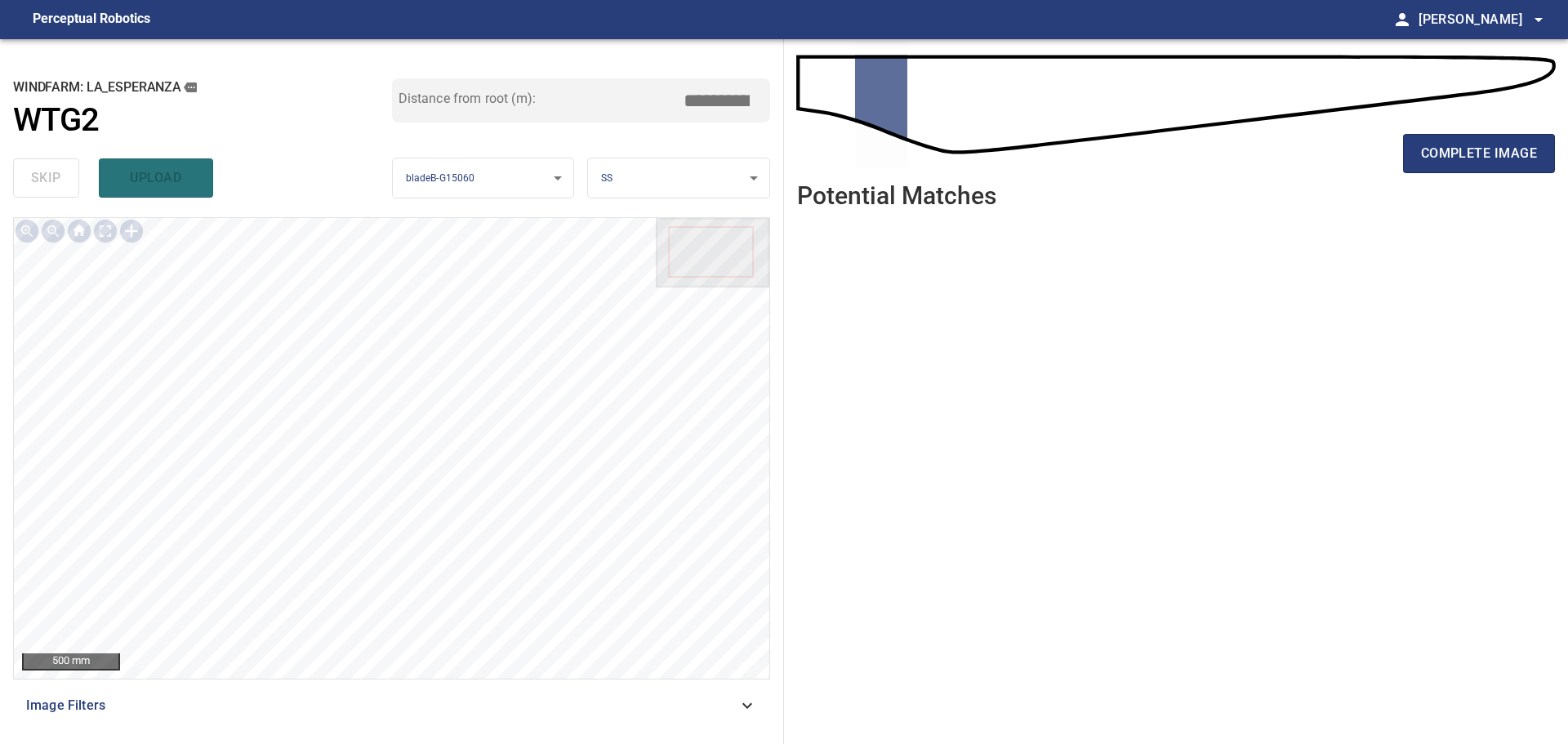
click at [1441, 160] on span "complete image" at bounding box center [1479, 154] width 116 height 23
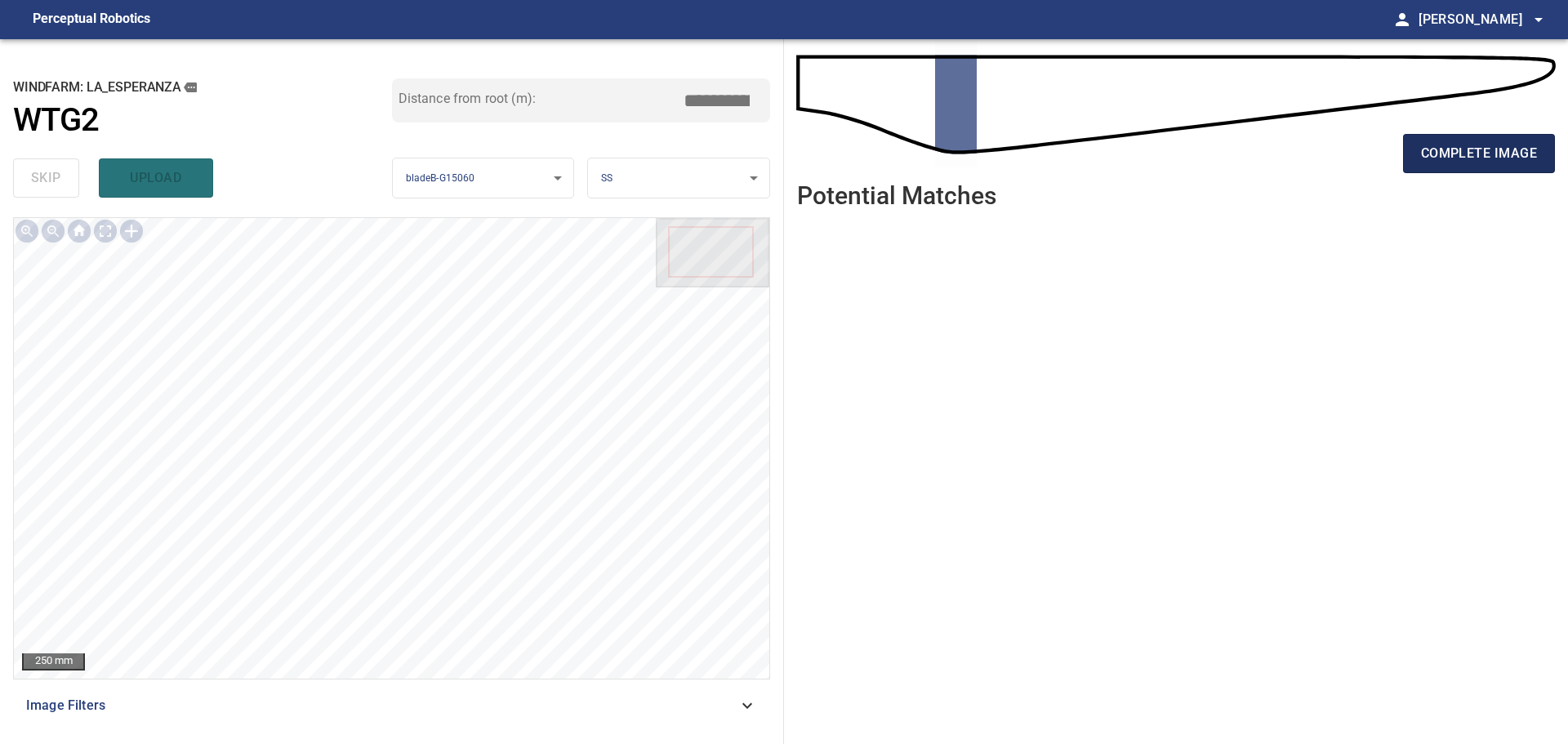
click at [1437, 157] on span "complete image" at bounding box center [1479, 154] width 116 height 23
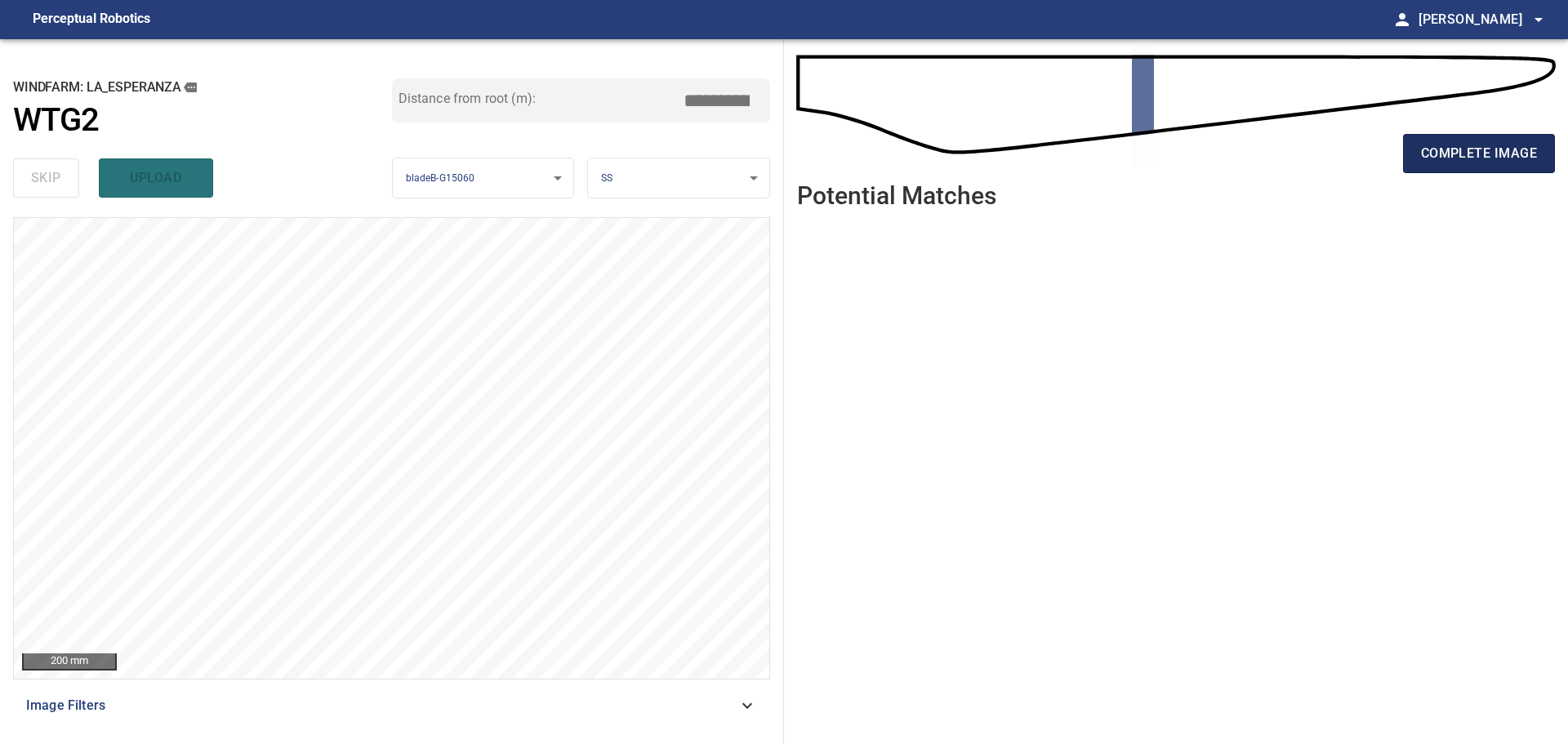
click at [1441, 165] on button "complete image" at bounding box center [1479, 154] width 152 height 39
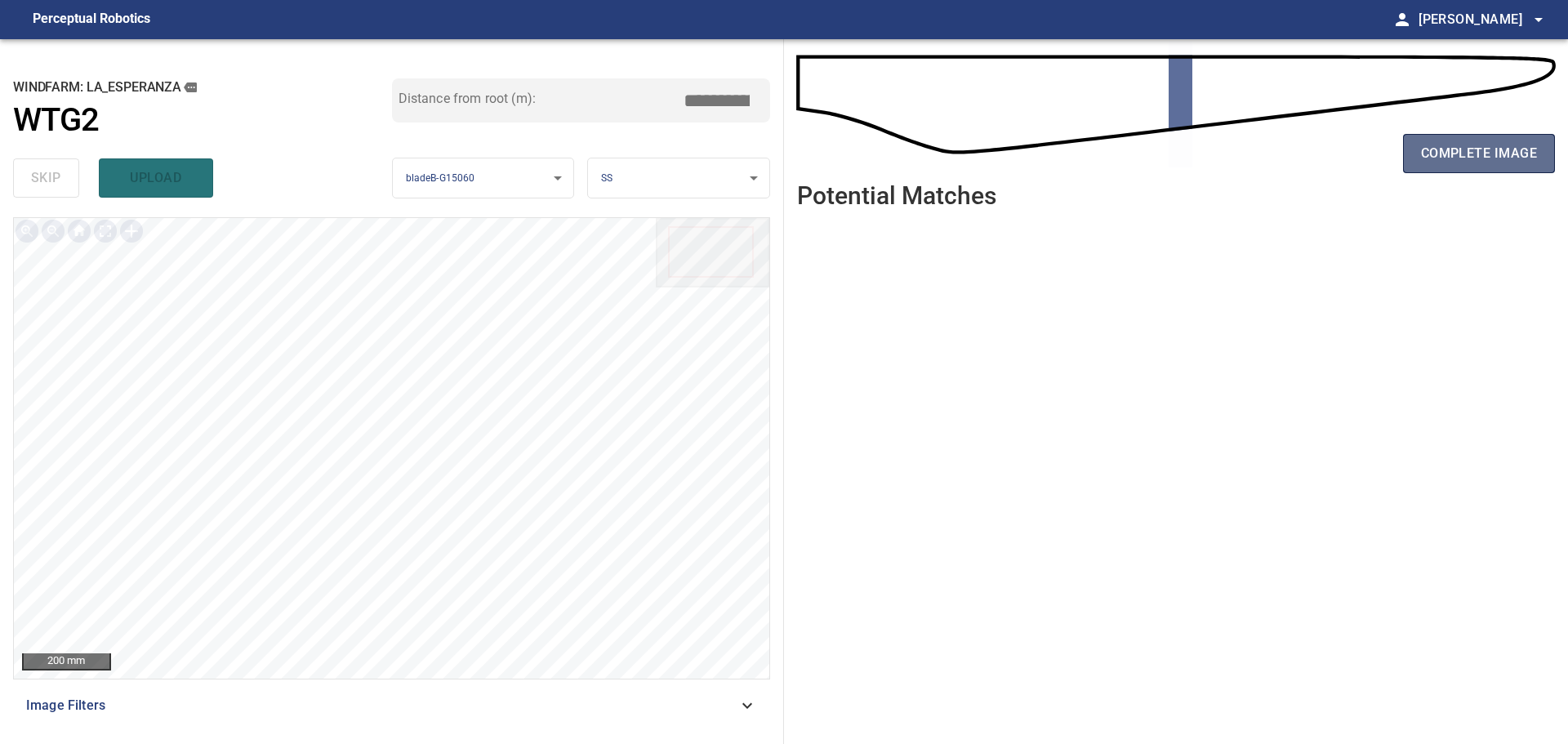
click at [1457, 161] on span "complete image" at bounding box center [1479, 154] width 116 height 23
click at [1463, 159] on span "complete image" at bounding box center [1479, 154] width 116 height 23
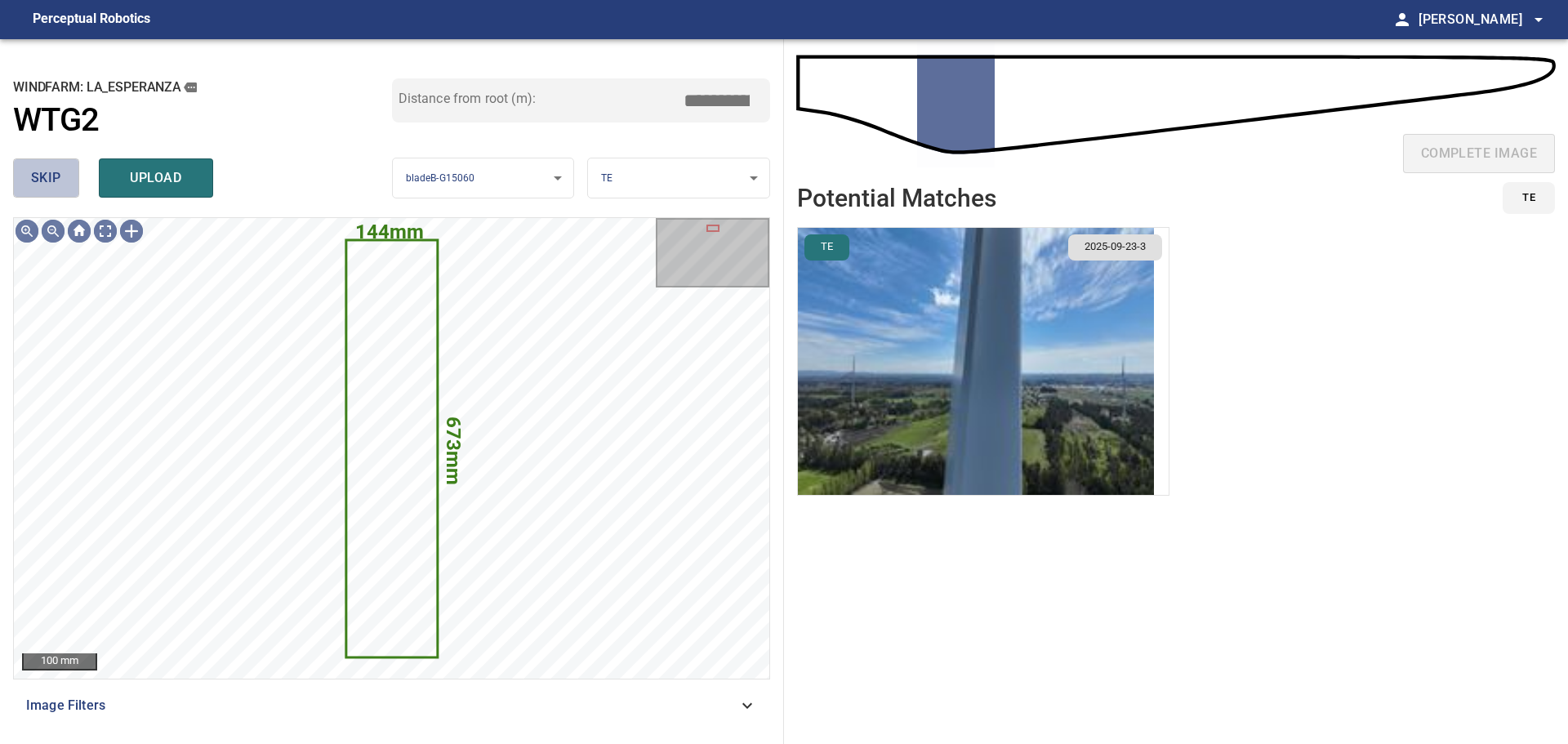
click at [62, 176] on button "skip" at bounding box center [46, 178] width 66 height 39
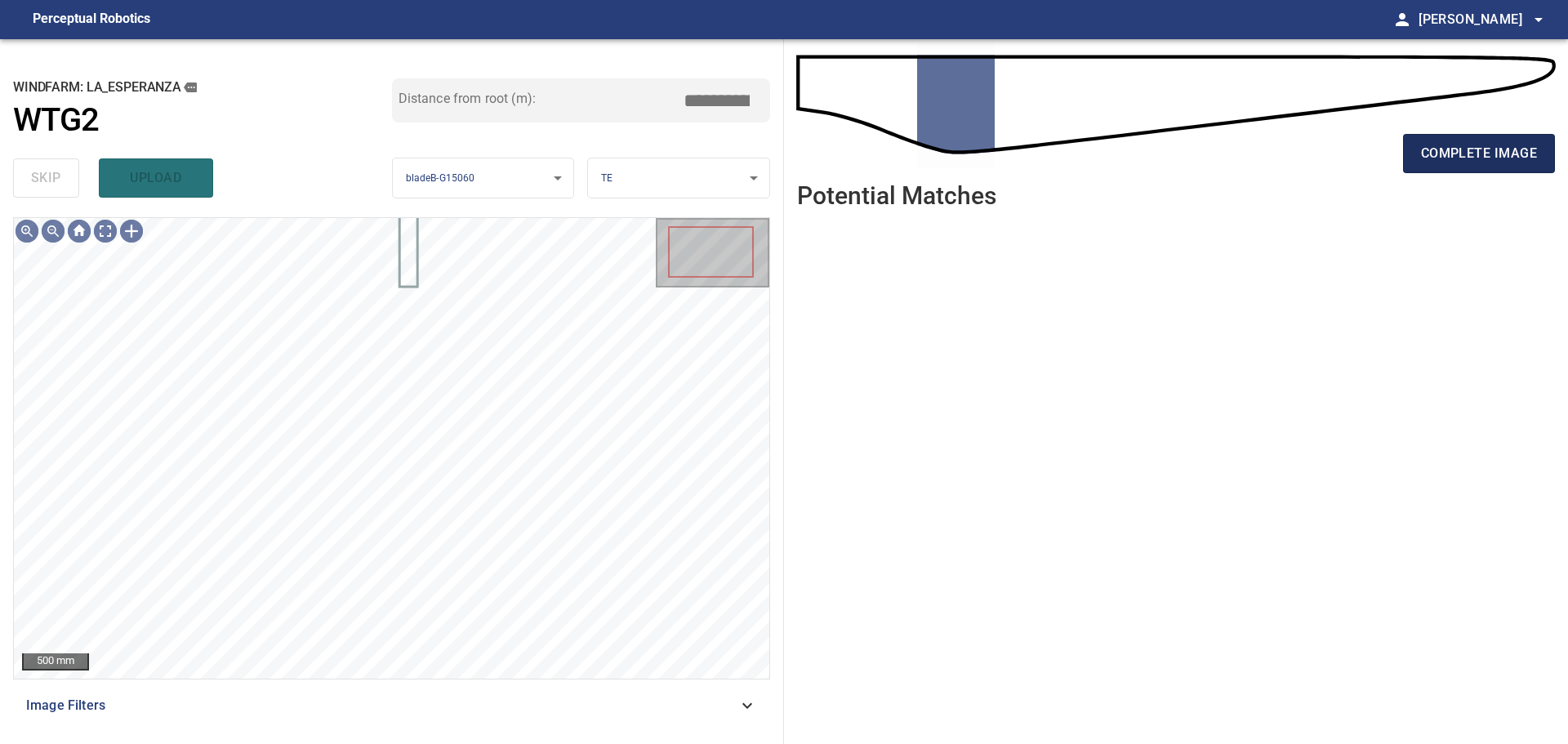
click at [1461, 145] on span "complete image" at bounding box center [1479, 154] width 116 height 23
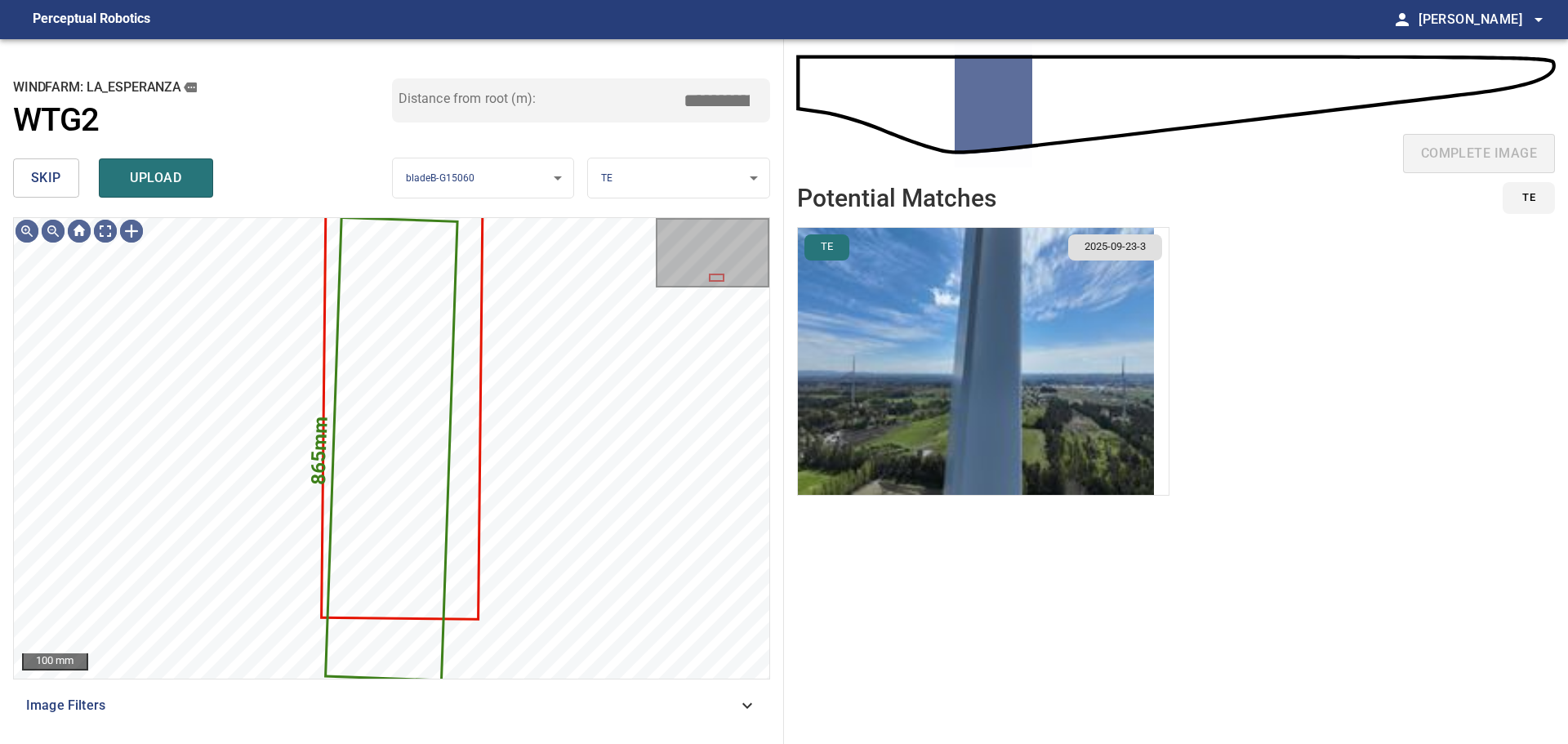
click at [58, 173] on span "skip" at bounding box center [46, 178] width 30 height 23
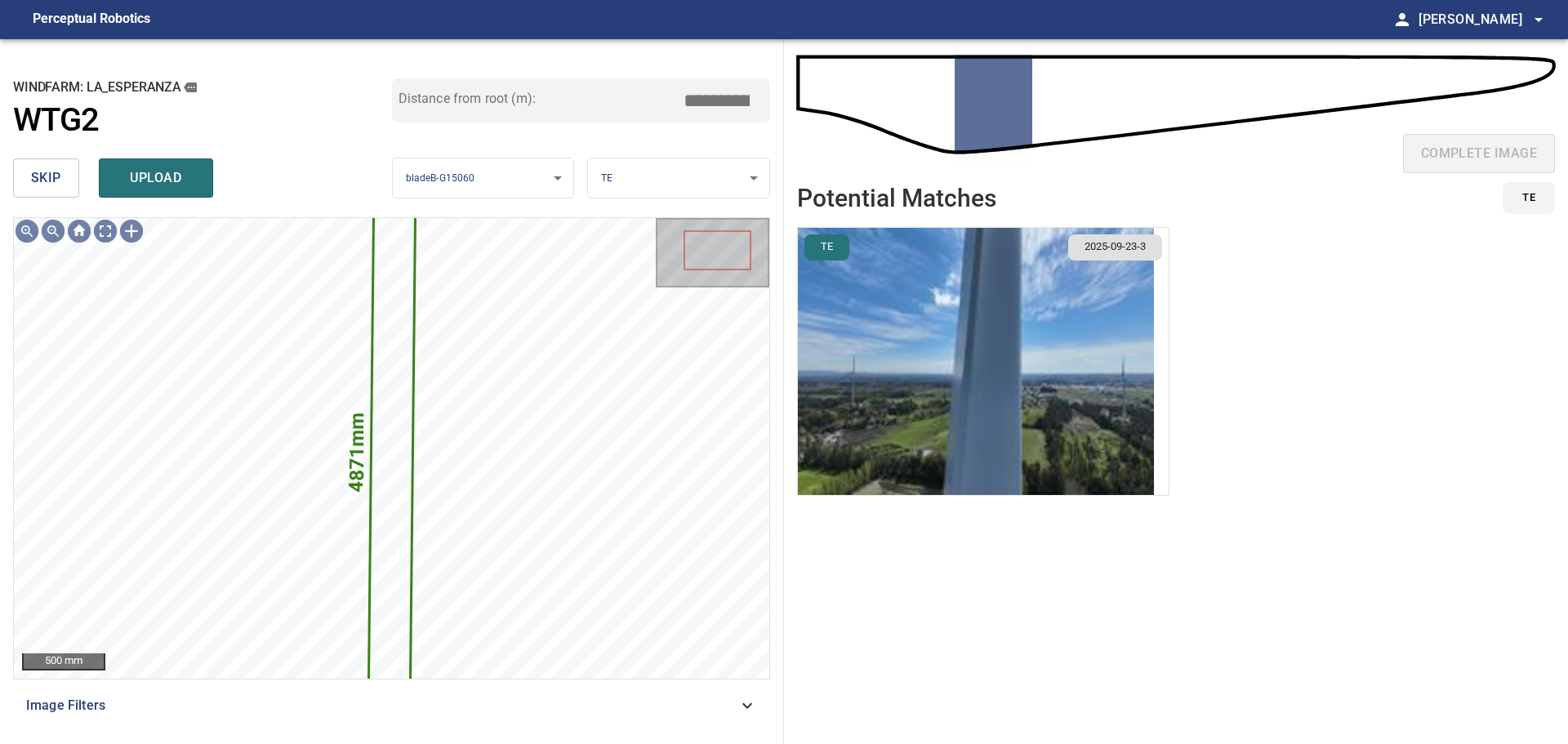
click at [58, 173] on span "skip" at bounding box center [46, 178] width 30 height 23
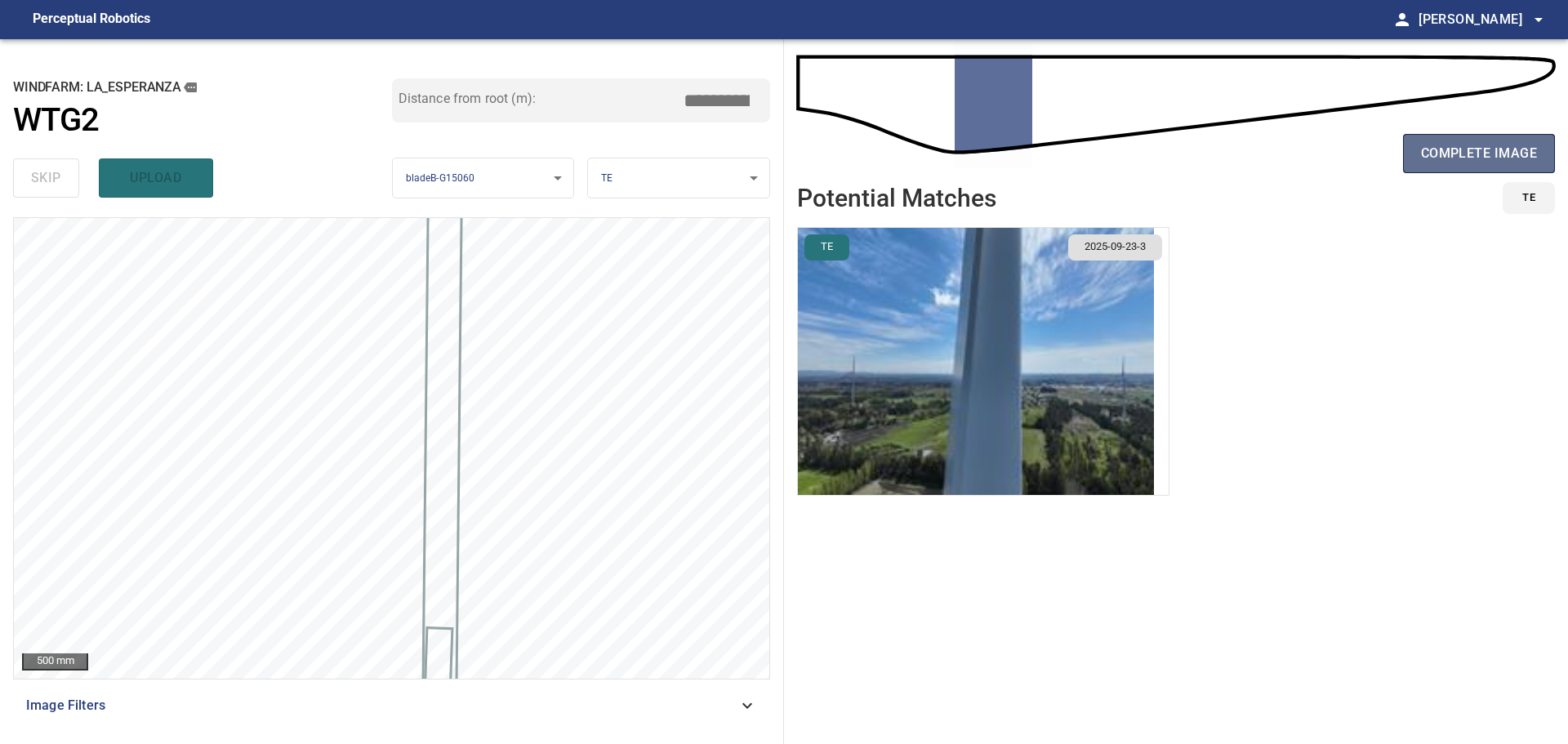
click at [1439, 148] on span "complete image" at bounding box center [1479, 154] width 116 height 23
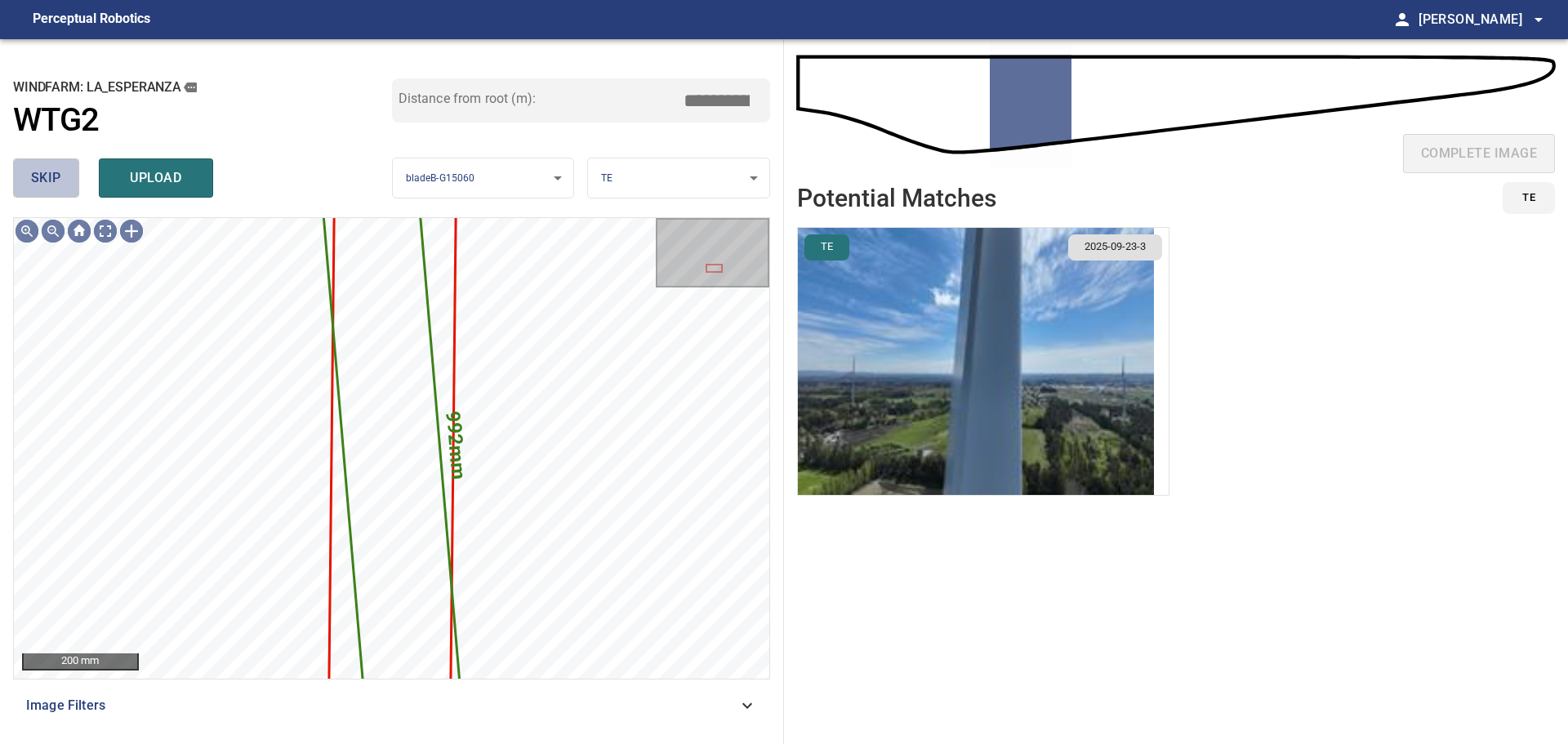
click at [60, 179] on span "skip" at bounding box center [46, 178] width 30 height 23
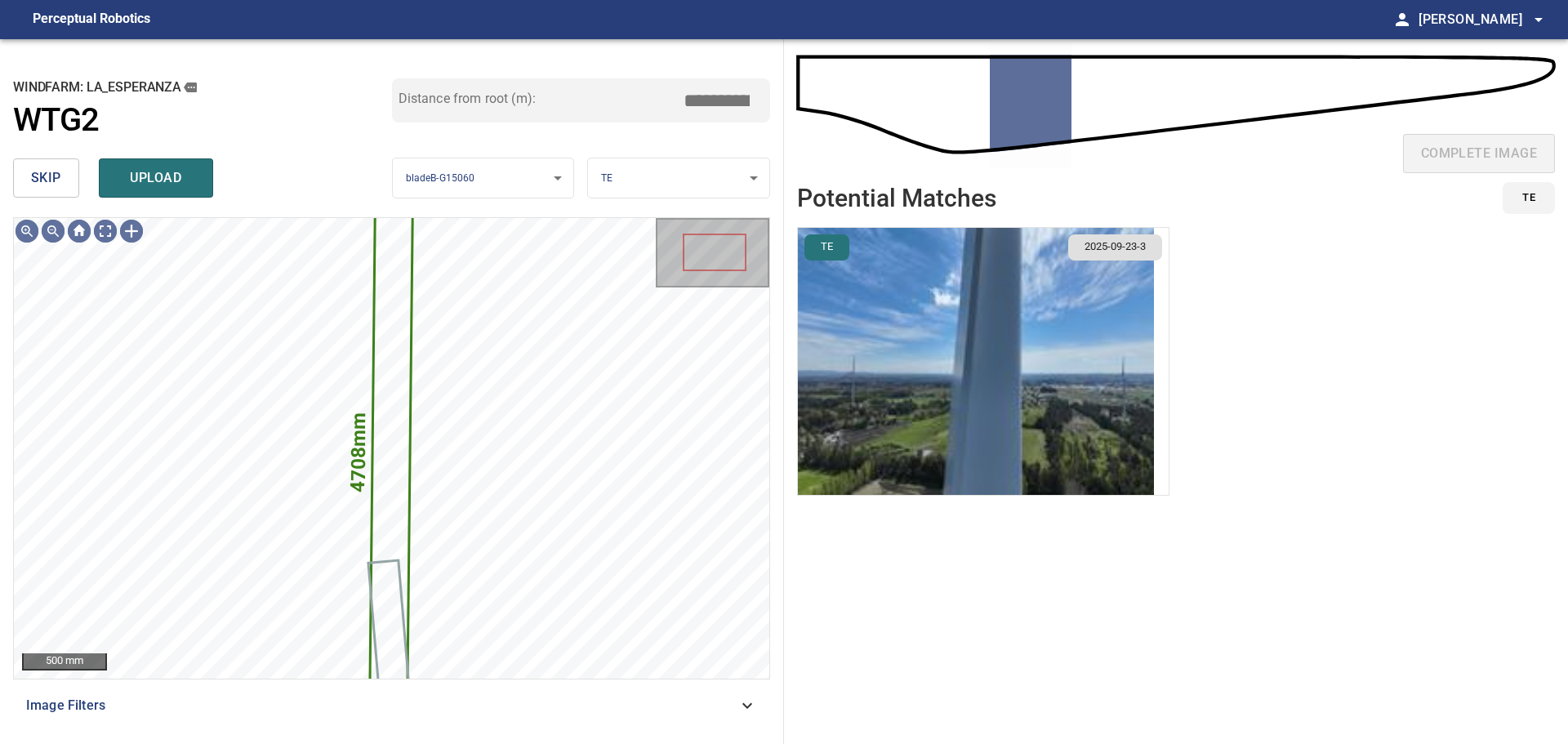
click at [60, 179] on span "skip" at bounding box center [46, 178] width 30 height 23
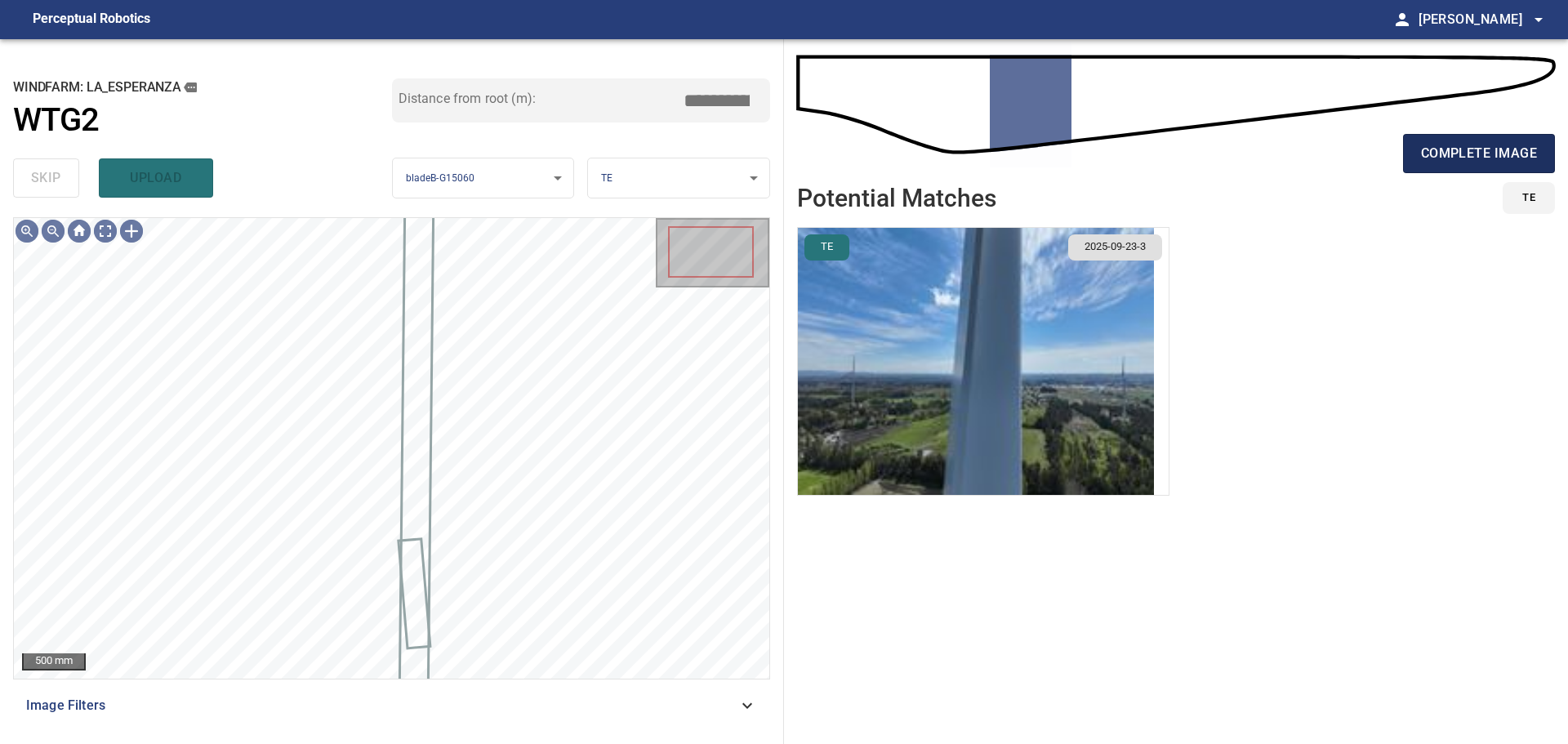
click at [1516, 156] on span "complete image" at bounding box center [1479, 154] width 116 height 23
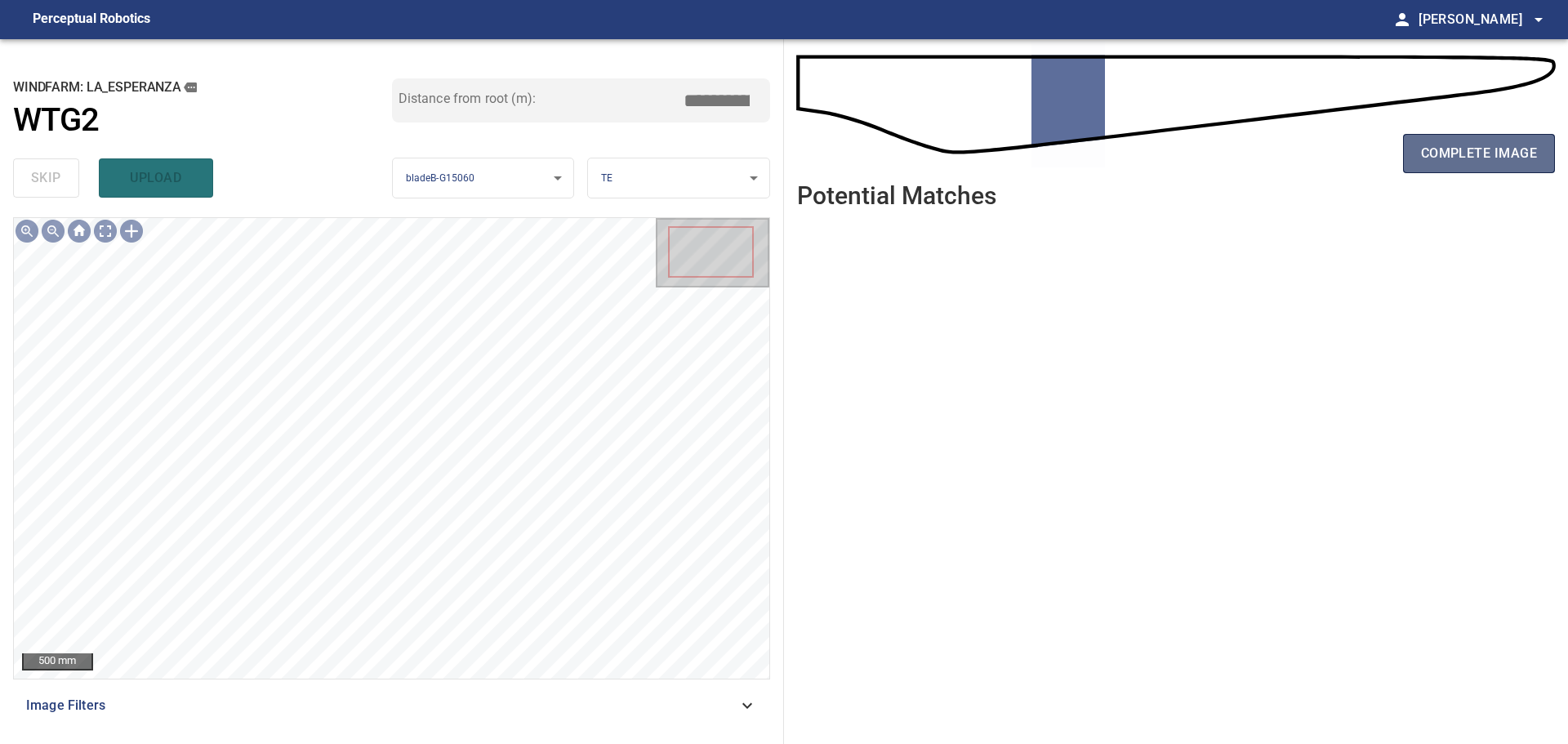
click at [1453, 167] on button "complete image" at bounding box center [1479, 154] width 152 height 39
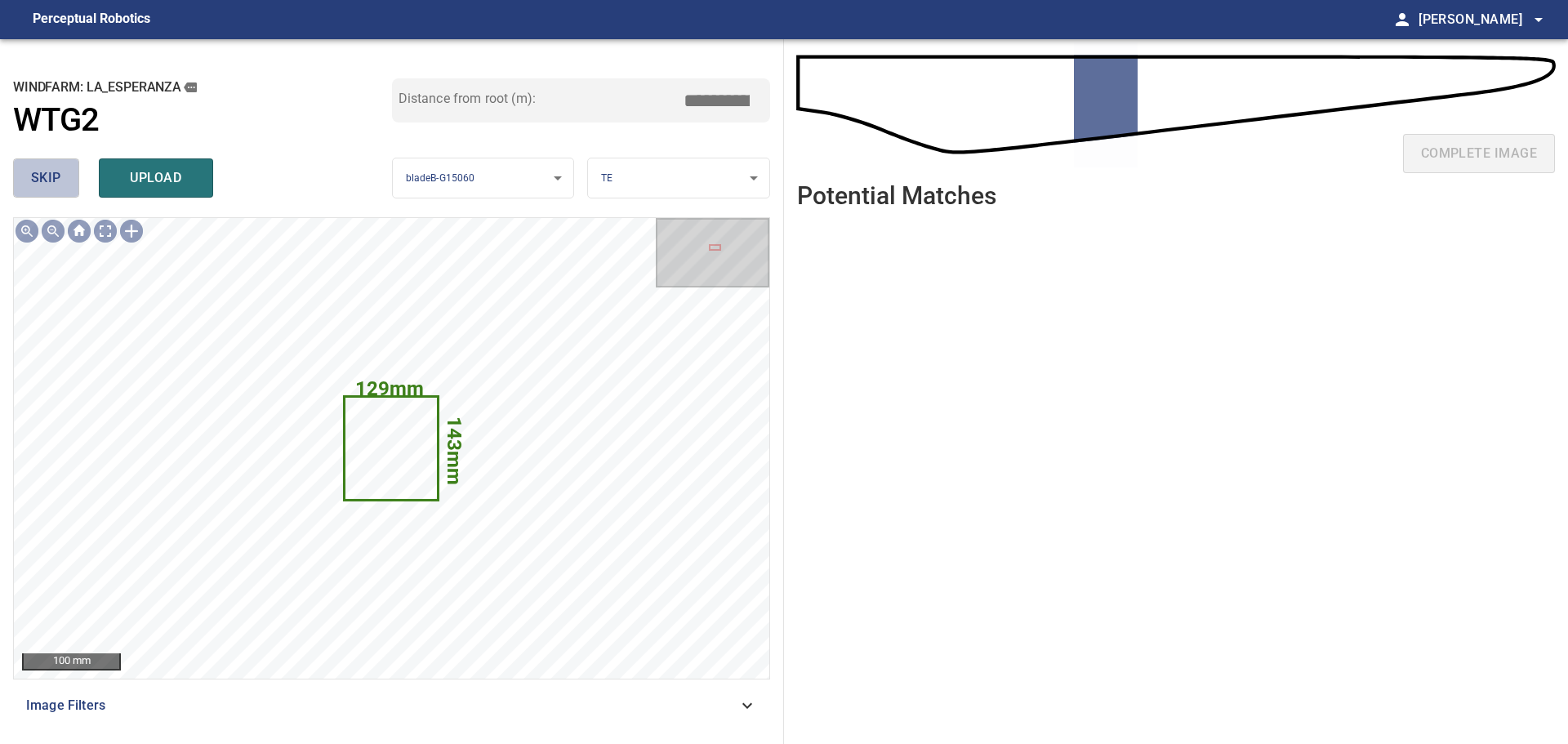
click at [49, 167] on span "skip" at bounding box center [46, 178] width 30 height 23
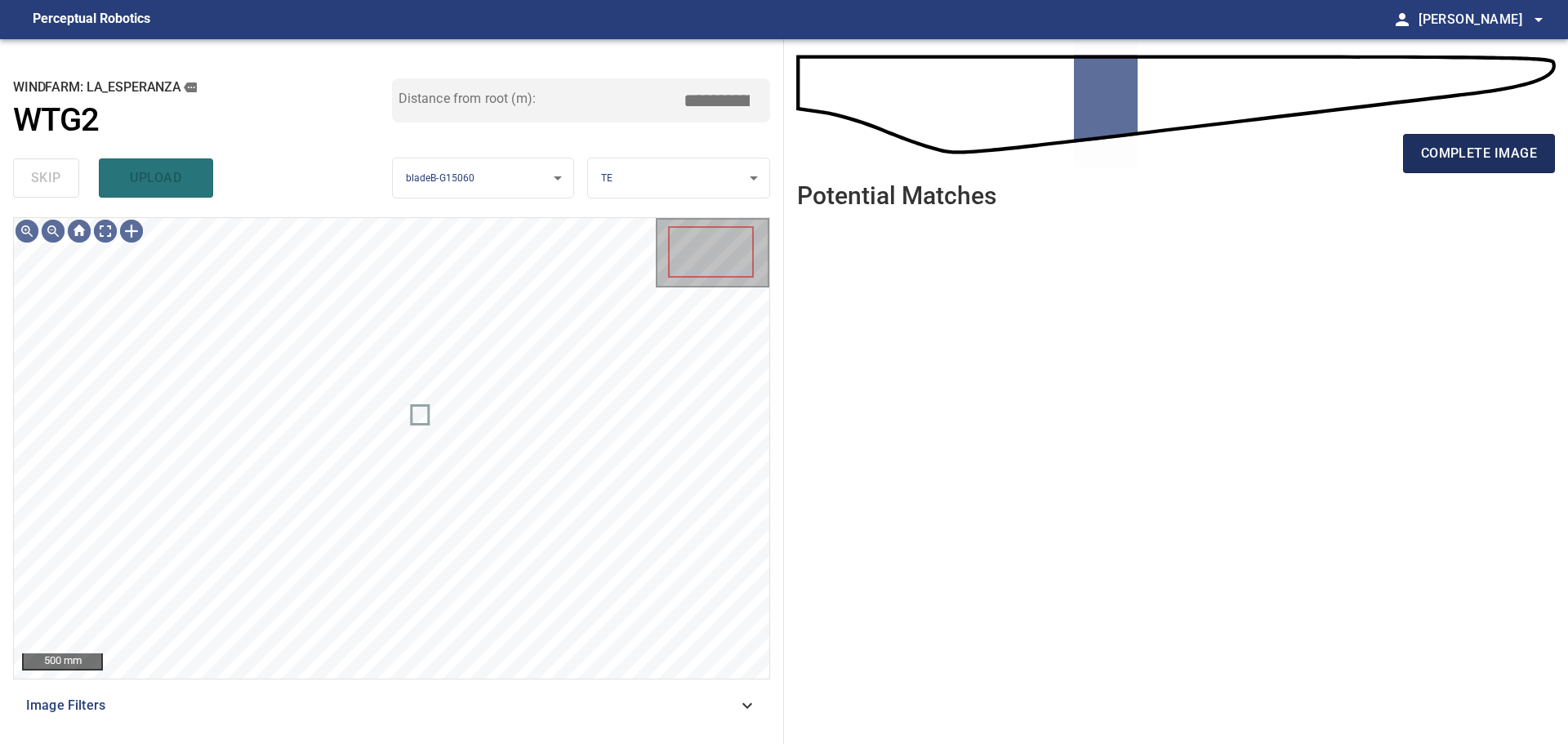
click at [1466, 160] on span "complete image" at bounding box center [1479, 154] width 116 height 23
click at [1504, 146] on span "complete image" at bounding box center [1479, 154] width 116 height 23
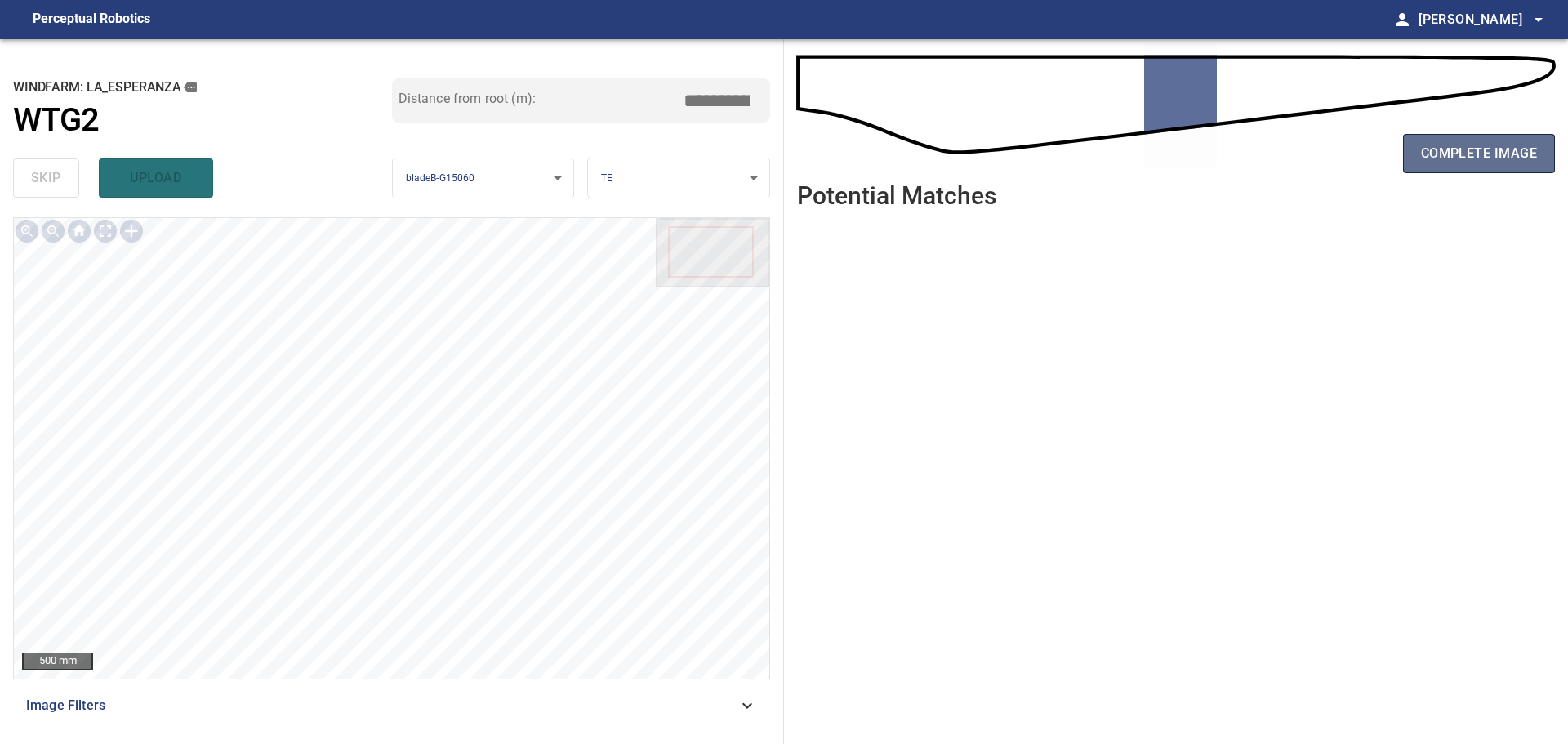
click at [1481, 160] on span "complete image" at bounding box center [1479, 154] width 116 height 23
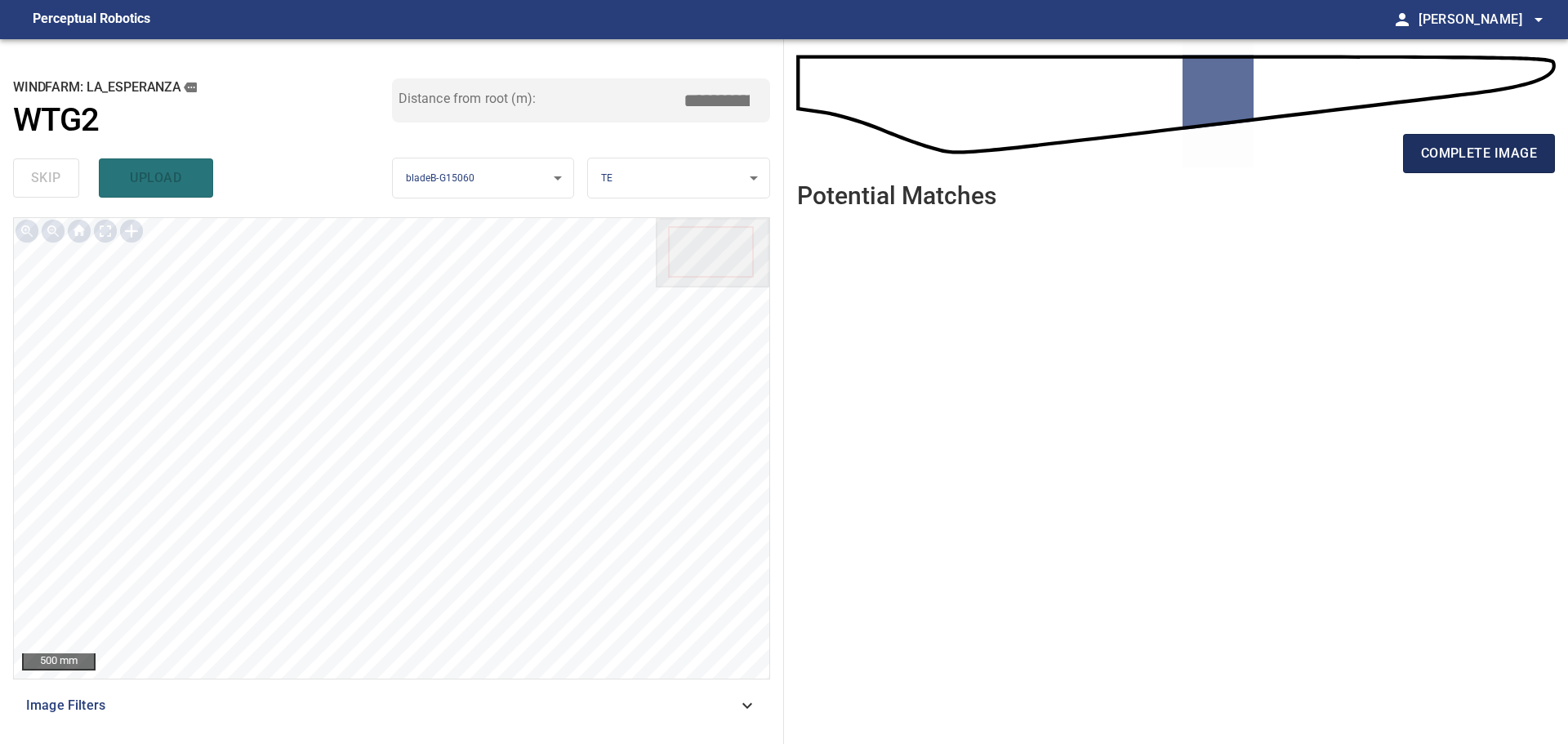
click at [1477, 142] on span "complete image" at bounding box center [1479, 154] width 116 height 23
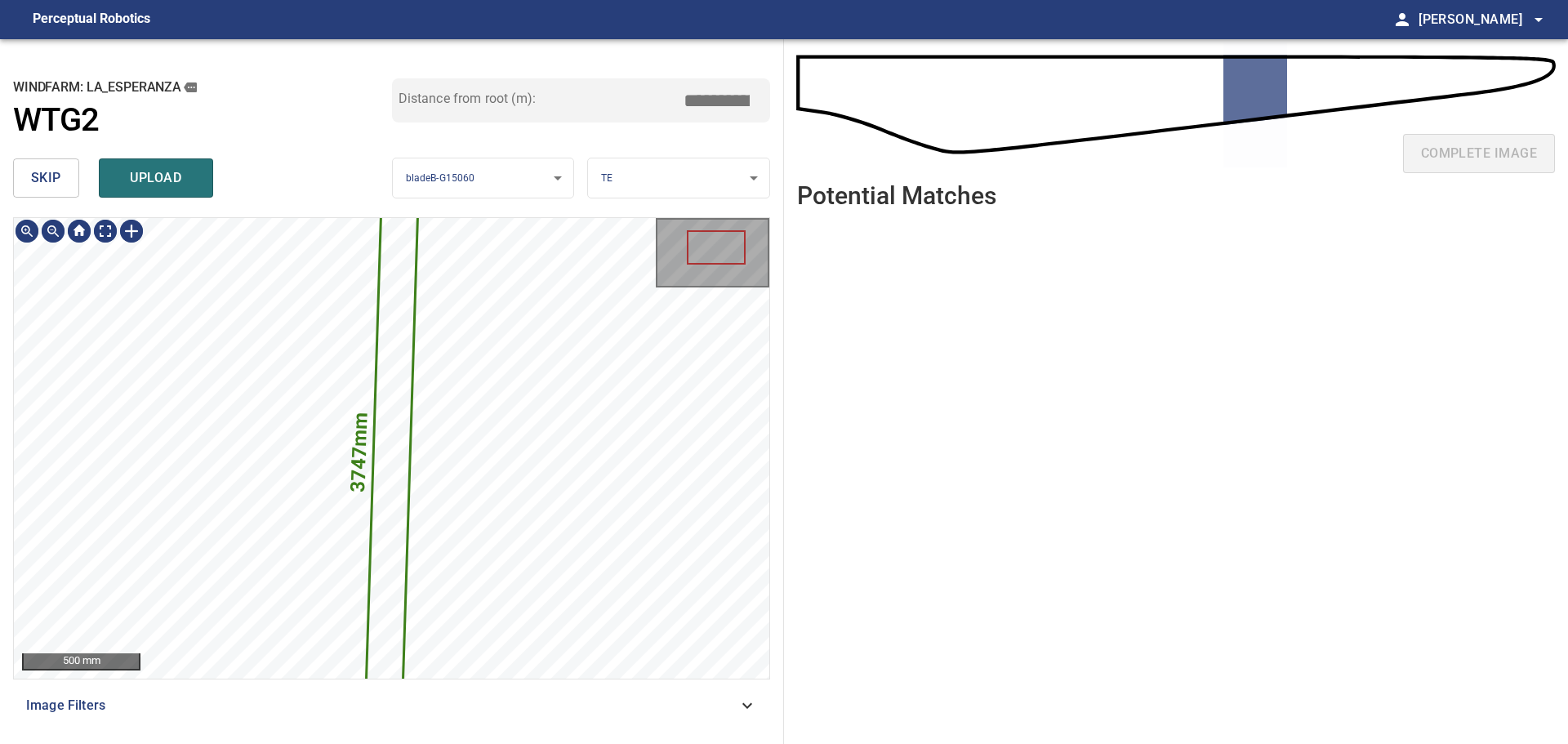
click at [56, 192] on button "skip" at bounding box center [46, 178] width 66 height 39
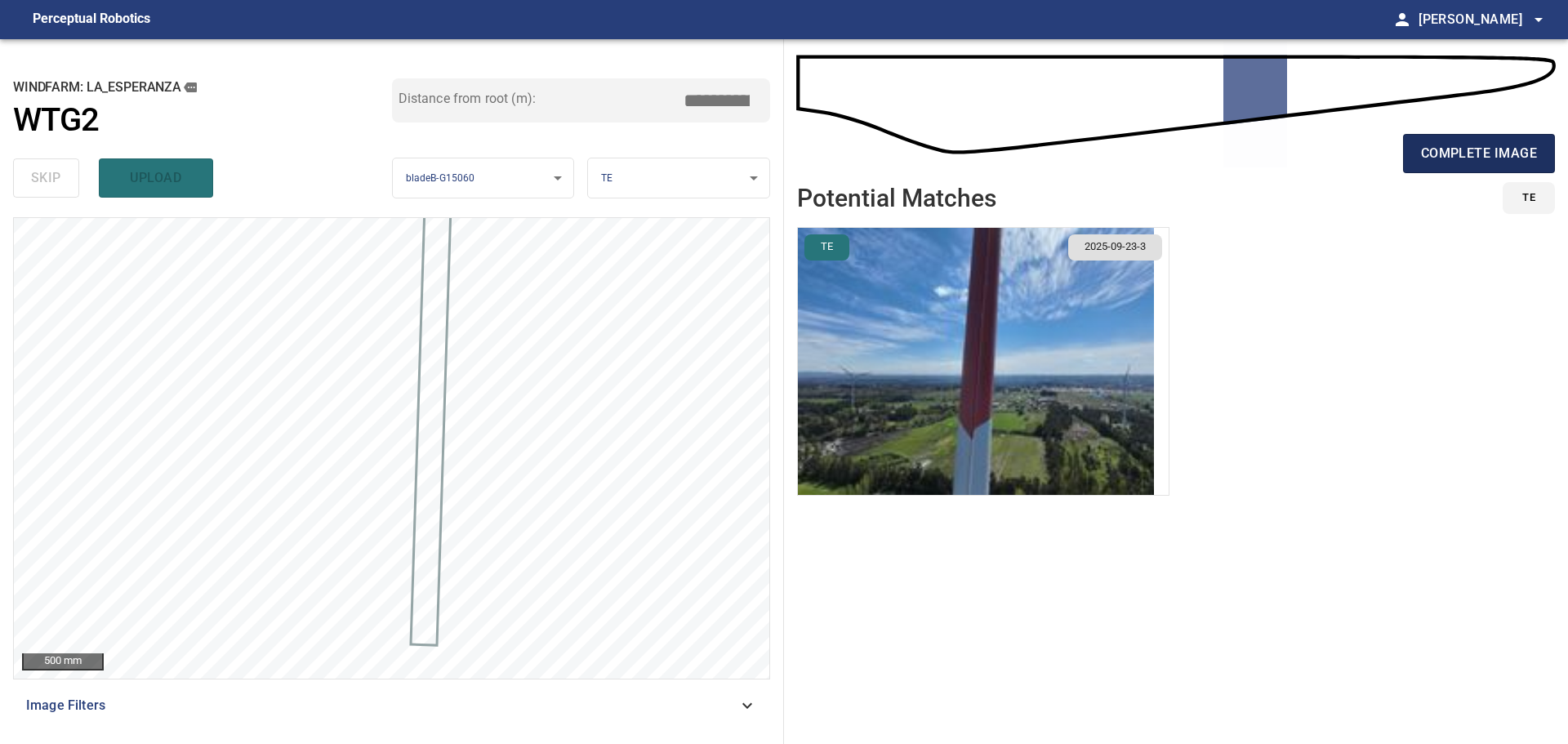
click at [1412, 162] on button "complete image" at bounding box center [1479, 154] width 152 height 39
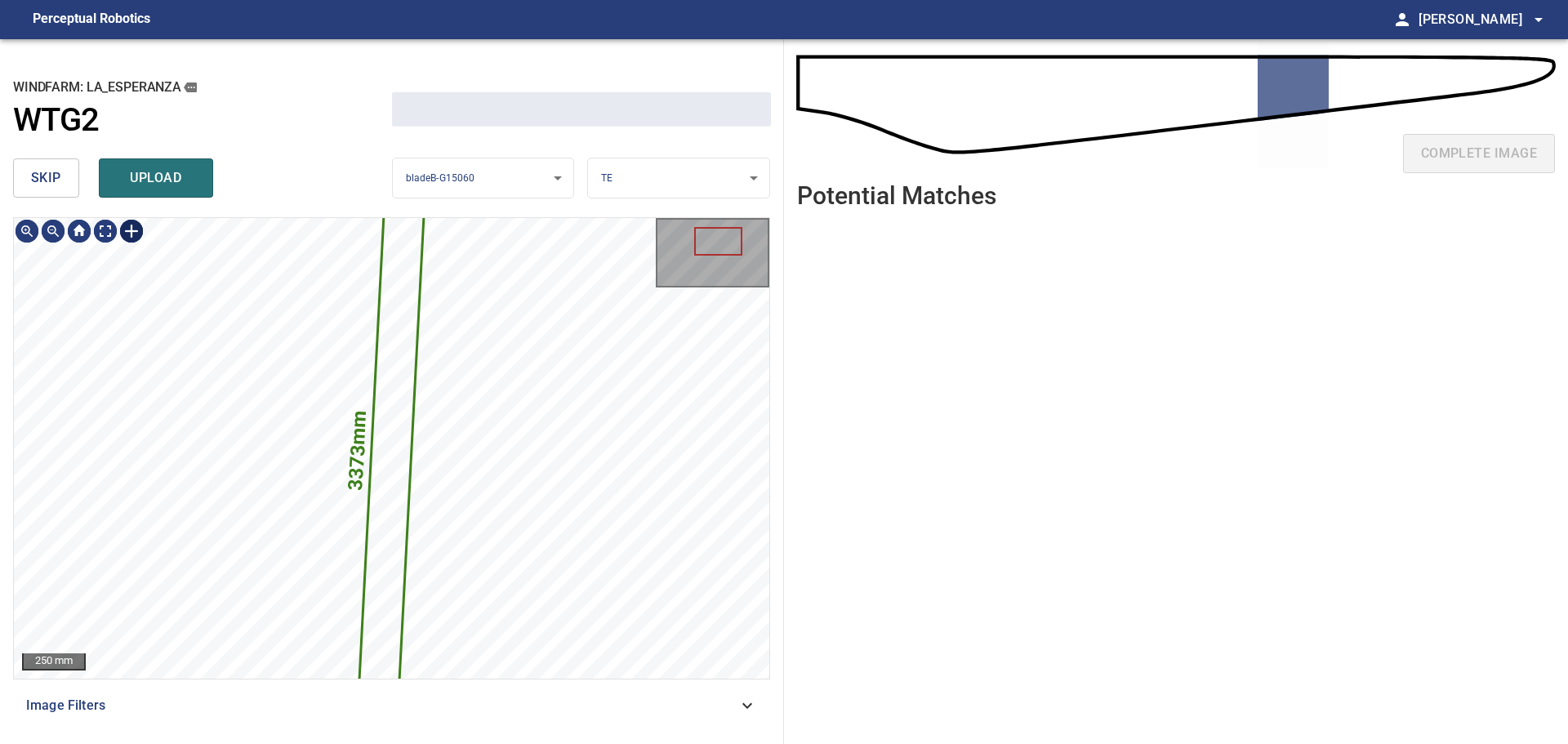
click at [45, 173] on span "skip" at bounding box center [46, 178] width 30 height 23
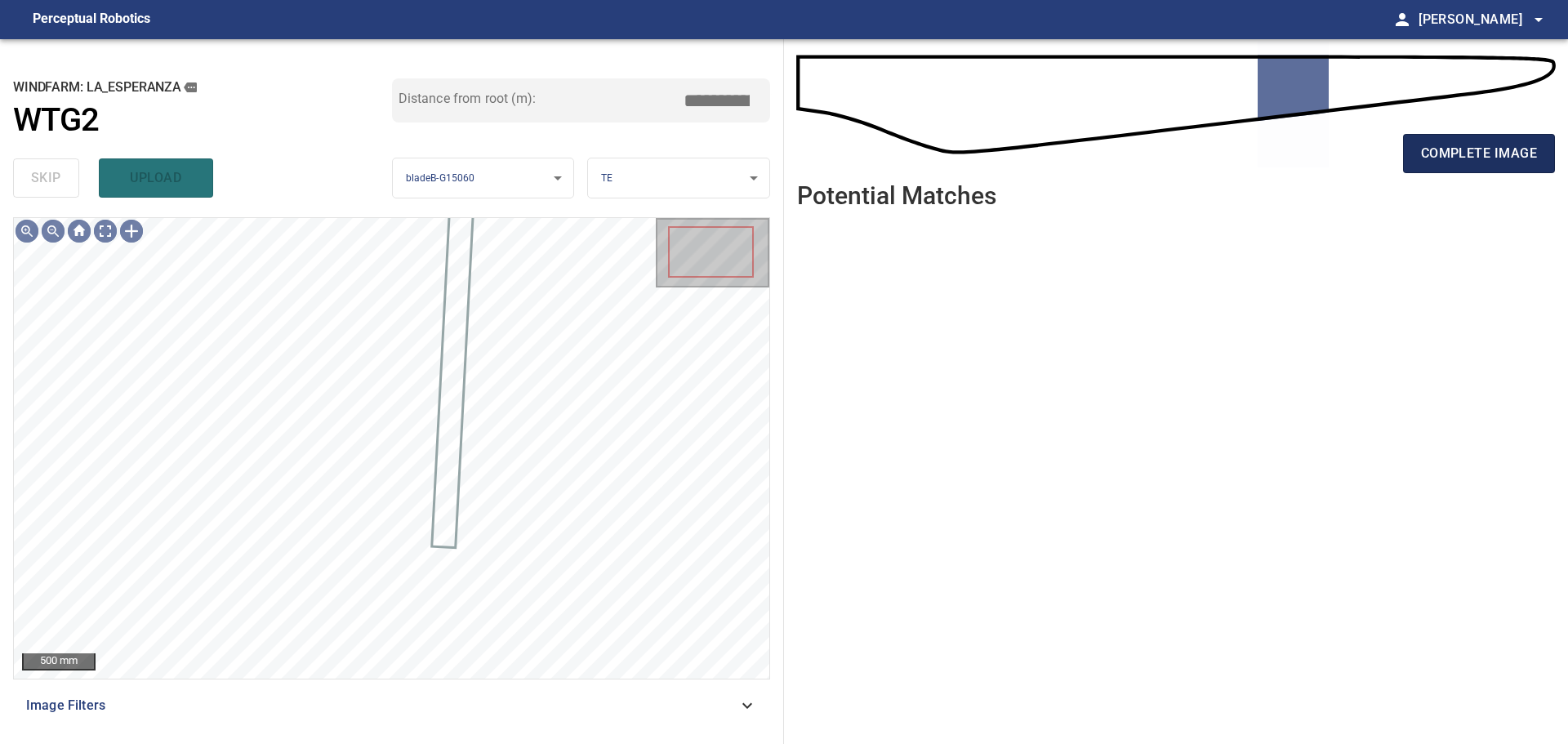
click at [1512, 146] on span "complete image" at bounding box center [1479, 154] width 116 height 23
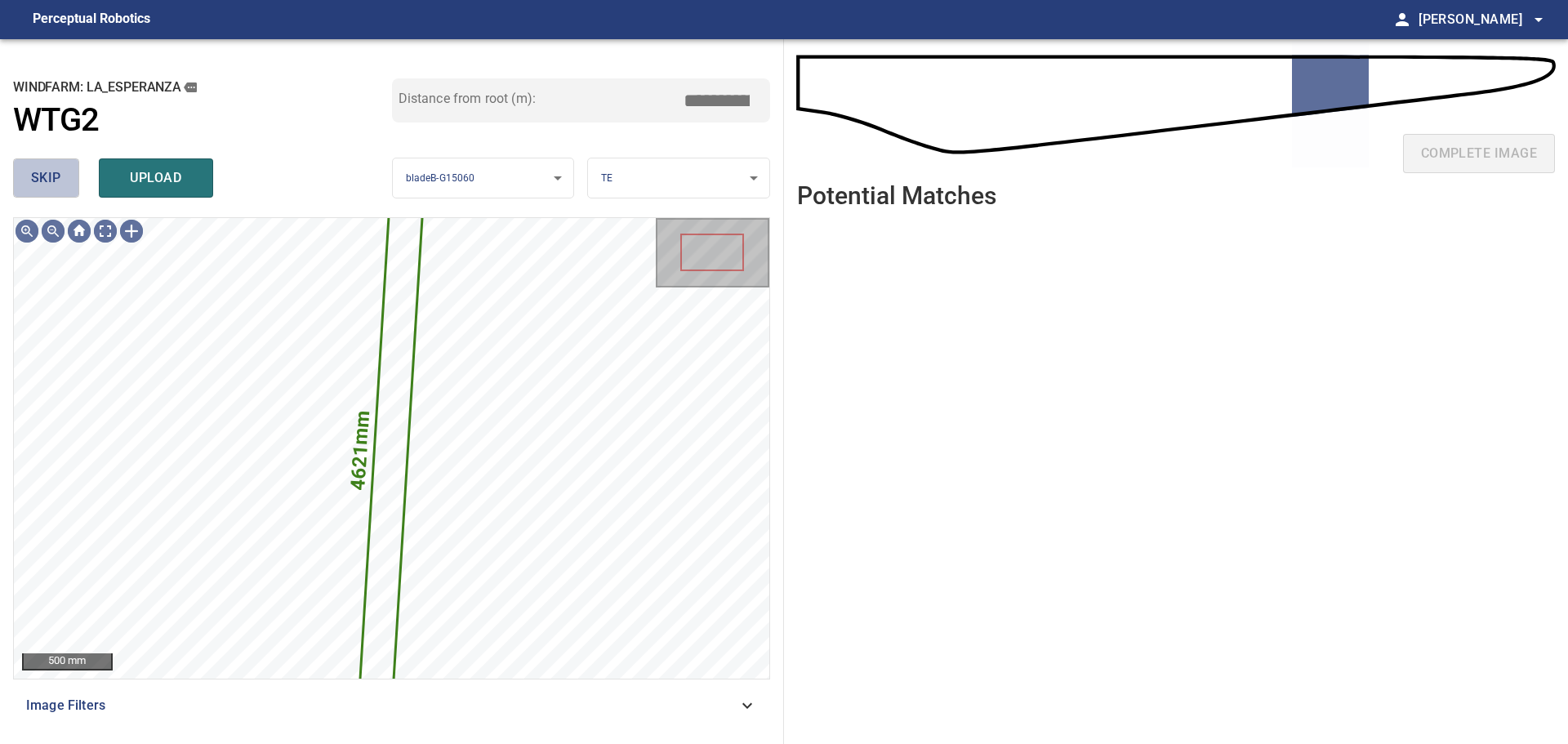
click at [43, 169] on span "skip" at bounding box center [46, 178] width 30 height 23
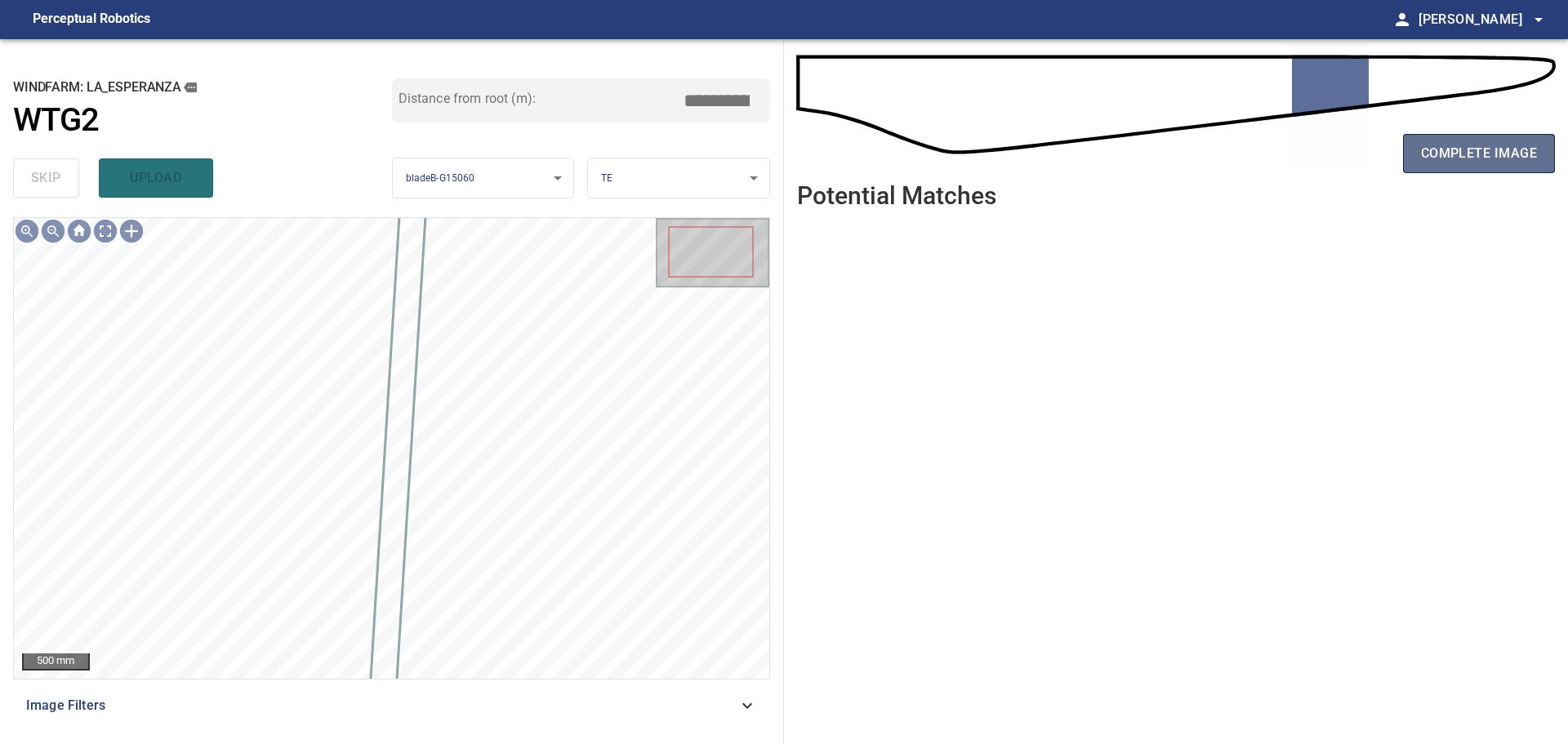
click at [1435, 146] on span "complete image" at bounding box center [1479, 154] width 116 height 23
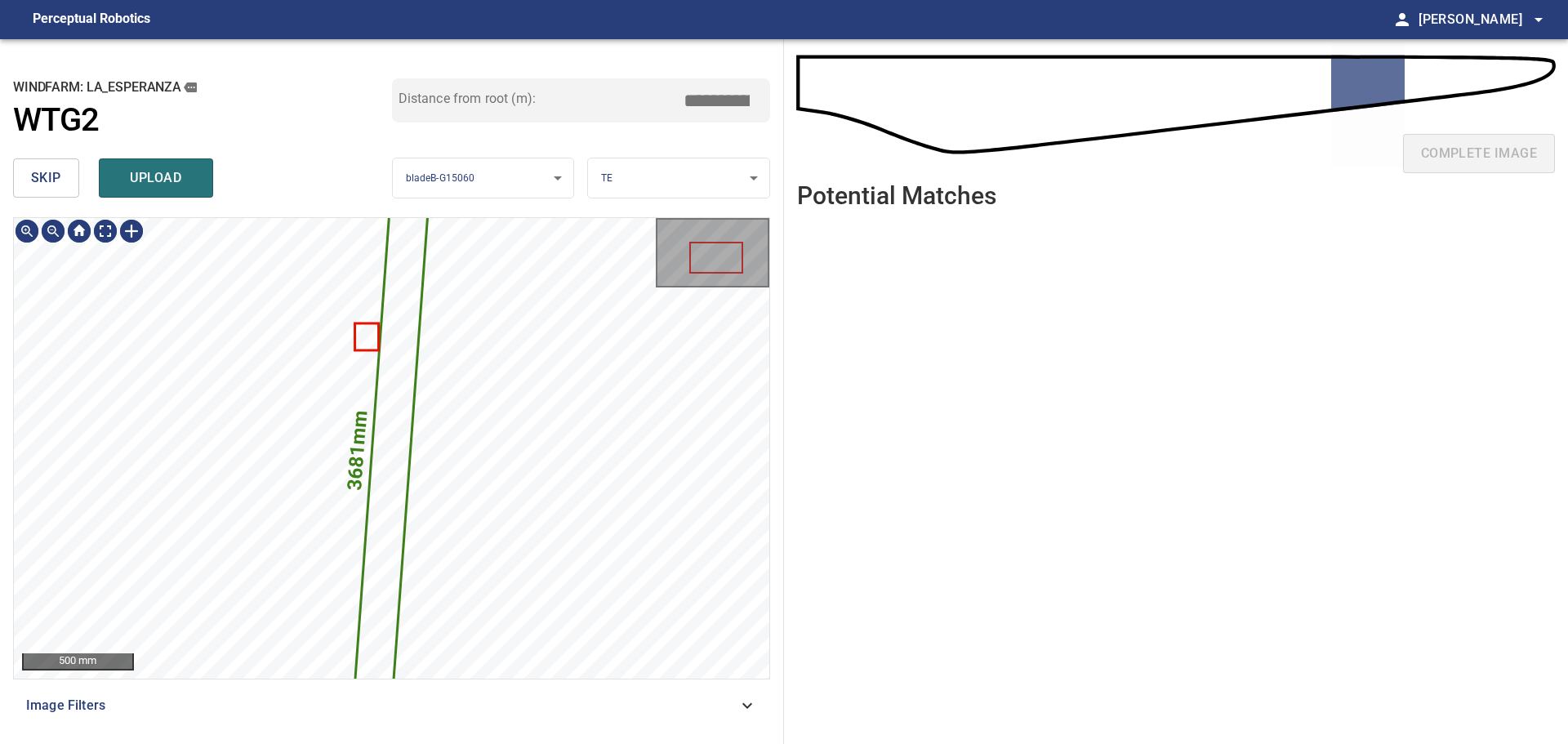
click at [66, 171] on button "skip" at bounding box center [46, 178] width 66 height 39
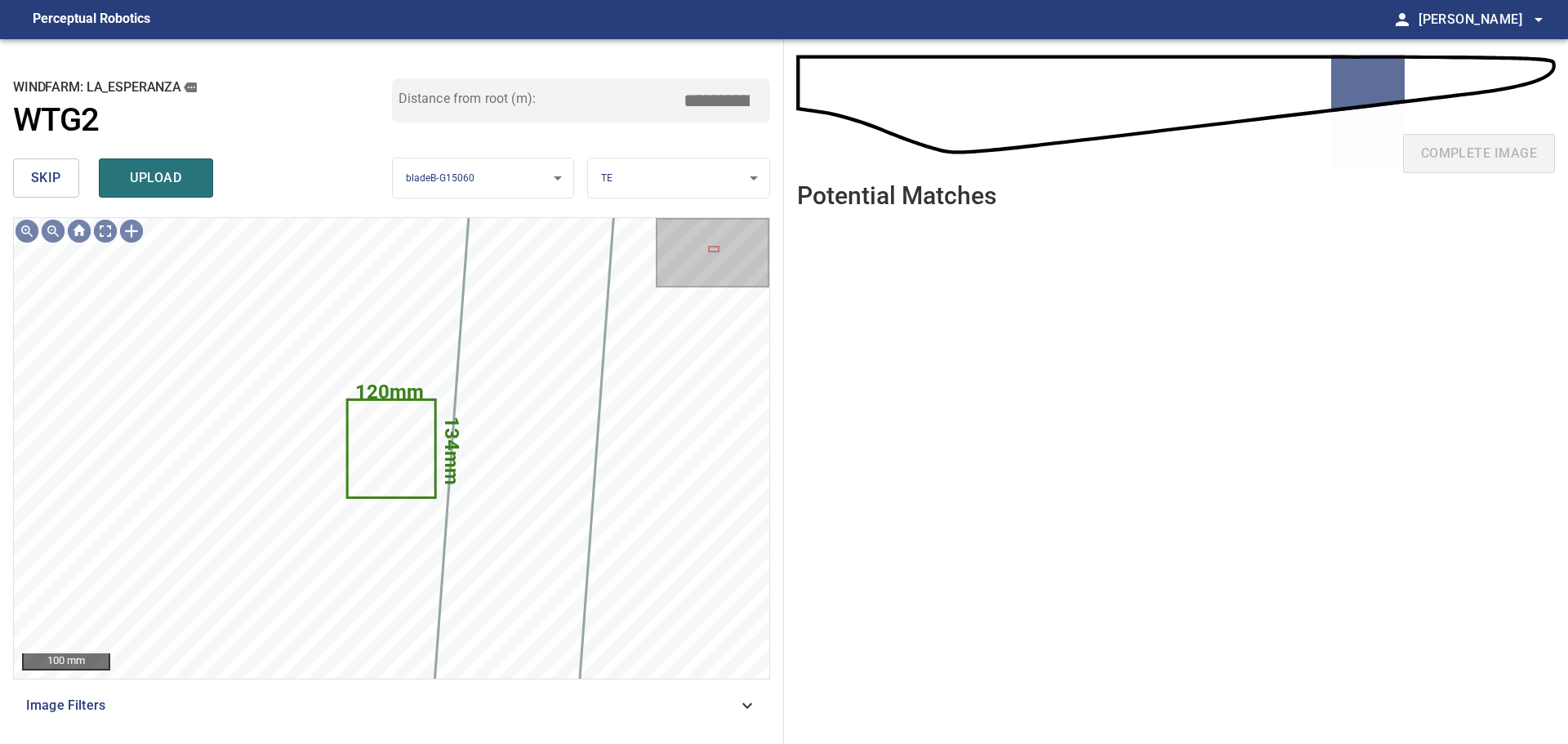
click at [61, 171] on button "skip" at bounding box center [46, 178] width 66 height 39
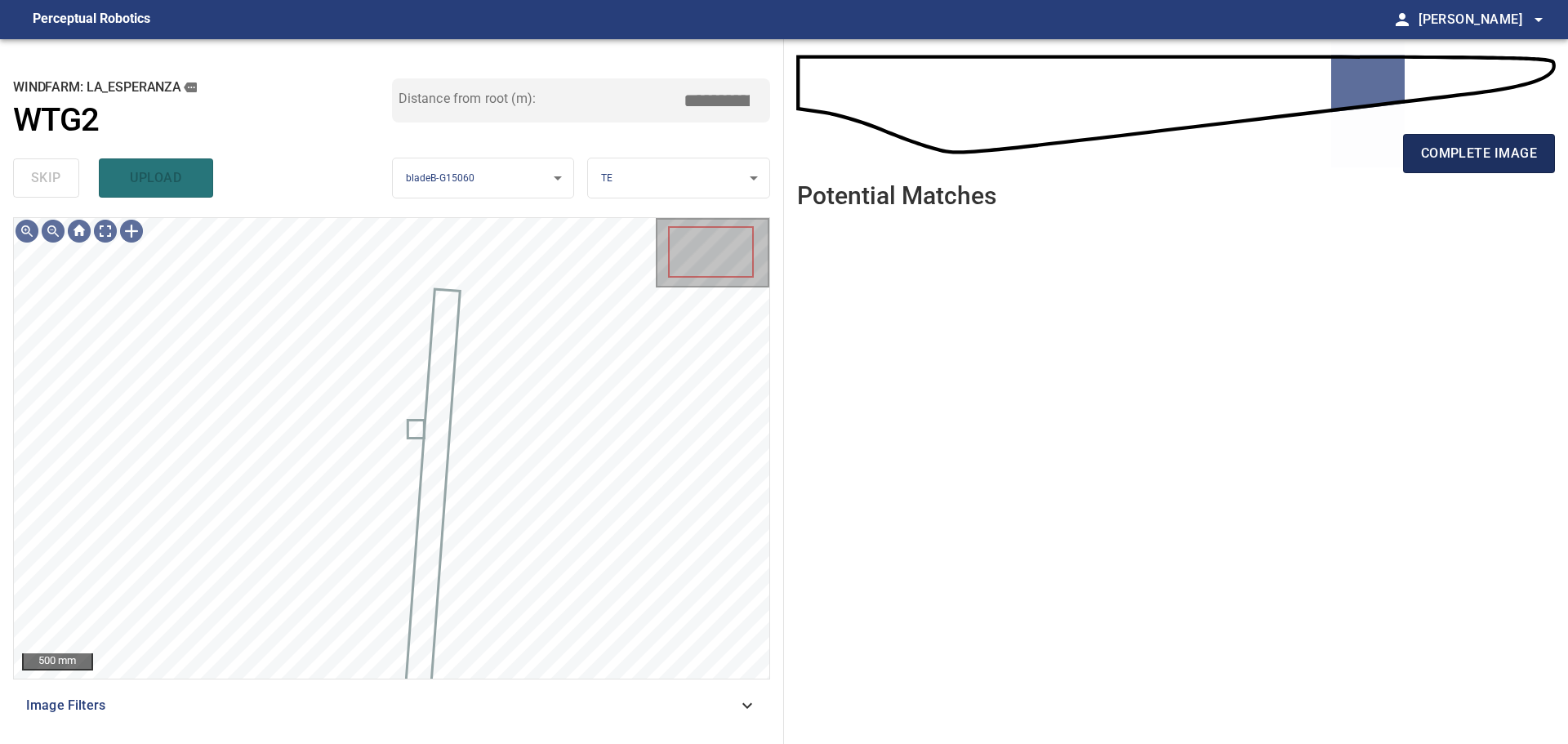
click at [1458, 165] on button "complete image" at bounding box center [1479, 154] width 152 height 39
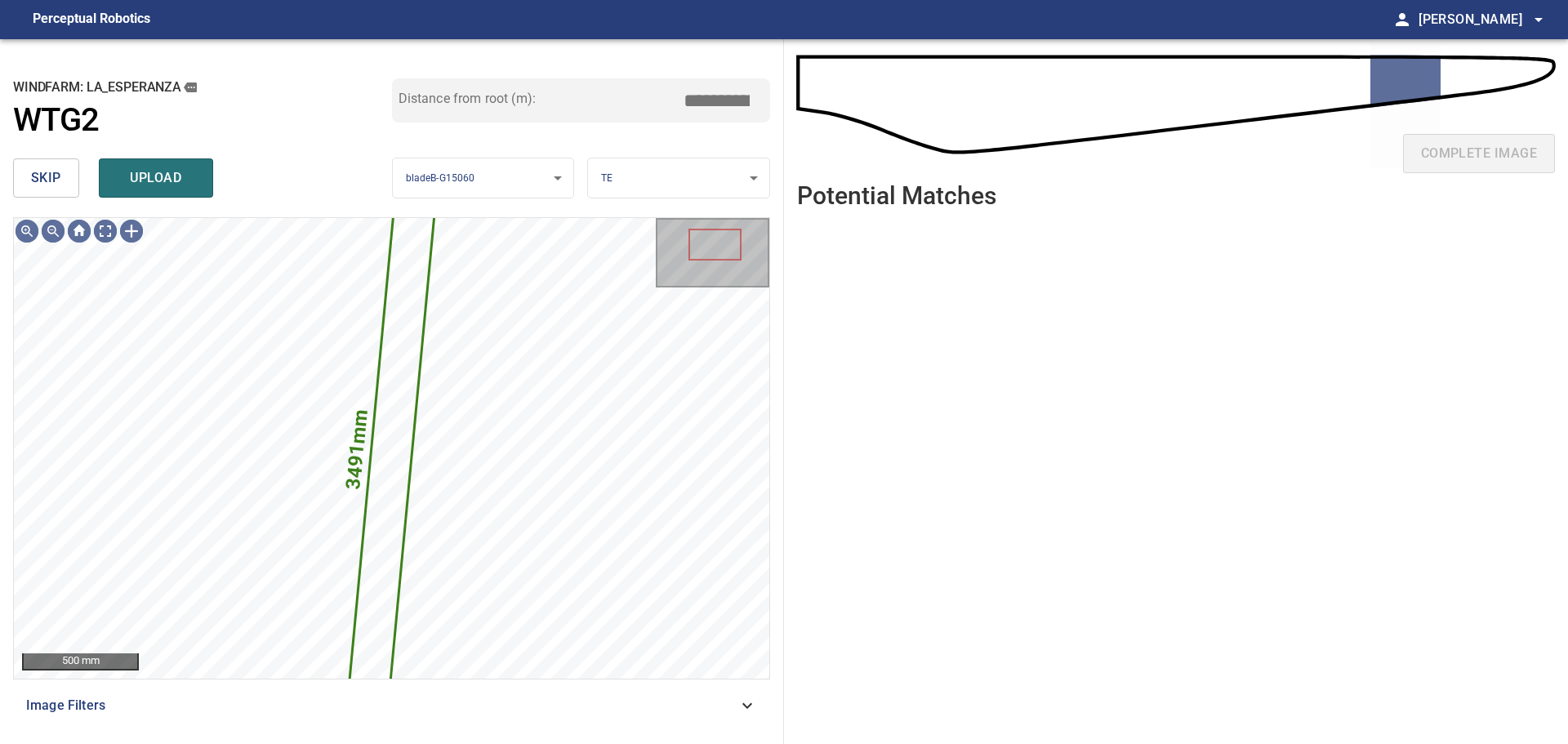
click at [44, 170] on span "skip" at bounding box center [46, 178] width 30 height 23
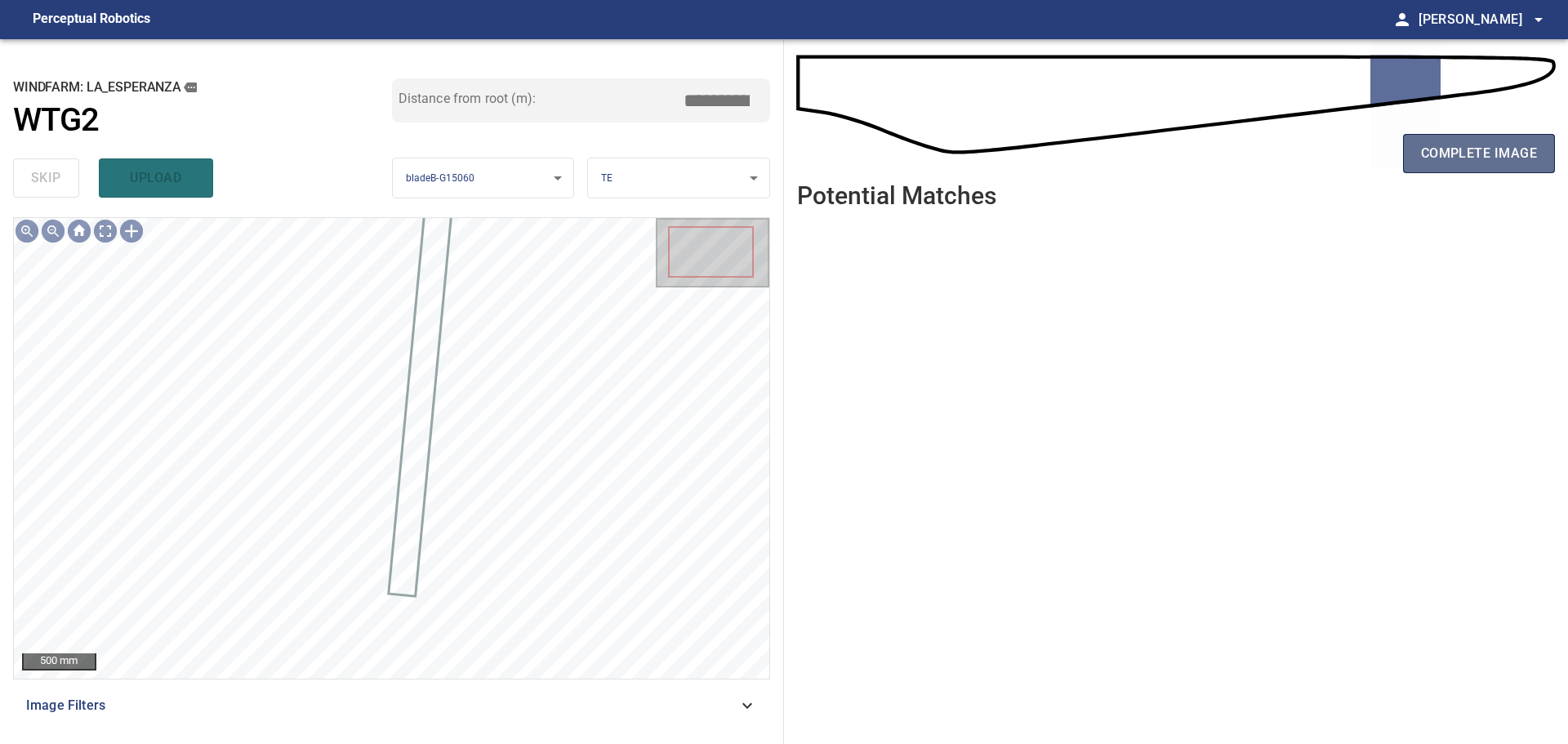
click at [1422, 155] on span "complete image" at bounding box center [1479, 154] width 116 height 23
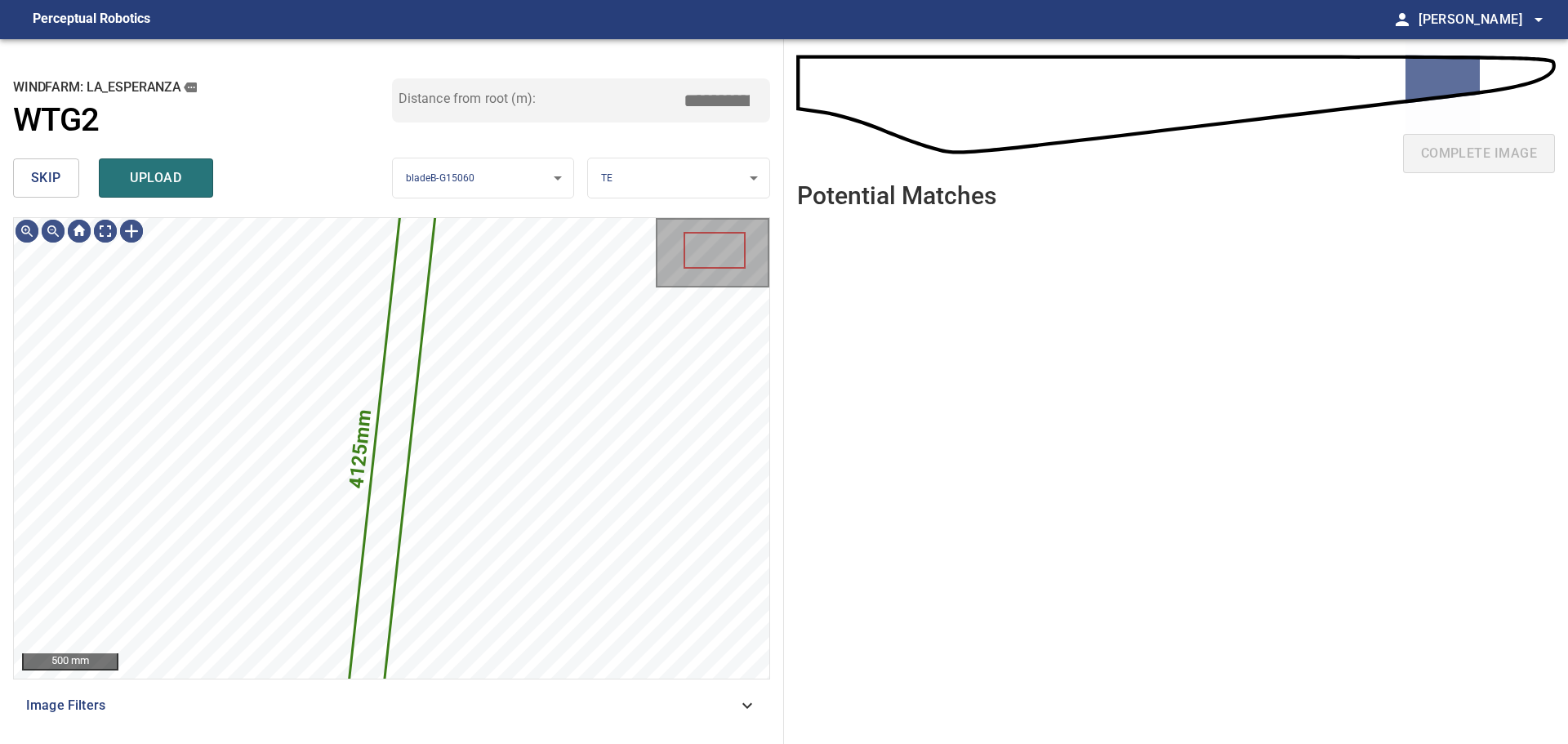
click at [64, 186] on button "skip" at bounding box center [46, 178] width 66 height 39
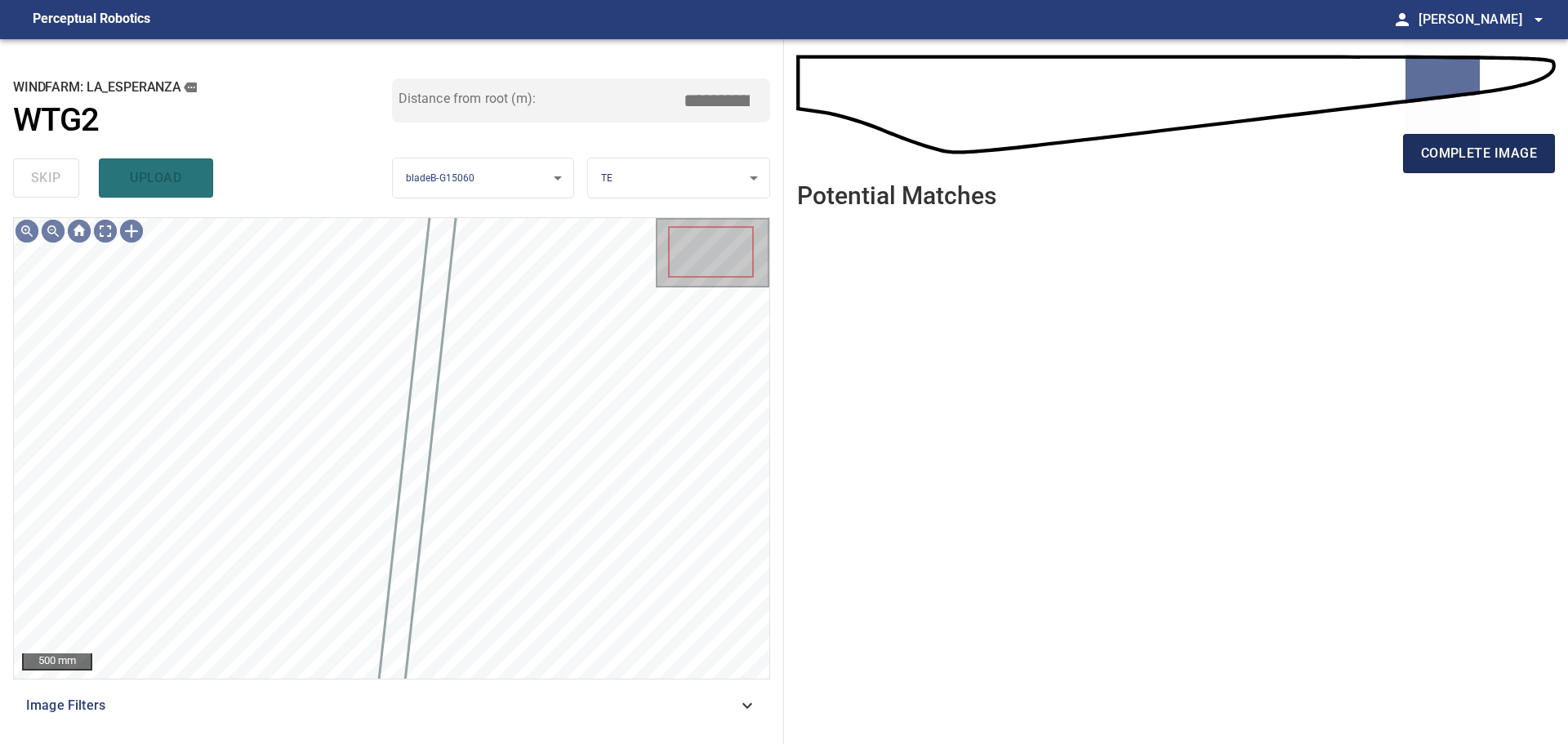
click at [1465, 170] on button "complete image" at bounding box center [1479, 154] width 152 height 39
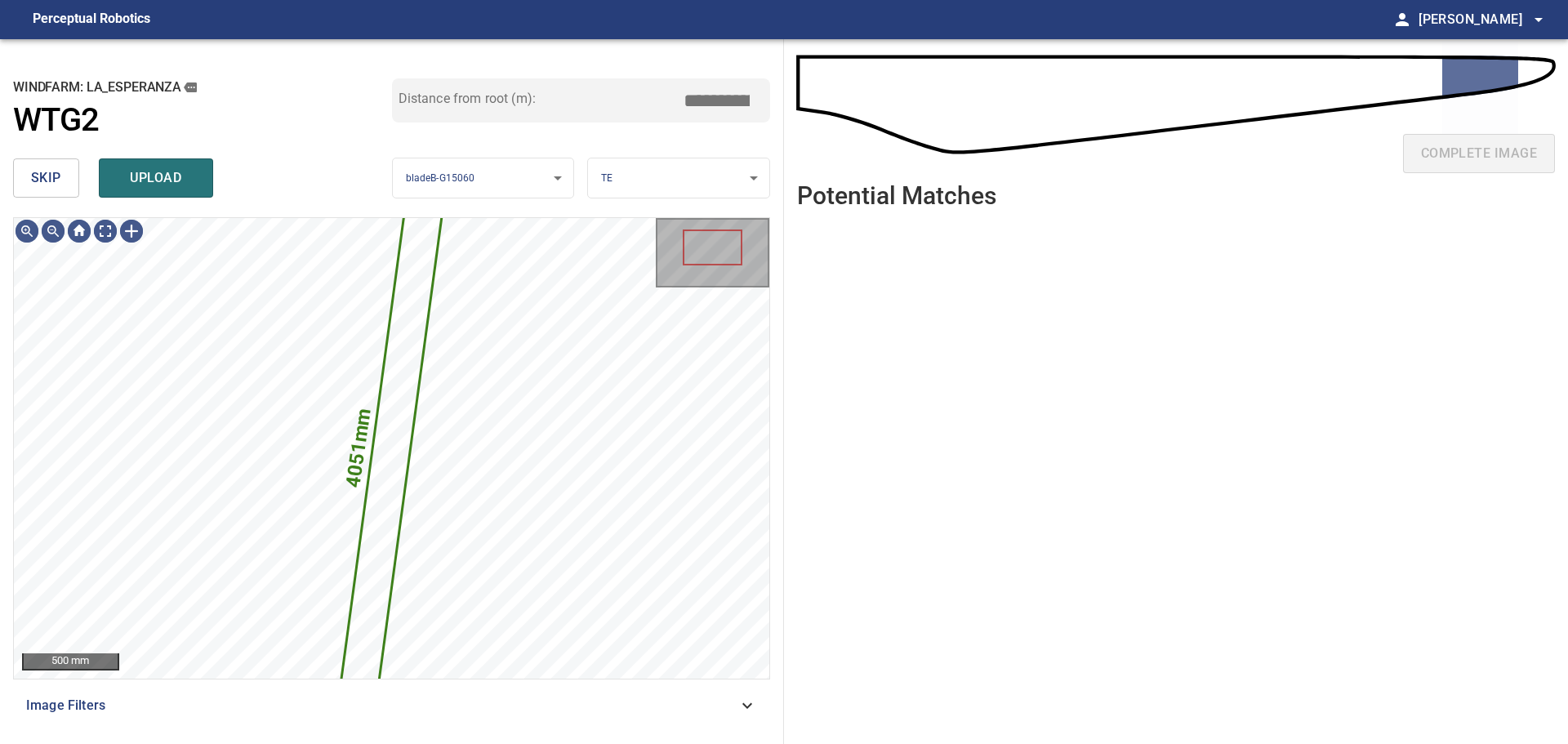
click at [64, 182] on button "skip" at bounding box center [46, 178] width 66 height 39
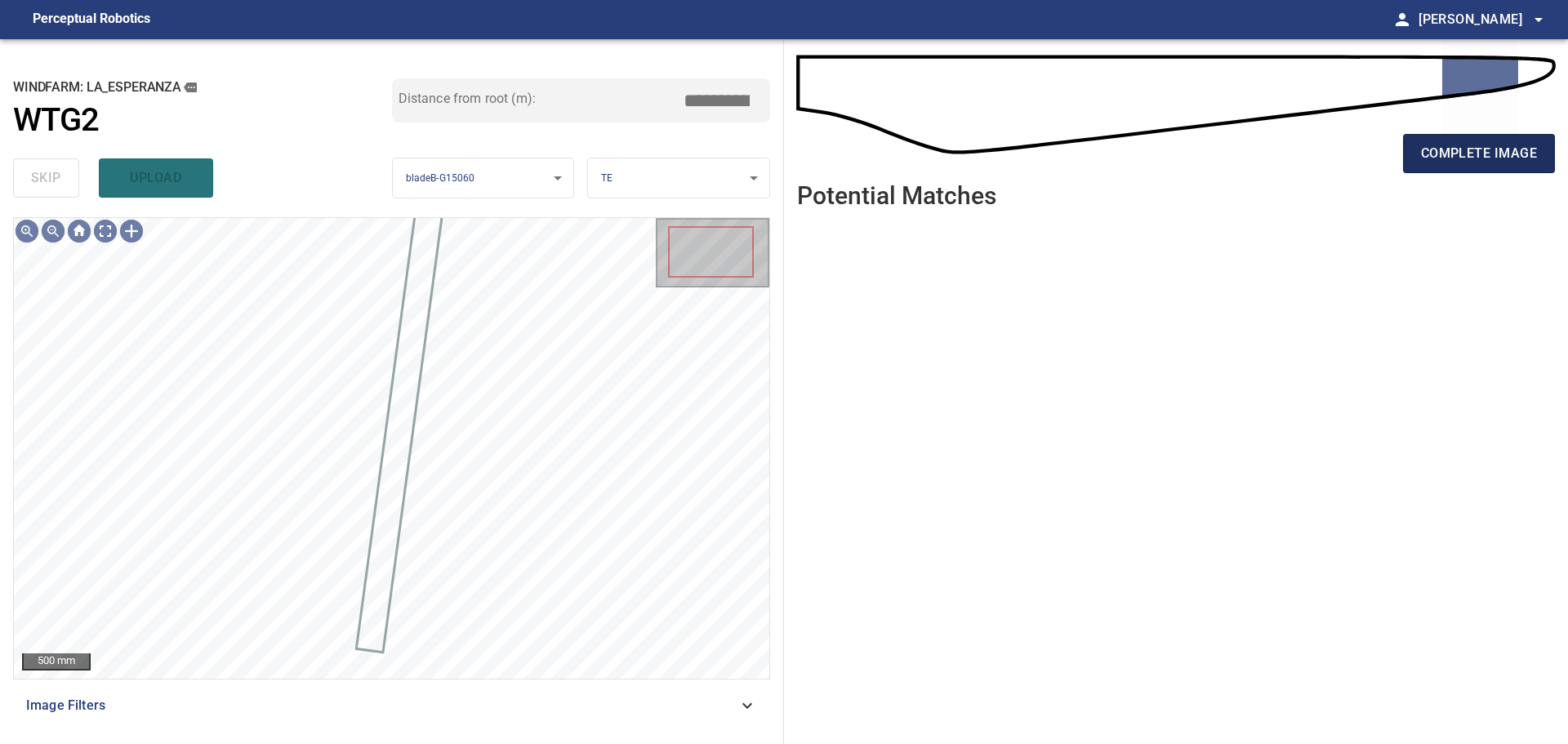
click at [1466, 155] on span "complete image" at bounding box center [1479, 154] width 116 height 23
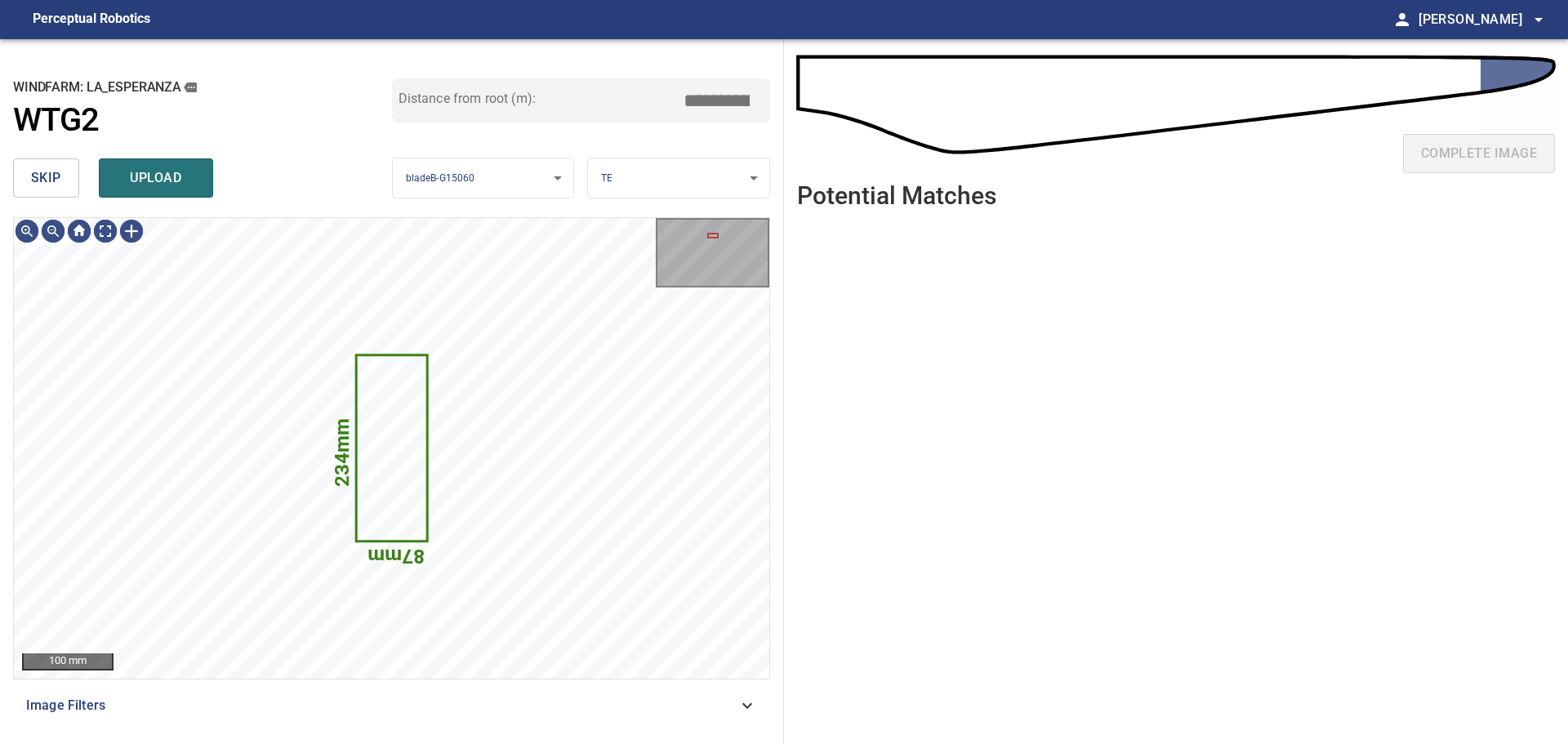
click at [61, 186] on button "skip" at bounding box center [46, 178] width 66 height 39
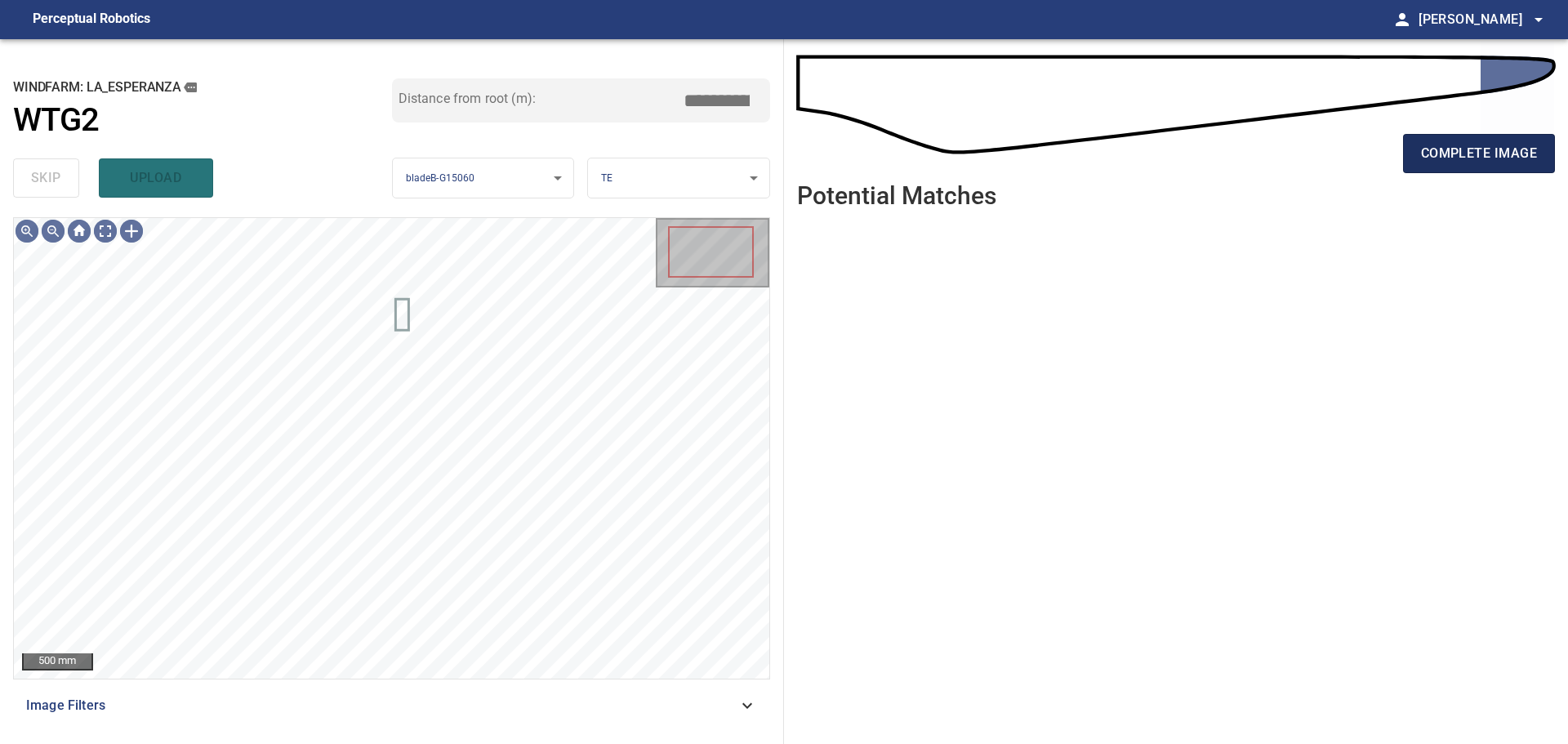
click at [1445, 156] on span "complete image" at bounding box center [1479, 154] width 116 height 23
click at [1445, 159] on span "complete image" at bounding box center [1479, 154] width 116 height 23
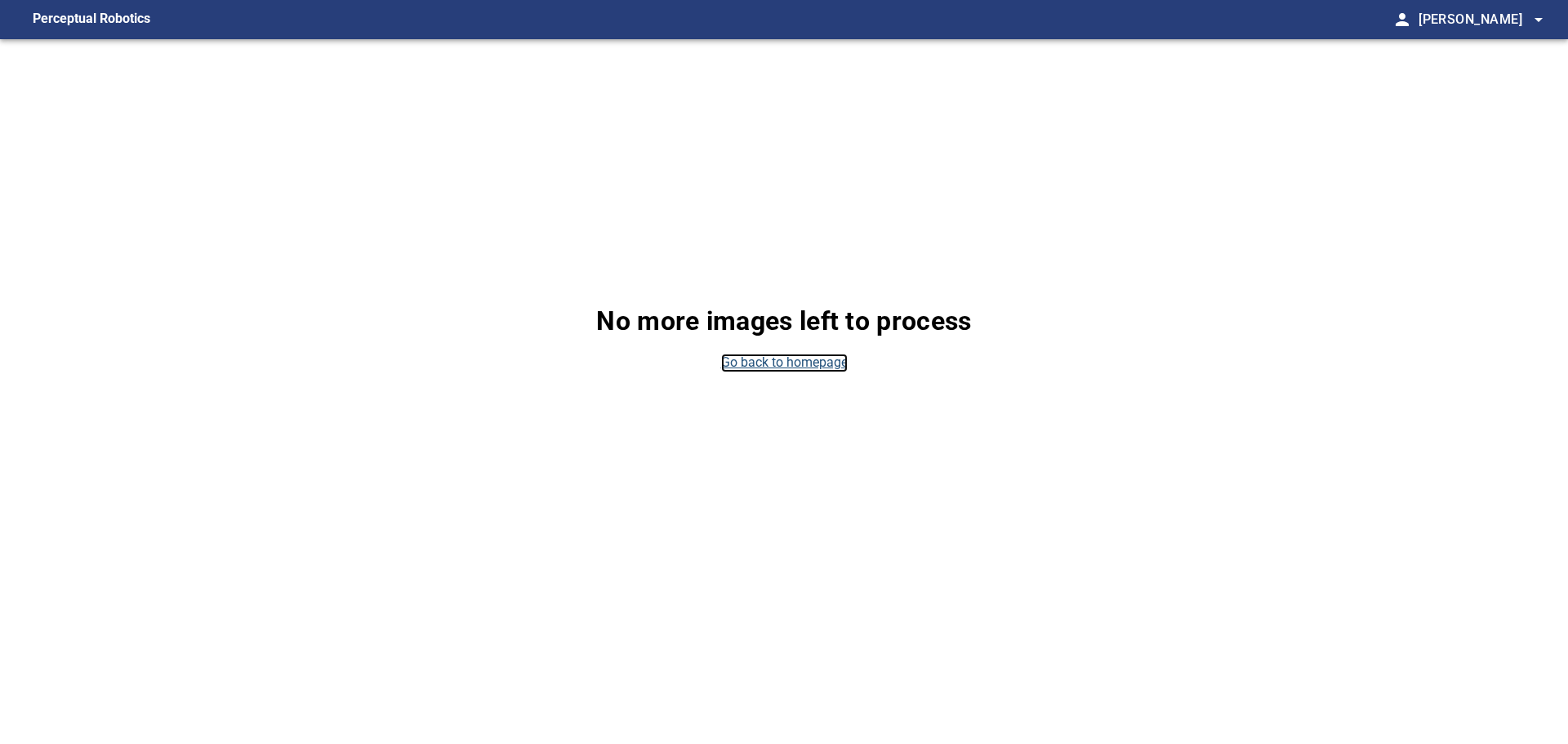
click at [791, 360] on link "Go back to homepage" at bounding box center [784, 362] width 127 height 19
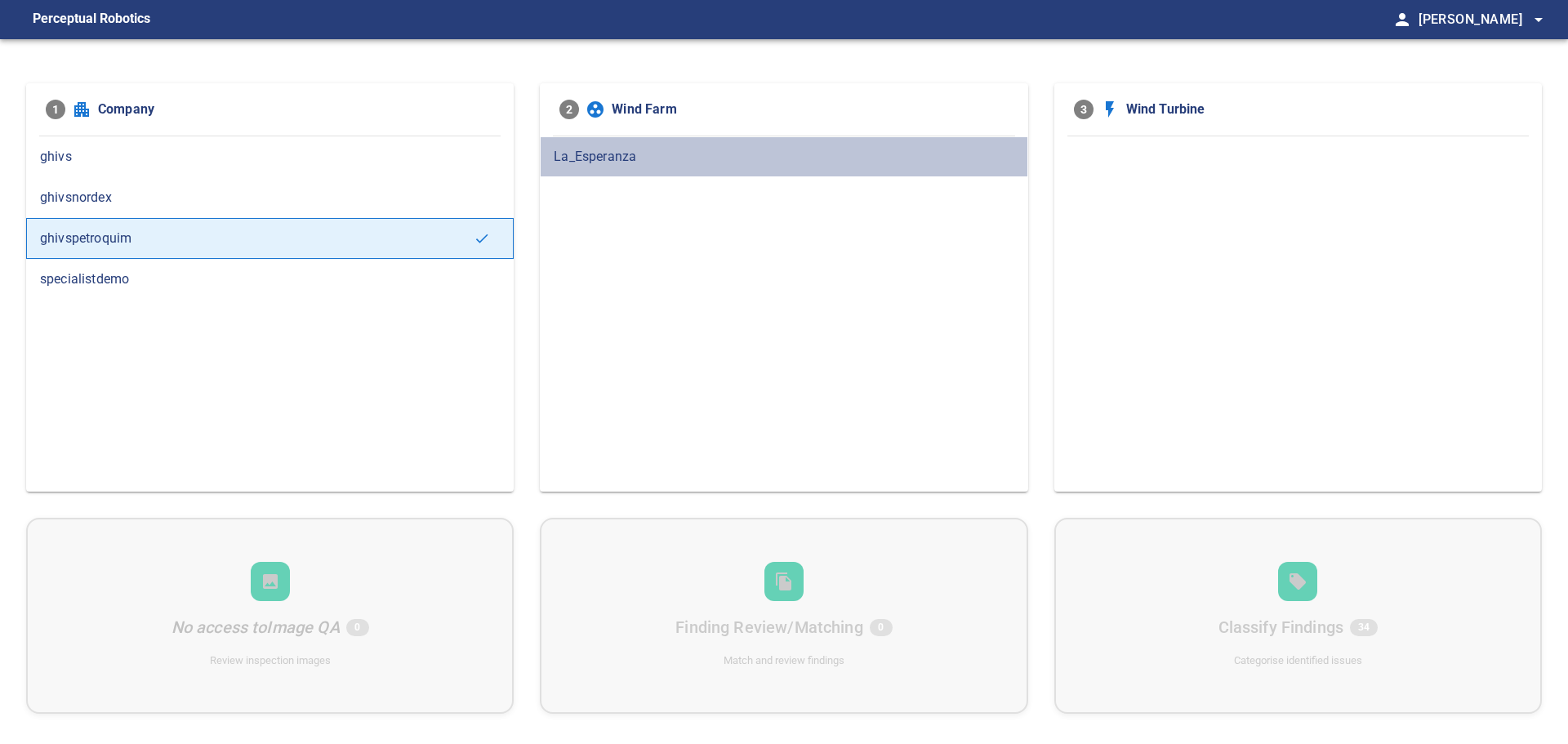
click at [595, 170] on div "La_Esperanza" at bounding box center [784, 157] width 488 height 41
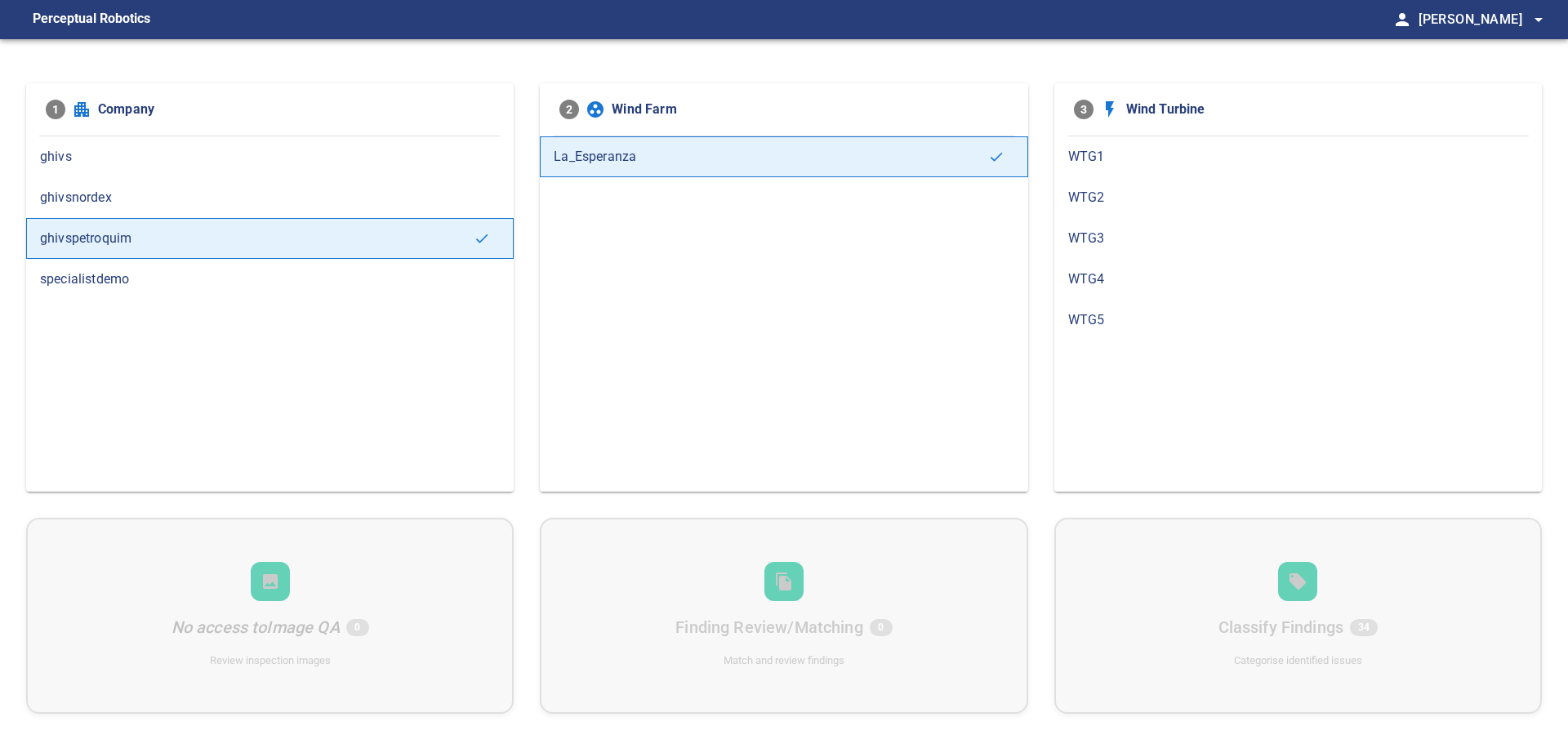
click at [1129, 208] on div "WTG2" at bounding box center [1298, 198] width 488 height 41
